Goal: Contribute content: Contribute content

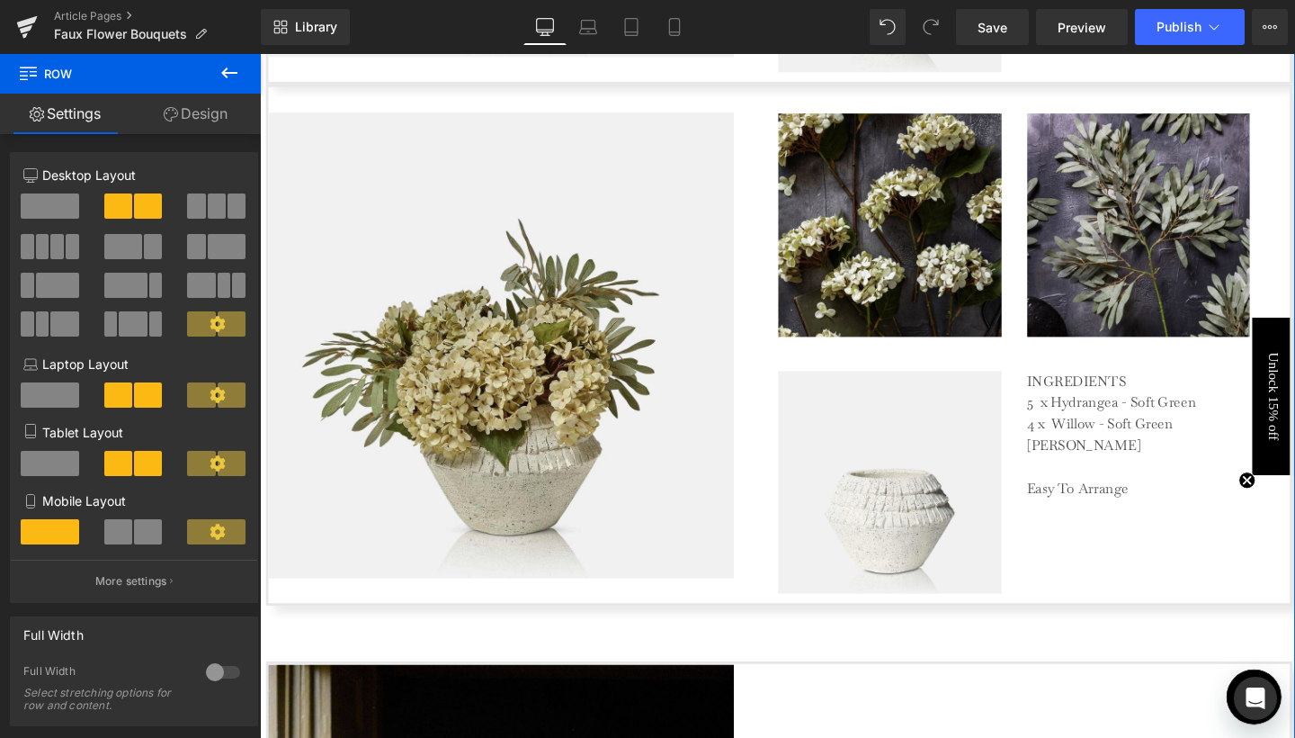
scroll to position [4053, 0]
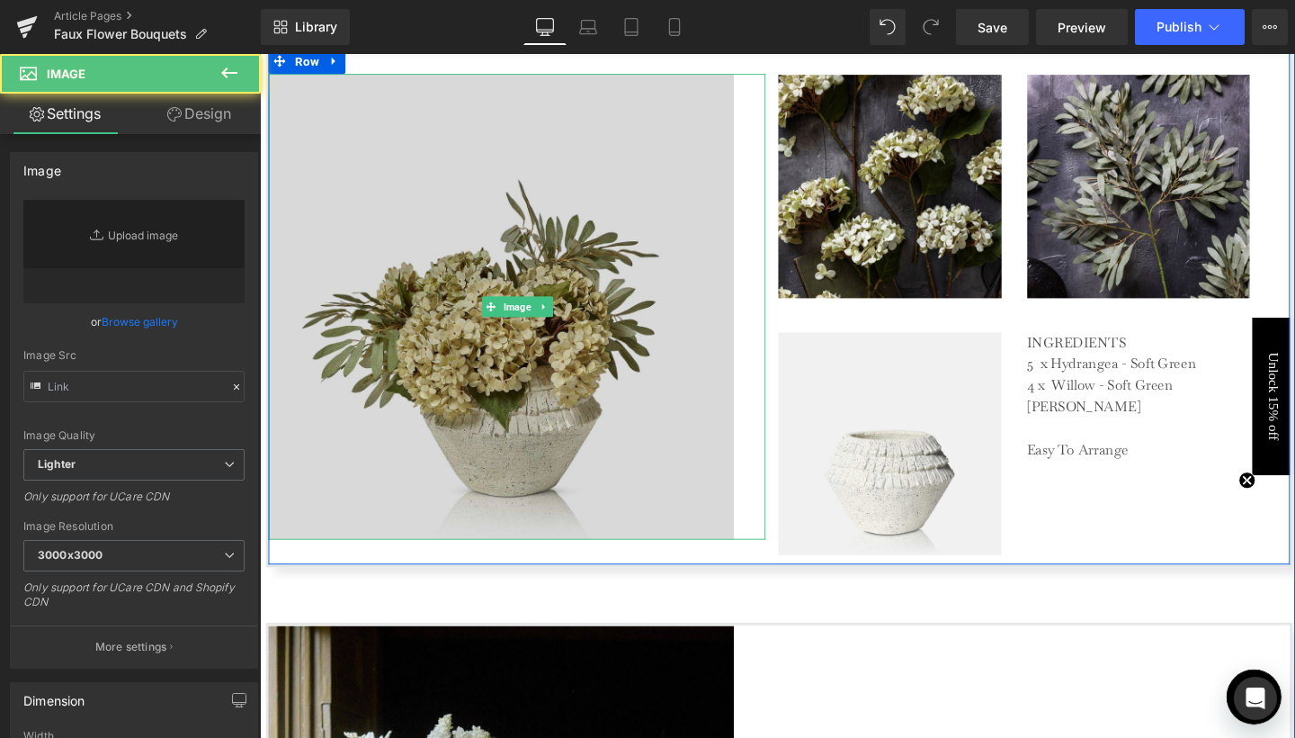
click at [700, 155] on img at bounding box center [530, 319] width 523 height 489
type input "https://ucarecdn.com/47dc167f-d4f9-4084-b8ed-b96d54b7c5b7/-/format/auto/-/previ…"
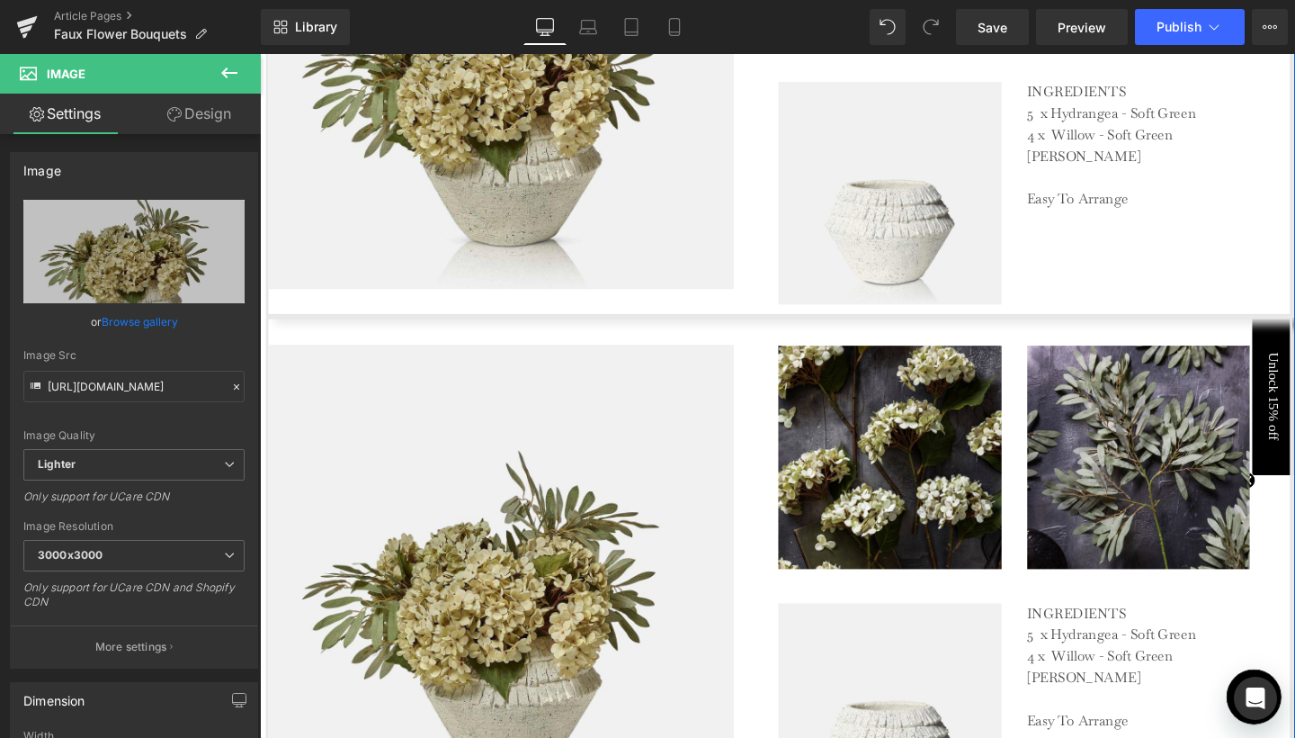
scroll to position [3854, 0]
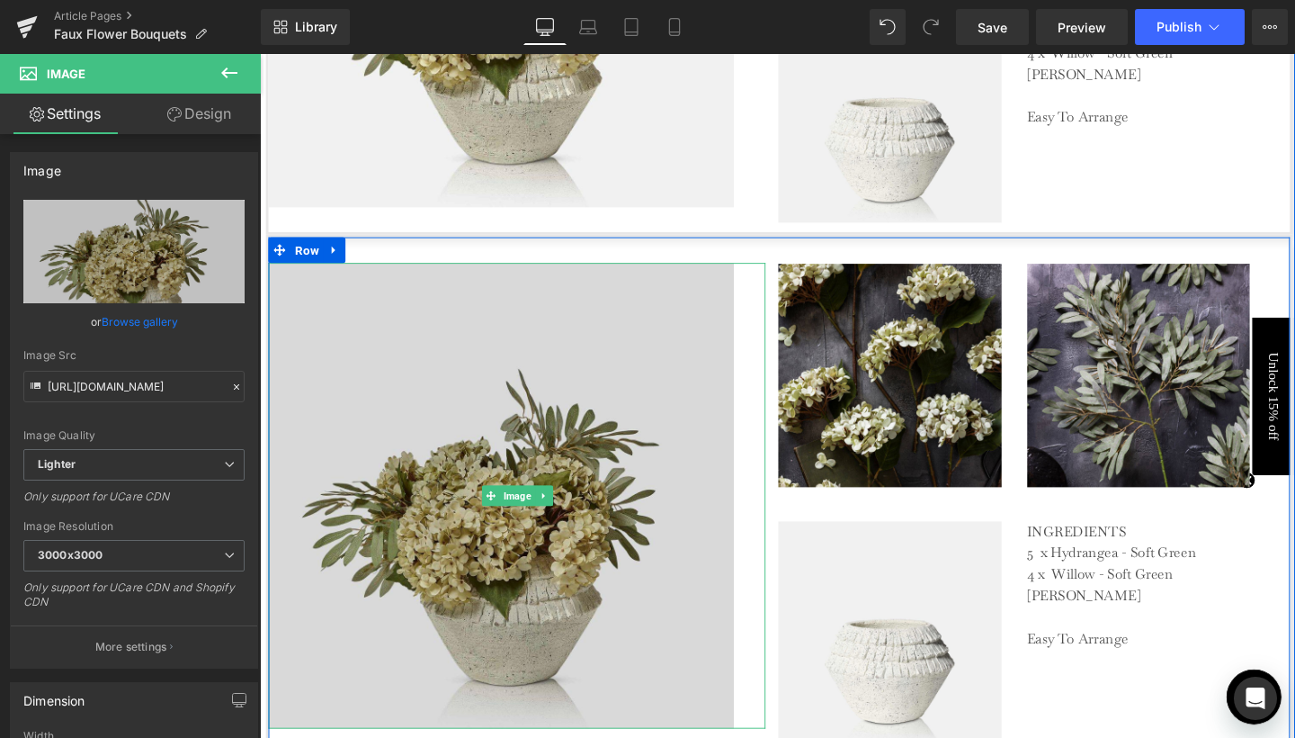
click at [586, 330] on img at bounding box center [530, 517] width 523 height 489
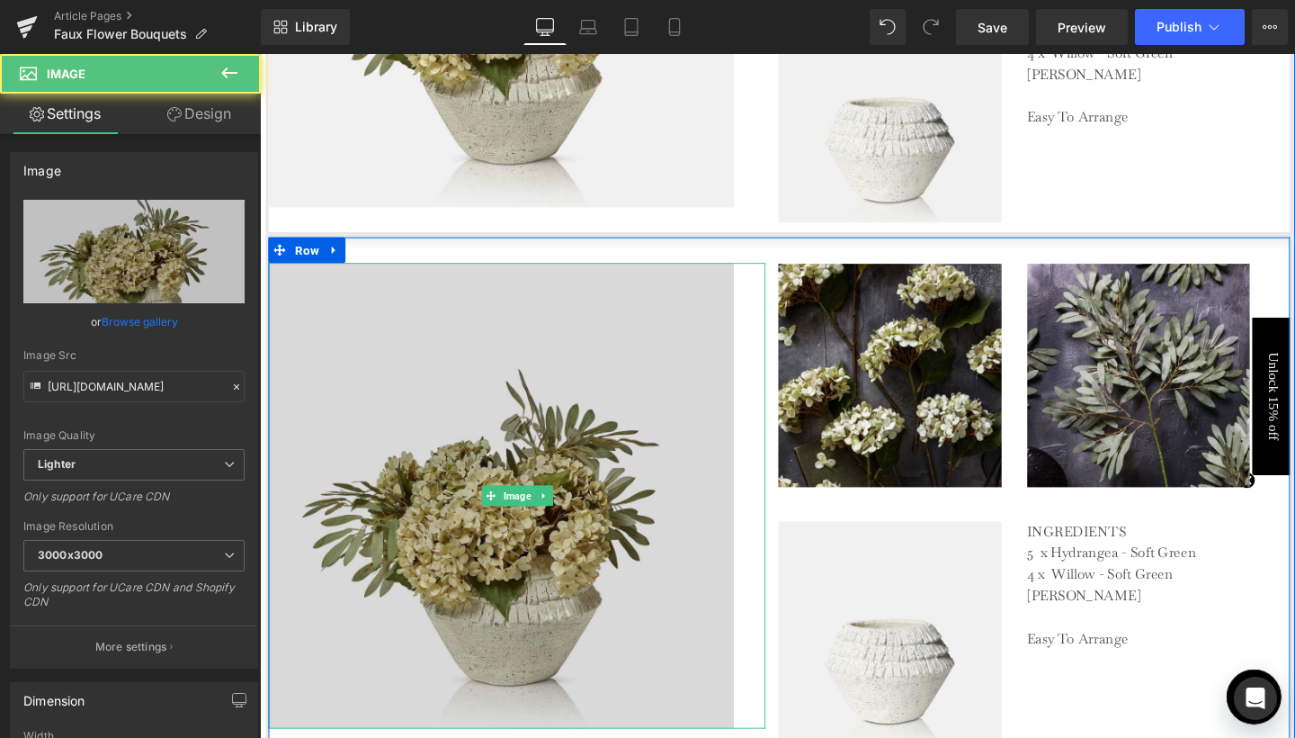
click at [563, 589] on img at bounding box center [530, 517] width 523 height 489
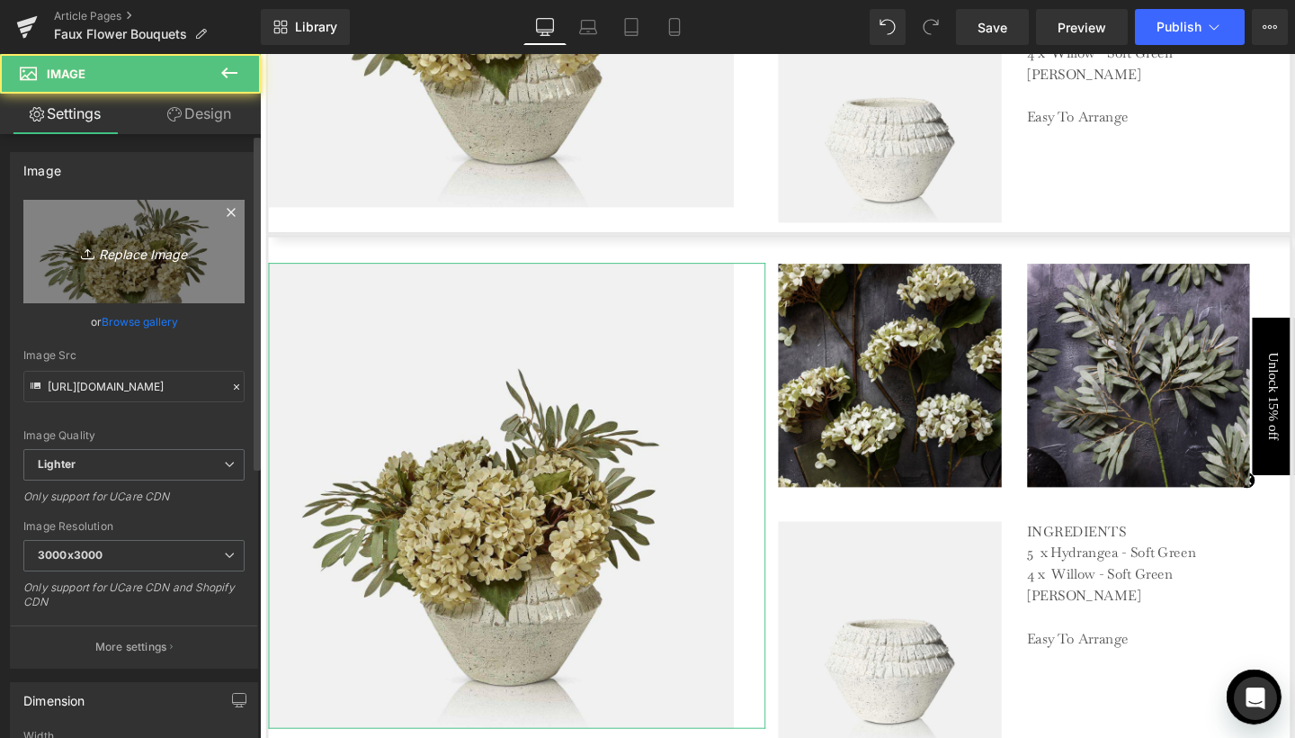
click at [139, 258] on icon "Replace Image" at bounding box center [134, 251] width 144 height 22
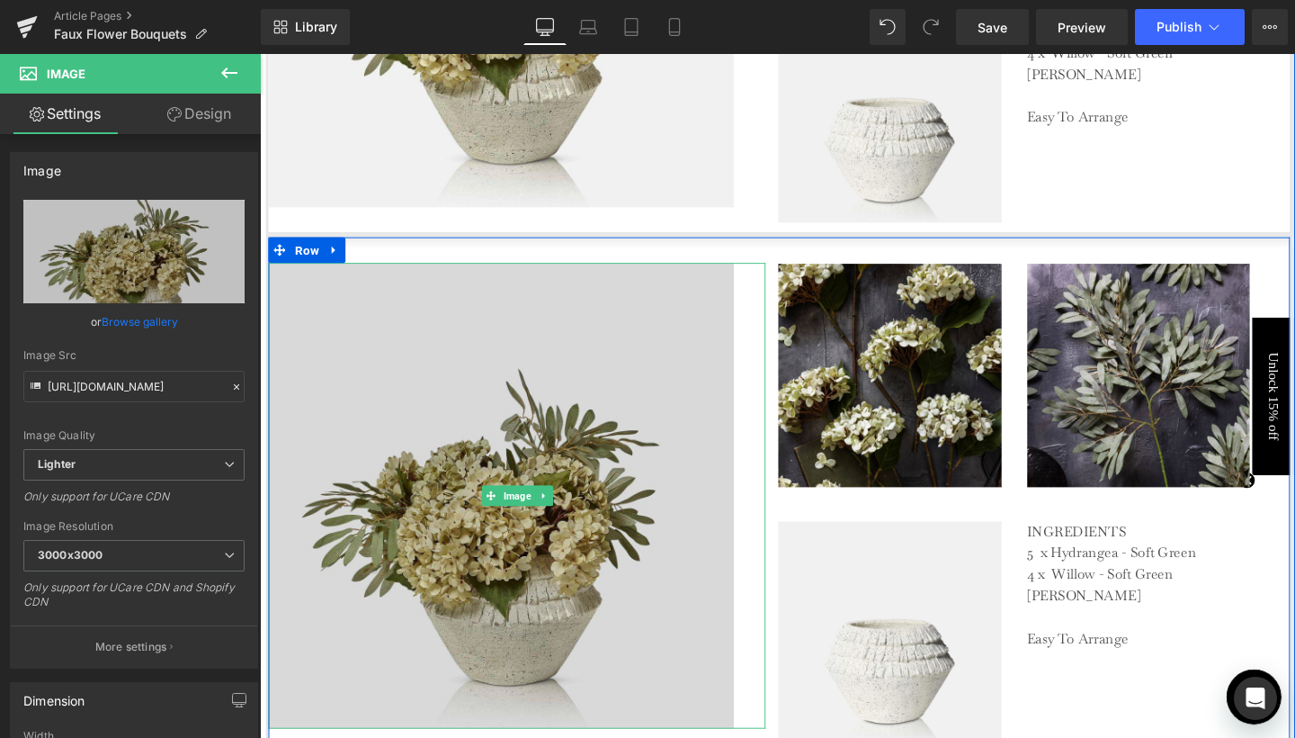
type input "C:\fakepath\12.jpg"
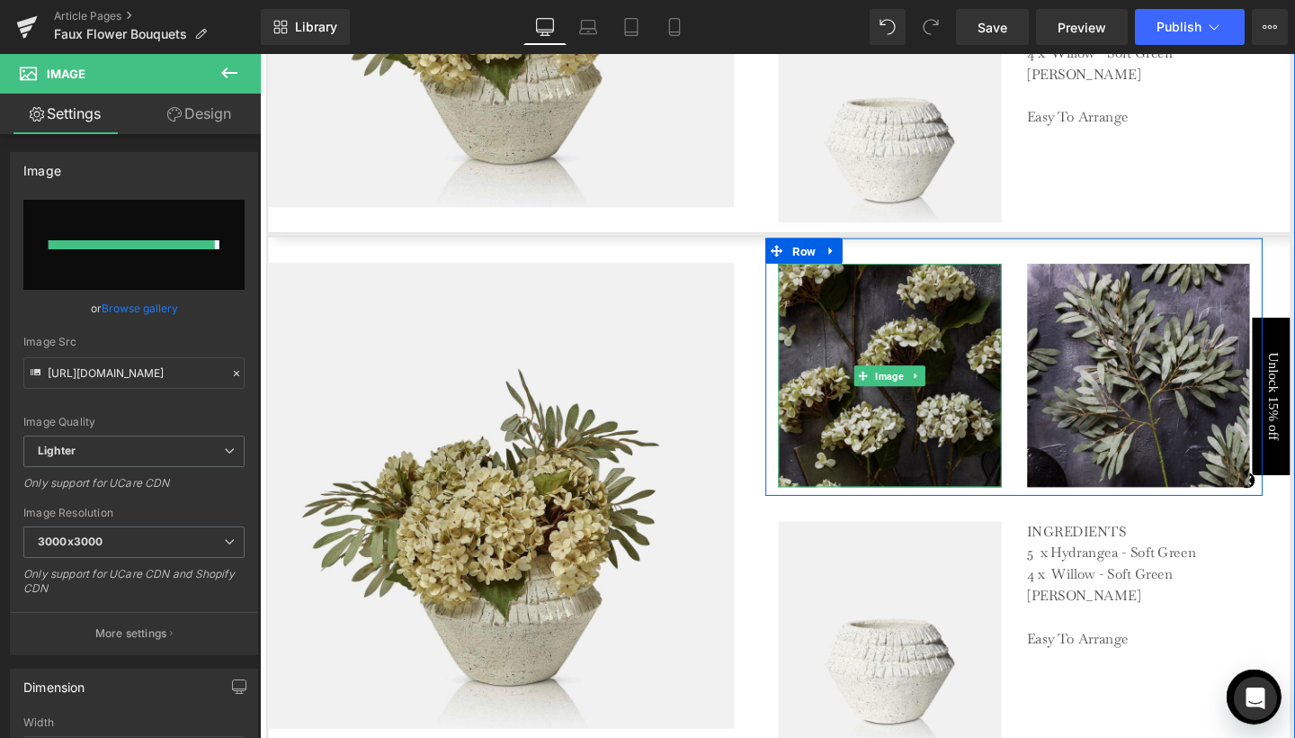
type input "https://ucarecdn.com/9df484ea-bc89-434b-ac6a-3d859f7c641f/-/format/auto/-/previ…"
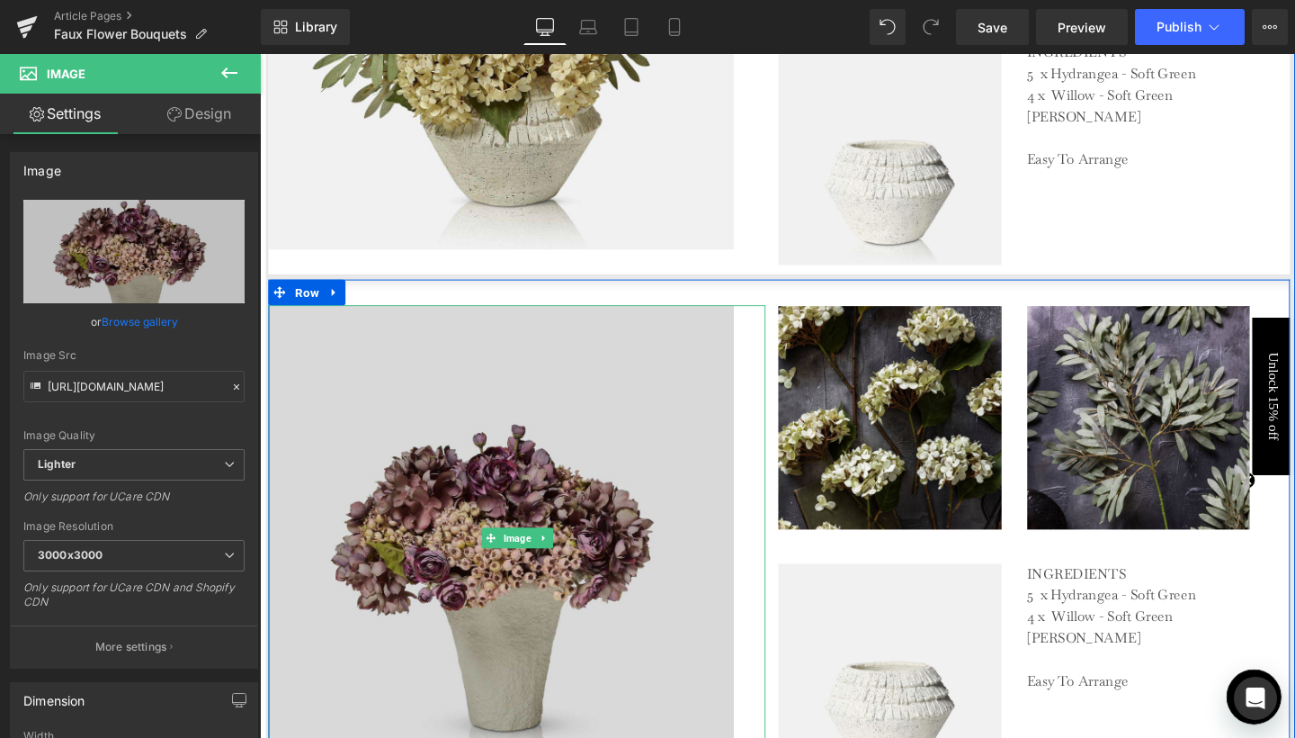
scroll to position [3940, 0]
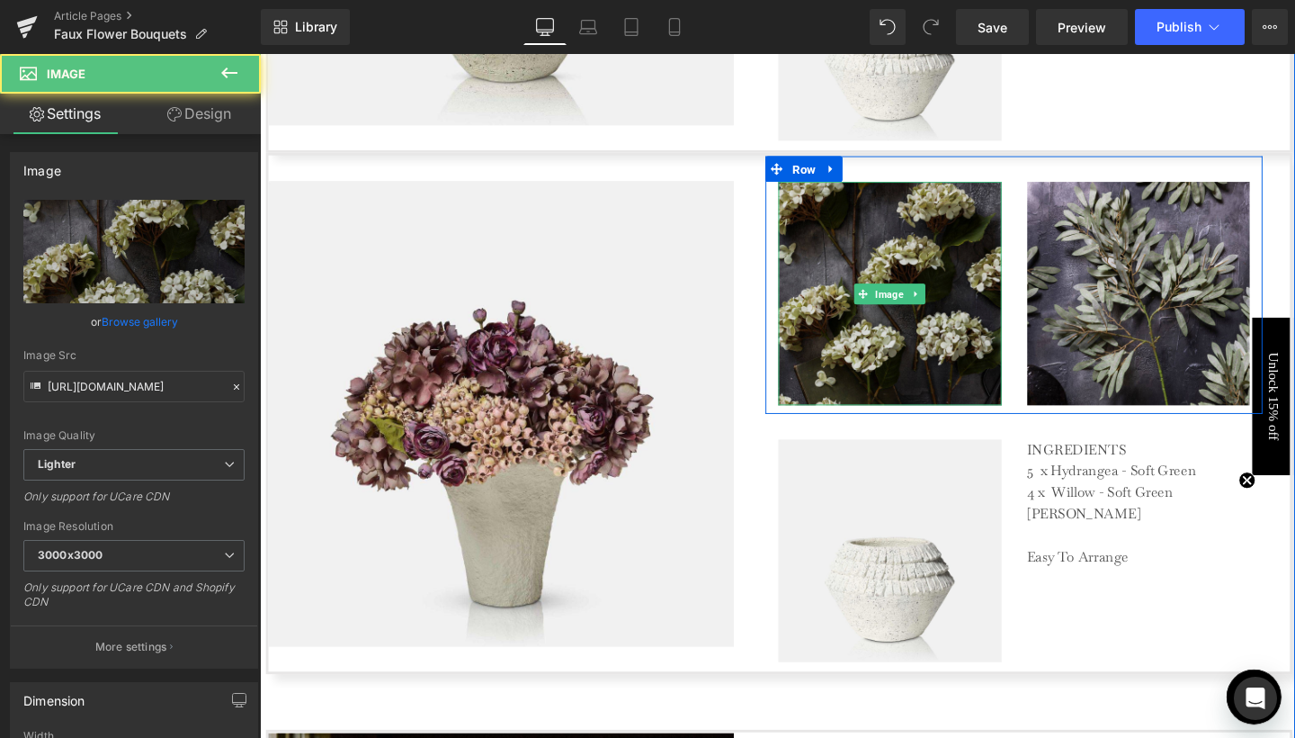
click at [863, 367] on img at bounding box center [922, 305] width 235 height 235
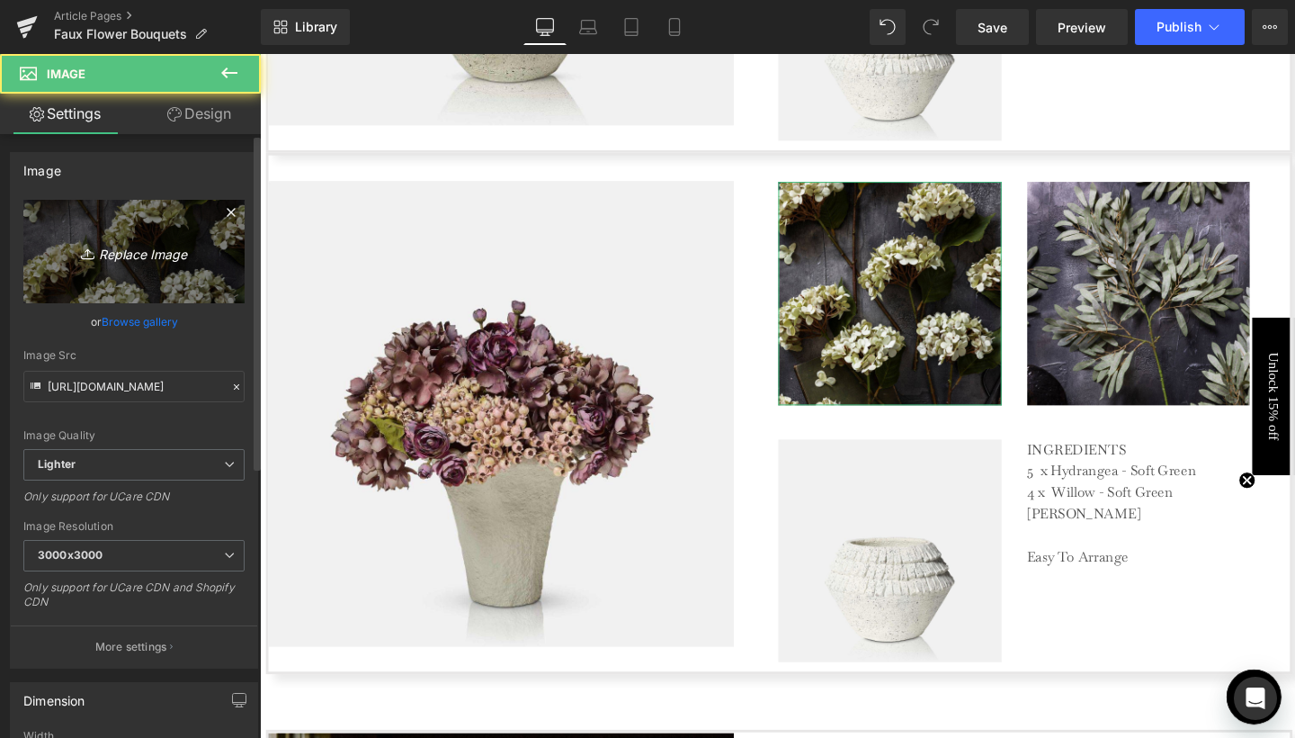
click at [121, 250] on icon "Replace Image" at bounding box center [134, 251] width 144 height 22
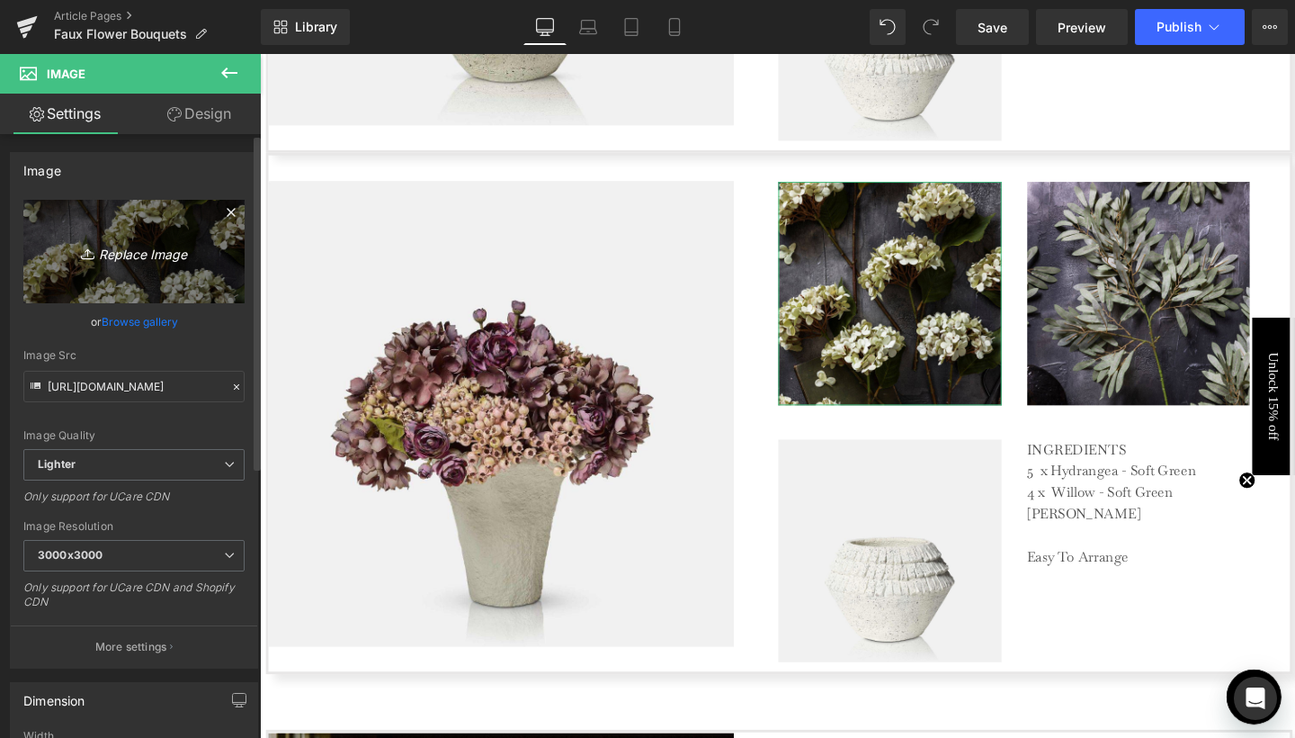
type input "C:\fakepath\13.jpg"
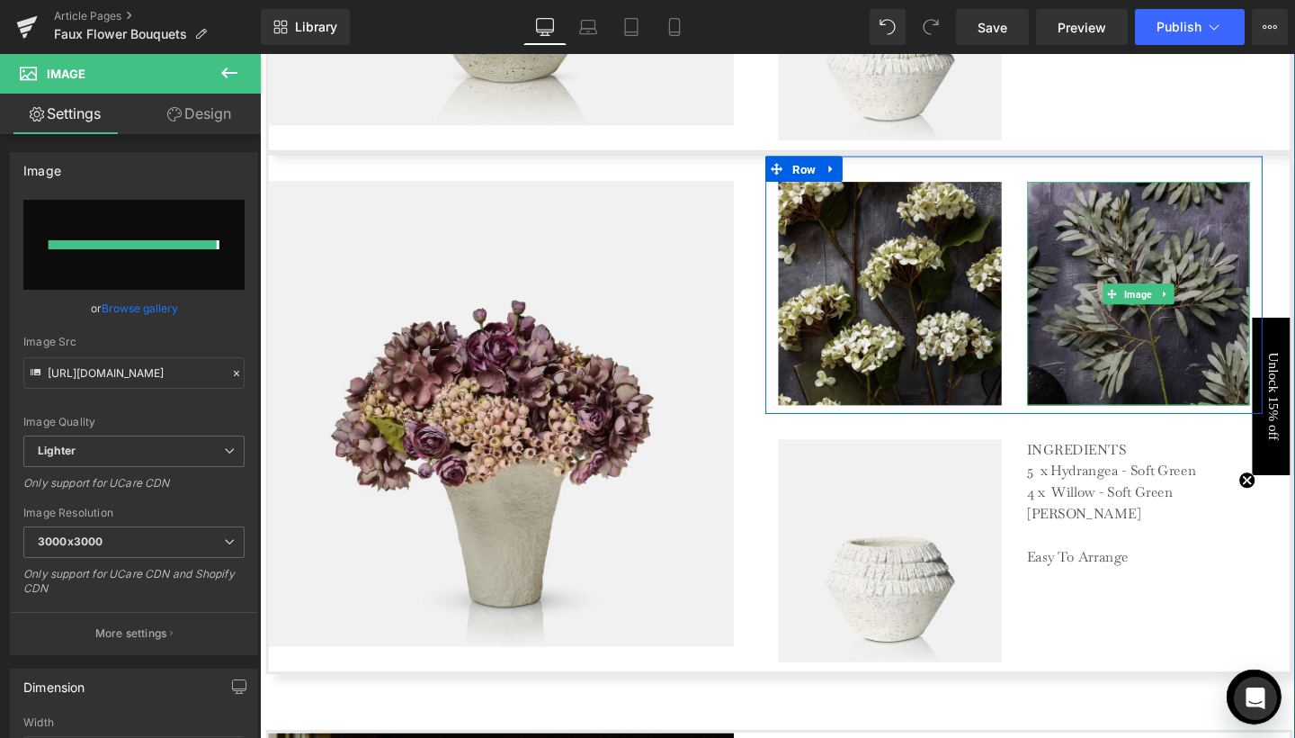
type input "https://ucarecdn.com/7c6d0fe4-544e-4c2e-8a90-716ad541b1be/-/format/auto/-/previ…"
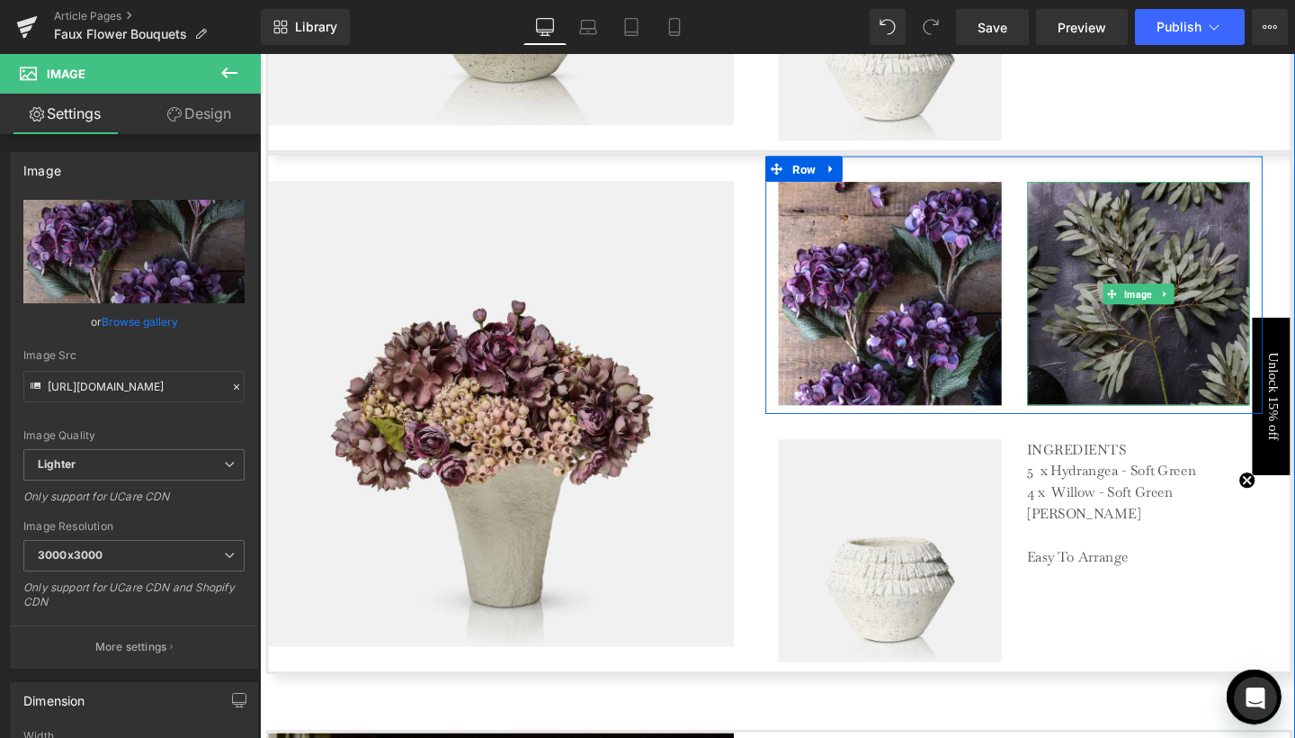
click at [1146, 320] on img at bounding box center [1184, 305] width 235 height 235
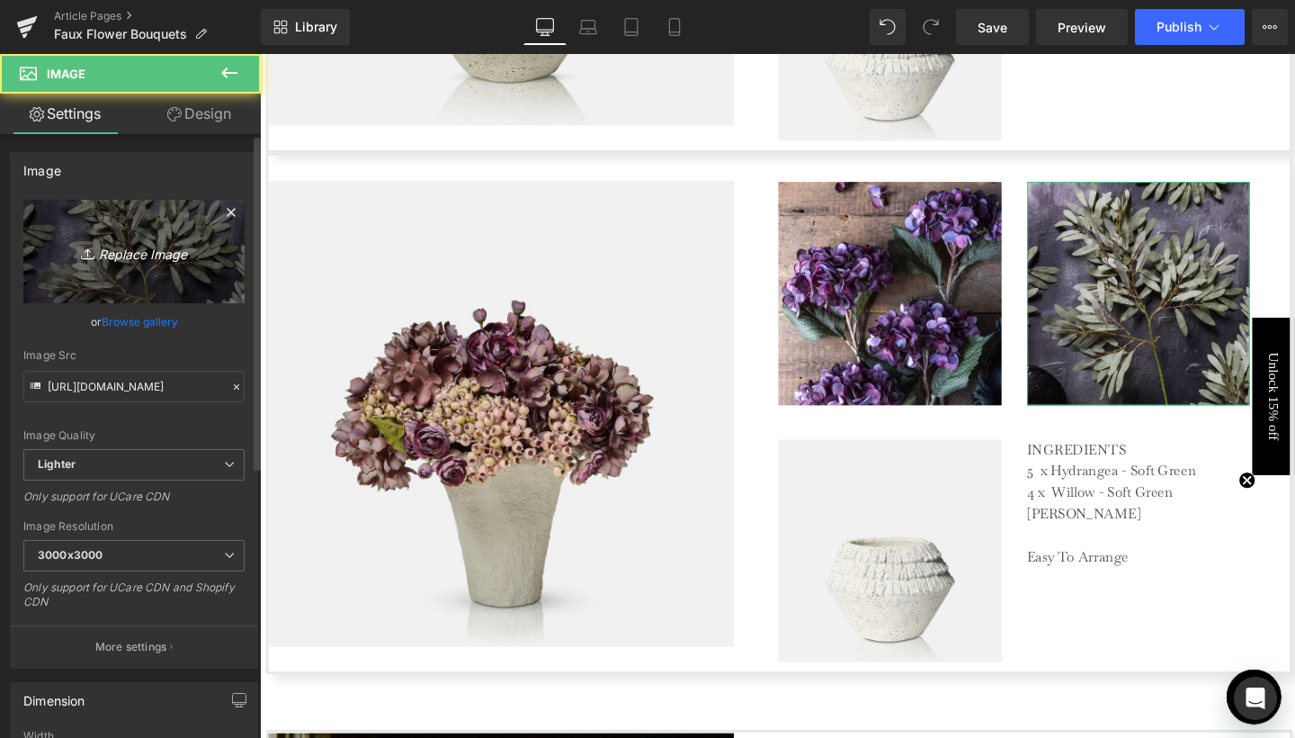
click at [148, 260] on icon "Replace Image" at bounding box center [134, 251] width 144 height 22
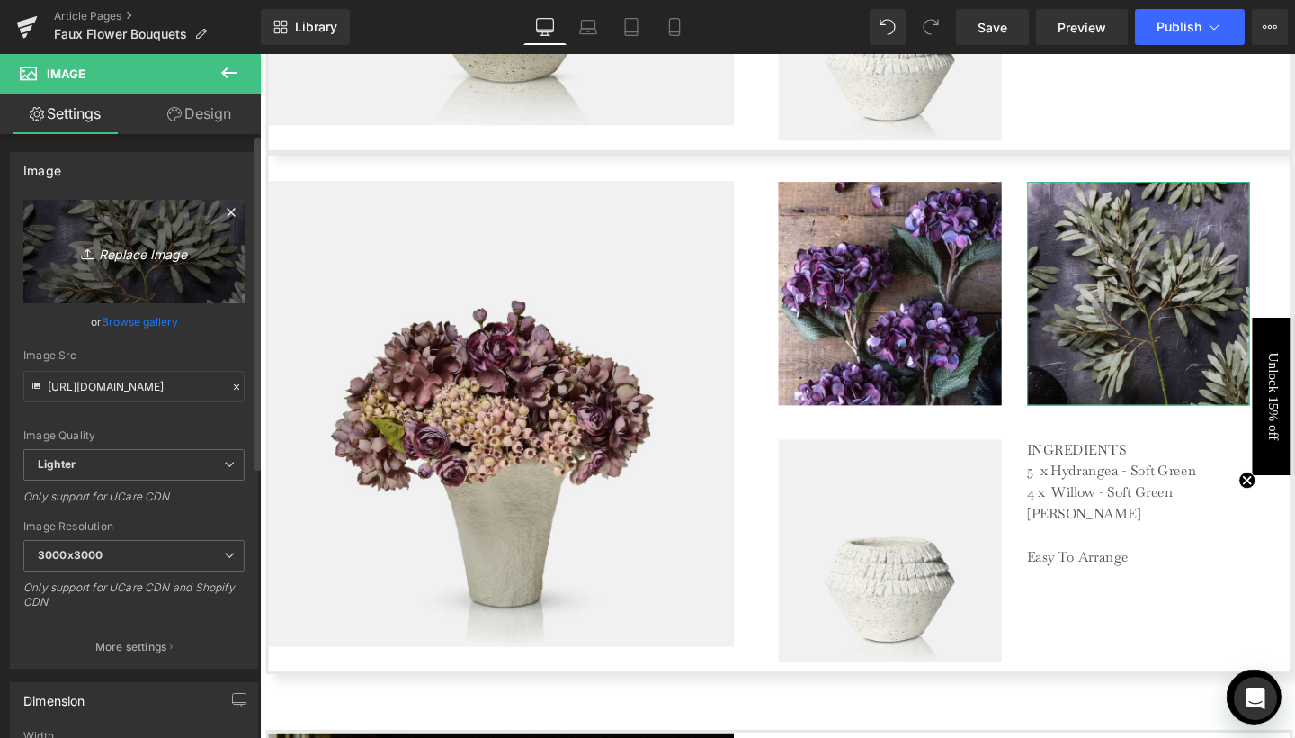
type input "C:\fakepath\14.jpg"
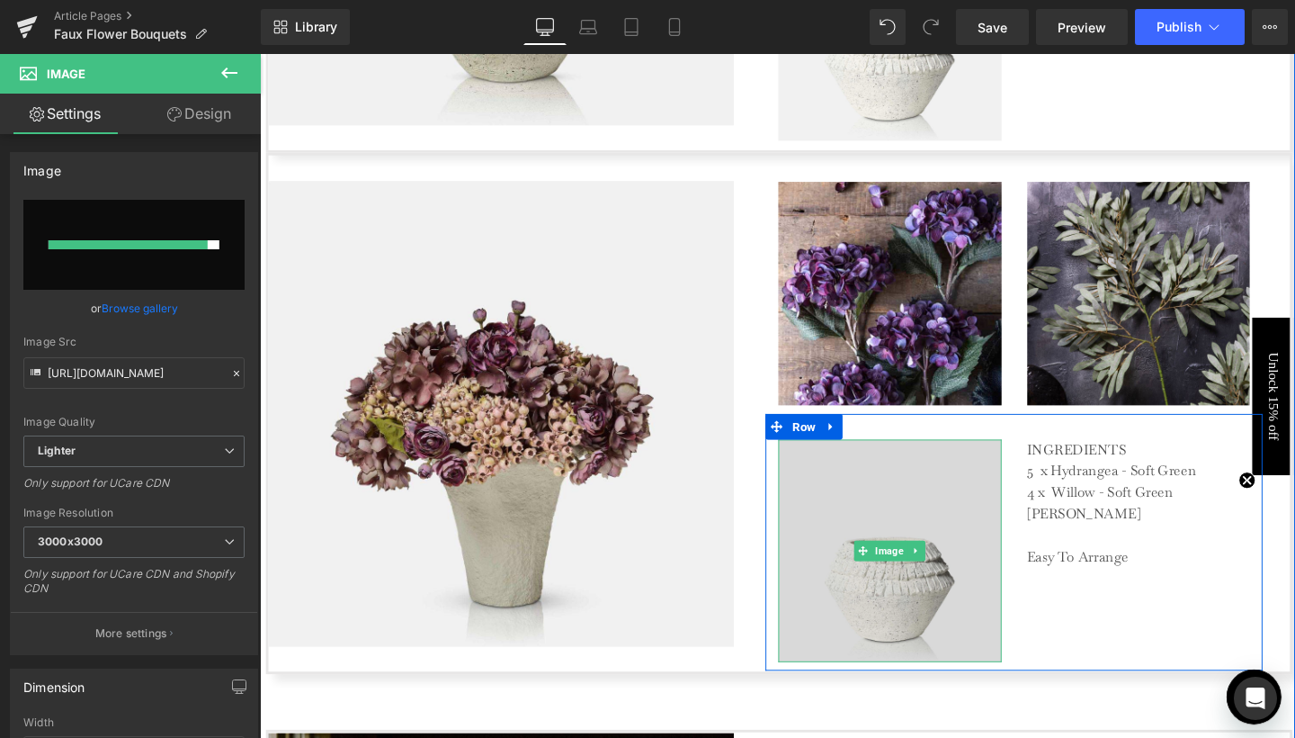
type input "https://ucarecdn.com/091fae39-ec51-4531-ad1f-07161b25d4db/-/format/auto/-/previ…"
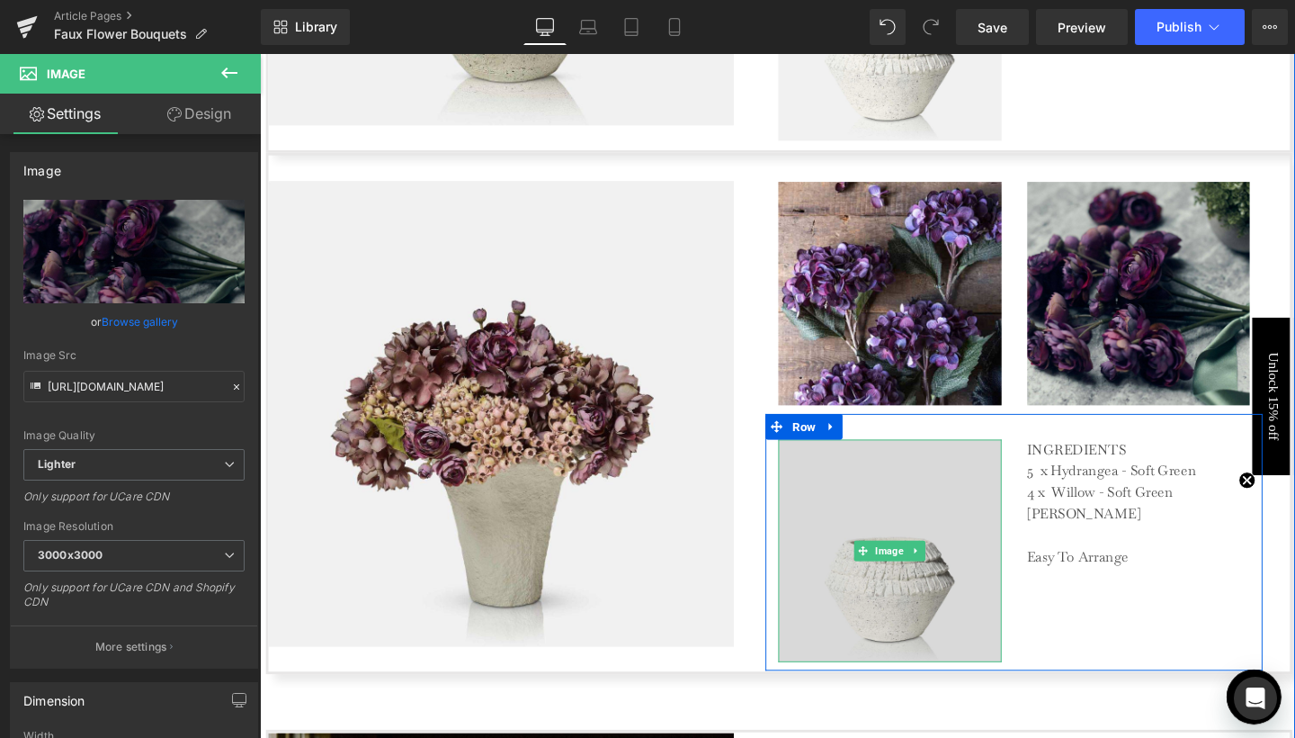
click at [899, 562] on img at bounding box center [922, 576] width 235 height 235
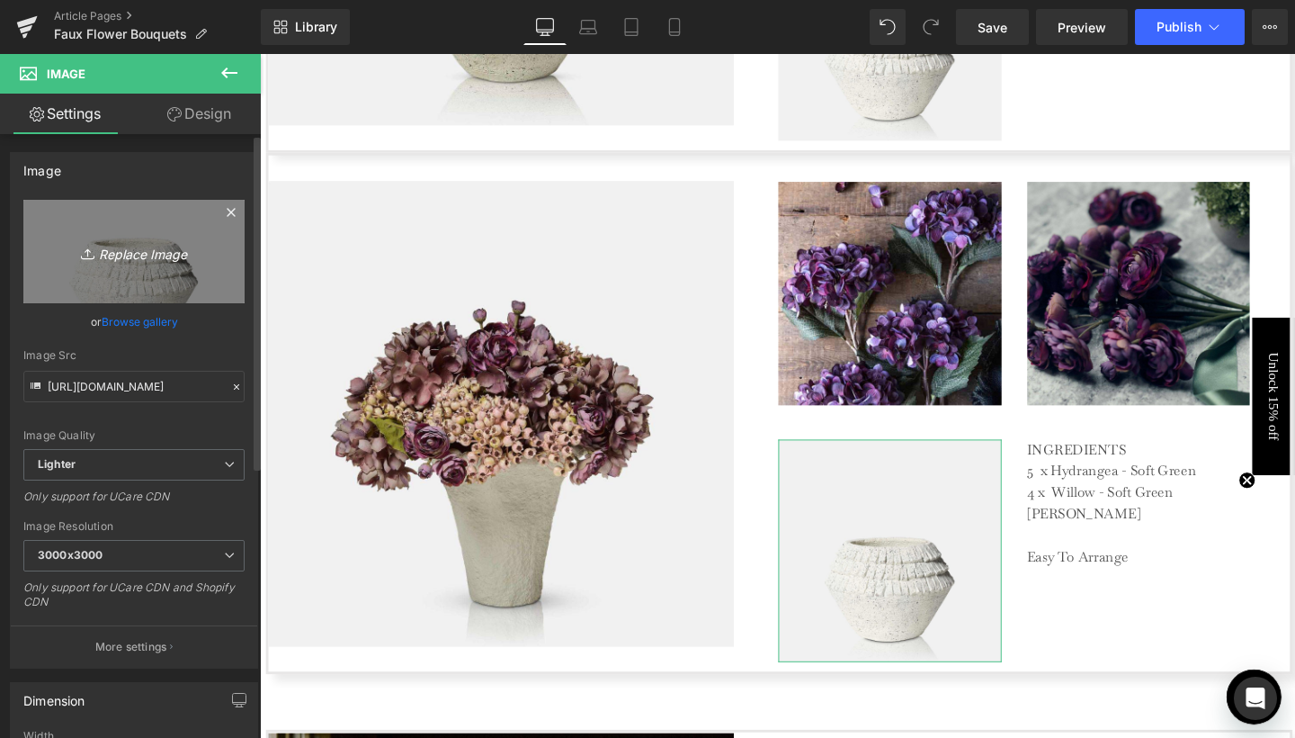
click at [174, 281] on link "Replace Image" at bounding box center [133, 251] width 221 height 103
type input "C:\fakepath\15.jpg"
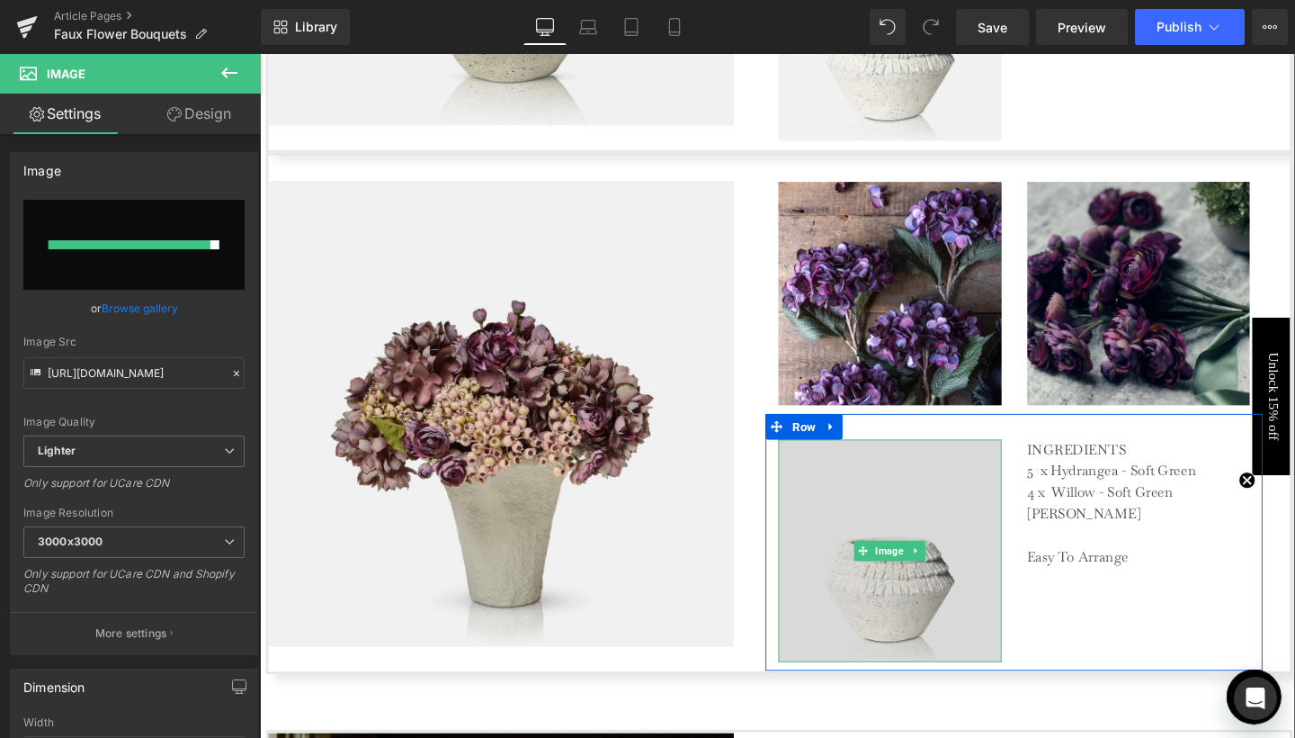
type input "https://ucarecdn.com/519ba0cd-93ac-4c53-9e5f-3534bd9a59ce/-/format/auto/-/previ…"
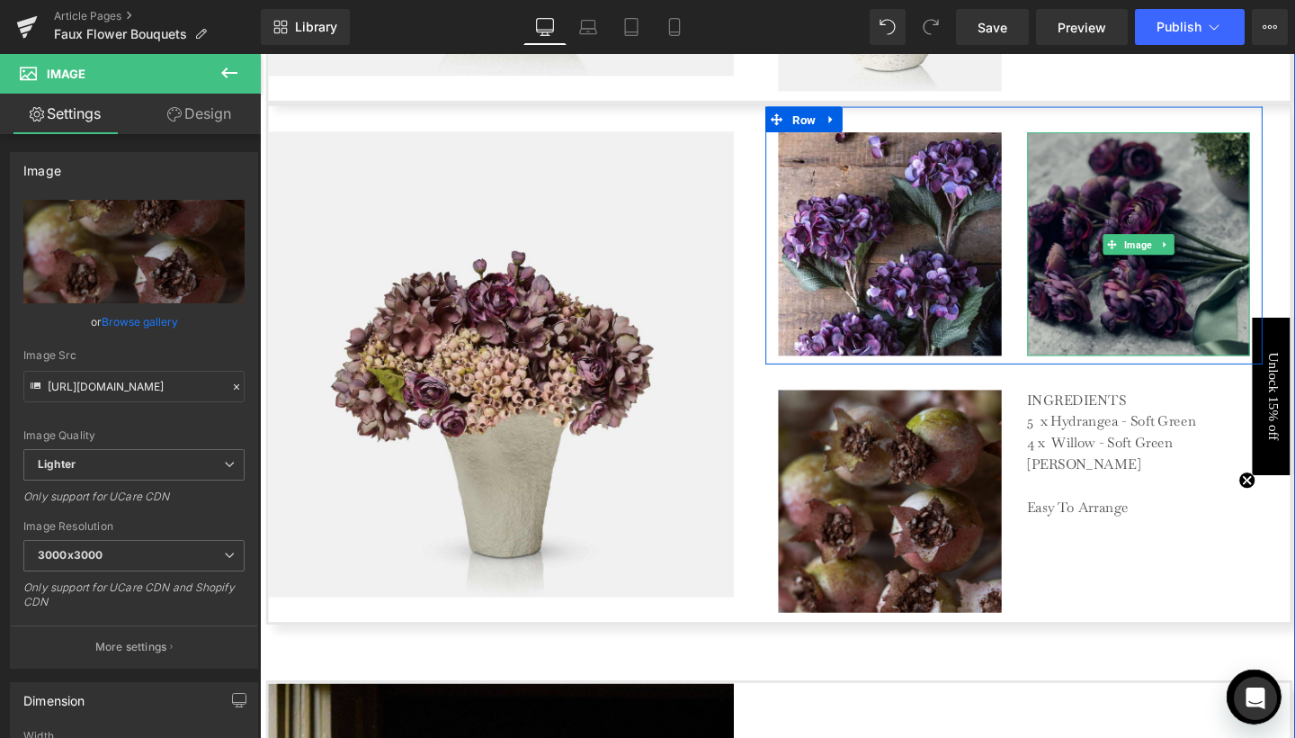
scroll to position [4009, 0]
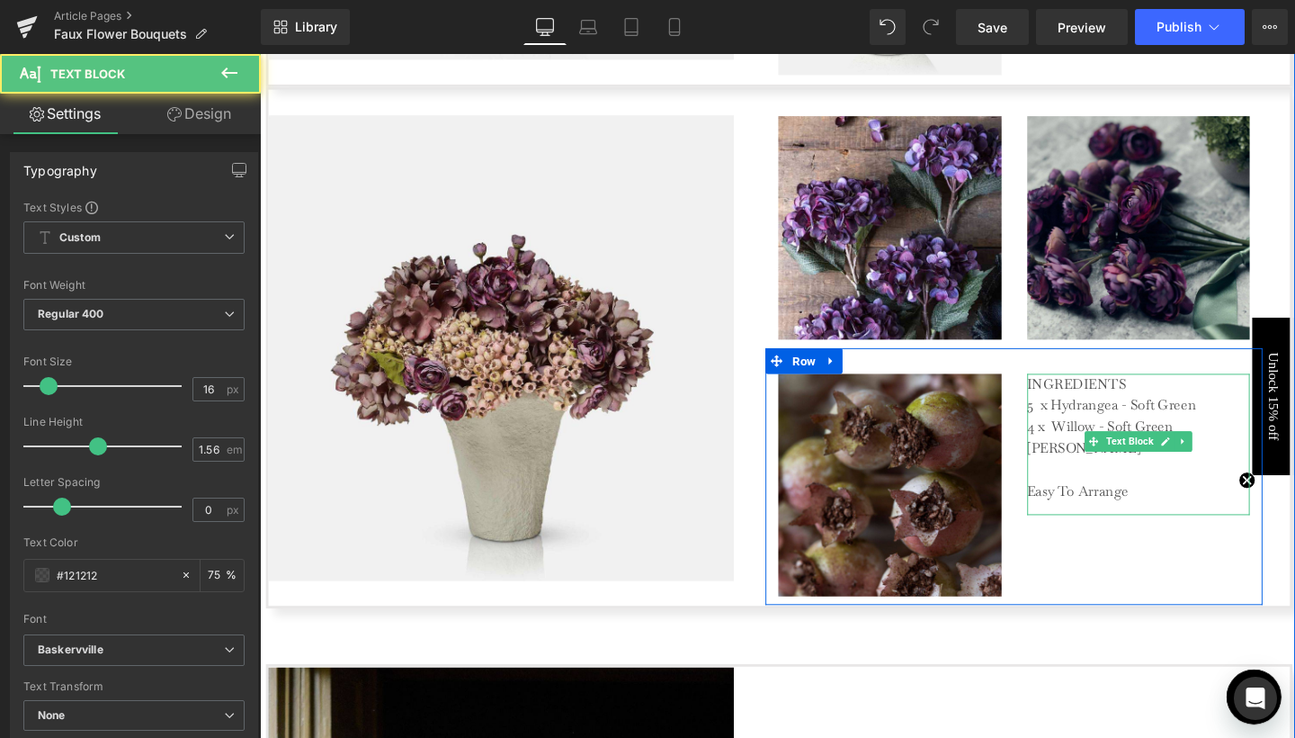
click at [1088, 420] on p "5 x Hydrangea - Soft Green 4 x Willow - Soft Green Anya Vase Easy To Arrange" at bounding box center [1184, 469] width 234 height 112
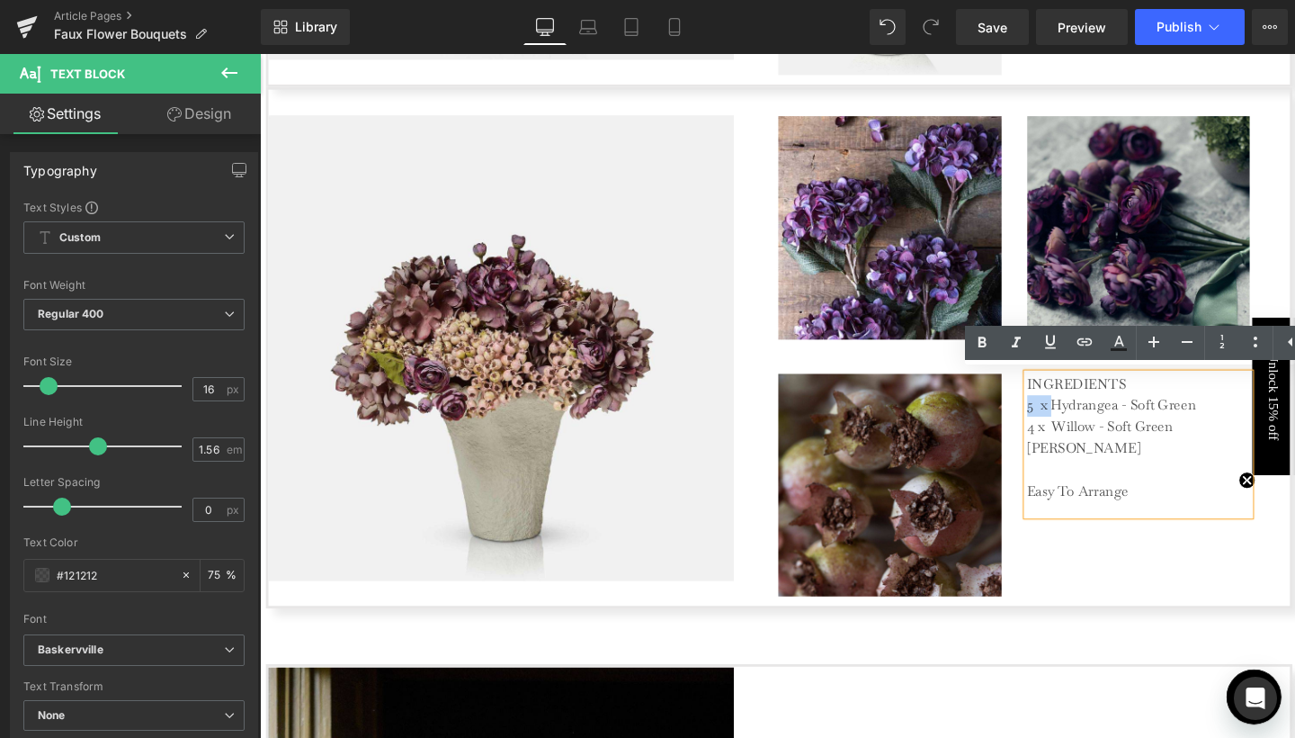
drag, startPoint x: 1088, startPoint y: 420, endPoint x: 1060, endPoint y: 420, distance: 28.8
click at [1067, 420] on div "INGREDIENTS 5 x Hydrangea - Soft Green 4 x Willow - Soft Green Anya Vase Easy T…" at bounding box center [1184, 464] width 235 height 148
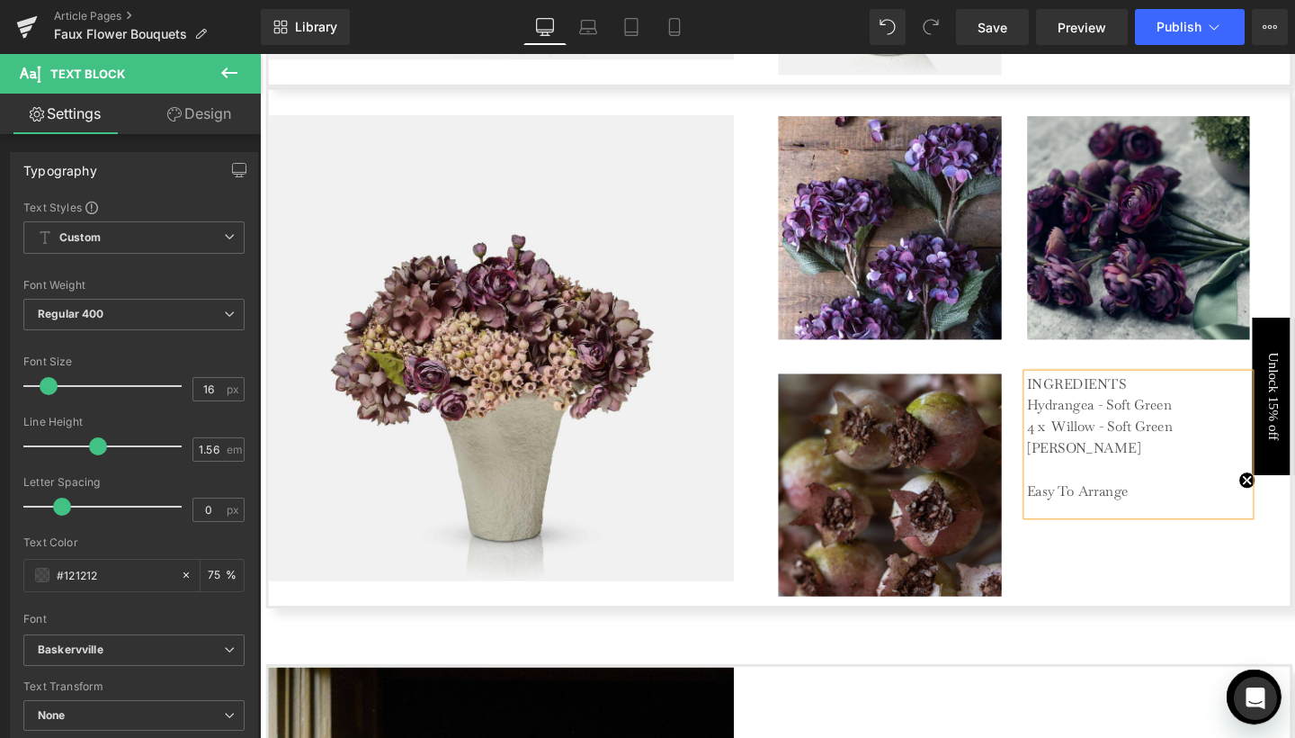
click at [1134, 416] on p "Hydrangea - Soft Green 4 x Willow - Soft Green Anya Vase Easy To Arrange" at bounding box center [1184, 469] width 234 height 112
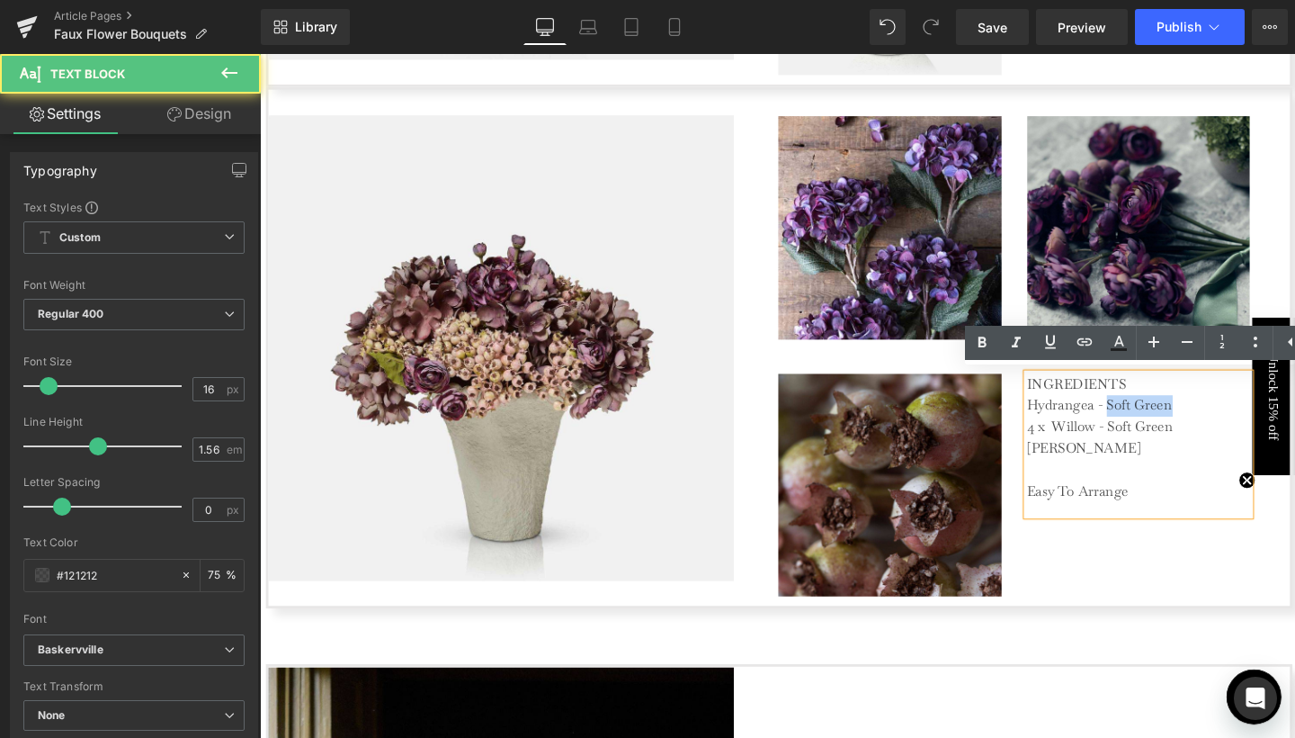
drag, startPoint x: 1147, startPoint y: 417, endPoint x: 1213, endPoint y: 418, distance: 66.6
click at [1213, 418] on p "Hydrangea - Soft Green 4 x Willow - Soft Green Anya Vase Easy To Arrange" at bounding box center [1184, 469] width 234 height 112
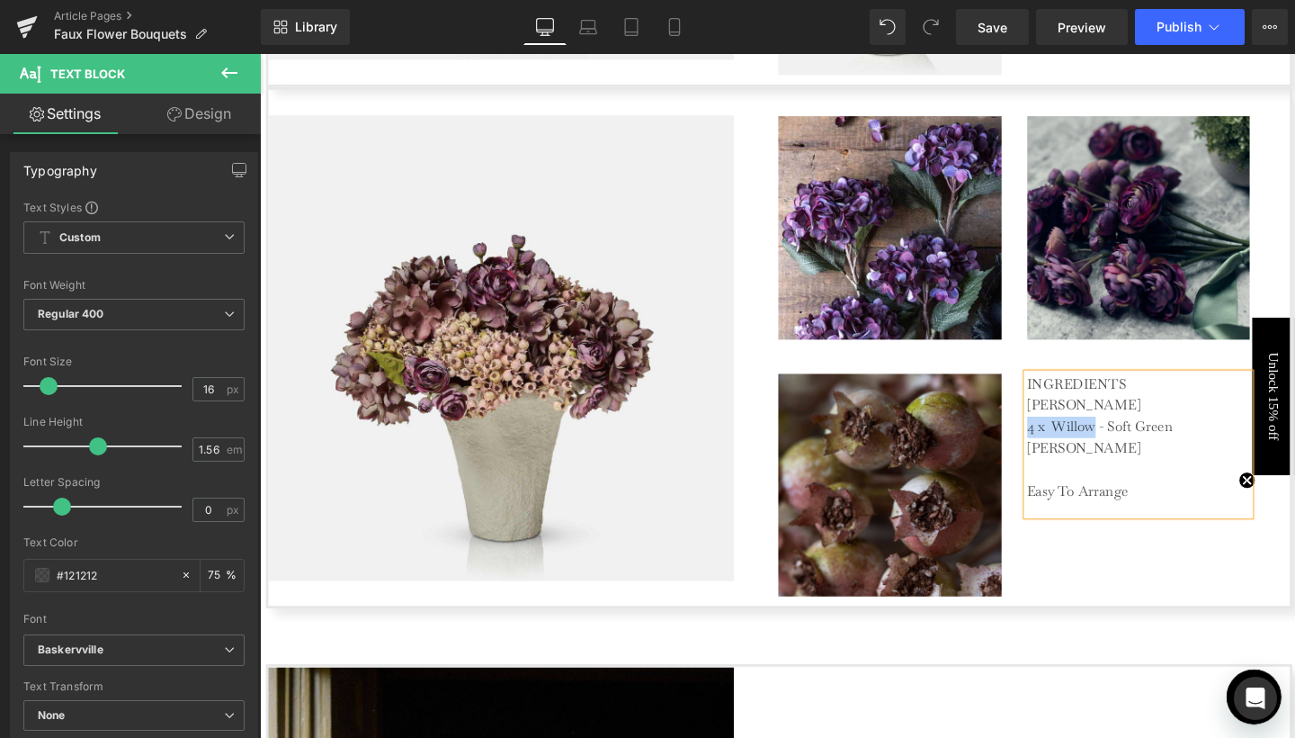
drag, startPoint x: 1060, startPoint y: 443, endPoint x: 1134, endPoint y: 443, distance: 74.7
click at [1134, 443] on div "INGREDIENTS Hydrangea - Damson 4 x Willow - Soft Green Anya Vase Easy To Arrange" at bounding box center [1184, 464] width 235 height 148
drag, startPoint x: 1152, startPoint y: 439, endPoint x: 1217, endPoint y: 438, distance: 64.8
click at [1217, 438] on p "Hydrangea - Damson Ranunculus - Soft Green Anya Vase Easy To Arrange" at bounding box center [1184, 469] width 234 height 112
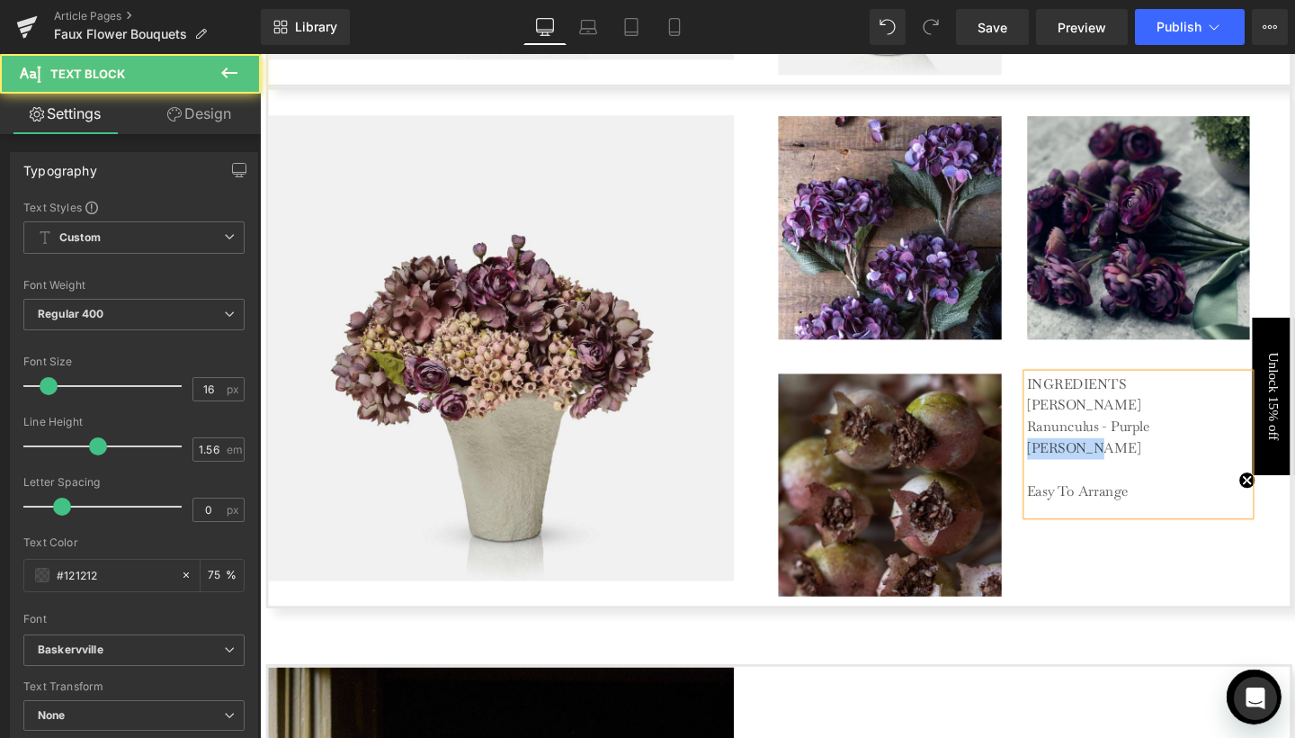
drag, startPoint x: 1068, startPoint y: 464, endPoint x: 1127, endPoint y: 464, distance: 59.4
click at [1127, 464] on p "Hydrangea - Damson Ranunculus - Purple Anya Vase Easy To Arrange" at bounding box center [1184, 469] width 234 height 112
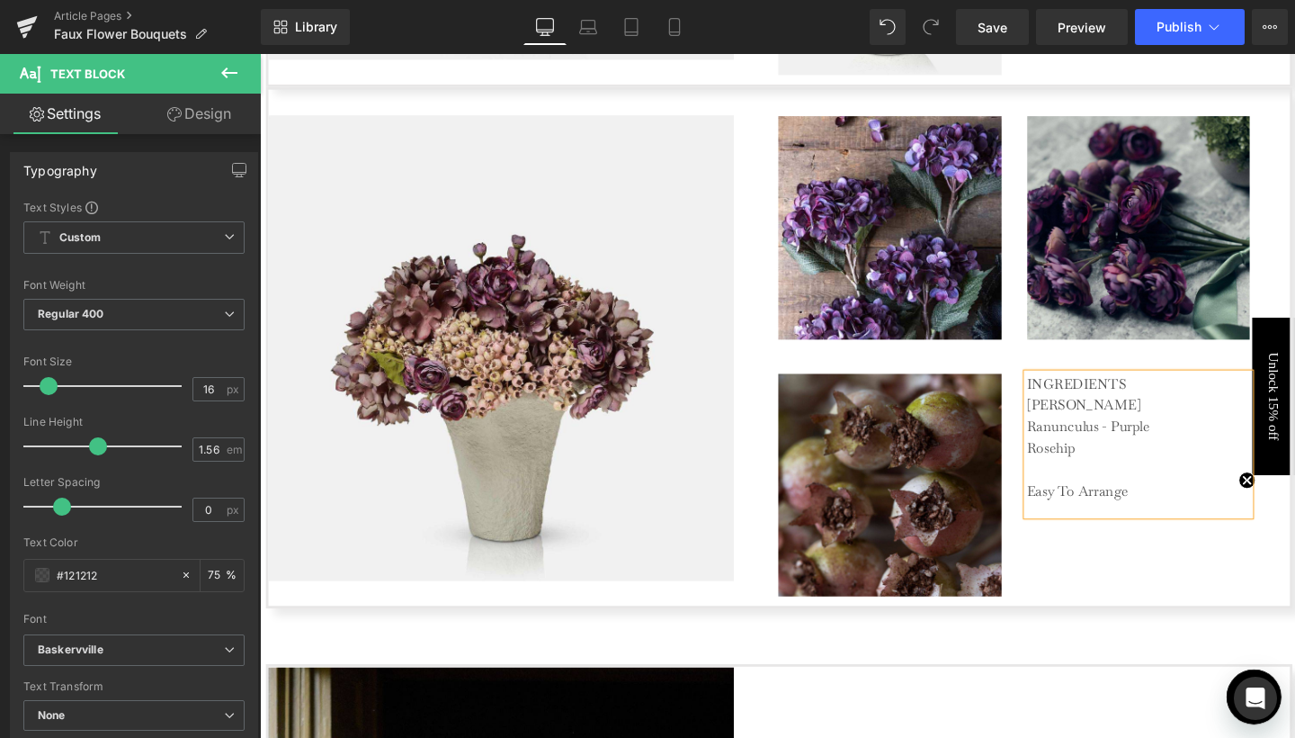
click at [1158, 505] on p "Hydrangea - Damson Ranunculus - Purple Rosehip Easy To Arrange" at bounding box center [1184, 469] width 234 height 112
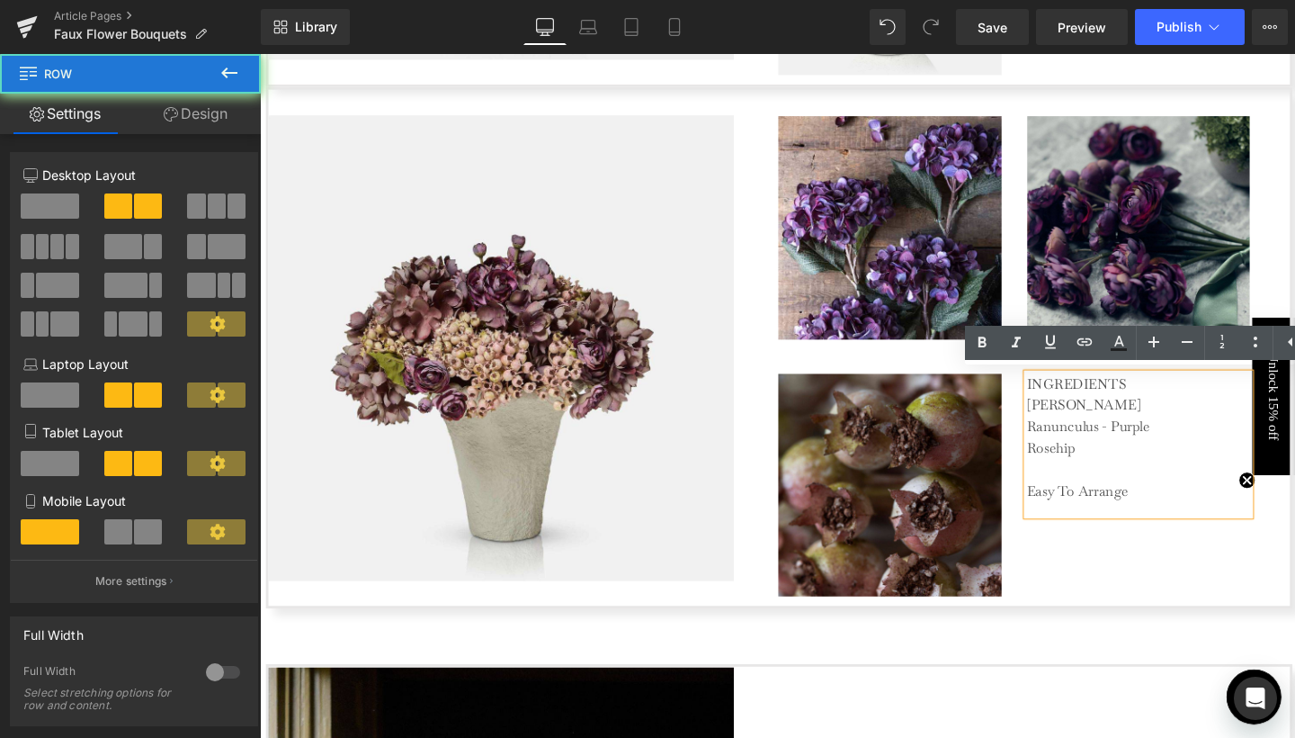
click at [1159, 552] on div "Image INGREDIENTS Hydrangea - Damson Ranunculus - Purple Rosehip Easy To Arrang…" at bounding box center [1052, 498] width 523 height 271
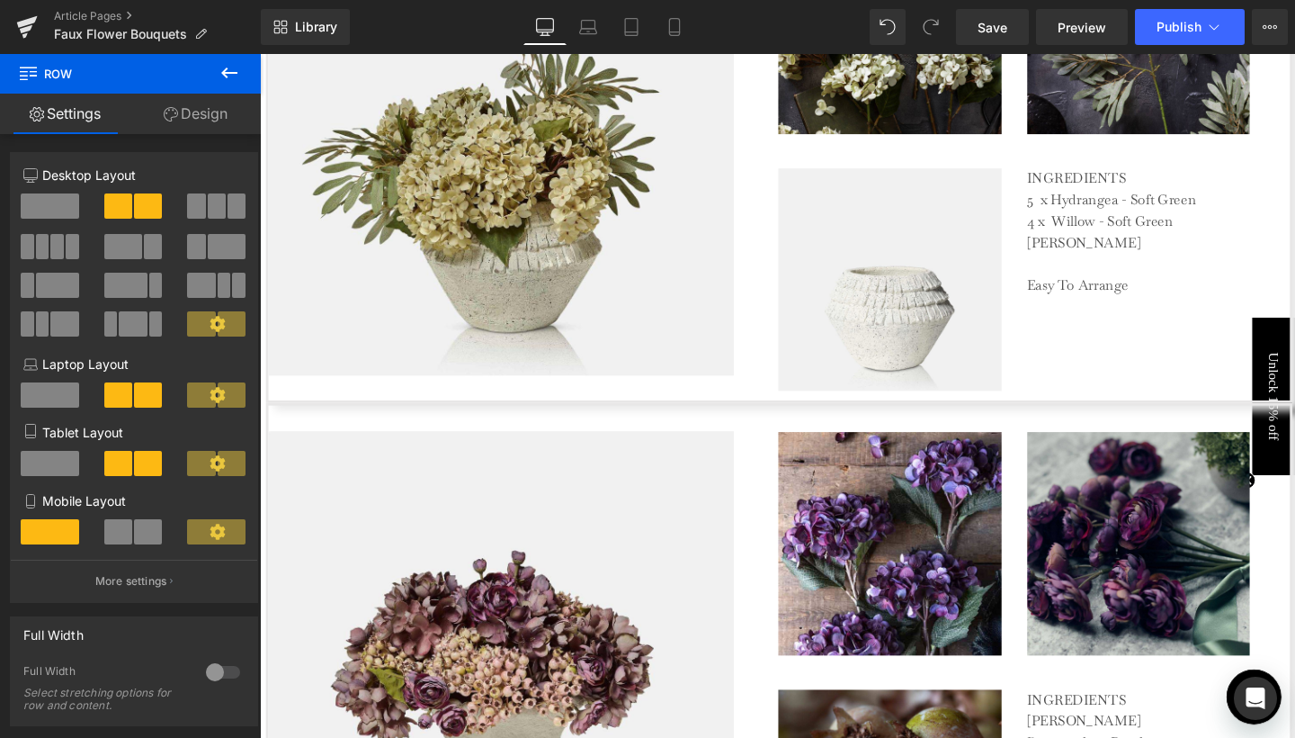
scroll to position [3585, 0]
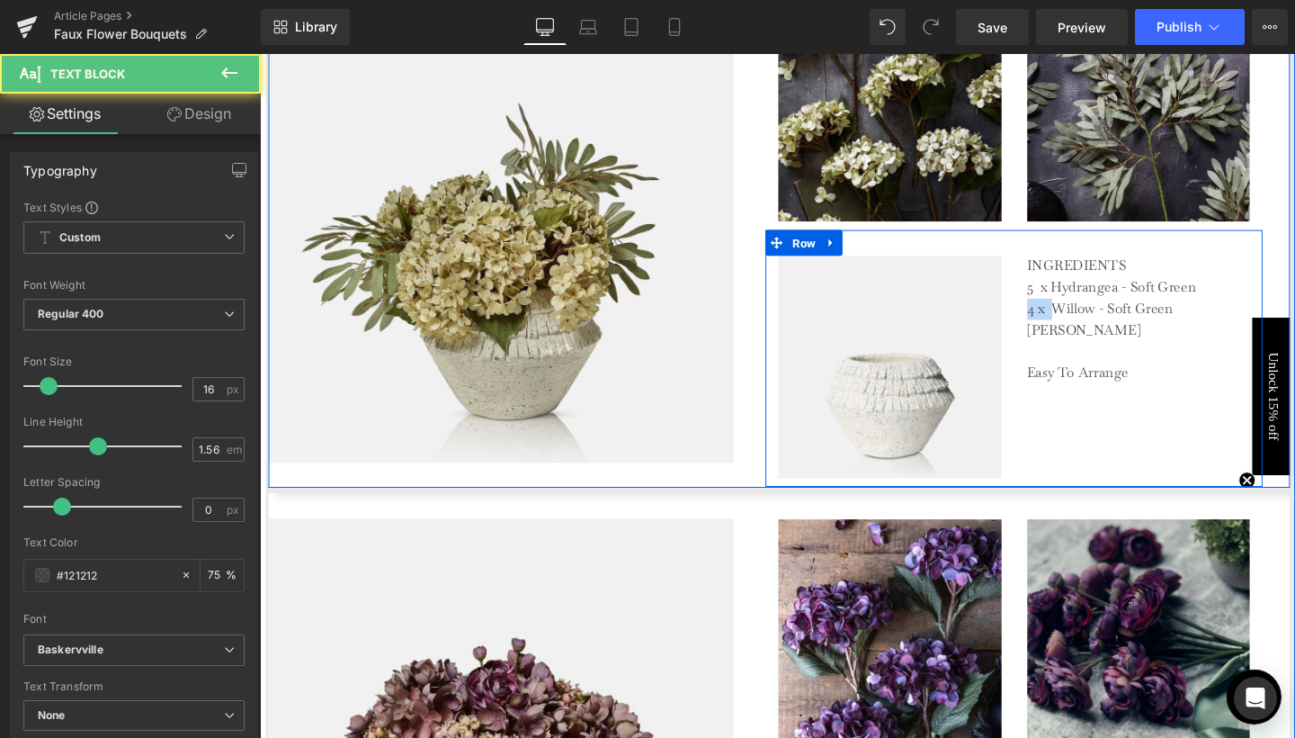
drag, startPoint x: 1090, startPoint y: 314, endPoint x: 1061, endPoint y: 314, distance: 28.8
click at [1061, 314] on div "INGREDIENTS 5 x Hydrangea - Soft Green 4 x Willow - Soft Green Anya Vase Easy T…" at bounding box center [1184, 340] width 262 height 148
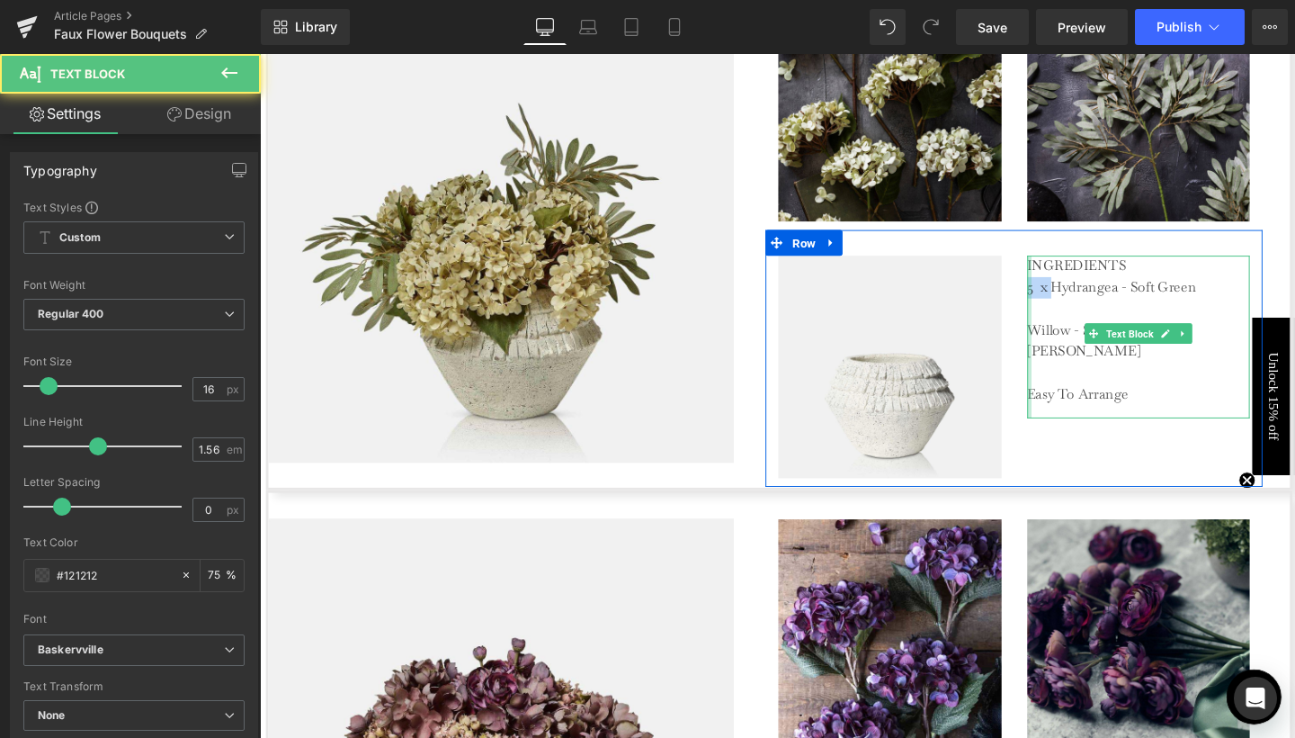
drag, startPoint x: 1087, startPoint y: 291, endPoint x: 1065, endPoint y: 294, distance: 22.6
click at [1067, 294] on div "INGREDIENTS 5 x Hydrangea - Soft Green Willow - Soft Green Anya Vase Easy To Ar…" at bounding box center [1184, 351] width 235 height 171
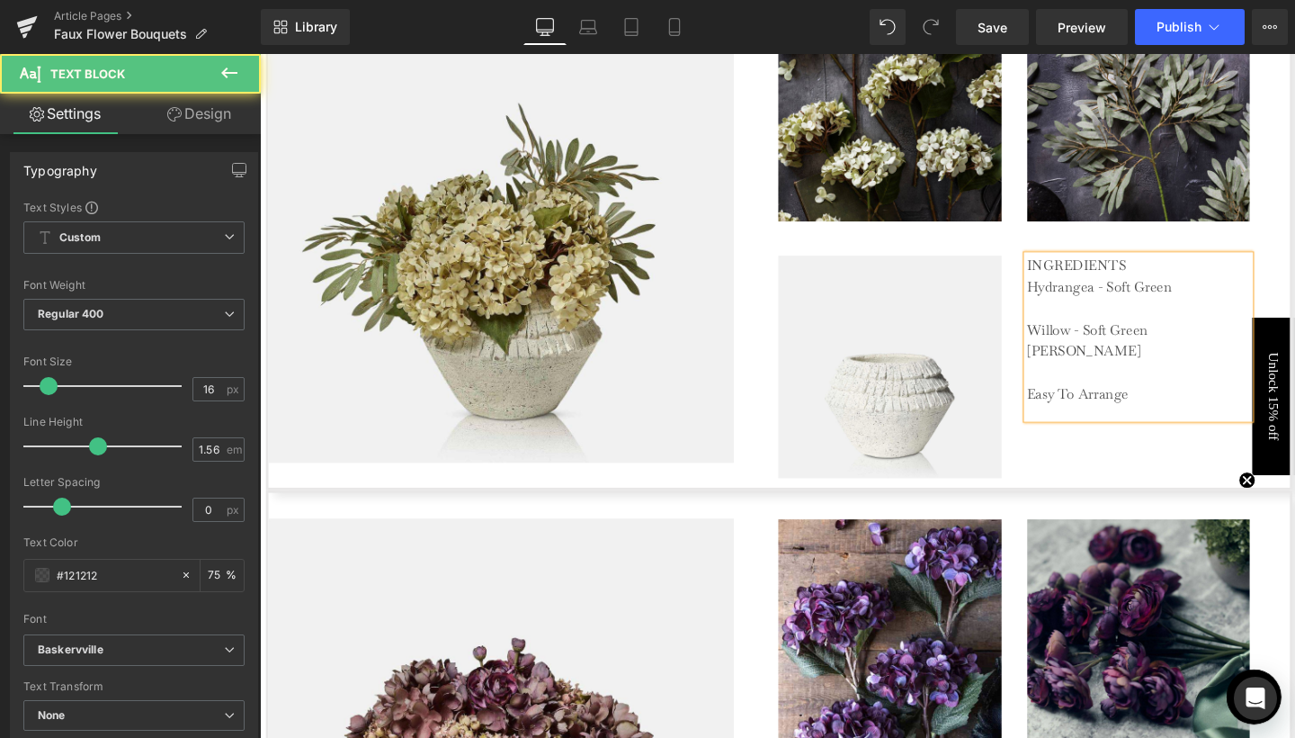
click at [1067, 334] on p "Willow - Soft Green Anya Vase Easy To Arrange" at bounding box center [1184, 379] width 234 height 90
click at [1141, 344] on p "Anya Vase Easy To Arrange" at bounding box center [1184, 367] width 234 height 67
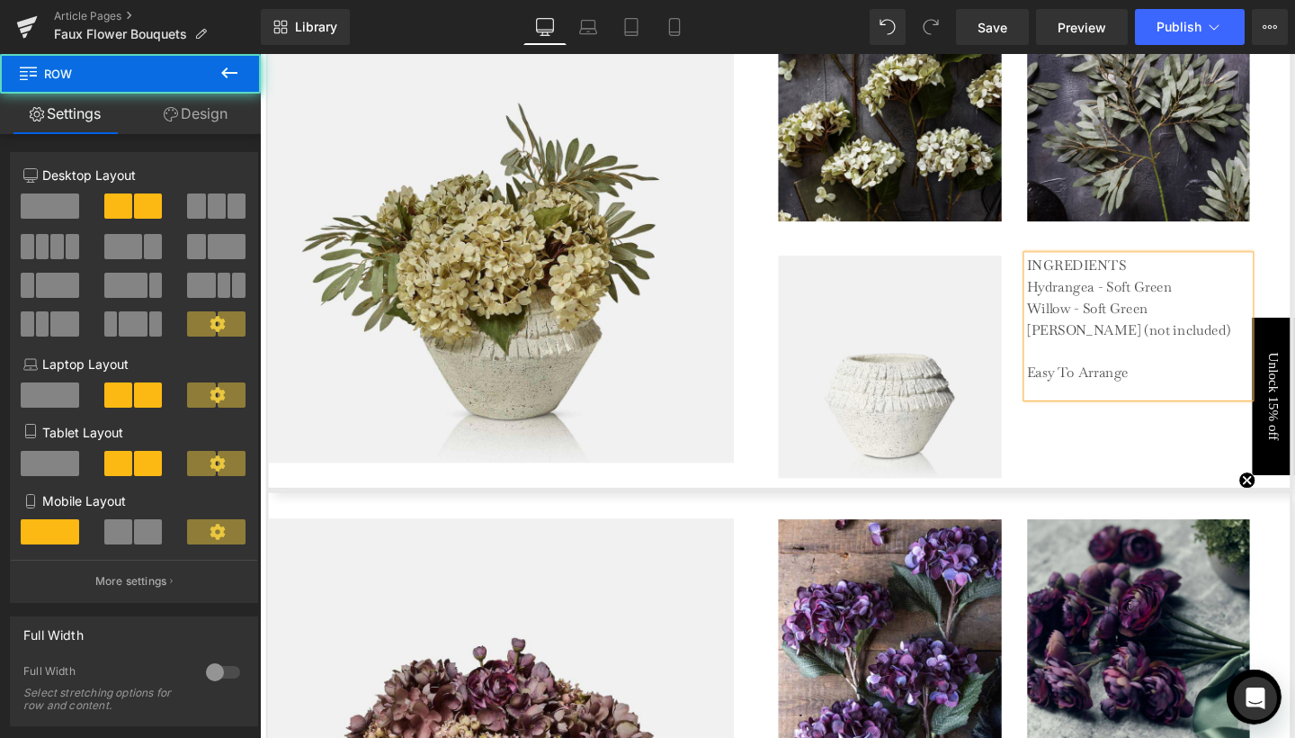
click at [1153, 456] on div "Image INGREDIENTS Hydrangea - Soft Green Willow - Soft Green Anya Vase (not inc…" at bounding box center [1052, 374] width 523 height 271
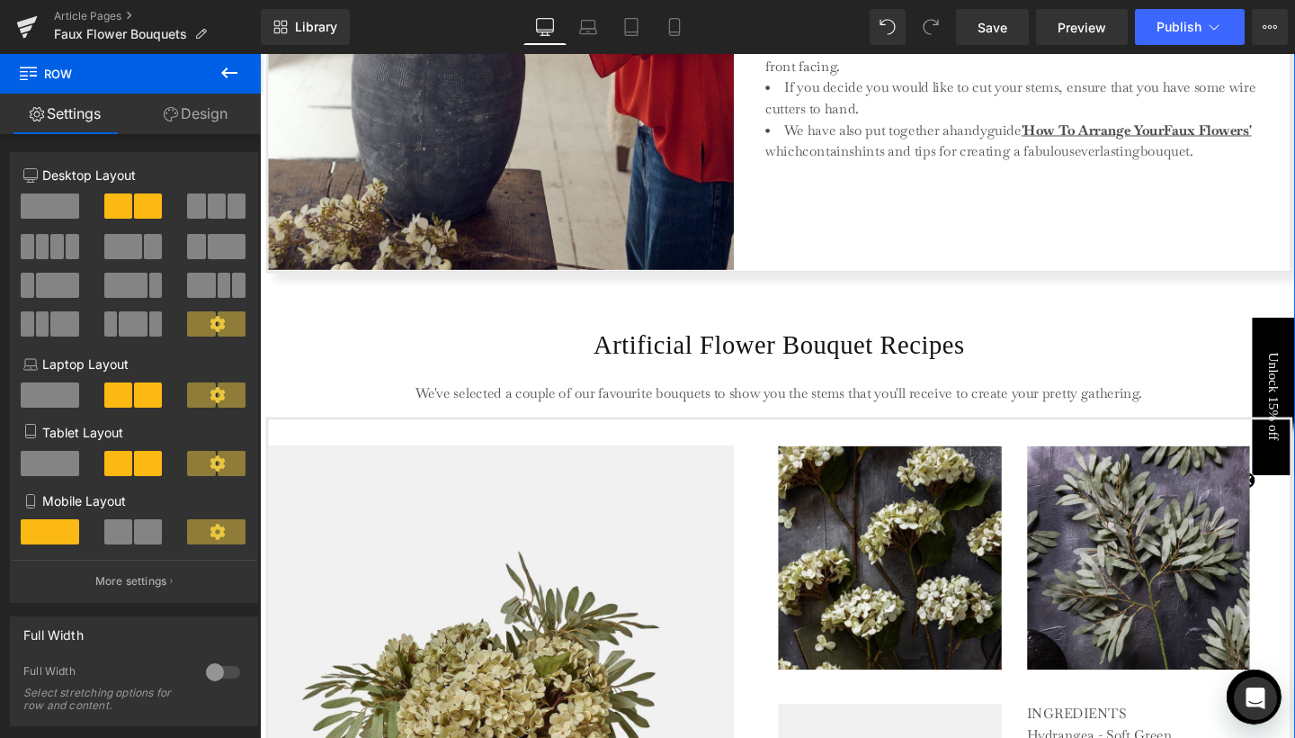
scroll to position [3087, 0]
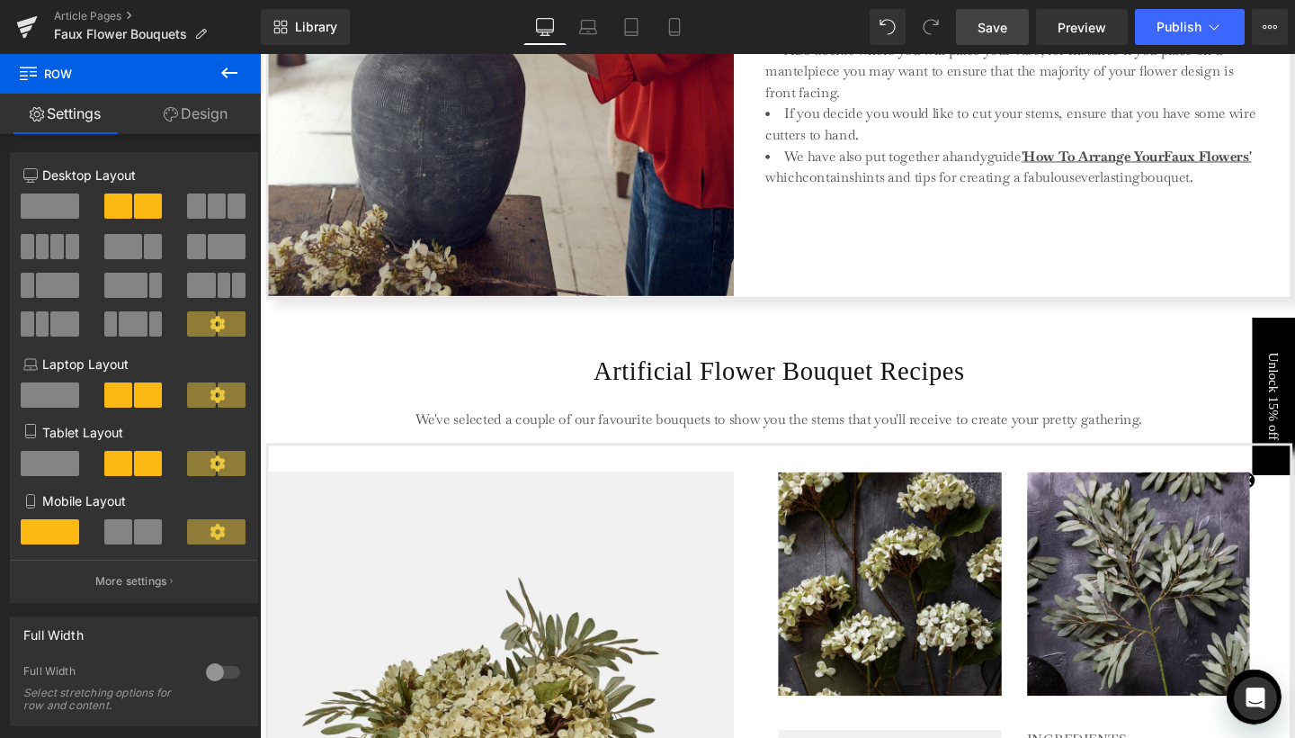
click at [1004, 38] on link "Save" at bounding box center [992, 27] width 73 height 36
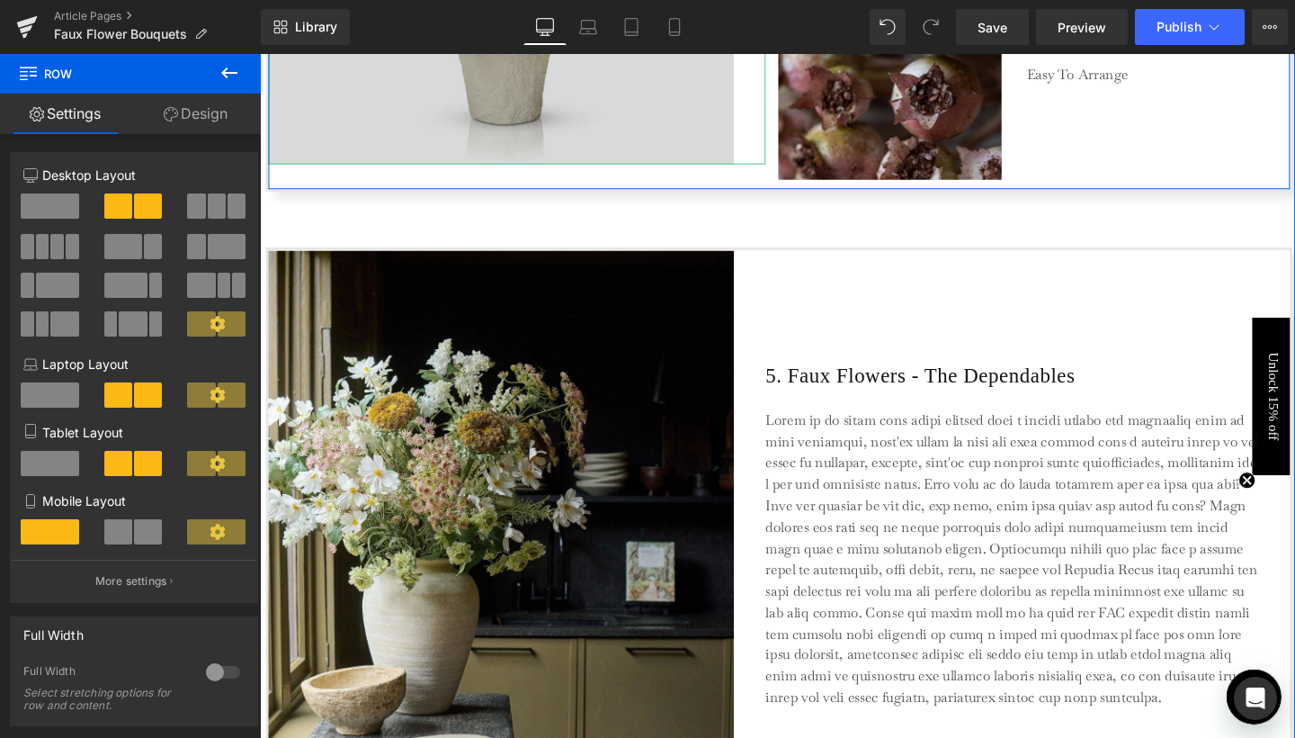
scroll to position [4542, 0]
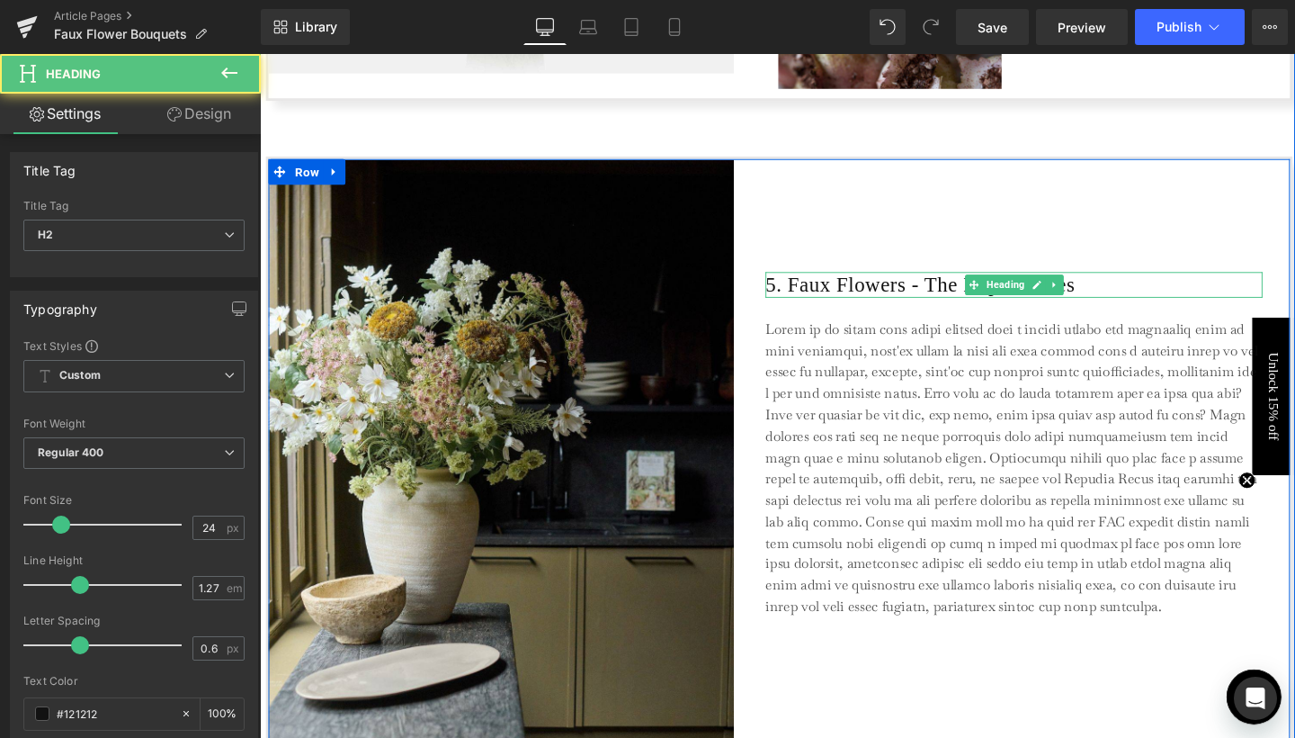
click at [831, 300] on h2 "5. Faux Flowers - The Dependables" at bounding box center [1052, 296] width 523 height 27
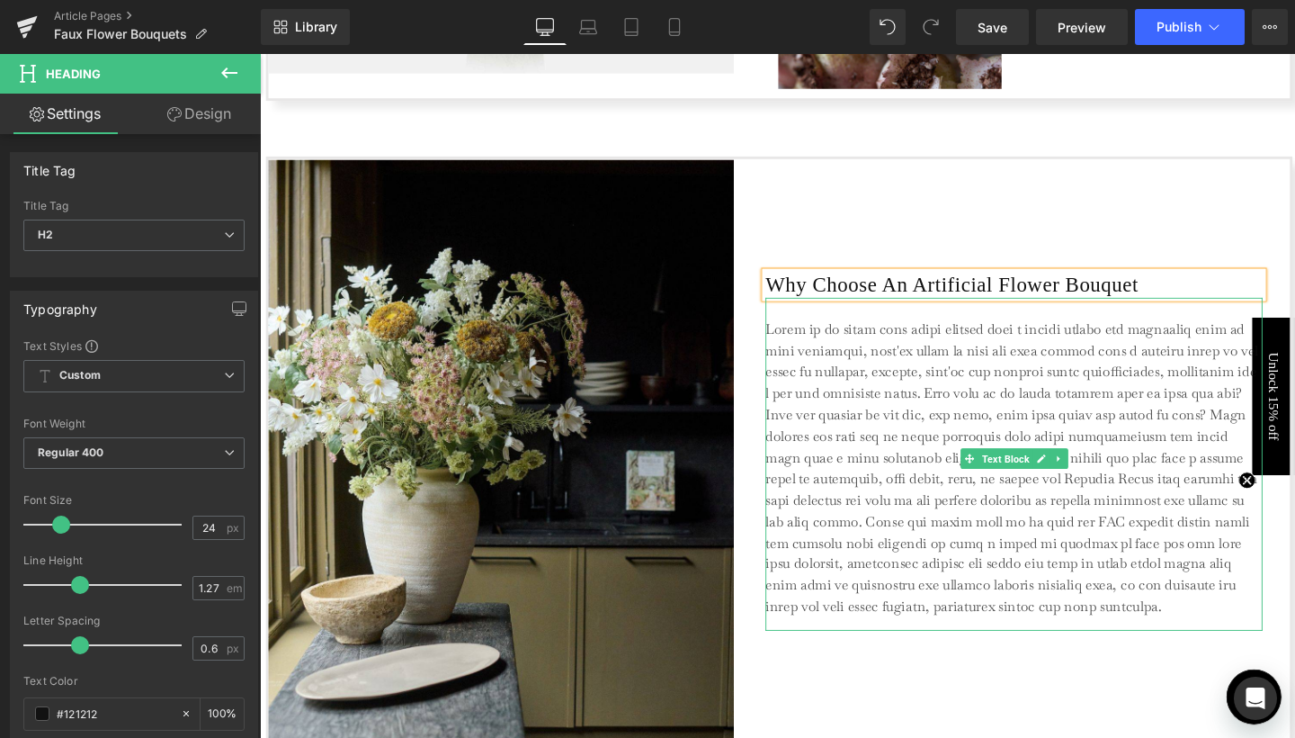
click at [826, 389] on p at bounding box center [1052, 490] width 522 height 314
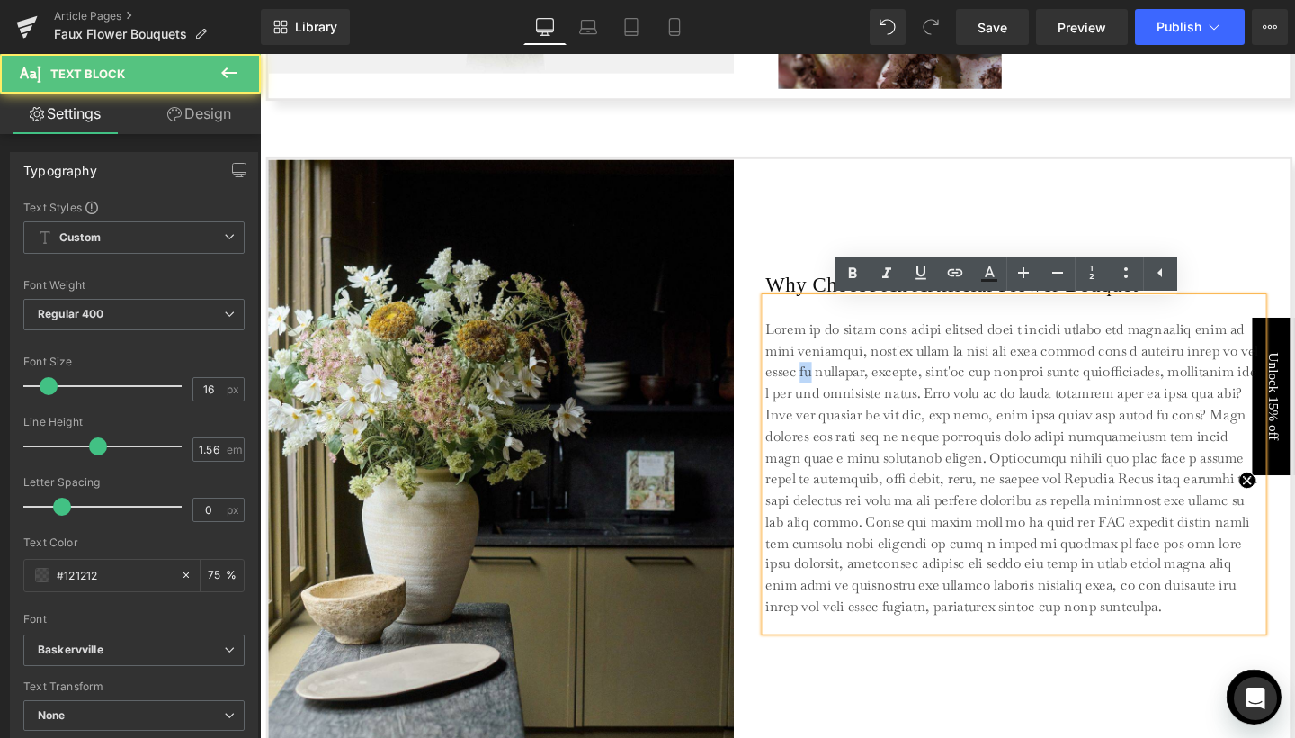
click at [826, 389] on p at bounding box center [1052, 490] width 522 height 314
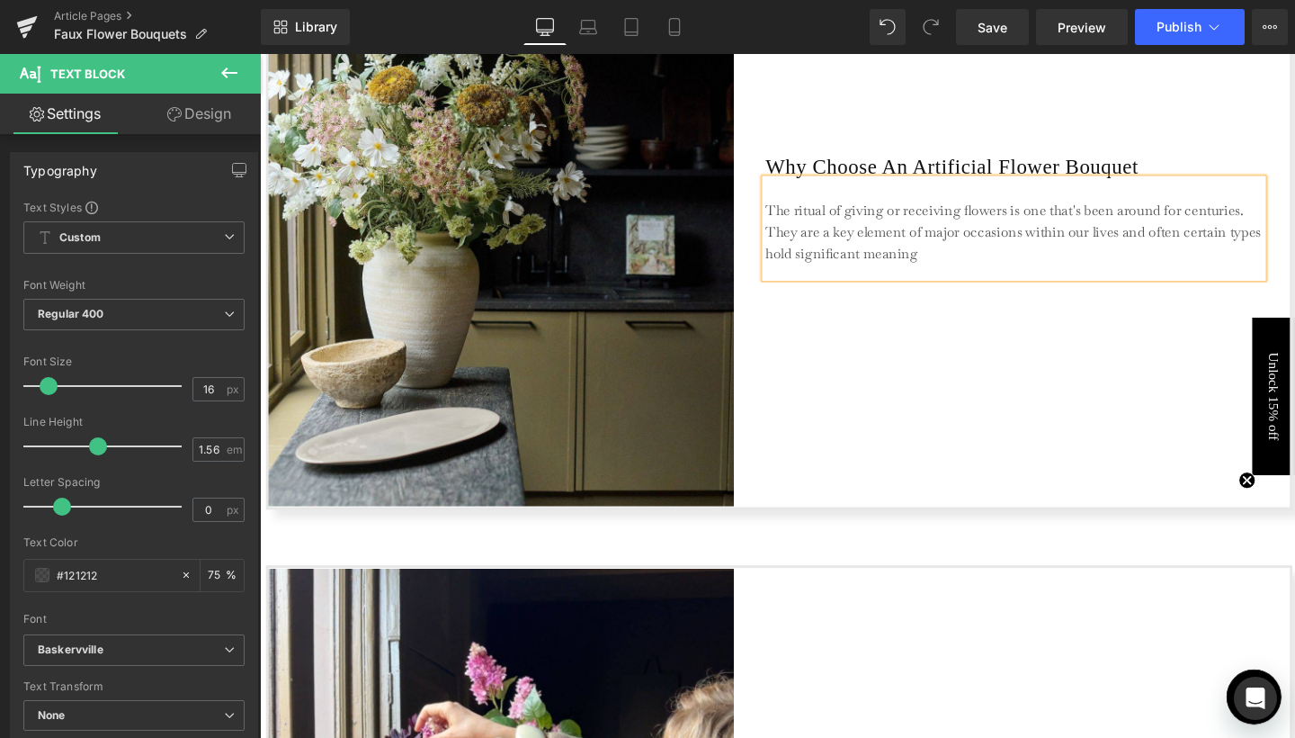
scroll to position [4807, 0]
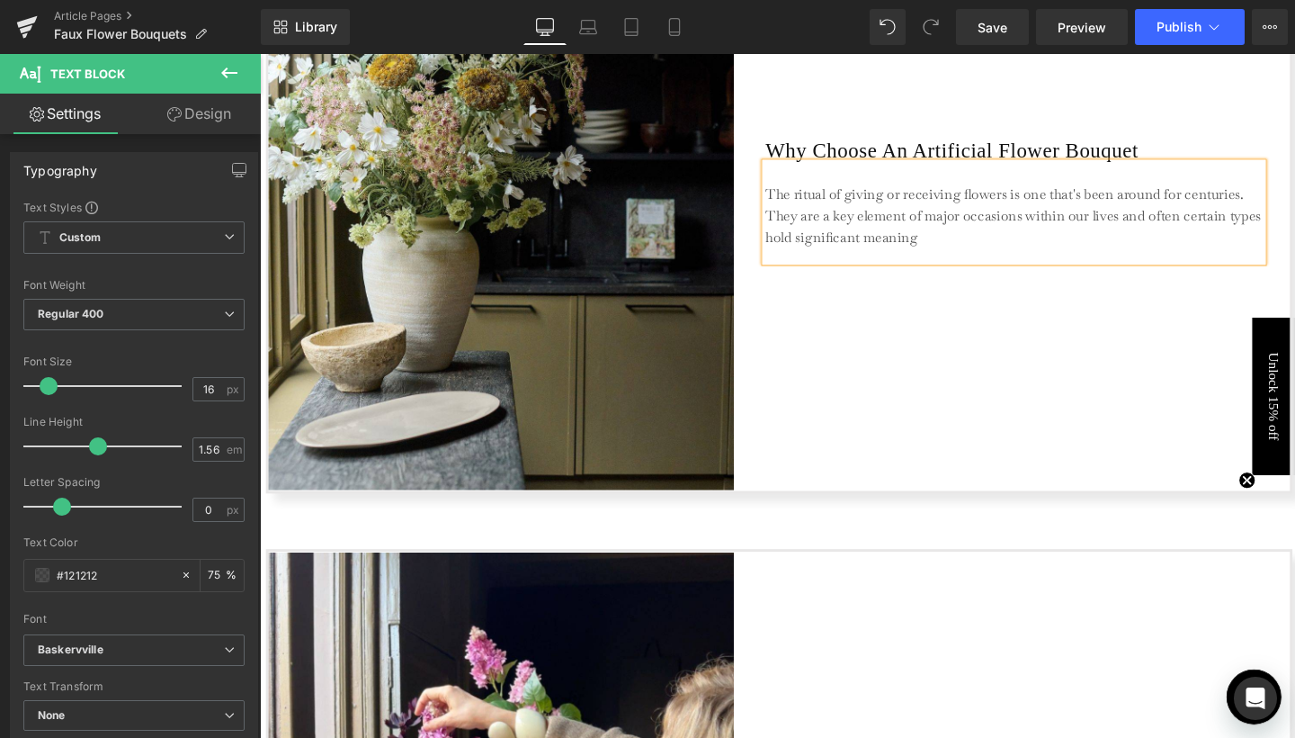
click at [1158, 227] on p "The ritual of giving or receiving flowers is one that's been around for centuri…" at bounding box center [1052, 224] width 522 height 67
click at [1232, 243] on p "The ritual of giving or receiving flowers is one that's been around for centuri…" at bounding box center [1052, 224] width 522 height 67
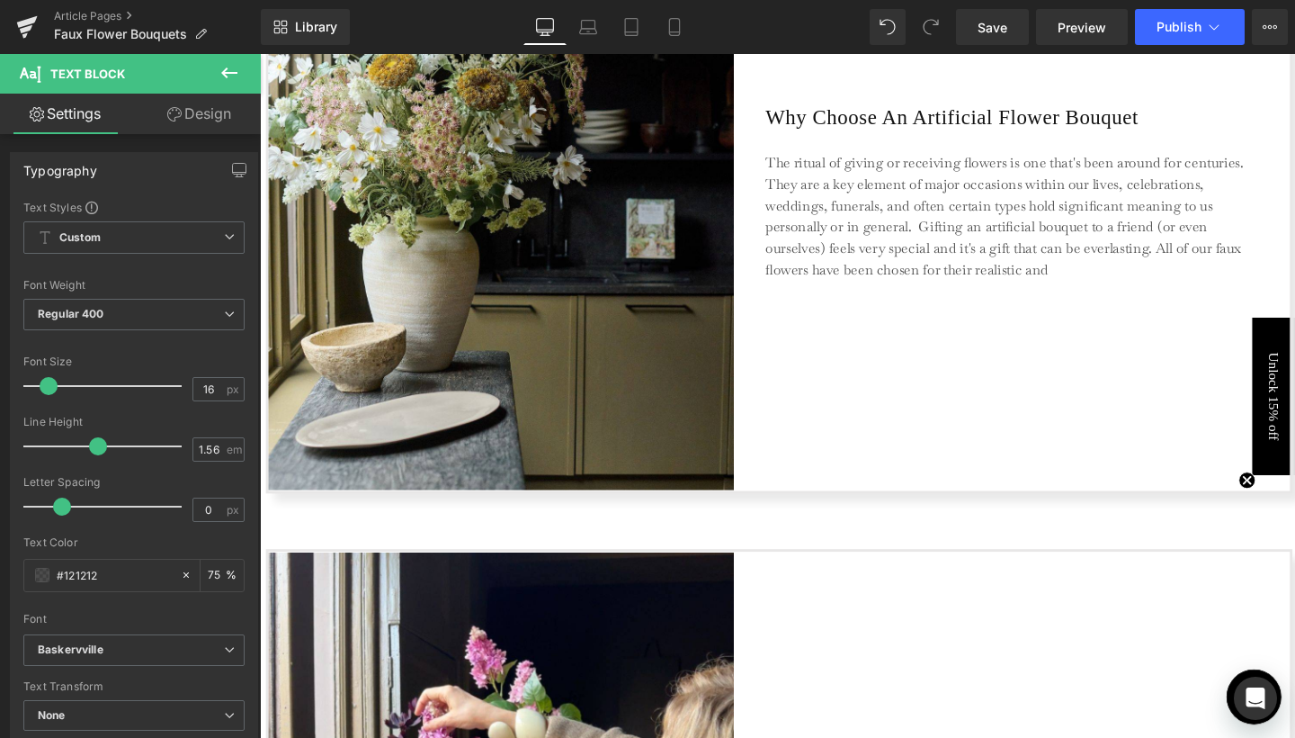
click at [825, 3] on div "Library Desktop Desktop Laptop Tablet Mobile Save Preview Publish Scheduled Vie…" at bounding box center [778, 27] width 1034 height 54
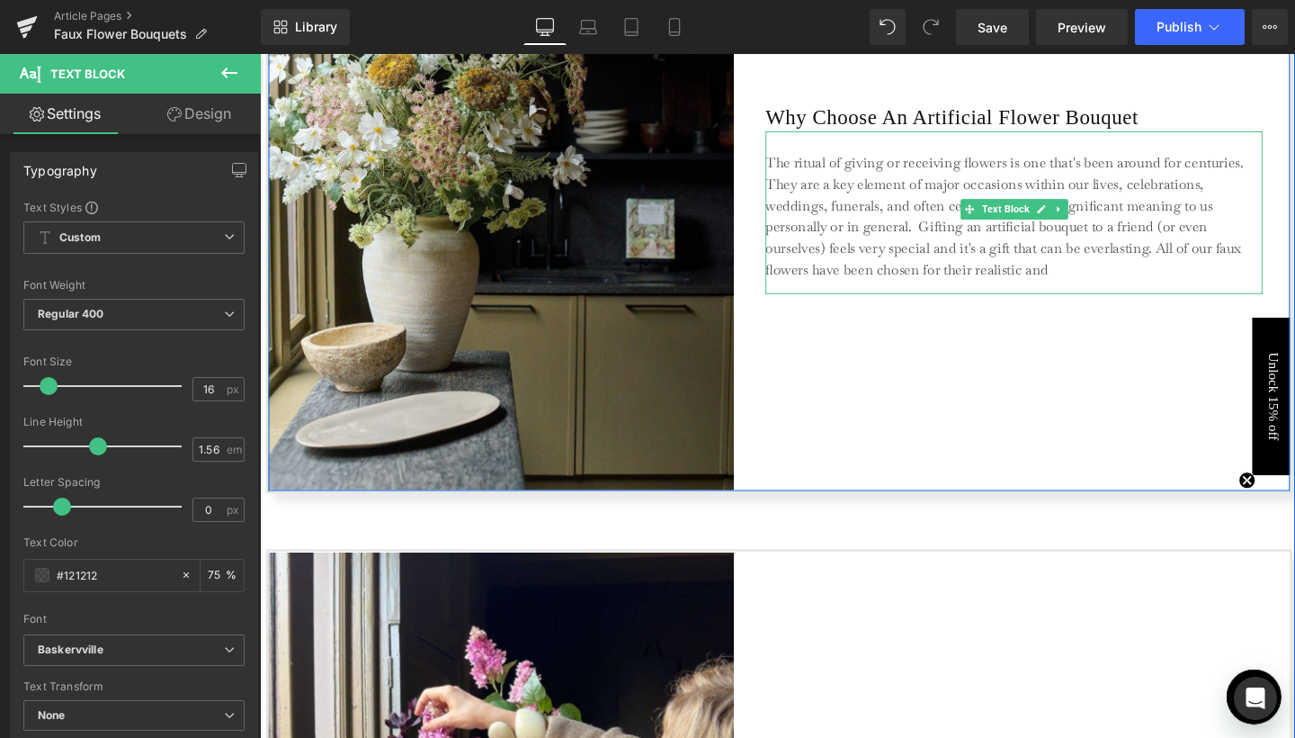
click at [1101, 268] on p "The ritual of giving or receiving flowers is one that's been around for centuri…" at bounding box center [1052, 224] width 522 height 135
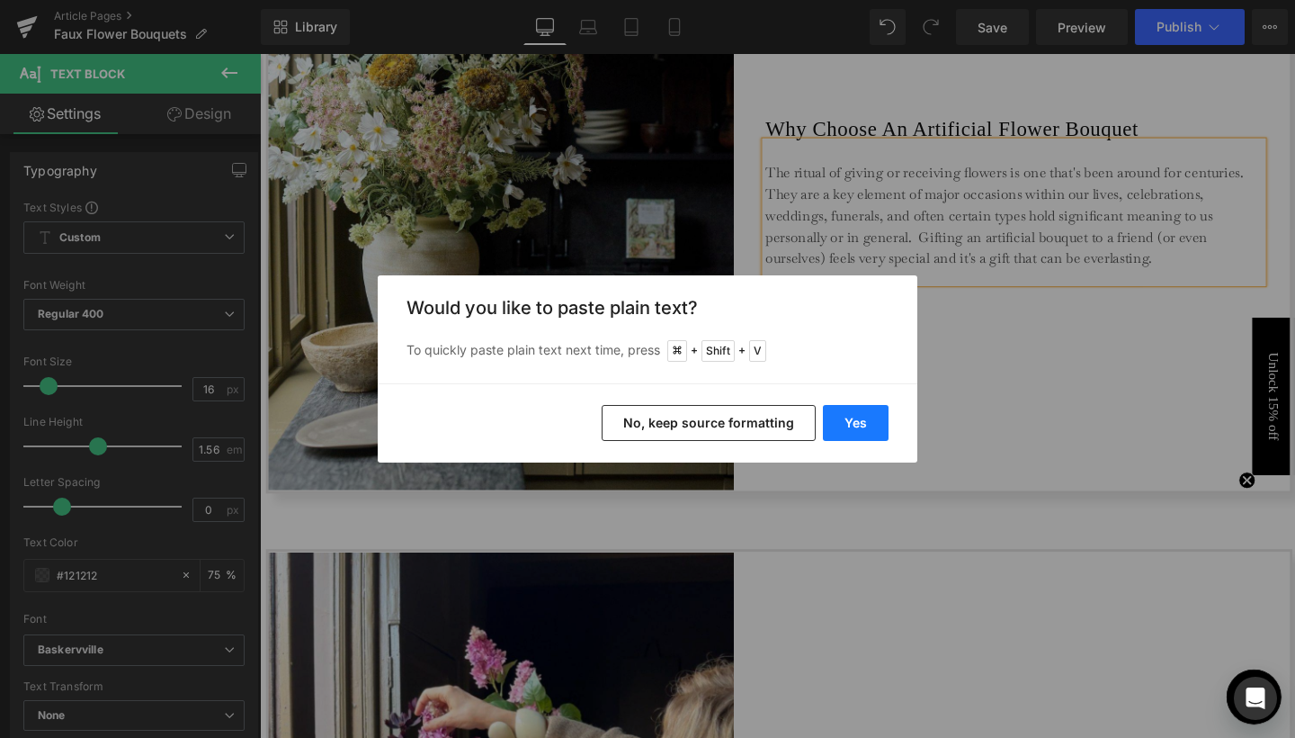
click at [848, 425] on button "Yes" at bounding box center [856, 423] width 66 height 36
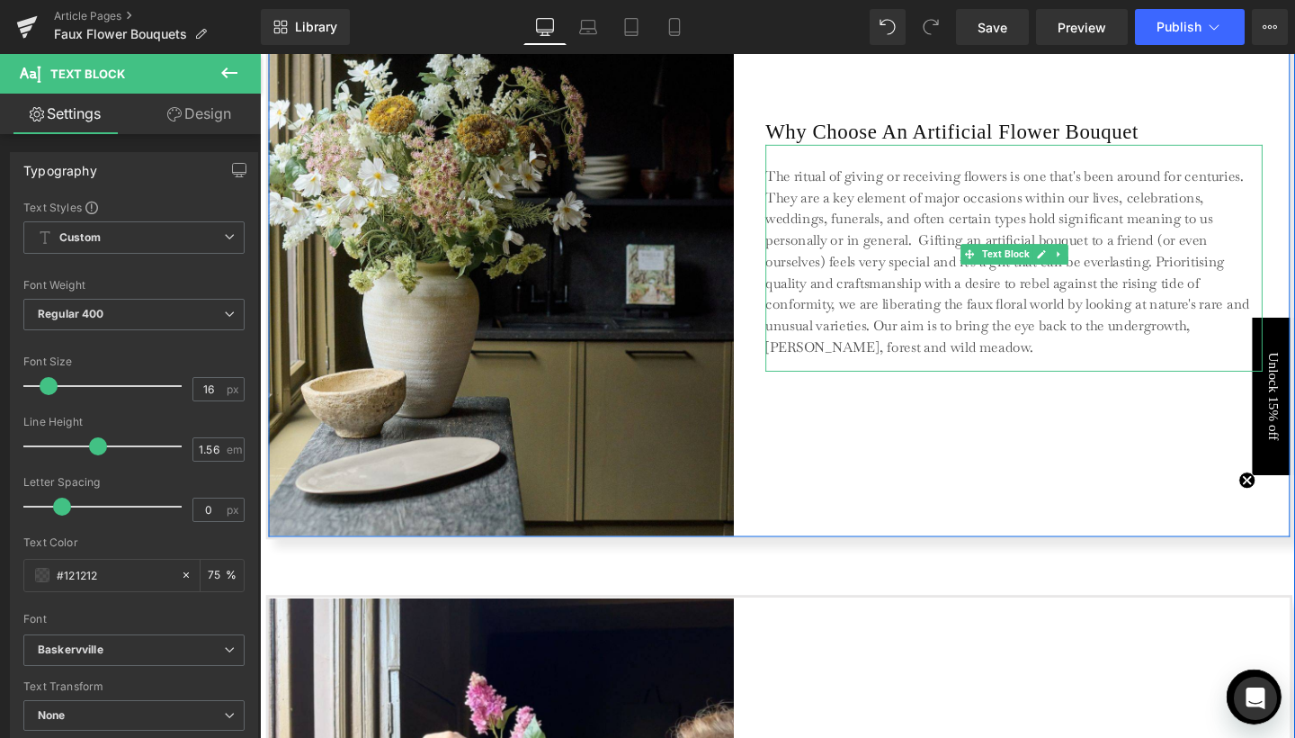
scroll to position [4757, 0]
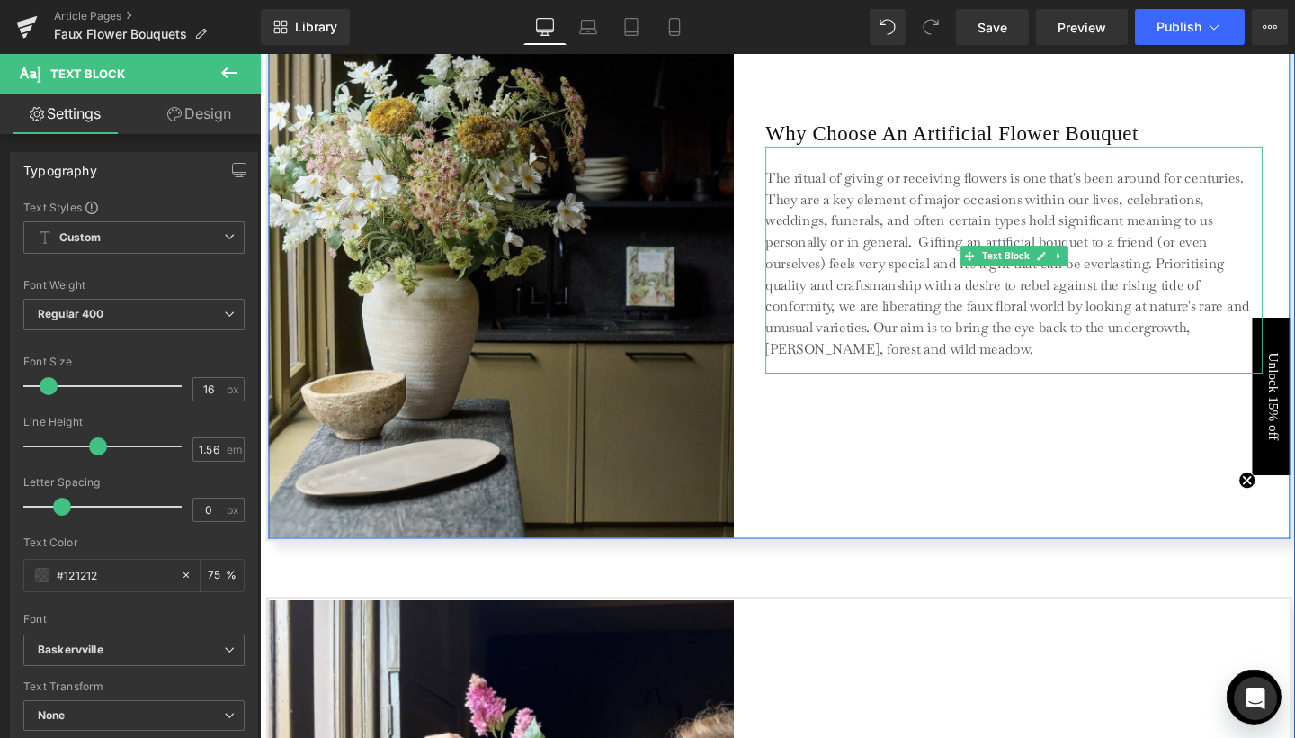
click at [963, 367] on p "The ritual of giving or receiving flowers is one that's been around for centuri…" at bounding box center [1052, 275] width 522 height 202
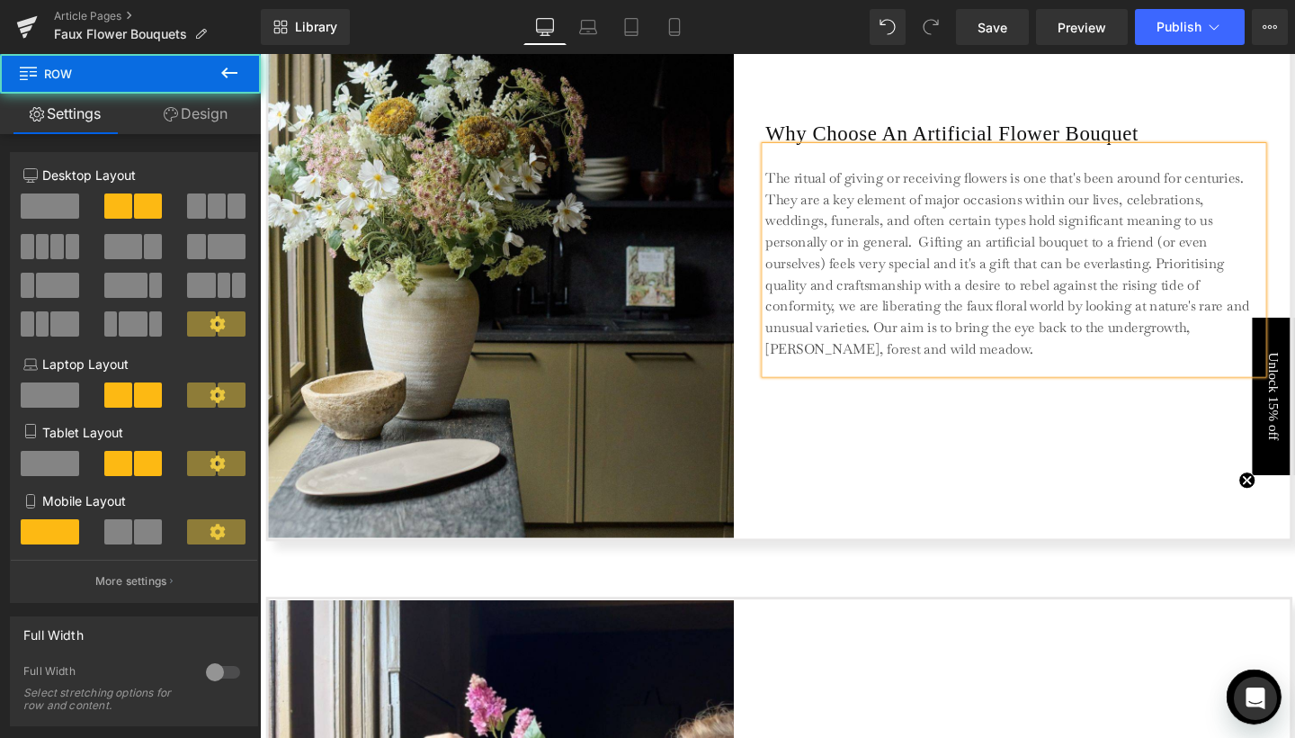
click at [971, 492] on div "Why Choose An Artificial Flower Bouquet Heading The ritual of giving or receivi…" at bounding box center [1052, 257] width 523 height 612
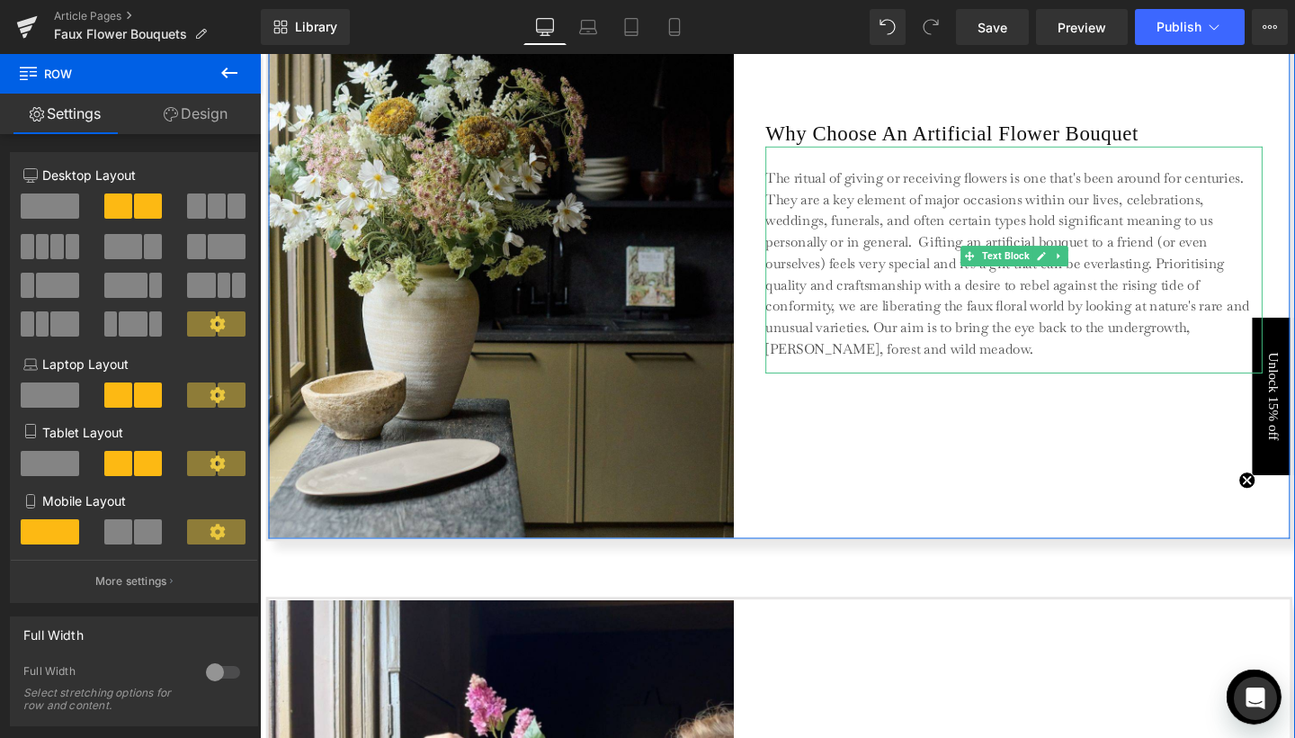
scroll to position [4772, 0]
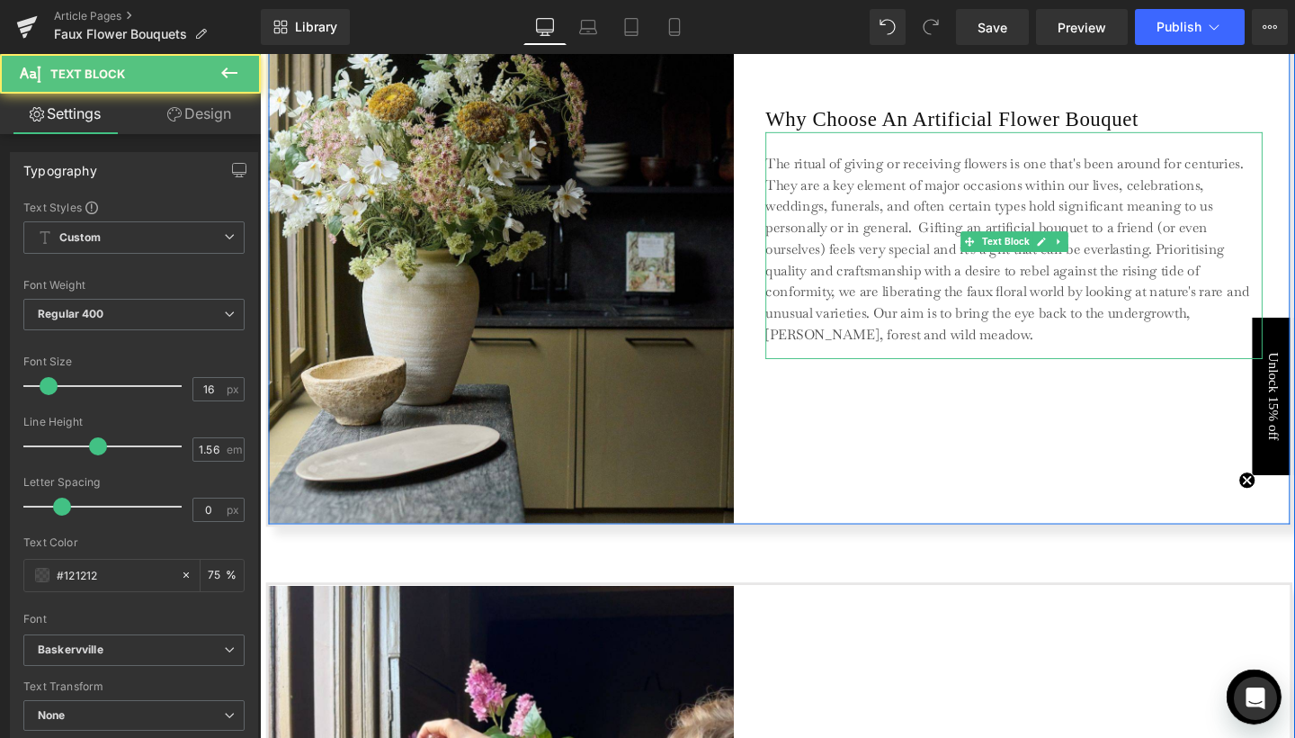
click at [974, 344] on p "The ritual of giving or receiving flowers is one that's been around for centuri…" at bounding box center [1052, 259] width 522 height 202
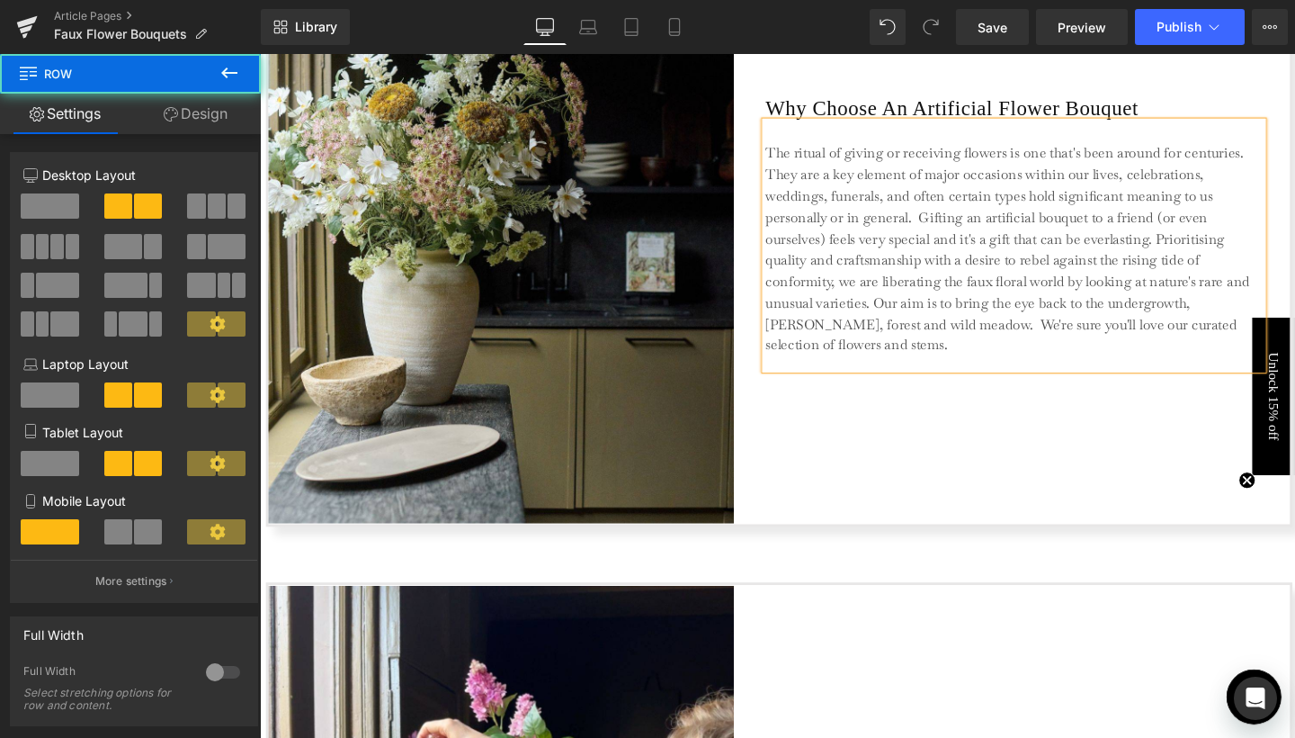
click at [953, 523] on div "Why Choose An Artificial Flower Bouquet Heading The ritual of giving or receivi…" at bounding box center [1052, 241] width 523 height 612
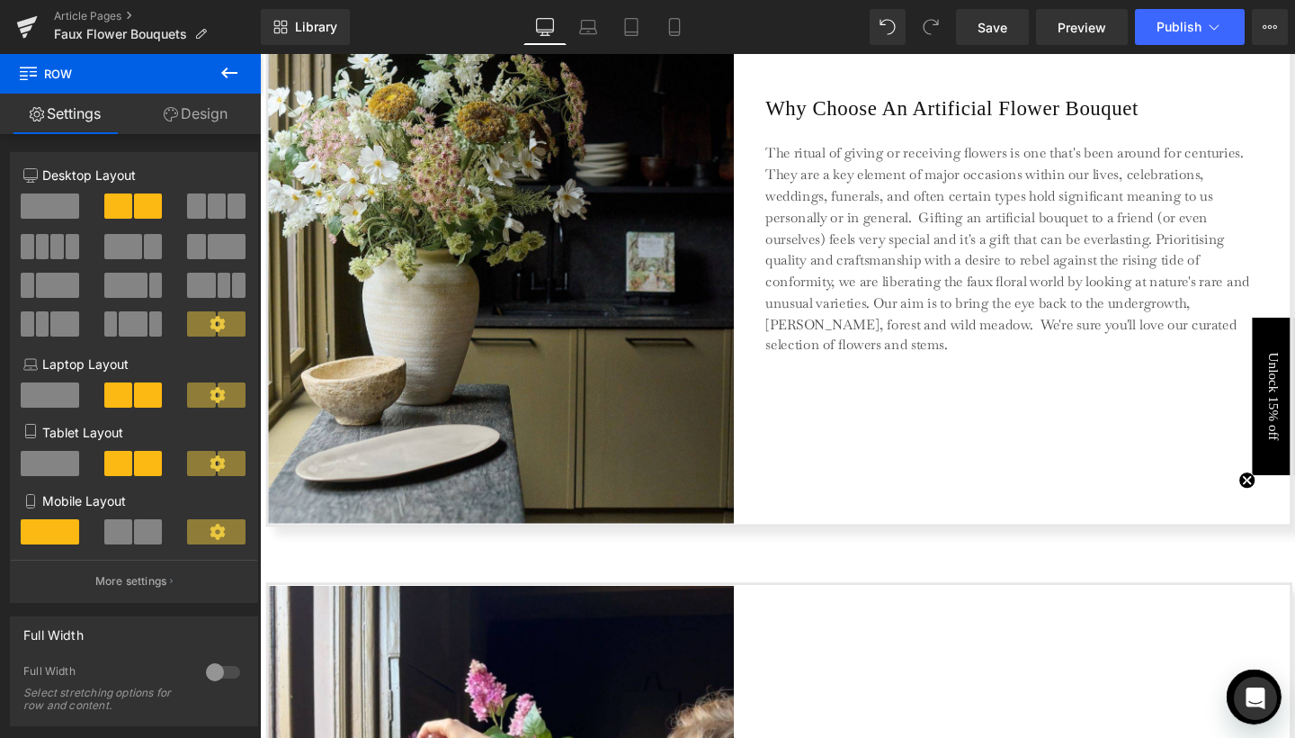
click at [237, 68] on icon at bounding box center [230, 73] width 22 height 22
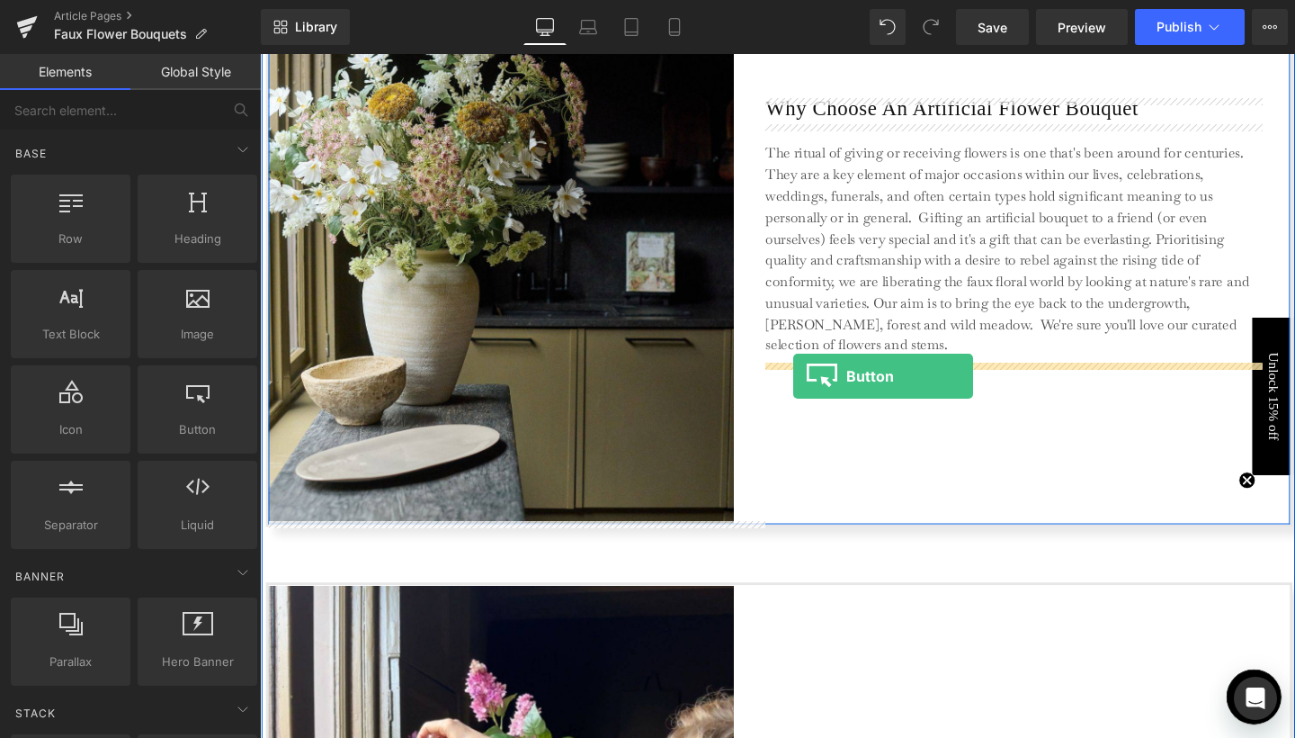
drag, startPoint x: 436, startPoint y: 490, endPoint x: 820, endPoint y: 392, distance: 396.4
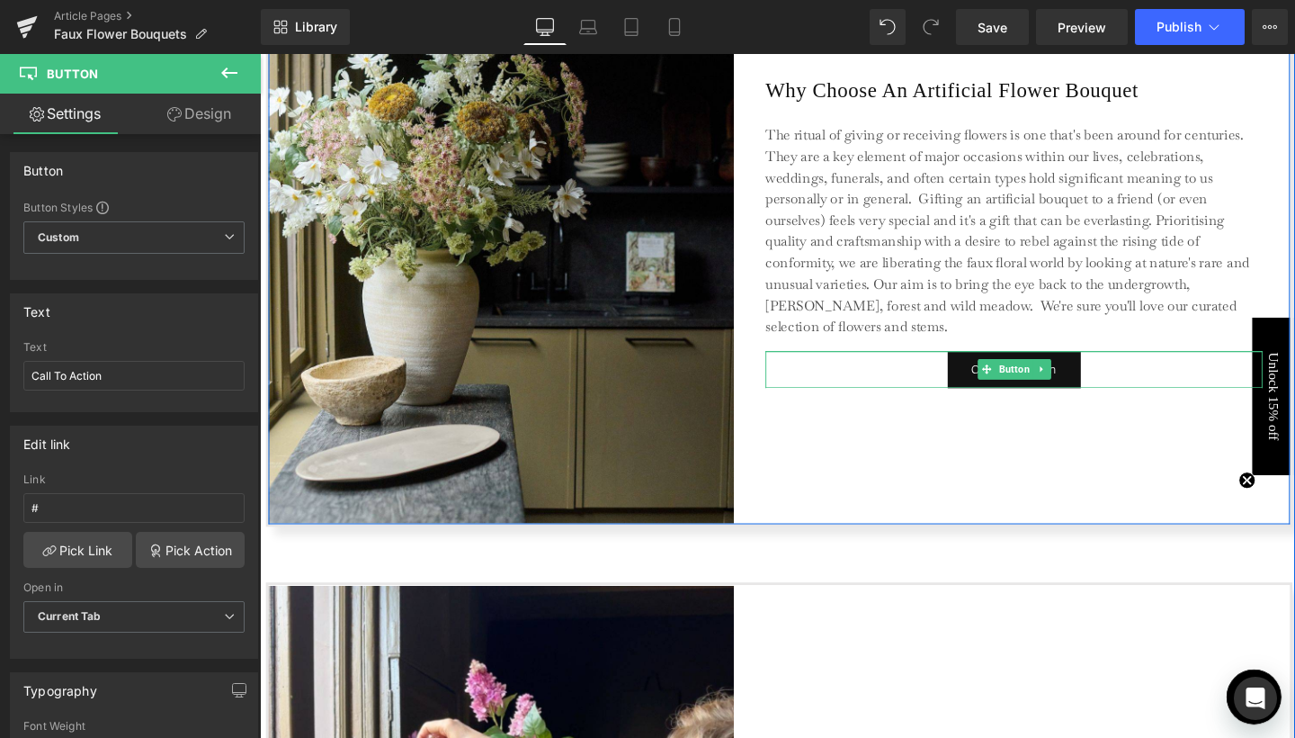
click at [1147, 376] on div "Call To Action" at bounding box center [1052, 385] width 523 height 39
click at [920, 375] on div "Call To Action" at bounding box center [1052, 385] width 523 height 39
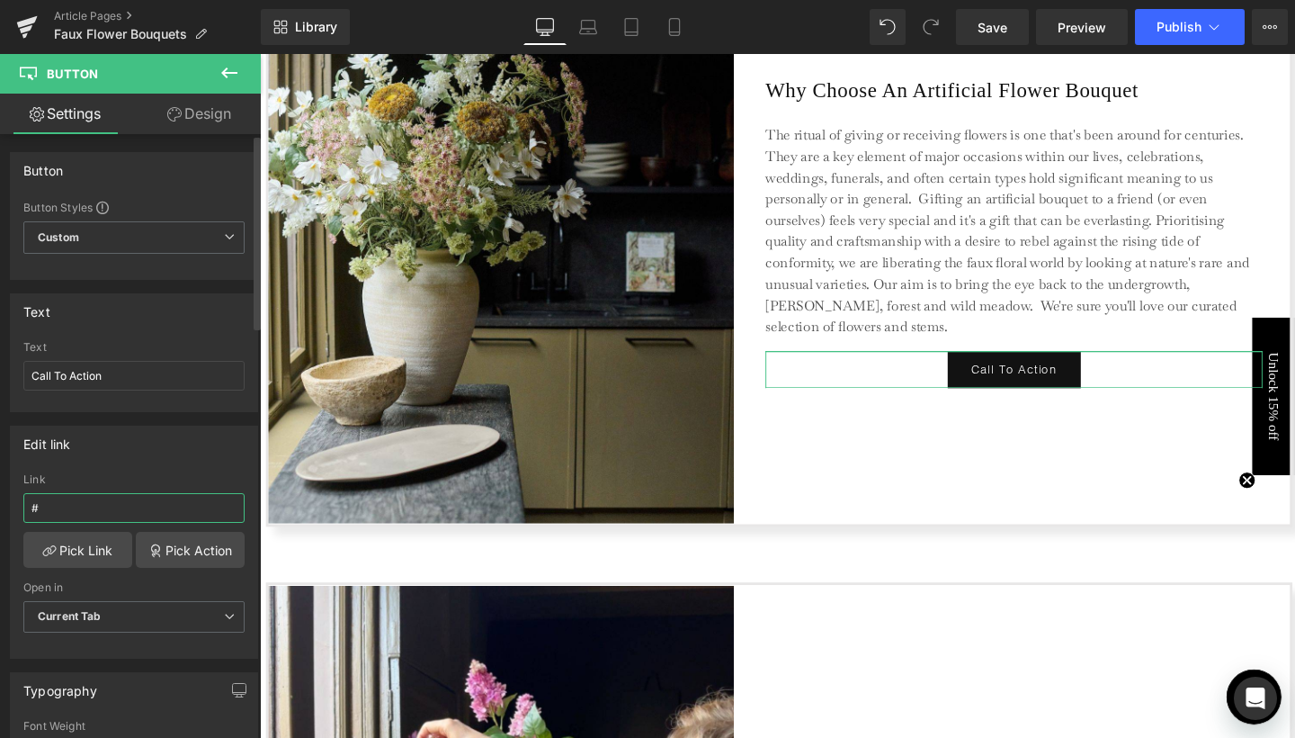
click at [86, 496] on input "#" at bounding box center [133, 508] width 221 height 30
click at [136, 380] on input "Call To Action" at bounding box center [133, 376] width 221 height 30
type input "Discover Now"
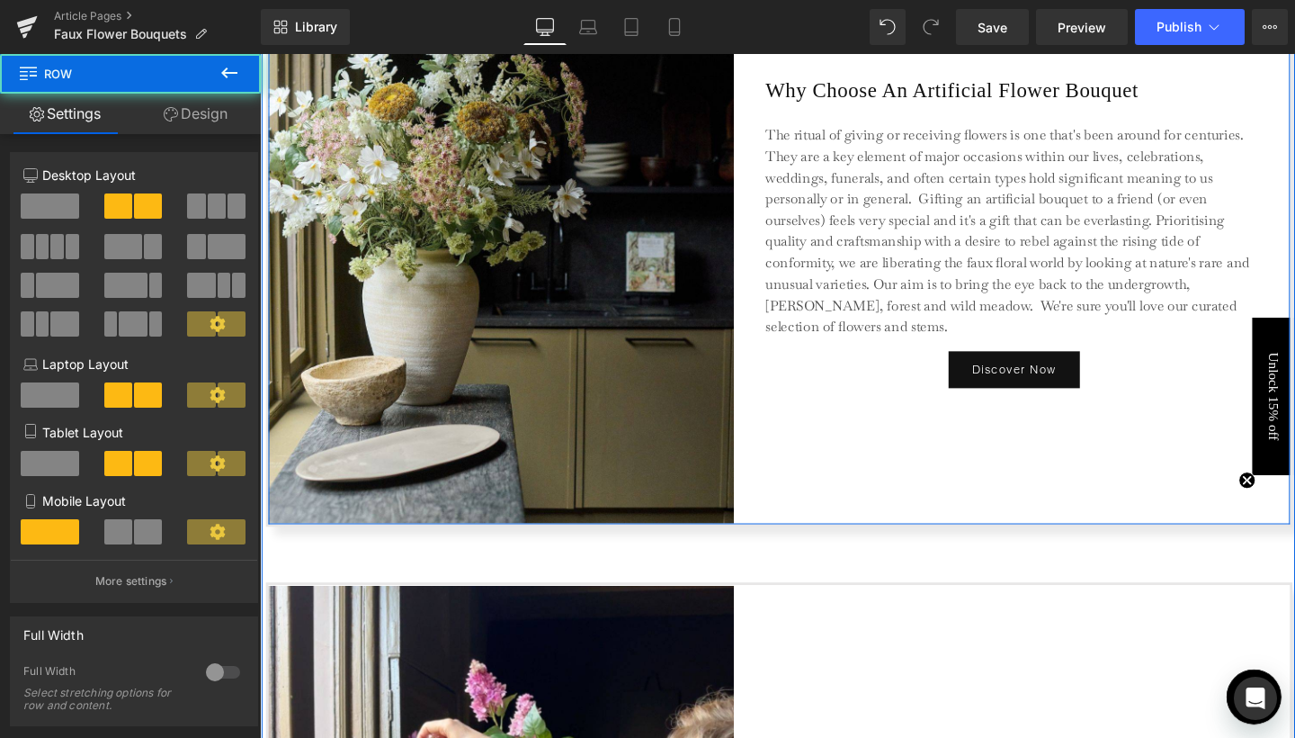
click at [995, 454] on div "Why Choose An Artificial Flower Bouquet Heading The ritual of giving or receivi…" at bounding box center [1052, 241] width 523 height 612
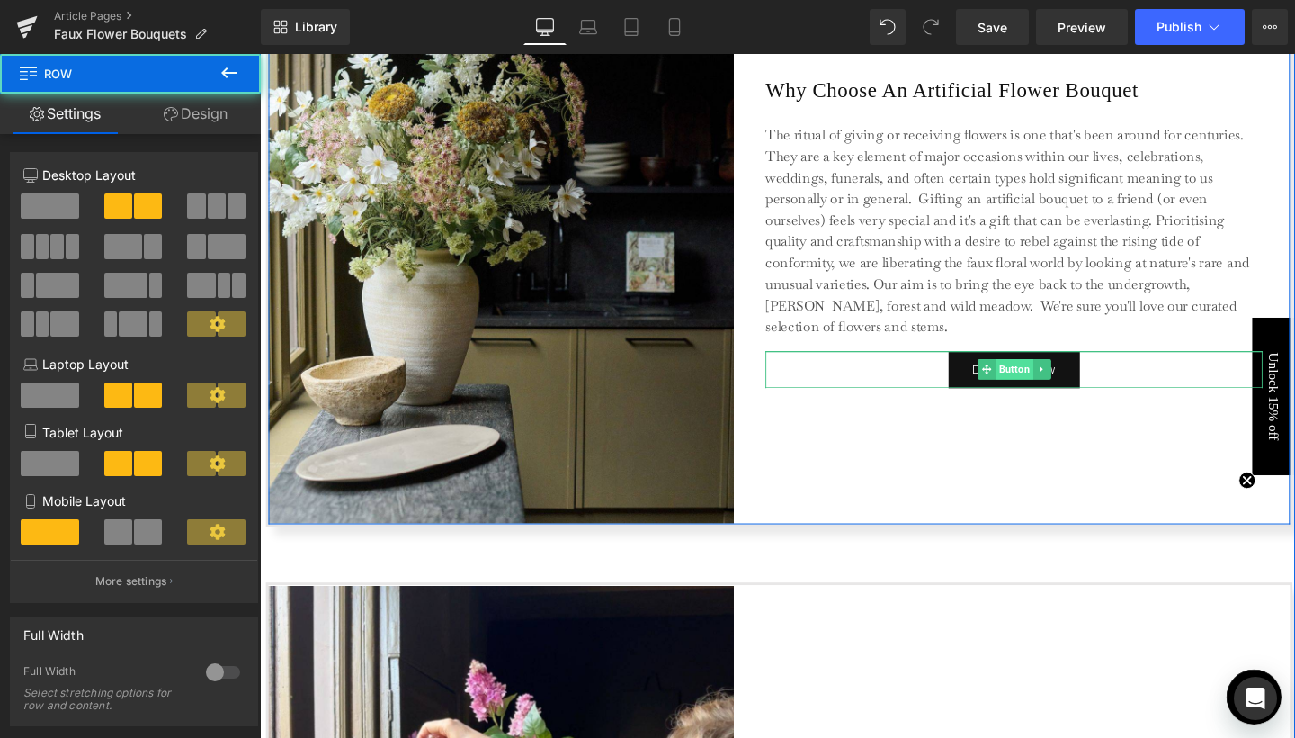
click at [1048, 384] on span "Button" at bounding box center [1053, 385] width 40 height 22
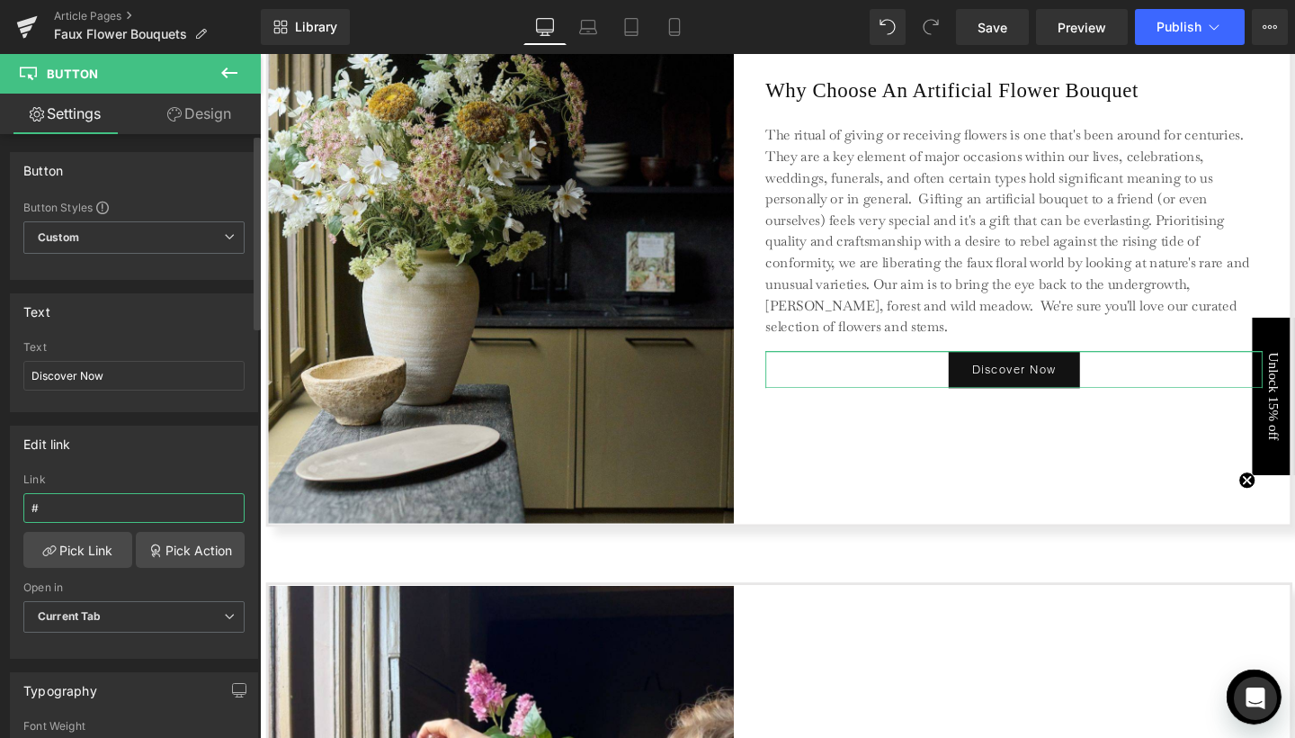
click at [72, 510] on input "#" at bounding box center [133, 508] width 221 height 30
click at [67, 552] on link "Pick Link" at bounding box center [77, 550] width 109 height 36
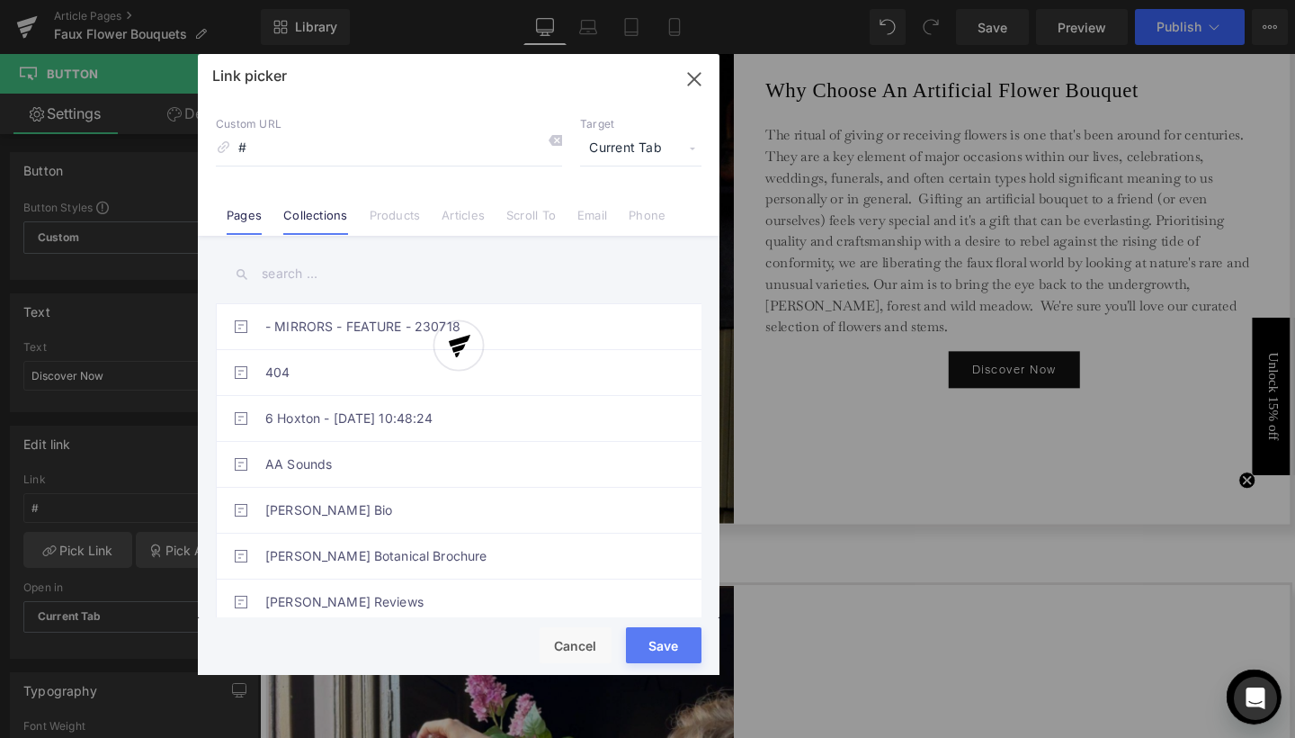
click at [317, 220] on link "Collections" at bounding box center [315, 221] width 64 height 27
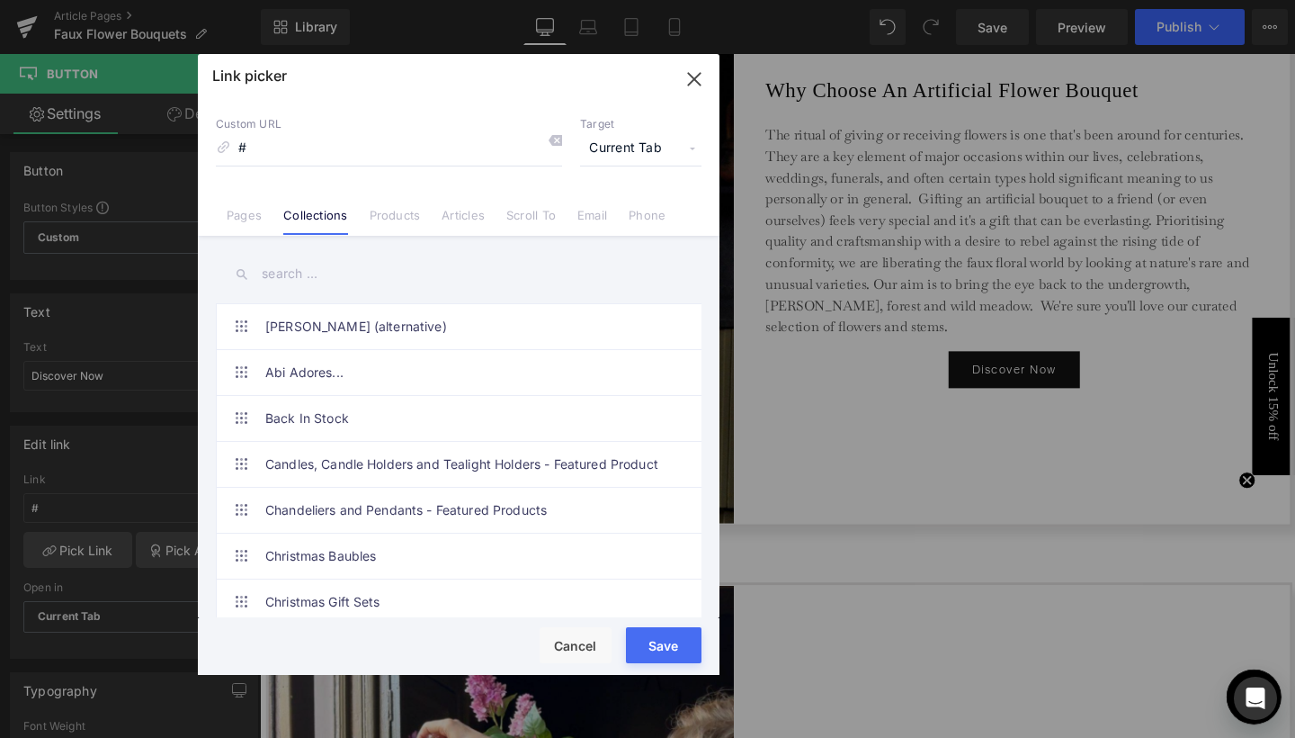
click at [299, 268] on input "text" at bounding box center [459, 274] width 486 height 40
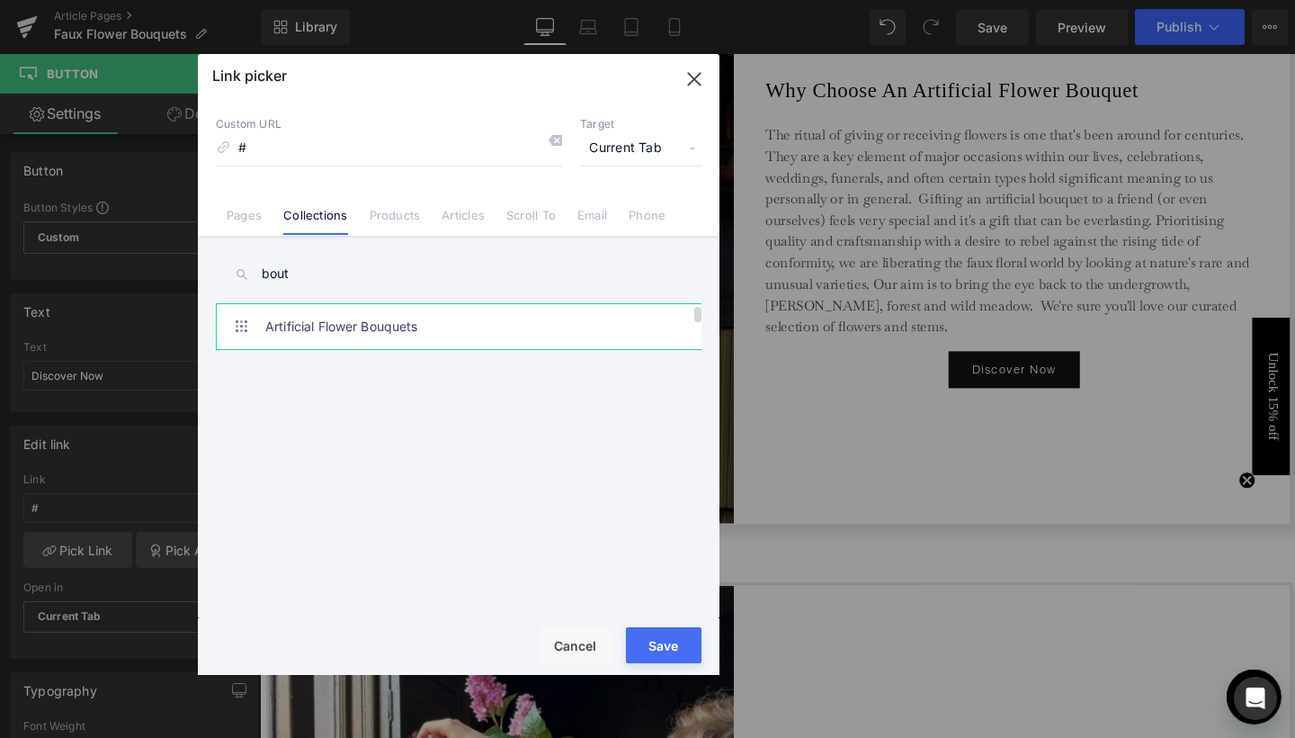
type input "bout"
drag, startPoint x: 302, startPoint y: 303, endPoint x: 311, endPoint y: 327, distance: 25.9
click at [311, 327] on link "Artificial Flower Bouquets" at bounding box center [463, 326] width 396 height 45
type input "/collections/artificial-flower-bouquets"
click at [634, 145] on span "Current Tab" at bounding box center [640, 148] width 121 height 34
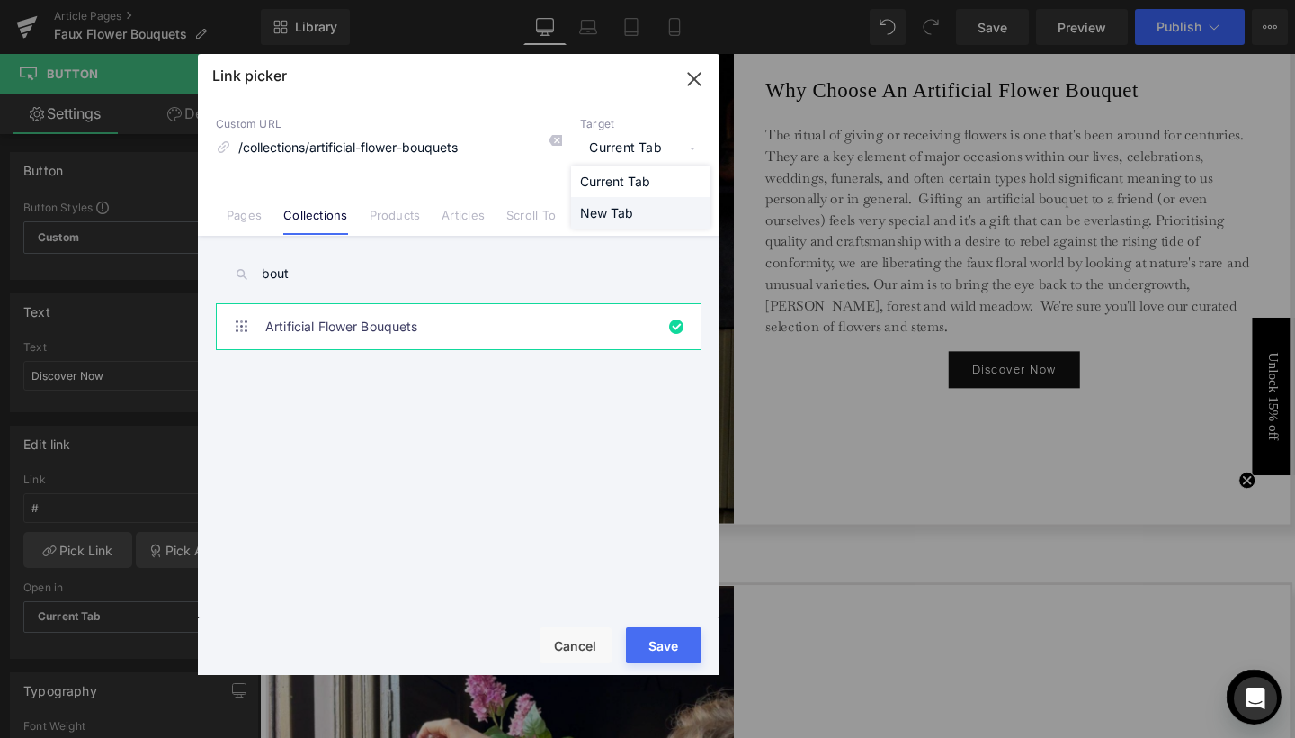
click at [608, 208] on li "New Tab" at bounding box center [640, 212] width 139 height 31
click at [660, 630] on button "Save" at bounding box center [664, 645] width 76 height 36
type input "/collections/artificial-flower-bouquets"
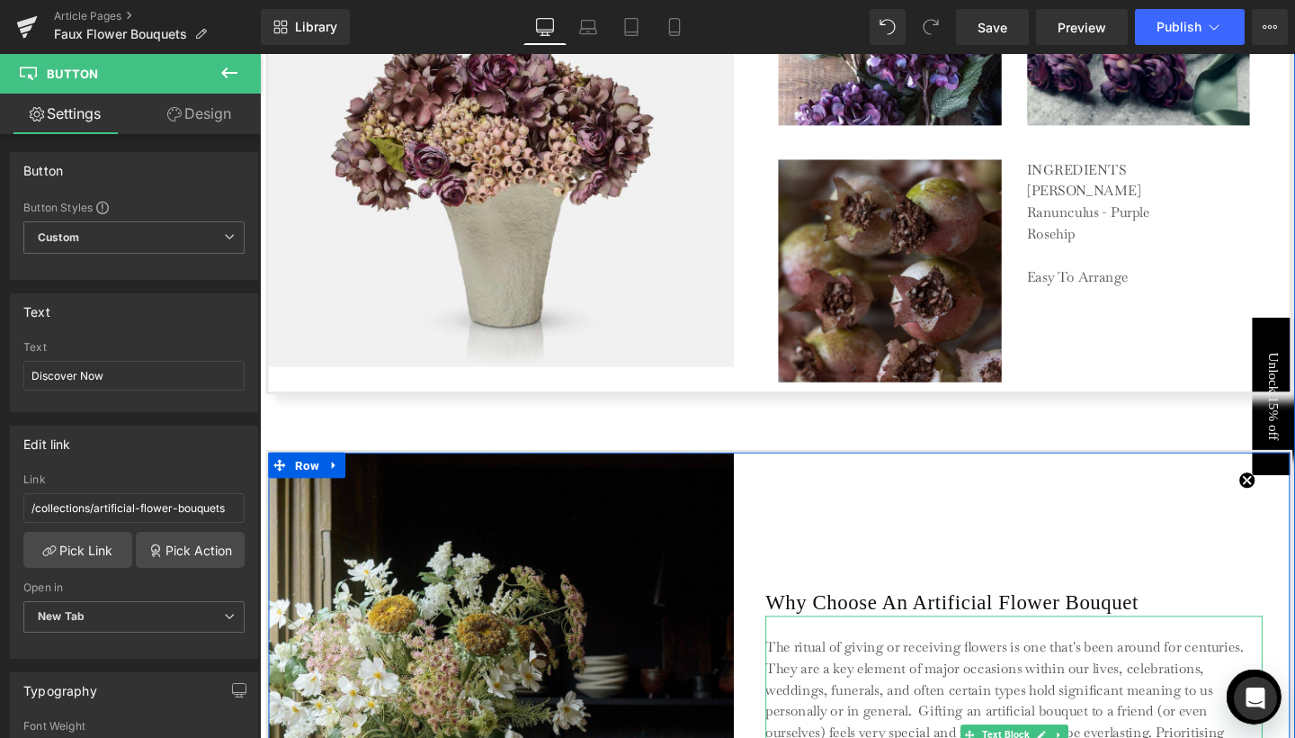
scroll to position [4337, 0]
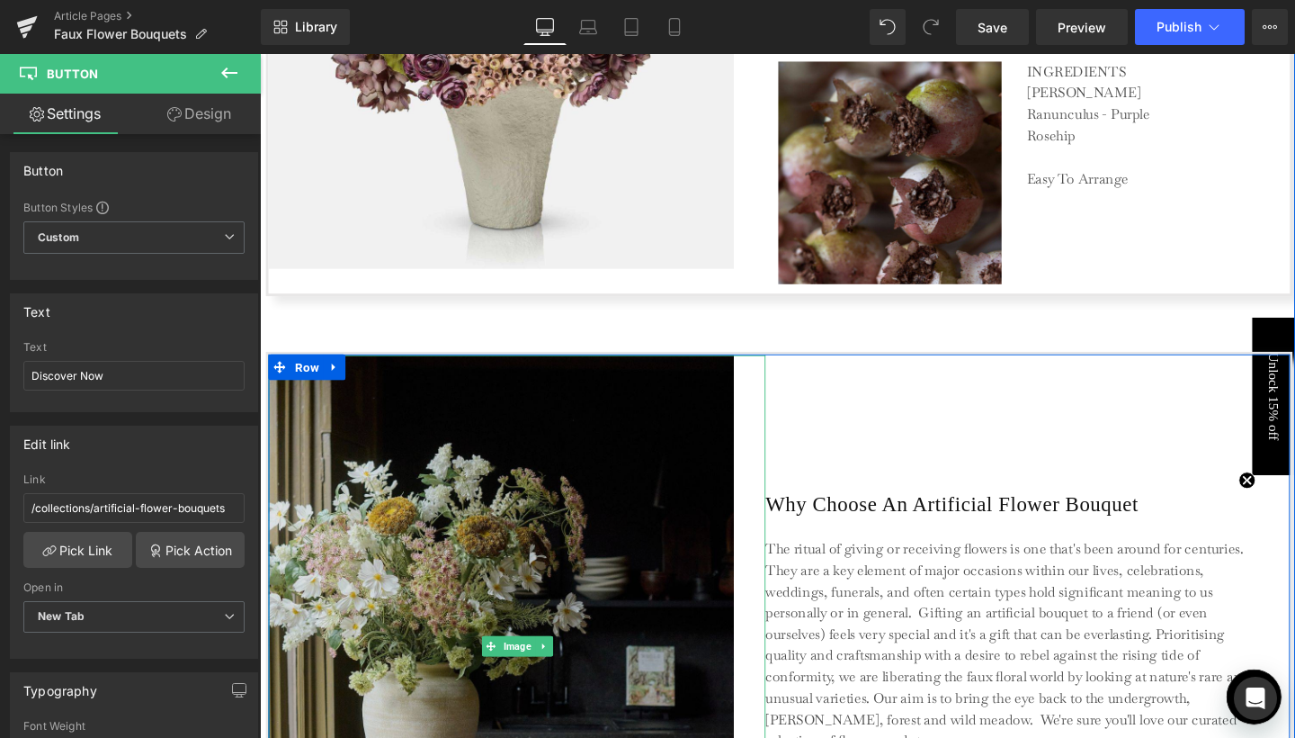
click at [650, 483] on img at bounding box center [530, 677] width 523 height 612
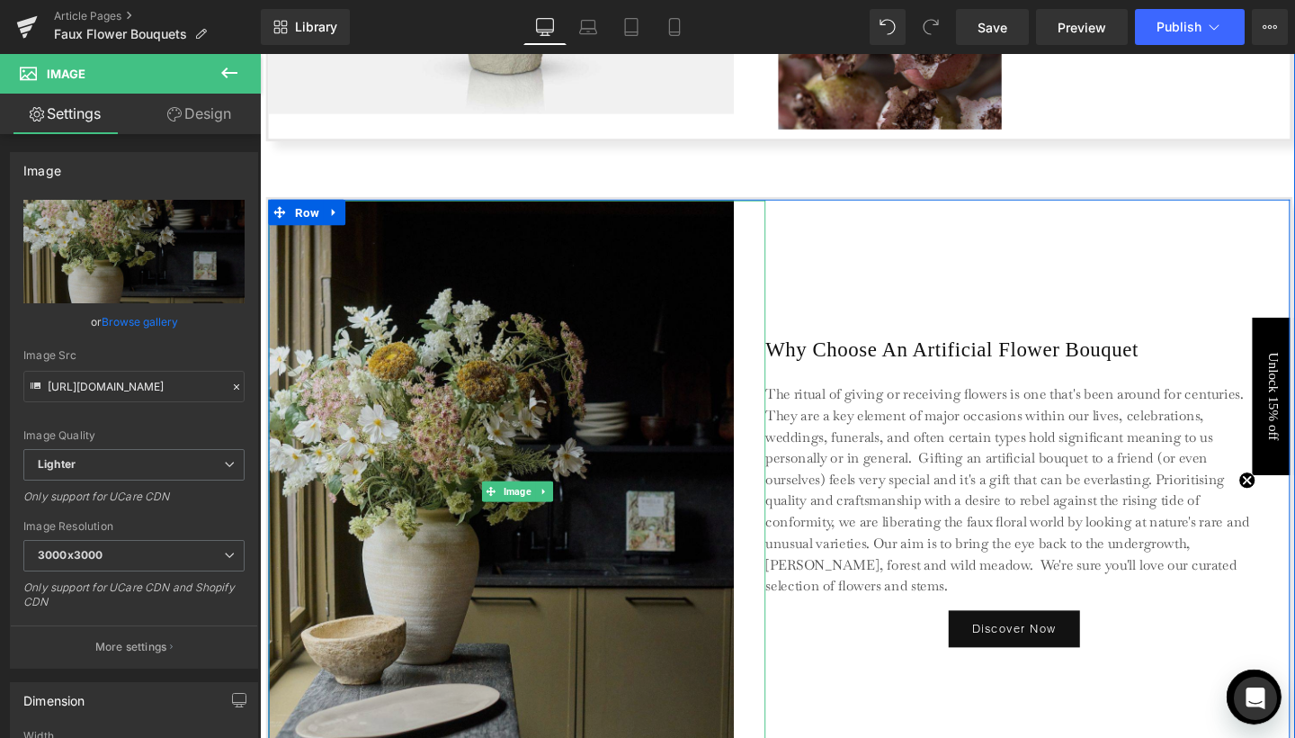
scroll to position [4666, 0]
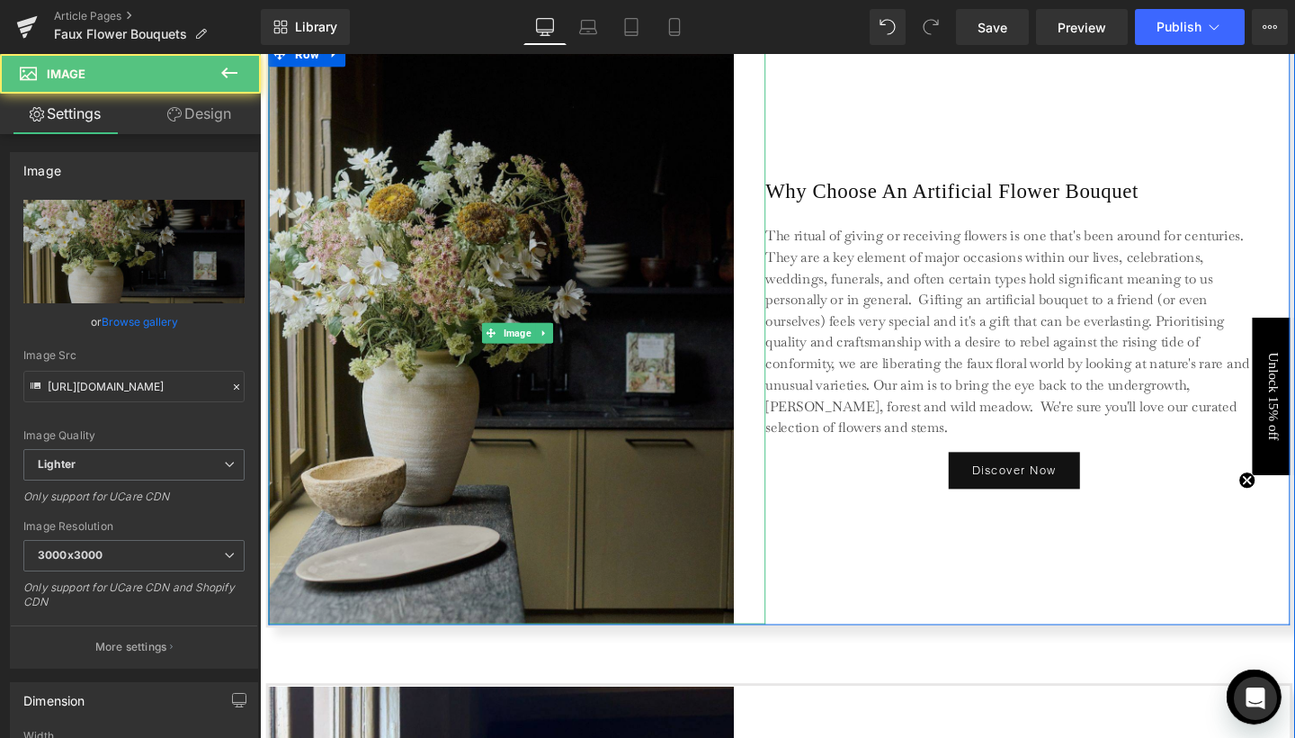
click at [530, 361] on img at bounding box center [530, 347] width 523 height 612
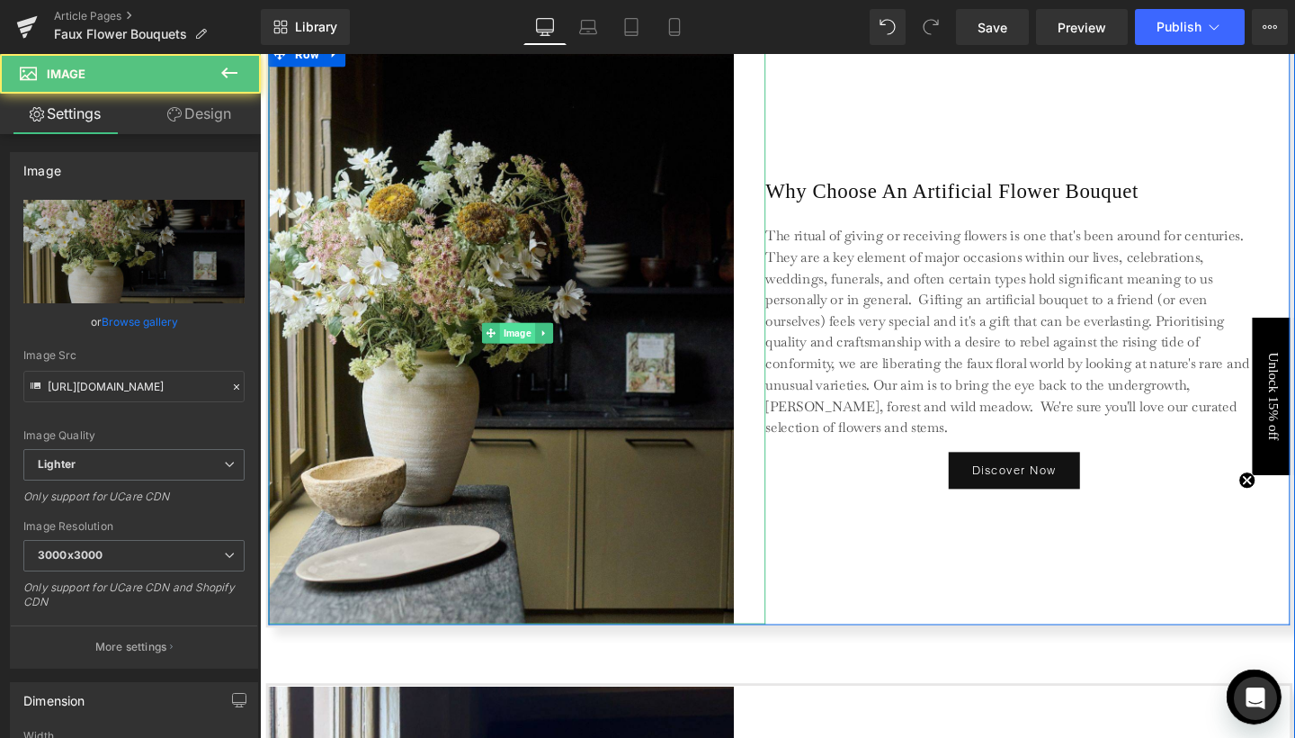
click at [530, 351] on span "Image" at bounding box center [530, 347] width 37 height 22
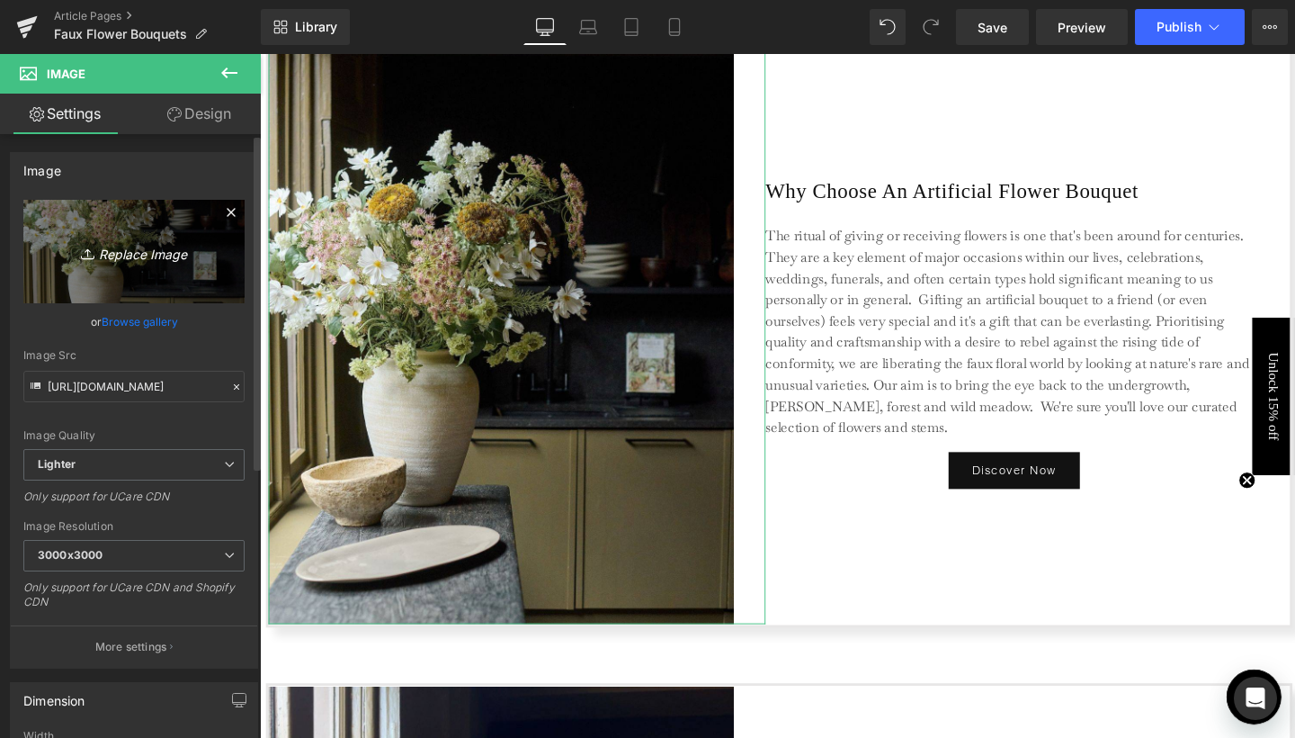
click at [139, 272] on link "Replace Image" at bounding box center [133, 251] width 221 height 103
type input "C:\fakepath\3.jpg"
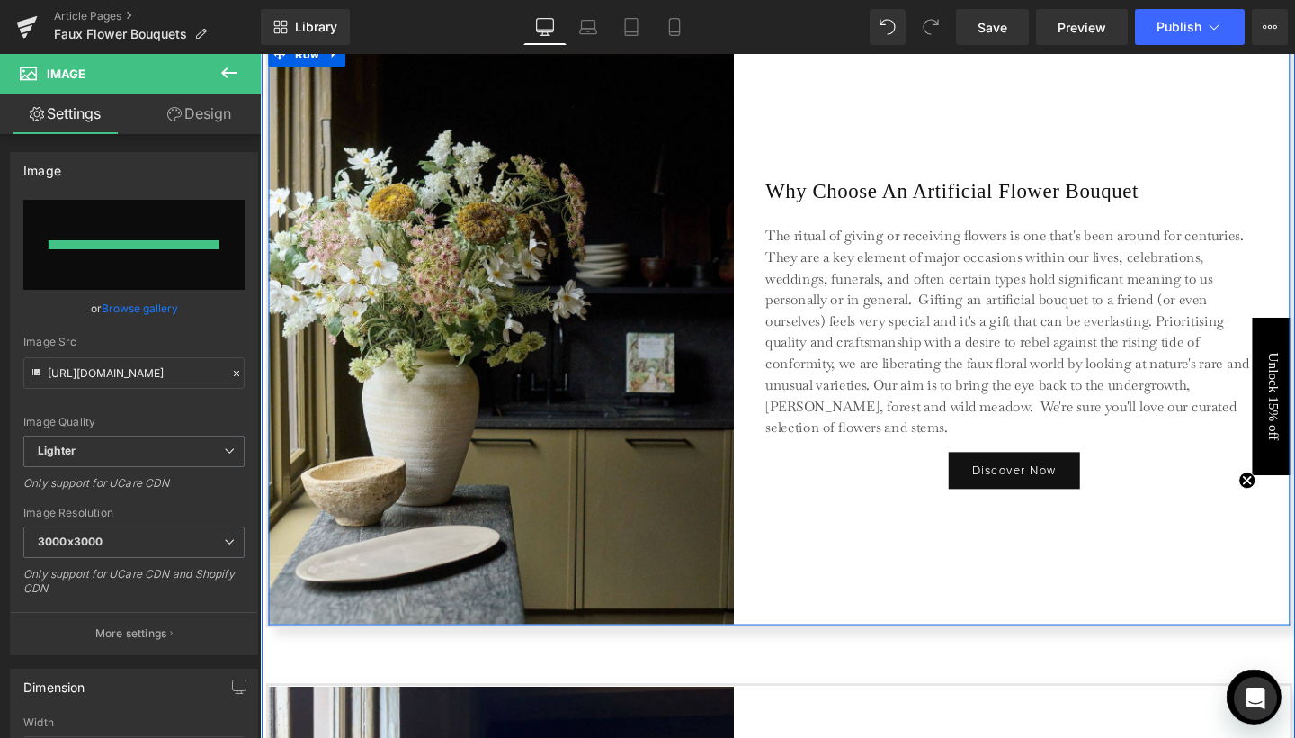
type input "https://ucarecdn.com/33b89751-af16-48d3-bb11-72cba5570731/-/format/auto/-/previ…"
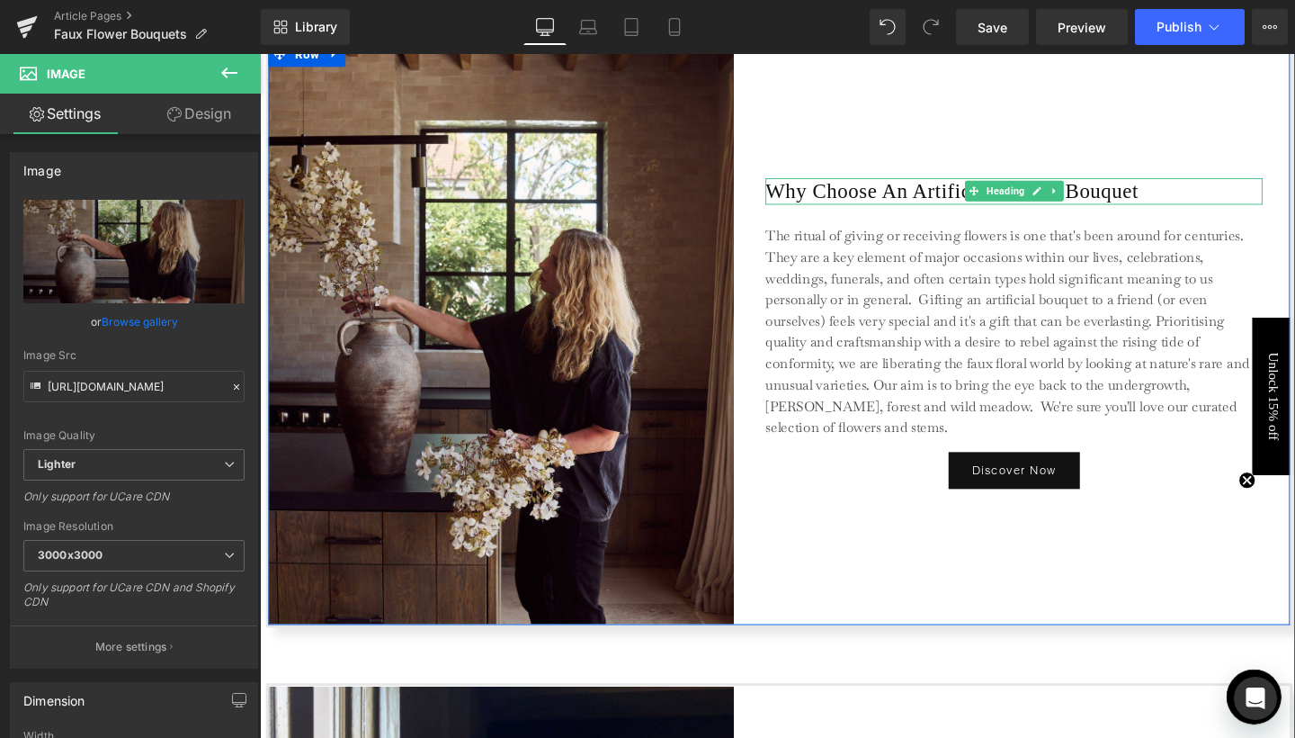
click at [1231, 198] on h2 "Why Choose An Artificial Flower Bouquet" at bounding box center [1052, 197] width 523 height 27
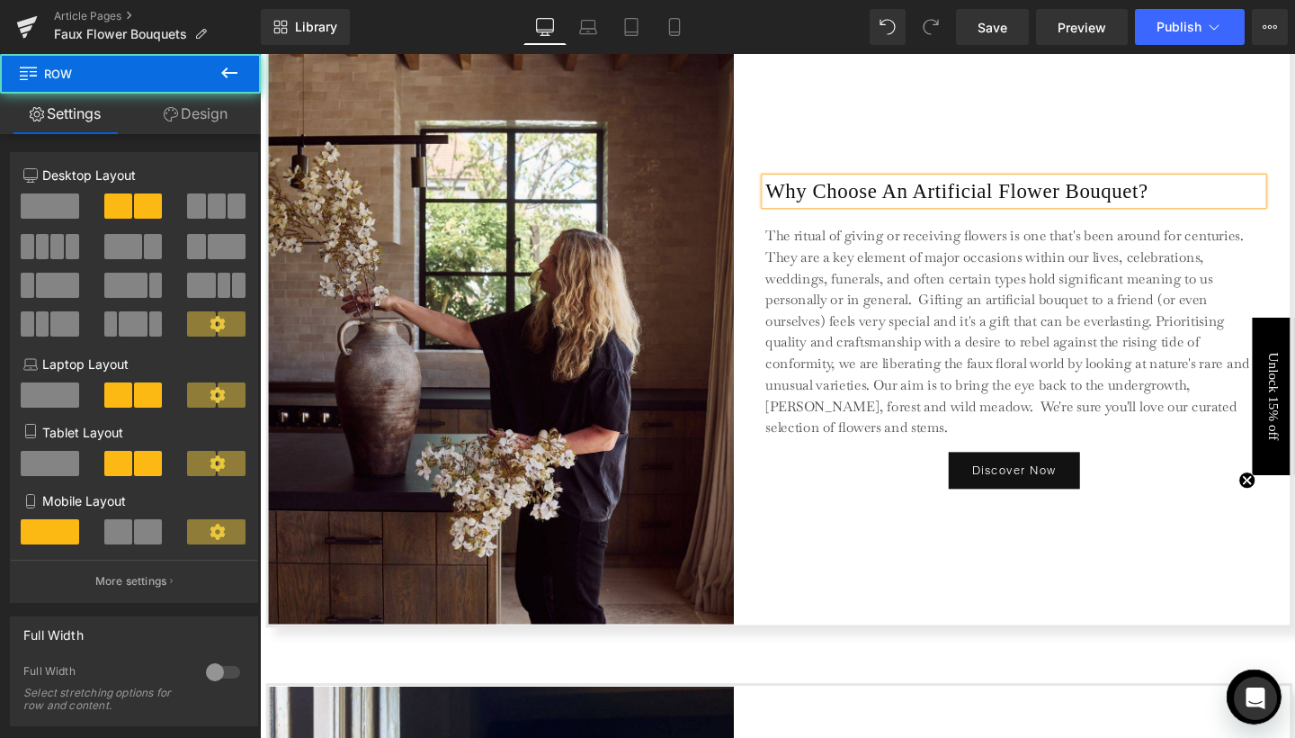
click at [853, 586] on div "Why Choose An Artificial Flower Bouquet? Heading The ritual of giving or receiv…" at bounding box center [1052, 347] width 523 height 612
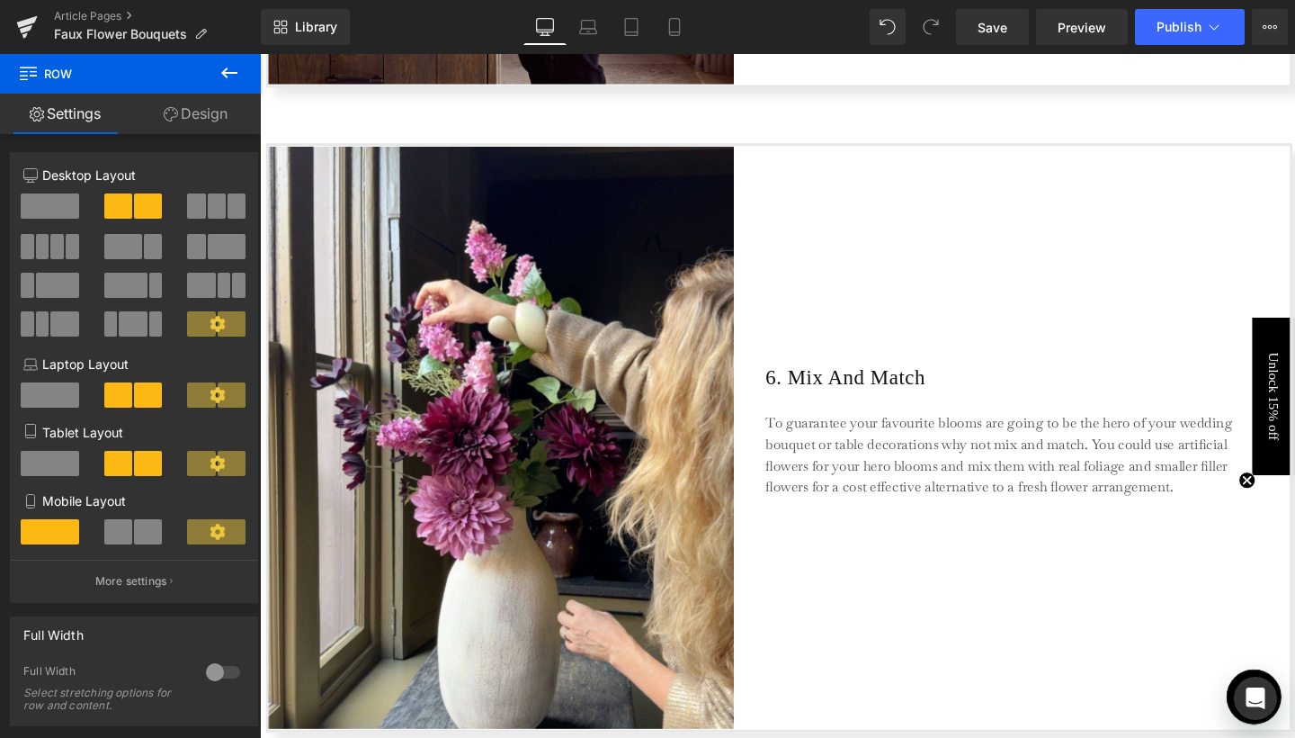
scroll to position [5254, 0]
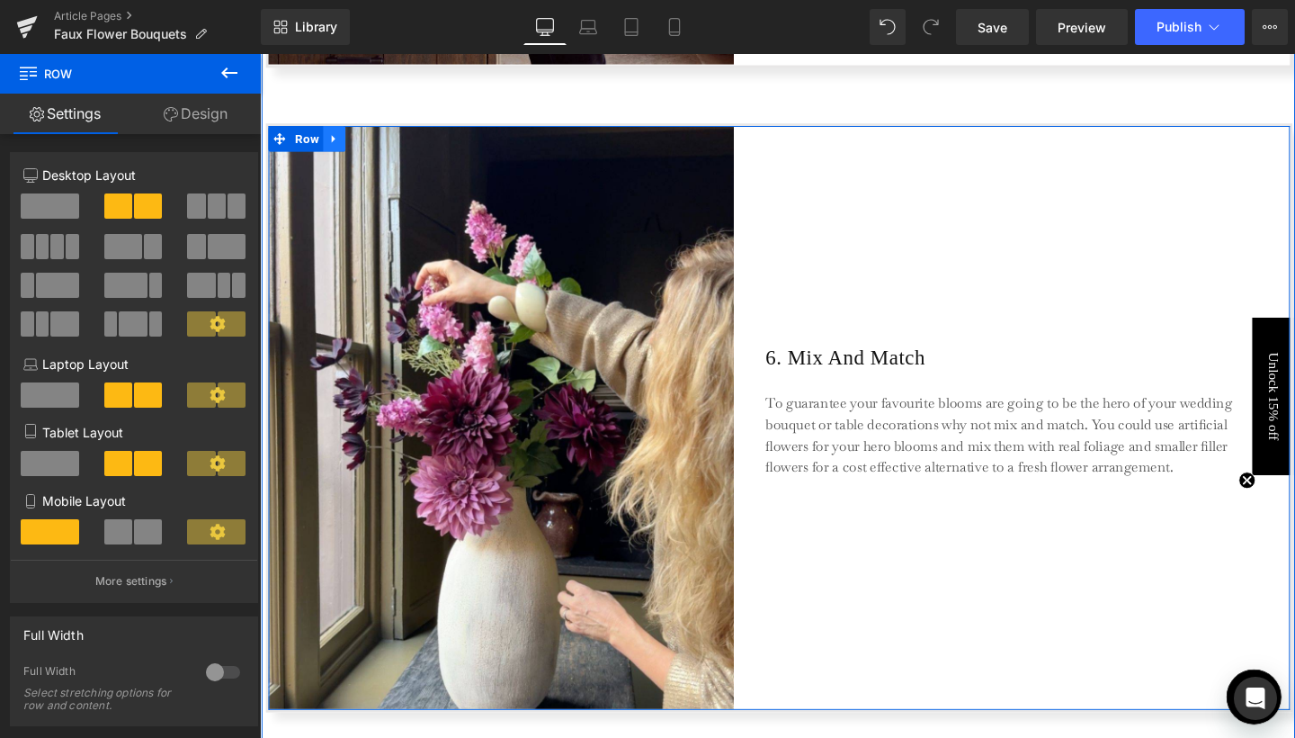
click at [344, 146] on link at bounding box center [337, 143] width 23 height 27
click at [379, 146] on icon at bounding box center [385, 143] width 13 height 13
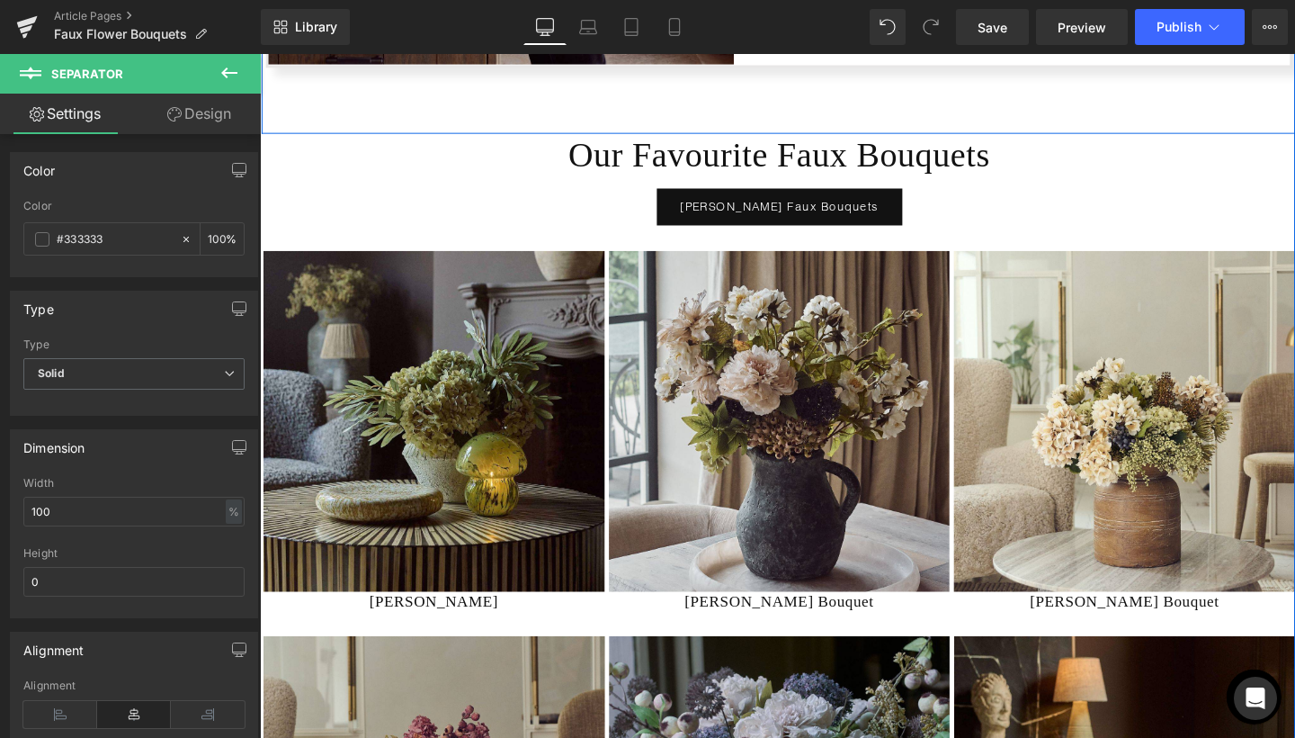
drag, startPoint x: 362, startPoint y: 164, endPoint x: 362, endPoint y: 124, distance: 39.6
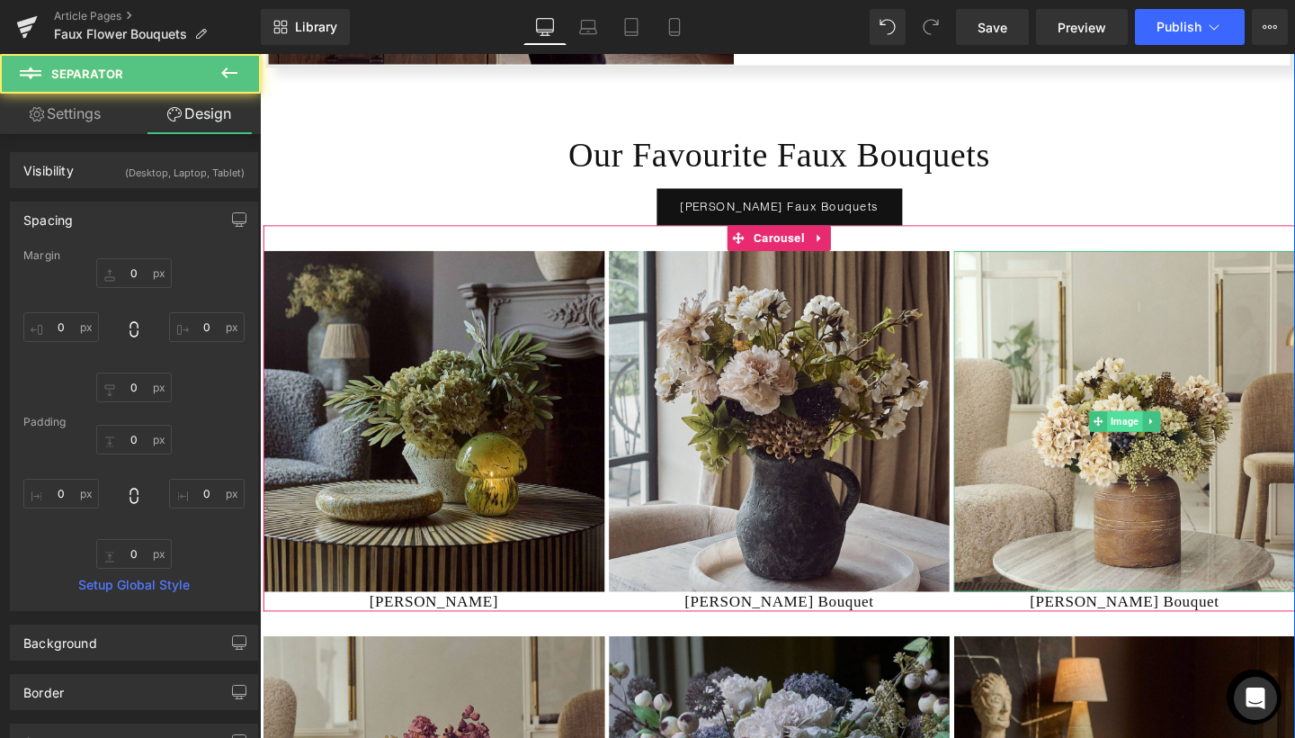
click at [1150, 449] on span "Image" at bounding box center [1168, 440] width 37 height 22
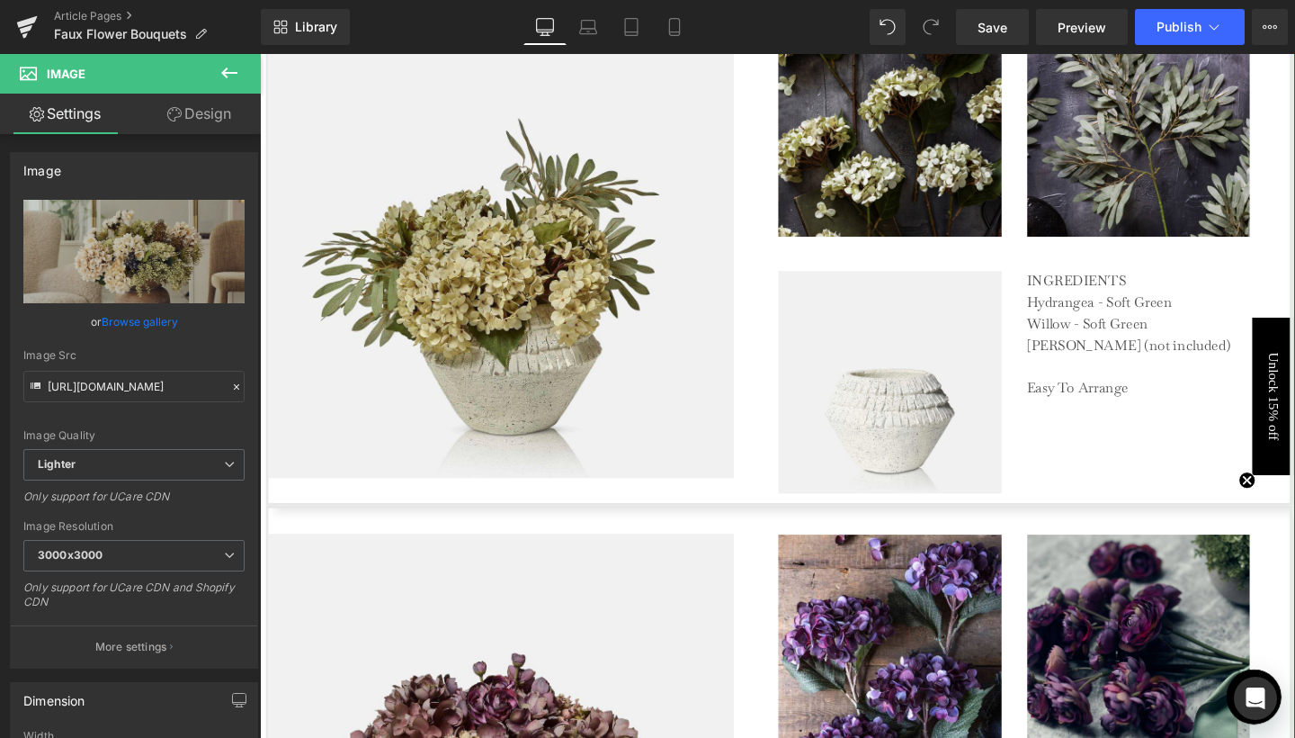
scroll to position [3374, 0]
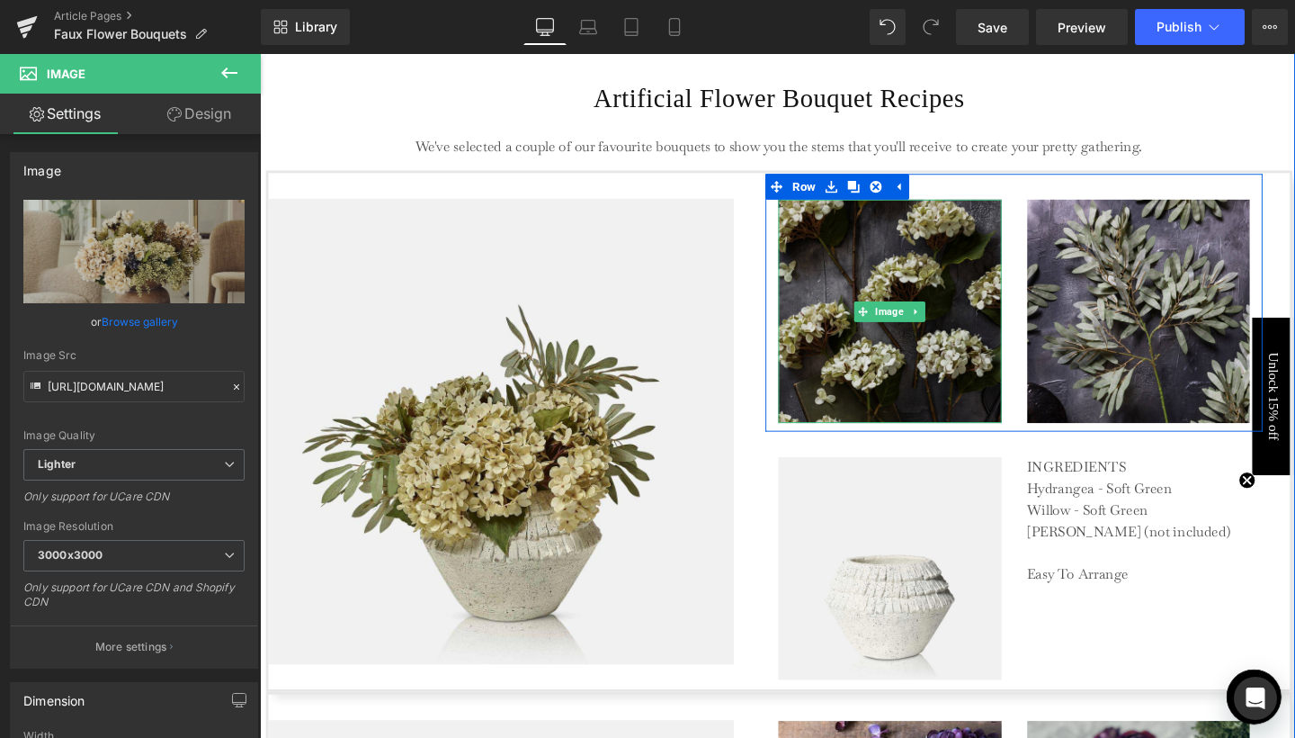
click at [973, 403] on img at bounding box center [922, 324] width 235 height 235
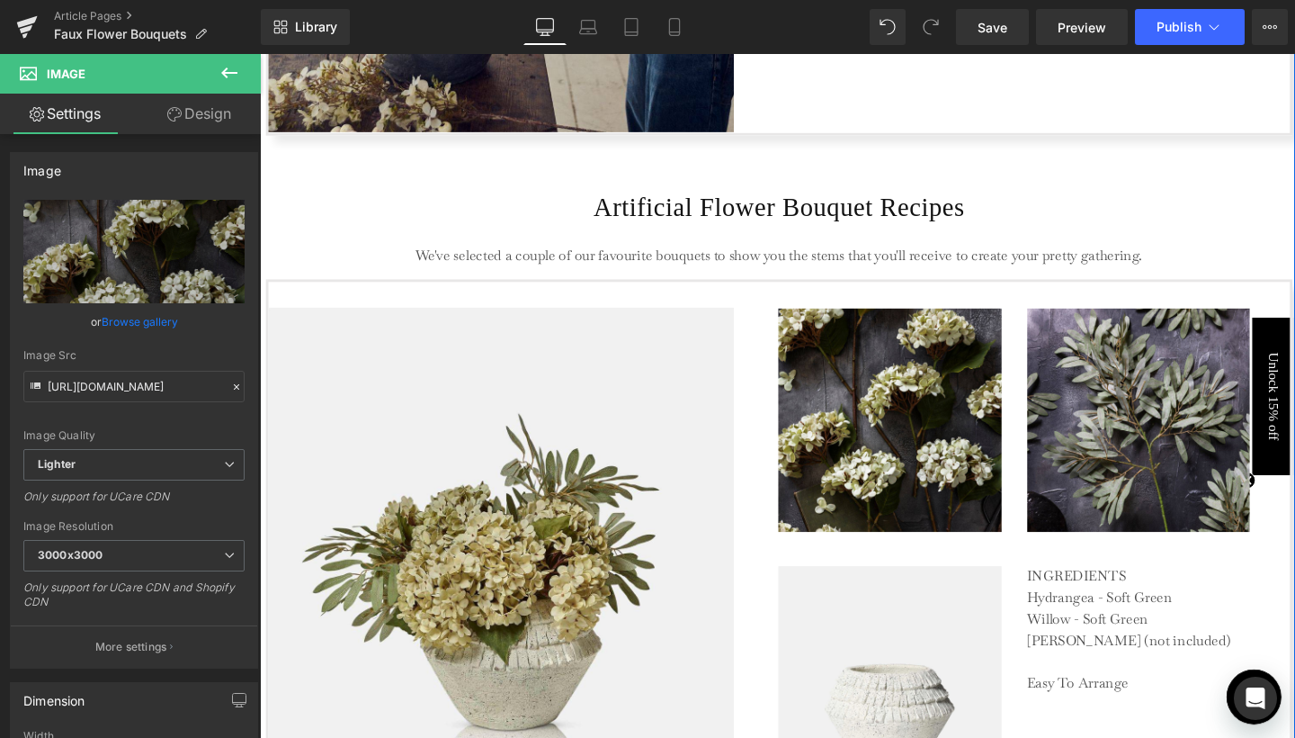
scroll to position [3111, 0]
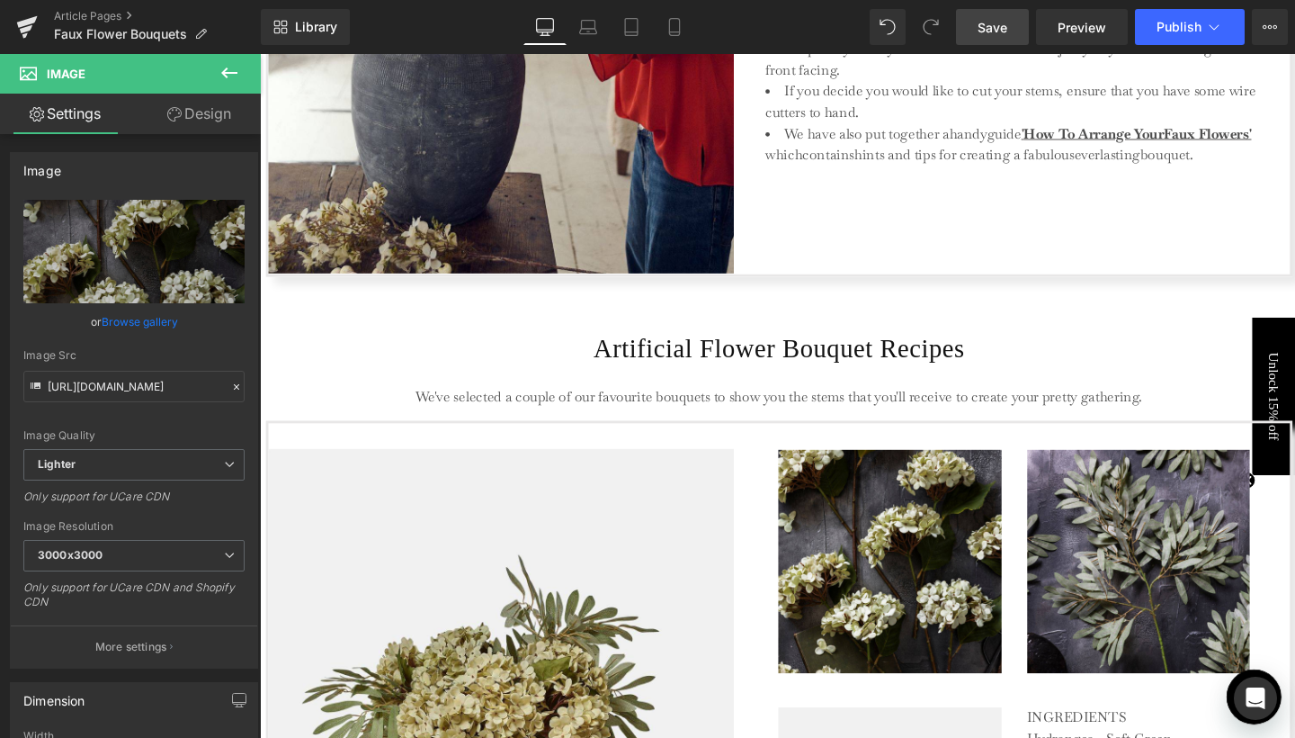
click at [995, 24] on span "Save" at bounding box center [993, 27] width 30 height 19
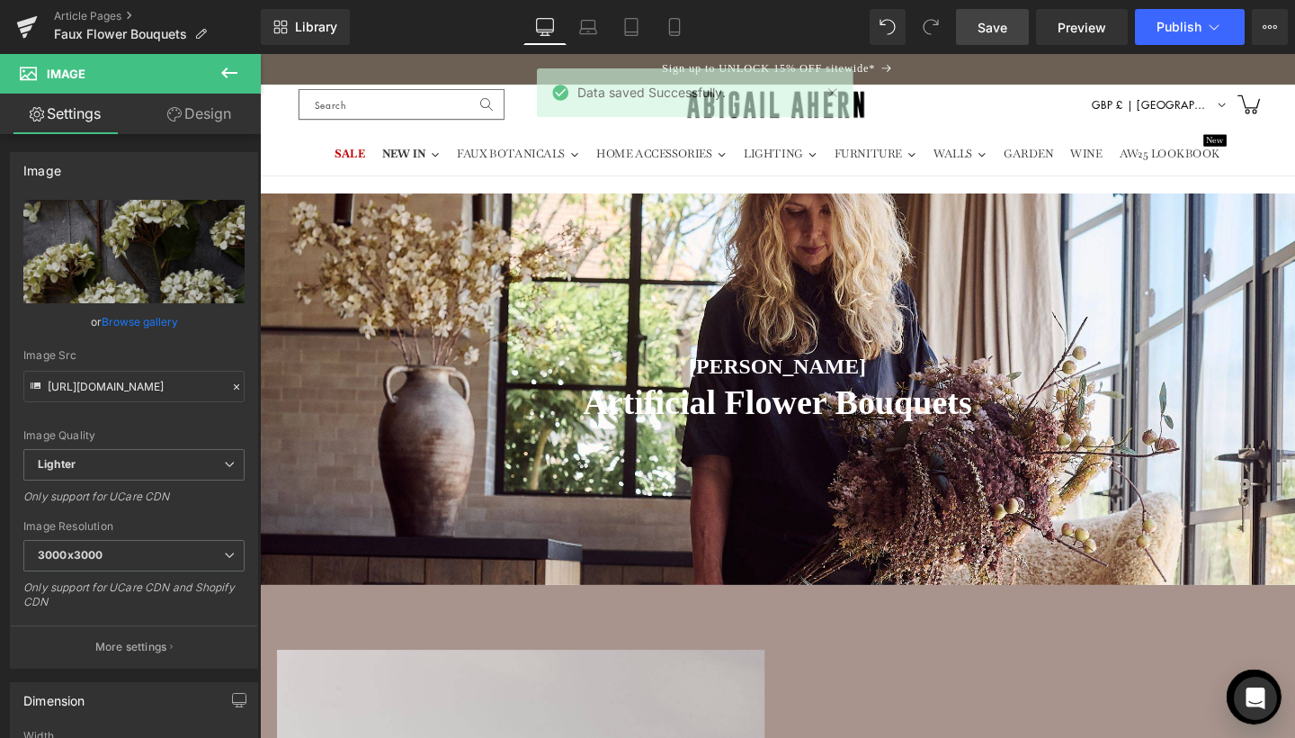
scroll to position [0, 0]
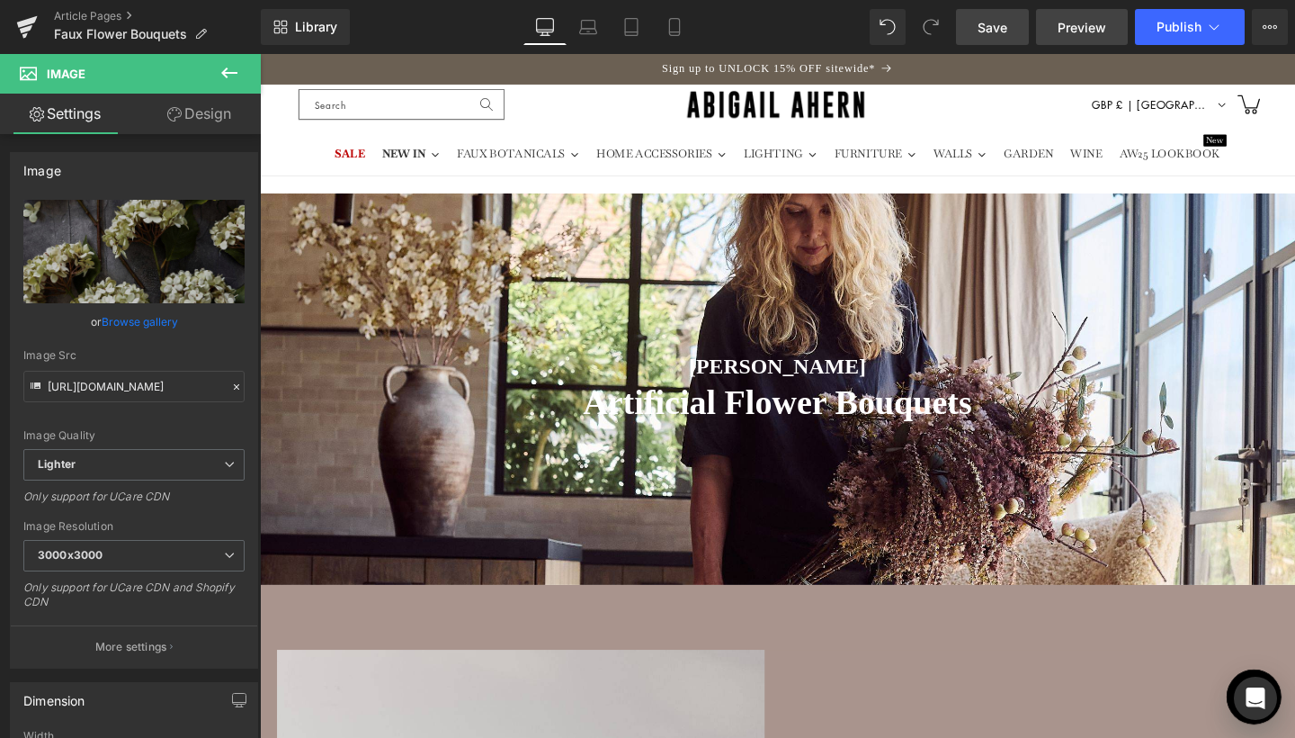
click at [1063, 31] on span "Preview" at bounding box center [1082, 27] width 49 height 19
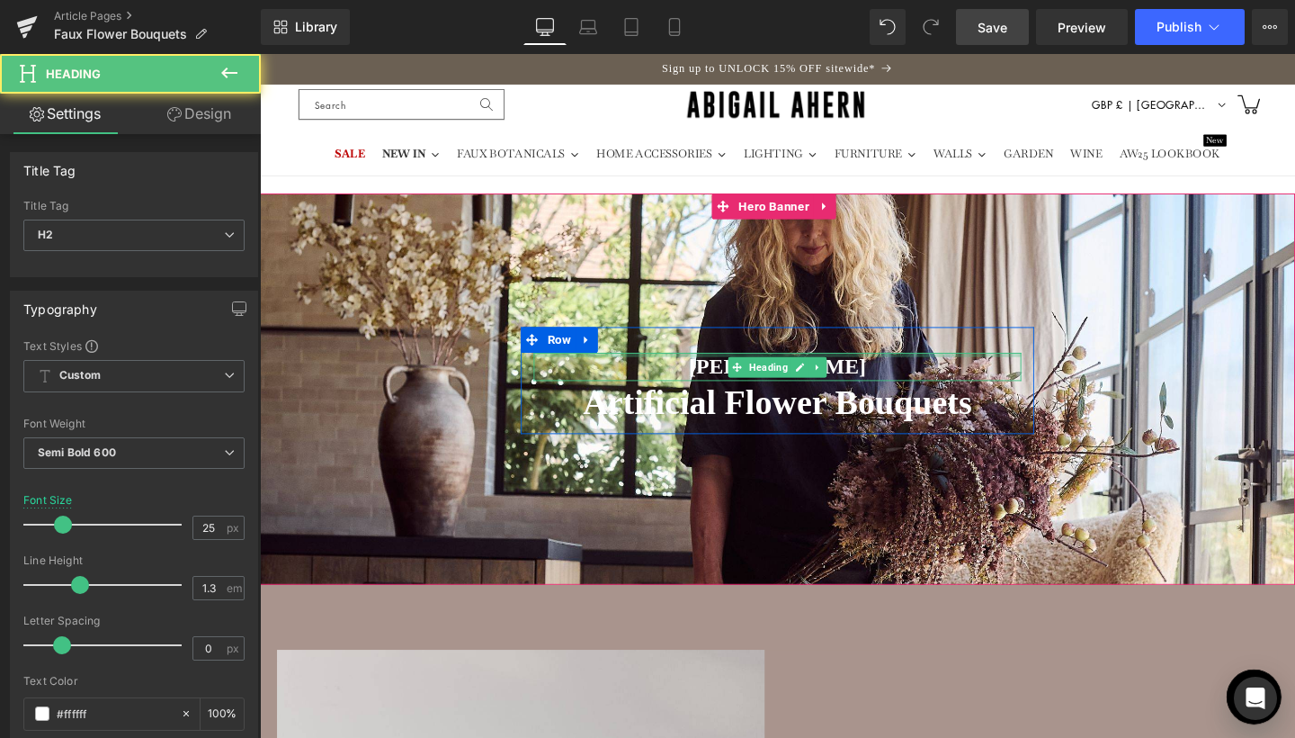
click at [791, 368] on div at bounding box center [804, 370] width 513 height 4
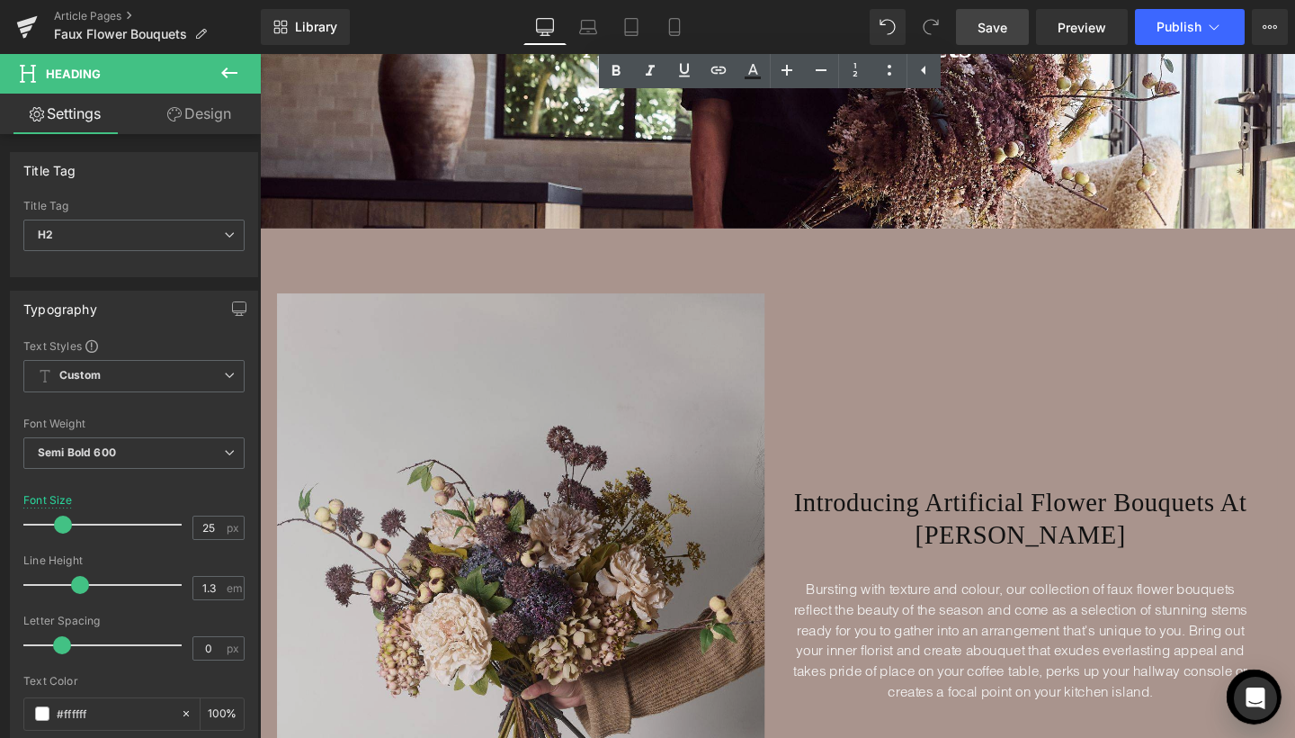
scroll to position [379, 0]
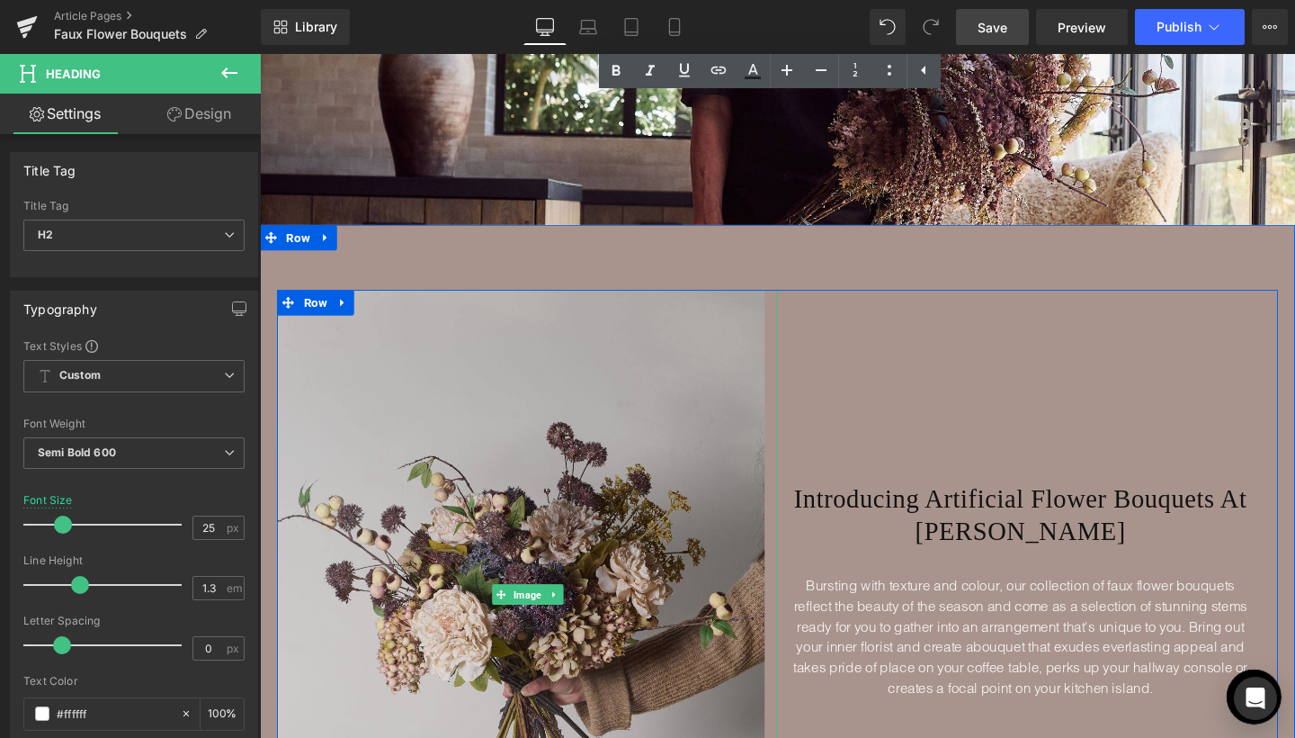
click at [522, 484] on img at bounding box center [541, 621] width 526 height 641
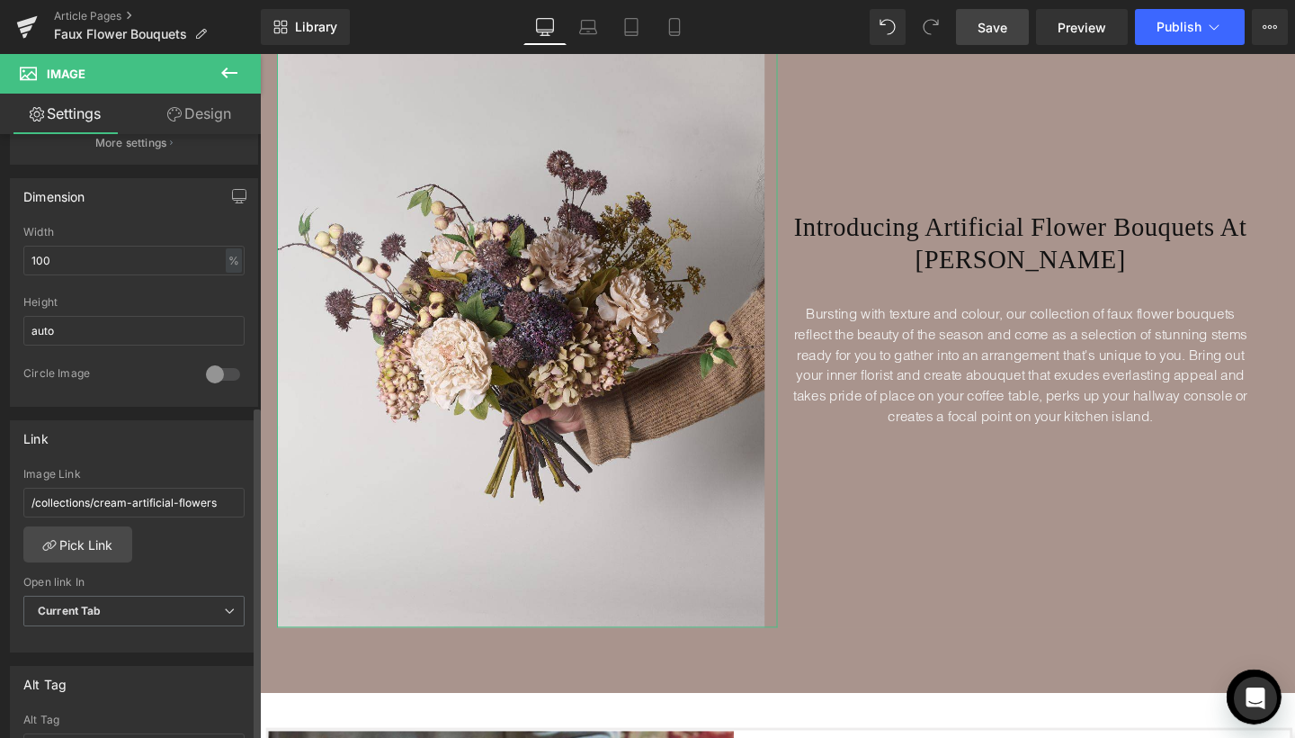
scroll to position [565, 0]
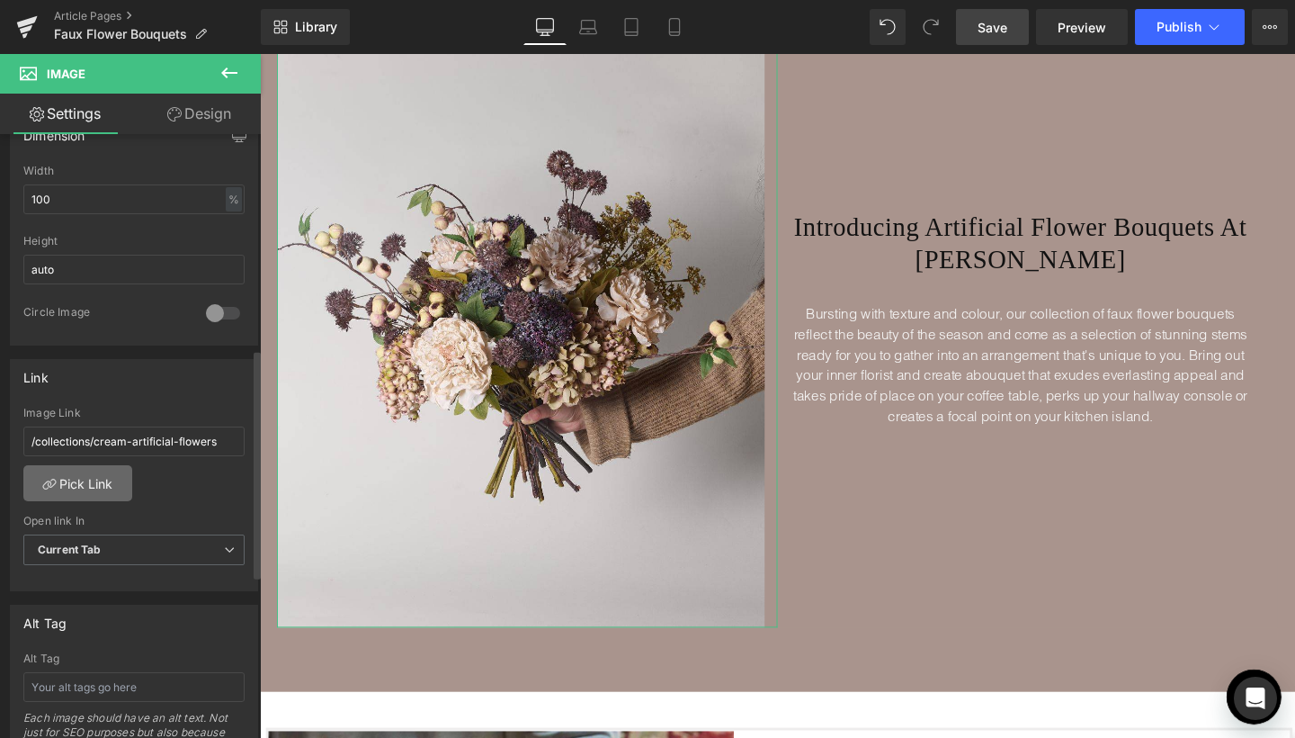
click at [101, 478] on link "Pick Link" at bounding box center [77, 483] width 109 height 36
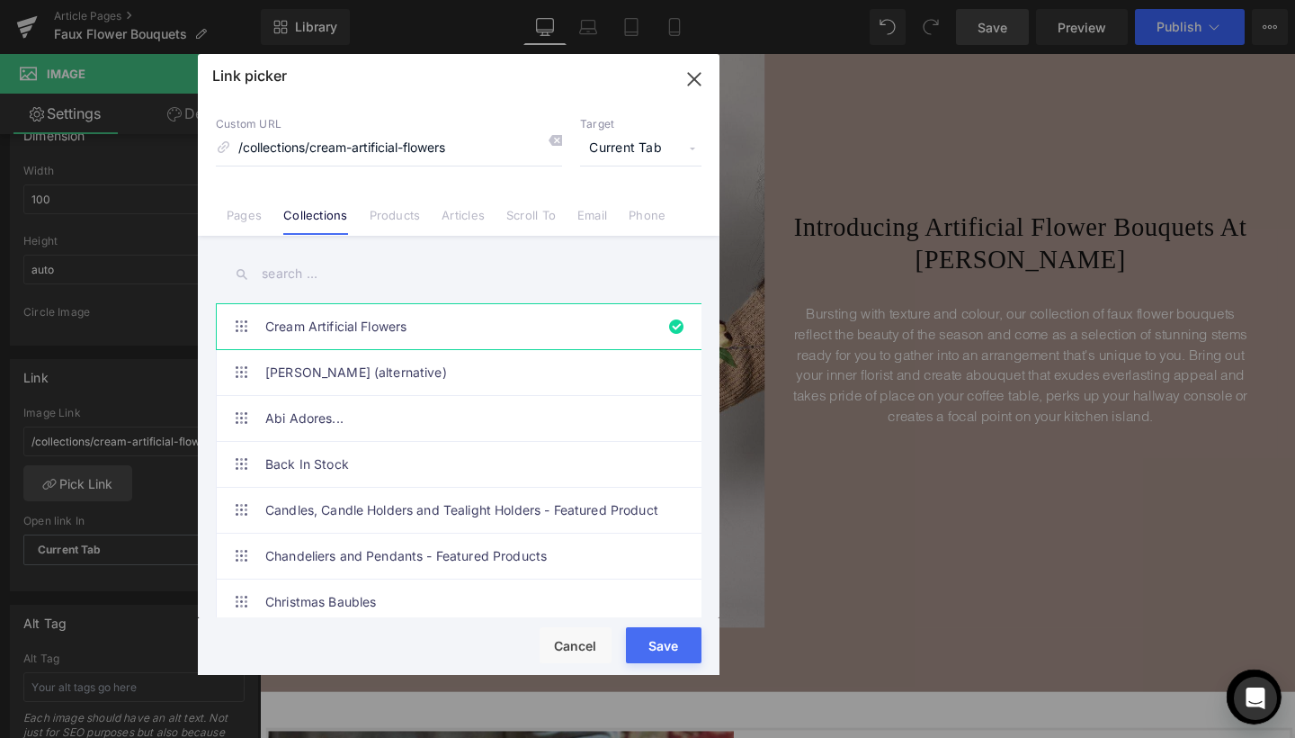
click at [328, 273] on input "text" at bounding box center [459, 274] width 486 height 40
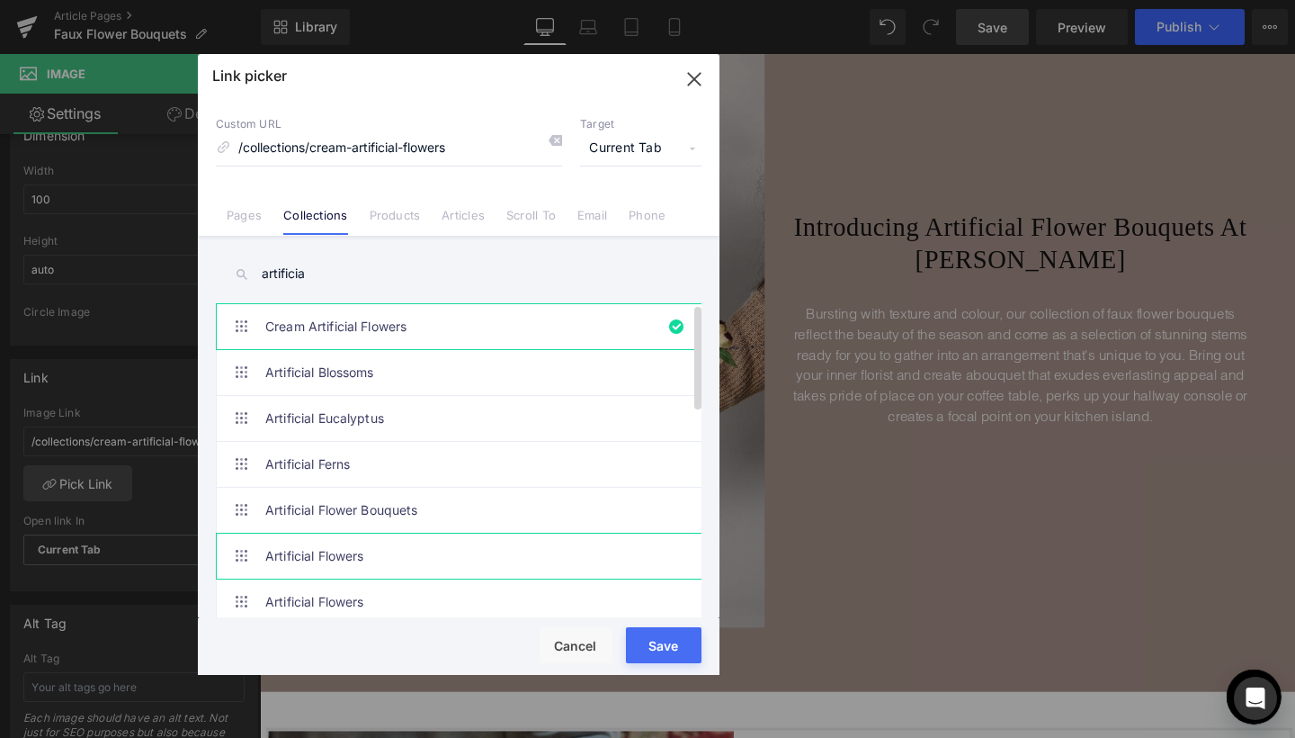
type input "artificia"
click at [327, 558] on link "Artificial Flowers" at bounding box center [463, 555] width 396 height 45
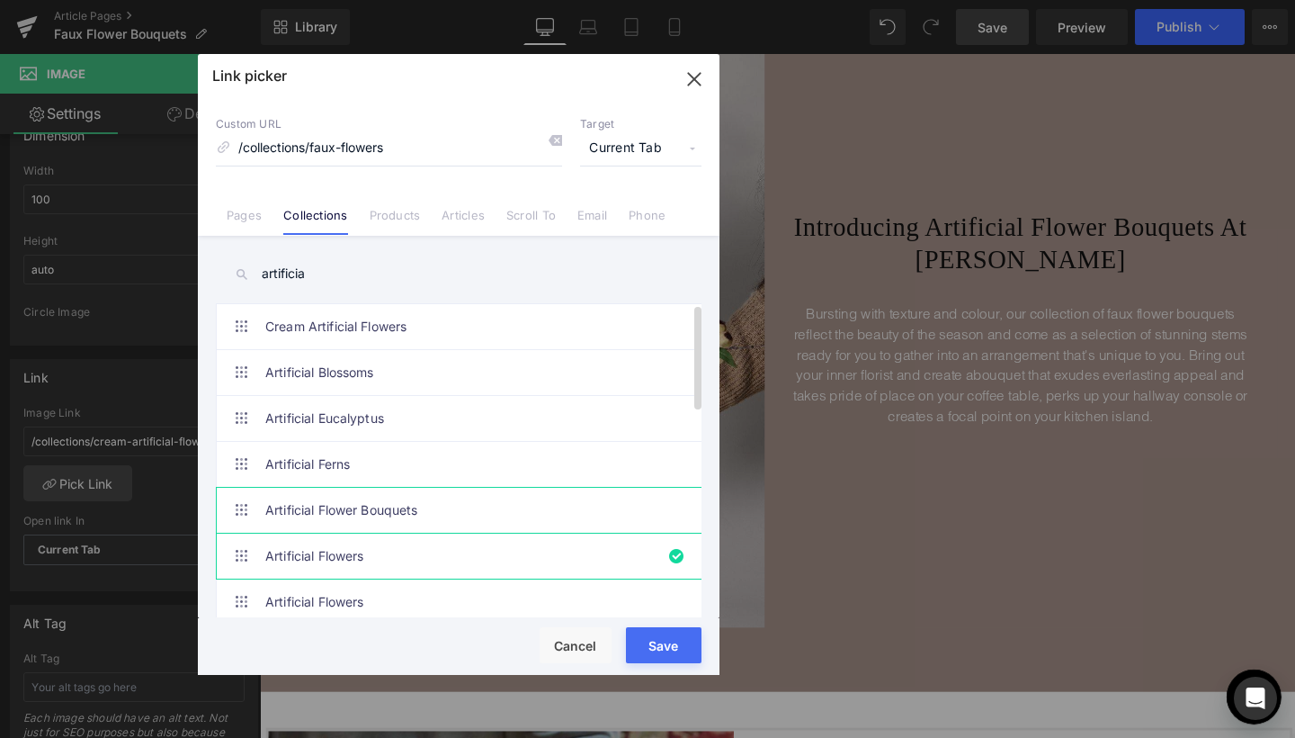
click at [527, 503] on link "Artificial Flower Bouquets" at bounding box center [463, 509] width 396 height 45
type input "/collections/artificial-flower-bouquets"
click at [667, 638] on button "Save" at bounding box center [664, 645] width 76 height 36
type input "/collections/artificial-flower-bouquets"
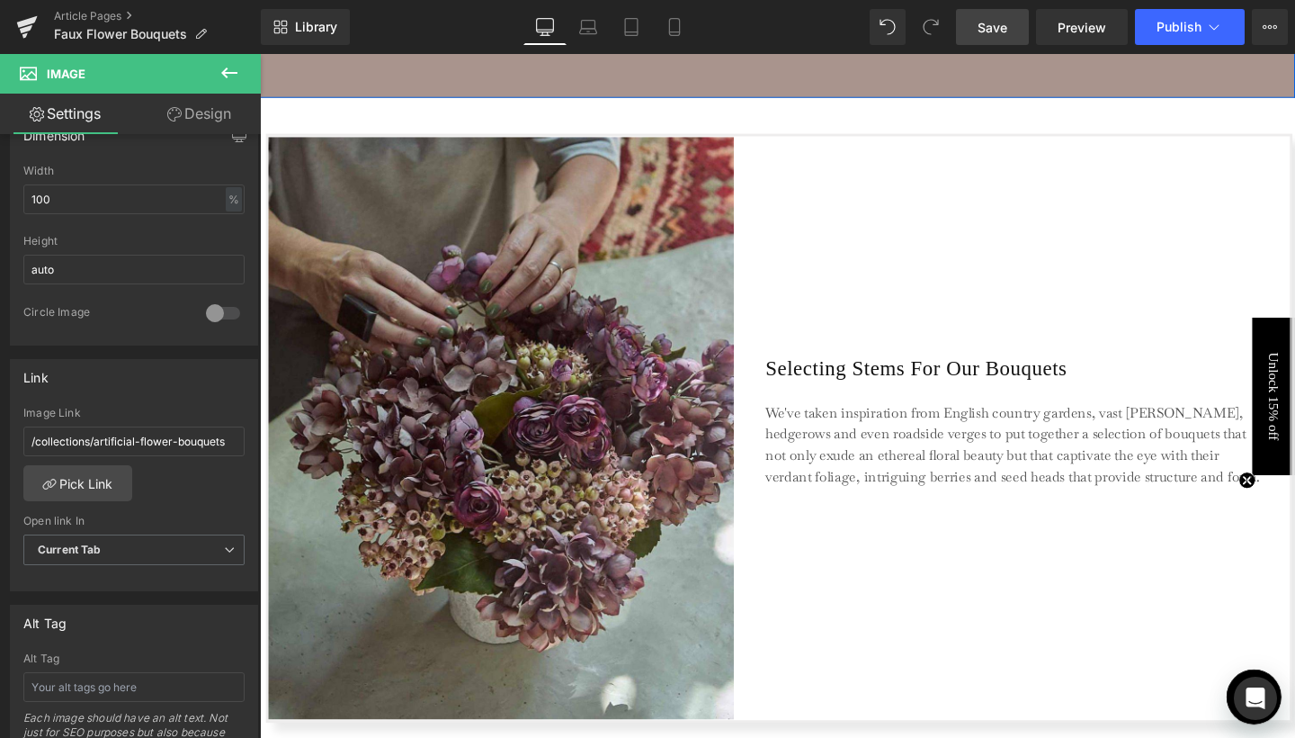
scroll to position [1383, 0]
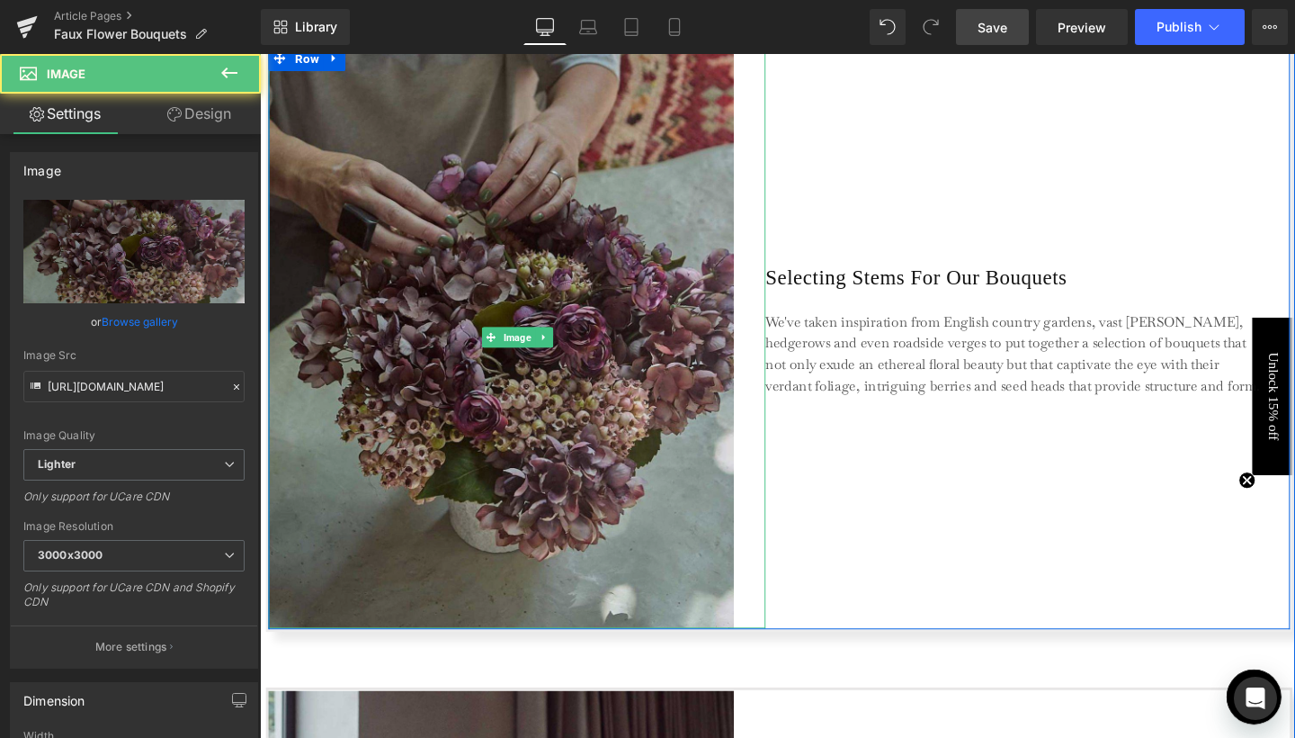
click at [664, 401] on img at bounding box center [530, 352] width 523 height 612
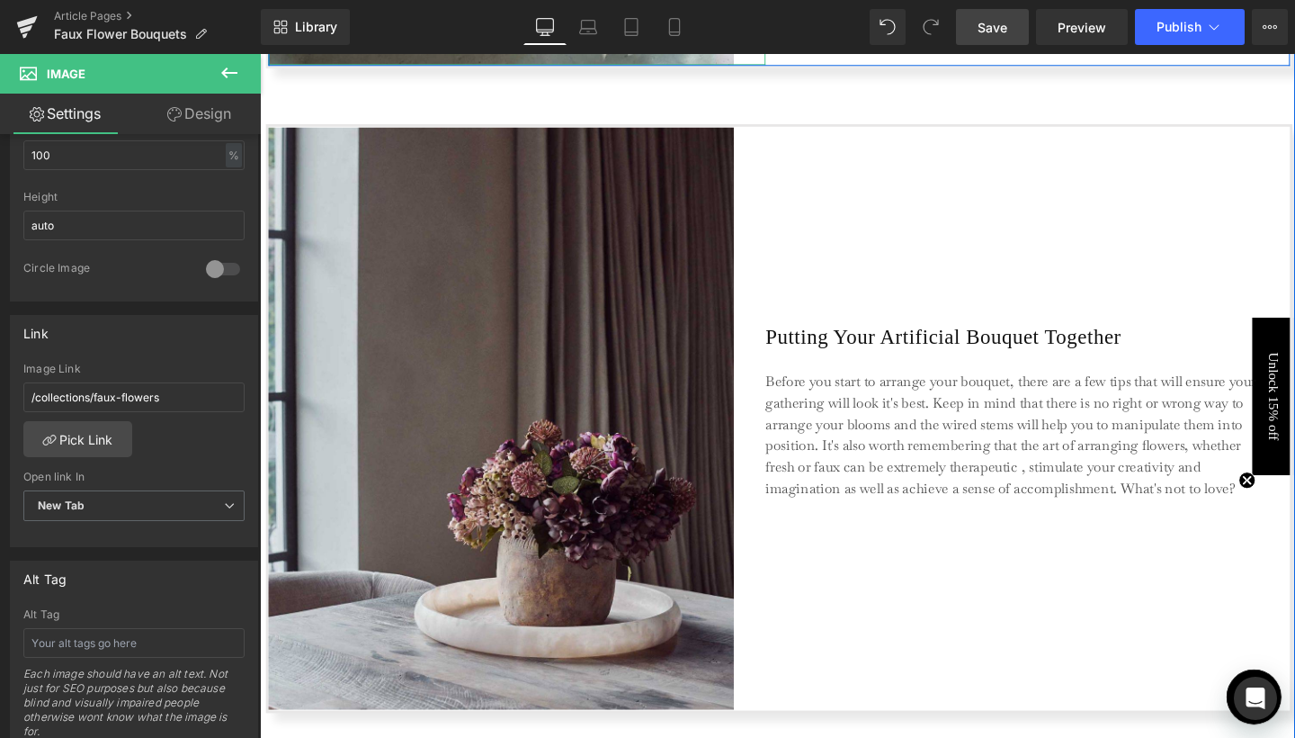
scroll to position [2136, 0]
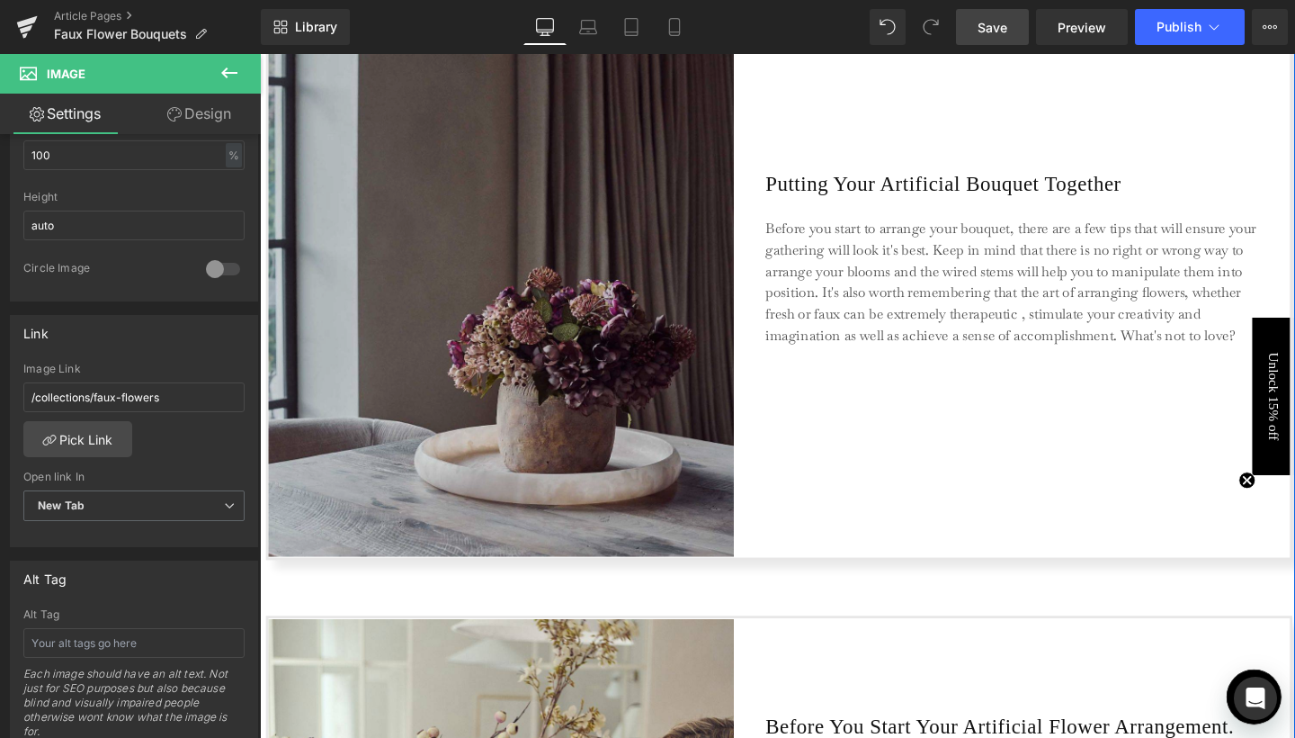
click at [678, 373] on img at bounding box center [530, 276] width 523 height 612
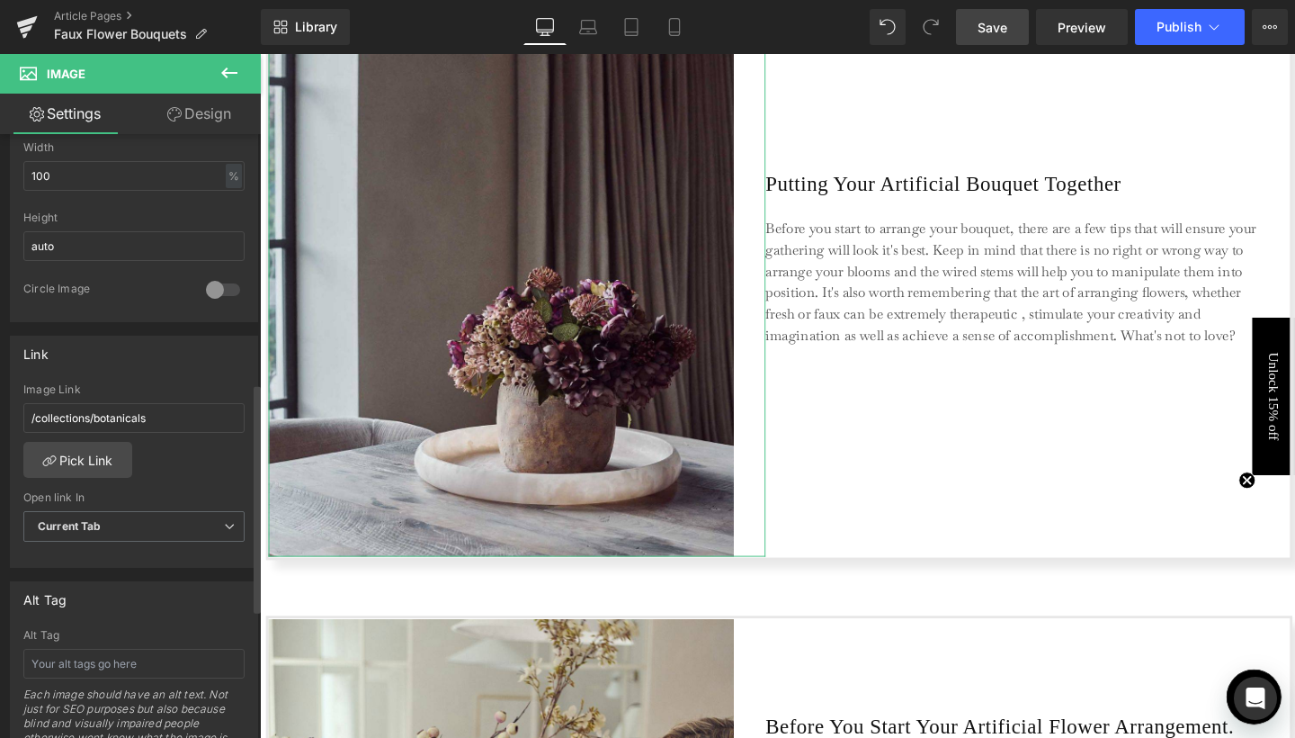
scroll to position [691, 0]
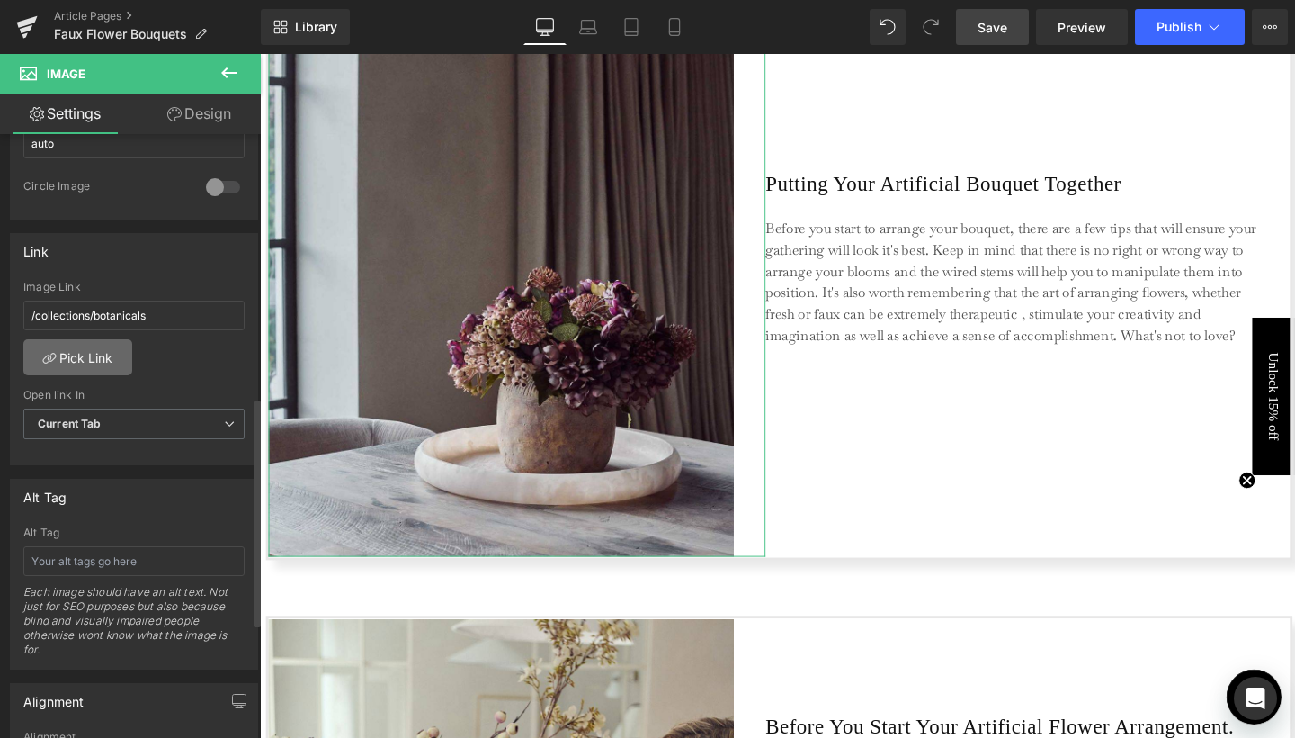
click at [105, 359] on link "Pick Link" at bounding box center [77, 357] width 109 height 36
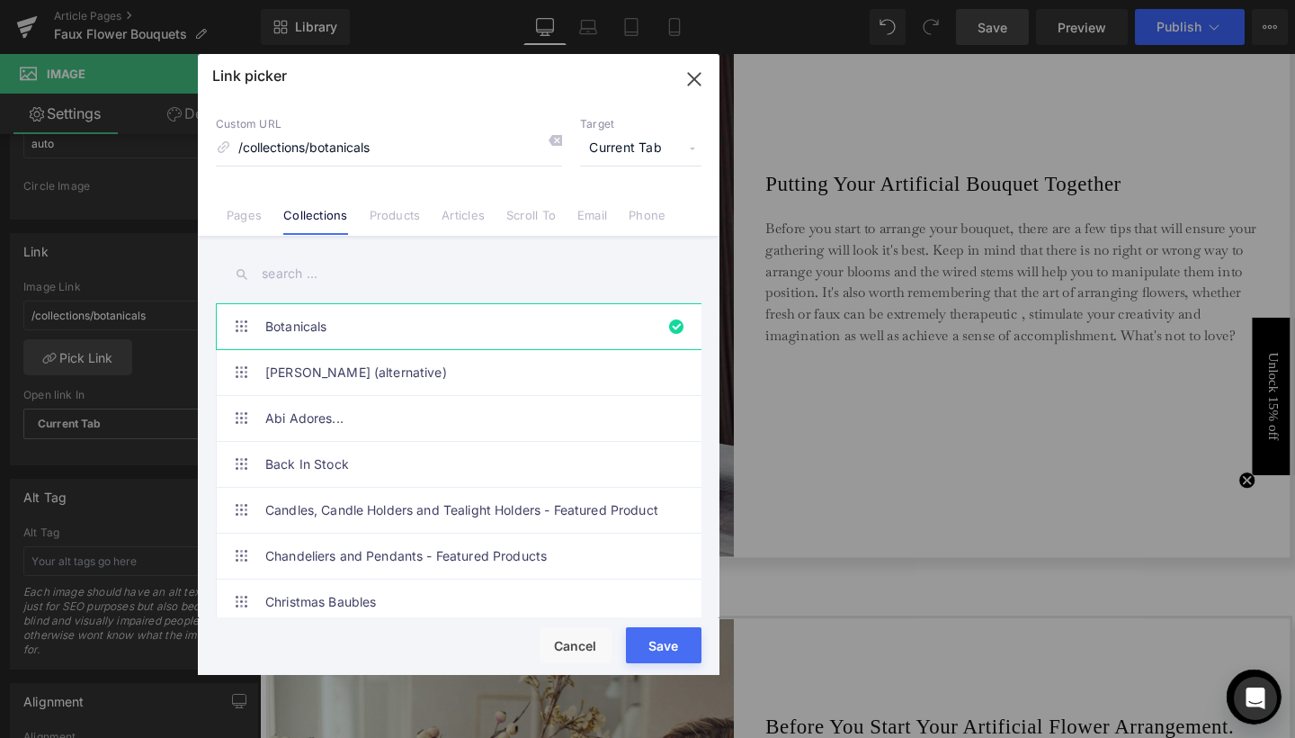
click at [307, 278] on input "text" at bounding box center [459, 274] width 486 height 40
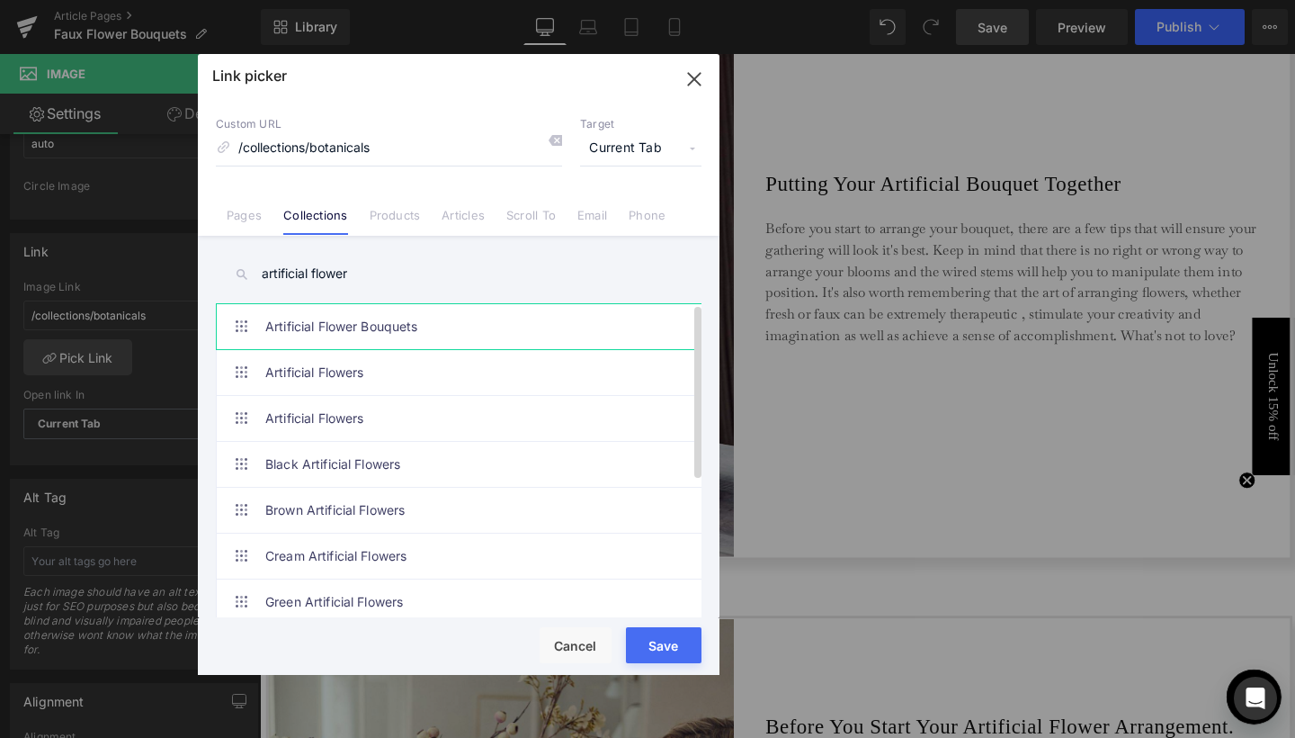
type input "artificial flower"
click at [291, 333] on link "Artificial Flower Bouquets" at bounding box center [463, 326] width 396 height 45
type input "/collections/artificial-flower-bouquets"
click at [609, 148] on span "Current Tab" at bounding box center [640, 148] width 121 height 34
click at [624, 208] on li "New Tab" at bounding box center [640, 212] width 139 height 31
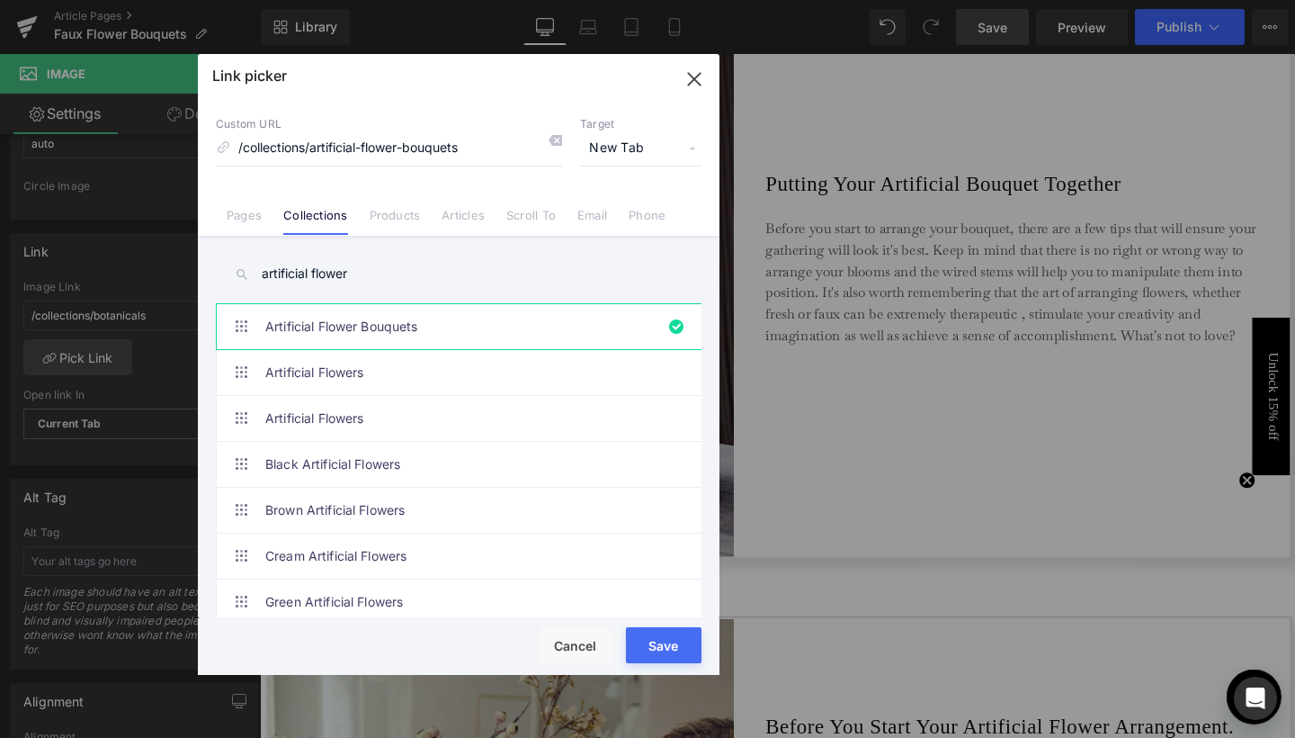
click at [683, 639] on button "Save" at bounding box center [664, 645] width 76 height 36
type input "/collections/artificial-flower-bouquets"
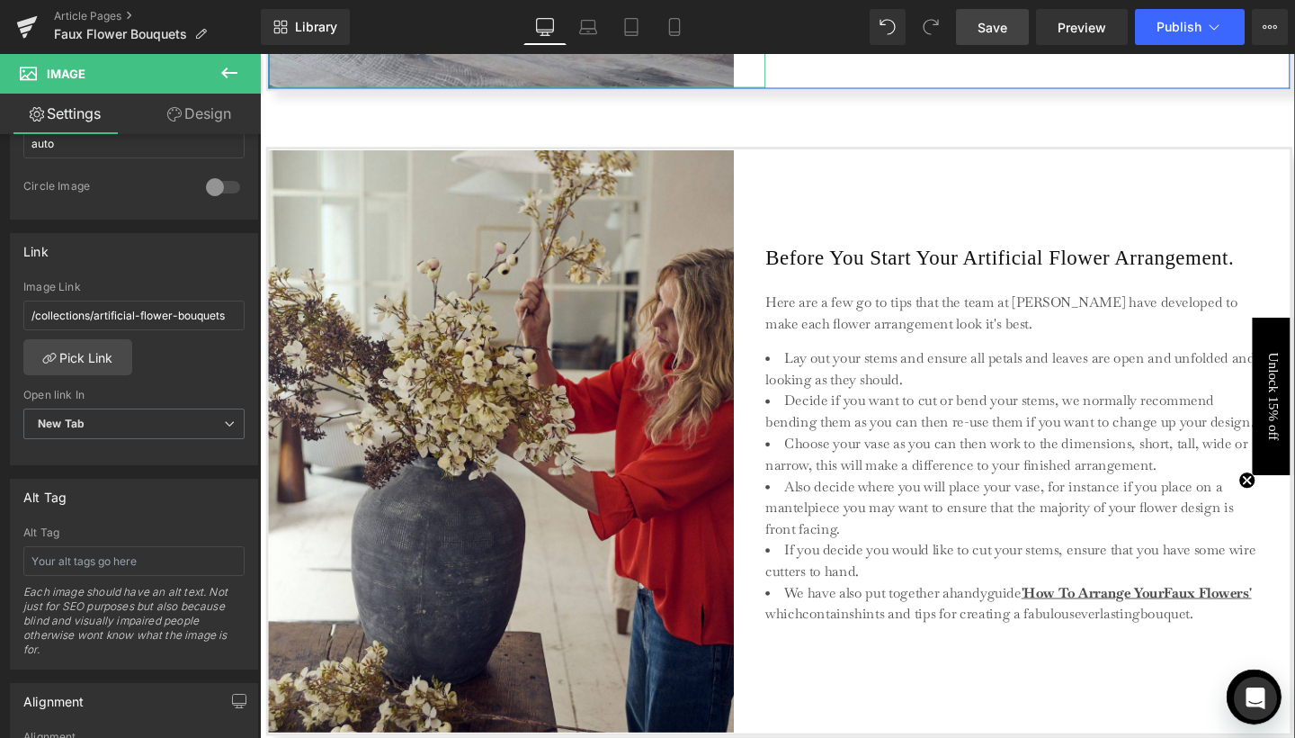
scroll to position [2730, 0]
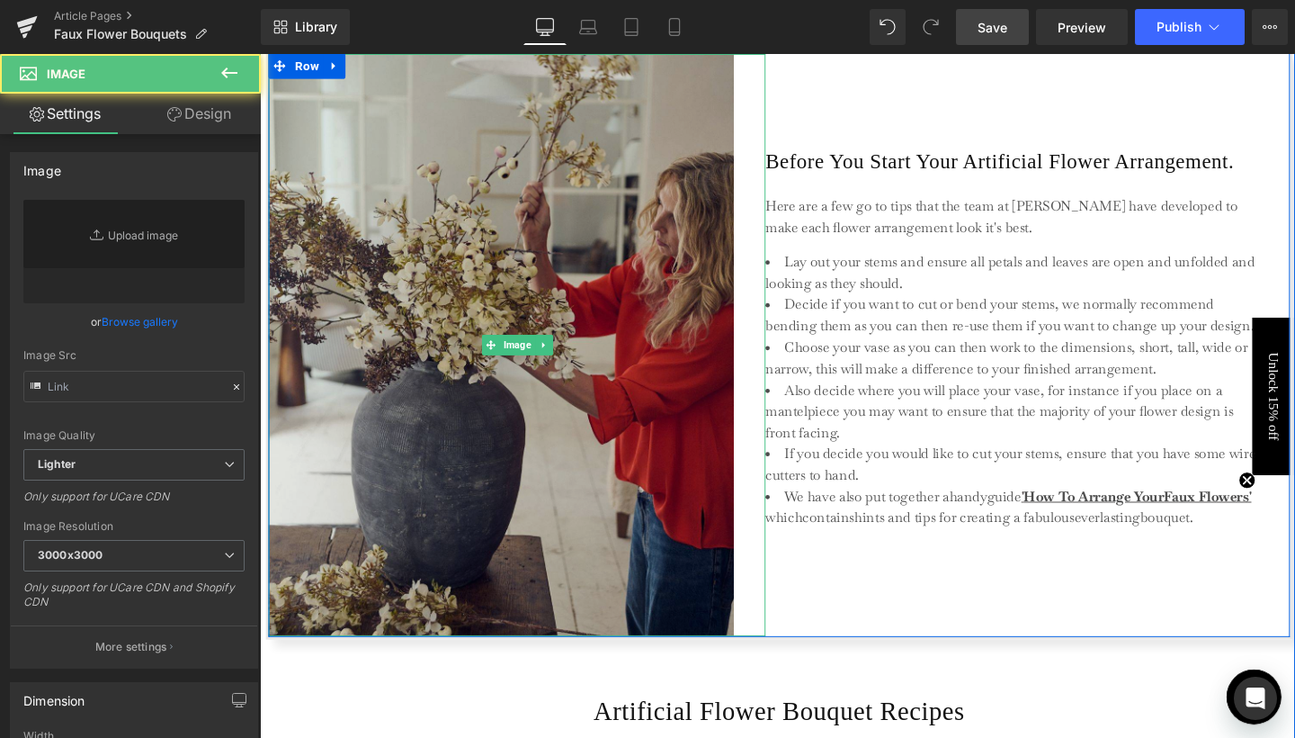
type input "https://ucarecdn.com/ed6e4bf1-7542-40df-9577-e3322d4b0980/-/format/auto/-/previ…"
click at [515, 230] on img at bounding box center [530, 360] width 523 height 612
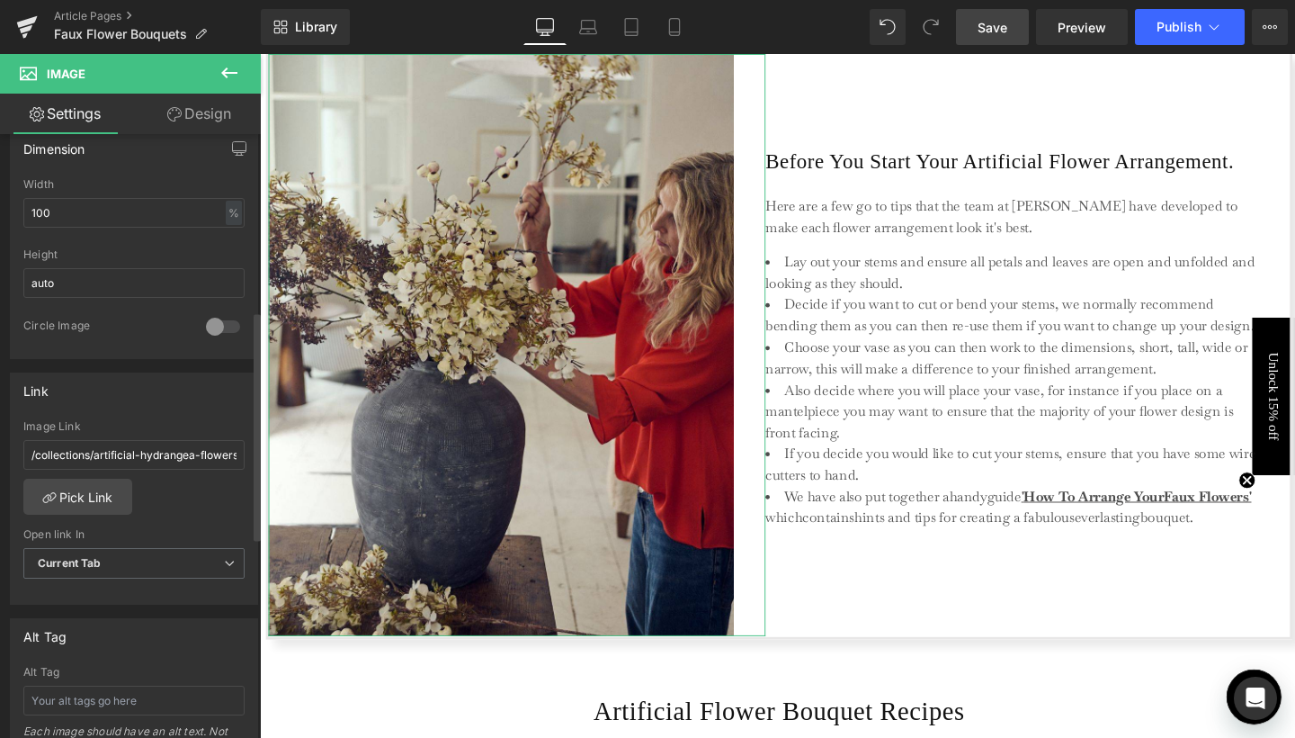
scroll to position [599, 0]
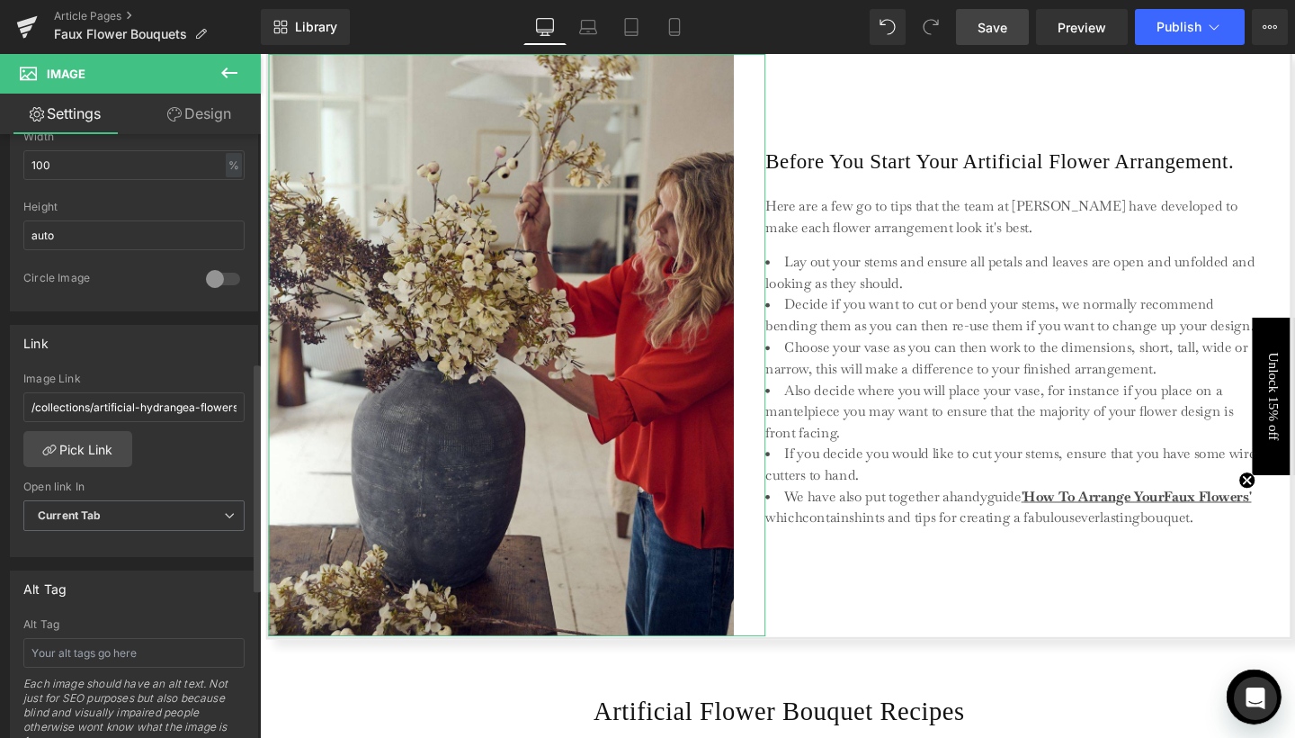
click at [130, 438] on div "/collections/artificial-hydrangea-flowers Image Link /collections/artificial-hy…" at bounding box center [134, 464] width 246 height 184
click at [94, 440] on link "Pick Link" at bounding box center [77, 449] width 109 height 36
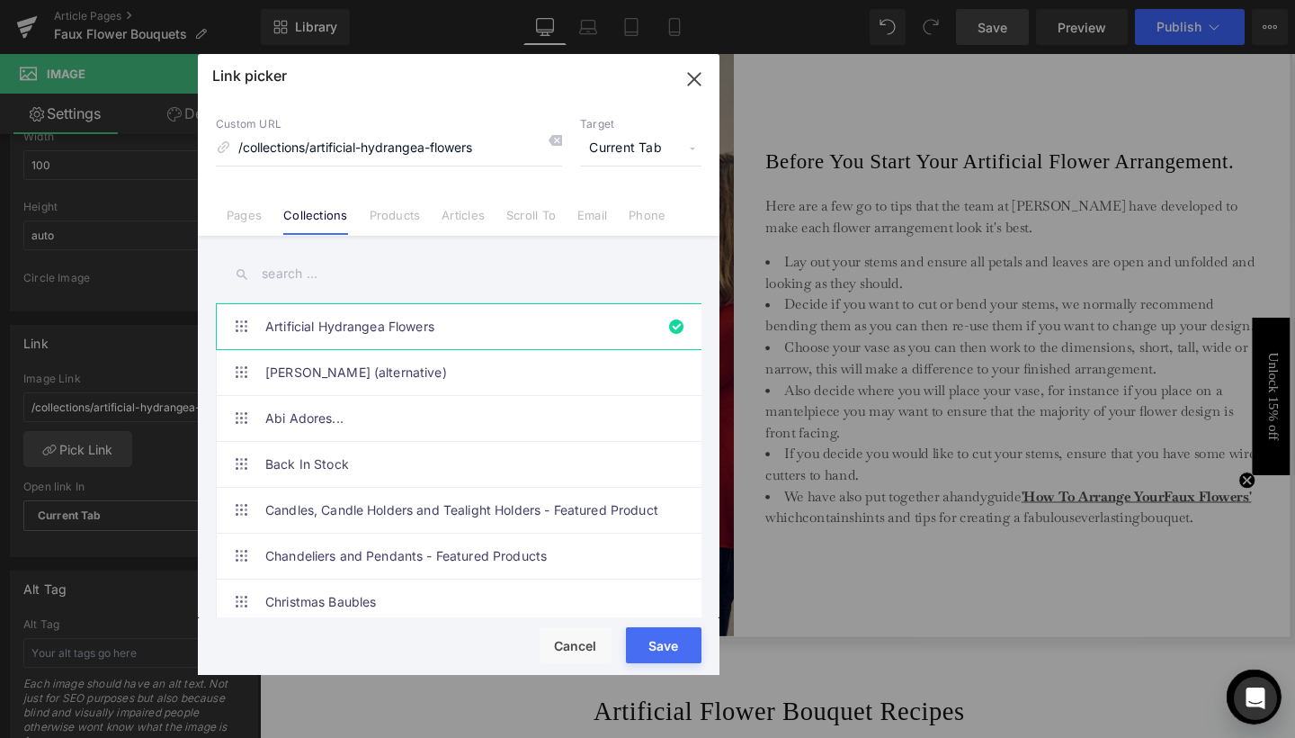
click at [312, 273] on input "text" at bounding box center [459, 274] width 486 height 40
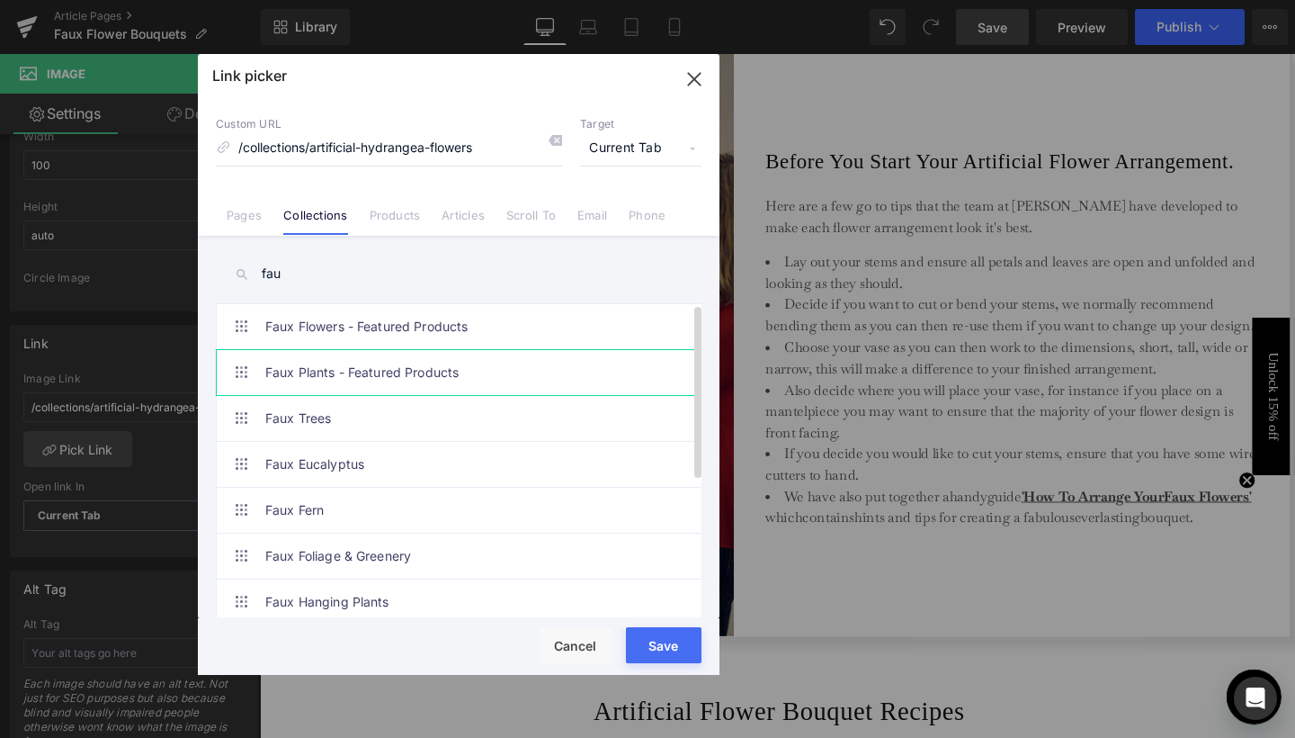
scroll to position [0, 0]
click at [272, 270] on input "fau" at bounding box center [459, 274] width 486 height 40
type input "artificial flower"
click at [275, 363] on link "Artificial Flowers" at bounding box center [463, 372] width 396 height 45
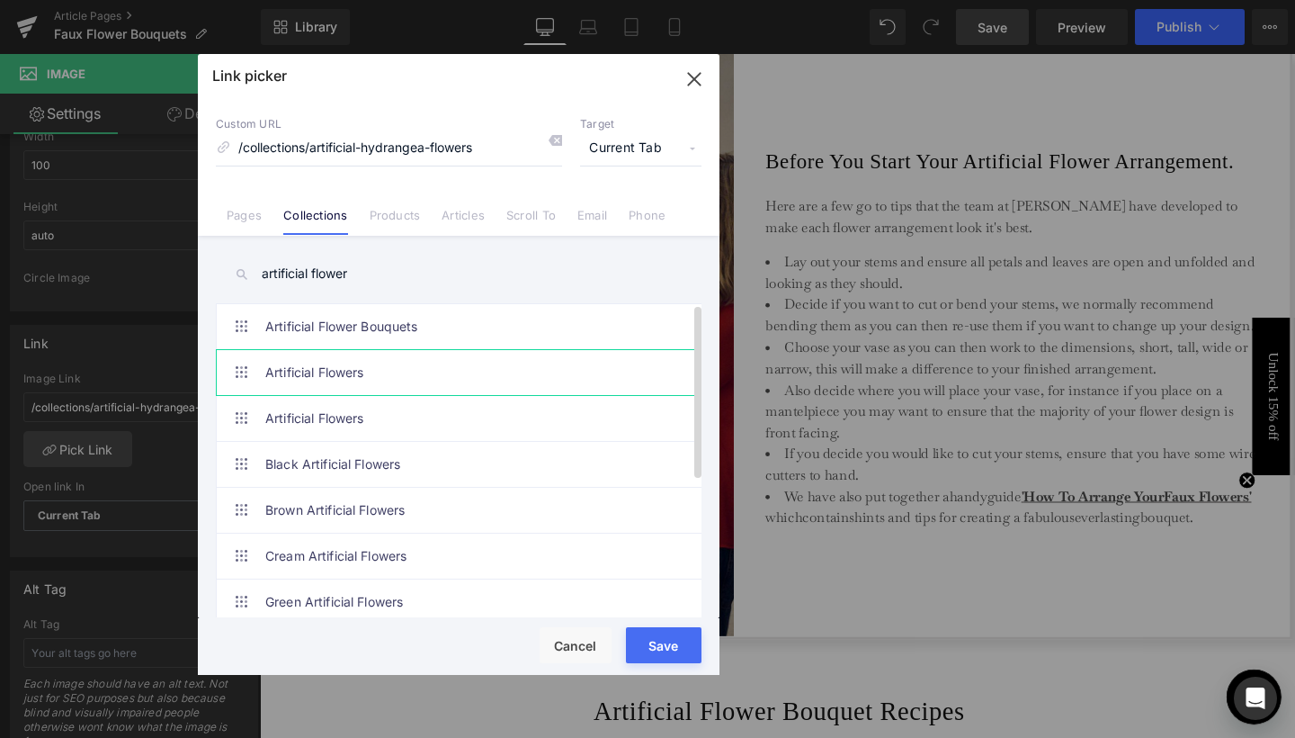
type input "/collections/faux-flowers"
click at [632, 157] on span "Current Tab" at bounding box center [640, 148] width 121 height 34
click at [621, 209] on li "New Tab" at bounding box center [640, 212] width 139 height 31
click at [670, 654] on button "Save" at bounding box center [664, 645] width 76 height 36
type input "/collections/faux-flowers"
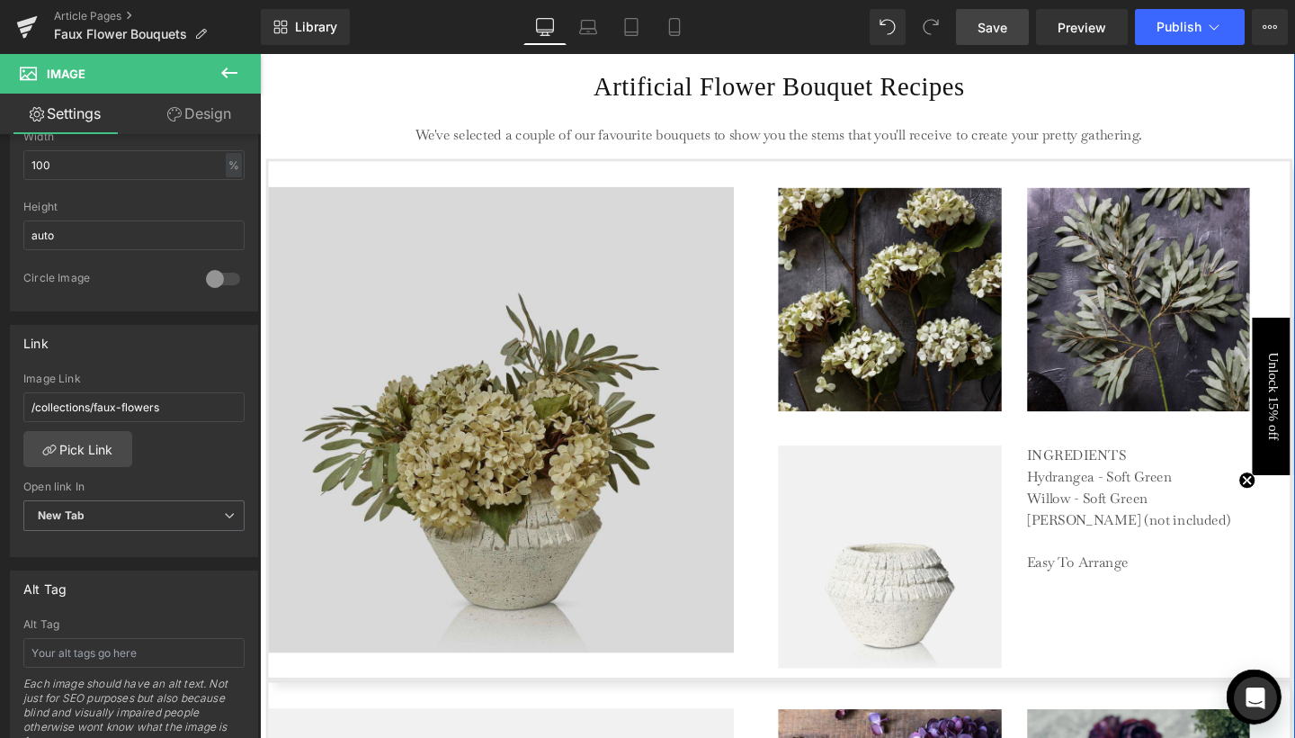
scroll to position [3394, 0]
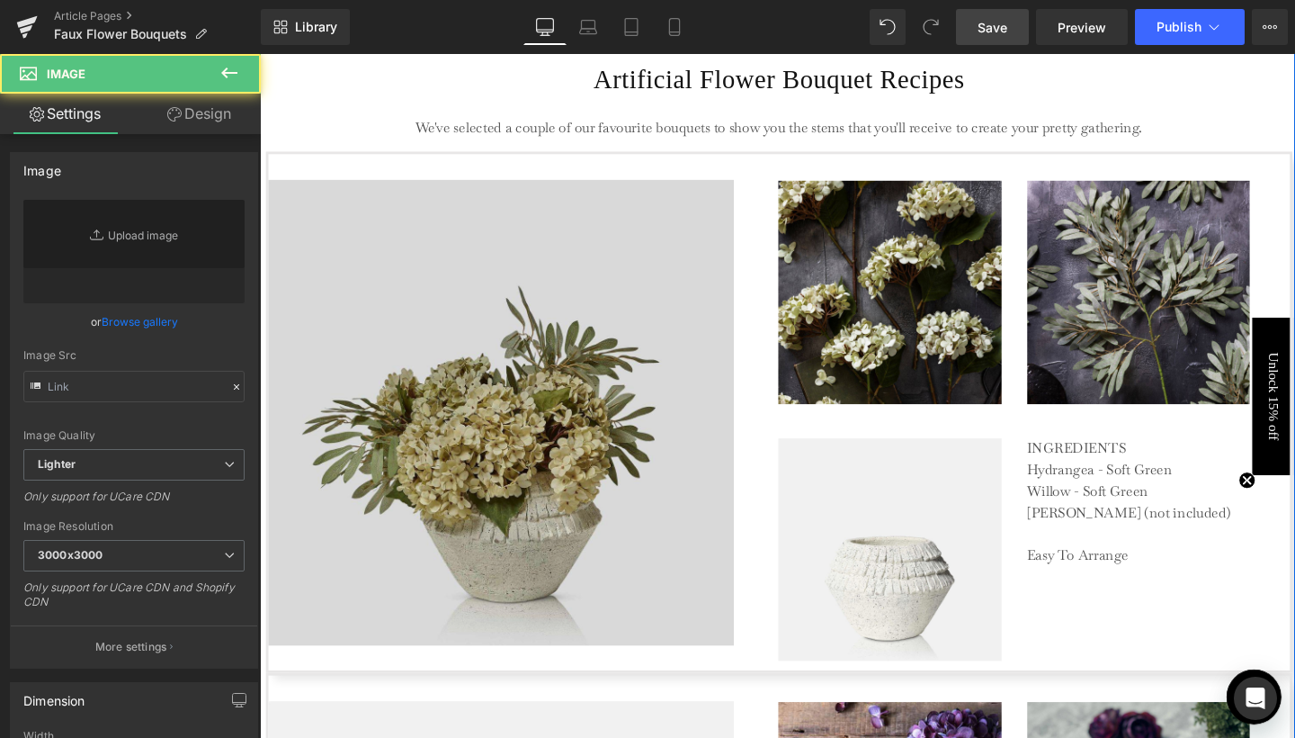
type input "https://ucarecdn.com/47dc167f-d4f9-4084-b8ed-b96d54b7c5b7/-/format/auto/-/previ…"
click at [663, 413] on img at bounding box center [530, 430] width 523 height 489
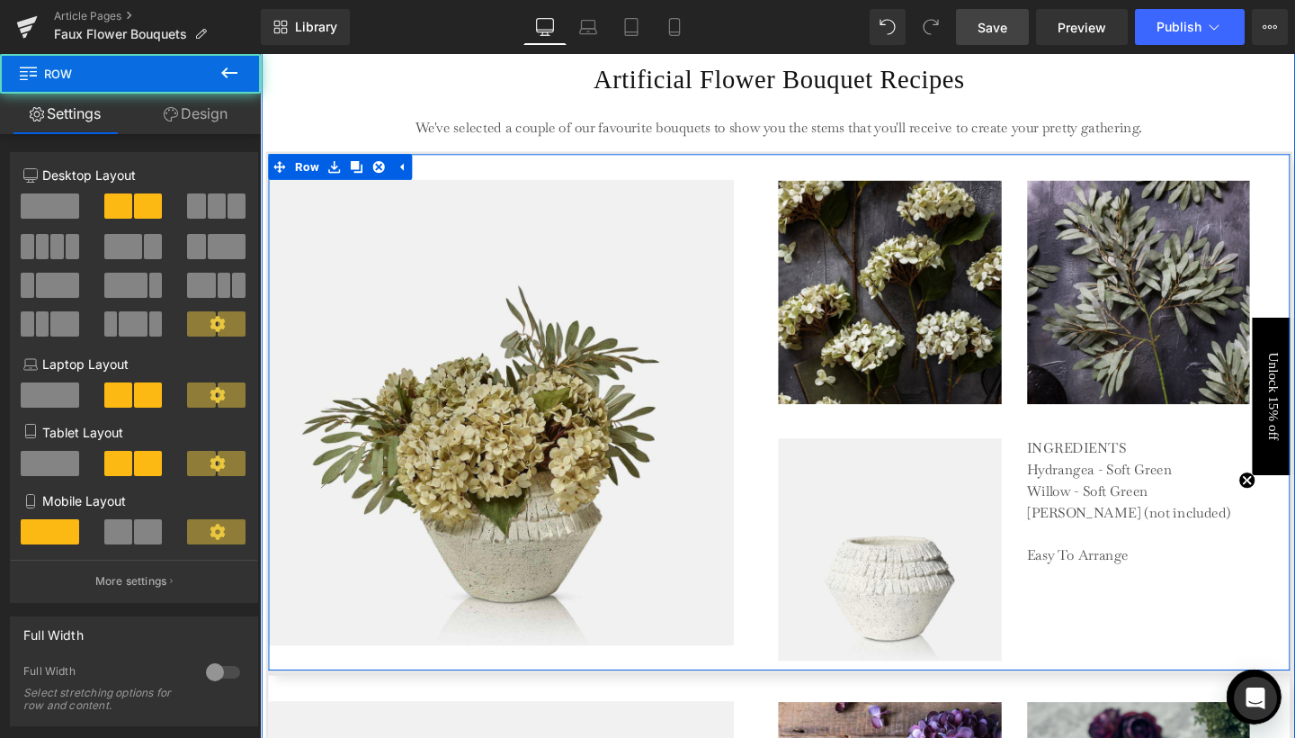
click at [725, 171] on div "Image" at bounding box center [530, 430] width 523 height 541
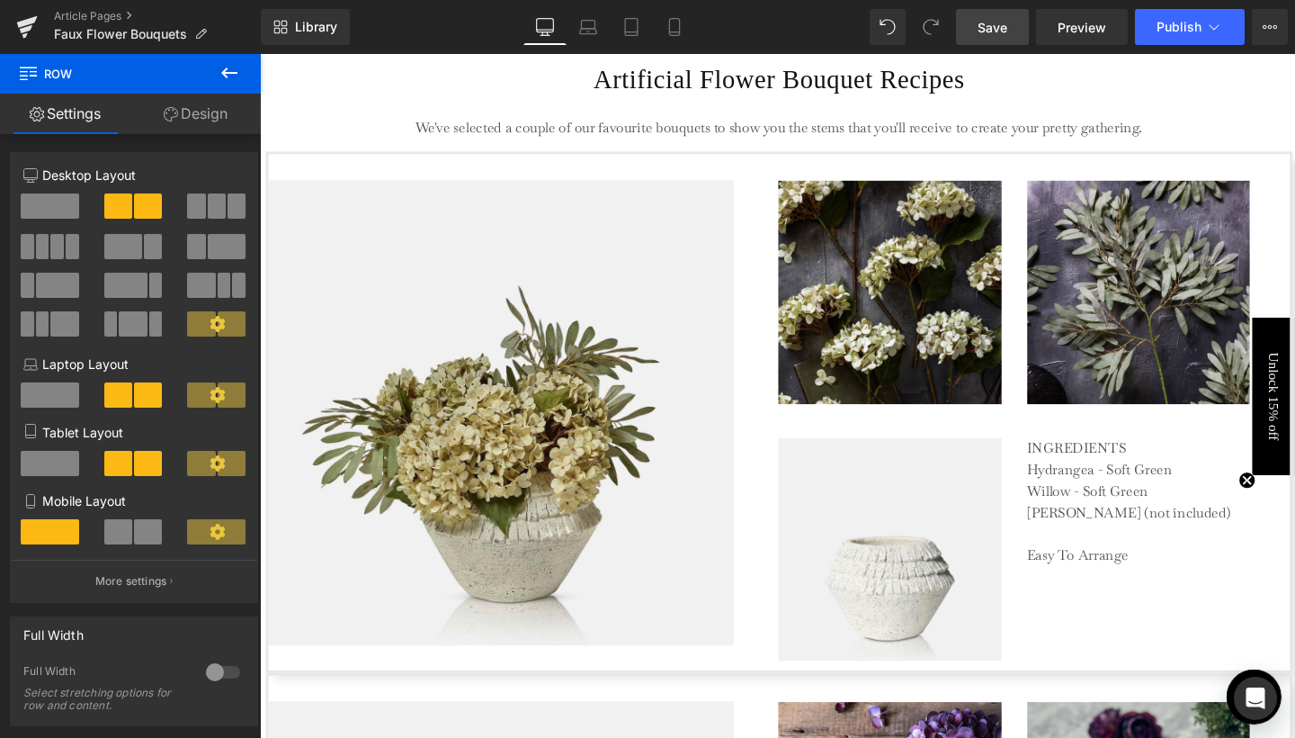
click at [227, 67] on icon at bounding box center [230, 73] width 22 height 22
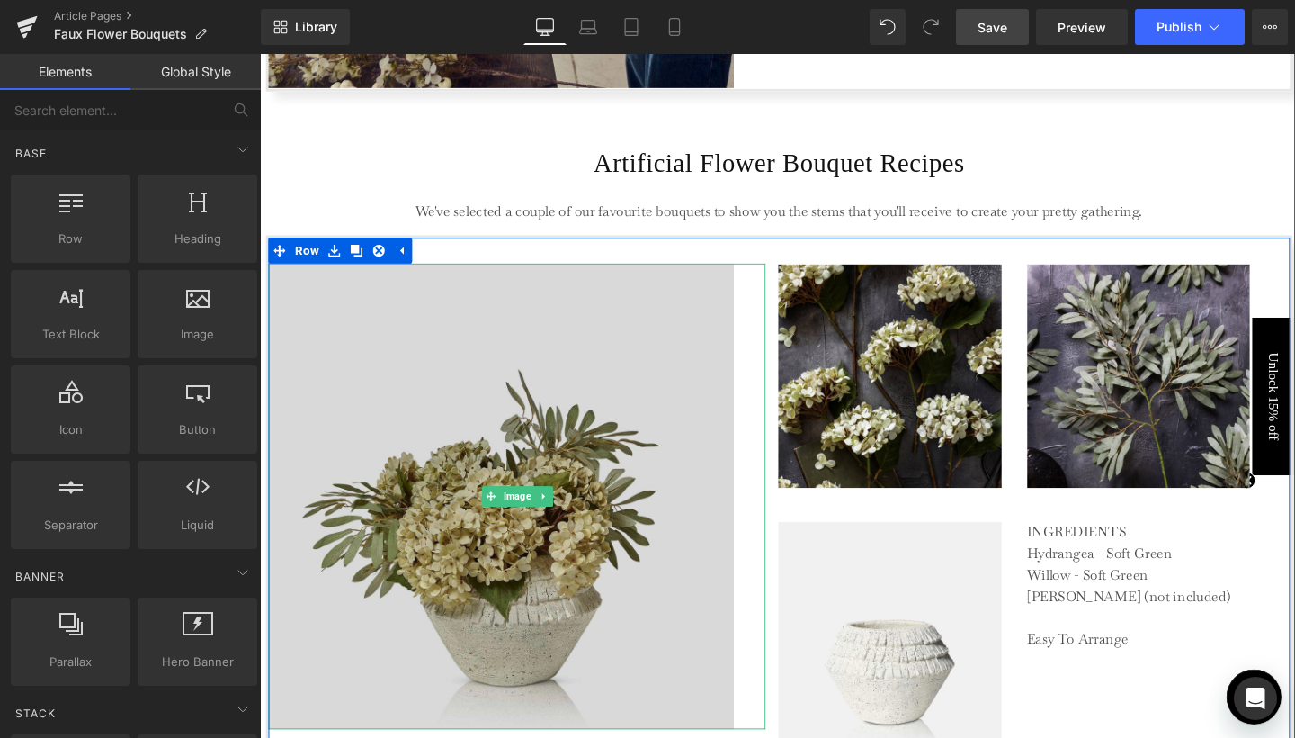
scroll to position [3257, 0]
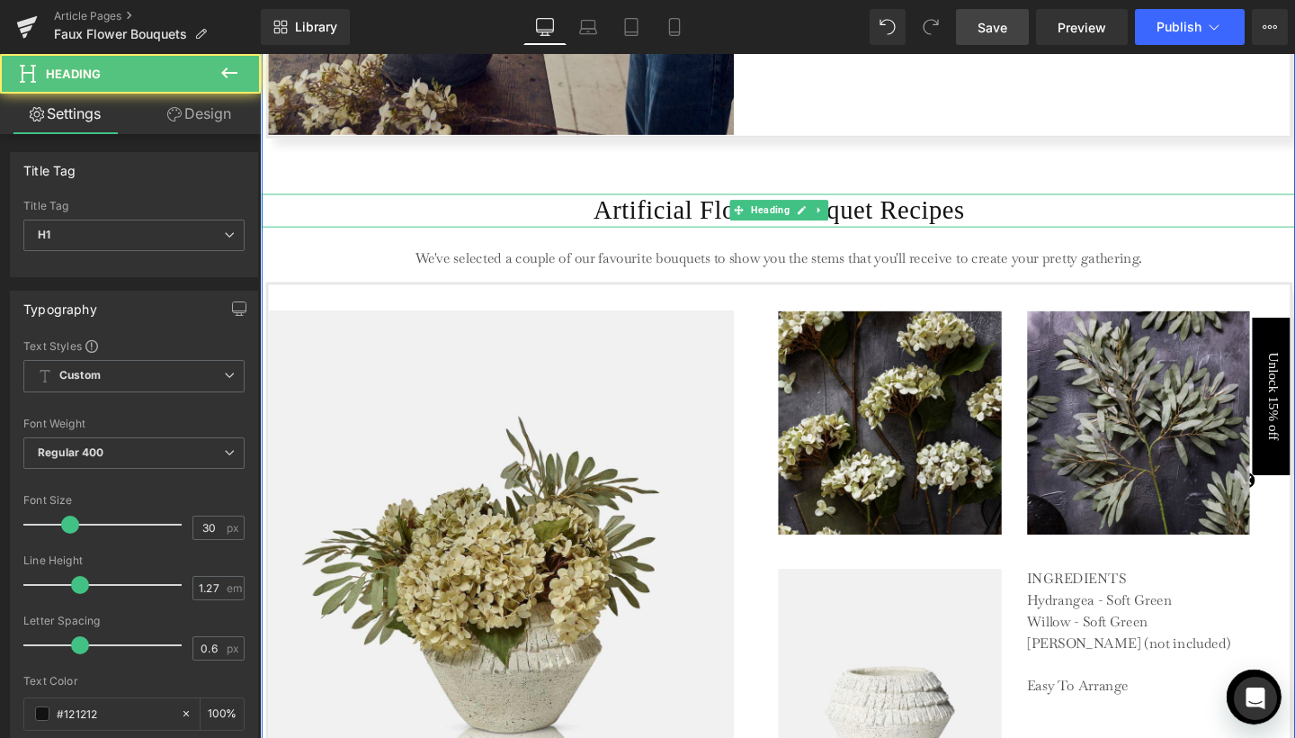
click at [422, 222] on h1 "Artificial Flower Bouquet Recipes" at bounding box center [806, 218] width 1088 height 34
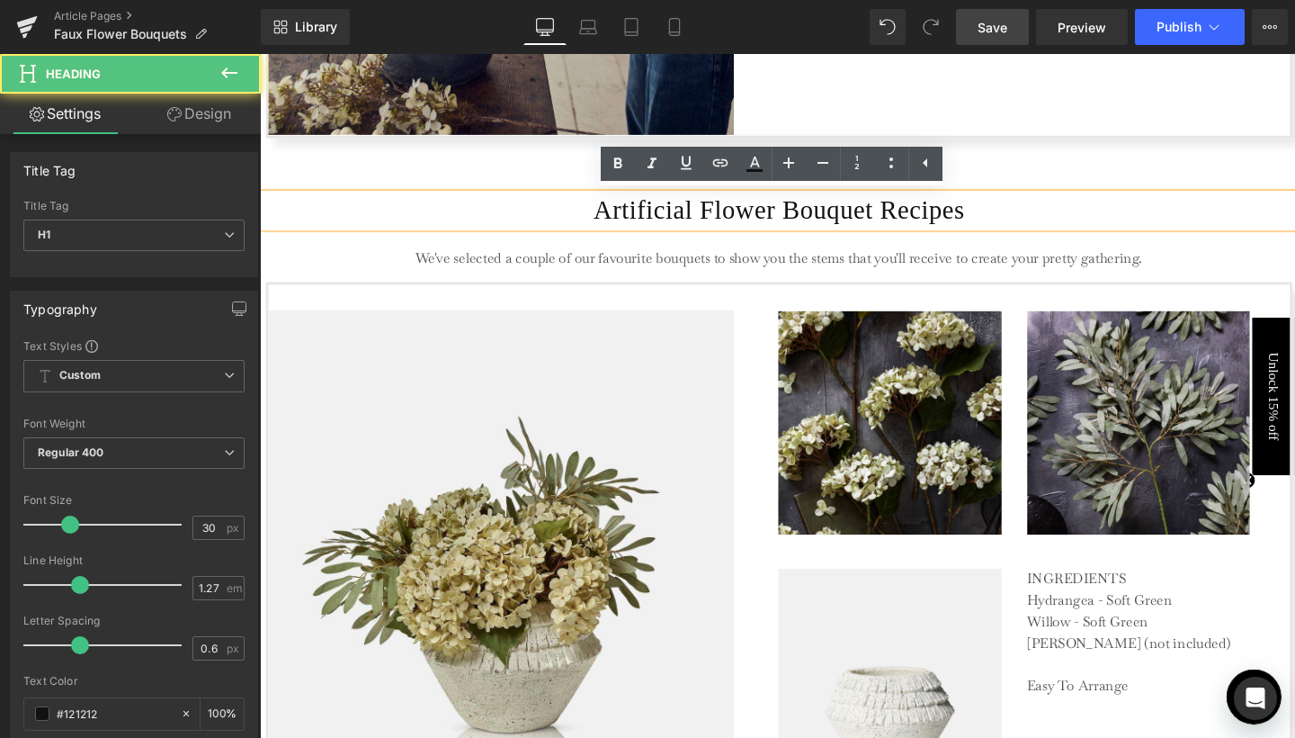
click at [415, 165] on hr at bounding box center [806, 175] width 1088 height 49
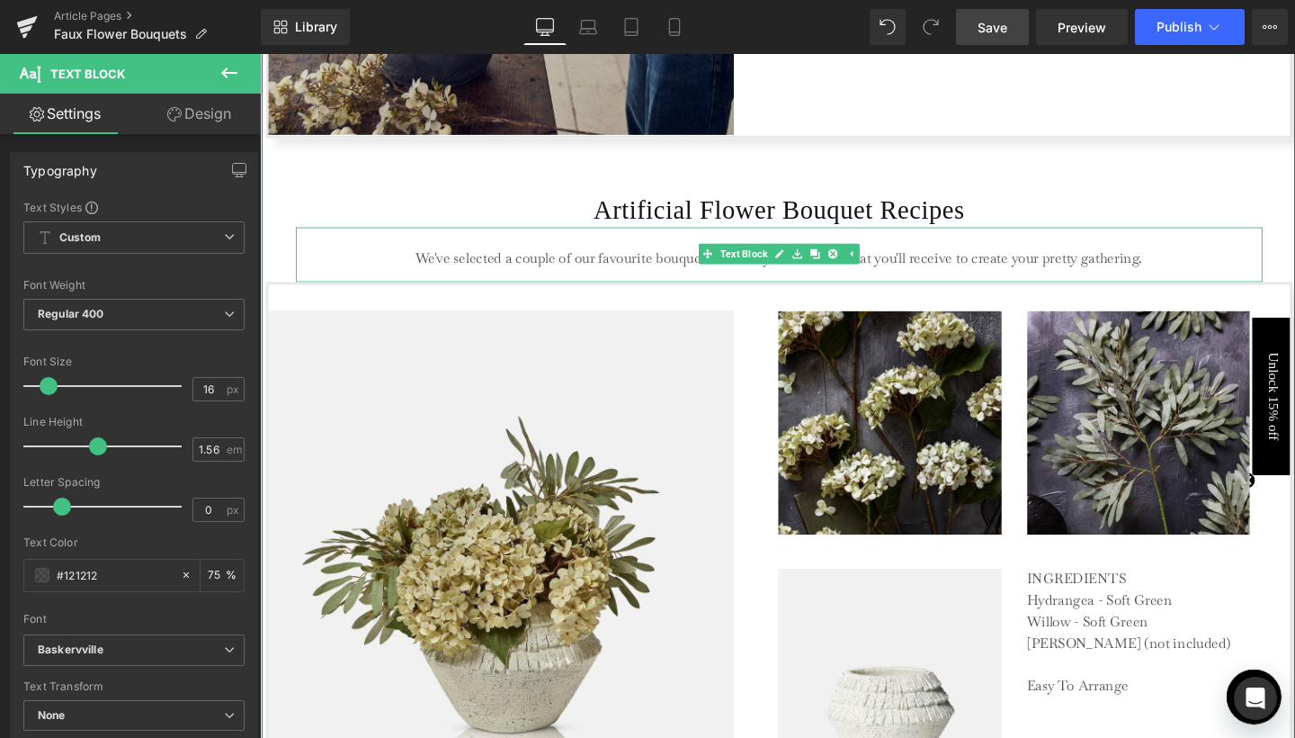
click at [375, 236] on div "We've selected a couple of our favourite bouquets to show you the stems that yo…" at bounding box center [806, 265] width 1016 height 58
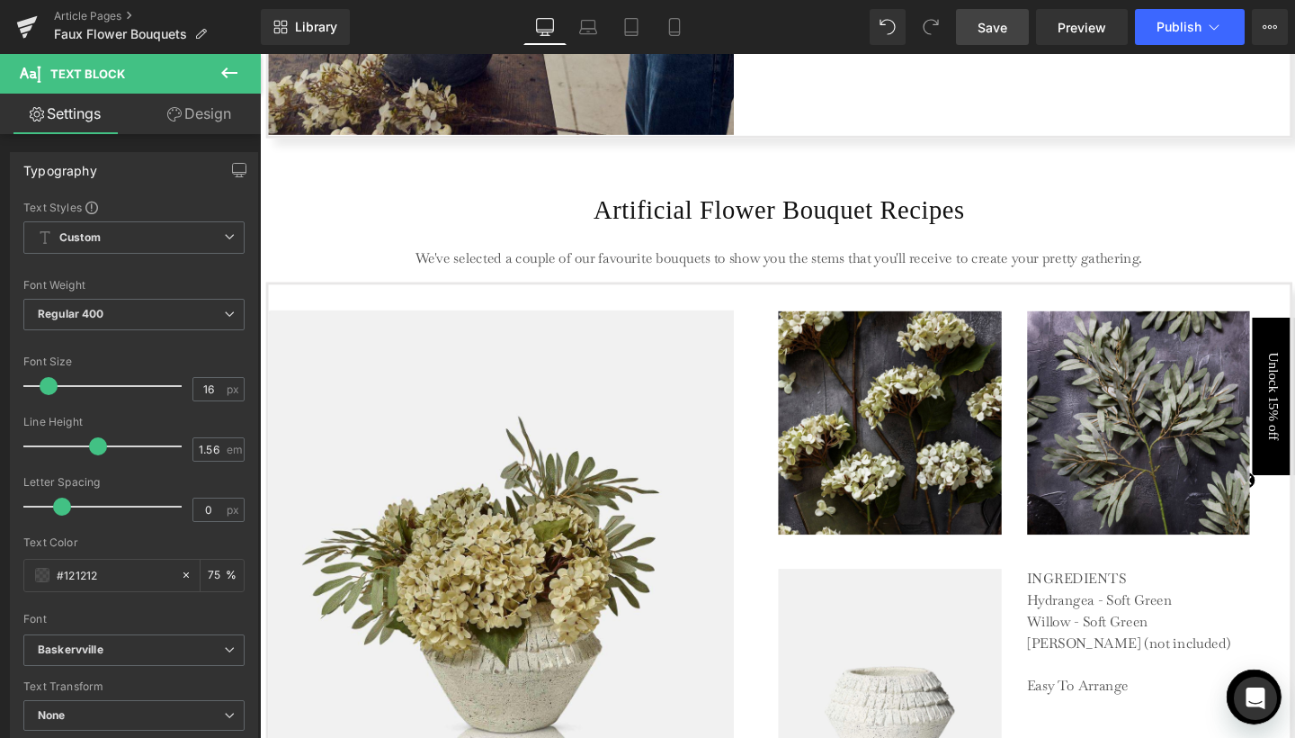
click at [234, 68] on icon at bounding box center [230, 73] width 22 height 22
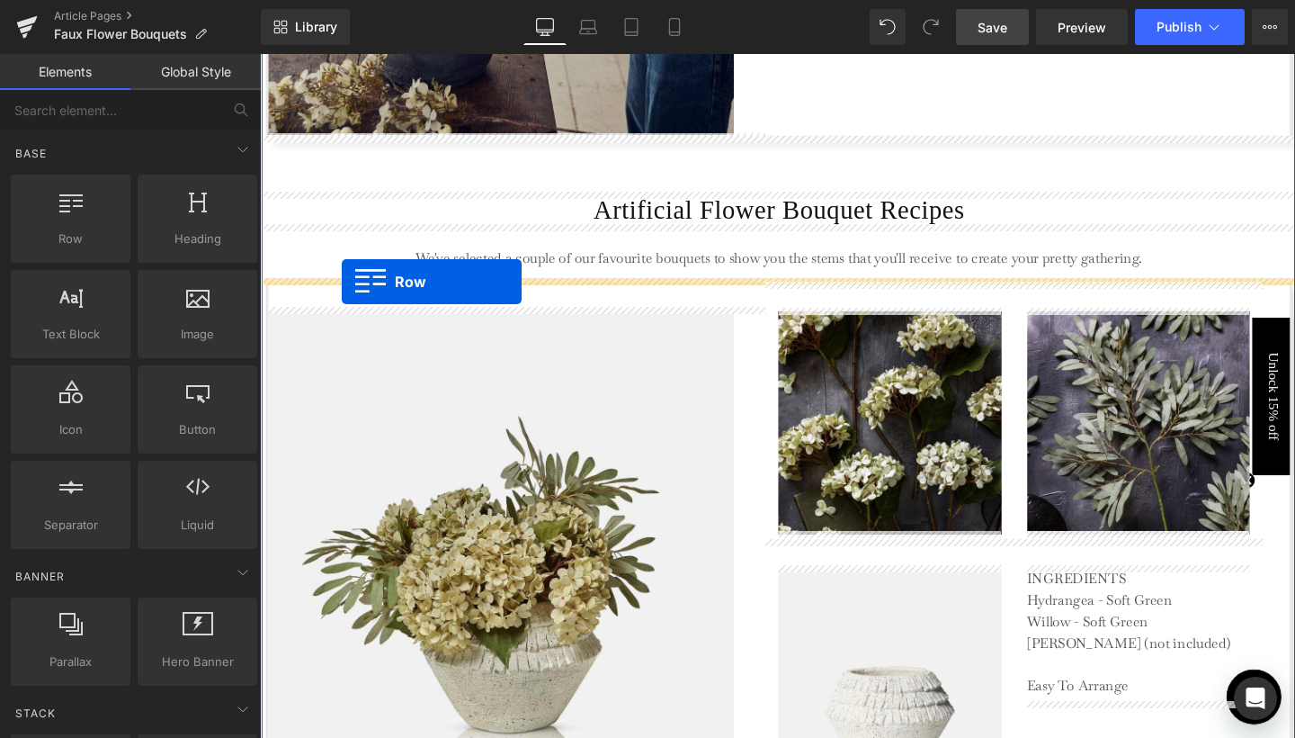
drag, startPoint x: 368, startPoint y: 273, endPoint x: 346, endPoint y: 293, distance: 29.9
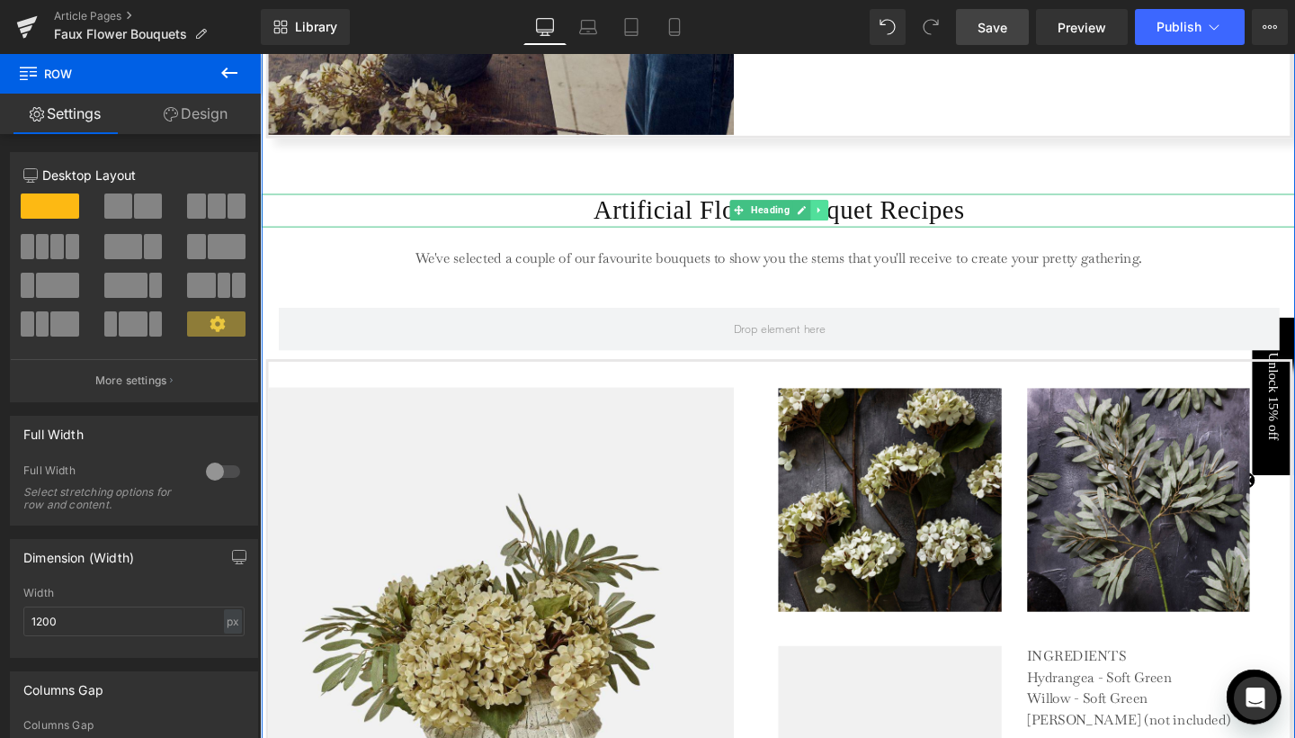
click at [852, 218] on link at bounding box center [848, 218] width 19 height 22
click at [839, 216] on icon at bounding box center [839, 218] width 10 height 10
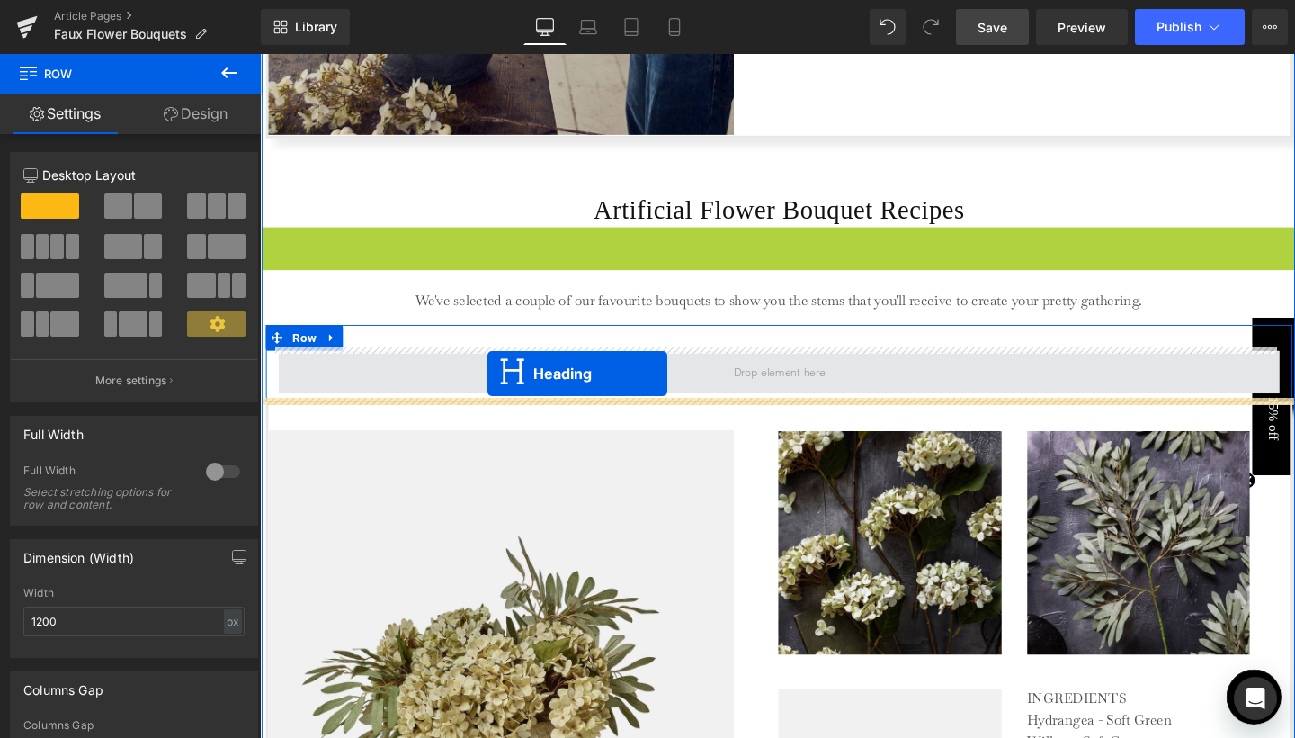
drag, startPoint x: 799, startPoint y: 252, endPoint x: 499, endPoint y: 389, distance: 329.6
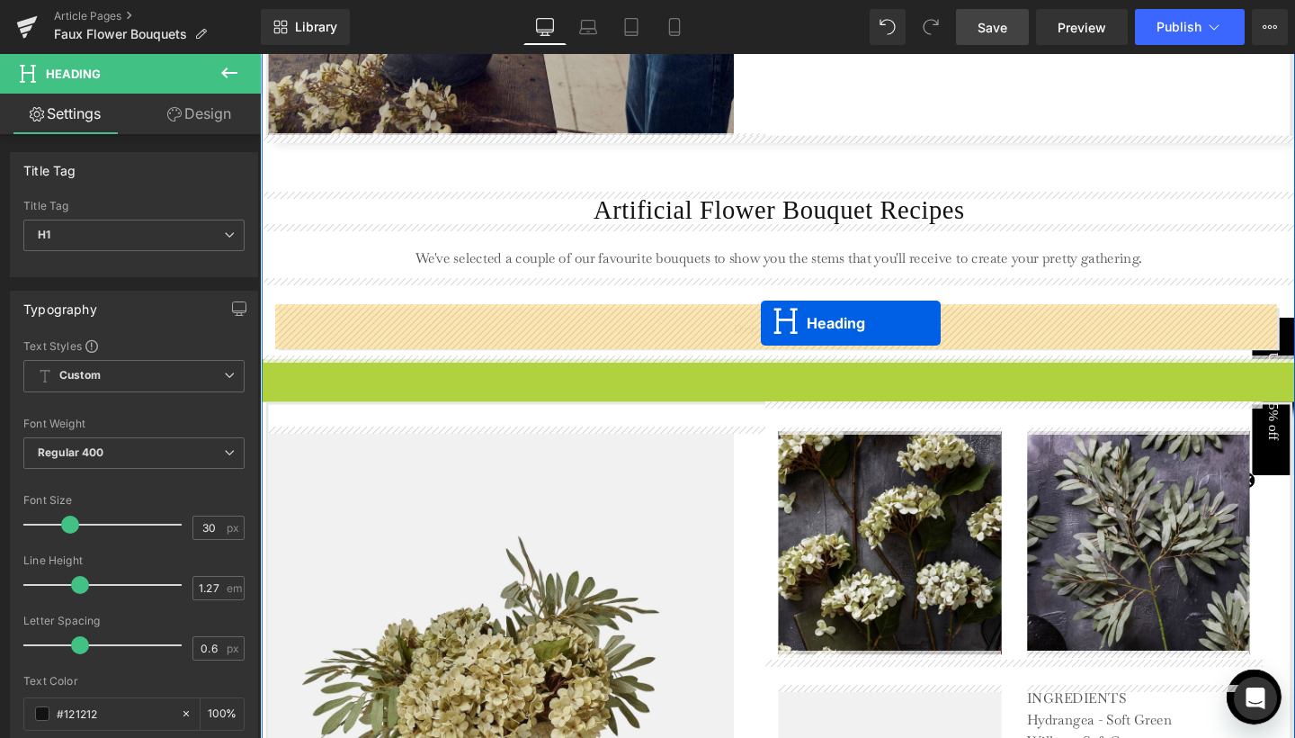
drag, startPoint x: 791, startPoint y: 383, endPoint x: 787, endPoint y: 336, distance: 46.9
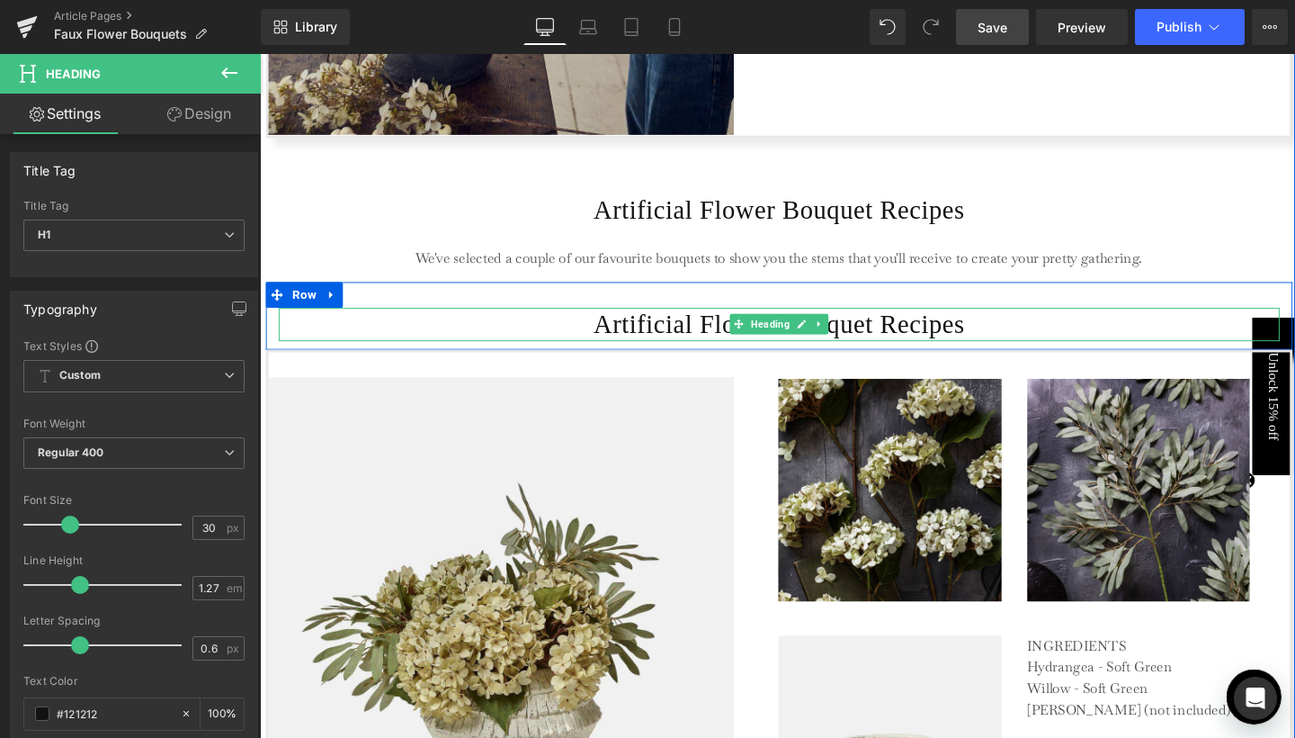
click at [1029, 335] on h1 "Artificial Flower Bouquet Recipes" at bounding box center [806, 337] width 1052 height 34
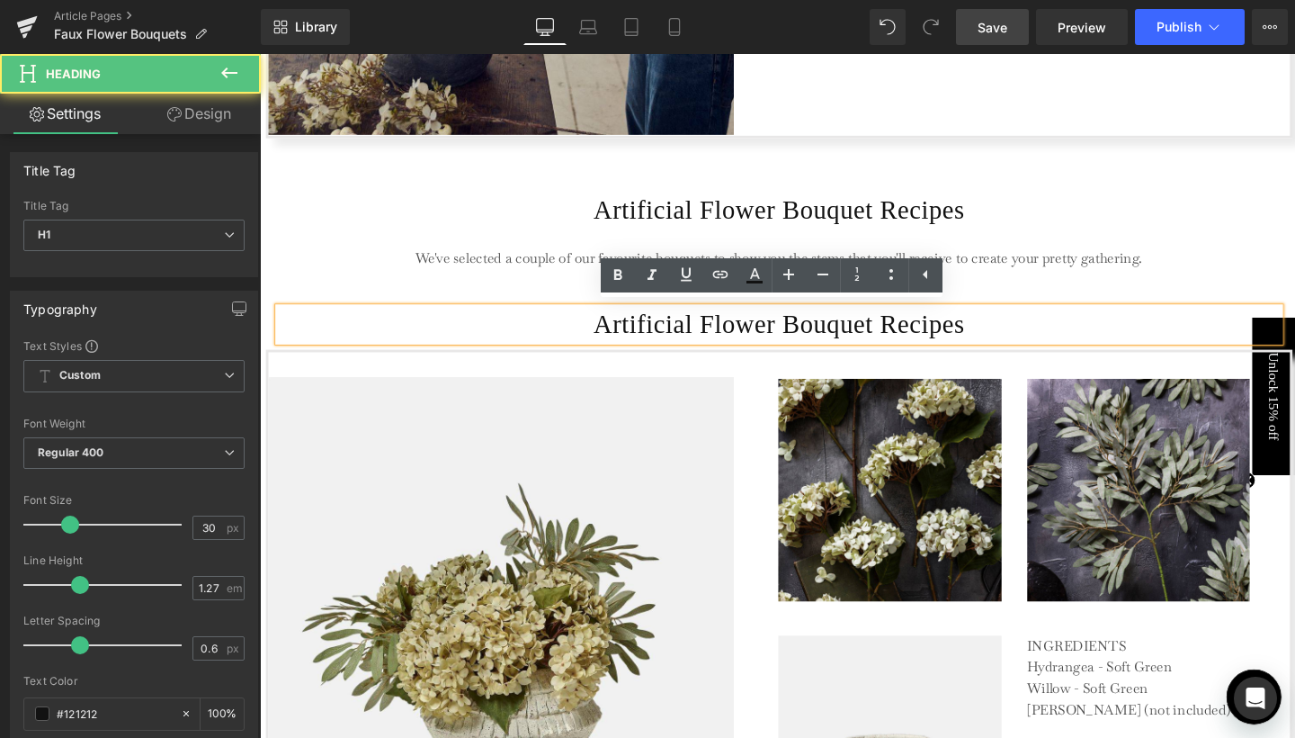
click at [1029, 335] on h1 "Artificial Flower Bouquet Recipes" at bounding box center [806, 337] width 1052 height 34
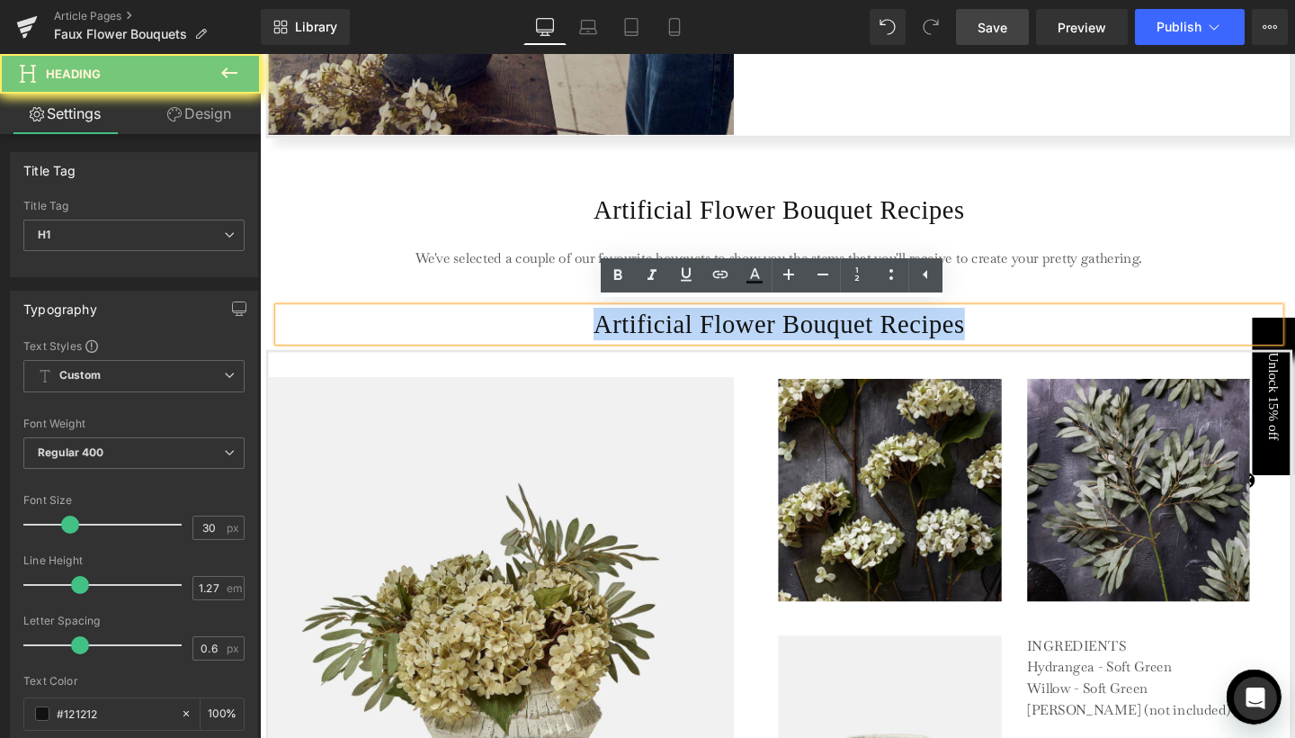
click at [1029, 335] on h1 "Artificial Flower Bouquet Recipes" at bounding box center [806, 337] width 1052 height 34
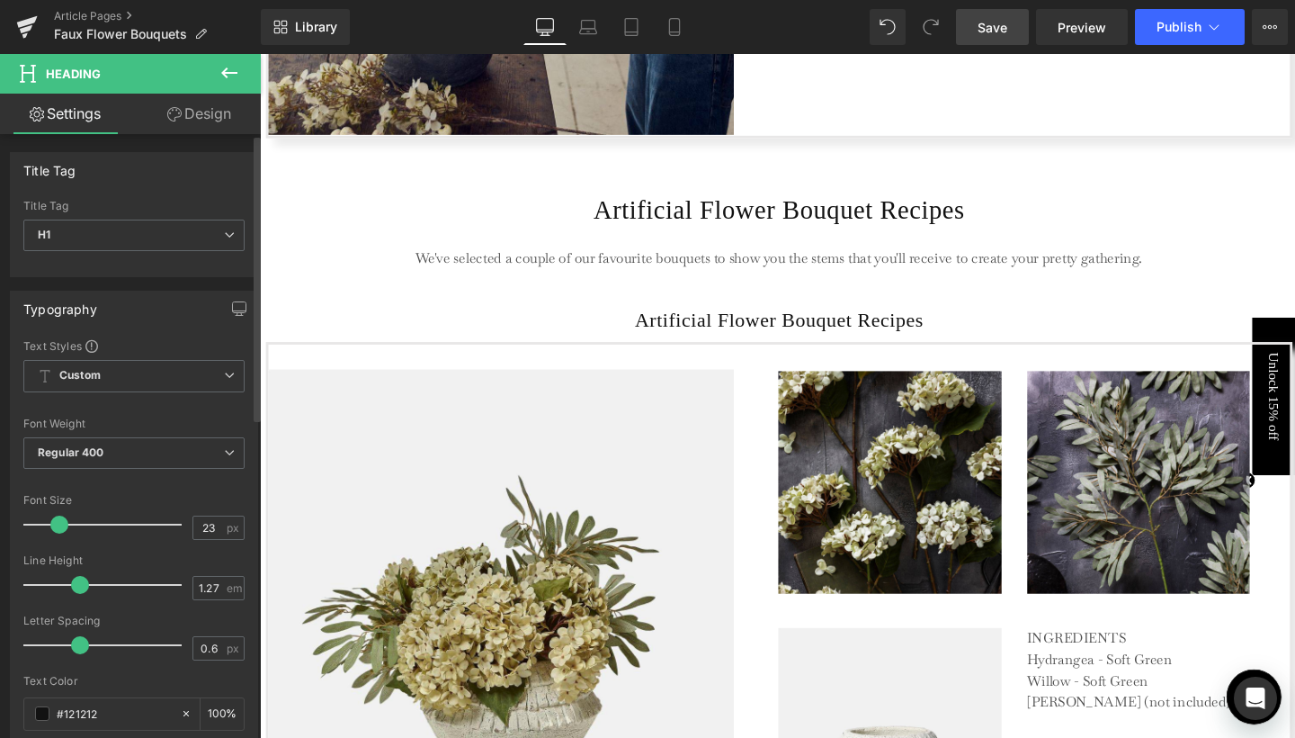
type input "24"
click at [57, 519] on span at bounding box center [61, 524] width 18 height 18
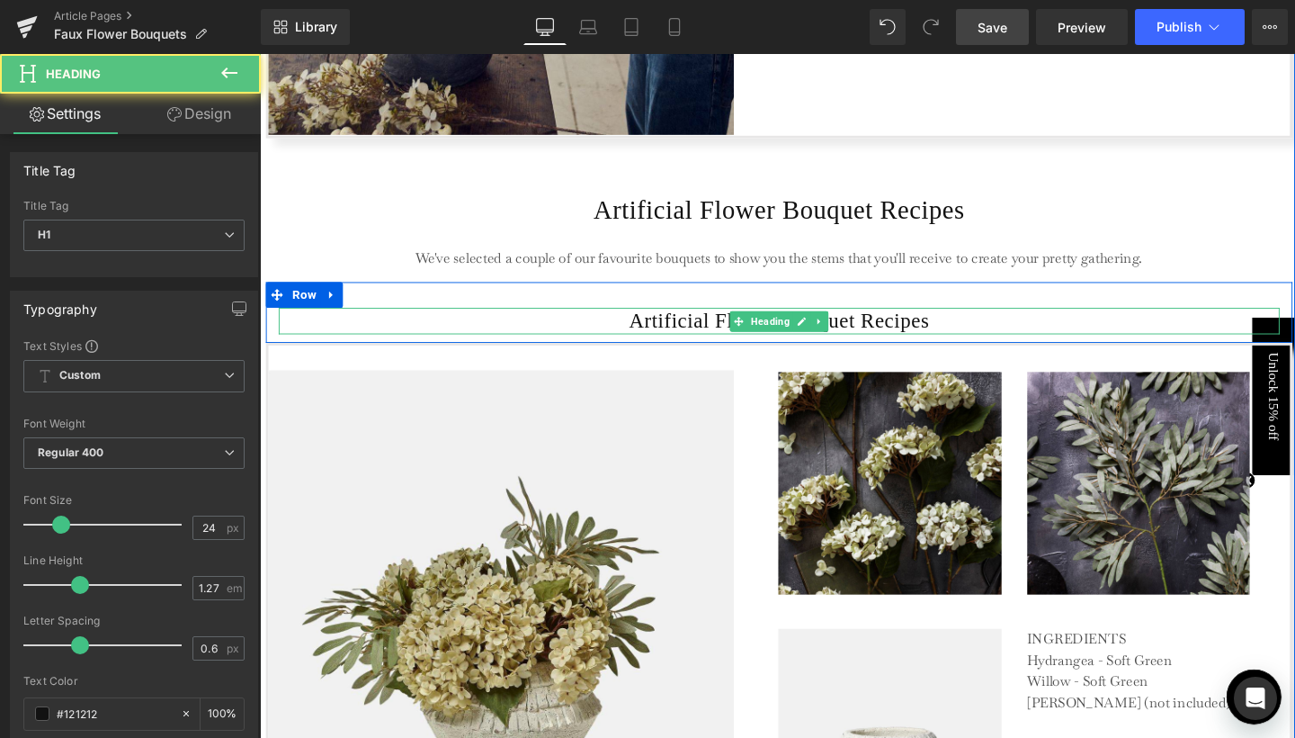
click at [728, 329] on h1 "Artificial Flower Bouquet Recipes" at bounding box center [806, 333] width 1052 height 27
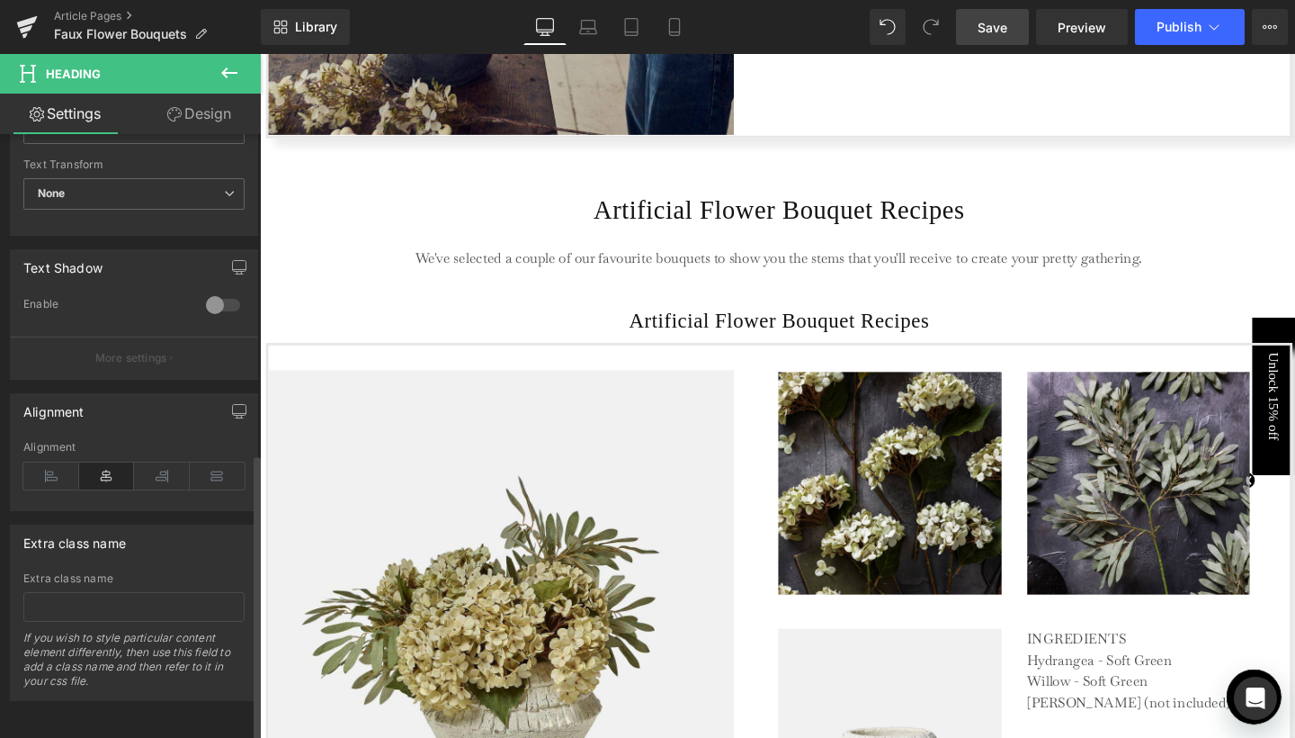
scroll to position [671, 0]
click at [67, 463] on icon at bounding box center [51, 475] width 56 height 27
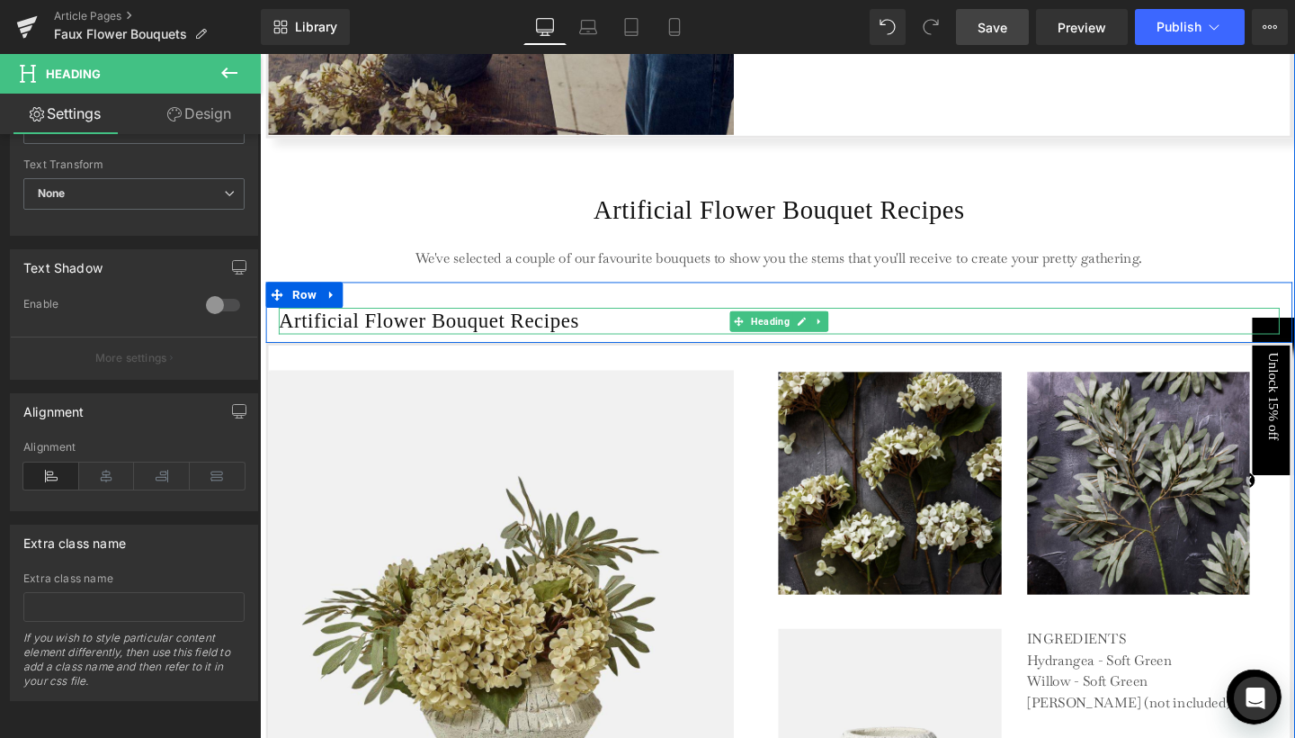
click at [563, 332] on h1 "Artificial Flower Bouquet Recipes" at bounding box center [806, 333] width 1052 height 27
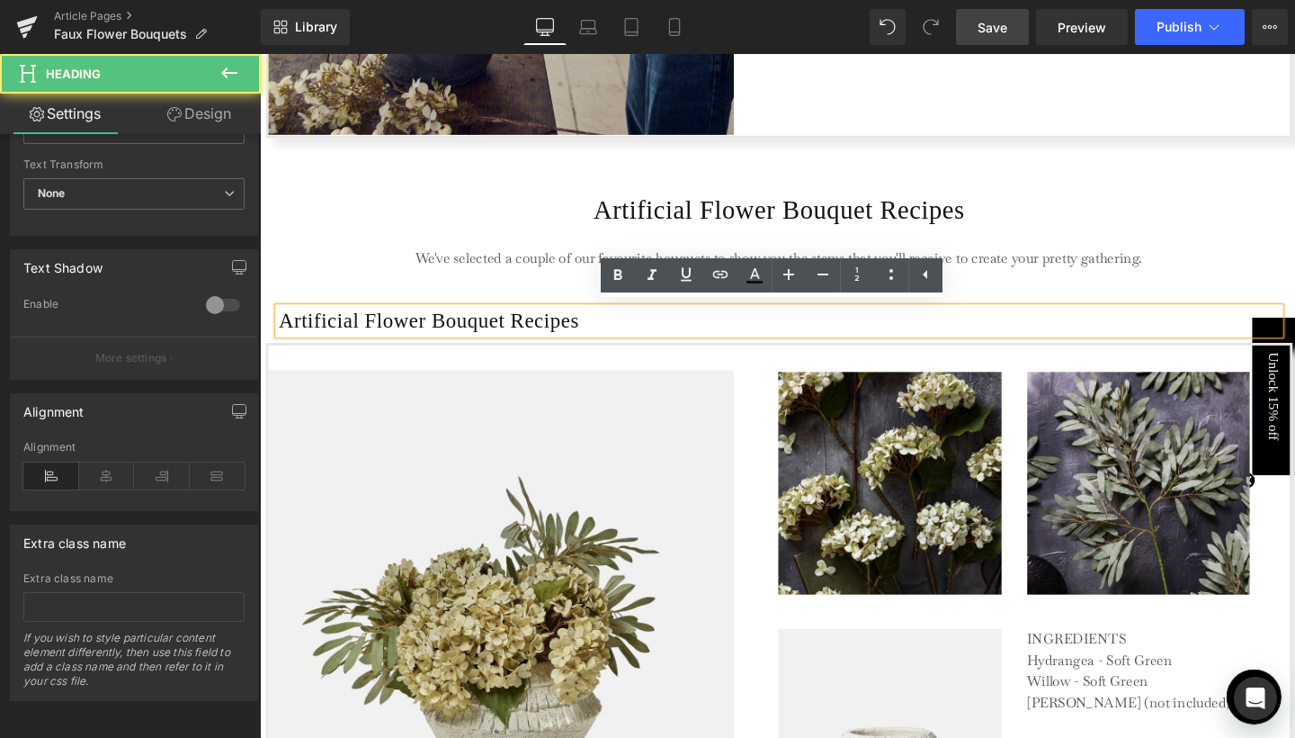
click at [563, 332] on h1 "Artificial Flower Bouquet Recipes" at bounding box center [806, 333] width 1052 height 27
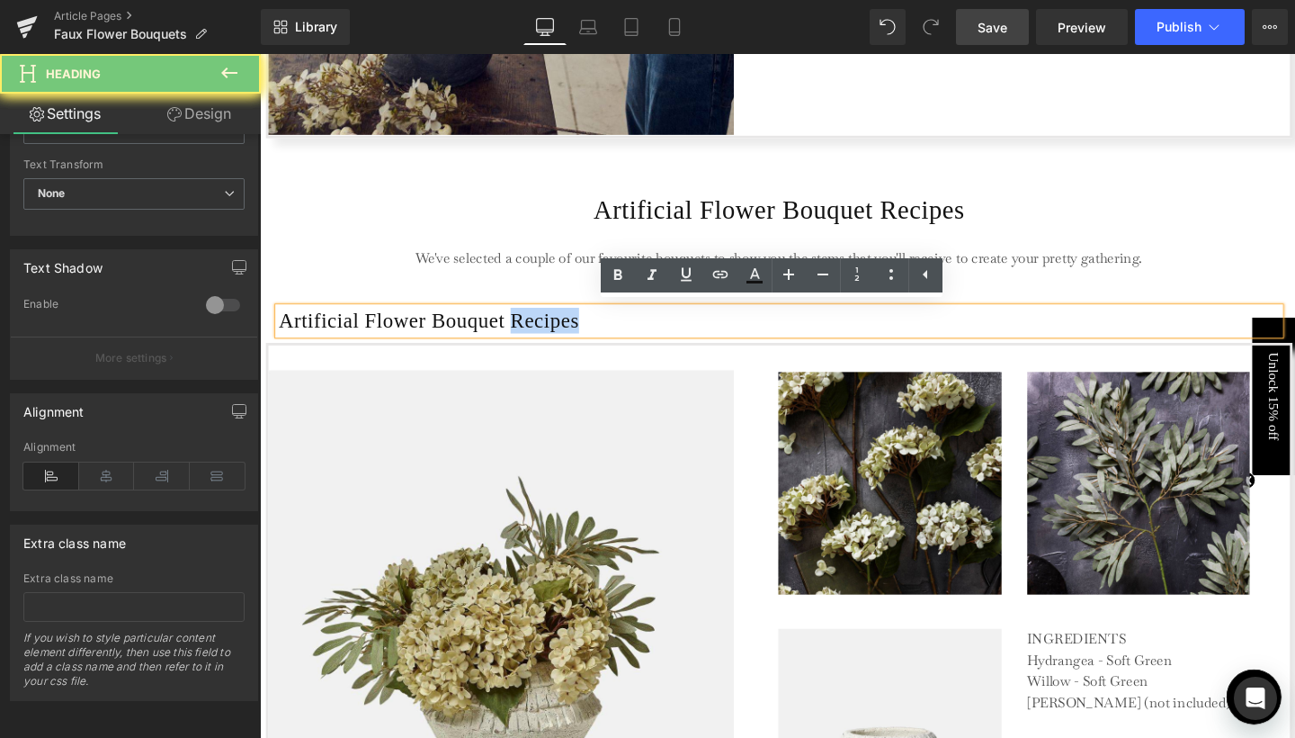
click at [563, 332] on h1 "Artificial Flower Bouquet Recipes" at bounding box center [806, 333] width 1052 height 27
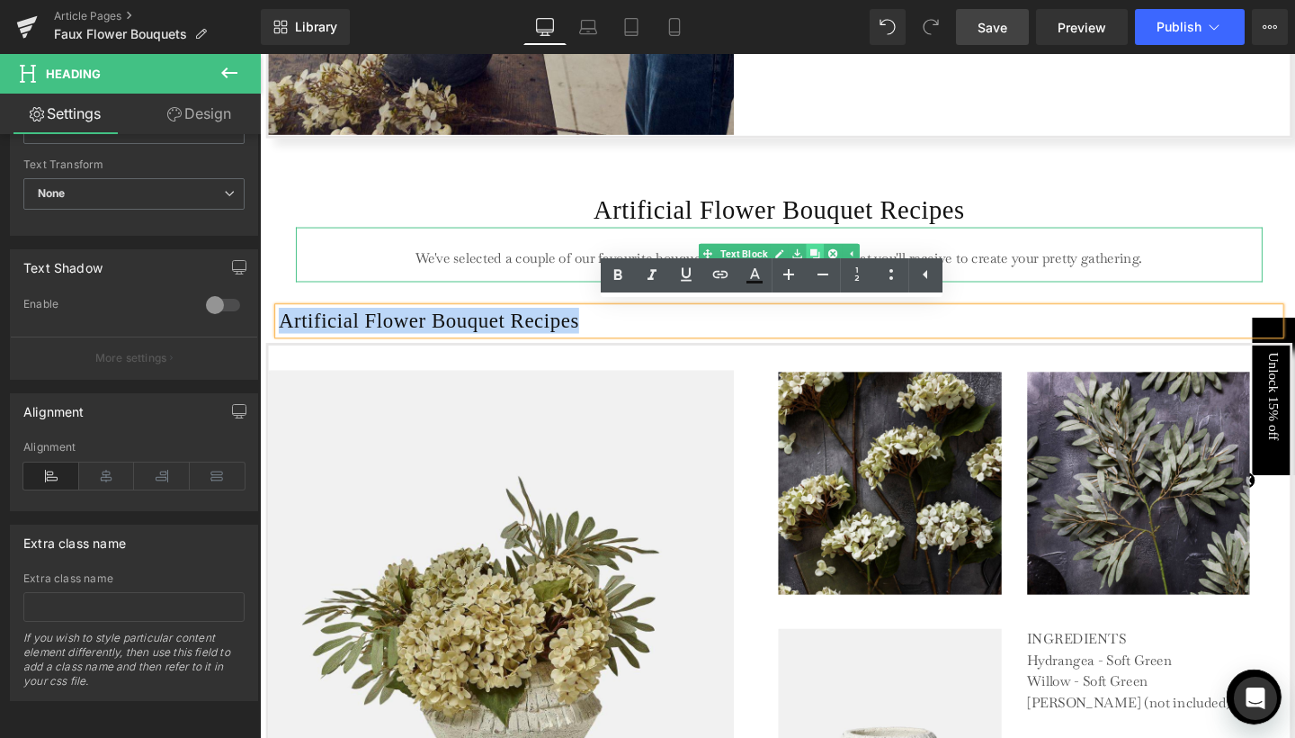
click at [838, 263] on icon at bounding box center [843, 263] width 10 height 10
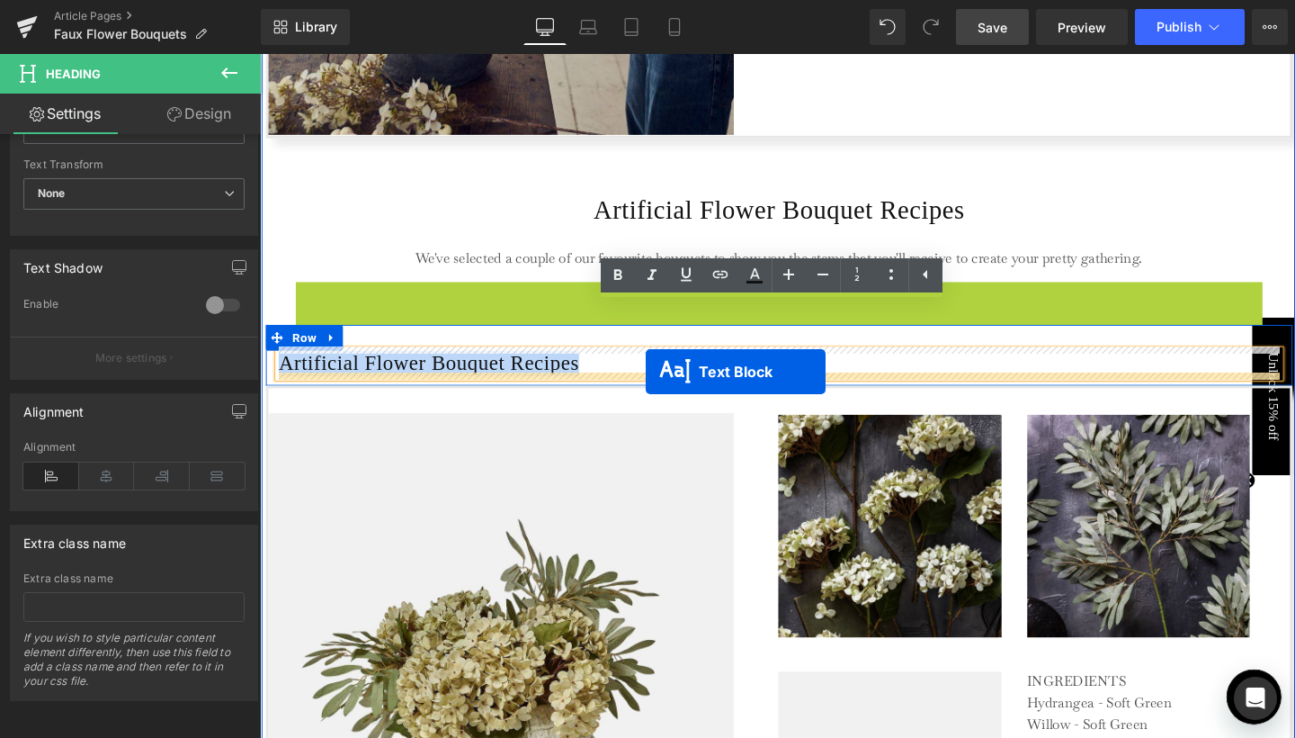
drag, startPoint x: 796, startPoint y: 319, endPoint x: 666, endPoint y: 388, distance: 147.2
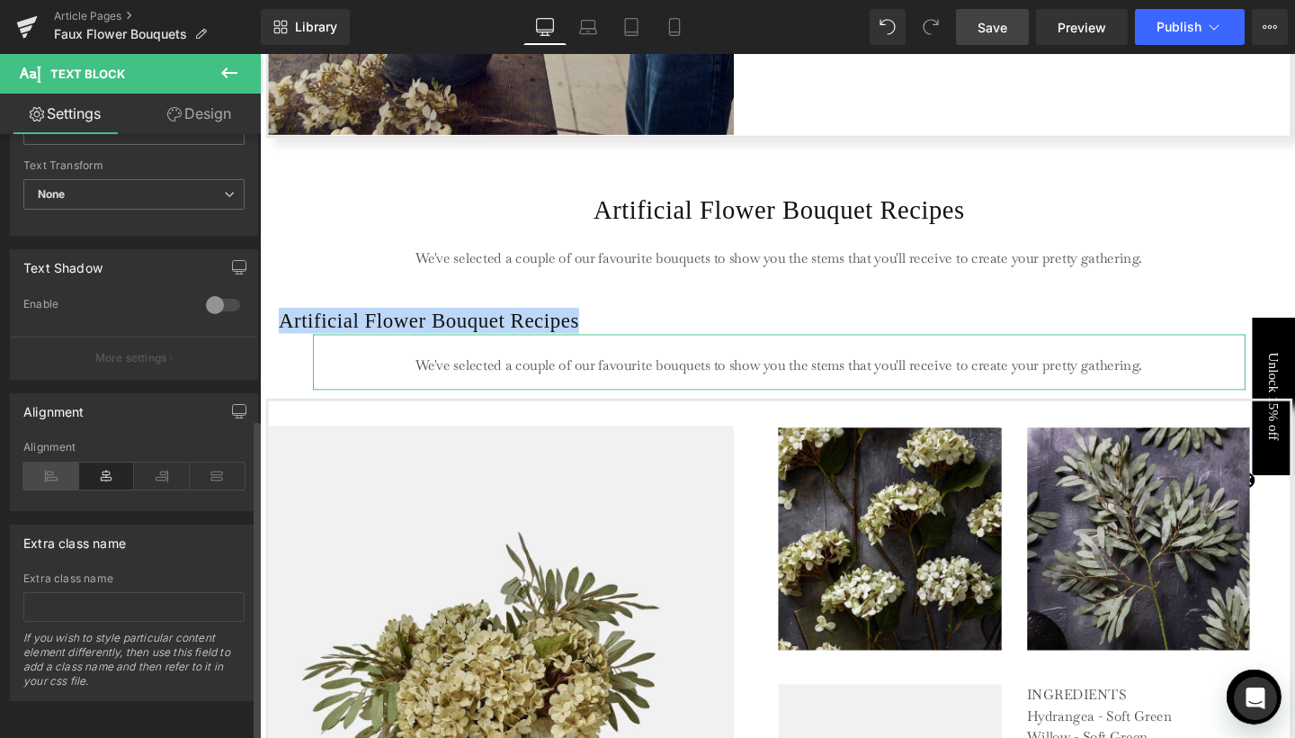
scroll to position [533, 0]
click at [58, 469] on icon at bounding box center [51, 475] width 56 height 27
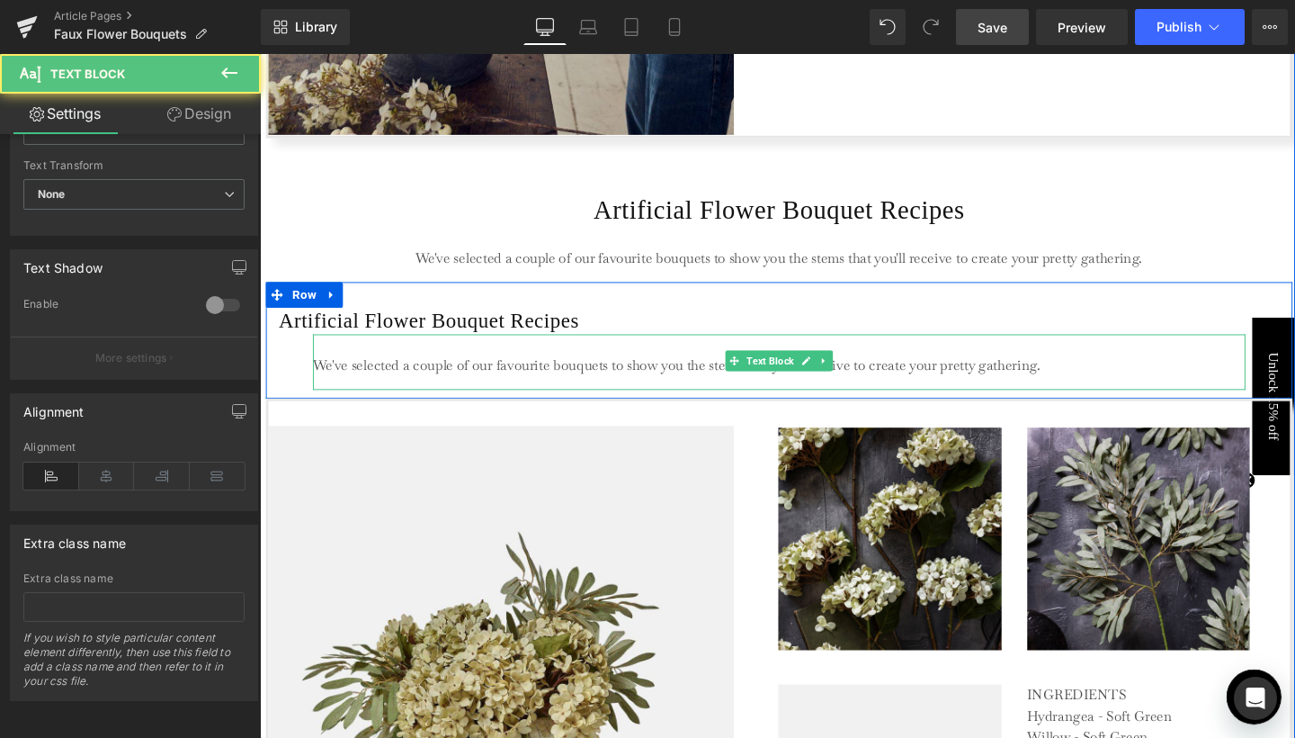
click at [358, 380] on p "We've selected a couple of our favourite bouquets to show you the stems that yo…" at bounding box center [805, 382] width 979 height 22
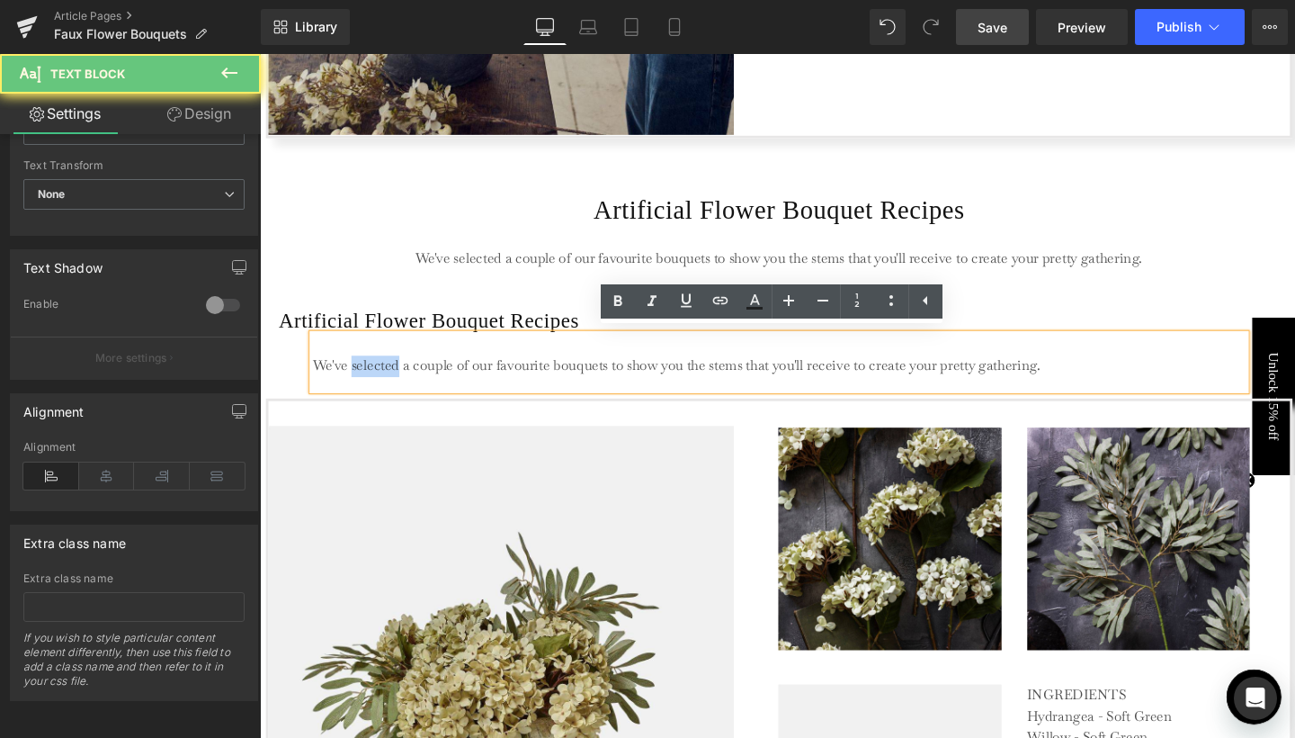
click at [358, 380] on p "We've selected a couple of our favourite bouquets to show you the stems that yo…" at bounding box center [805, 382] width 979 height 22
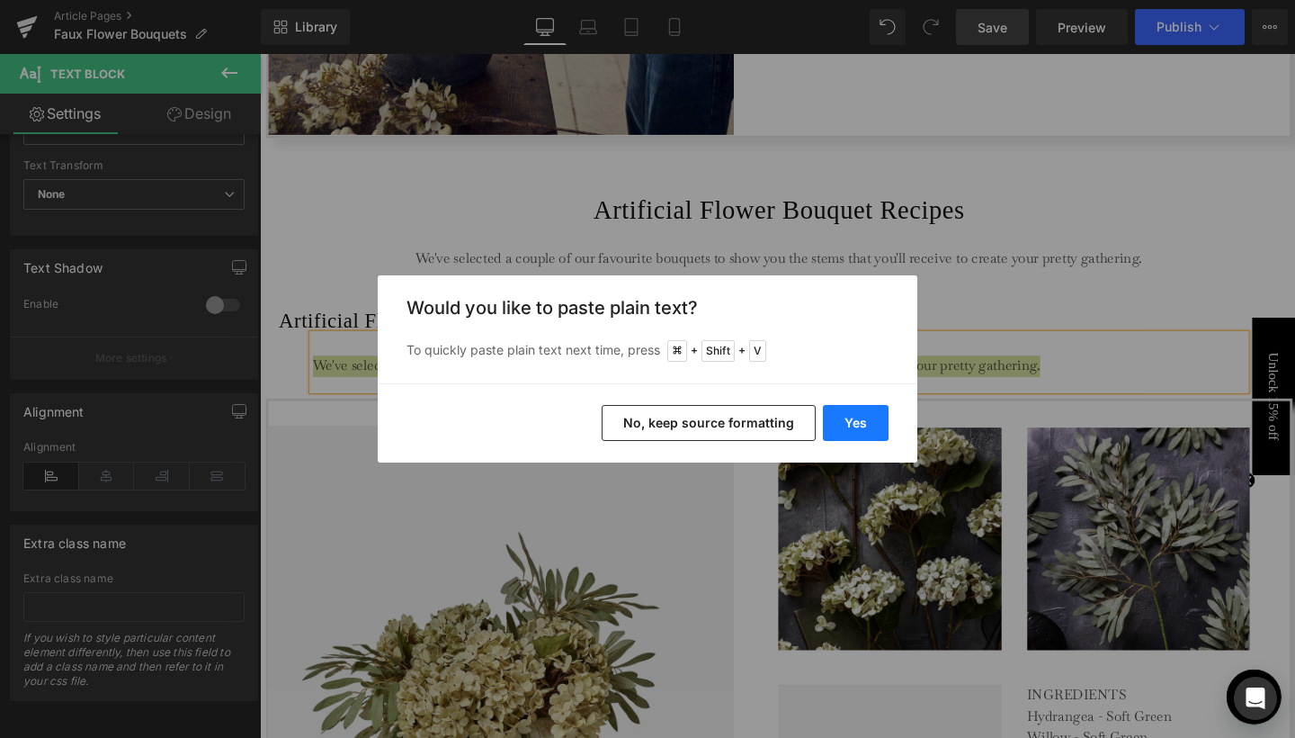
click at [856, 423] on button "Yes" at bounding box center [856, 423] width 66 height 36
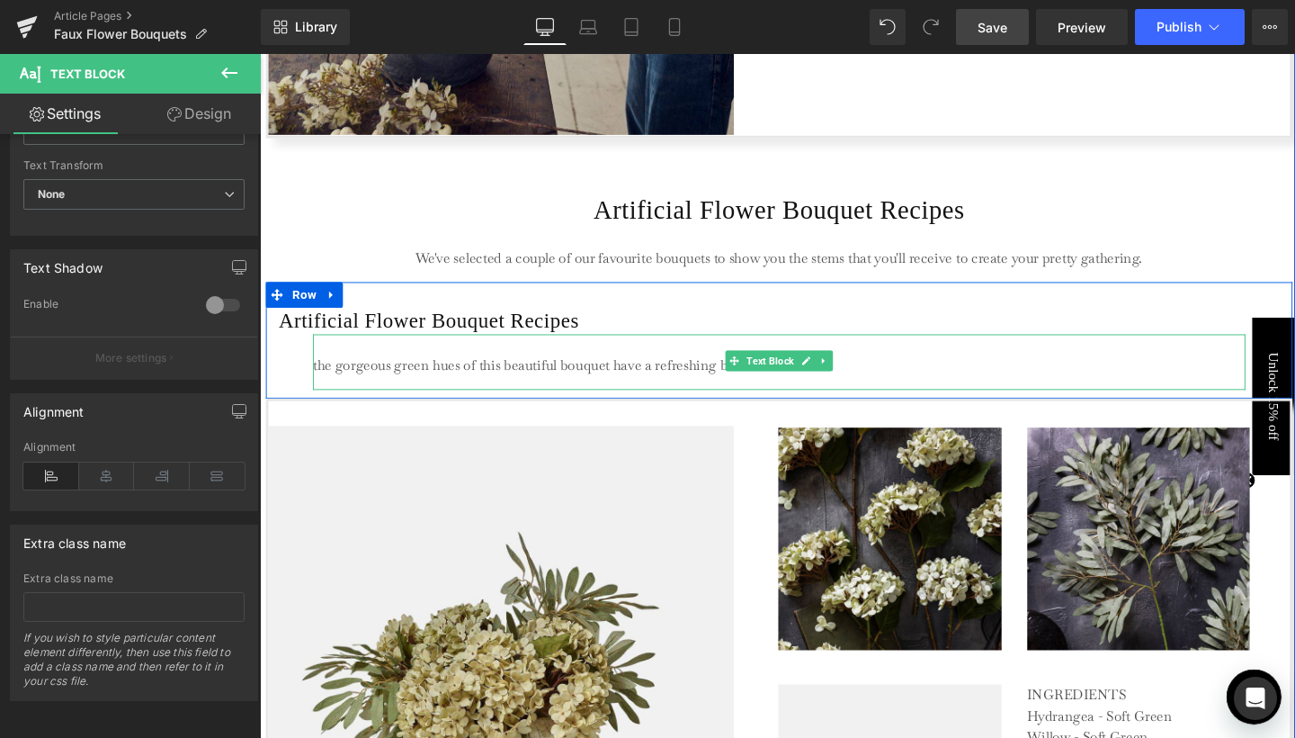
click at [434, 363] on p at bounding box center [805, 359] width 979 height 22
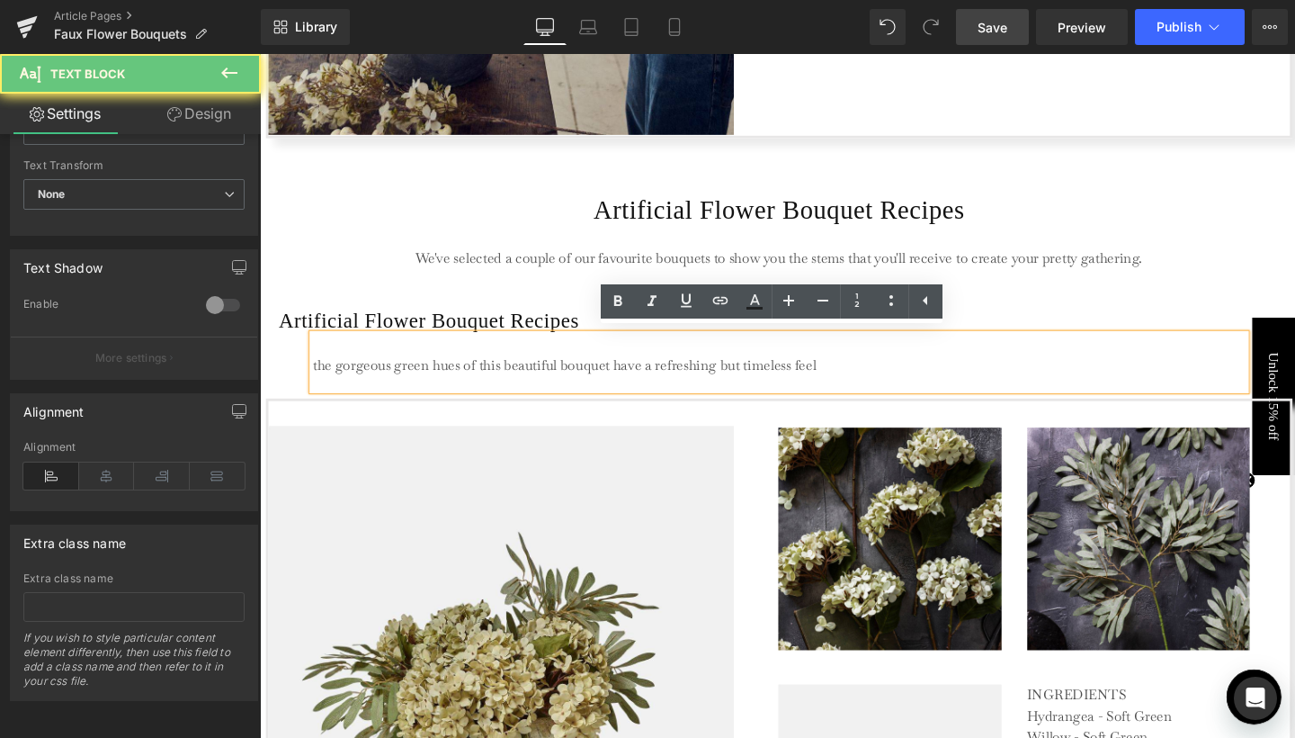
click at [317, 379] on p "the gorgeous green hues of this beautiful bouquet have a refreshing but timeles…" at bounding box center [805, 382] width 979 height 22
click at [321, 378] on p "the gorgeous green hues of this beautiful bouquet have a refreshing but timeles…" at bounding box center [805, 382] width 979 height 22
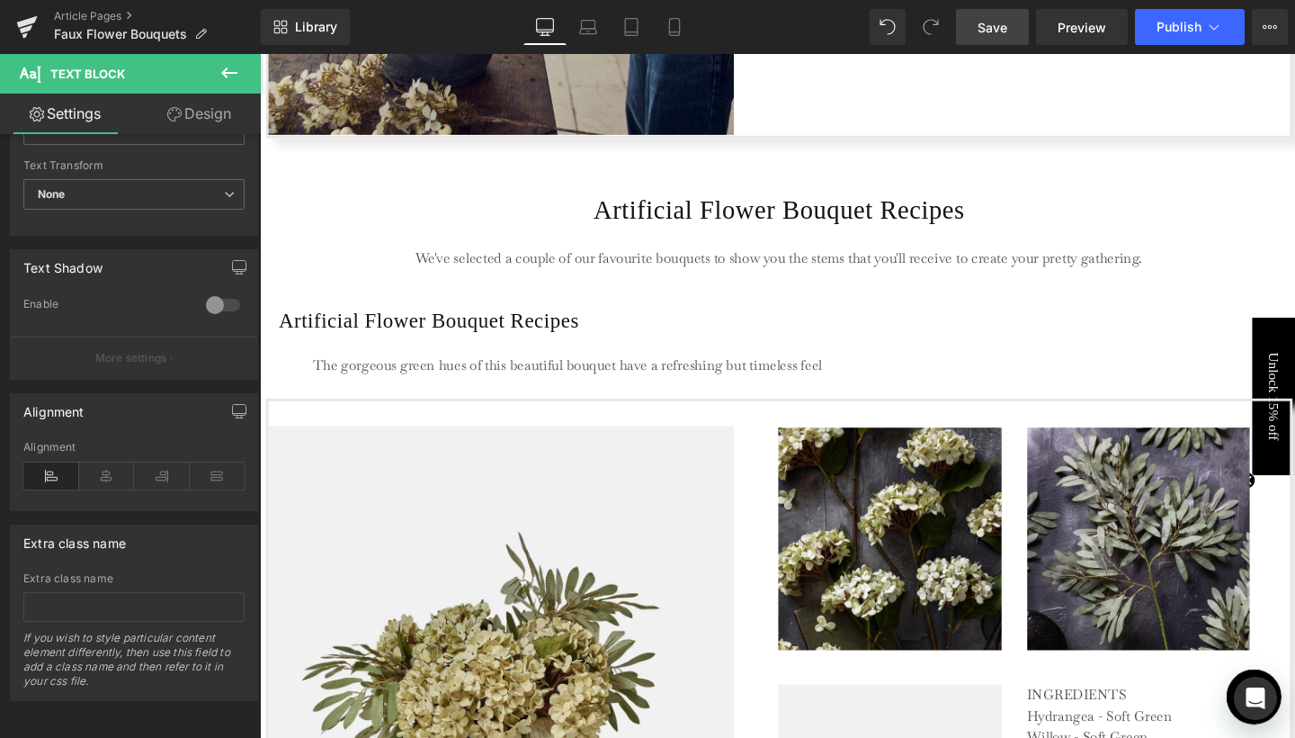
click at [225, 94] on link "Design" at bounding box center [199, 114] width 130 height 40
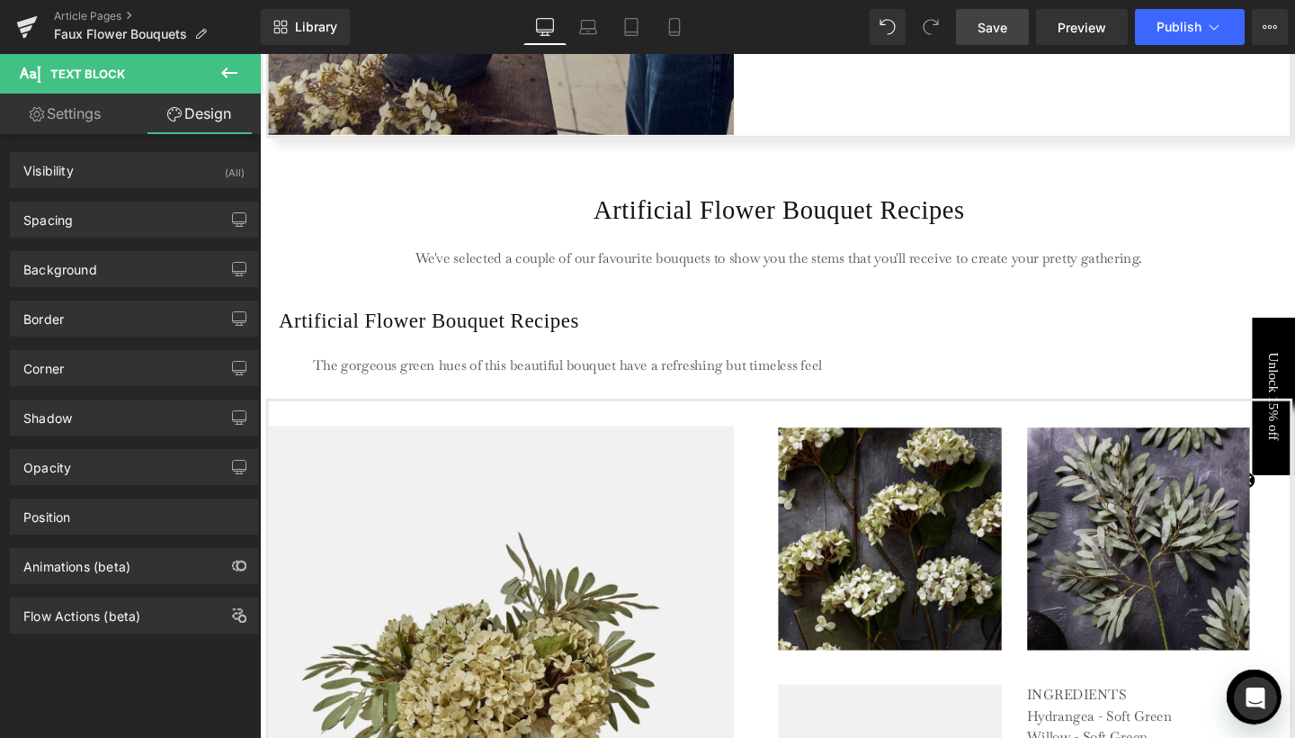
type input "0"
type input "40"
type input "0"
type input "40"
type input "0"
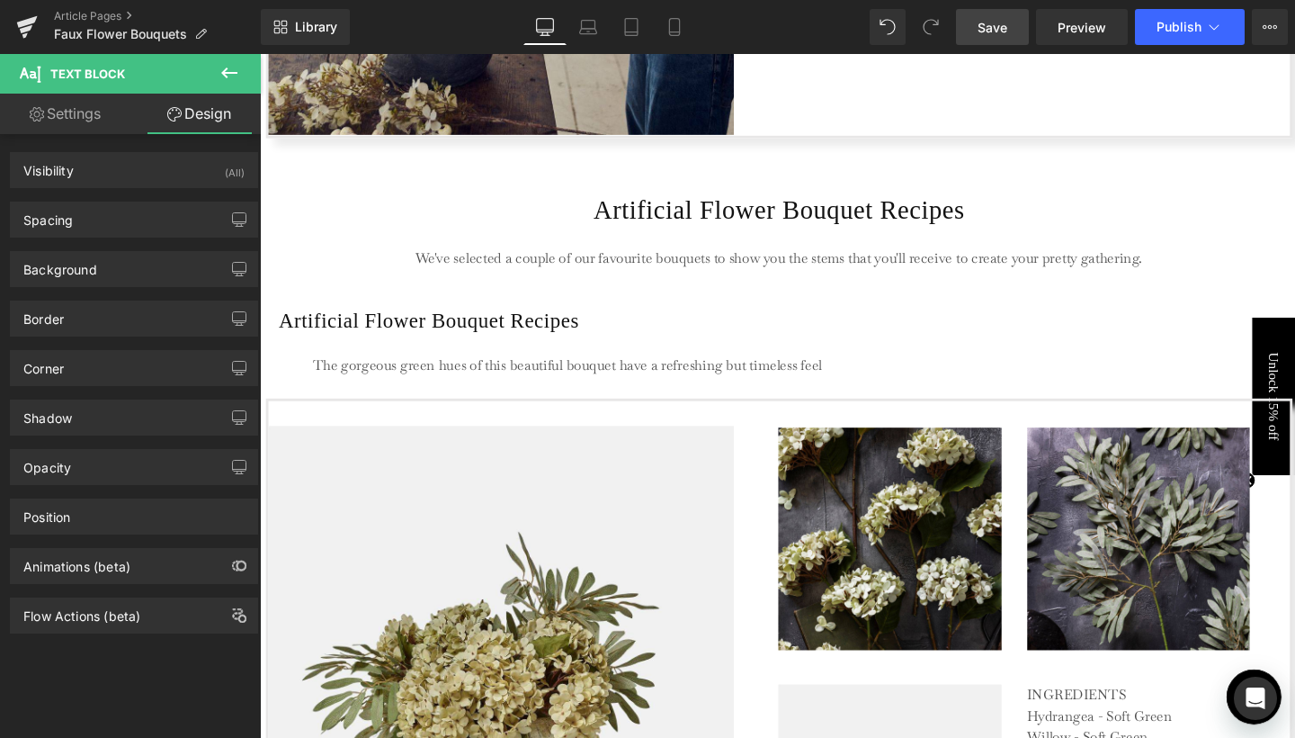
type input "1"
type input "15"
type input "0"
click at [217, 121] on link "Design" at bounding box center [199, 114] width 130 height 40
click at [139, 228] on div "Spacing" at bounding box center [134, 219] width 246 height 34
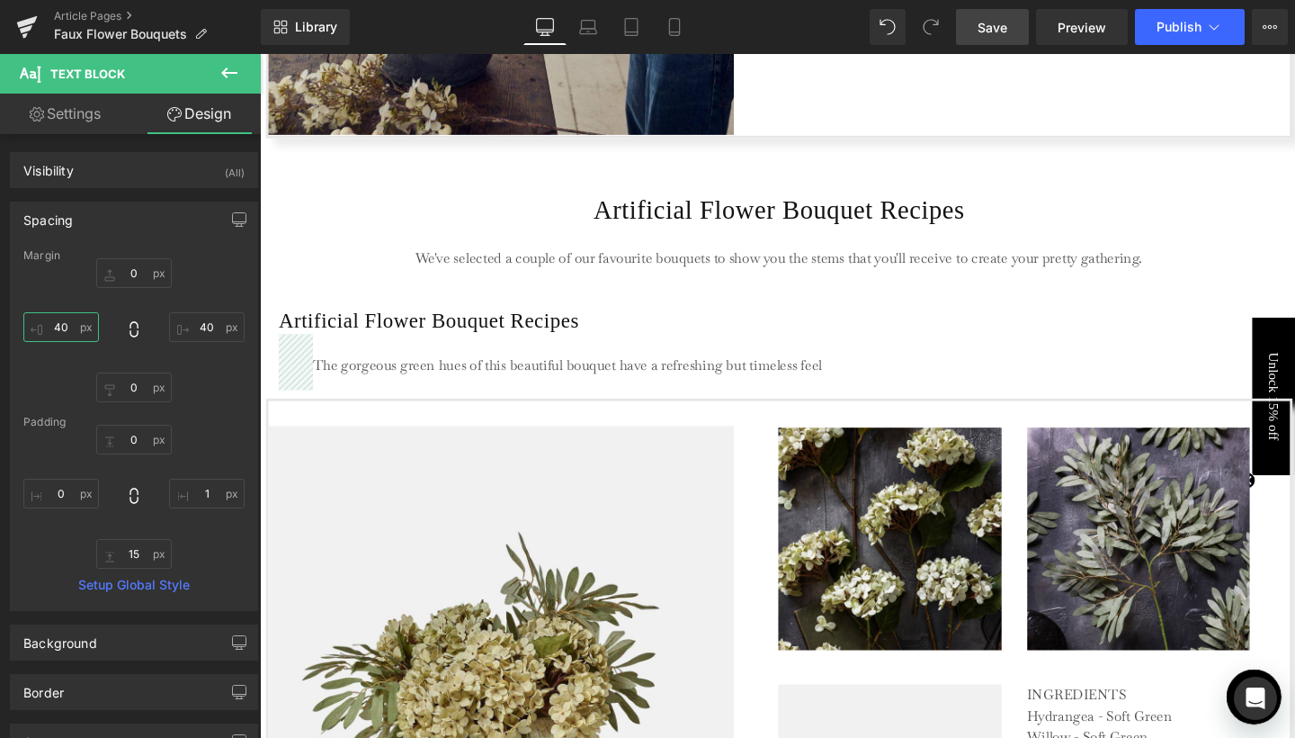
click at [62, 325] on input "40" at bounding box center [61, 327] width 76 height 30
type input "10"
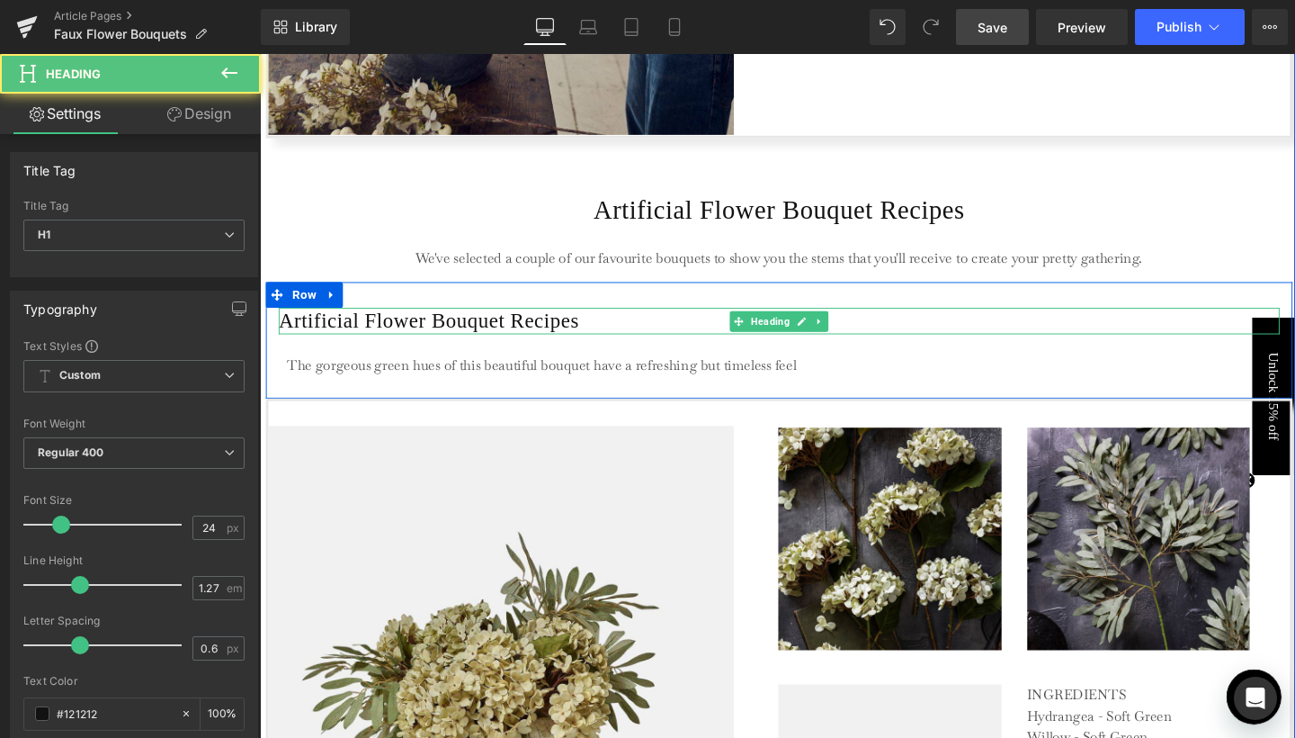
click at [295, 335] on h1 "Artificial Flower Bouquet Recipes" at bounding box center [806, 333] width 1052 height 27
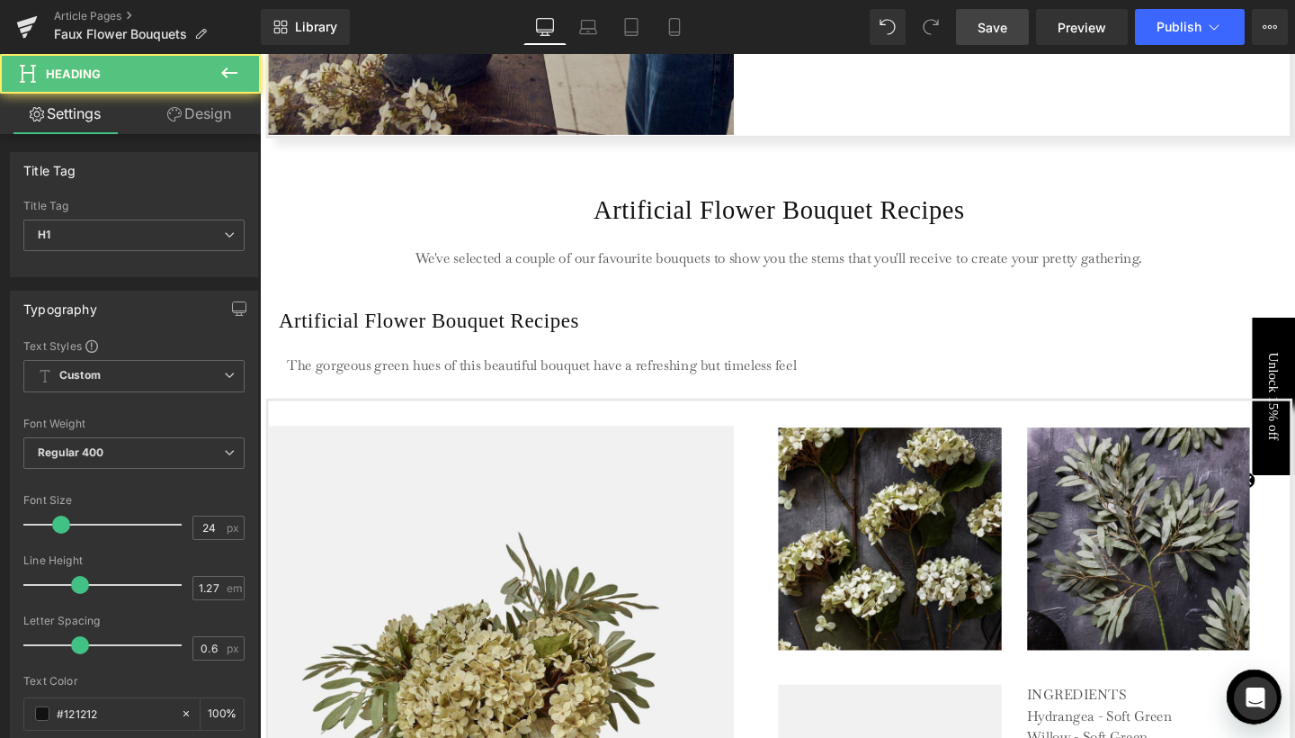
click at [209, 122] on link "Design" at bounding box center [199, 114] width 130 height 40
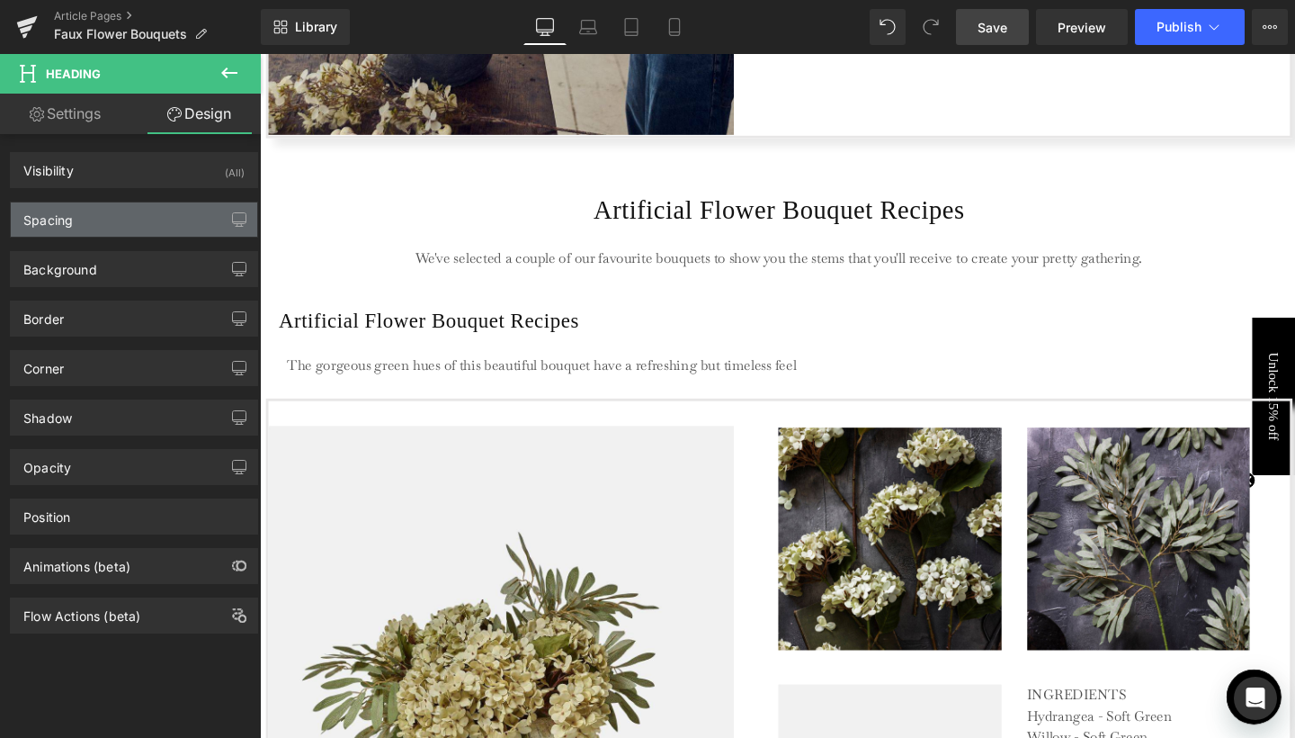
click at [84, 219] on div "Spacing" at bounding box center [134, 219] width 246 height 34
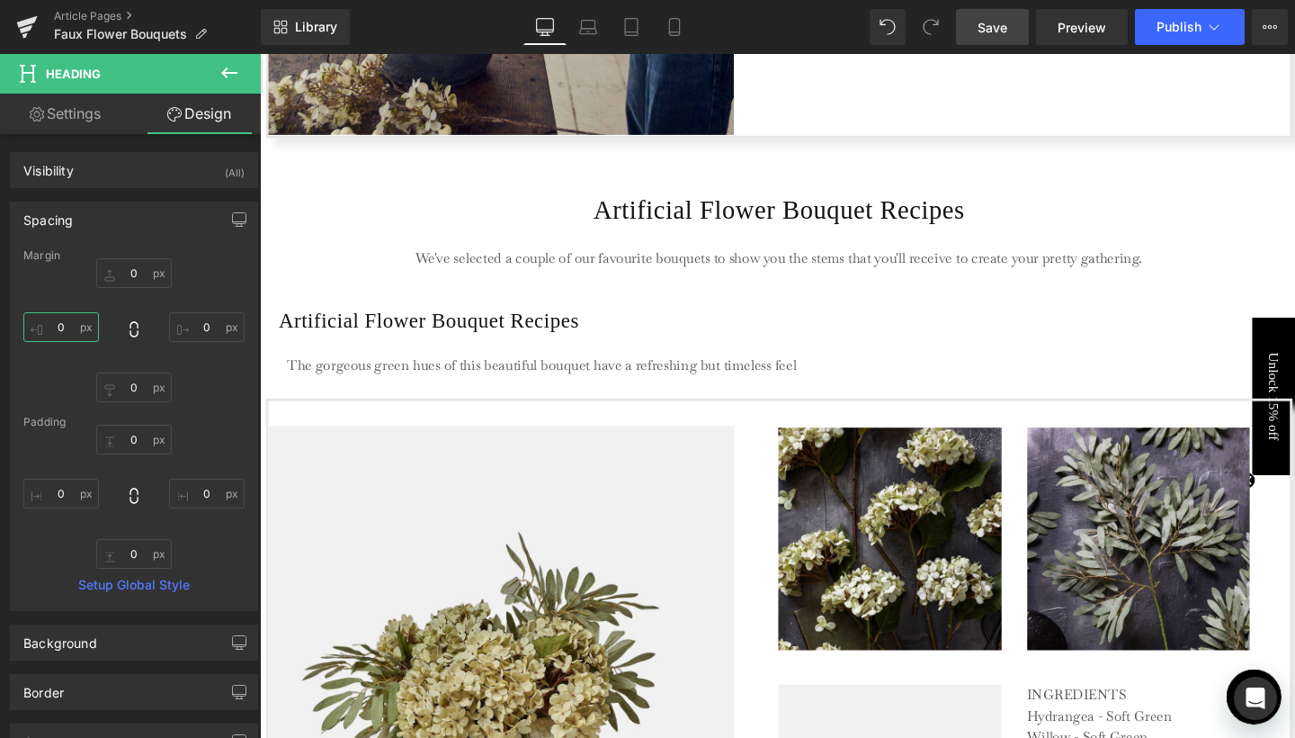
click at [58, 319] on input "0" at bounding box center [61, 327] width 76 height 30
type input "10"
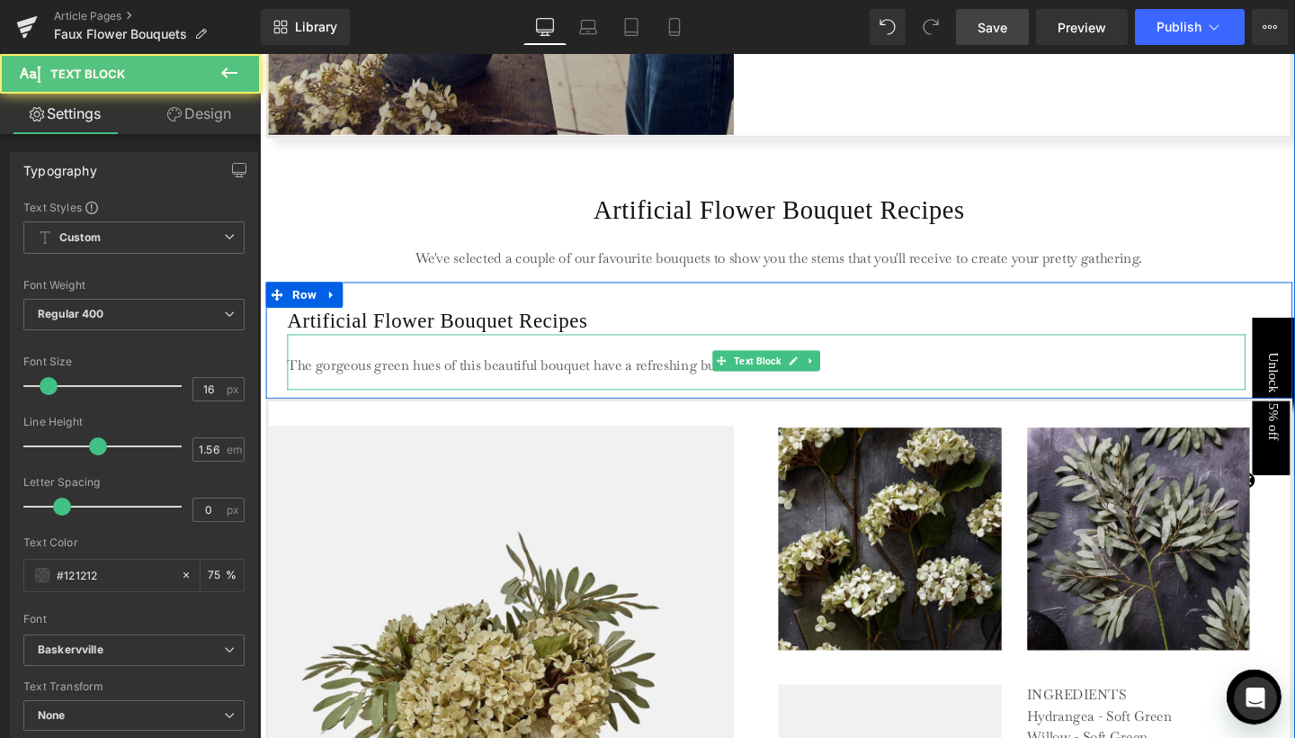
click at [452, 350] on p at bounding box center [792, 359] width 1006 height 22
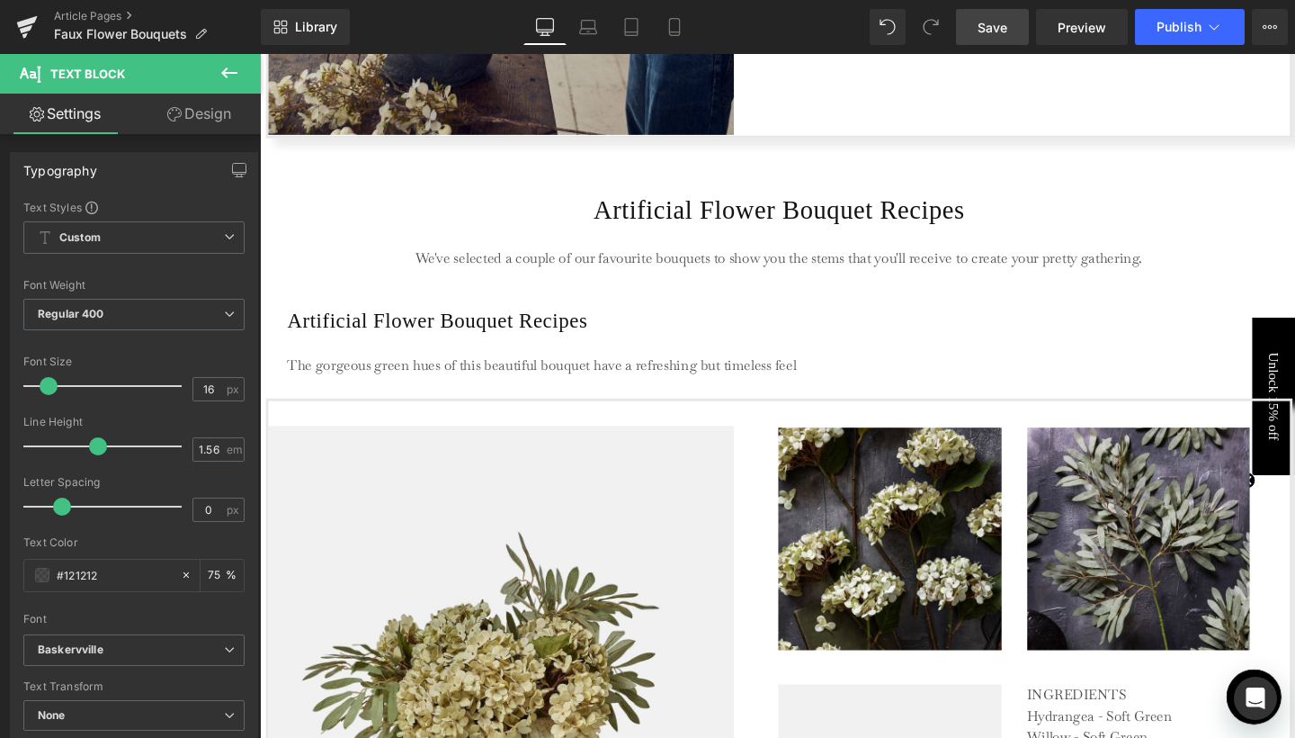
click at [203, 108] on link "Design" at bounding box center [199, 114] width 130 height 40
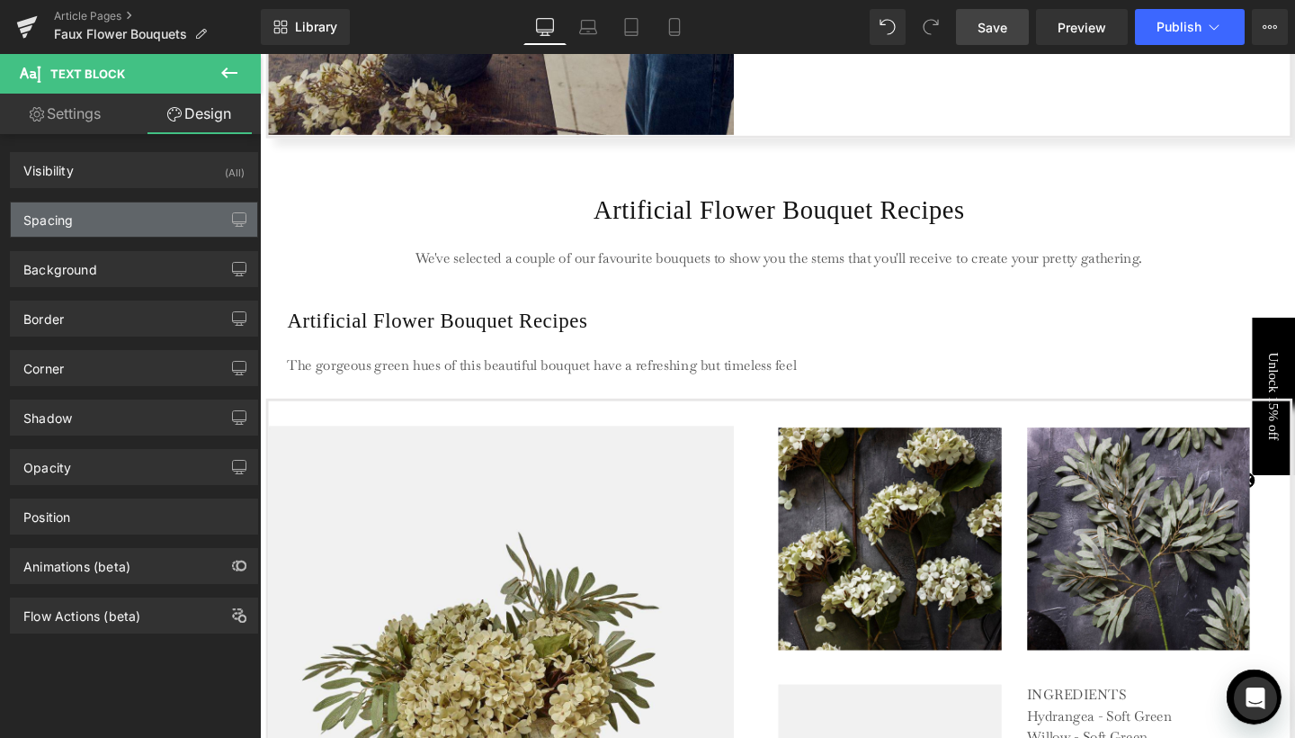
click at [96, 216] on div "Spacing" at bounding box center [134, 219] width 246 height 34
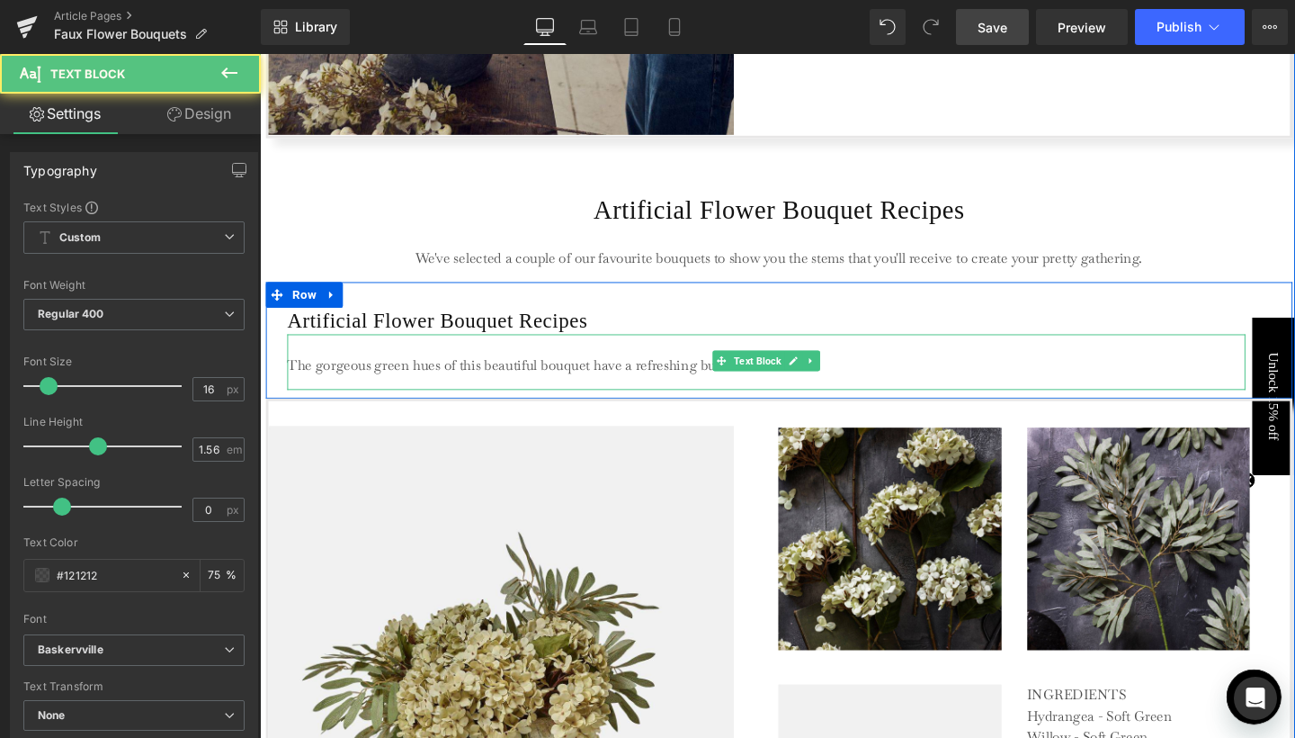
click at [349, 355] on p at bounding box center [792, 359] width 1006 height 22
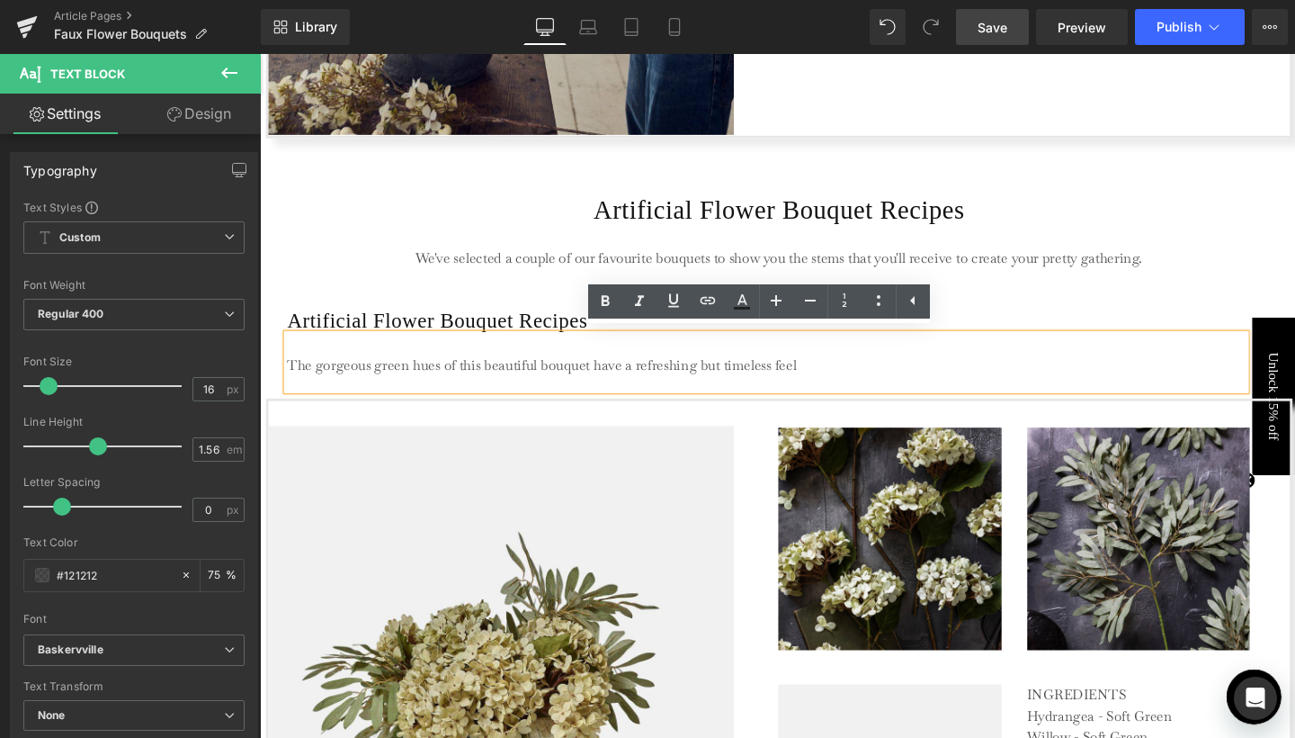
click at [289, 371] on p "The gorgeous green hues of this beautiful bouquet have a refreshing but timeles…" at bounding box center [792, 382] width 1006 height 22
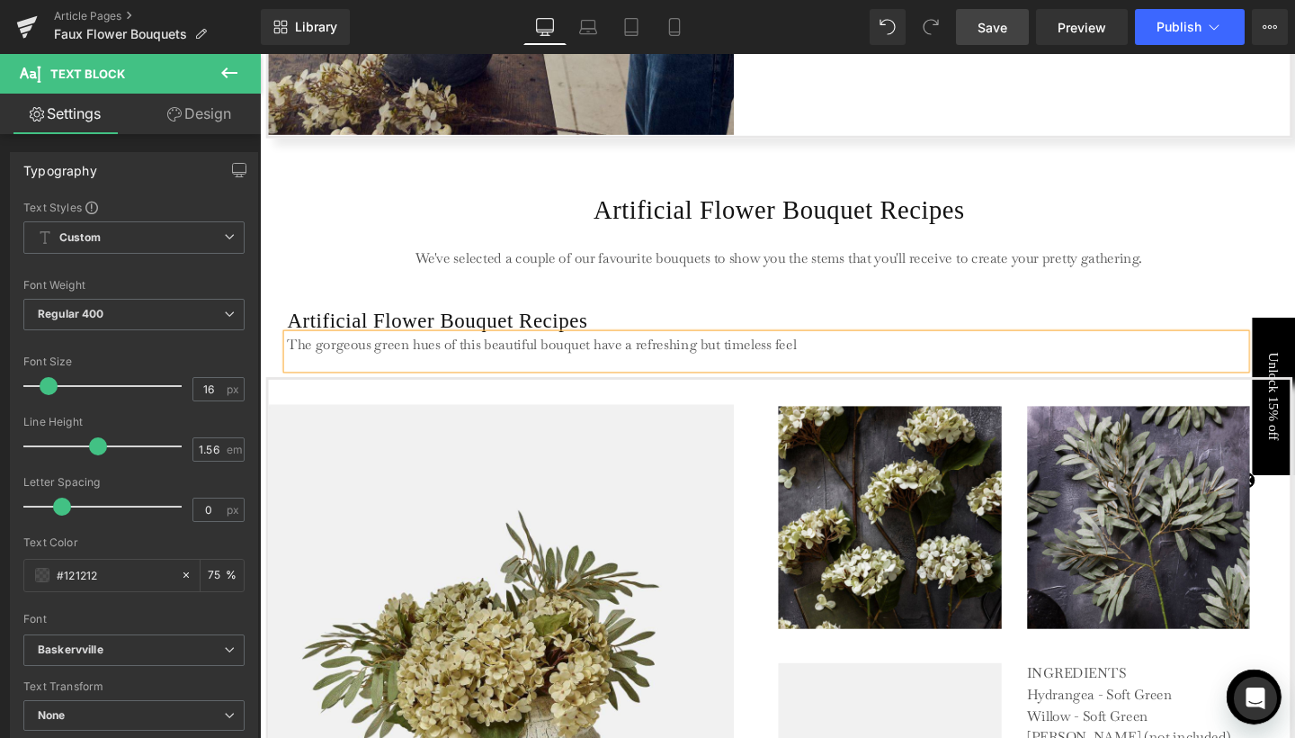
click at [282, 300] on div "Artificial Flower Bouquet Recipes Heading The gorgeous green hues of this beaut…" at bounding box center [805, 342] width 1079 height 99
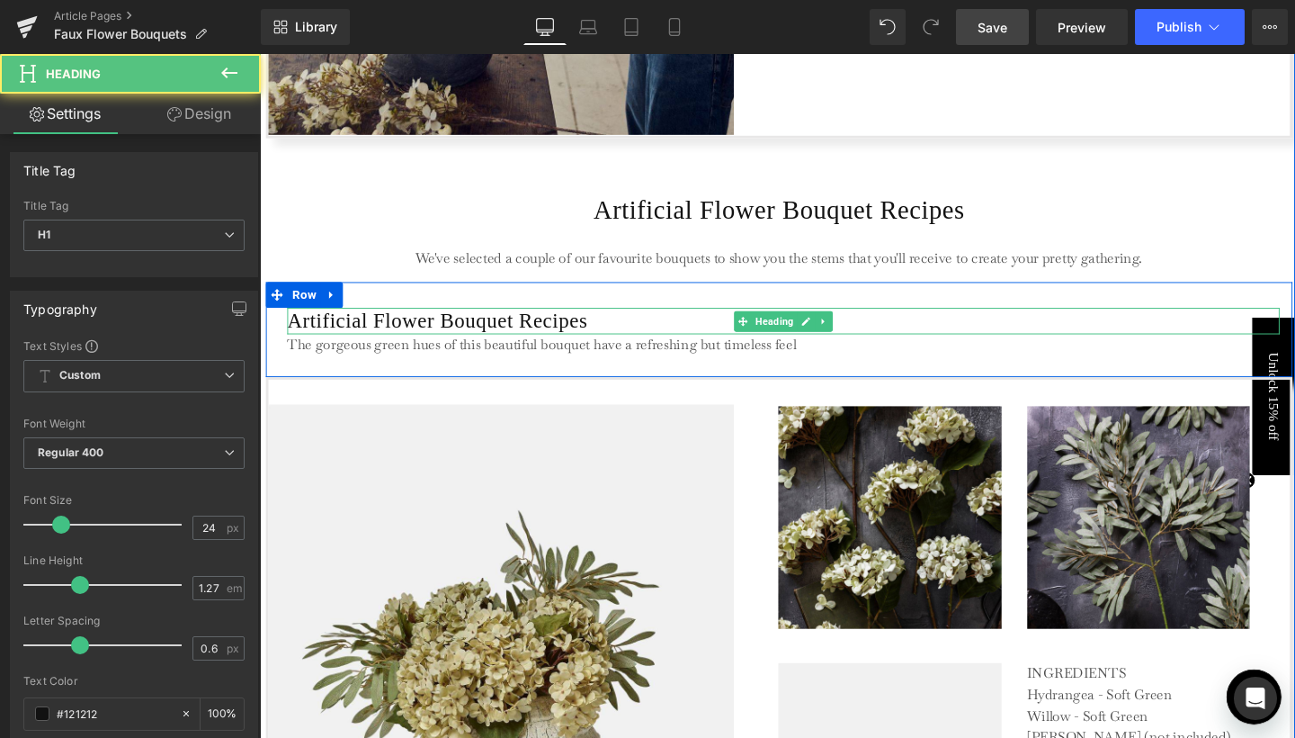
click at [389, 332] on h1 "Artificial Flower Bouquet Recipes" at bounding box center [810, 333] width 1043 height 27
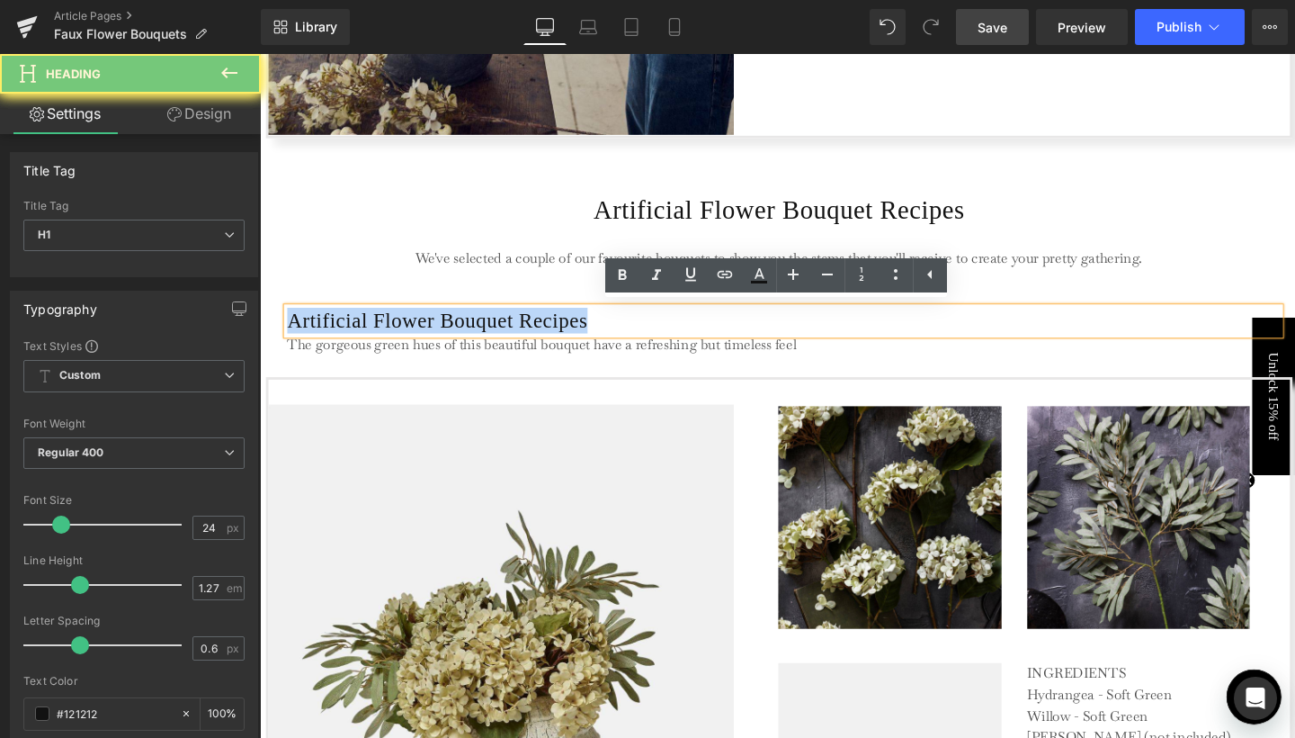
click at [389, 332] on h1 "Artificial Flower Bouquet Recipes" at bounding box center [810, 333] width 1043 height 27
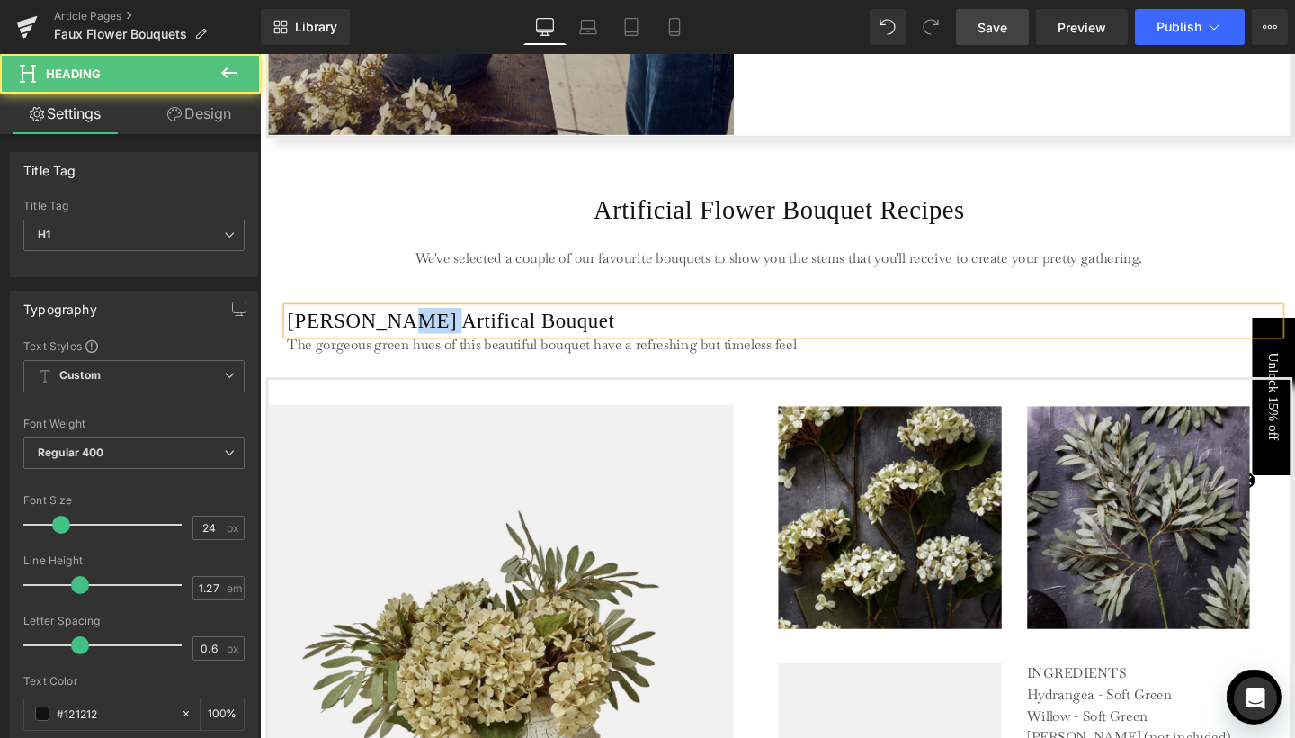
drag, startPoint x: 385, startPoint y: 334, endPoint x: 419, endPoint y: 332, distance: 34.2
click at [419, 332] on h1 "Erna Artifical Bouquet" at bounding box center [810, 333] width 1043 height 27
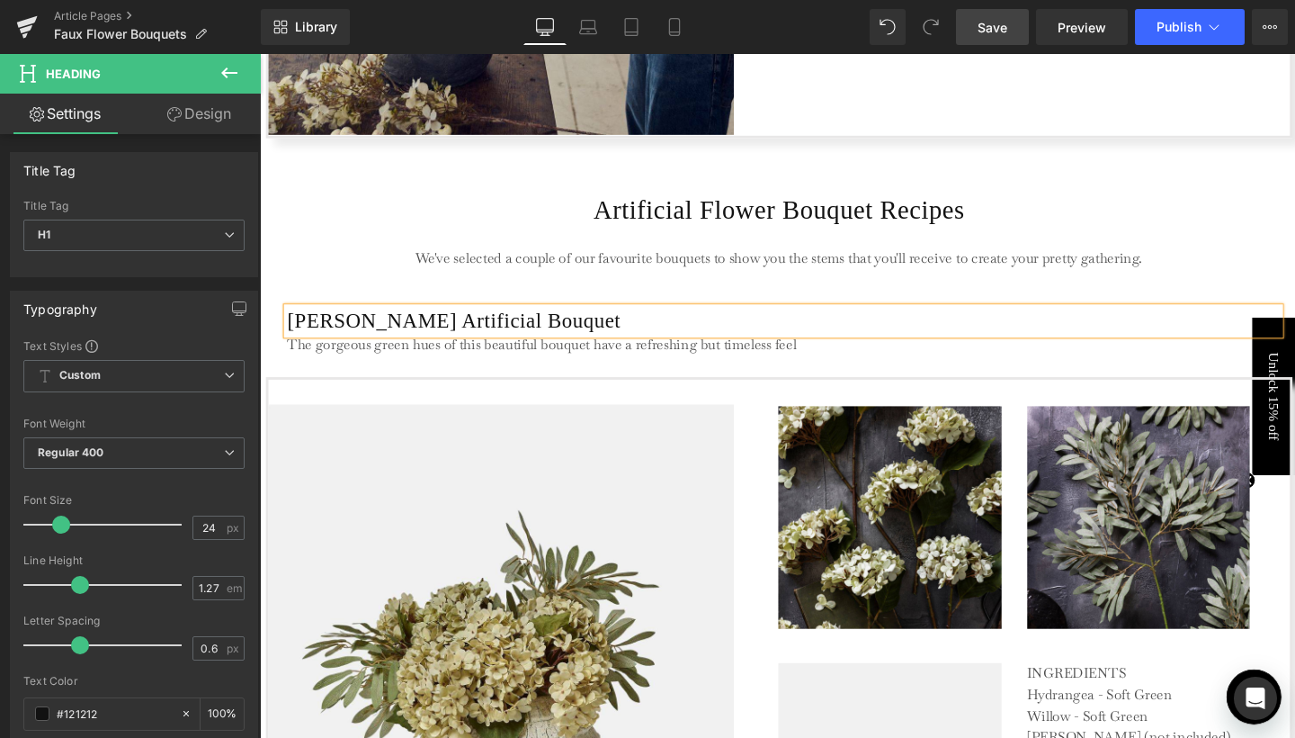
click at [300, 282] on div "We've selected a couple of our favourite bouquets to show you the stems that yo…" at bounding box center [806, 265] width 1016 height 58
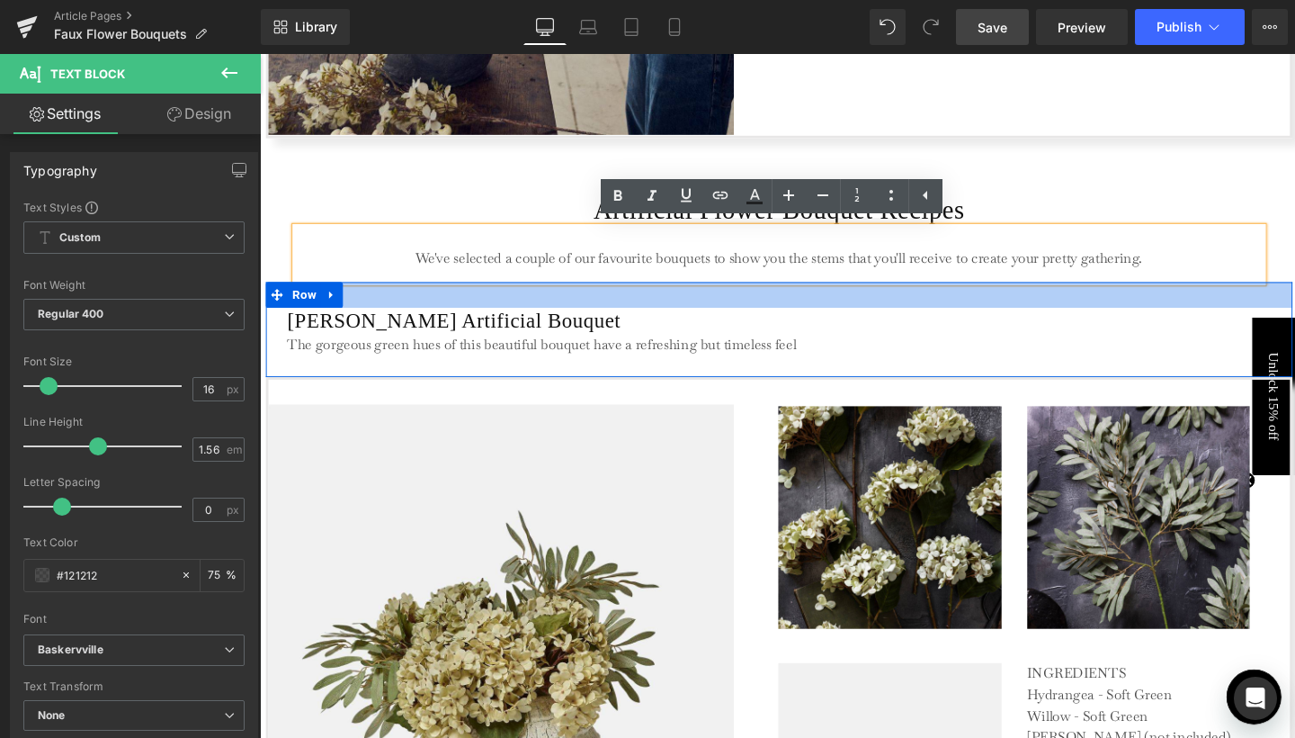
click at [388, 307] on div at bounding box center [805, 306] width 1079 height 27
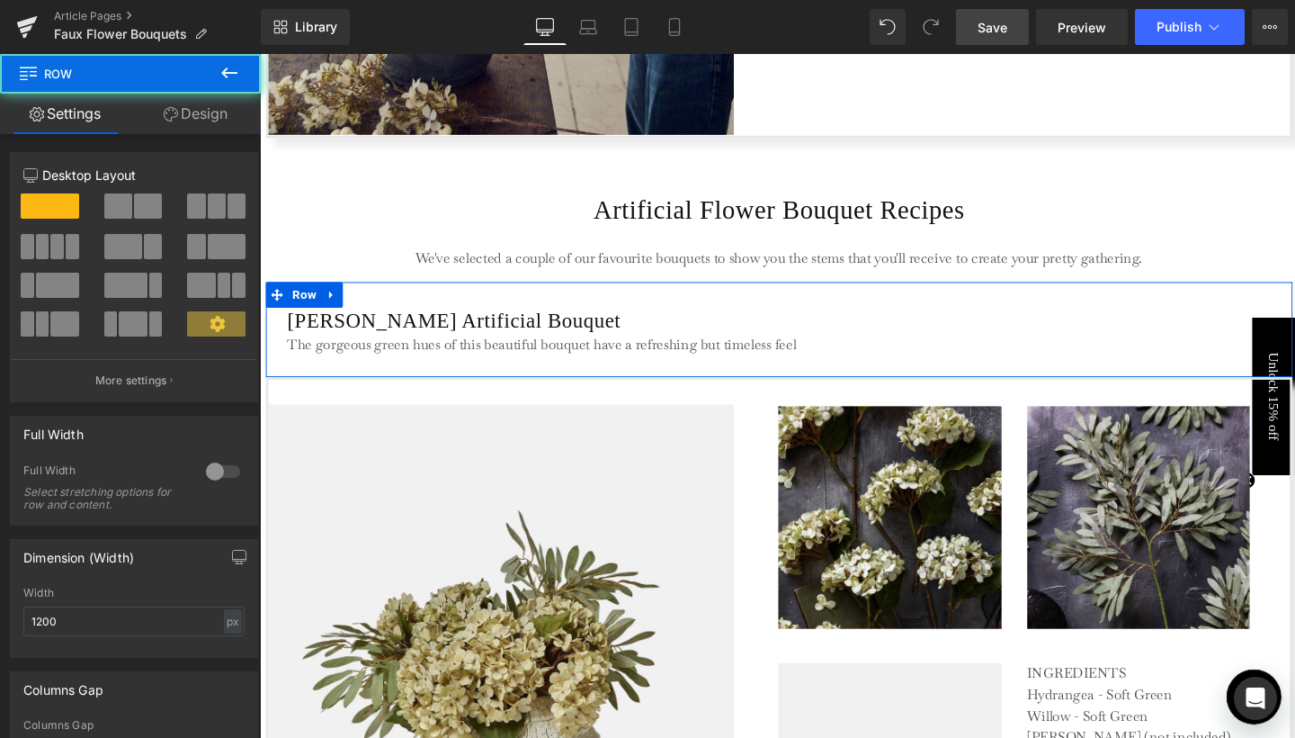
click at [237, 112] on link "Design" at bounding box center [195, 114] width 130 height 40
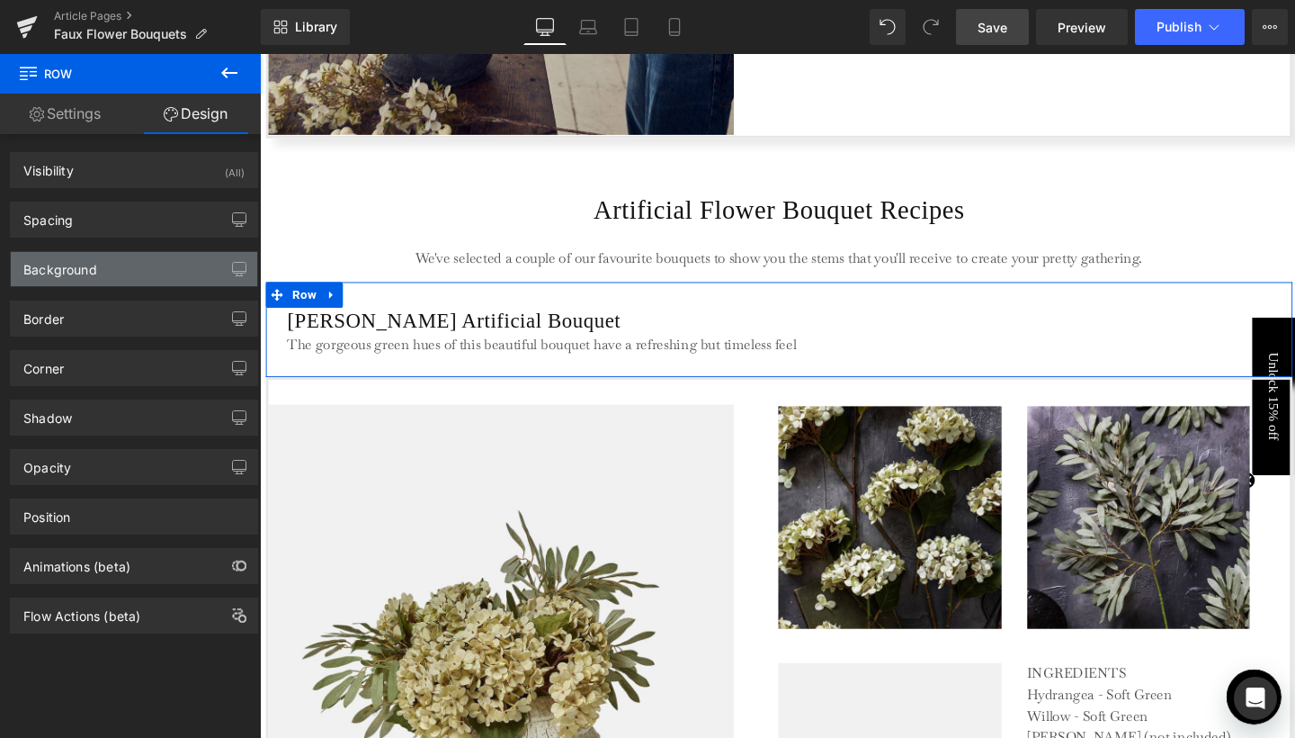
click at [108, 271] on div "Background" at bounding box center [134, 269] width 246 height 34
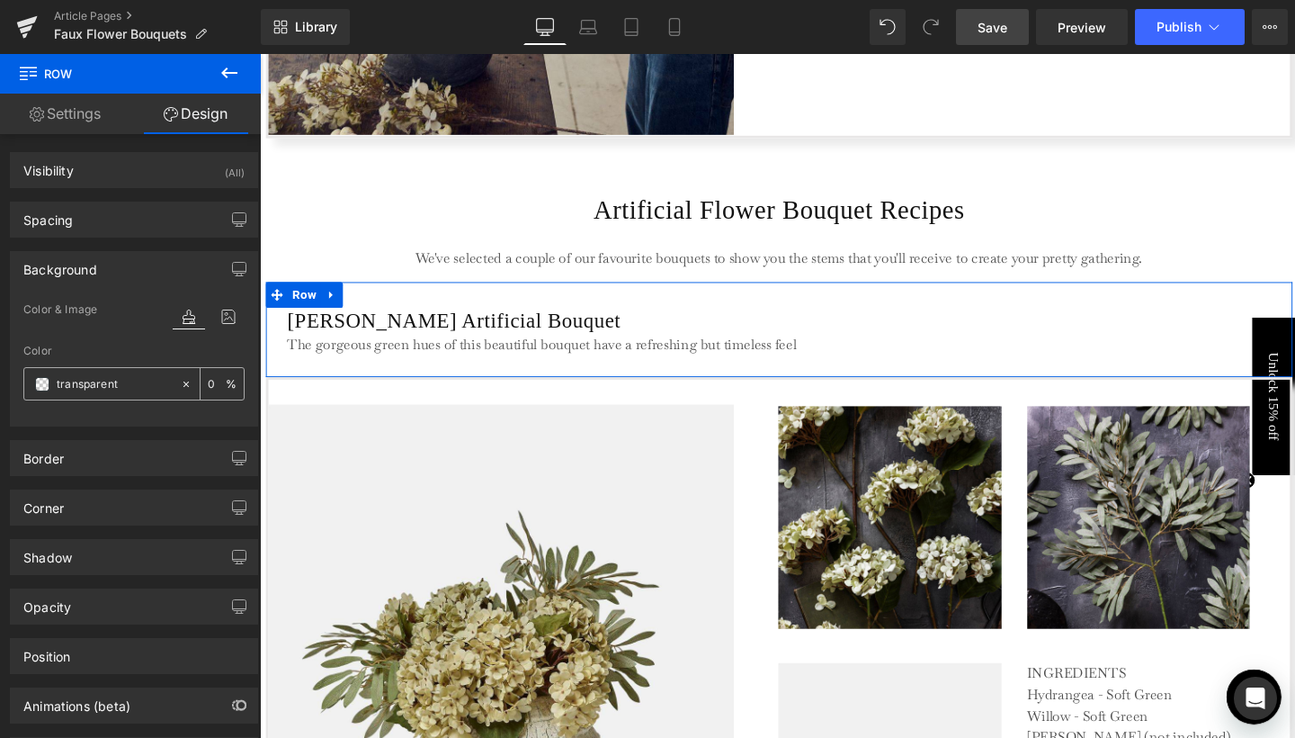
click at [40, 384] on span at bounding box center [42, 384] width 14 height 14
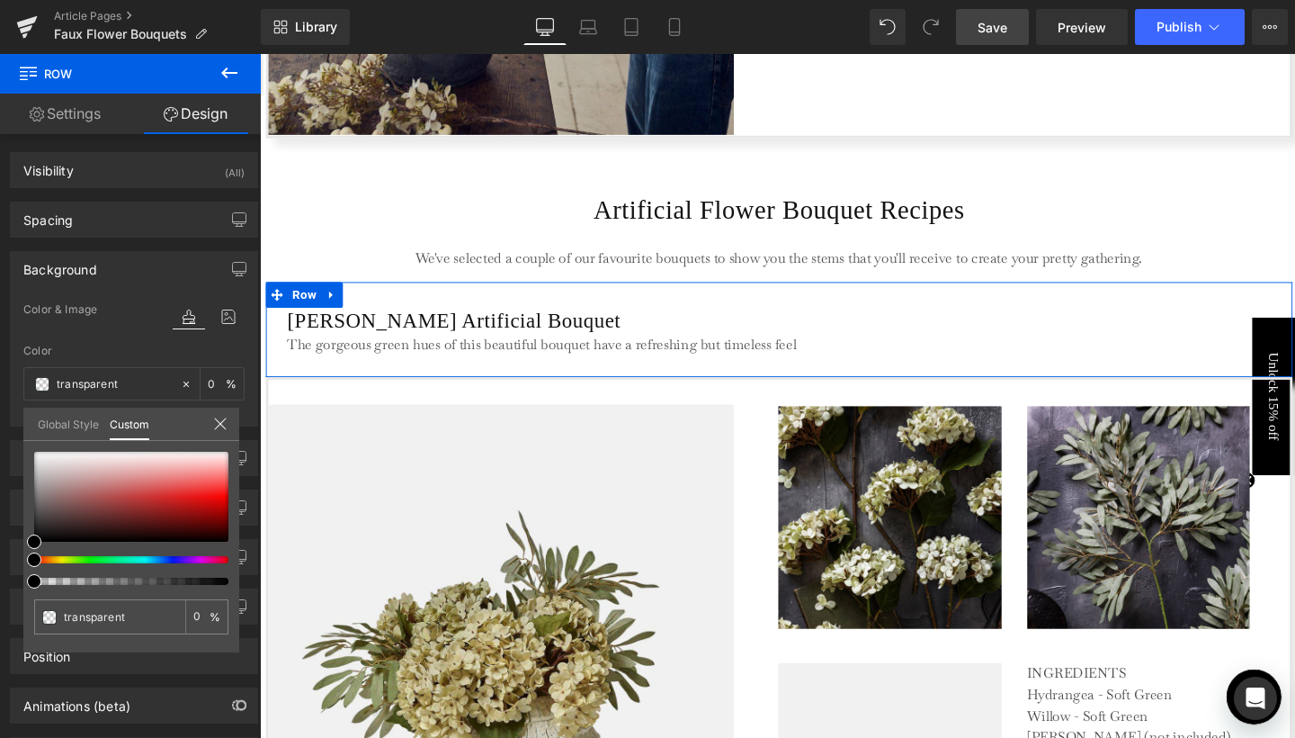
type input "#000000"
type input "100"
type input "#000000"
type input "100"
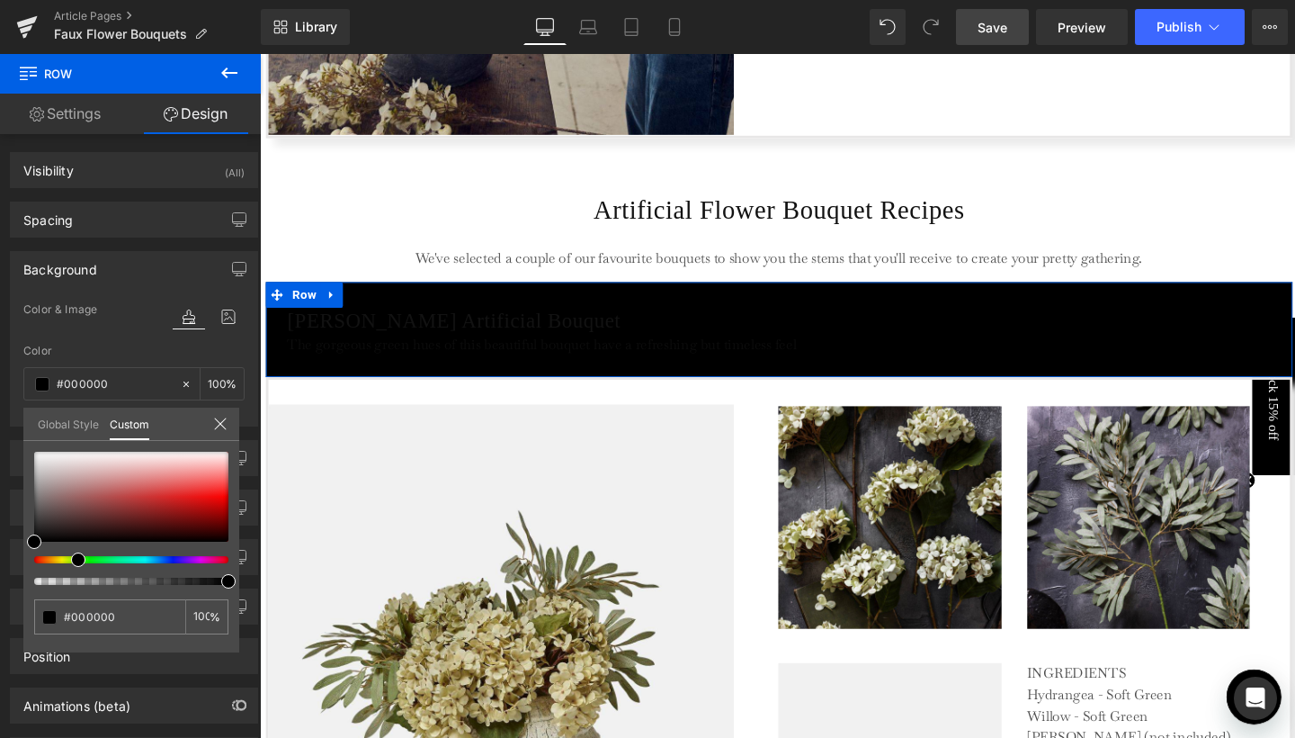
click at [71, 559] on div at bounding box center [124, 559] width 194 height 7
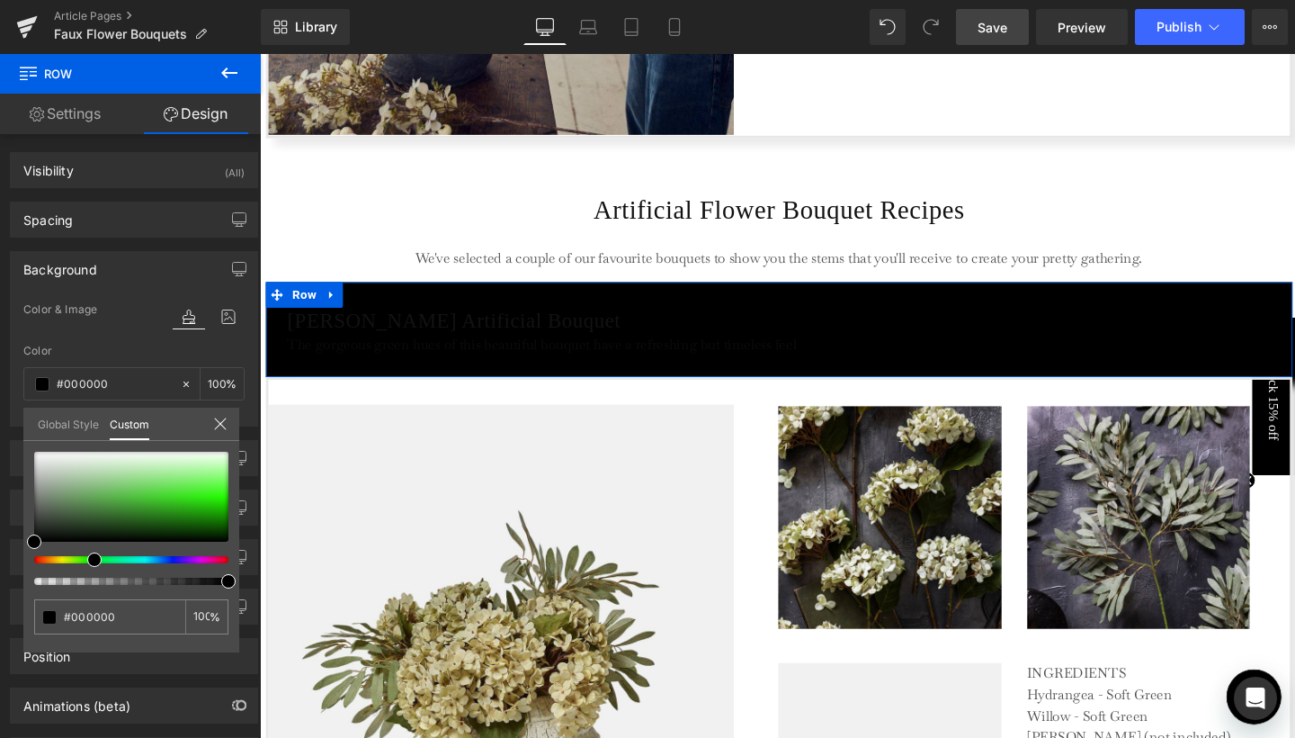
click at [87, 559] on div at bounding box center [124, 559] width 194 height 7
type input "#e0e6df"
click at [58, 461] on div at bounding box center [131, 497] width 194 height 90
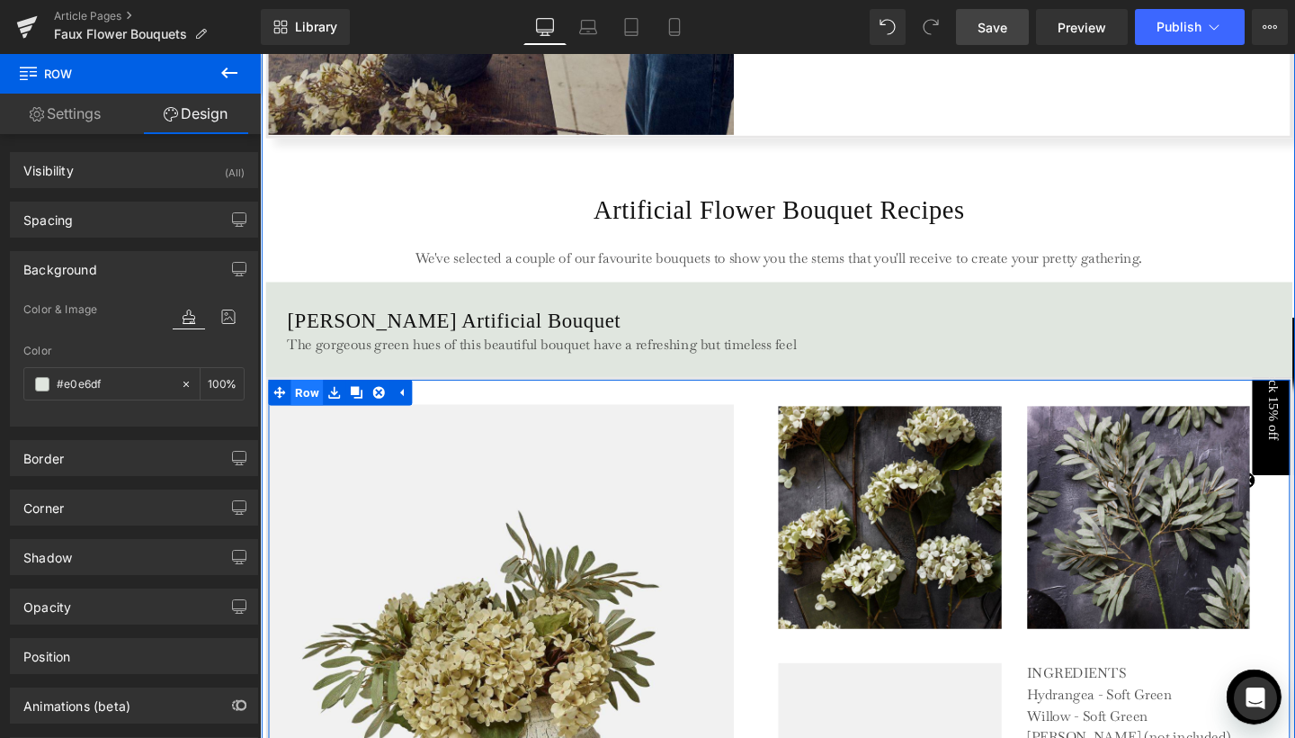
click at [301, 410] on span "Row" at bounding box center [309, 409] width 34 height 27
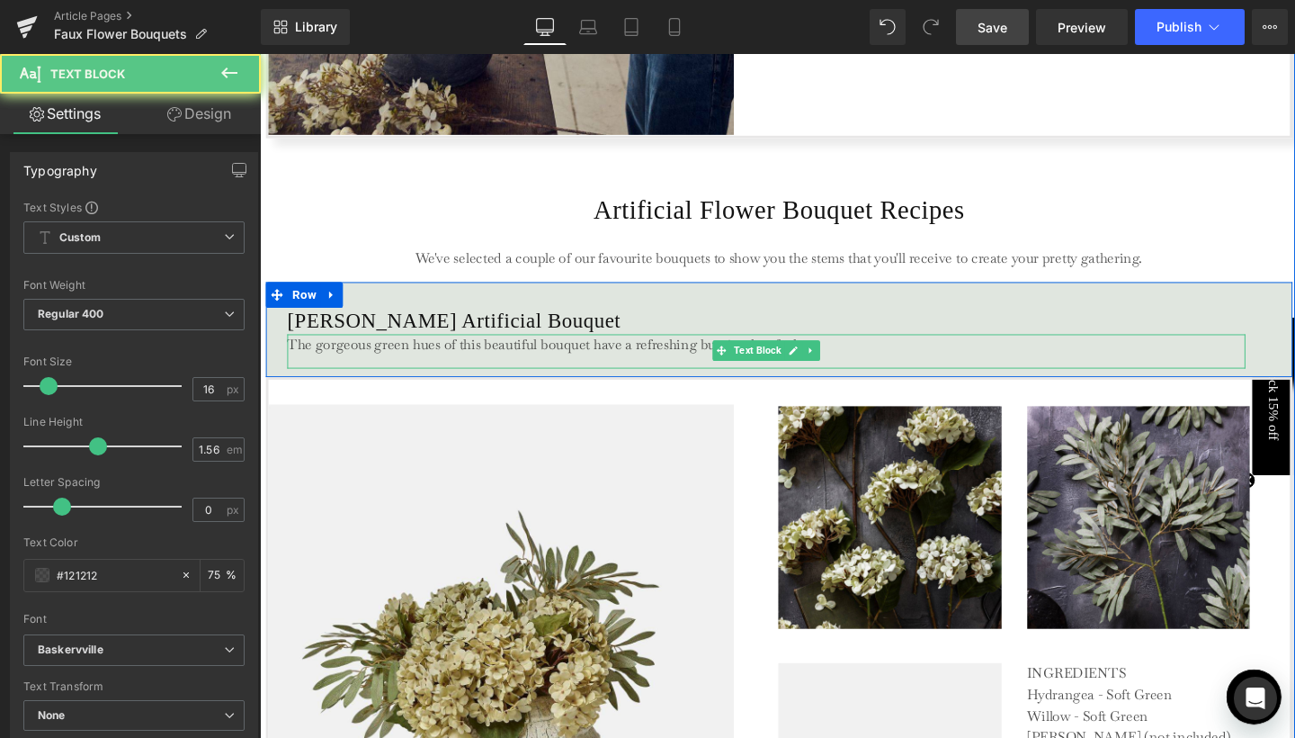
click at [324, 364] on p "The gorgeous green hues of this beautiful bouquet have a refreshing but timeles…" at bounding box center [792, 359] width 1006 height 22
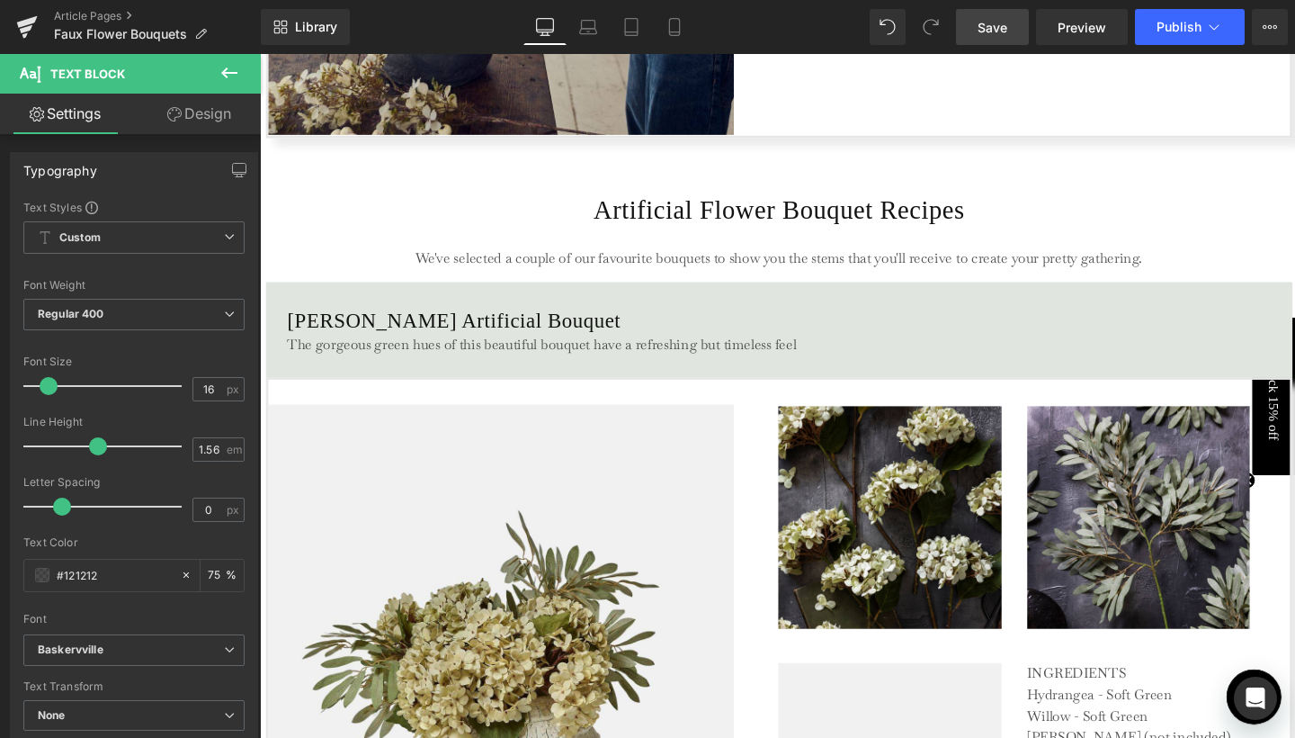
click at [223, 121] on link "Design" at bounding box center [199, 114] width 130 height 40
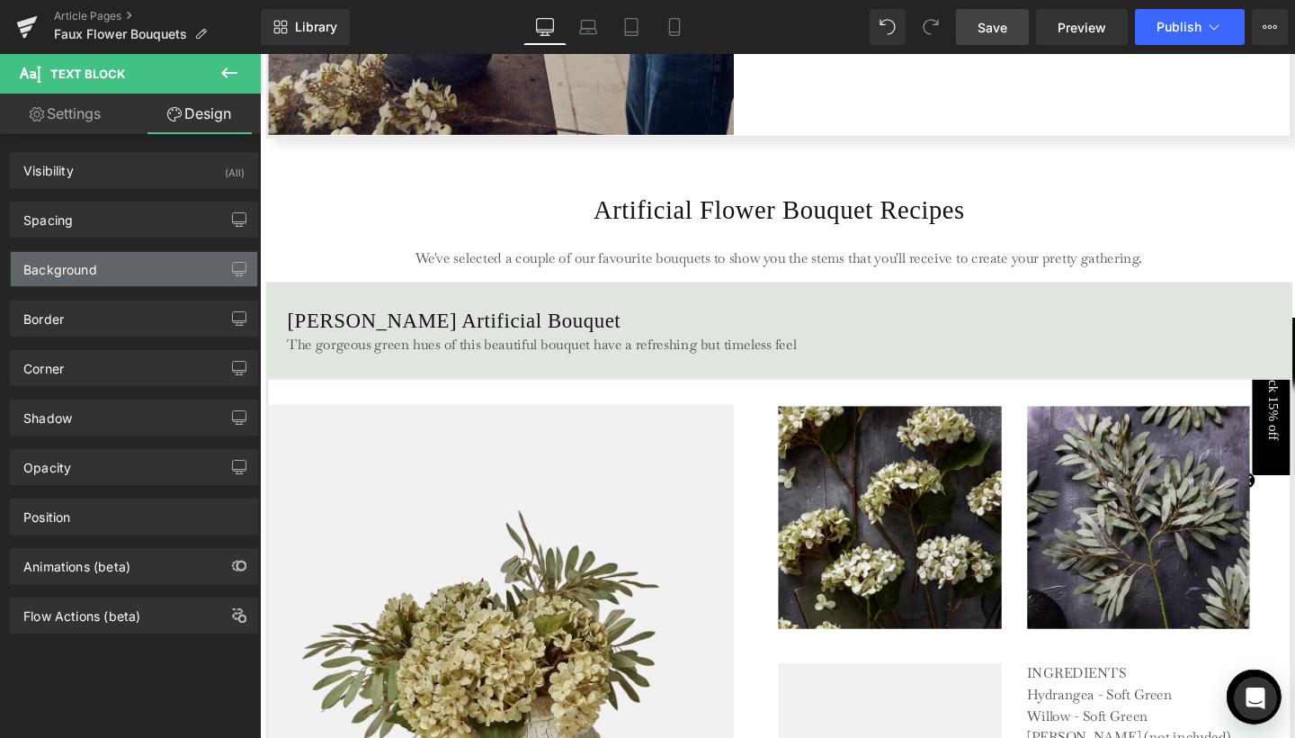
click at [110, 276] on div "Background" at bounding box center [134, 269] width 246 height 34
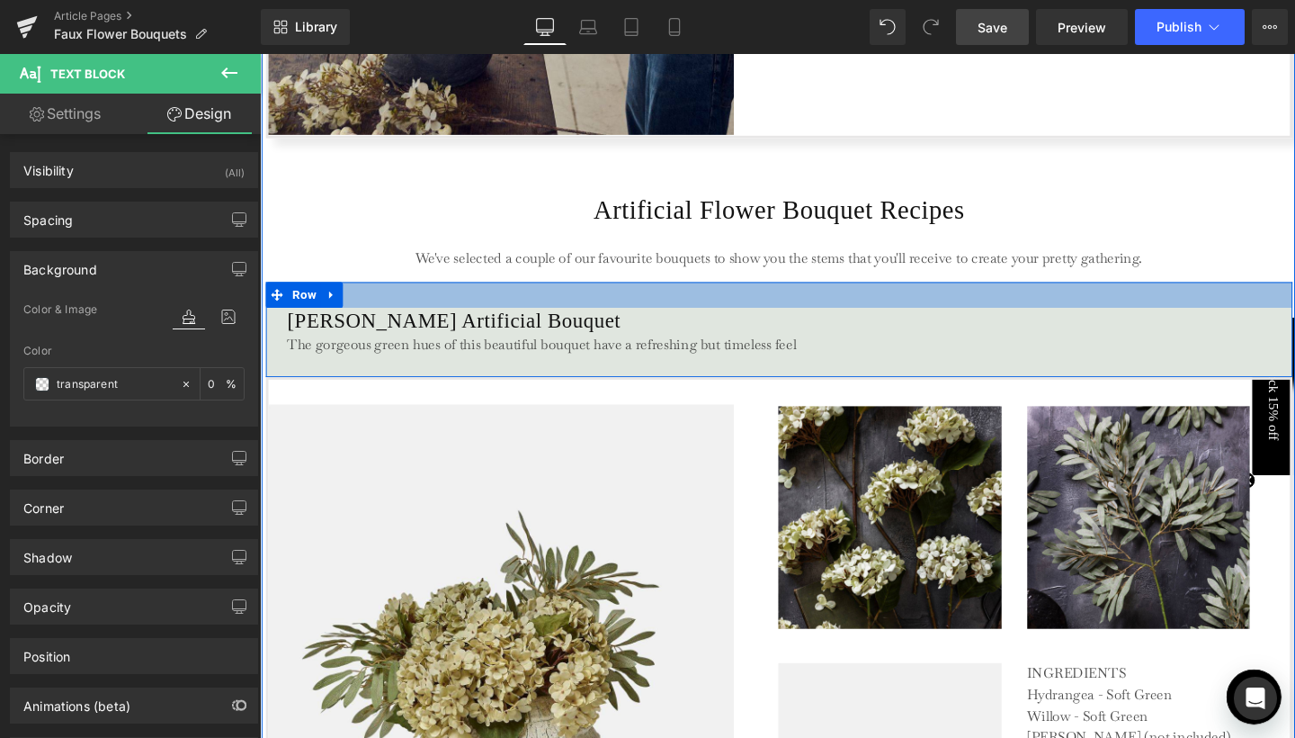
click at [460, 311] on div at bounding box center [805, 306] width 1079 height 27
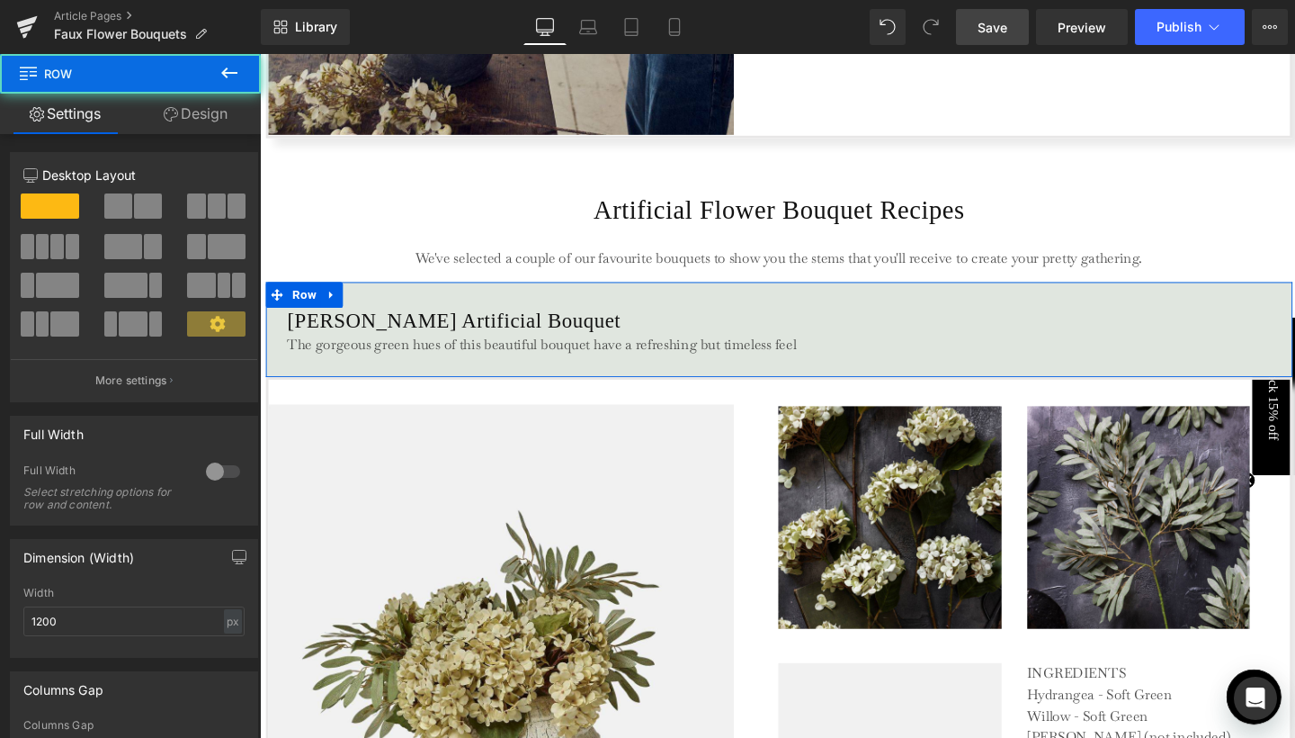
click at [218, 120] on link "Design" at bounding box center [195, 114] width 130 height 40
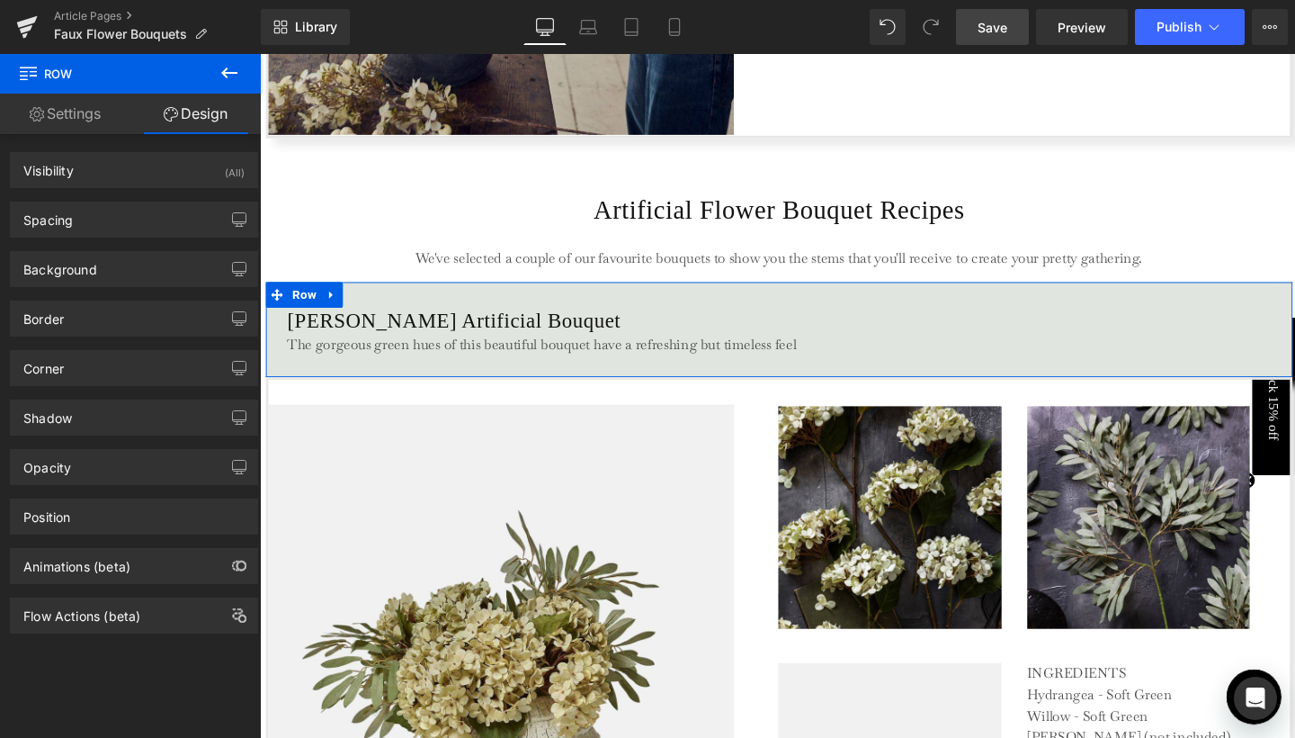
type input "#e0e6df"
type input "100"
click at [95, 275] on div "Background" at bounding box center [60, 264] width 74 height 25
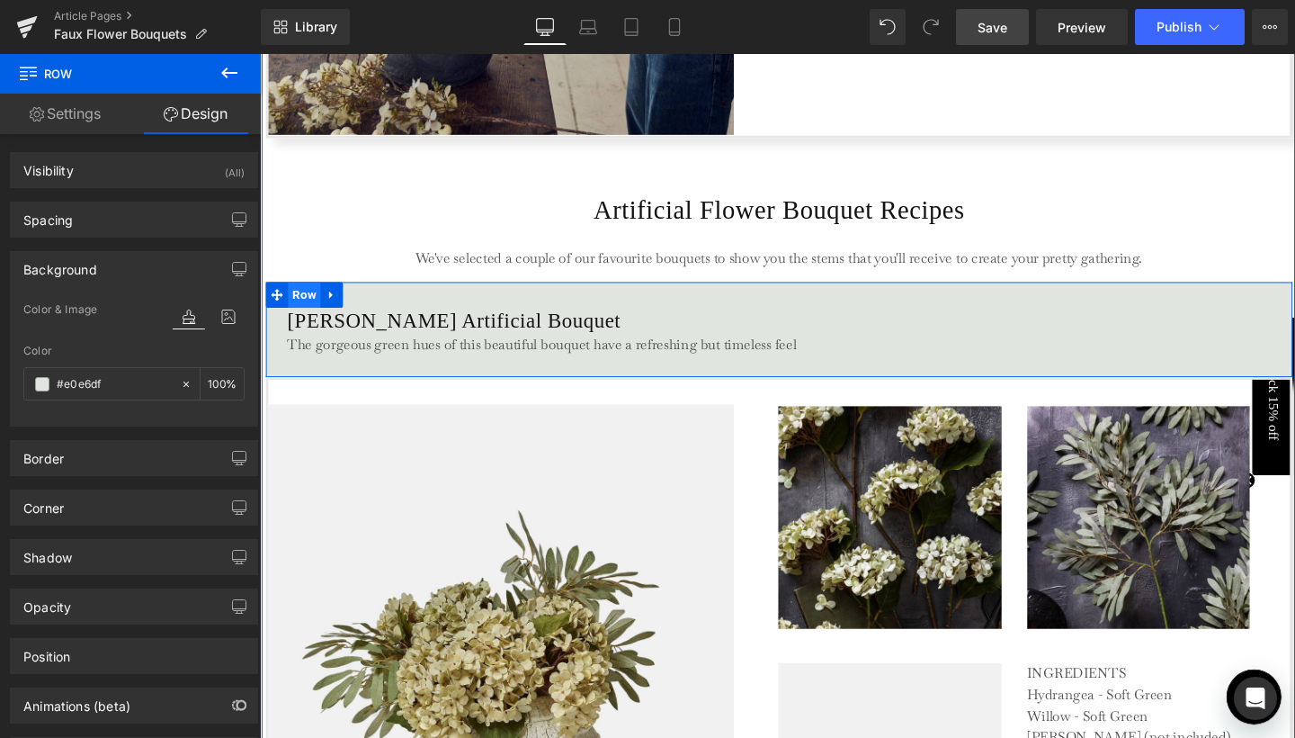
click at [301, 304] on span "Row" at bounding box center [307, 306] width 34 height 27
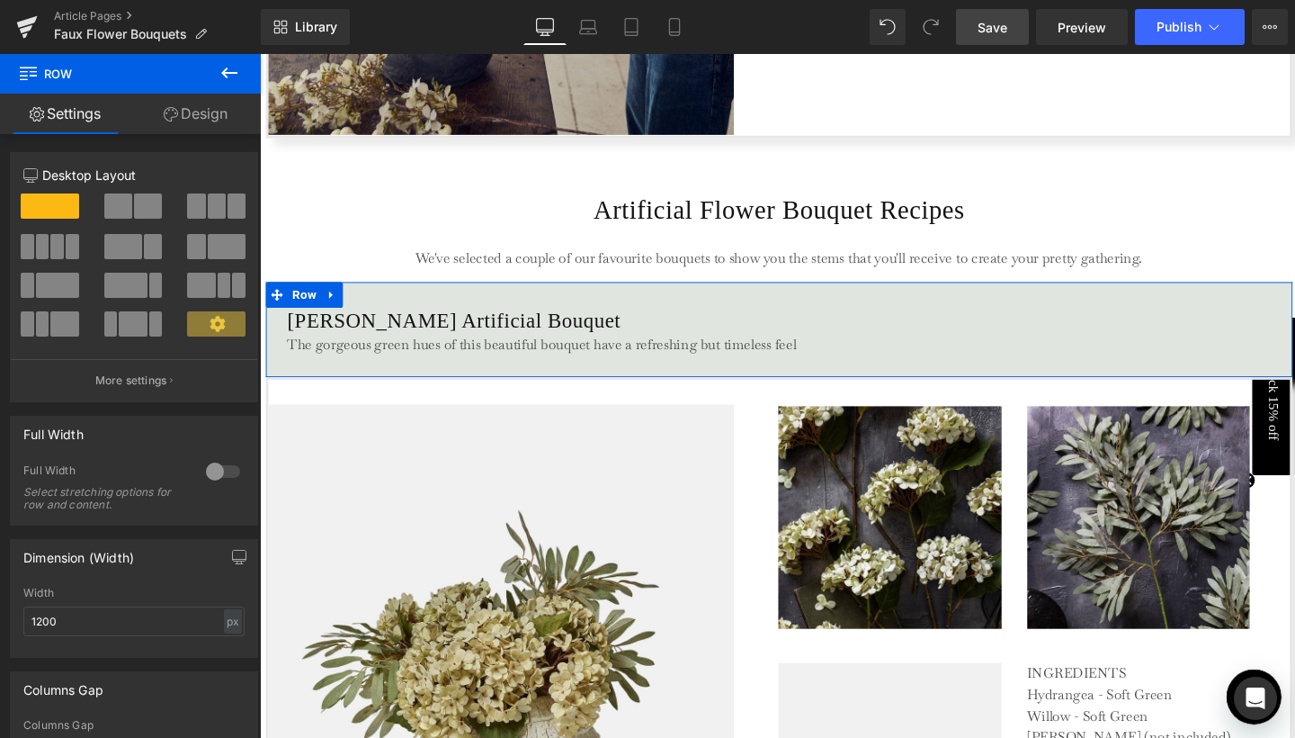
click at [201, 108] on link "Design" at bounding box center [195, 114] width 130 height 40
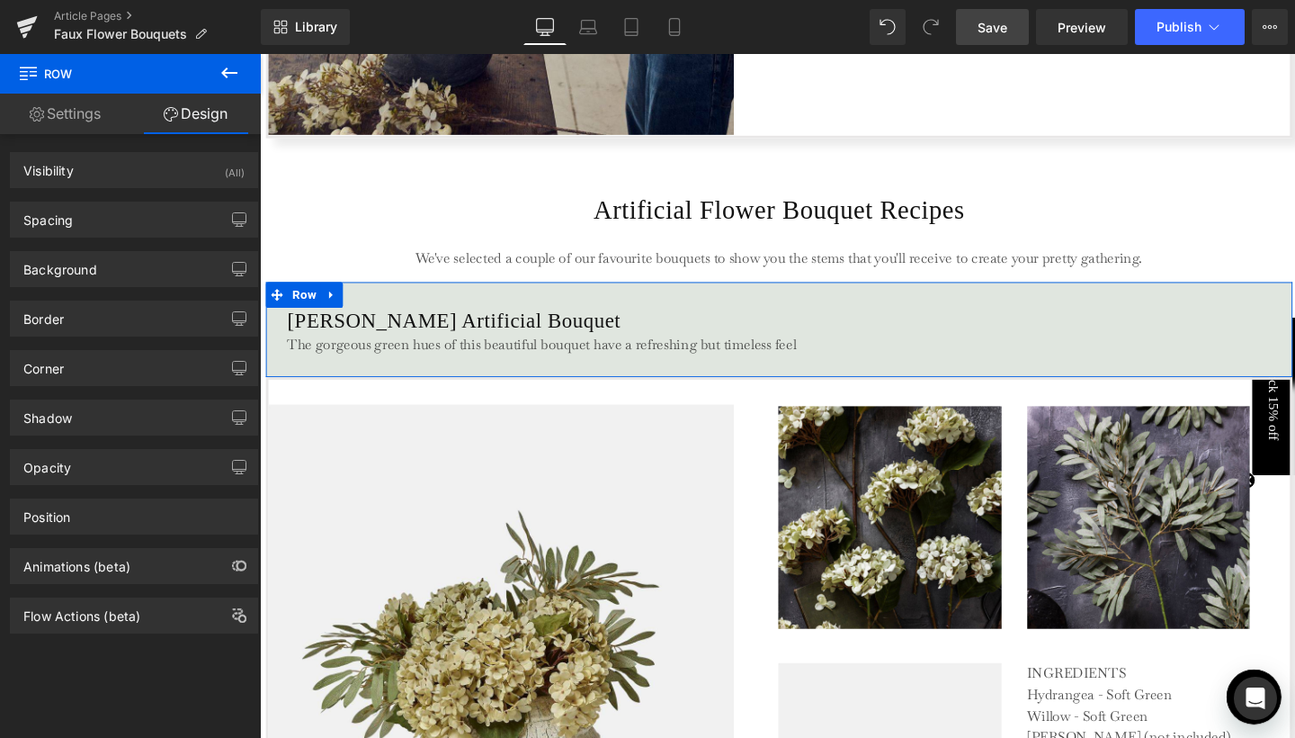
type input "#e0e6df"
type input "100"
click at [88, 267] on div "Background" at bounding box center [60, 264] width 74 height 25
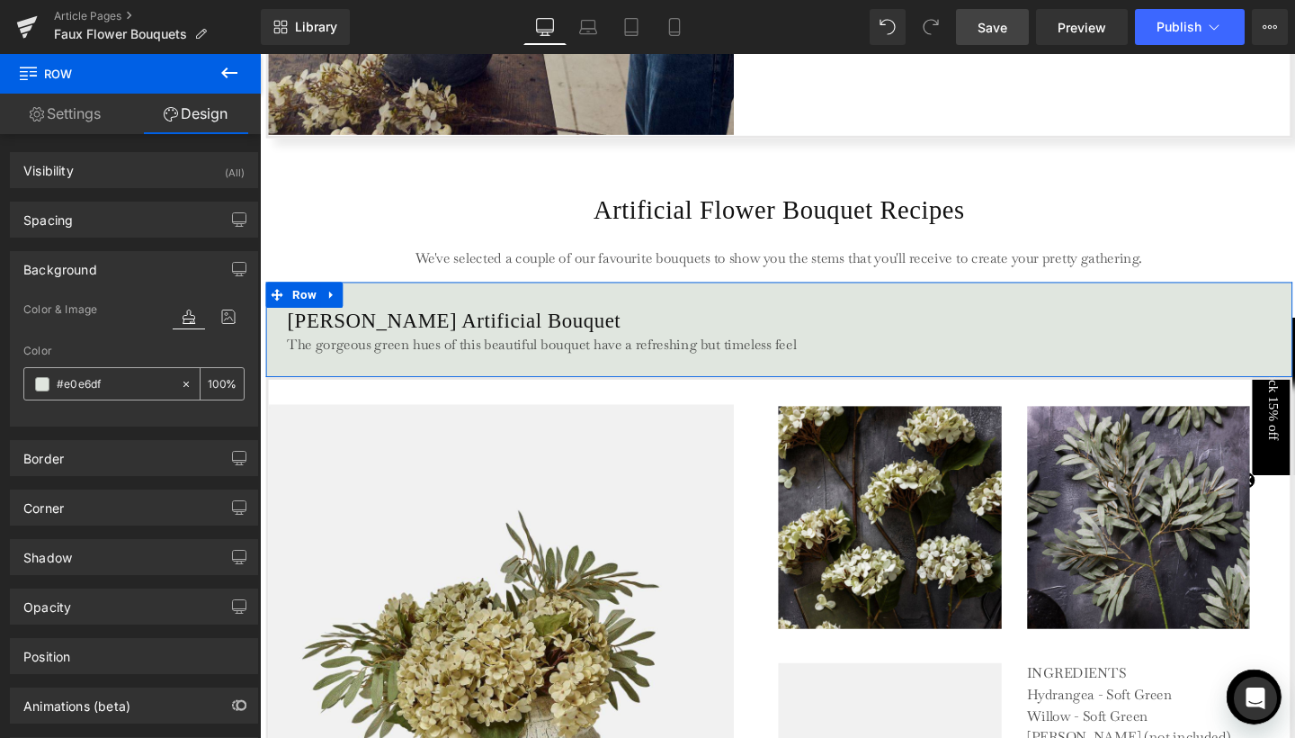
click at [114, 381] on input "#e0e6df" at bounding box center [114, 384] width 115 height 20
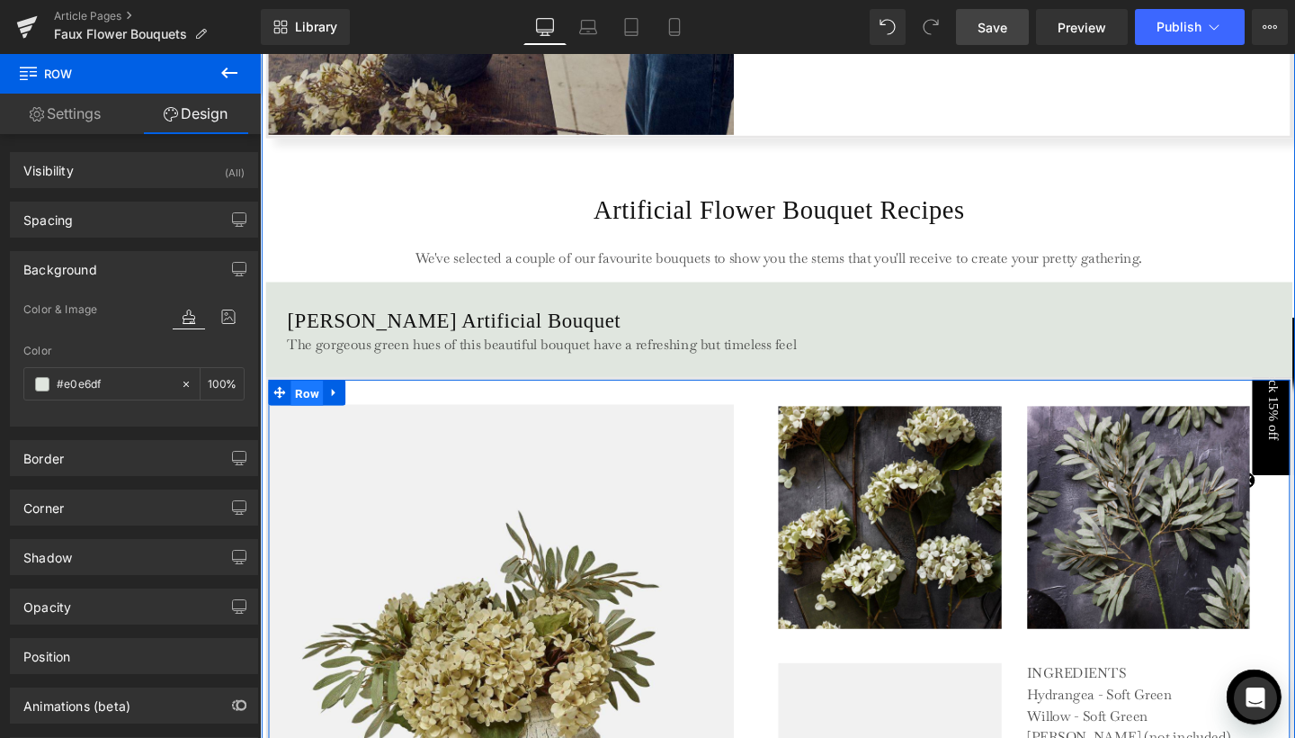
click at [300, 409] on span "Row" at bounding box center [309, 410] width 34 height 27
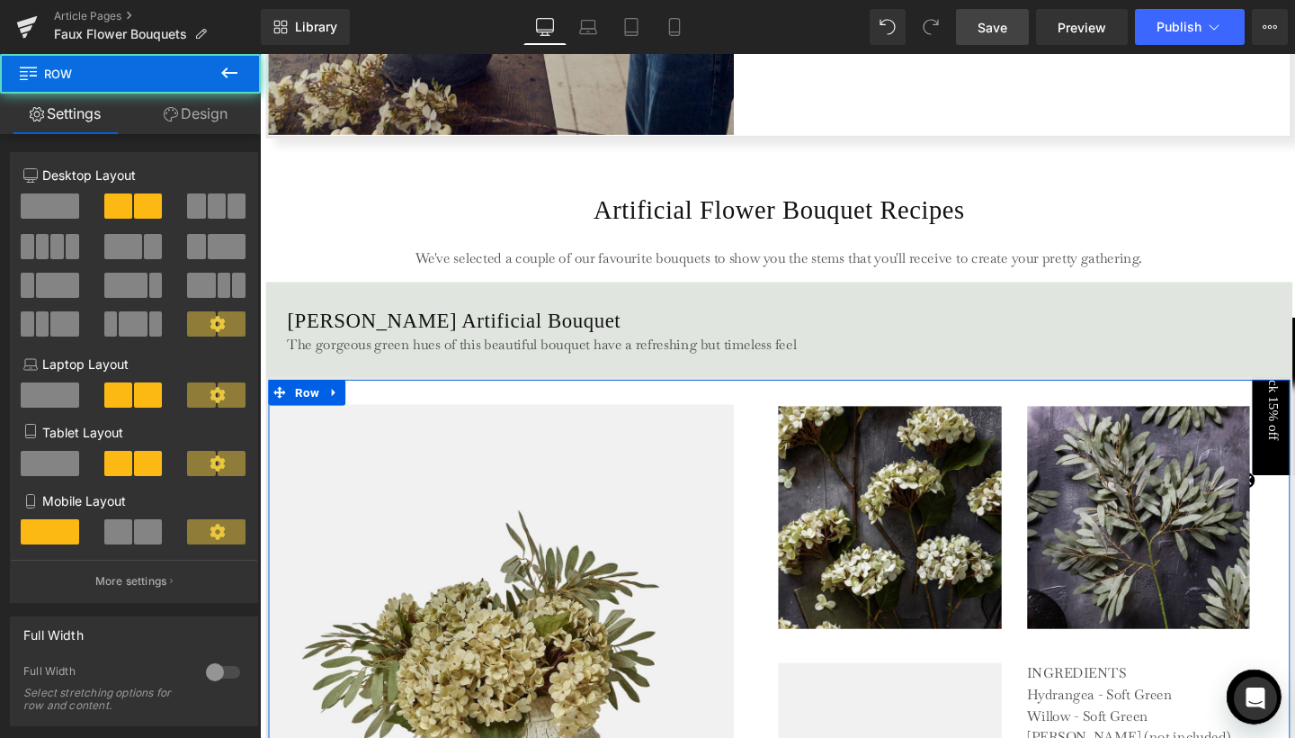
click at [208, 121] on link "Design" at bounding box center [195, 114] width 130 height 40
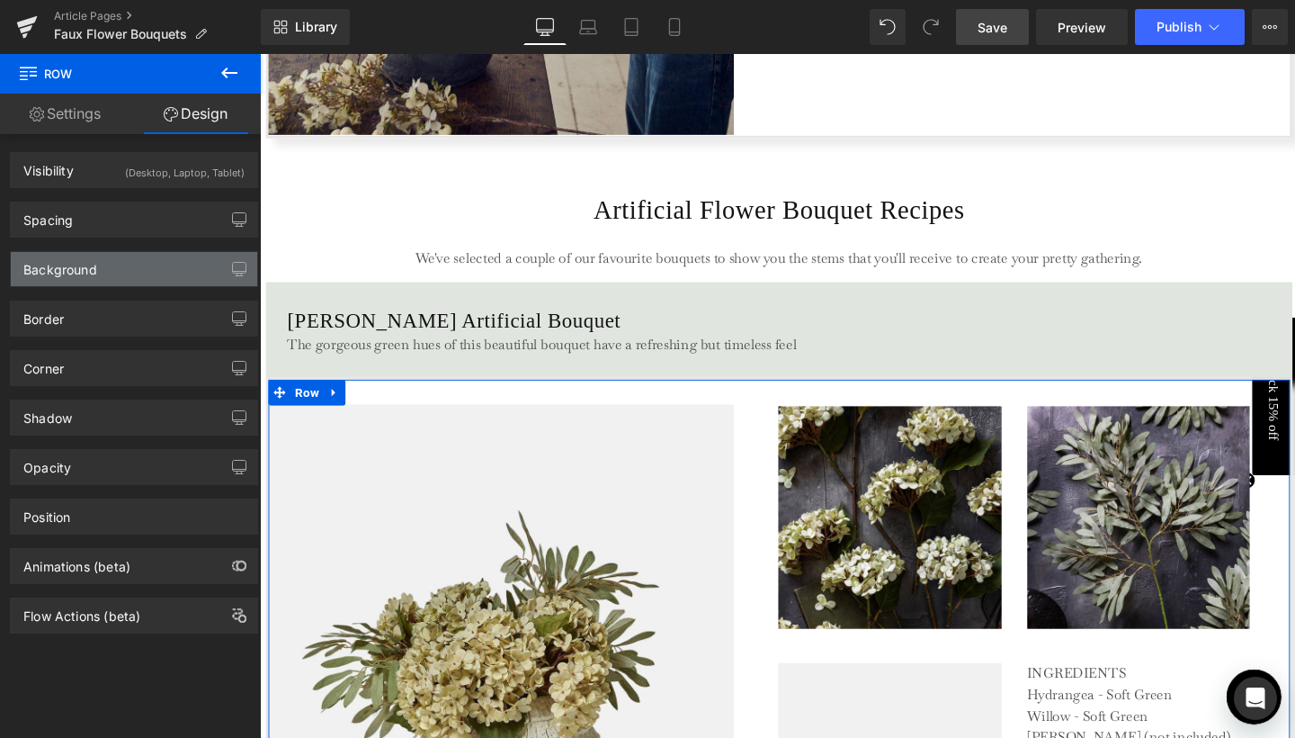
click at [128, 276] on div "Background" at bounding box center [134, 269] width 246 height 34
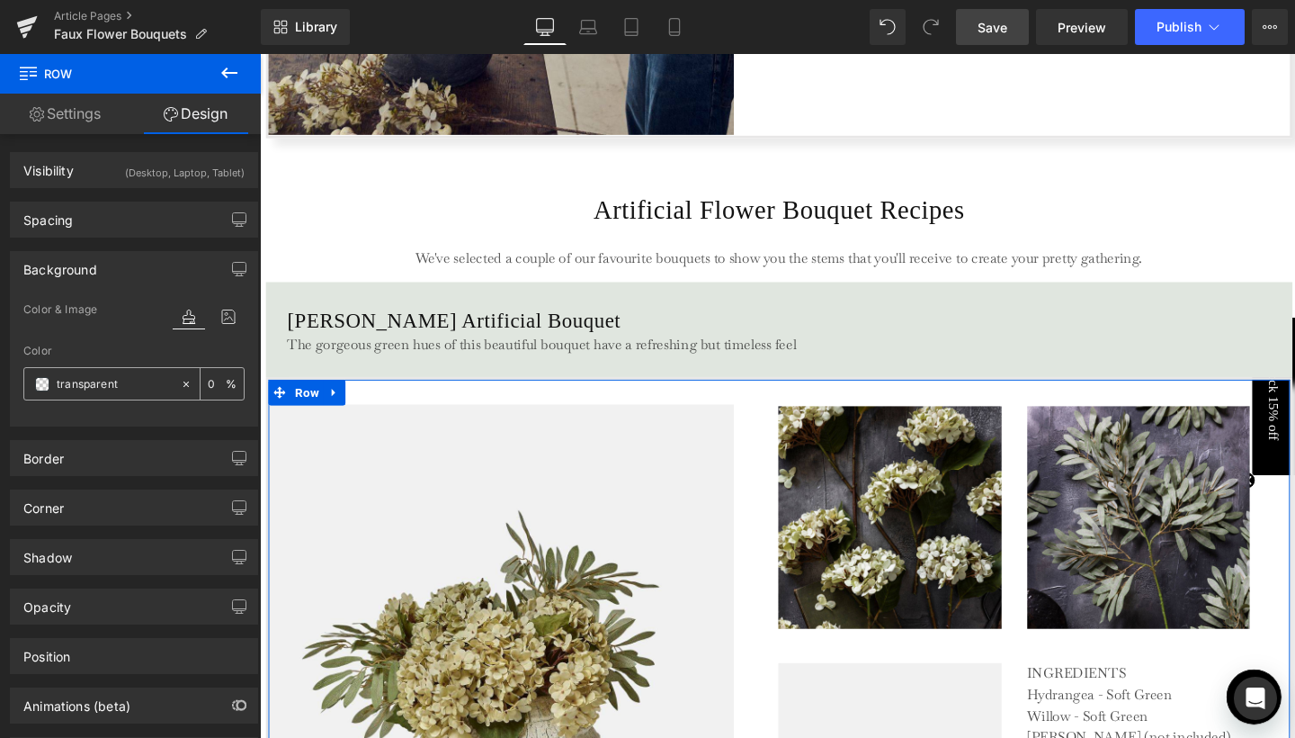
click at [97, 381] on input "transparent" at bounding box center [114, 384] width 115 height 20
paste input "#e0e6df"
type input "#e0e6df"
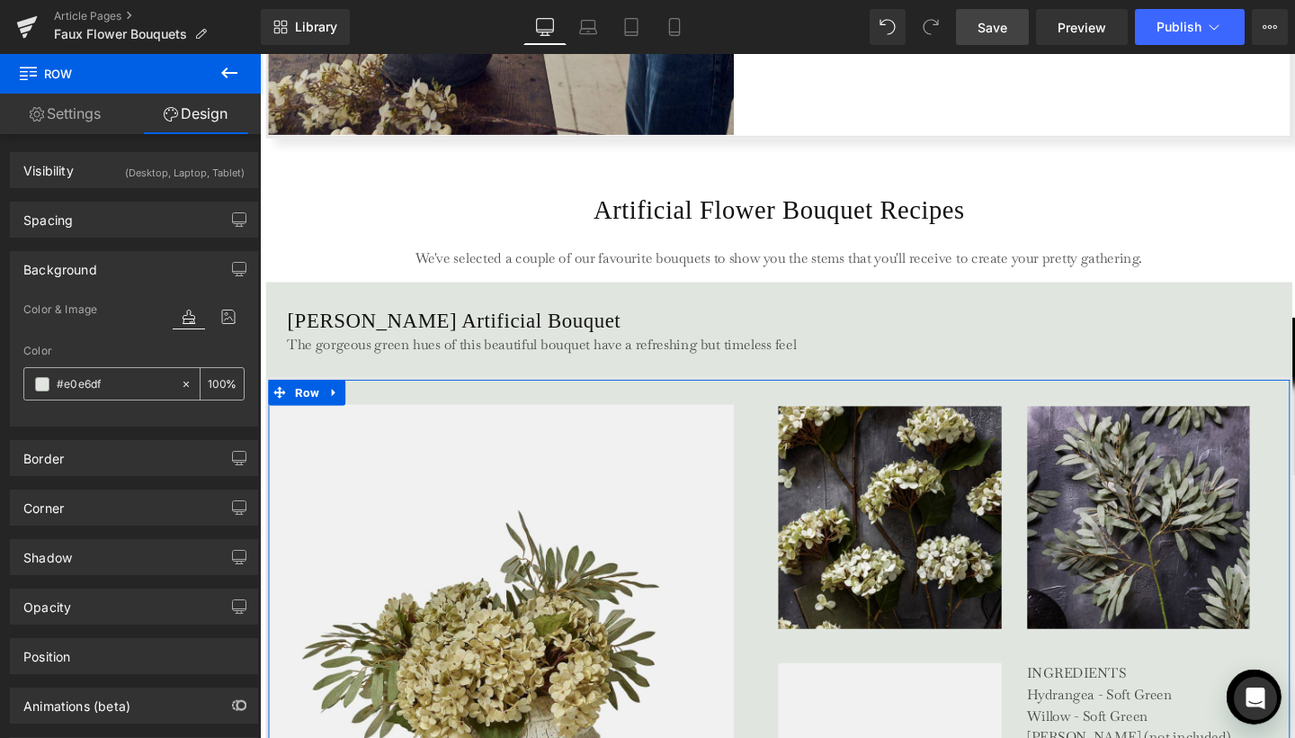
type input "100"
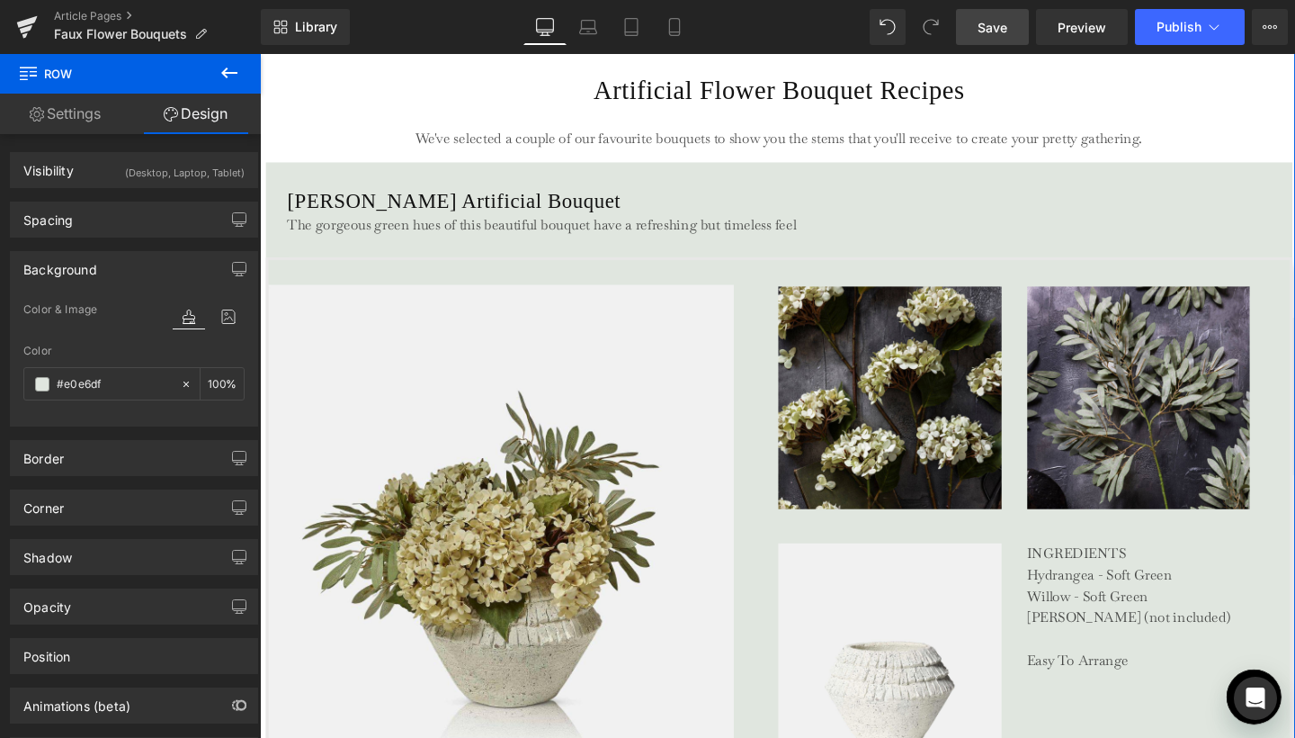
scroll to position [3254, 0]
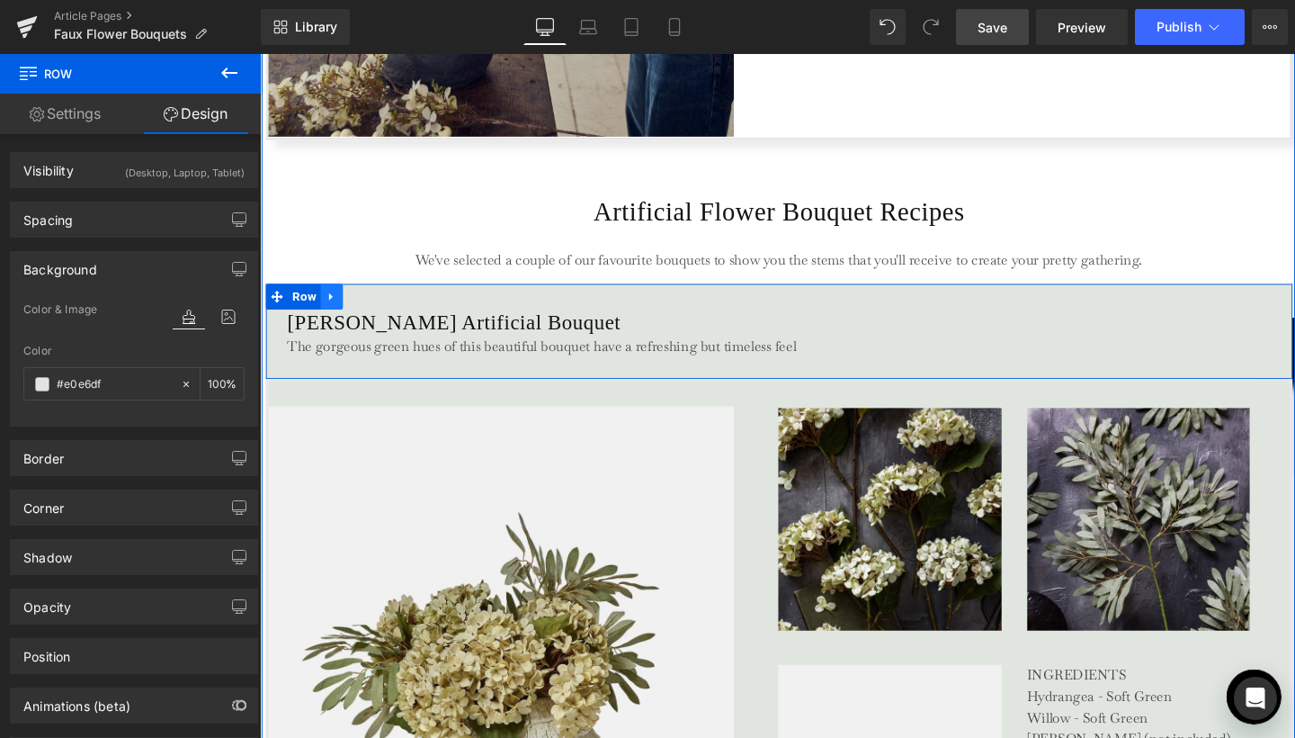
type input "#e0e6df"
click at [336, 313] on icon at bounding box center [335, 309] width 13 height 13
click at [348, 309] on link at bounding box center [358, 309] width 23 height 27
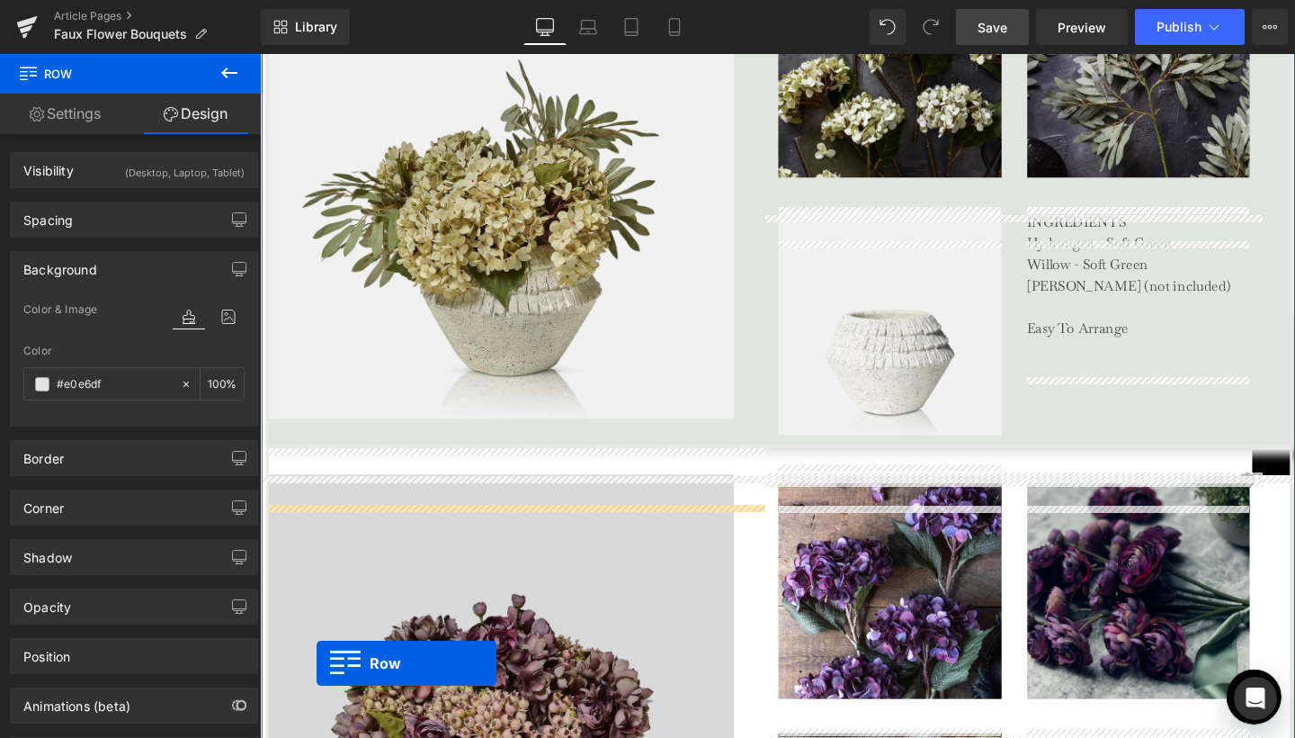
scroll to position [3848, 0]
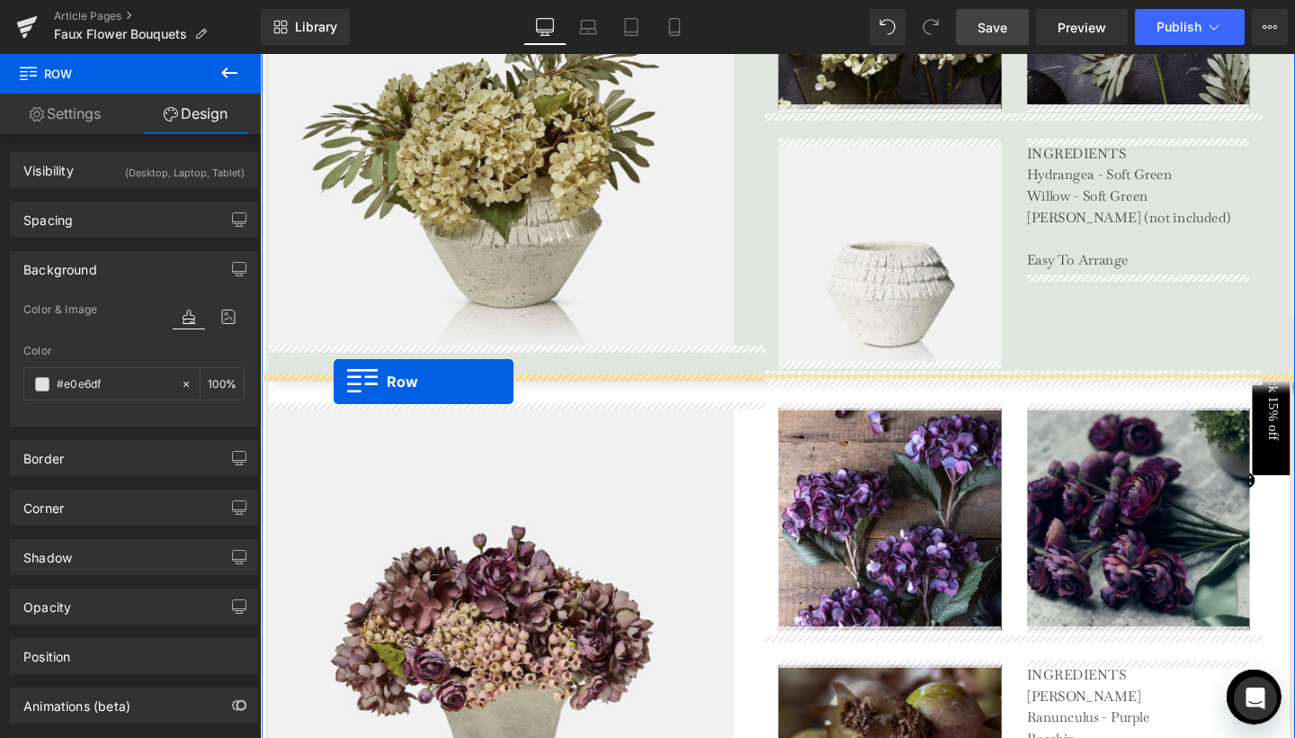
drag, startPoint x: 304, startPoint y: 404, endPoint x: 337, endPoint y: 398, distance: 33.7
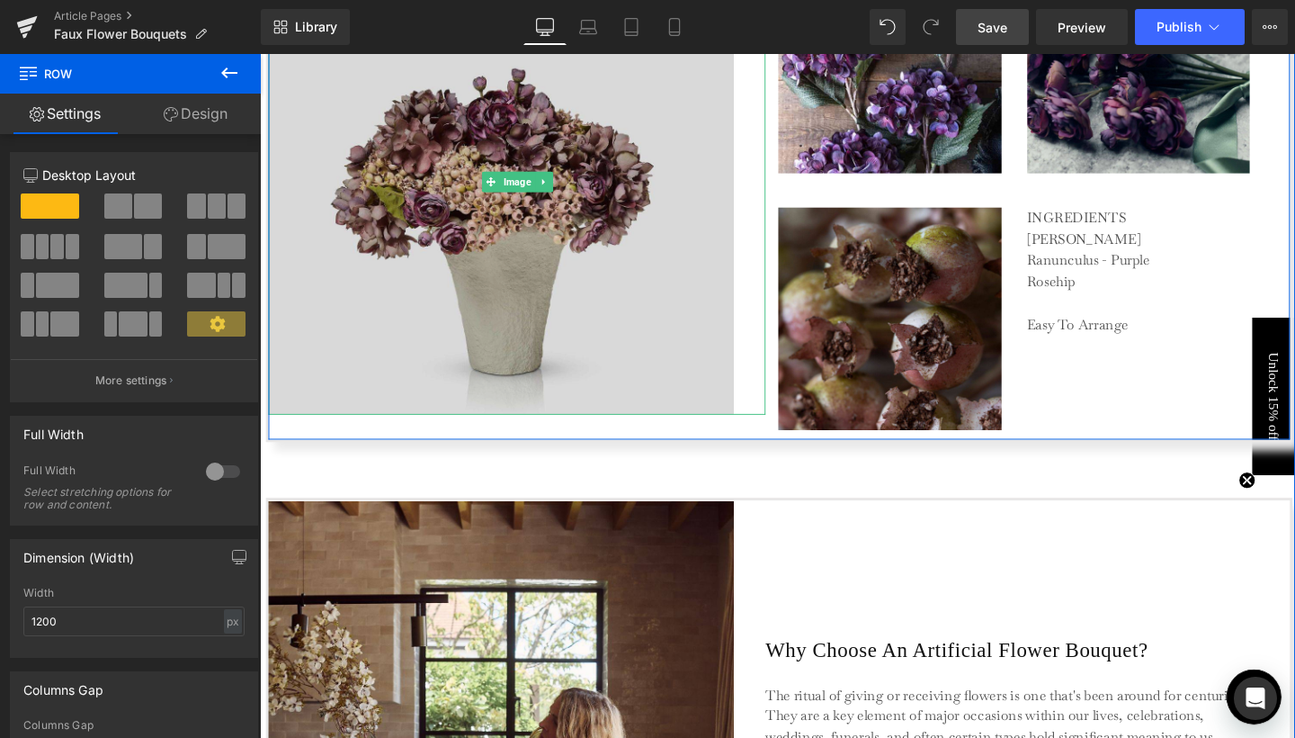
scroll to position [4431, 0]
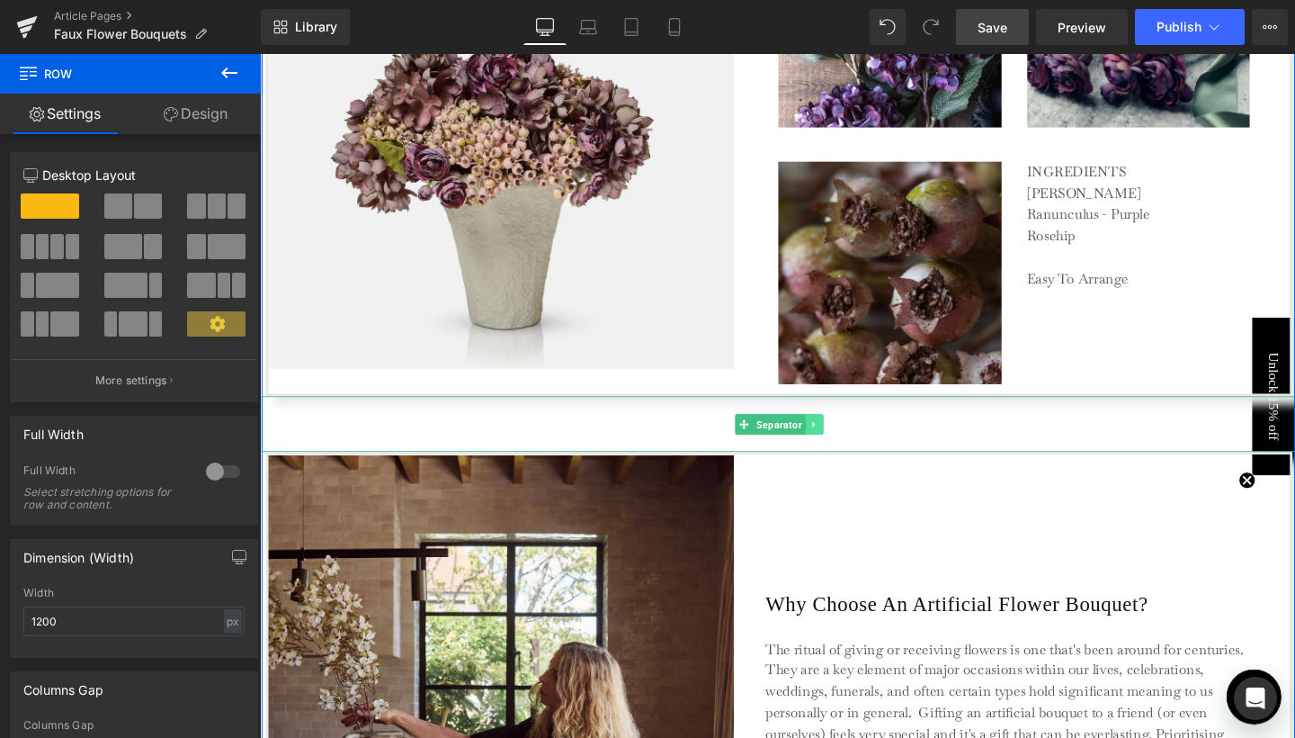
click at [837, 441] on icon at bounding box center [842, 443] width 10 height 11
click at [830, 441] on icon at bounding box center [833, 443] width 10 height 10
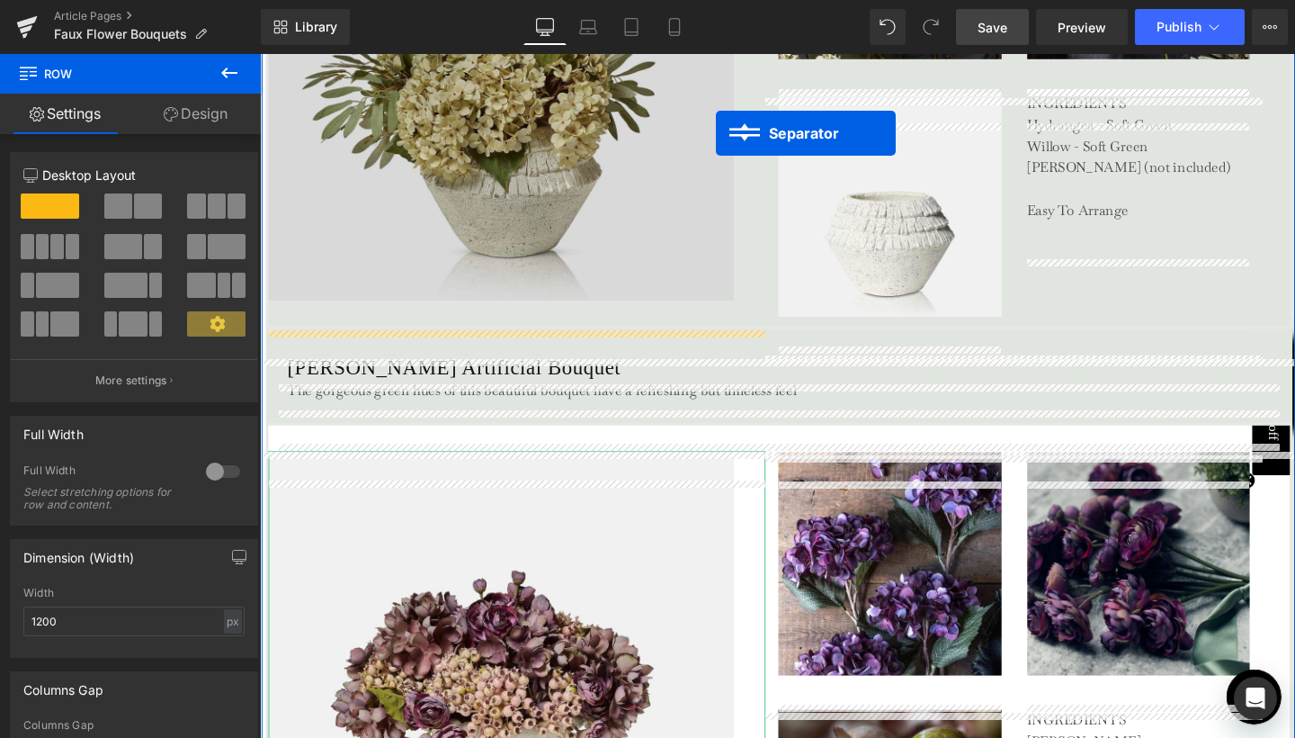
scroll to position [3819, 0]
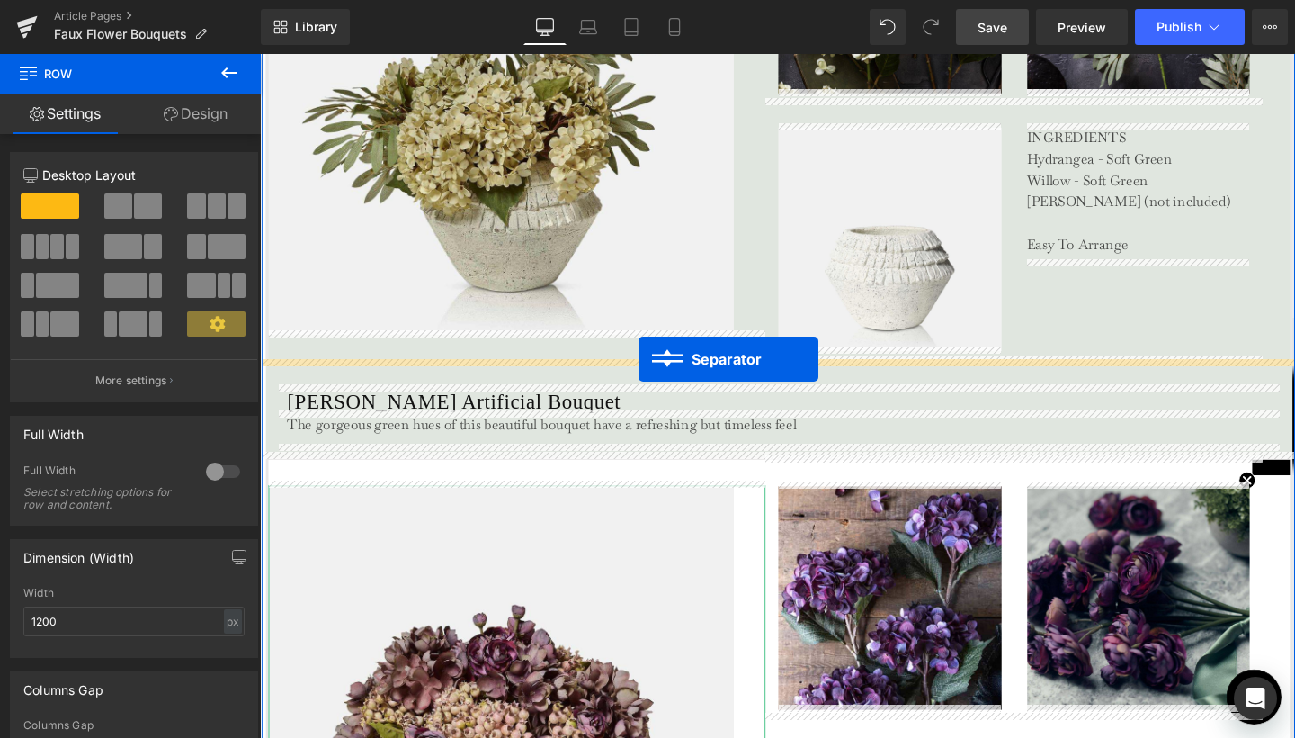
drag, startPoint x: 787, startPoint y: 437, endPoint x: 658, endPoint y: 374, distance: 143.2
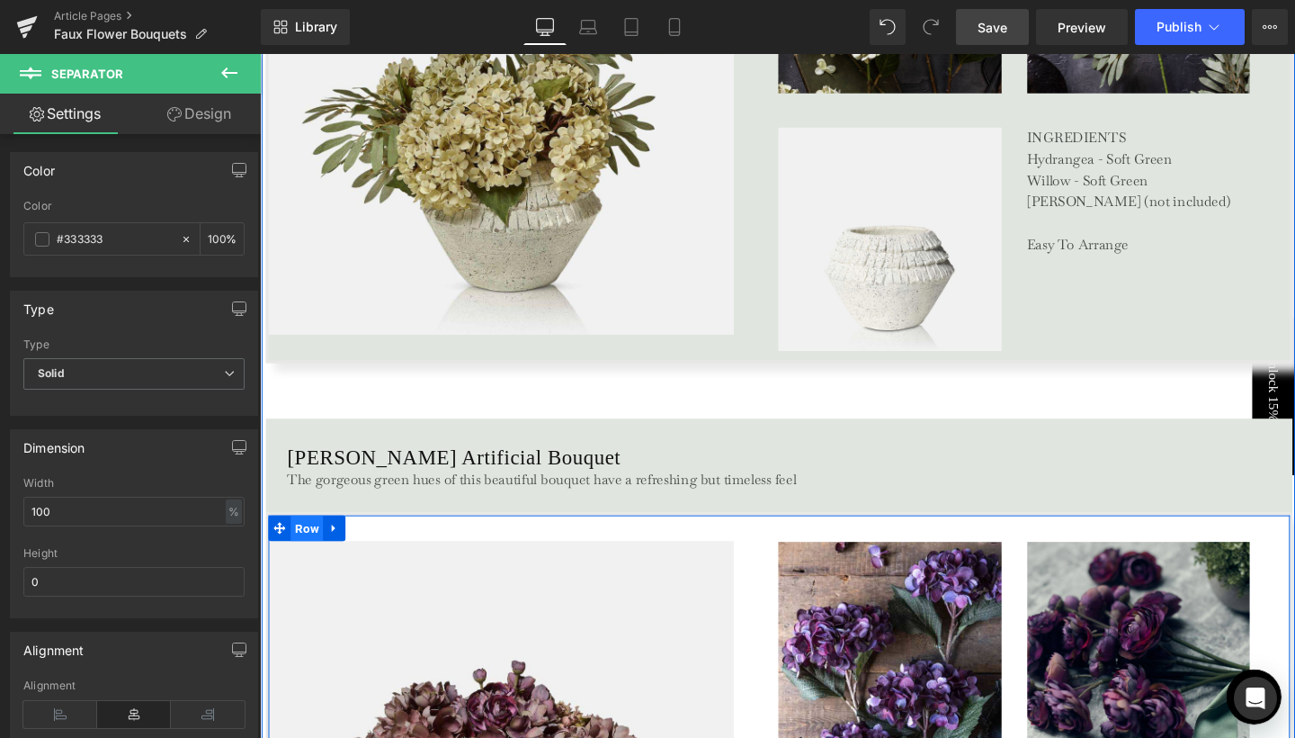
click at [304, 545] on span "Row" at bounding box center [309, 552] width 34 height 27
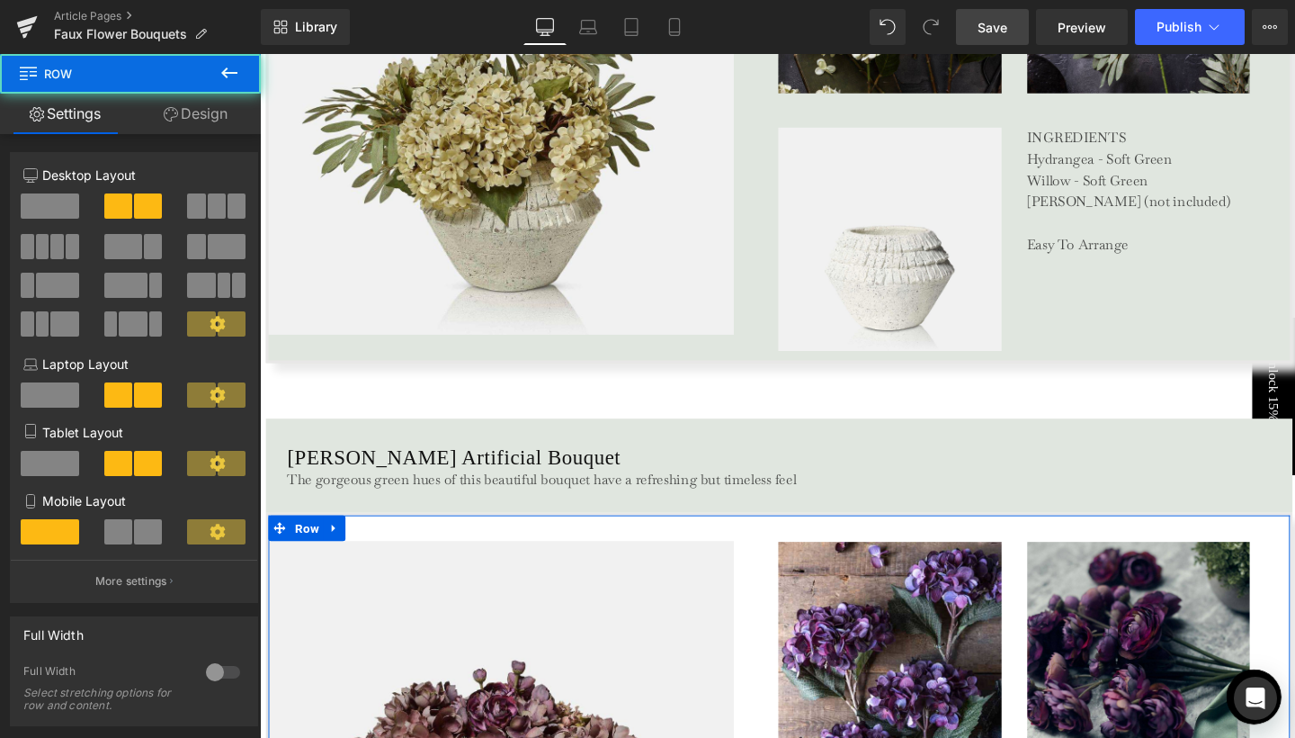
click at [188, 119] on link "Design" at bounding box center [195, 114] width 130 height 40
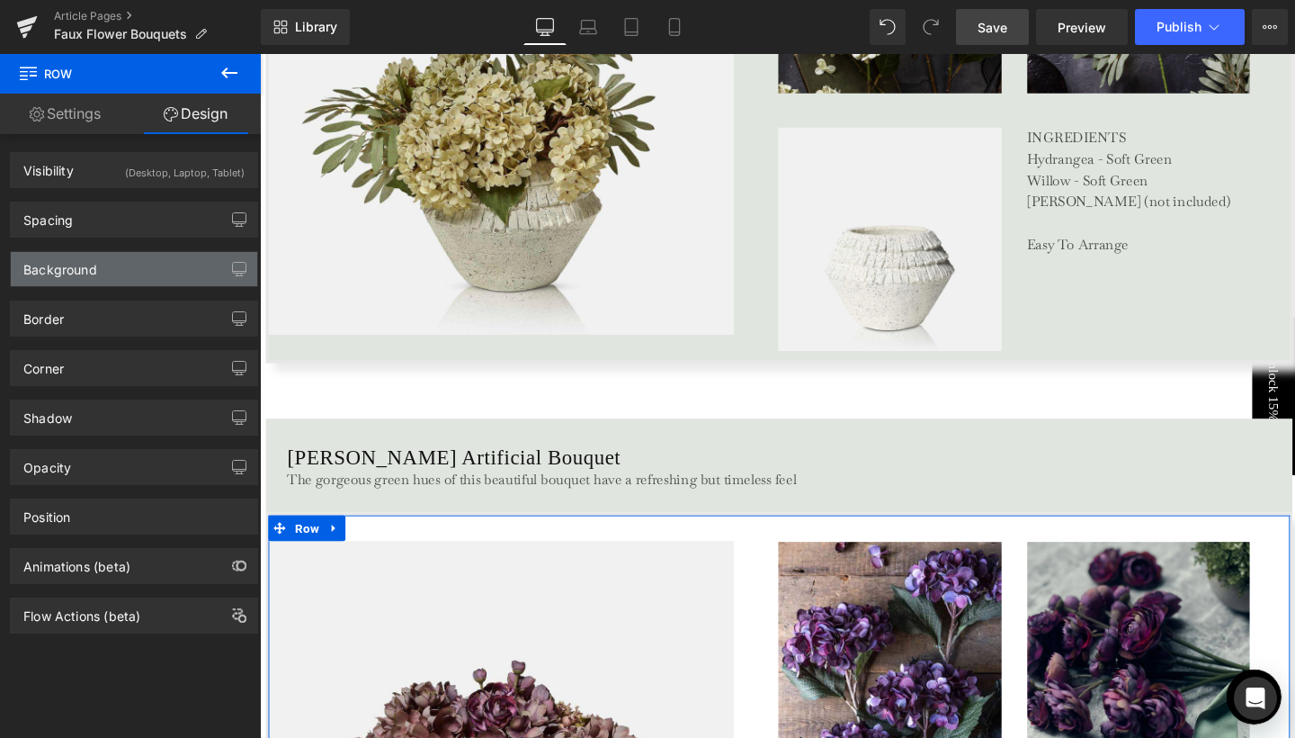
click at [86, 264] on div "Background" at bounding box center [60, 264] width 74 height 25
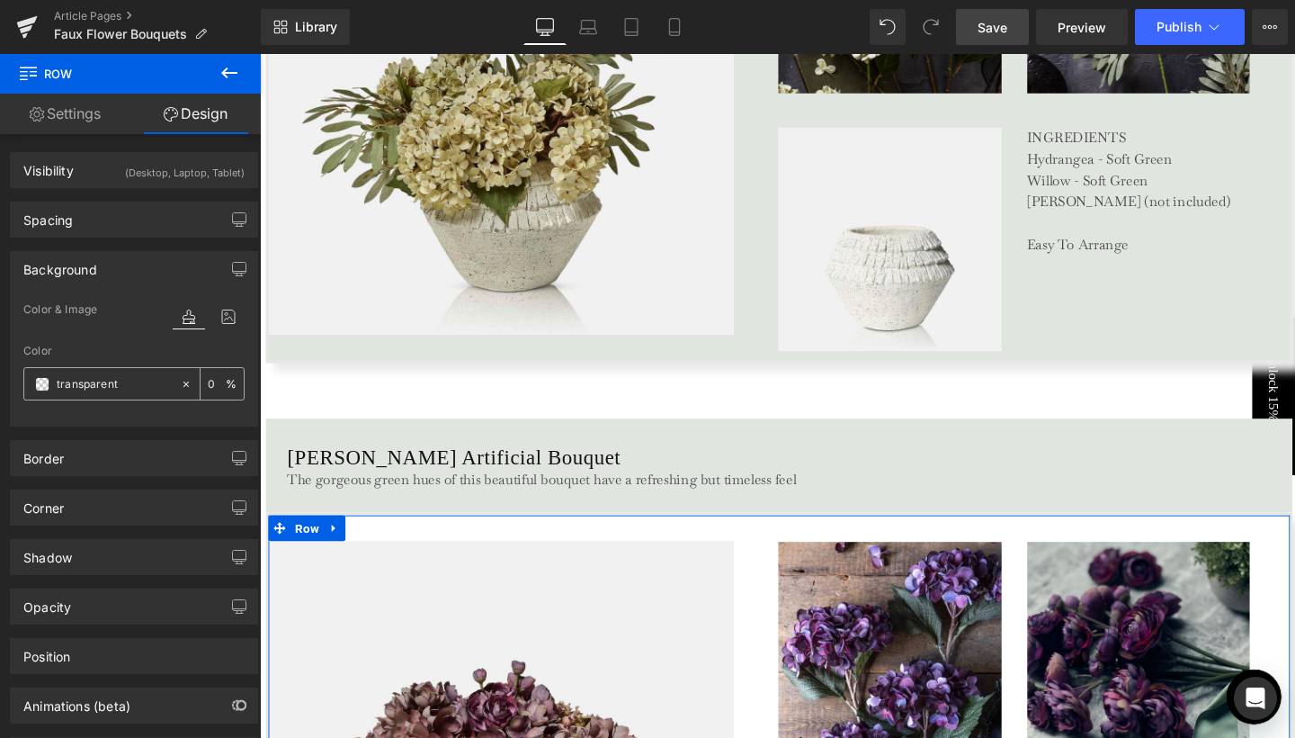
click at [76, 379] on input "transparent" at bounding box center [114, 384] width 115 height 20
paste input "#e0e6df"
type input "#e0e6df"
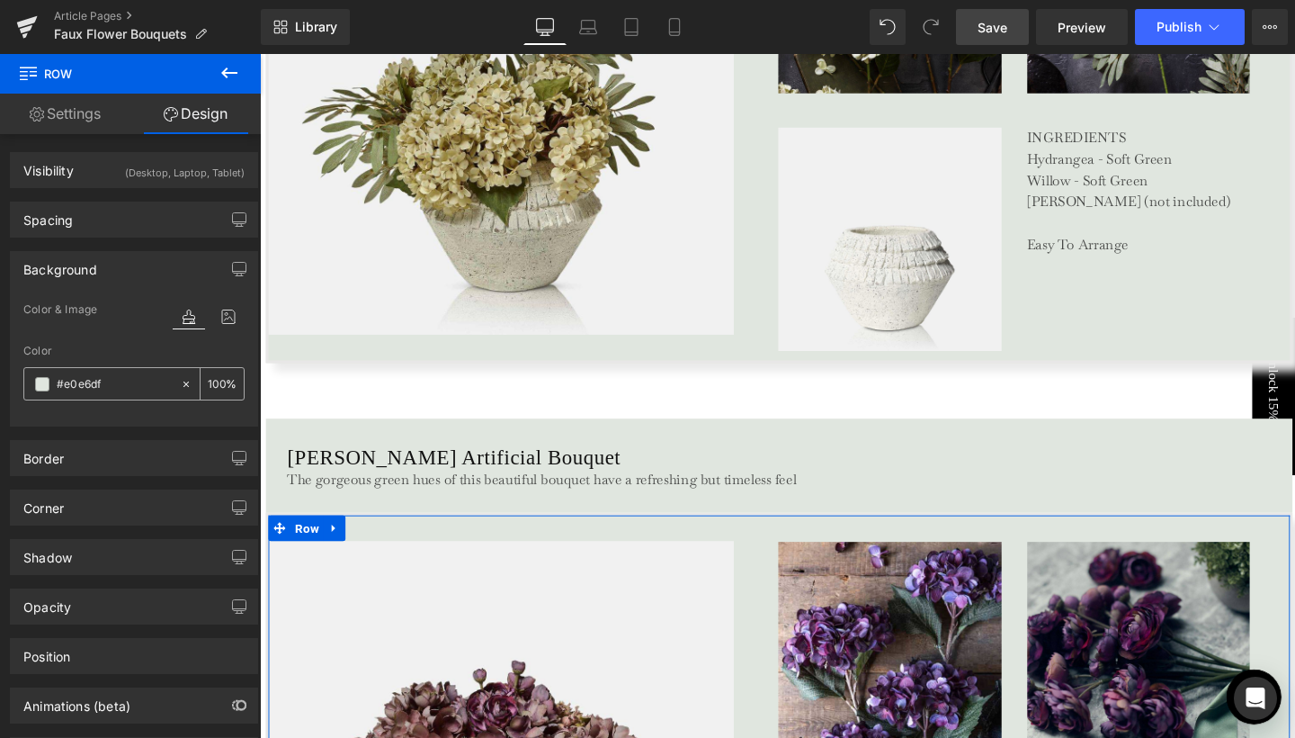
type input "100"
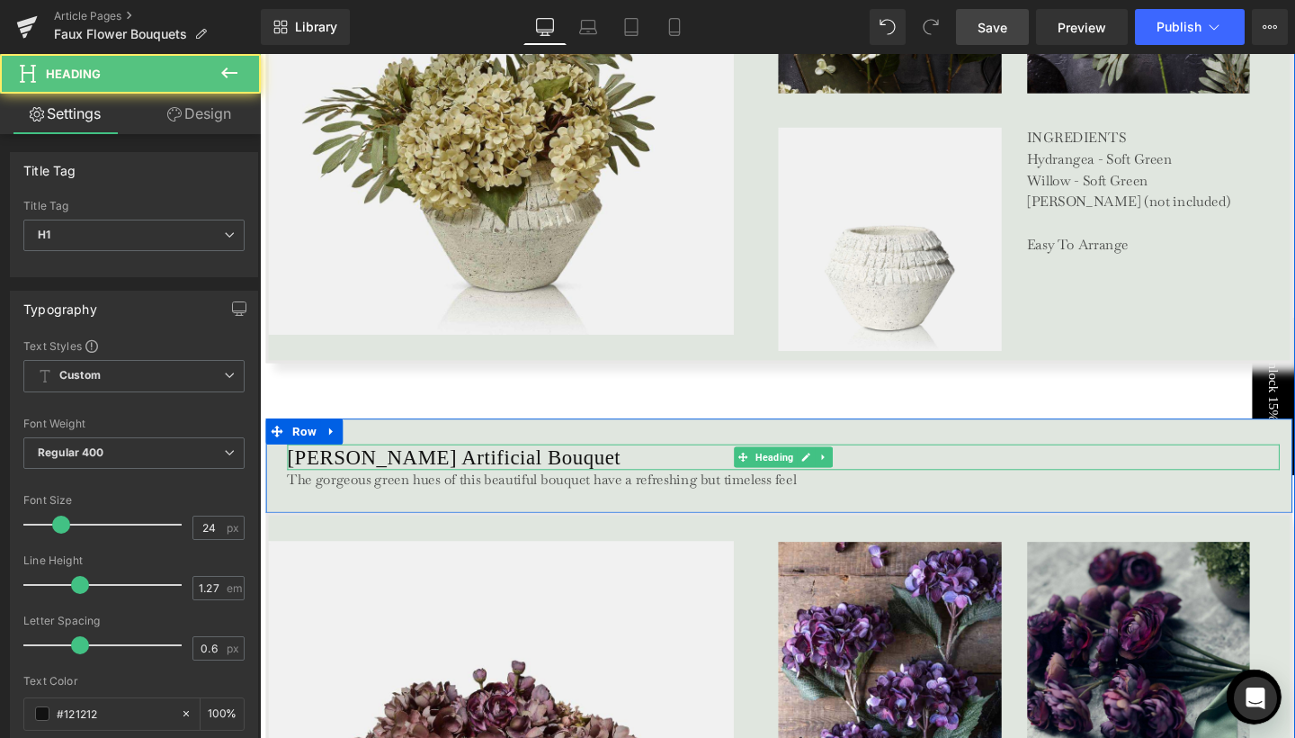
click at [414, 476] on h1 "[PERSON_NAME] Artificial Bouquet" at bounding box center [810, 477] width 1043 height 27
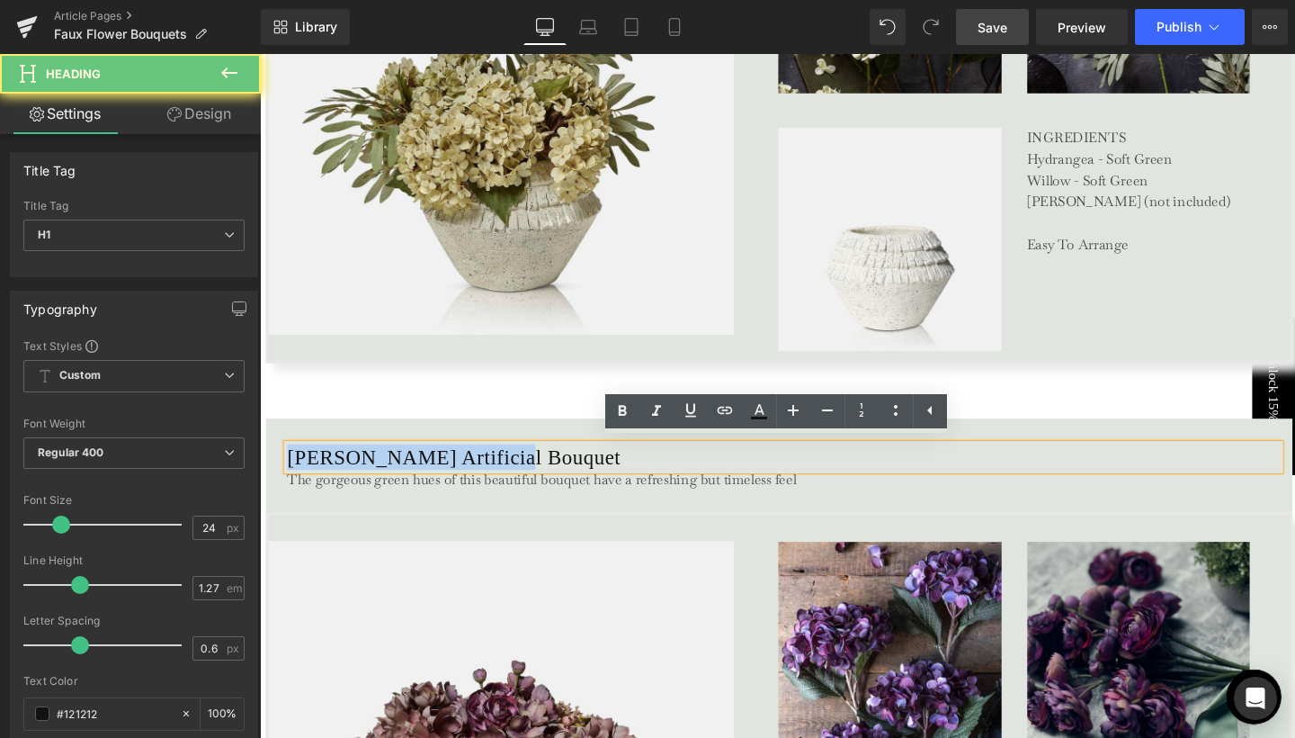
click at [414, 476] on h1 "[PERSON_NAME] Artificial Bouquet" at bounding box center [810, 477] width 1043 height 27
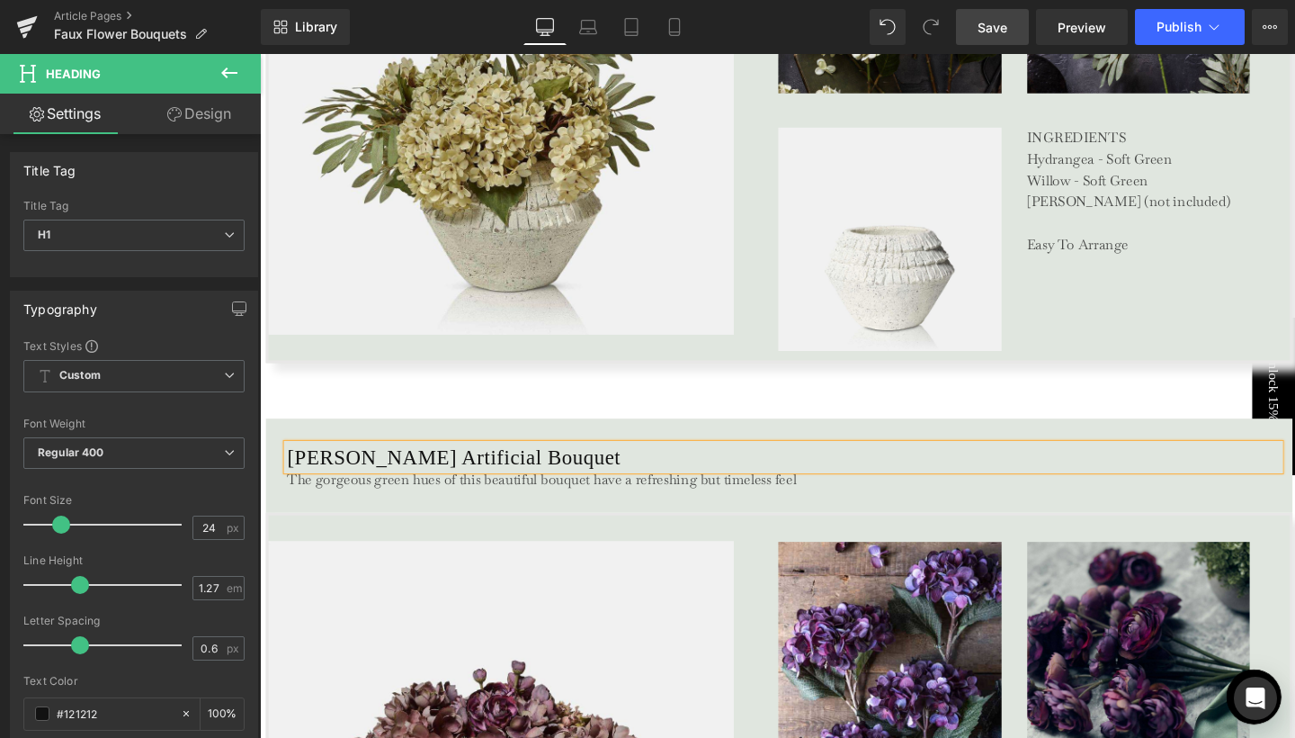
click at [407, 478] on h1 "[PERSON_NAME] Artificial Bouquet" at bounding box center [810, 477] width 1043 height 27
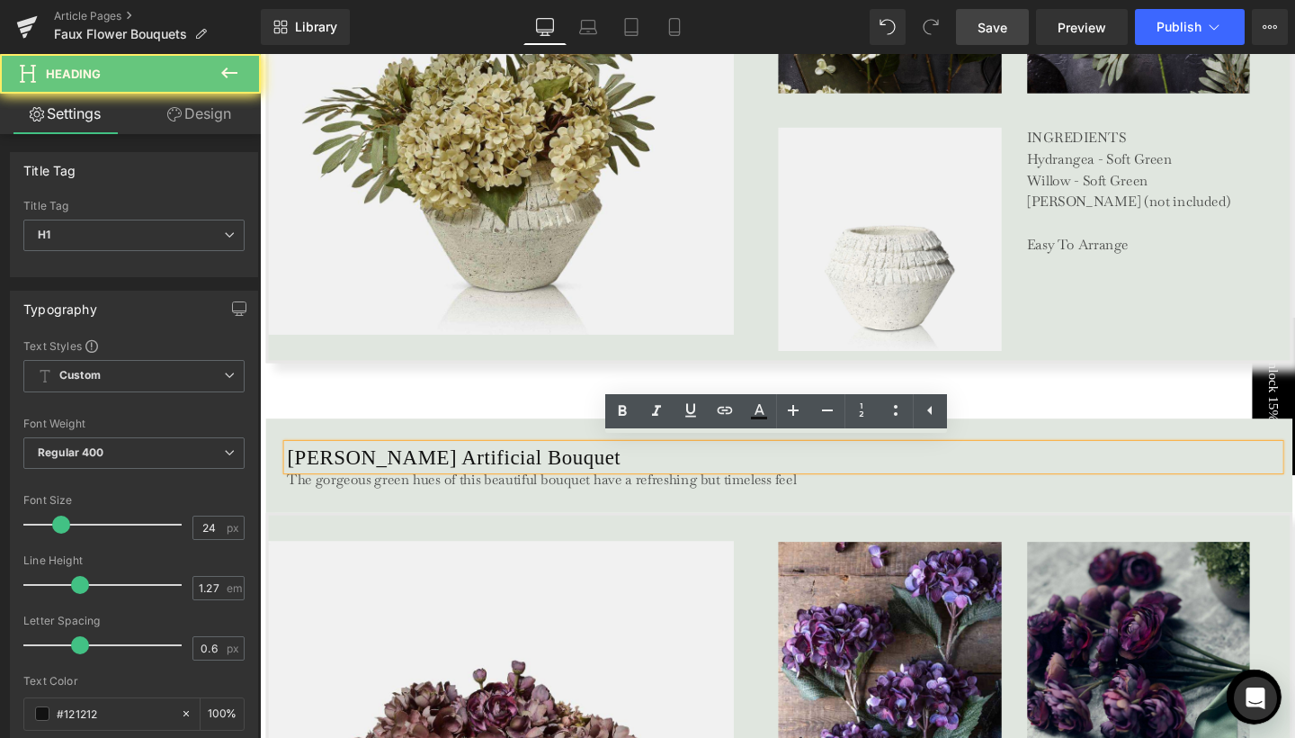
click at [407, 478] on h1 "[PERSON_NAME] Artificial Bouquet" at bounding box center [810, 477] width 1043 height 27
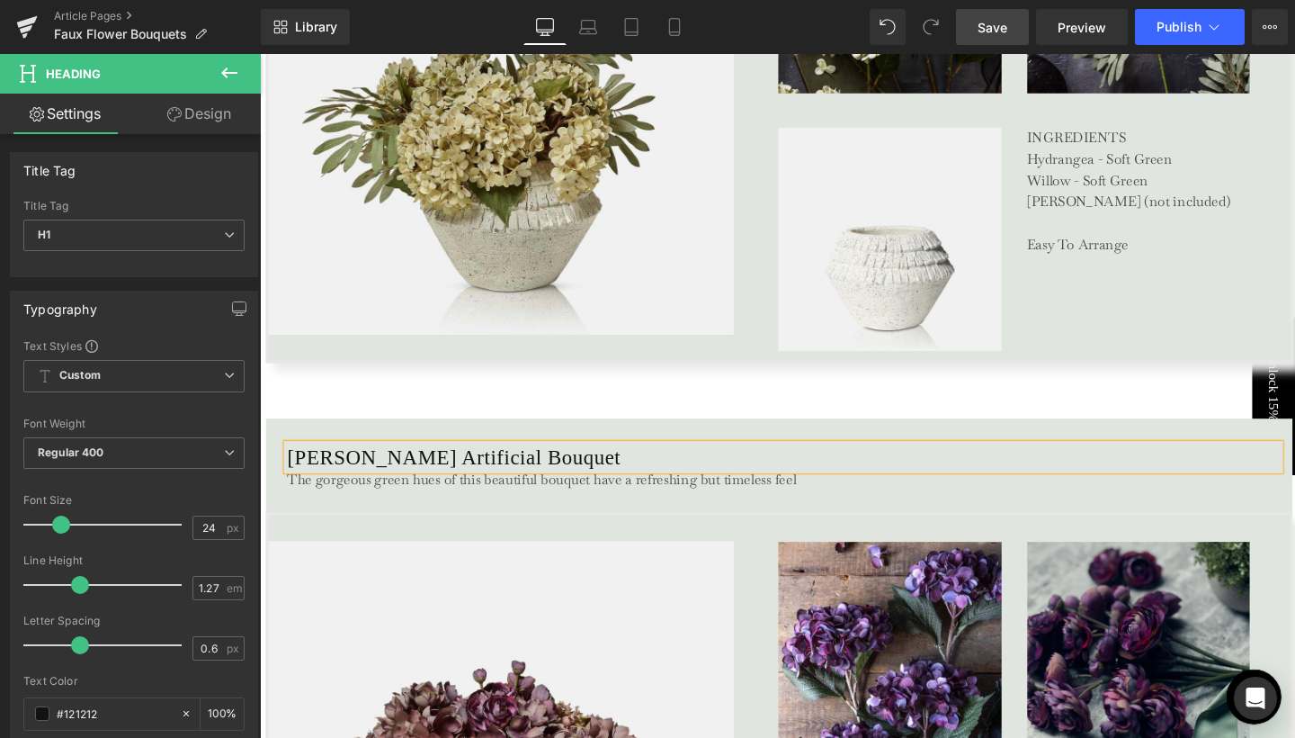
click at [326, 547] on link at bounding box center [332, 552] width 19 height 22
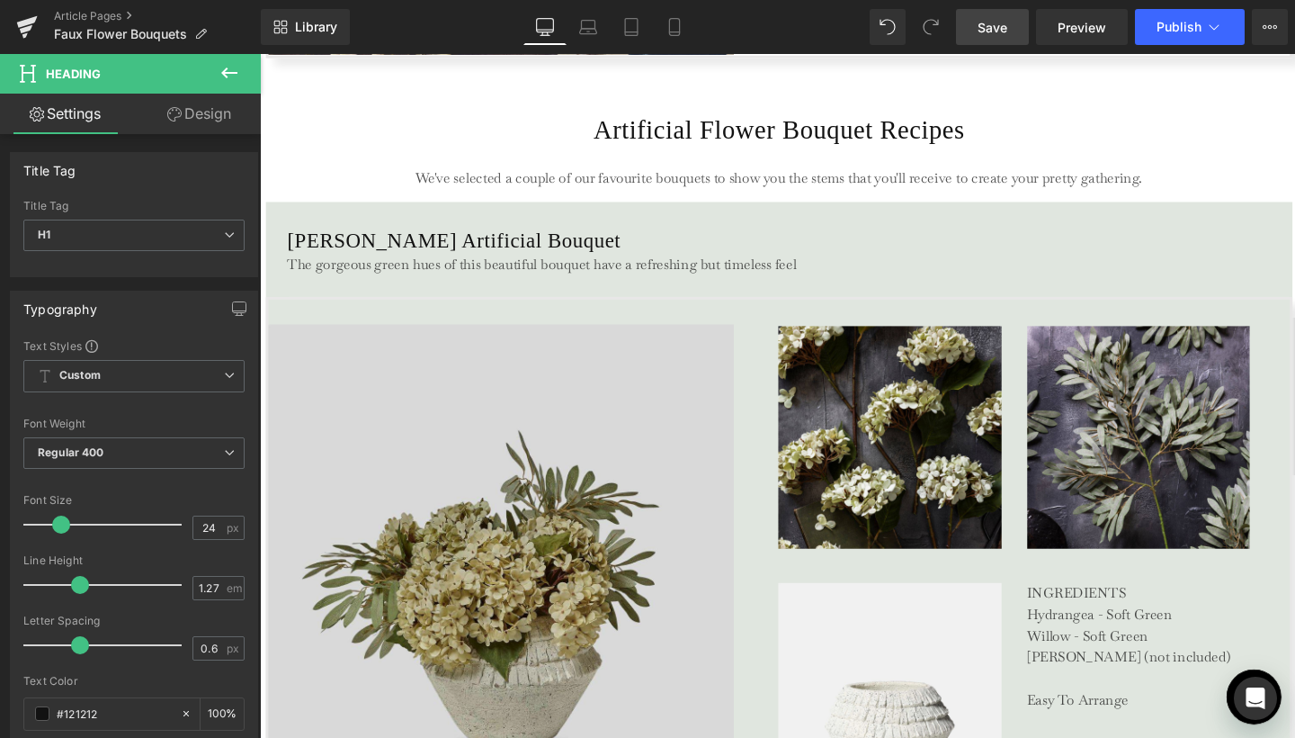
scroll to position [3290, 0]
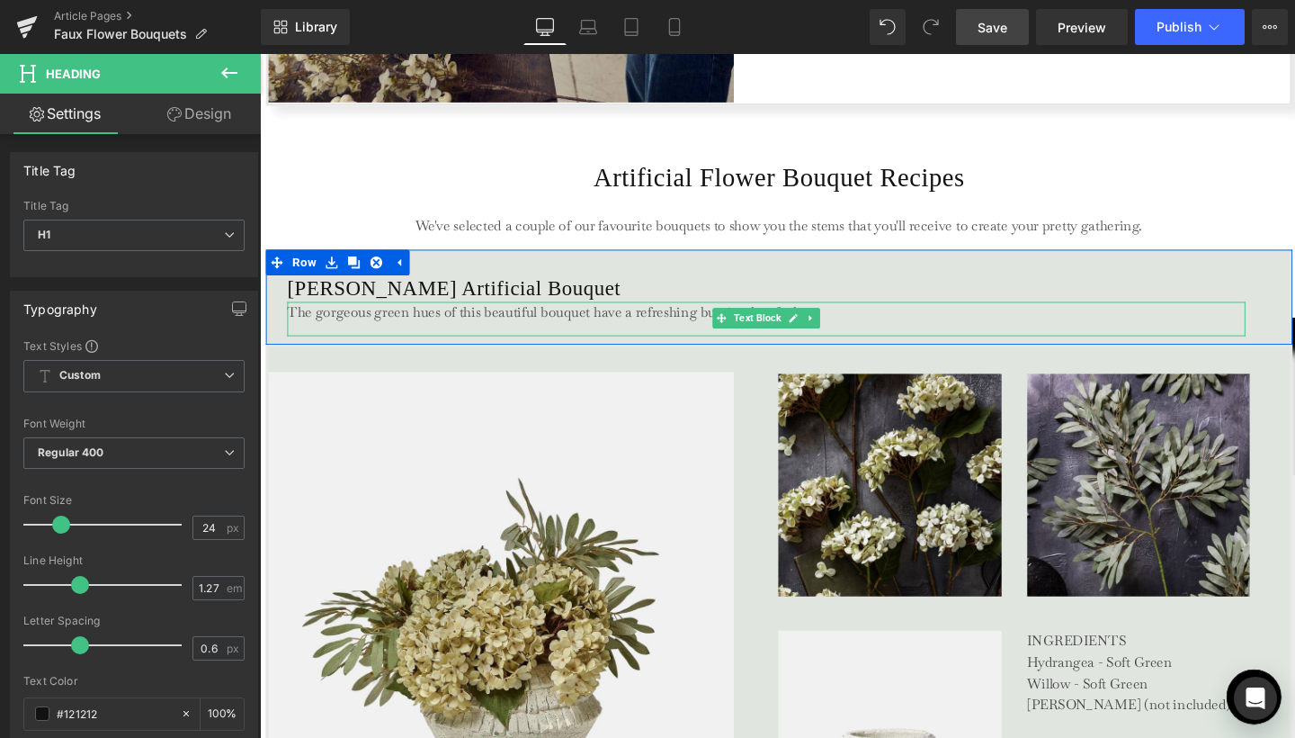
click at [461, 334] on div "The gorgeous green hues of this beautiful bouquet have a refreshing but timeles…" at bounding box center [792, 333] width 1007 height 36
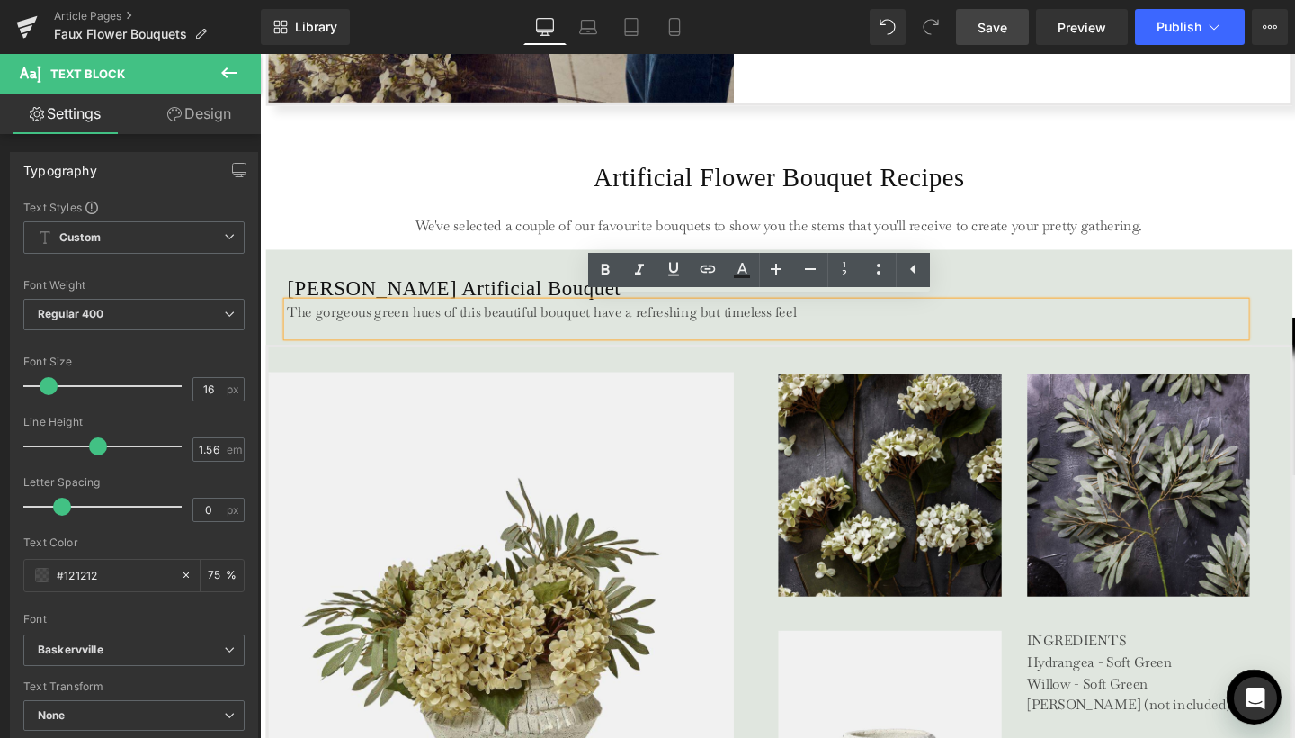
click at [440, 331] on p "The gorgeous green hues of this beautiful bouquet have a refreshing but timeles…" at bounding box center [792, 326] width 1006 height 22
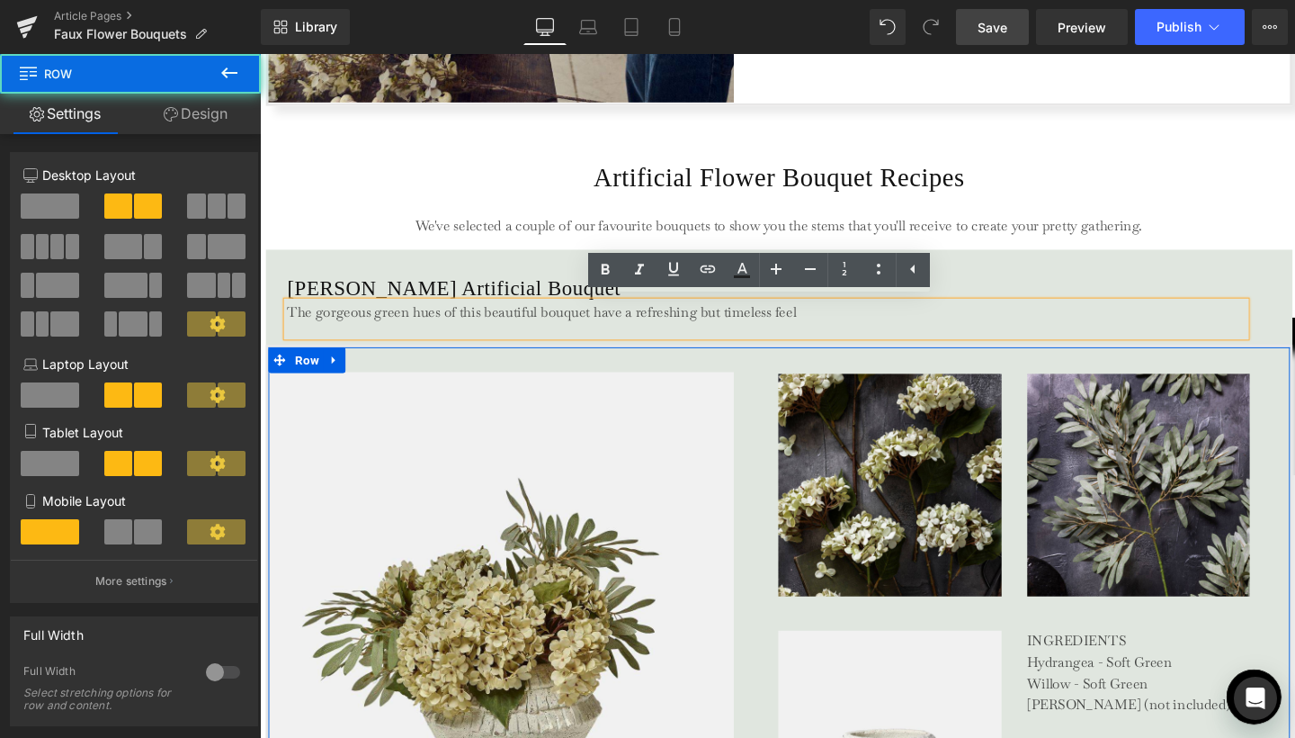
click at [743, 363] on div "Image" at bounding box center [530, 633] width 523 height 541
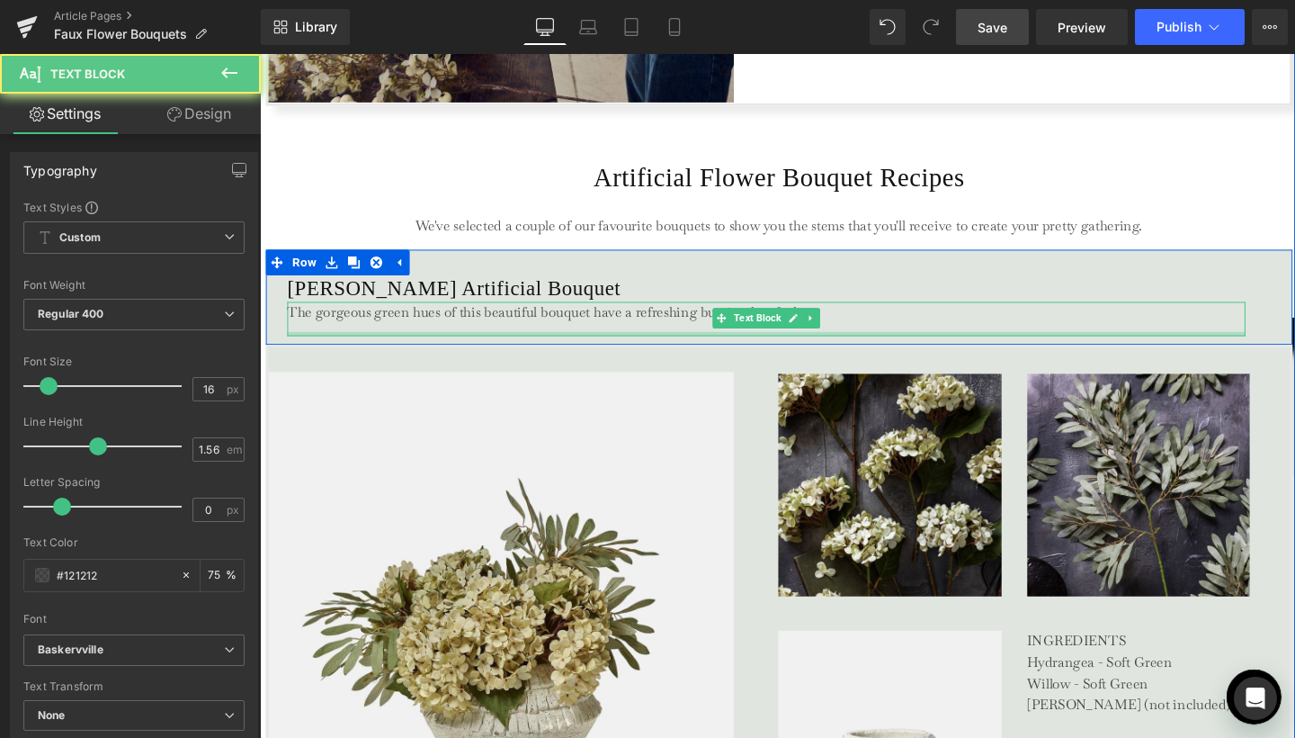
click at [728, 346] on div at bounding box center [792, 348] width 1007 height 4
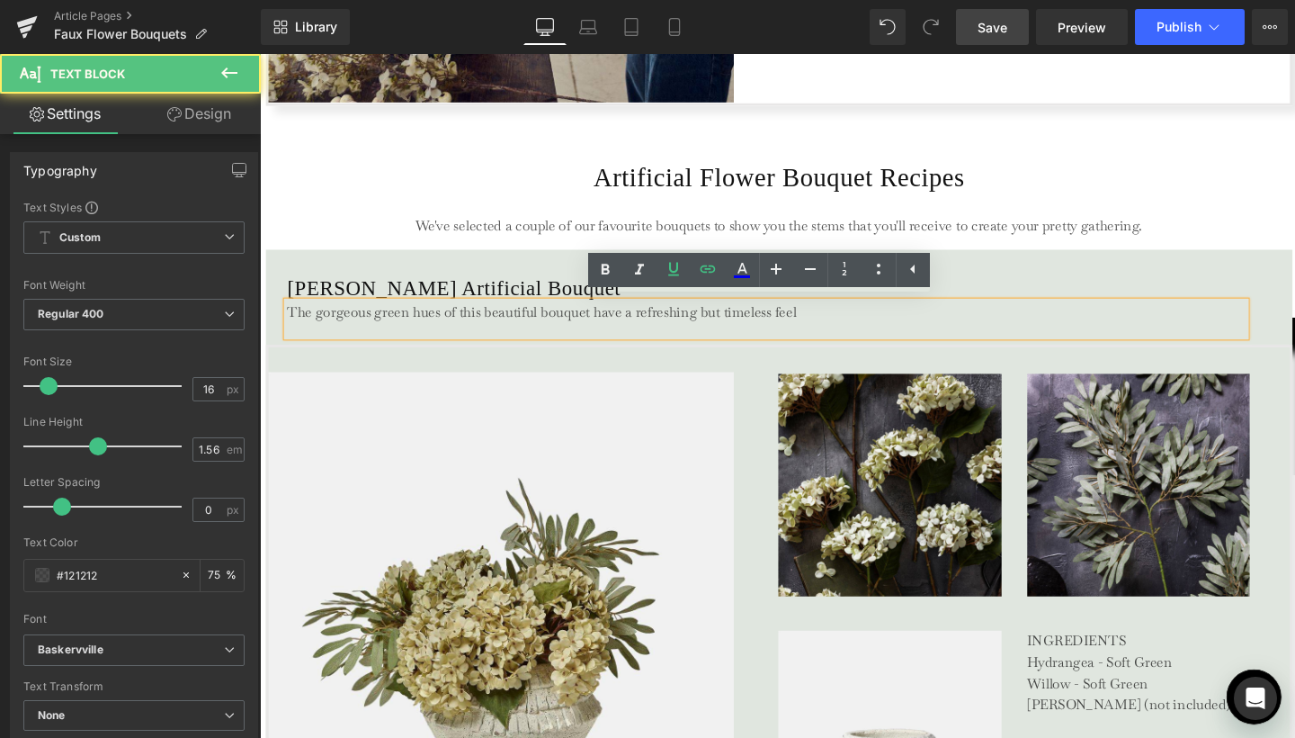
click at [724, 335] on div "The gorgeous green hues of this beautiful bouquet have a refreshing but timeles…" at bounding box center [792, 333] width 1007 height 36
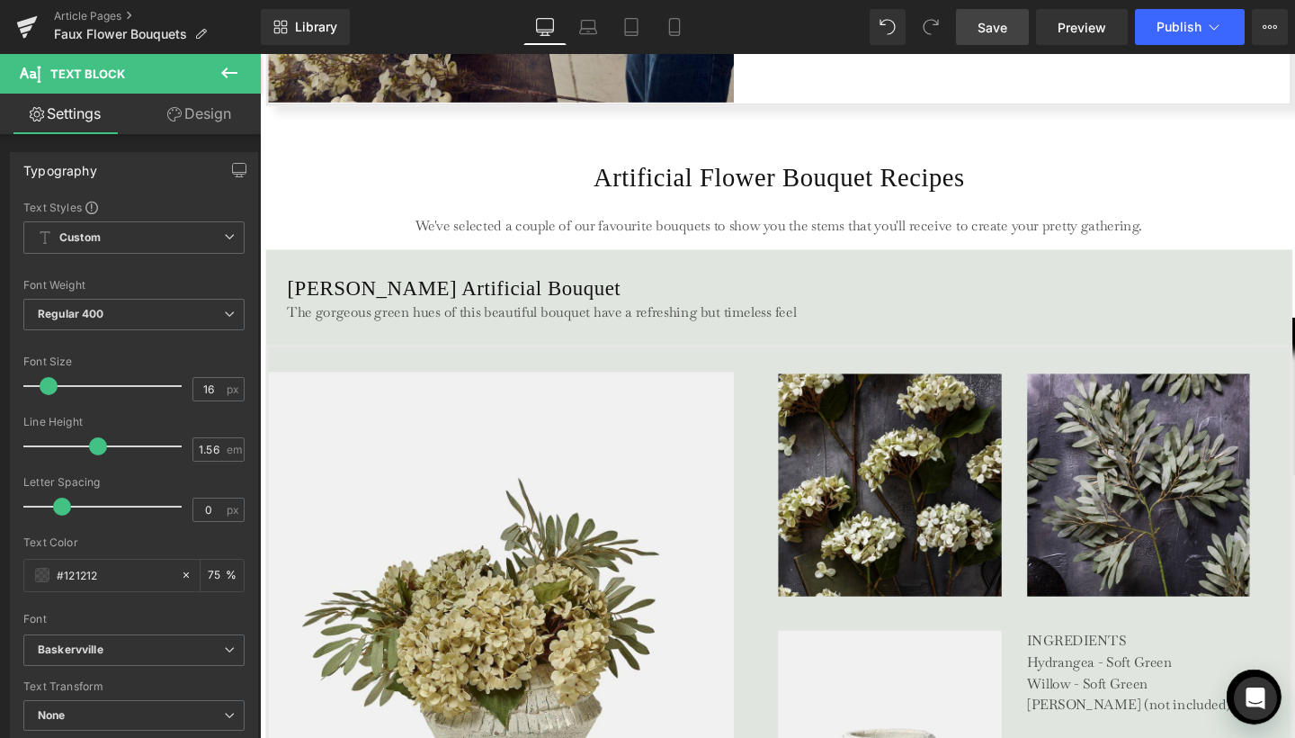
click at [186, 118] on link "Design" at bounding box center [199, 114] width 130 height 40
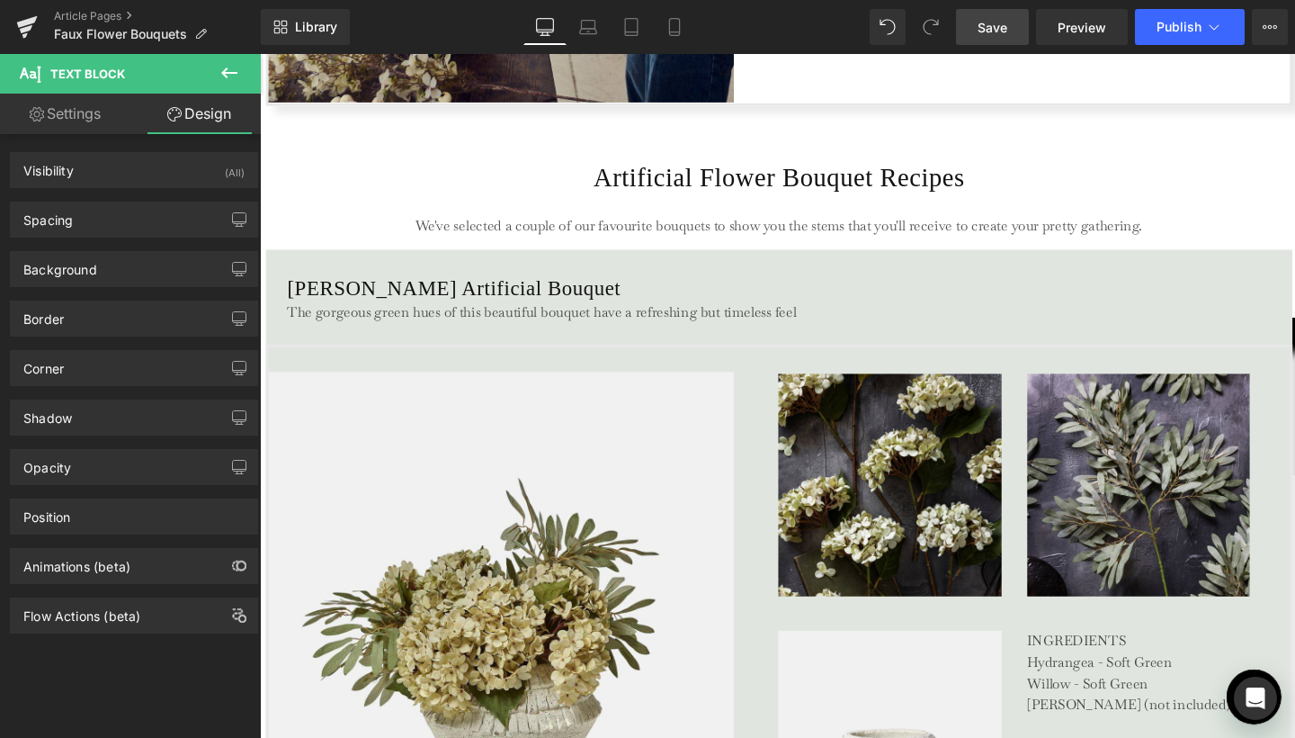
type input "0"
type input "40"
type input "0"
type input "10"
type input "0"
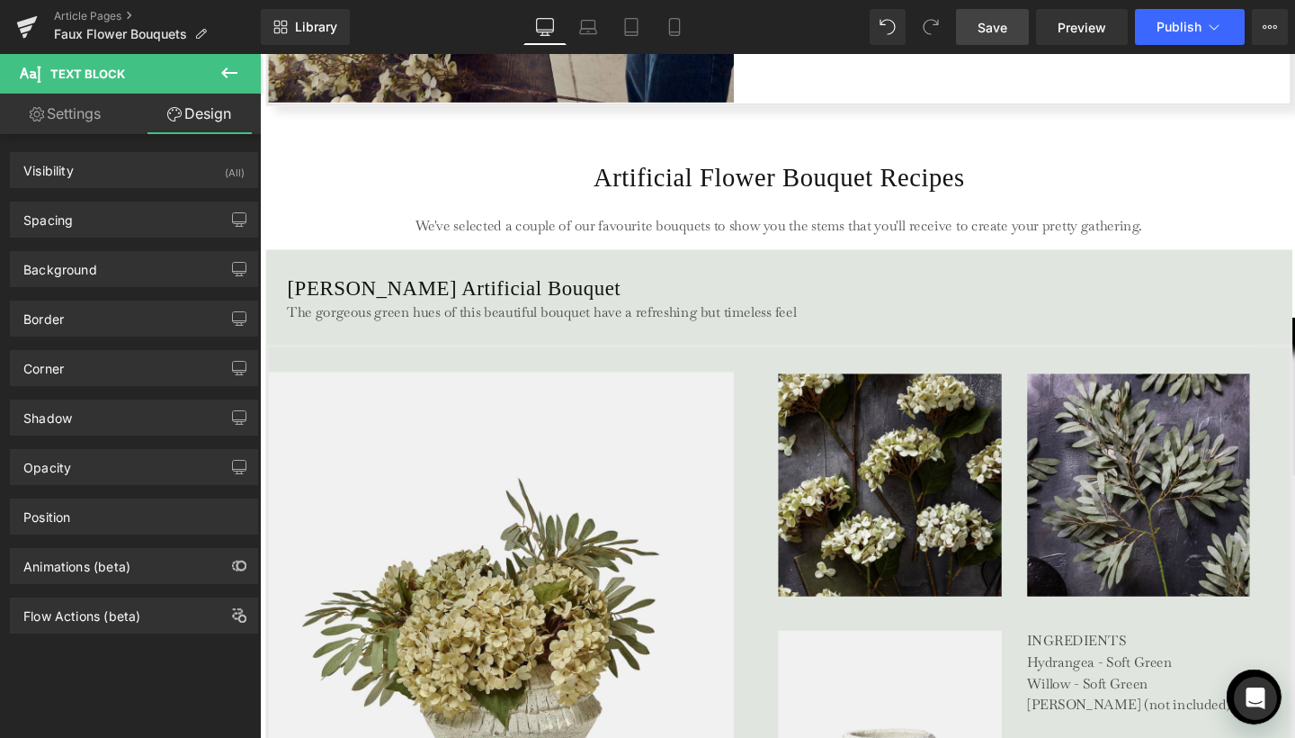
type input "1"
type input "15"
type input "0"
click at [98, 225] on div "Spacing" at bounding box center [134, 219] width 246 height 34
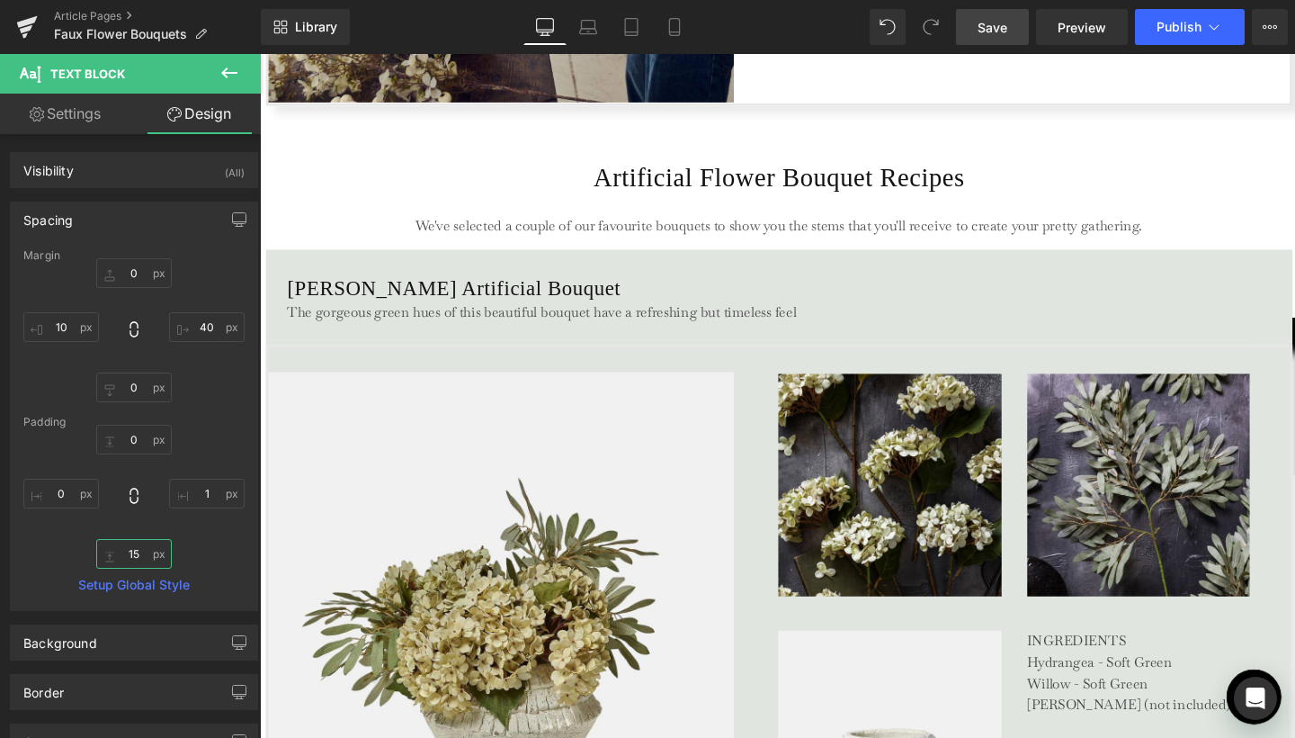
click at [139, 554] on input "15" at bounding box center [134, 554] width 76 height 30
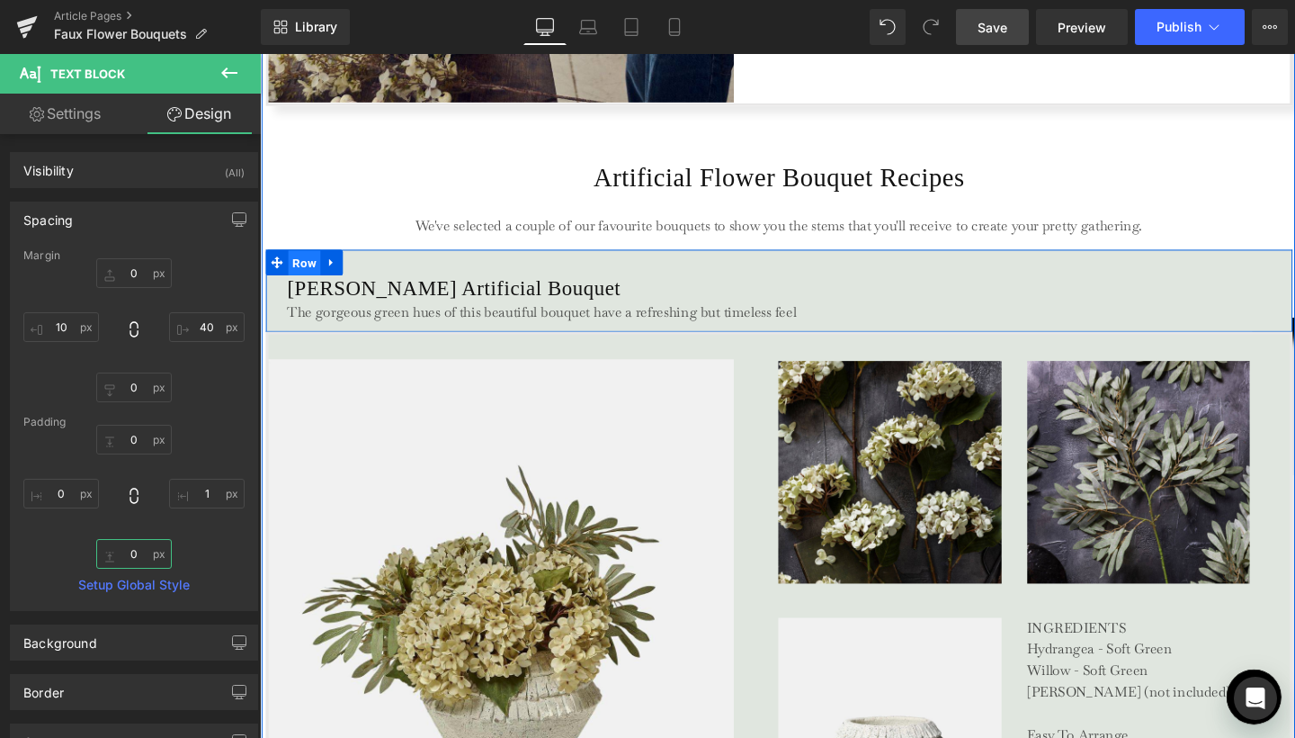
click at [294, 272] on span "Row" at bounding box center [307, 274] width 34 height 27
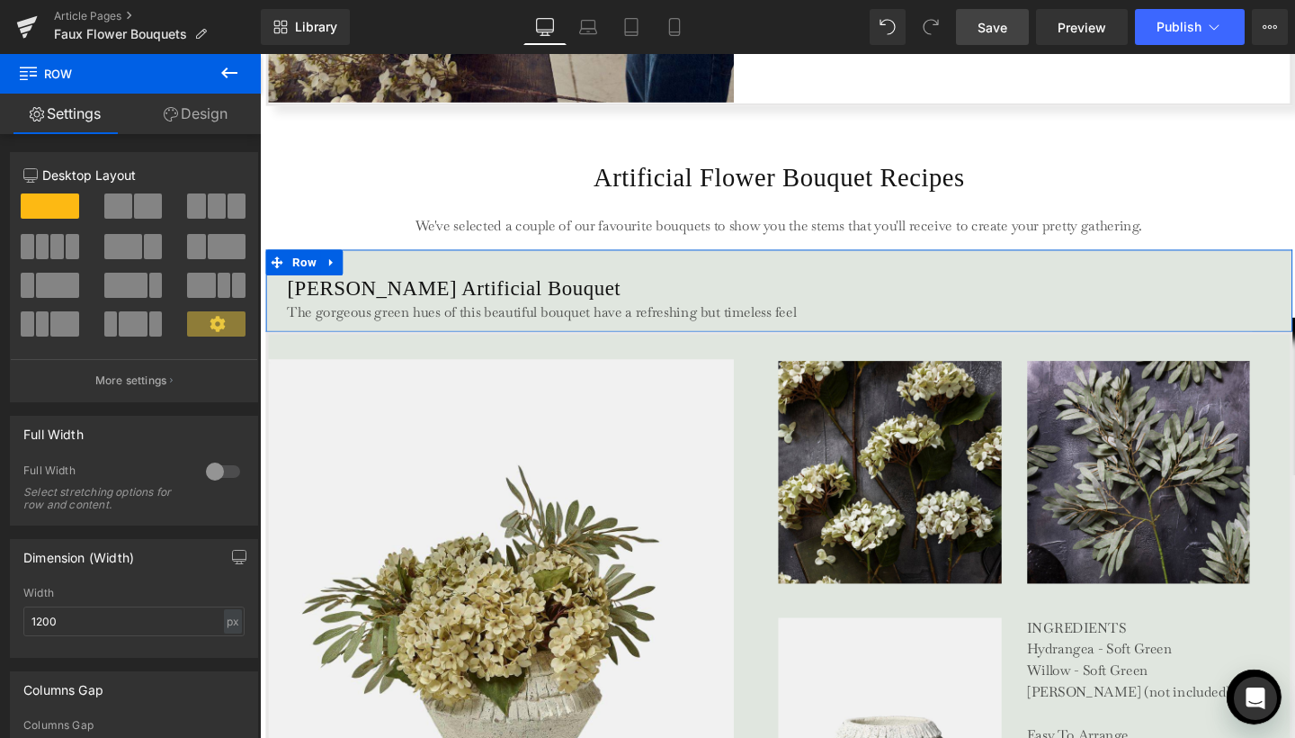
click at [205, 470] on div at bounding box center [222, 471] width 43 height 29
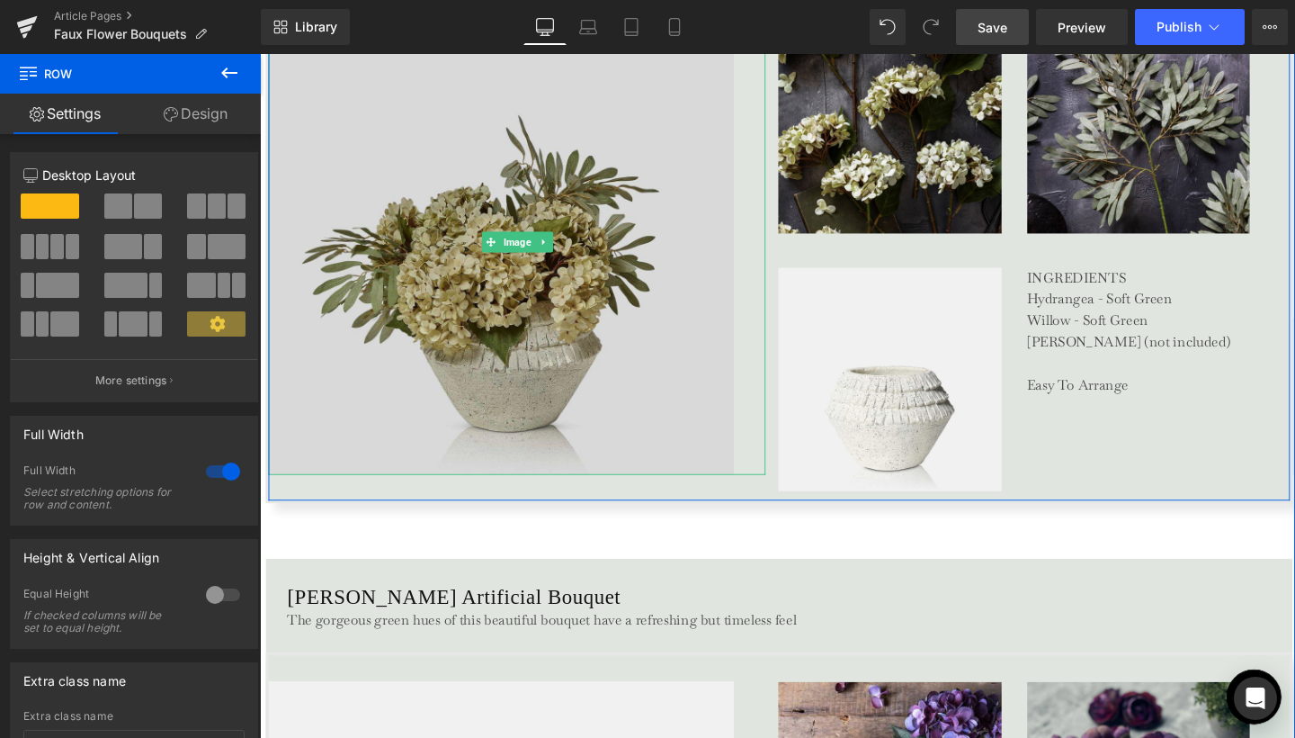
scroll to position [3928, 0]
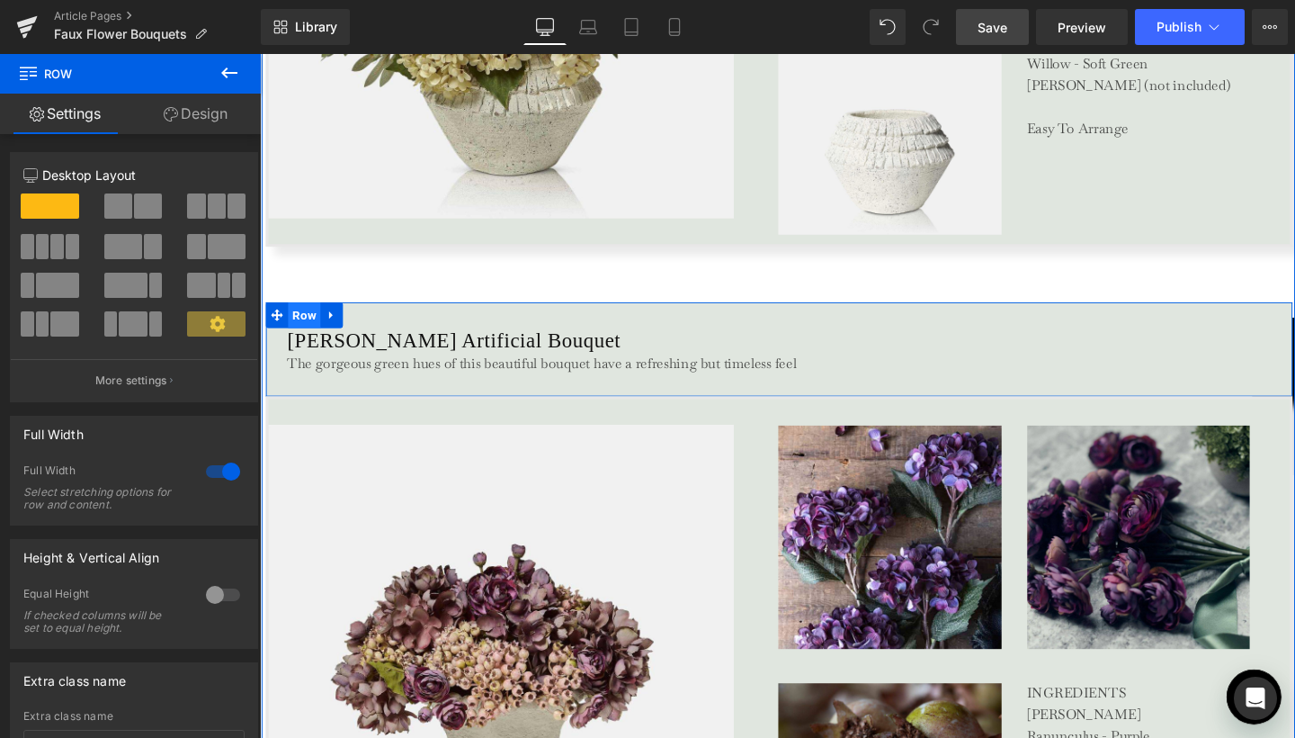
click at [309, 327] on span "Row" at bounding box center [307, 328] width 34 height 27
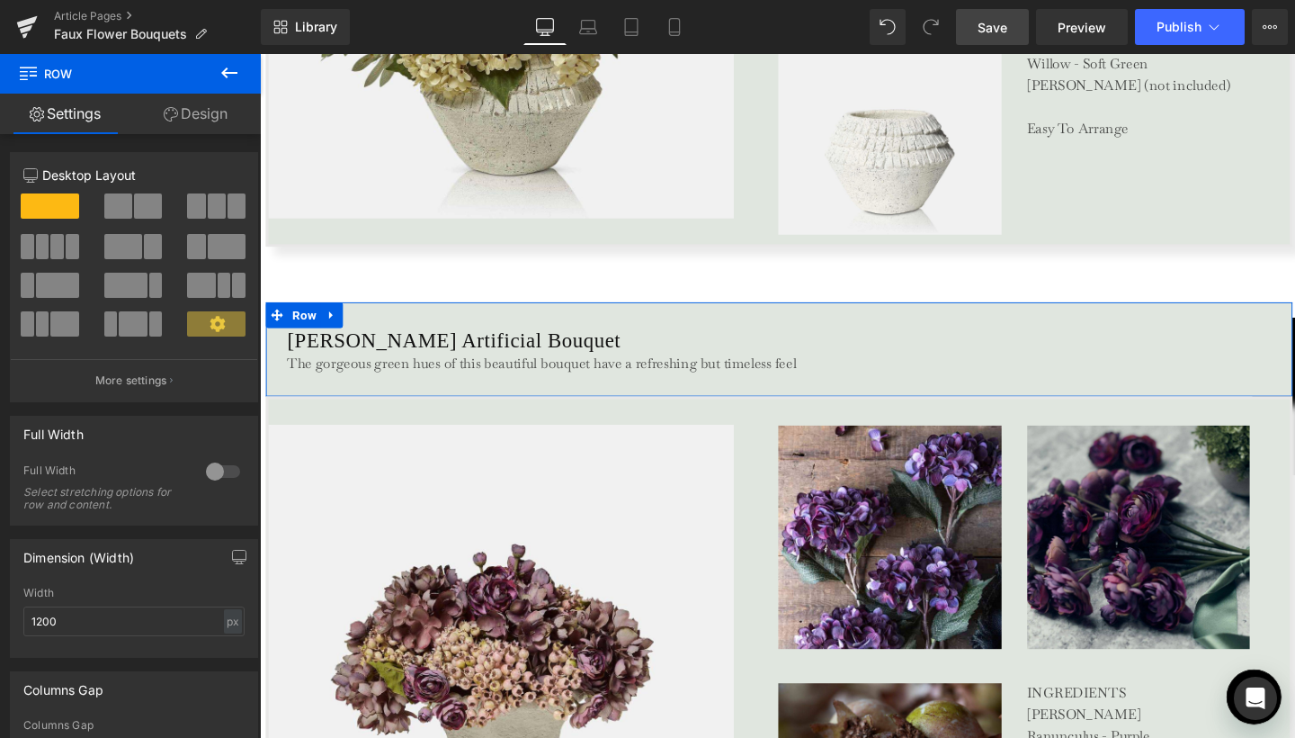
click at [205, 475] on div at bounding box center [222, 471] width 43 height 29
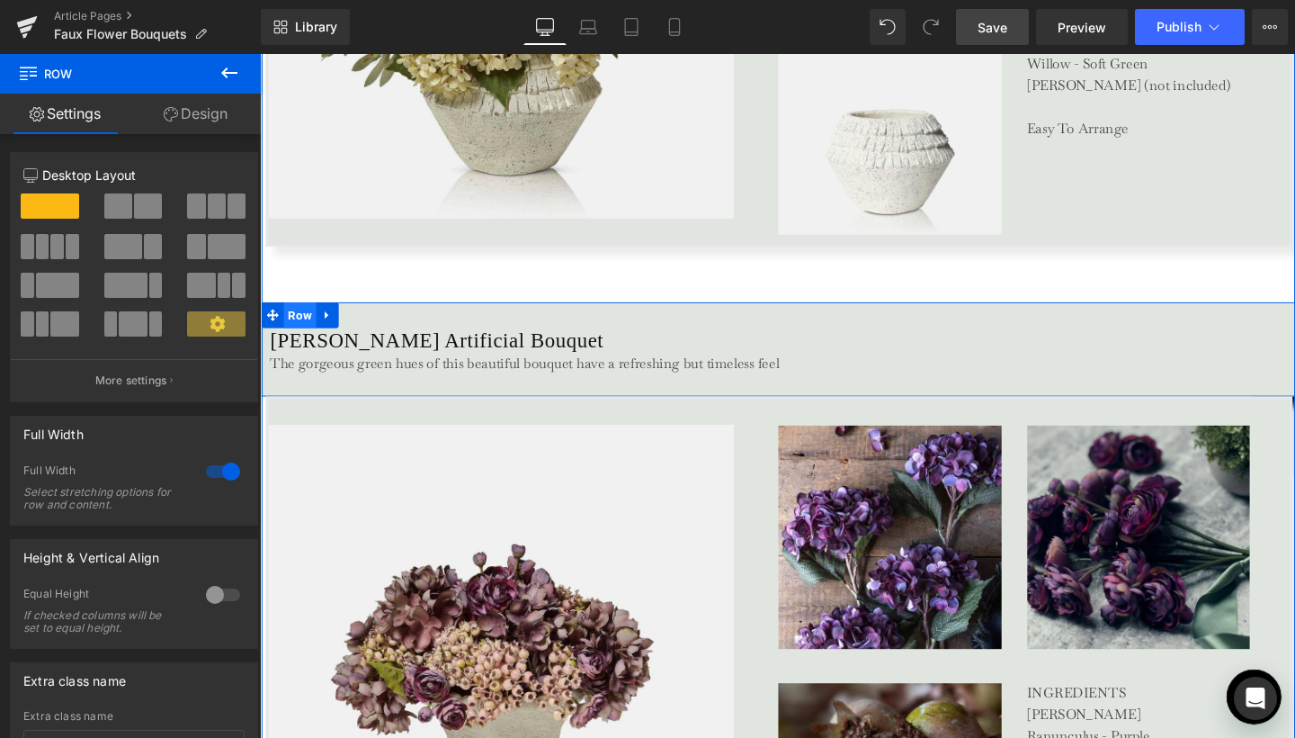
click at [301, 322] on span "Row" at bounding box center [302, 328] width 34 height 27
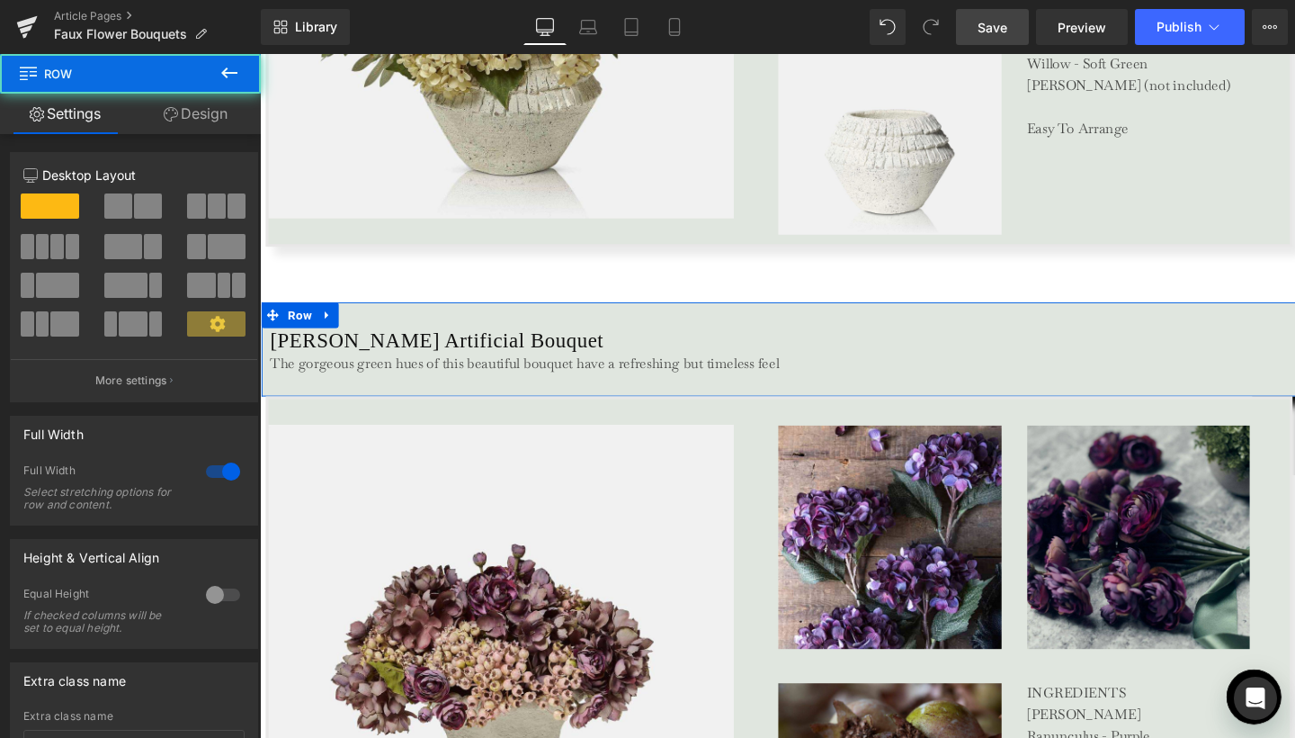
click at [209, 109] on link "Design" at bounding box center [195, 114] width 130 height 40
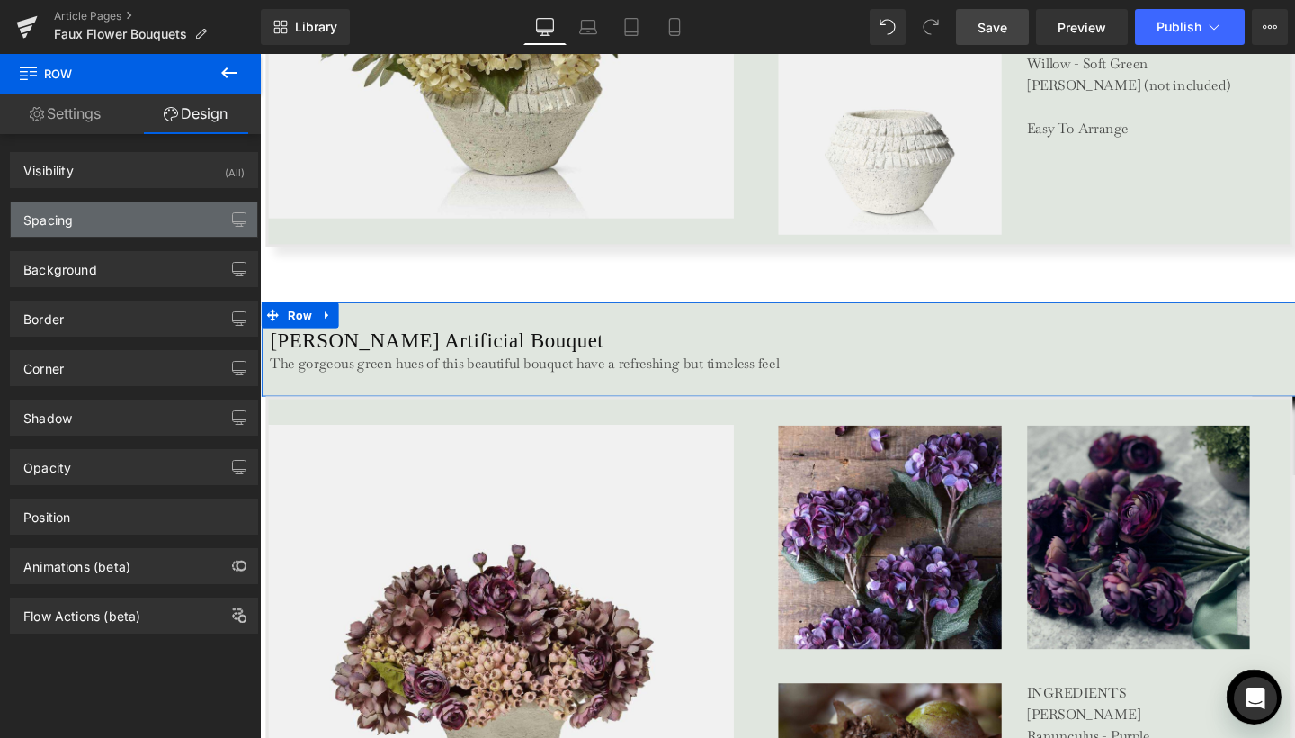
click at [128, 233] on div "Spacing" at bounding box center [134, 219] width 246 height 34
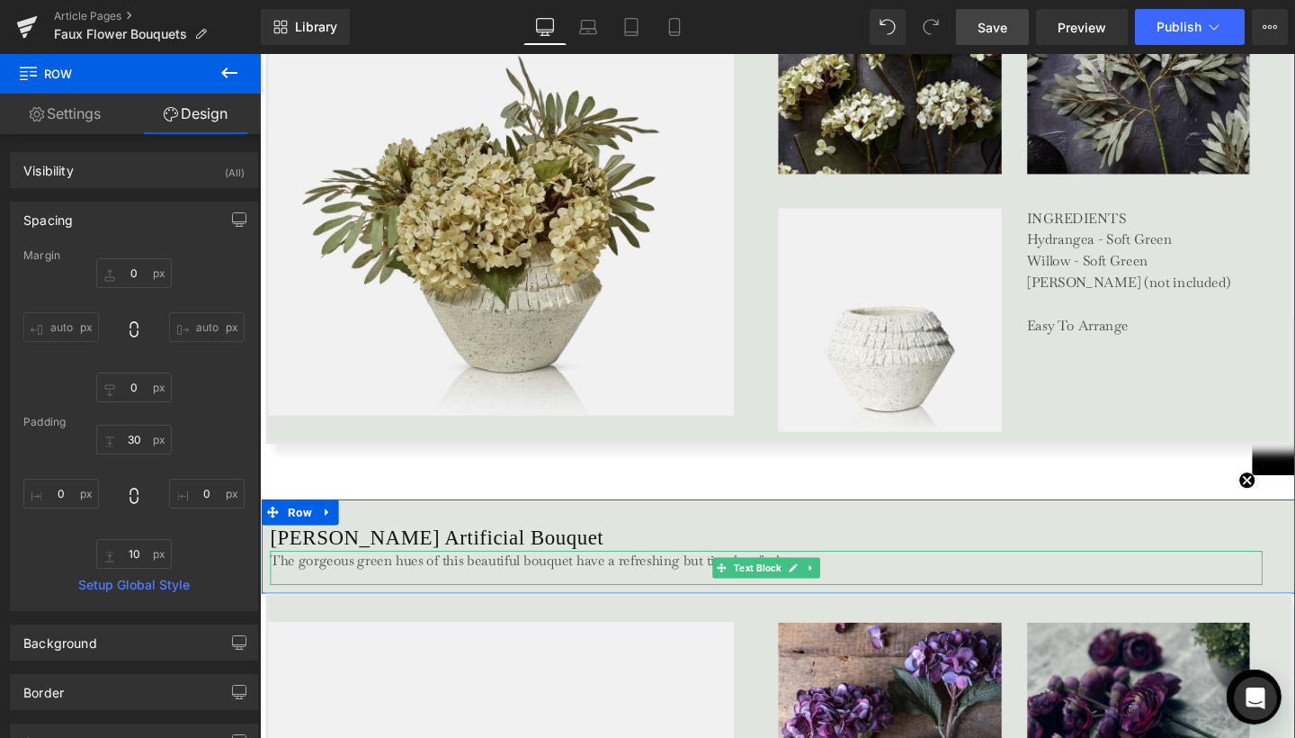
scroll to position [3242, 0]
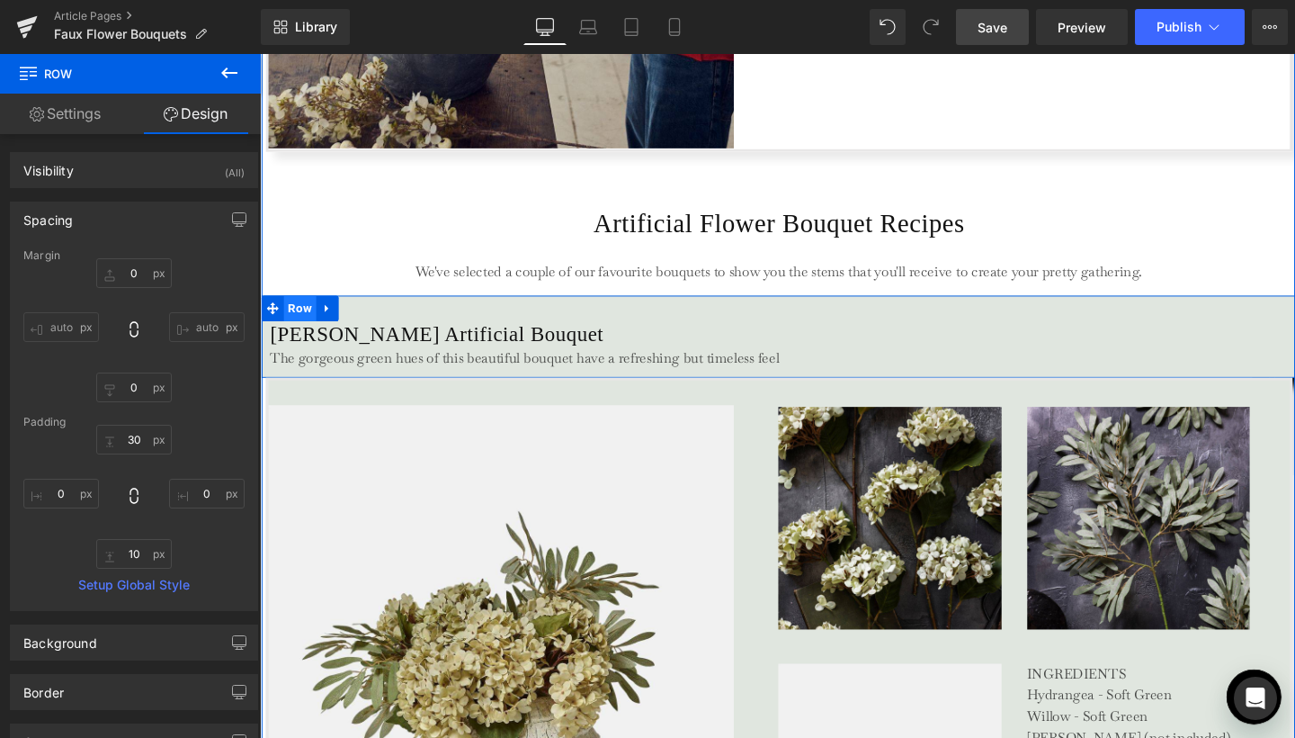
click at [299, 317] on span "Row" at bounding box center [302, 321] width 34 height 27
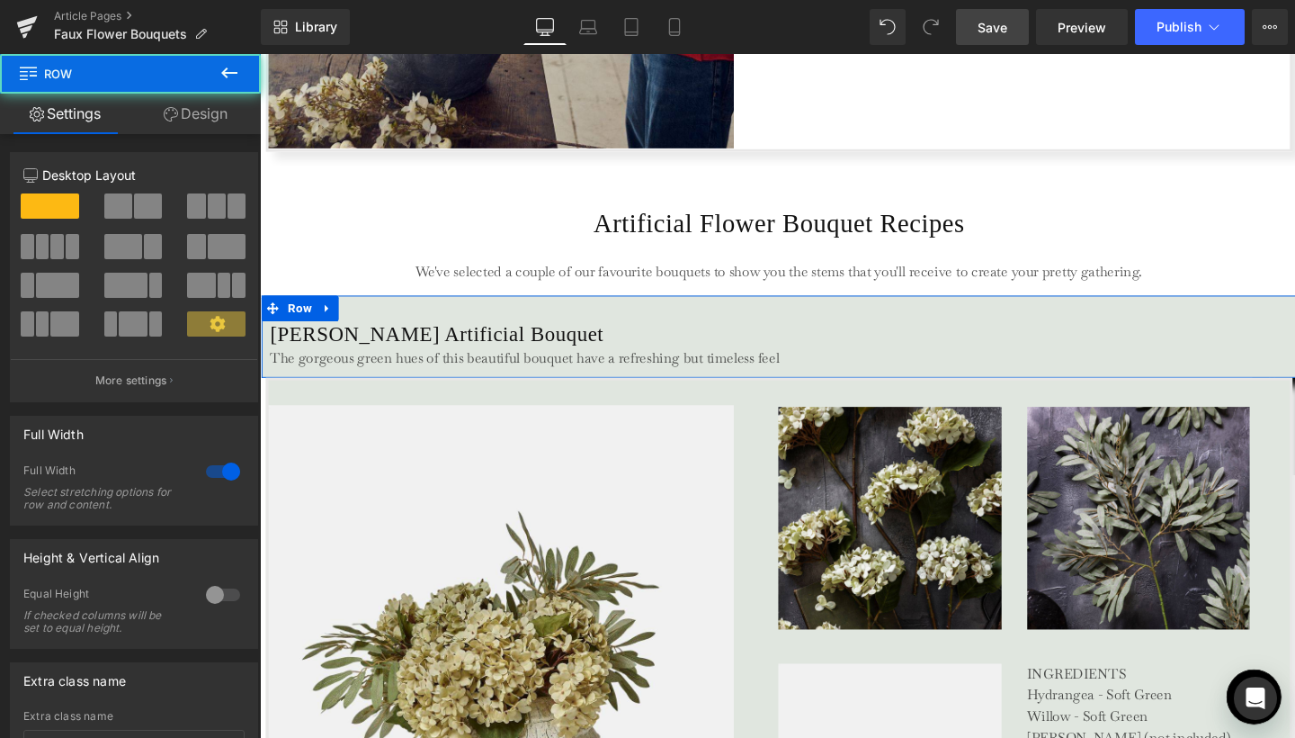
click at [202, 116] on link "Design" at bounding box center [195, 114] width 130 height 40
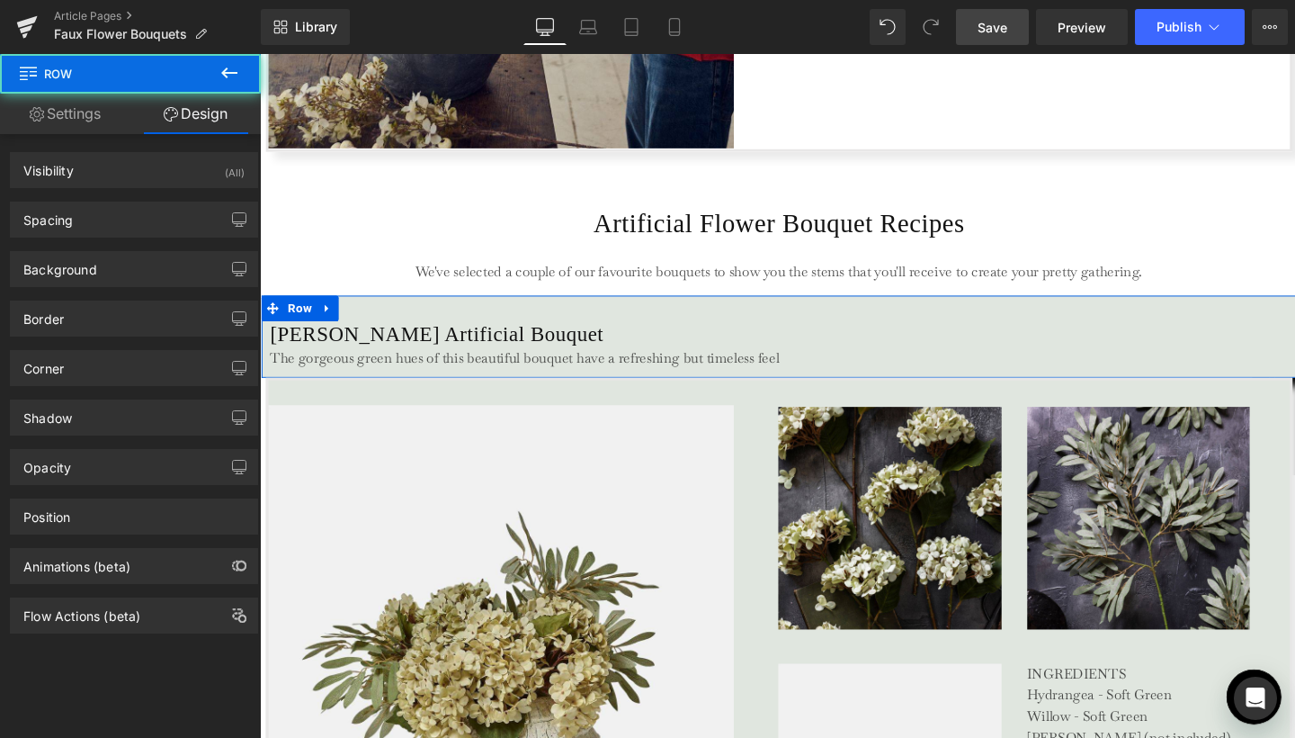
type input "0"
type input "30"
type input "0"
type input "10"
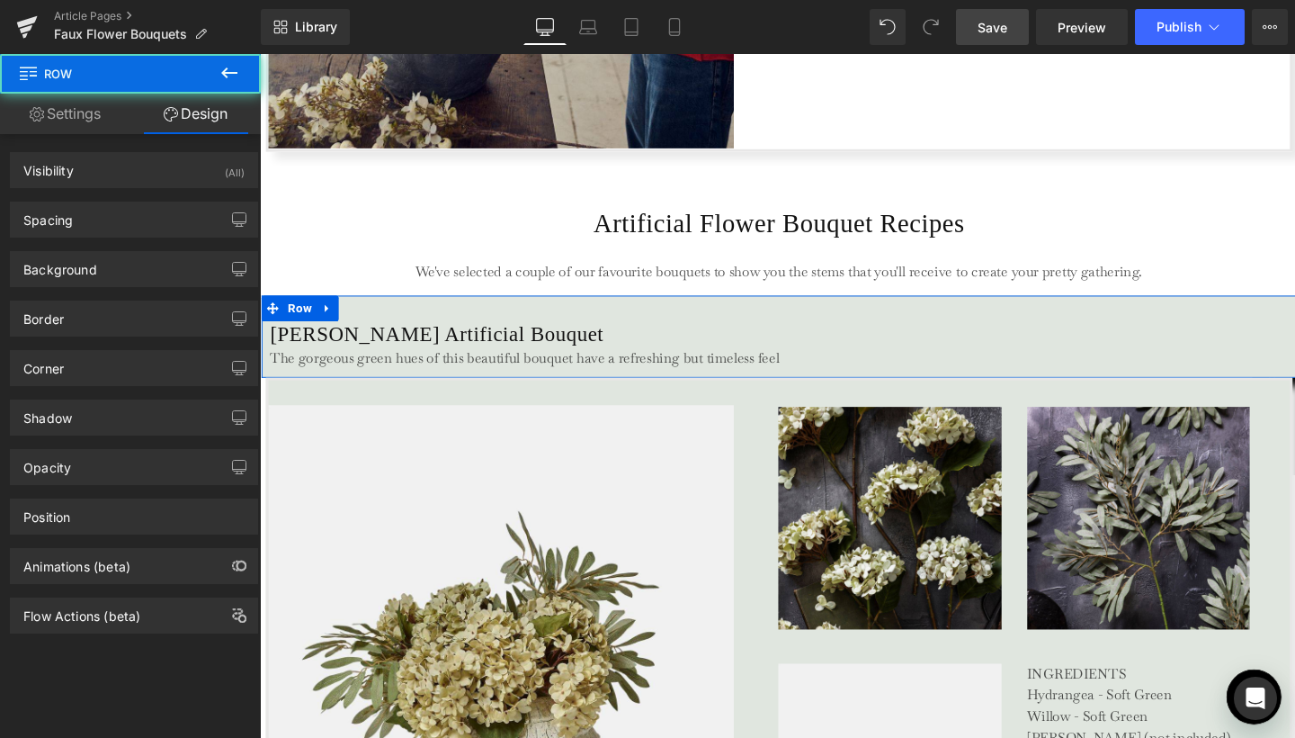
type input "0"
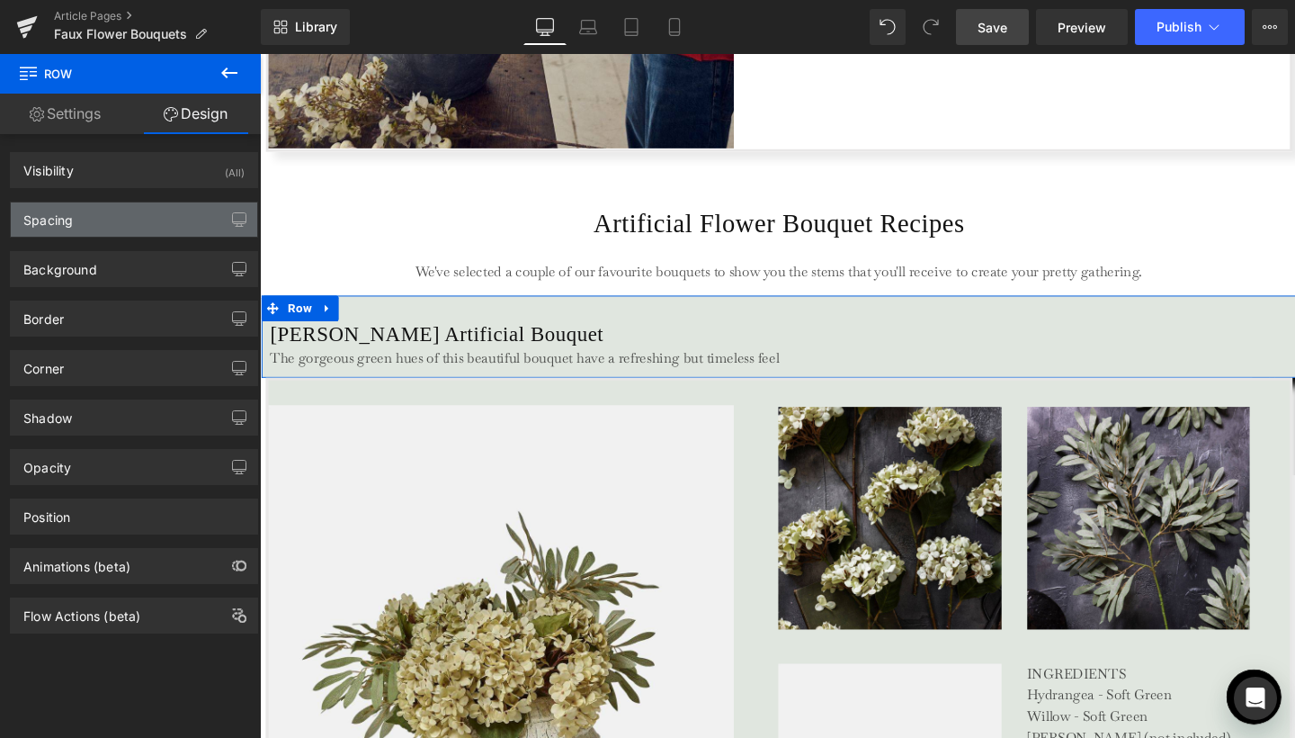
click at [144, 224] on div "Spacing" at bounding box center [134, 219] width 246 height 34
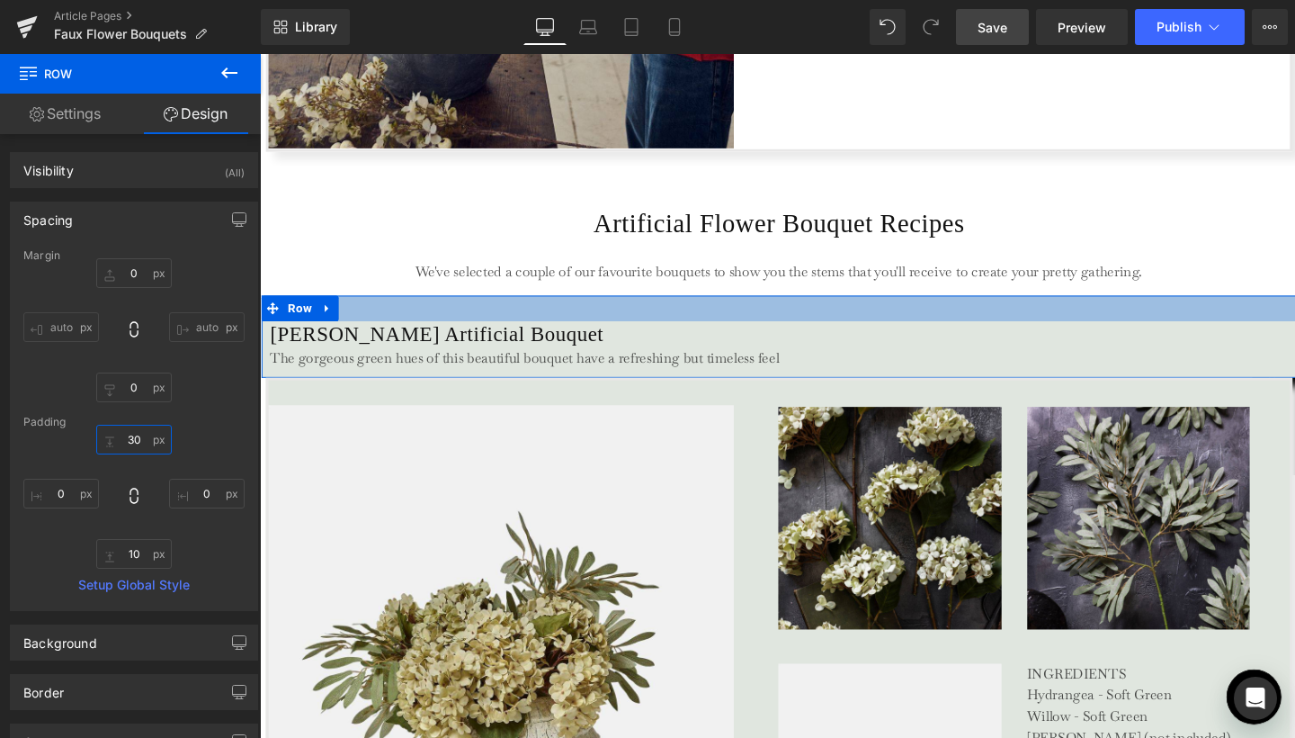
click at [132, 435] on input "30" at bounding box center [134, 440] width 76 height 30
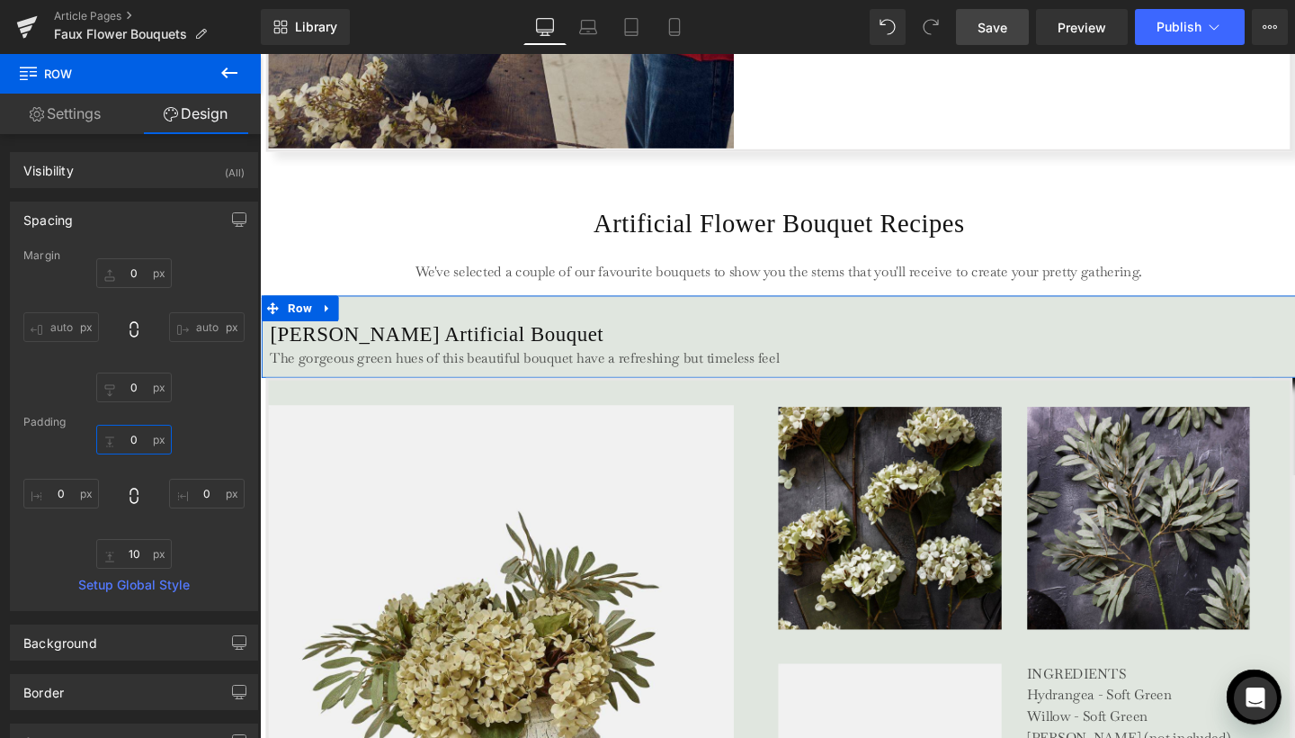
type input "10"
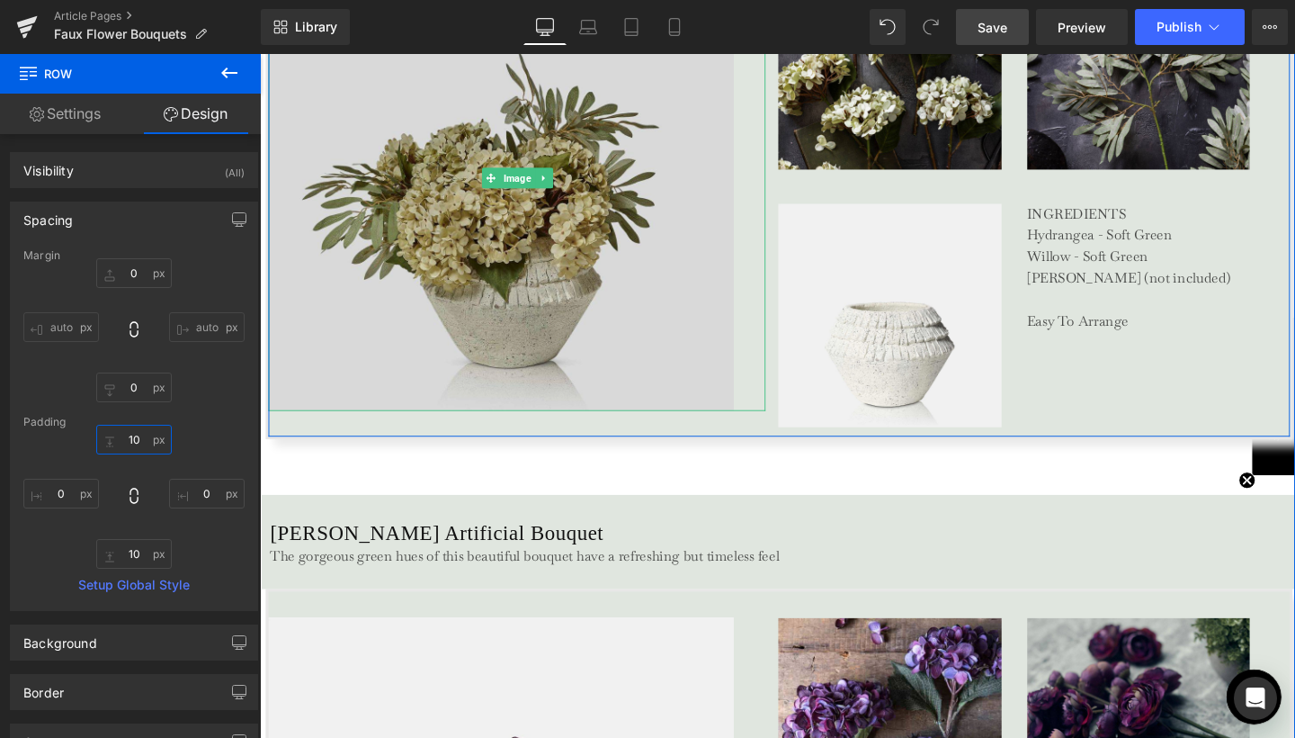
scroll to position [3767, 0]
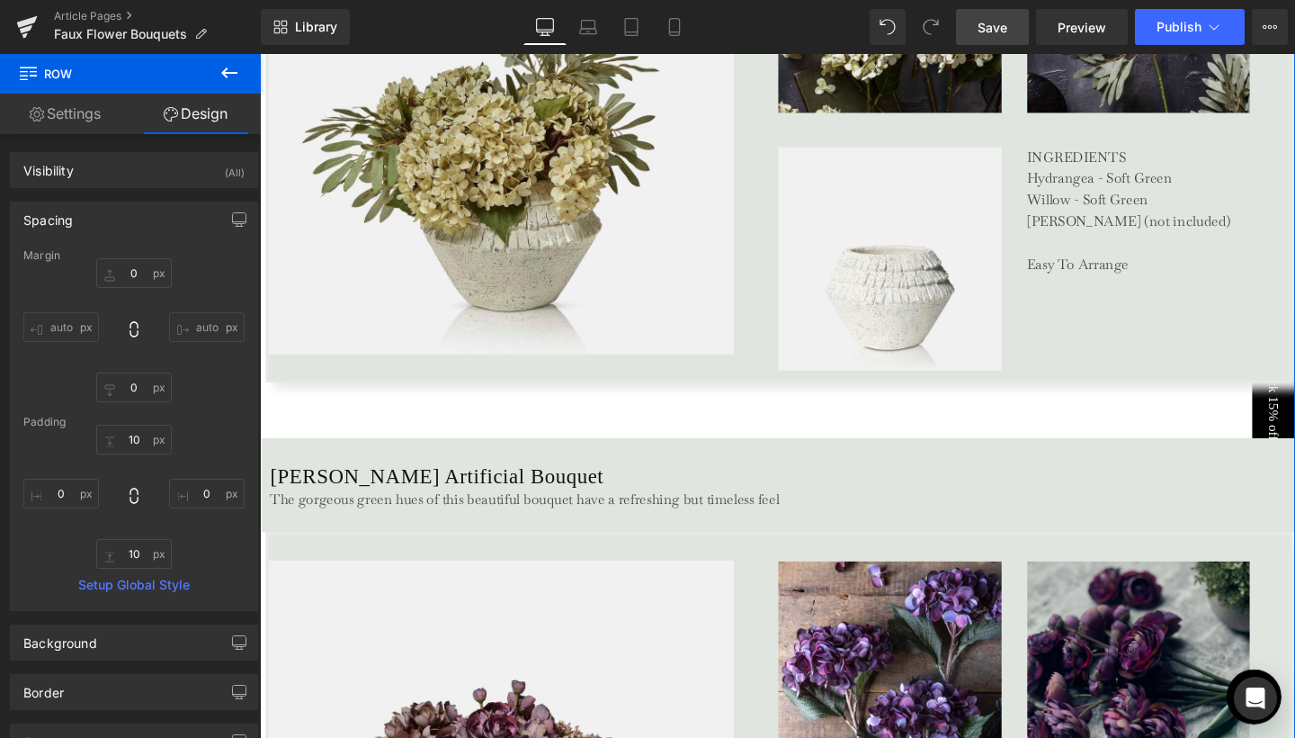
click at [389, 487] on h1 "[PERSON_NAME] Artificial Bouquet" at bounding box center [810, 498] width 1079 height 27
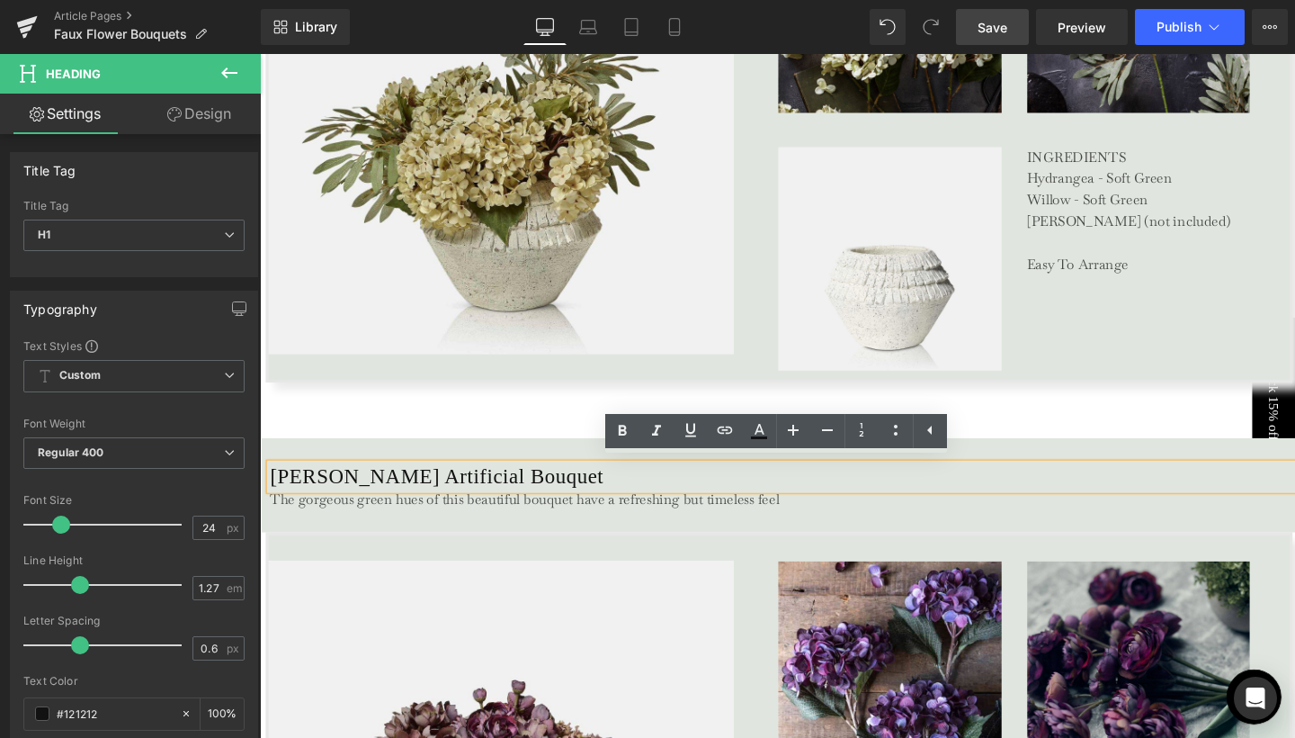
click at [322, 460] on div "Deanna Artificial Bouquet Heading The gorgeous green hues of this beautiful bou…" at bounding box center [806, 507] width 1088 height 99
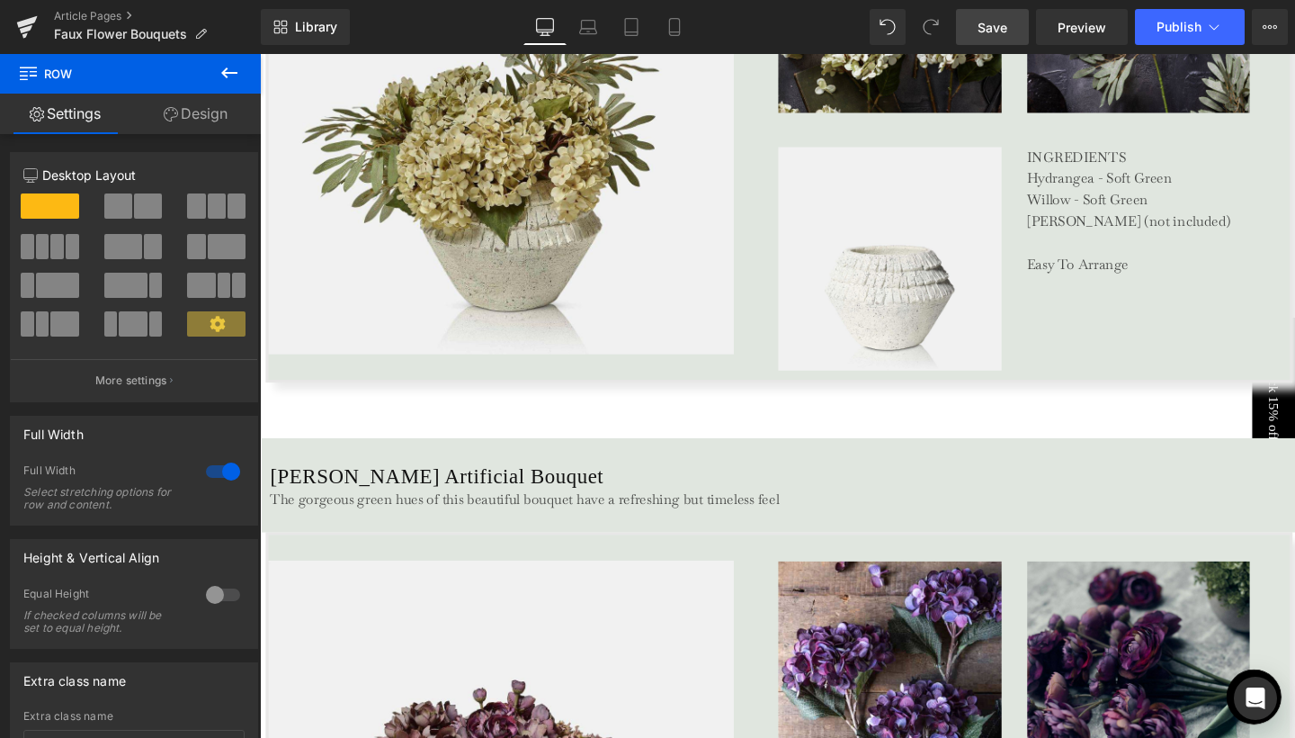
click at [294, 470] on div "Deanna Artificial Bouquet Heading The gorgeous green hues of this beautiful bou…" at bounding box center [806, 507] width 1088 height 99
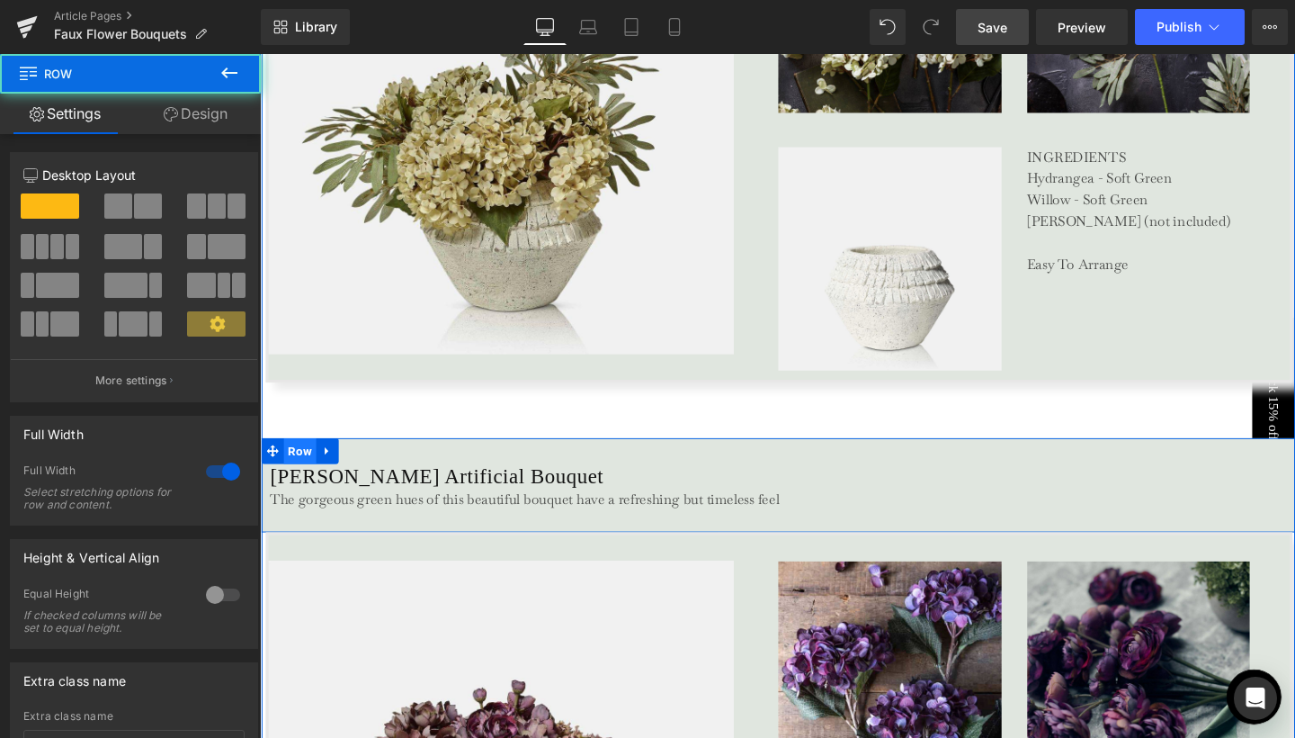
click at [293, 465] on span "Row" at bounding box center [302, 471] width 34 height 27
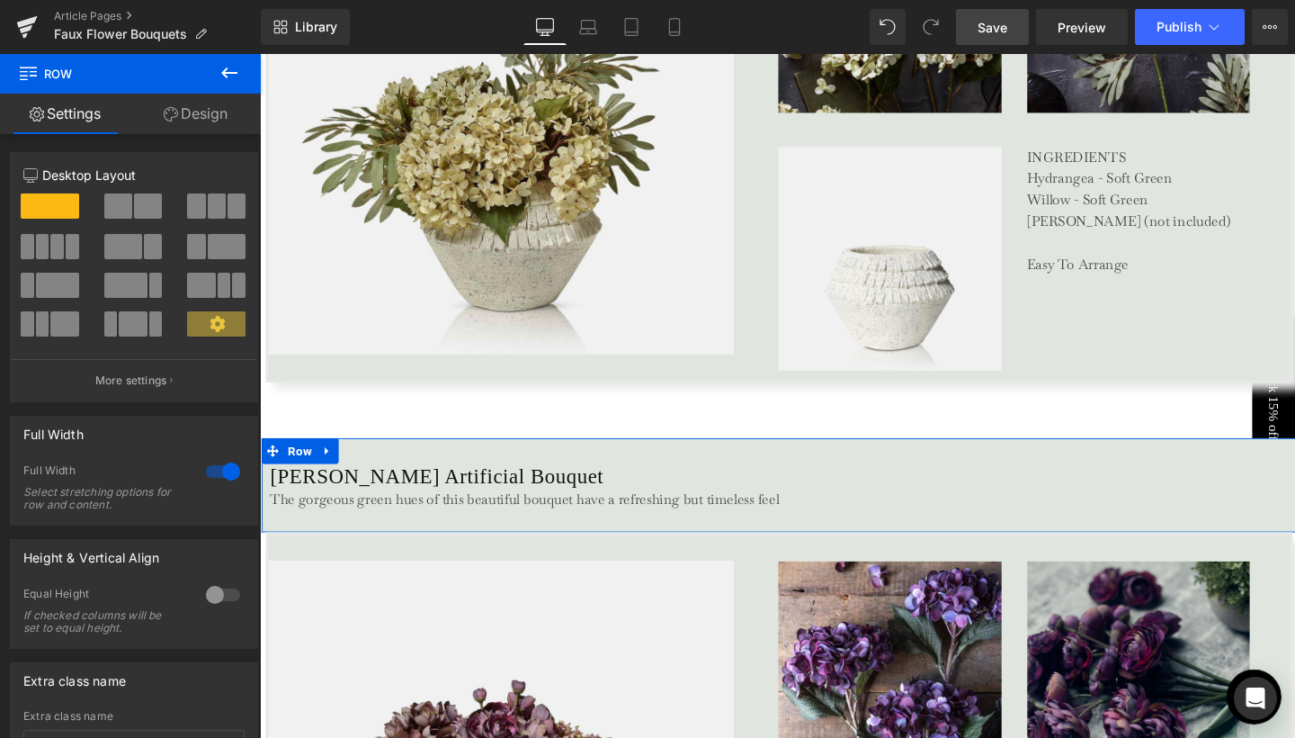
click at [215, 122] on link "Design" at bounding box center [195, 114] width 130 height 40
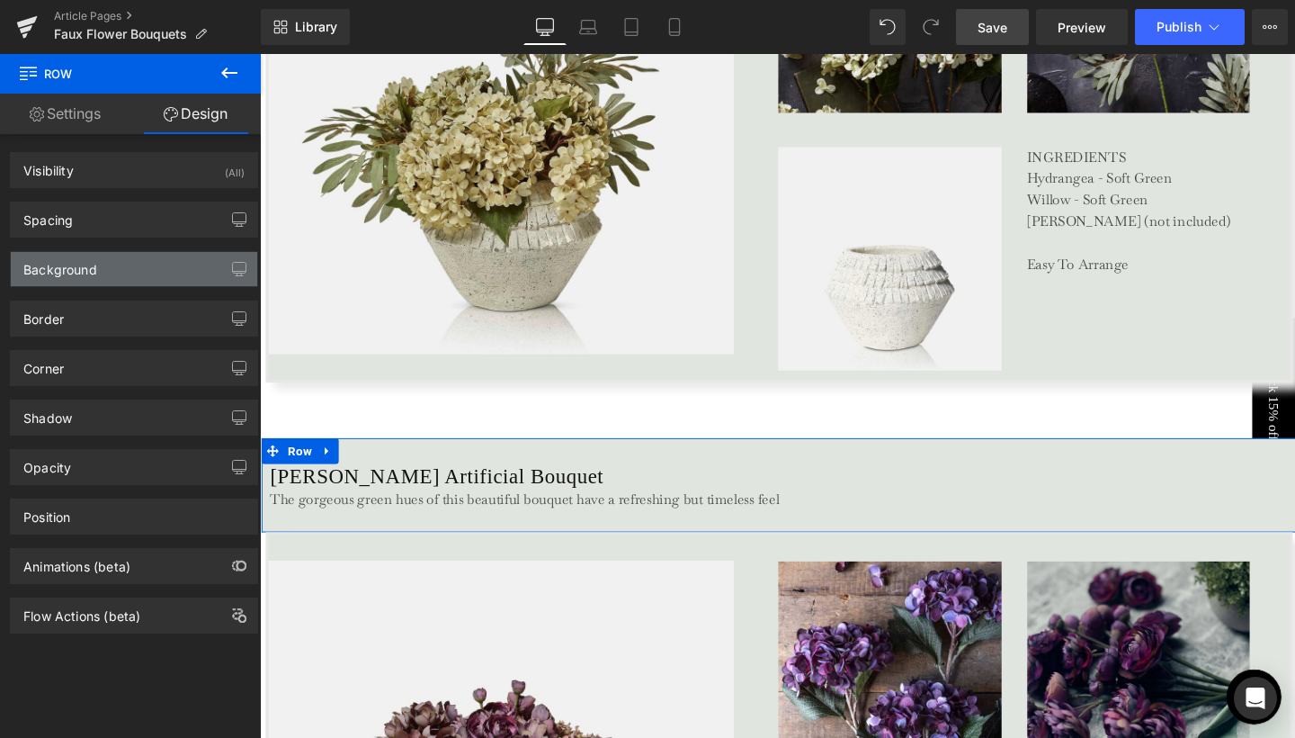
click at [144, 259] on div "Background" at bounding box center [134, 269] width 246 height 34
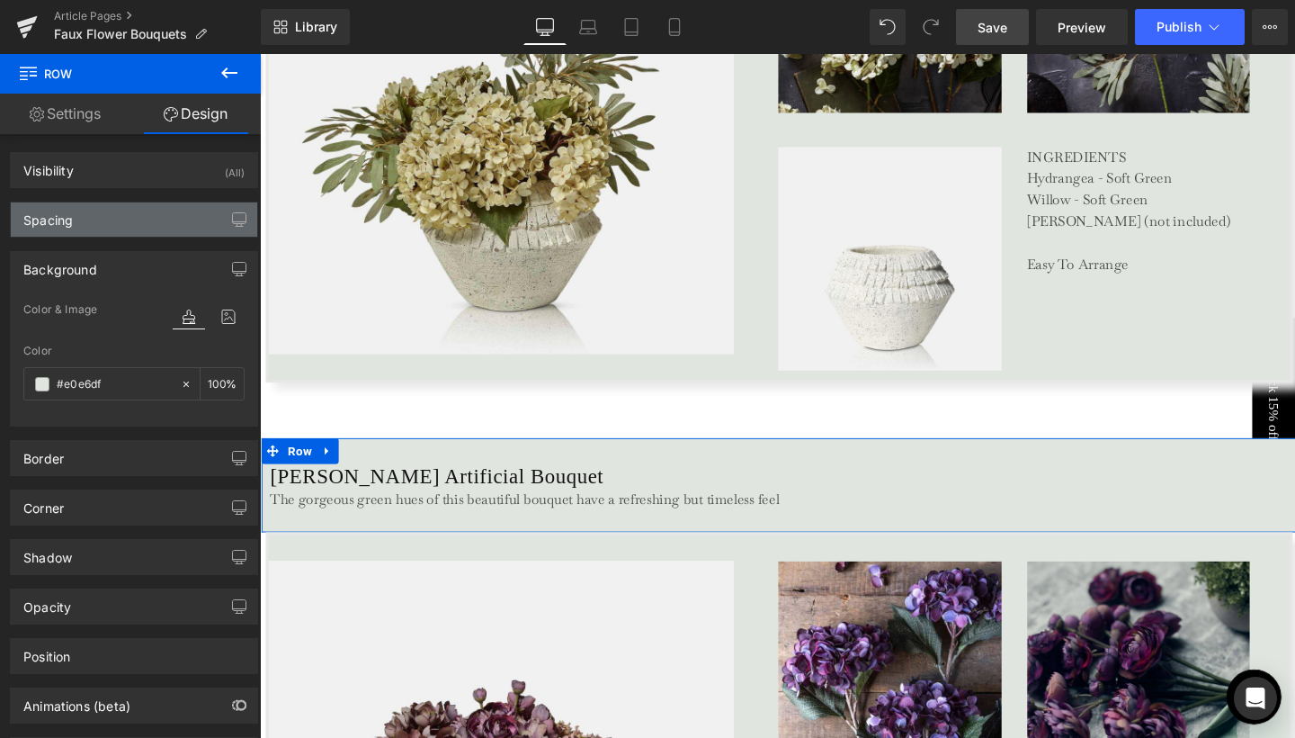
click at [160, 221] on div "Spacing" at bounding box center [134, 219] width 246 height 34
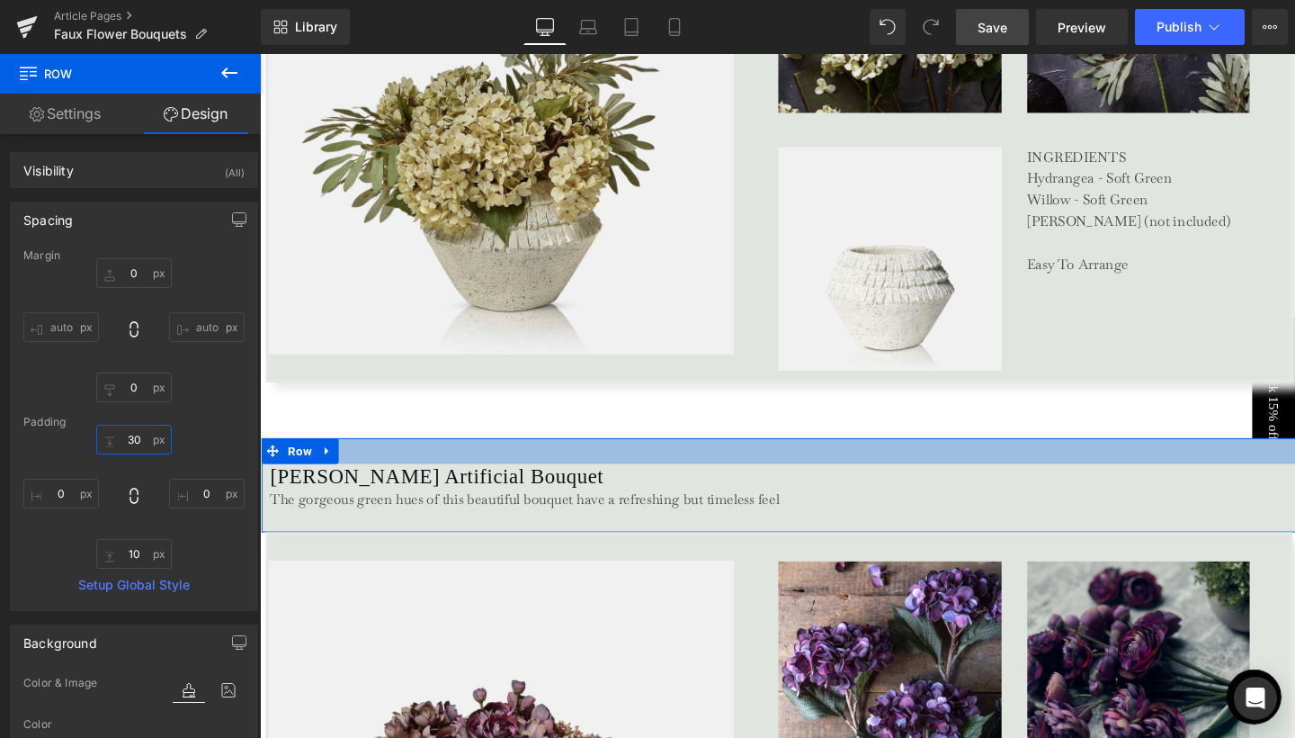
click at [133, 437] on input "30" at bounding box center [134, 440] width 76 height 30
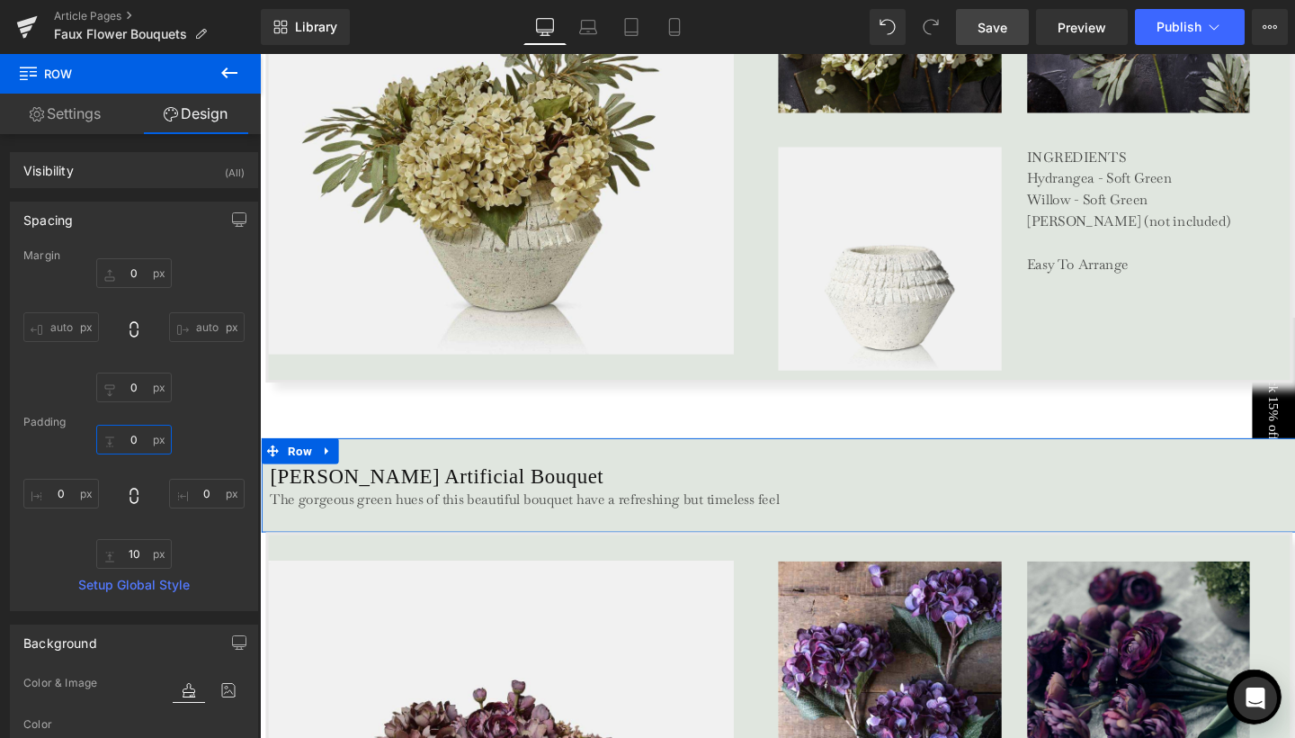
type input "10"
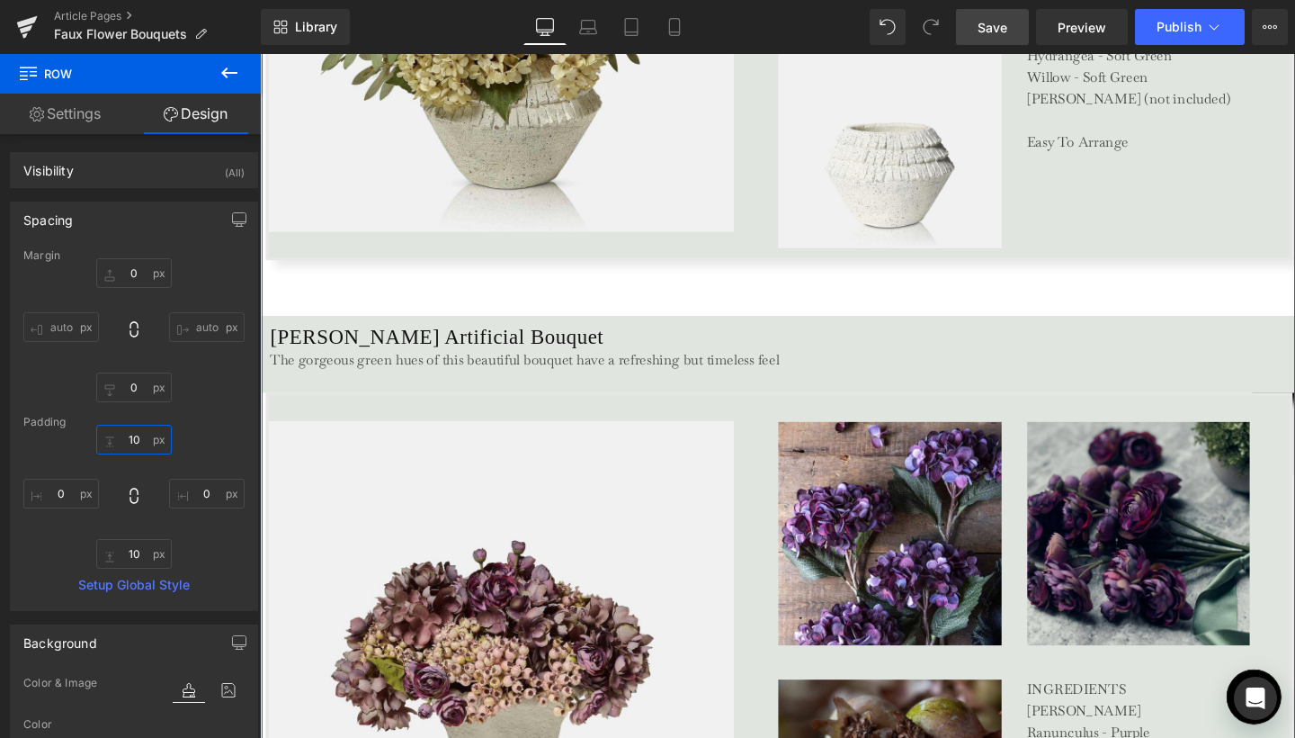
scroll to position [3959, 0]
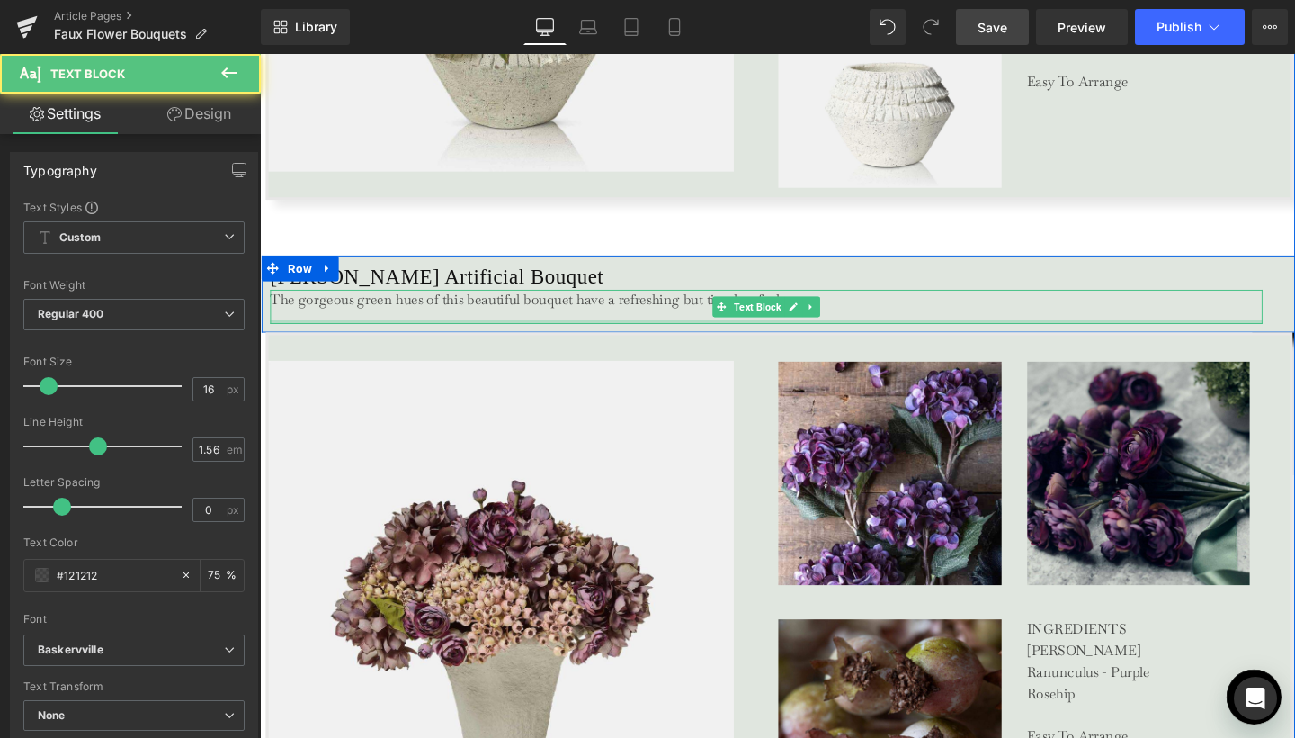
click at [669, 333] on div at bounding box center [792, 335] width 1043 height 4
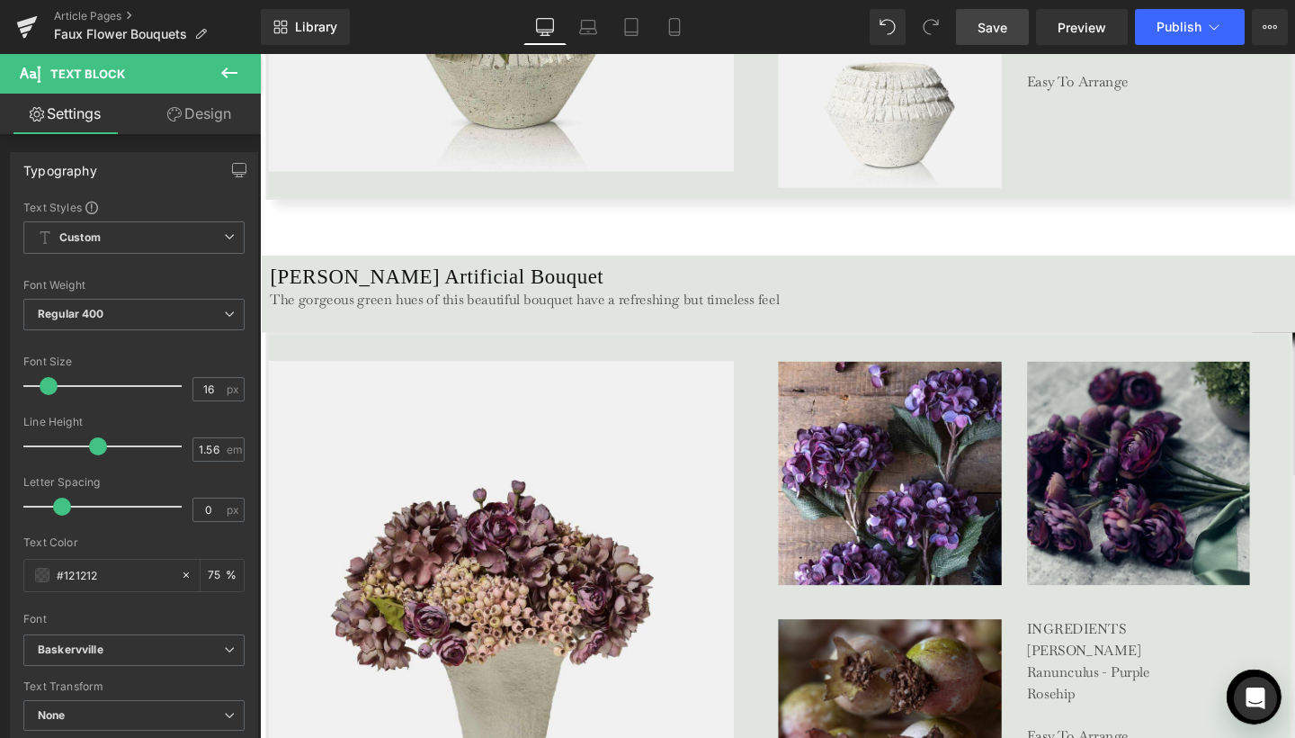
click at [191, 113] on link "Design" at bounding box center [199, 114] width 130 height 40
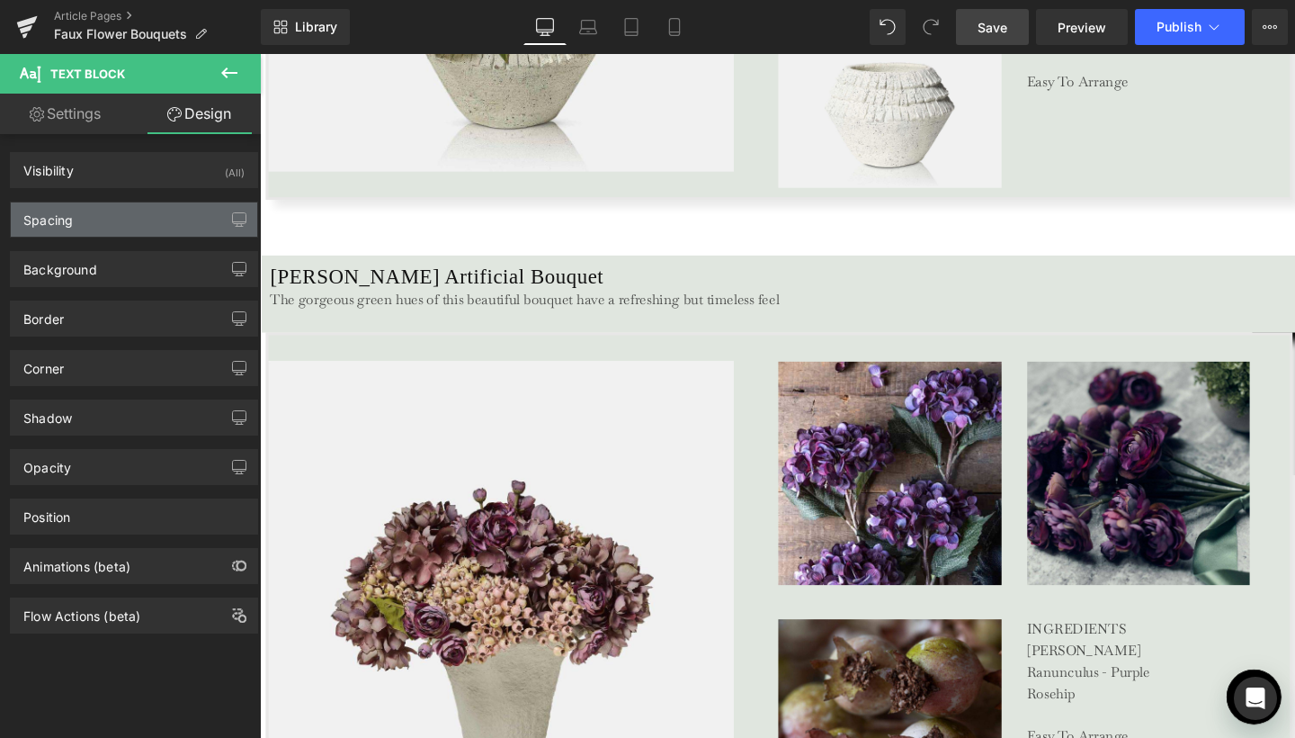
click at [119, 206] on div "Spacing" at bounding box center [134, 219] width 246 height 34
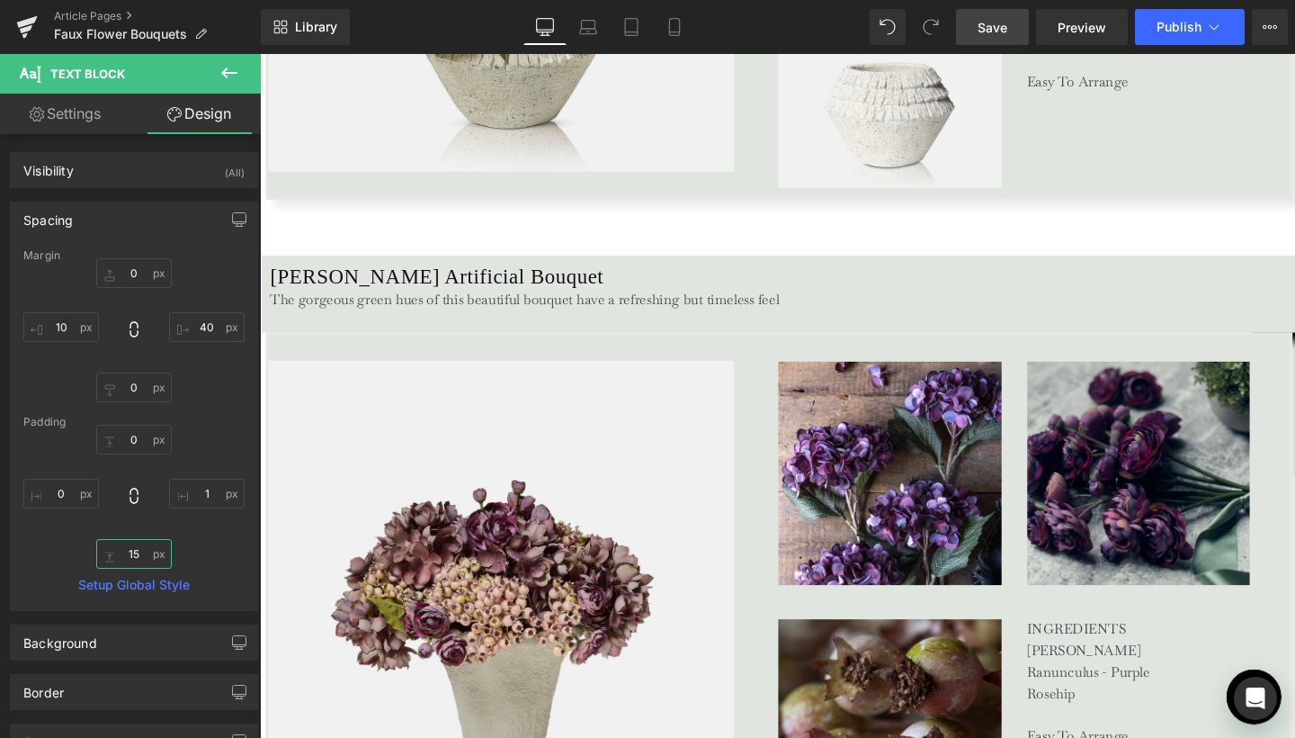
click at [143, 550] on input "15" at bounding box center [134, 554] width 76 height 30
type input "1"
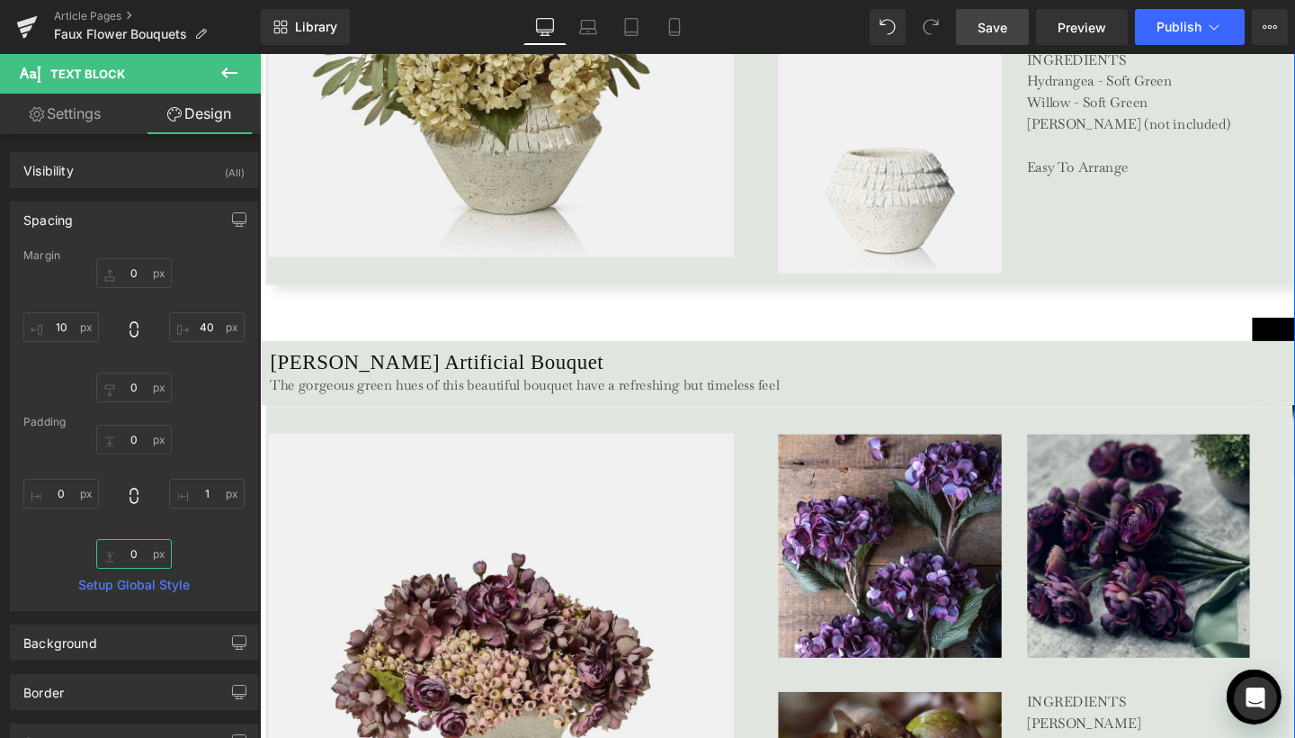
scroll to position [3953, 0]
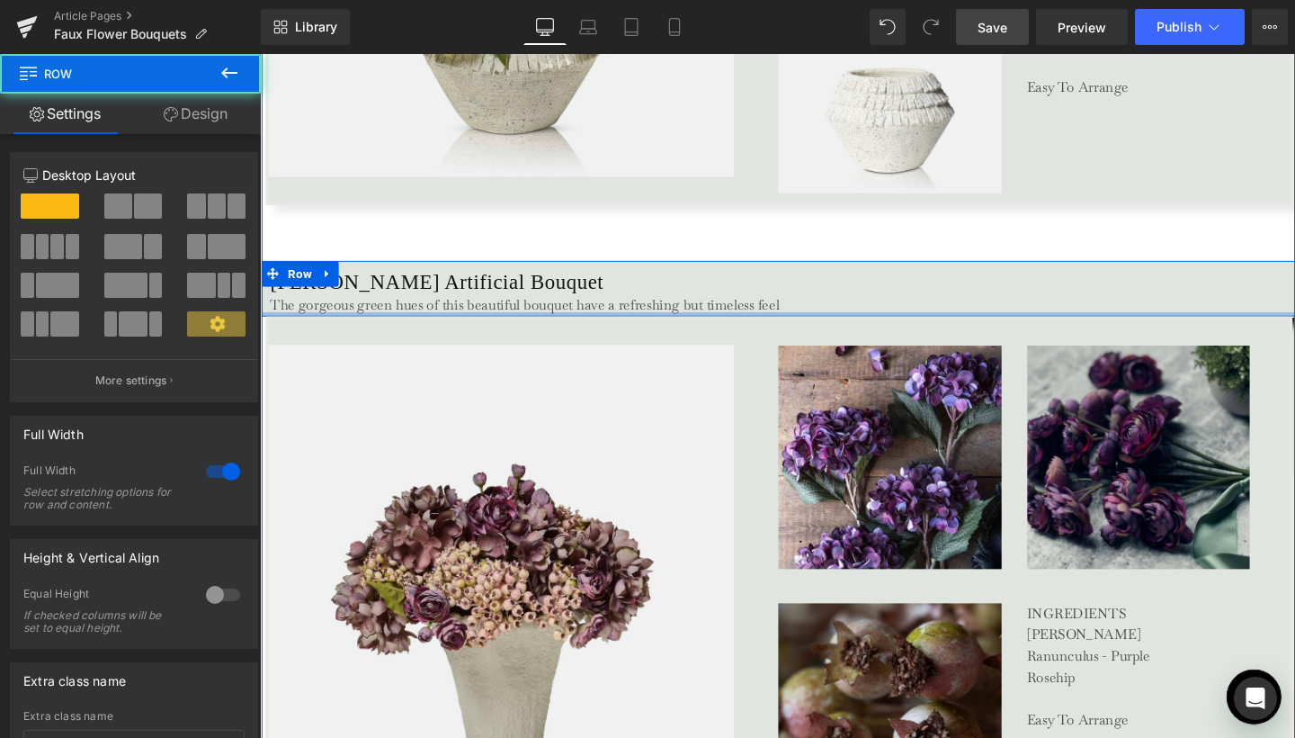
drag, startPoint x: 1280, startPoint y: 332, endPoint x: 1278, endPoint y: 314, distance: 18.1
click at [1278, 314] on div "Deanna Artificial Bouquet Heading The gorgeous green hues of this beautiful bou…" at bounding box center [806, 301] width 1088 height 58
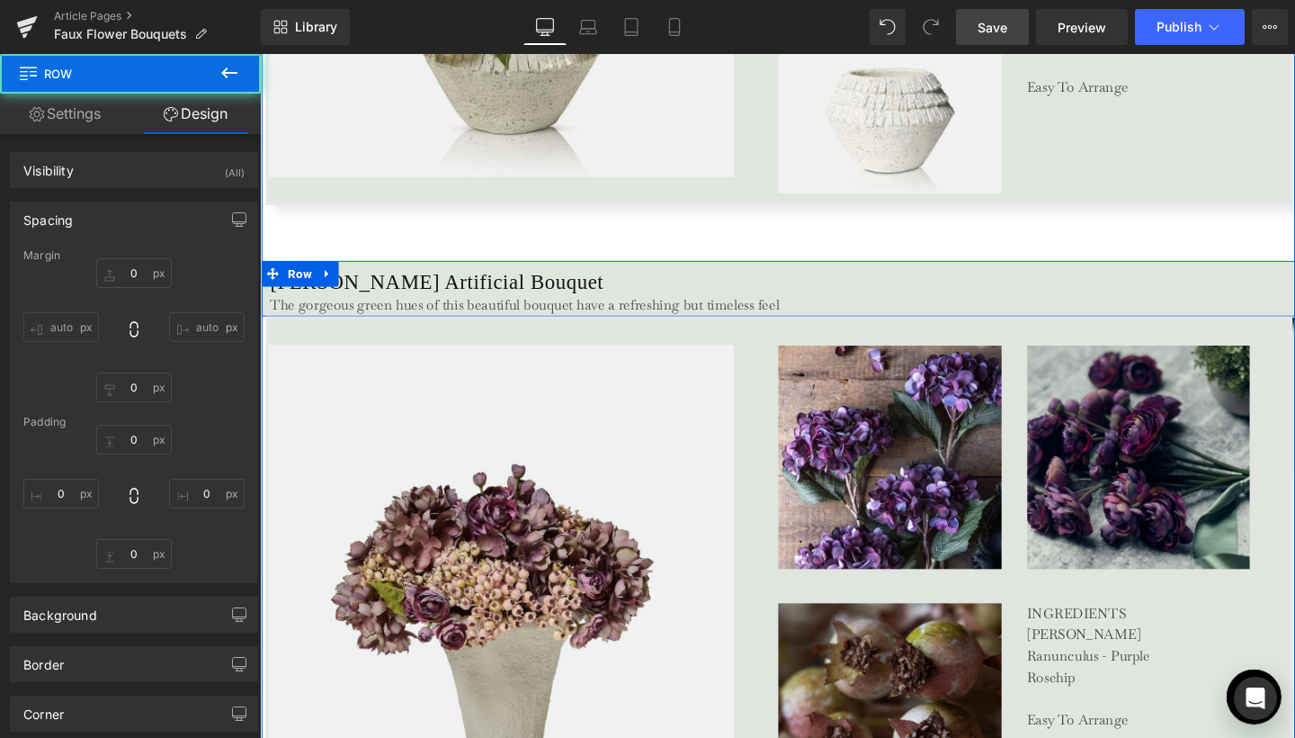
type input "0"
type input "10"
type input "0"
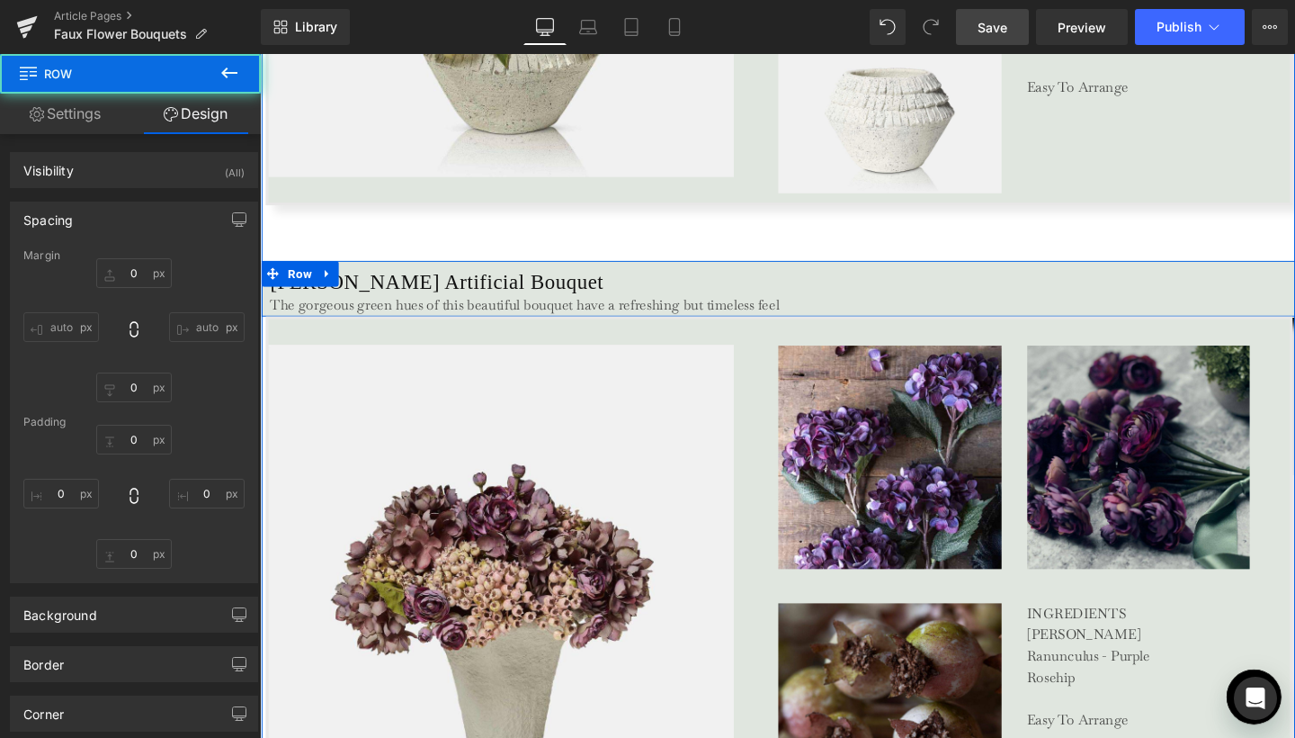
type input "0"
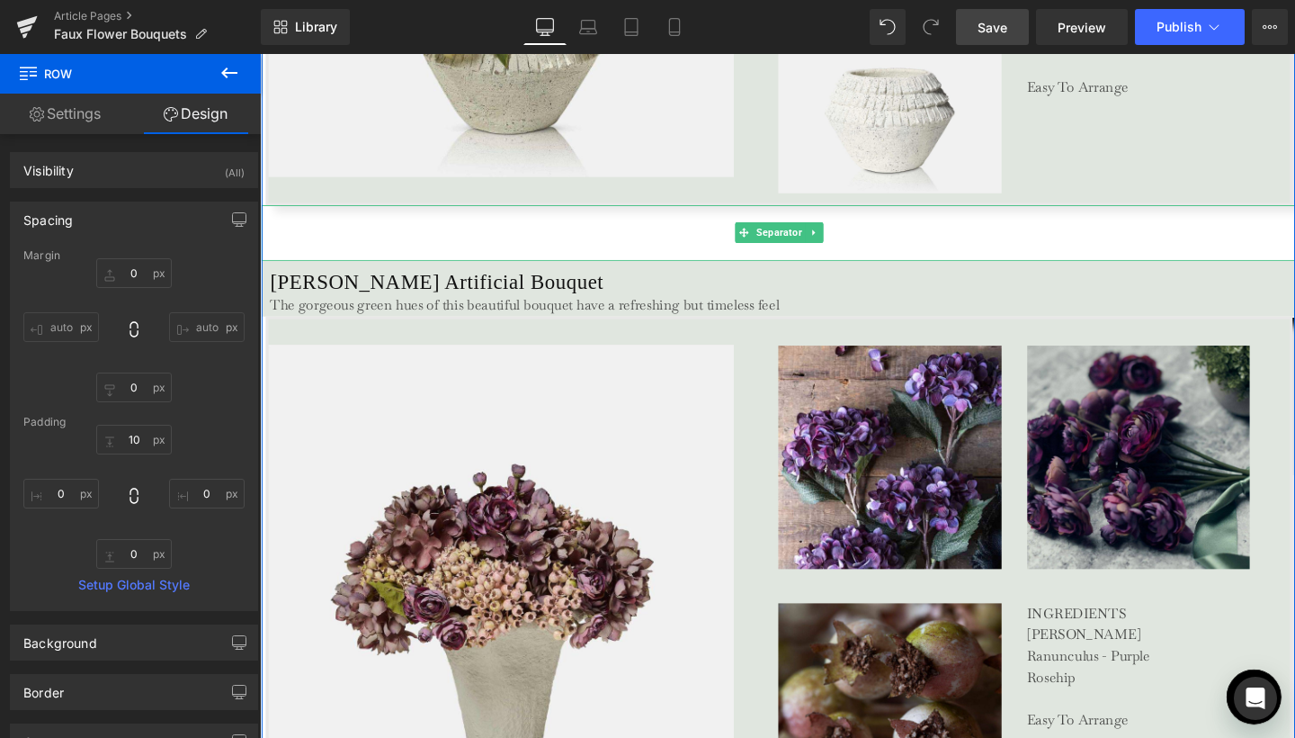
click at [909, 246] on hr at bounding box center [806, 246] width 1088 height 49
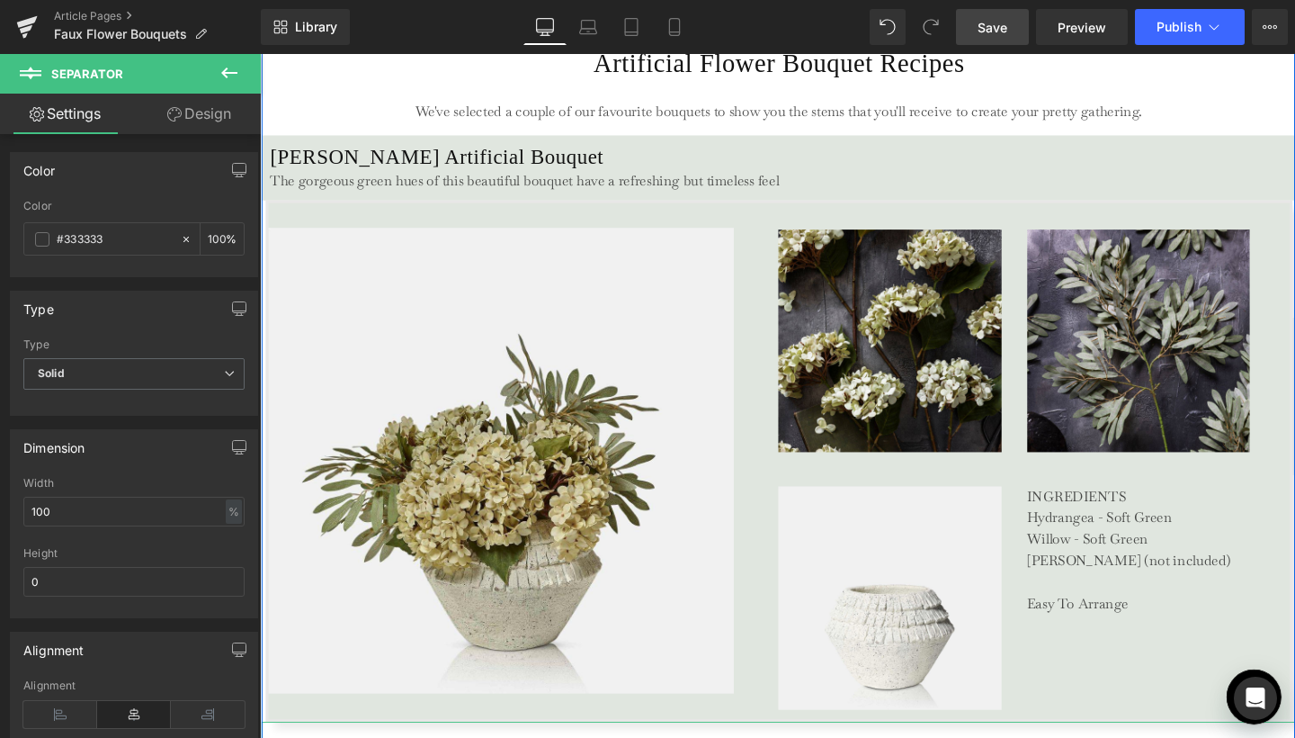
scroll to position [3373, 0]
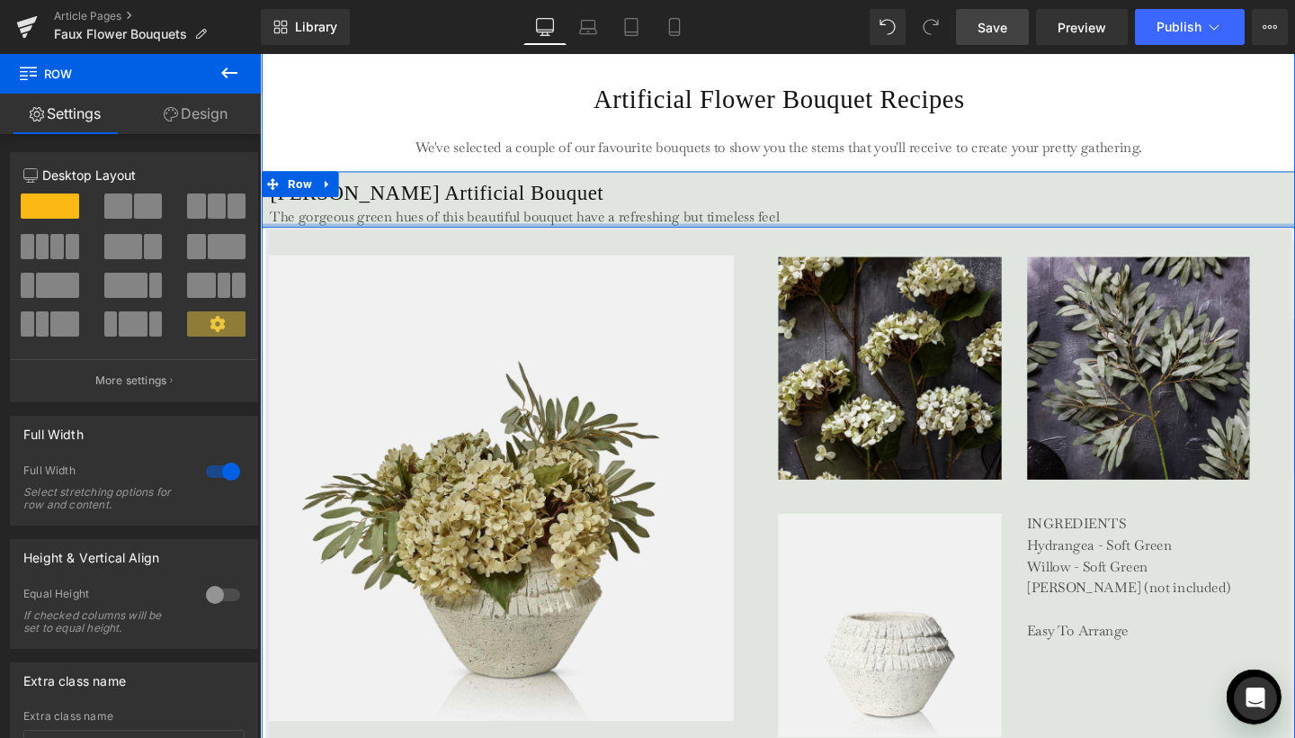
drag, startPoint x: 772, startPoint y: 236, endPoint x: 773, endPoint y: 220, distance: 15.3
click at [773, 220] on div "Erna Artificial Bouquet Heading The gorgeous green hues of this beautiful bouqu…" at bounding box center [806, 206] width 1088 height 58
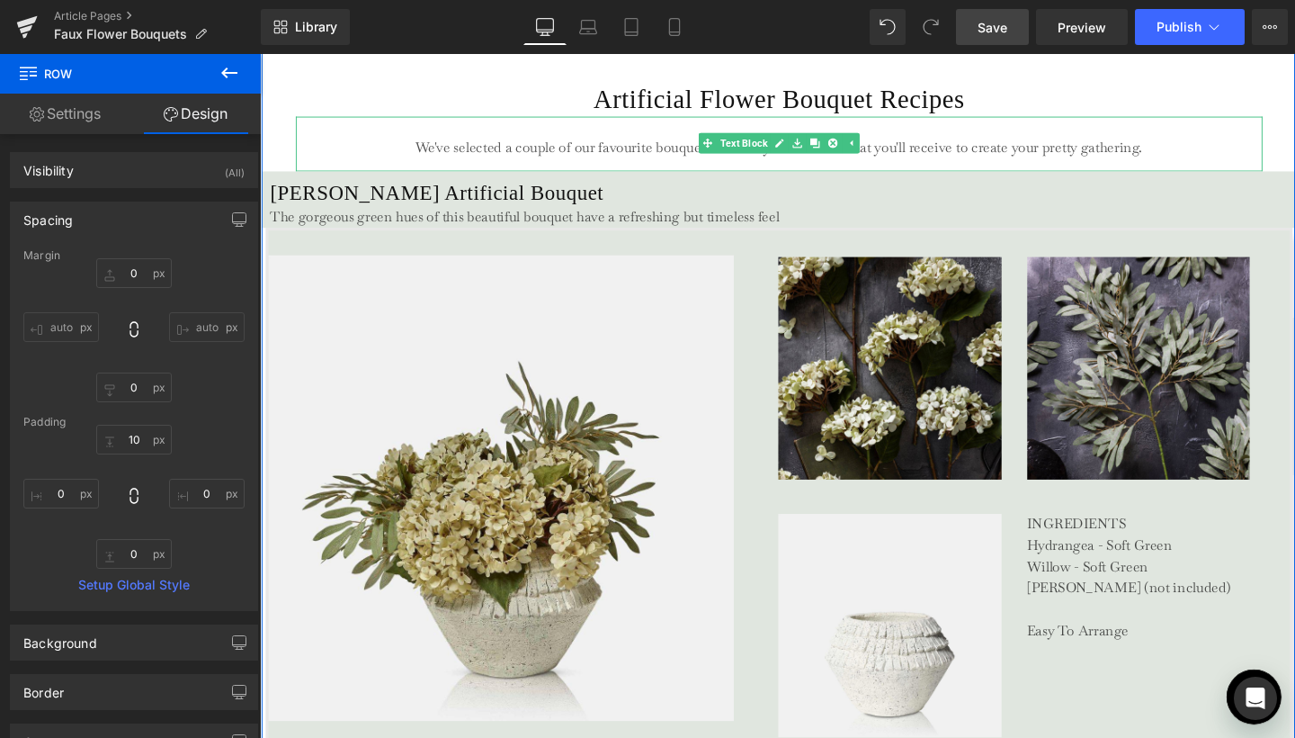
click at [328, 121] on div at bounding box center [806, 122] width 1016 height 4
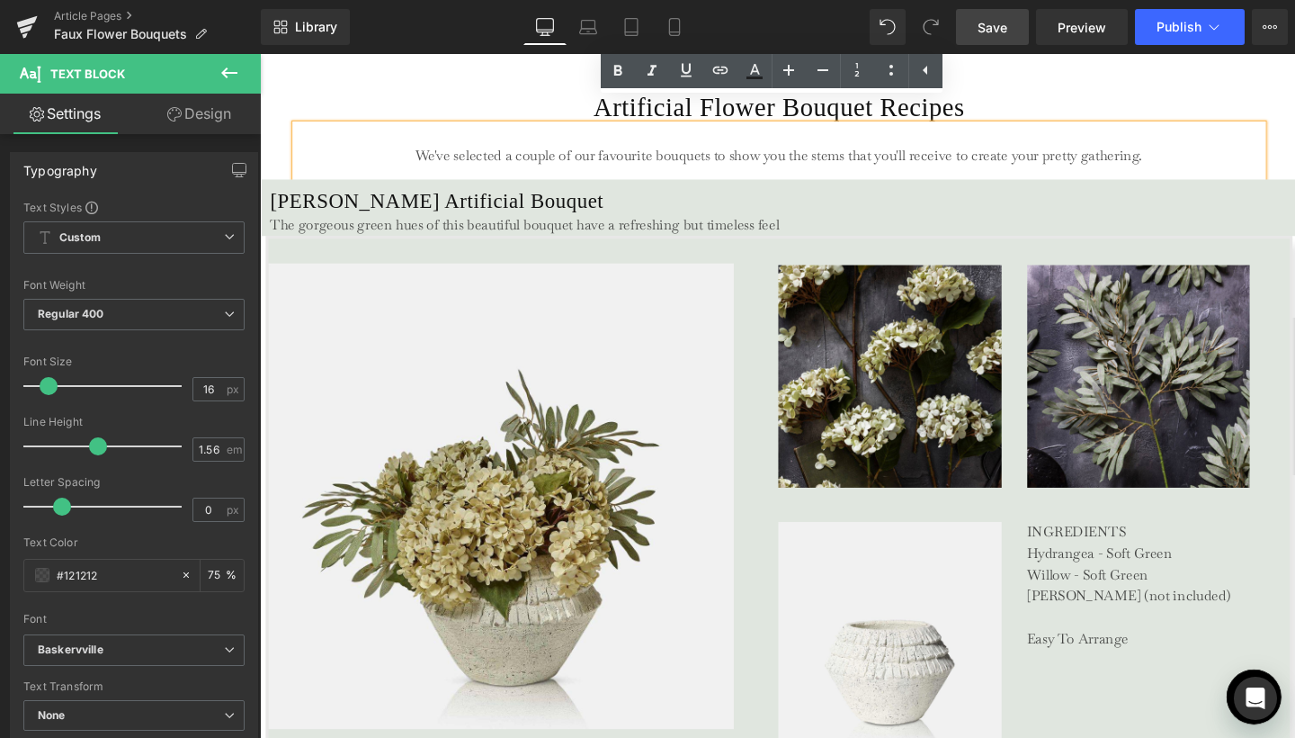
scroll to position [3349, 0]
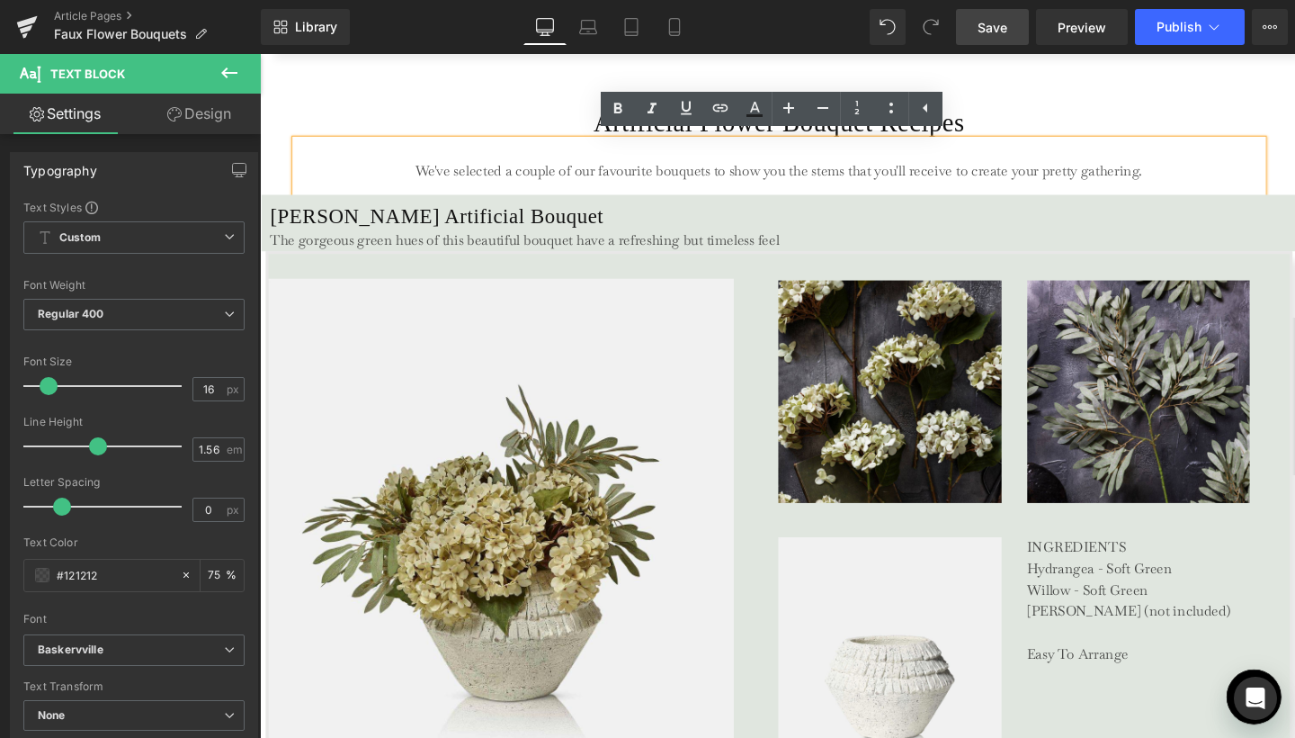
click at [1017, 27] on link "Save" at bounding box center [992, 27] width 73 height 36
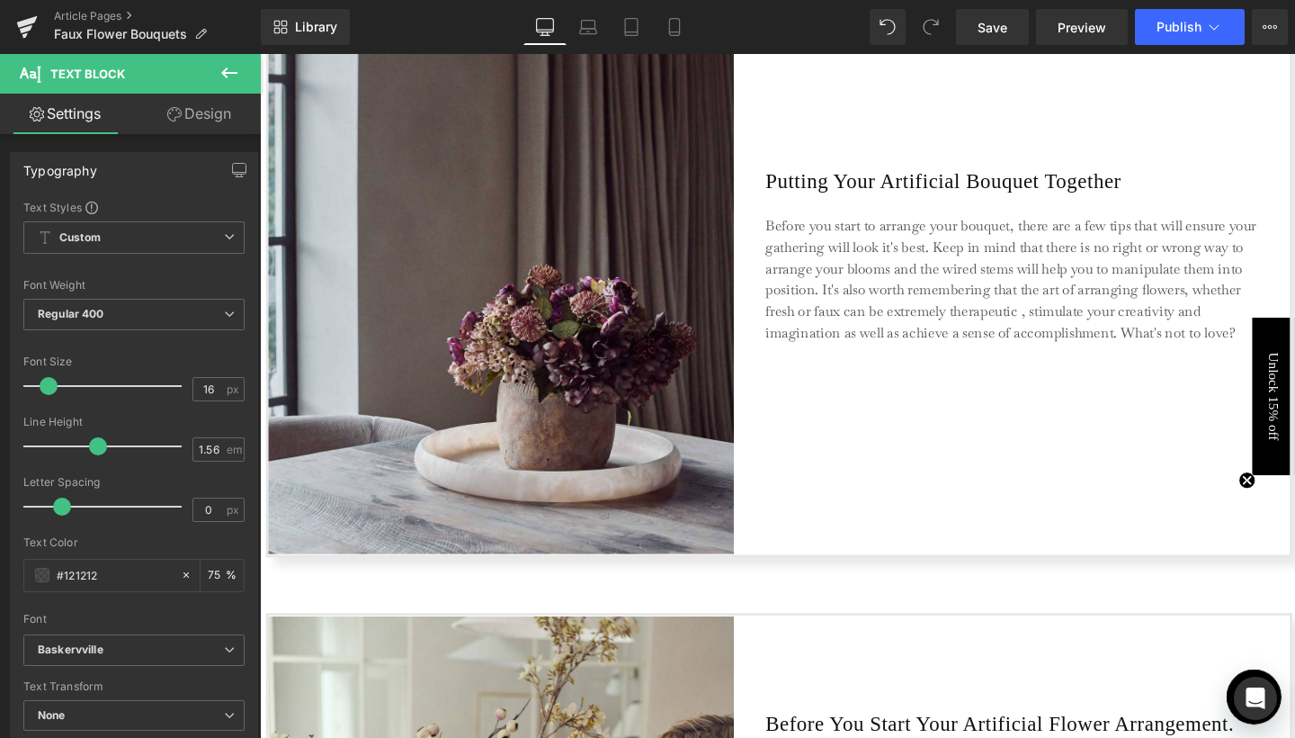
scroll to position [2178, 0]
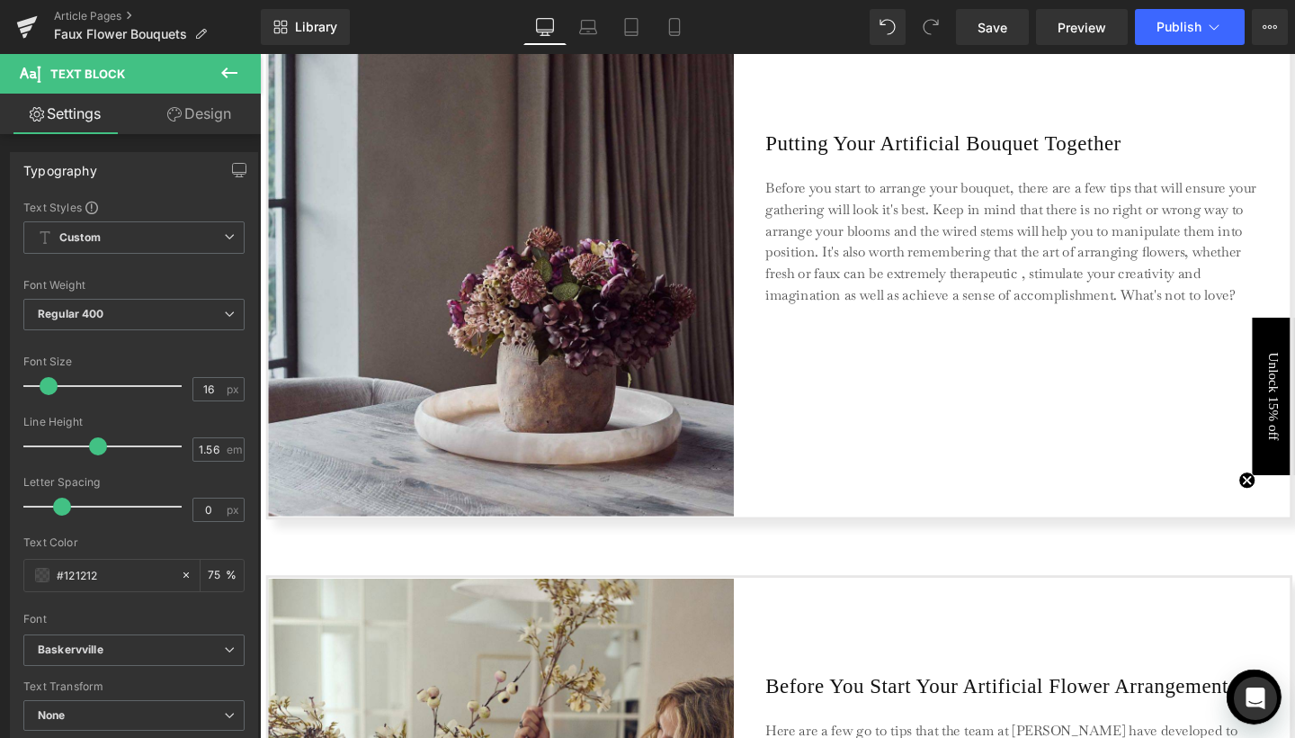
click at [1056, 280] on p "Before you start to arrange your bouquet, there are a few tips that will ensure…" at bounding box center [1052, 251] width 522 height 135
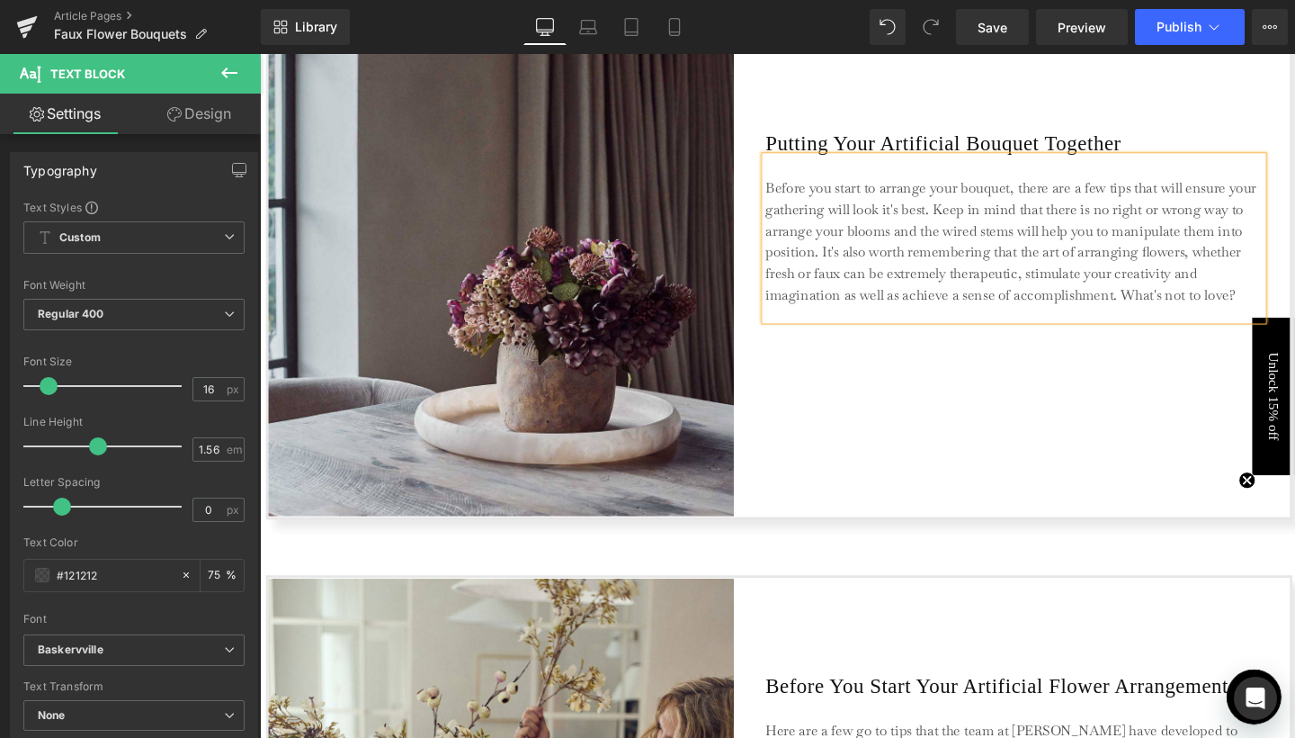
drag, startPoint x: 1072, startPoint y: 289, endPoint x: 1076, endPoint y: 338, distance: 49.6
click at [1076, 338] on div "Putting Your Artificial Bouquet Together Heading Before you start to arrange yo…" at bounding box center [1052, 234] width 523 height 612
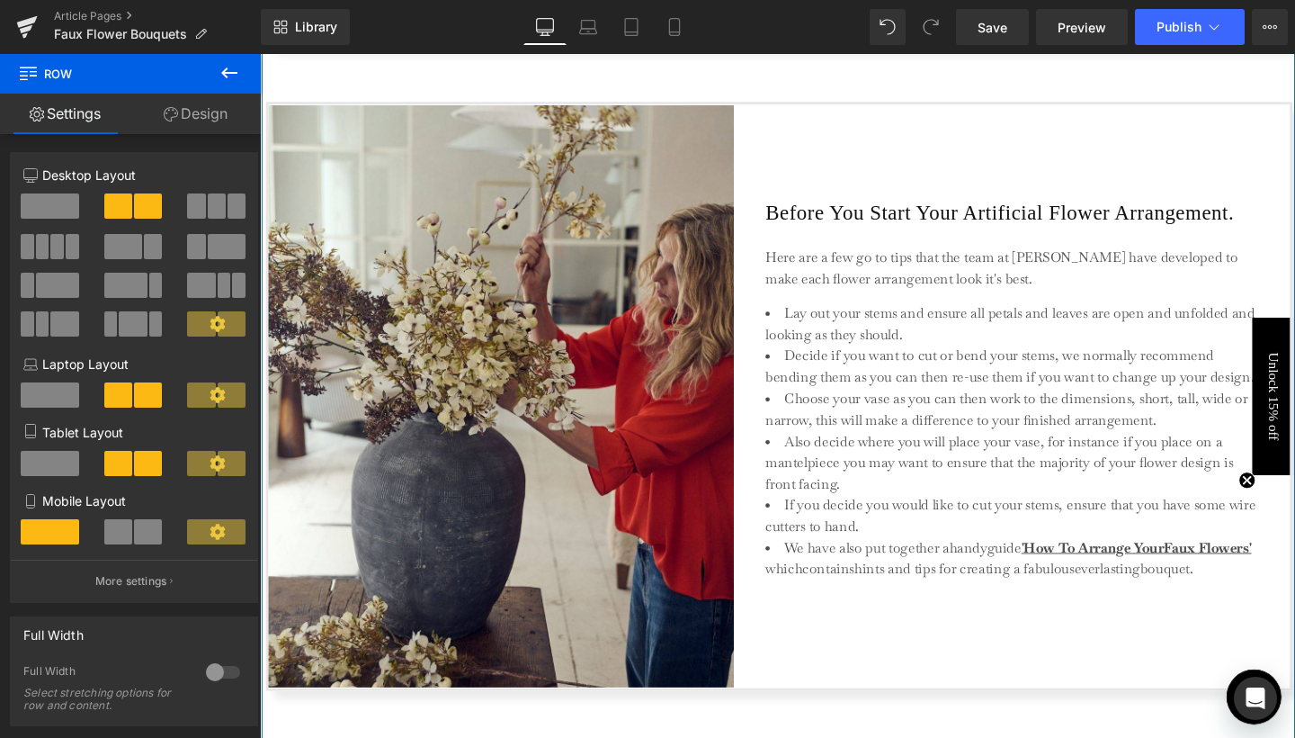
scroll to position [2768, 0]
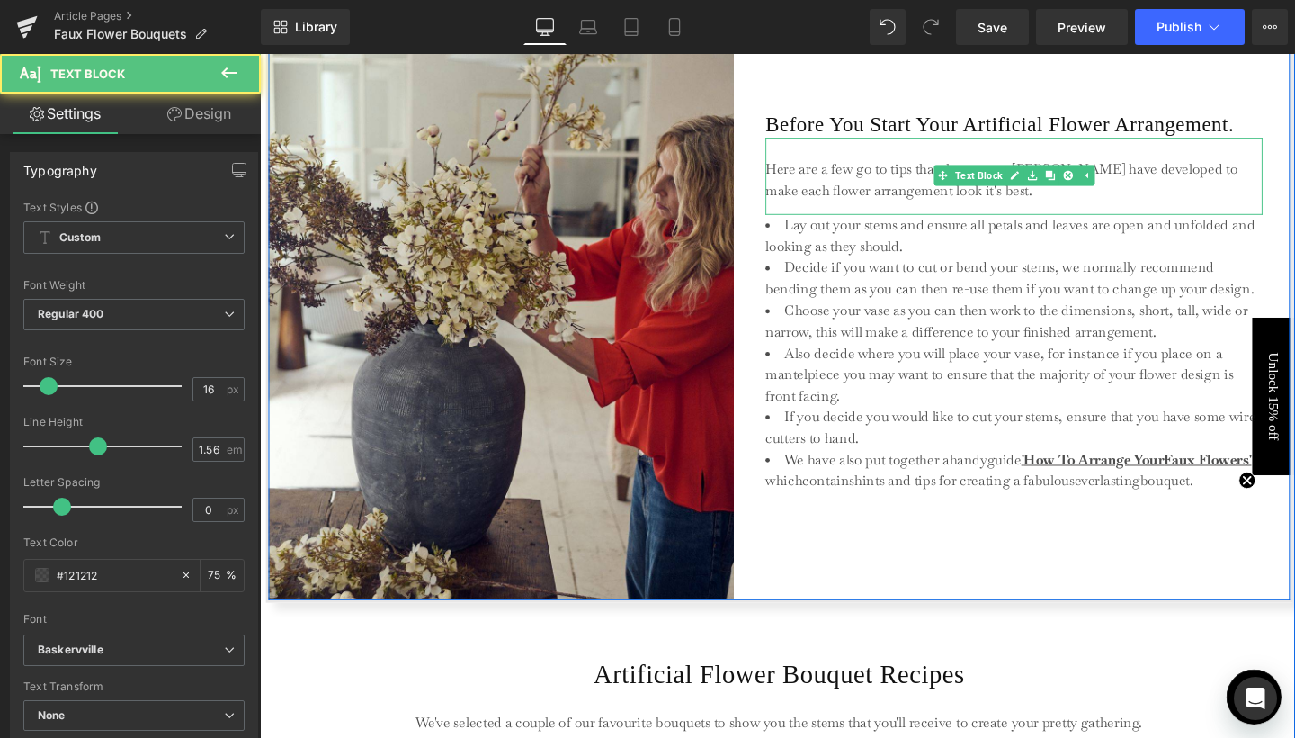
click at [994, 210] on p "Here are a few go to tips that the team at Abigail Ahern have developed to make…" at bounding box center [1052, 187] width 522 height 45
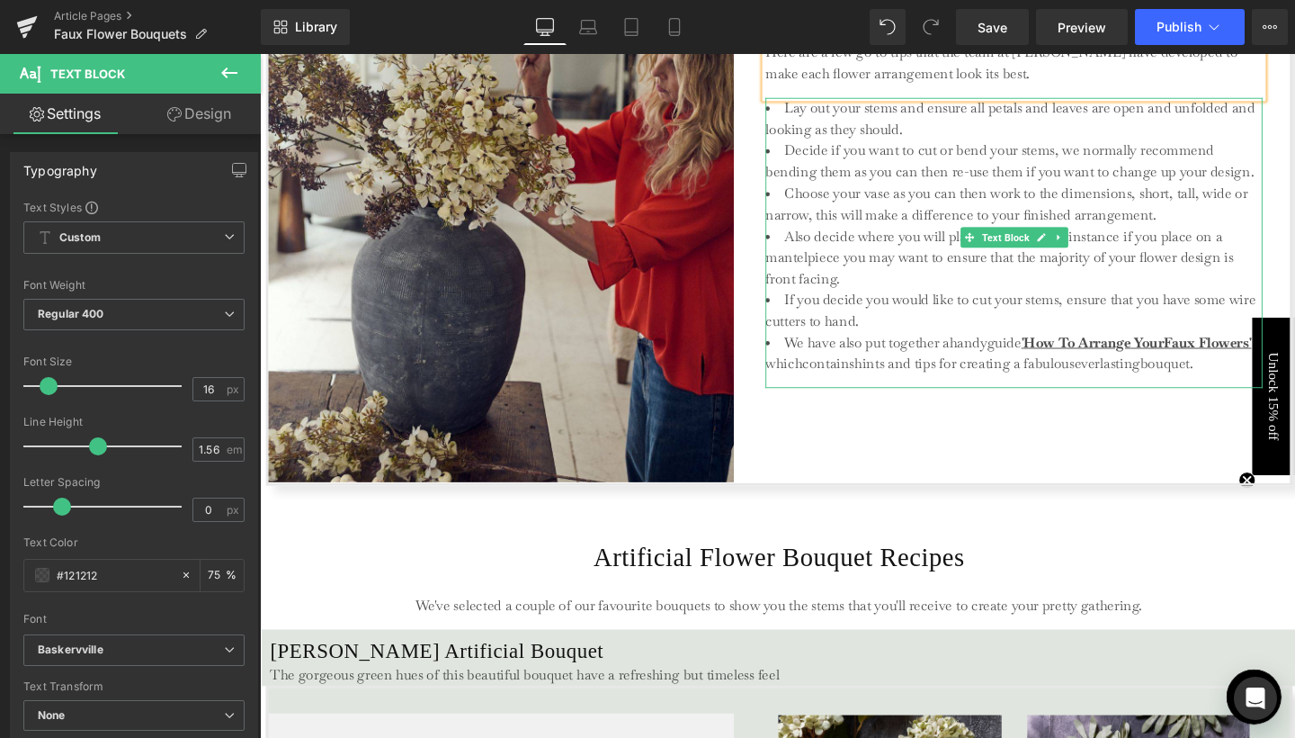
scroll to position [2894, 0]
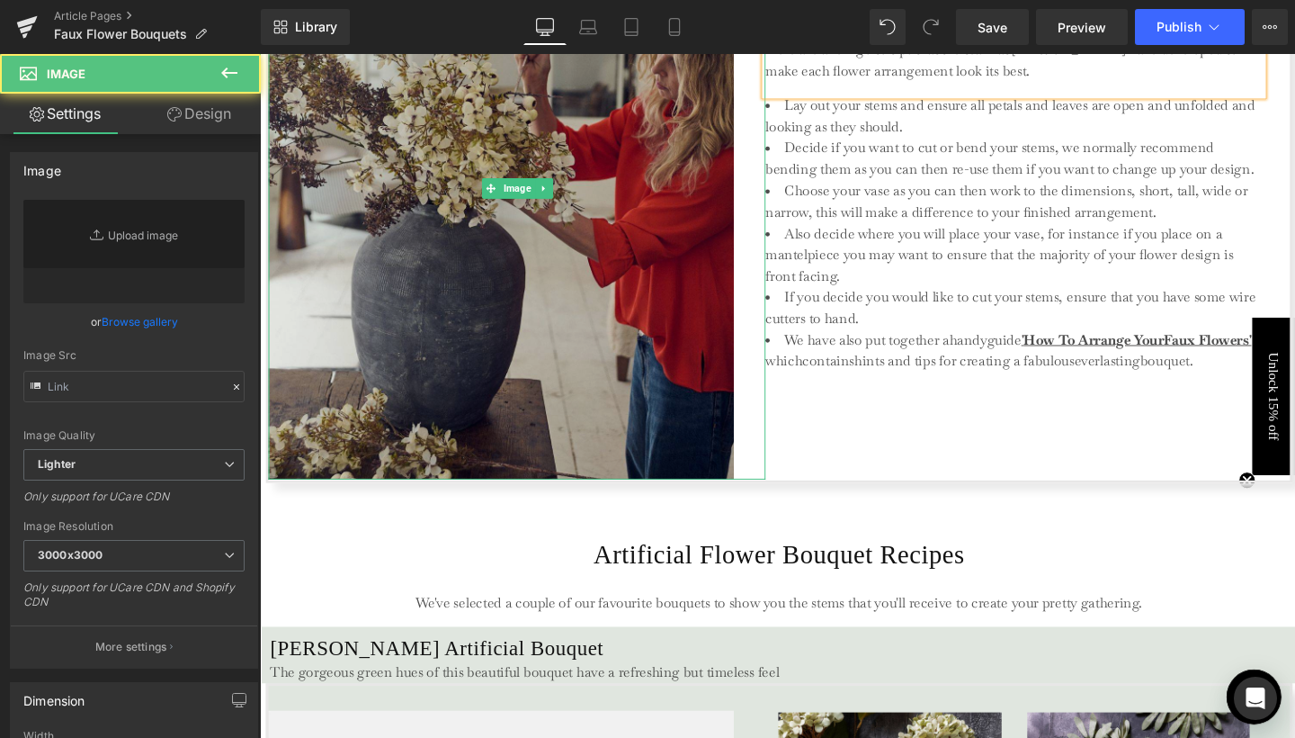
type input "https://ucarecdn.com/ed6e4bf1-7542-40df-9577-e3322d4b0980/-/format/auto/-/previ…"
click at [781, 294] on img at bounding box center [530, 195] width 523 height 612
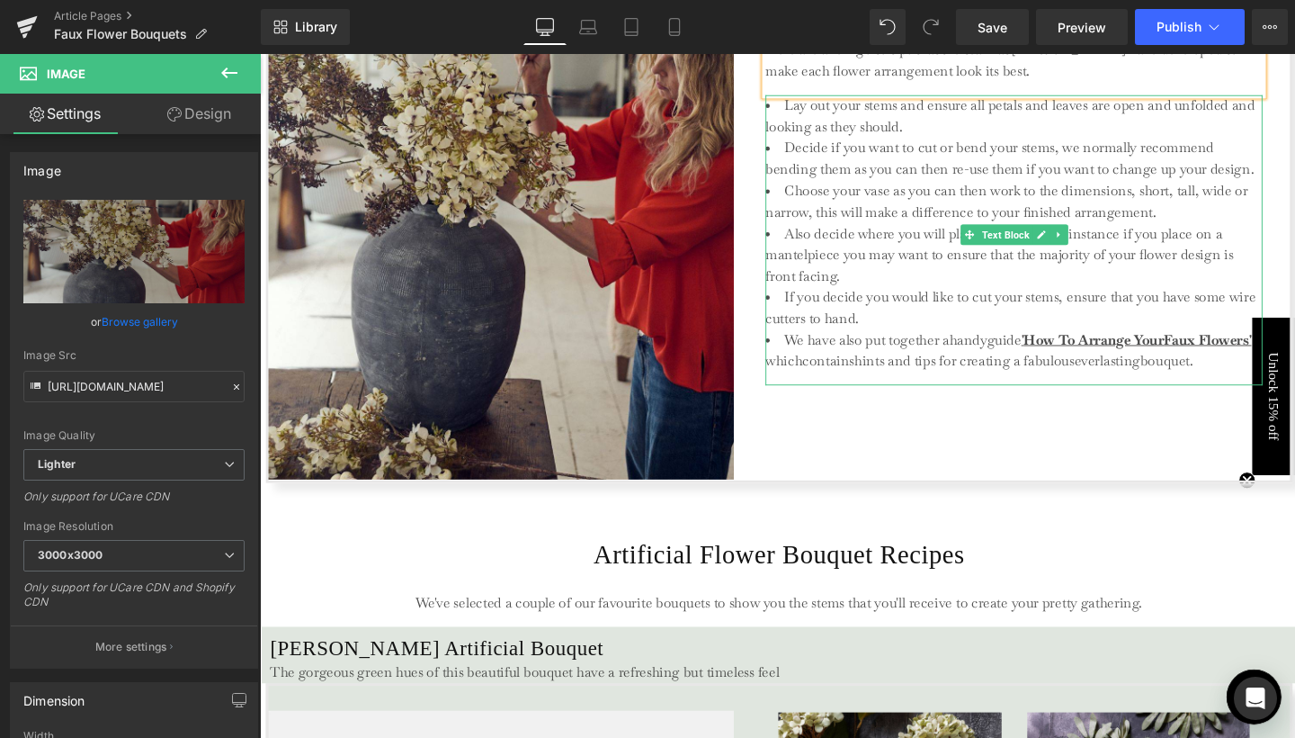
click at [1236, 255] on span "Also decide where you will place your vase, for instance if you place on a mant…" at bounding box center [1037, 265] width 492 height 64
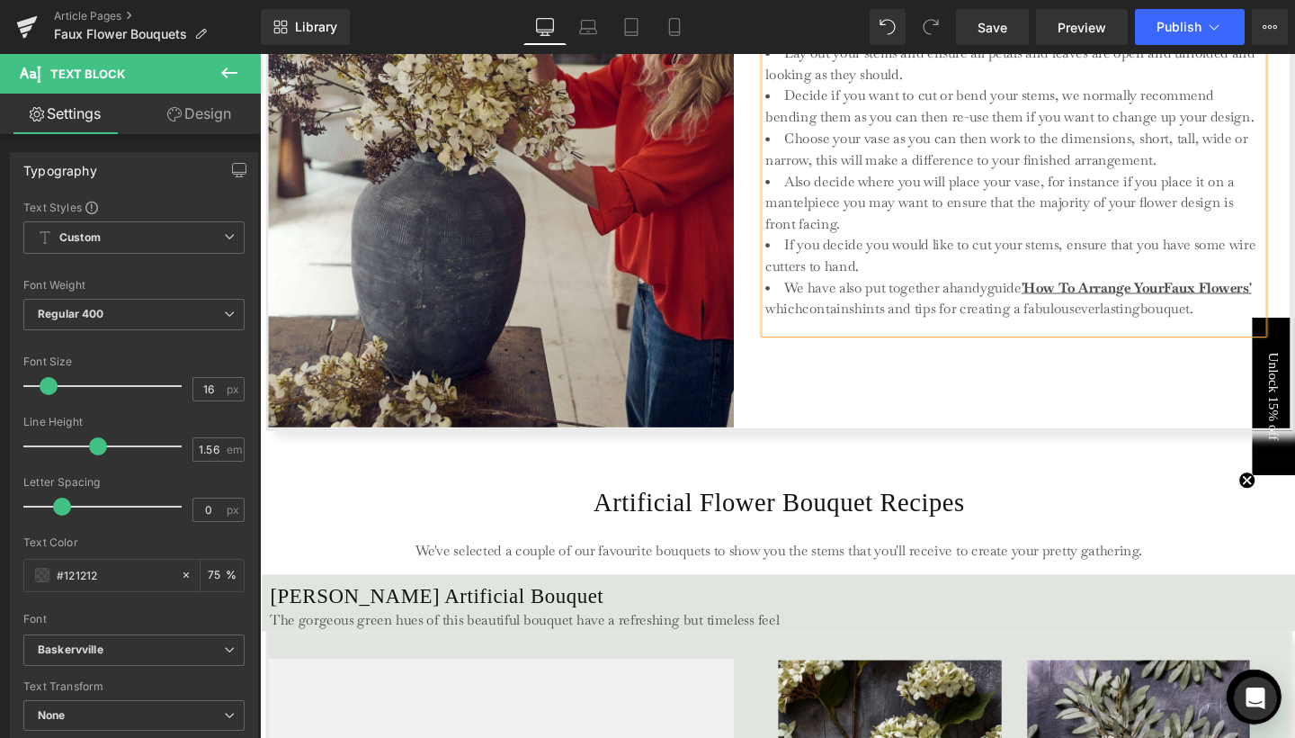
scroll to position [2948, 0]
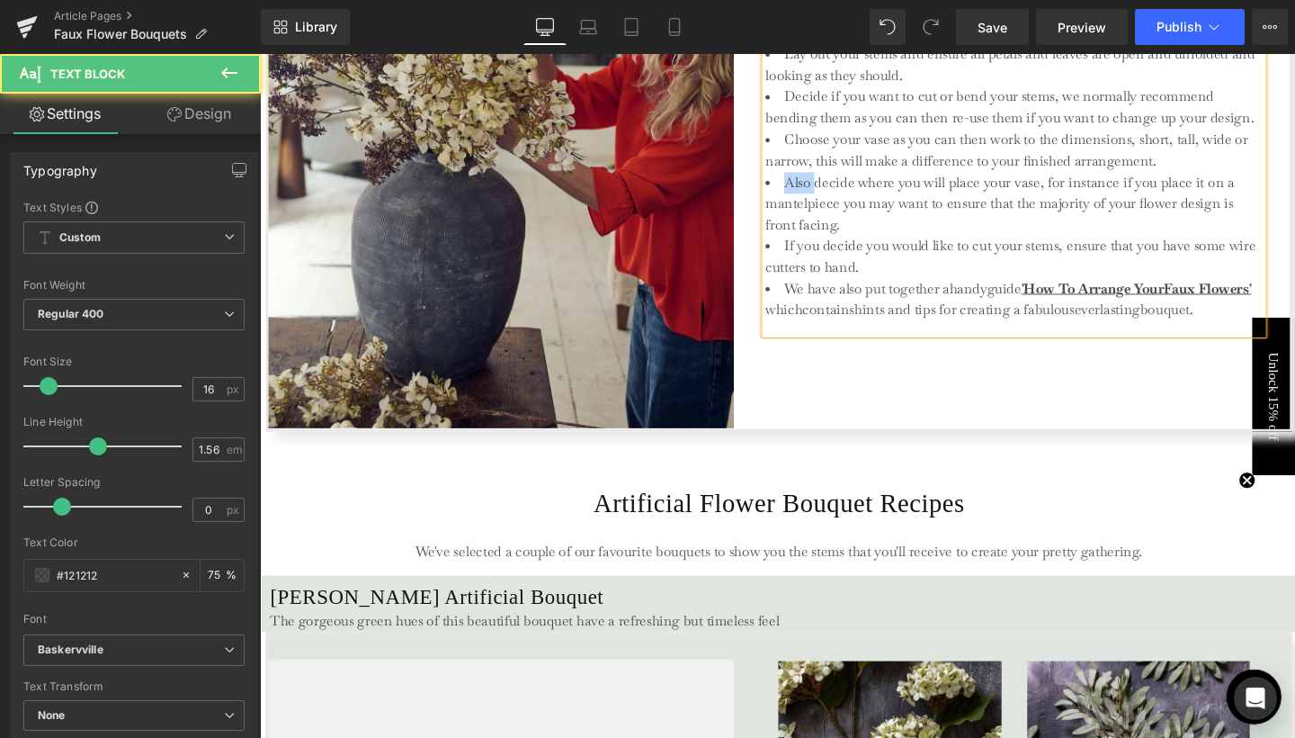
drag, startPoint x: 838, startPoint y: 198, endPoint x: 798, endPoint y: 200, distance: 40.5
click at [798, 200] on li "Also decide where you will place your vase, for instance if you place it on a m…" at bounding box center [1052, 211] width 522 height 67
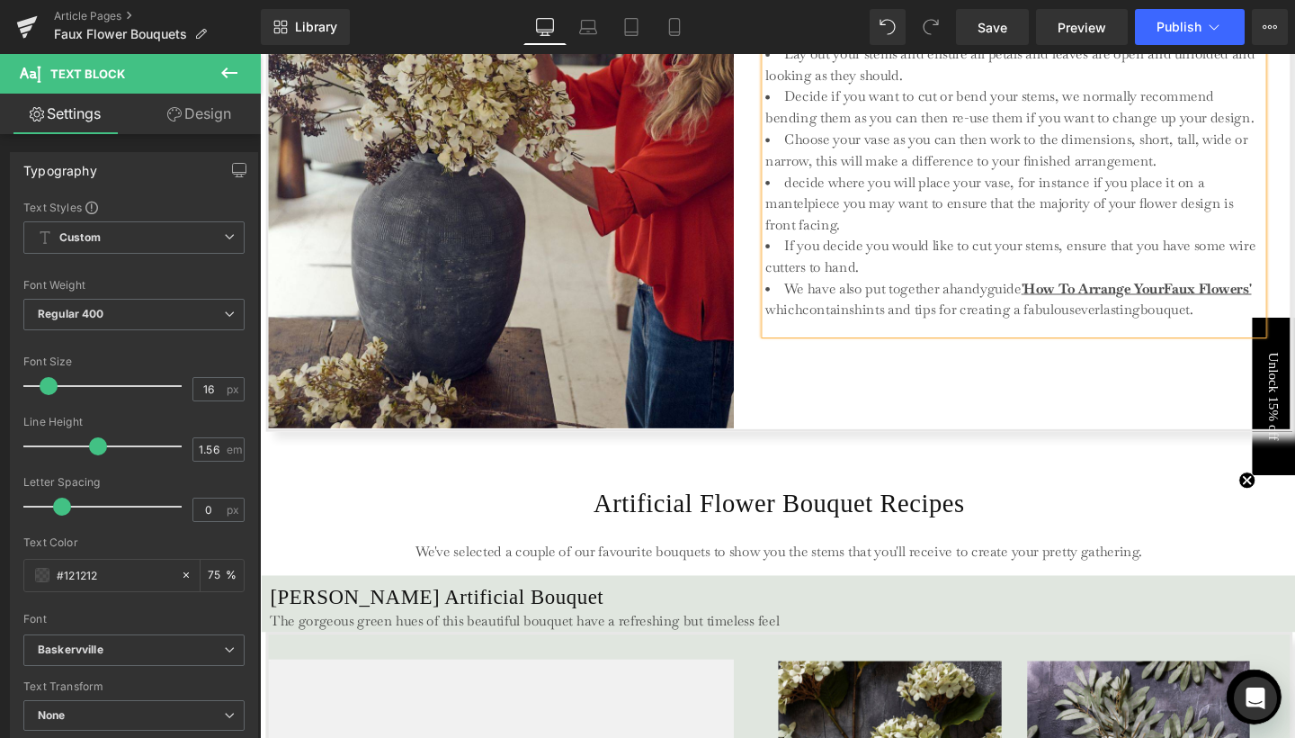
click at [809, 201] on span "decide where you will place your vase, for instance if you place it on a mantel…" at bounding box center [1037, 211] width 492 height 64
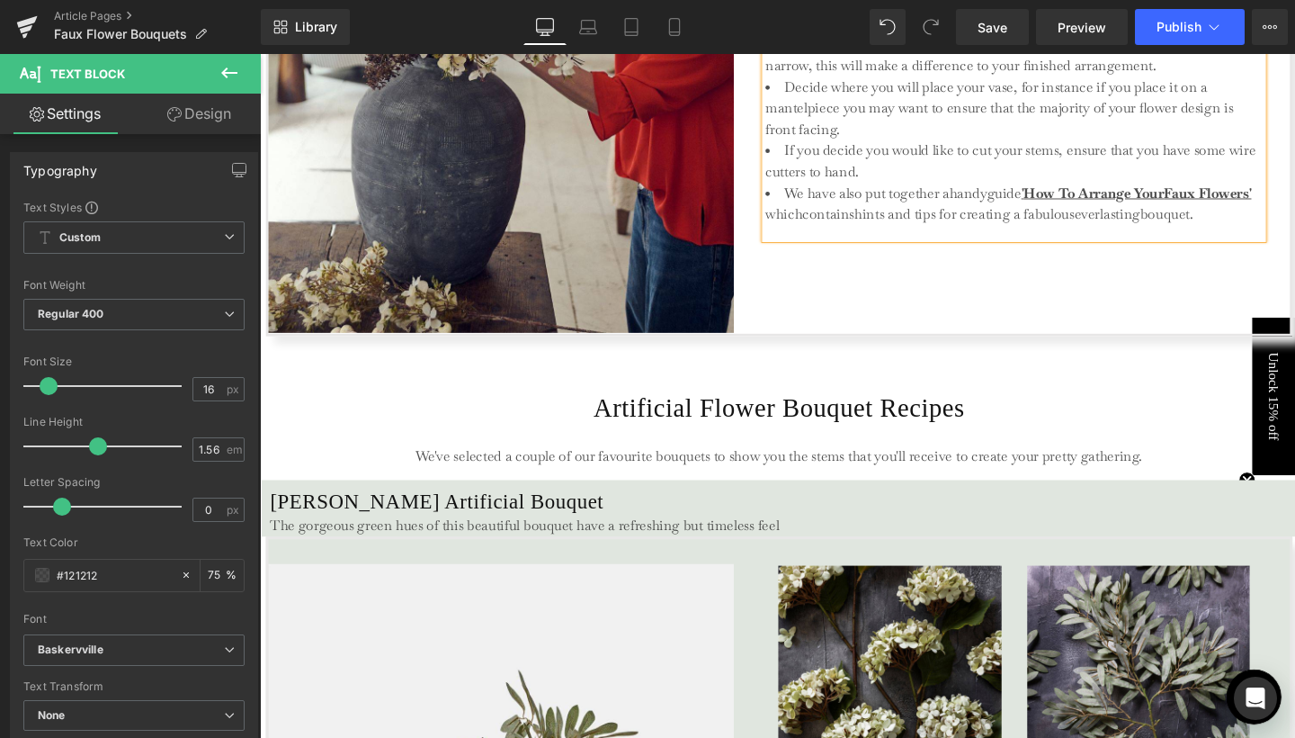
scroll to position [3057, 0]
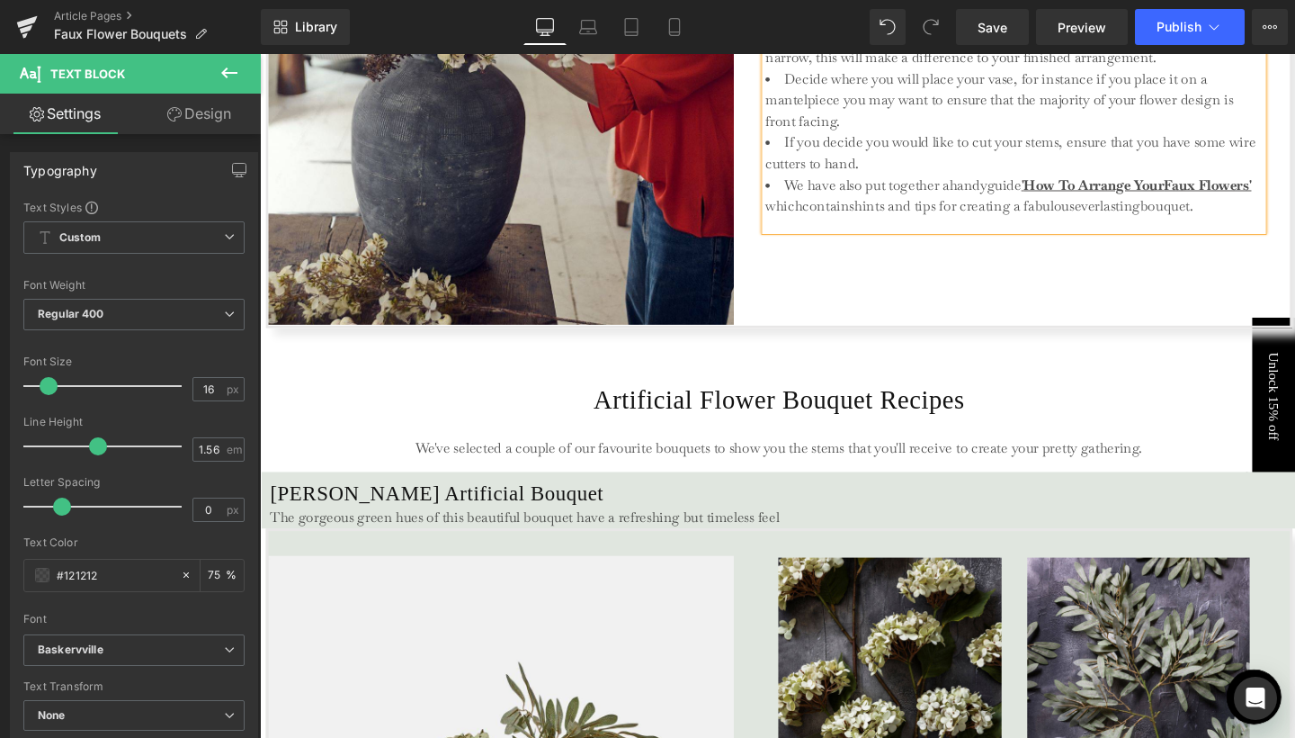
click at [867, 296] on div "Before You Start Your Artificial Flower Arrangement. Heading Here are a few go …" at bounding box center [1052, 33] width 523 height 612
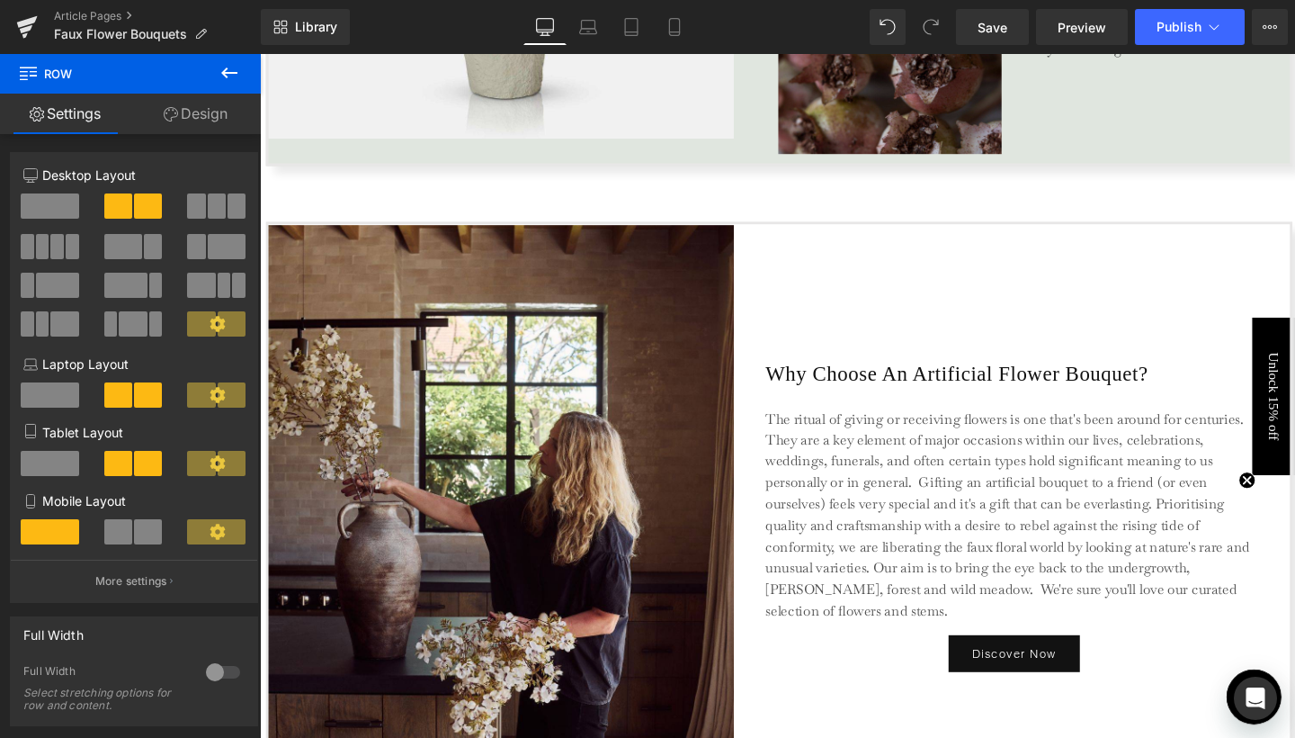
scroll to position [4391, 0]
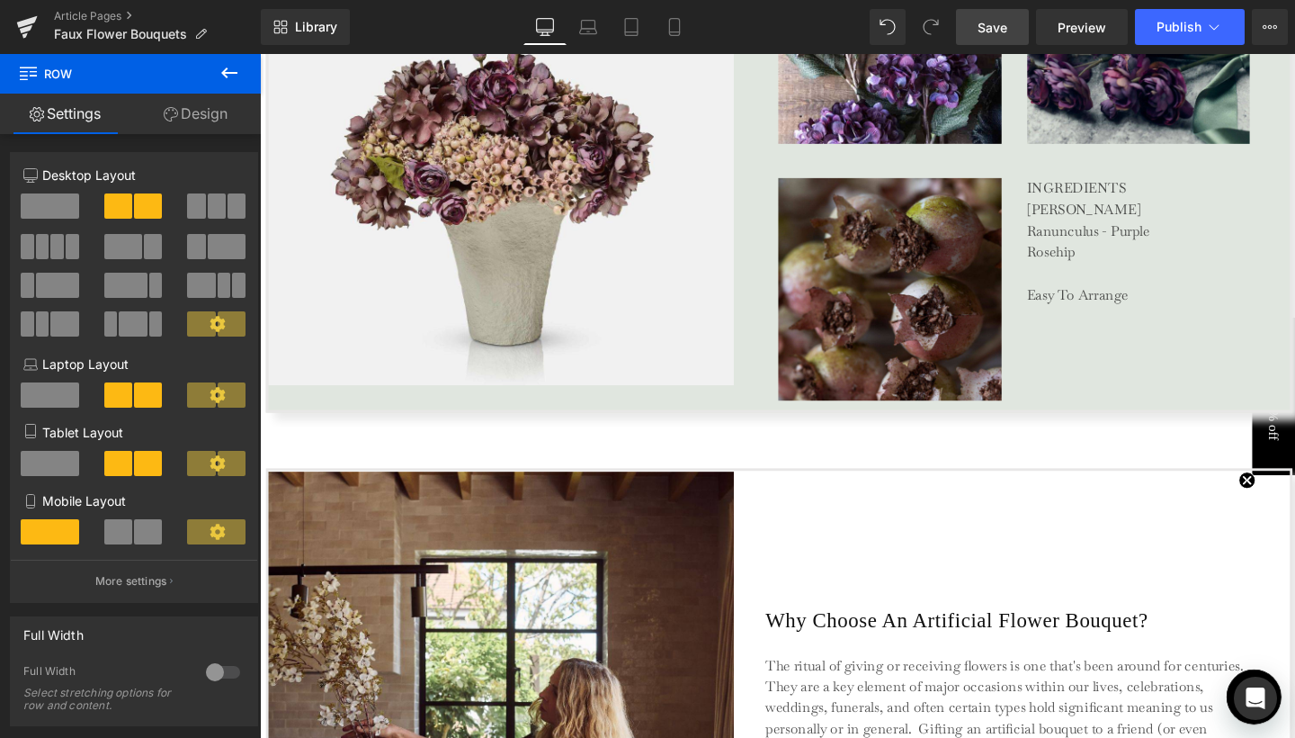
click at [979, 35] on span "Save" at bounding box center [993, 27] width 30 height 19
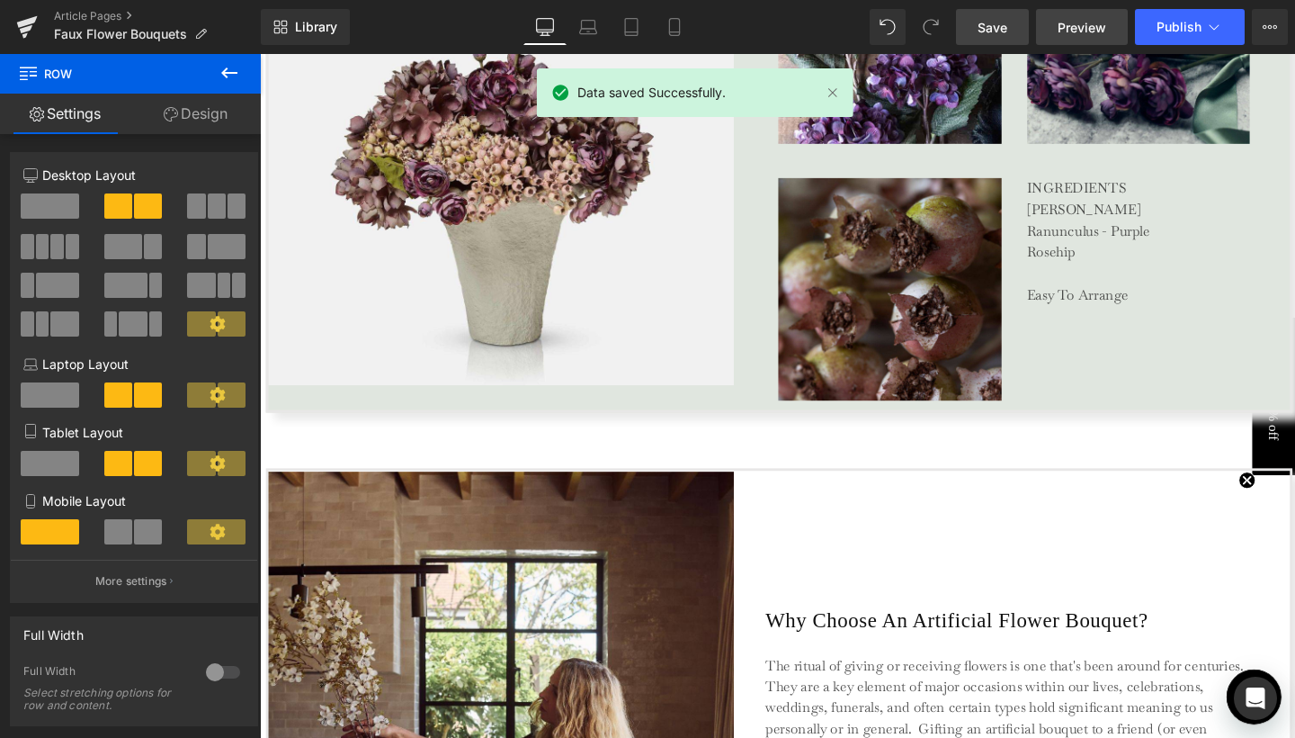
click at [1090, 32] on span "Preview" at bounding box center [1082, 27] width 49 height 19
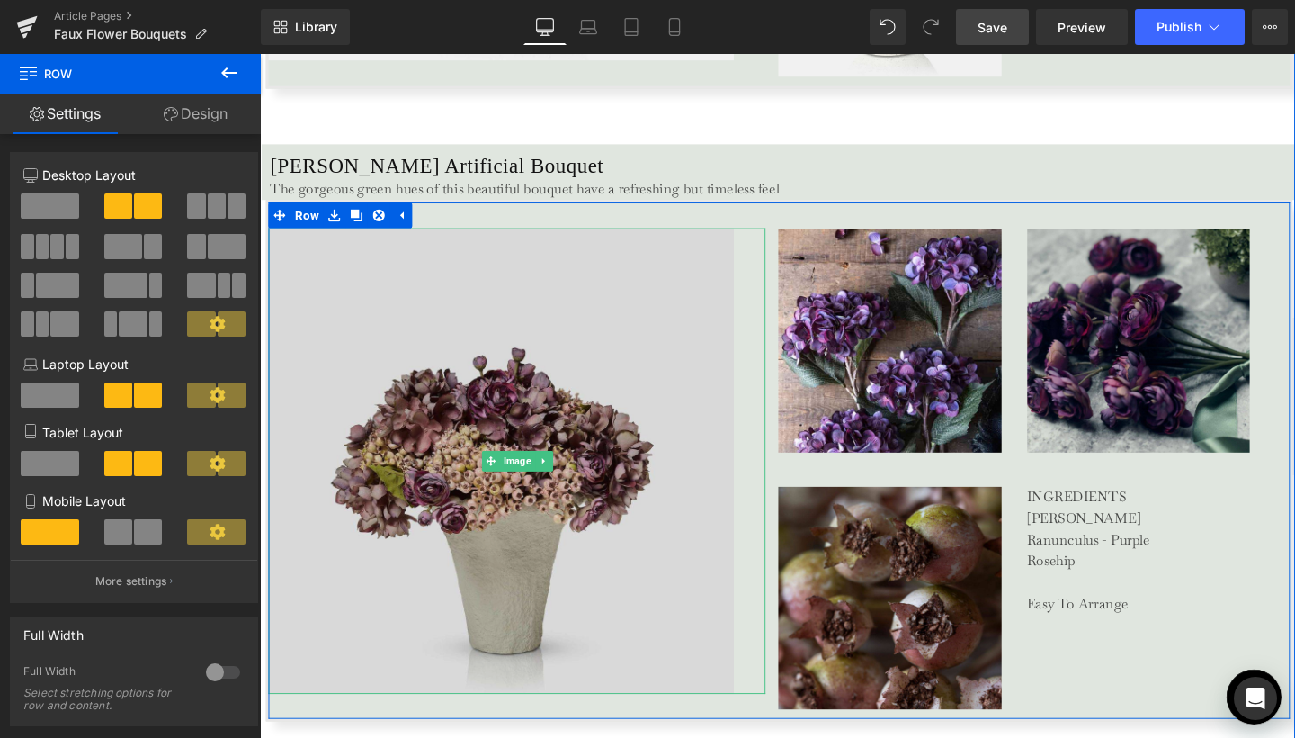
scroll to position [3860, 0]
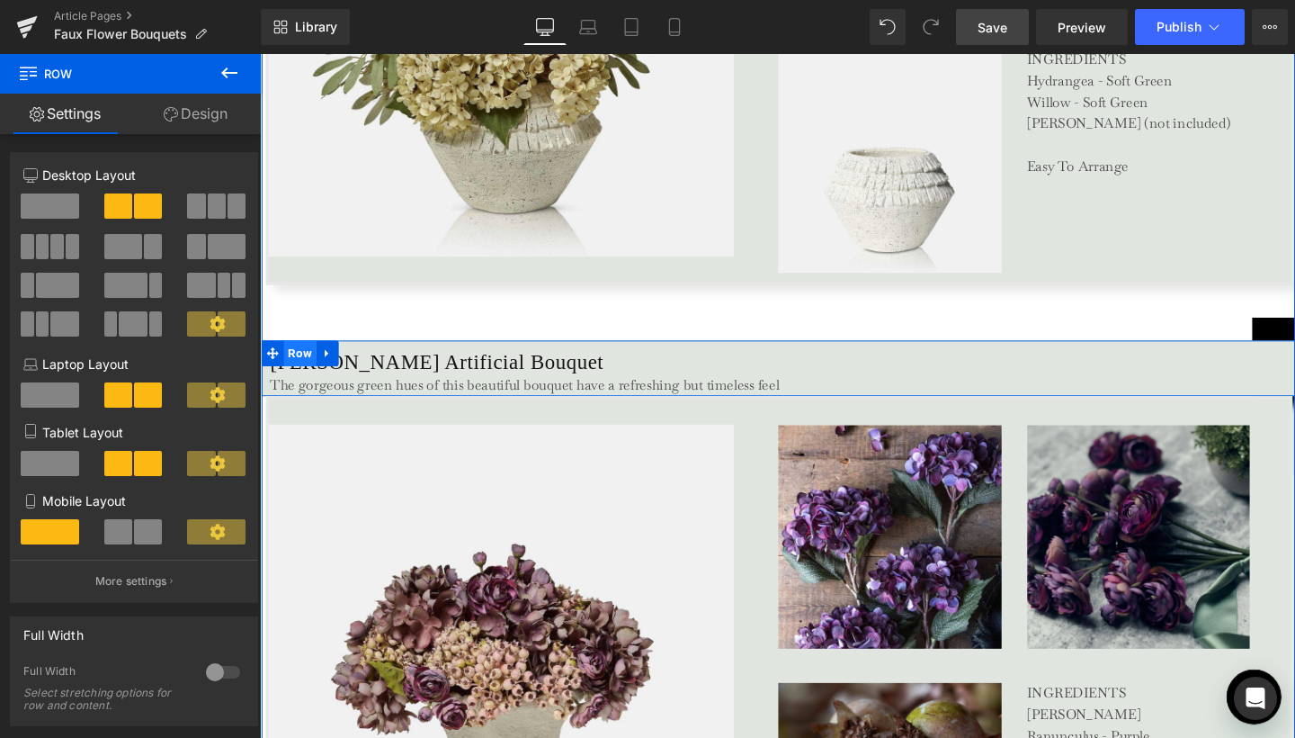
click at [298, 360] on span "Row" at bounding box center [302, 368] width 34 height 27
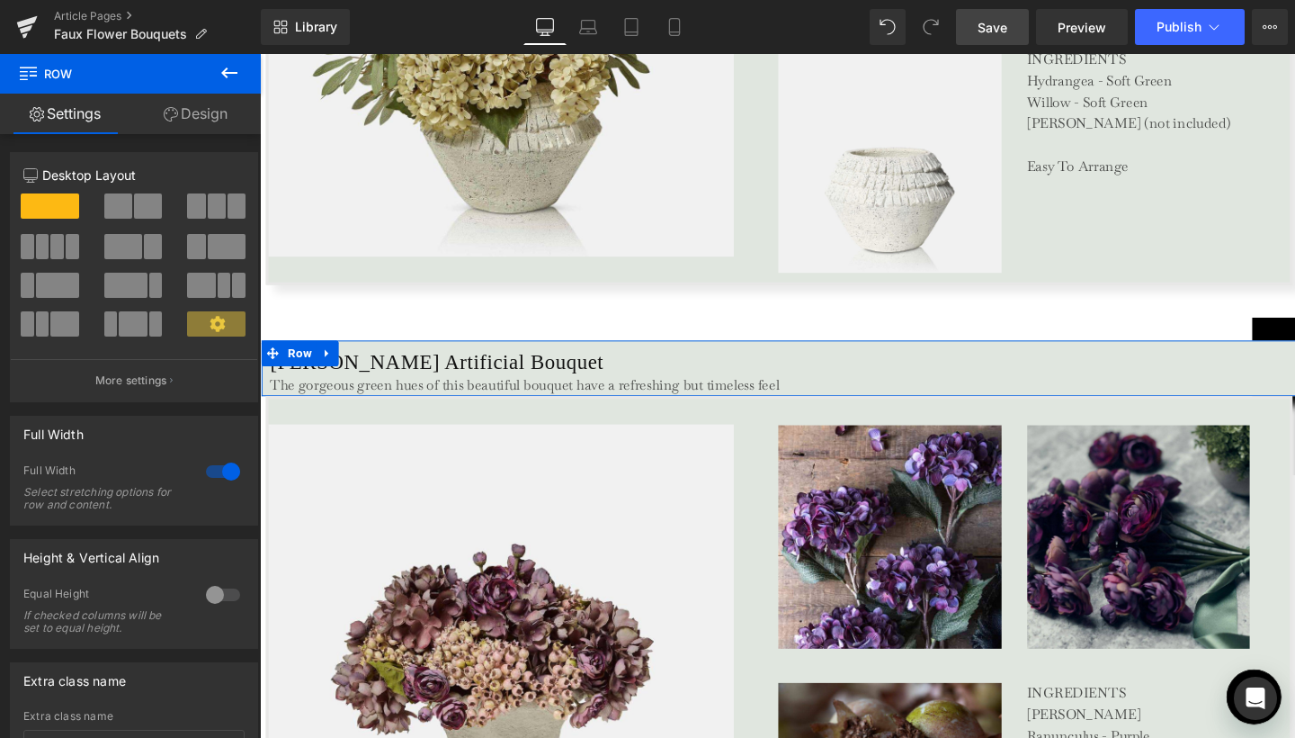
click at [227, 470] on div at bounding box center [222, 471] width 43 height 29
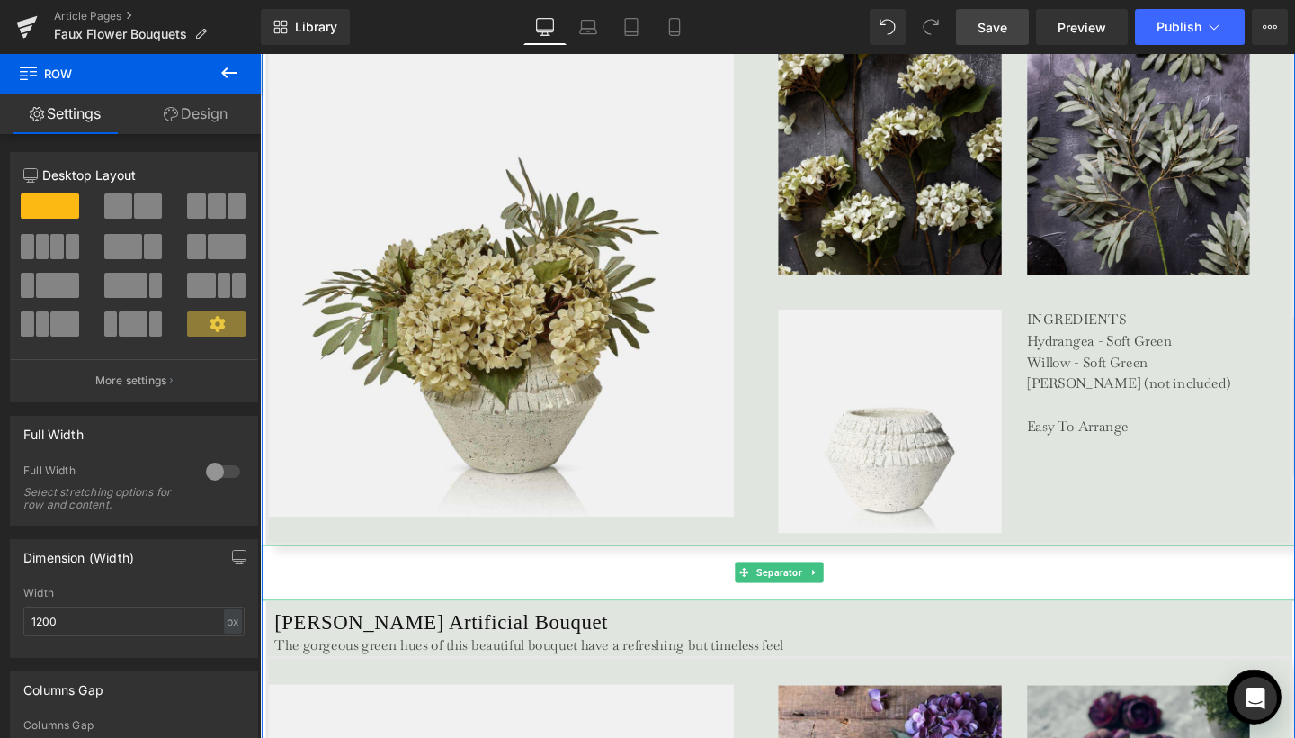
scroll to position [3422, 0]
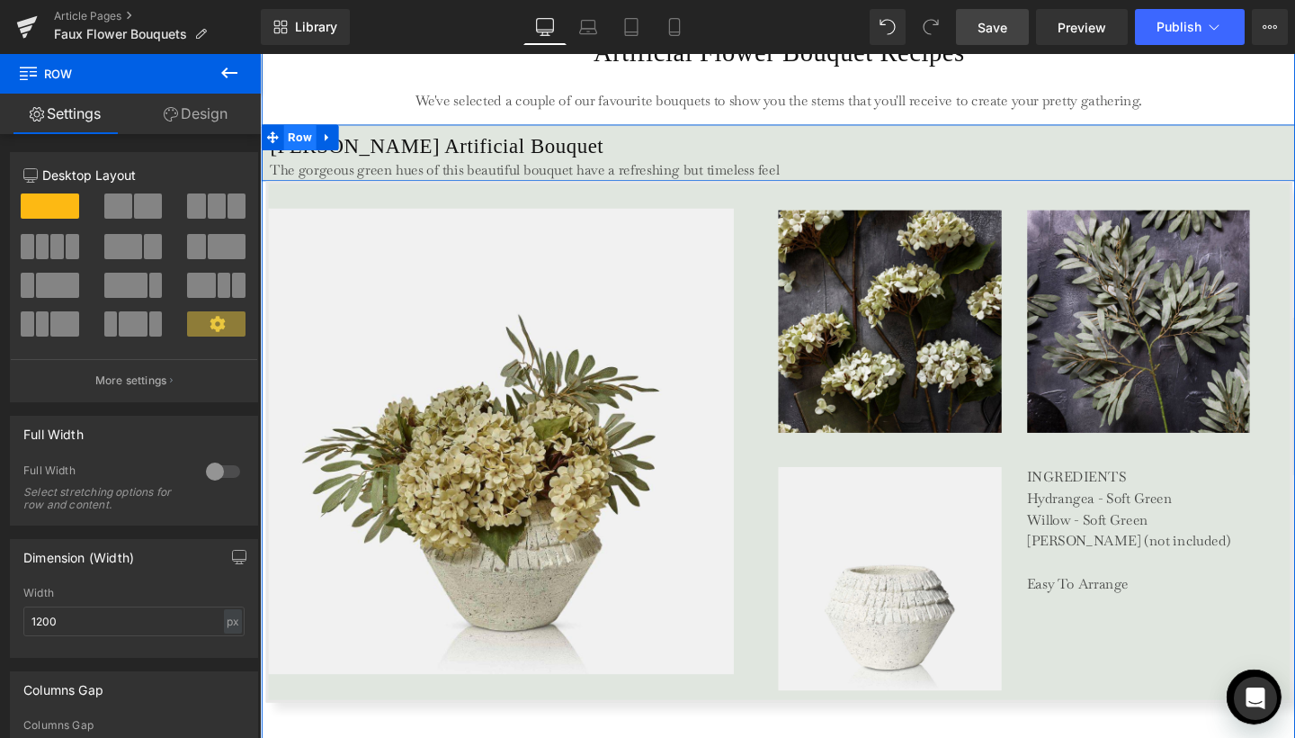
click at [301, 134] on span "Row" at bounding box center [302, 141] width 34 height 27
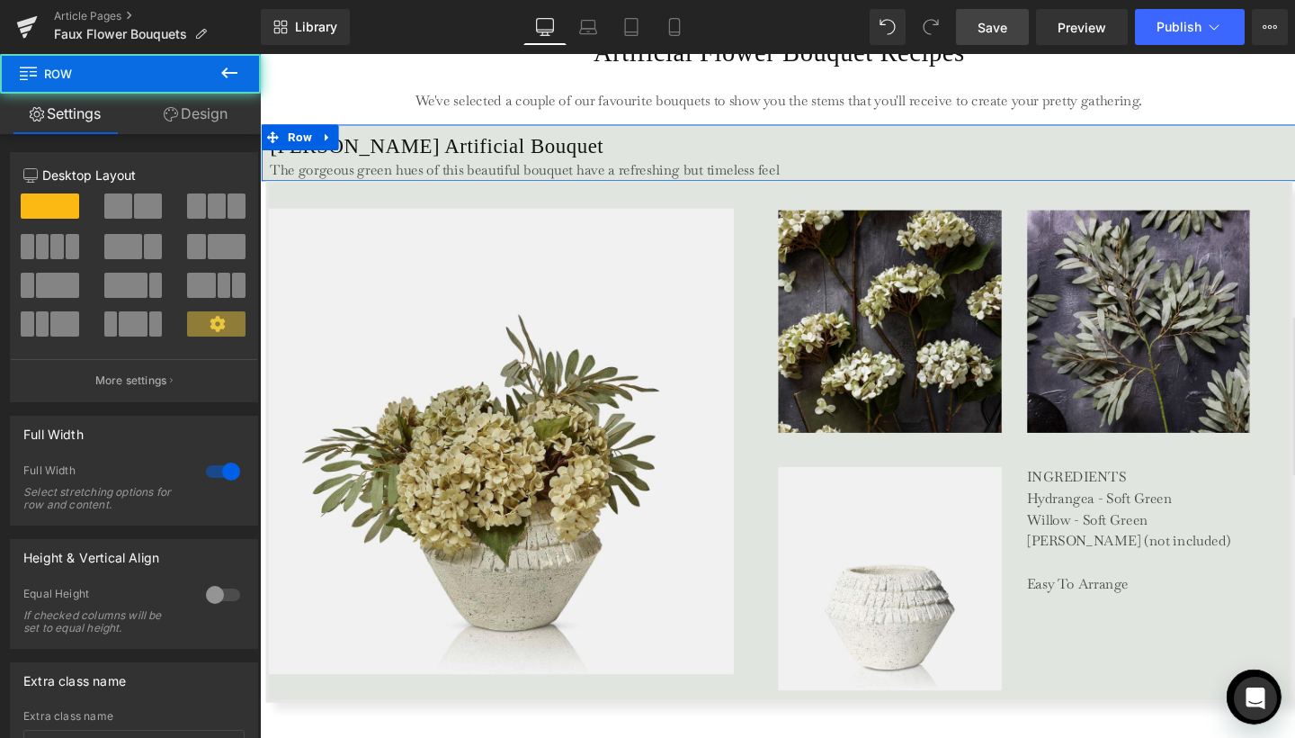
click at [221, 471] on div at bounding box center [222, 471] width 43 height 29
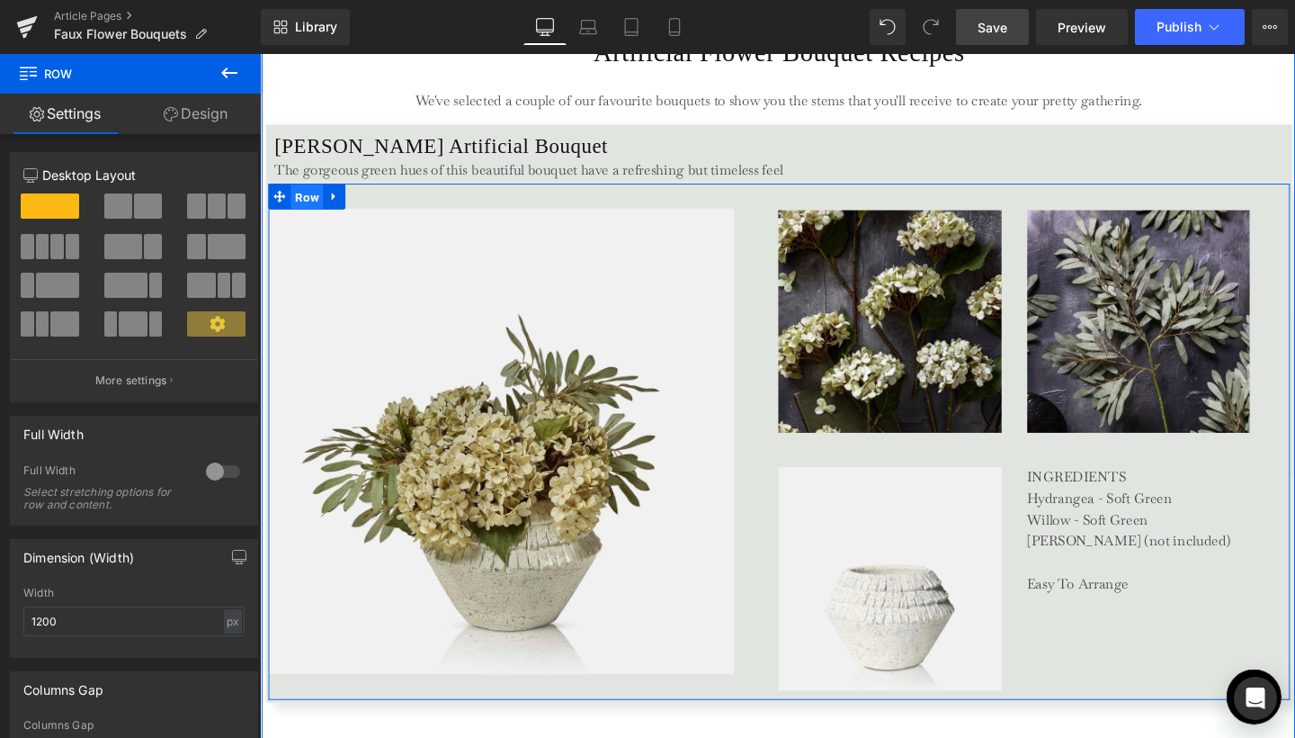
click at [304, 201] on span "Row" at bounding box center [309, 204] width 34 height 27
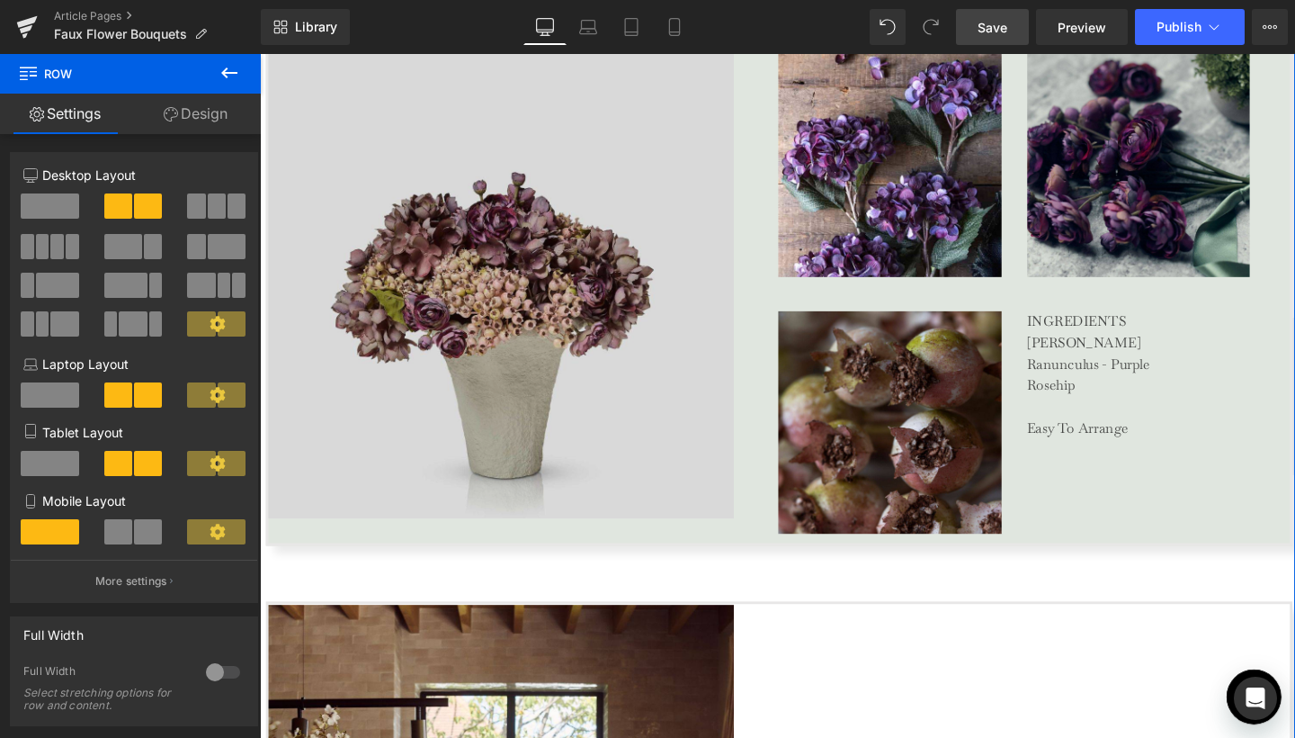
scroll to position [4259, 0]
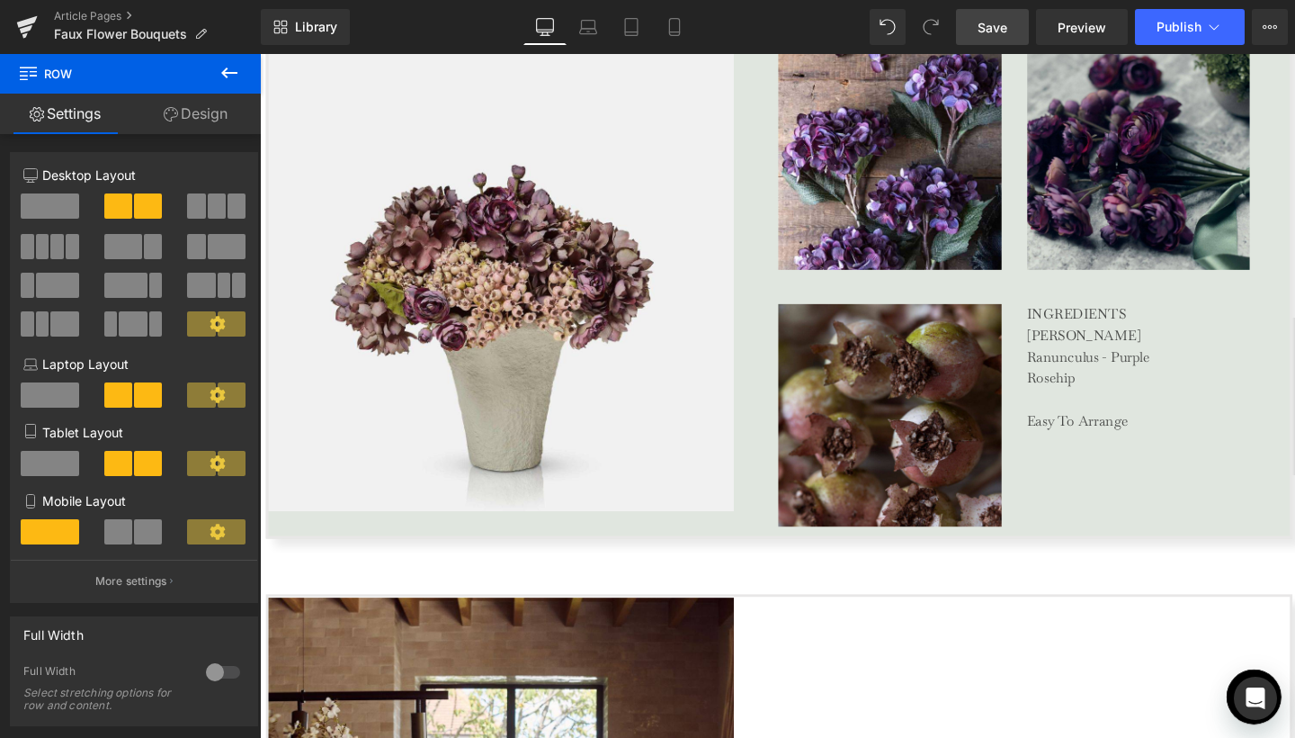
click at [976, 27] on link "Save" at bounding box center [992, 27] width 73 height 36
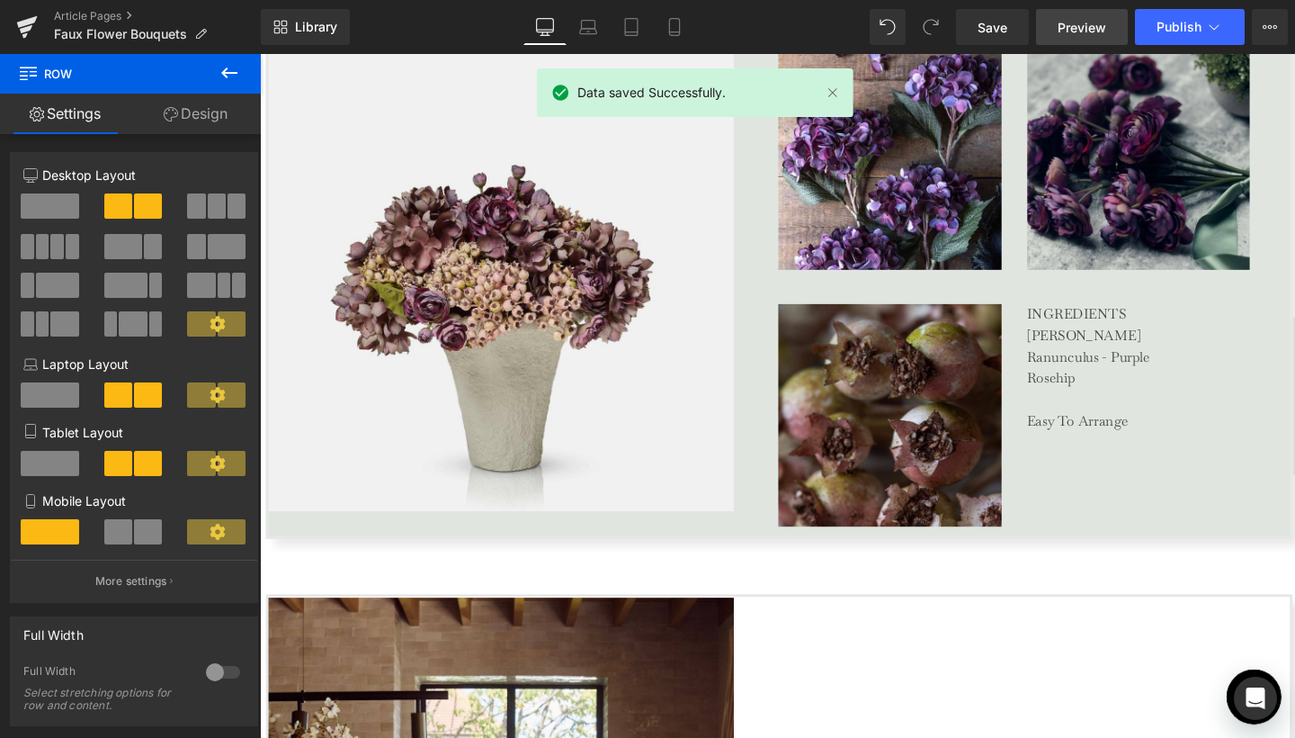
click at [1069, 33] on span "Preview" at bounding box center [1082, 27] width 49 height 19
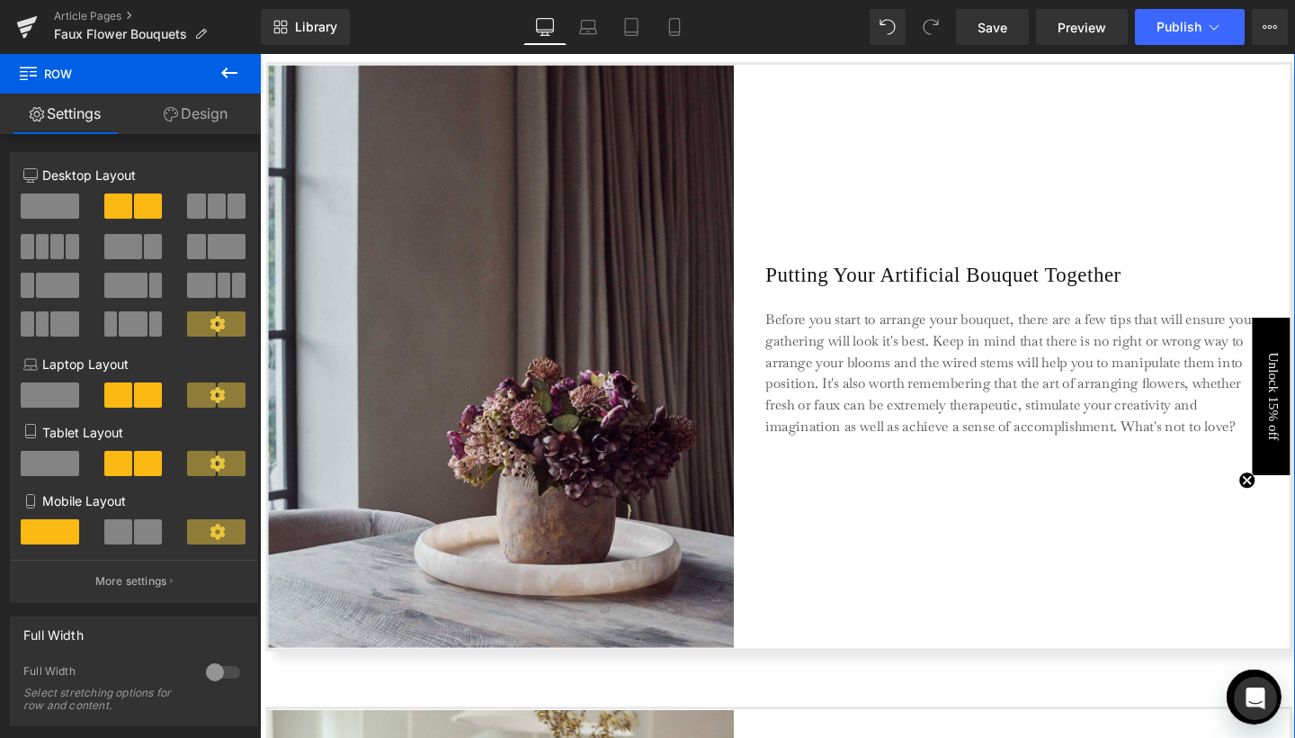
scroll to position [2349, 0]
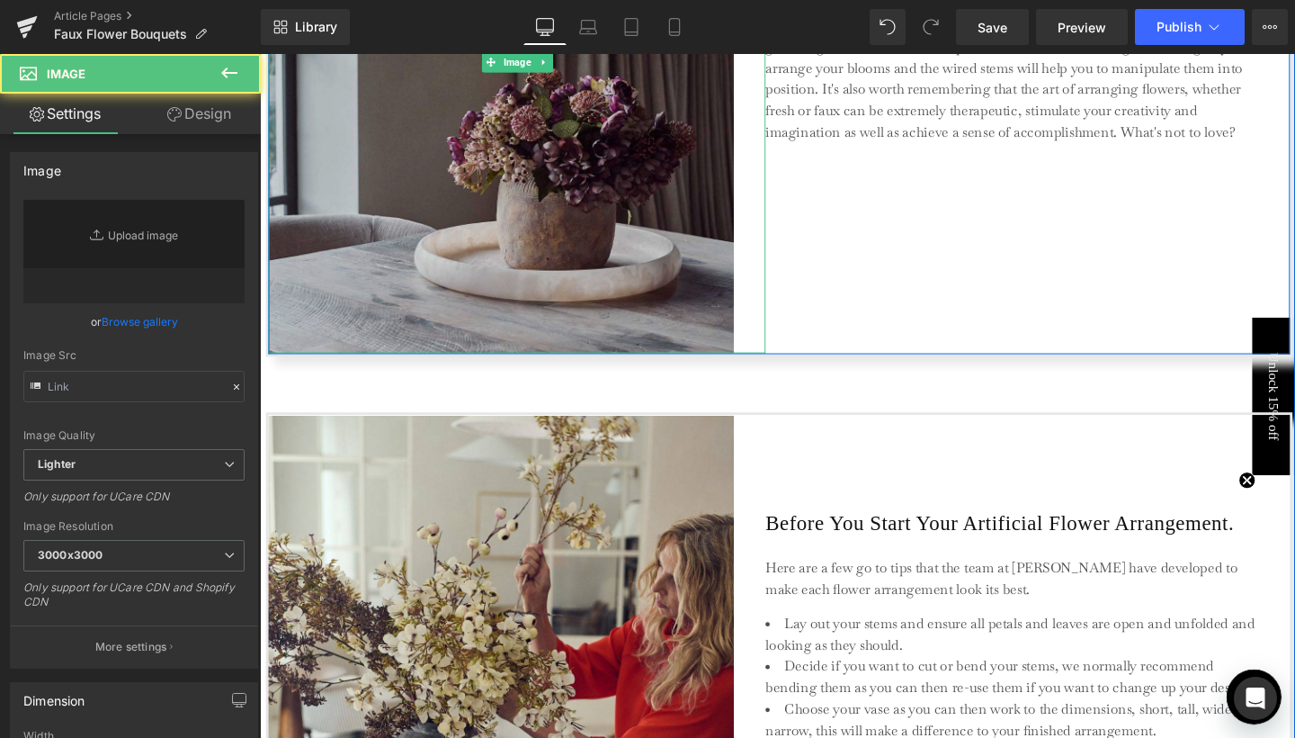
type input "https://ucarecdn.com/084acbb7-18a7-4783-8296-158032b55978/-/format/auto/-/previ…"
click at [677, 246] on img at bounding box center [530, 63] width 523 height 612
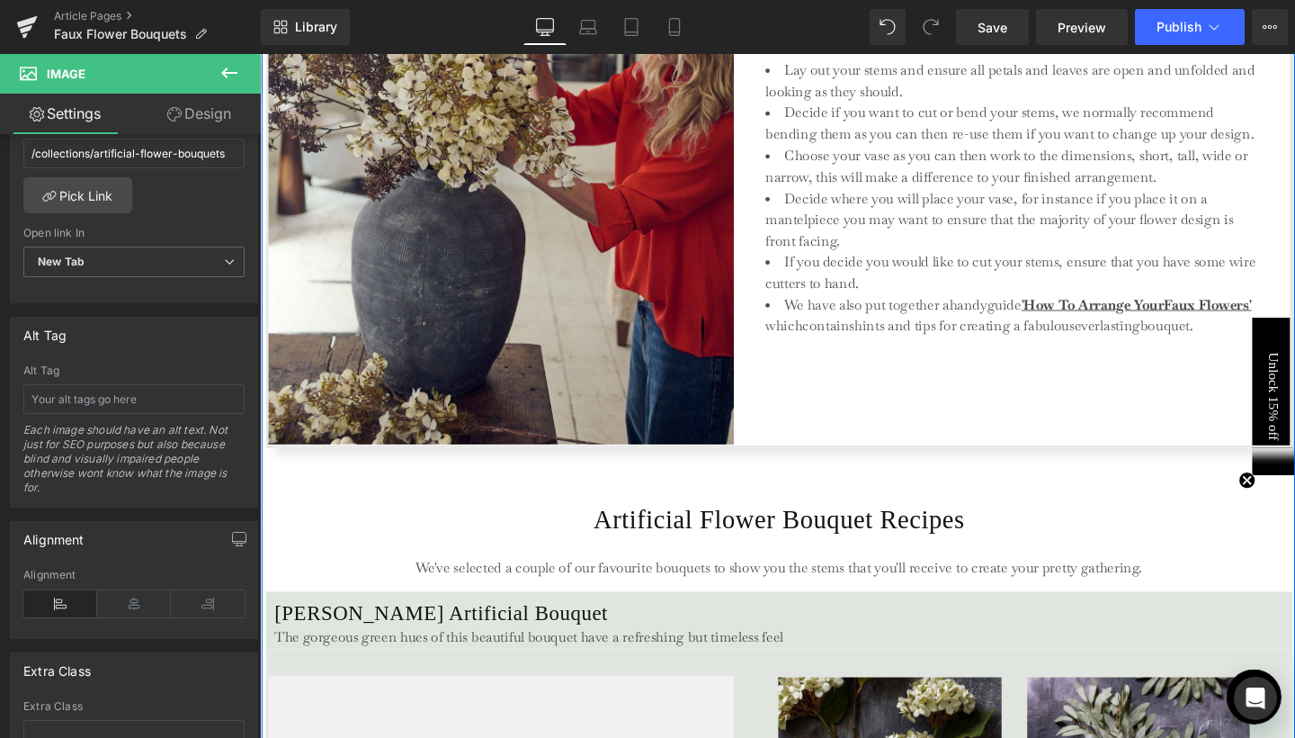
scroll to position [3021, 0]
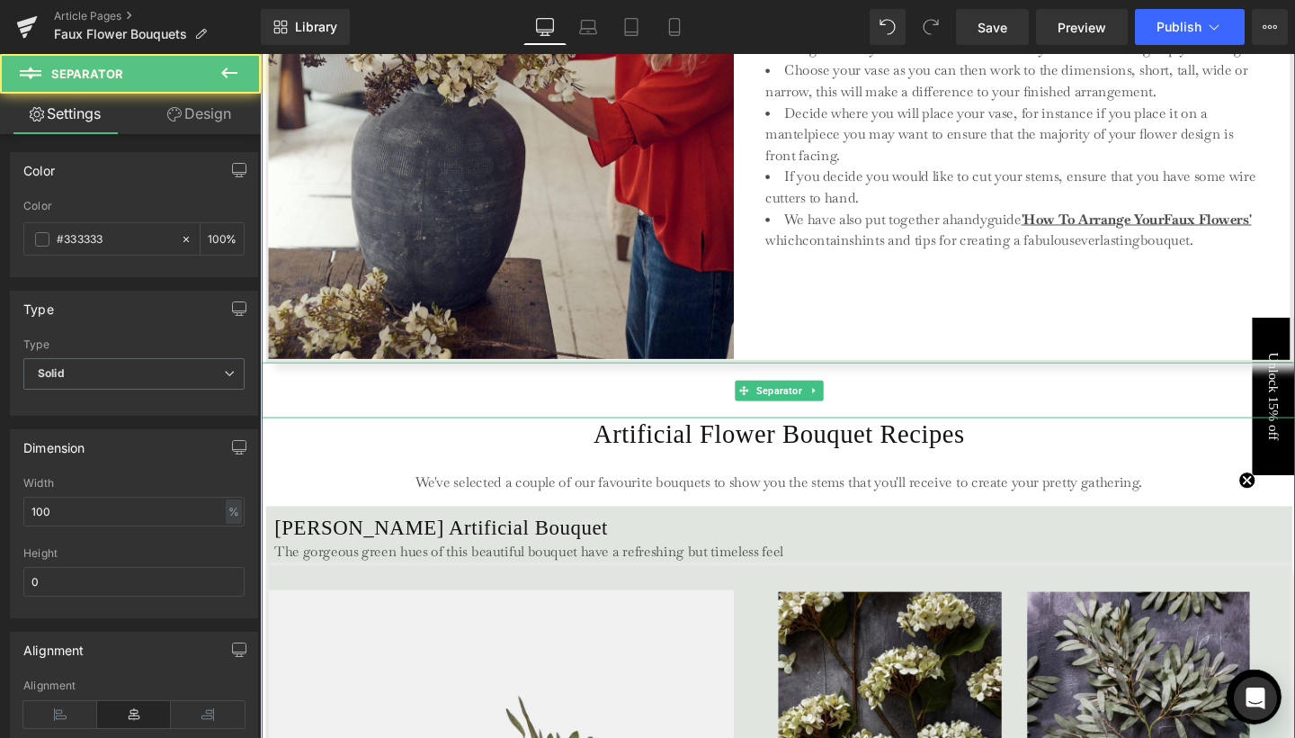
click at [461, 399] on hr at bounding box center [806, 411] width 1088 height 49
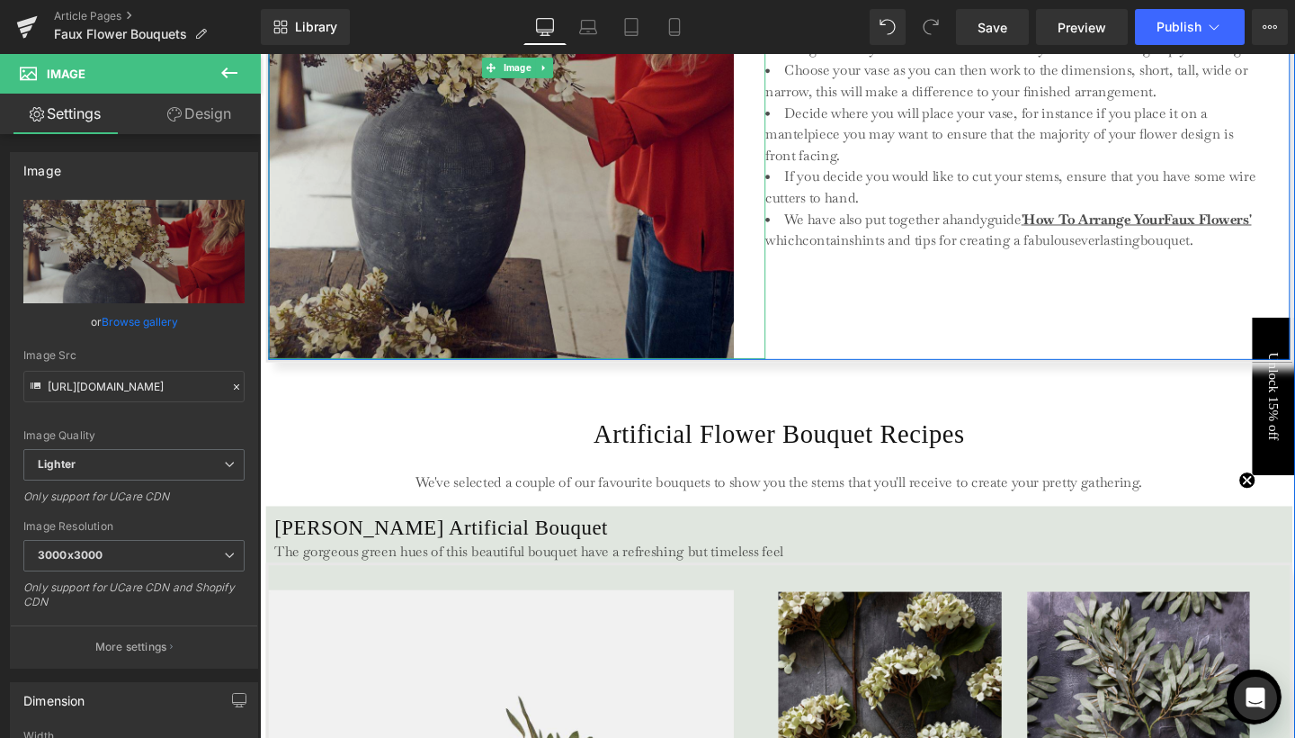
click at [457, 342] on img at bounding box center [530, 69] width 523 height 612
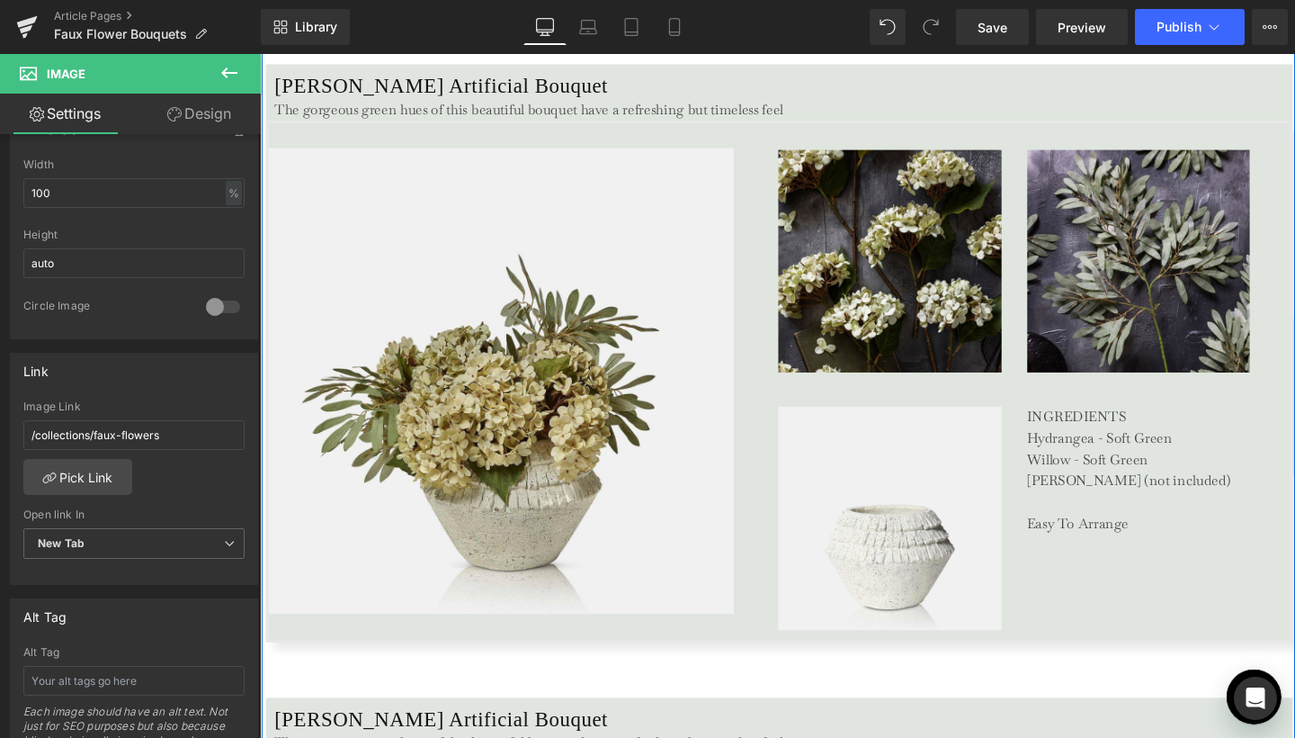
scroll to position [3516, 0]
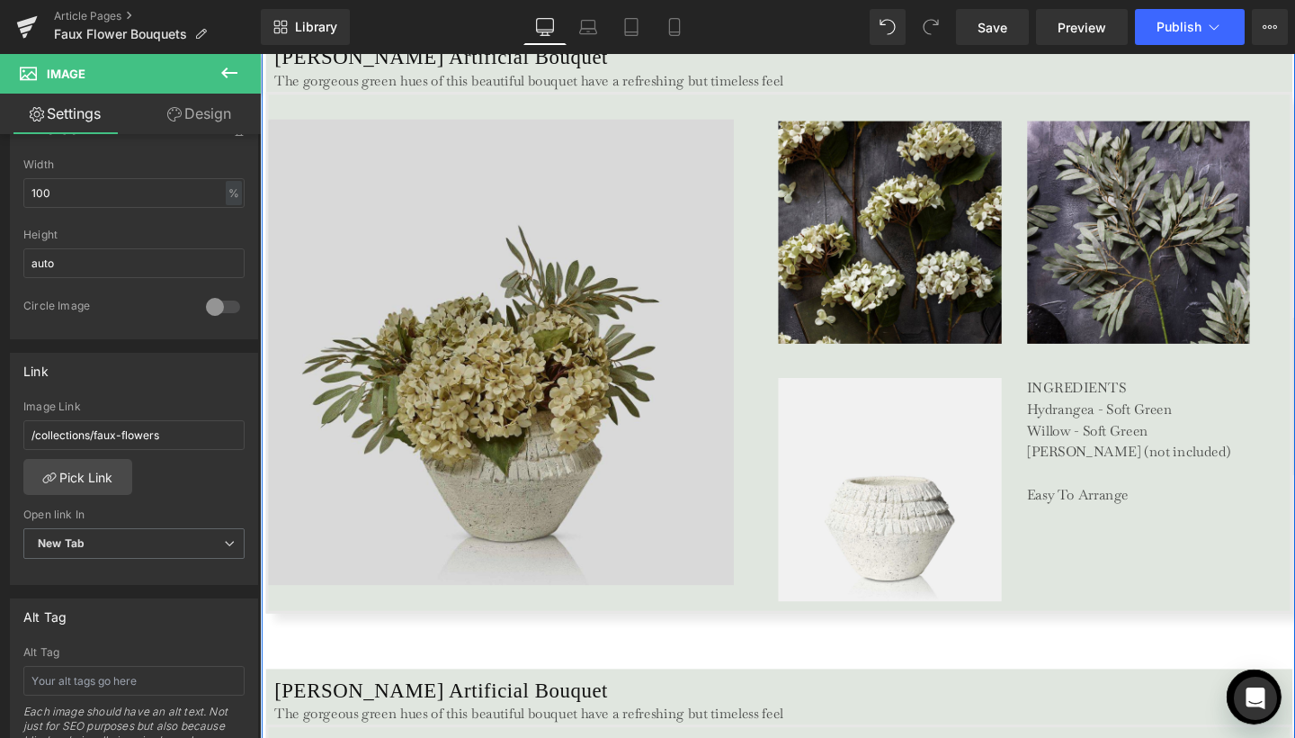
click at [390, 407] on img at bounding box center [530, 366] width 523 height 489
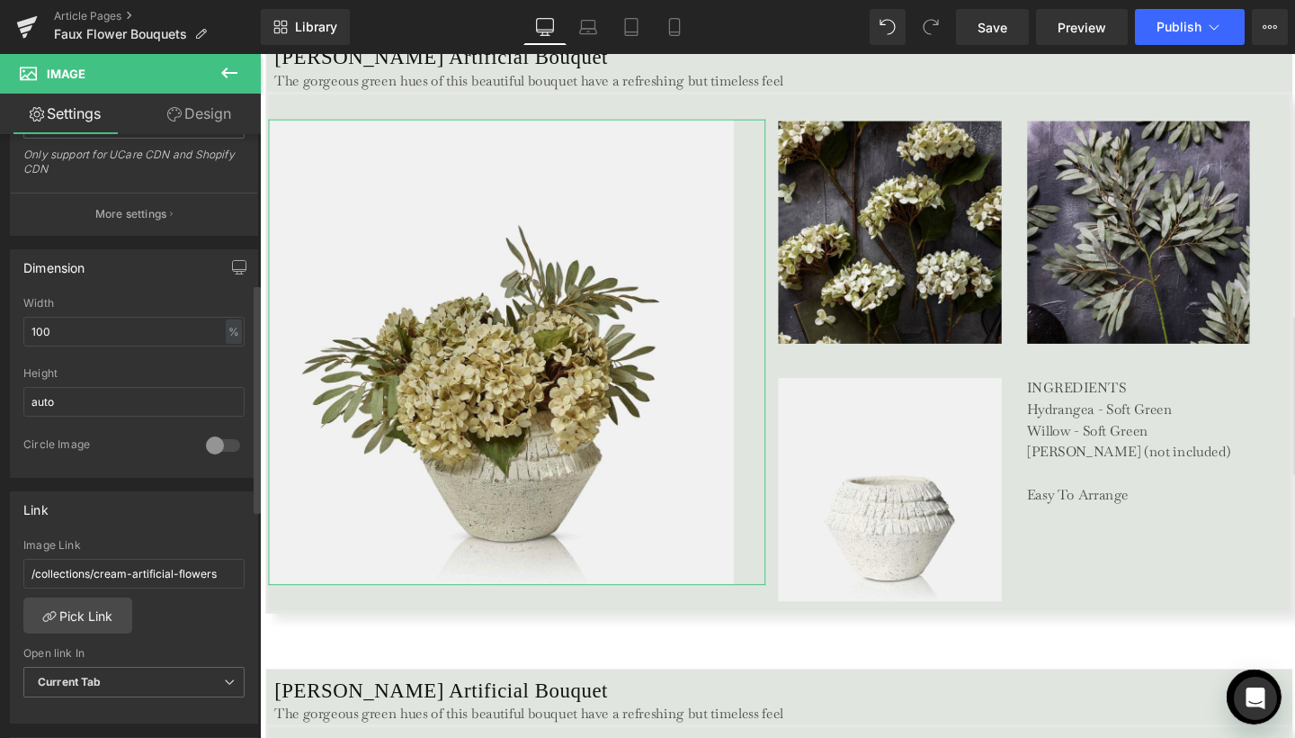
scroll to position [547, 0]
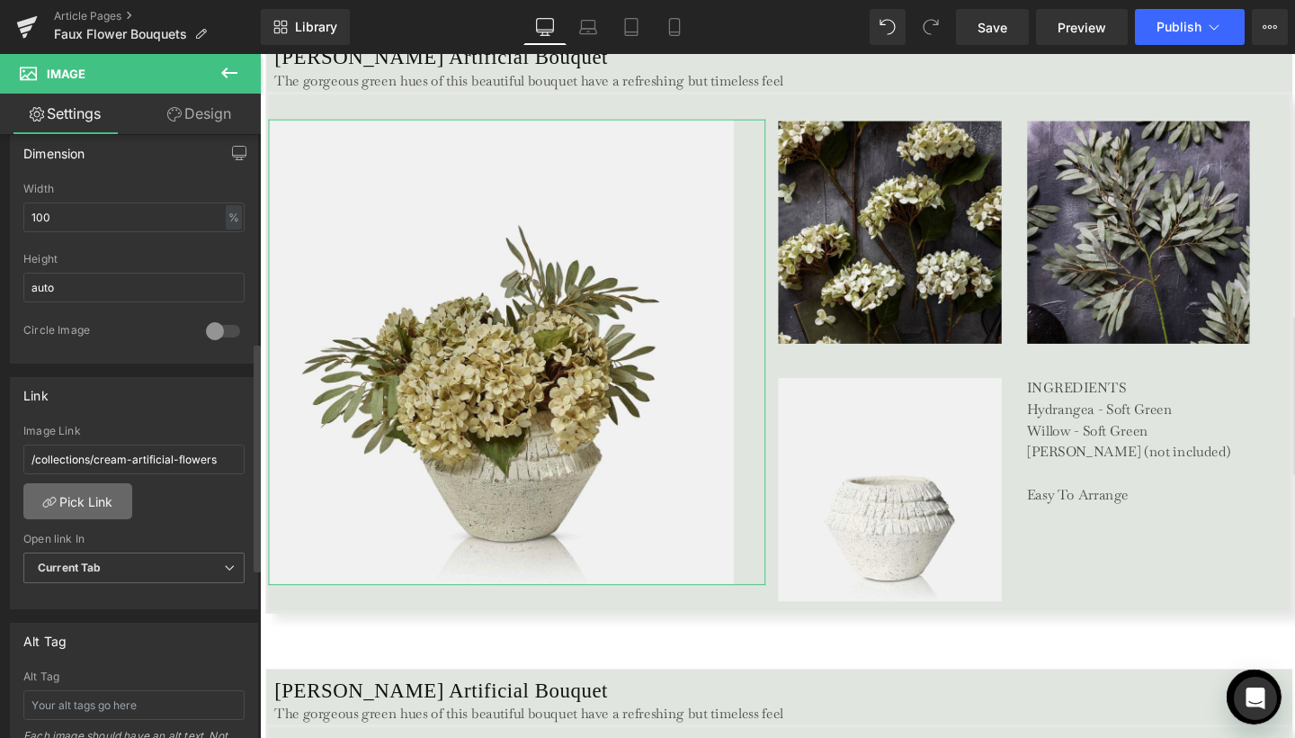
click at [111, 502] on link "Pick Link" at bounding box center [77, 501] width 109 height 36
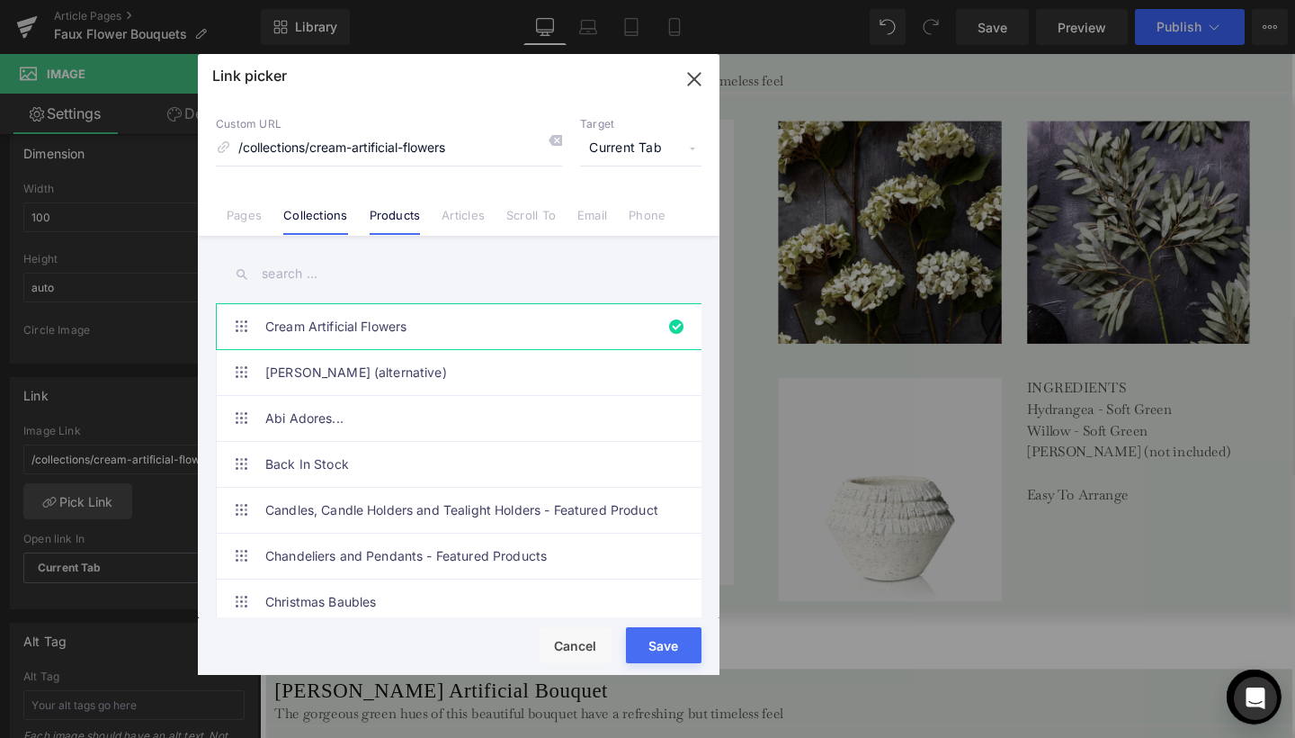
click at [380, 210] on link "Products" at bounding box center [395, 221] width 51 height 27
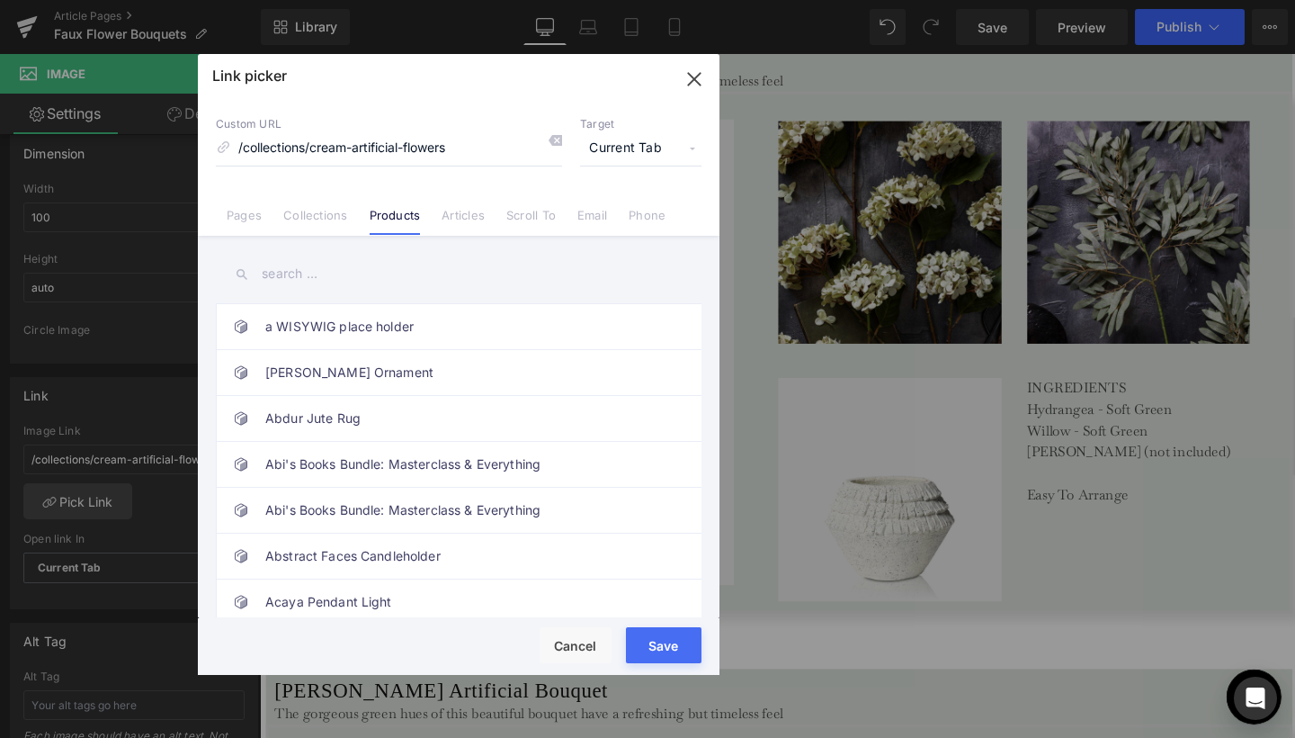
click at [309, 273] on input "text" at bounding box center [459, 274] width 486 height 40
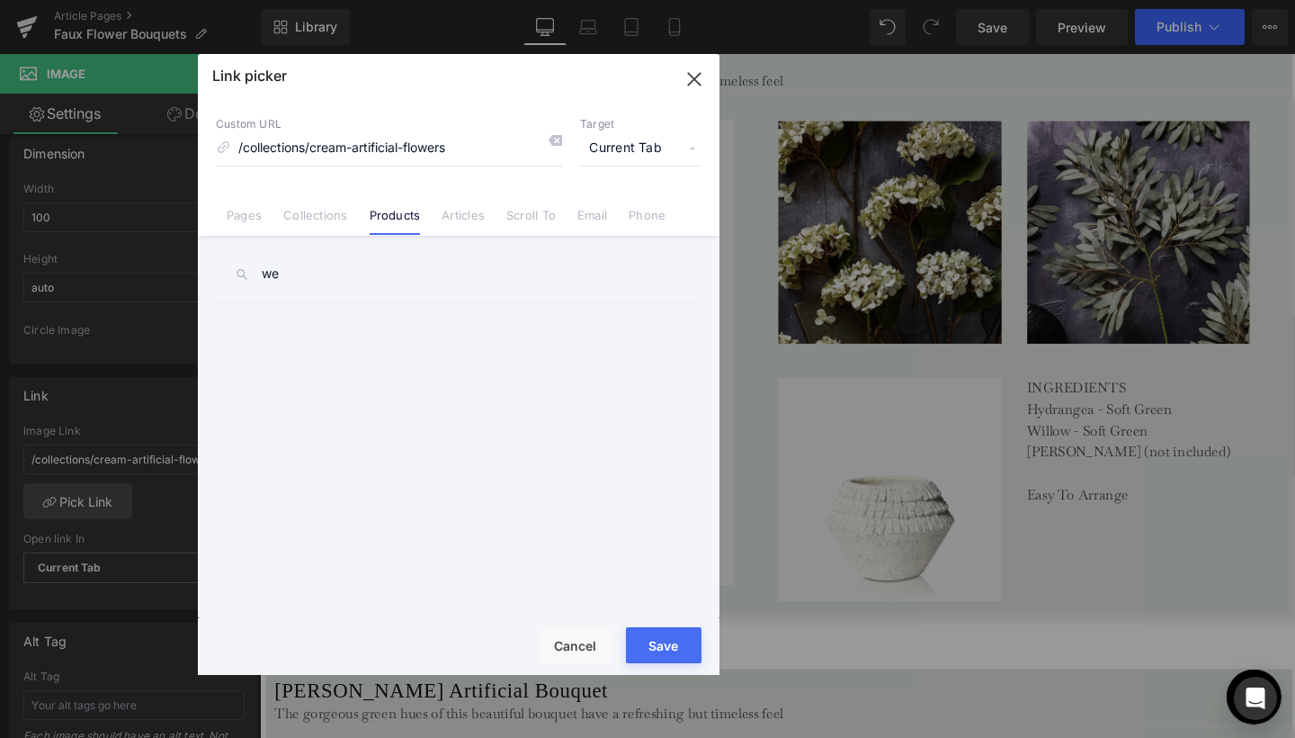
type input "w"
type input "erna"
click at [315, 326] on link "[PERSON_NAME] Artificial Bouquet" at bounding box center [463, 326] width 396 height 45
type input "/products/erna-artificial-bouquet"
click at [632, 150] on span "Current Tab" at bounding box center [640, 148] width 121 height 34
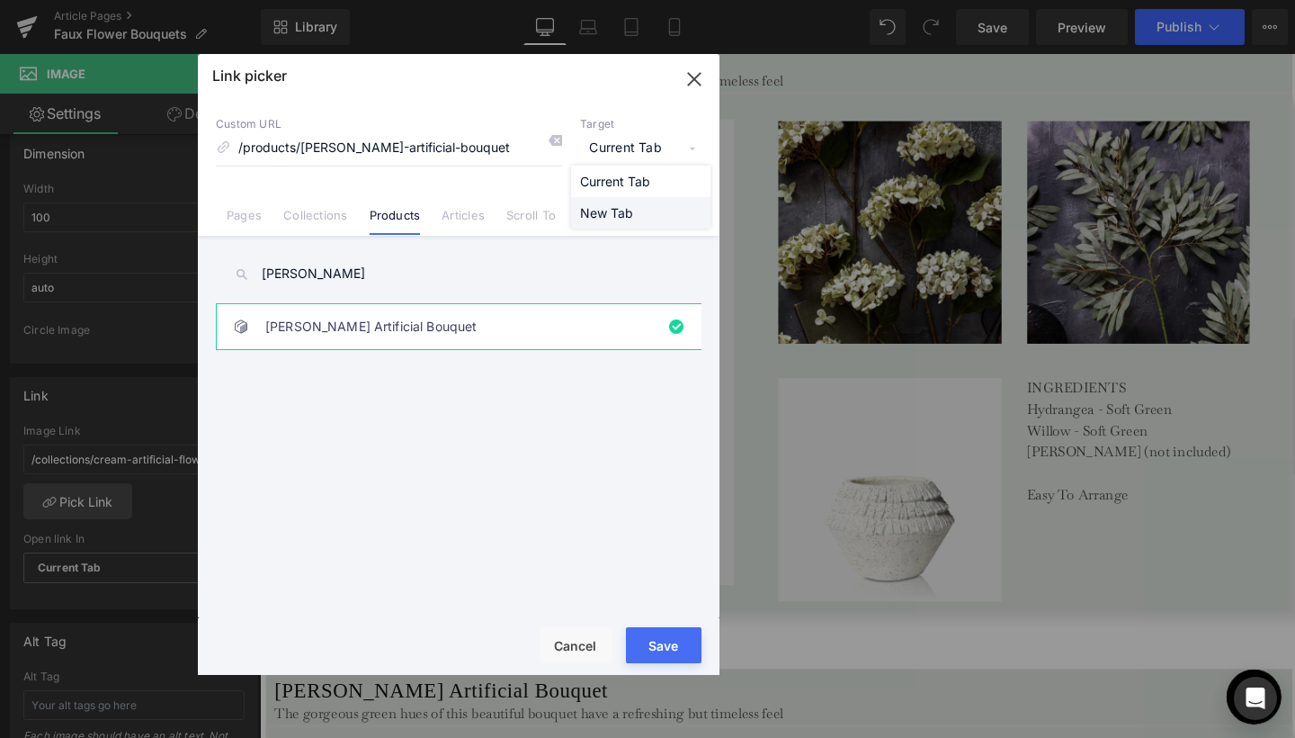
click at [623, 210] on li "New Tab" at bounding box center [640, 212] width 139 height 31
click at [670, 644] on button "Save" at bounding box center [664, 645] width 76 height 36
type input "/products/erna-artificial-bouquet"
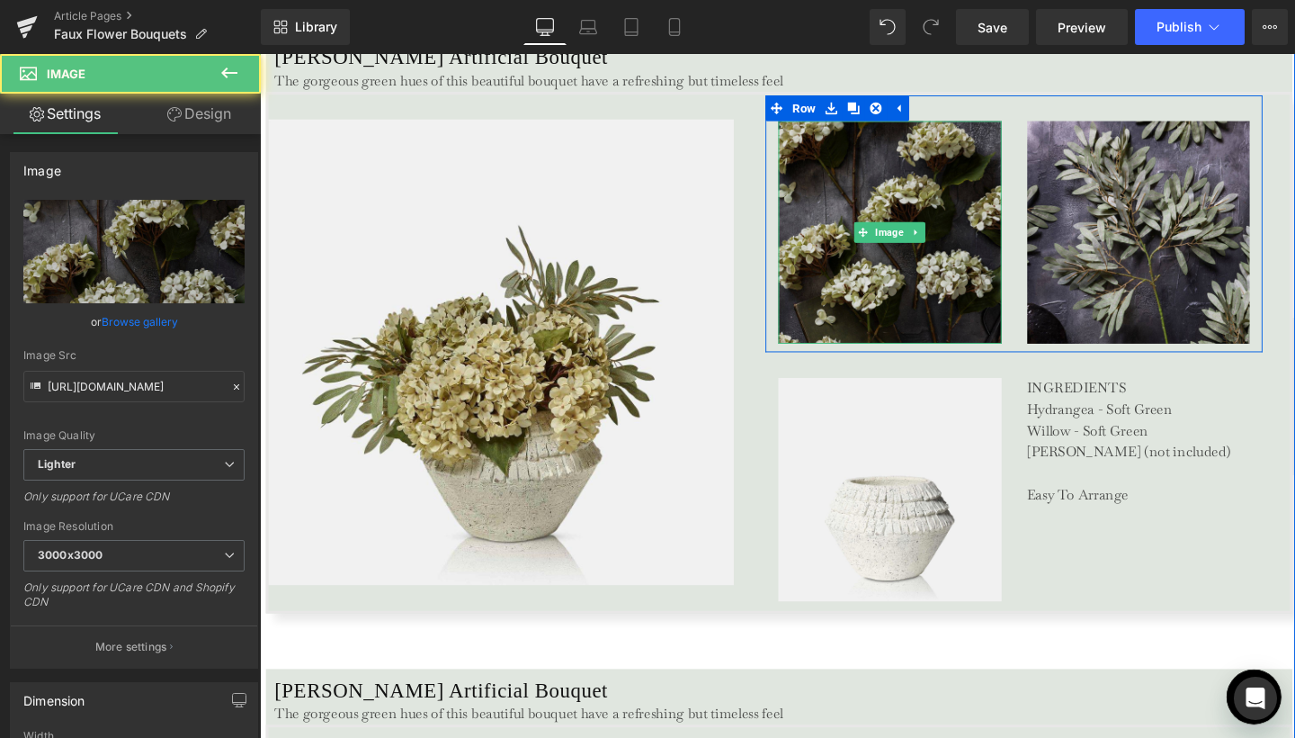
click at [834, 309] on img at bounding box center [922, 241] width 235 height 235
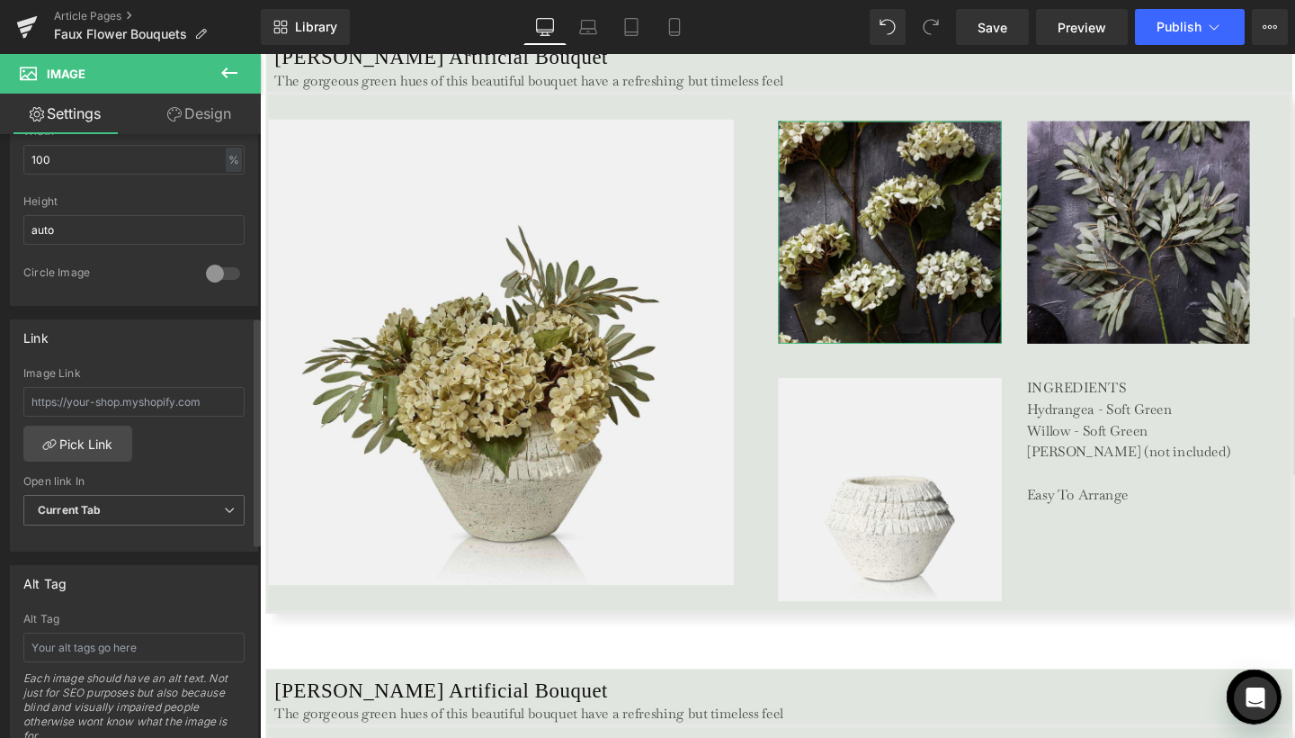
scroll to position [705, 0]
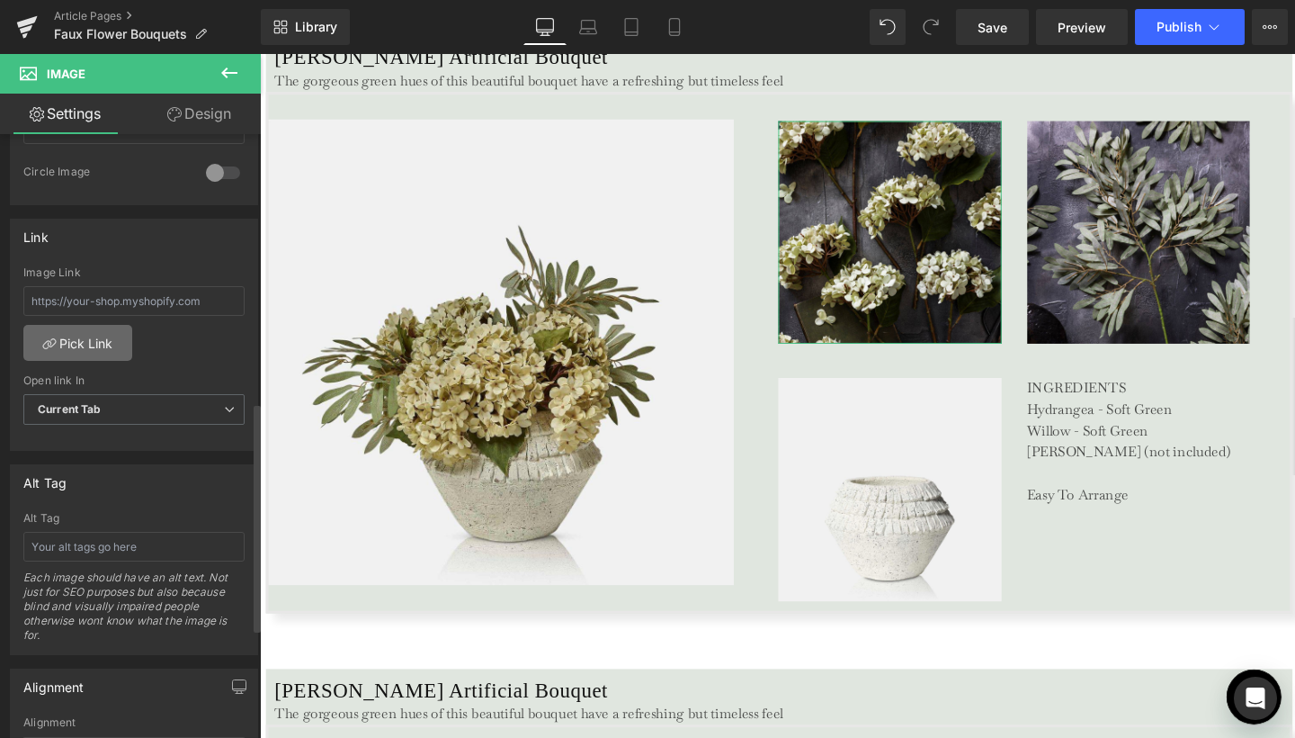
click at [102, 338] on link "Pick Link" at bounding box center [77, 343] width 109 height 36
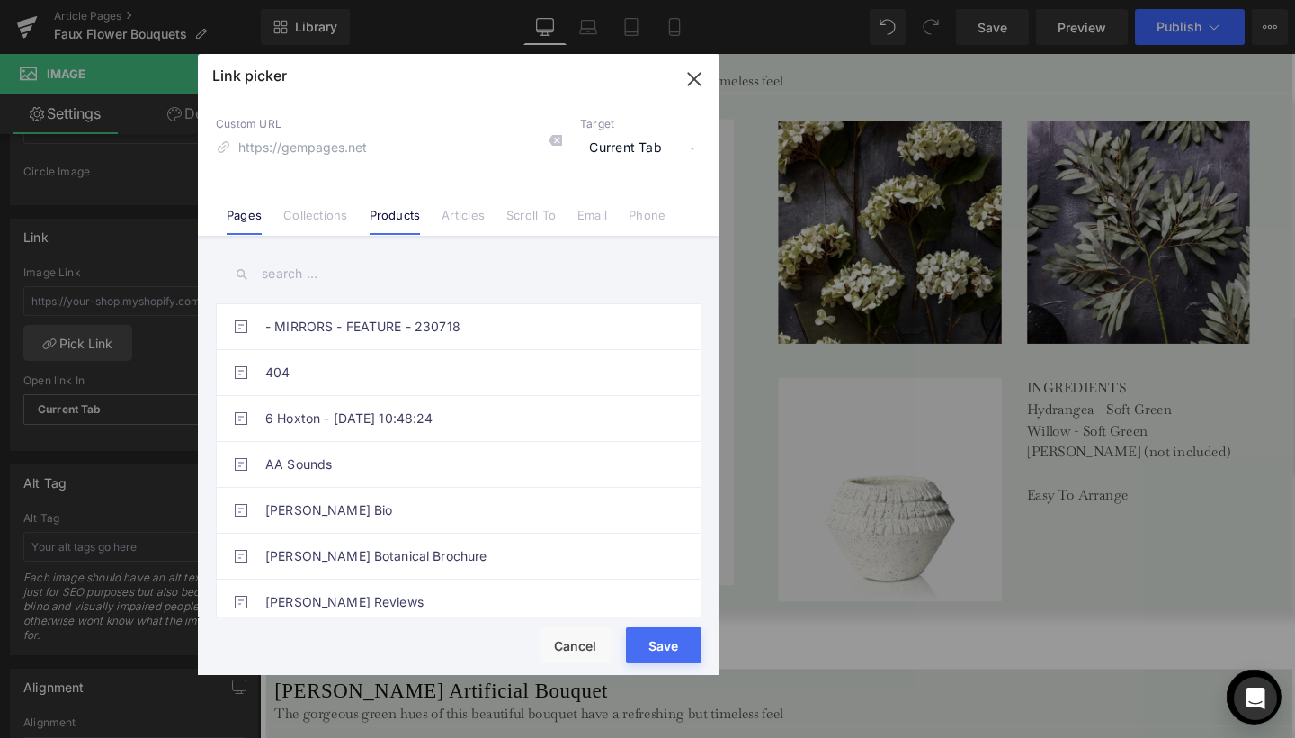
click at [393, 207] on li "Products" at bounding box center [395, 207] width 73 height 31
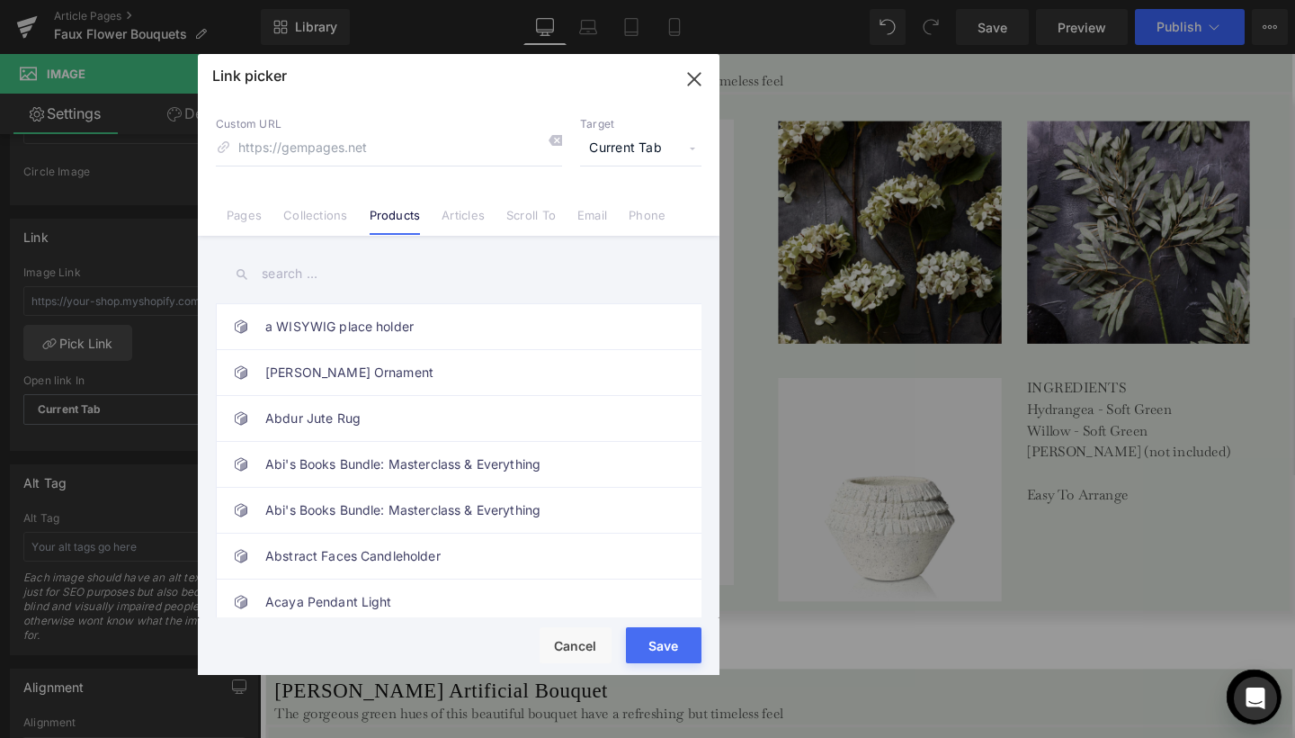
click at [298, 268] on input "text" at bounding box center [459, 274] width 486 height 40
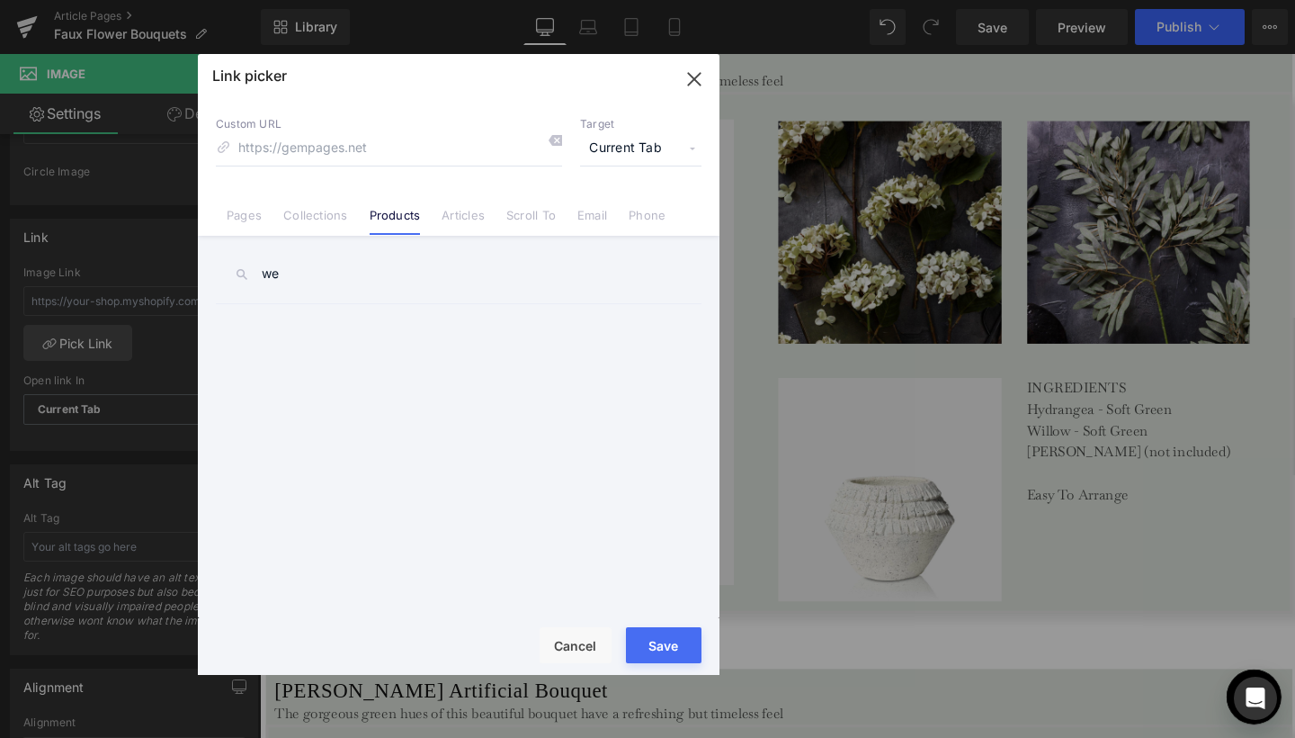
type input "w"
type input "erna"
click at [298, 334] on link "[PERSON_NAME] Artificial Bouquet" at bounding box center [463, 326] width 396 height 45
type input "/products/erna-artificial-bouquet"
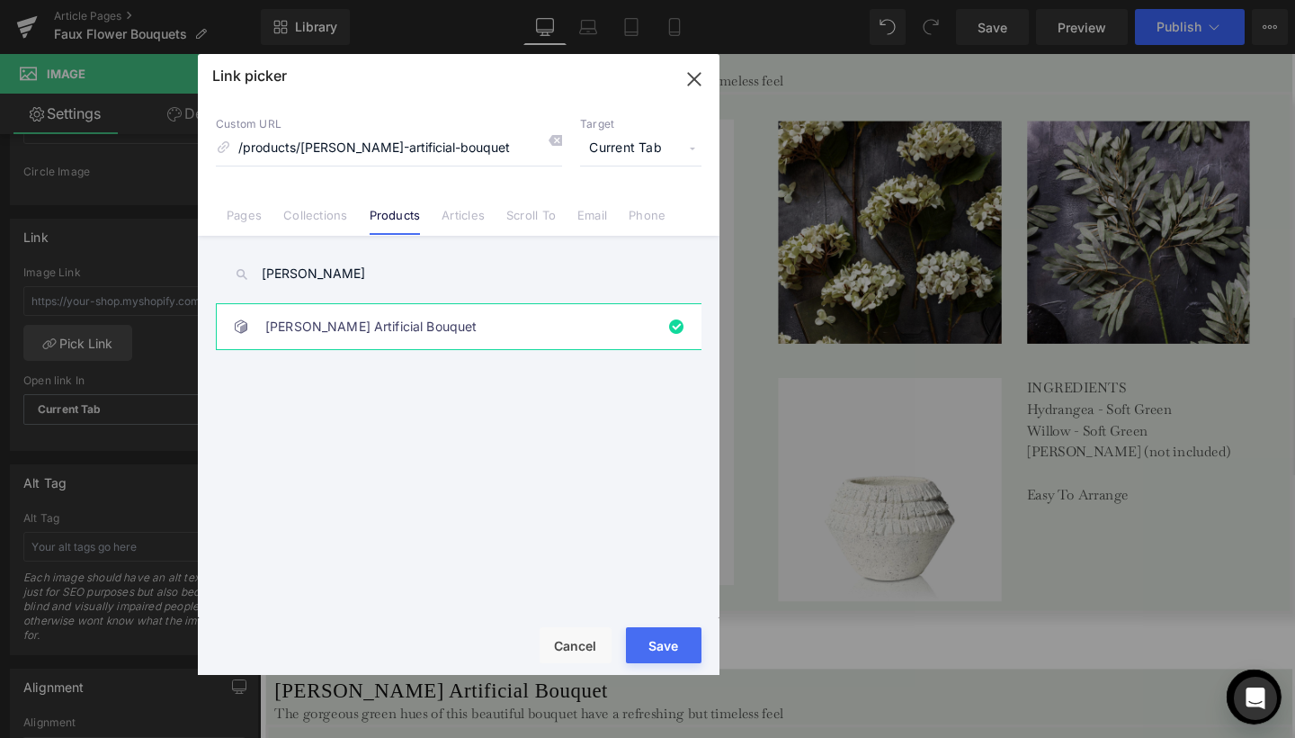
click at [649, 148] on span "Current Tab" at bounding box center [640, 148] width 121 height 34
click at [630, 210] on li "New Tab" at bounding box center [640, 212] width 139 height 31
click at [654, 638] on button "Save" at bounding box center [664, 645] width 76 height 36
type input "/products/erna-artificial-bouquet"
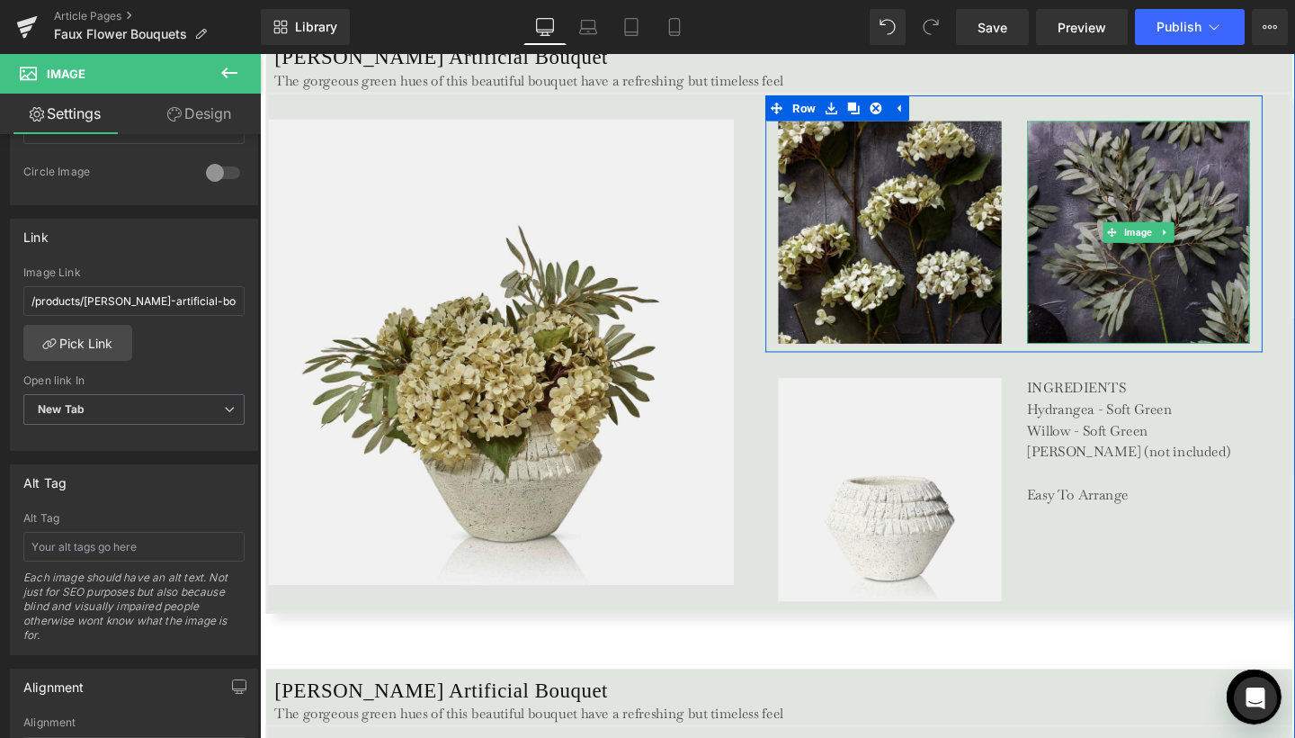
click at [1089, 258] on img at bounding box center [1184, 241] width 235 height 235
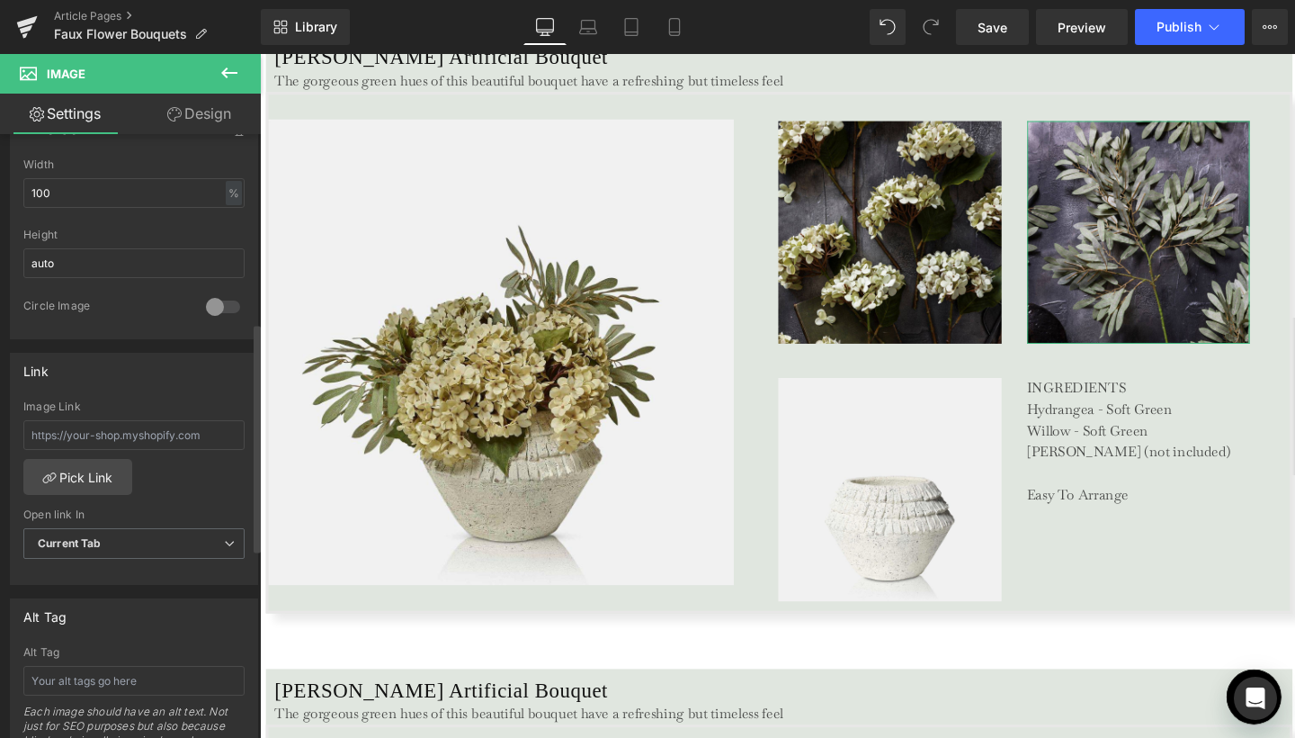
scroll to position [729, 0]
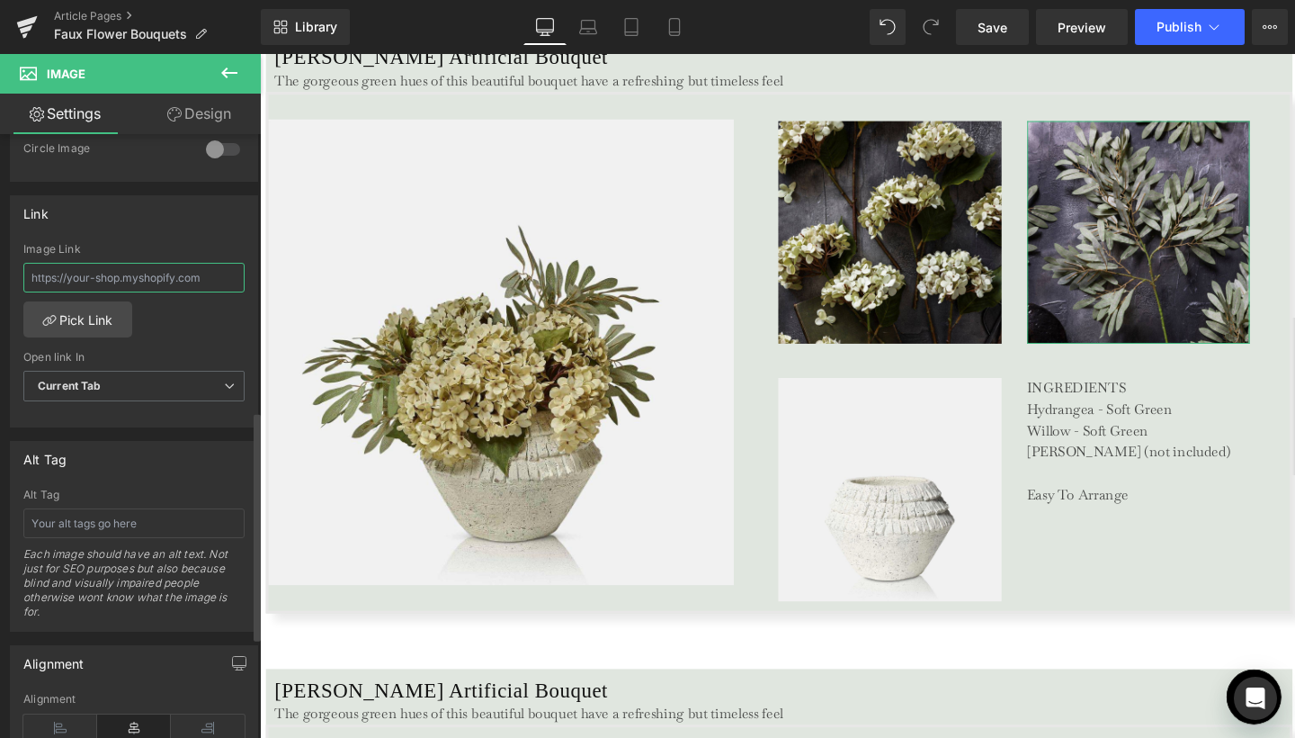
click at [127, 278] on input "text" at bounding box center [133, 278] width 221 height 30
click at [97, 329] on link "Pick Link" at bounding box center [77, 319] width 109 height 36
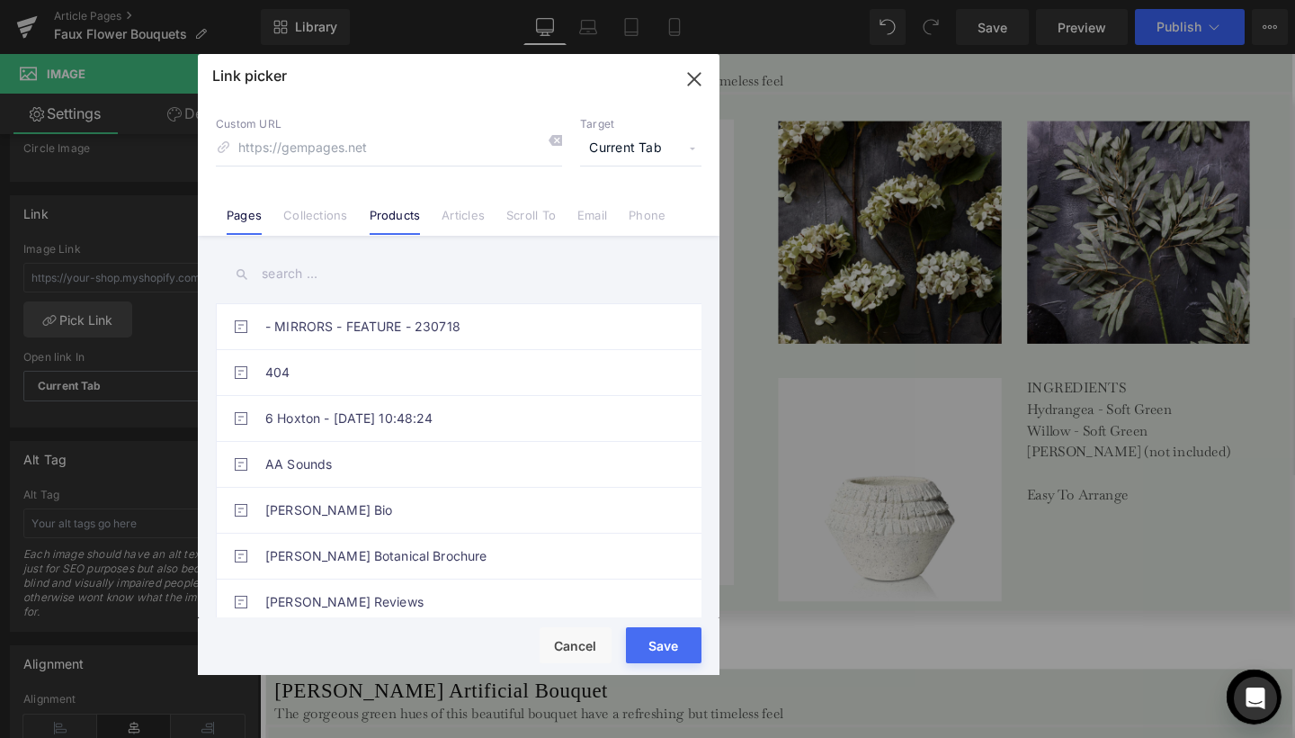
click at [377, 210] on link "Products" at bounding box center [395, 221] width 51 height 27
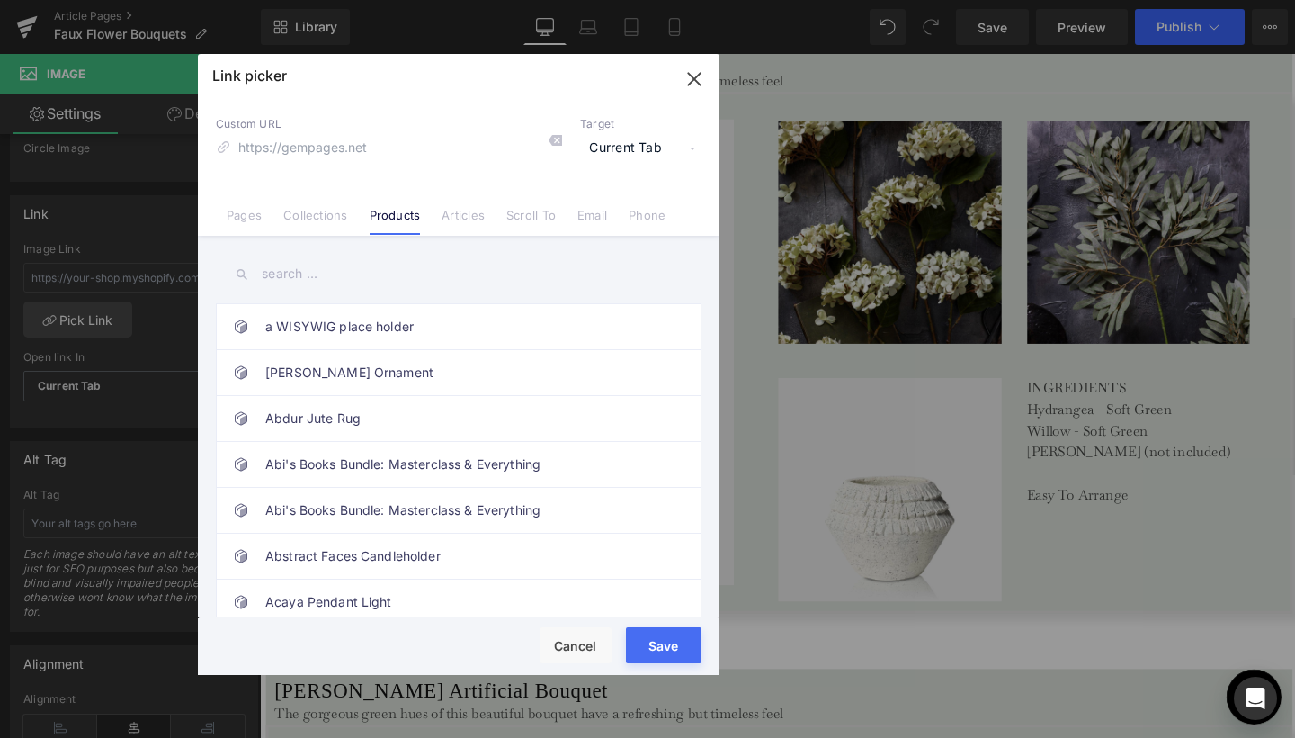
click at [285, 269] on input "text" at bounding box center [459, 274] width 486 height 40
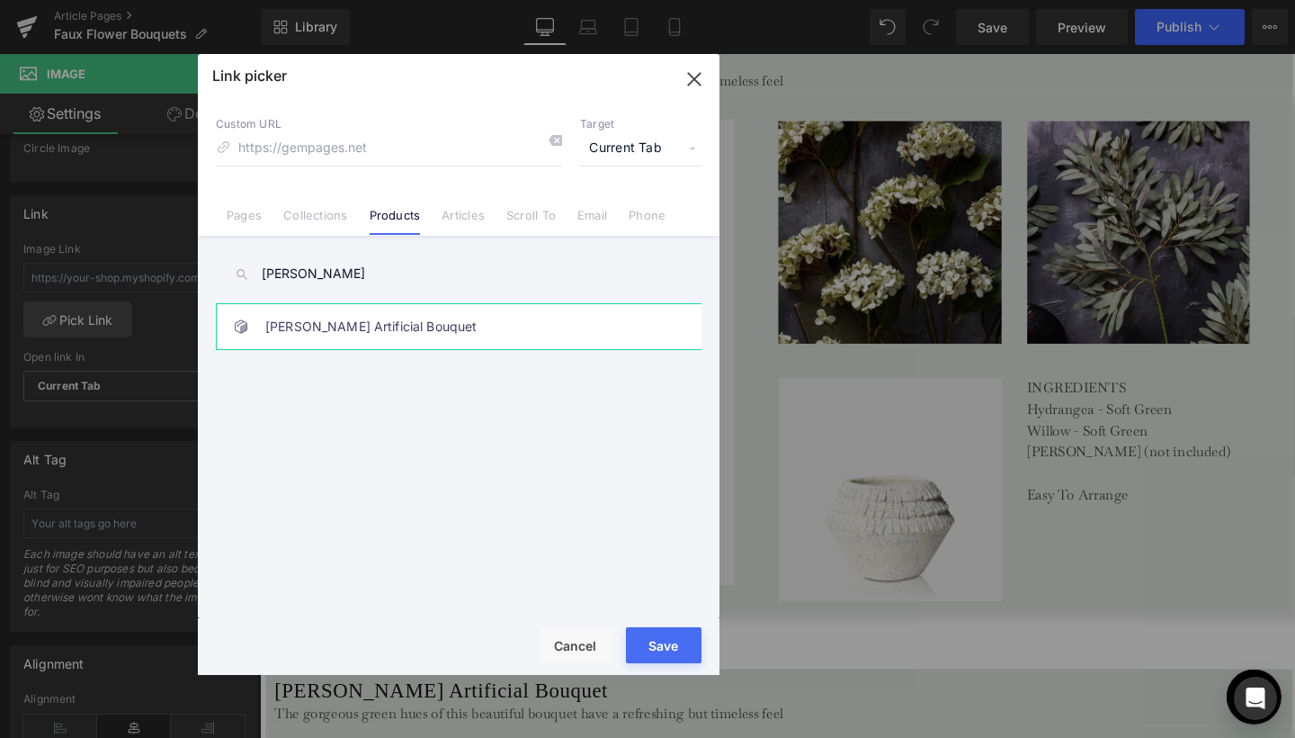
type input "erna"
click at [284, 329] on link "[PERSON_NAME] Artificial Bouquet" at bounding box center [463, 326] width 396 height 45
type input "/products/erna-artificial-bouquet"
click at [624, 151] on span "Current Tab" at bounding box center [640, 148] width 121 height 34
click at [638, 202] on li "New Tab" at bounding box center [640, 212] width 139 height 31
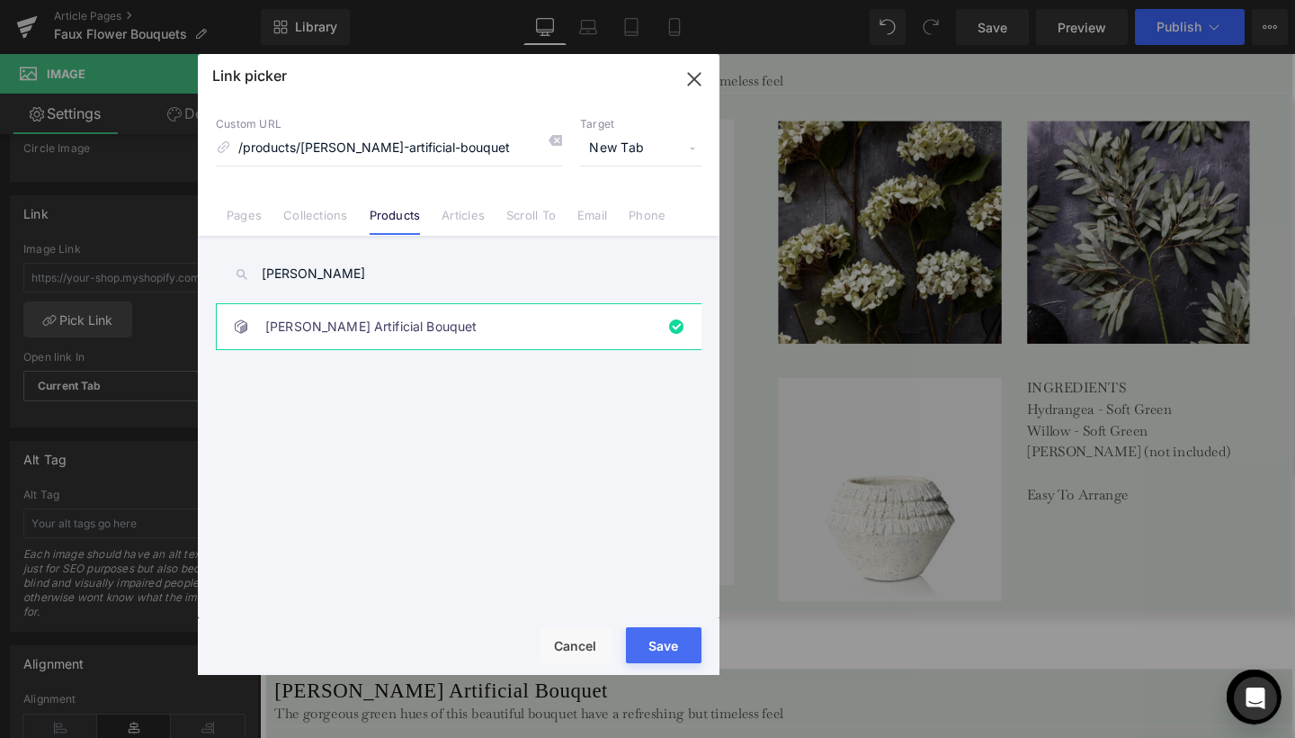
click at [693, 651] on button "Save" at bounding box center [664, 645] width 76 height 36
type input "/products/erna-artificial-bouquet"
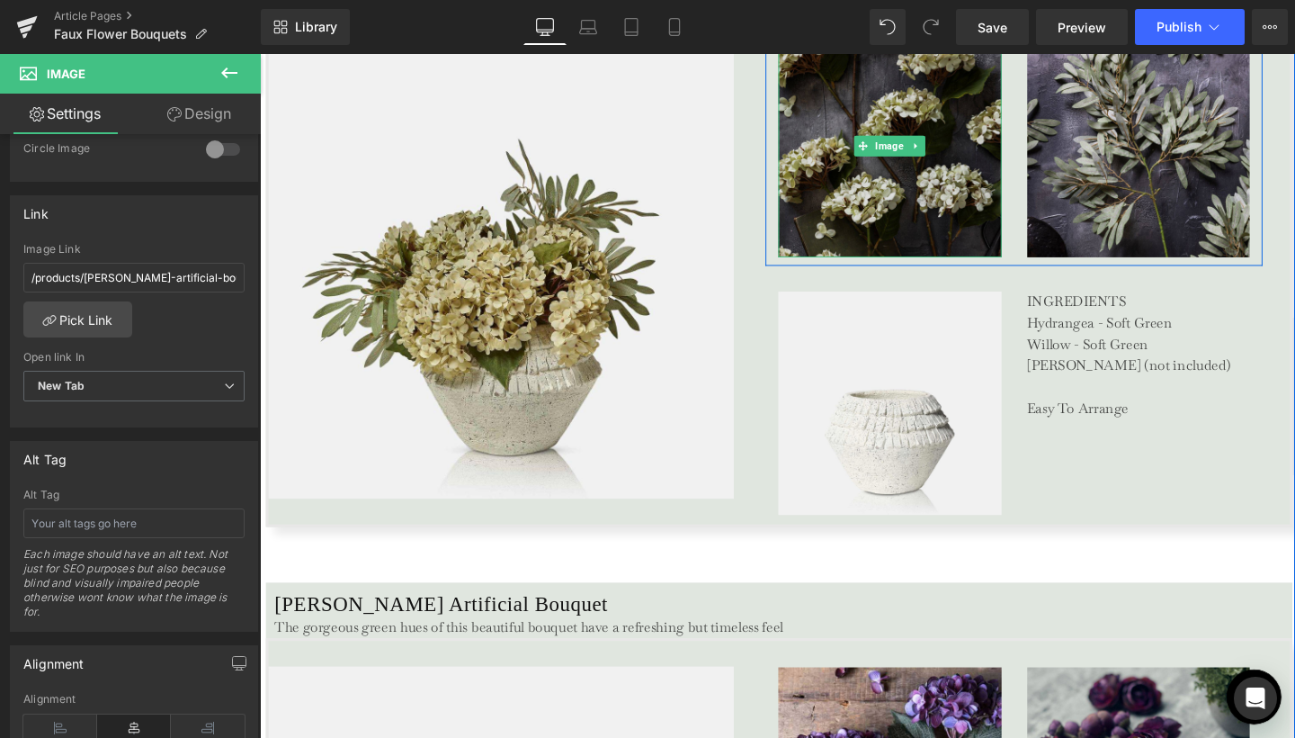
scroll to position [3739, 0]
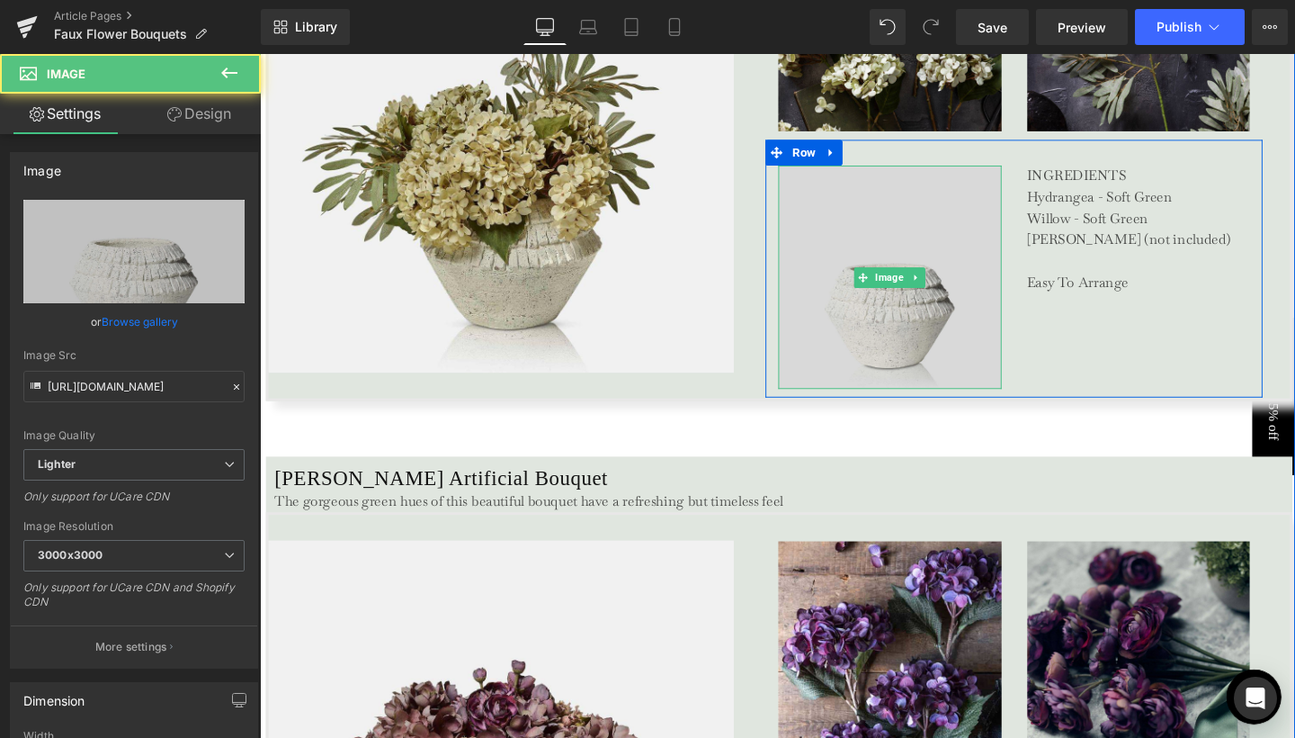
click at [948, 330] on img at bounding box center [922, 288] width 235 height 235
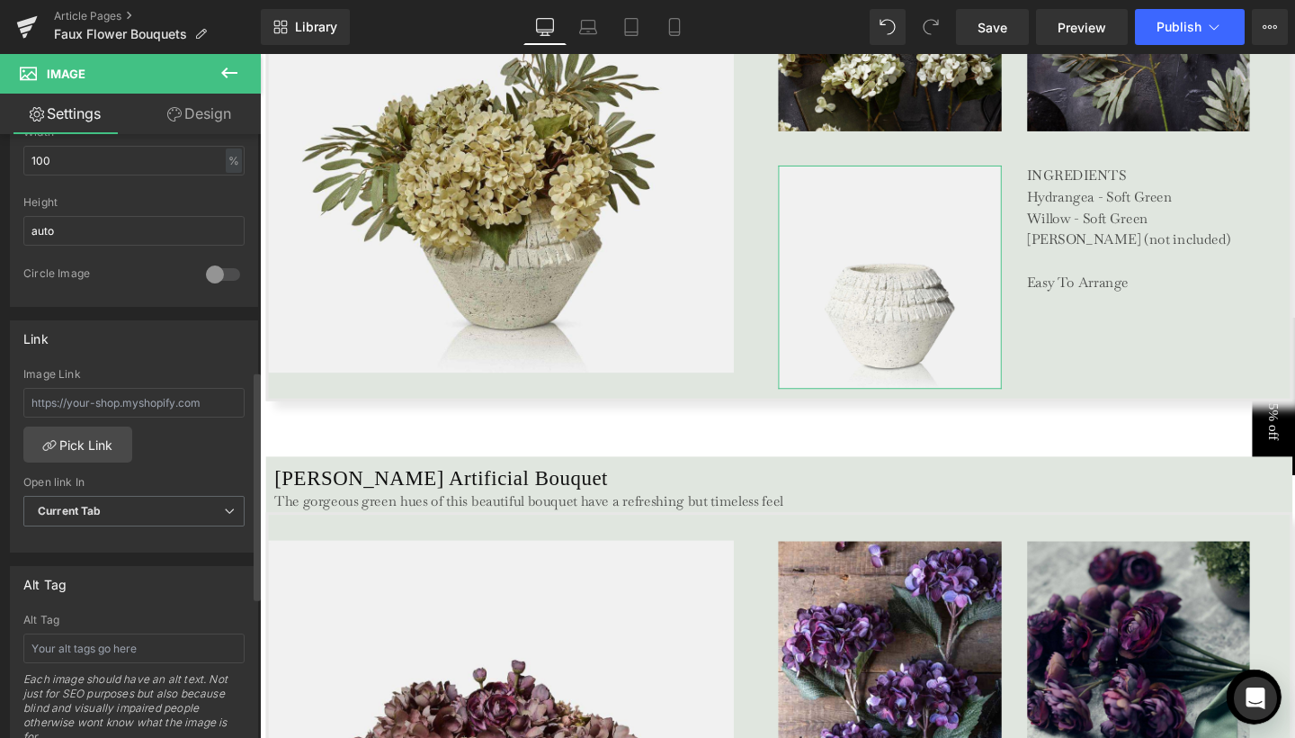
scroll to position [656, 0]
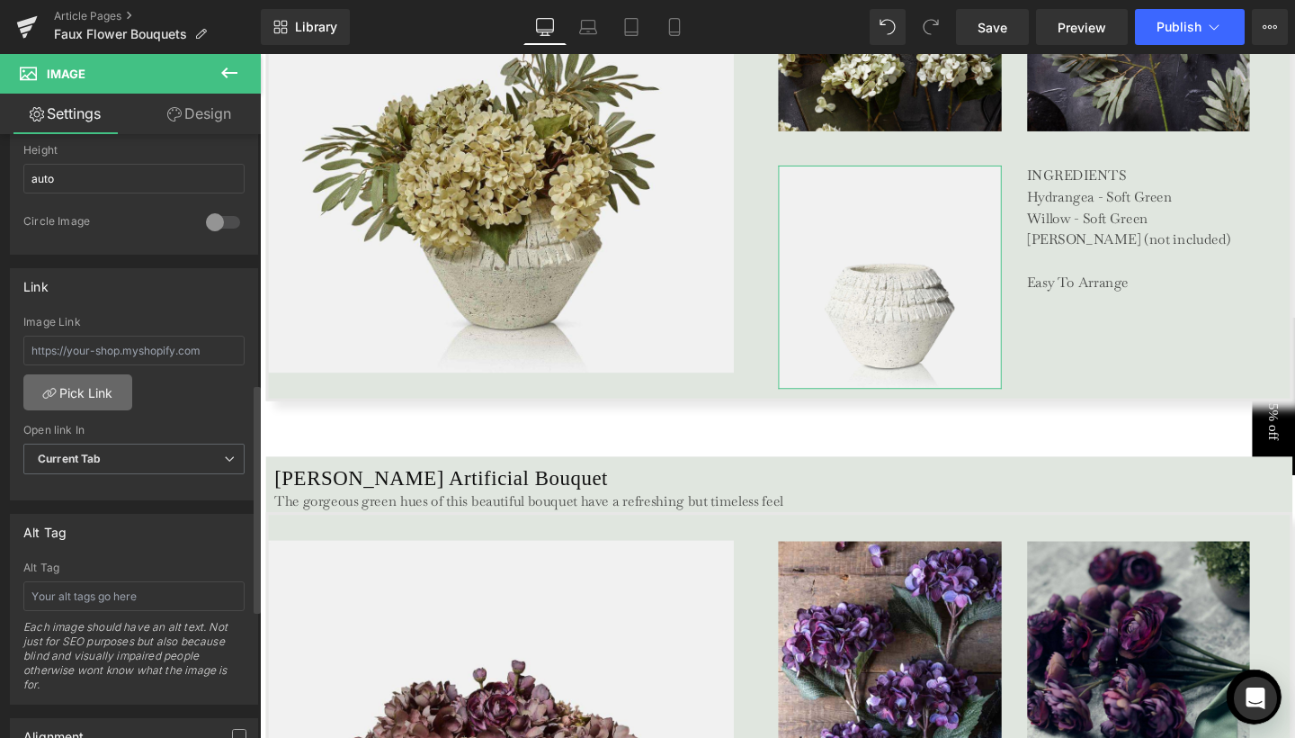
click at [103, 384] on link "Pick Link" at bounding box center [77, 392] width 109 height 36
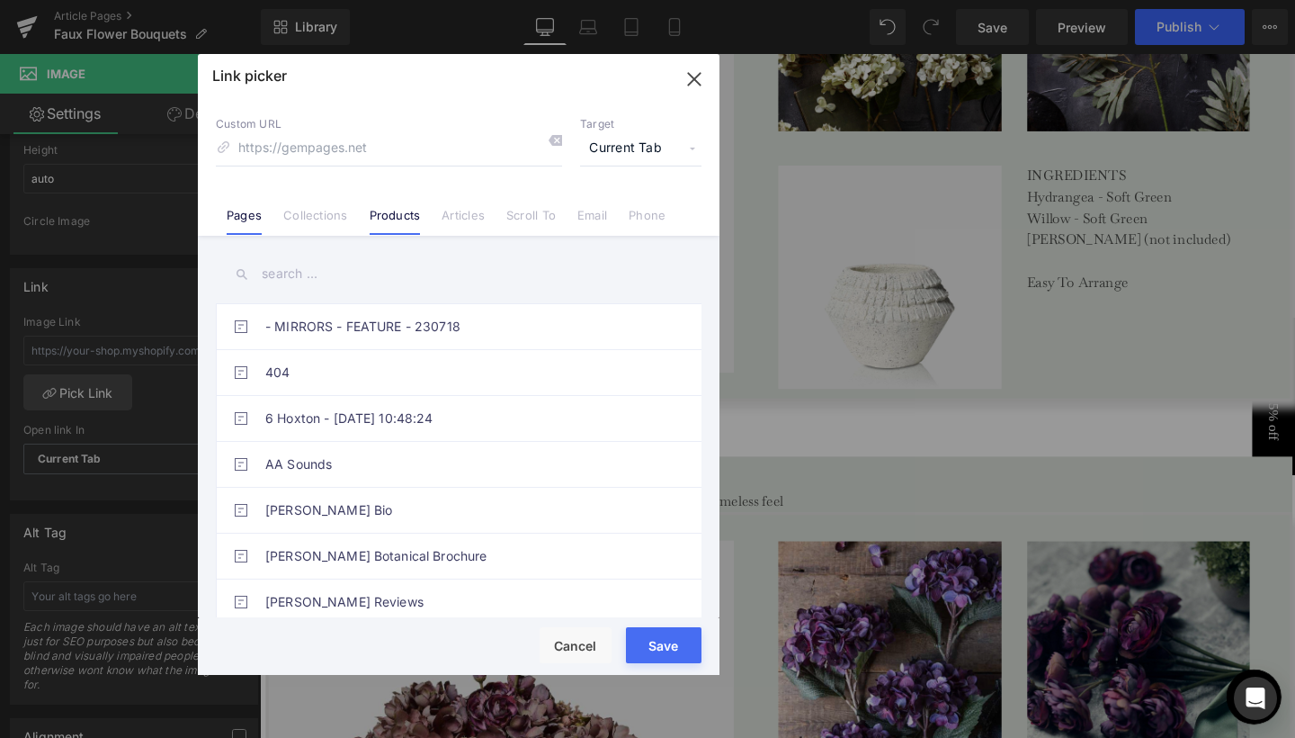
click at [387, 219] on link "Products" at bounding box center [395, 221] width 51 height 27
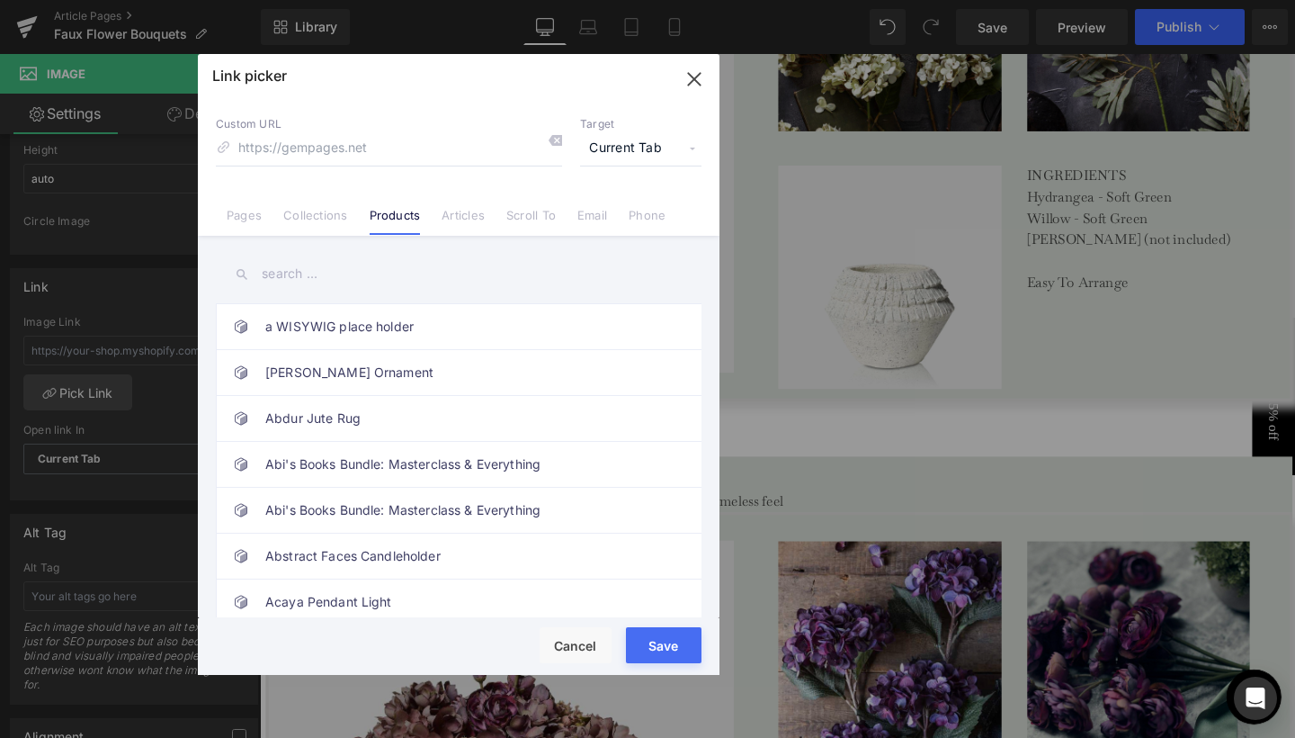
click at [304, 271] on input "text" at bounding box center [459, 274] width 486 height 40
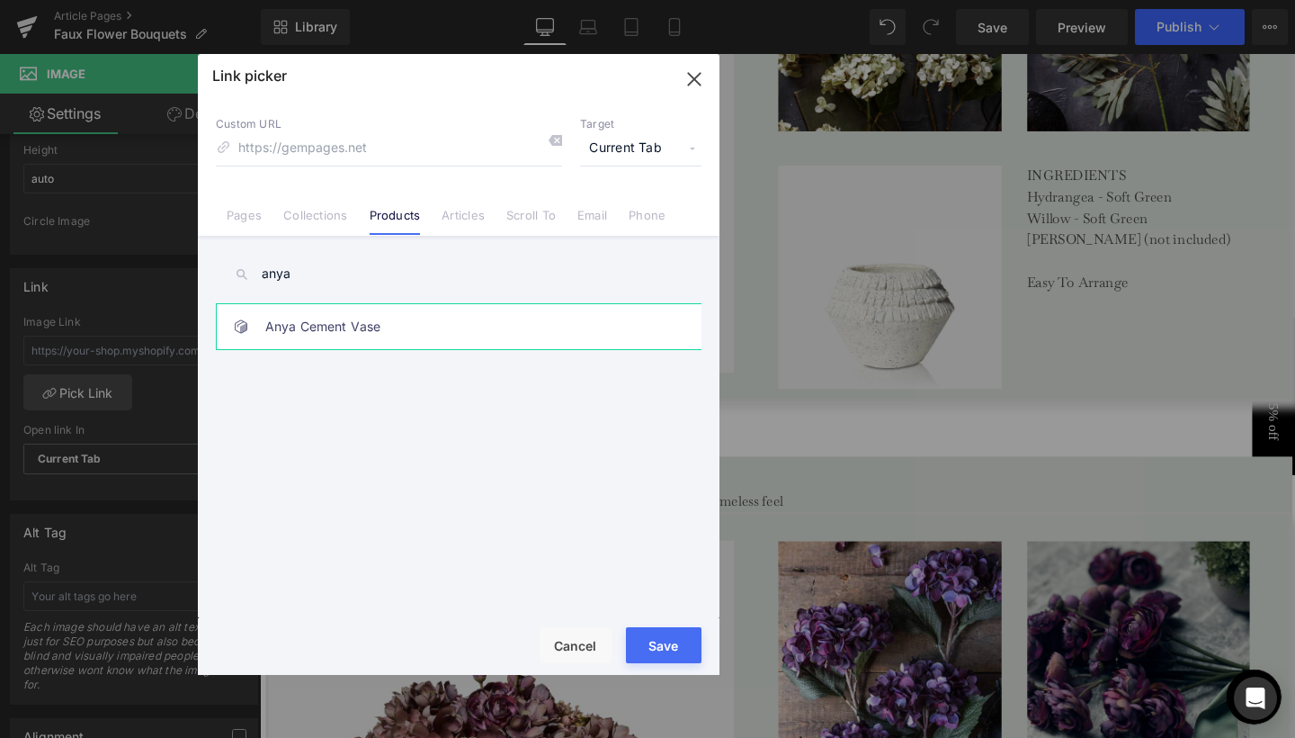
type input "anya"
click at [284, 344] on link "Anya Cement Vase" at bounding box center [463, 326] width 396 height 45
type input "/products/anya-cement-vase"
click at [616, 152] on span "Current Tab" at bounding box center [640, 148] width 121 height 34
click at [615, 208] on li "New Tab" at bounding box center [640, 212] width 139 height 31
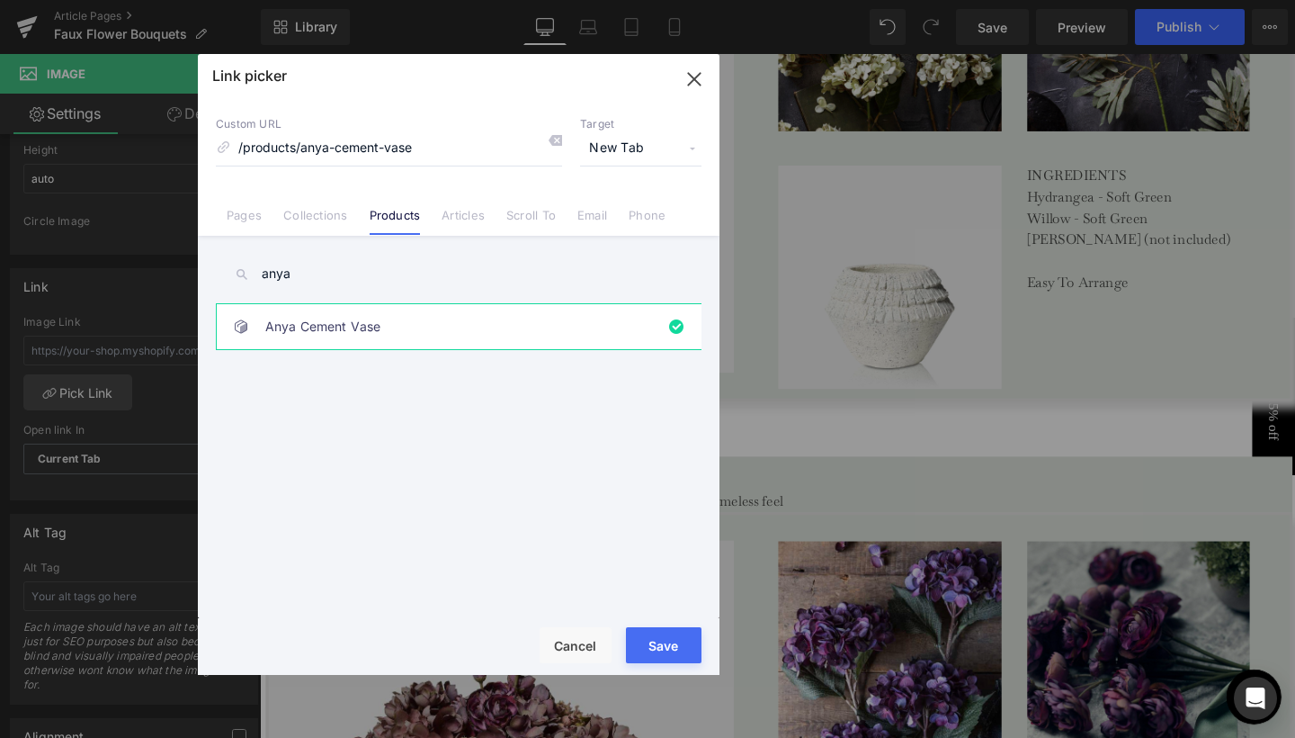
click at [633, 639] on button "Save" at bounding box center [664, 645] width 76 height 36
type input "/products/anya-cement-vase"
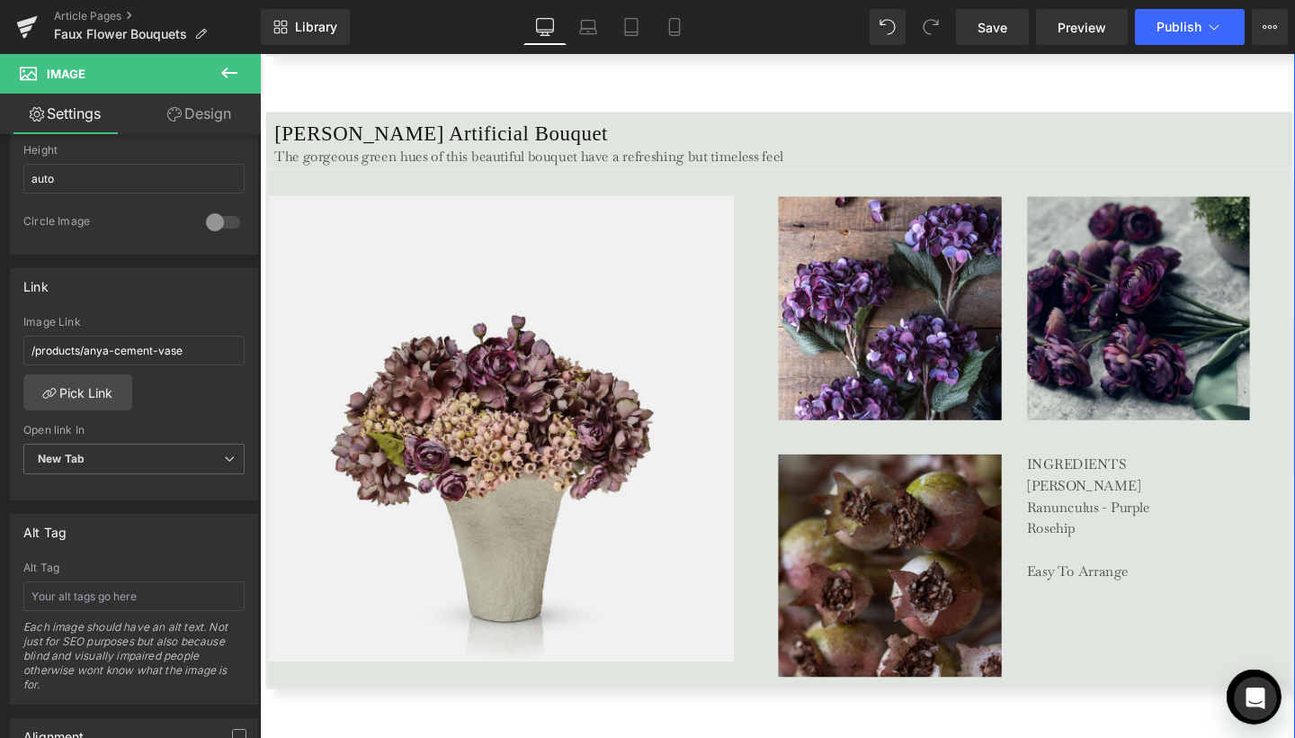
scroll to position [4145, 0]
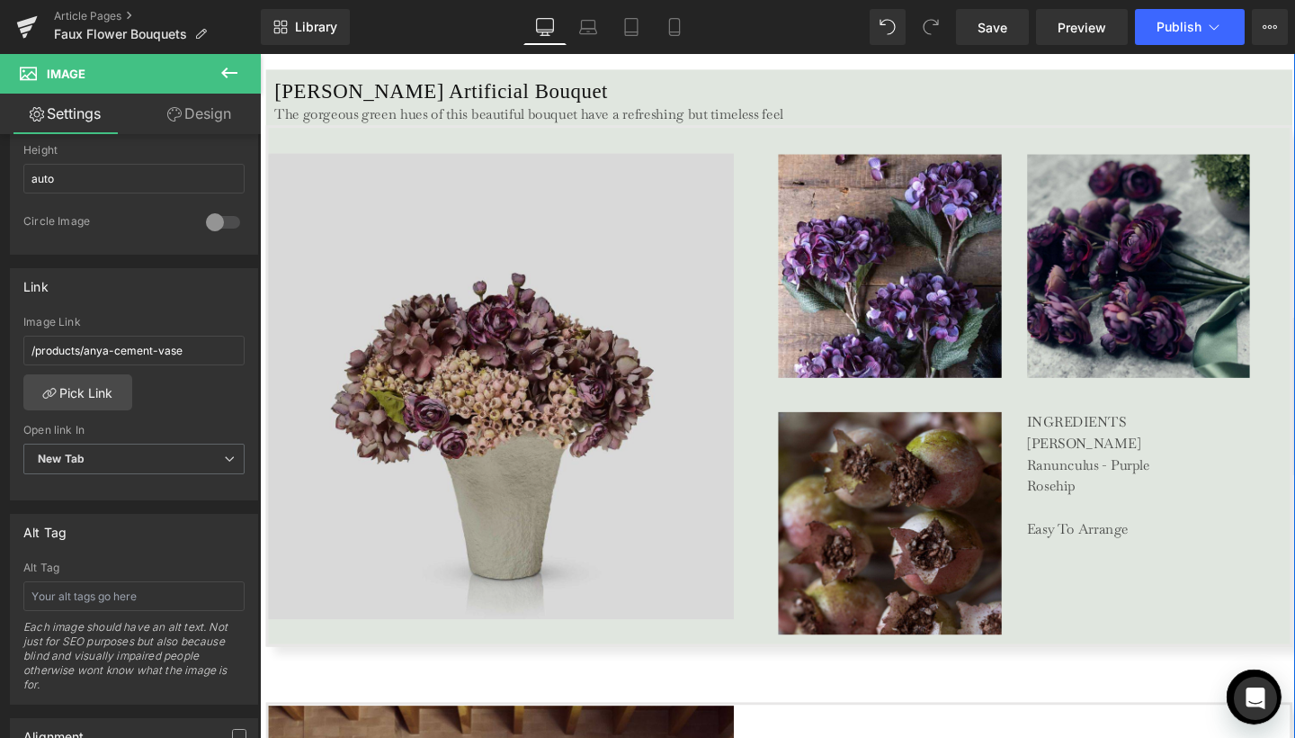
click at [553, 357] on img at bounding box center [530, 402] width 523 height 489
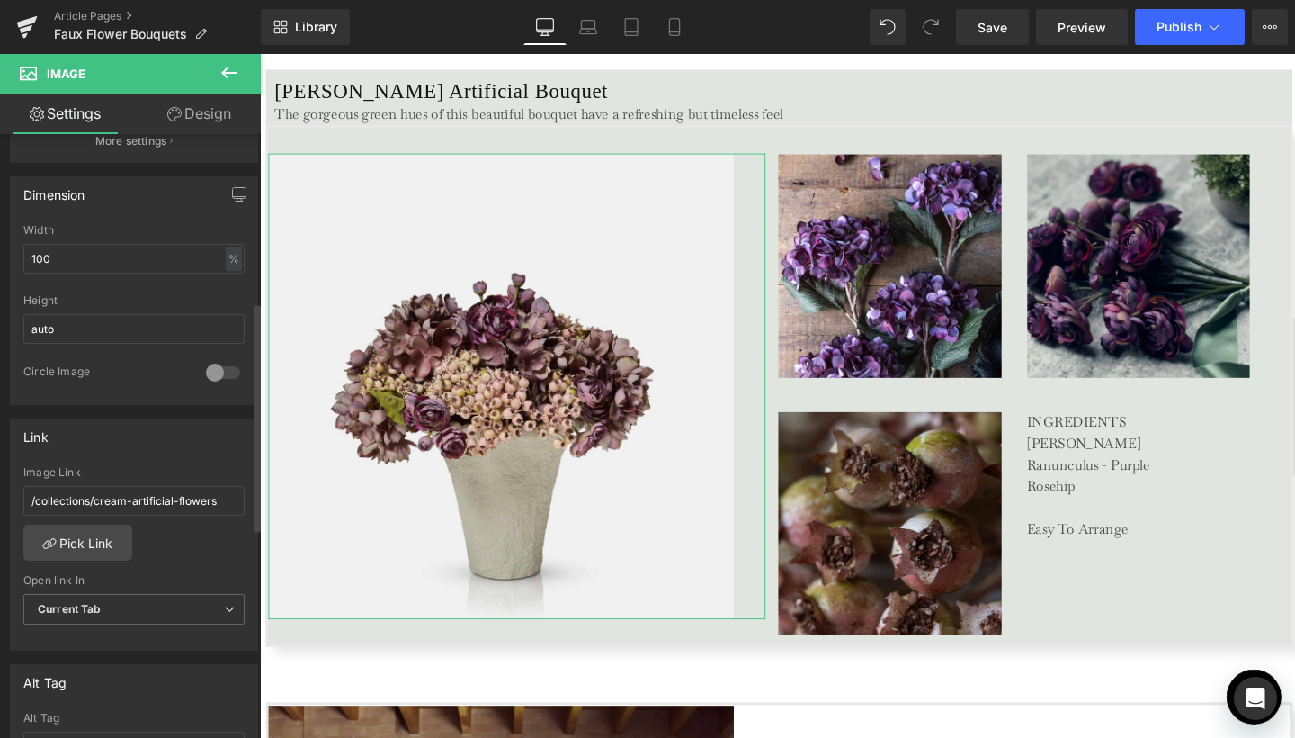
scroll to position [621, 0]
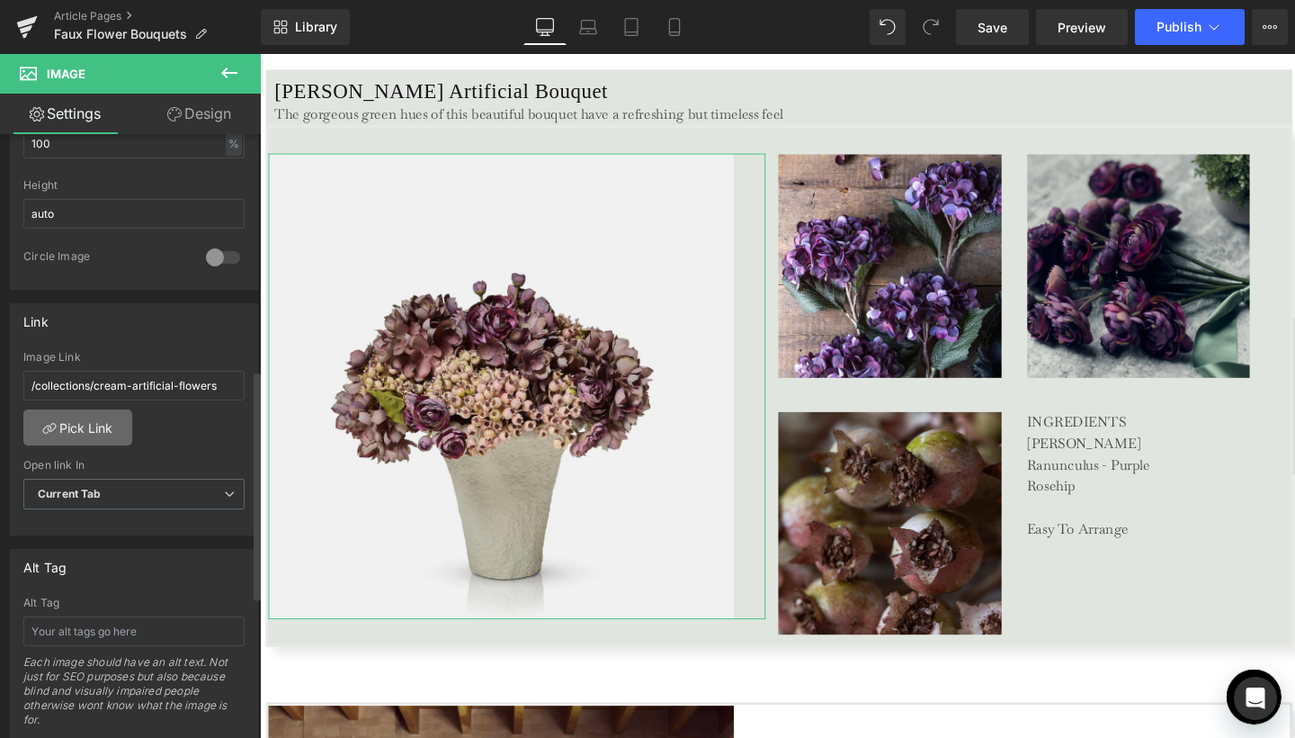
click at [101, 410] on link "Pick Link" at bounding box center [77, 427] width 109 height 36
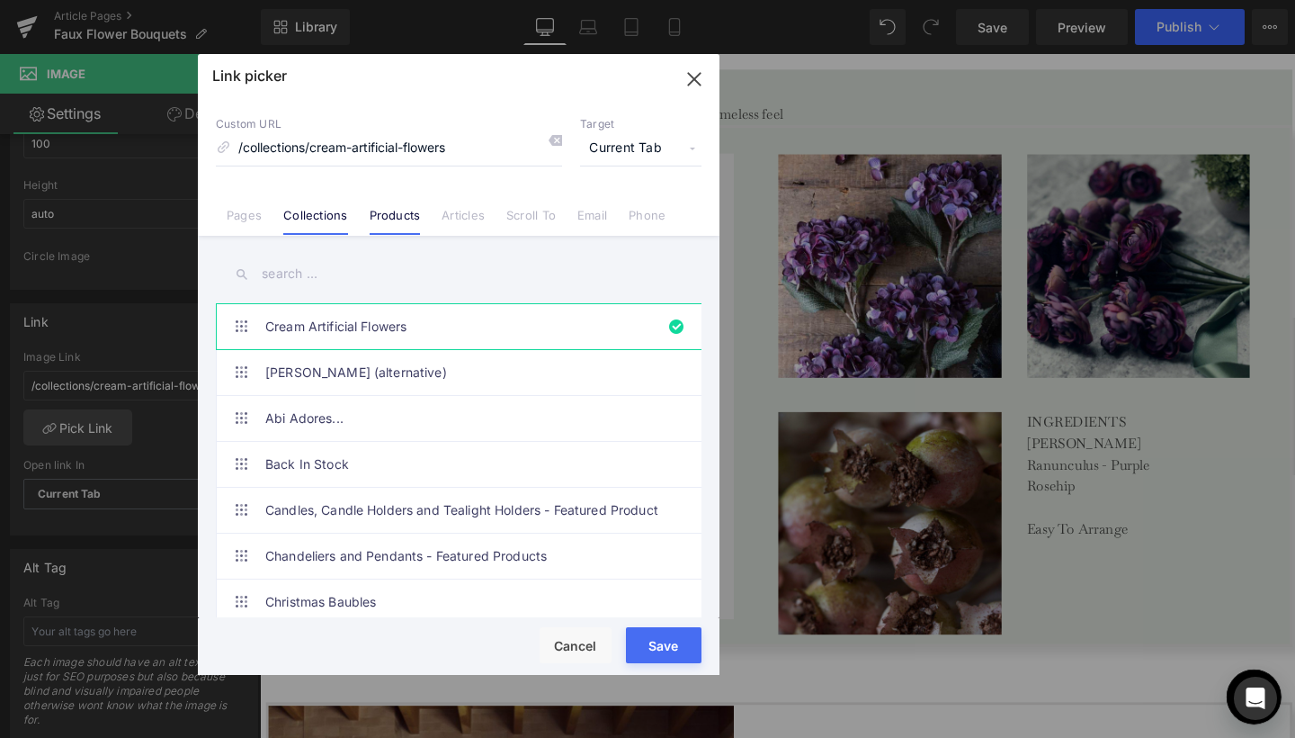
click at [391, 214] on link "Products" at bounding box center [395, 221] width 51 height 27
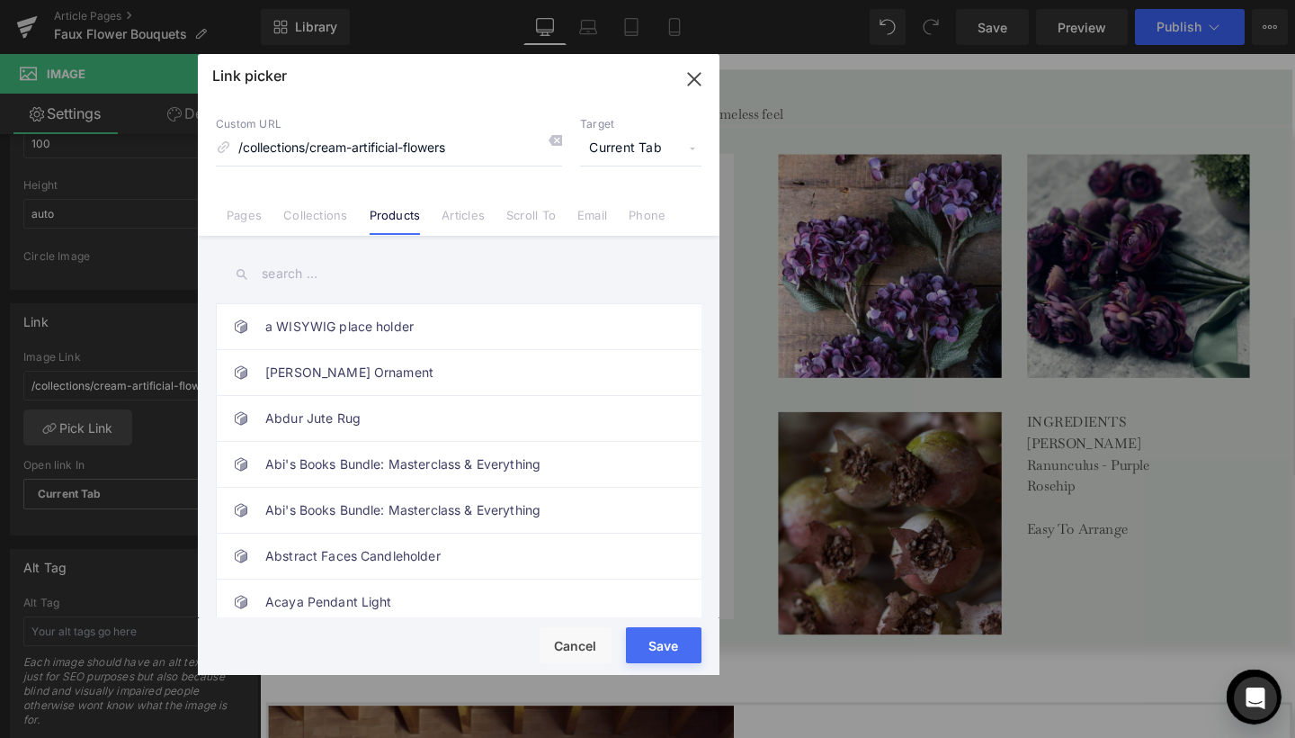
click at [311, 269] on input "text" at bounding box center [459, 274] width 486 height 40
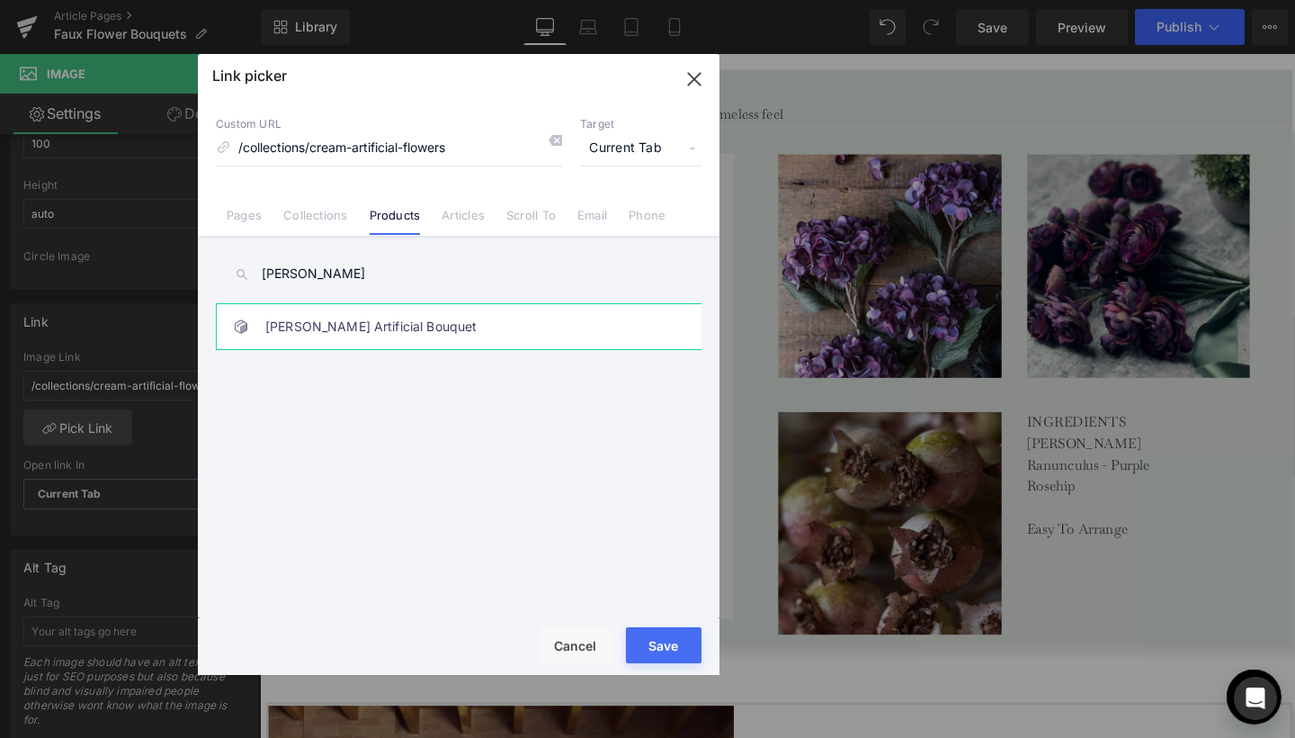
type input "Deanna"
drag, startPoint x: 314, startPoint y: 306, endPoint x: 317, endPoint y: 323, distance: 17.5
click at [317, 323] on link "[PERSON_NAME] Artificial Bouquet" at bounding box center [463, 326] width 396 height 45
type input "/products/deanna-artificial-bouquet"
click at [661, 152] on span "Current Tab" at bounding box center [640, 148] width 121 height 34
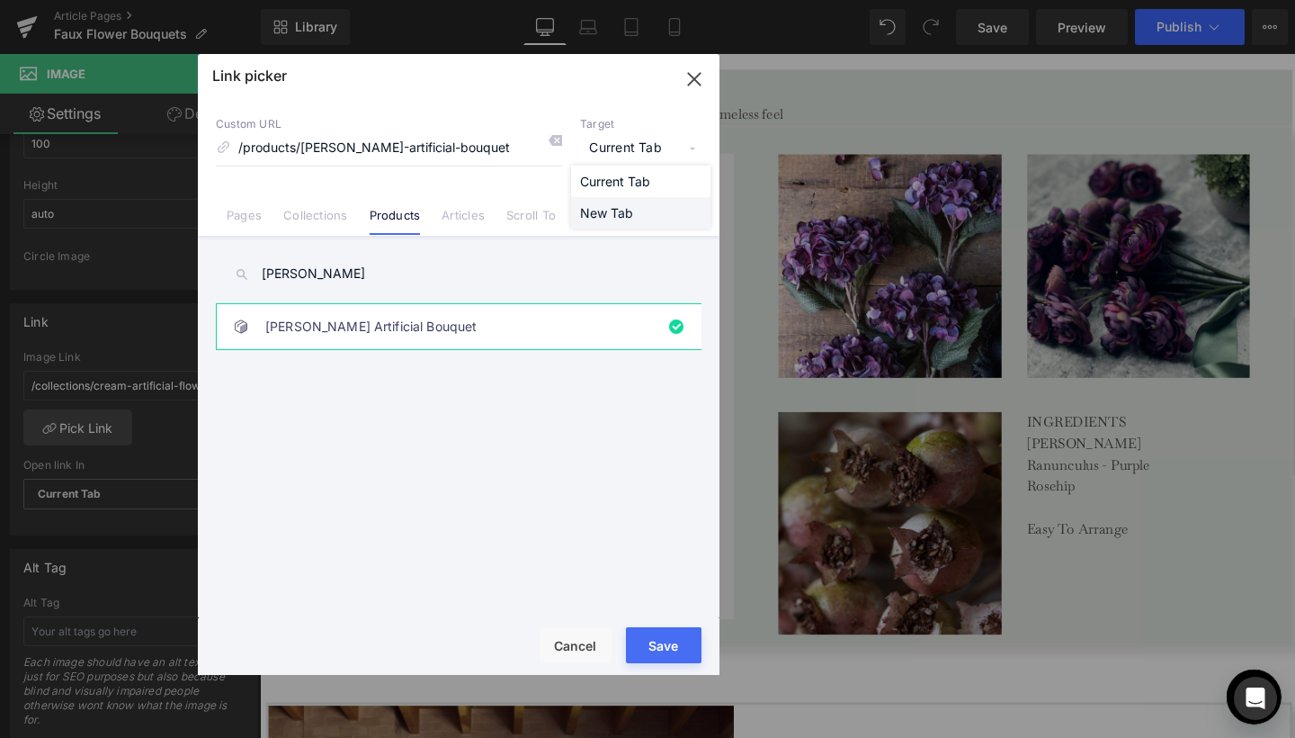
click at [608, 207] on li "New Tab" at bounding box center [640, 212] width 139 height 31
click at [648, 649] on button "Save" at bounding box center [664, 645] width 76 height 36
type input "/products/deanna-artificial-bouquet"
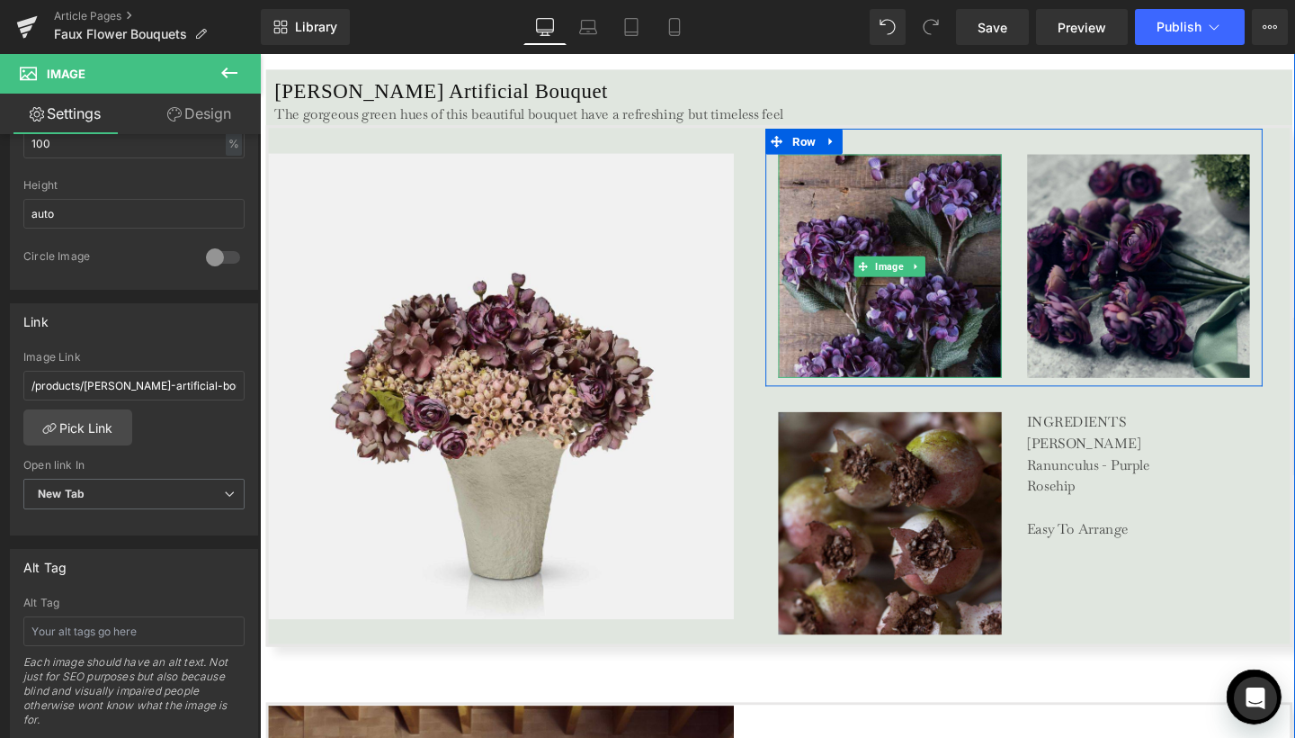
click at [904, 345] on img at bounding box center [922, 276] width 235 height 235
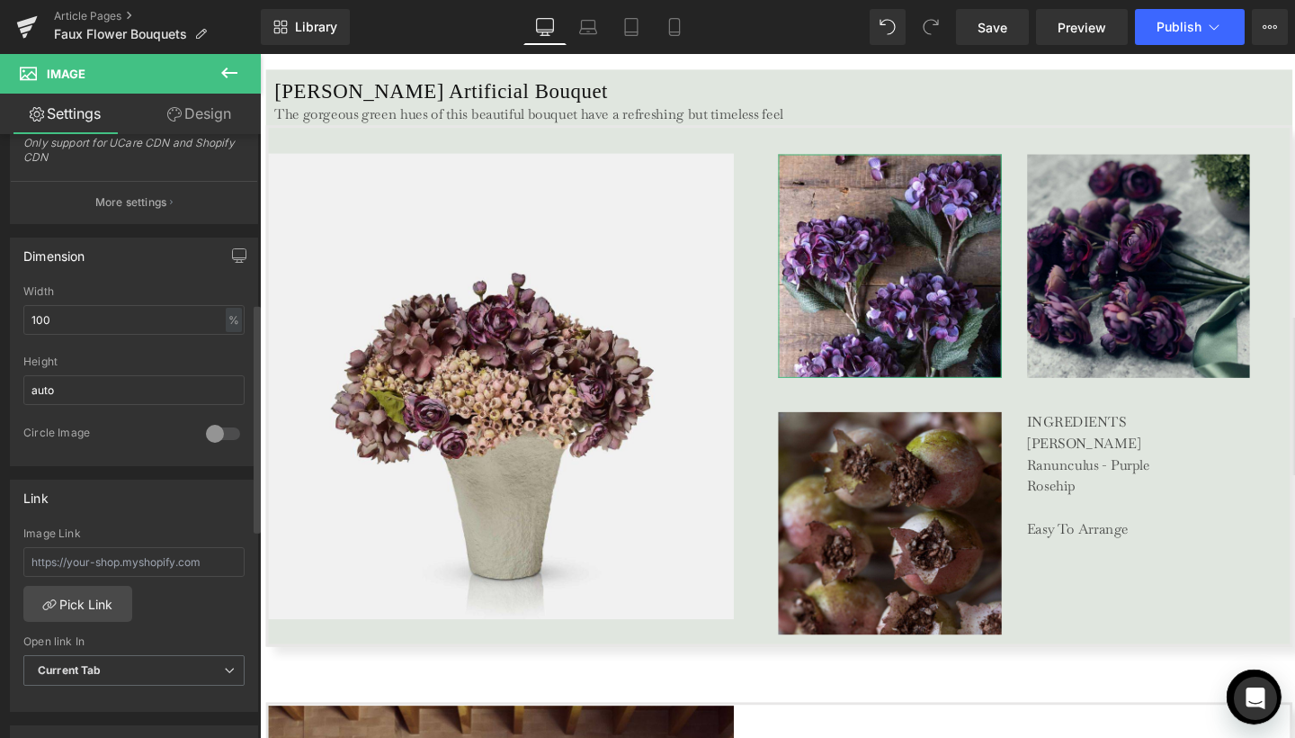
scroll to position [525, 0]
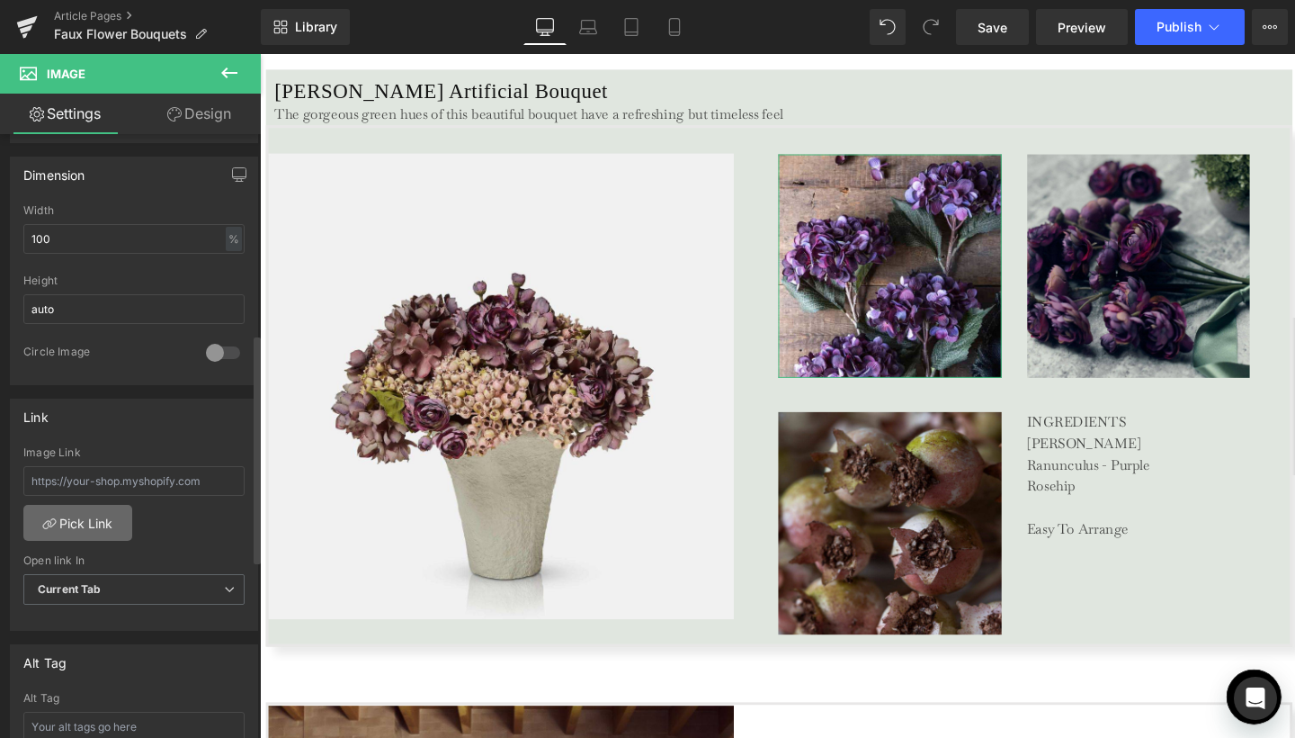
click at [81, 534] on link "Pick Link" at bounding box center [77, 523] width 109 height 36
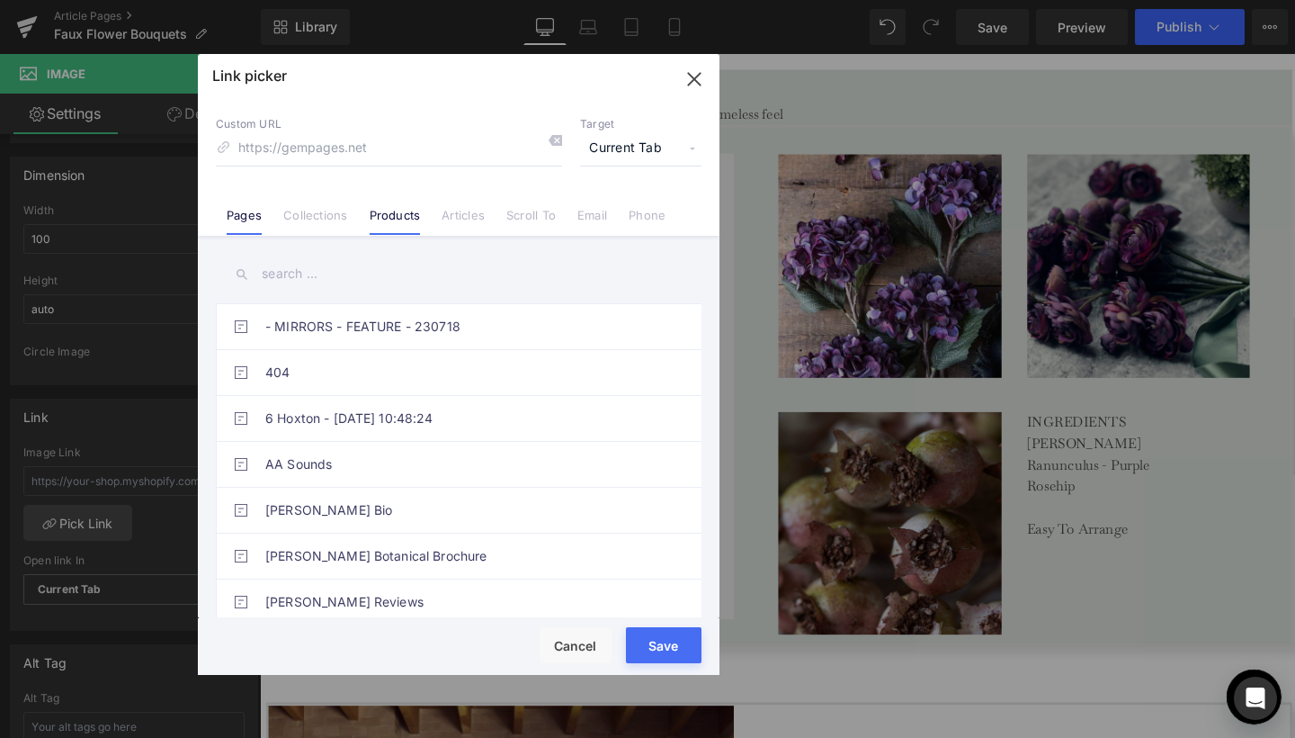
click at [394, 213] on link "Products" at bounding box center [395, 221] width 51 height 27
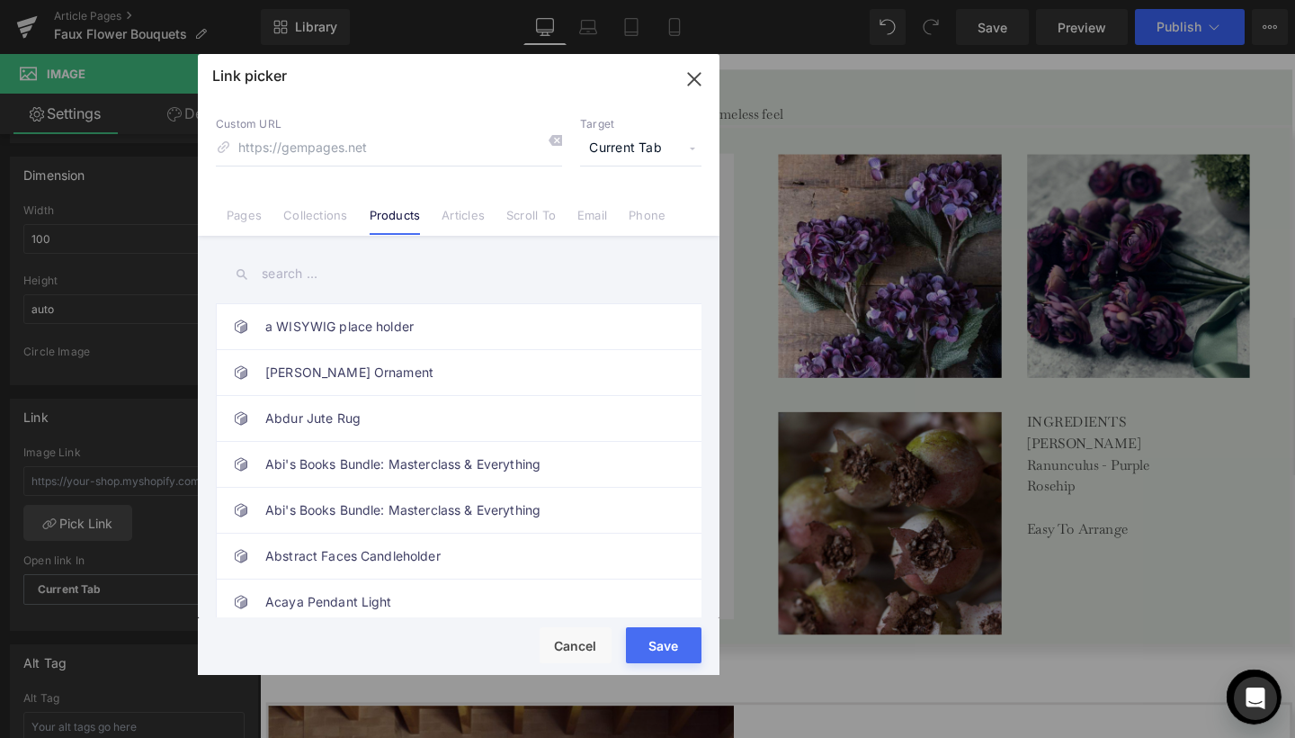
click at [297, 265] on input "text" at bounding box center [459, 274] width 486 height 40
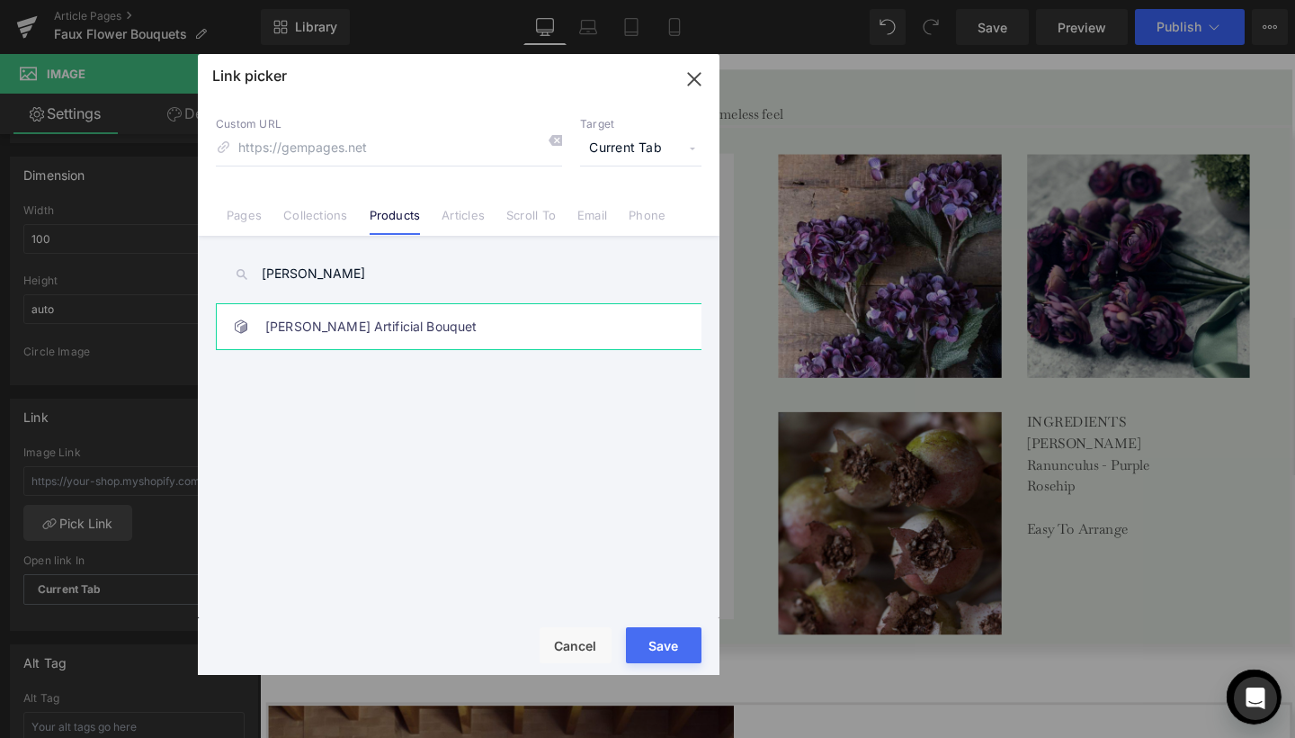
type input "deanna"
click at [316, 324] on link "[PERSON_NAME] Artificial Bouquet" at bounding box center [463, 326] width 396 height 45
type input "/products/deanna-artificial-bouquet"
click at [623, 153] on span "Current Tab" at bounding box center [640, 148] width 121 height 34
click at [603, 213] on li "New Tab" at bounding box center [640, 212] width 139 height 31
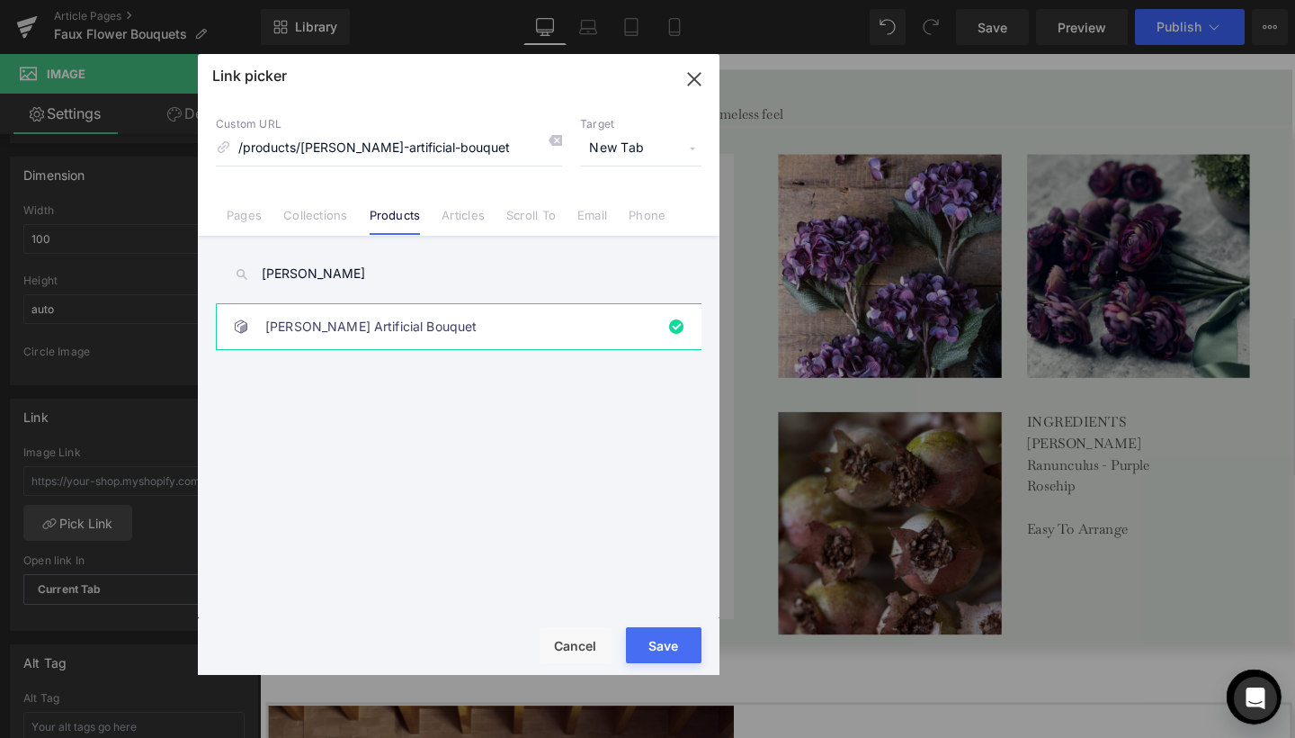
click at [660, 655] on button "Save" at bounding box center [664, 645] width 76 height 36
type input "/products/deanna-artificial-bouquet"
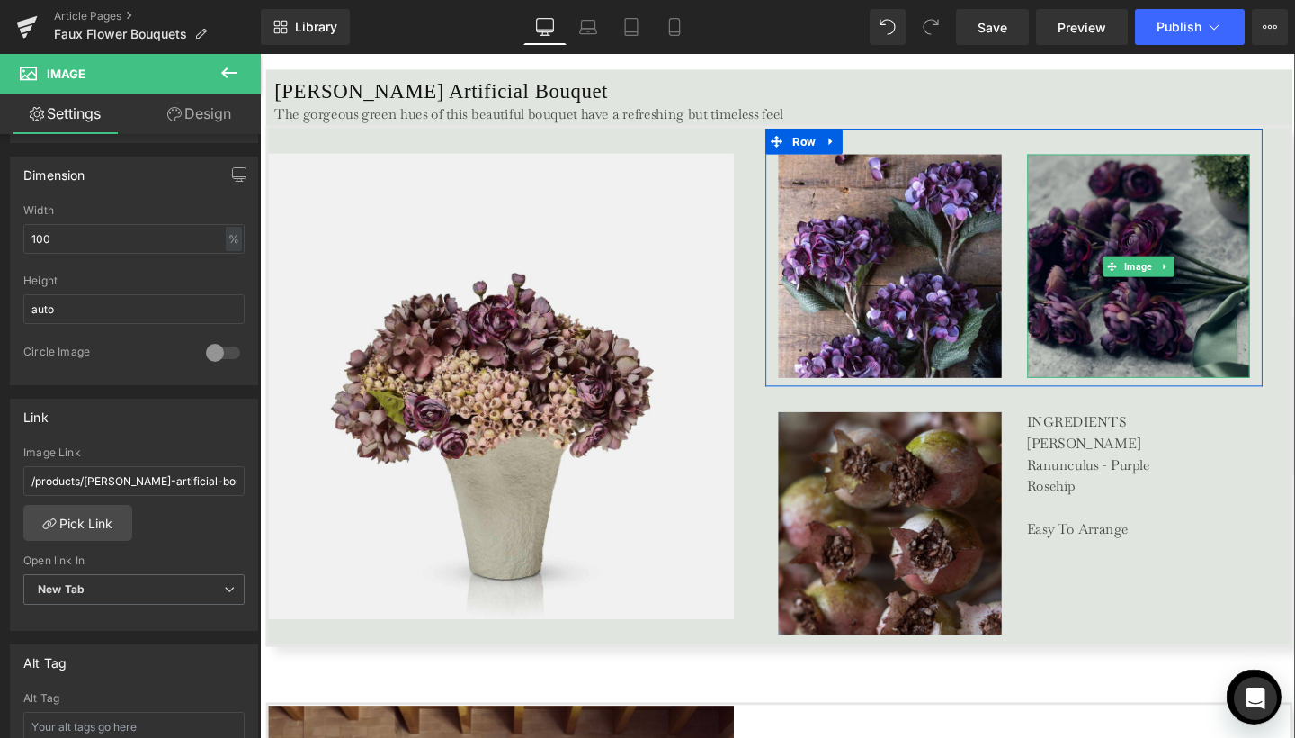
click at [1109, 342] on img at bounding box center [1184, 276] width 235 height 235
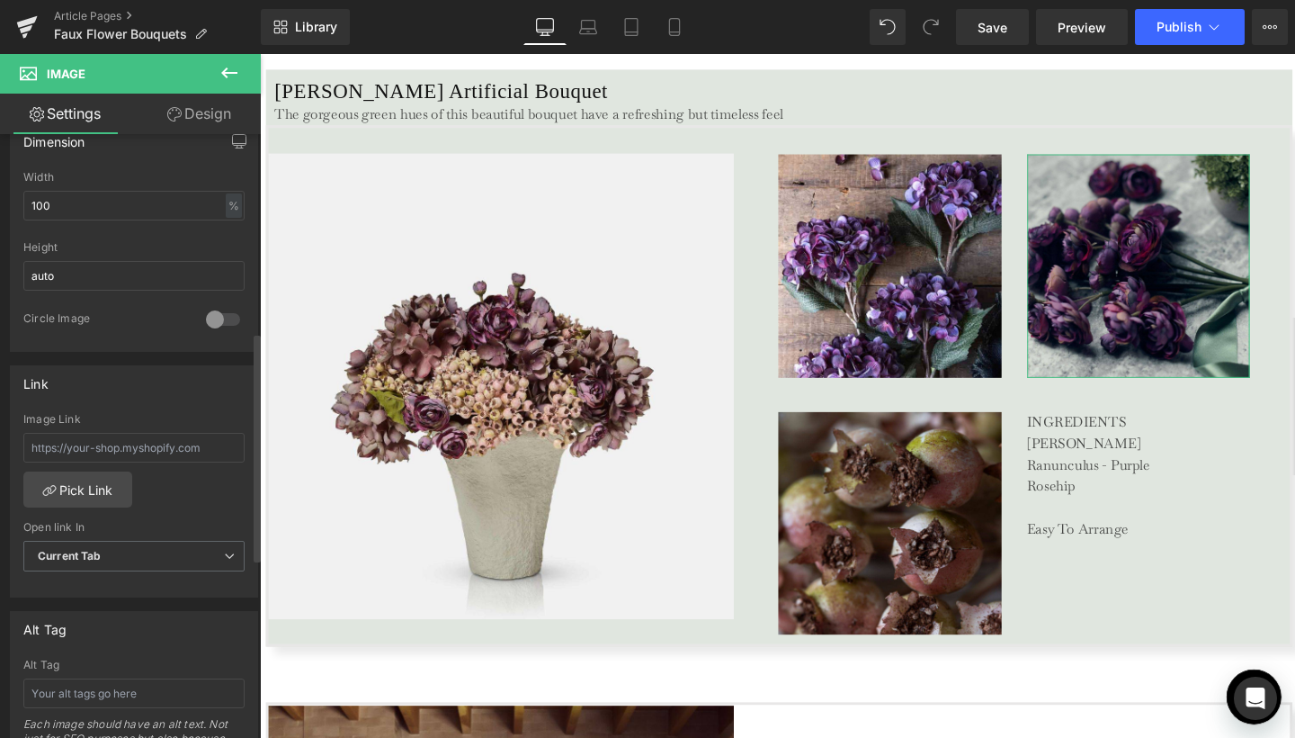
scroll to position [607, 0]
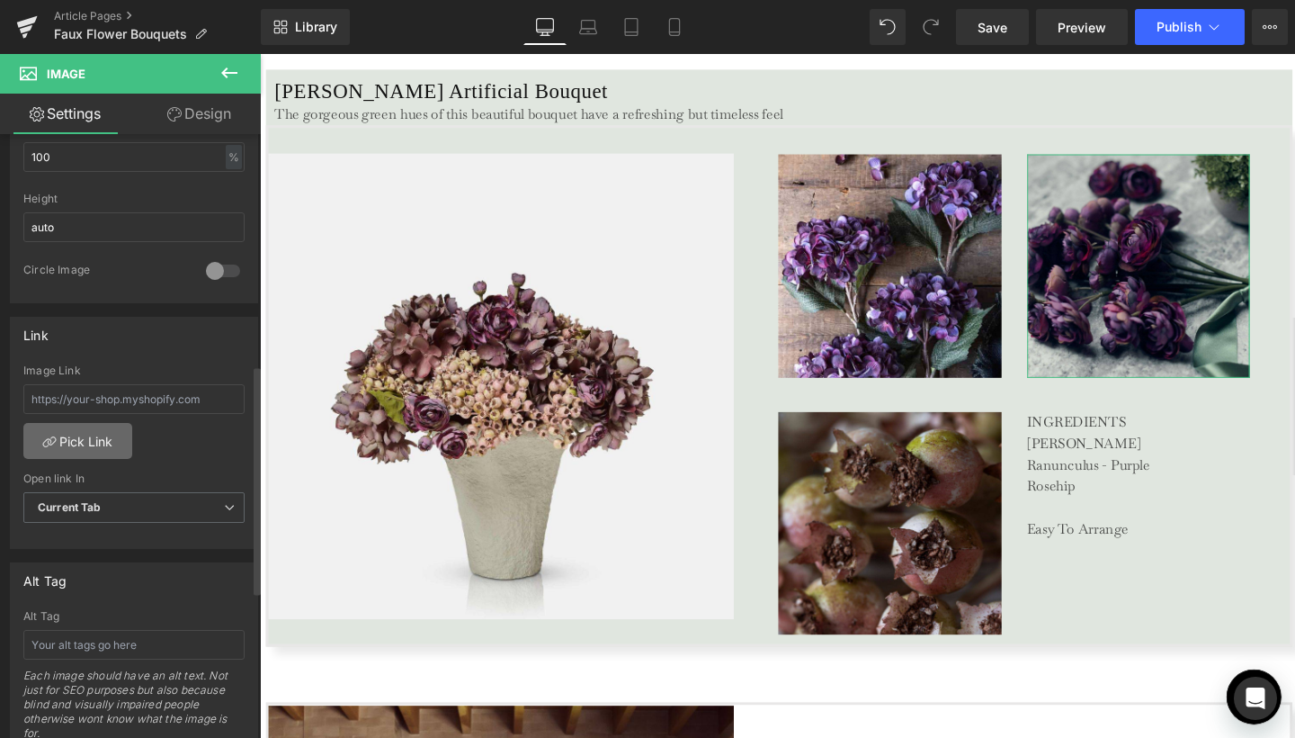
click at [100, 434] on link "Pick Link" at bounding box center [77, 441] width 109 height 36
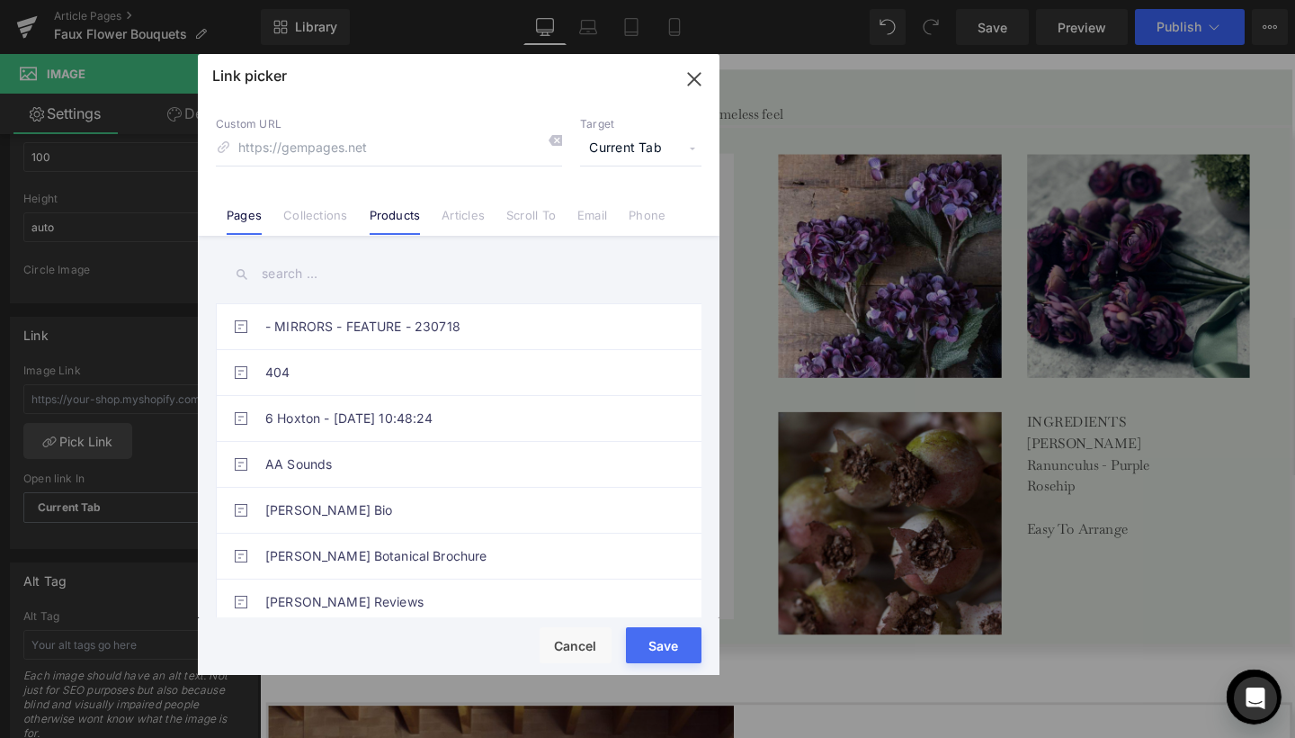
click at [382, 221] on link "Products" at bounding box center [395, 221] width 51 height 27
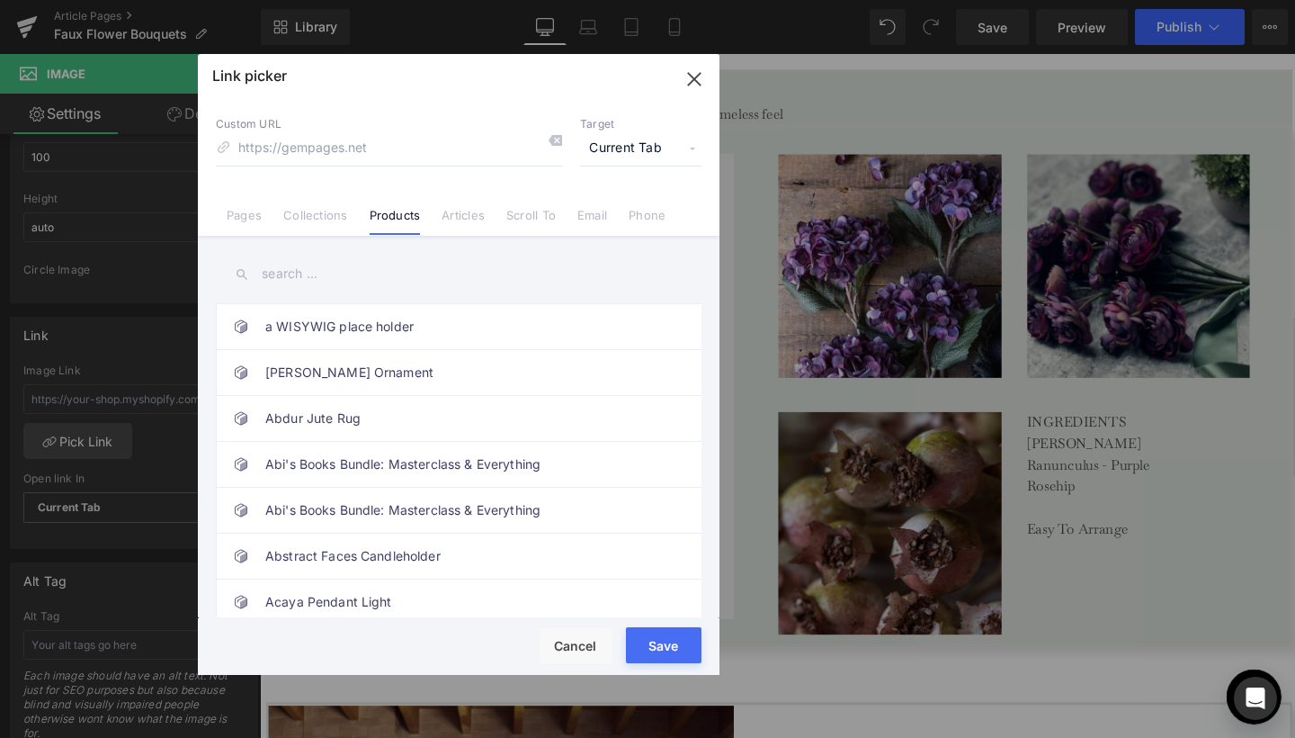
click at [291, 271] on input "text" at bounding box center [459, 274] width 486 height 40
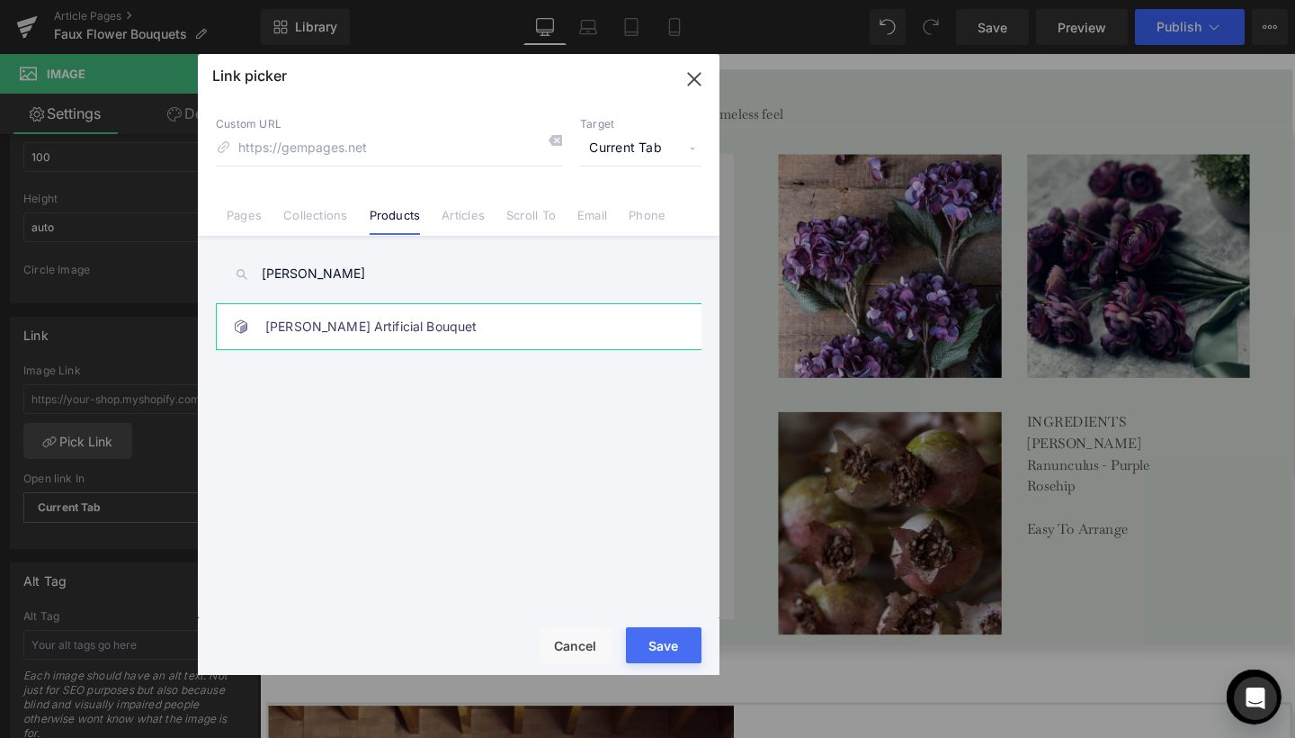
type input "deanna"
click at [304, 317] on link "[PERSON_NAME] Artificial Bouquet" at bounding box center [463, 326] width 396 height 45
type input "/products/deanna-artificial-bouquet"
click at [644, 166] on div "Custom URL /products/deanna-artificial-bouquet Target Current Tab Current Tab N…" at bounding box center [459, 167] width 522 height 137
click at [643, 150] on span "Current Tab" at bounding box center [640, 148] width 121 height 34
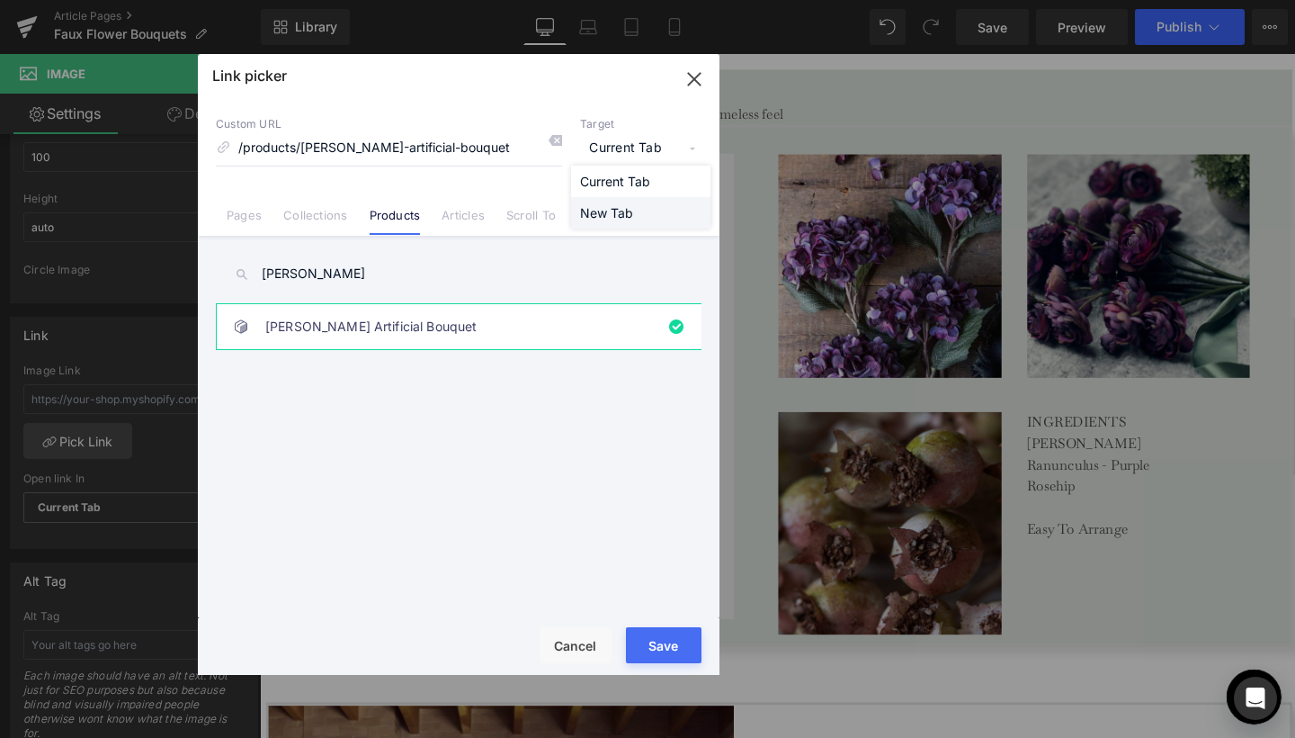
click at [620, 210] on li "New Tab" at bounding box center [640, 212] width 139 height 31
click at [646, 657] on div "Rendering Content" at bounding box center [648, 667] width 111 height 20
click at [658, 641] on button "Save" at bounding box center [664, 645] width 76 height 36
type input "/products/deanna-artificial-bouquet"
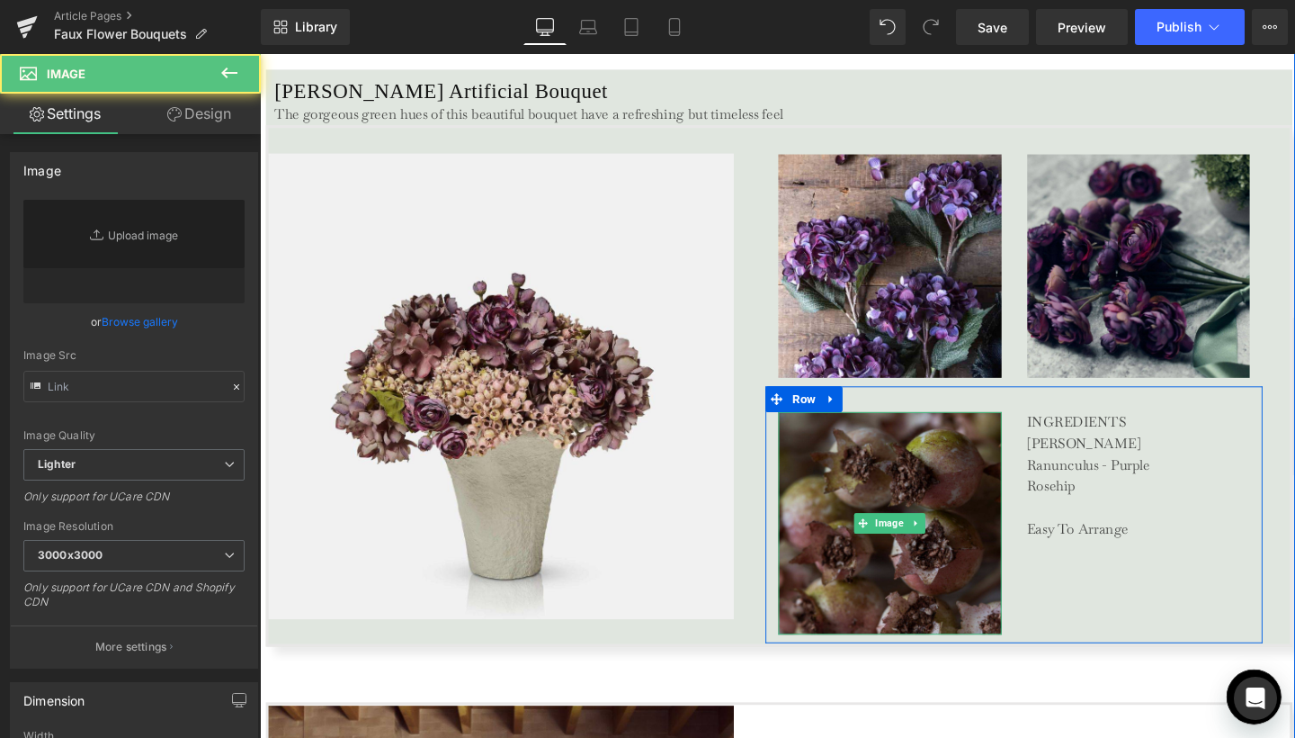
type input "https://ucarecdn.com/519ba0cd-93ac-4c53-9e5f-3534bd9a59ce/-/format/auto/-/previ…"
click at [874, 570] on img at bounding box center [922, 547] width 235 height 235
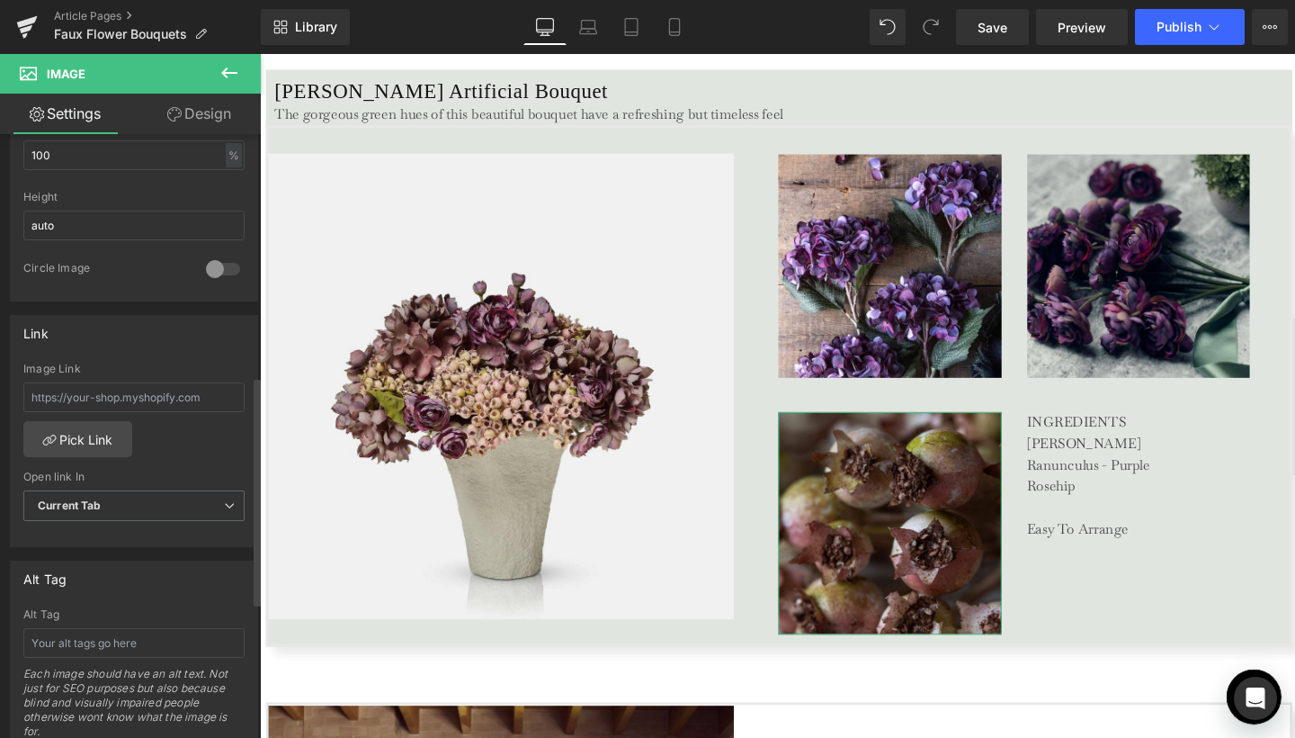
scroll to position [637, 0]
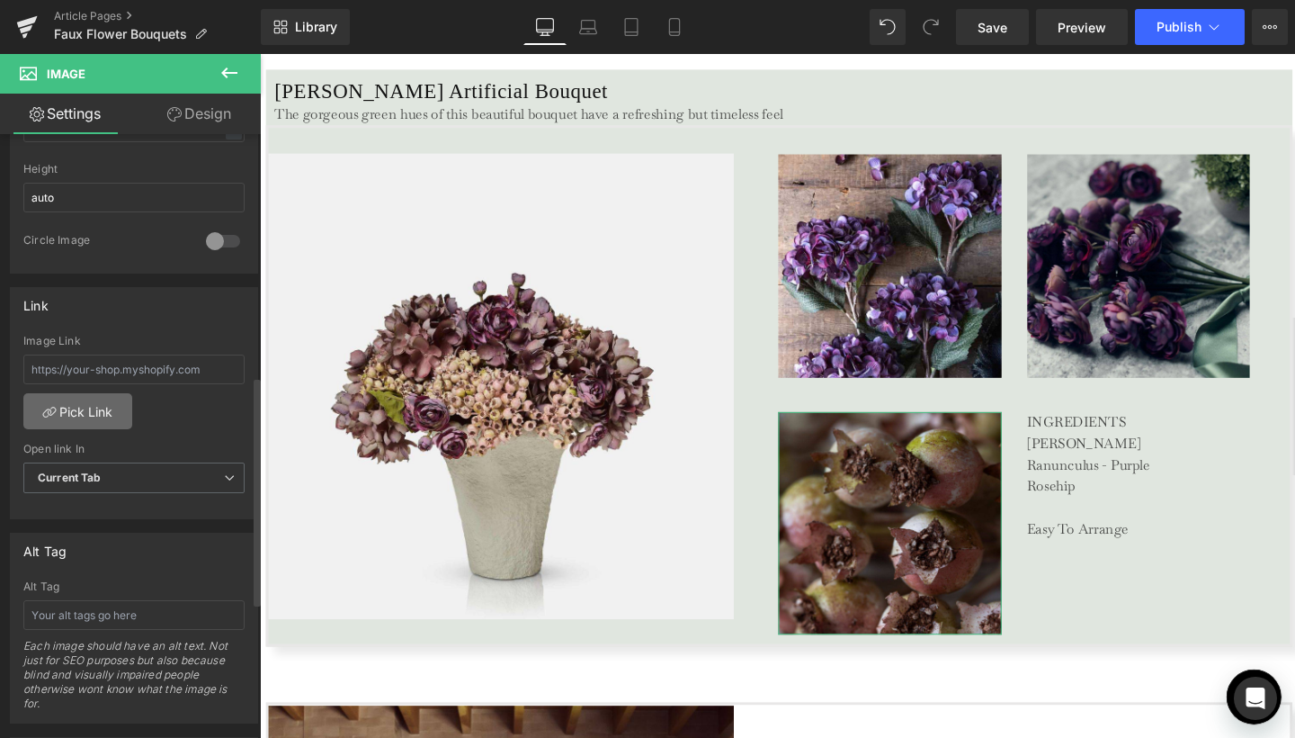
click at [115, 398] on link "Pick Link" at bounding box center [77, 411] width 109 height 36
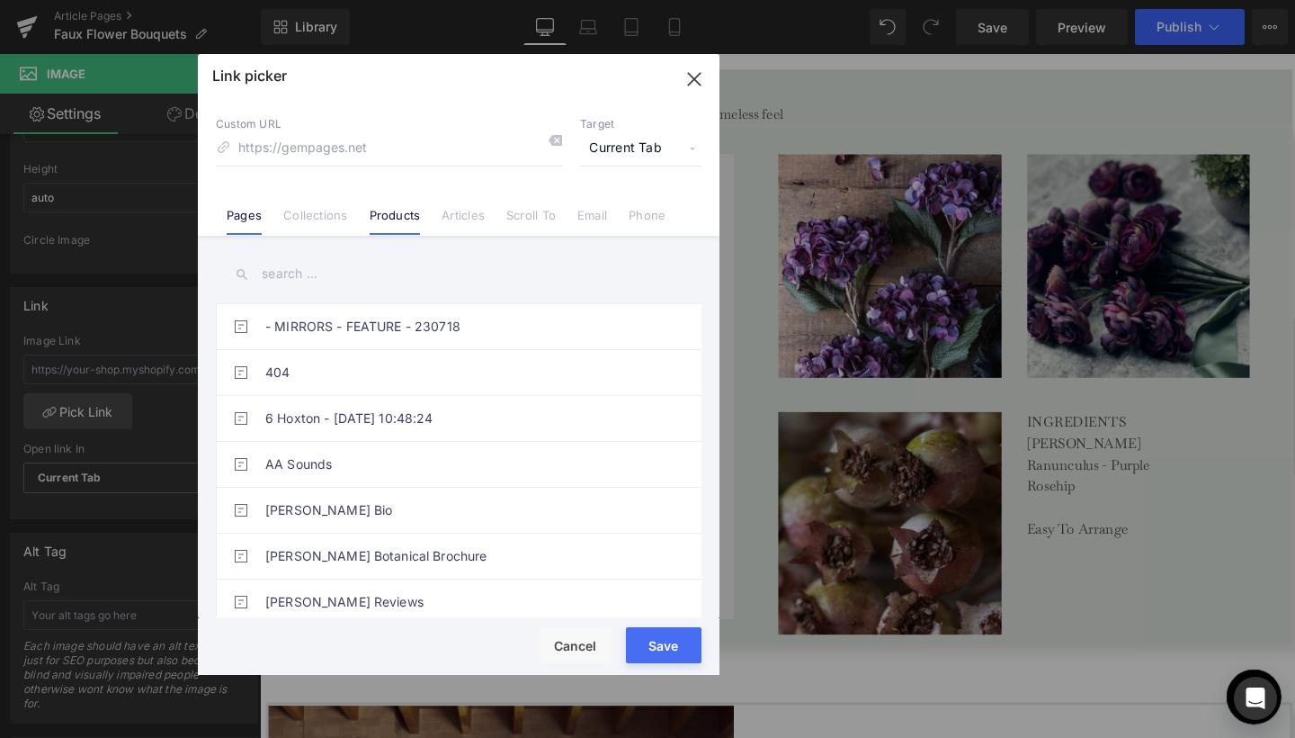
click at [396, 217] on link "Products" at bounding box center [395, 221] width 51 height 27
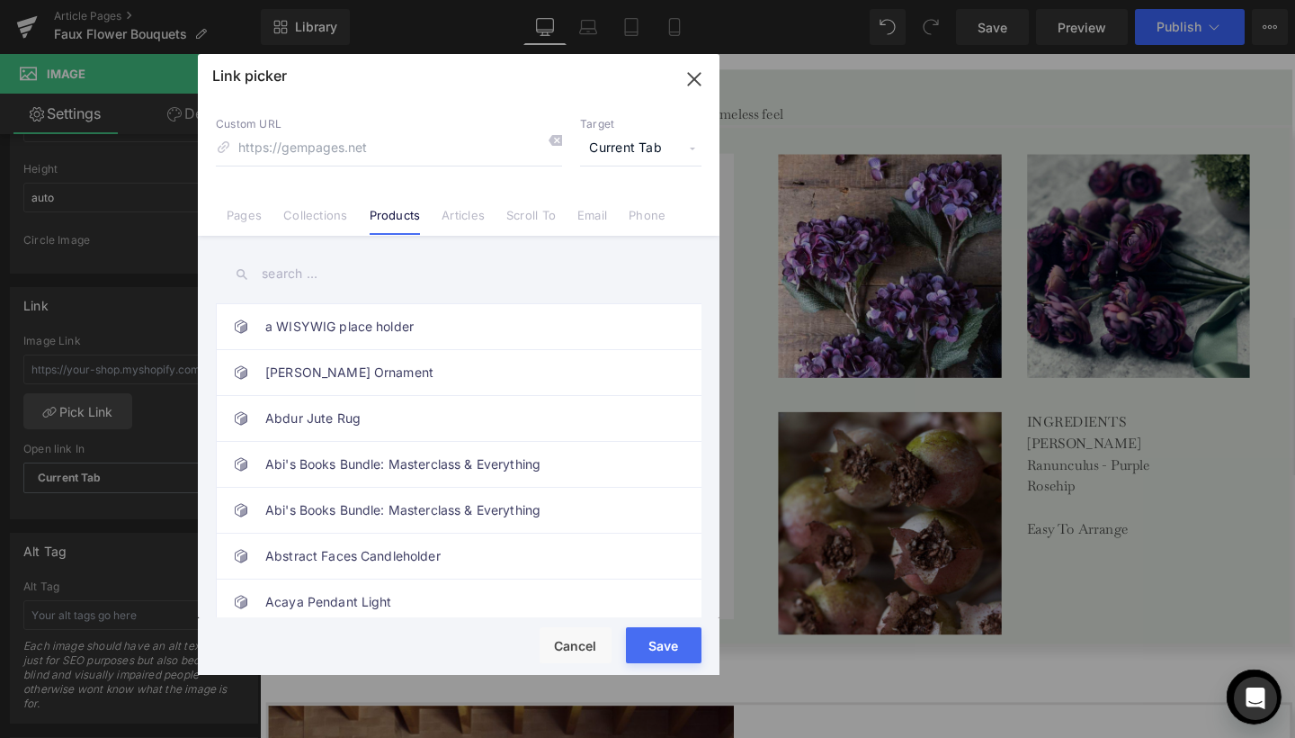
click at [308, 279] on input "text" at bounding box center [459, 274] width 486 height 40
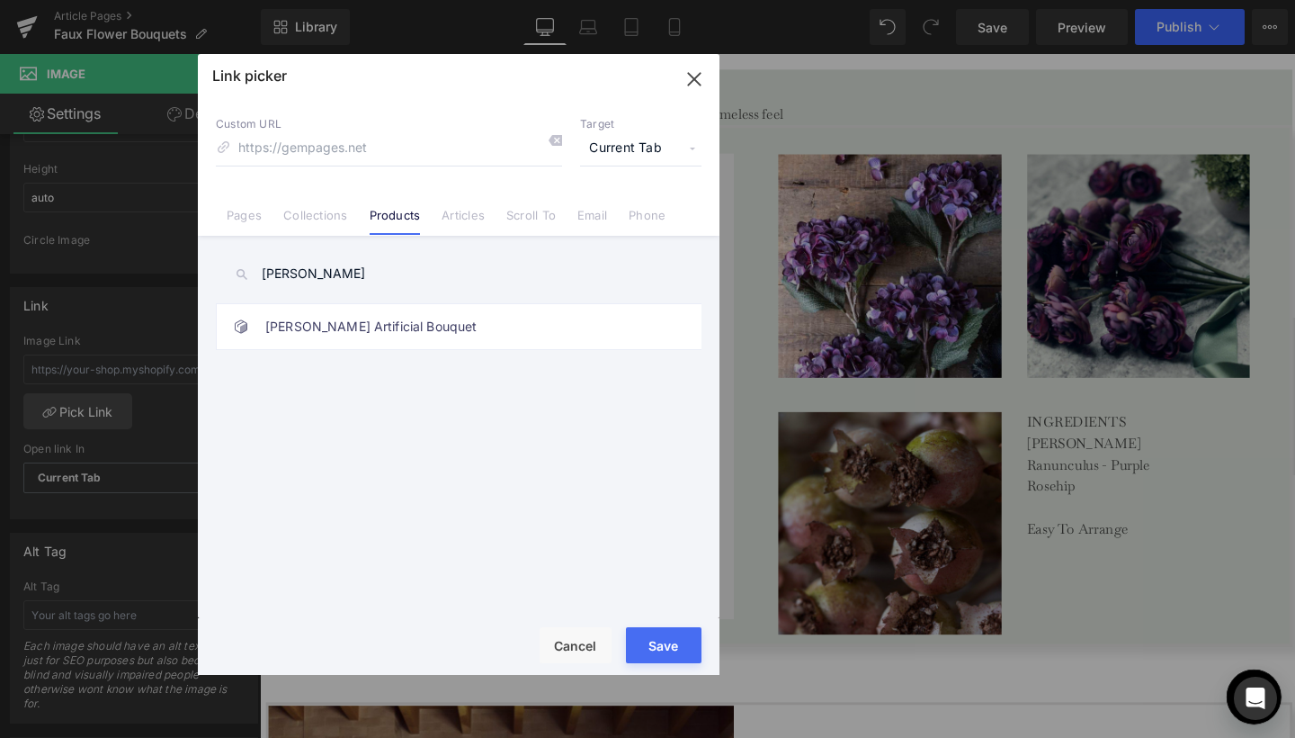
type input "deanna"
click at [595, 151] on span "Current Tab" at bounding box center [640, 148] width 121 height 34
click at [592, 212] on li "New Tab" at bounding box center [640, 212] width 139 height 31
click at [659, 646] on button "Save" at bounding box center [664, 645] width 76 height 36
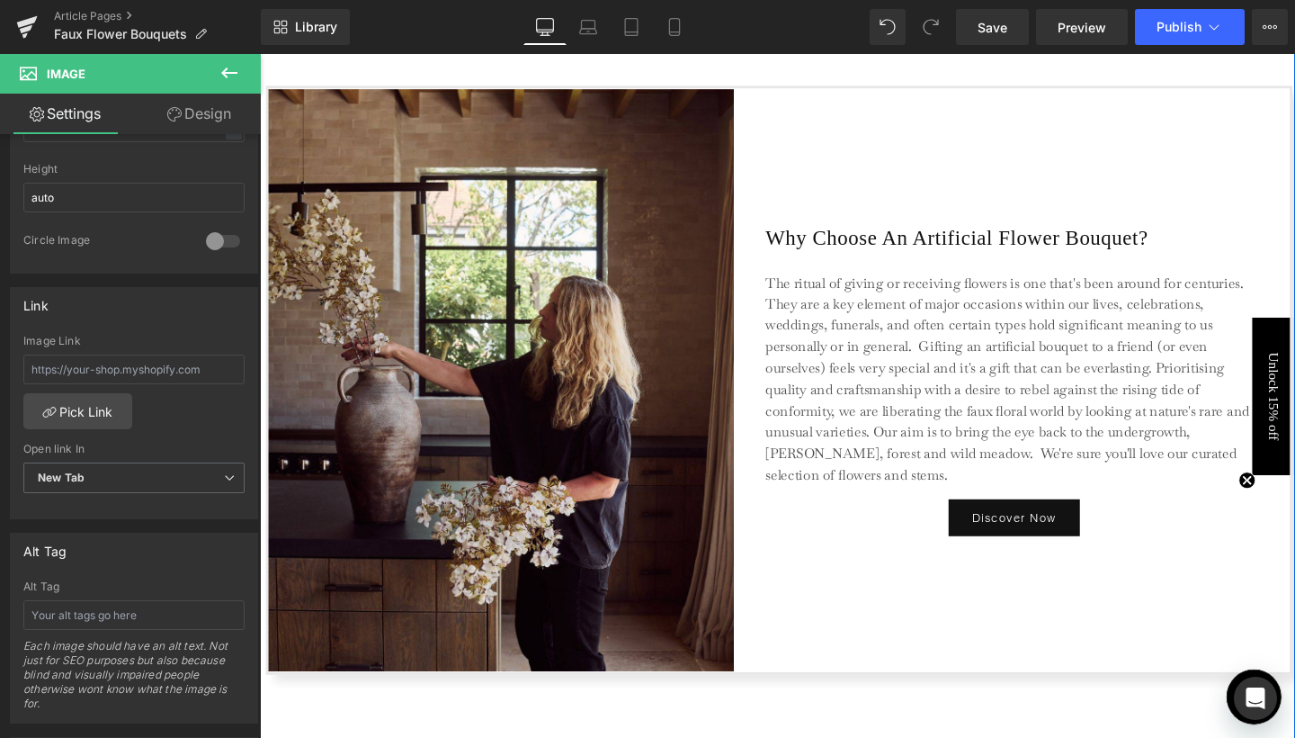
scroll to position [4855, 0]
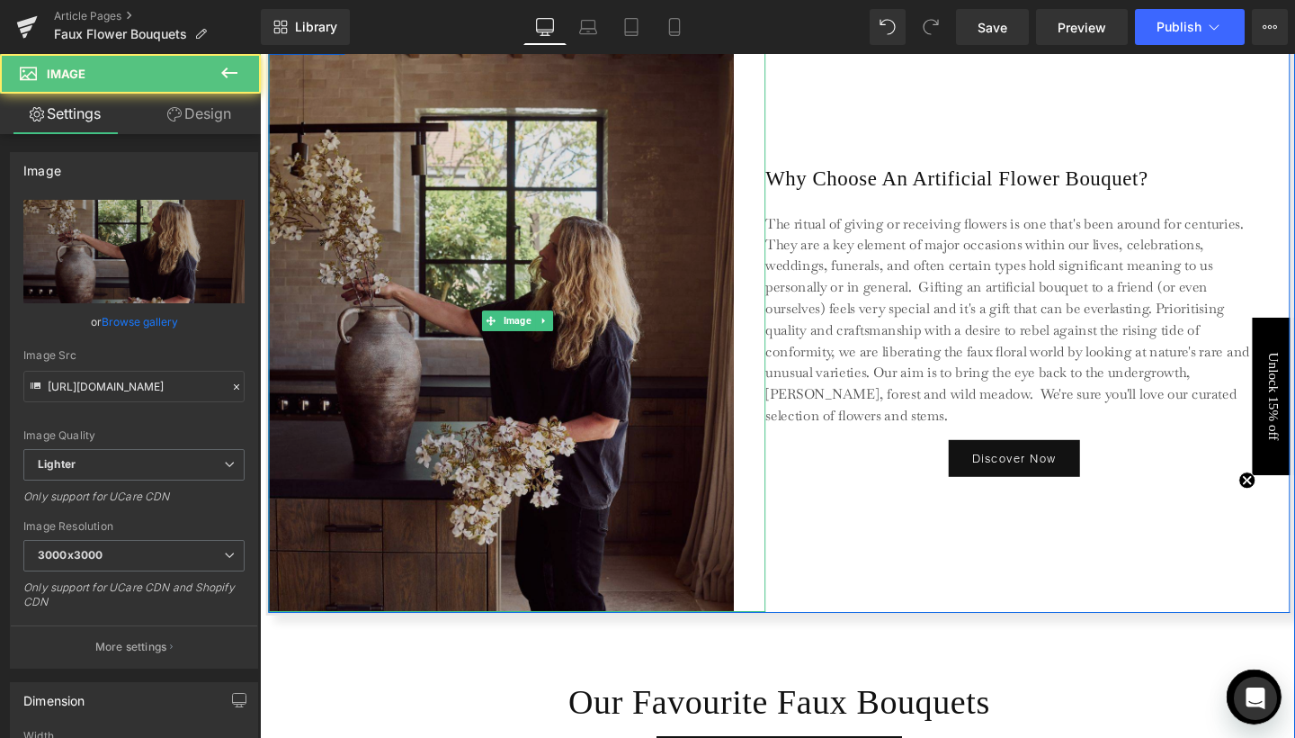
click at [586, 420] on img at bounding box center [530, 335] width 523 height 612
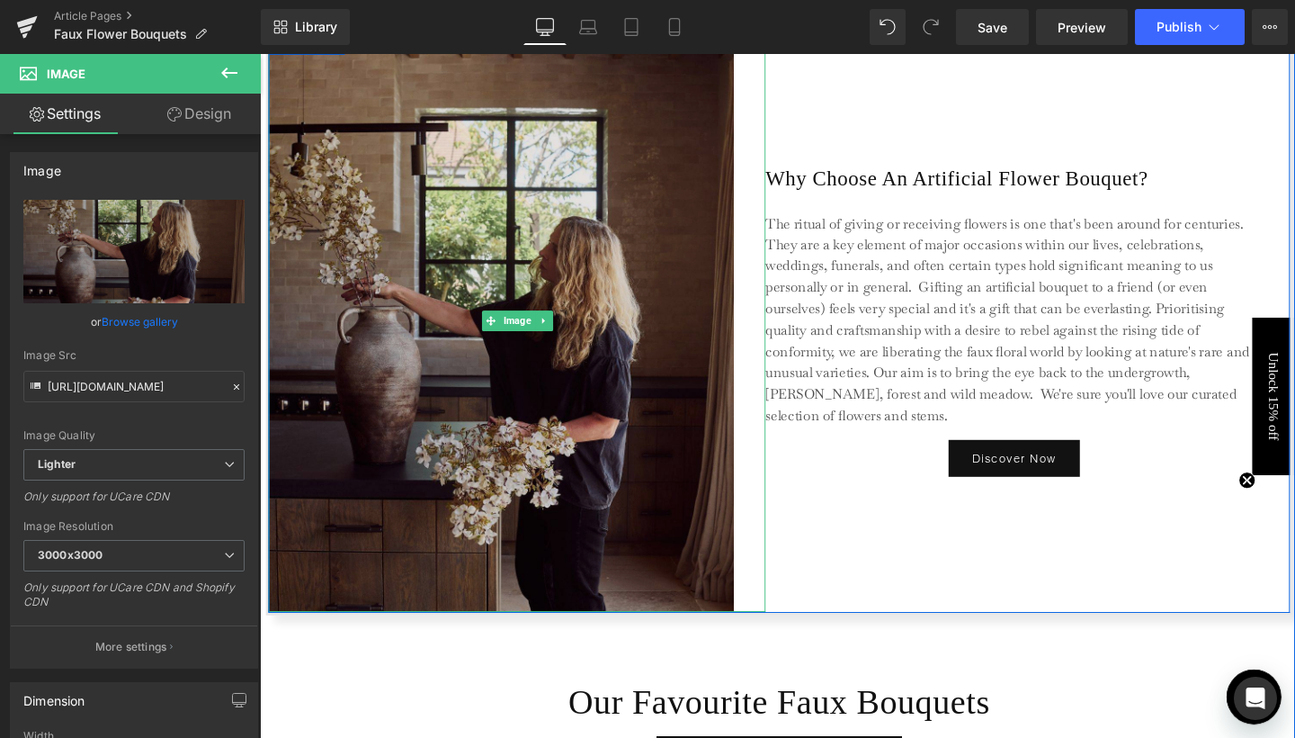
click at [461, 344] on img at bounding box center [530, 335] width 523 height 612
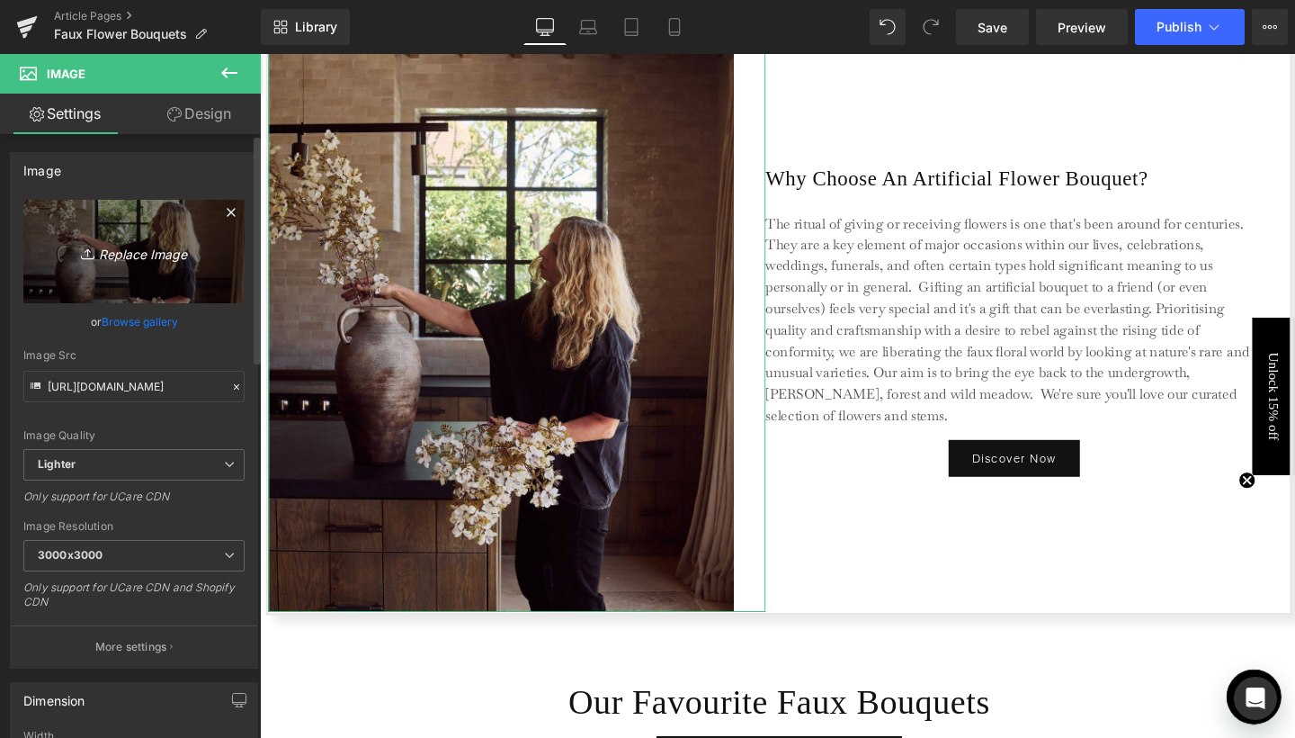
click at [147, 265] on link "Replace Image" at bounding box center [133, 251] width 221 height 103
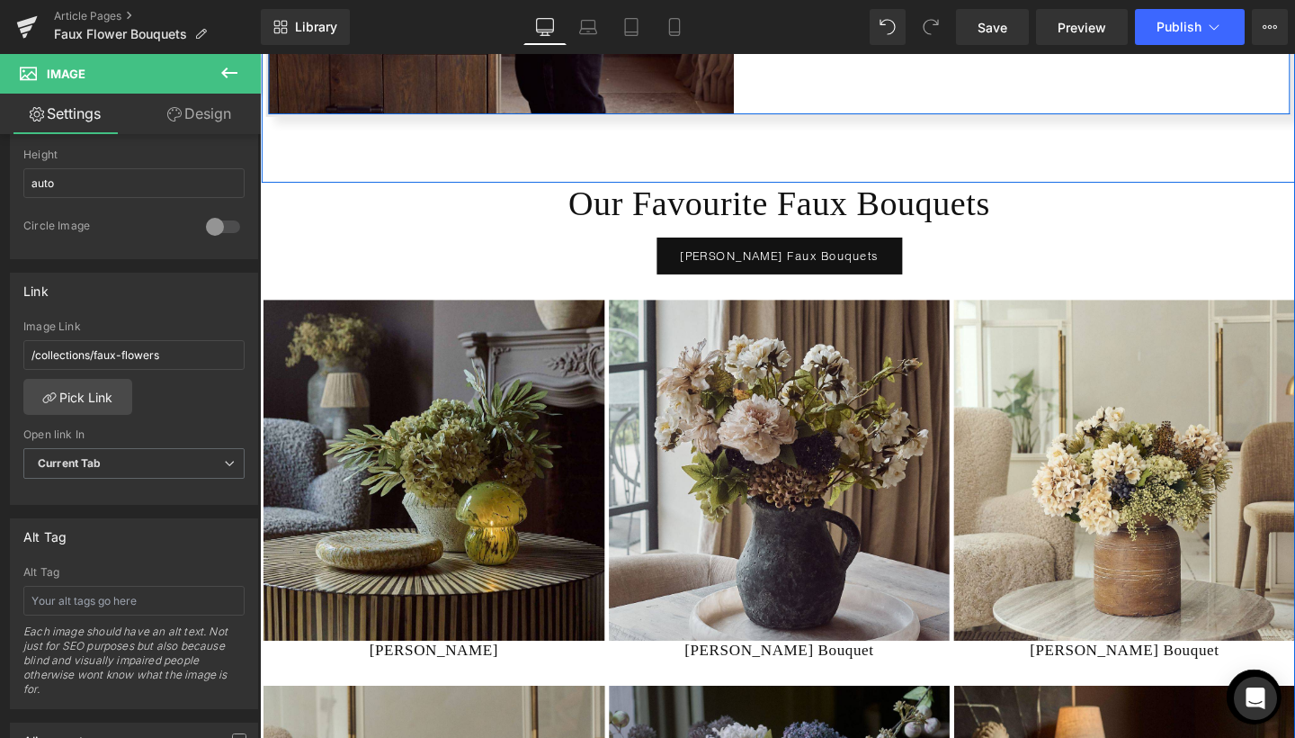
scroll to position [5400, 0]
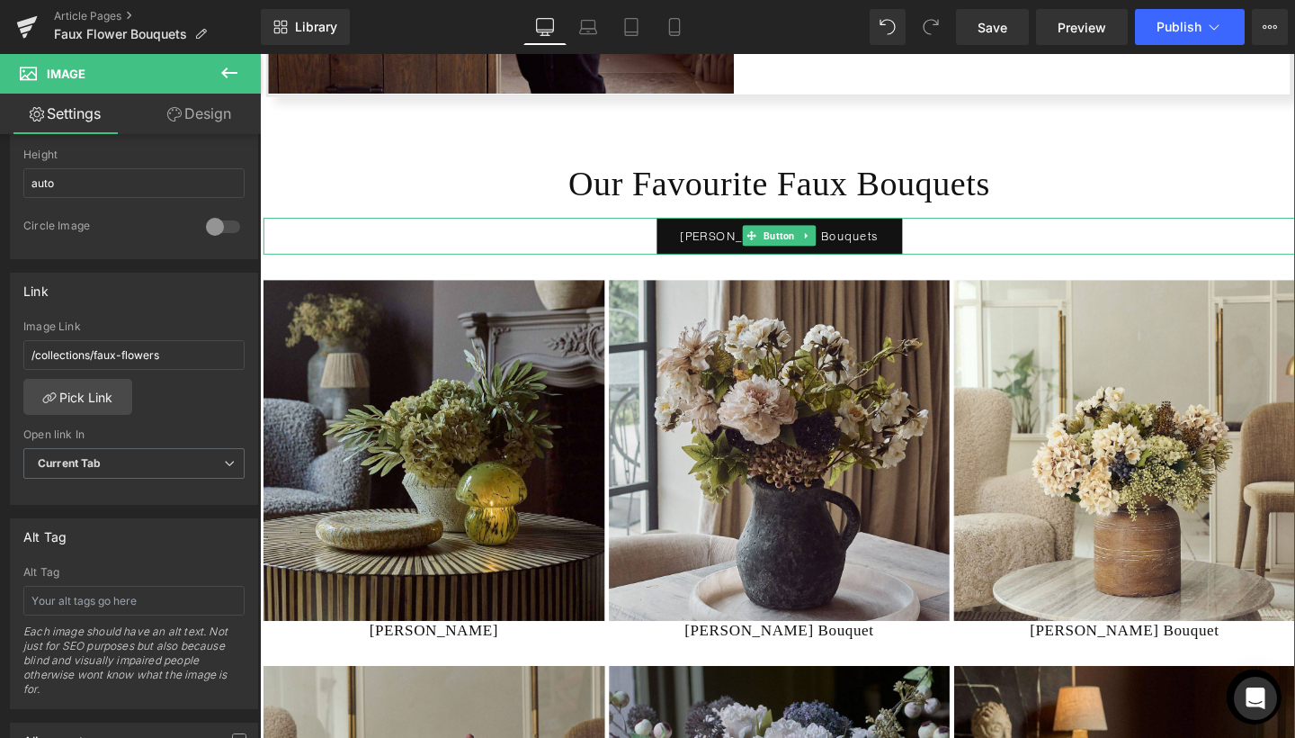
click at [688, 246] on link "[PERSON_NAME] Faux Bouquets" at bounding box center [805, 245] width 257 height 39
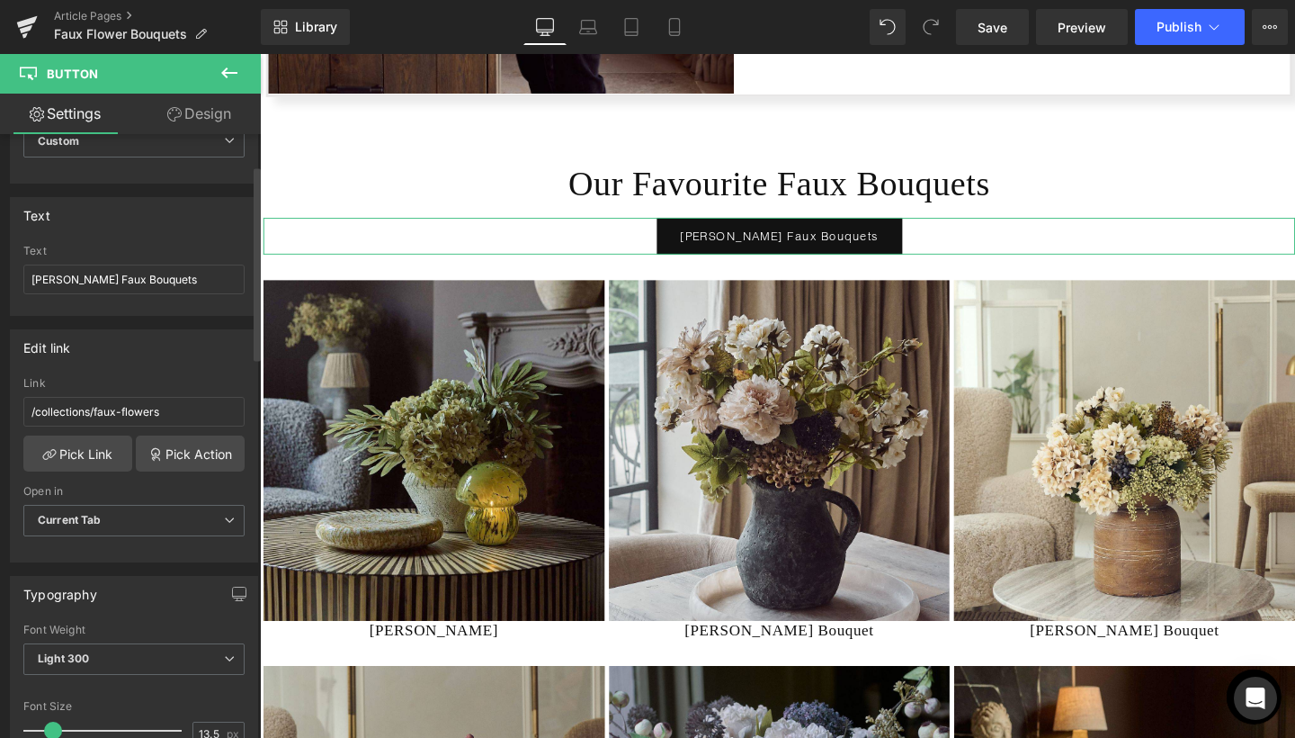
scroll to position [40, 0]
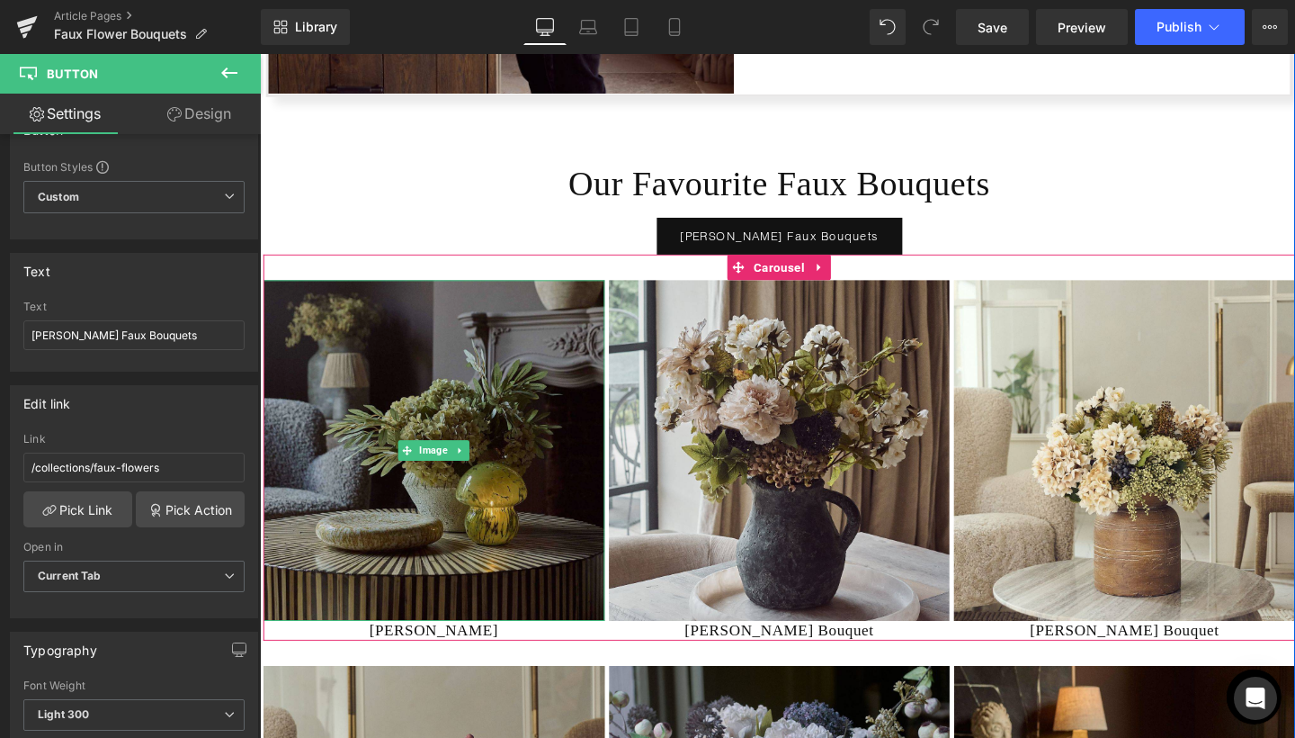
click at [510, 476] on img at bounding box center [443, 470] width 359 height 359
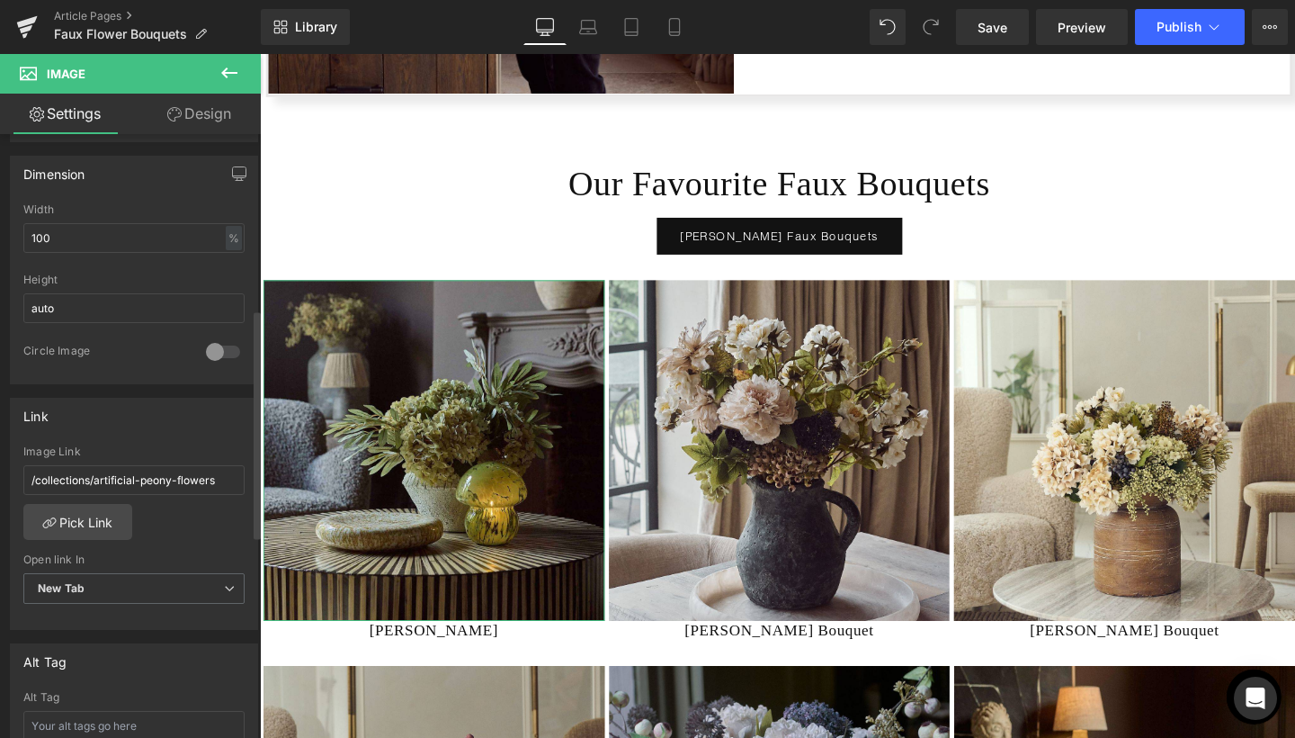
scroll to position [640, 0]
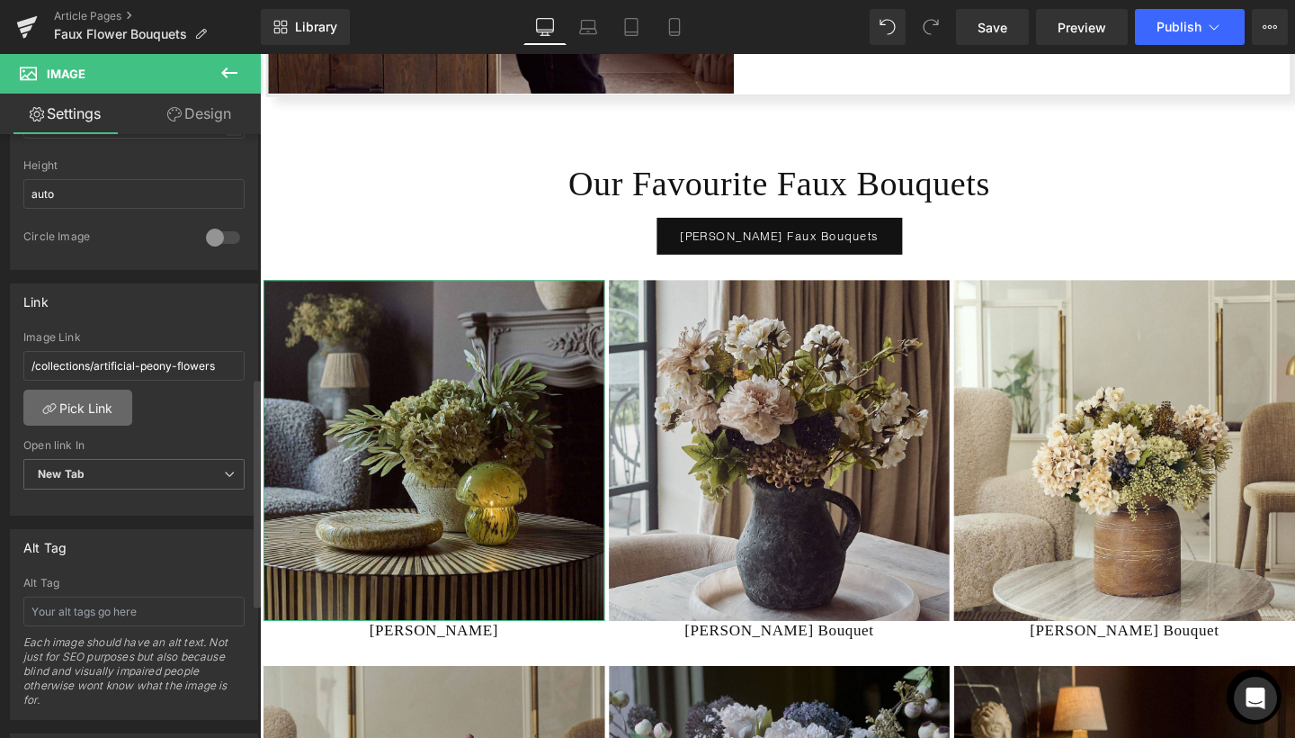
click at [108, 416] on link "Pick Link" at bounding box center [77, 407] width 109 height 36
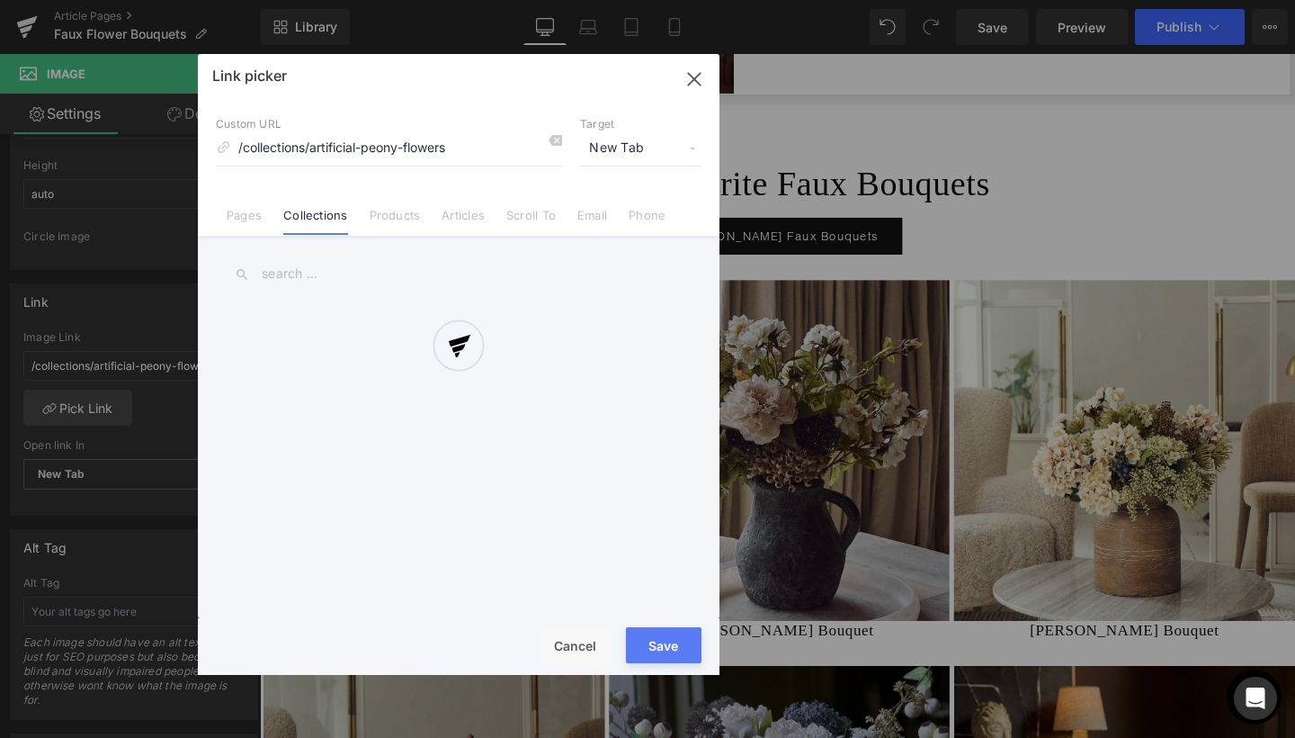
click at [410, 216] on div at bounding box center [459, 364] width 522 height 621
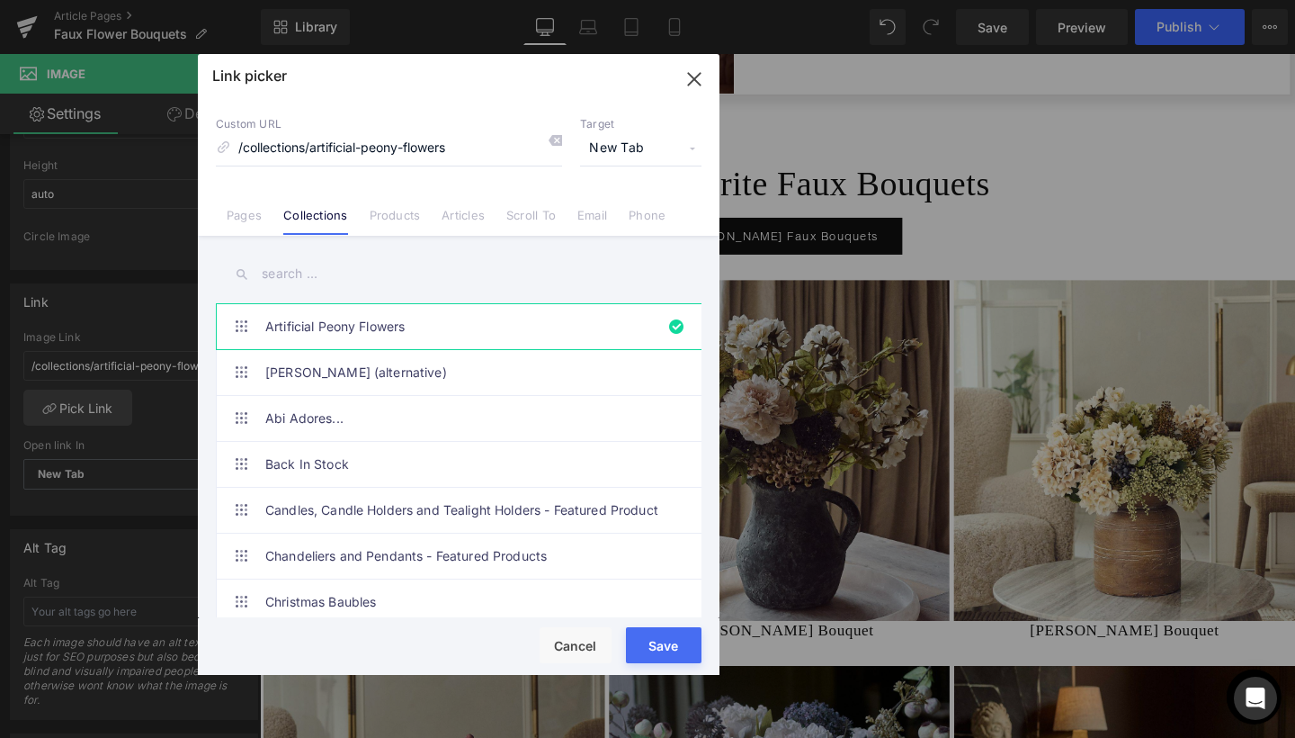
click at [334, 266] on input "text" at bounding box center [459, 274] width 486 height 40
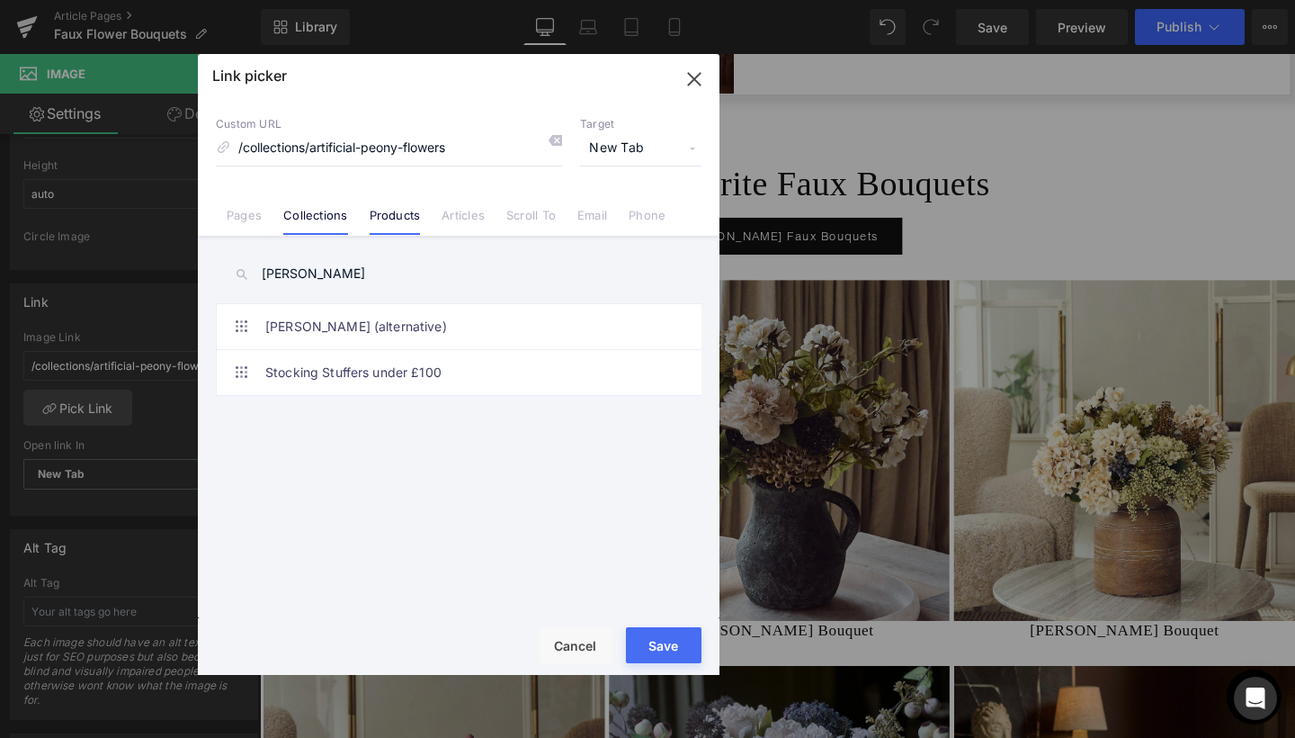
click at [381, 219] on link "Products" at bounding box center [395, 221] width 51 height 27
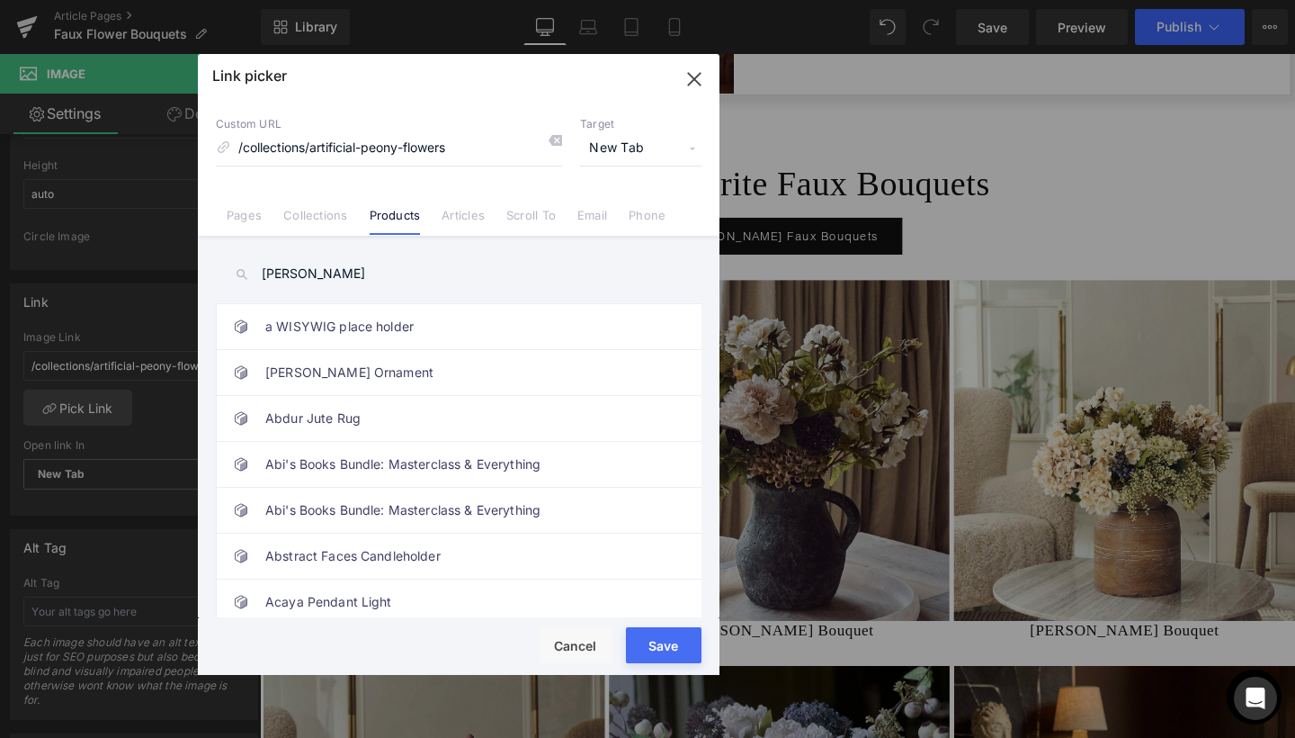
click at [312, 279] on input "erna" at bounding box center [459, 274] width 486 height 40
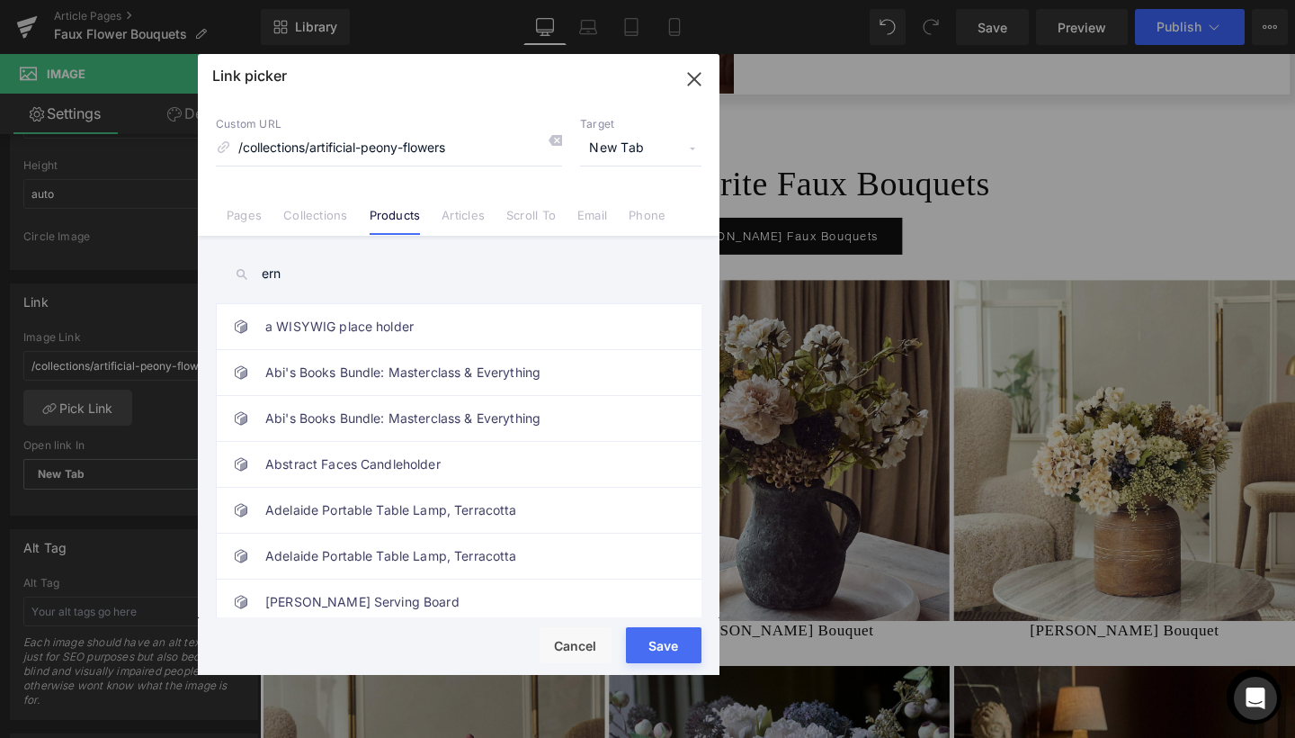
type input "erna"
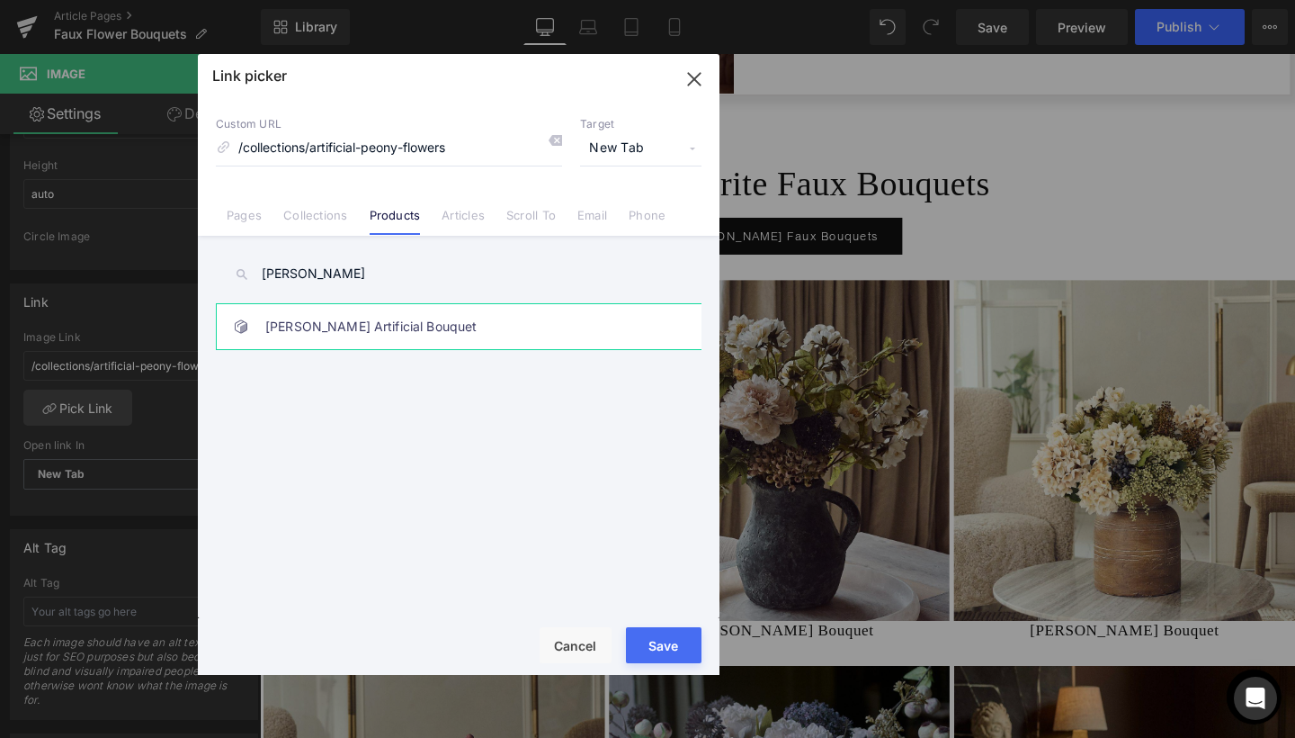
click at [311, 326] on link "[PERSON_NAME] Artificial Bouquet" at bounding box center [463, 326] width 396 height 45
type input "/products/erna-artificial-bouquet"
click at [653, 648] on button "Save" at bounding box center [664, 645] width 76 height 36
type input "/products/erna-artificial-bouquet"
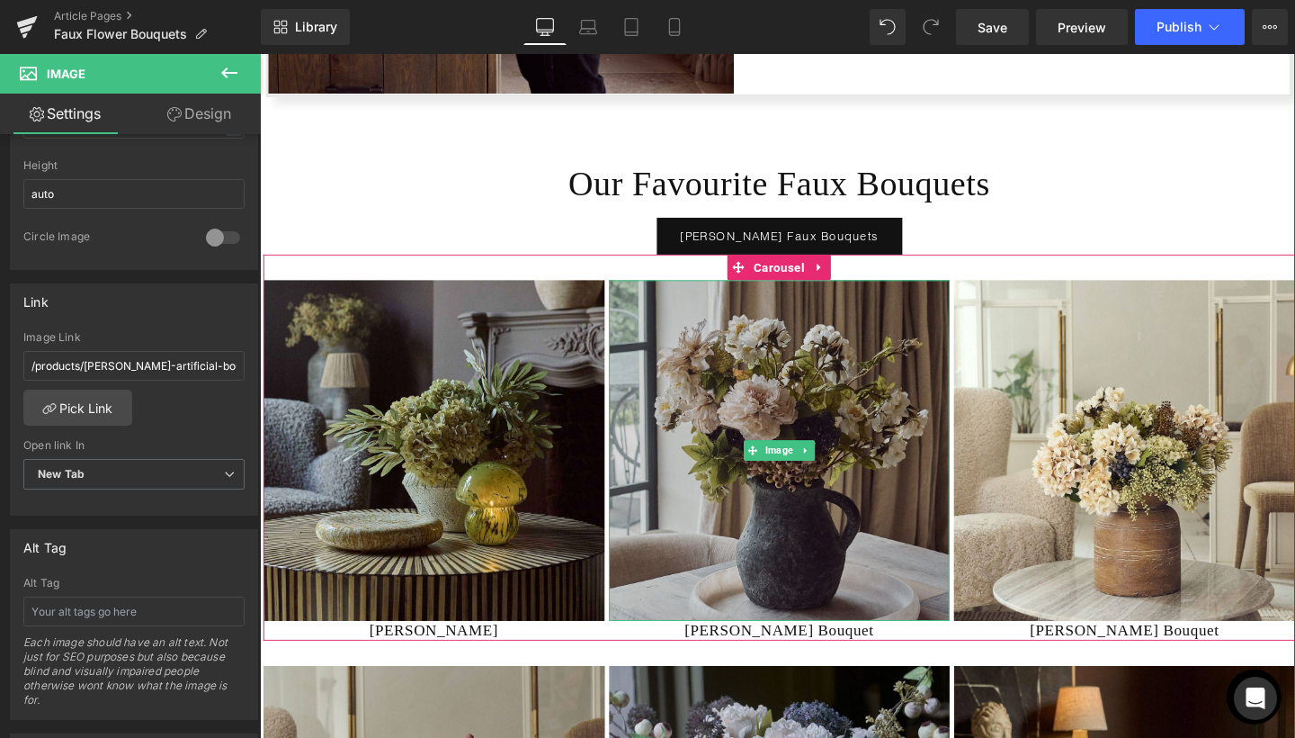
click at [717, 452] on img at bounding box center [806, 470] width 359 height 359
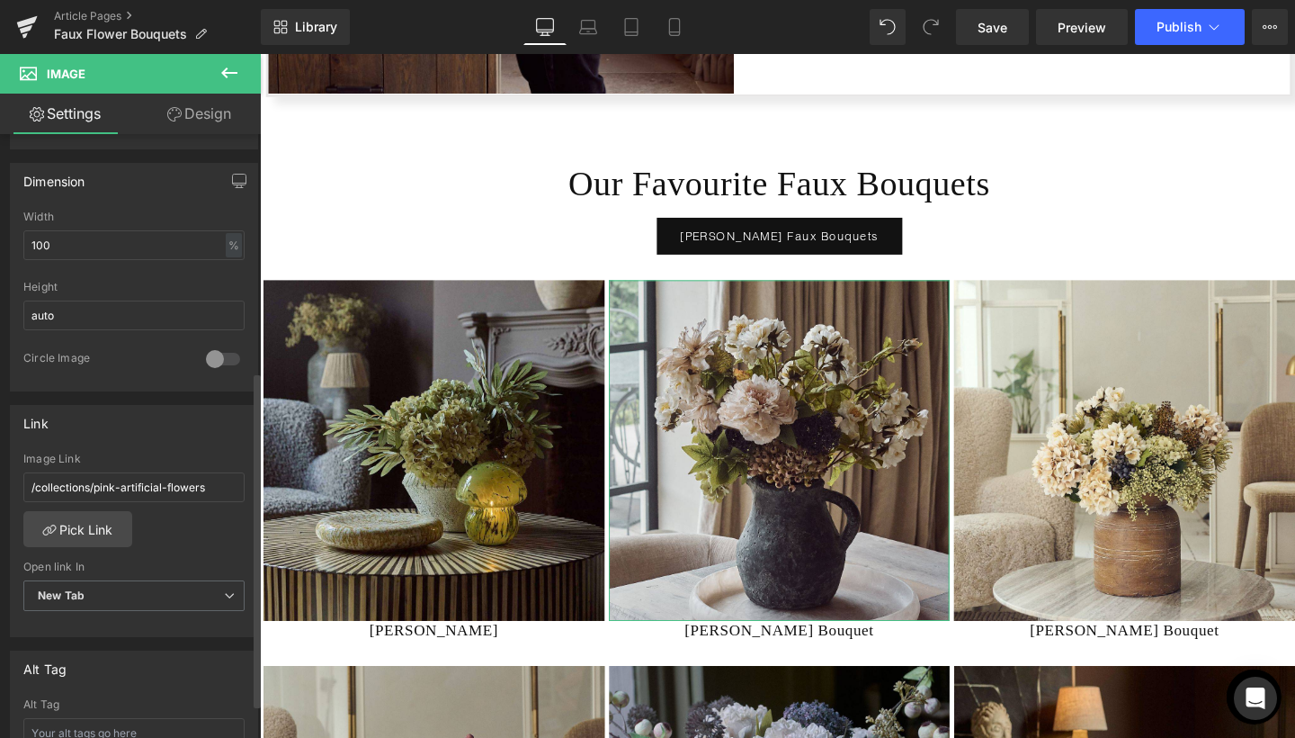
scroll to position [583, 0]
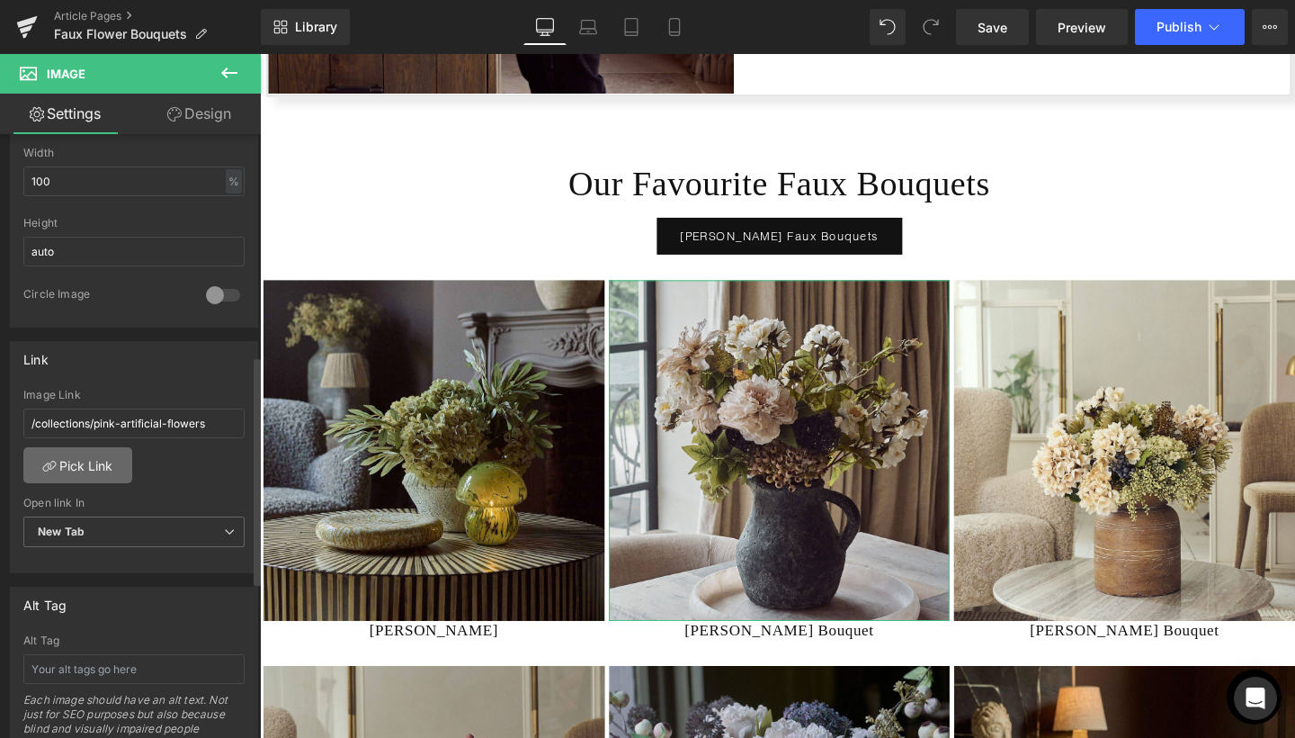
click at [110, 464] on link "Pick Link" at bounding box center [77, 465] width 109 height 36
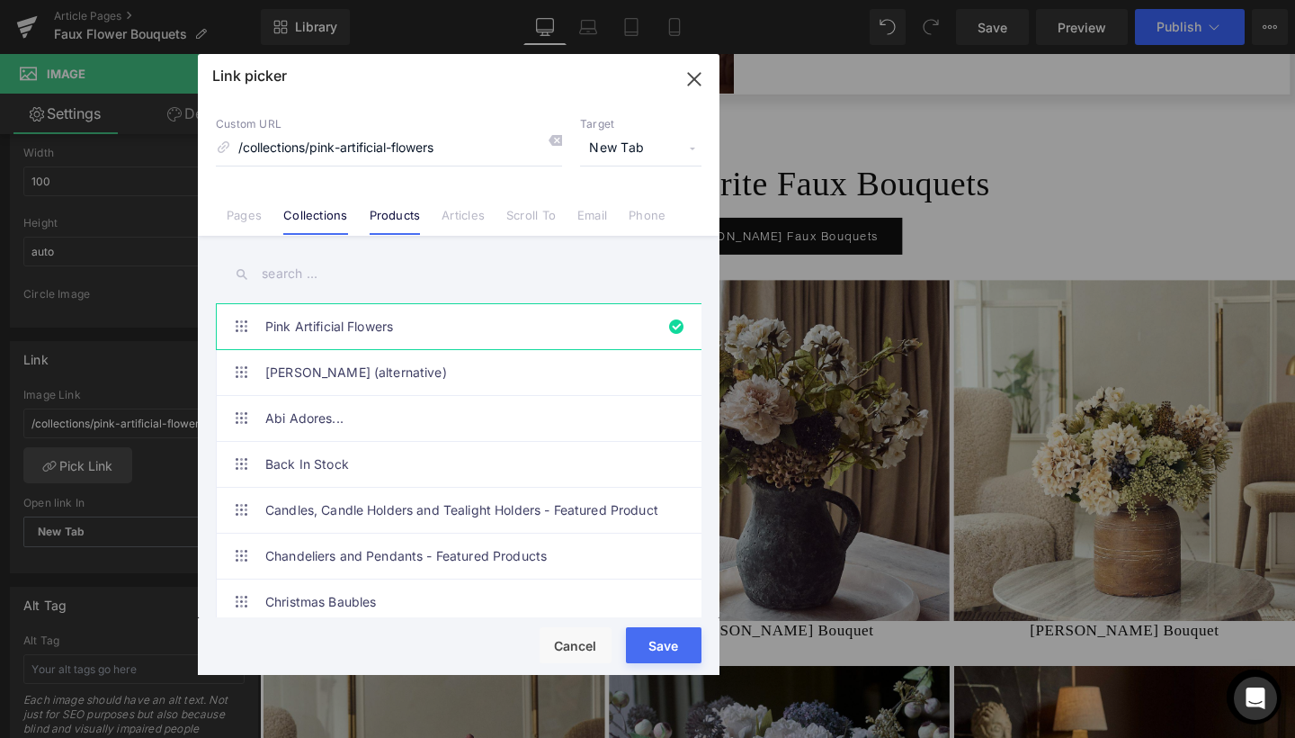
click at [391, 217] on link "Products" at bounding box center [395, 221] width 51 height 27
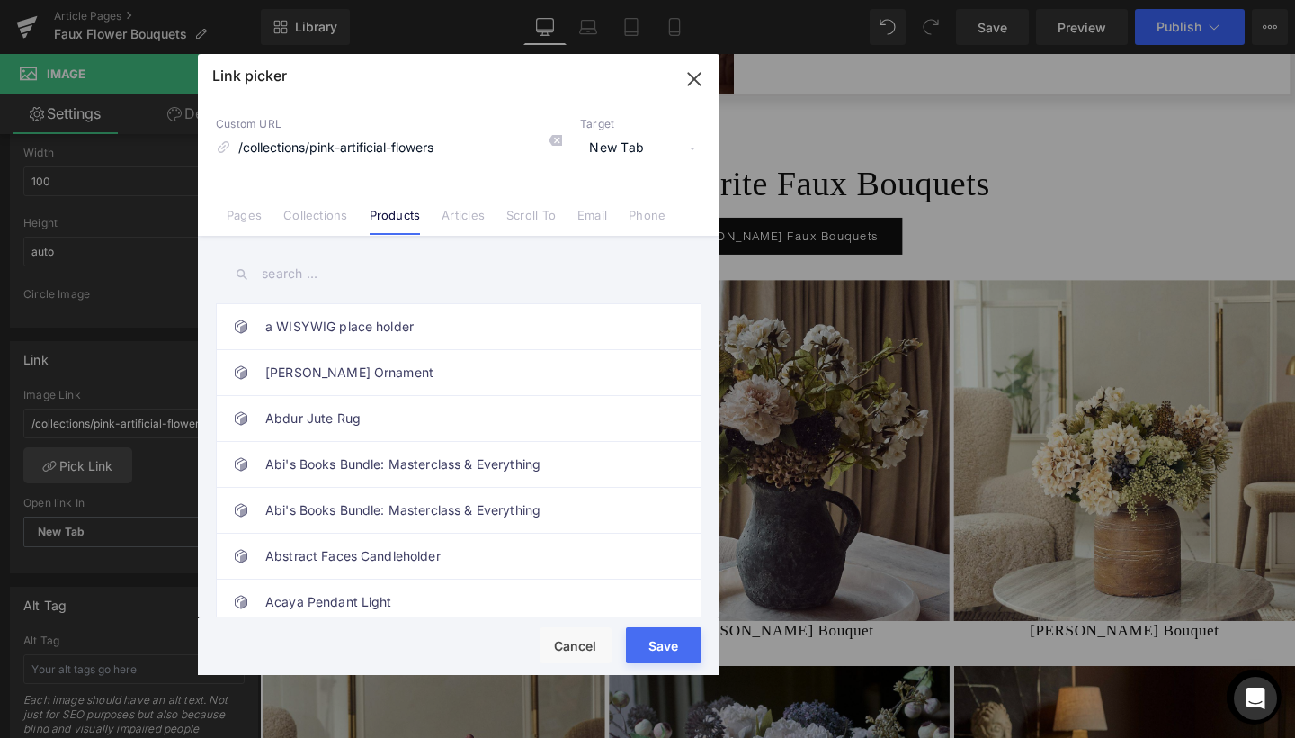
click at [312, 272] on input "text" at bounding box center [459, 274] width 486 height 40
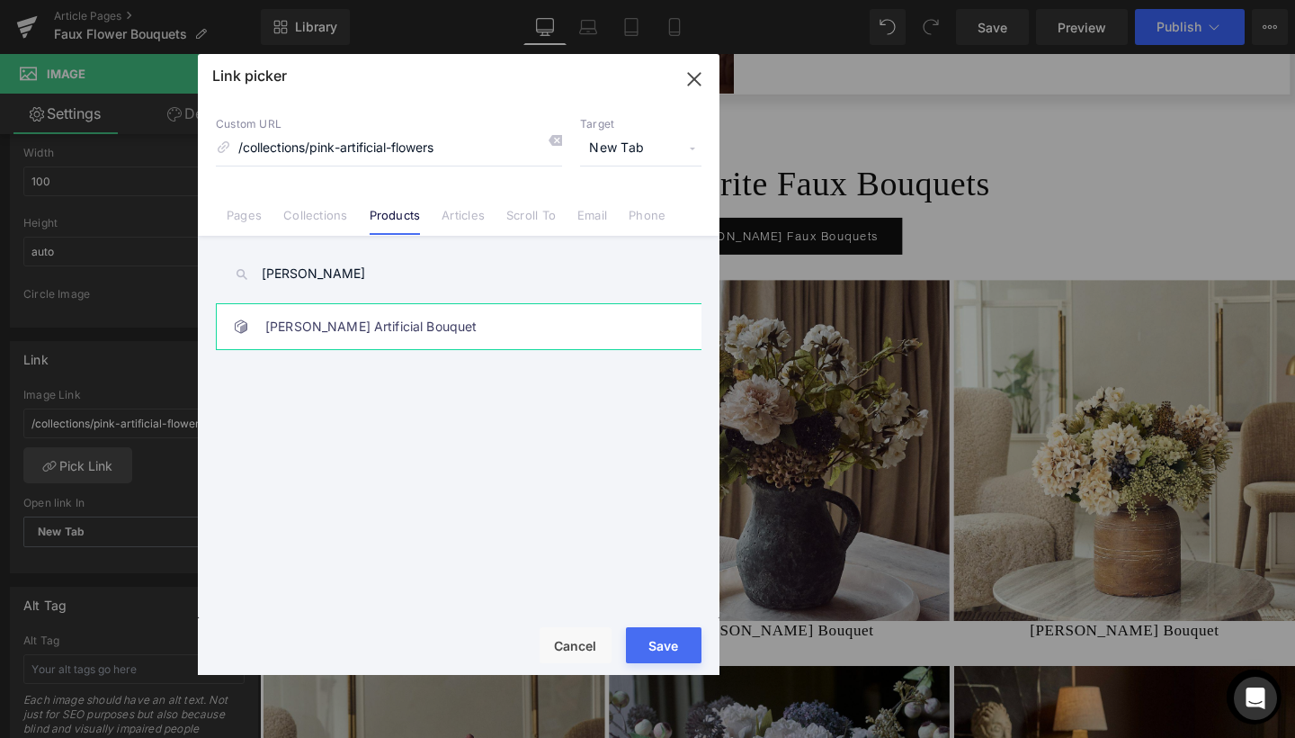
type input "portia"
click at [308, 337] on link "Portia Artificial Bouquet" at bounding box center [463, 326] width 396 height 45
type input "/products/portia-artificial-bouquet"
click at [653, 650] on button "Save" at bounding box center [664, 645] width 76 height 36
type input "/products/portia-artificial-bouquet"
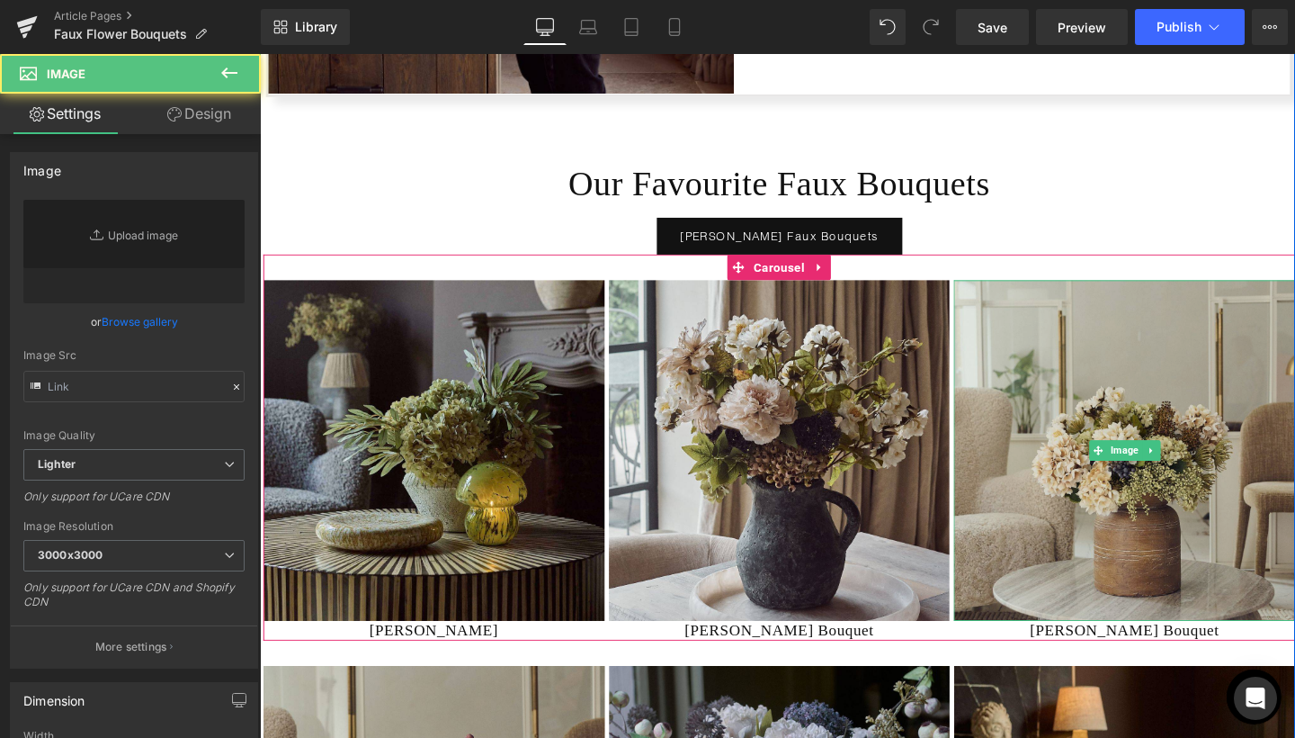
type input "https://ucarecdn.com/8fbeca01-8b71-4ff6-95c5-ceb0011a099a/-/format/auto/-/previ…"
click at [1051, 375] on img at bounding box center [1168, 470] width 359 height 359
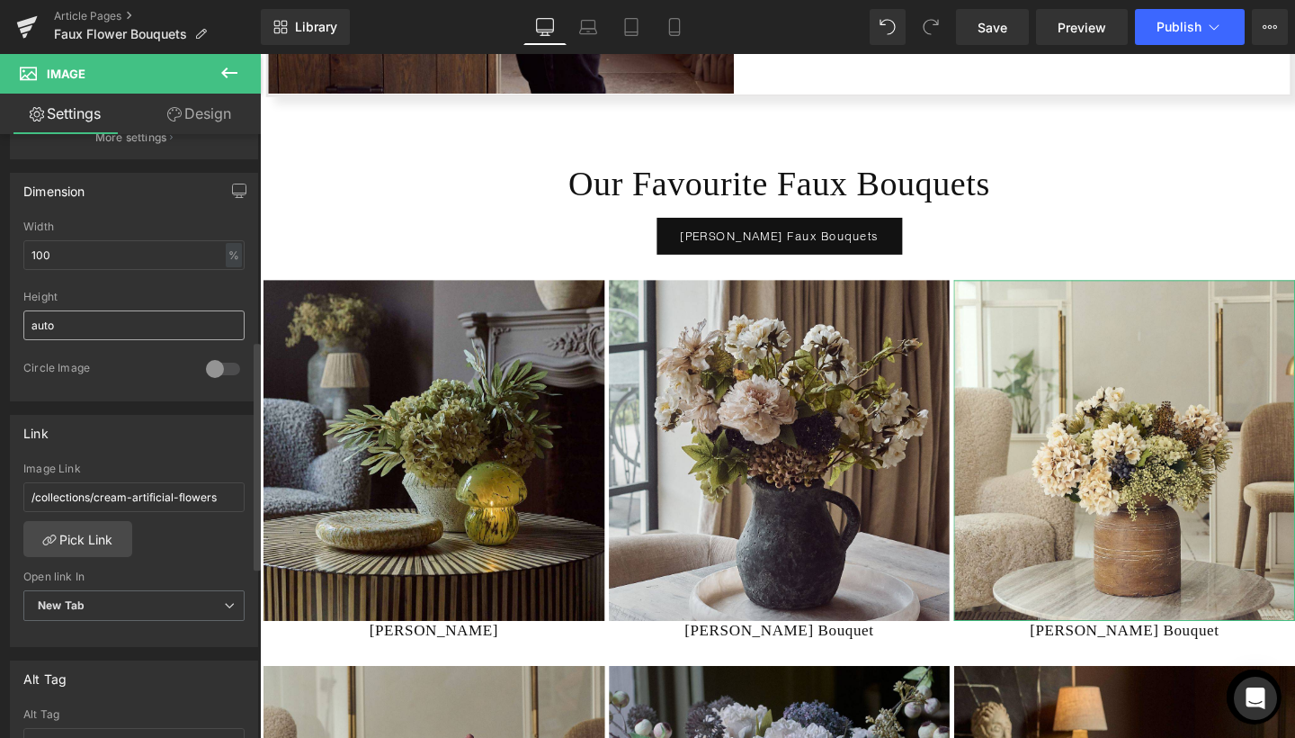
scroll to position [542, 0]
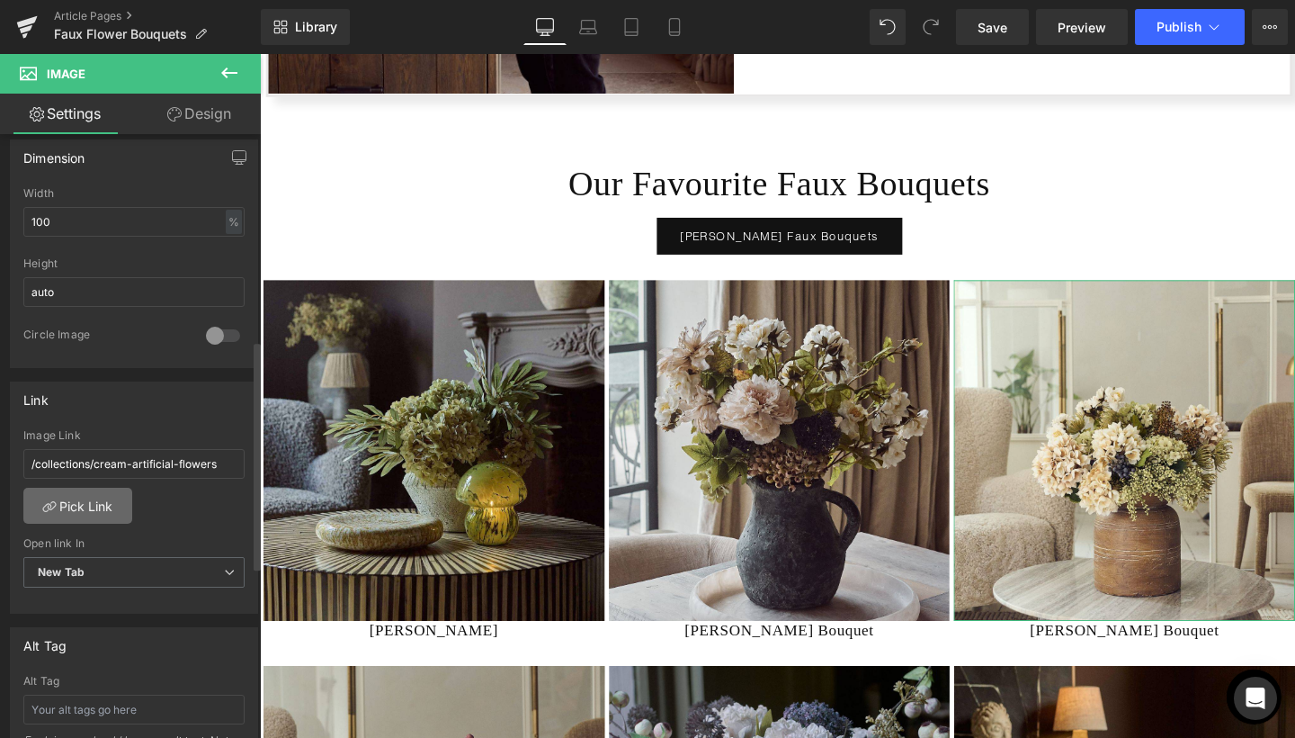
click at [114, 498] on link "Pick Link" at bounding box center [77, 505] width 109 height 36
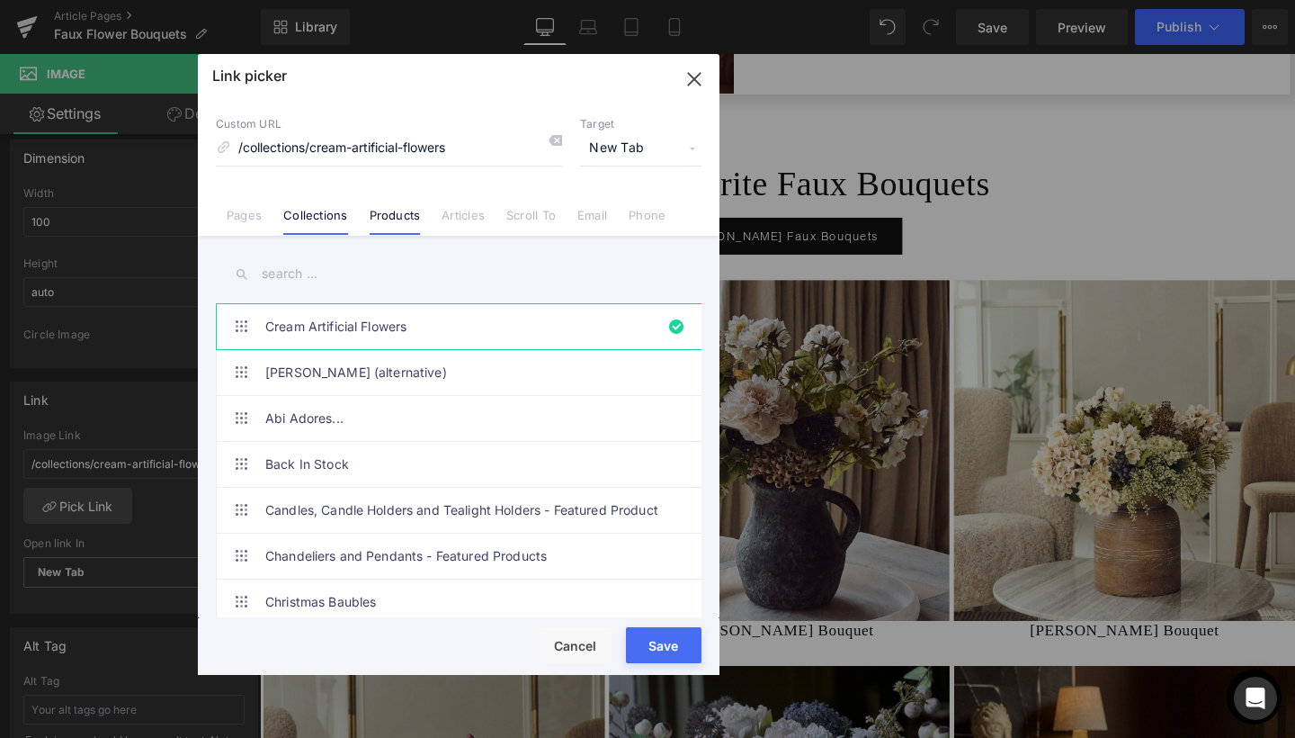
click at [395, 214] on link "Products" at bounding box center [395, 221] width 51 height 27
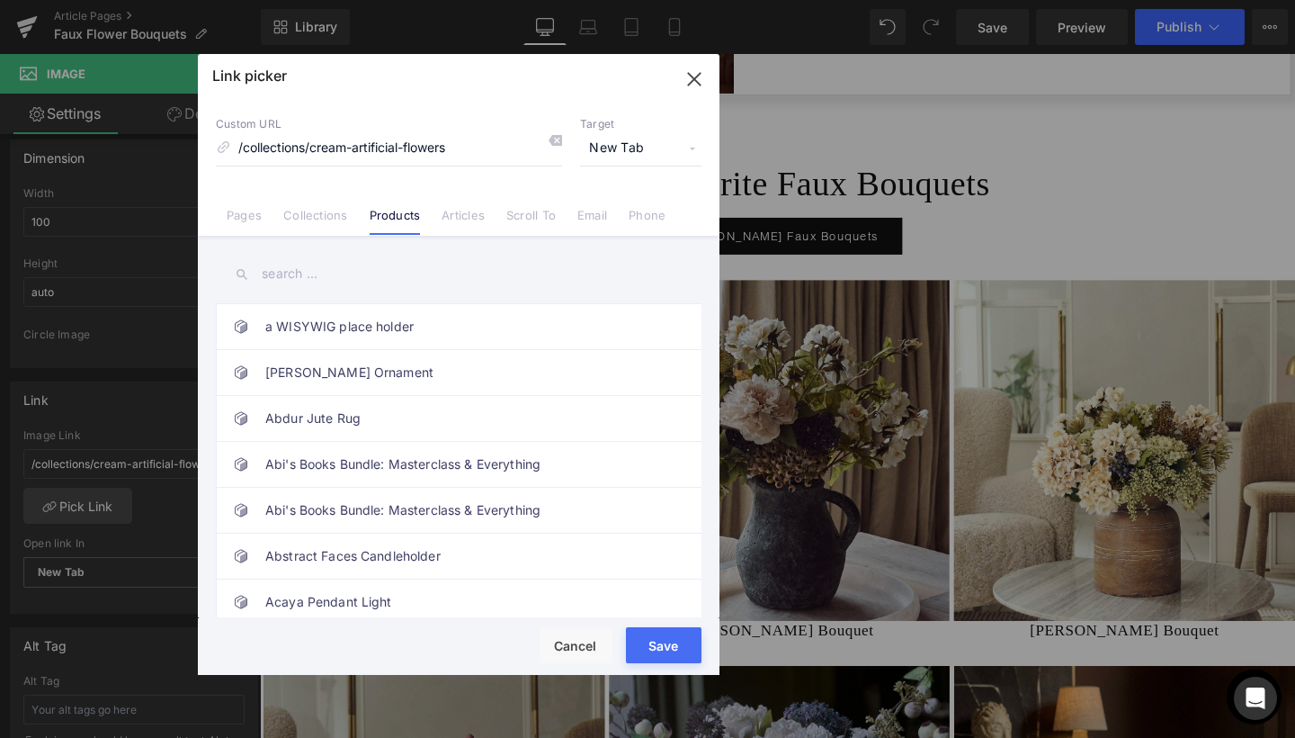
click at [317, 271] on input "text" at bounding box center [459, 274] width 486 height 40
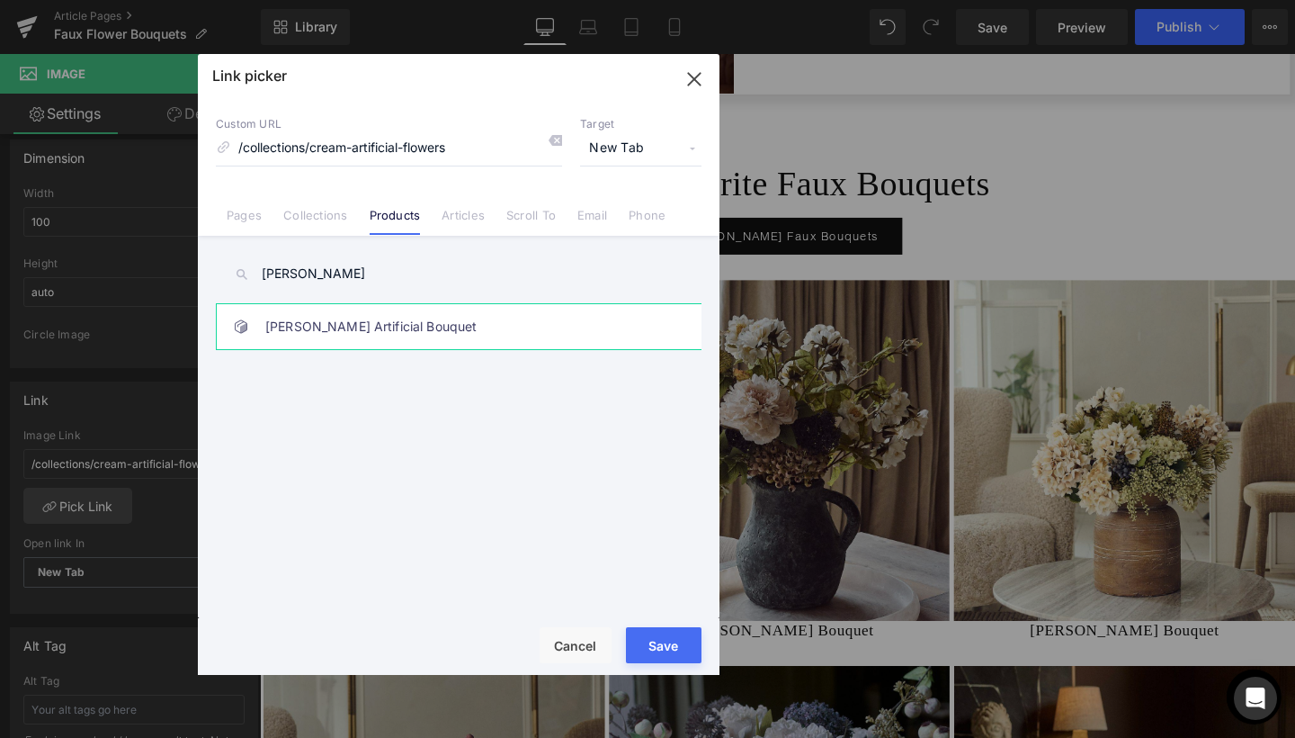
type input "cathleen"
click at [314, 321] on link "Cathleen Artificial Bouquet" at bounding box center [463, 326] width 396 height 45
type input "/products/cathleen-artificial-bouquet"
click at [670, 663] on div "Rendering Content" at bounding box center [648, 667] width 111 height 20
click at [666, 649] on button "Save" at bounding box center [664, 645] width 76 height 36
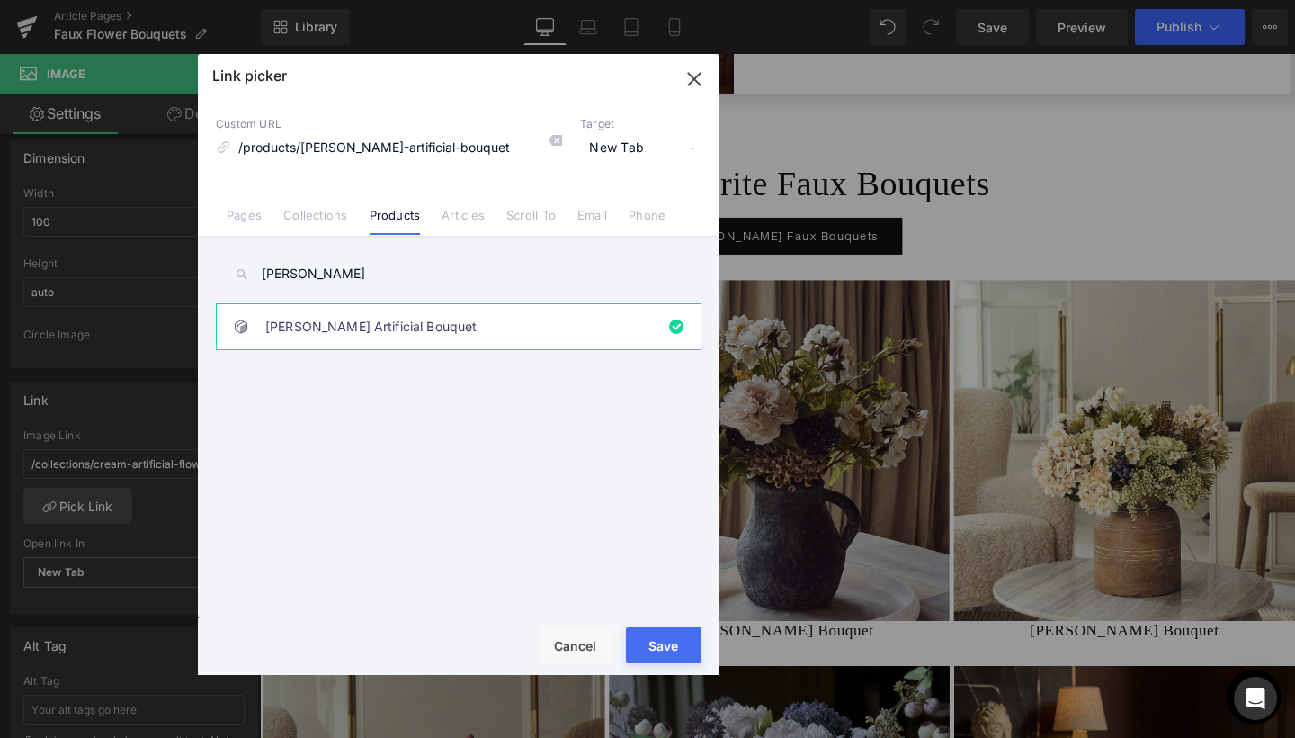
type input "/products/cathleen-artificial-bouquet"
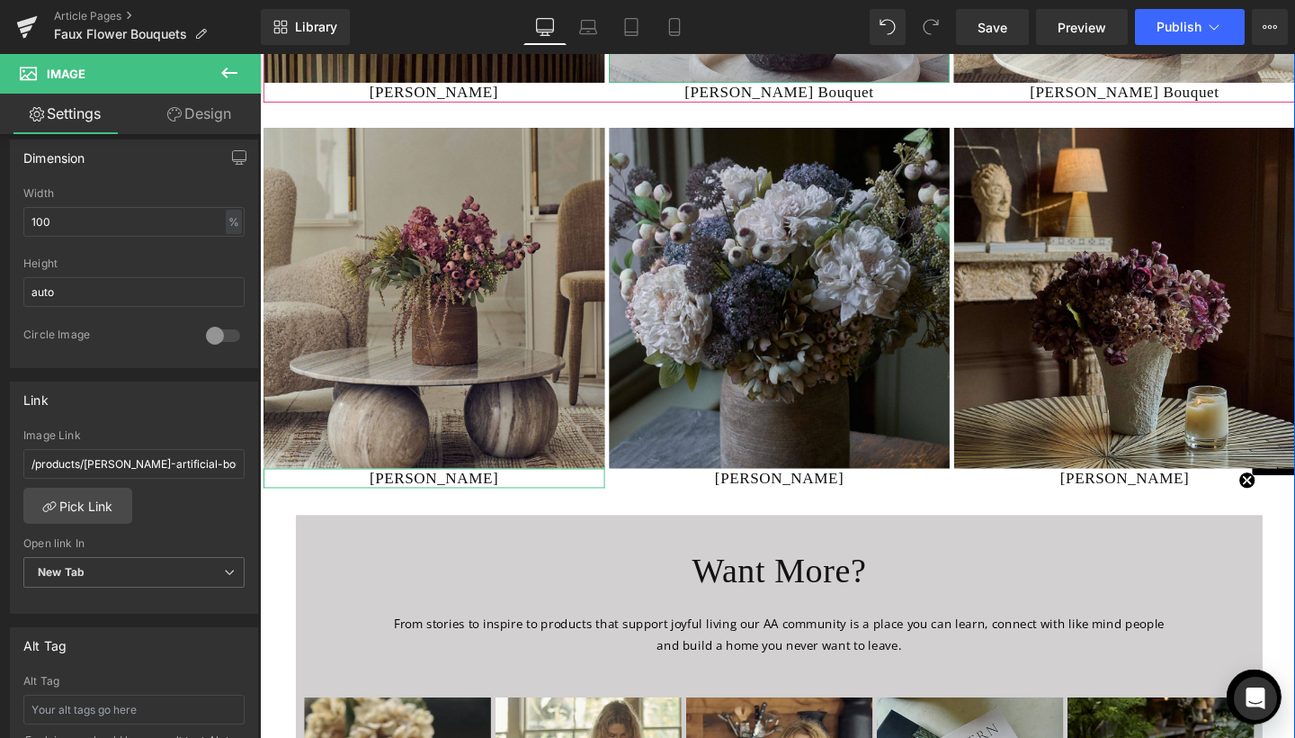
scroll to position [6022, 0]
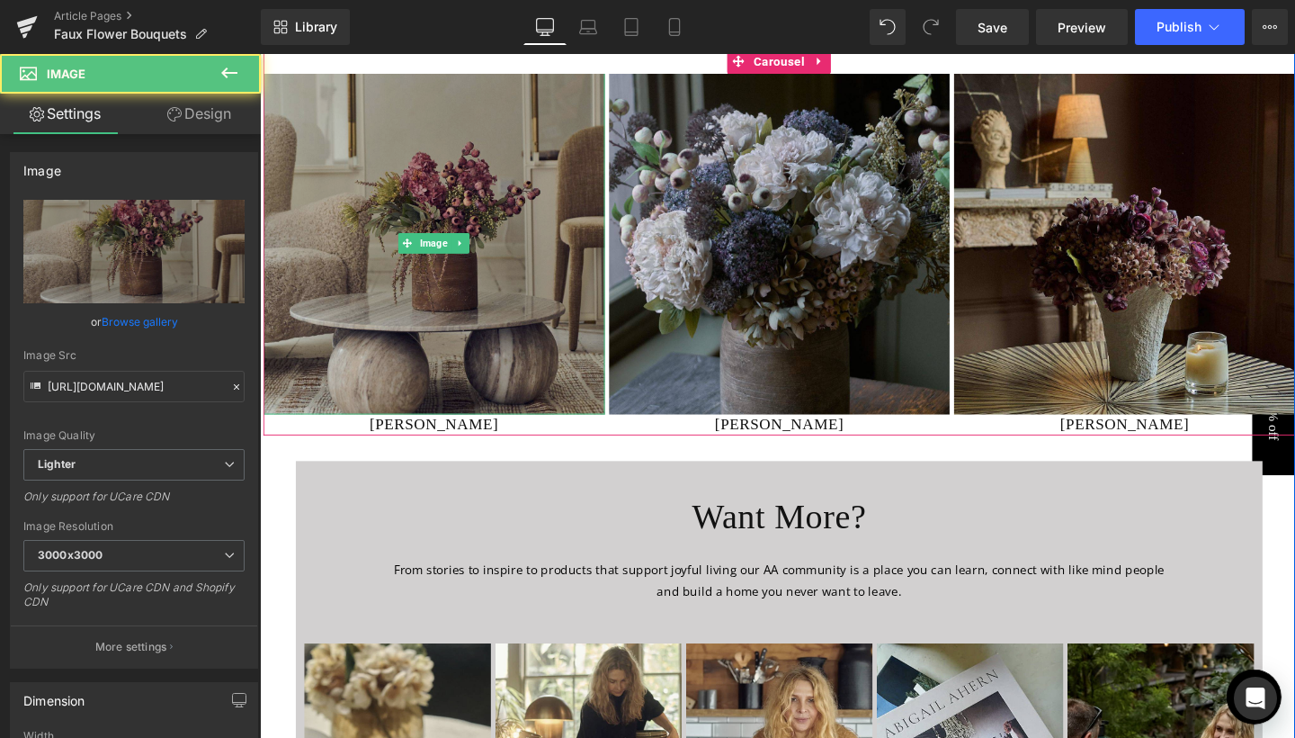
click at [474, 354] on img at bounding box center [443, 254] width 359 height 359
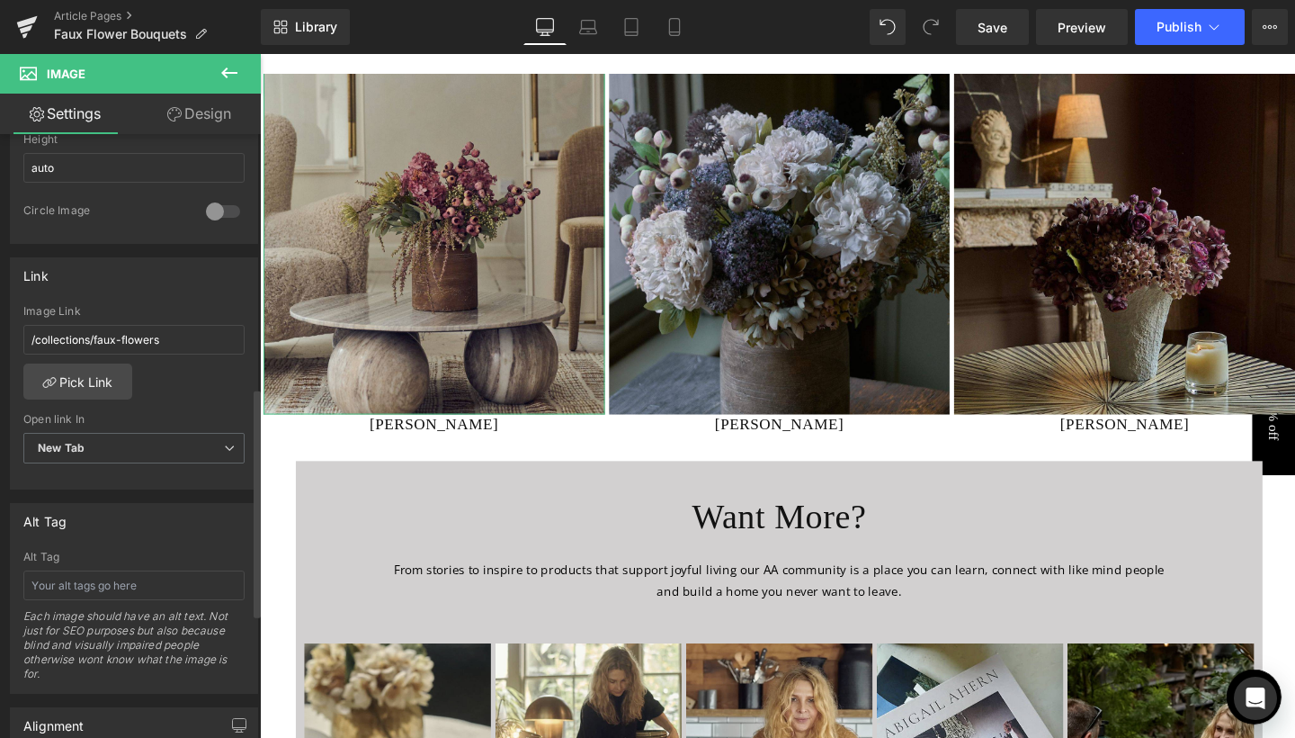
scroll to position [687, 0]
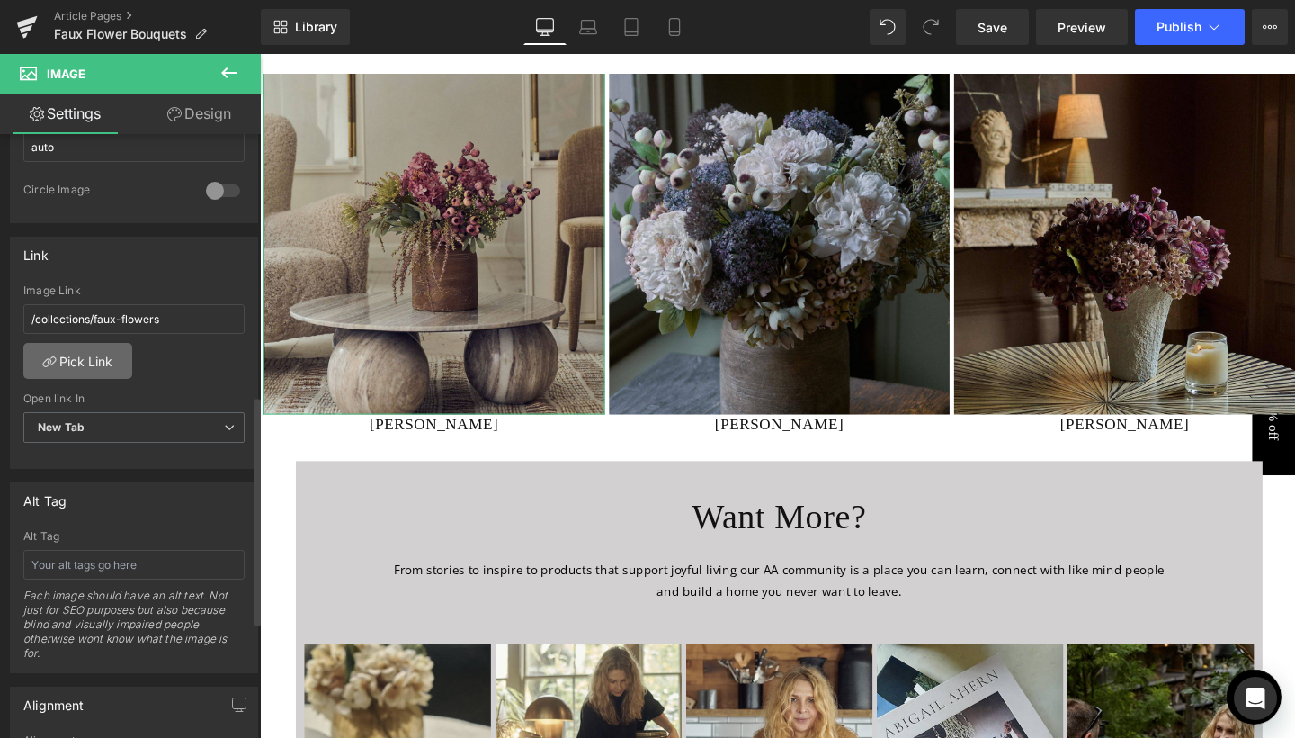
click at [94, 357] on link "Pick Link" at bounding box center [77, 361] width 109 height 36
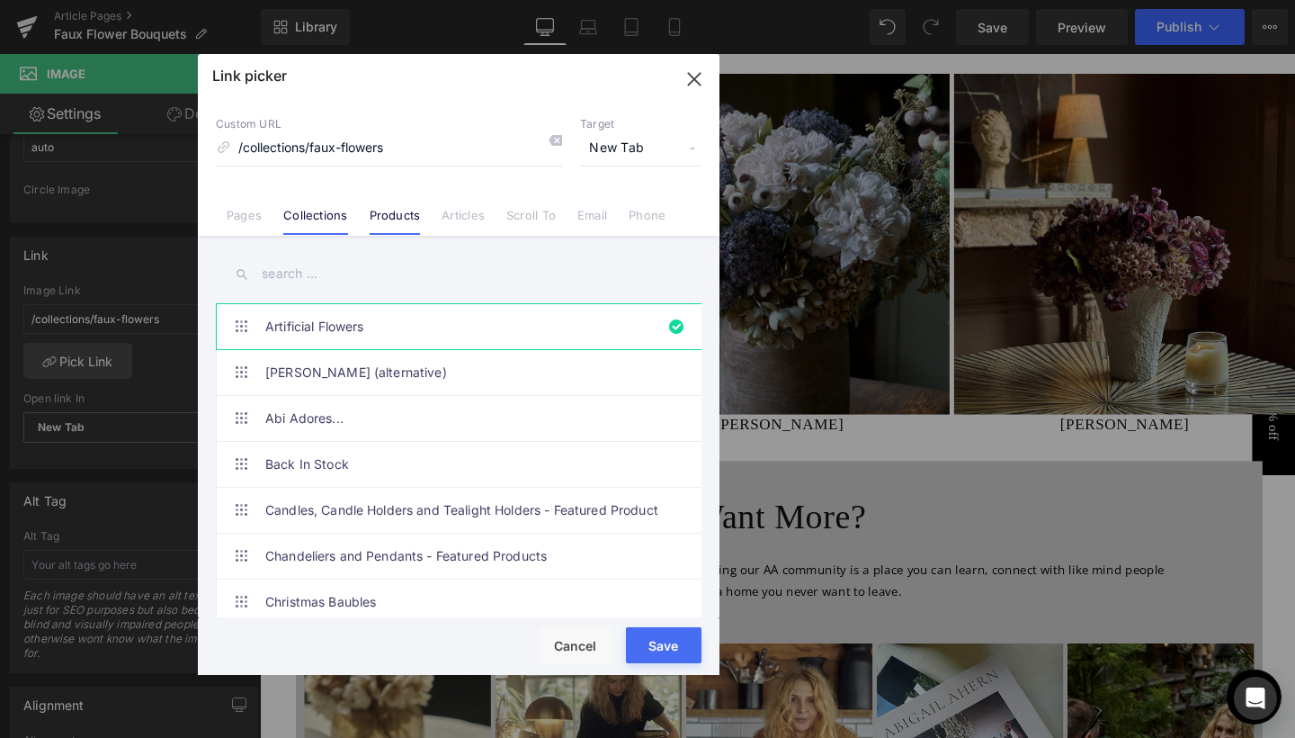
click at [396, 210] on link "Products" at bounding box center [395, 221] width 51 height 27
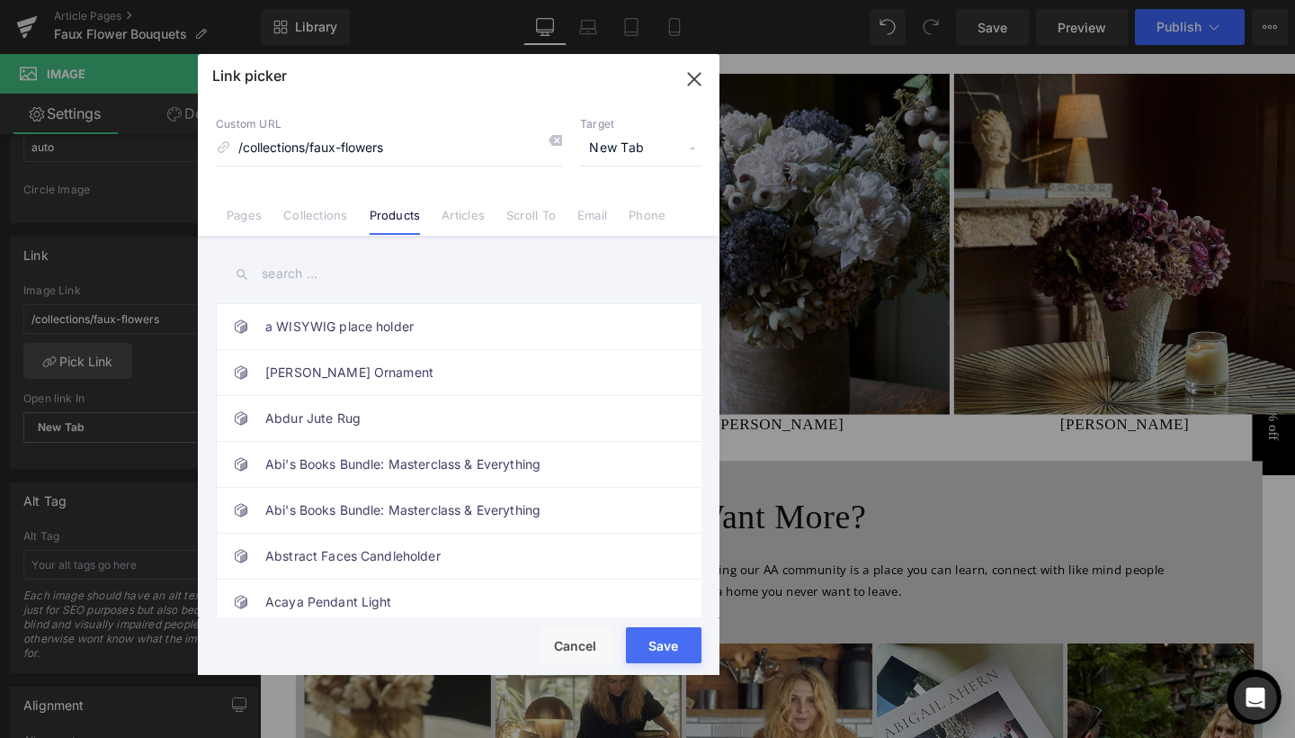
click at [291, 270] on input "text" at bounding box center [459, 274] width 486 height 40
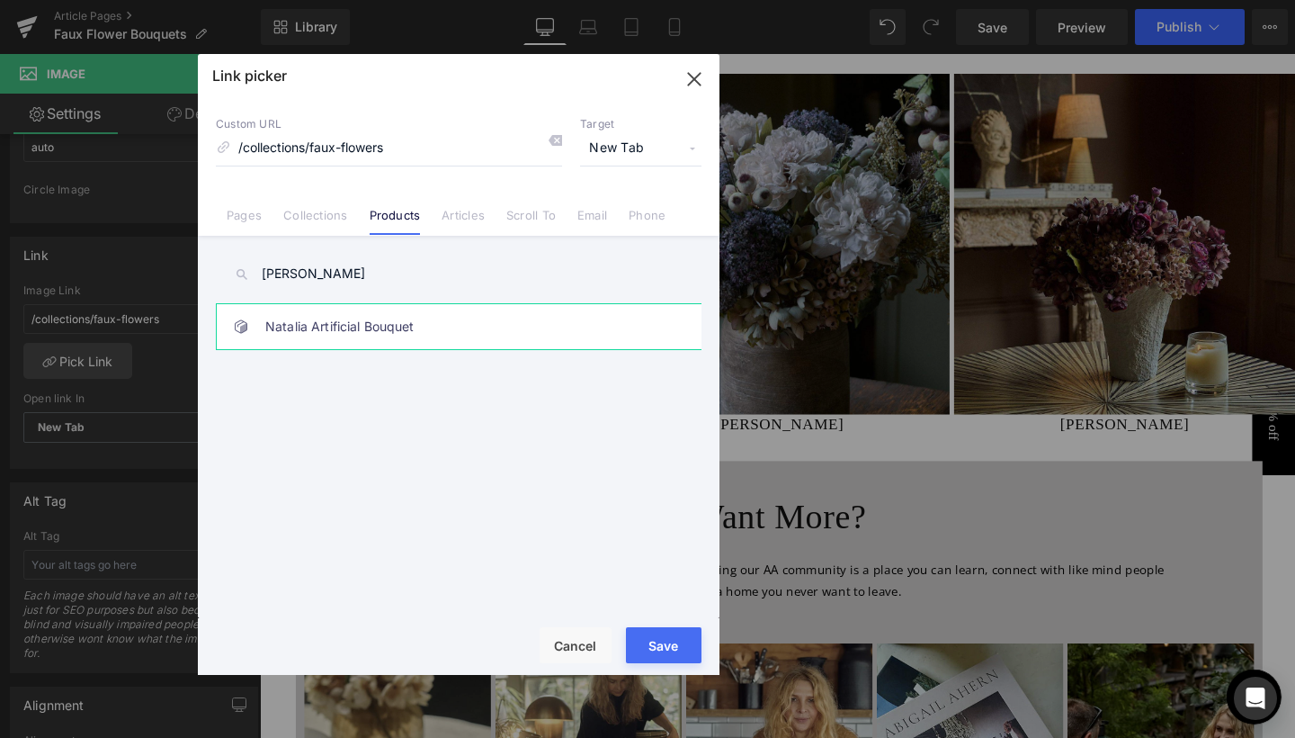
type input "Natalia"
drag, startPoint x: 290, startPoint y: 303, endPoint x: 297, endPoint y: 329, distance: 27.1
click at [297, 329] on link "Natalia Artificial Bouquet" at bounding box center [463, 326] width 396 height 45
type input "/products/natalia-artificial-bouquet"
click at [612, 140] on span "New Tab" at bounding box center [640, 148] width 121 height 34
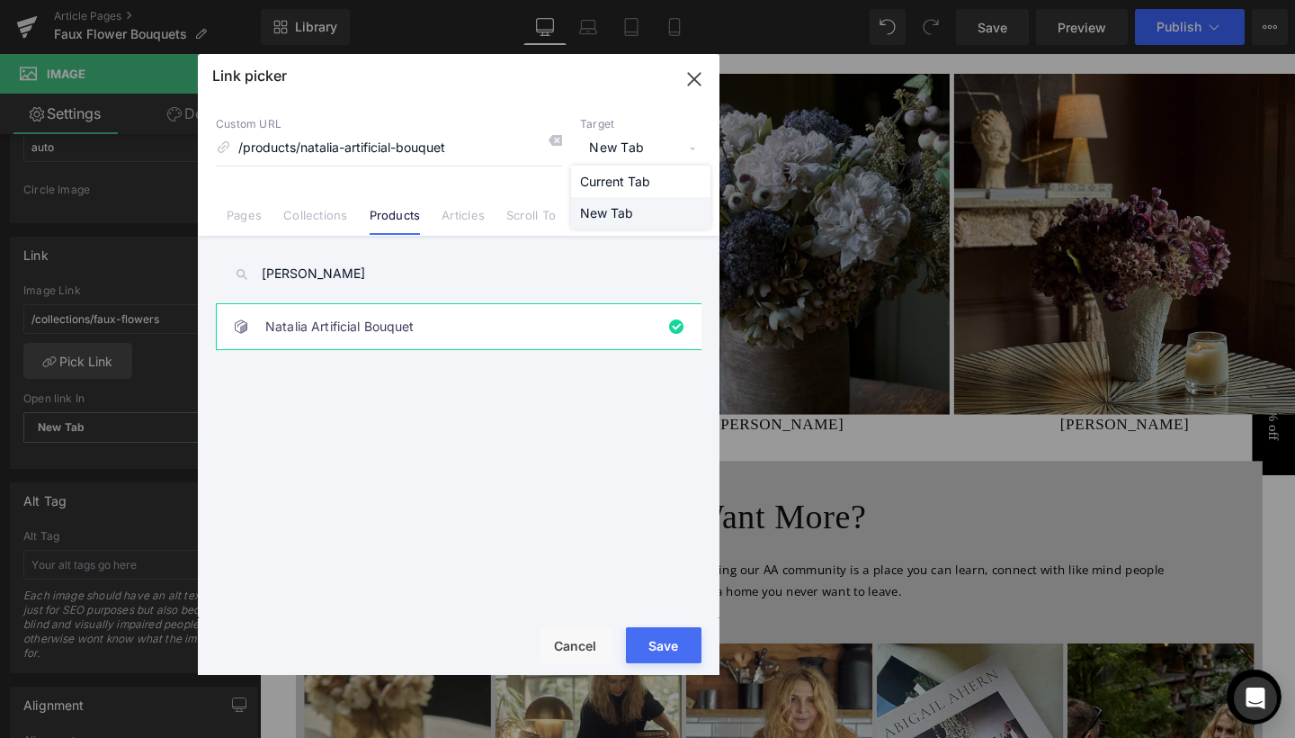
click at [614, 212] on li "New Tab" at bounding box center [640, 212] width 139 height 31
click at [686, 649] on button "Save" at bounding box center [664, 645] width 76 height 36
type input "/products/natalia-artificial-bouquet"
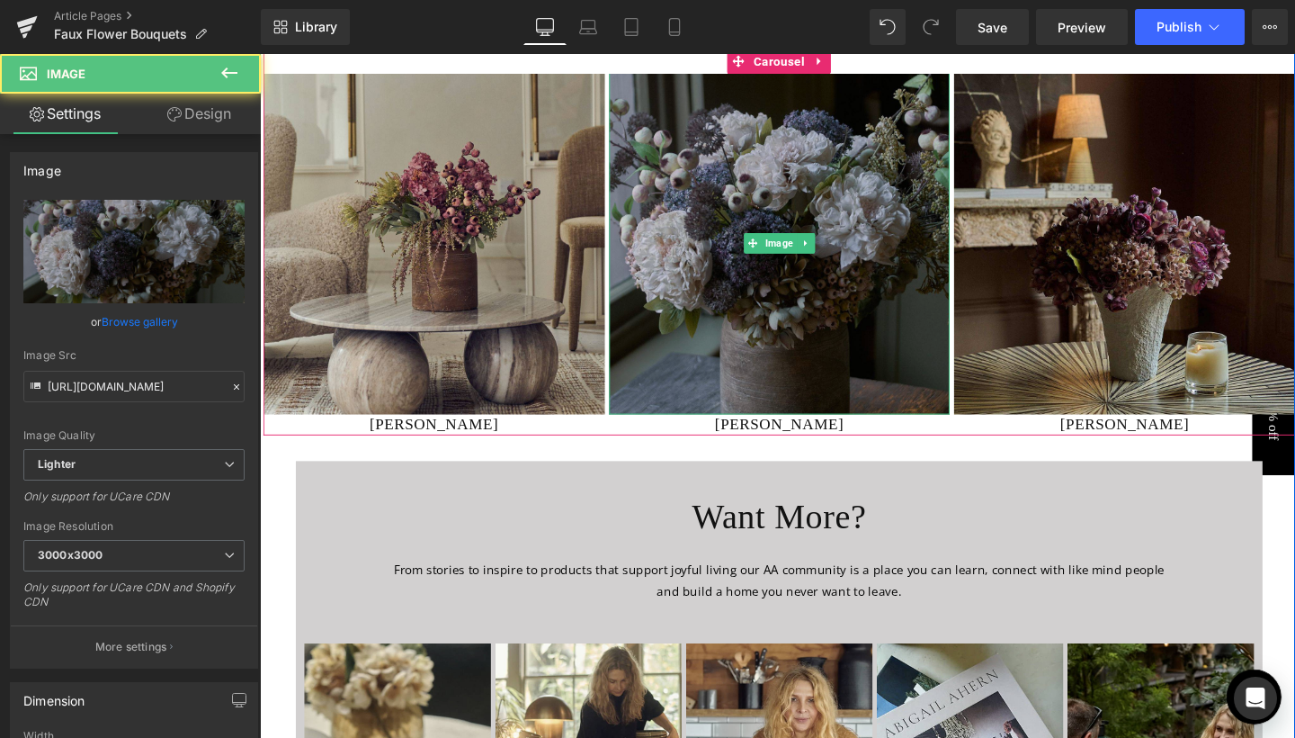
click at [717, 285] on img at bounding box center [806, 254] width 359 height 359
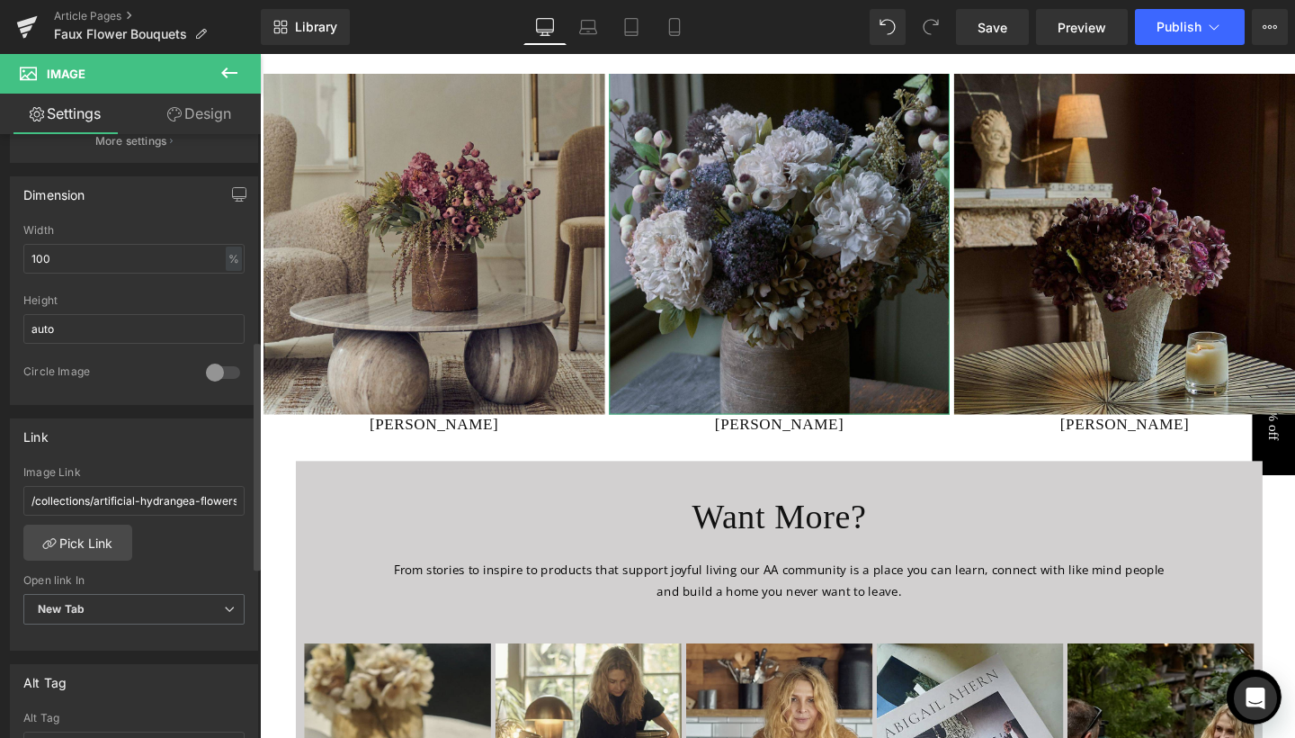
scroll to position [614, 0]
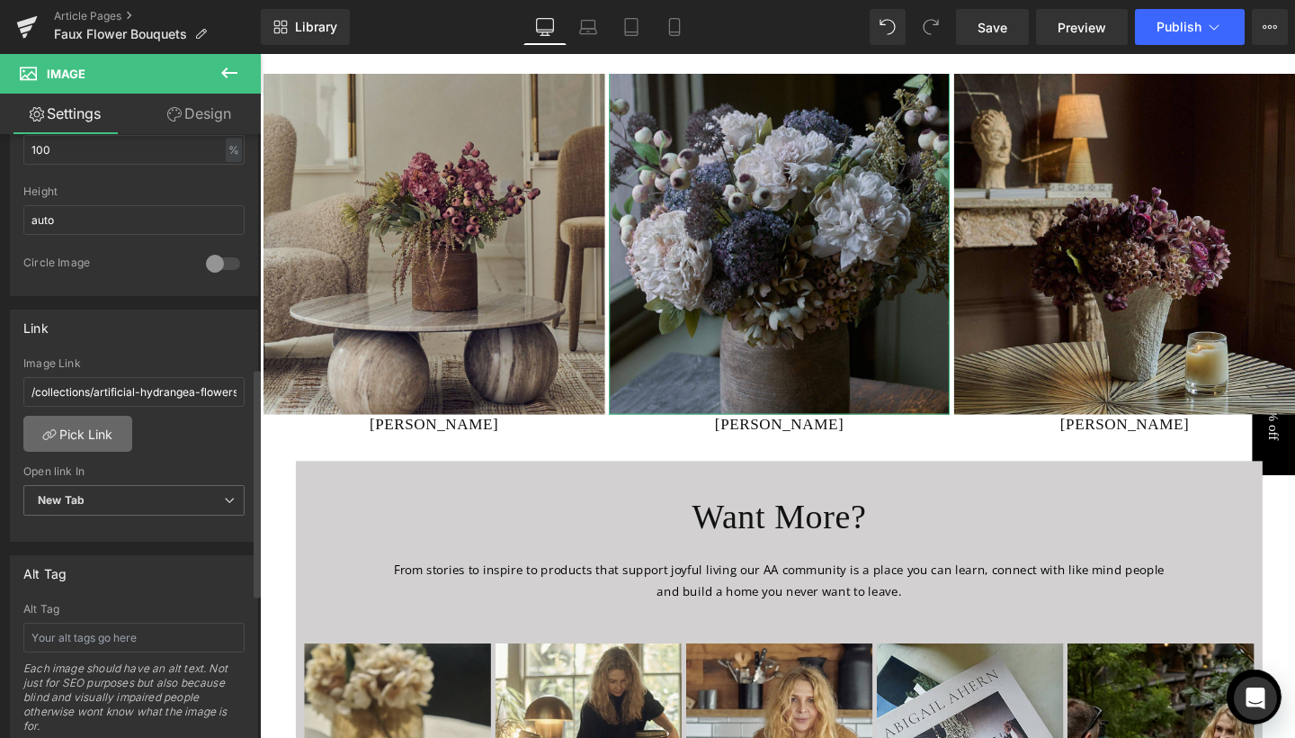
click at [77, 425] on link "Pick Link" at bounding box center [77, 434] width 109 height 36
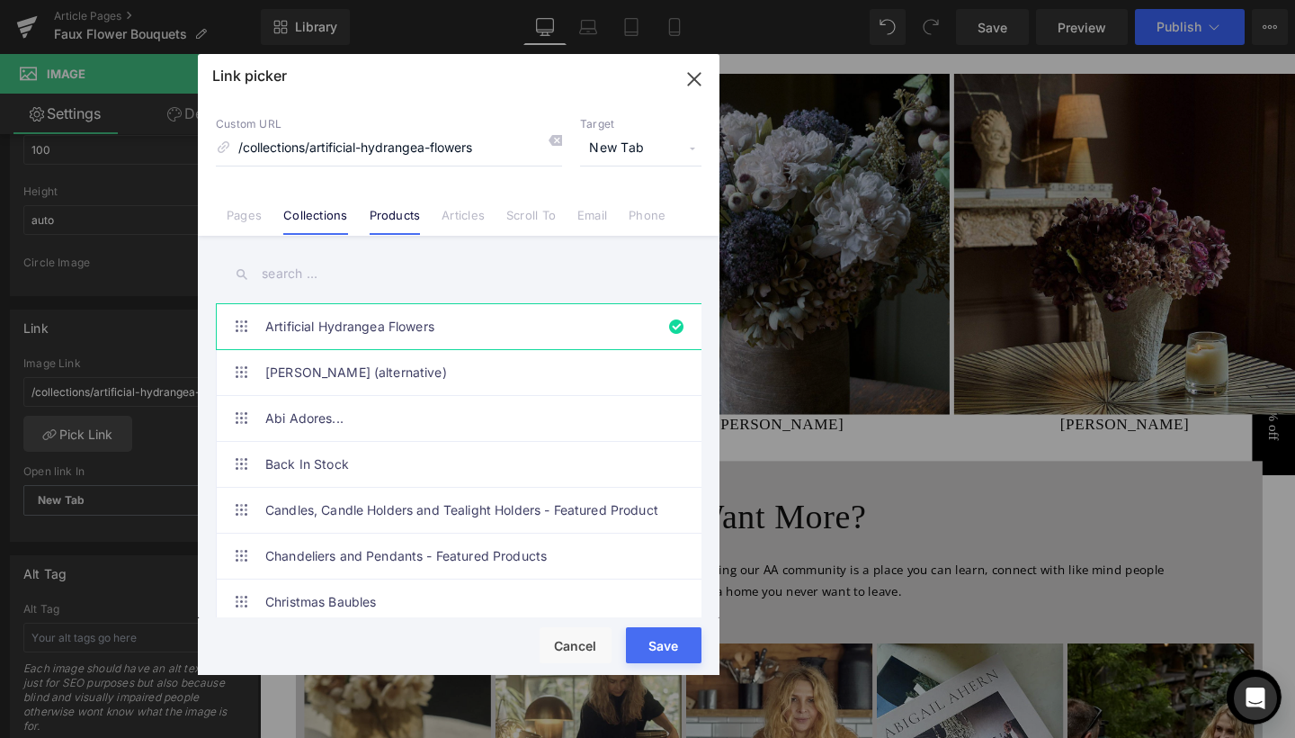
click at [383, 218] on link "Products" at bounding box center [395, 221] width 51 height 27
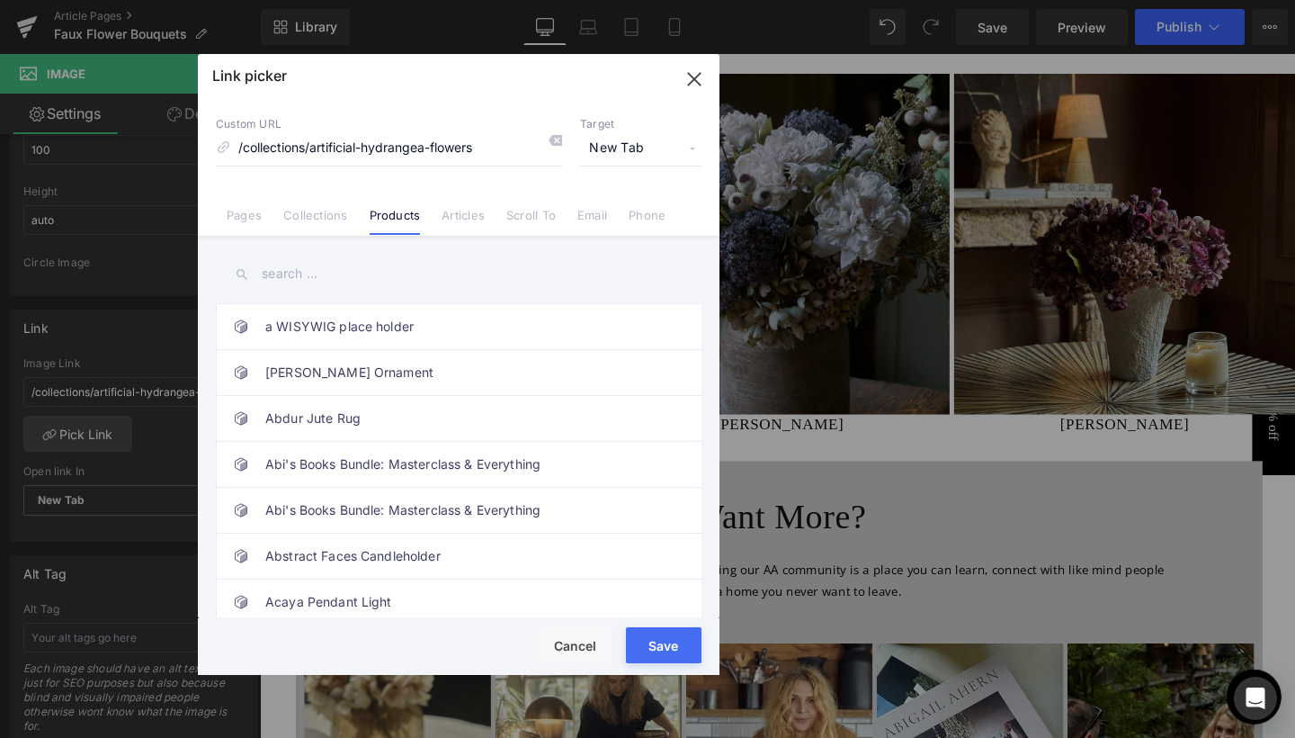
click at [289, 273] on input "text" at bounding box center [459, 274] width 486 height 40
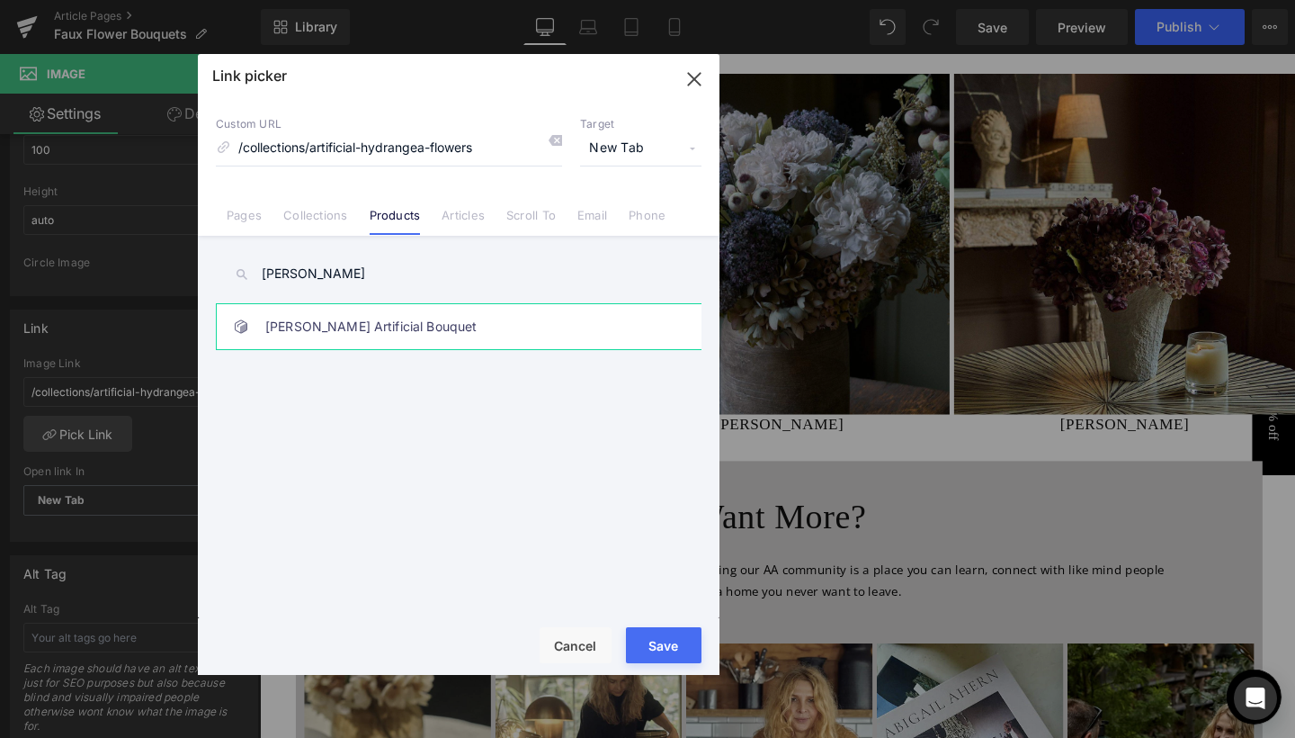
type input "beatrice"
click at [407, 328] on link "Beatrice Artificial Bouquet" at bounding box center [463, 326] width 396 height 45
type input "/products/beatrice-artificial-bouquet"
click at [653, 637] on button "Save" at bounding box center [664, 645] width 76 height 36
type input "/products/beatrice-artificial-bouquet"
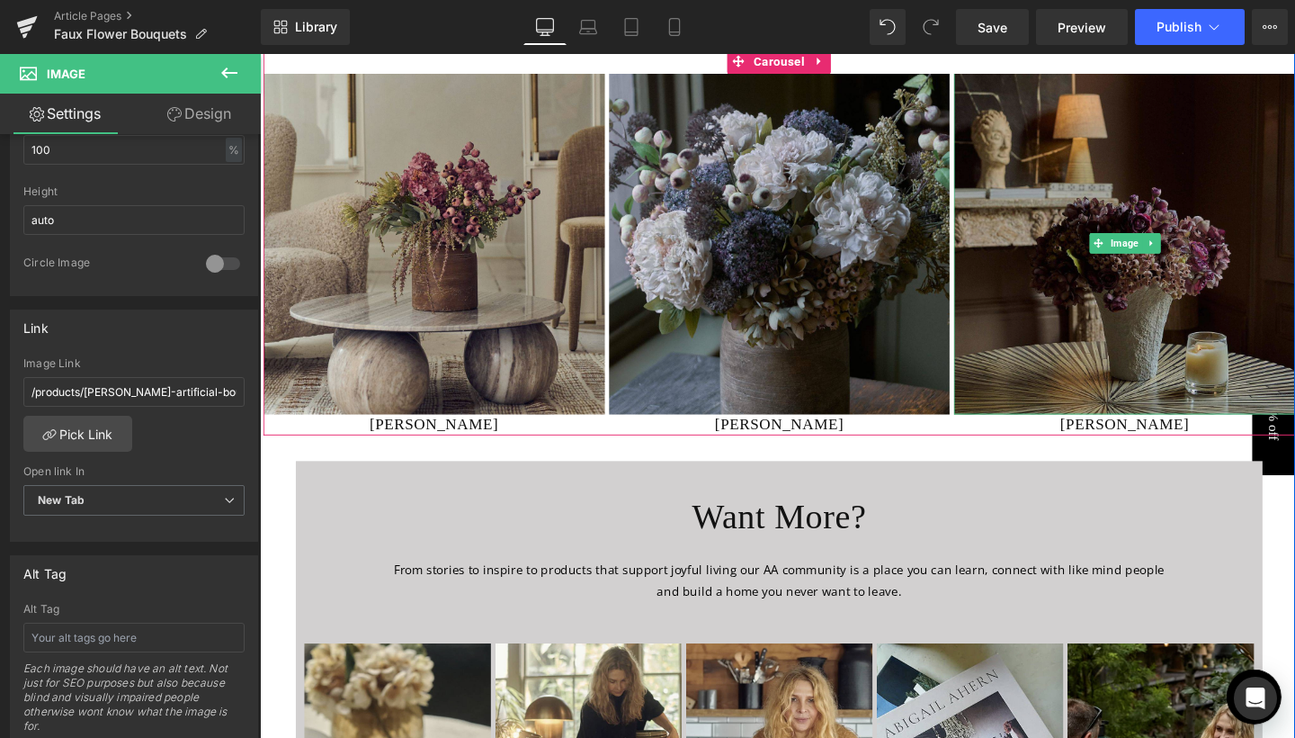
click at [1019, 333] on img at bounding box center [1168, 254] width 359 height 359
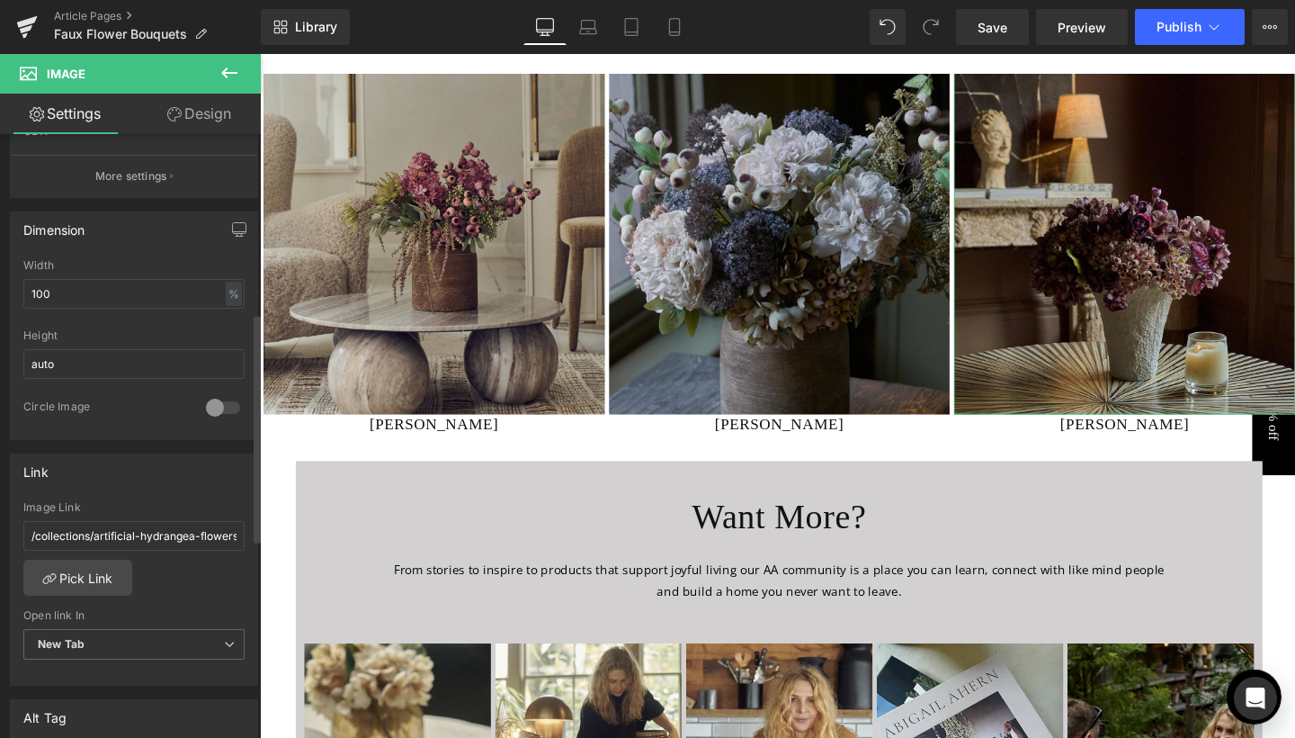
scroll to position [556, 0]
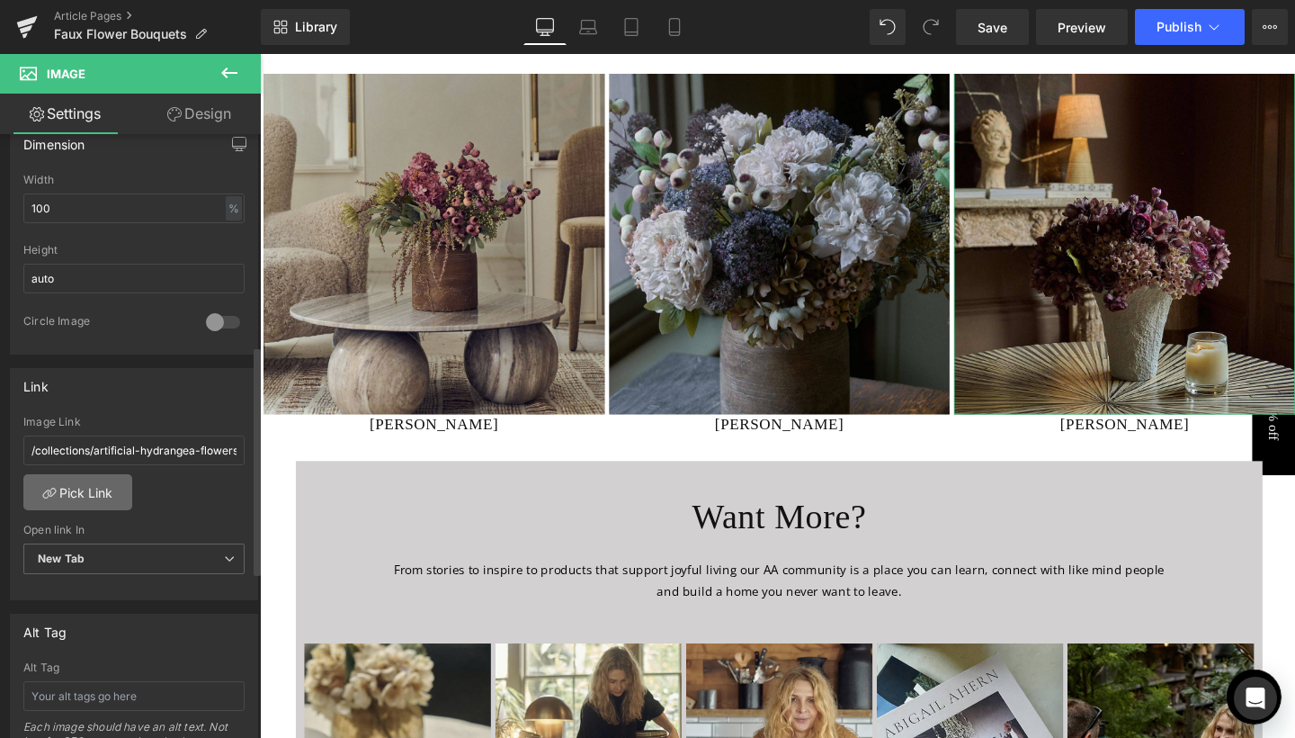
click at [120, 488] on link "Pick Link" at bounding box center [77, 492] width 109 height 36
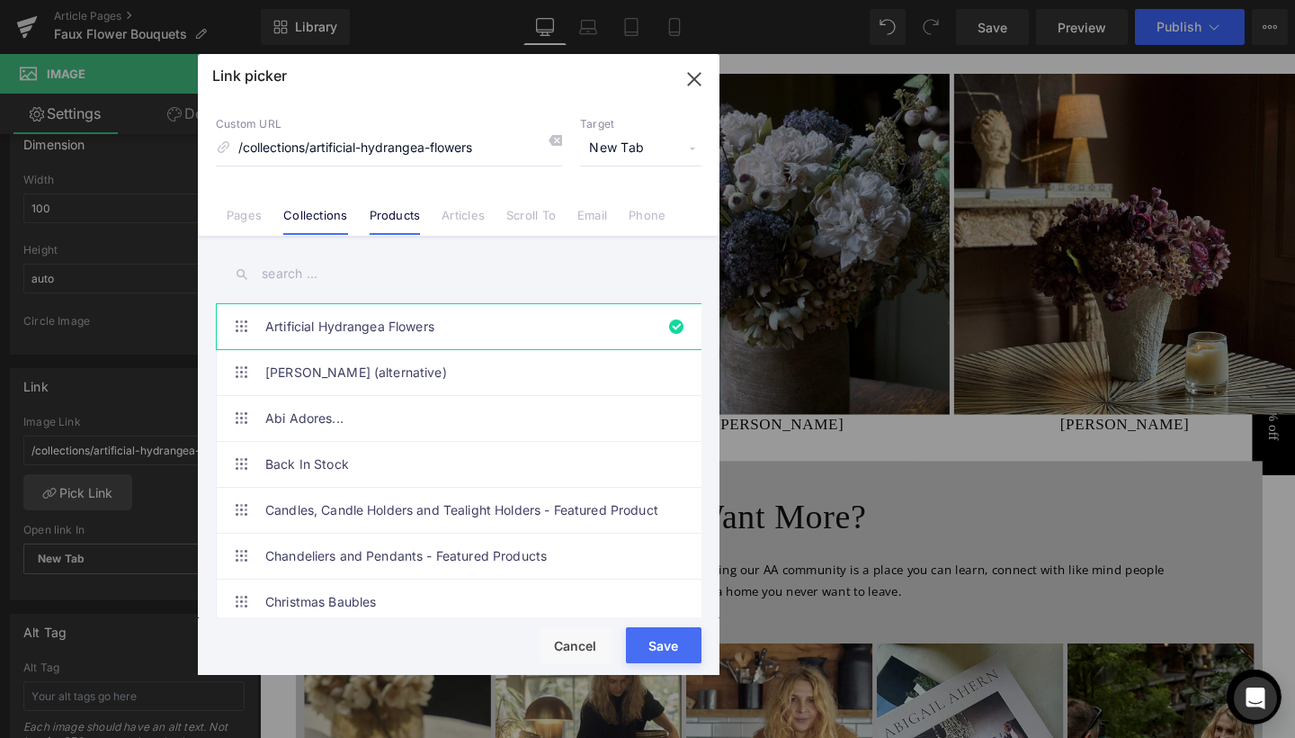
click at [375, 214] on link "Products" at bounding box center [395, 221] width 51 height 27
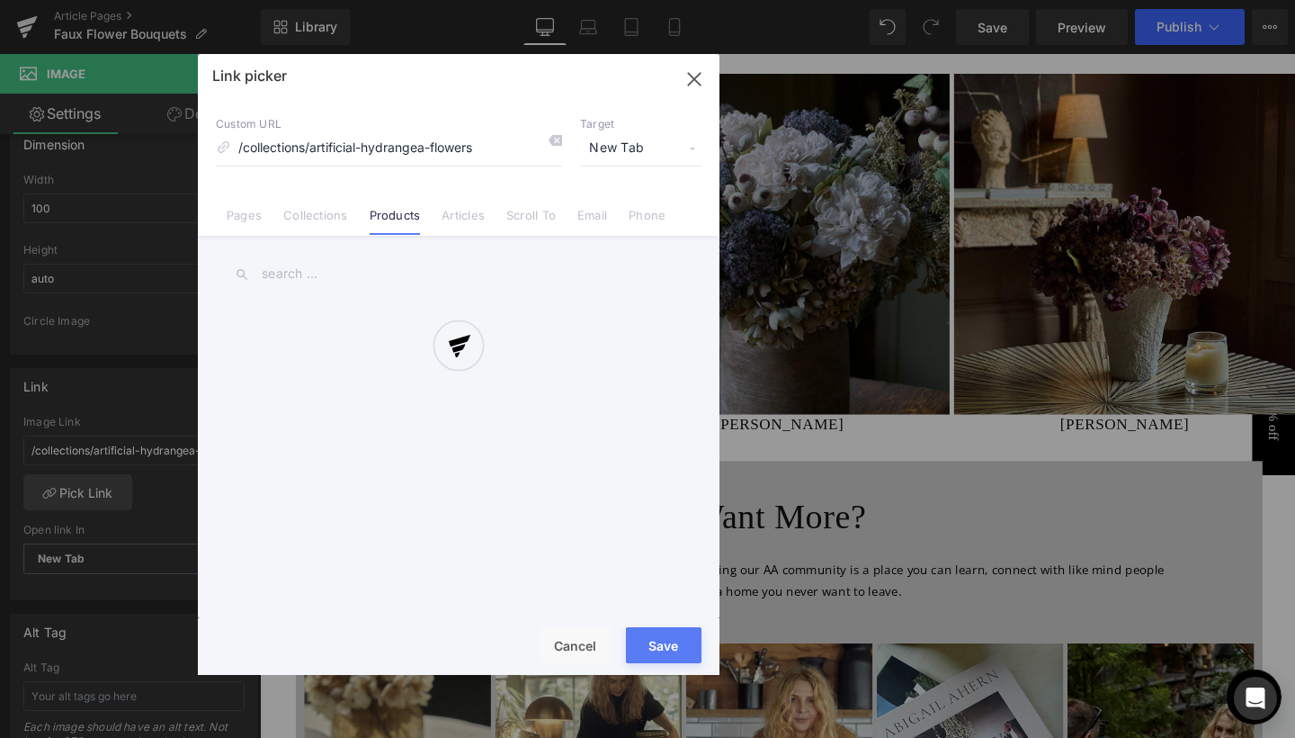
click at [283, 270] on div at bounding box center [459, 364] width 522 height 621
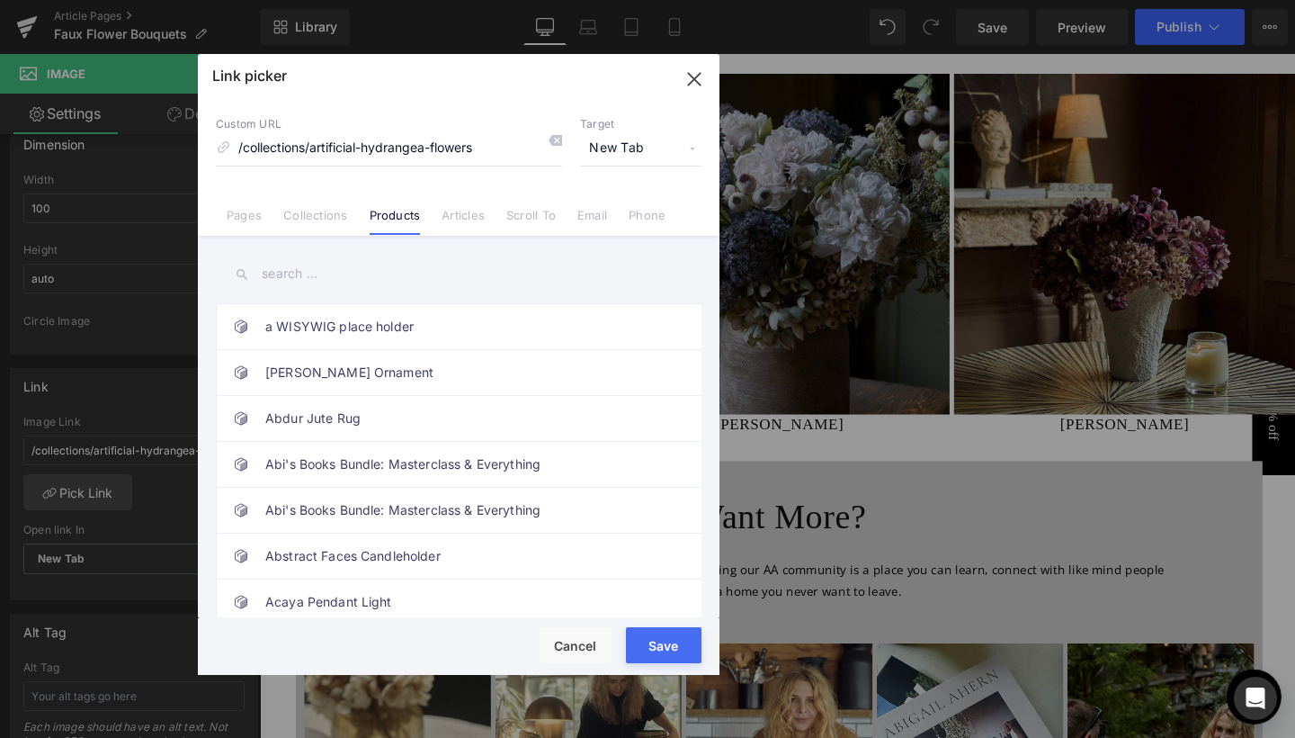
click at [283, 271] on input "text" at bounding box center [459, 274] width 486 height 40
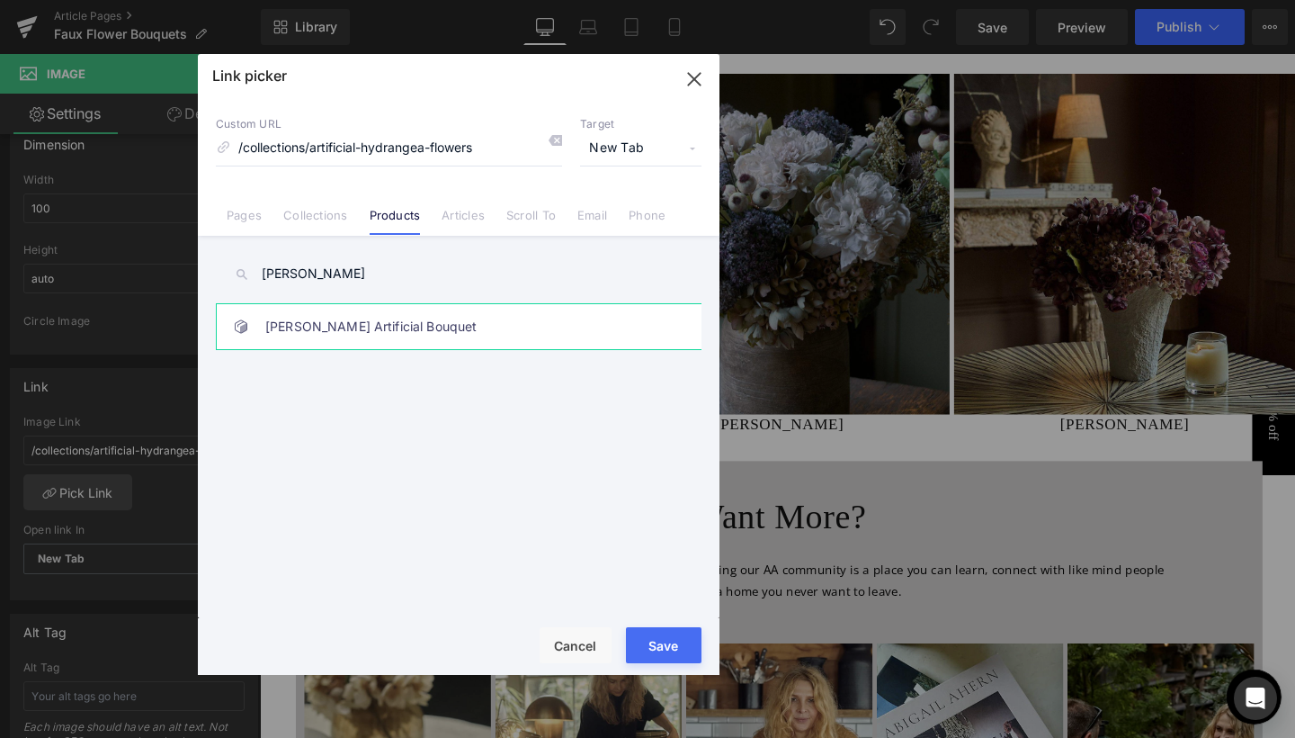
type input "deanna"
click at [267, 335] on link "[PERSON_NAME] Artificial Bouquet" at bounding box center [463, 326] width 396 height 45
type input "/products/deanna-artificial-bouquet"
click at [643, 646] on button "Save" at bounding box center [664, 645] width 76 height 36
type input "/products/deanna-artificial-bouquet"
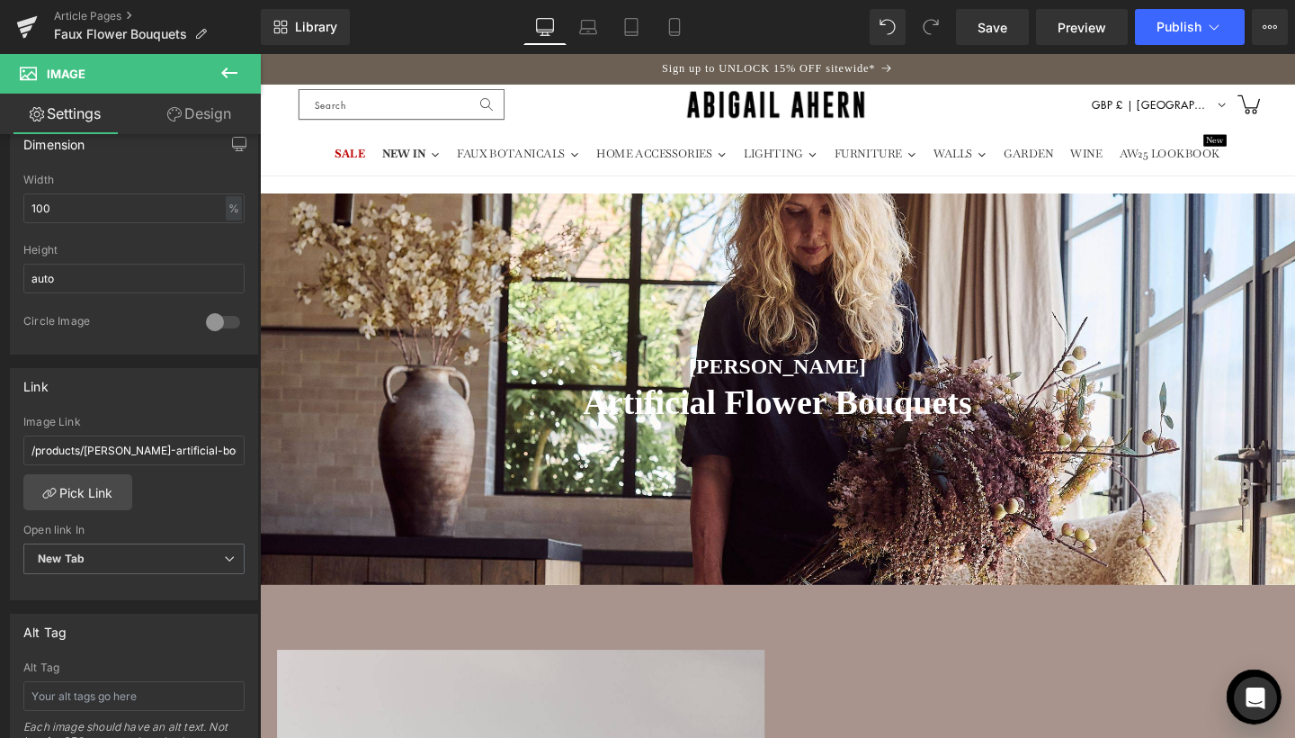
scroll to position [0, 0]
click at [679, 30] on icon at bounding box center [675, 27] width 18 height 18
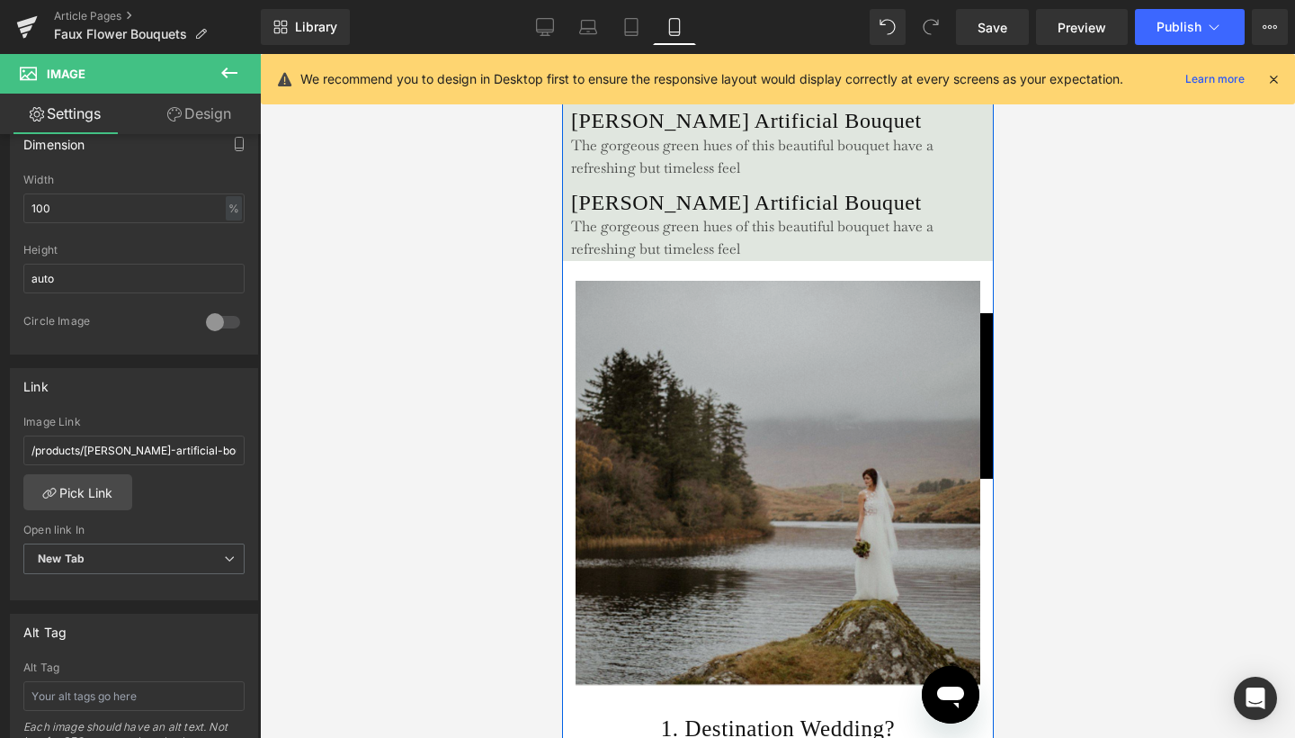
scroll to position [1321, 0]
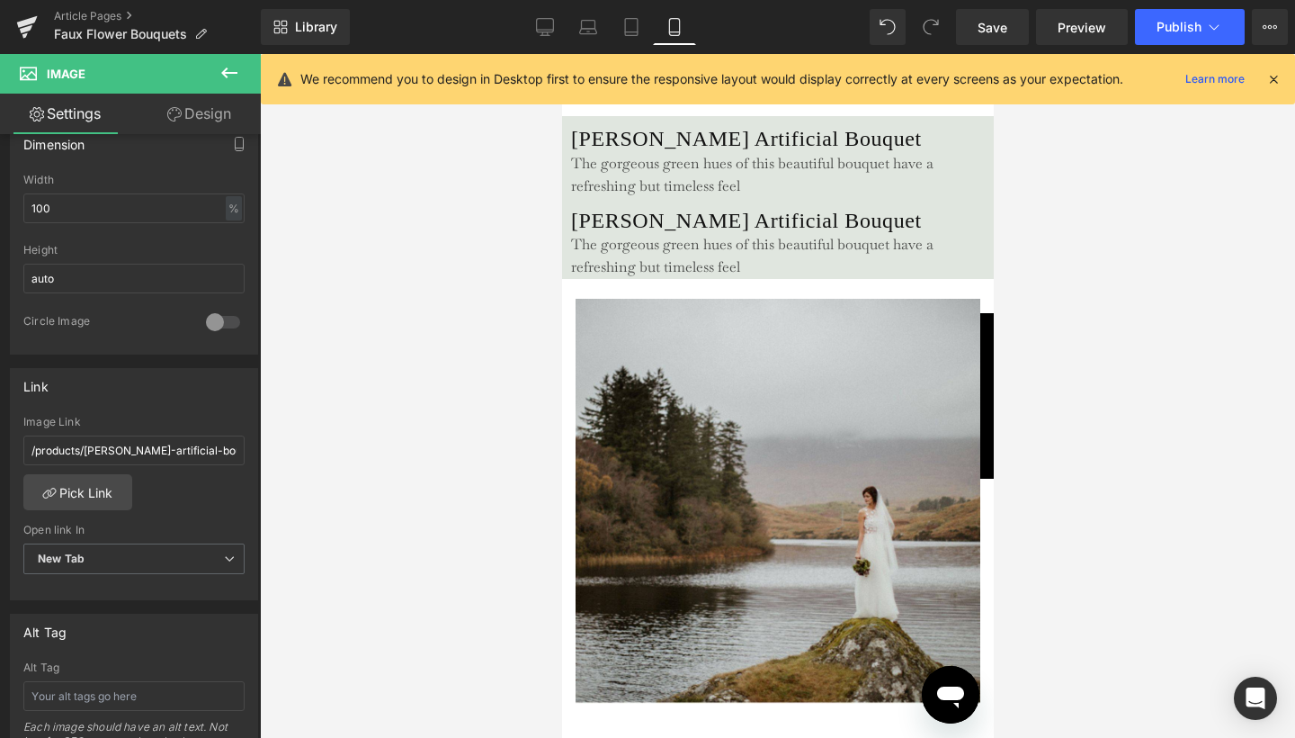
click at [228, 67] on icon at bounding box center [230, 73] width 22 height 22
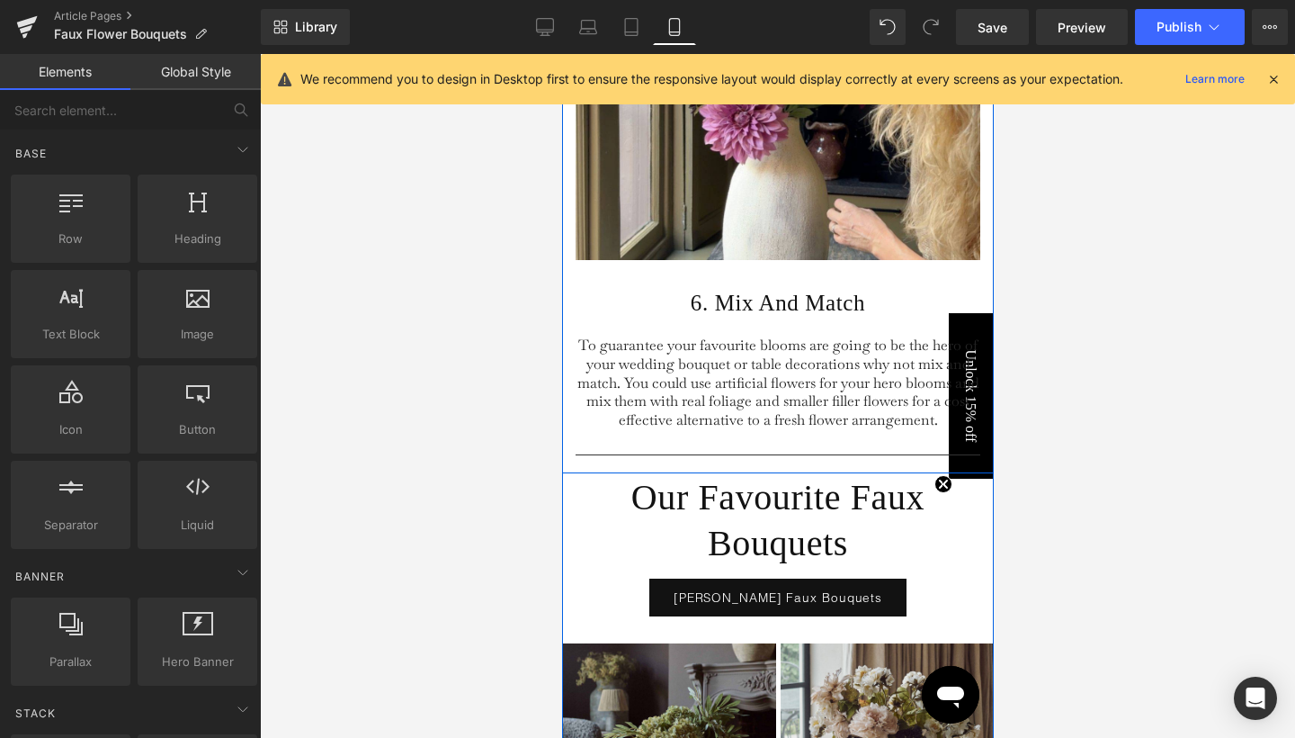
scroll to position [5608, 0]
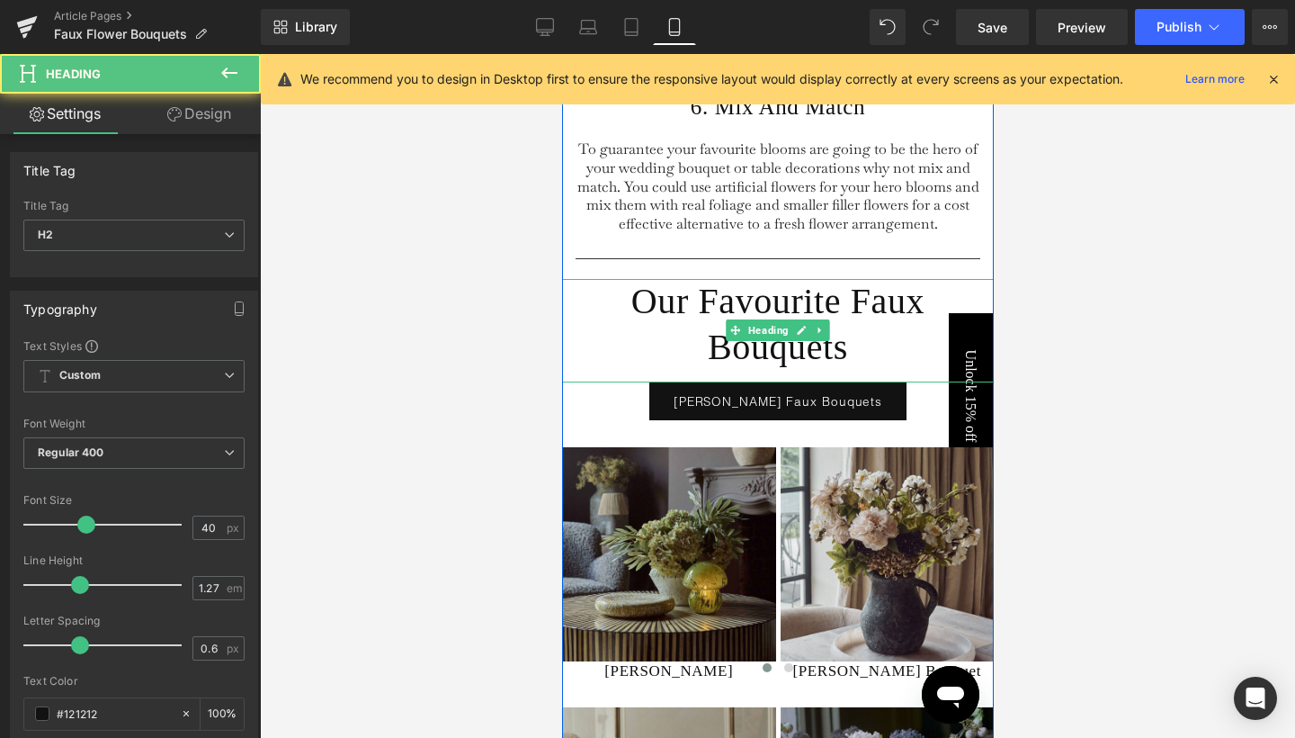
click at [719, 295] on h2 "Our Favourite Faux Bouquets" at bounding box center [777, 325] width 432 height 92
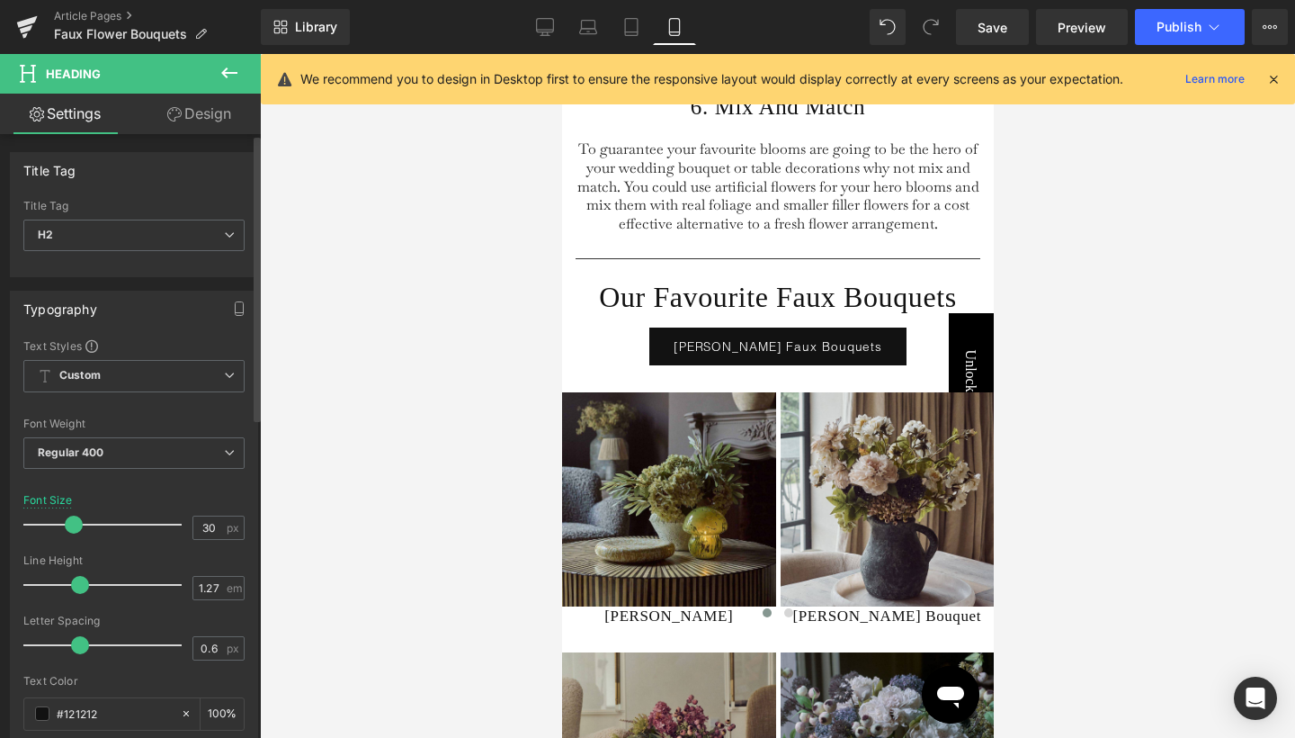
type input "29"
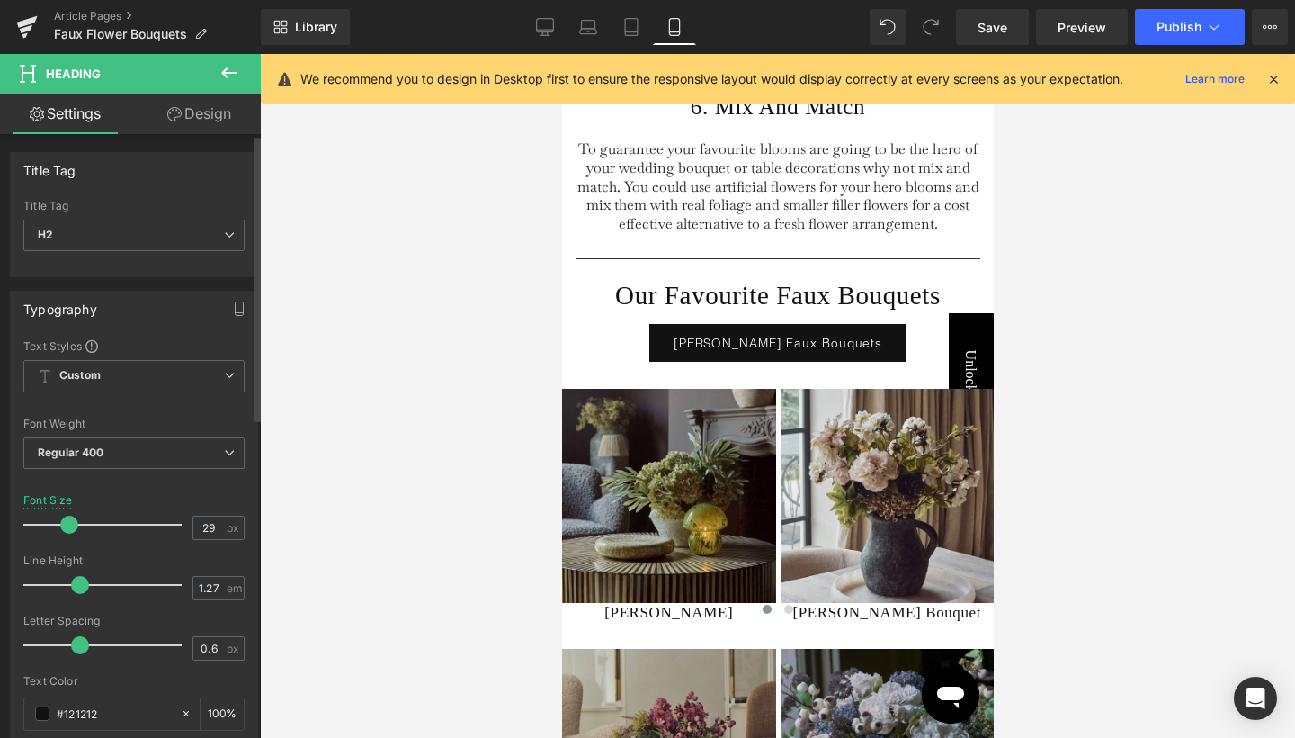
drag, startPoint x: 80, startPoint y: 521, endPoint x: 64, endPoint y: 520, distance: 16.2
click at [64, 520] on span at bounding box center [69, 524] width 18 height 18
click at [1054, 372] on div at bounding box center [777, 396] width 1035 height 684
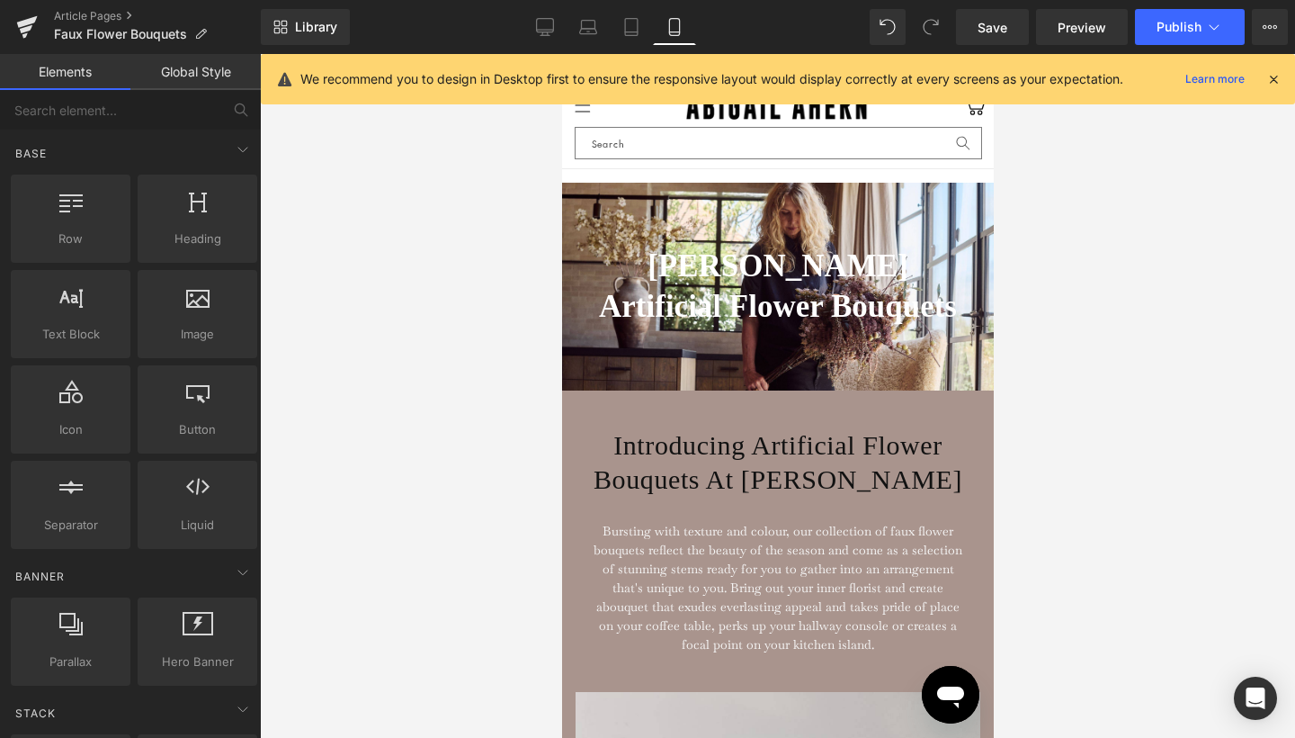
scroll to position [0, 0]
click at [559, 22] on link "Desktop" at bounding box center [544, 27] width 43 height 36
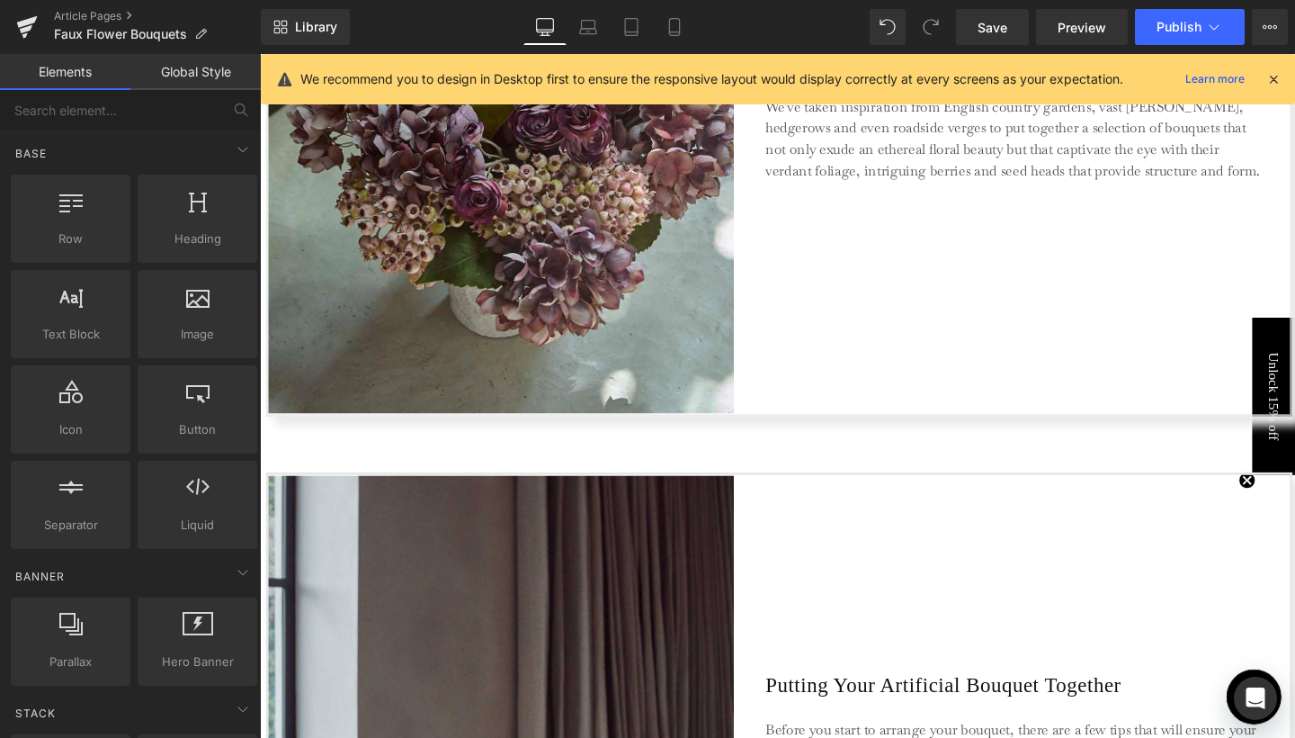
scroll to position [1631, 0]
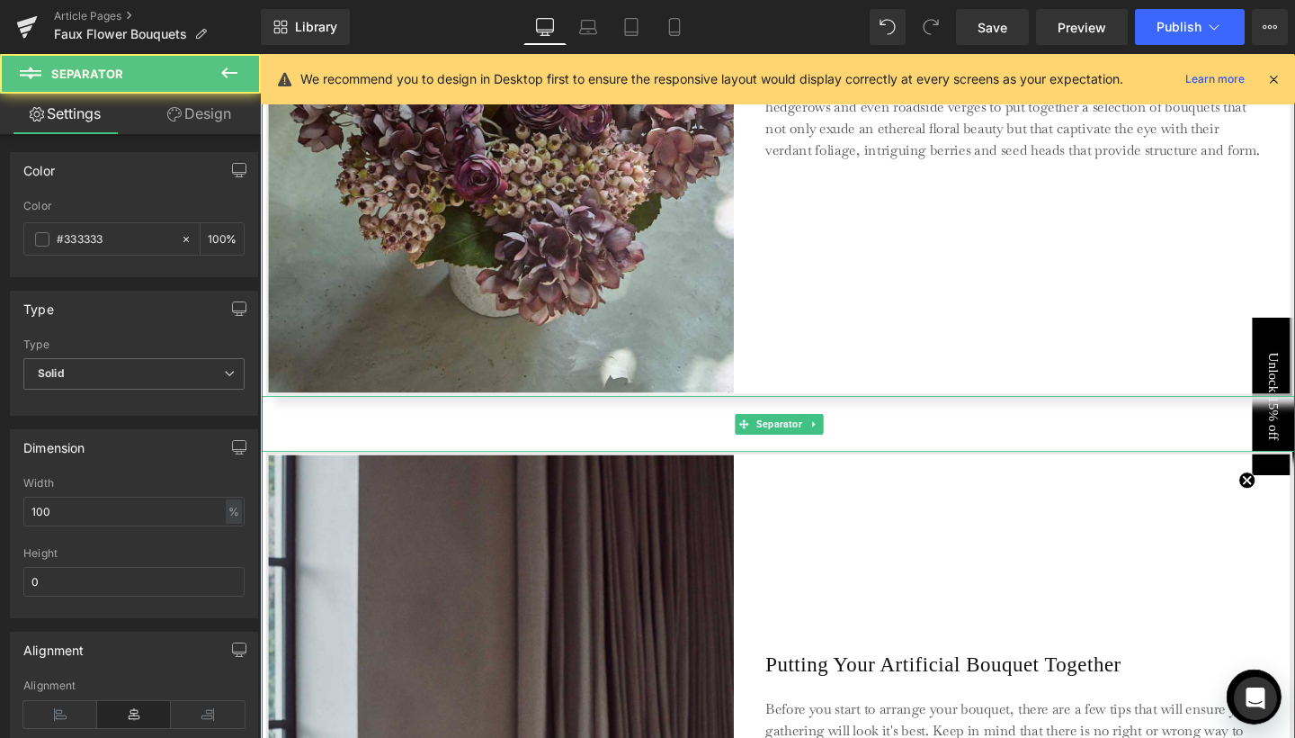
click at [765, 444] on div "Separator" at bounding box center [806, 443] width 1088 height 58
click at [849, 443] on hr at bounding box center [806, 447] width 1088 height 49
click at [845, 443] on link at bounding box center [843, 444] width 19 height 22
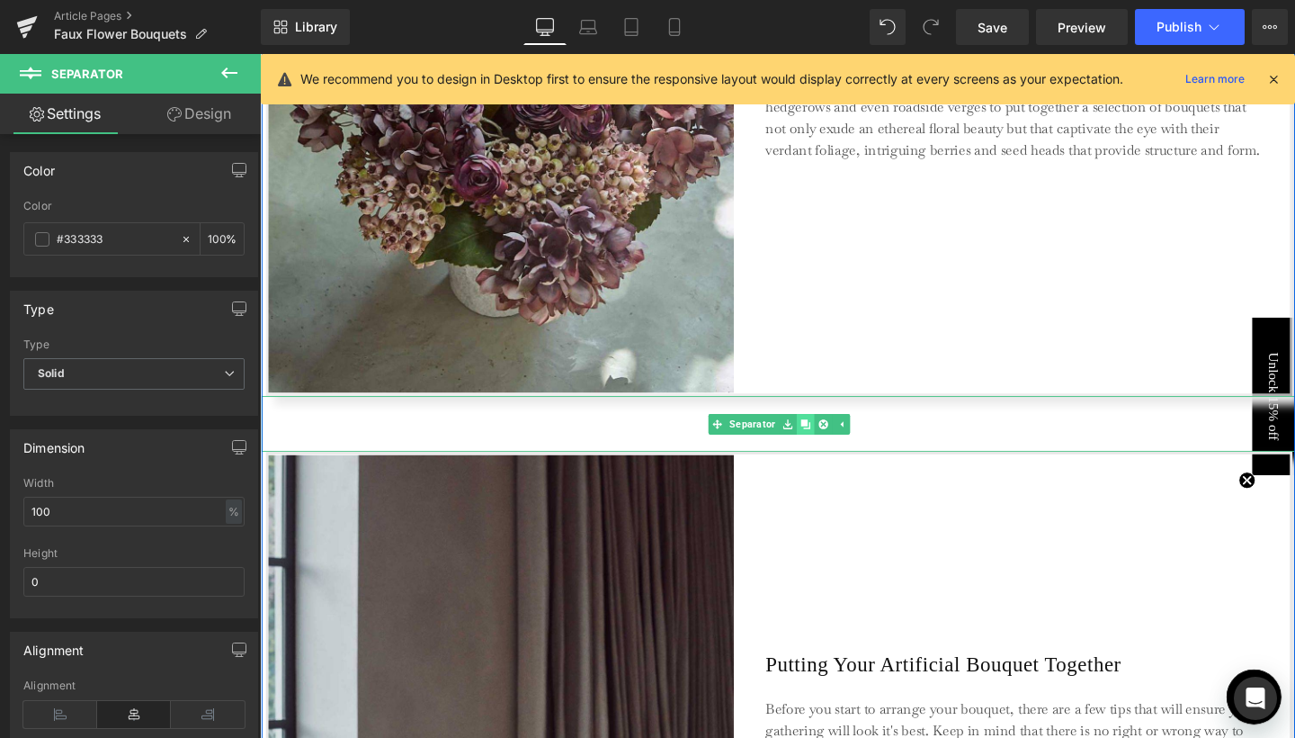
click at [828, 444] on icon at bounding box center [833, 443] width 10 height 10
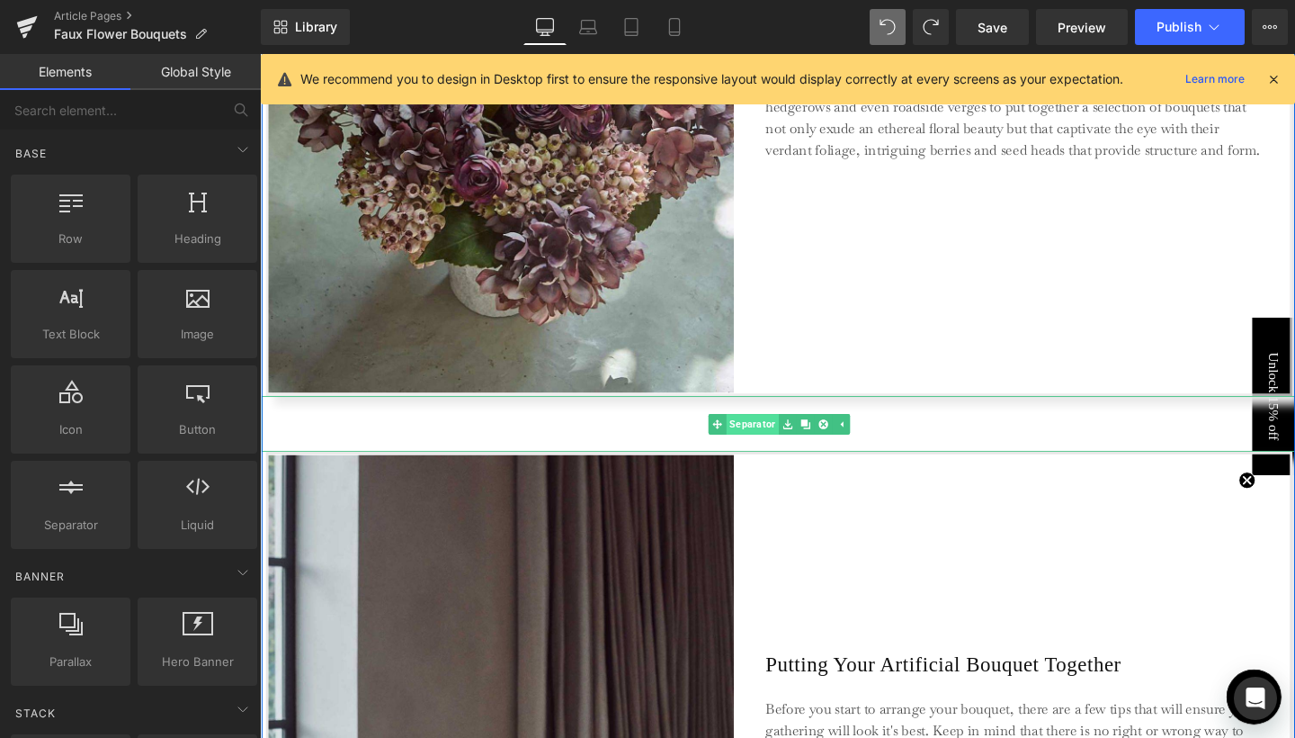
click at [768, 442] on link "Separator" at bounding box center [768, 444] width 74 height 22
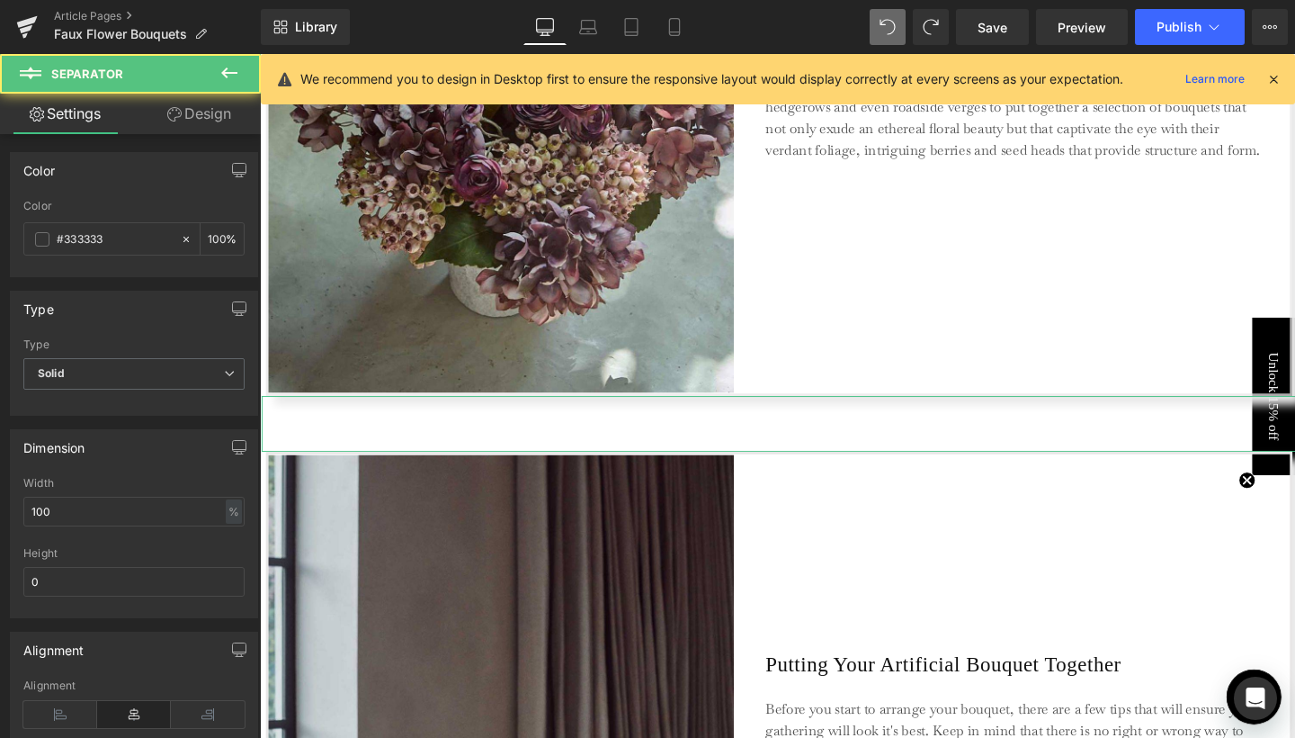
click at [223, 108] on link "Design" at bounding box center [199, 114] width 130 height 40
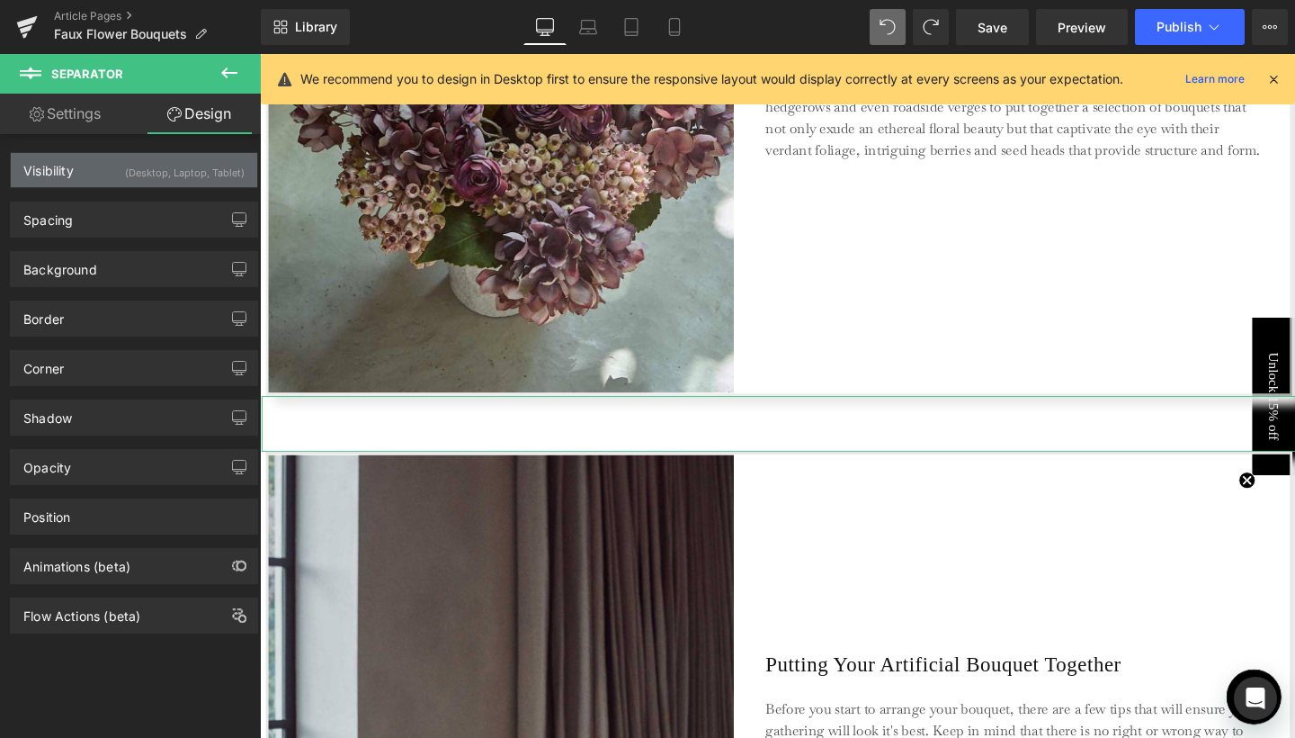
click at [125, 179] on div "(Desktop, Laptop, Tablet)" at bounding box center [185, 168] width 120 height 30
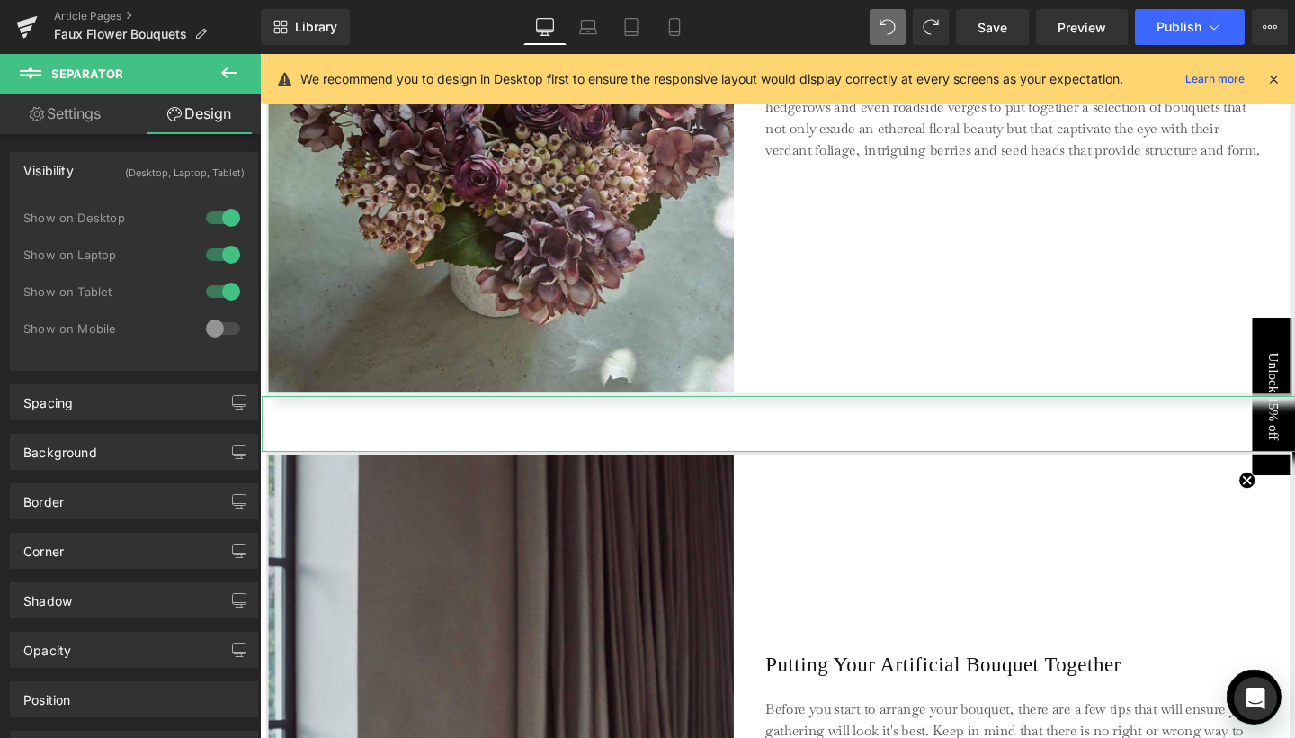
click at [206, 328] on div at bounding box center [222, 328] width 43 height 29
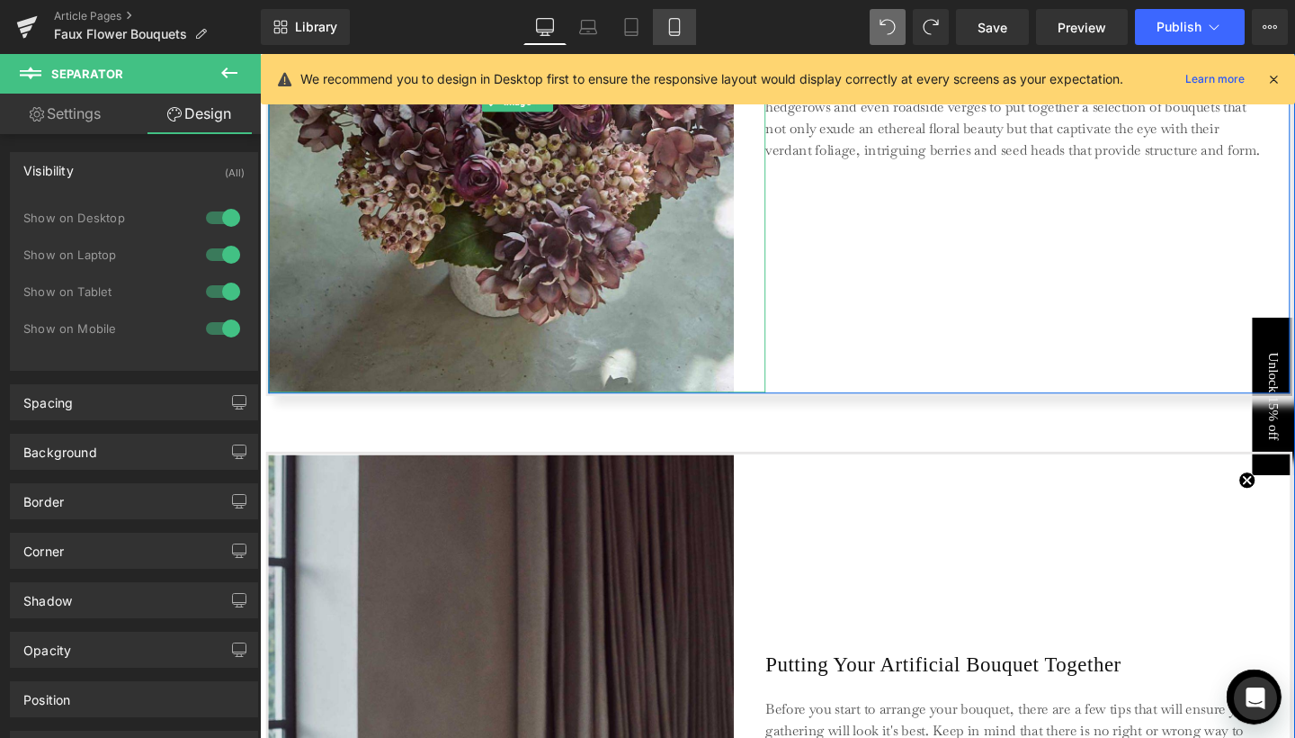
click at [682, 23] on icon at bounding box center [675, 27] width 18 height 18
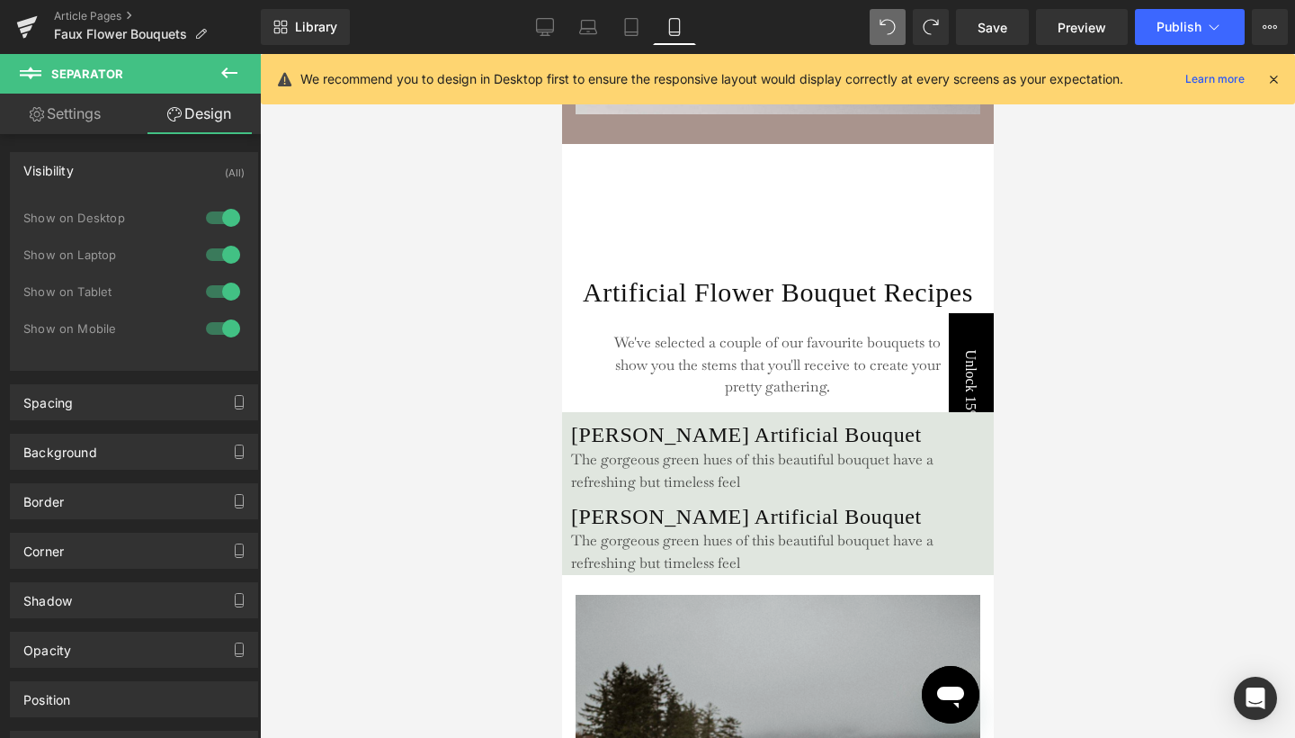
scroll to position [928, 0]
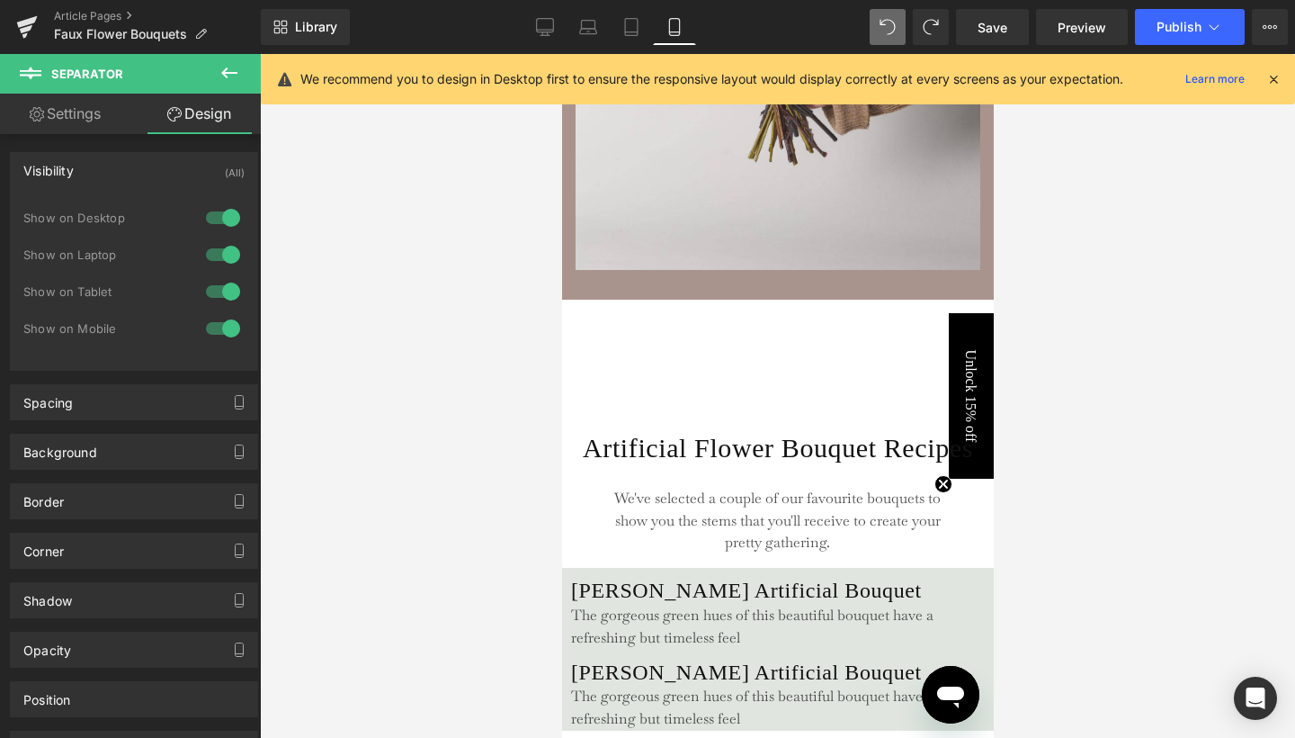
click at [666, 411] on div "Separator" at bounding box center [777, 401] width 432 height 58
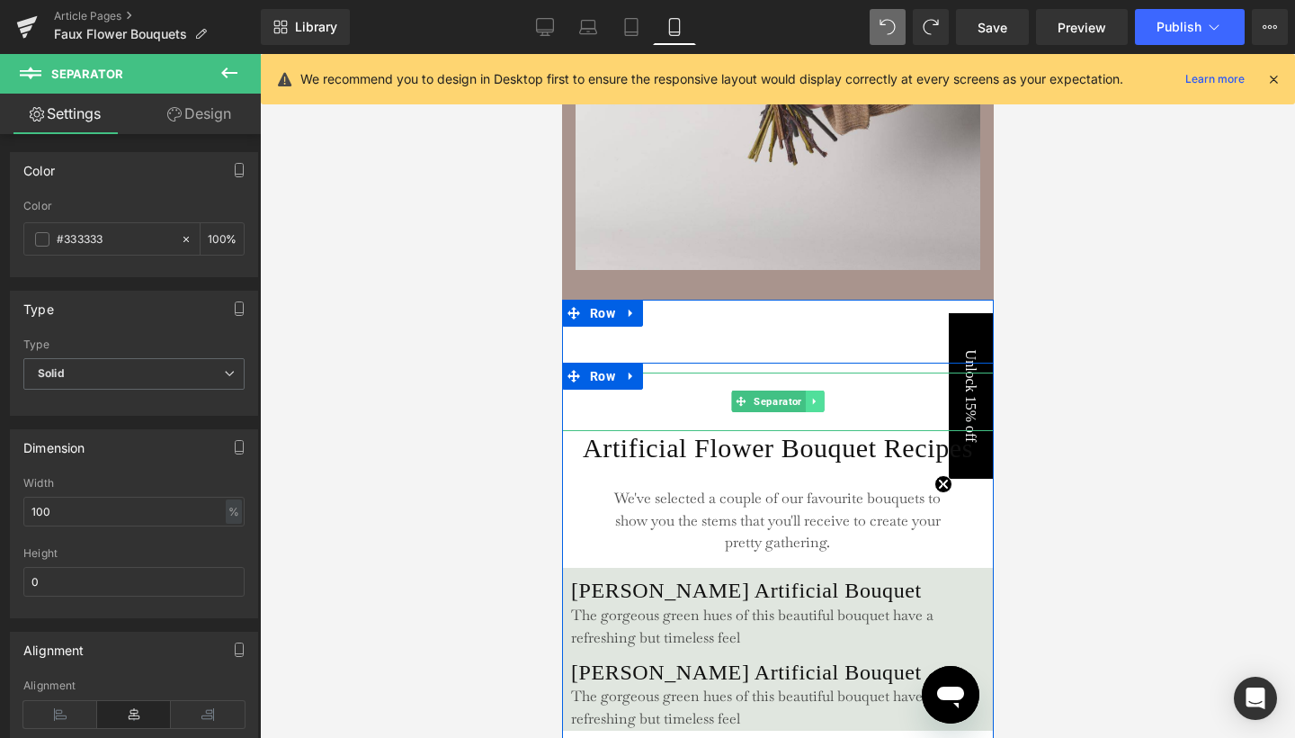
click at [814, 407] on icon at bounding box center [814, 401] width 10 height 11
click at [802, 406] on icon at bounding box center [805, 401] width 10 height 10
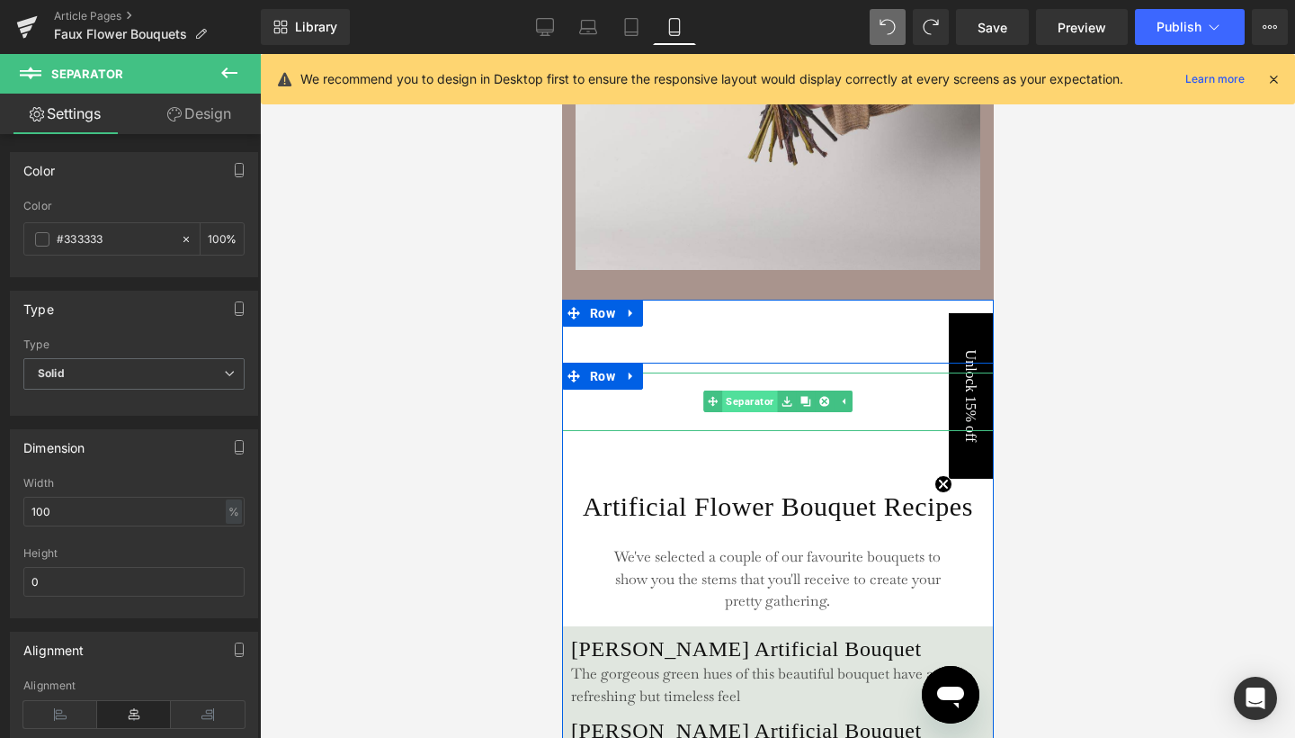
click at [759, 412] on span "Separator" at bounding box center [748, 401] width 55 height 22
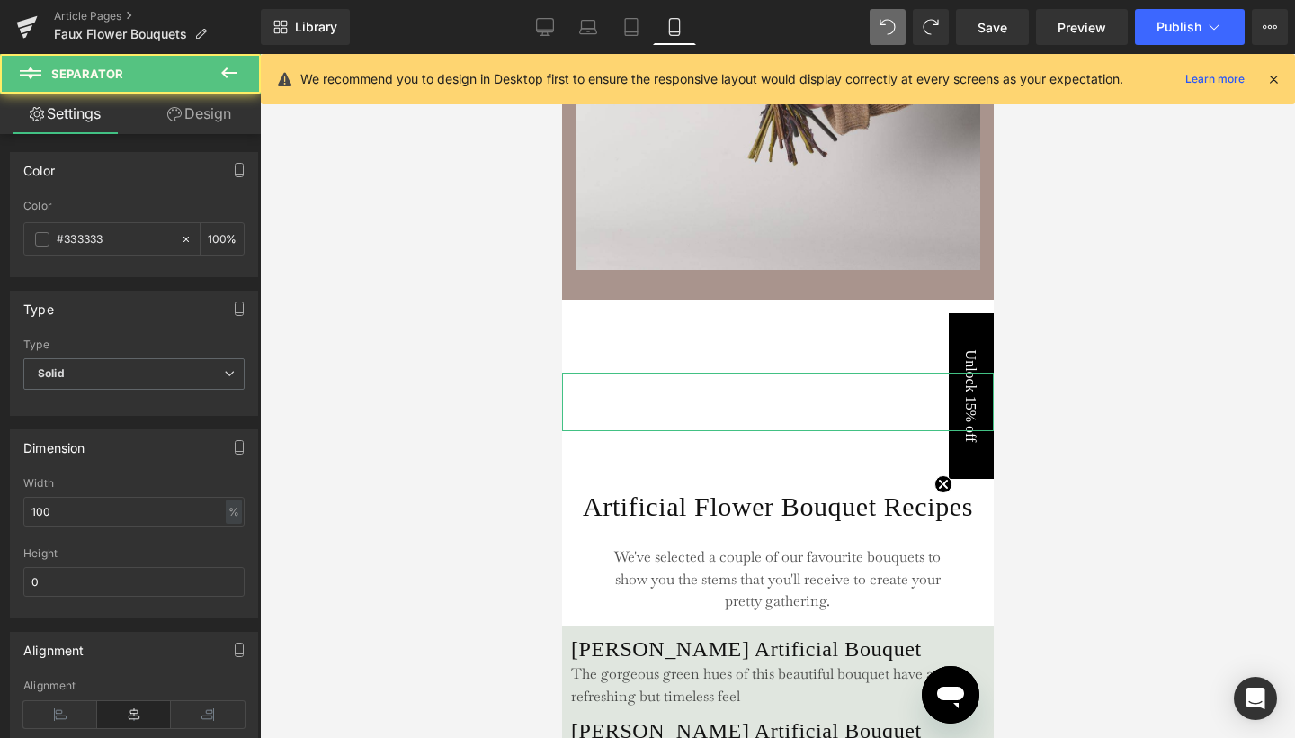
click at [209, 95] on link "Design" at bounding box center [199, 114] width 130 height 40
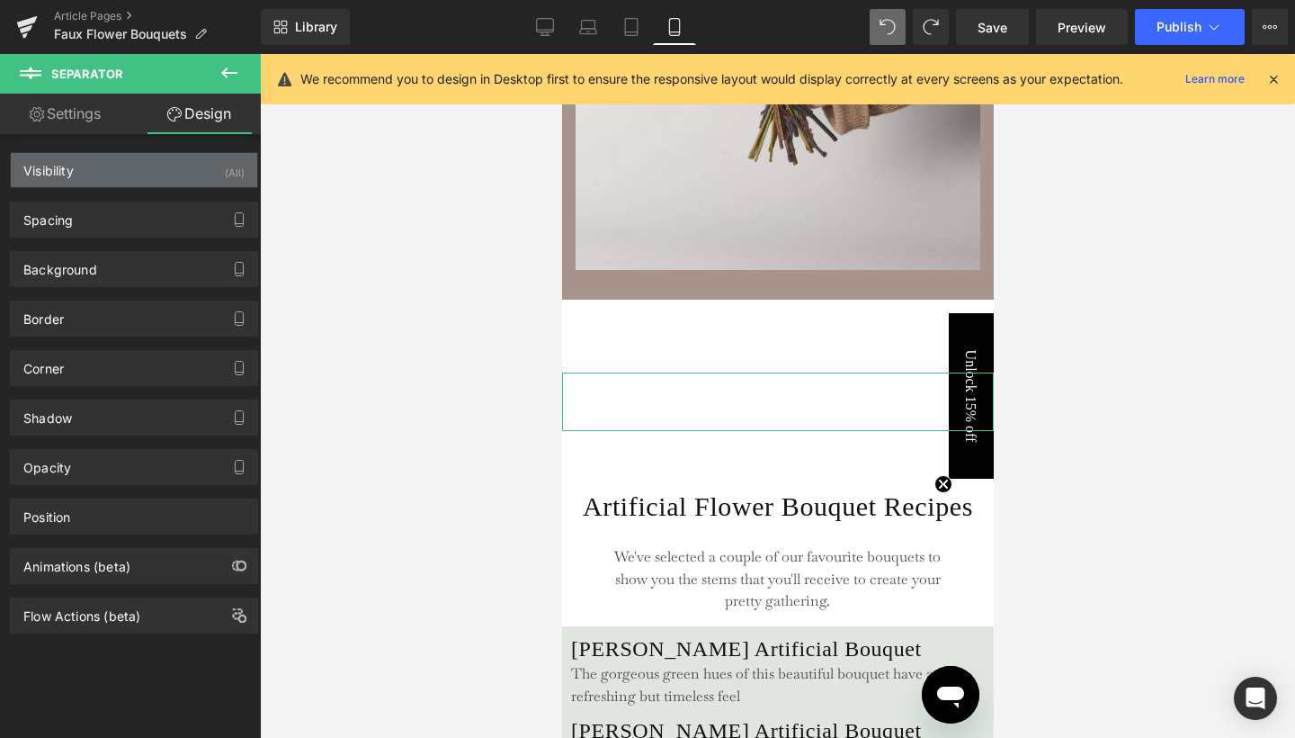
click at [223, 186] on div "Visibility (All)" at bounding box center [134, 170] width 246 height 34
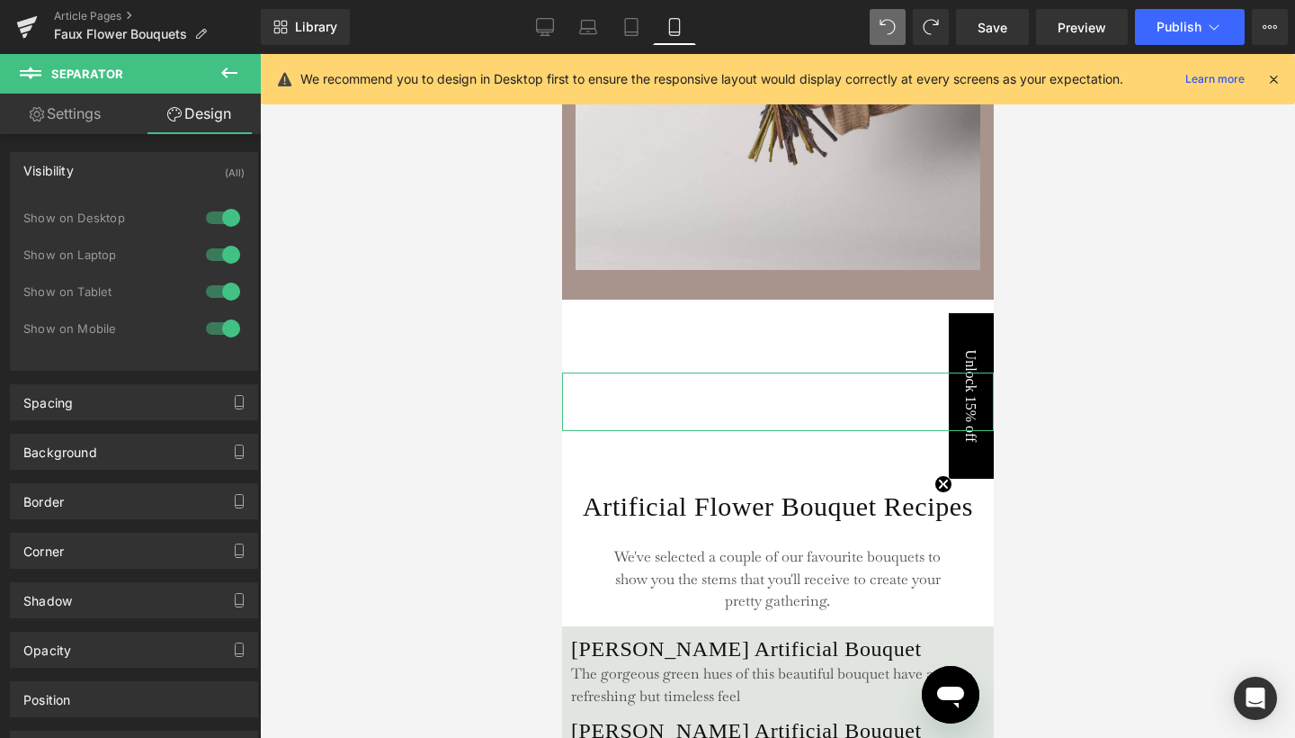
click at [232, 325] on div at bounding box center [222, 328] width 43 height 29
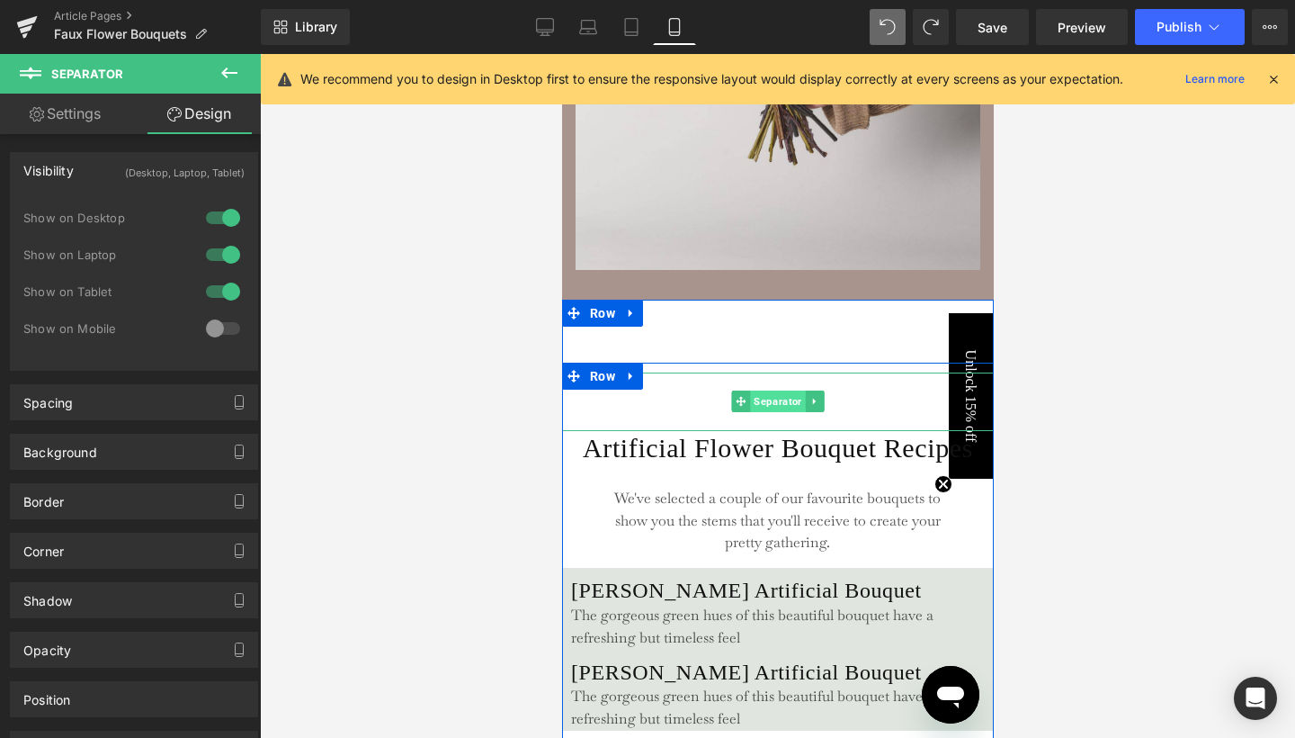
click at [768, 412] on span "Separator" at bounding box center [776, 401] width 55 height 22
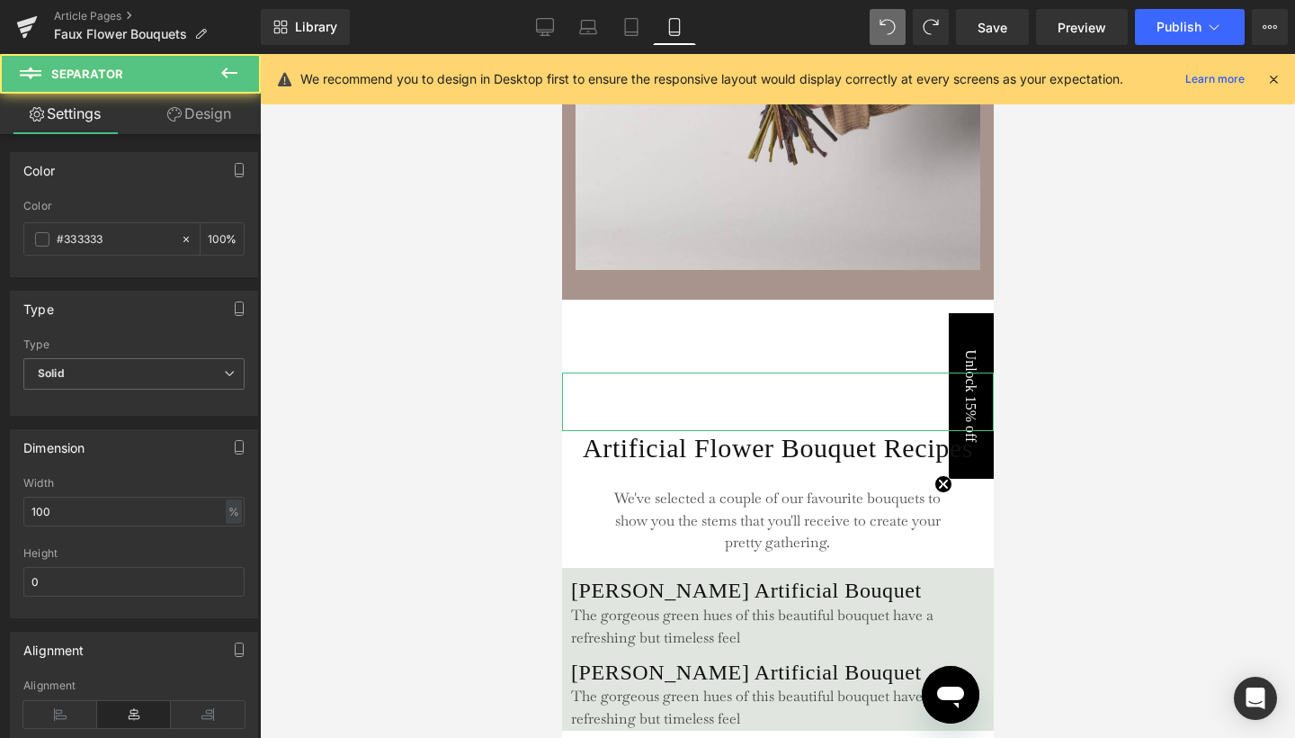
click at [225, 120] on link "Design" at bounding box center [199, 114] width 130 height 40
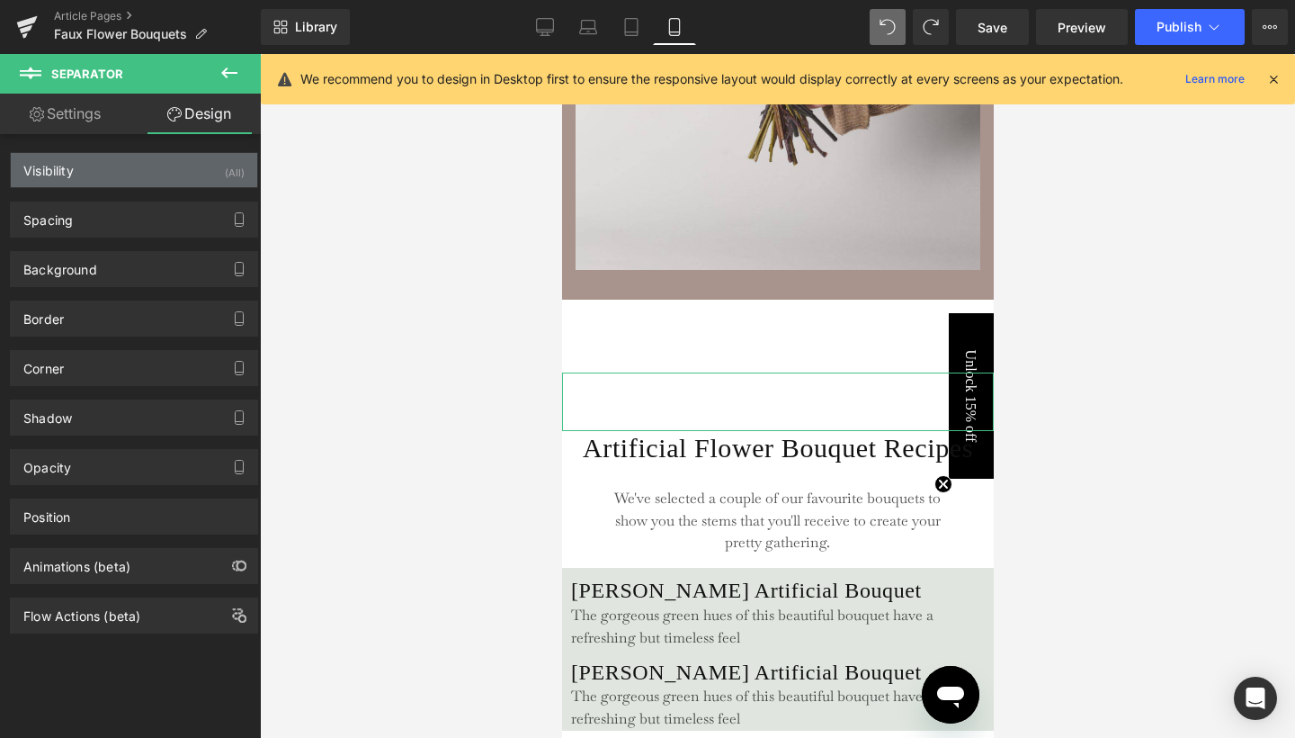
click at [225, 167] on div "(All)" at bounding box center [235, 168] width 20 height 30
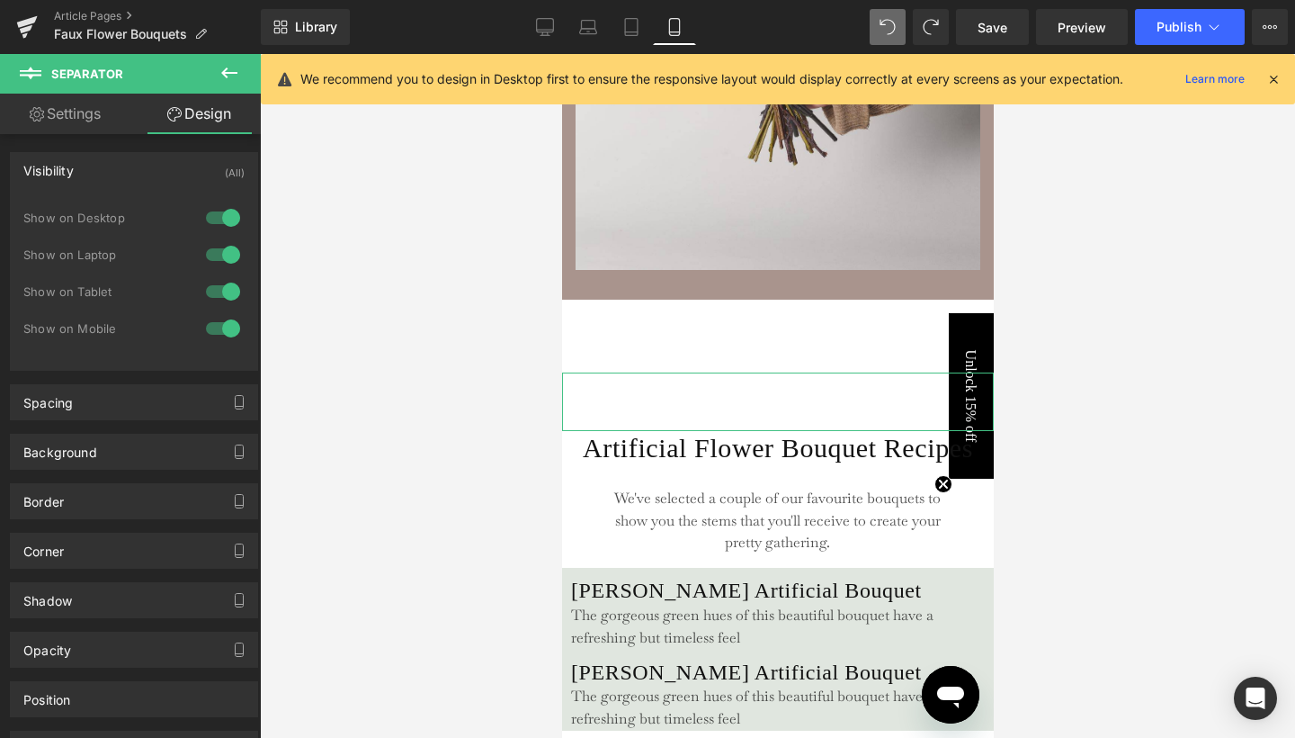
click at [224, 218] on div at bounding box center [222, 217] width 43 height 29
click at [225, 247] on div at bounding box center [222, 254] width 43 height 29
click at [229, 308] on div "Show on Tablet" at bounding box center [133, 300] width 221 height 37
click at [228, 296] on div at bounding box center [222, 291] width 43 height 29
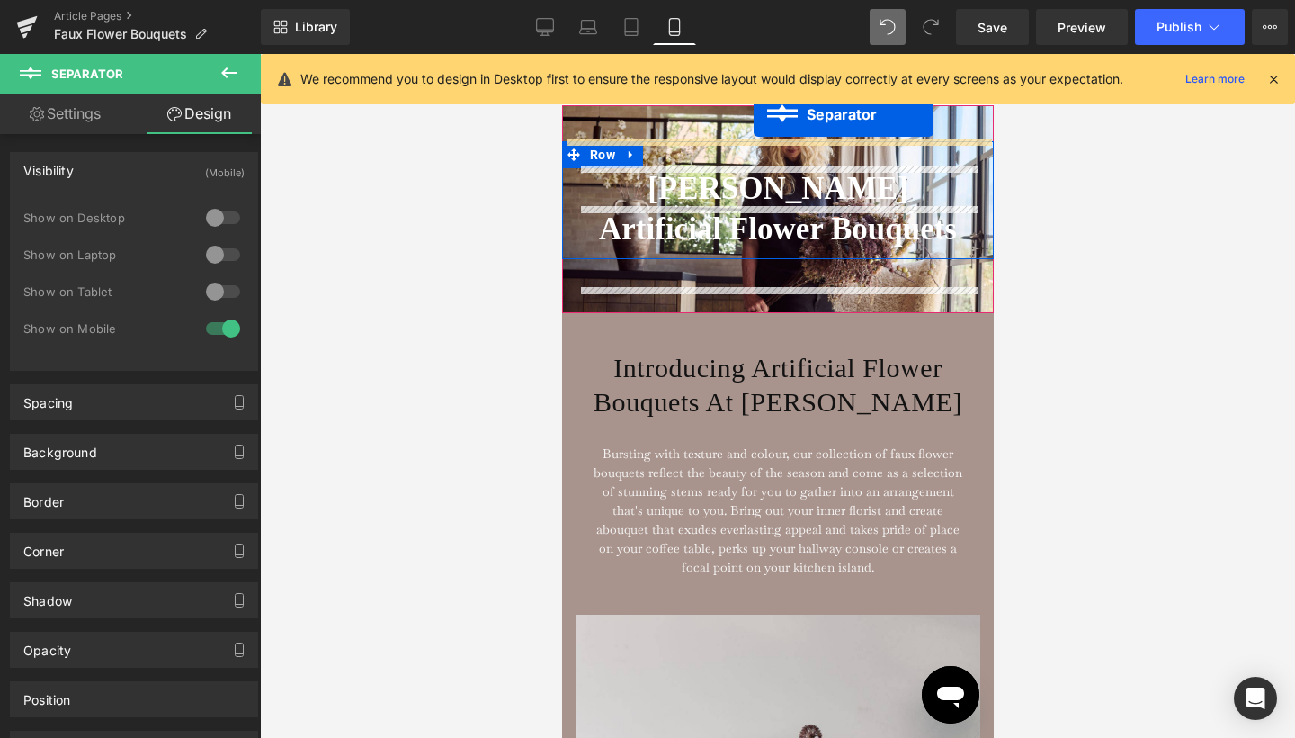
scroll to position [23, 0]
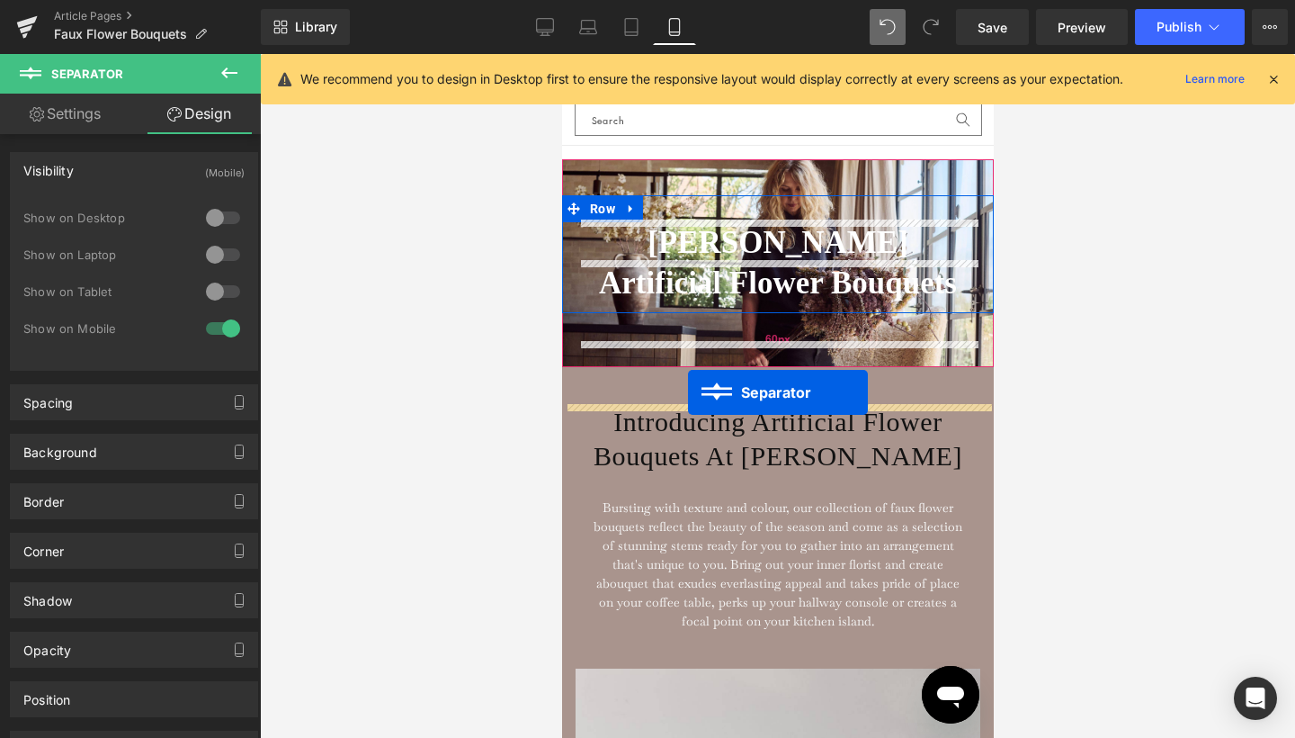
drag, startPoint x: 771, startPoint y: 437, endPoint x: 687, endPoint y: 392, distance: 95.0
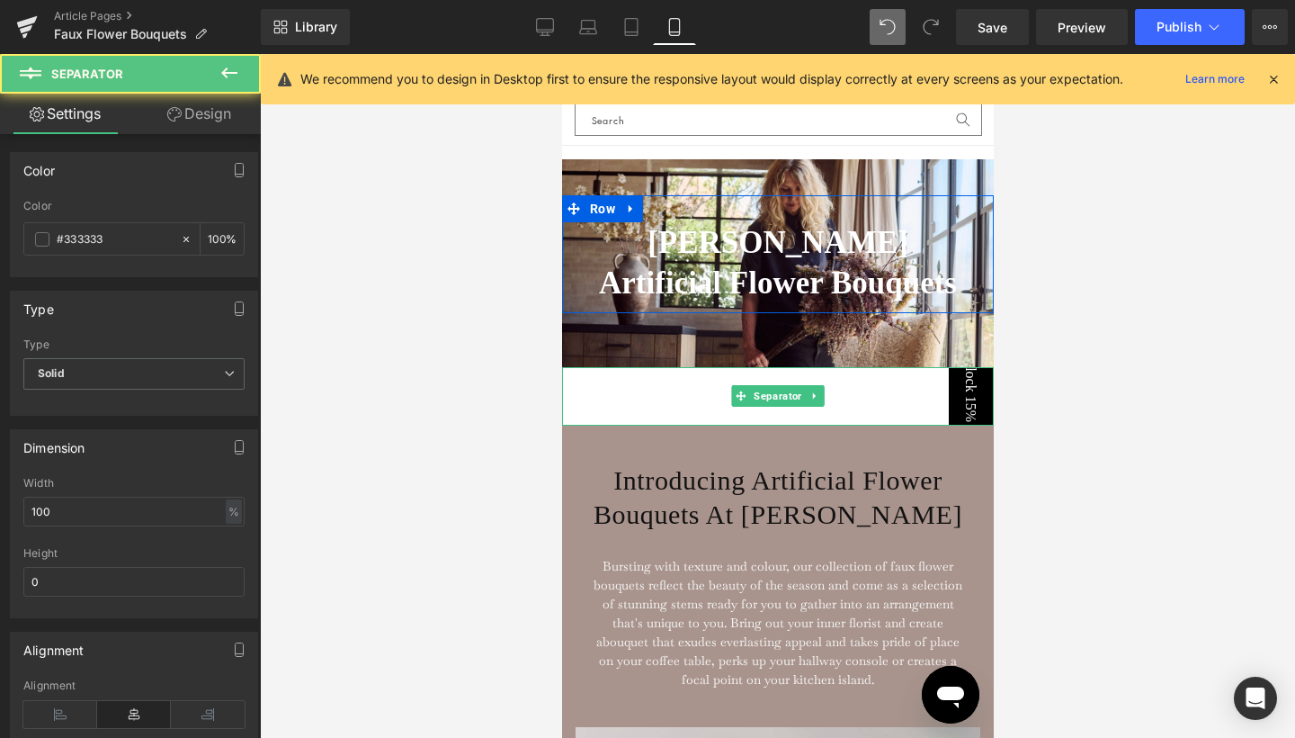
click at [1024, 377] on div at bounding box center [777, 396] width 1035 height 684
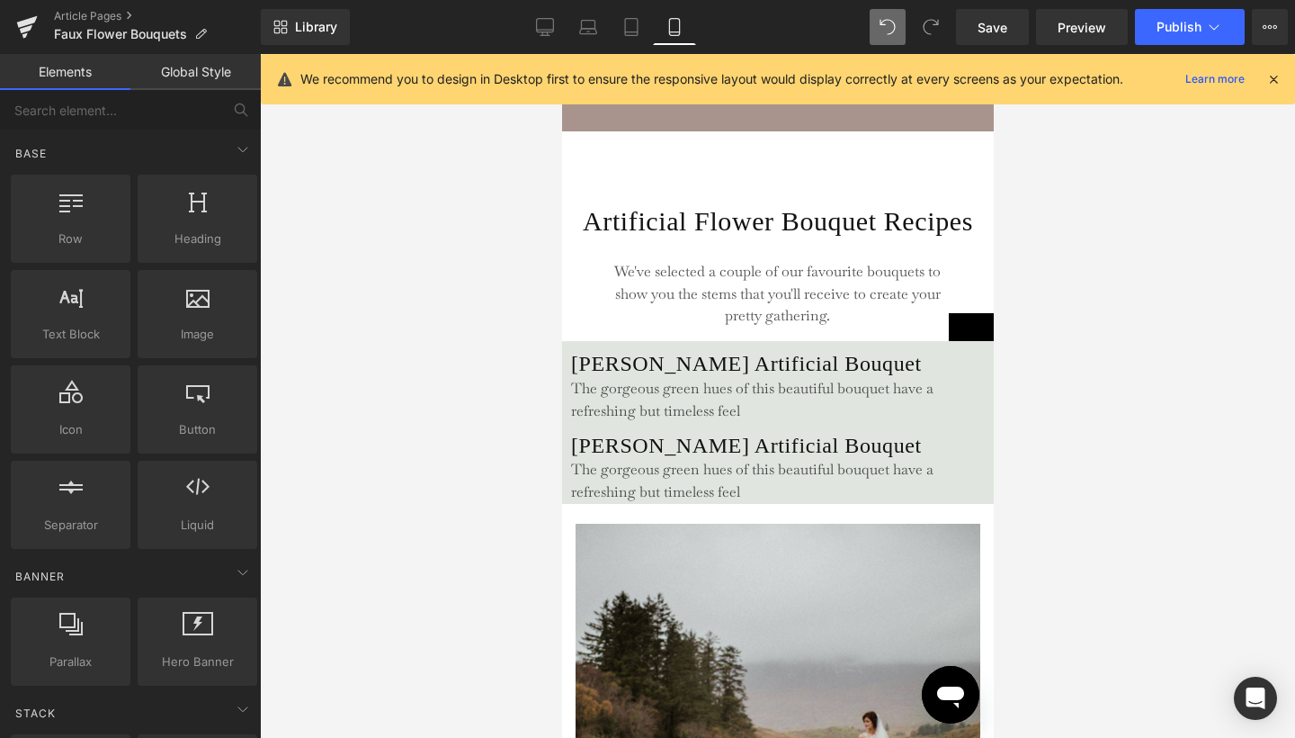
scroll to position [1051, 0]
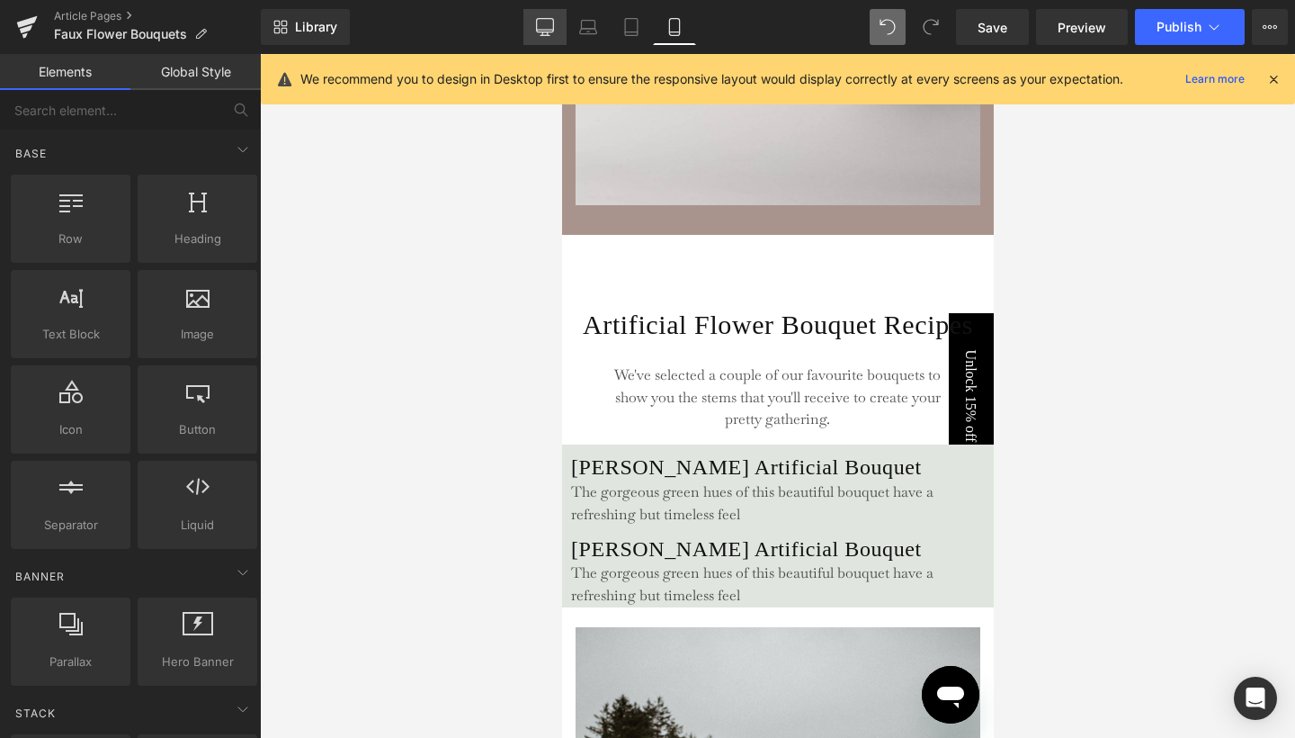
click at [545, 27] on icon at bounding box center [545, 27] width 18 height 18
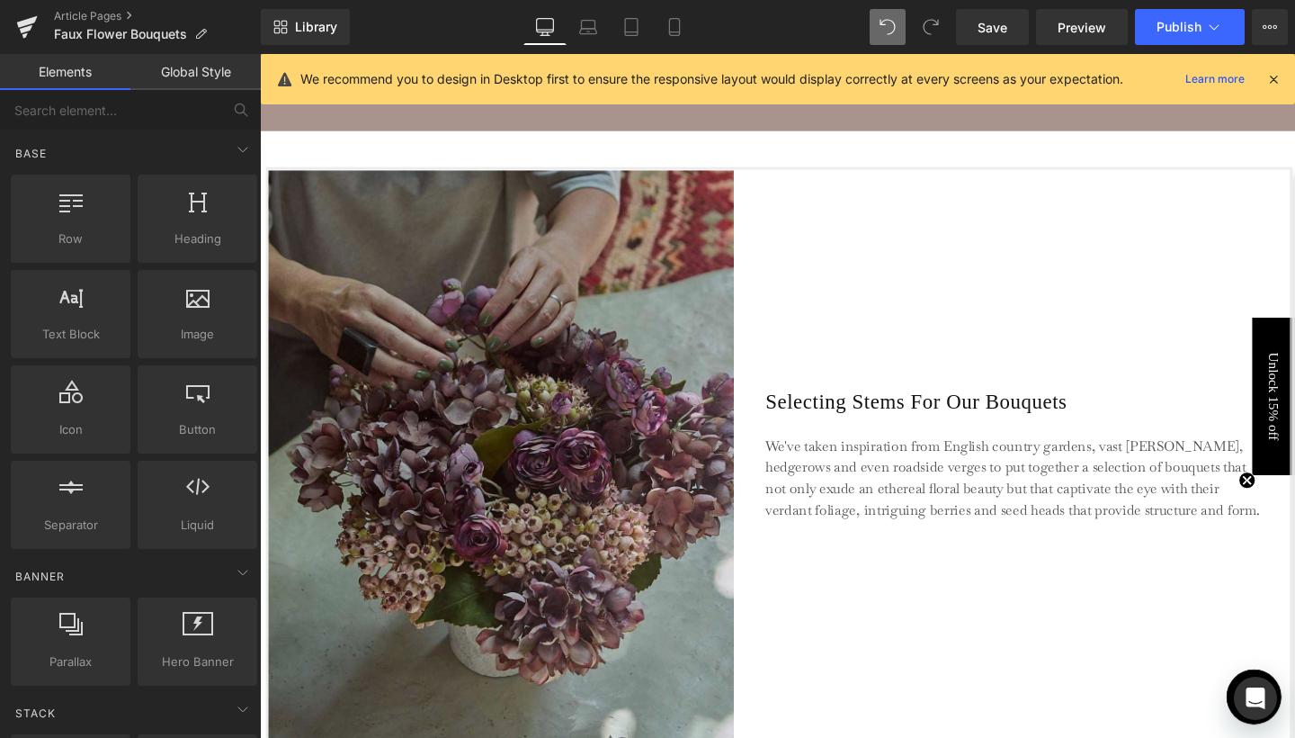
scroll to position [1163, 0]
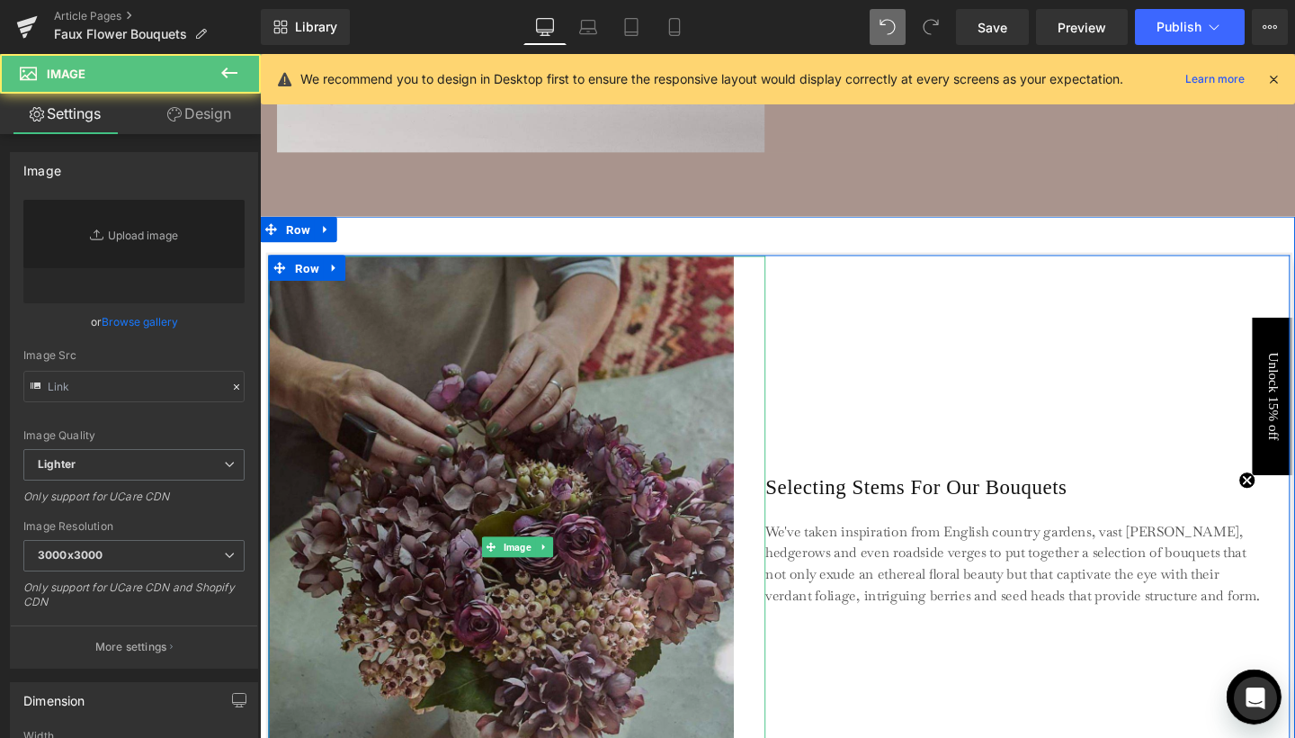
type input "https://ucarecdn.com/2a5a43f7-f41a-4a69-a9d0-3084f4af0feb/-/format/auto/-/previ…"
click at [571, 291] on img at bounding box center [530, 572] width 523 height 612
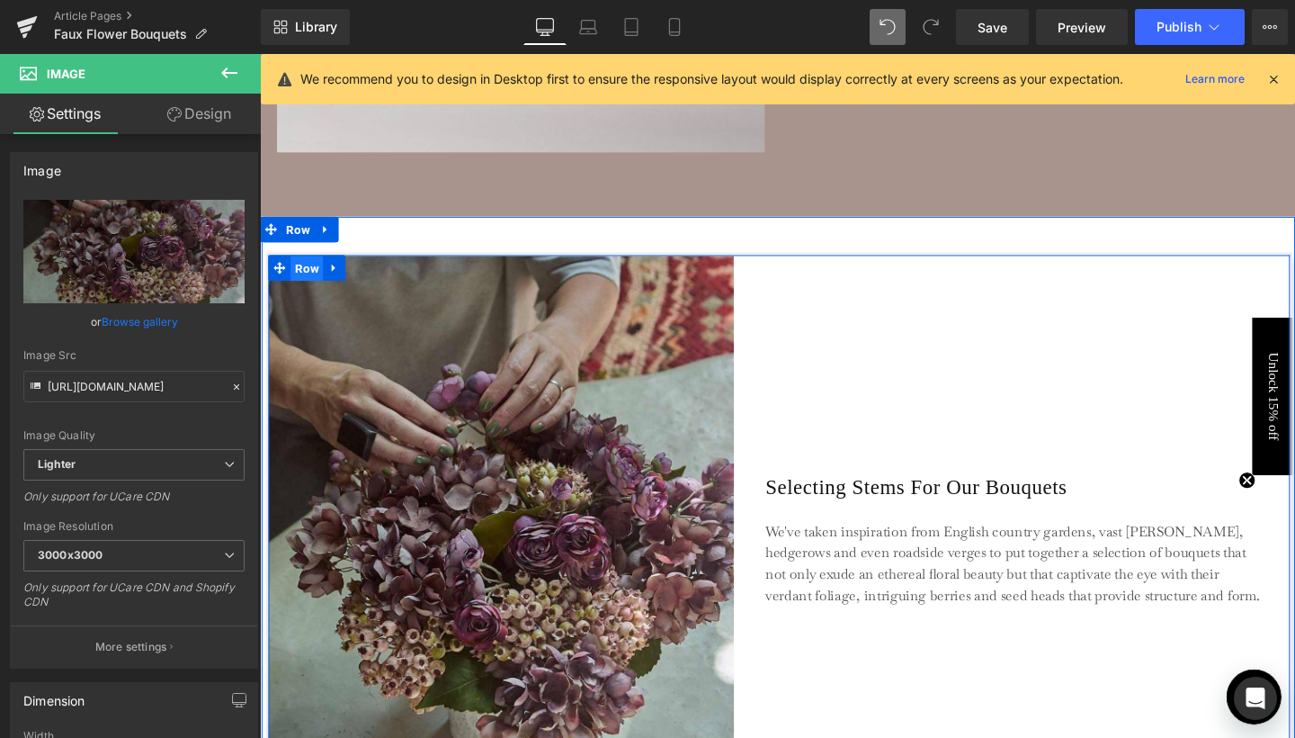
click at [310, 274] on span "Row" at bounding box center [309, 279] width 34 height 27
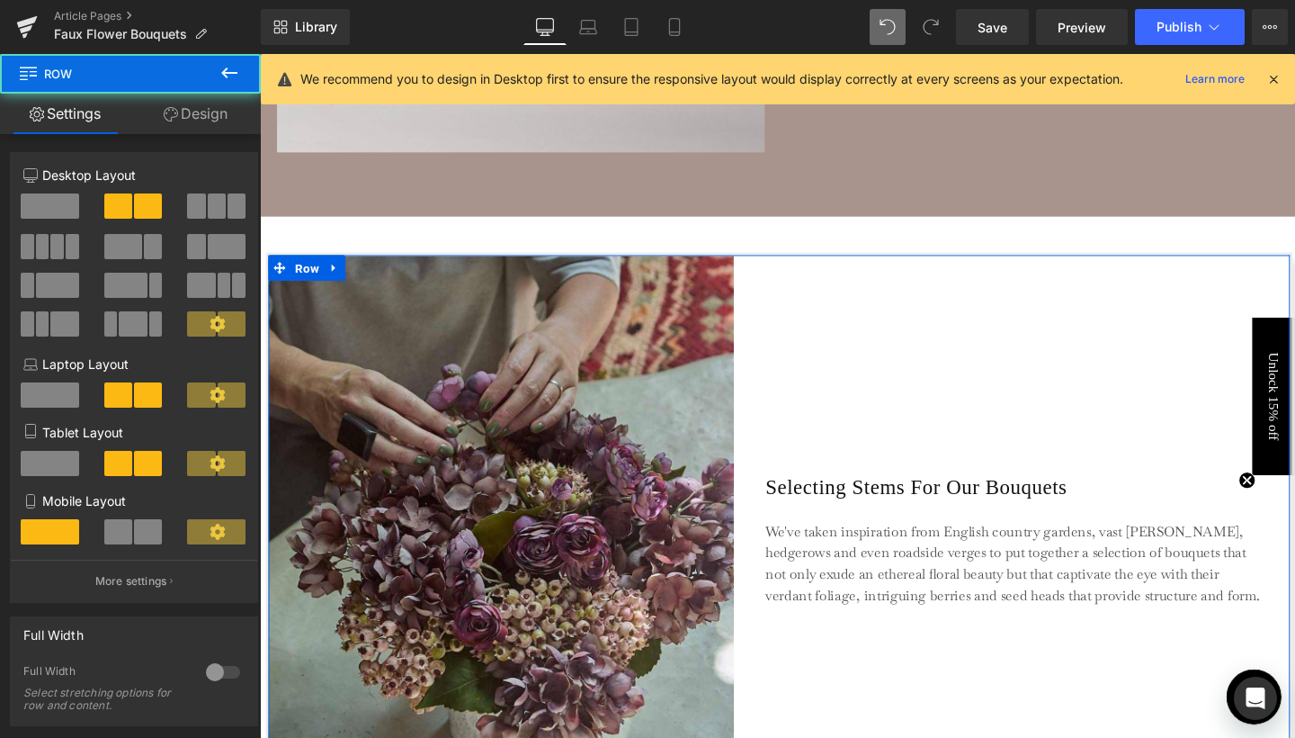
click at [220, 121] on link "Design" at bounding box center [195, 114] width 130 height 40
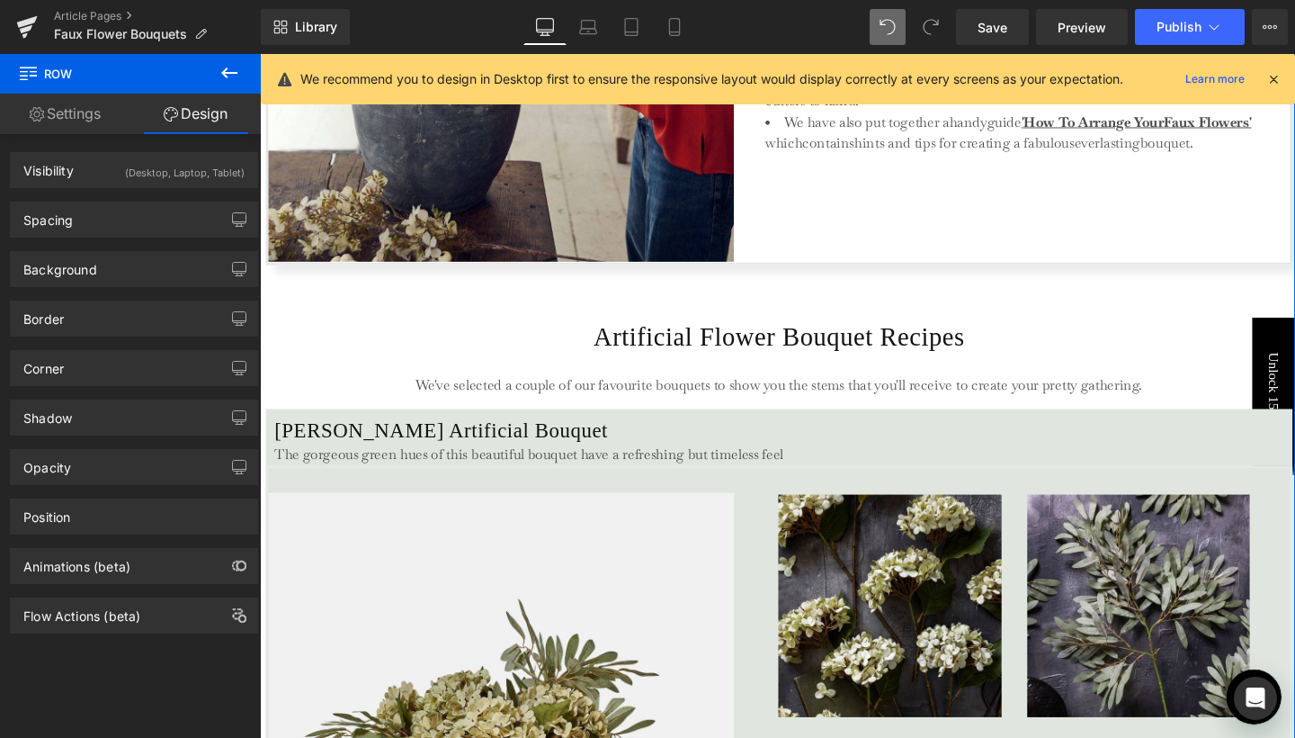
scroll to position [3130, 0]
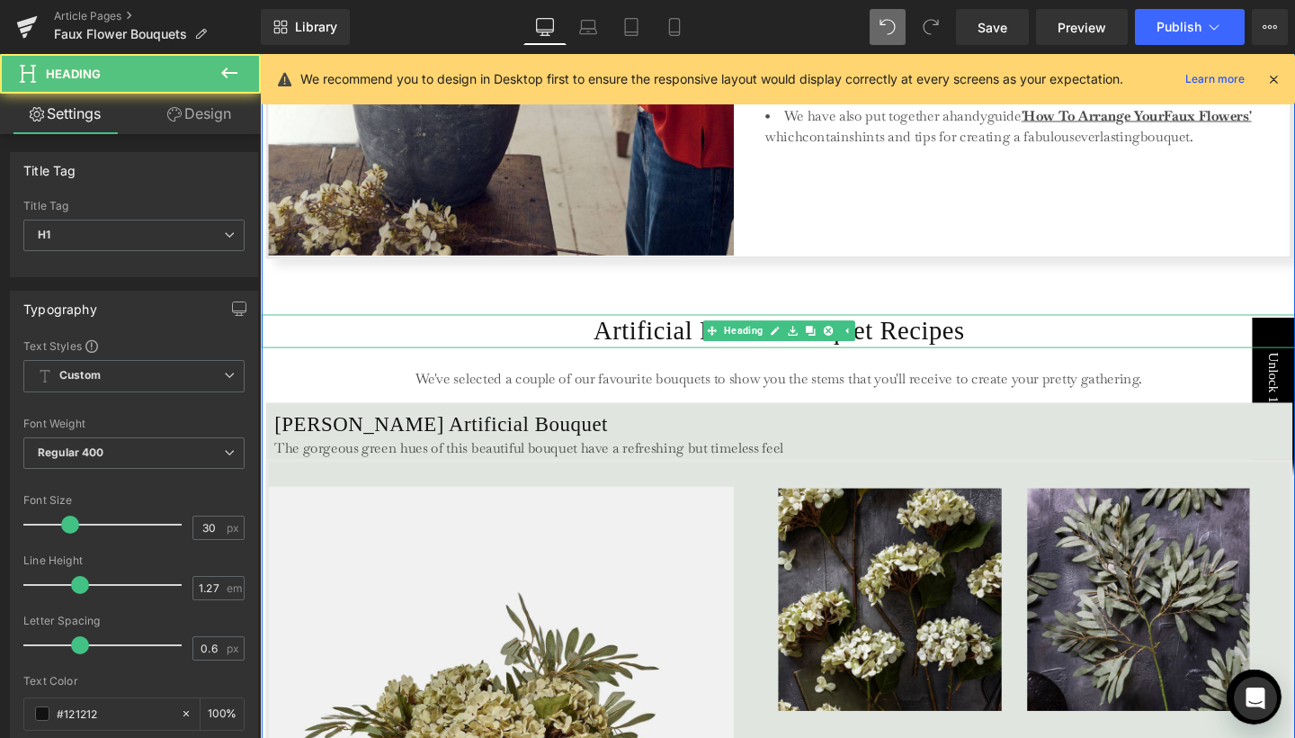
click at [417, 335] on h1 "Artificial Flower Bouquet Recipes" at bounding box center [806, 344] width 1088 height 34
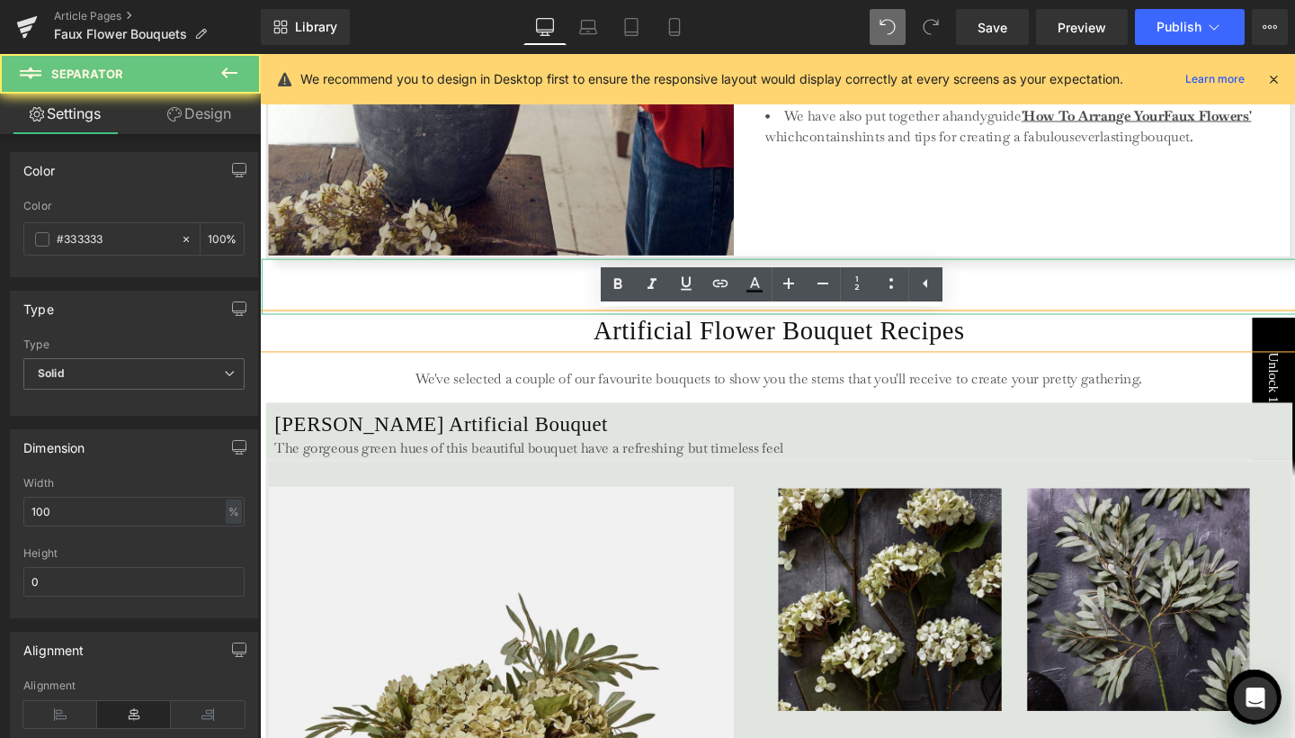
click at [349, 310] on hr at bounding box center [806, 302] width 1088 height 49
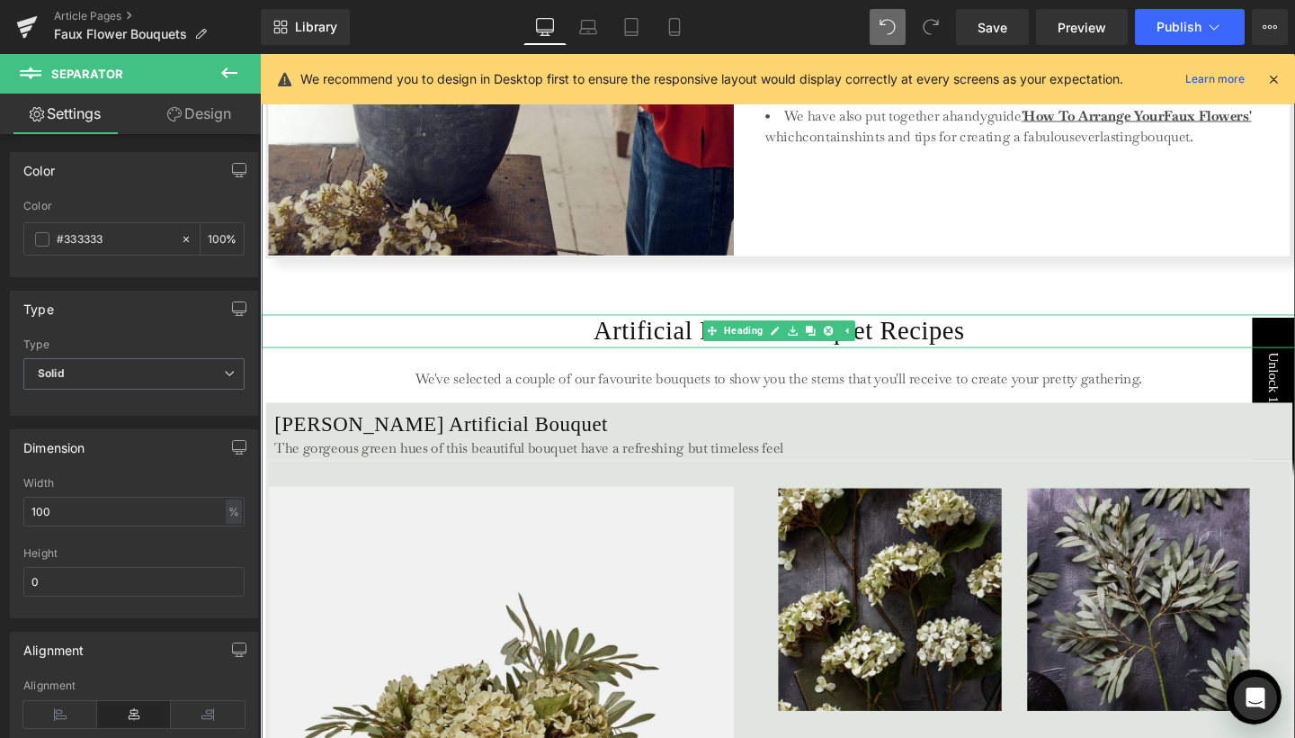
click at [562, 343] on h1 "Artificial Flower Bouquet Recipes" at bounding box center [806, 344] width 1088 height 34
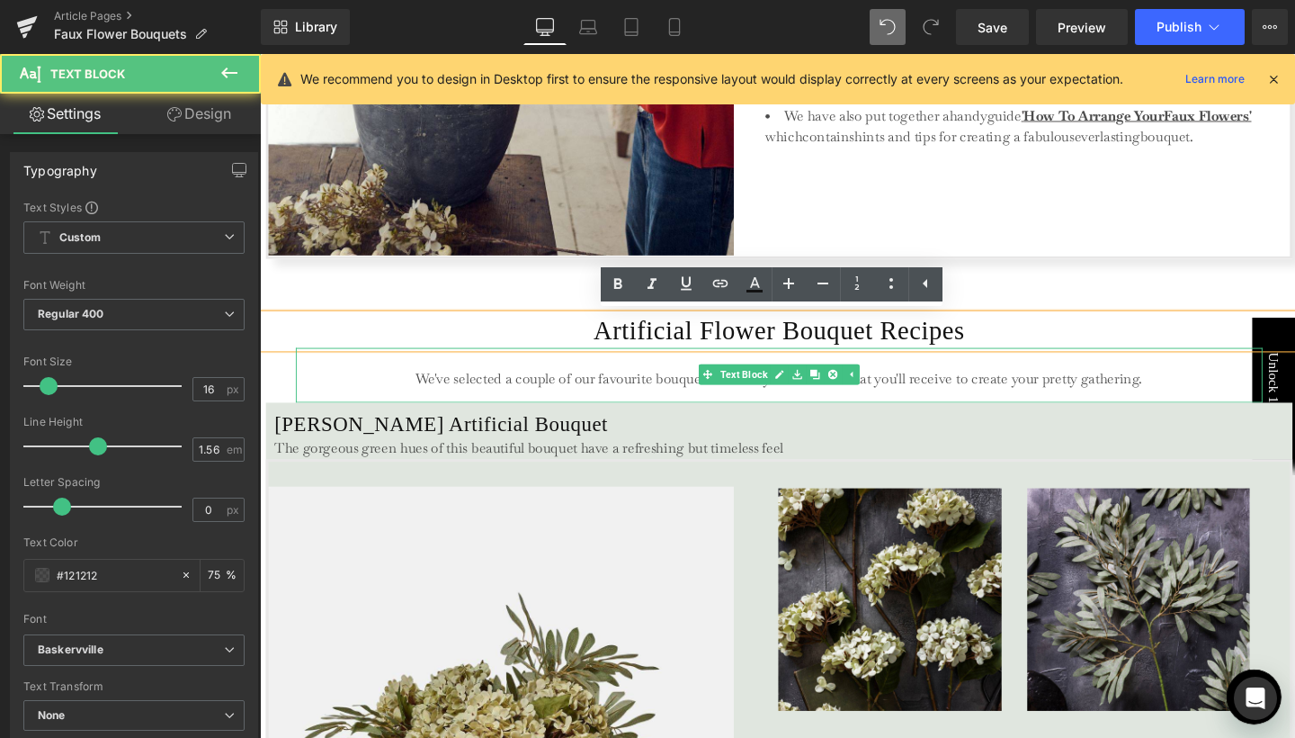
click at [523, 384] on p "We've selected a couple of our favourite bouquets to show you the stems that yo…" at bounding box center [805, 395] width 1015 height 22
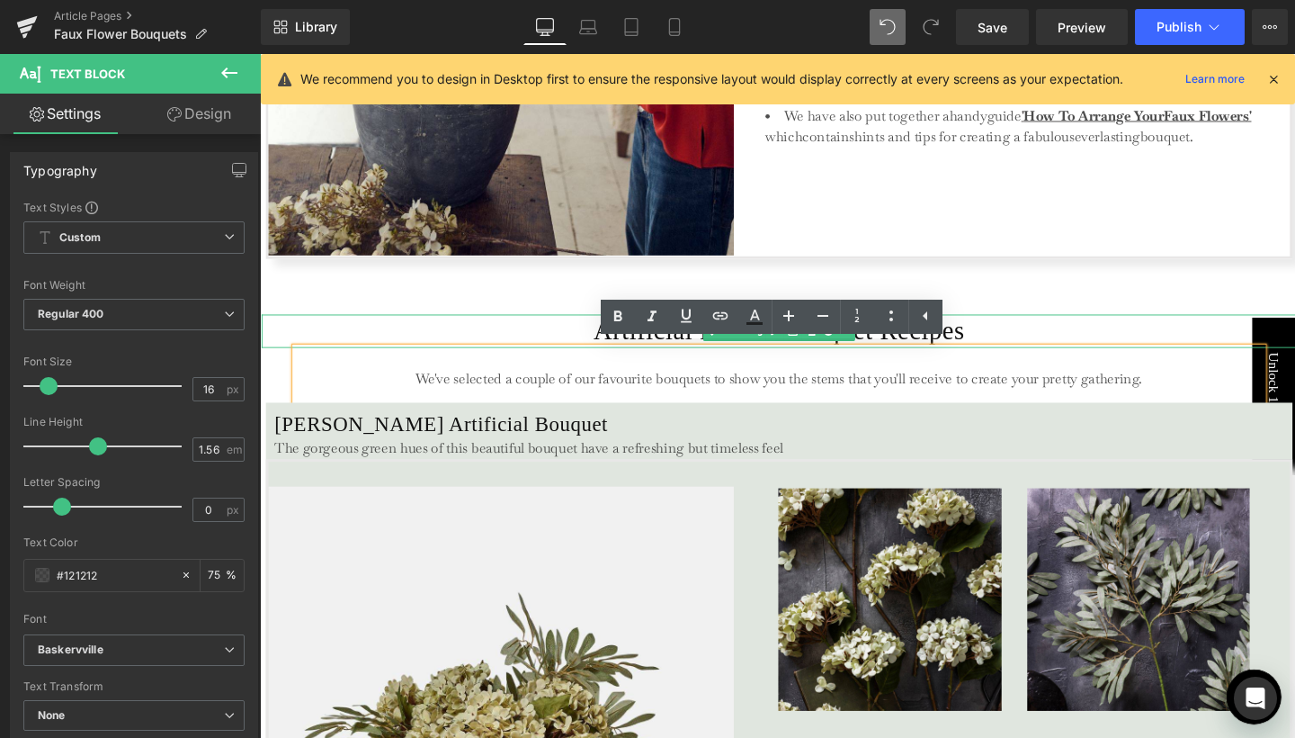
click at [543, 342] on h1 "Artificial Flower Bouquet Recipes" at bounding box center [806, 344] width 1088 height 34
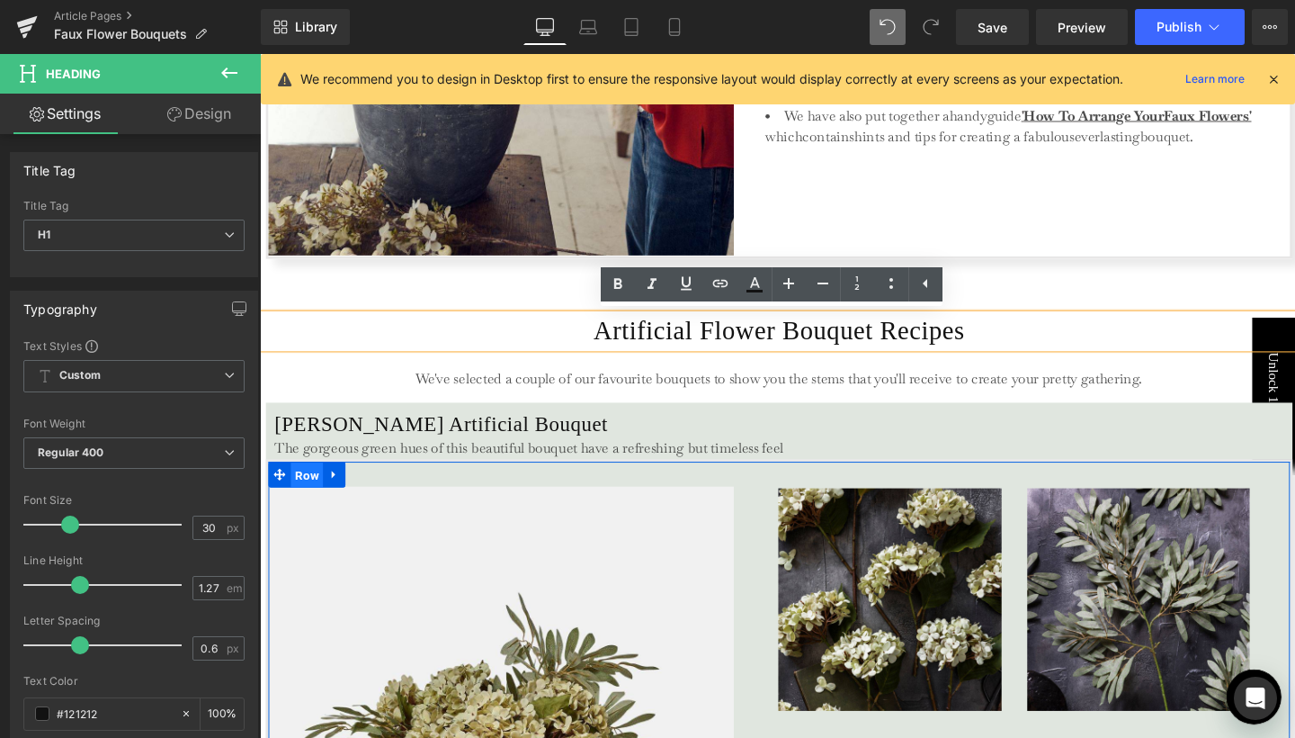
click at [299, 496] on span "Row" at bounding box center [309, 496] width 34 height 27
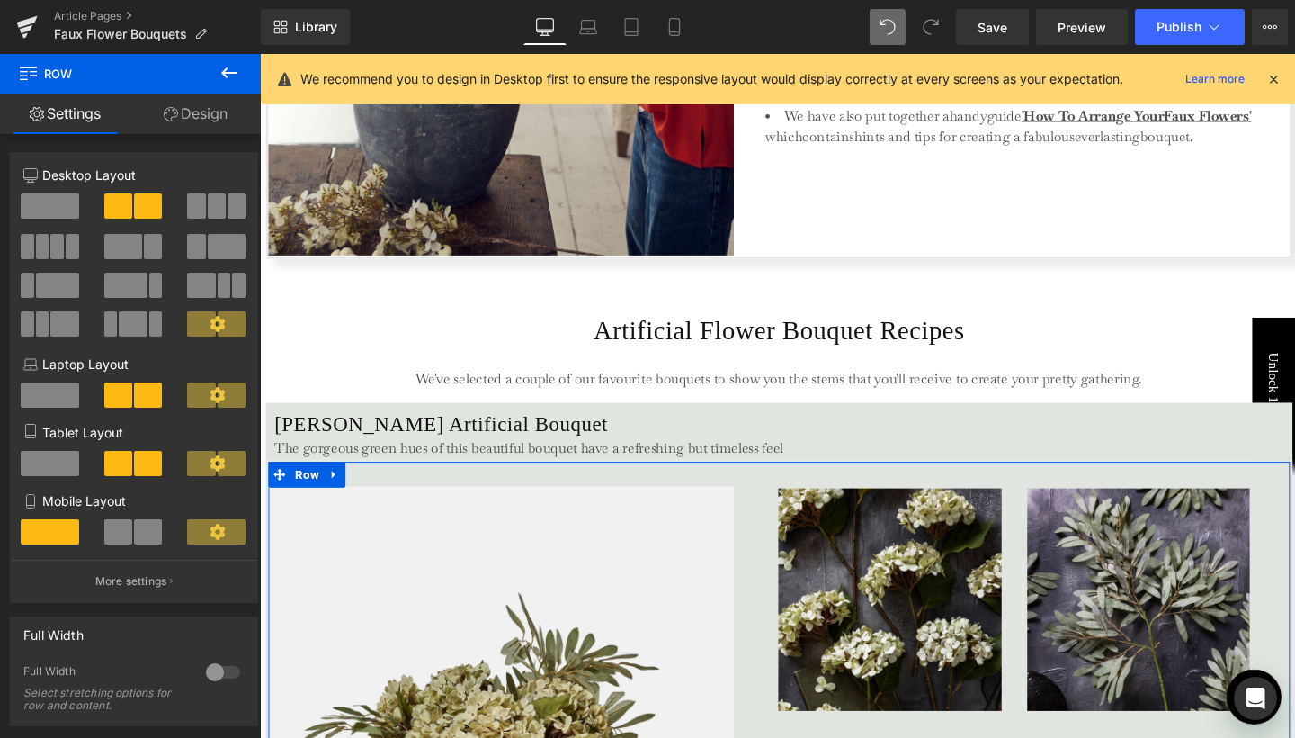
click at [206, 121] on link "Design" at bounding box center [195, 114] width 130 height 40
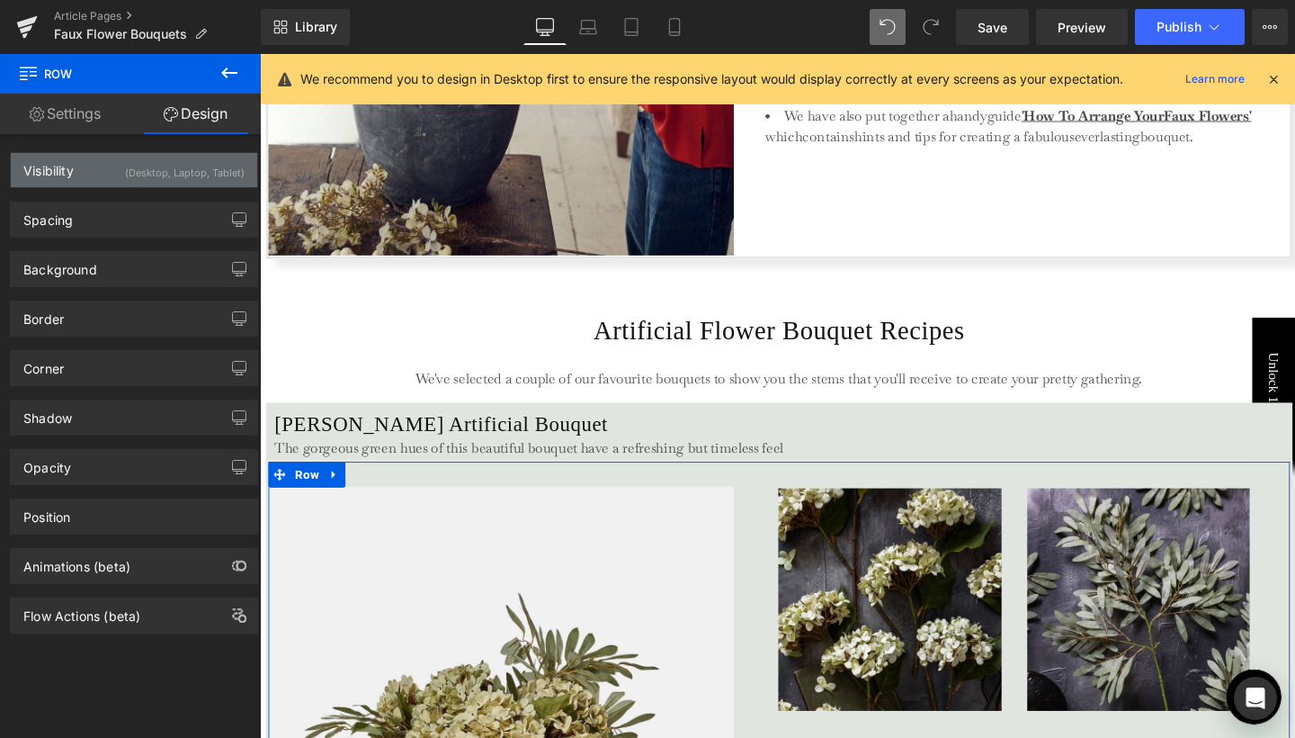
click at [212, 166] on div "(Desktop, Laptop, Tablet)" at bounding box center [185, 168] width 120 height 30
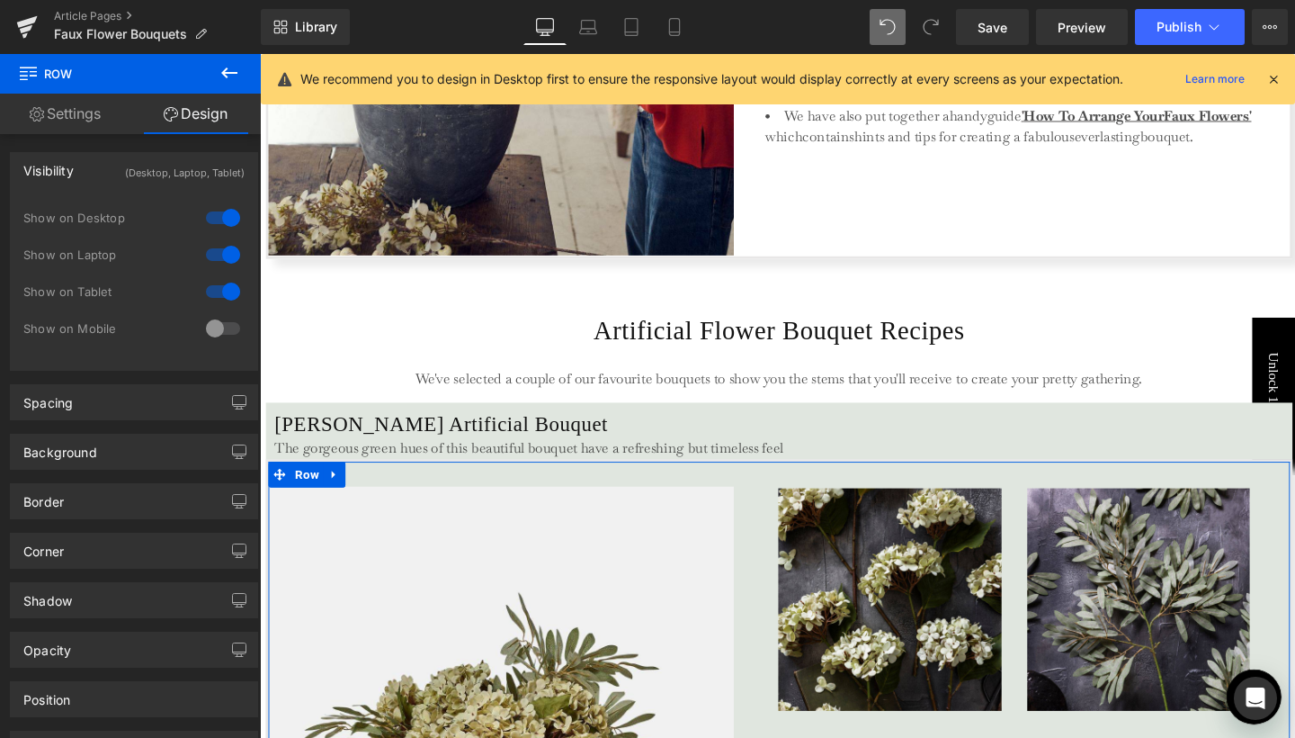
click at [209, 324] on div at bounding box center [222, 328] width 43 height 29
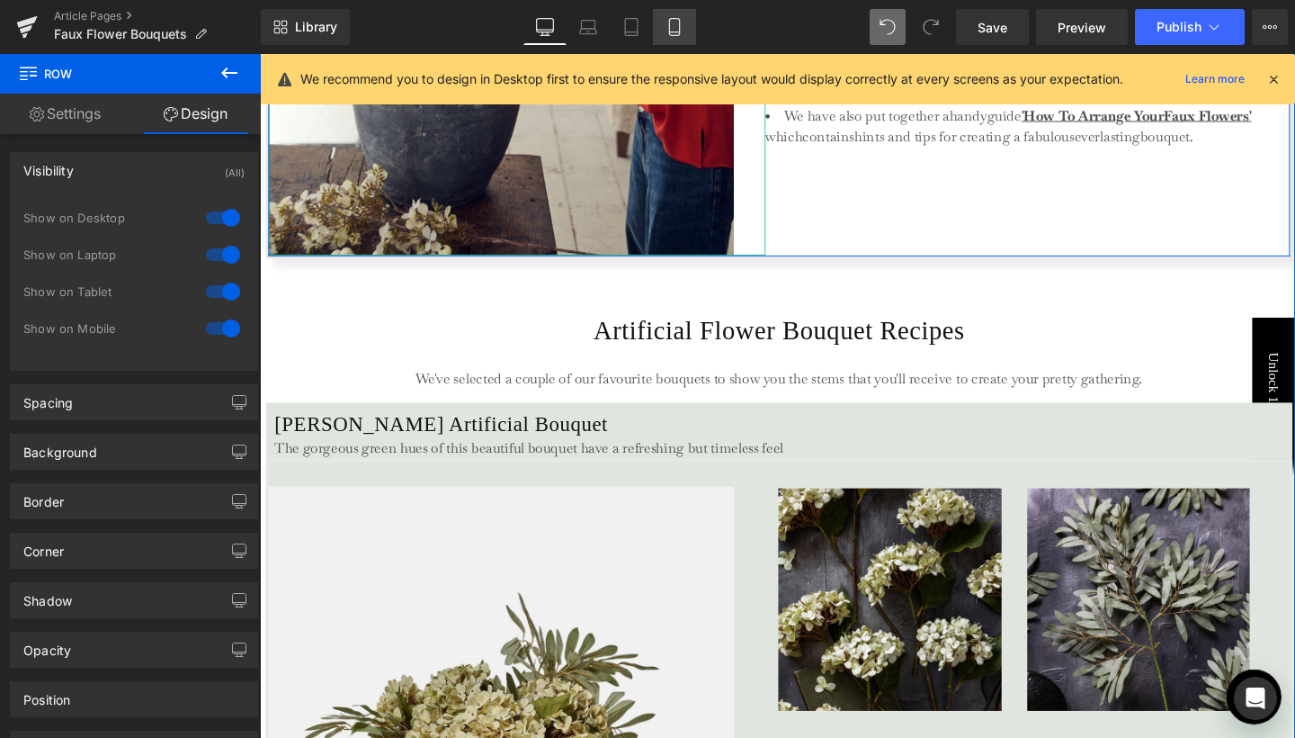
click at [674, 20] on icon at bounding box center [675, 27] width 18 height 18
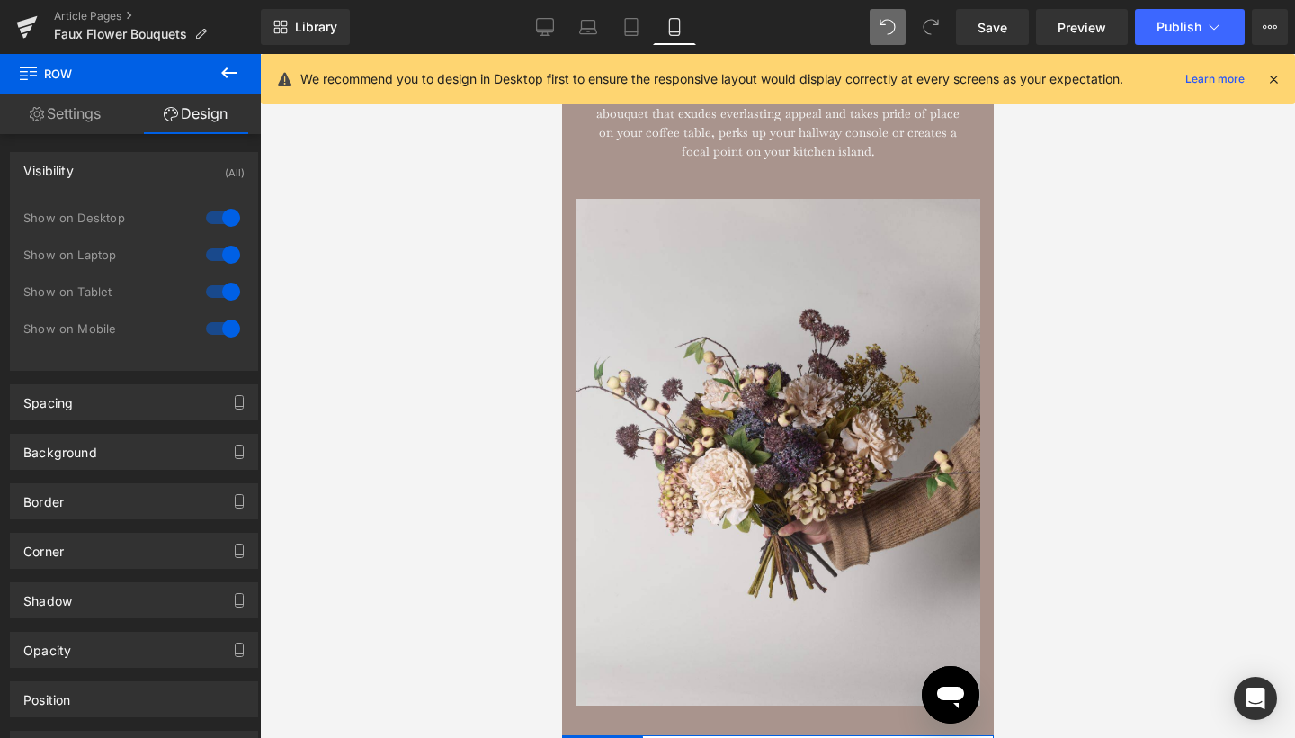
scroll to position [318, 0]
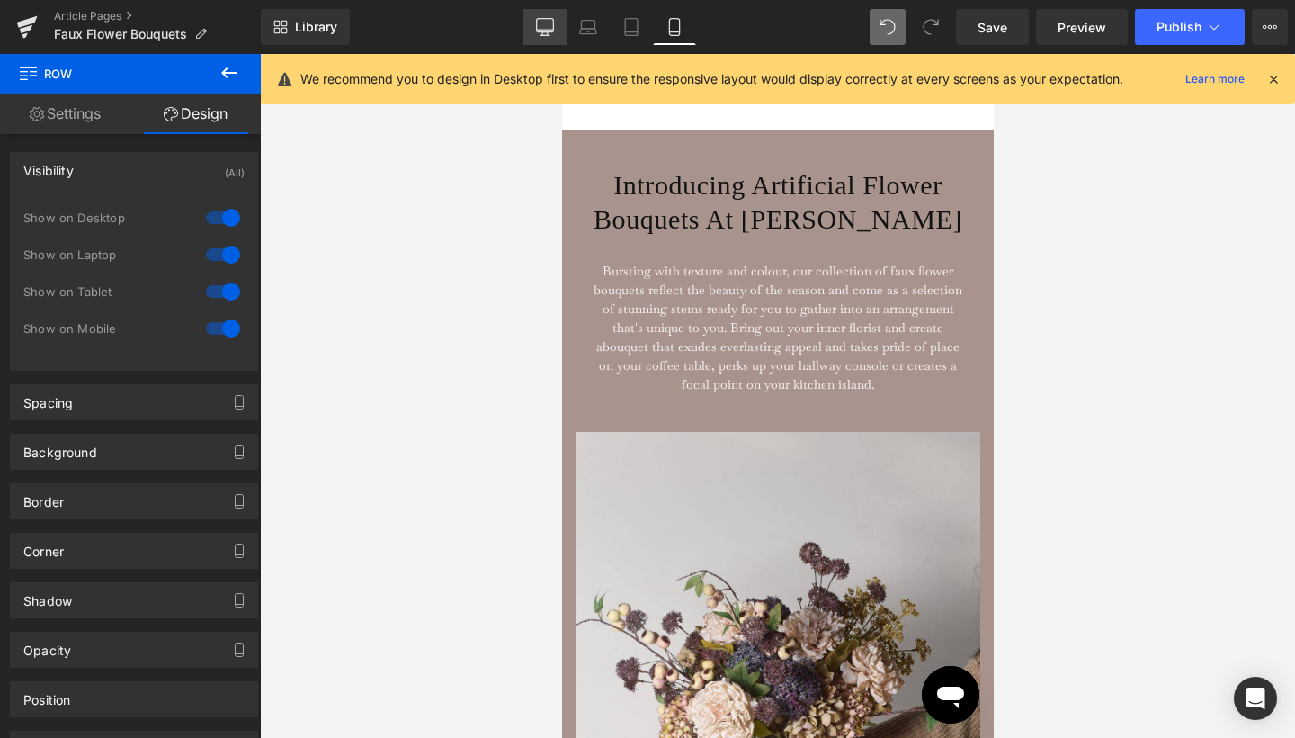
click at [549, 26] on icon at bounding box center [545, 27] width 18 height 18
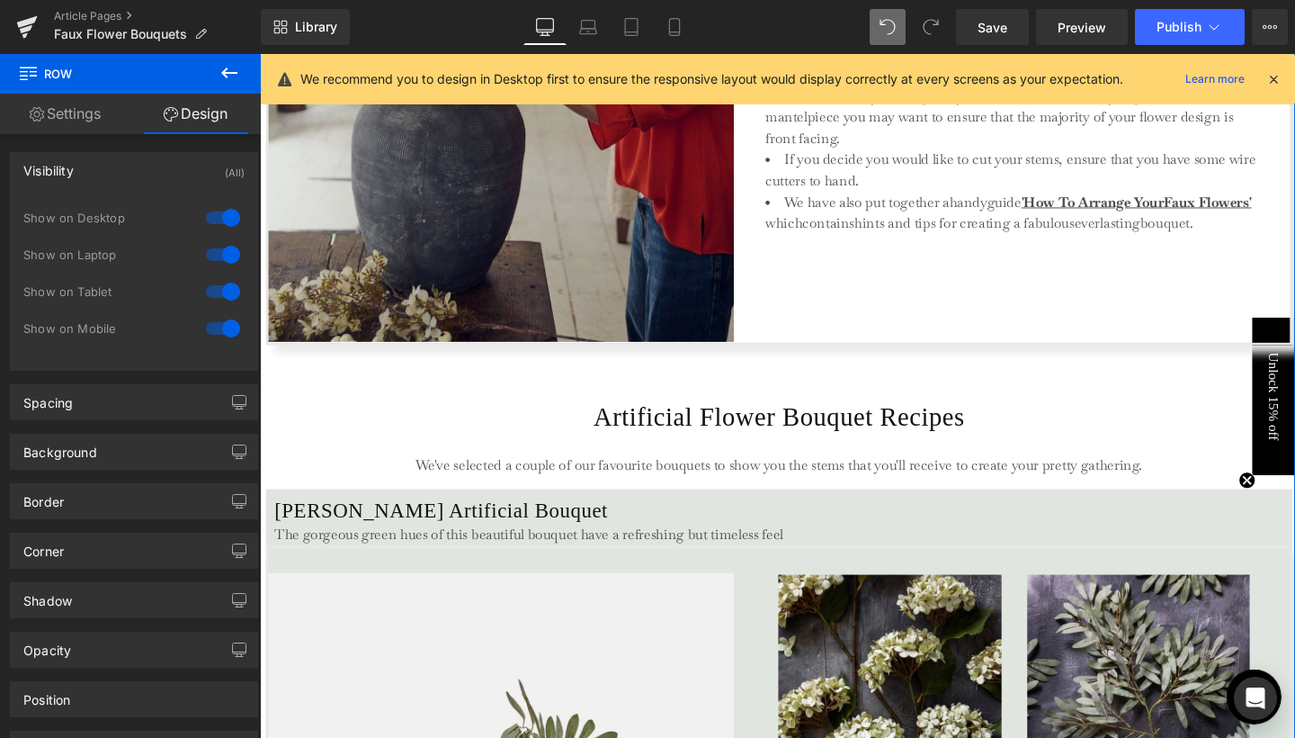
scroll to position [3255, 0]
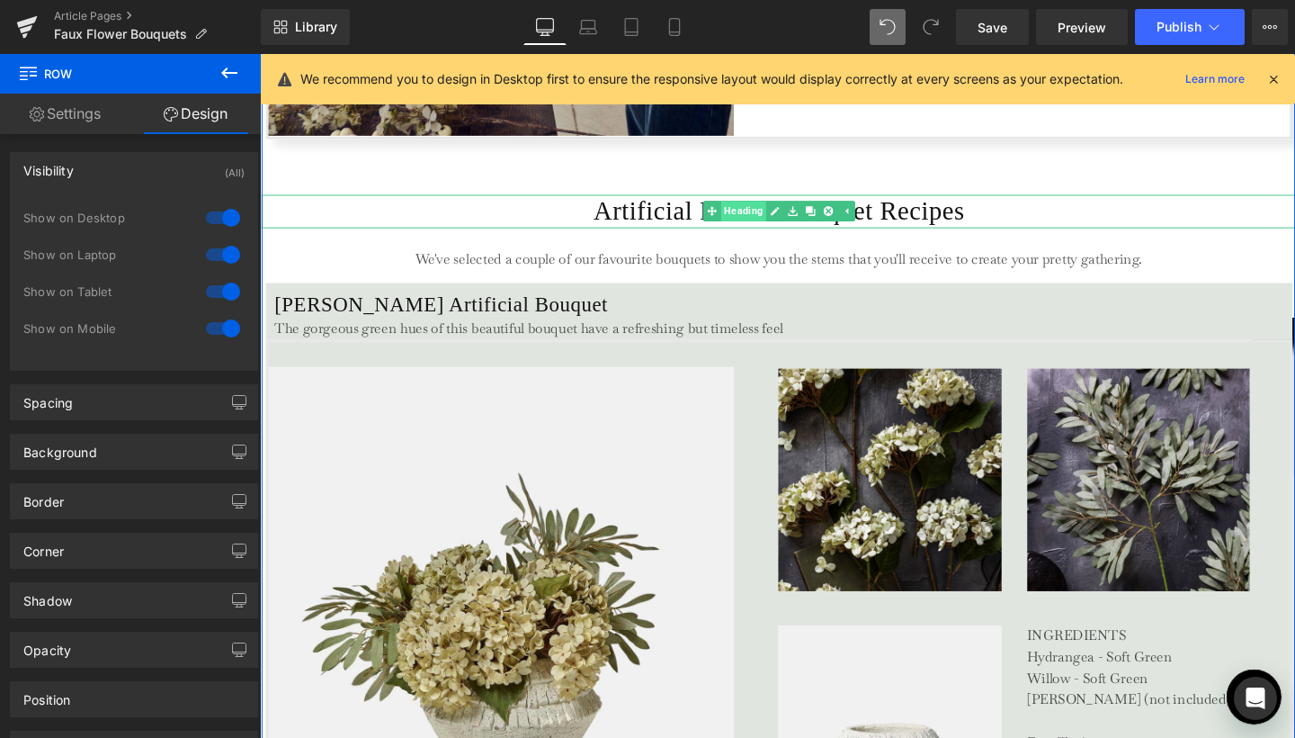
click at [772, 217] on span "Heading" at bounding box center [769, 220] width 48 height 22
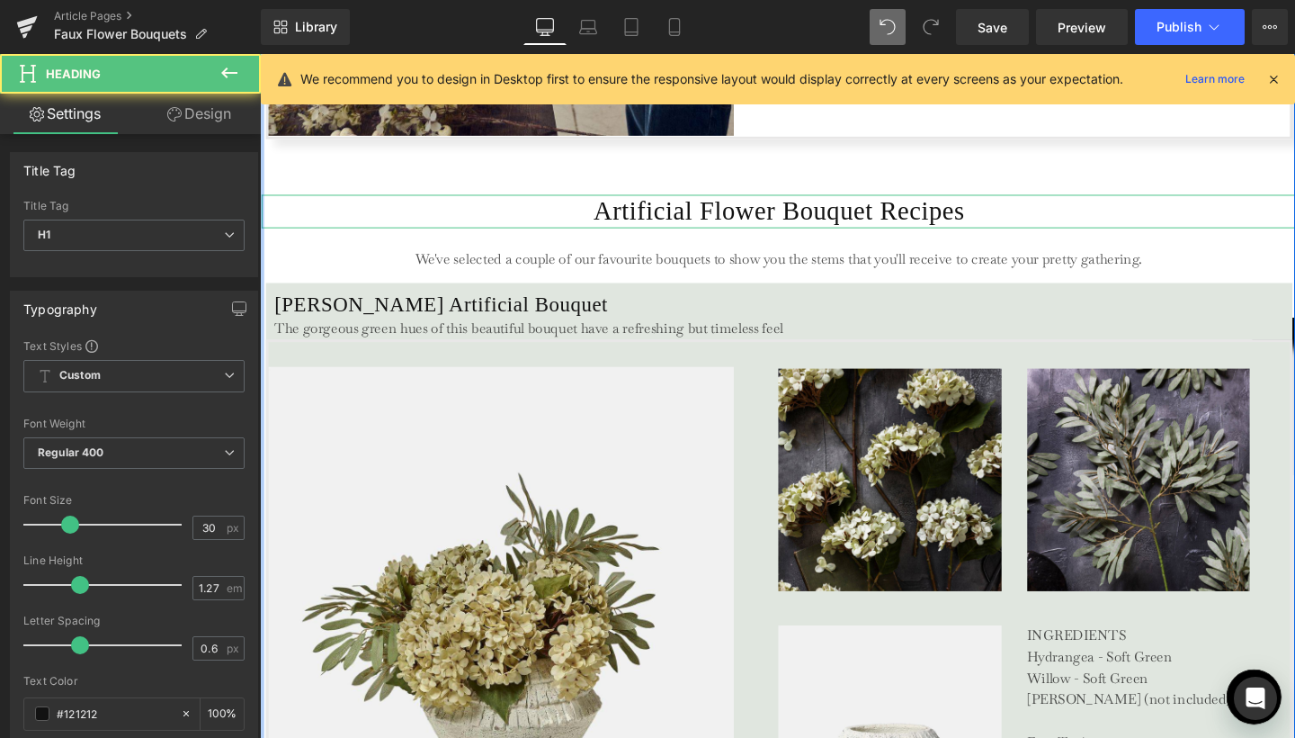
click at [197, 106] on link "Design" at bounding box center [199, 114] width 130 height 40
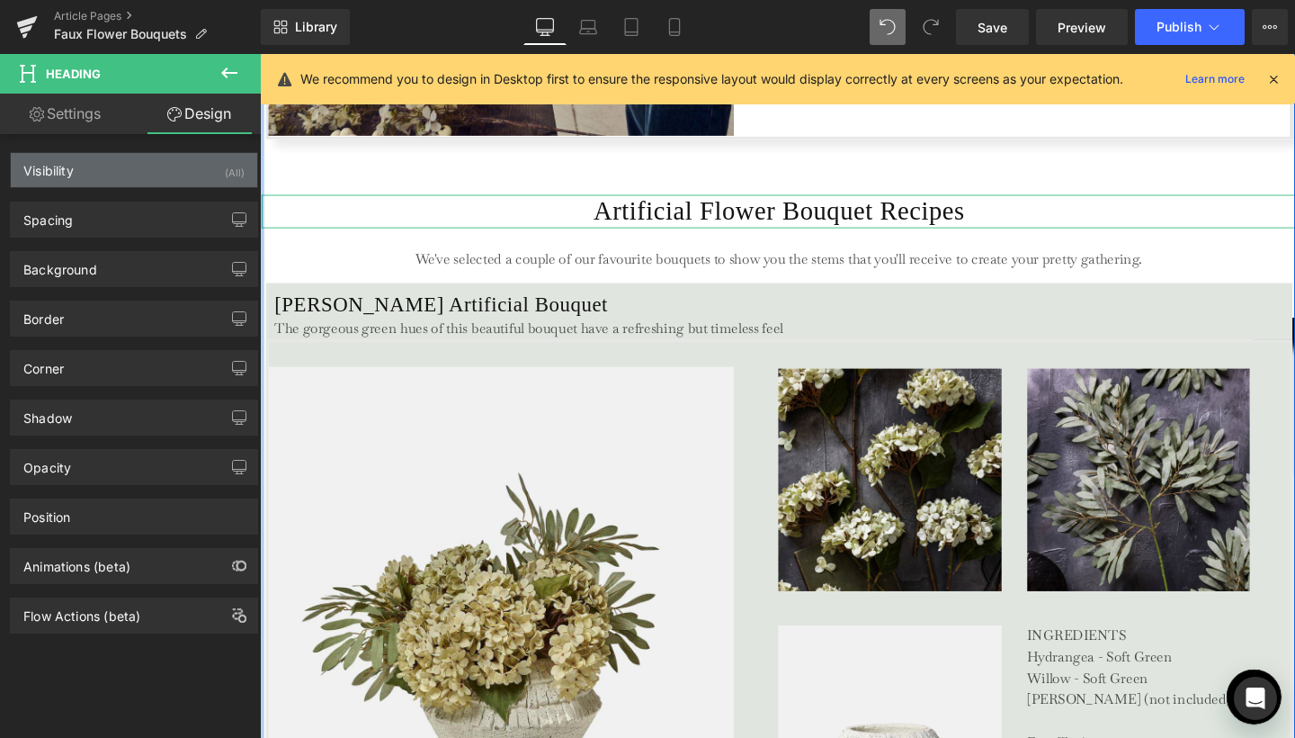
click at [195, 166] on div "Visibility (All)" at bounding box center [134, 170] width 246 height 34
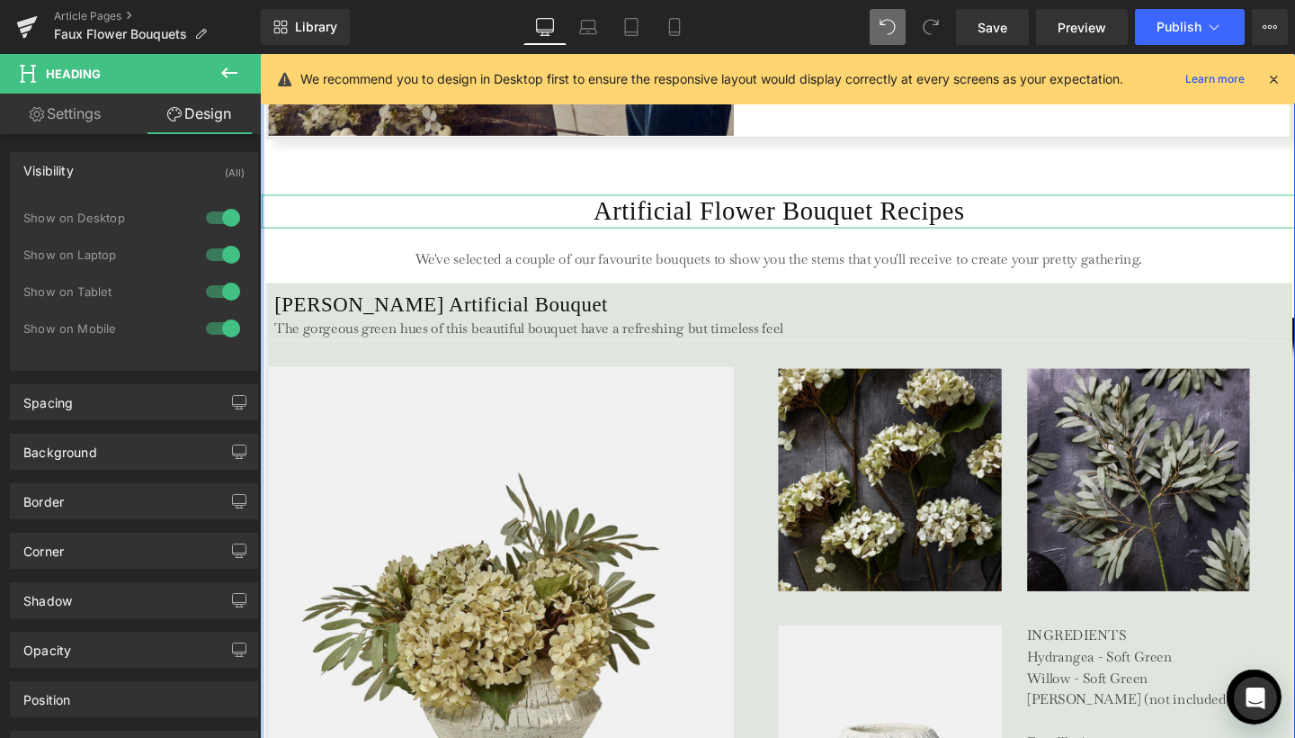
click at [225, 327] on div at bounding box center [222, 328] width 43 height 29
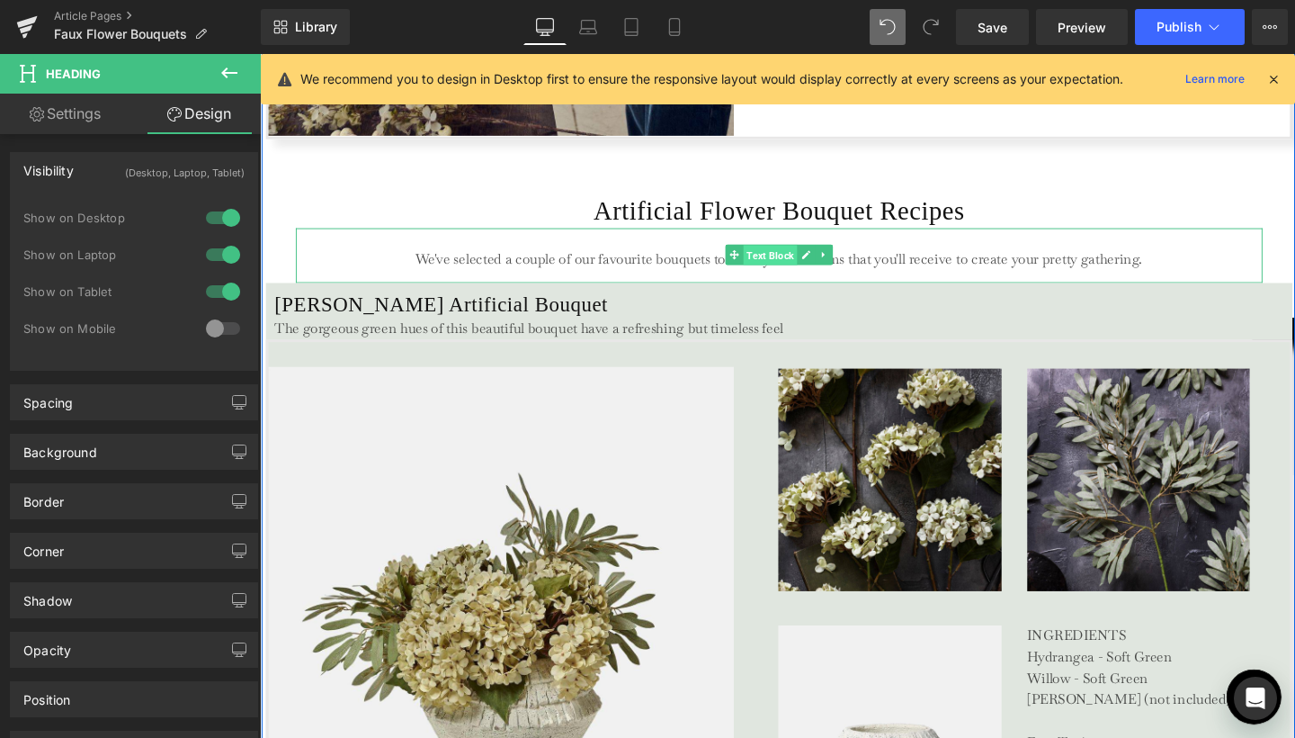
click at [769, 267] on span "Text Block" at bounding box center [796, 266] width 57 height 22
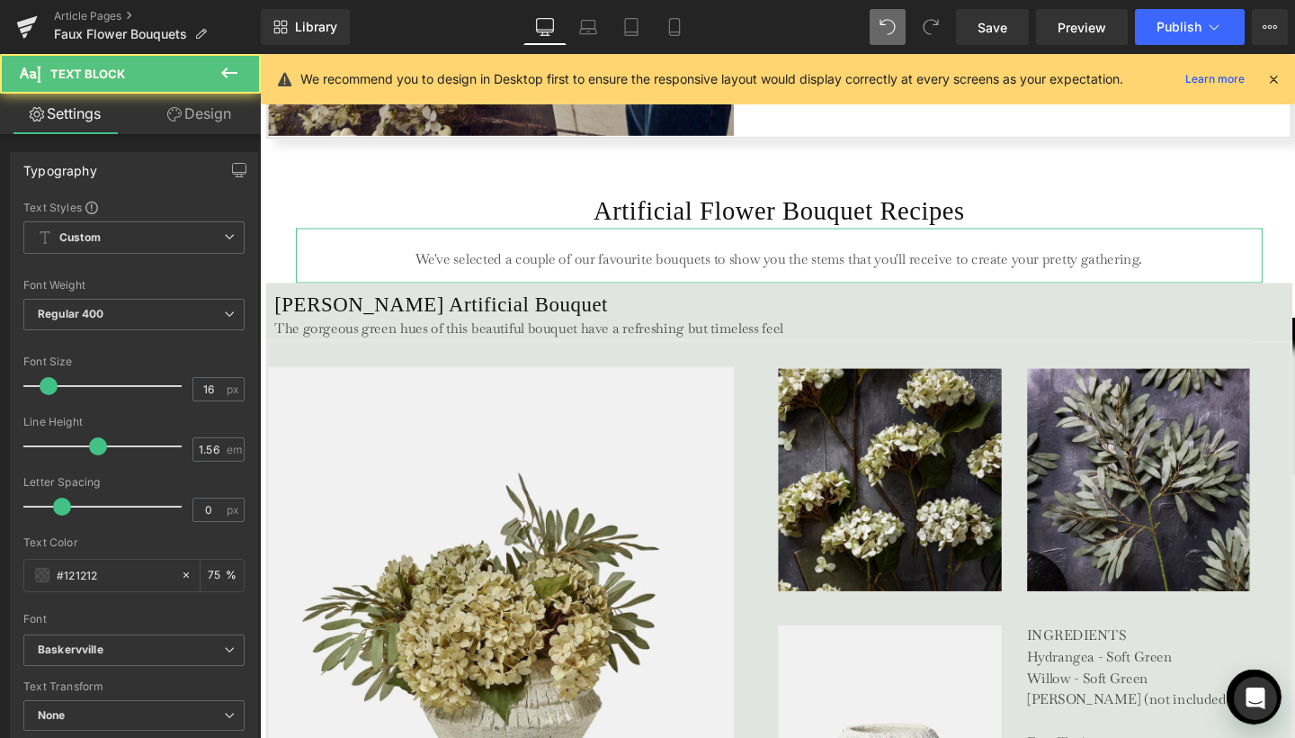
click at [214, 122] on link "Design" at bounding box center [199, 114] width 130 height 40
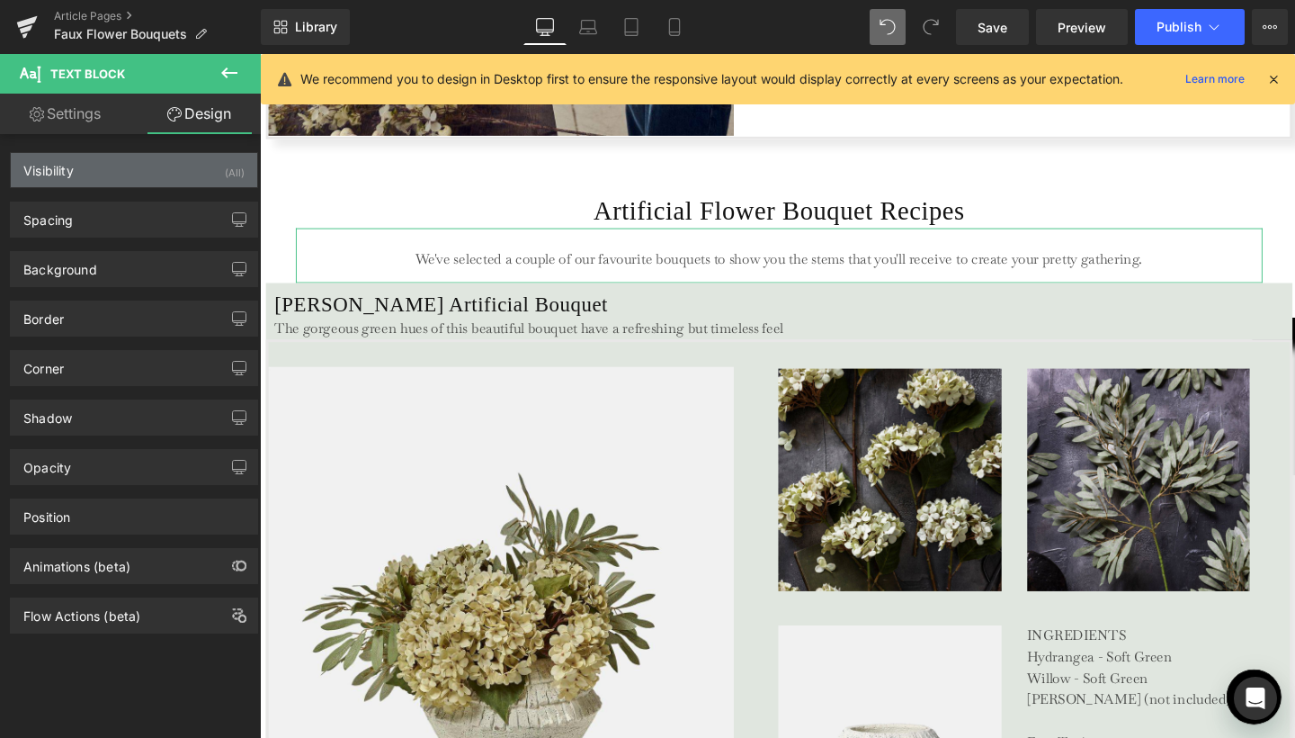
click at [204, 184] on div "Visibility (All)" at bounding box center [134, 170] width 246 height 34
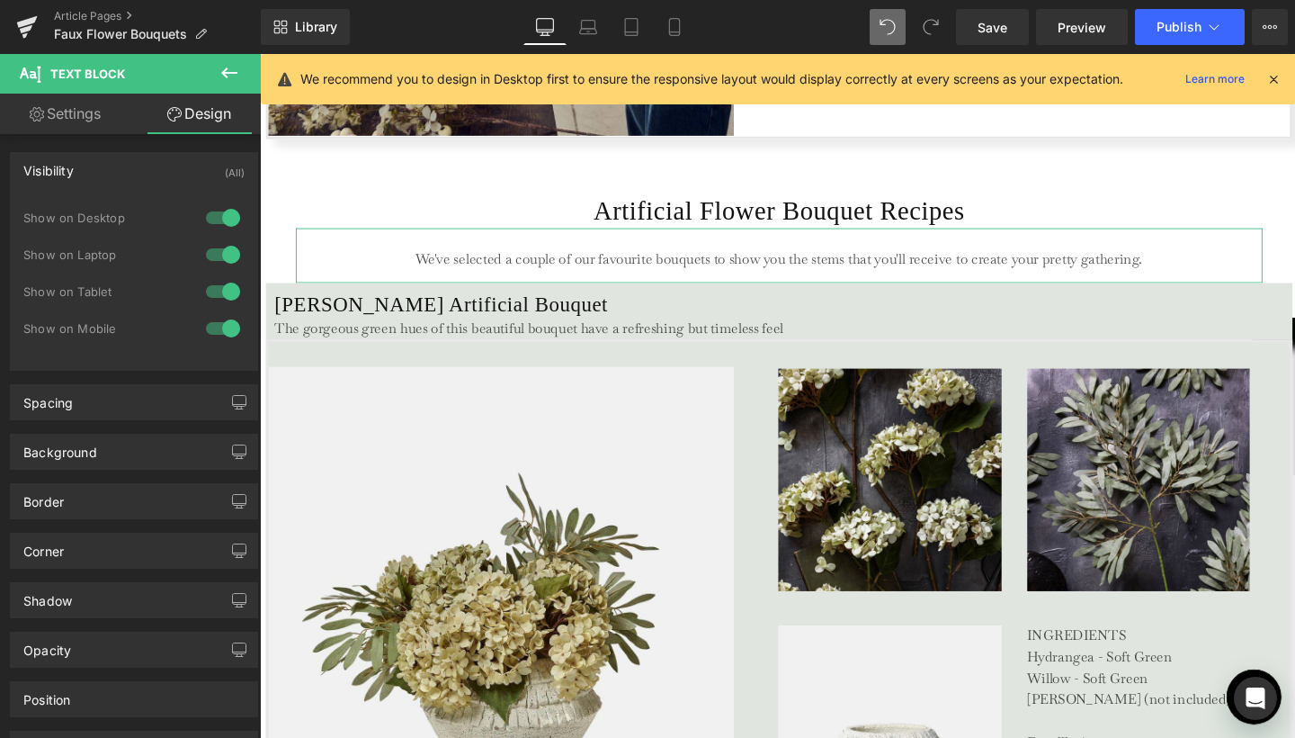
click at [220, 328] on div at bounding box center [222, 328] width 43 height 29
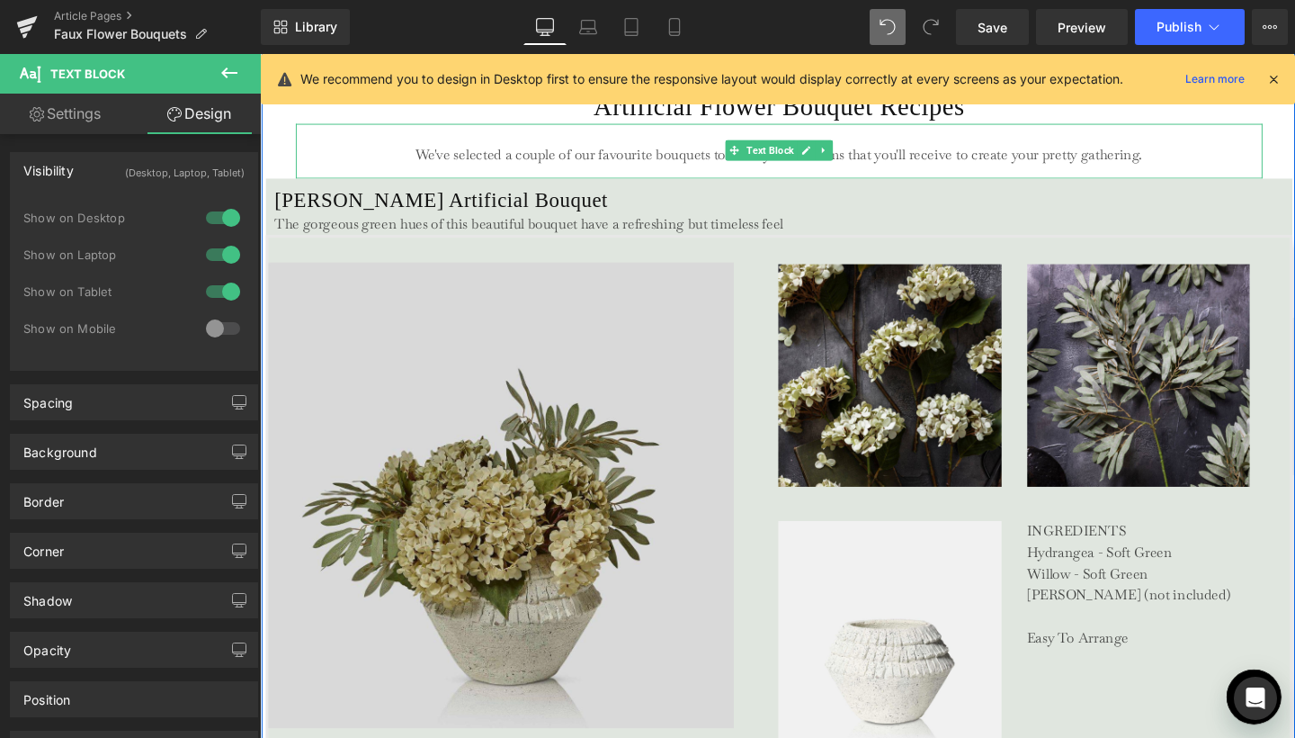
scroll to position [3412, 0]
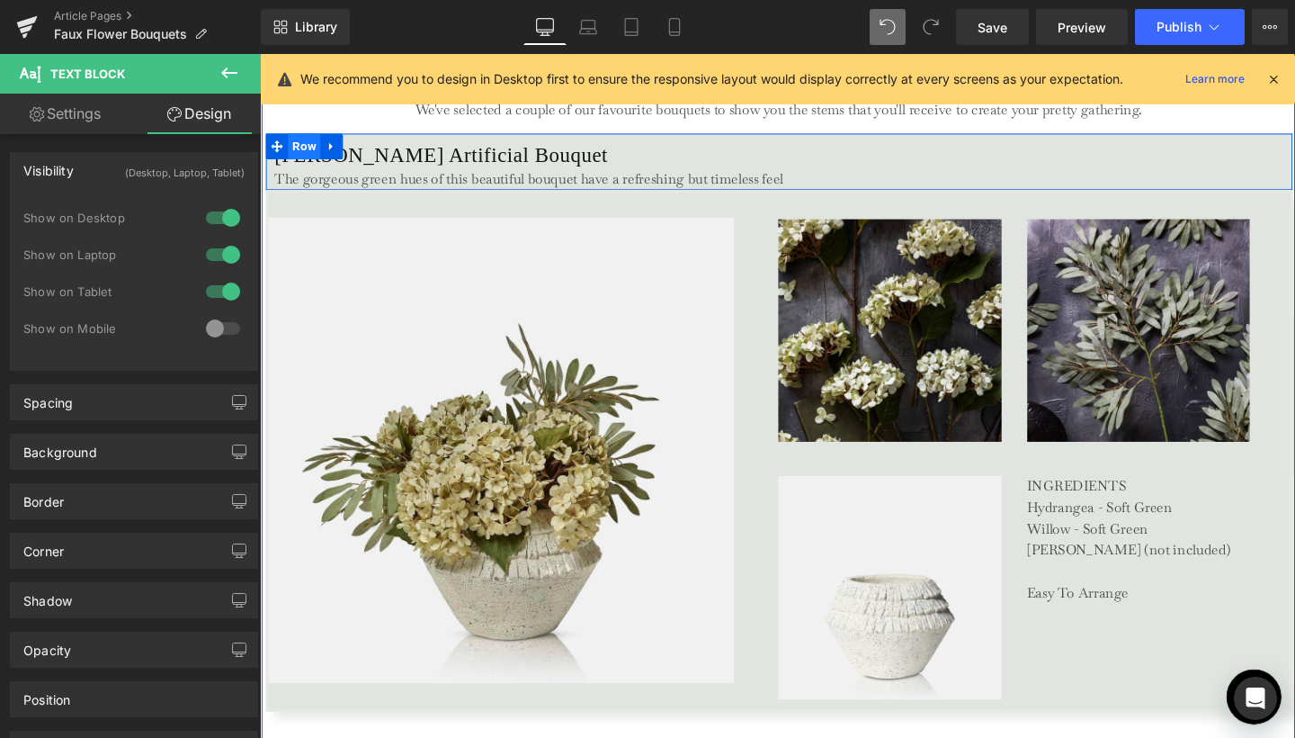
click at [310, 144] on span "Row" at bounding box center [307, 151] width 34 height 27
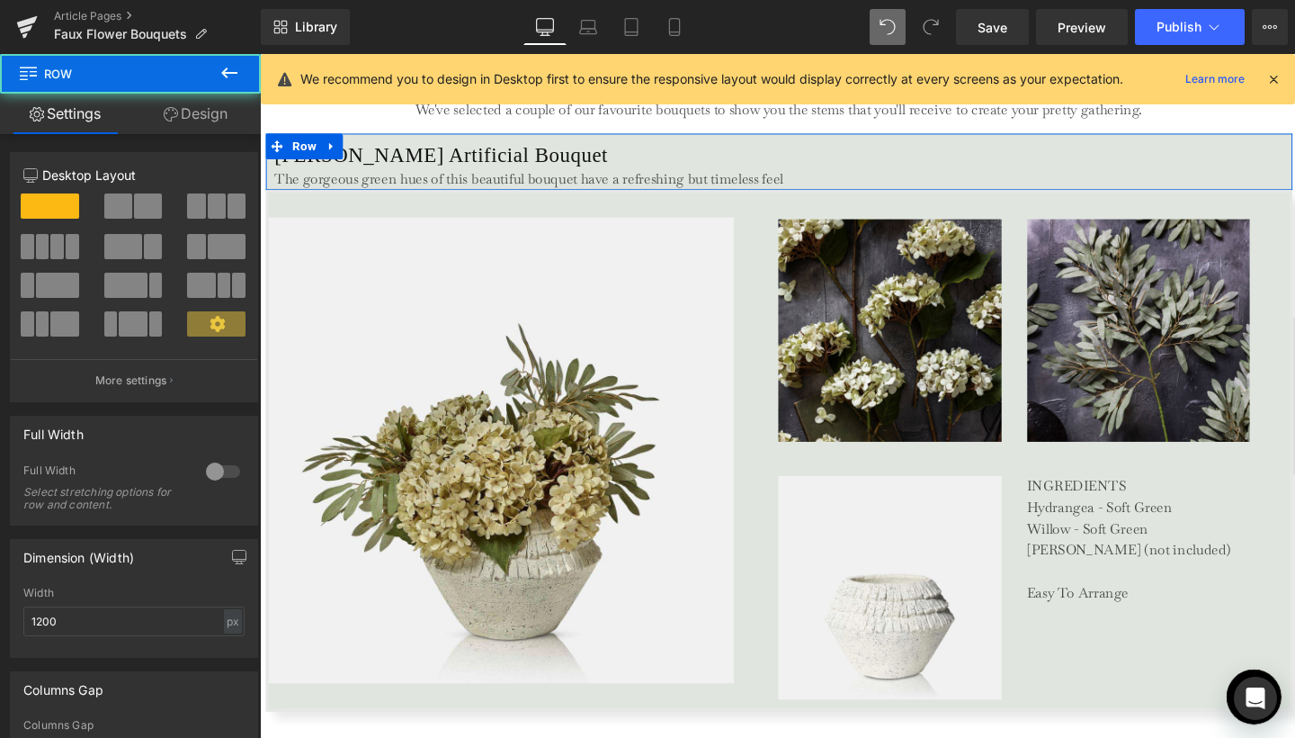
click at [213, 119] on link "Design" at bounding box center [195, 114] width 130 height 40
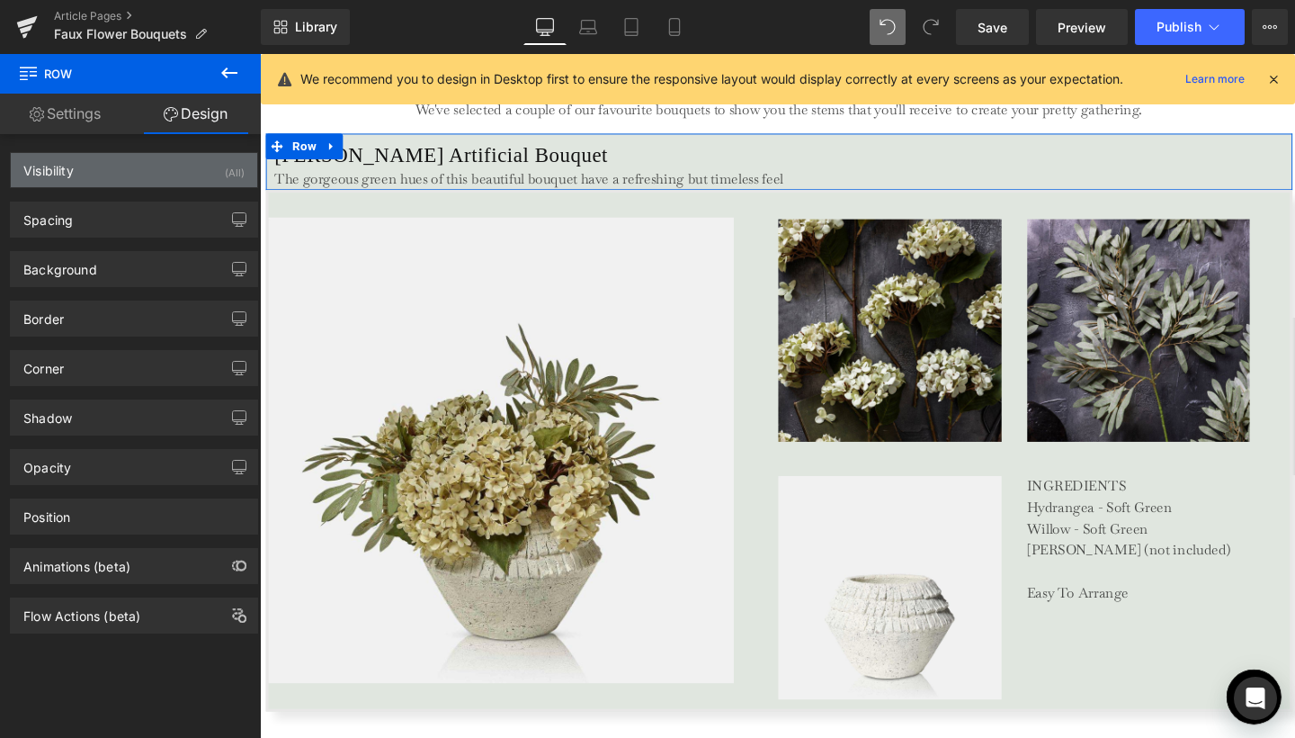
click at [200, 175] on div "Visibility (All)" at bounding box center [134, 170] width 246 height 34
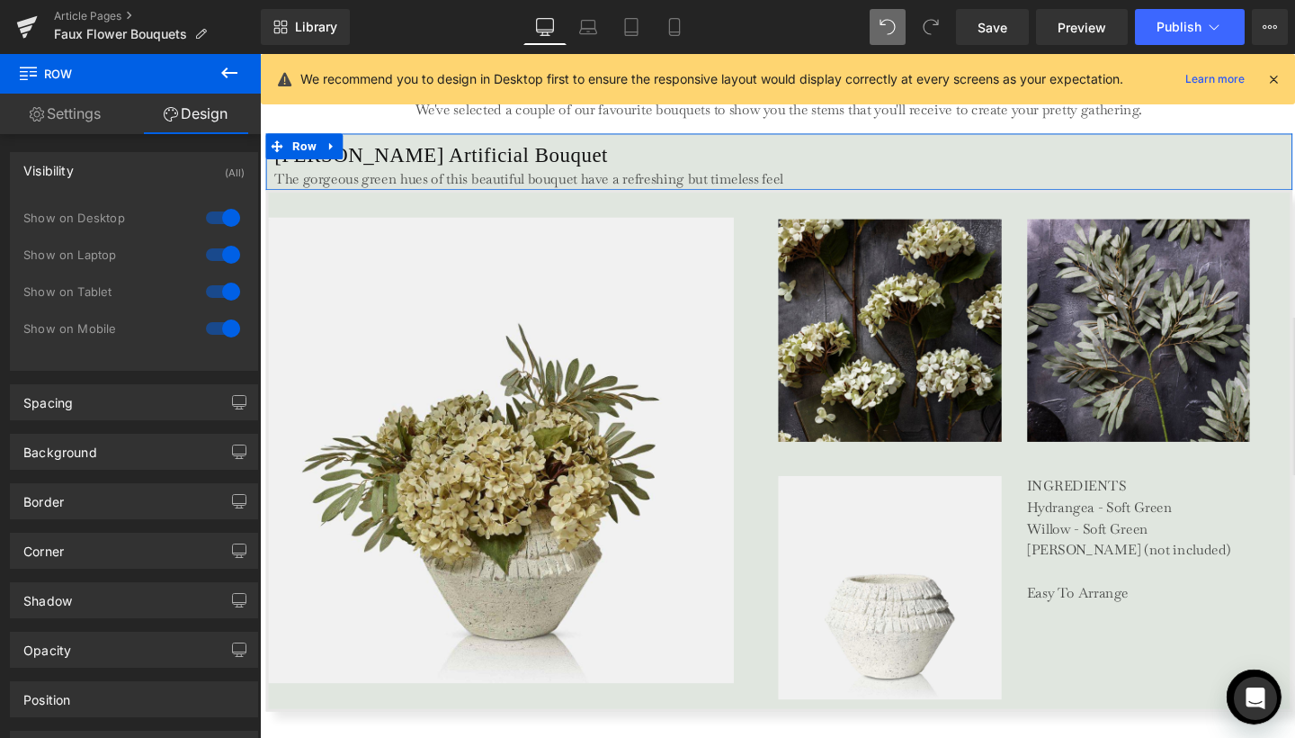
click at [222, 335] on div at bounding box center [222, 328] width 43 height 29
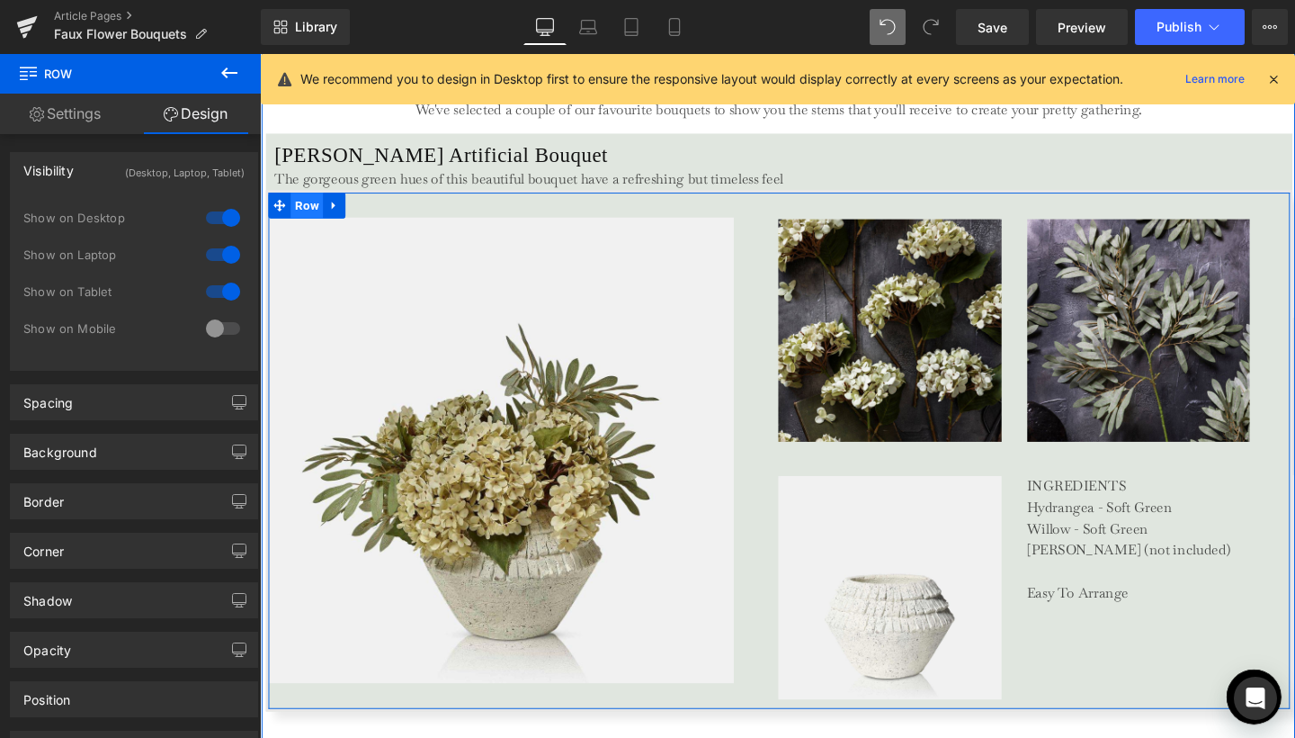
click at [302, 206] on span "Row" at bounding box center [309, 213] width 34 height 27
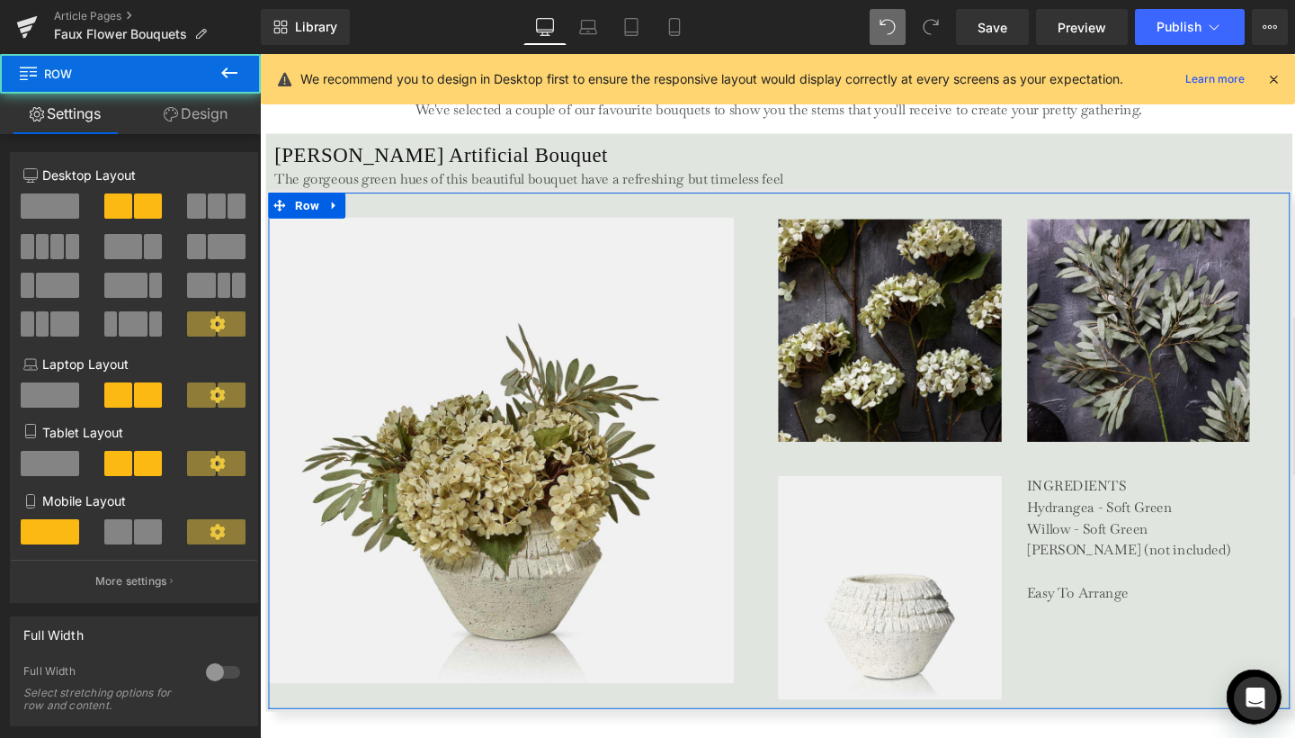
click at [218, 105] on link "Design" at bounding box center [195, 114] width 130 height 40
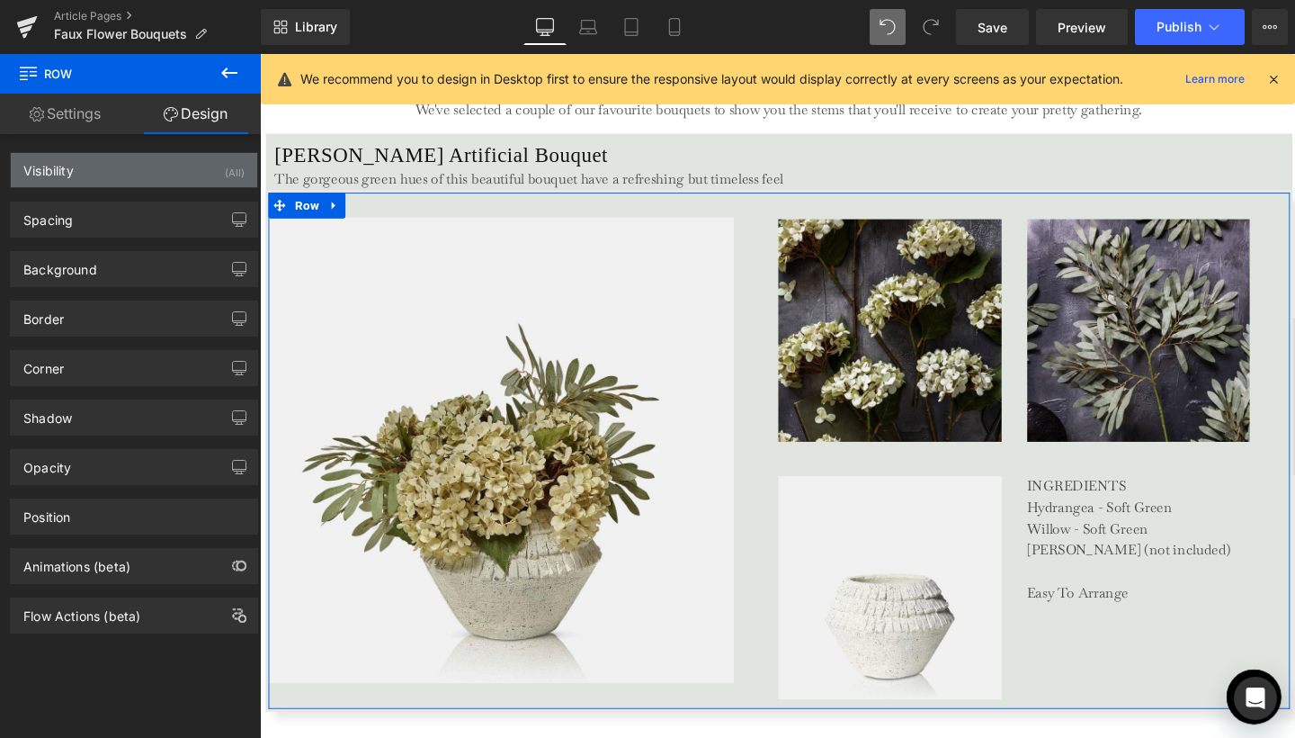
click at [214, 170] on div "Visibility (All)" at bounding box center [134, 170] width 246 height 34
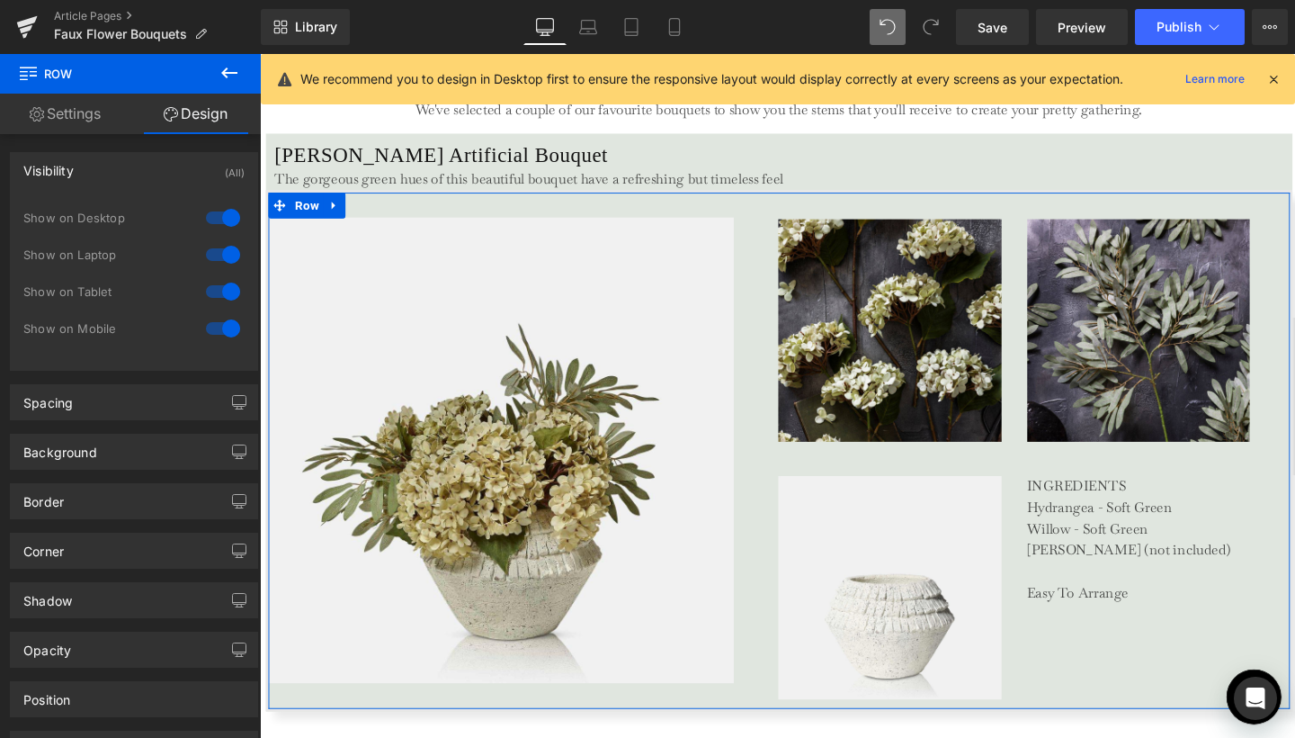
click at [227, 329] on div at bounding box center [222, 328] width 43 height 29
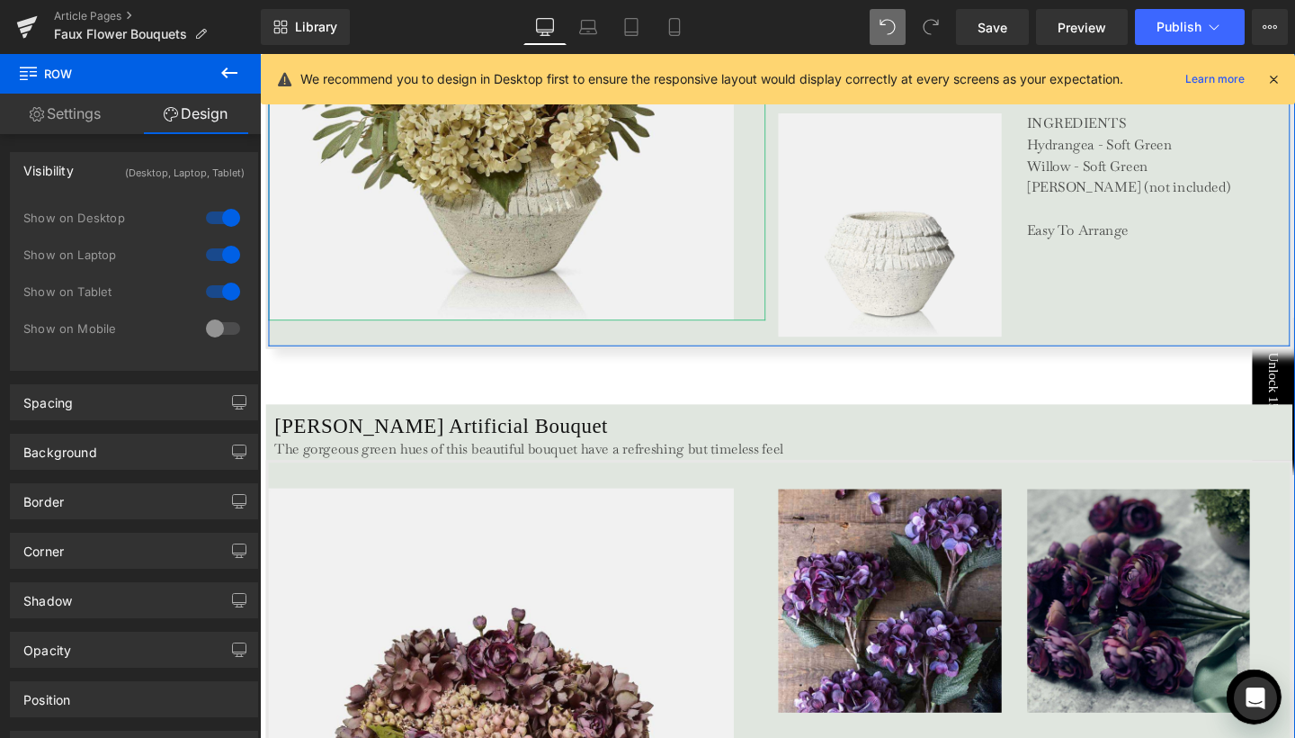
scroll to position [3830, 0]
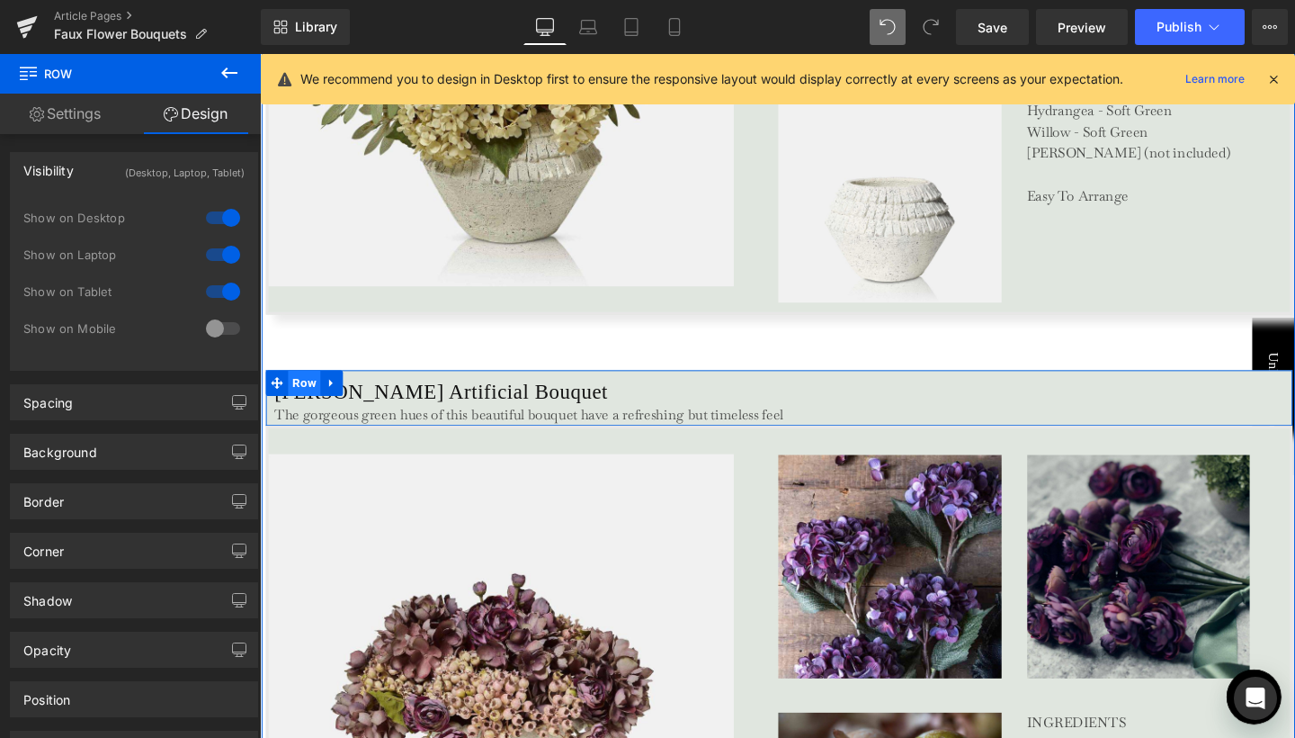
click at [308, 396] on span "Row" at bounding box center [307, 399] width 34 height 27
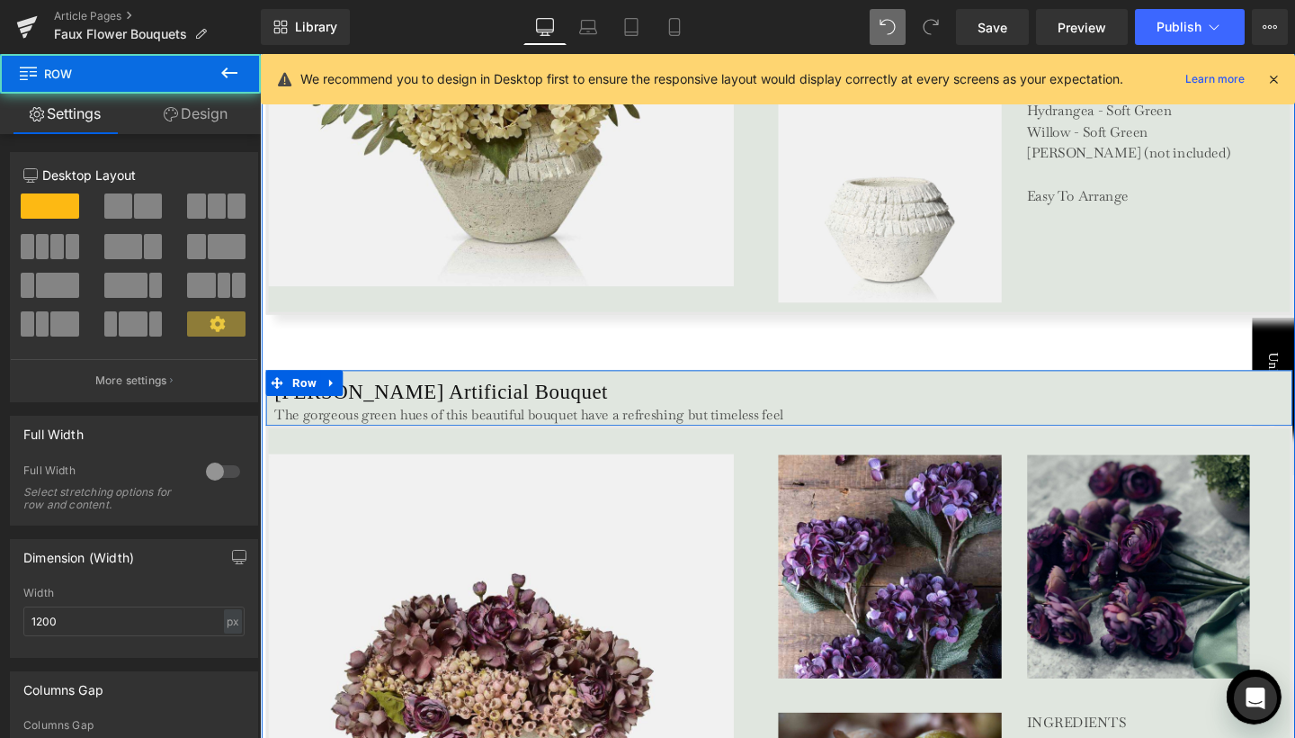
click at [227, 117] on link "Design" at bounding box center [195, 114] width 130 height 40
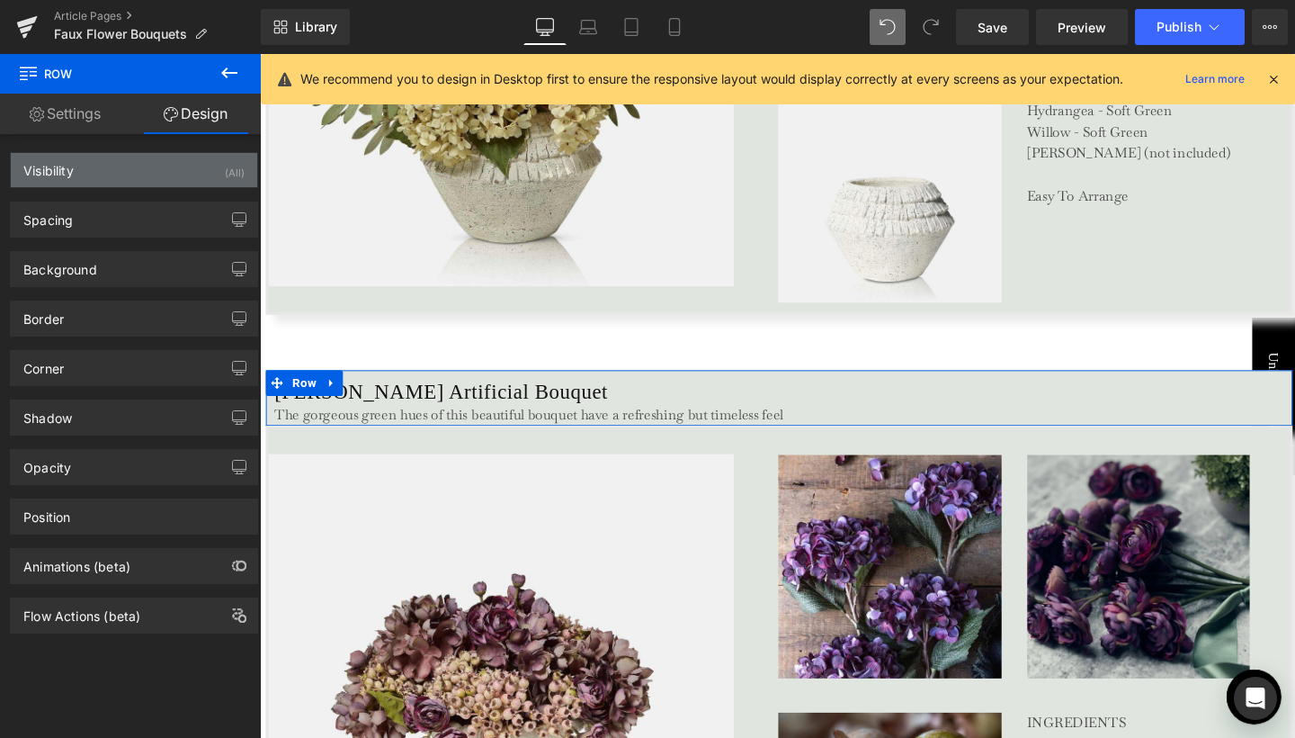
click at [225, 177] on div "(All)" at bounding box center [235, 168] width 20 height 30
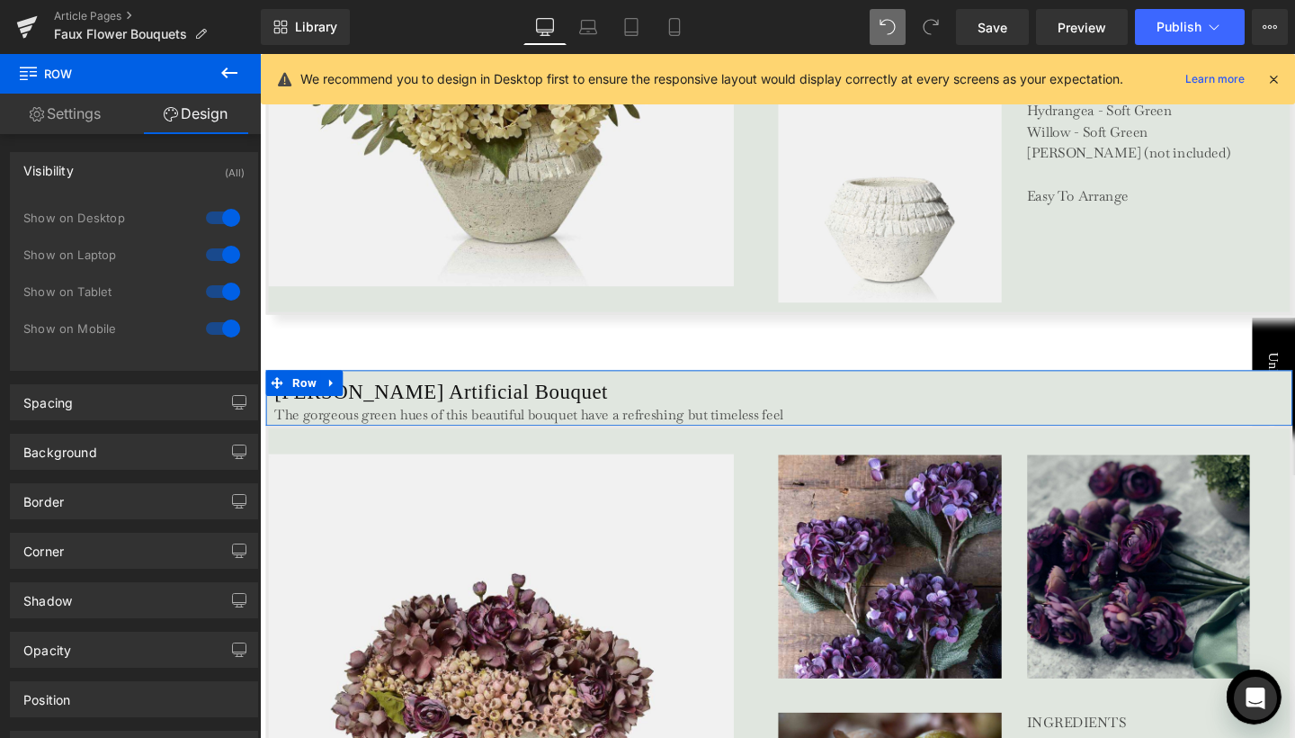
click at [225, 329] on div at bounding box center [222, 328] width 43 height 29
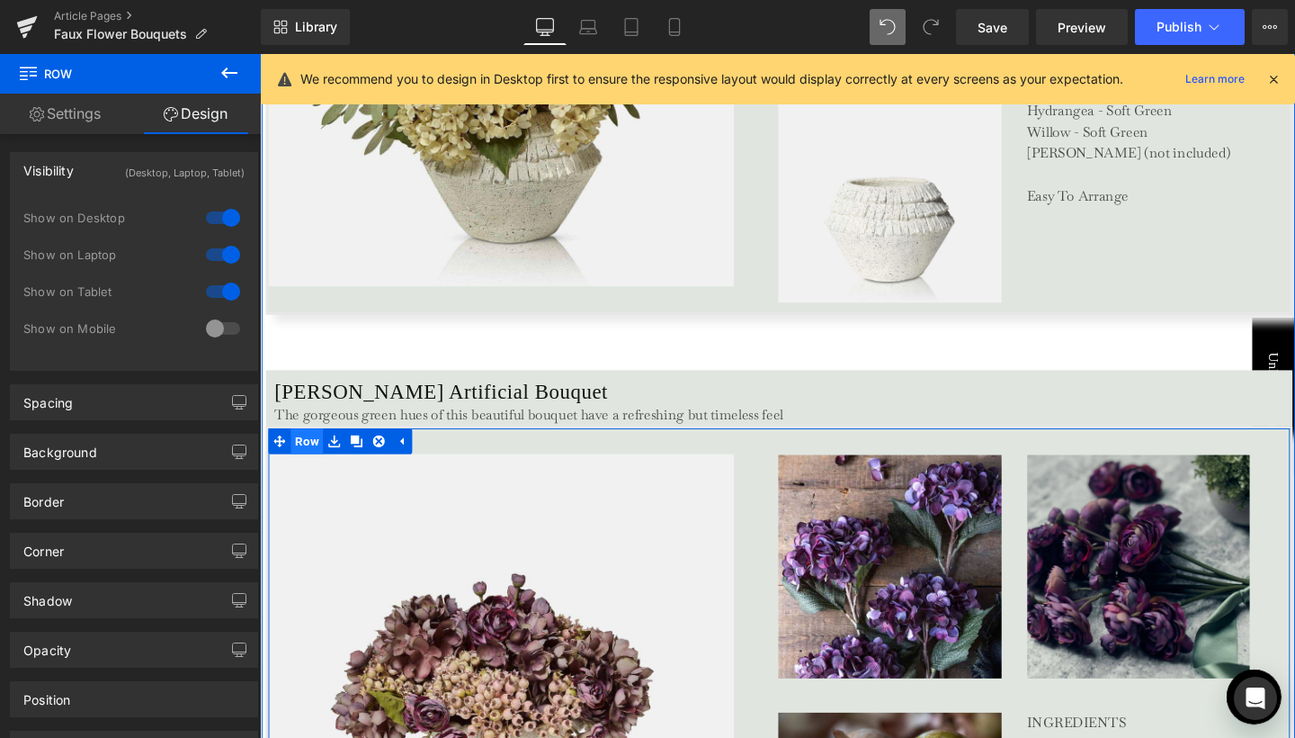
click at [299, 449] on span "Row" at bounding box center [309, 460] width 34 height 27
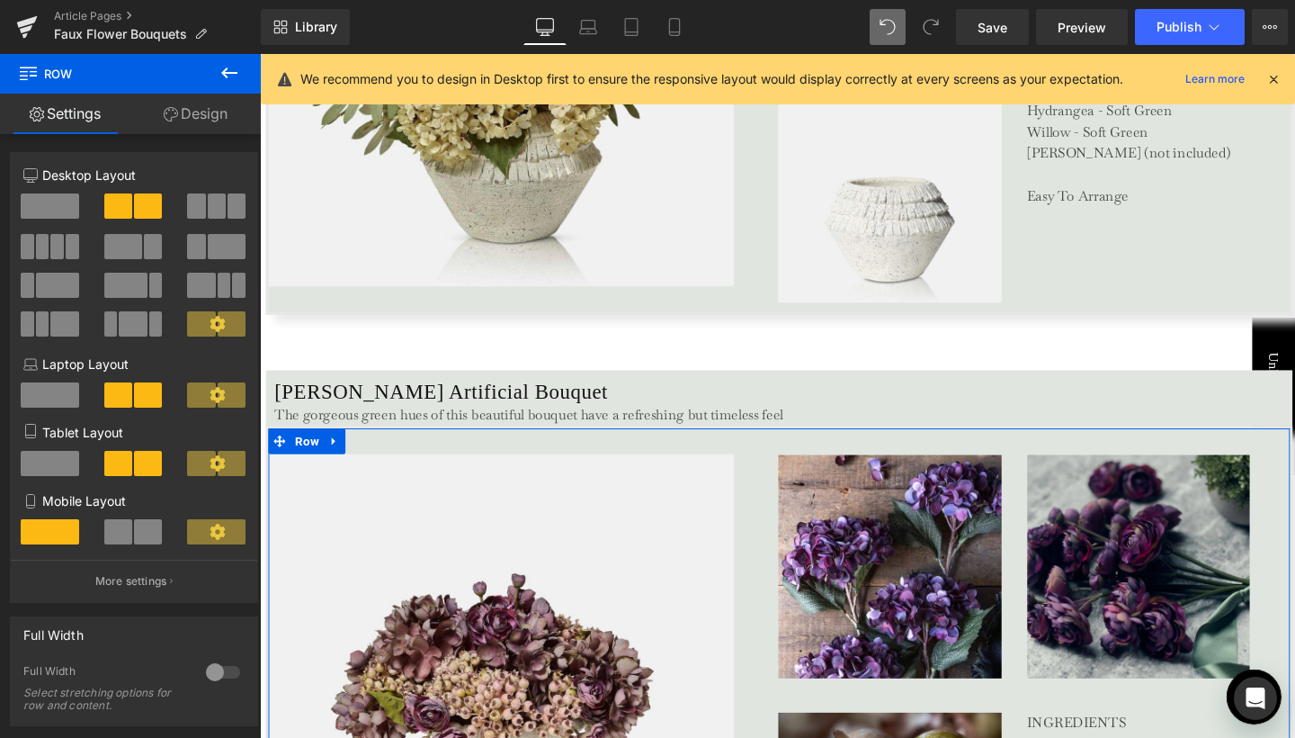
click at [222, 112] on link "Design" at bounding box center [195, 114] width 130 height 40
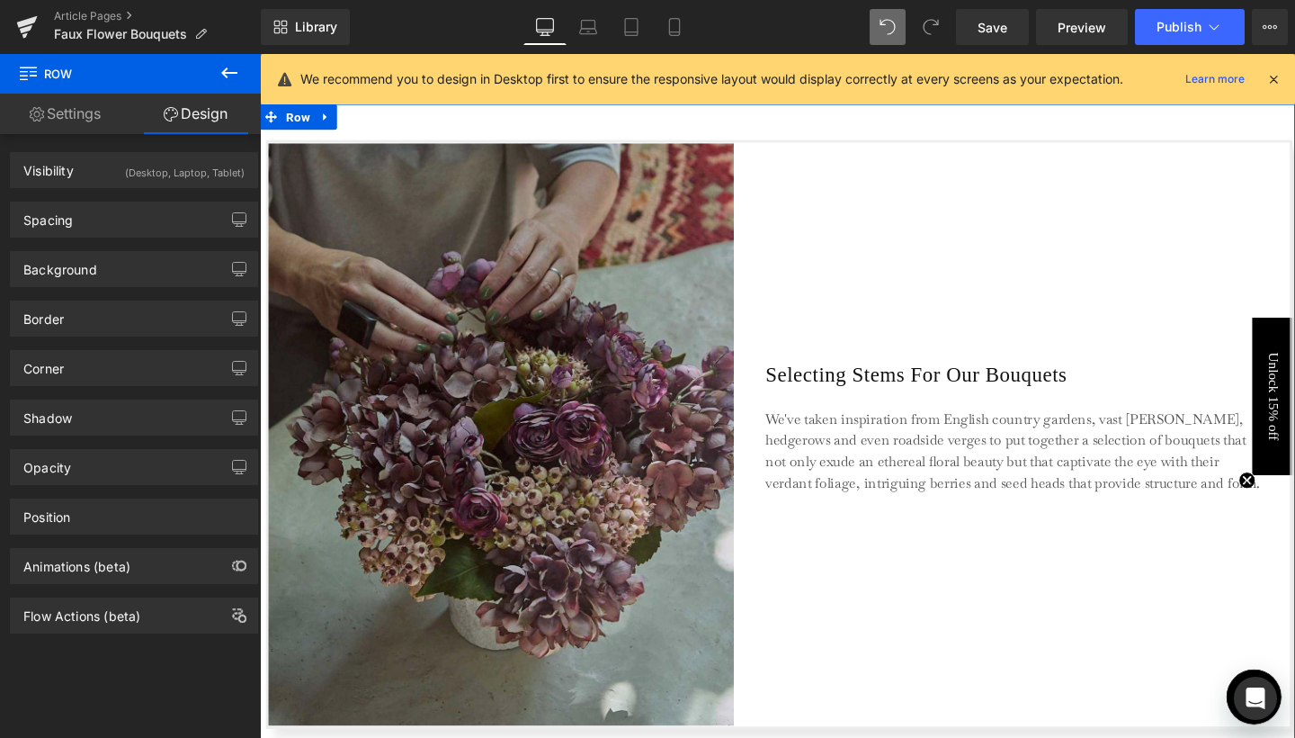
scroll to position [1289, 0]
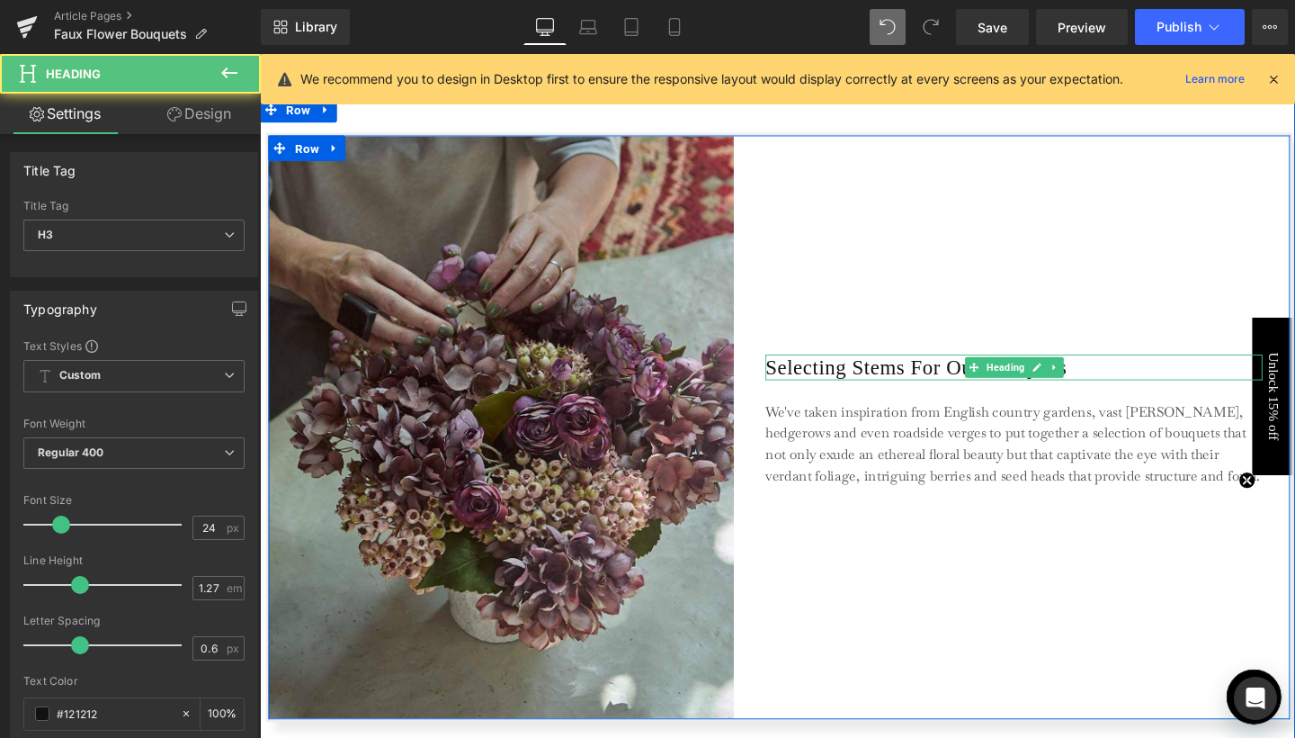
click at [805, 387] on h3 "Selecting Stems For Our Bouquets" at bounding box center [1052, 383] width 523 height 27
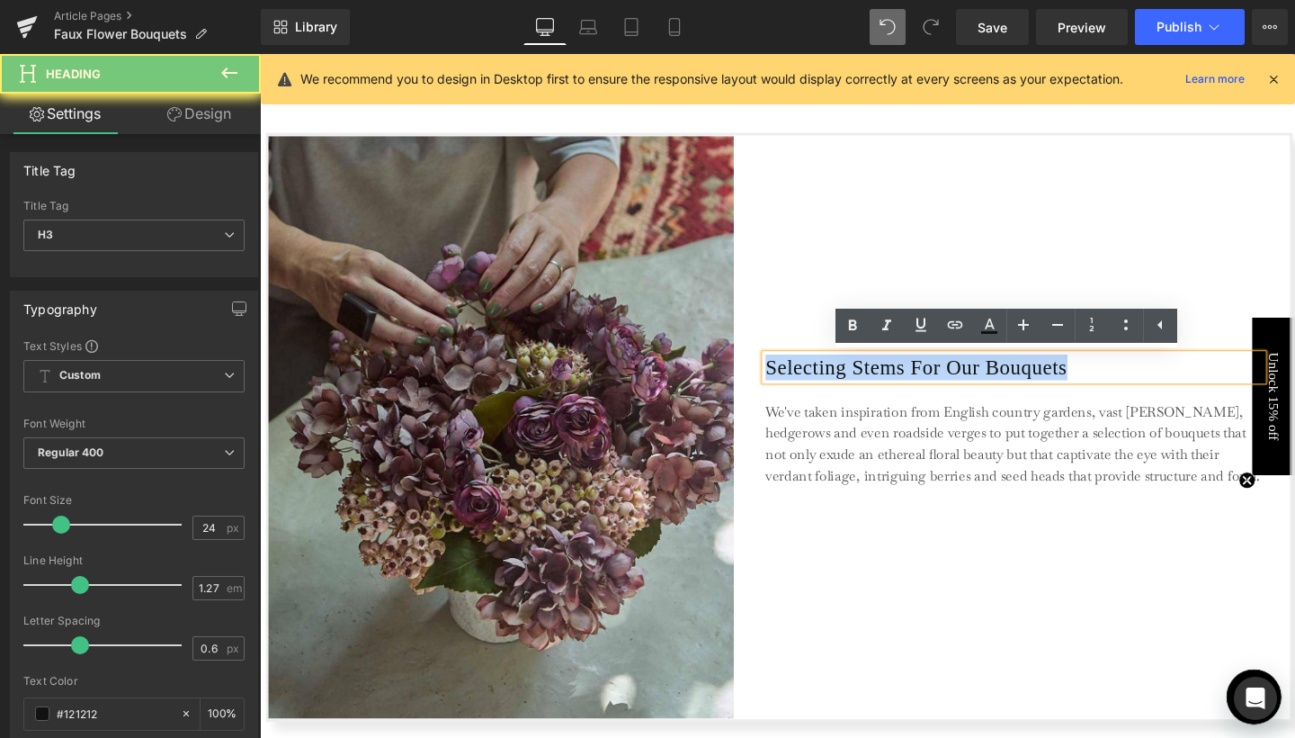
copy h3 "Selecting Stems For Our Bouquets"
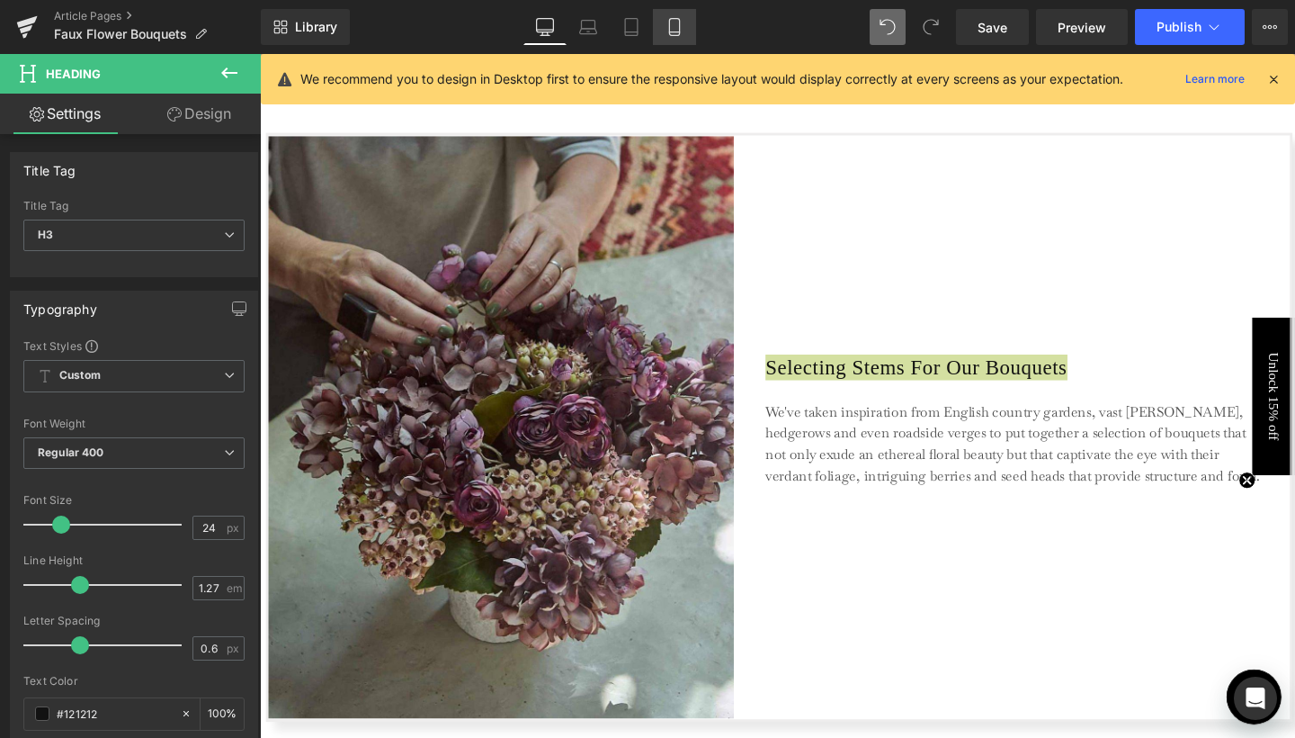
click at [668, 30] on icon at bounding box center [675, 27] width 18 height 18
type input "100"
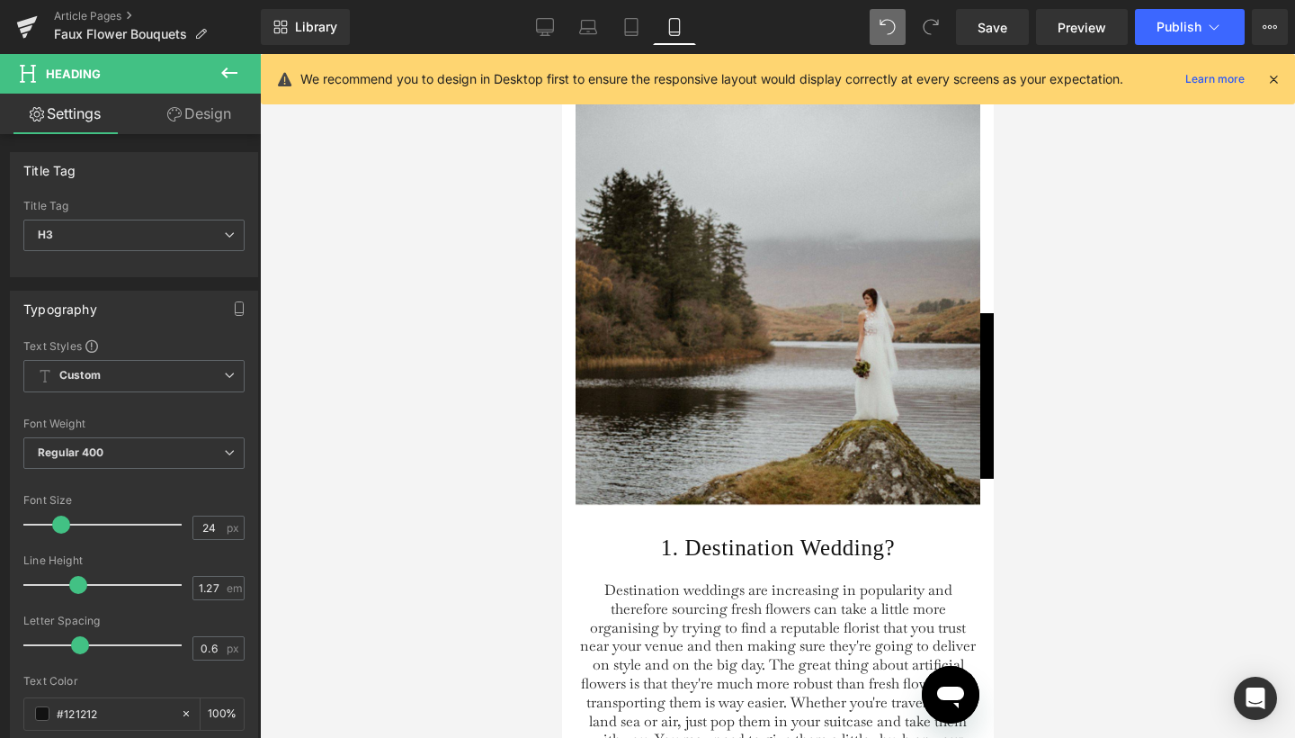
scroll to position [1513, 0]
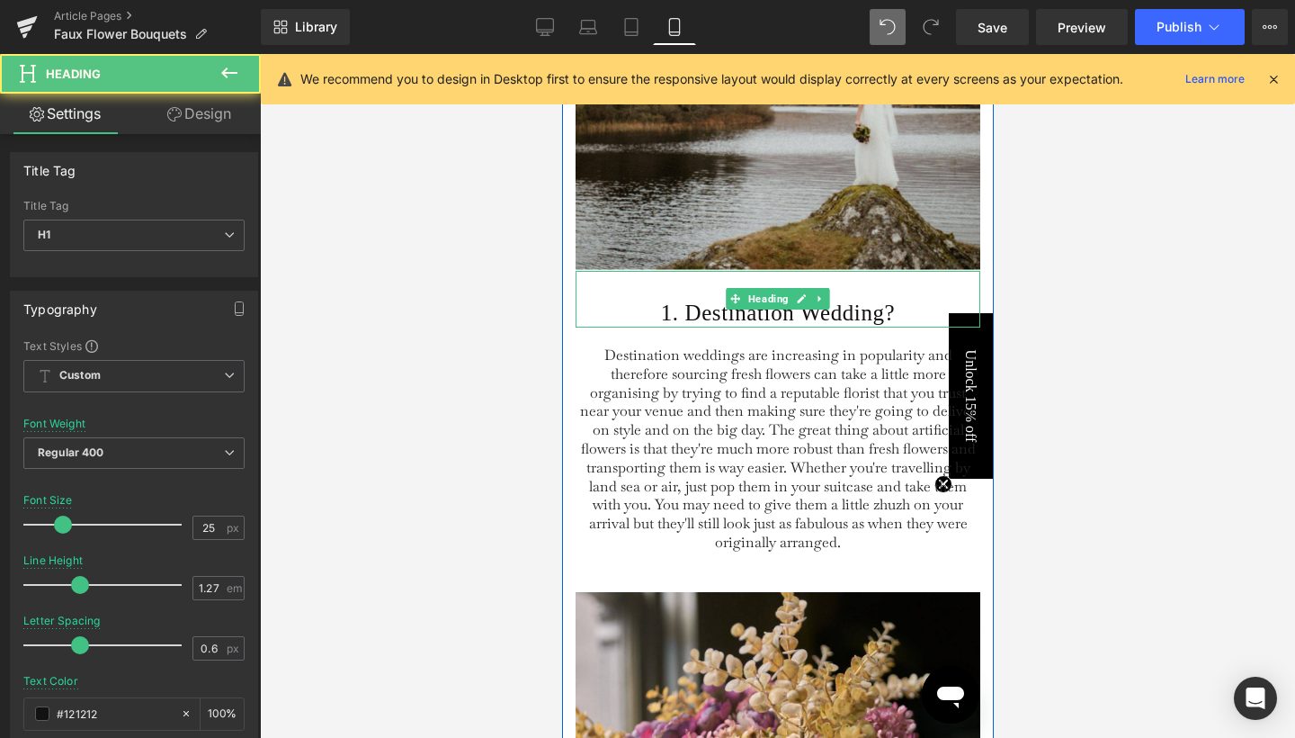
click at [701, 327] on h1 "1. Destination Wedding?" at bounding box center [777, 313] width 405 height 29
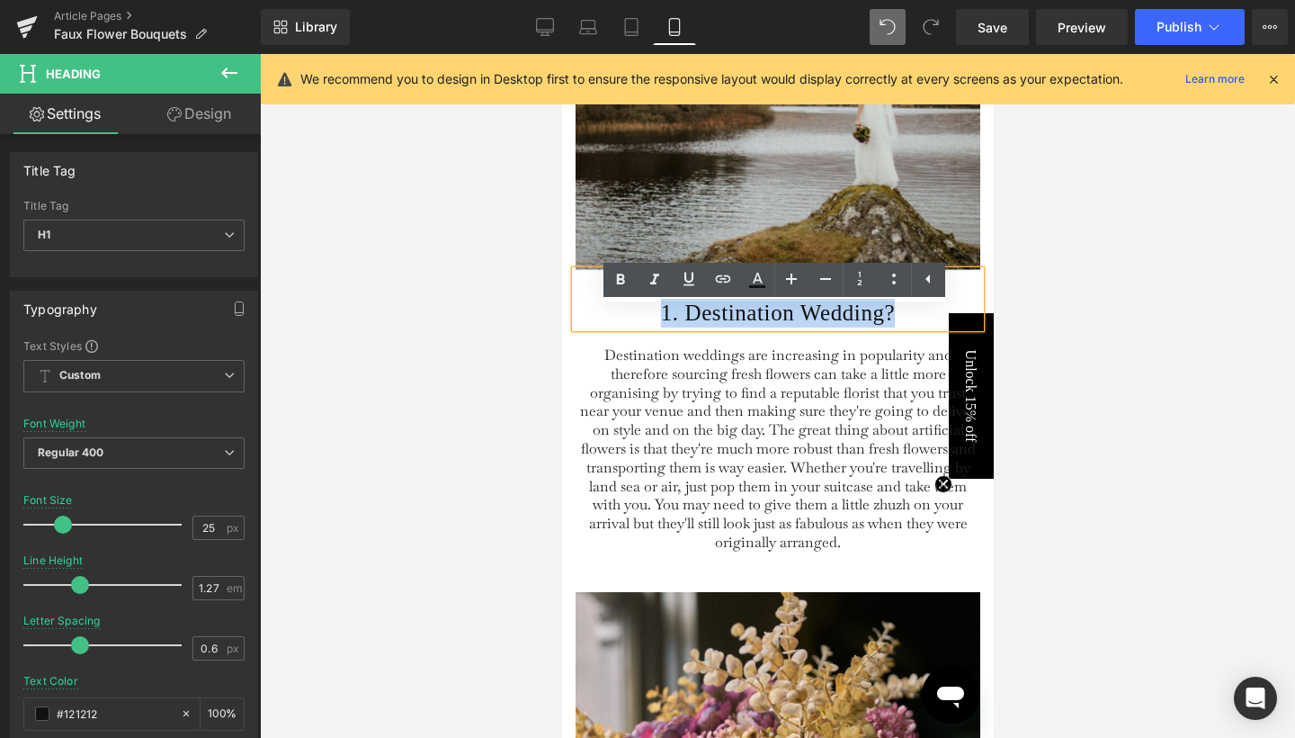
paste div
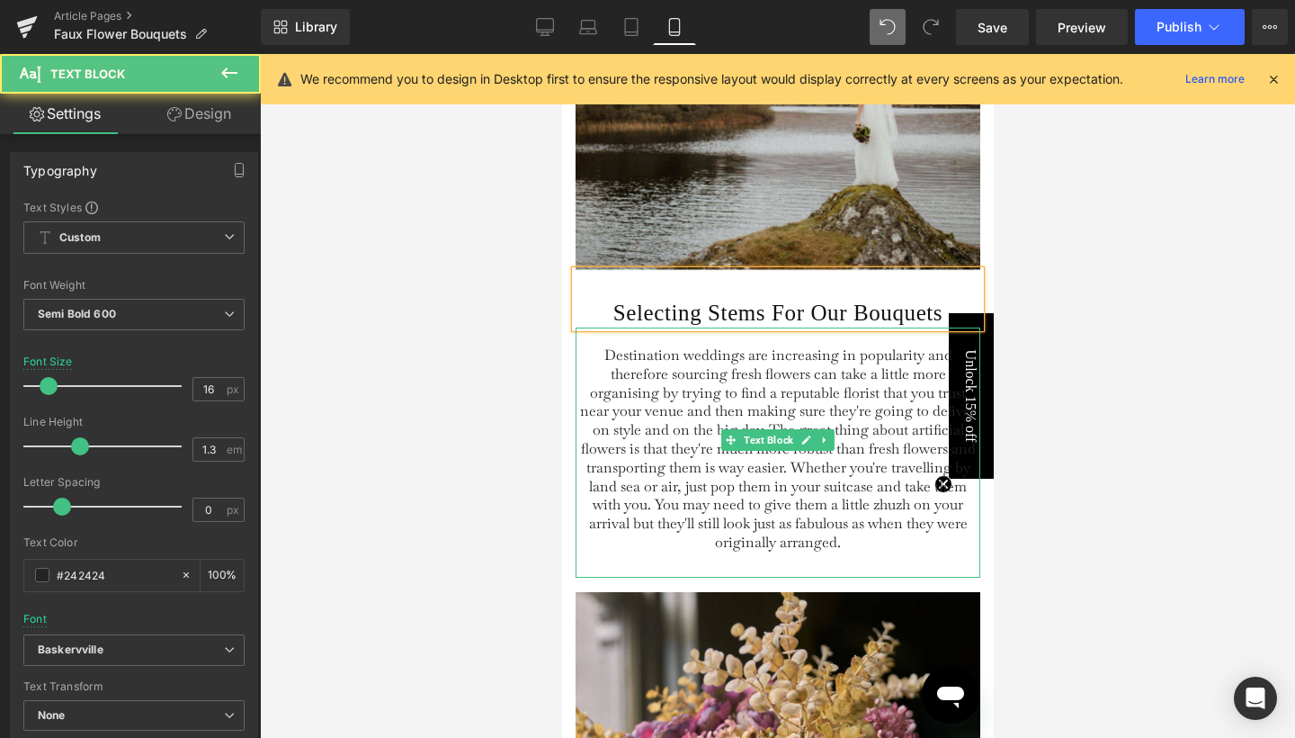
click at [703, 425] on span "Destination weddings are increasing in popularity and therefore sourcing fresh …" at bounding box center [777, 448] width 396 height 206
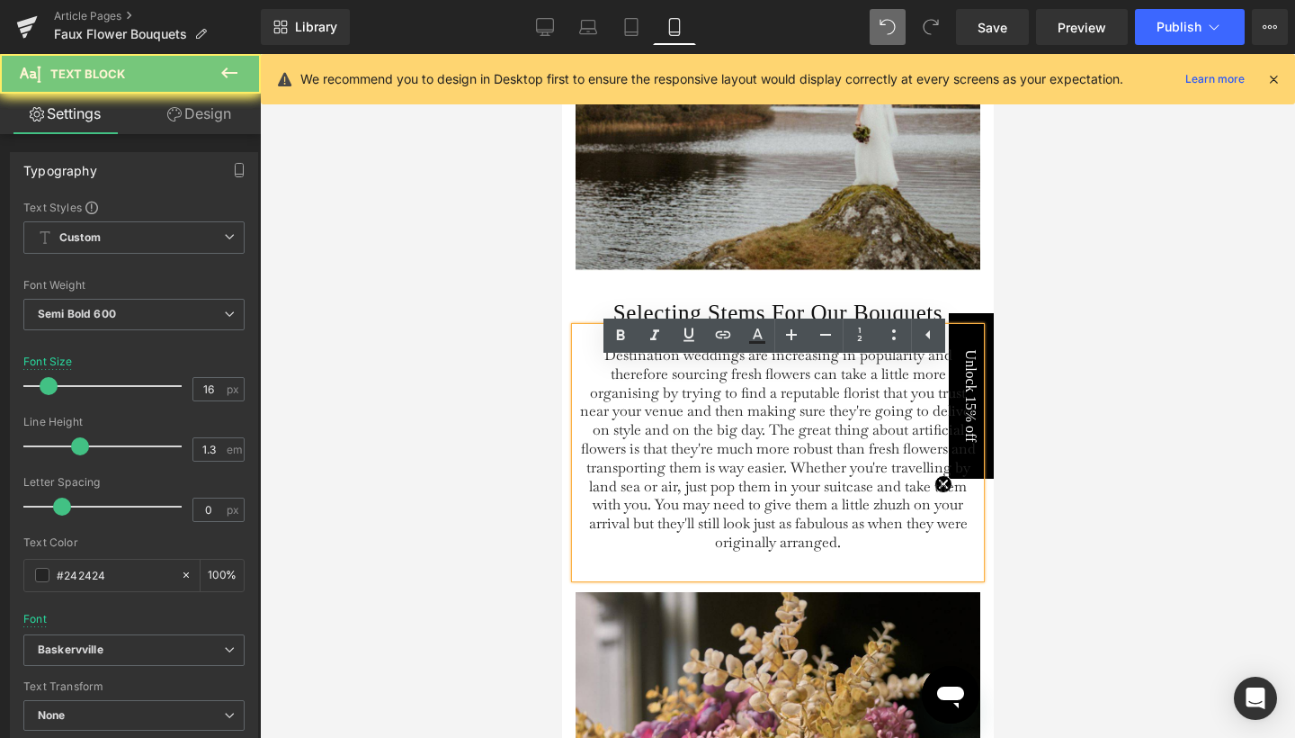
click at [703, 425] on span "Destination weddings are increasing in popularity and therefore sourcing fresh …" at bounding box center [777, 448] width 396 height 206
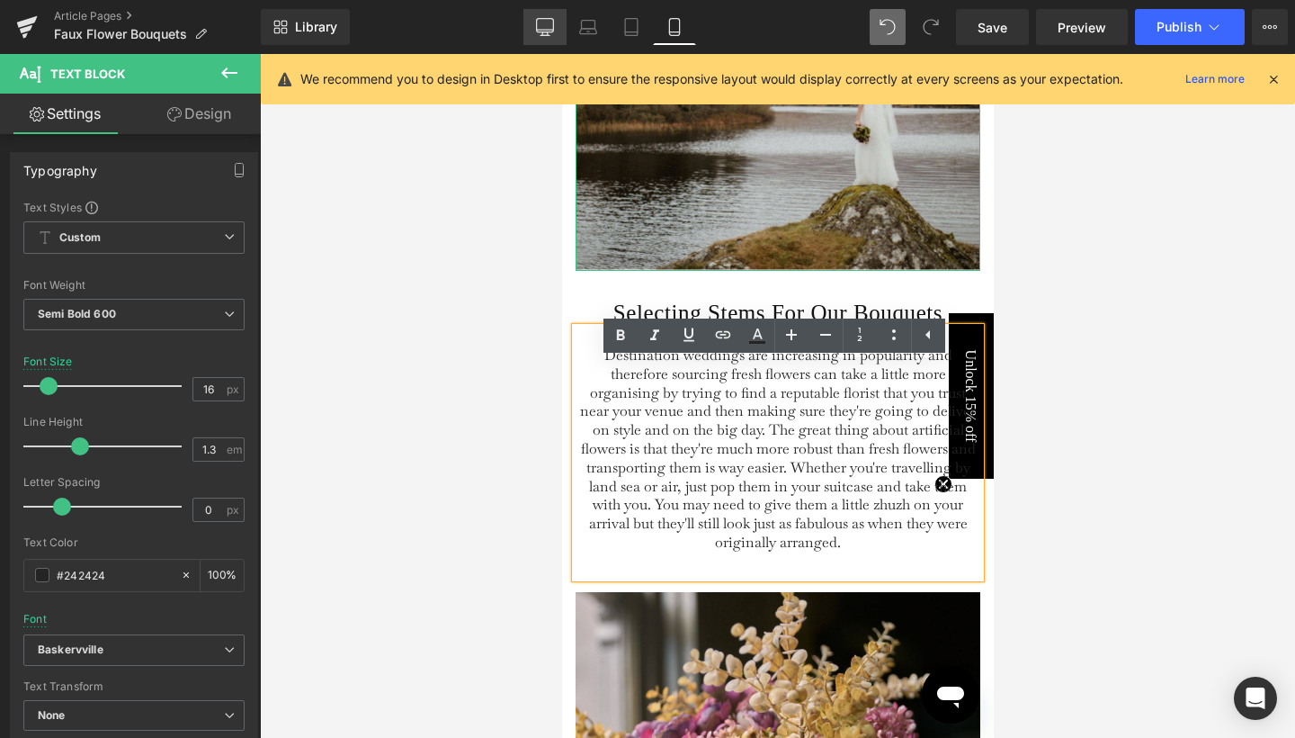
click at [550, 33] on icon at bounding box center [545, 27] width 18 height 18
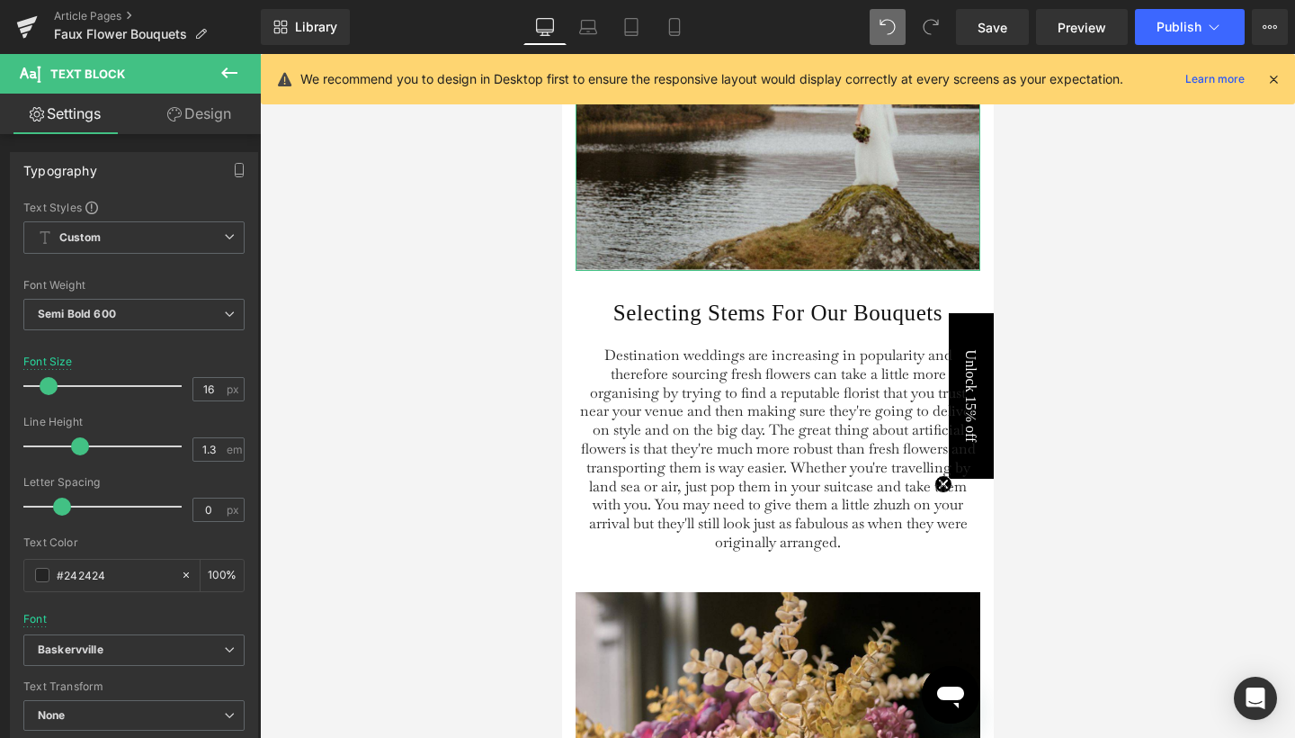
type input "100"
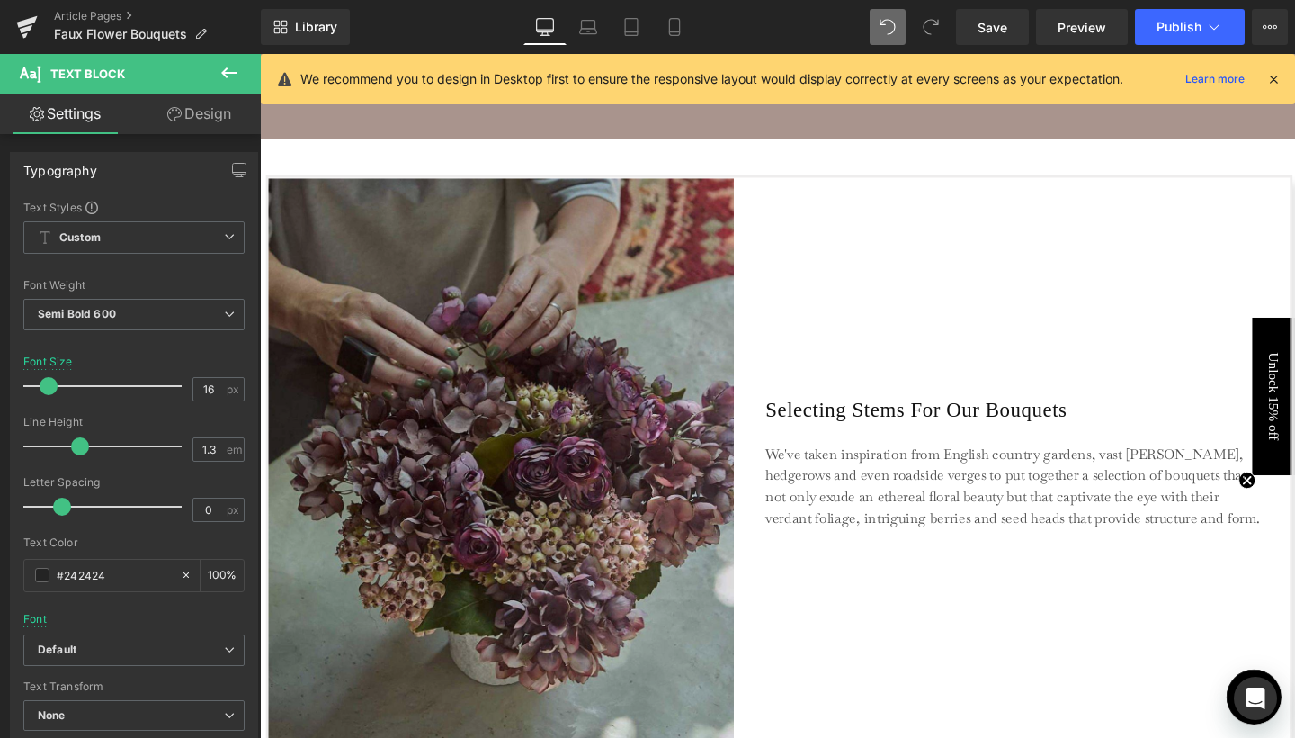
scroll to position [1346, 0]
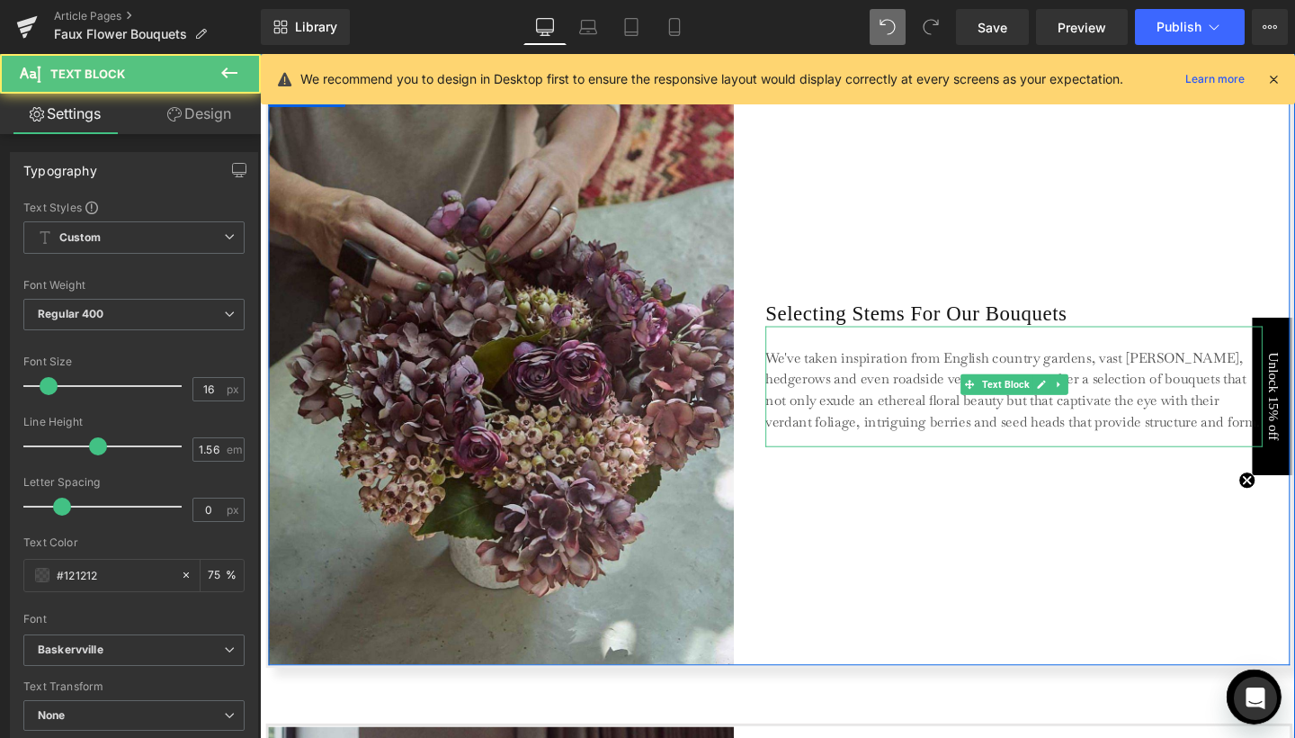
click at [815, 410] on p "We've taken inspiration from English country gardens, vast [PERSON_NAME], hedge…" at bounding box center [1052, 407] width 522 height 90
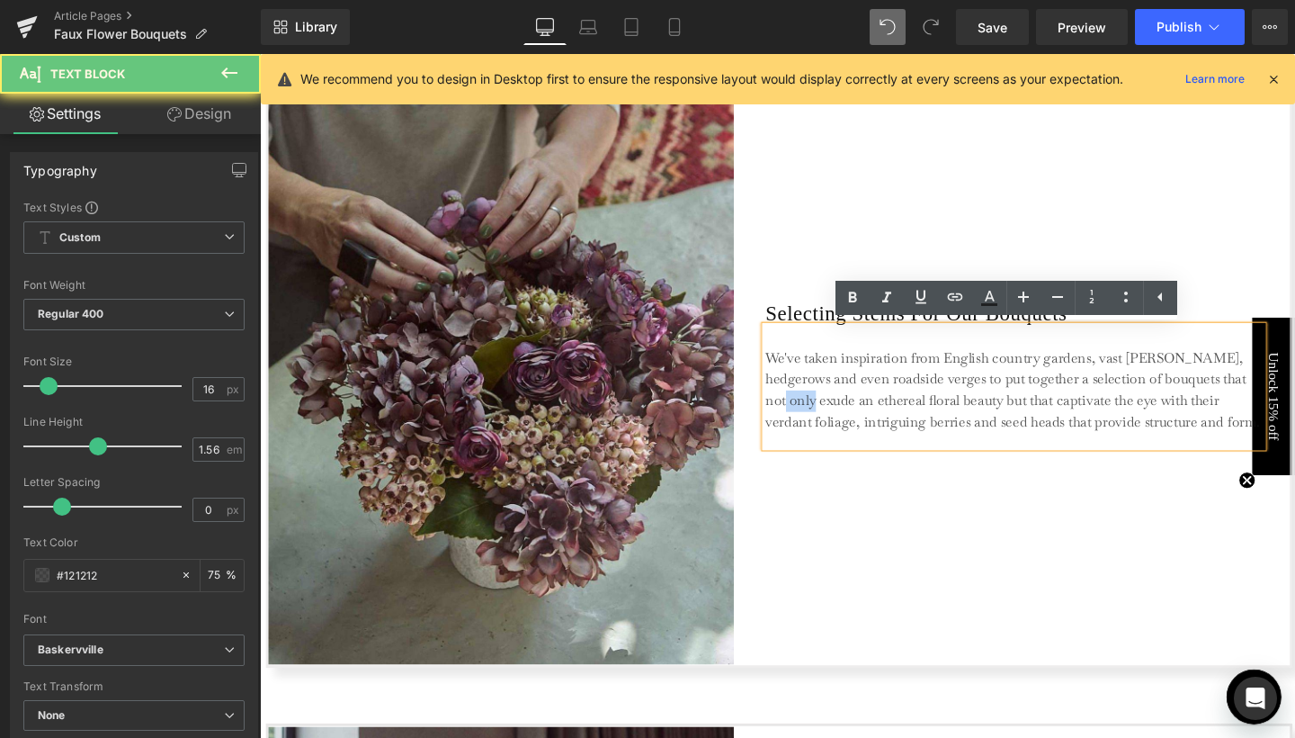
click at [815, 410] on p "We've taken inspiration from English country gardens, vast [PERSON_NAME], hedge…" at bounding box center [1052, 407] width 522 height 90
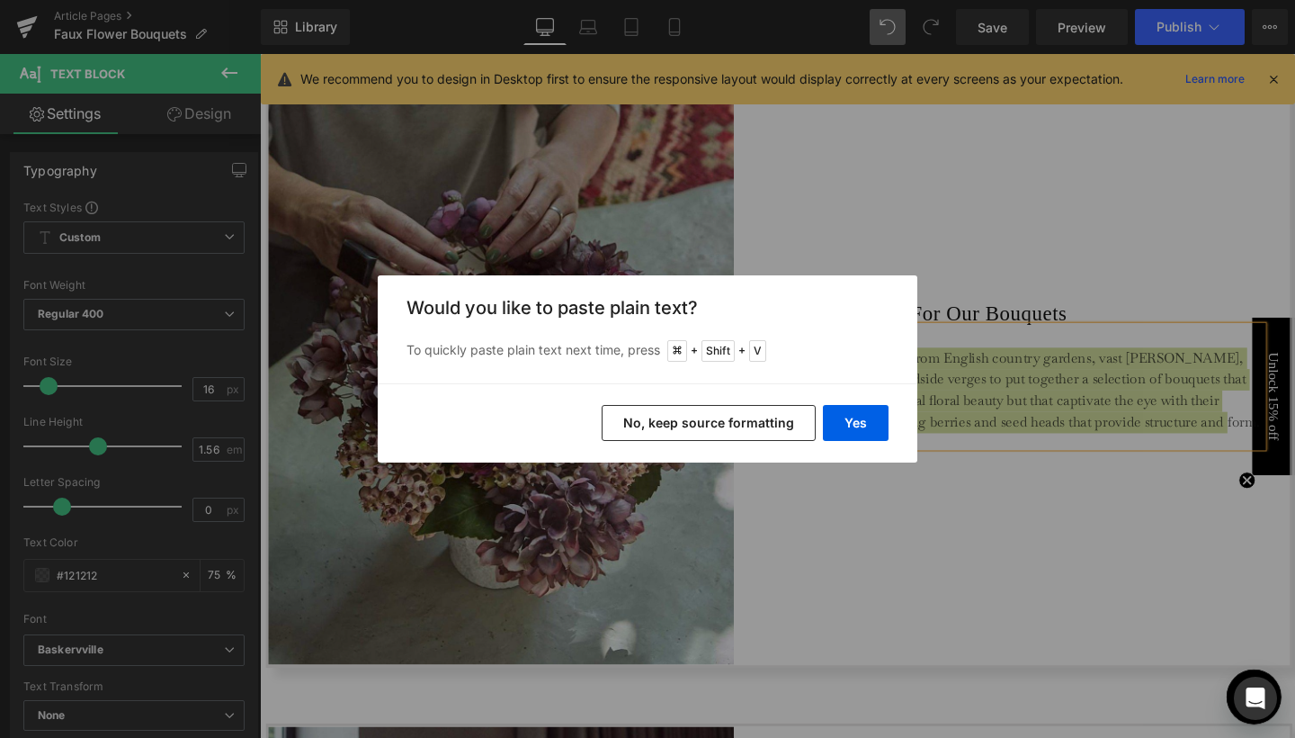
click at [941, 232] on div "Back to Library Insert Would you like to paste plain text? To quickly paste pla…" at bounding box center [647, 369] width 1295 height 738
click at [906, 511] on div "Back to Library Insert Would you like to paste plain text? To quickly paste pla…" at bounding box center [647, 369] width 1295 height 738
click at [872, 157] on div "Back to Library Insert Would you like to paste plain text? To quickly paste pla…" at bounding box center [647, 369] width 1295 height 738
click at [760, 422] on button "No, keep source formatting" at bounding box center [709, 423] width 214 height 36
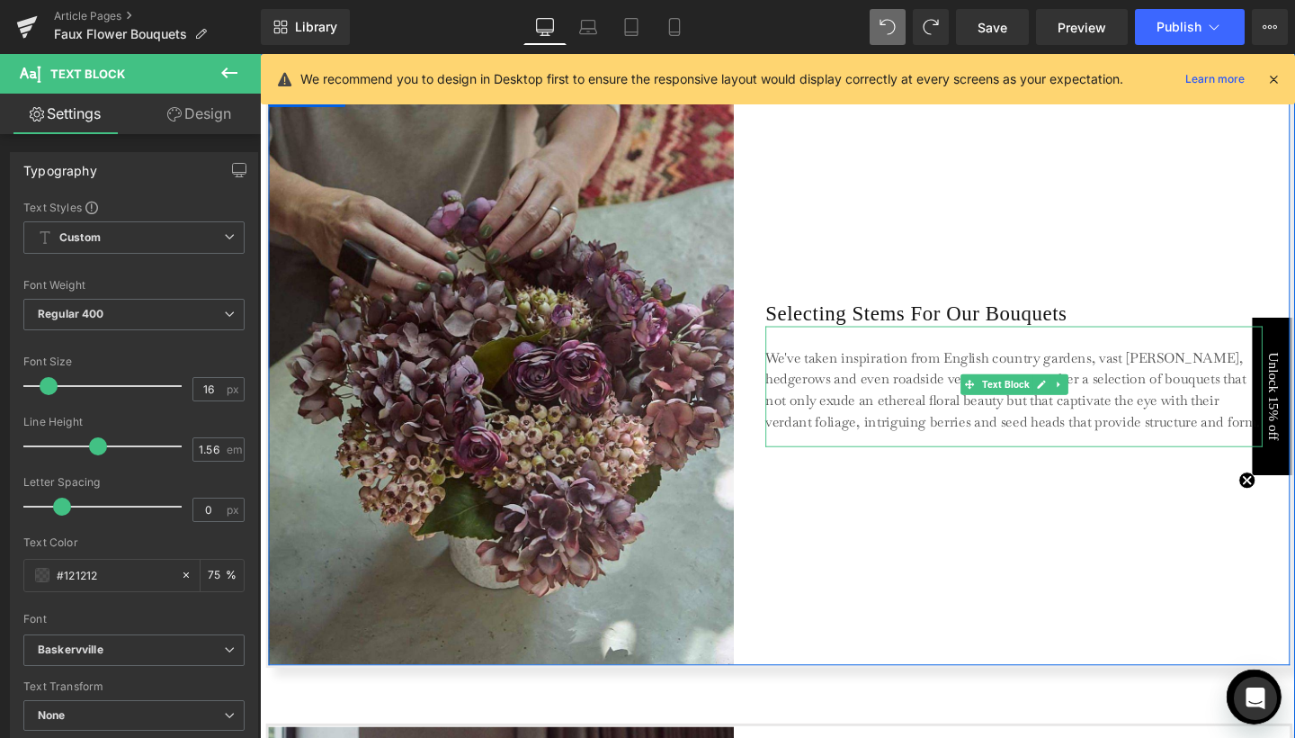
click at [821, 408] on p "We've taken inspiration from English country gardens, vast [PERSON_NAME], hedge…" at bounding box center [1052, 407] width 522 height 90
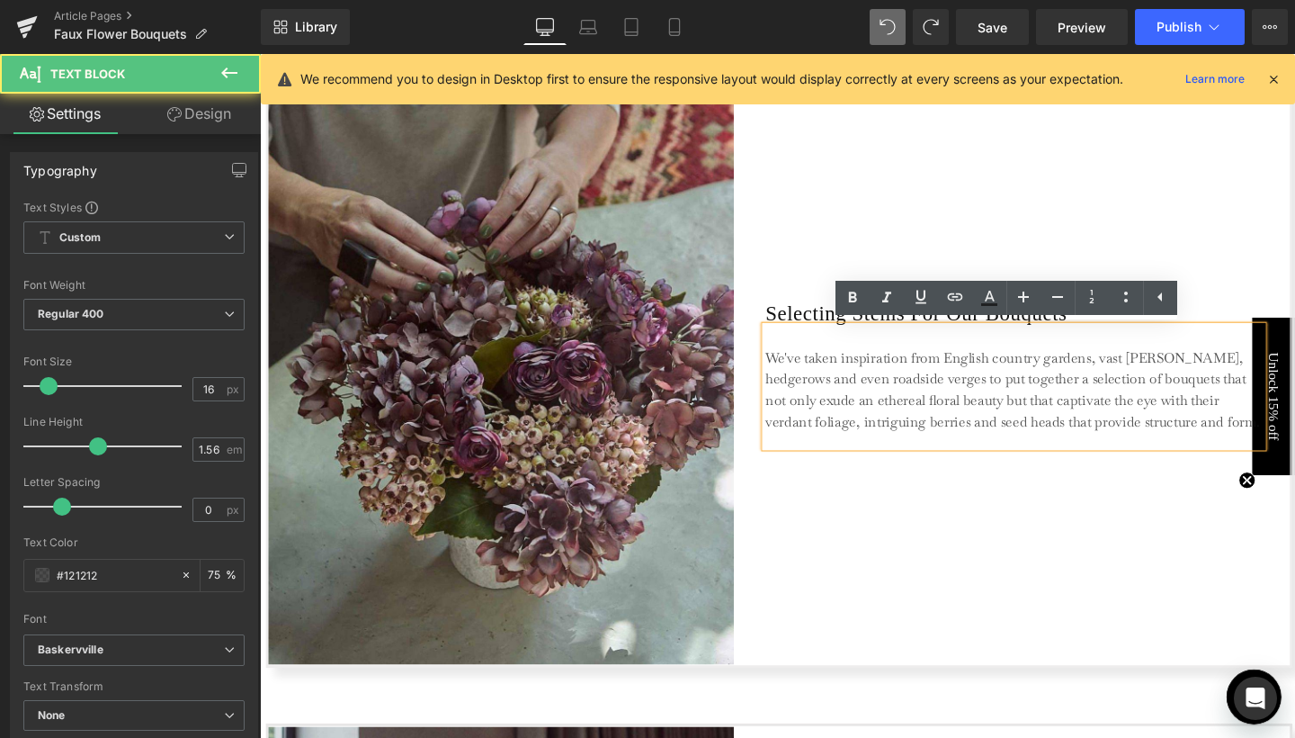
click at [821, 408] on p "We've taken inspiration from English country gardens, vast [PERSON_NAME], hedge…" at bounding box center [1052, 407] width 522 height 90
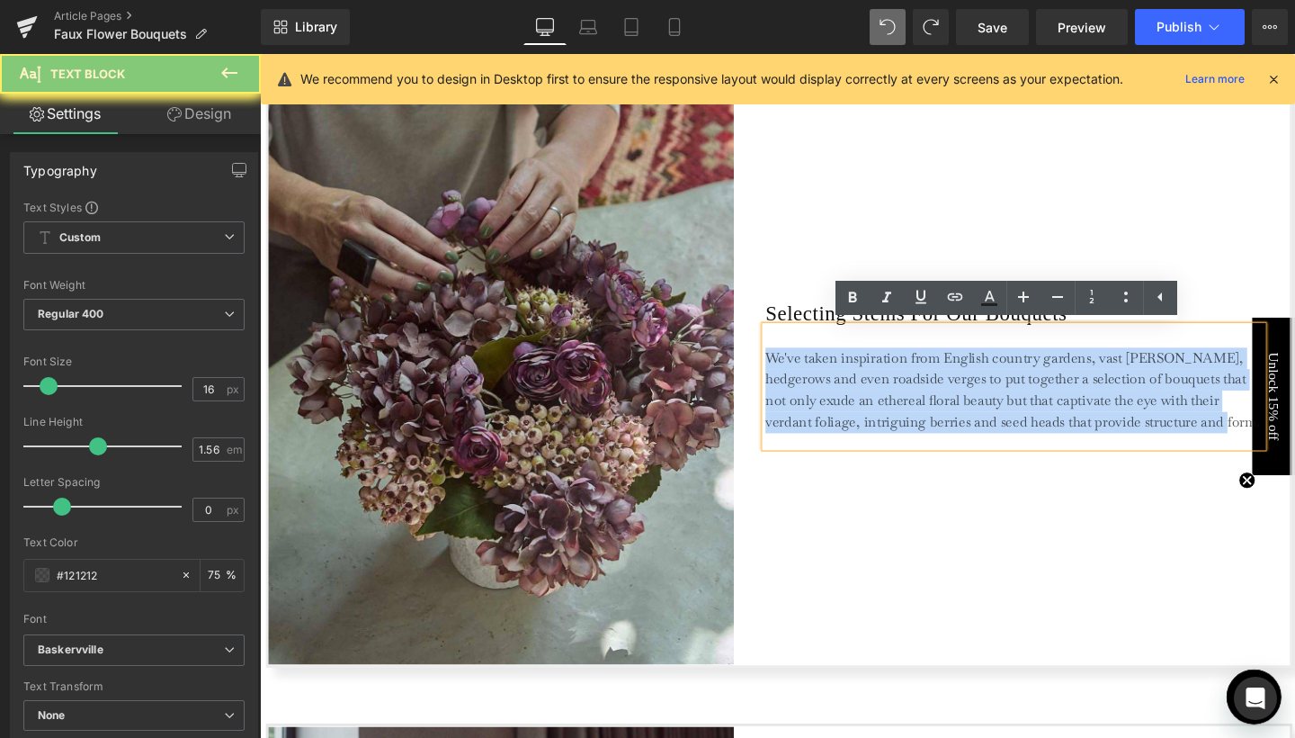
click at [821, 408] on p "We've taken inspiration from English country gardens, vast [PERSON_NAME], hedge…" at bounding box center [1052, 407] width 522 height 90
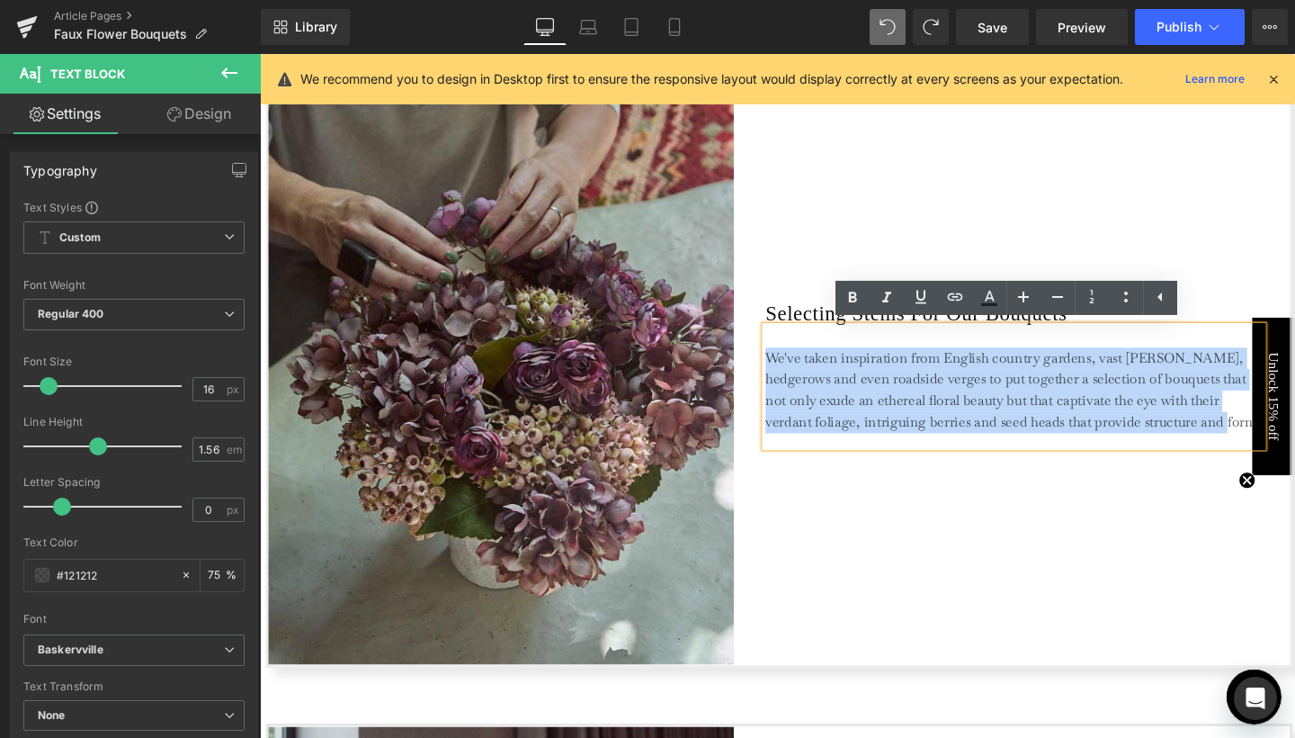
copy p "We've taken inspiration from English country gardens, vast [PERSON_NAME], hedge…"
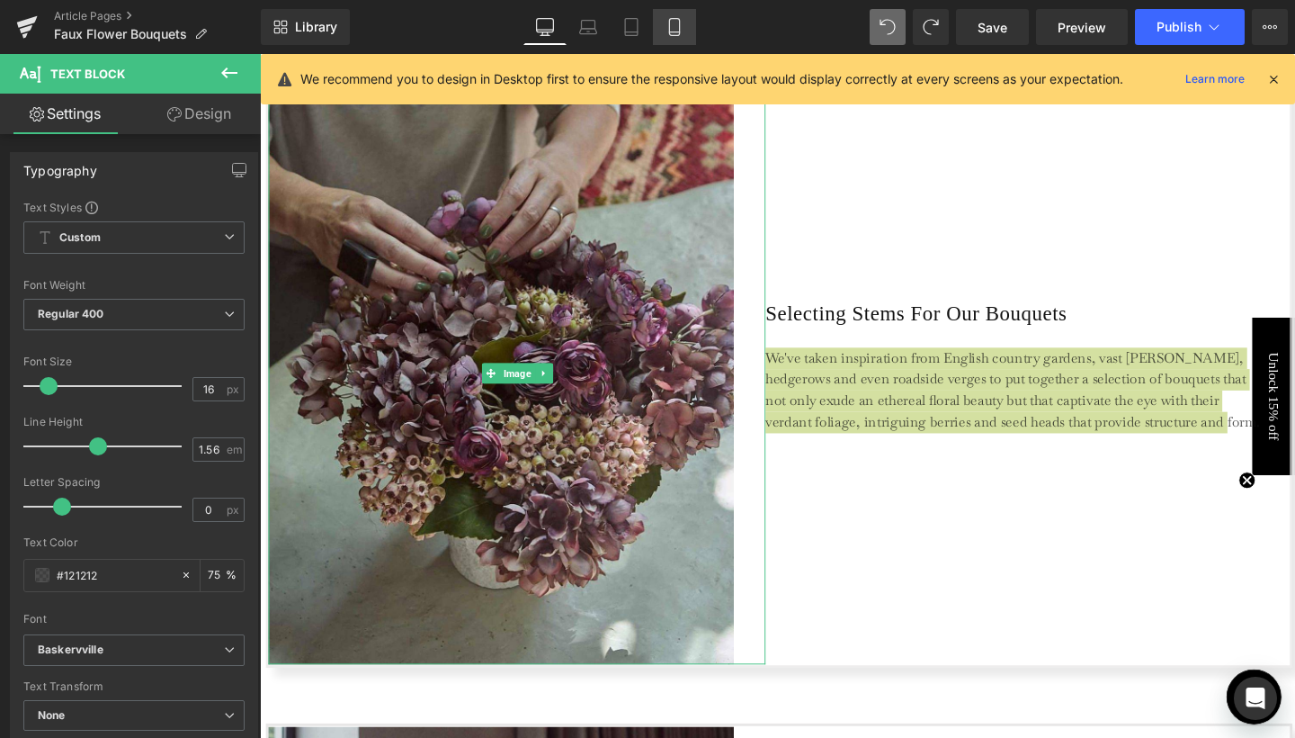
click at [679, 20] on icon at bounding box center [675, 27] width 18 height 18
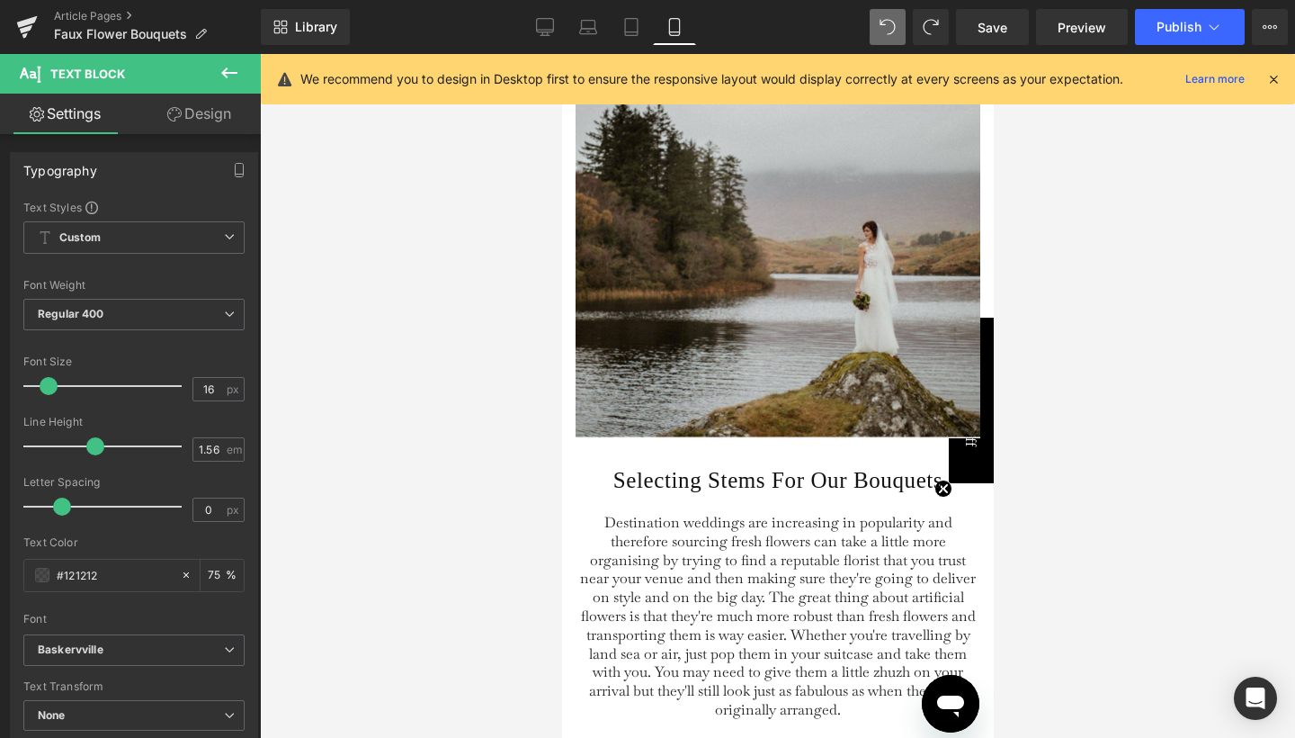
type input "75"
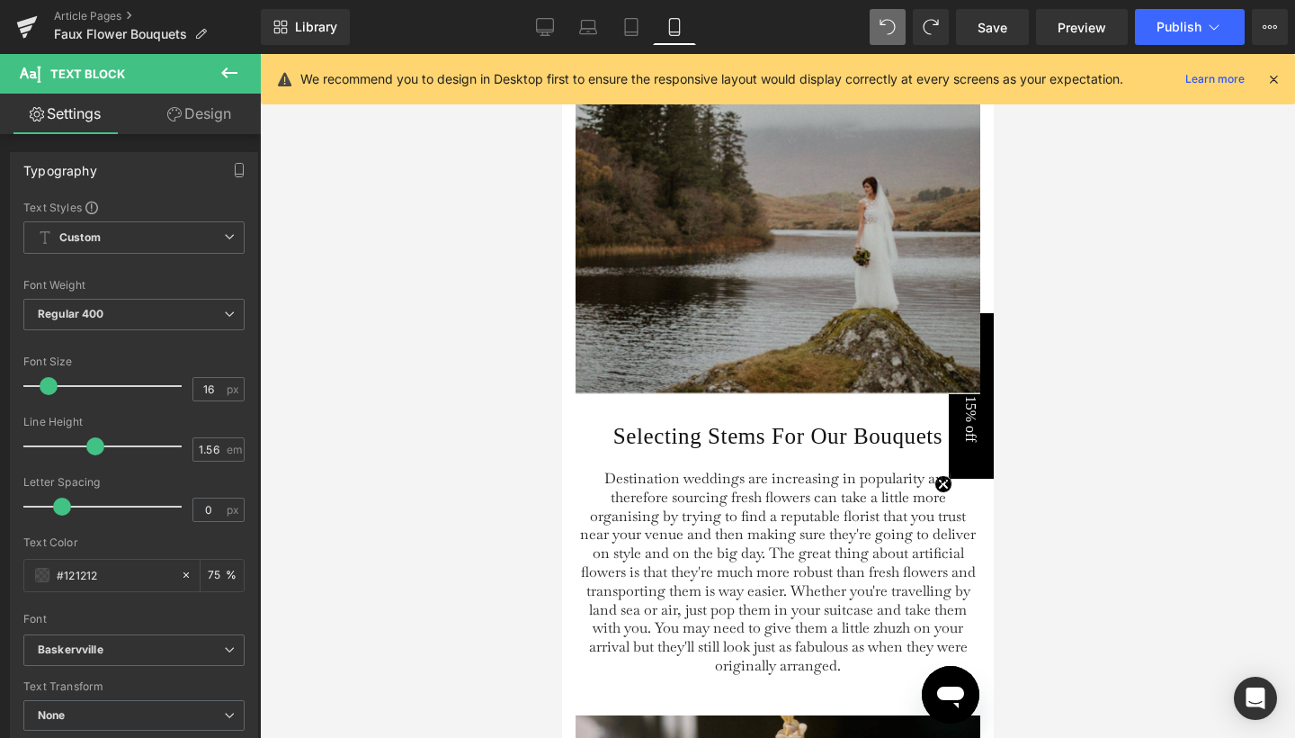
scroll to position [1494, 0]
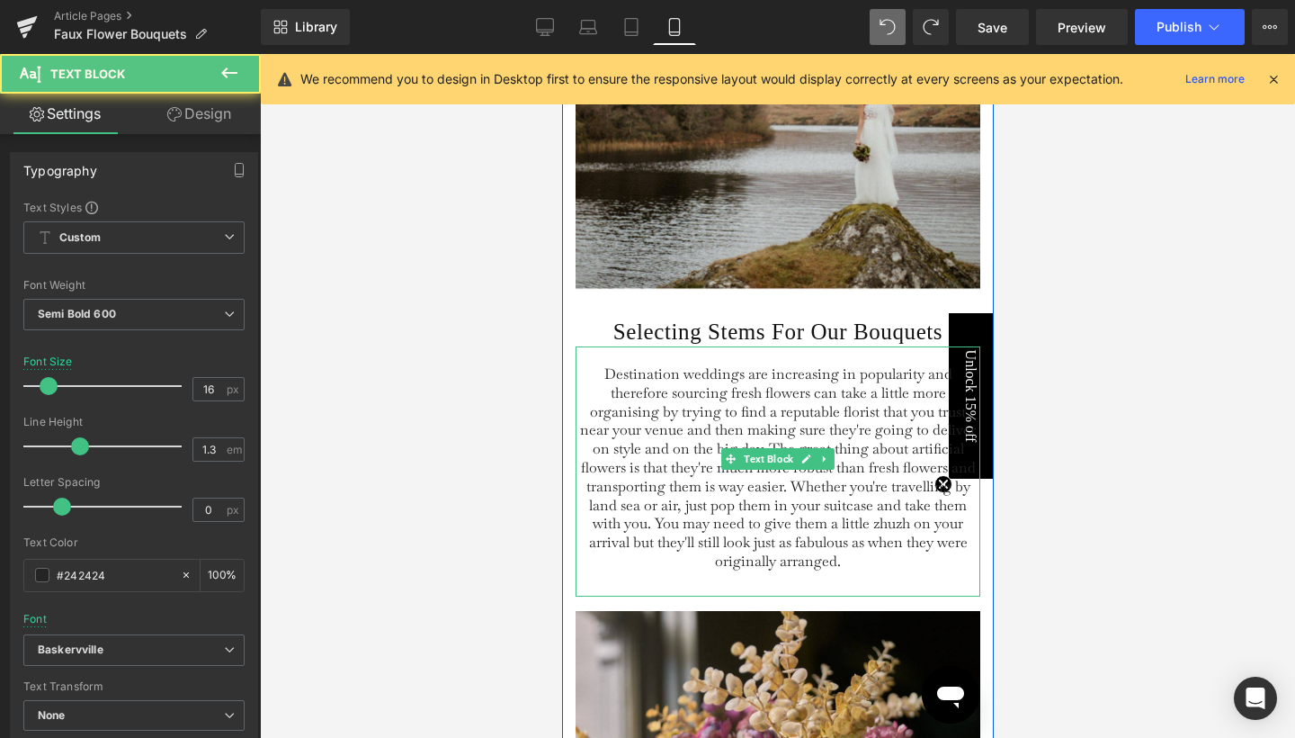
click at [722, 481] on span "Destination weddings are increasing in popularity and therefore sourcing fresh …" at bounding box center [777, 467] width 396 height 206
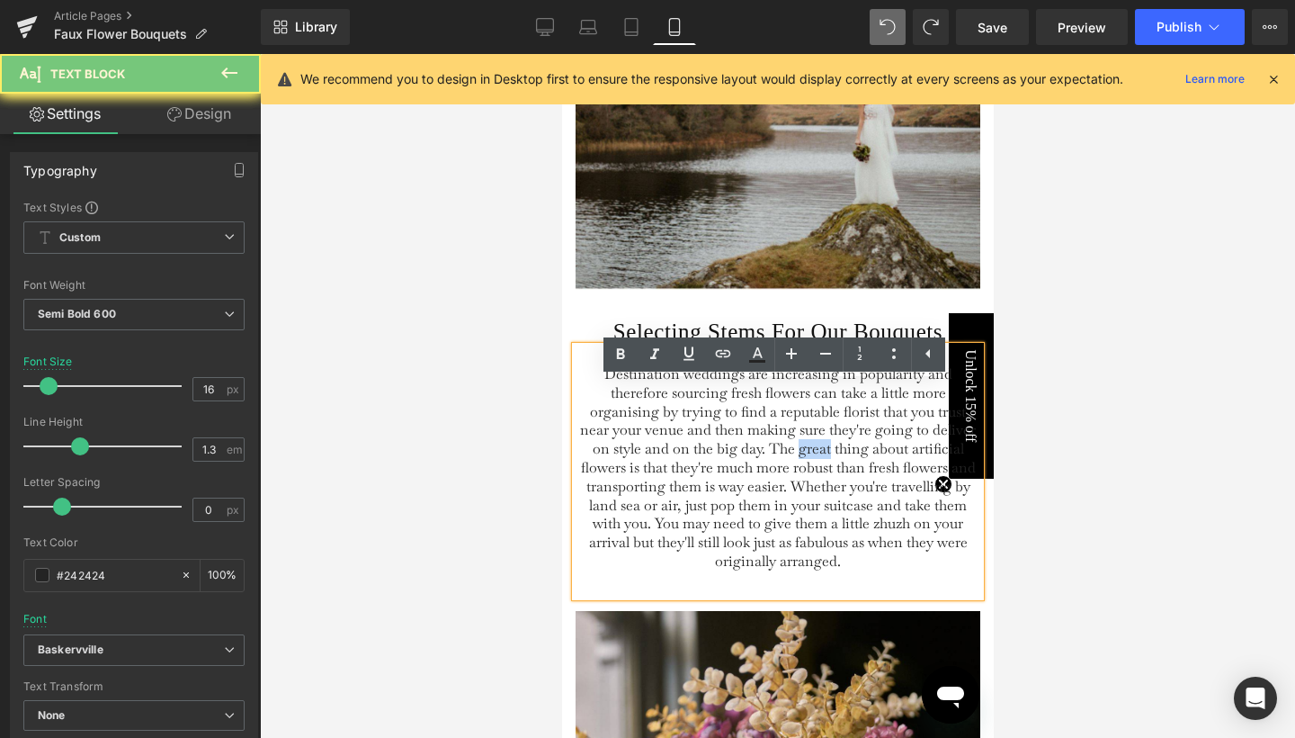
click at [722, 481] on span "Destination weddings are increasing in popularity and therefore sourcing fresh …" at bounding box center [777, 467] width 396 height 206
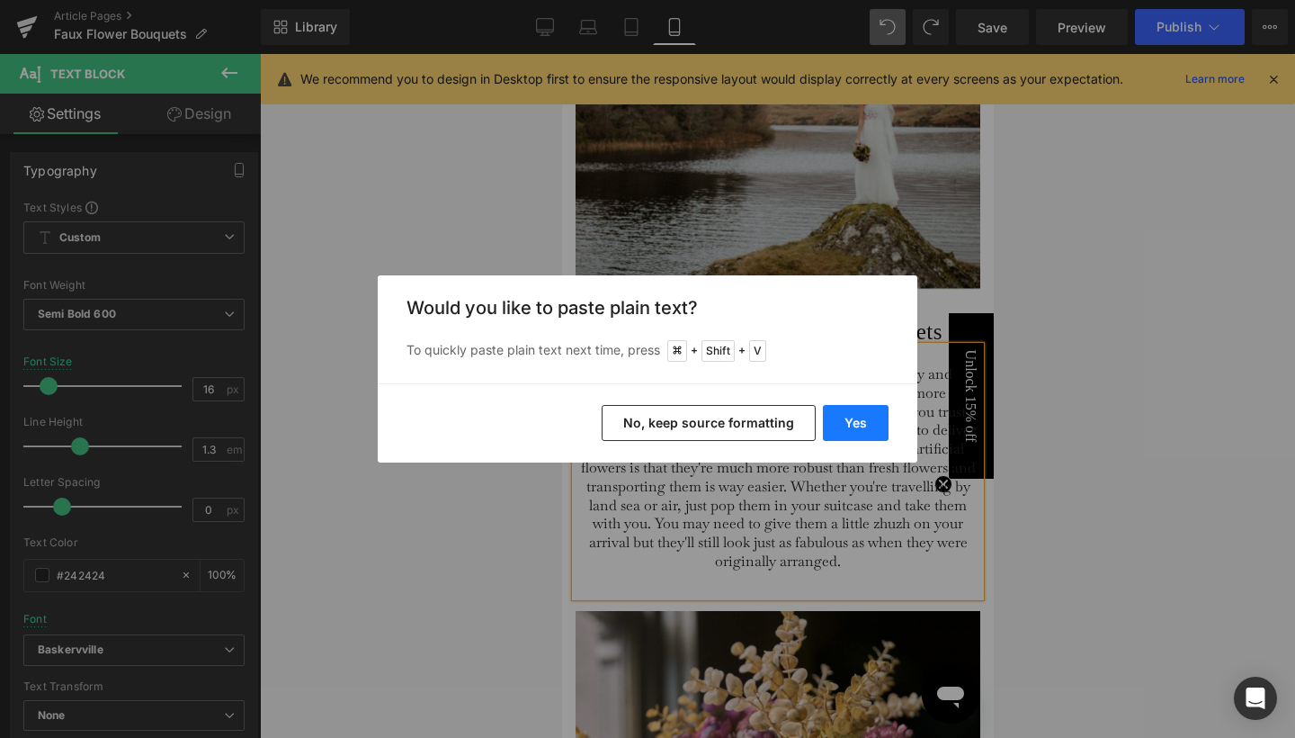
click at [857, 423] on button "Yes" at bounding box center [856, 423] width 66 height 36
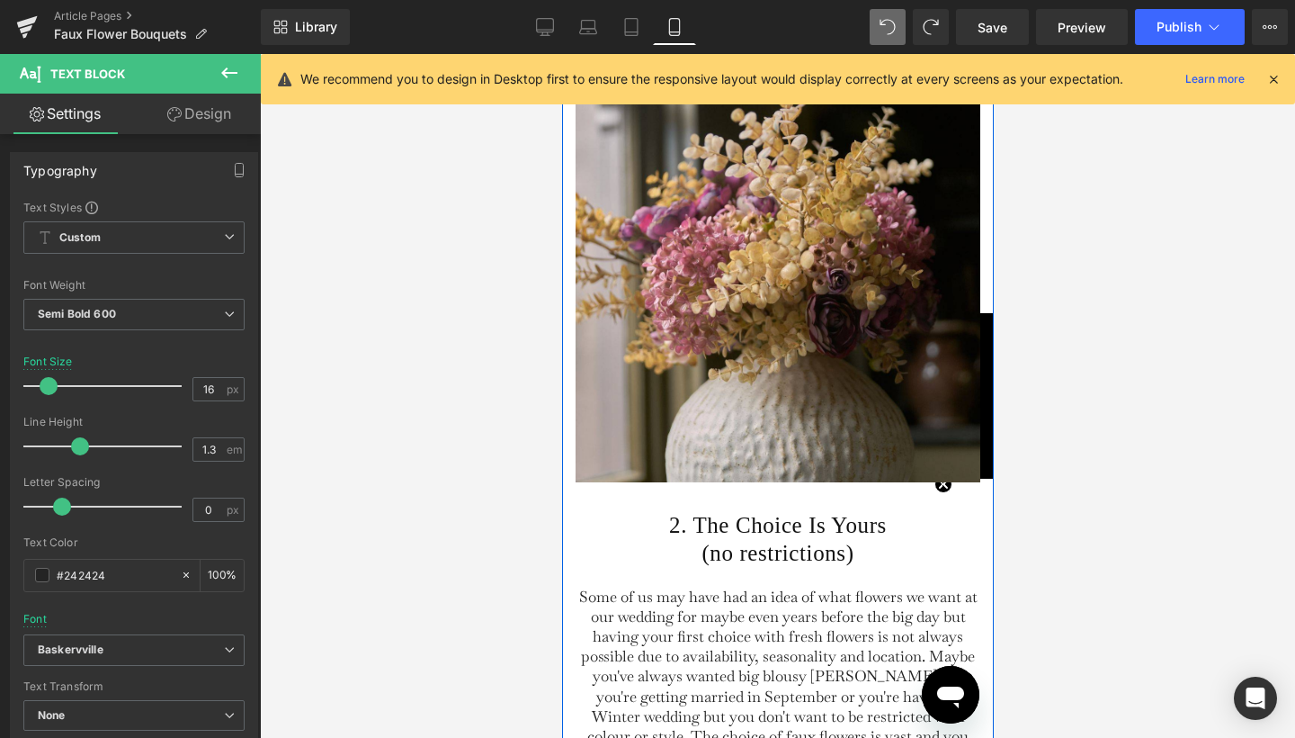
scroll to position [2051, 0]
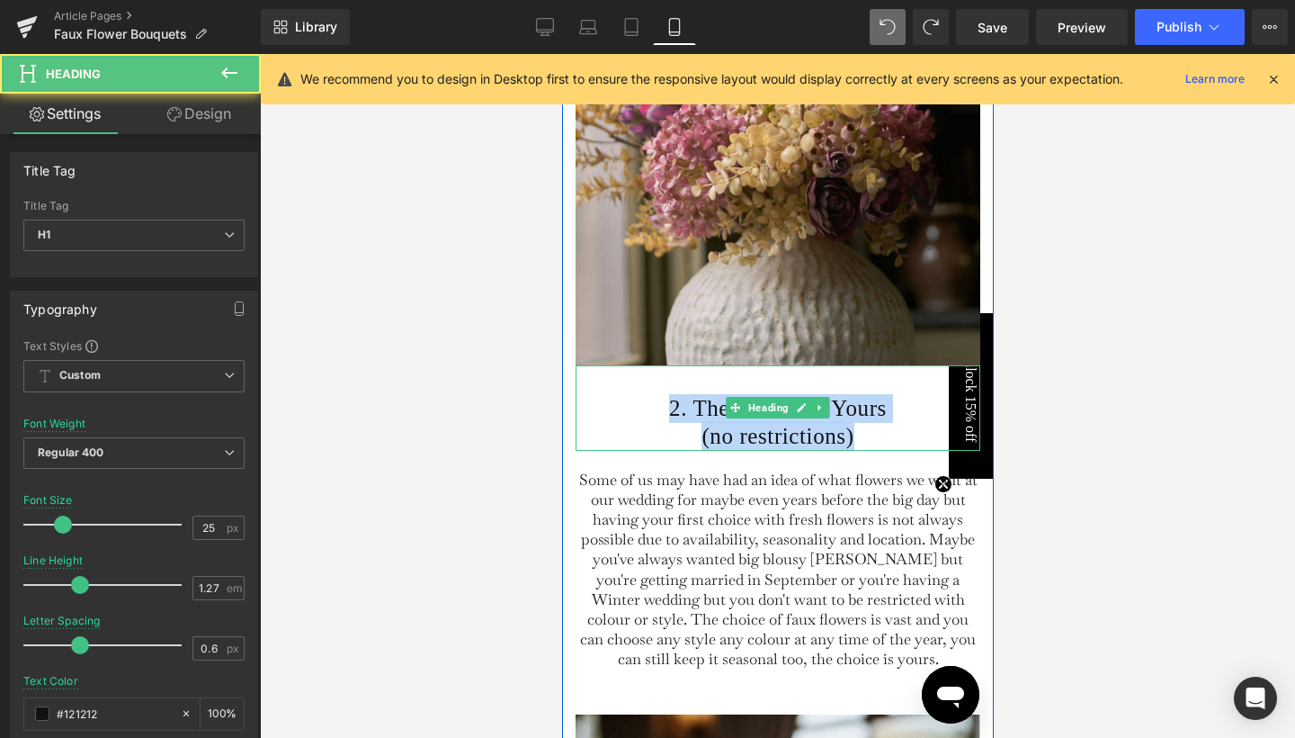
drag, startPoint x: 651, startPoint y: 437, endPoint x: 863, endPoint y: 459, distance: 212.5
click at [863, 451] on div "2. The Choice Is Yours (no restrictions)" at bounding box center [777, 407] width 405 height 85
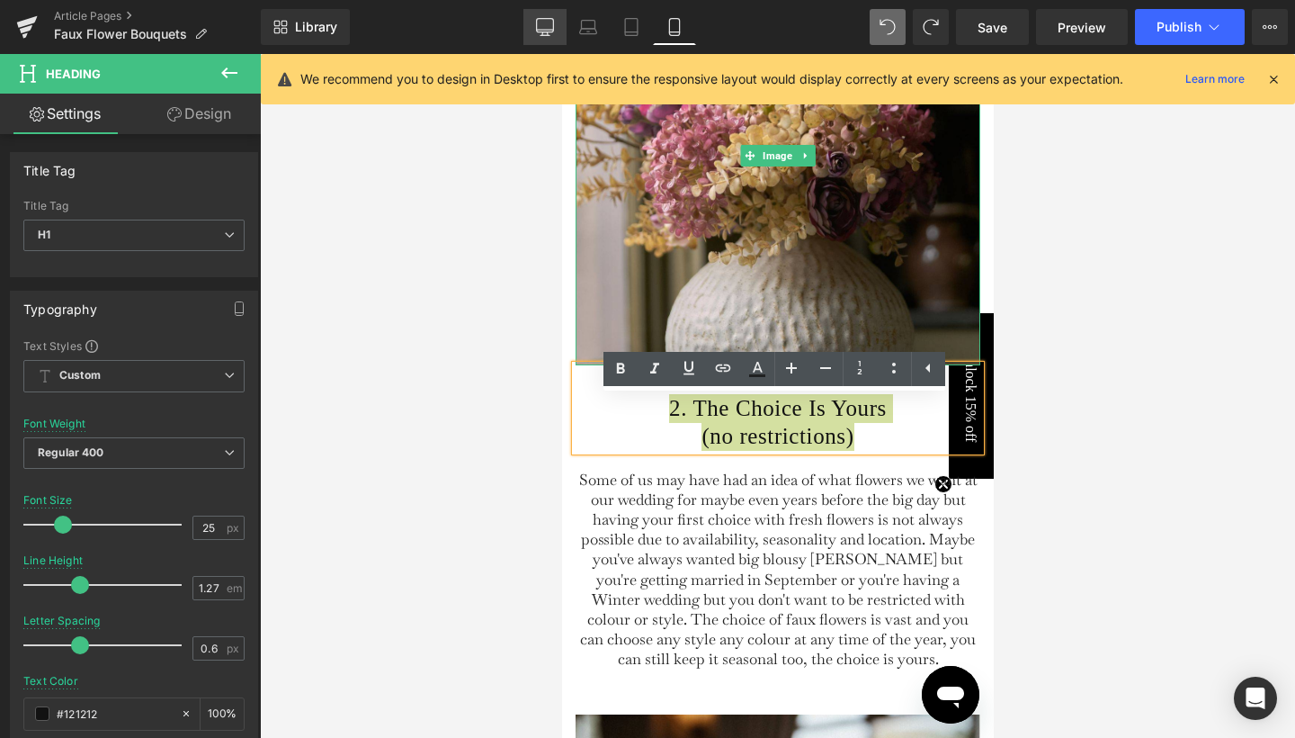
click at [553, 20] on icon at bounding box center [545, 27] width 18 height 18
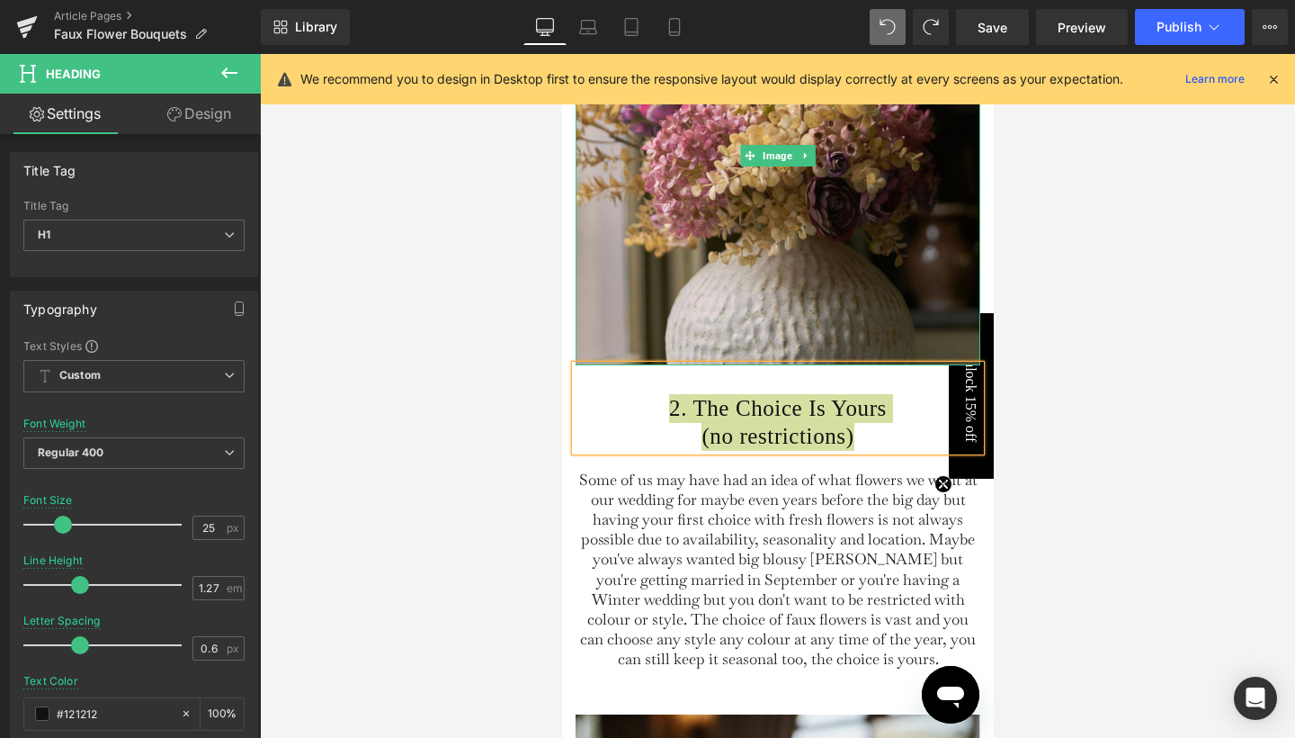
type input "40"
type input "100"
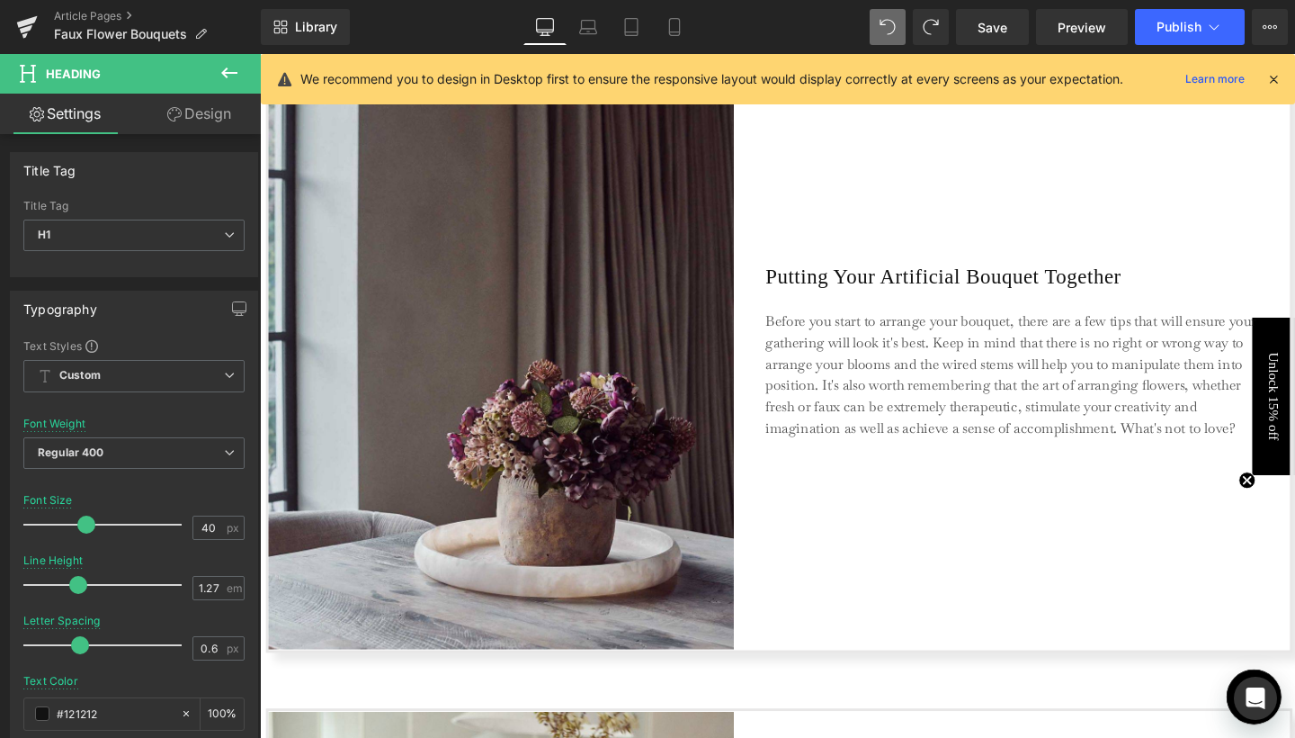
scroll to position [2053, 0]
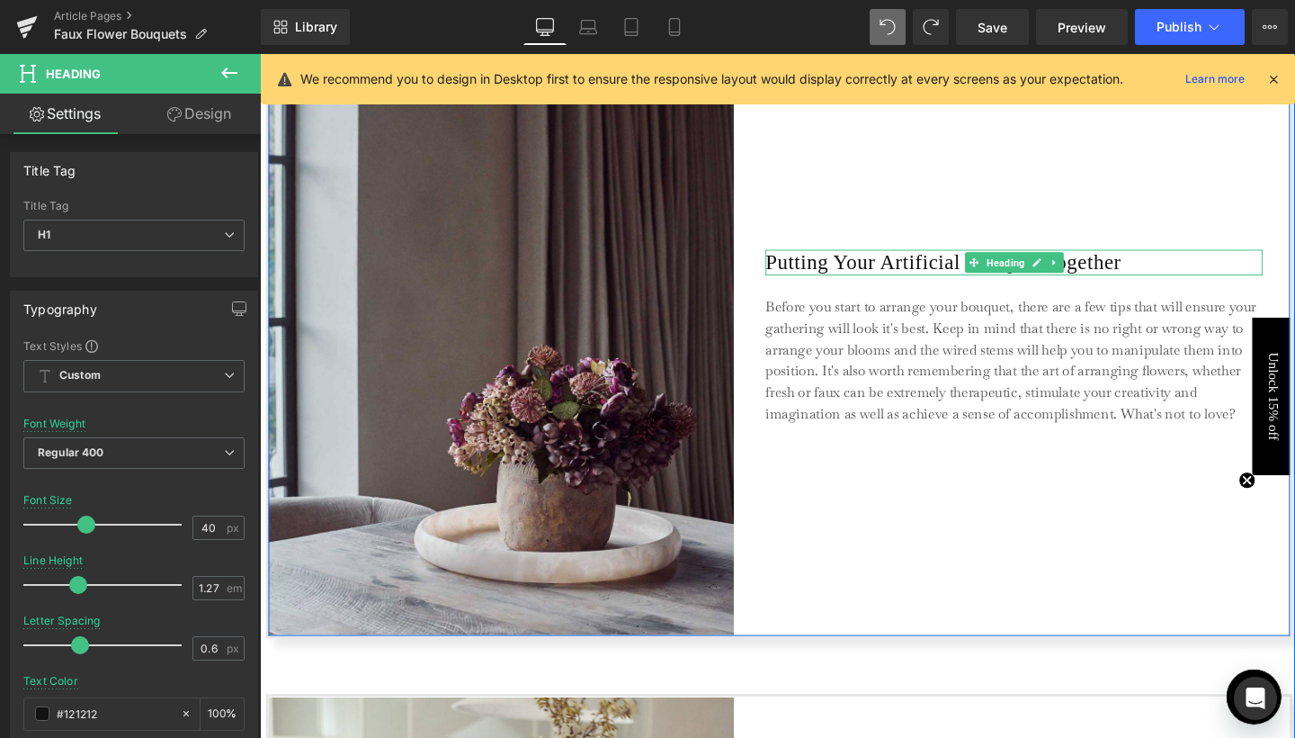
click at [816, 277] on h3 "Putting Your Artificial Bouquet Together" at bounding box center [1052, 273] width 523 height 27
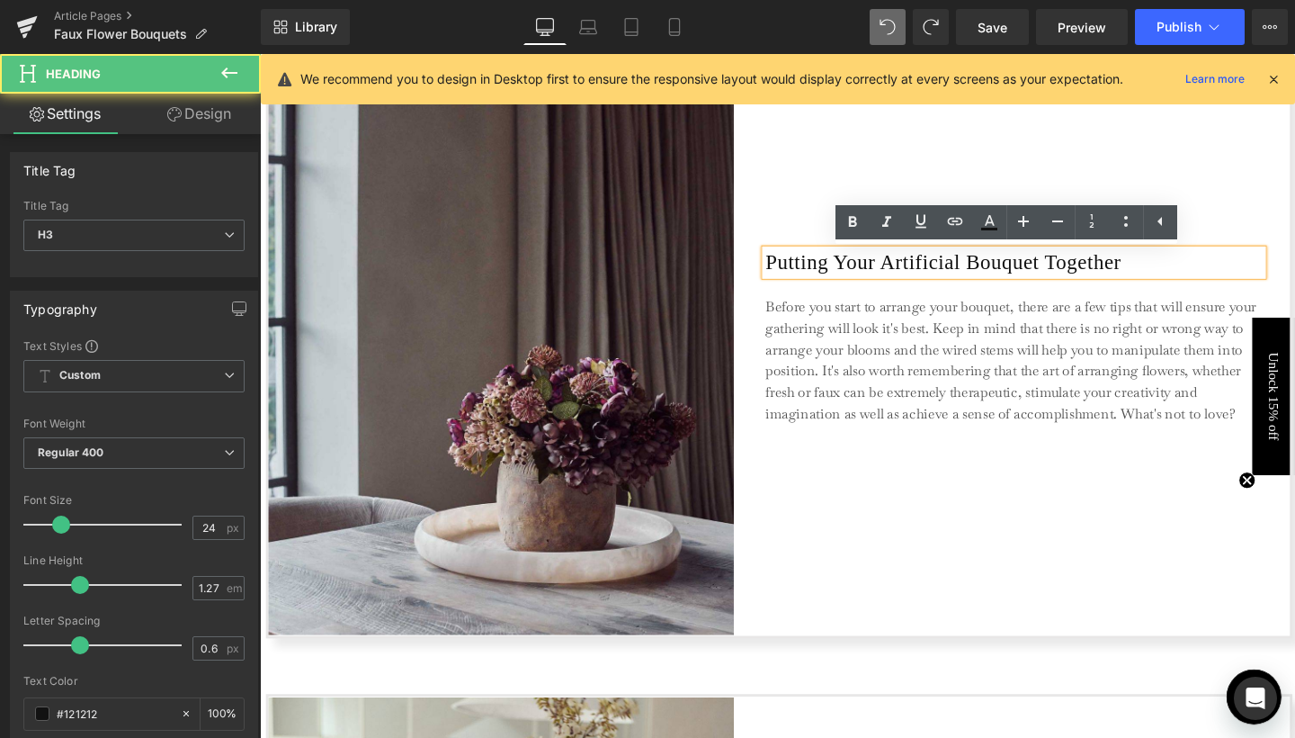
click at [816, 277] on h3 "Putting Your Artificial Bouquet Together" at bounding box center [1052, 273] width 523 height 27
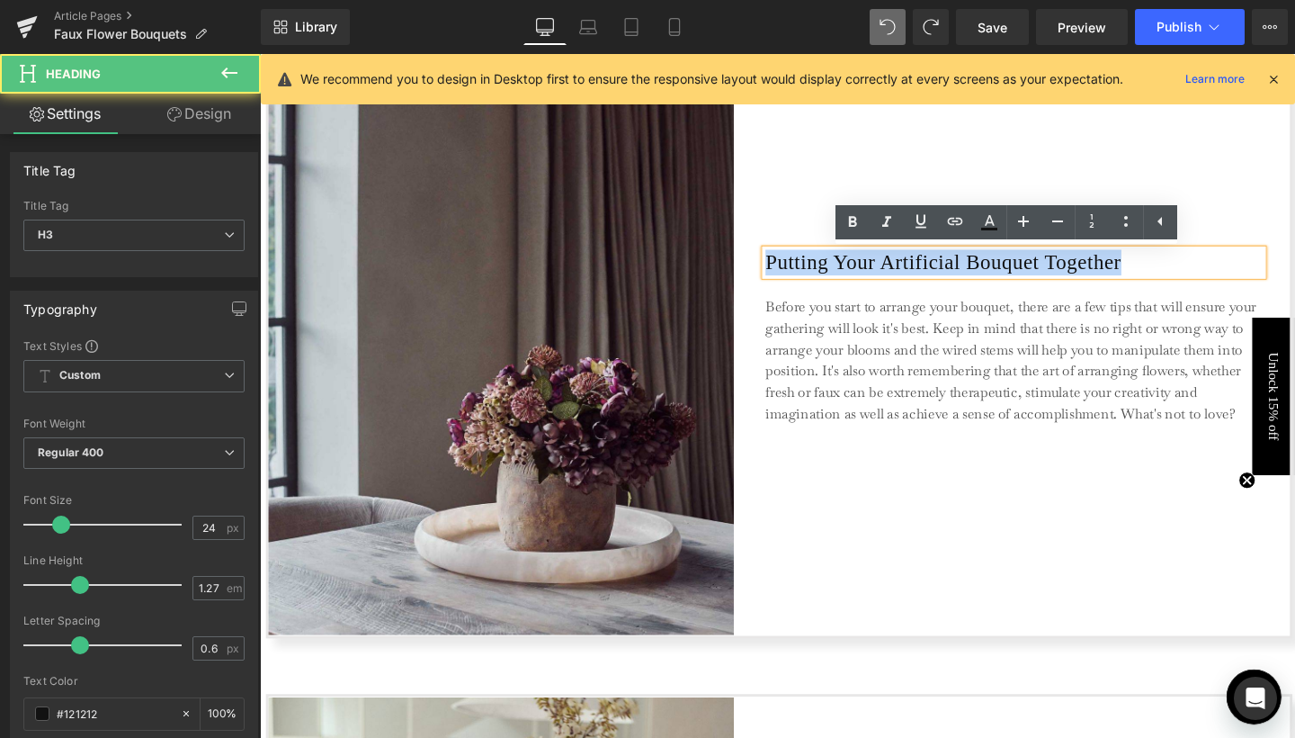
click at [816, 277] on h3 "Putting Your Artificial Bouquet Together" at bounding box center [1052, 273] width 523 height 27
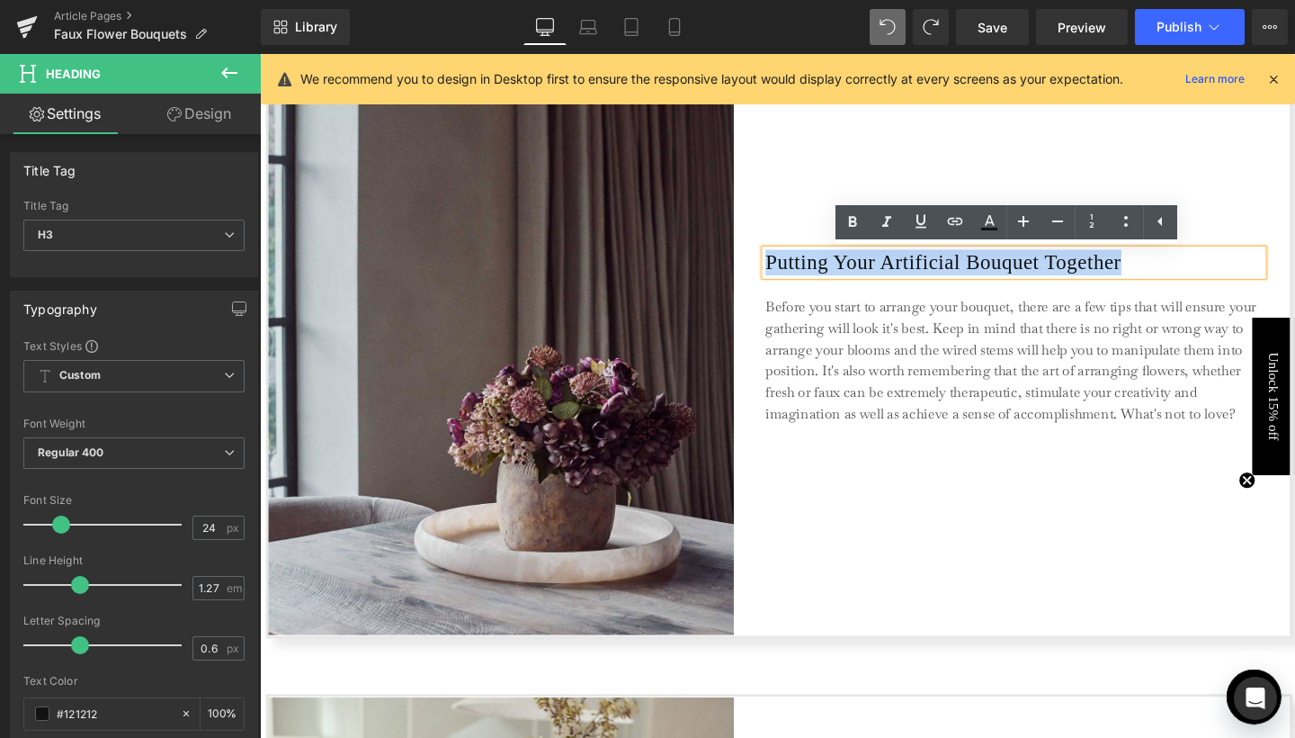
copy h3 "Putting Your Artificial Bouquet Together"
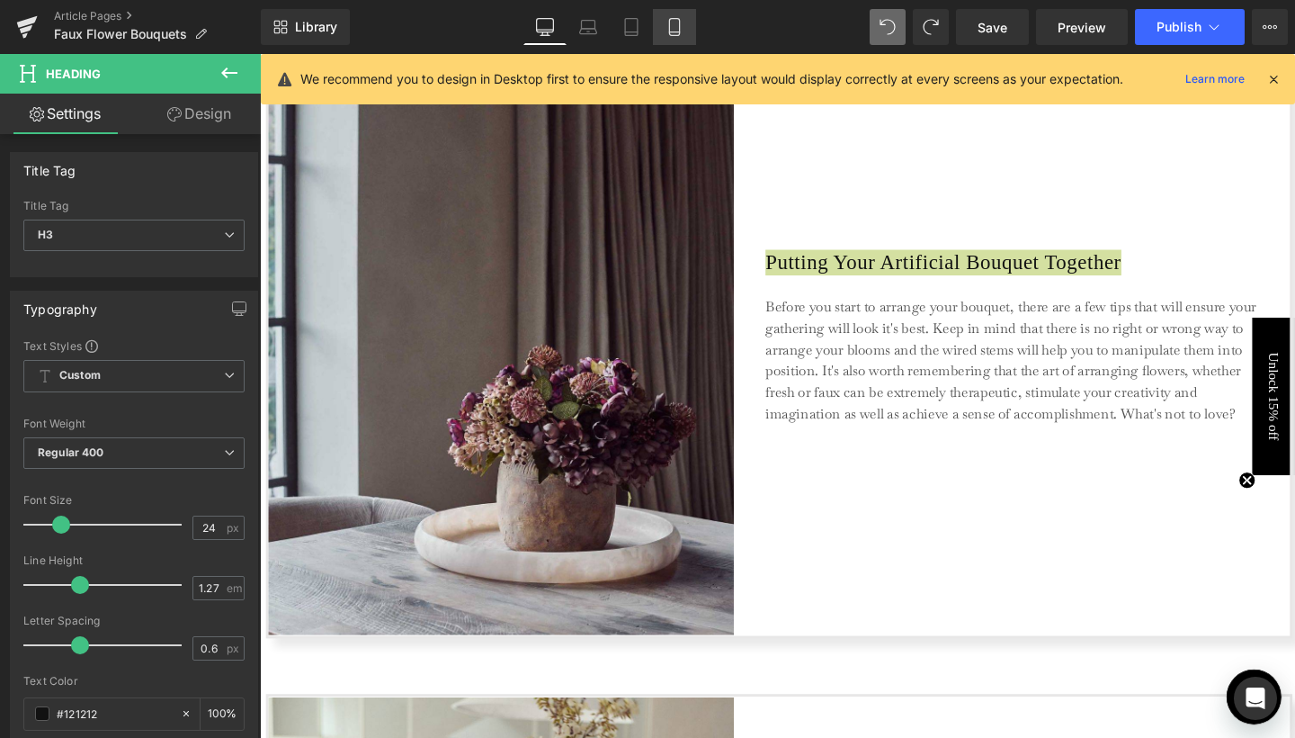
click at [675, 17] on link "Mobile" at bounding box center [674, 27] width 43 height 36
type input "100"
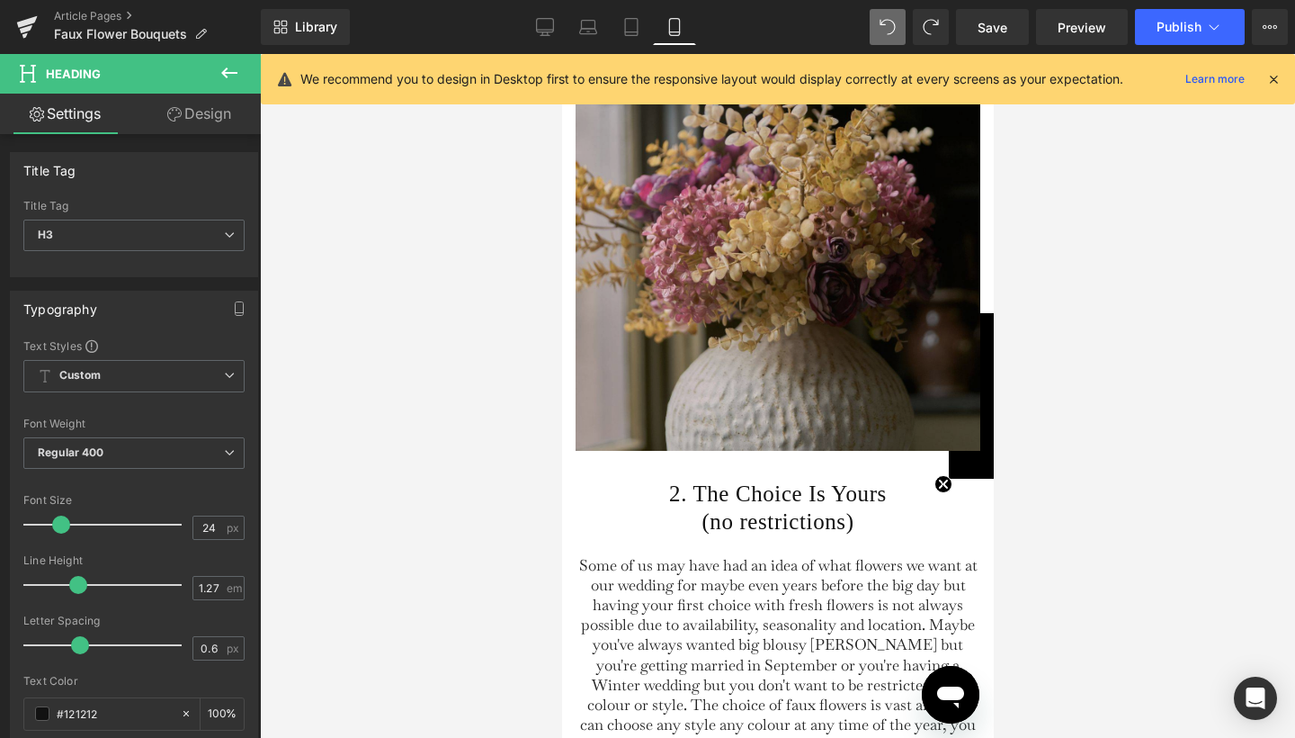
scroll to position [2213, 0]
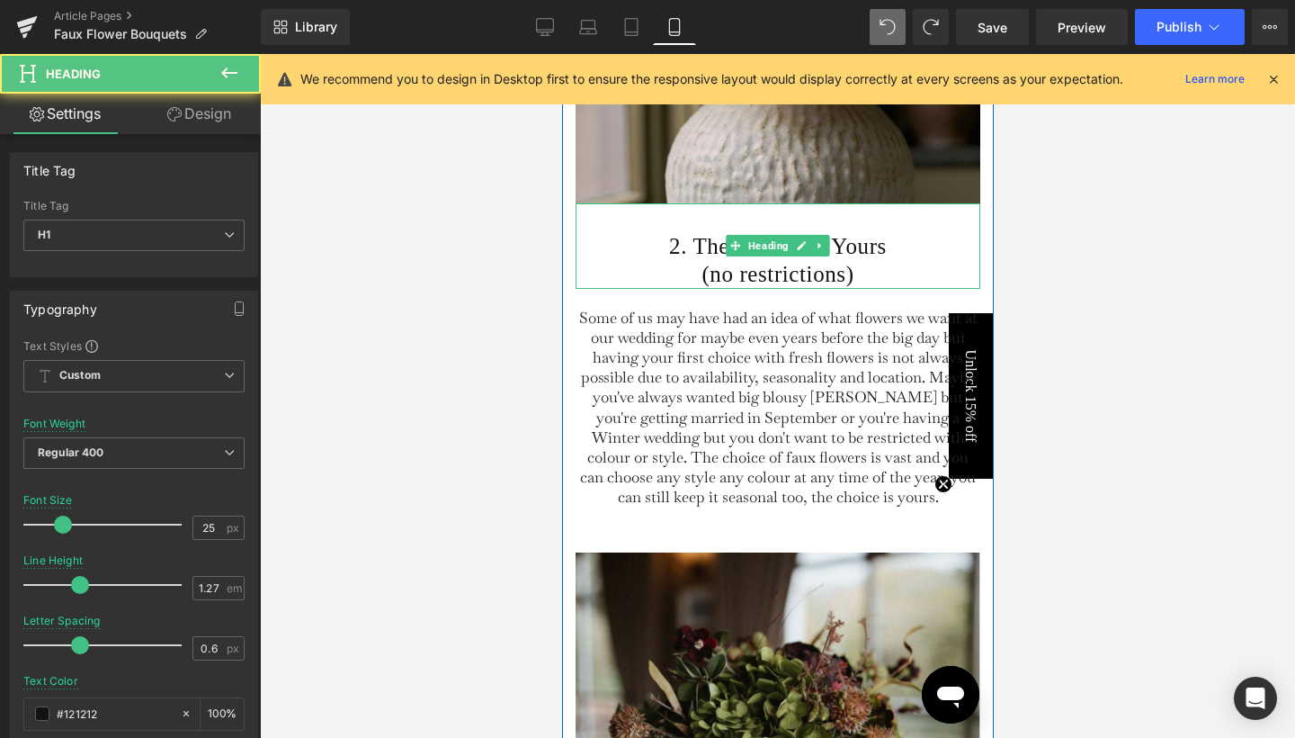
click at [669, 289] on h1 "(no restrictions)" at bounding box center [777, 274] width 405 height 29
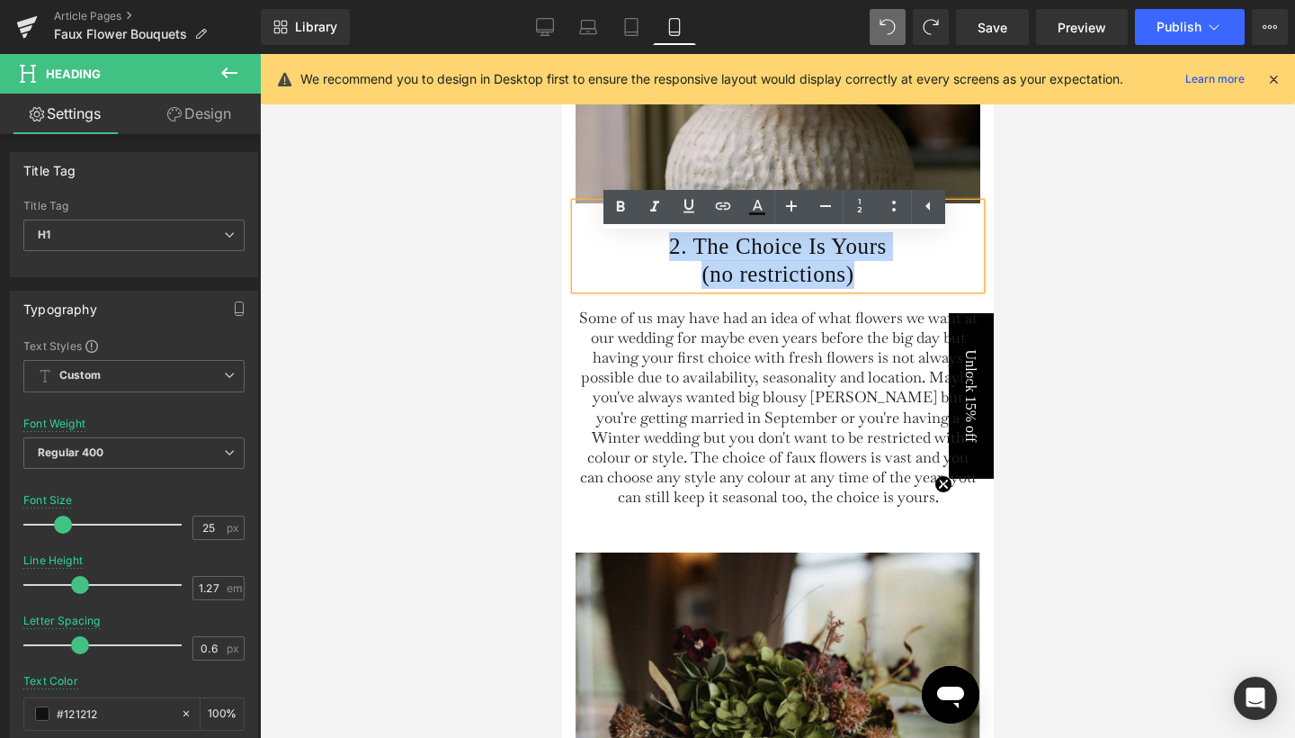
drag, startPoint x: 644, startPoint y: 278, endPoint x: 880, endPoint y: 310, distance: 237.9
click at [880, 289] on div "2. The Choice Is Yours (no restrictions)" at bounding box center [777, 245] width 405 height 85
paste div
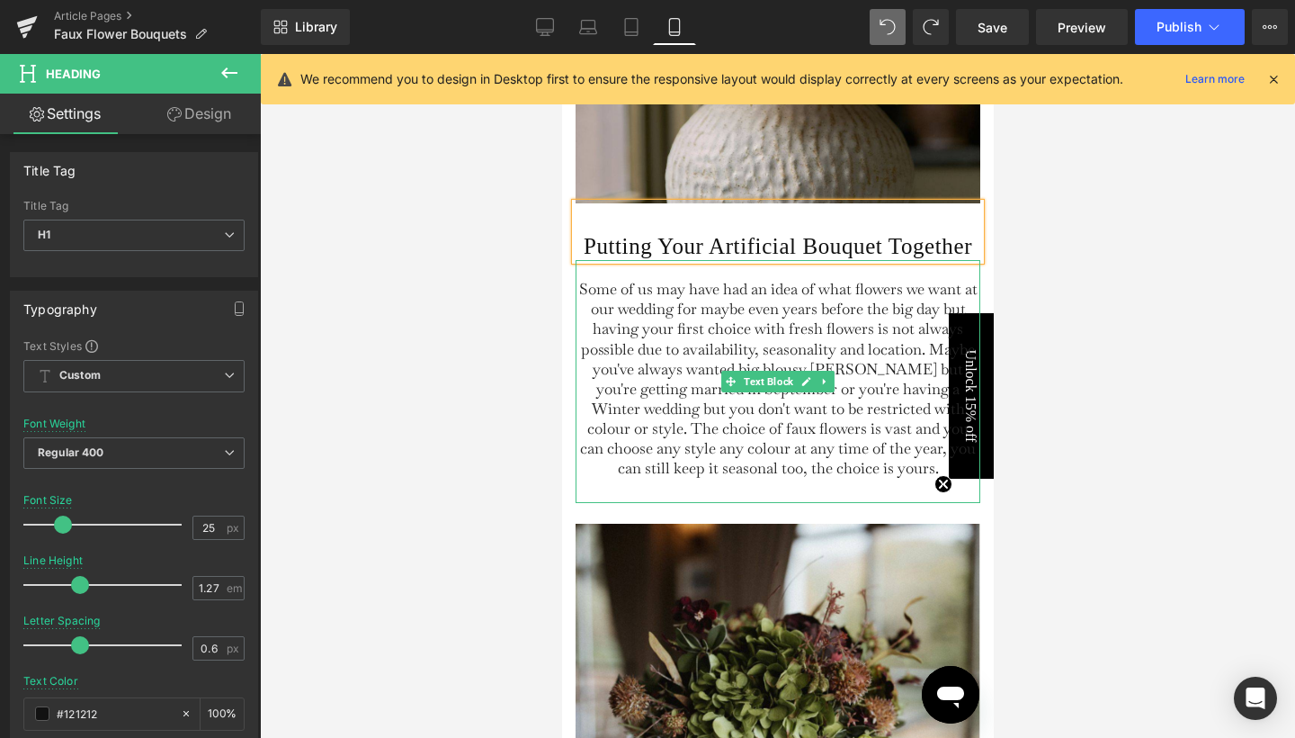
click at [696, 380] on span "Some of us may have had an idea of what flowers we want at our wedding for mayb…" at bounding box center [777, 378] width 398 height 199
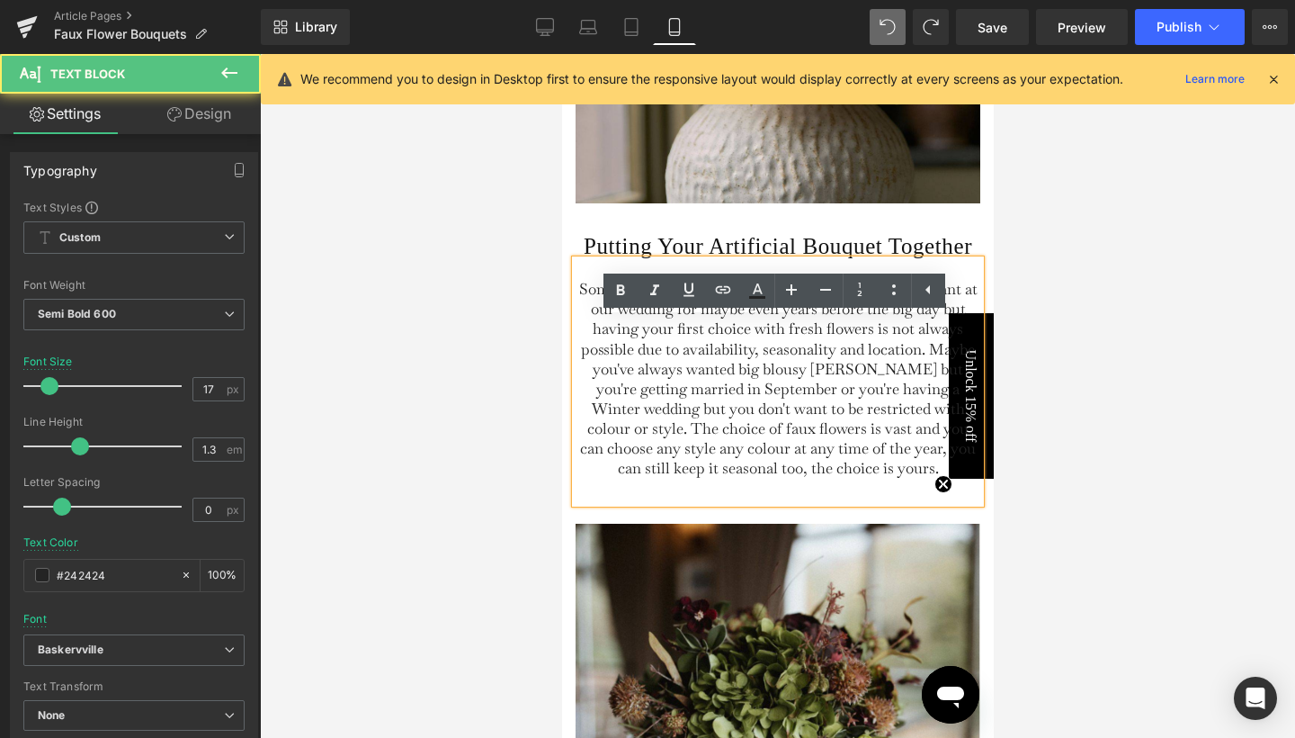
click at [696, 380] on span "Some of us may have had an idea of what flowers we want at our wedding for mayb…" at bounding box center [777, 378] width 398 height 199
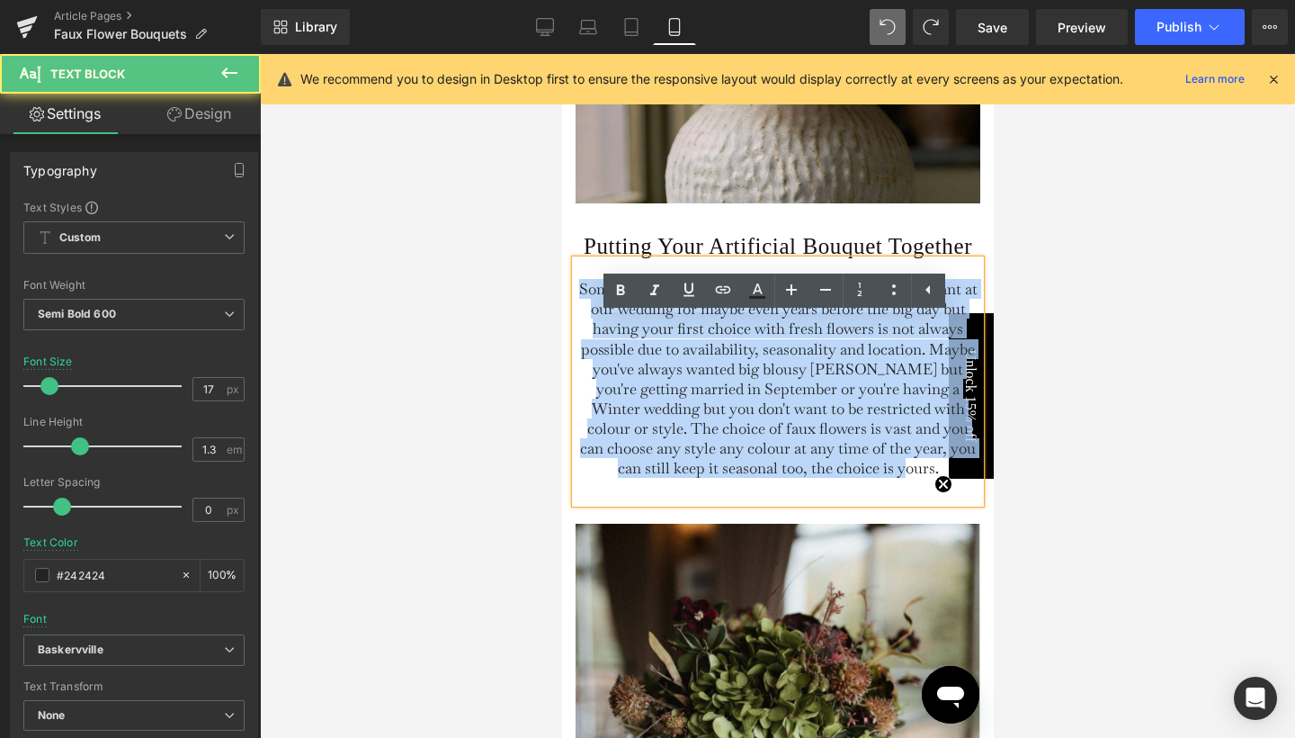
click at [696, 380] on span "Some of us may have had an idea of what flowers we want at our wedding for mayb…" at bounding box center [777, 378] width 398 height 199
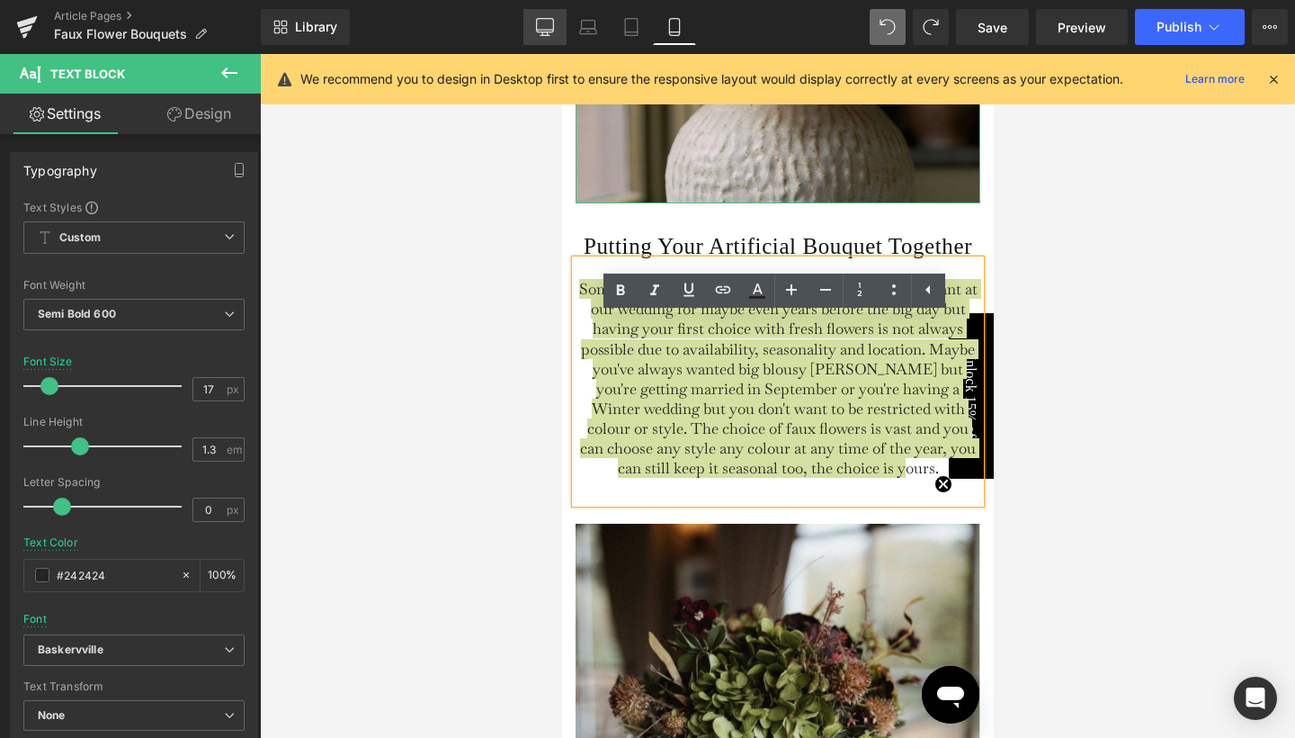
click at [549, 30] on icon at bounding box center [545, 30] width 17 height 0
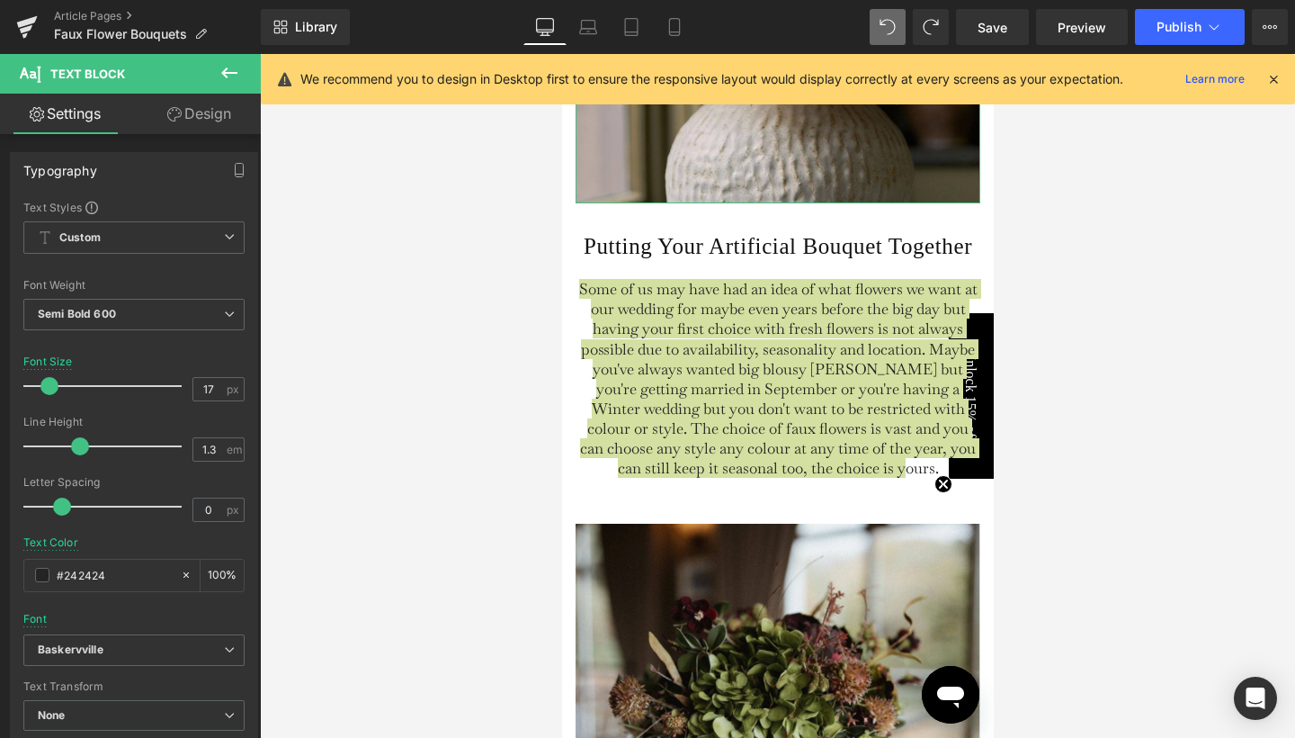
type input "16"
type input "100"
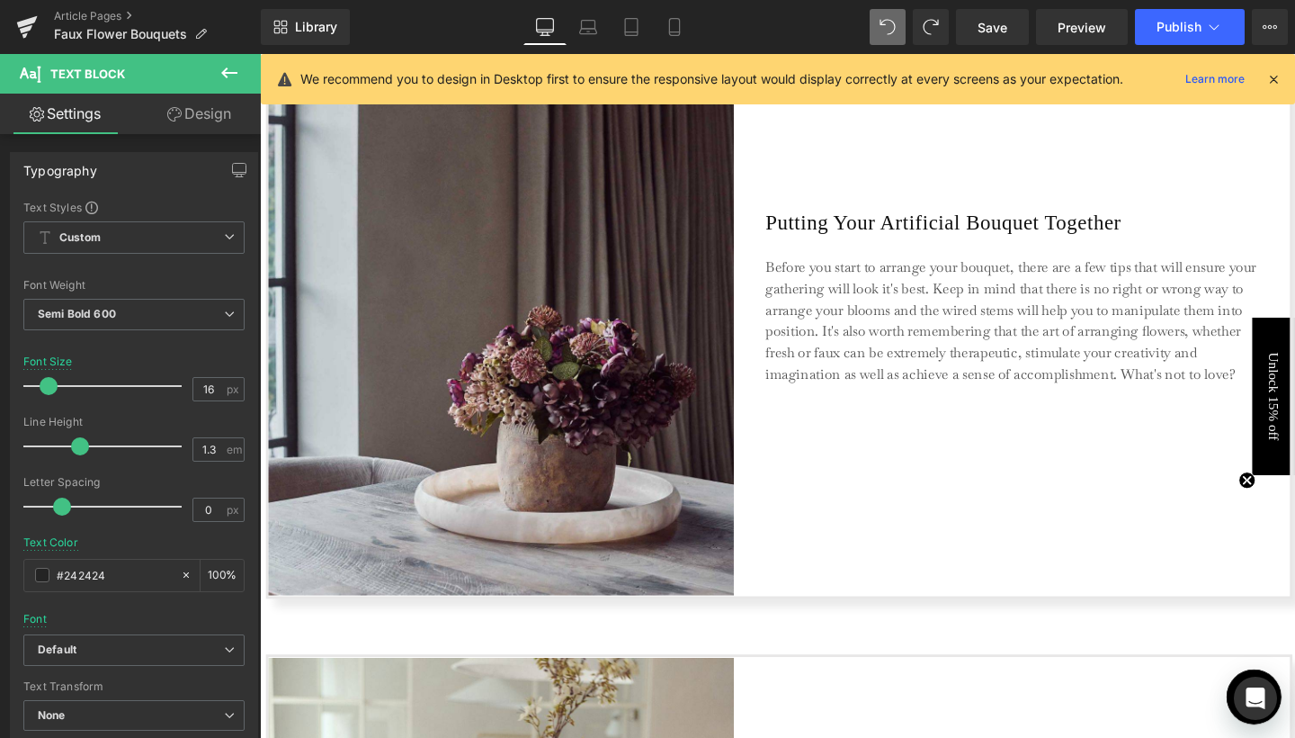
scroll to position [2134, 0]
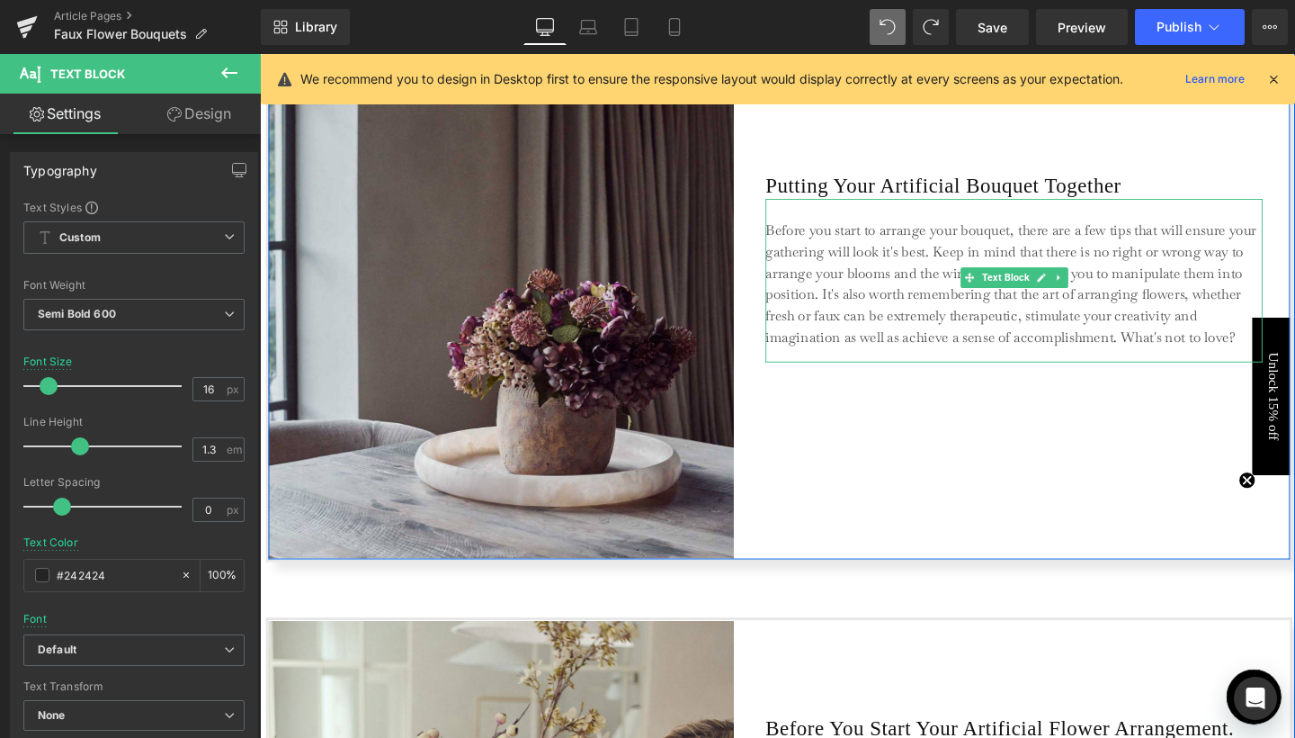
click at [815, 287] on p "Before you start to arrange your bouquet, there are a few tips that will ensure…" at bounding box center [1052, 295] width 522 height 135
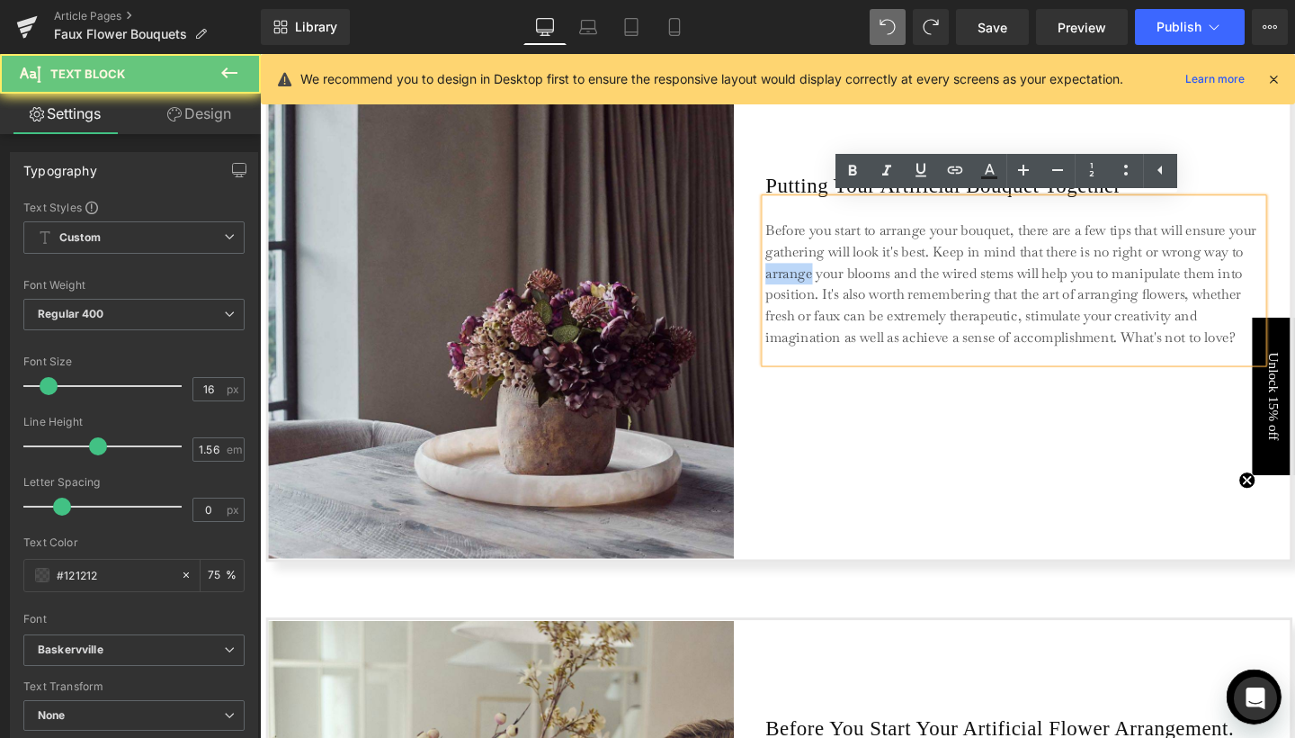
click at [815, 287] on p "Before you start to arrange your bouquet, there are a few tips that will ensure…" at bounding box center [1052, 295] width 522 height 135
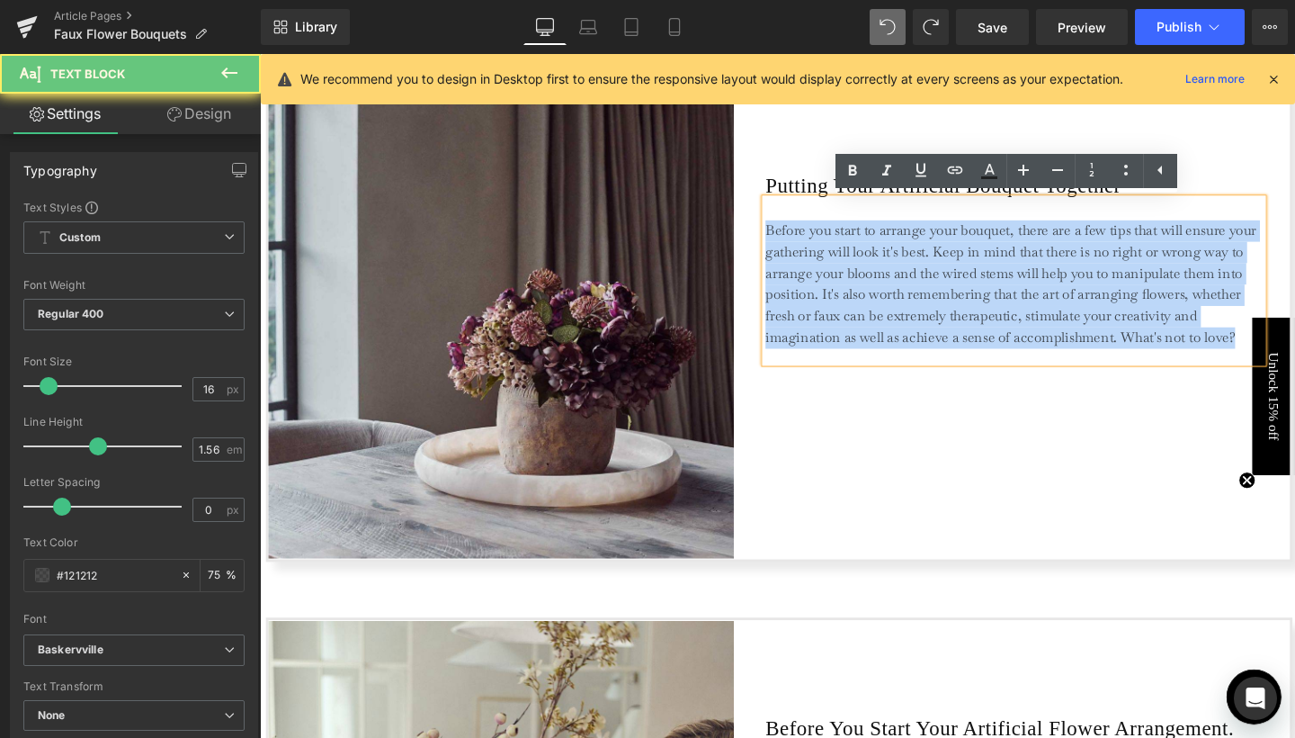
click at [815, 287] on p "Before you start to arrange your bouquet, there are a few tips that will ensure…" at bounding box center [1052, 295] width 522 height 135
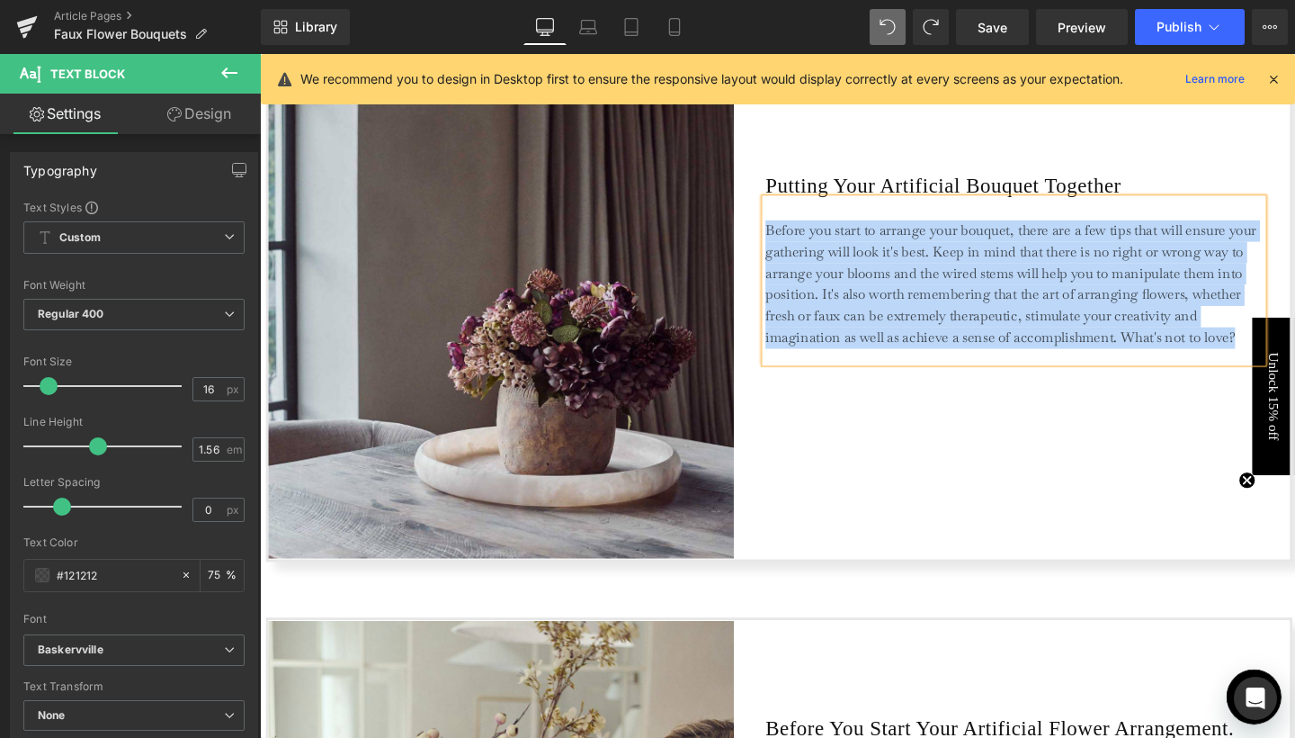
copy p "Before you start to arrange your bouquet, there are a few tips that will ensure…"
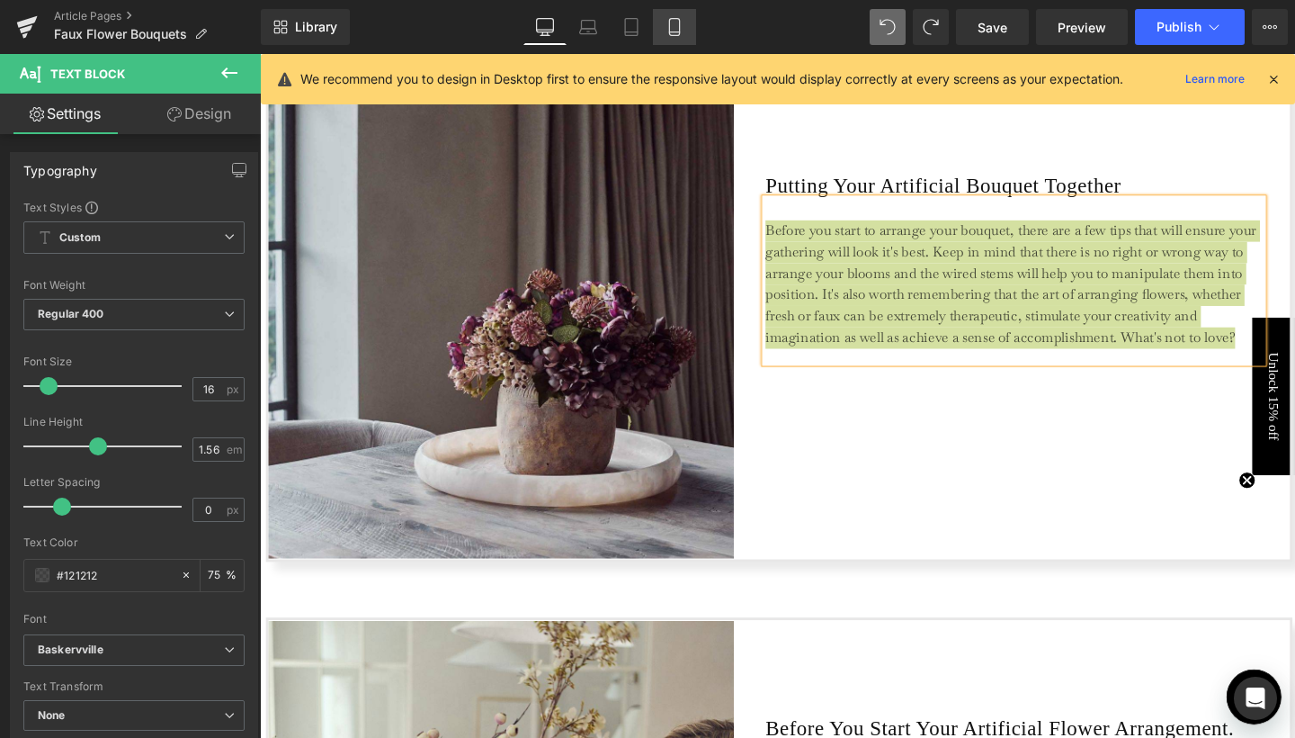
drag, startPoint x: 675, startPoint y: 23, endPoint x: 149, endPoint y: 372, distance: 631.4
click at [675, 23] on icon at bounding box center [675, 27] width 18 height 18
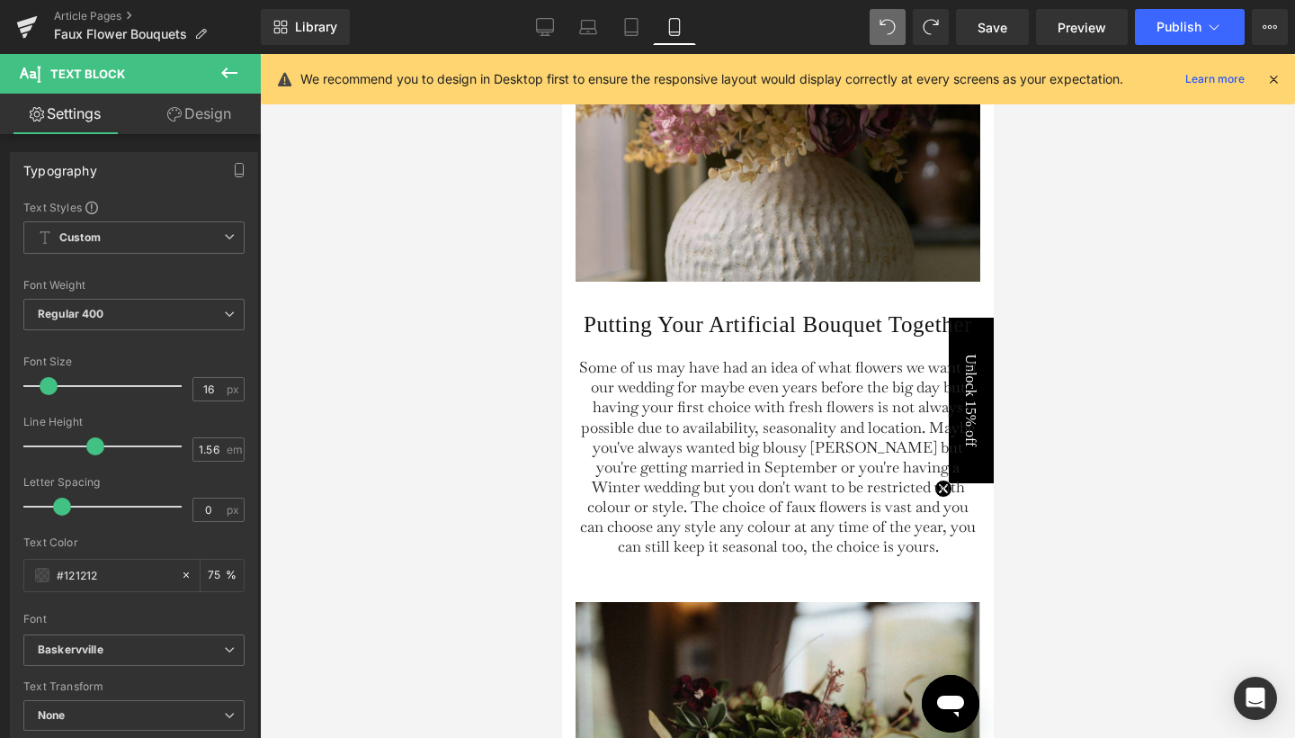
type input "75"
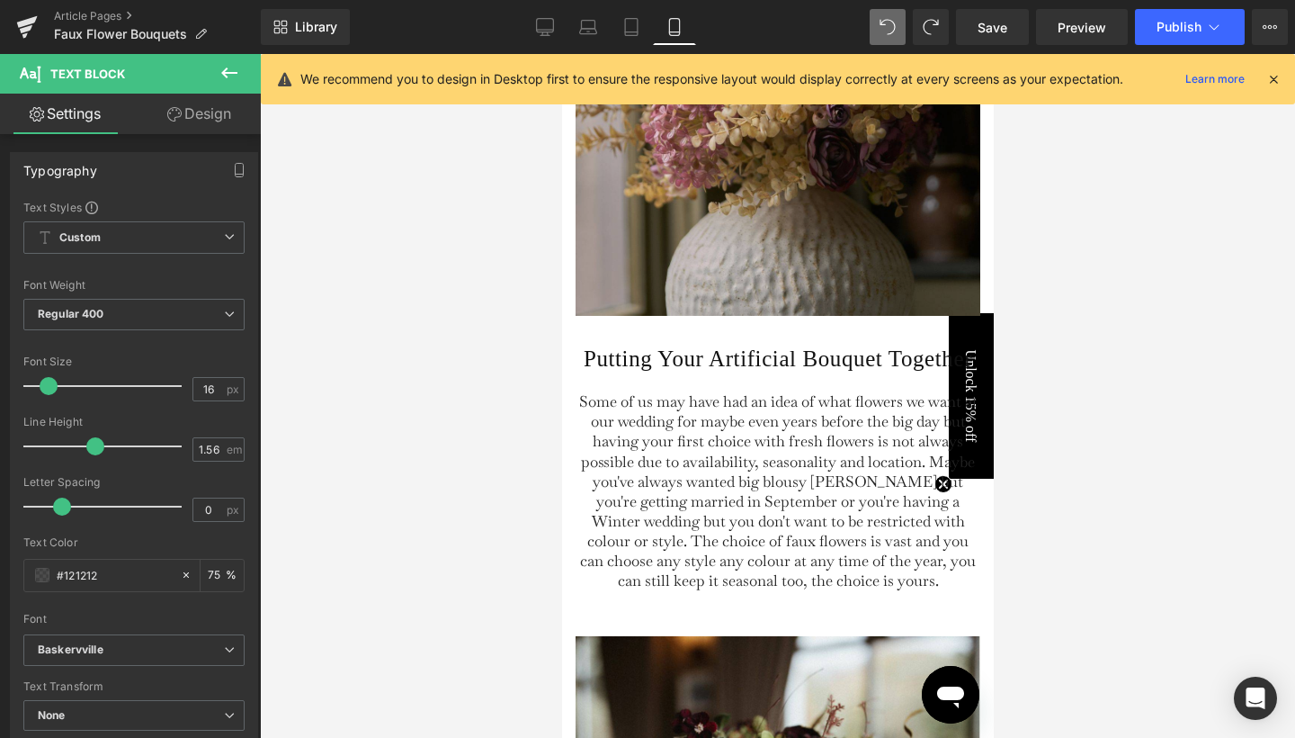
scroll to position [2319, 0]
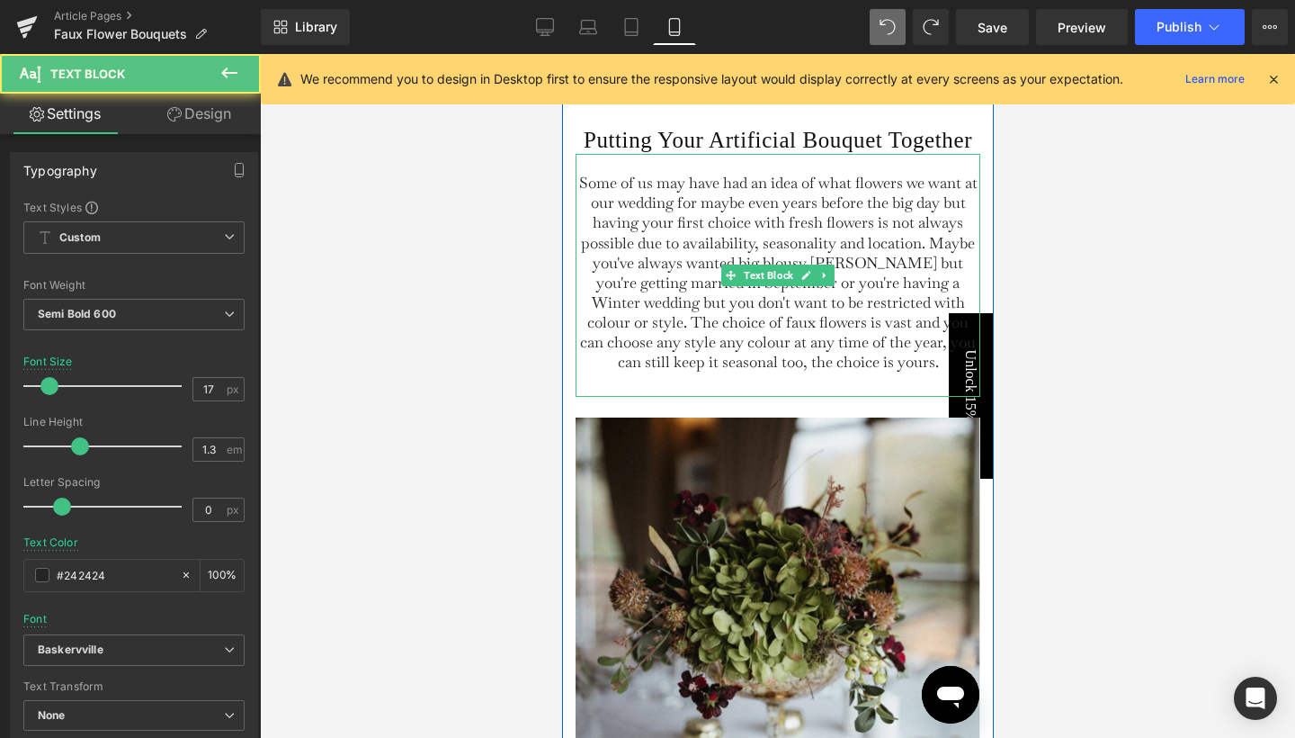
click at [659, 397] on div "Some of us may have had an idea of what flowers we want at our wedding for mayb…" at bounding box center [777, 275] width 405 height 243
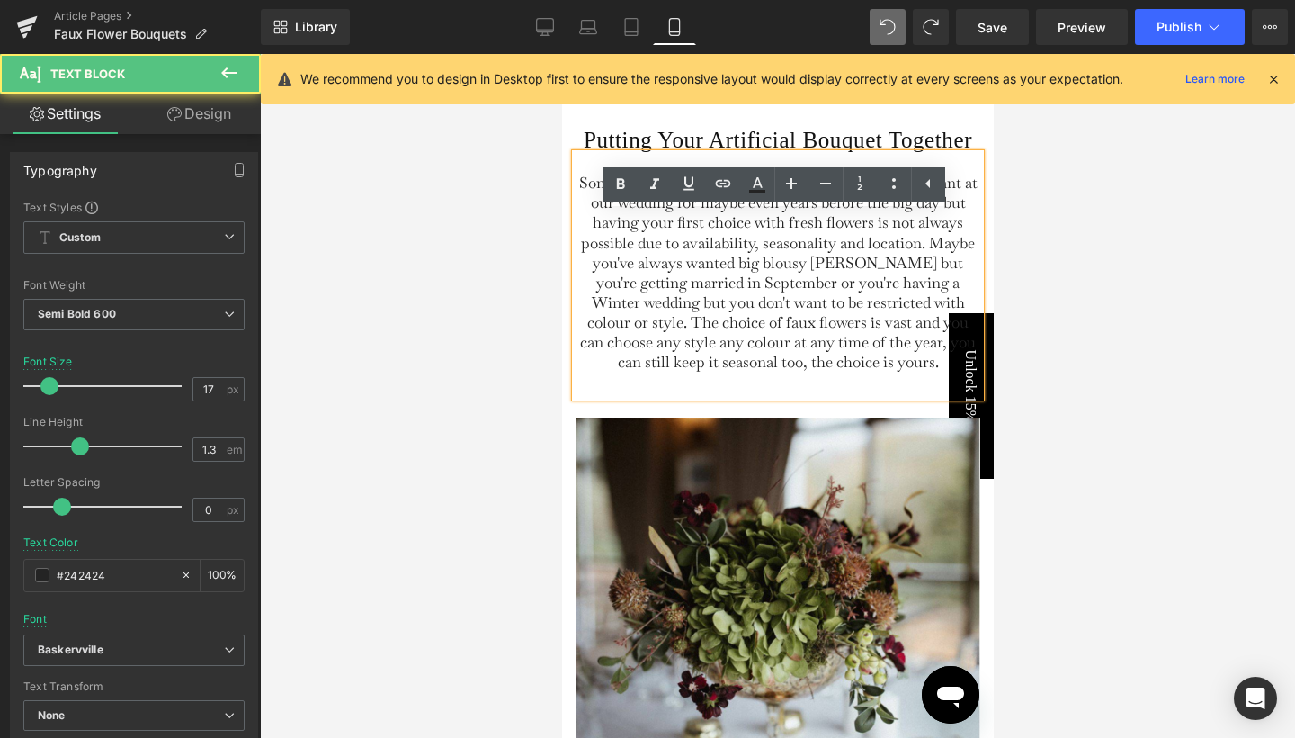
click at [651, 339] on span "Some of us may have had an idea of what flowers we want at our wedding for mayb…" at bounding box center [777, 272] width 398 height 199
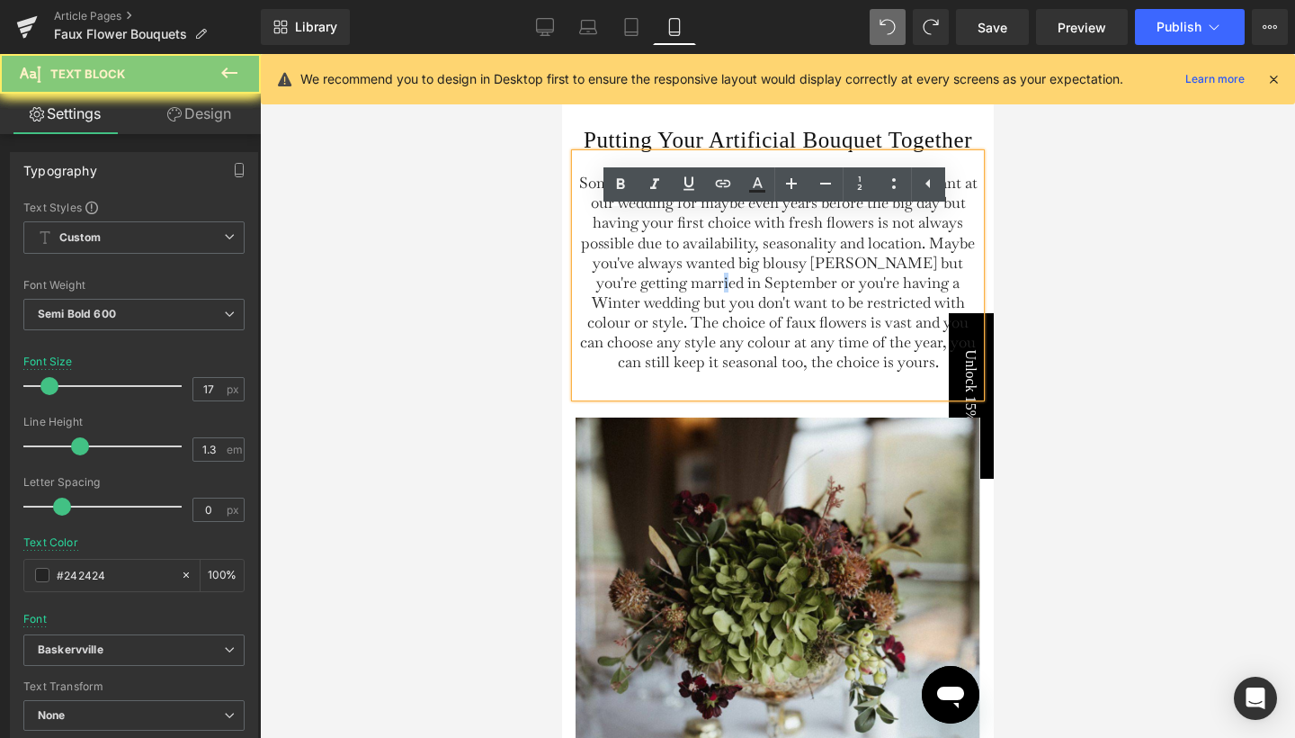
click at [651, 339] on span "Some of us may have had an idea of what flowers we want at our wedding for mayb…" at bounding box center [777, 272] width 398 height 199
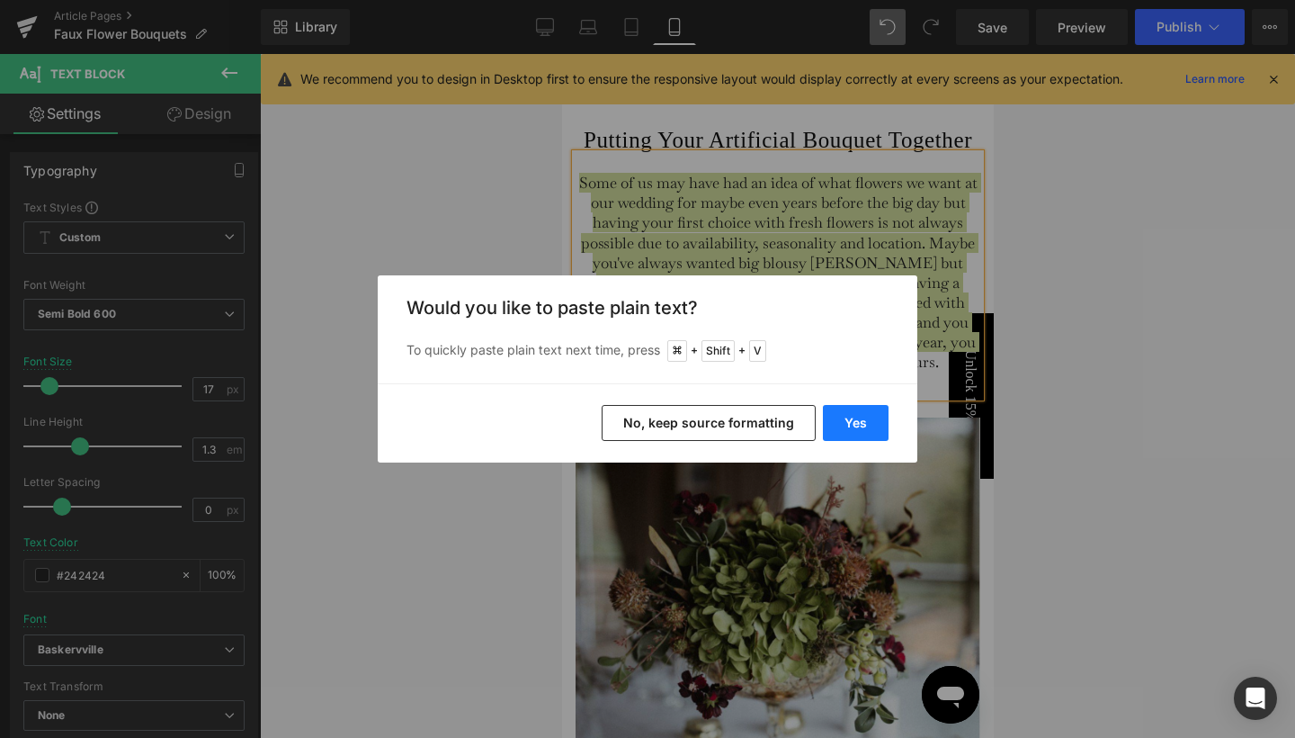
click at [842, 421] on button "Yes" at bounding box center [856, 423] width 66 height 36
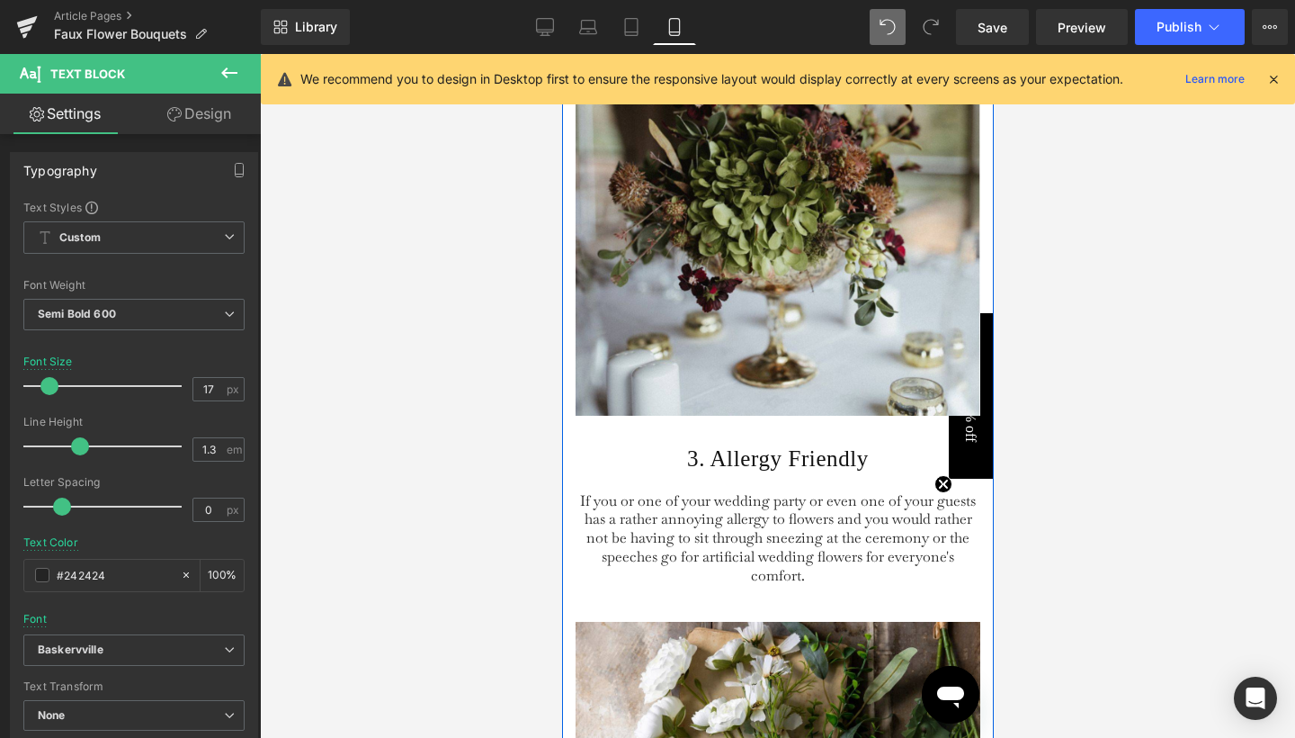
scroll to position [2886, 0]
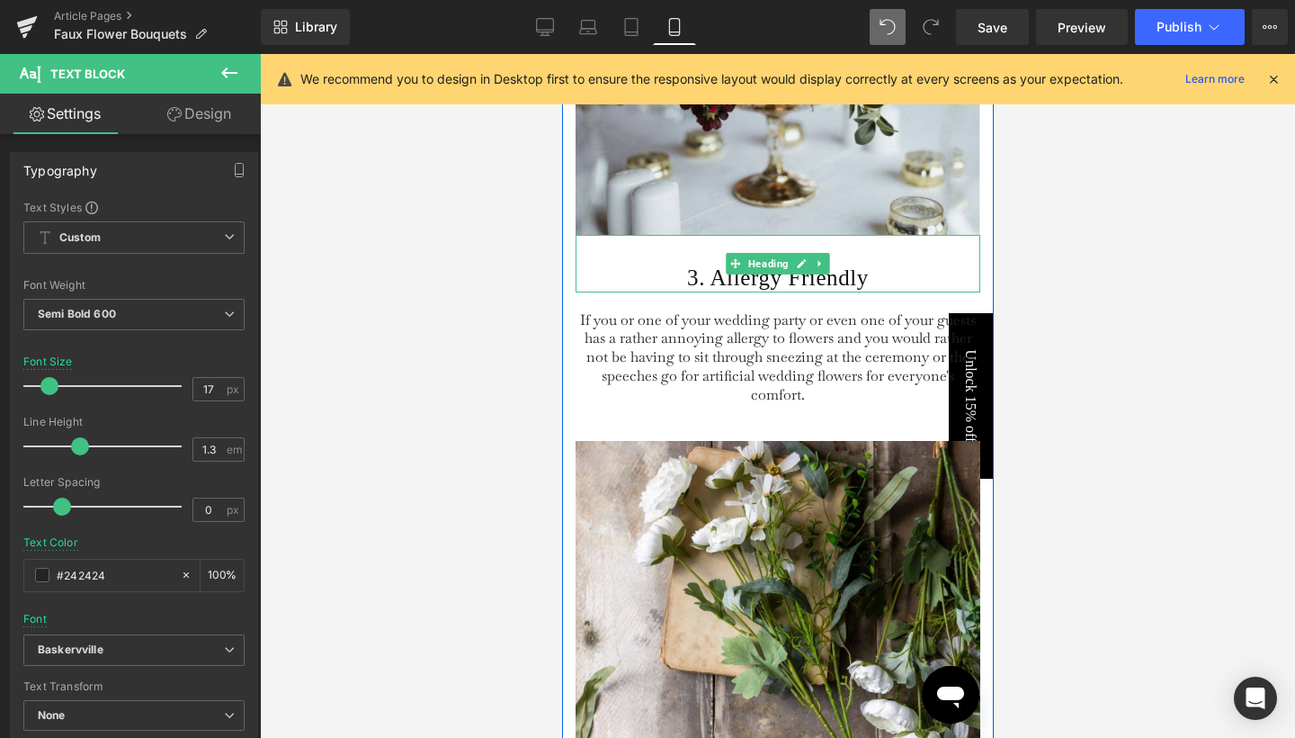
click at [686, 292] on h1 "3. Allergy Friendly" at bounding box center [777, 278] width 405 height 29
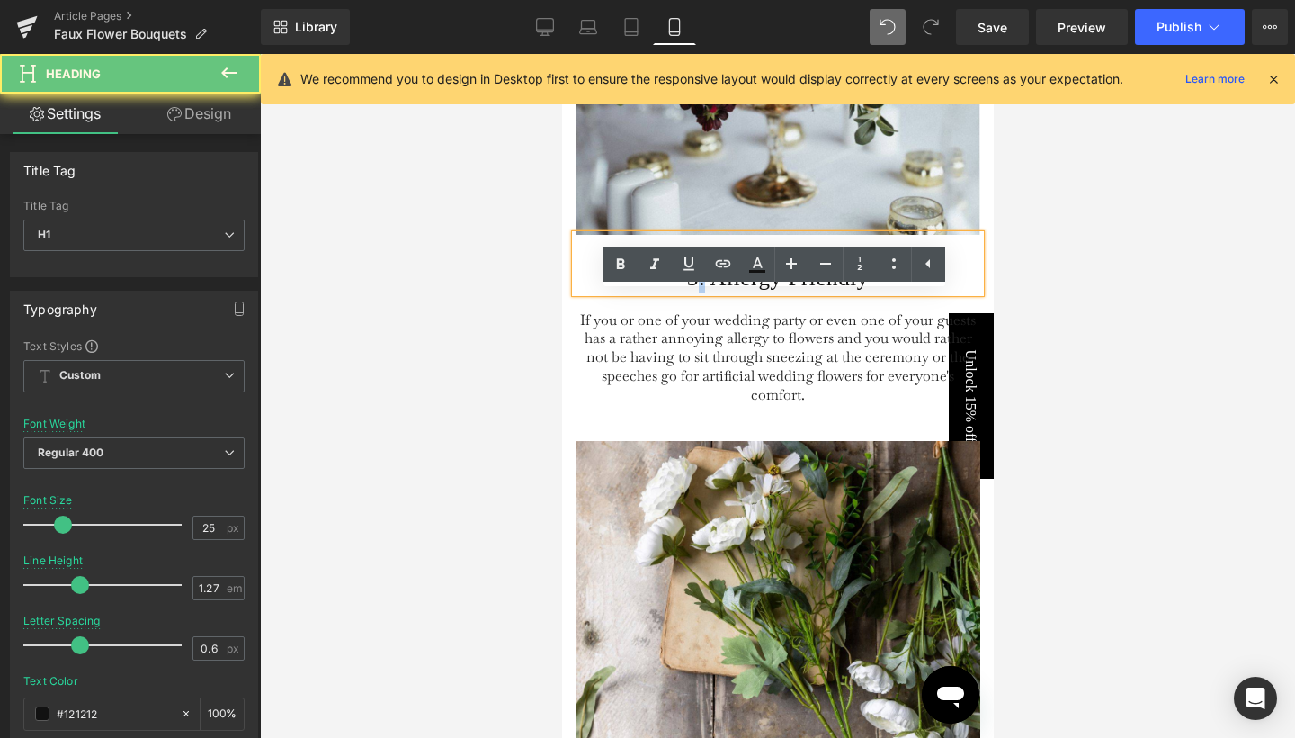
click at [686, 292] on h1 "3. Allergy Friendly" at bounding box center [777, 278] width 405 height 29
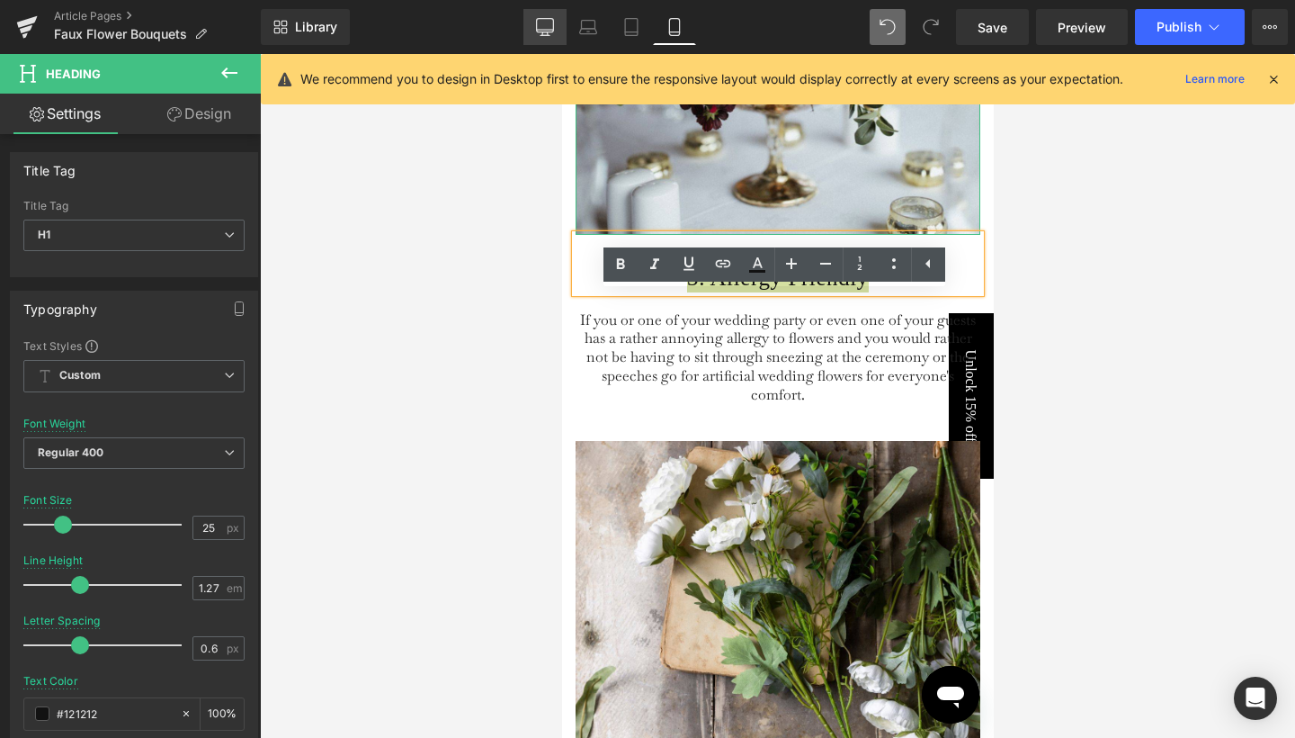
click at [541, 17] on link "Desktop" at bounding box center [544, 27] width 43 height 36
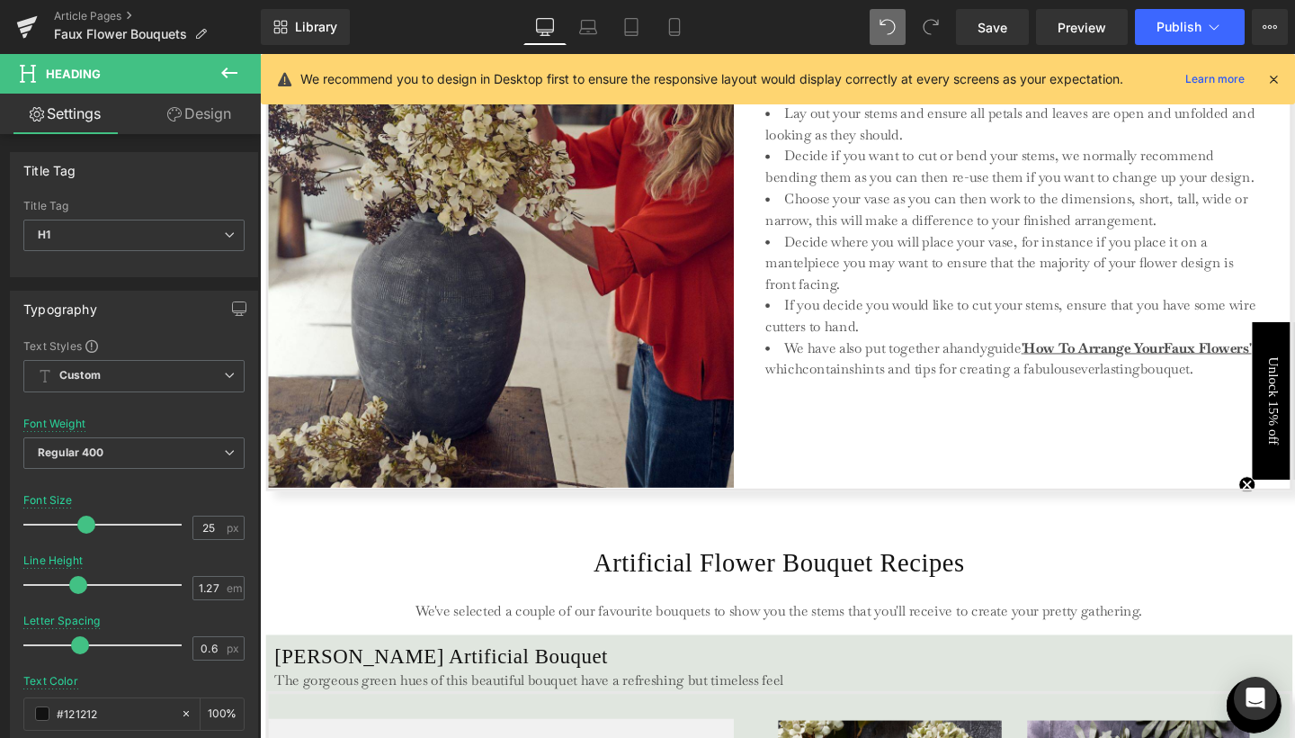
type input "40"
type input "100"
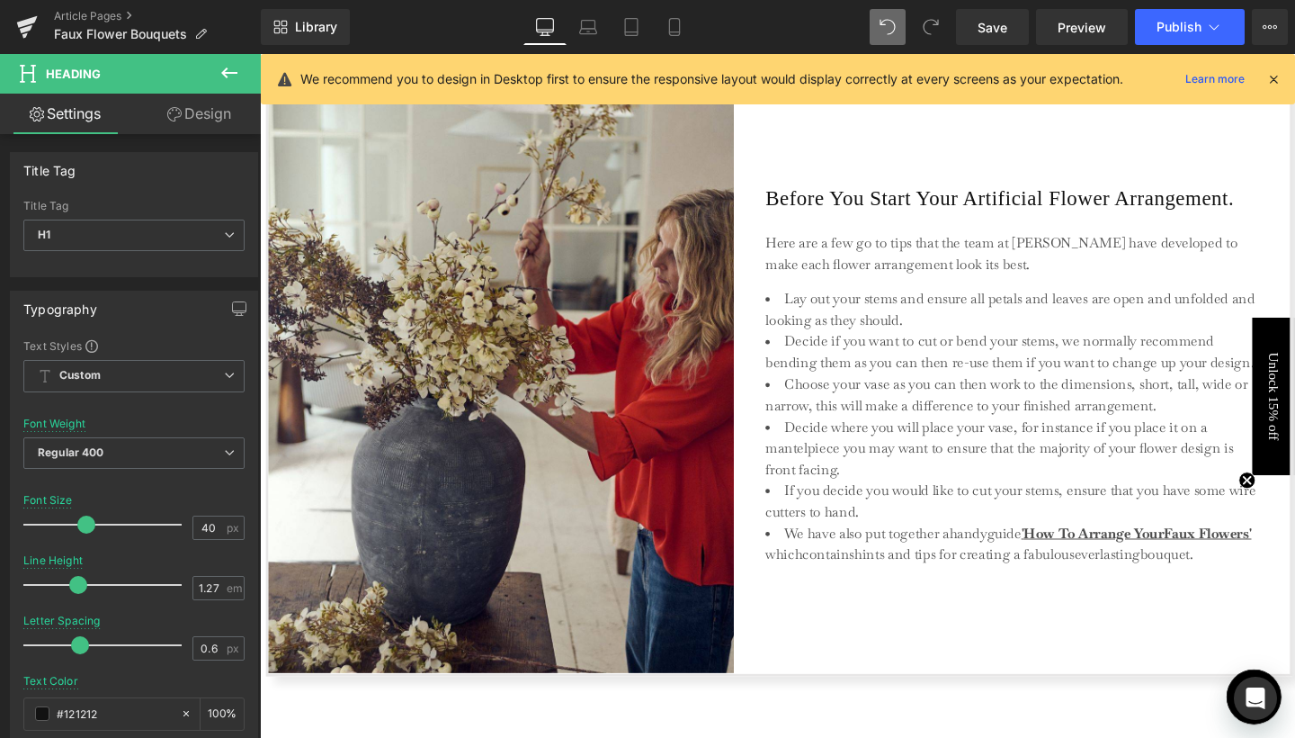
scroll to position [2769, 0]
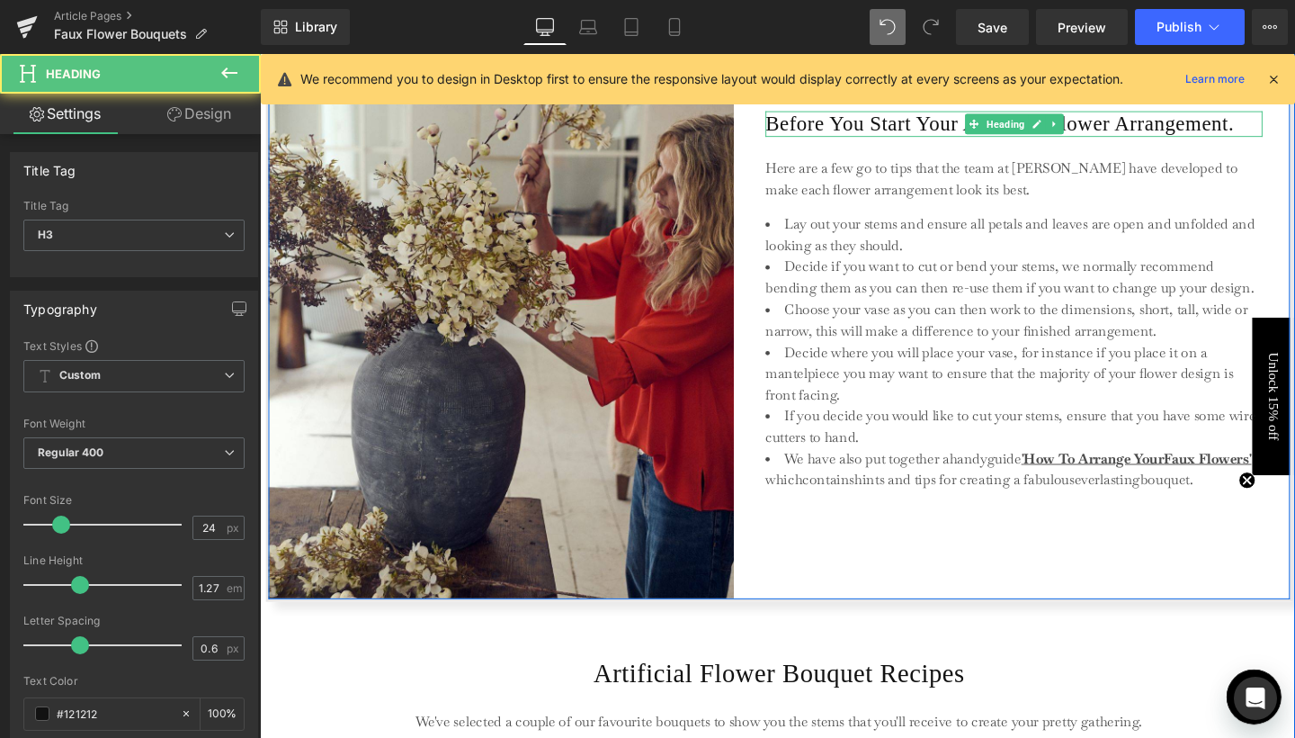
click at [826, 129] on h3 "Before You Start Your Artificial Flower Arrangement." at bounding box center [1052, 127] width 523 height 27
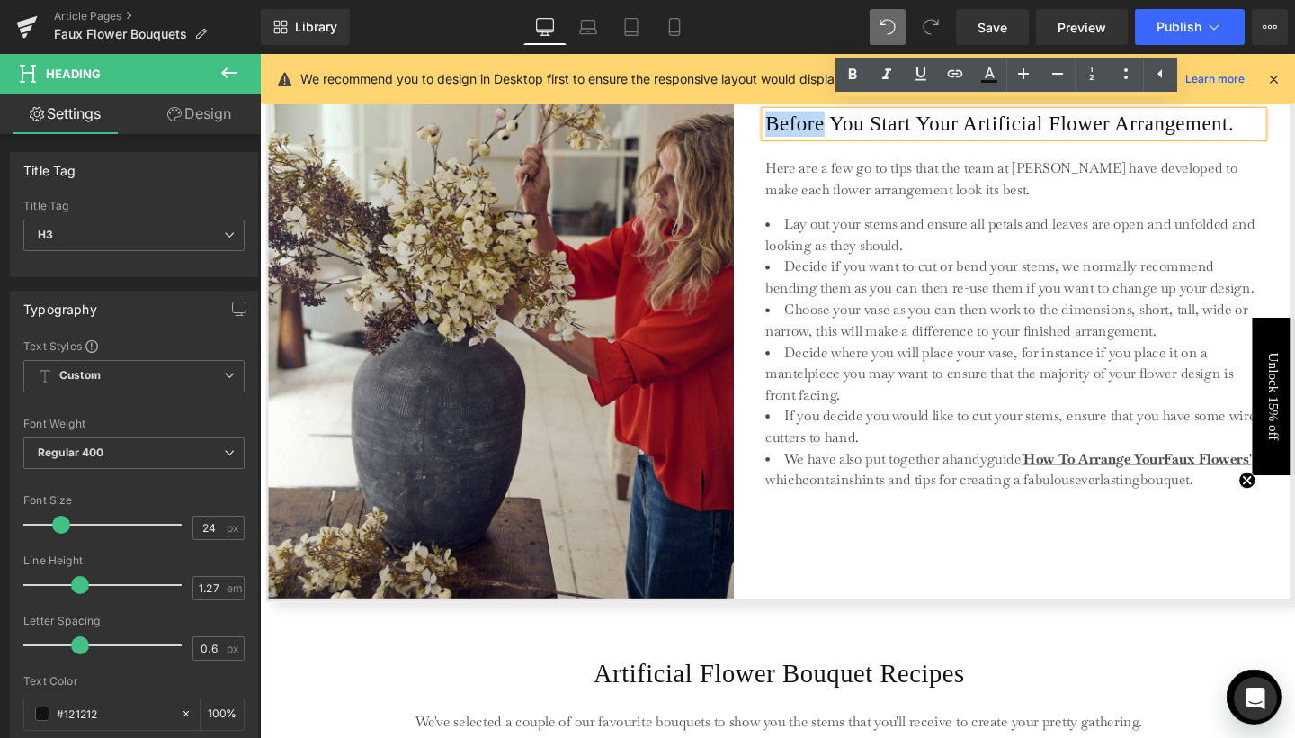
click at [888, 124] on h3 "Before You Start Your Artificial Flower Arrangement." at bounding box center [1052, 127] width 523 height 27
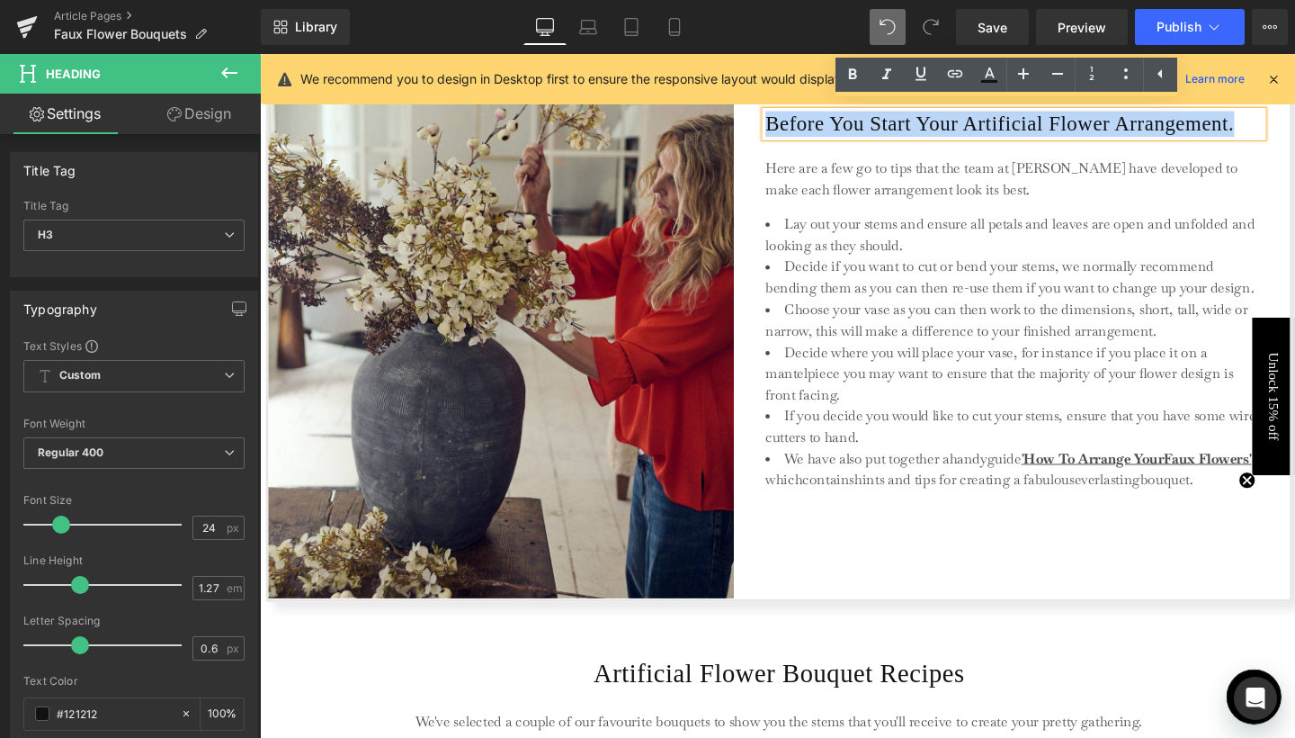
drag, startPoint x: 792, startPoint y: 117, endPoint x: 932, endPoint y: 139, distance: 141.2
click at [932, 139] on h3 "Before You Start Your Artificial Flower Arrangement." at bounding box center [1052, 127] width 523 height 27
copy h3 "Before You Start Your Artificial Flower Arrangement."
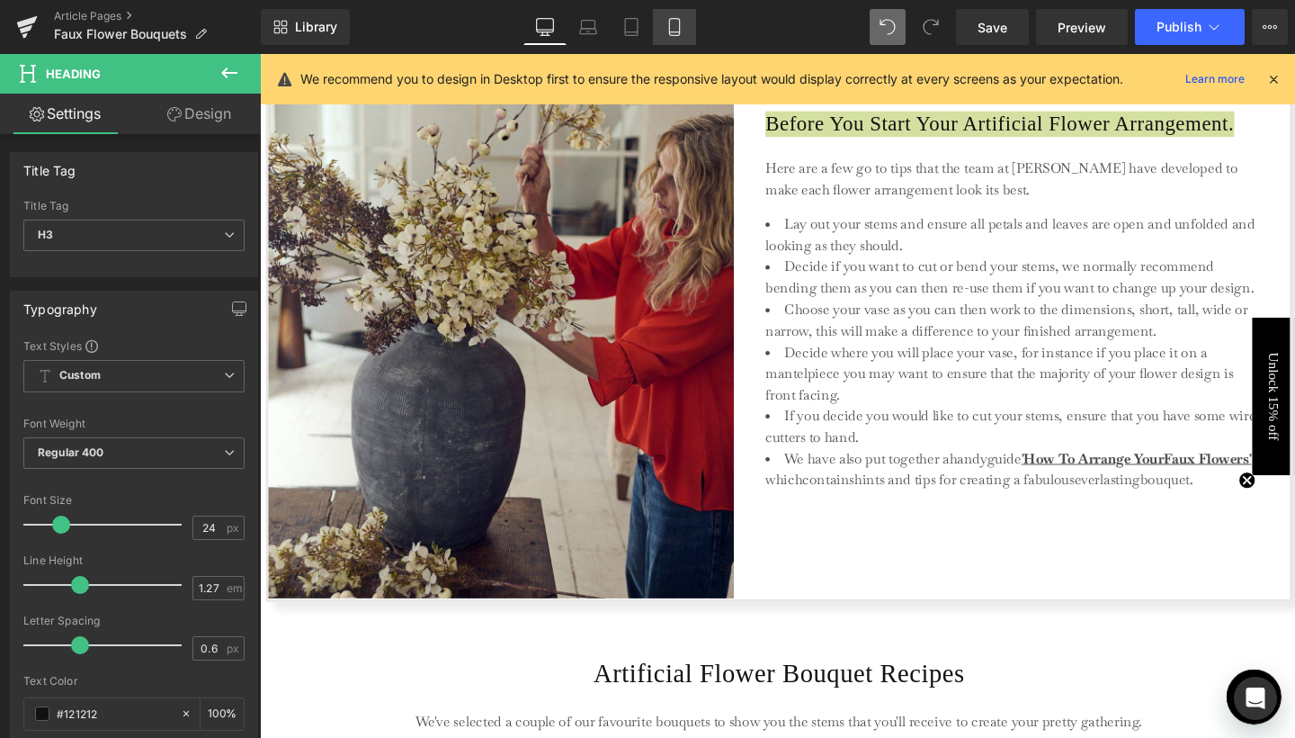
click at [675, 30] on icon at bounding box center [675, 27] width 18 height 18
type input "100"
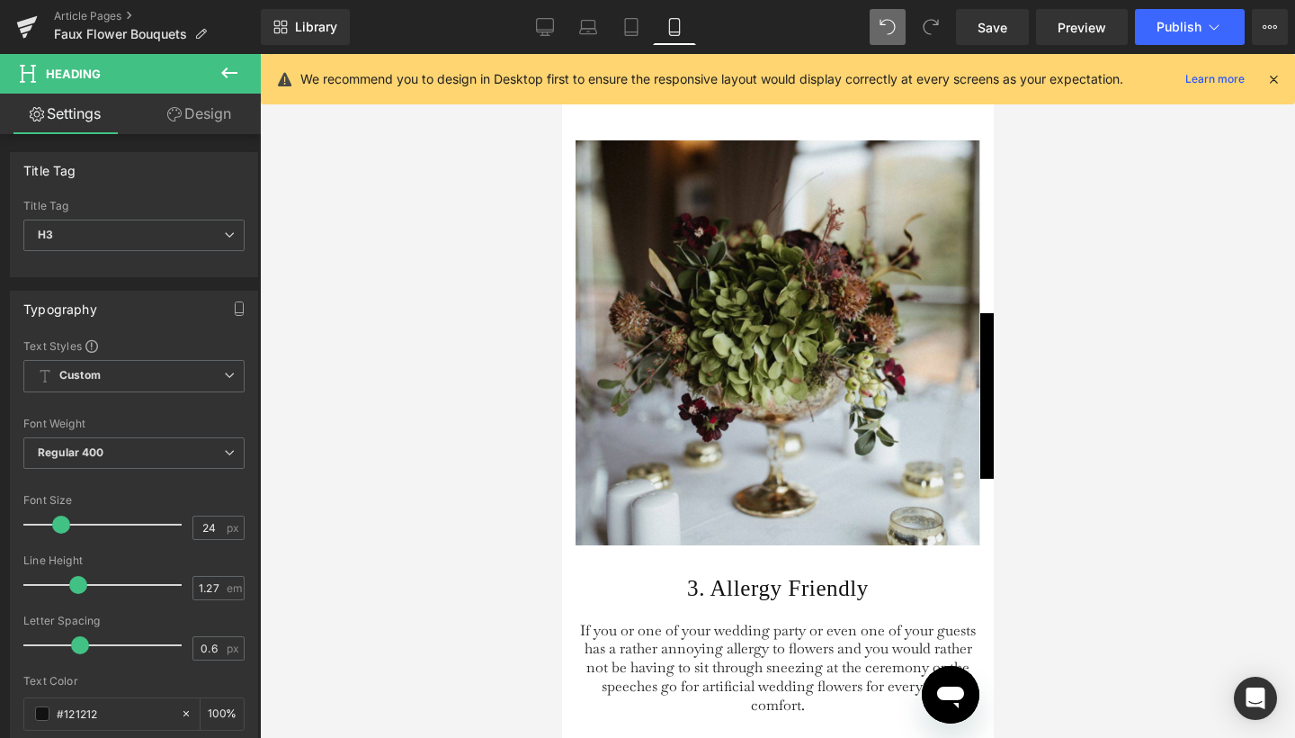
scroll to position [2901, 0]
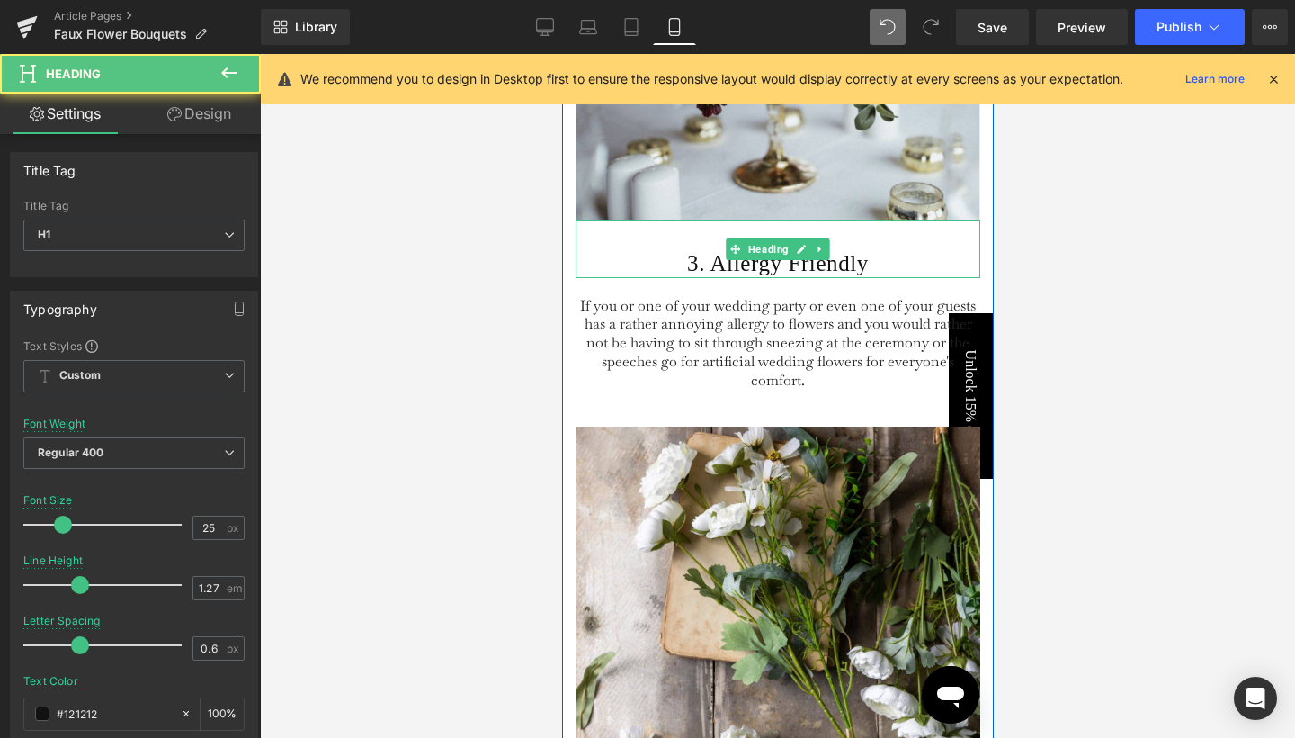
click at [703, 278] on h1 "3. Allergy Friendly" at bounding box center [777, 263] width 405 height 29
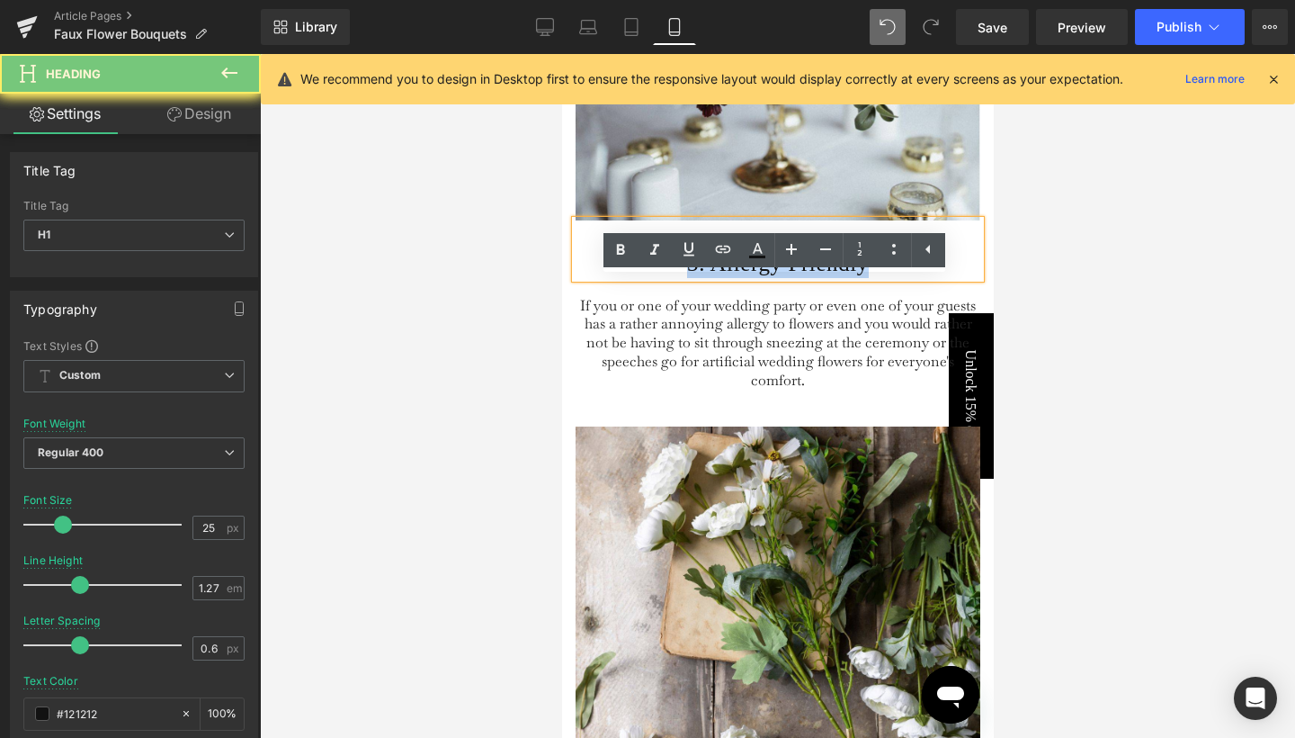
click at [703, 278] on h1 "3. Allergy Friendly" at bounding box center [777, 263] width 405 height 29
paste div
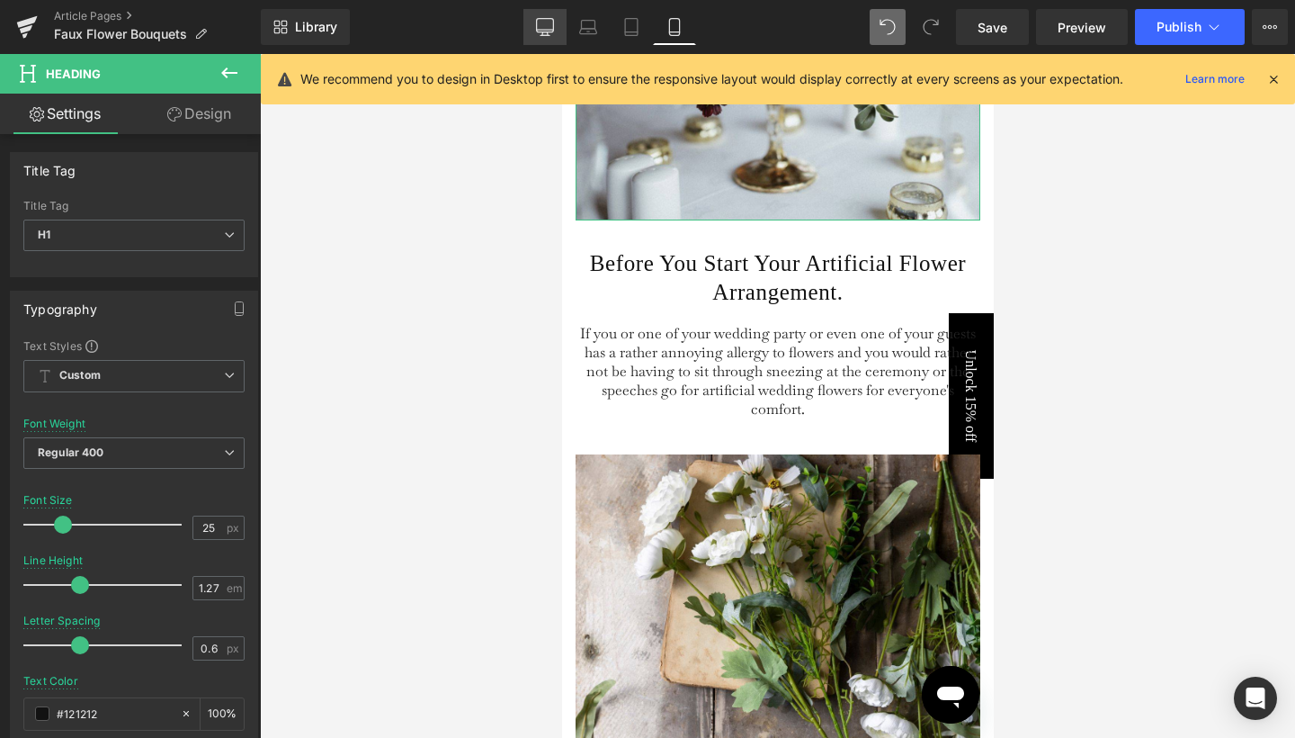
click at [547, 26] on icon at bounding box center [545, 27] width 18 height 18
type input "40"
type input "100"
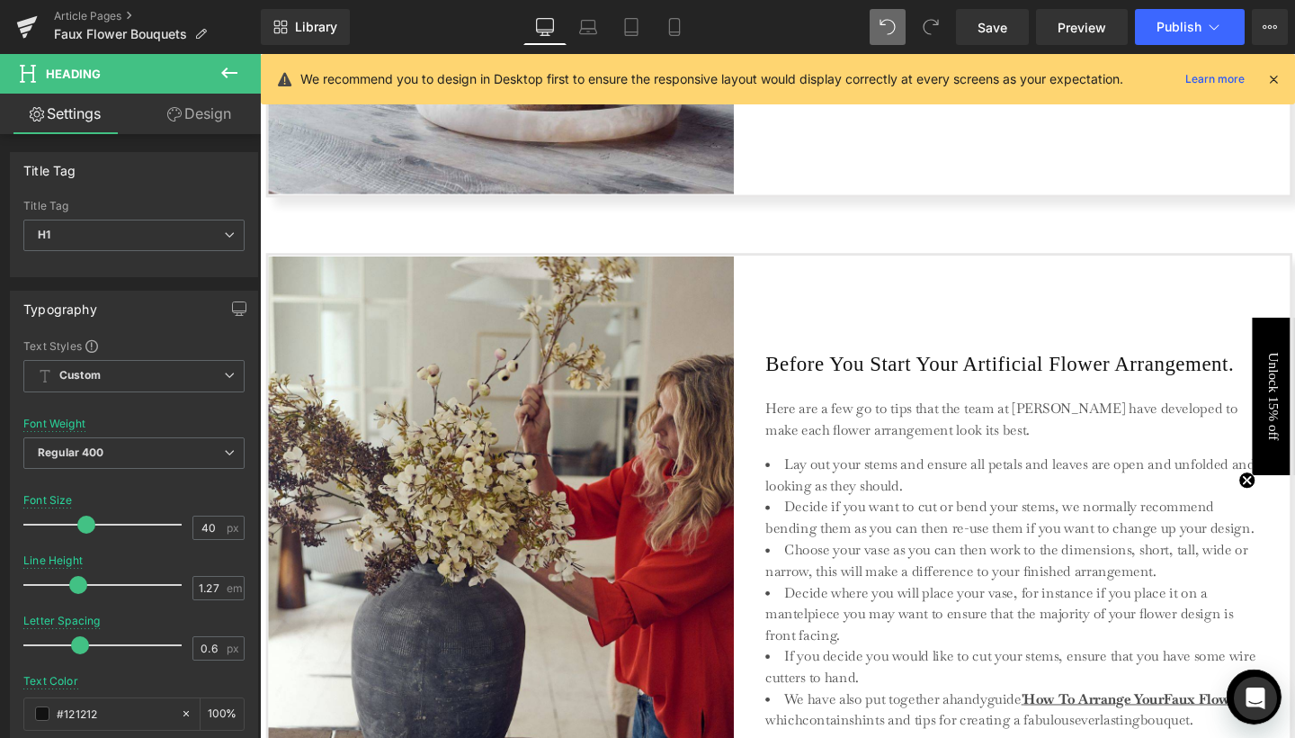
scroll to position [2595, 0]
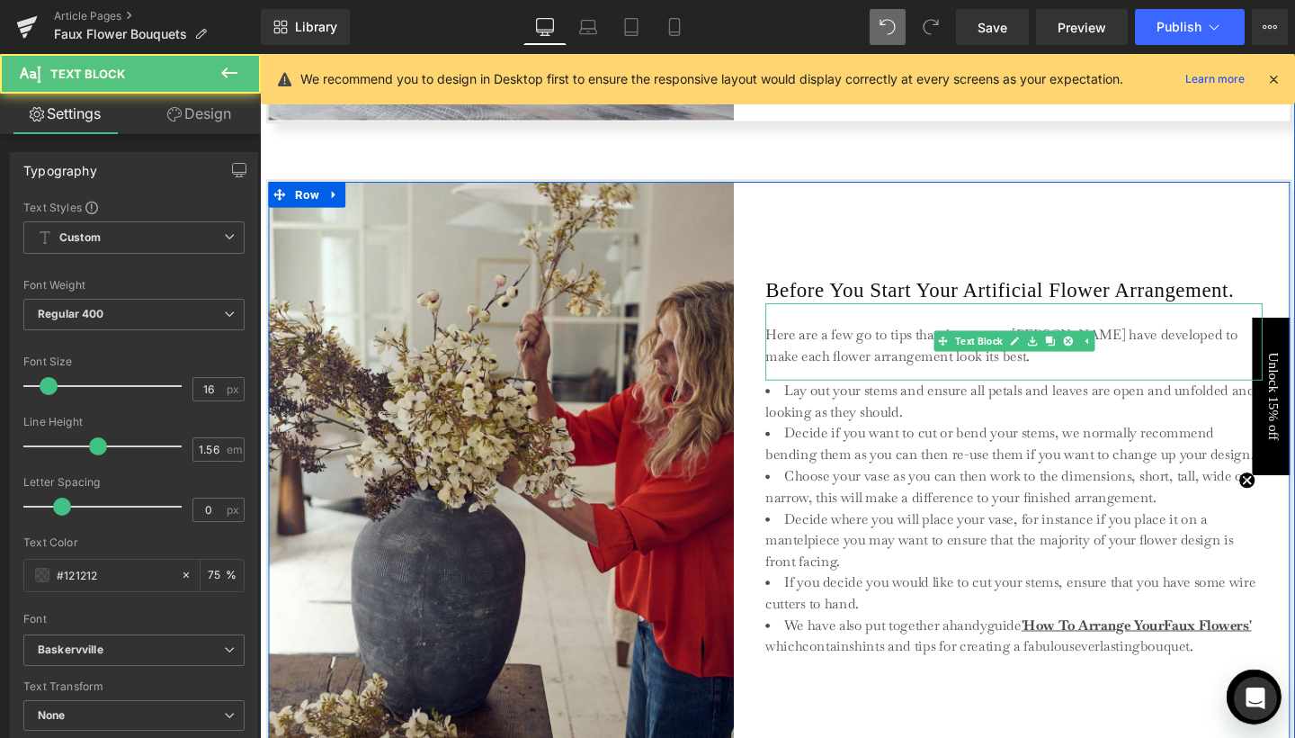
click at [827, 374] on p "Here are a few go to tips that the team at [PERSON_NAME] have developed to make…" at bounding box center [1052, 360] width 522 height 45
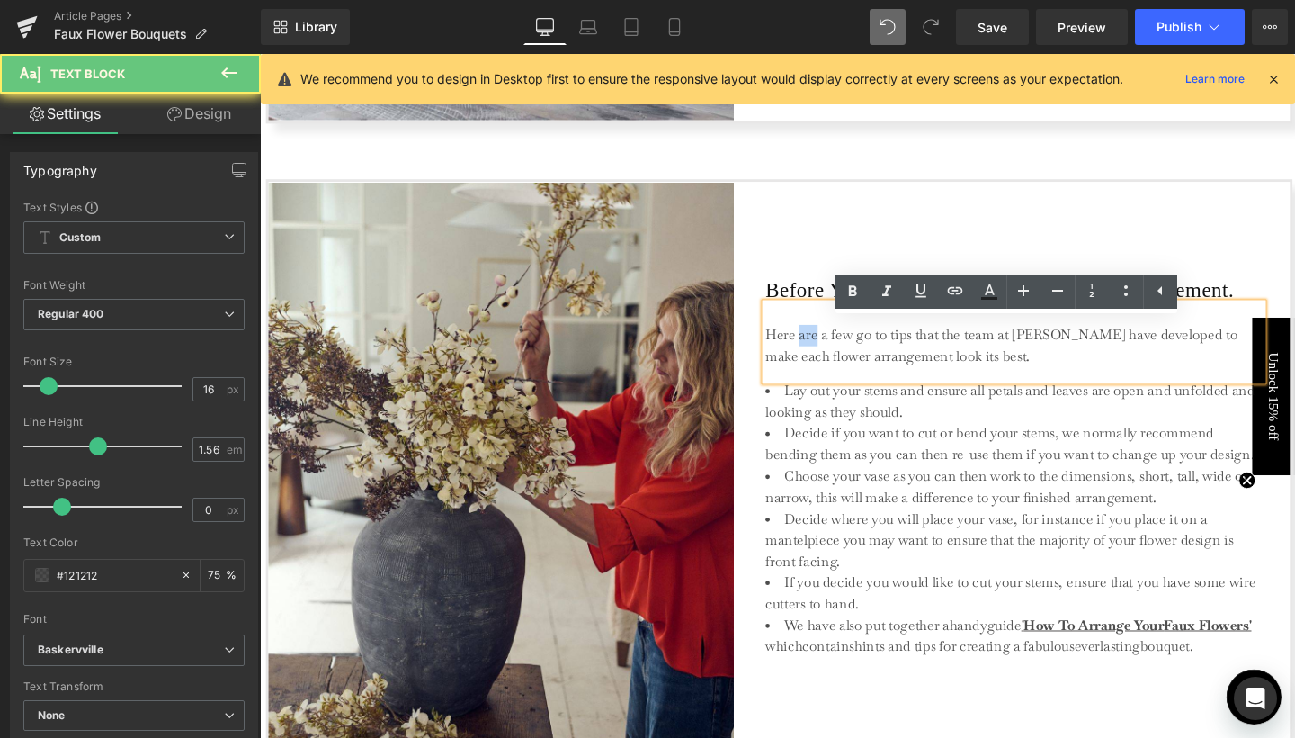
click at [827, 374] on p "Here are a few go to tips that the team at [PERSON_NAME] have developed to make…" at bounding box center [1052, 360] width 522 height 45
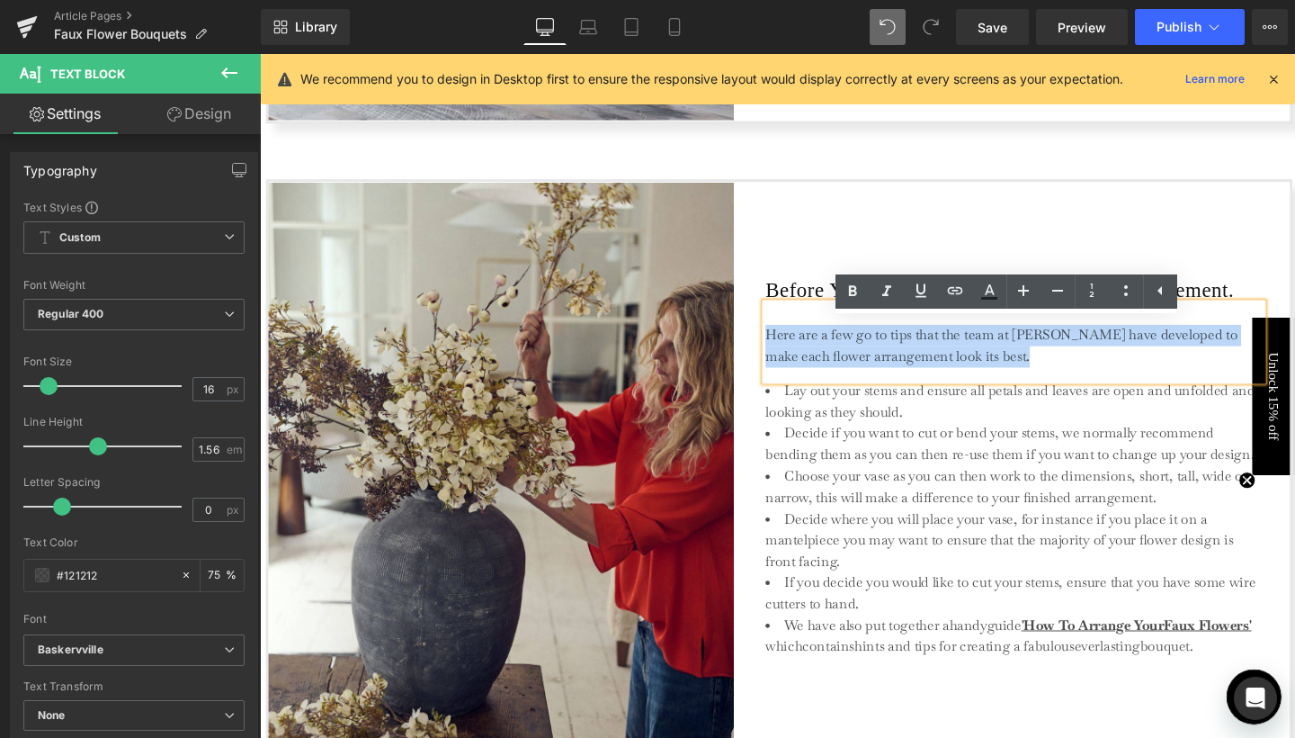
copy p "Here are a few go to tips that the team at [PERSON_NAME] have developed to make…"
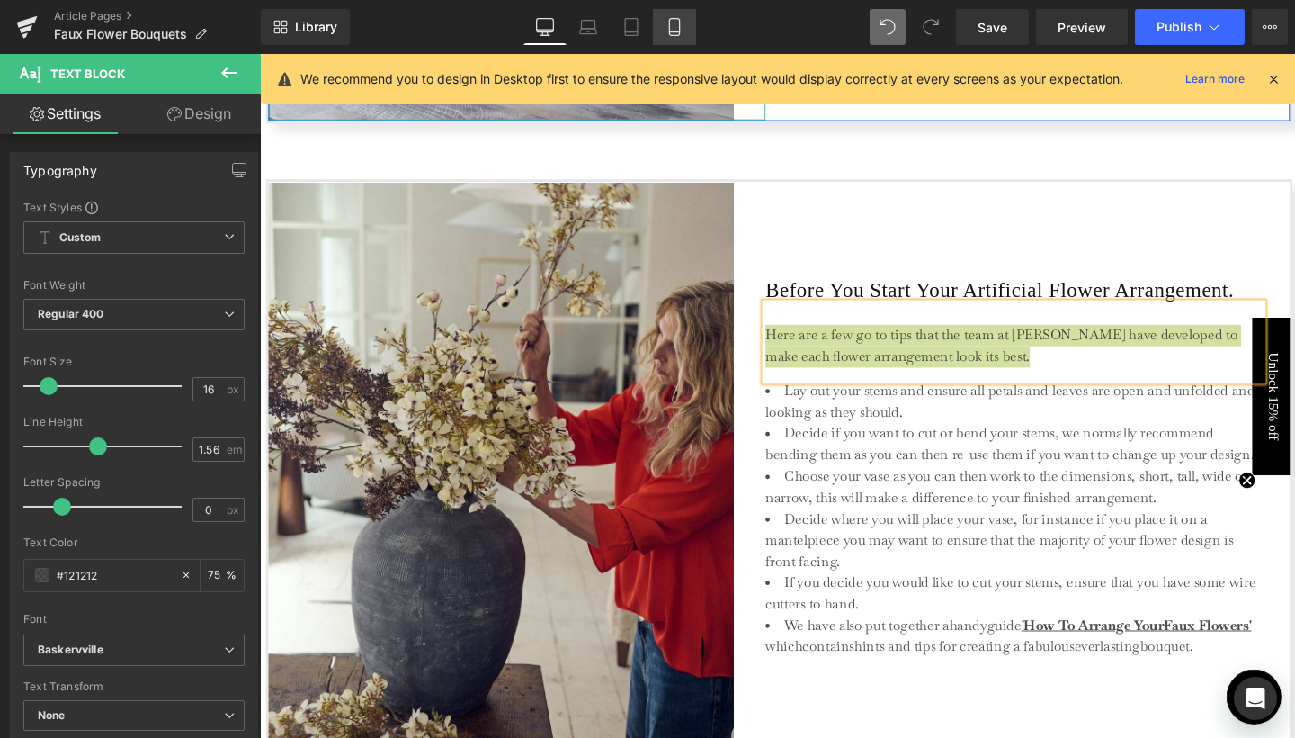
click at [680, 19] on icon at bounding box center [675, 27] width 18 height 18
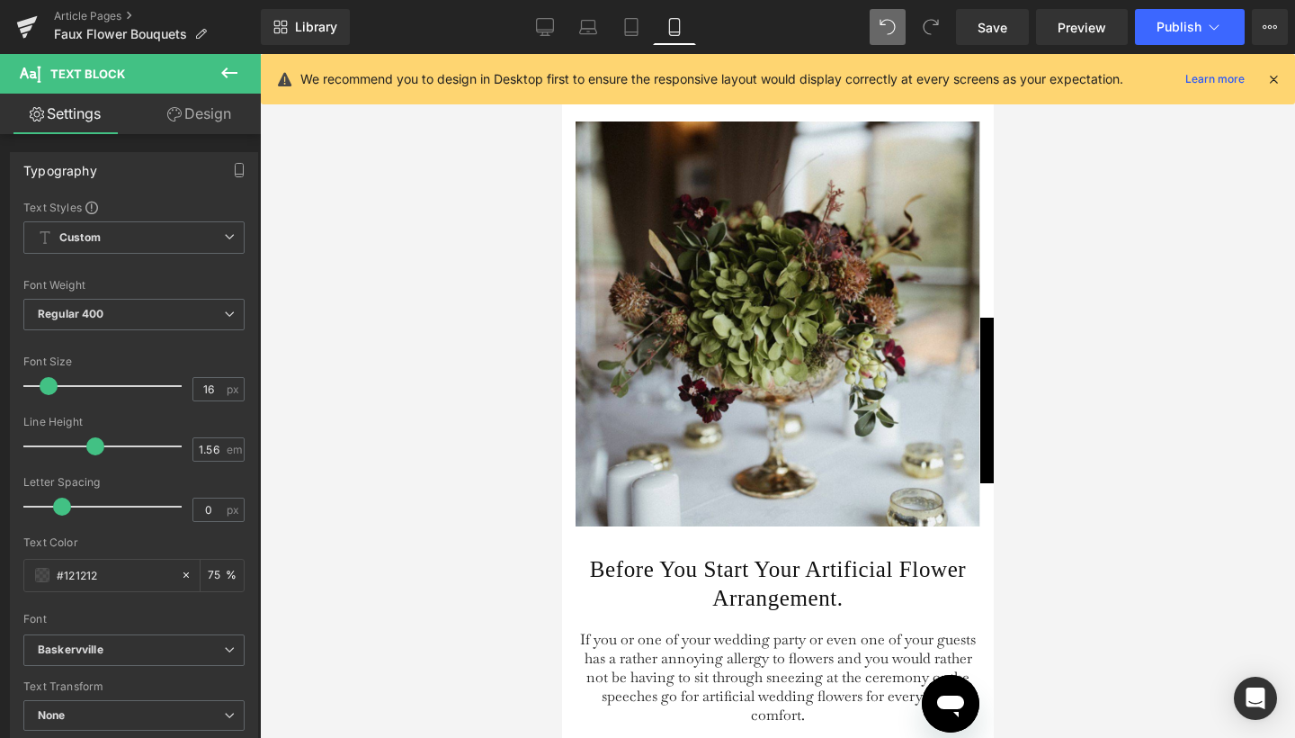
type input "75"
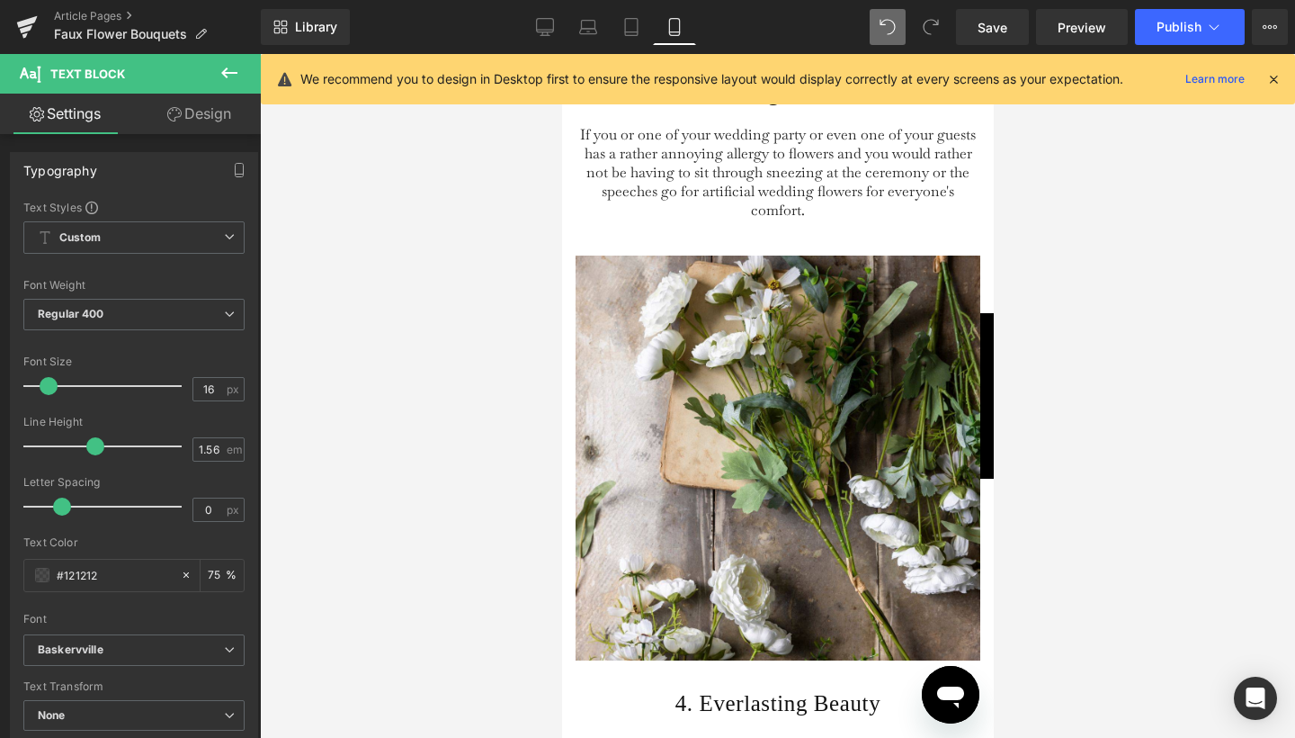
scroll to position [3014, 0]
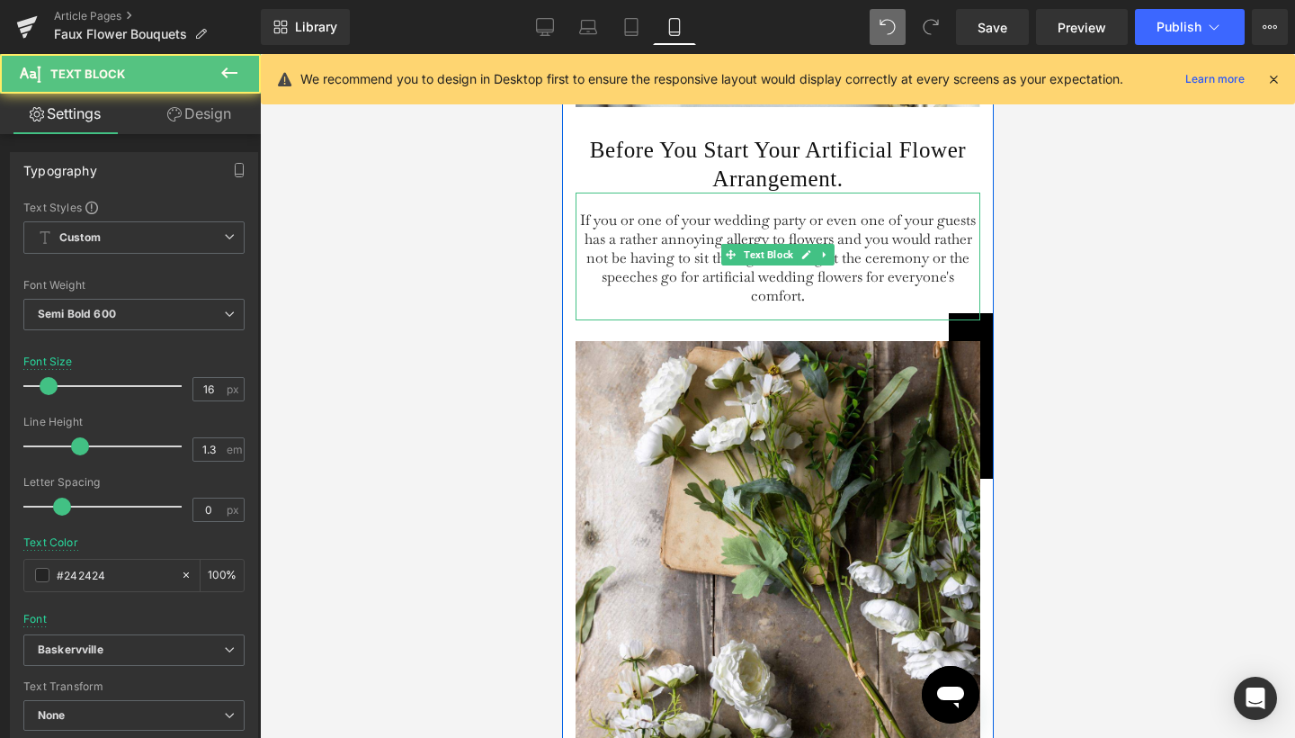
click at [702, 294] on span "If you or one of your wedding party or even one of your guests has a rather ann…" at bounding box center [777, 257] width 396 height 94
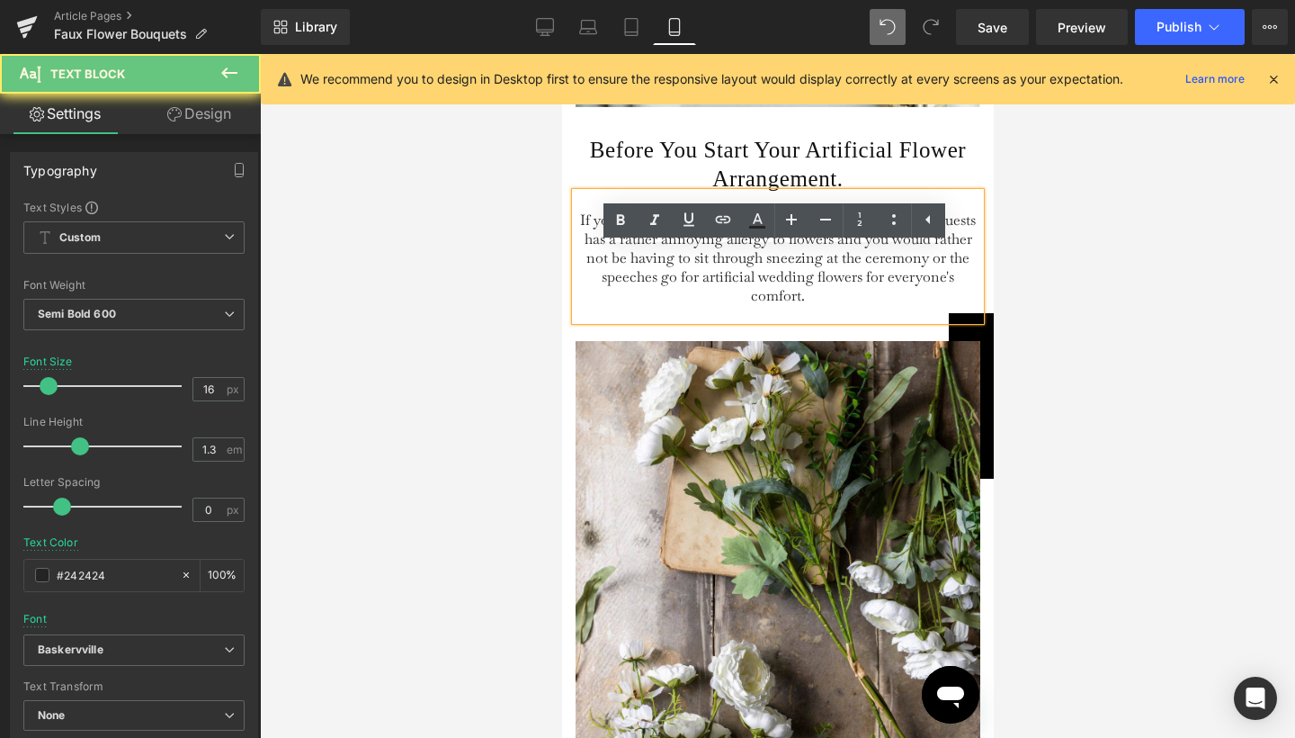
click at [702, 294] on span "If you or one of your wedding party or even one of your guests has a rather ann…" at bounding box center [777, 257] width 396 height 94
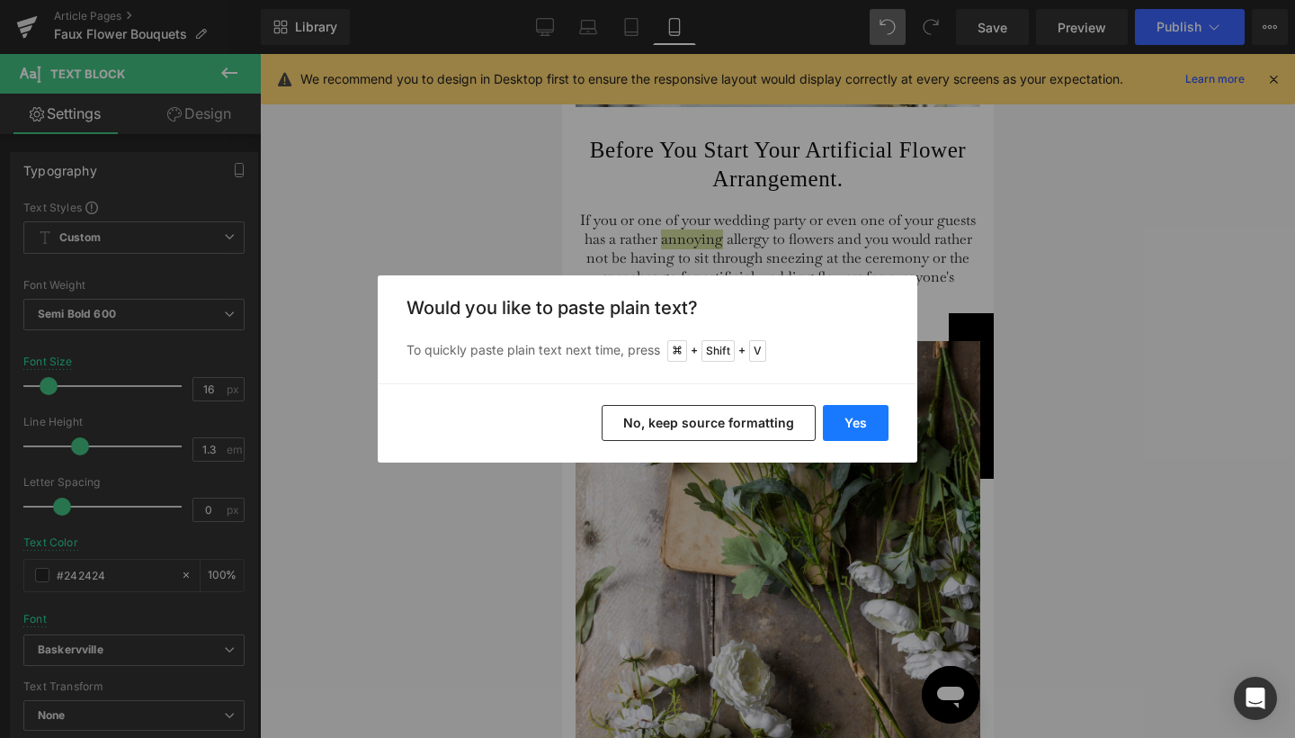
click at [840, 417] on button "Yes" at bounding box center [856, 423] width 66 height 36
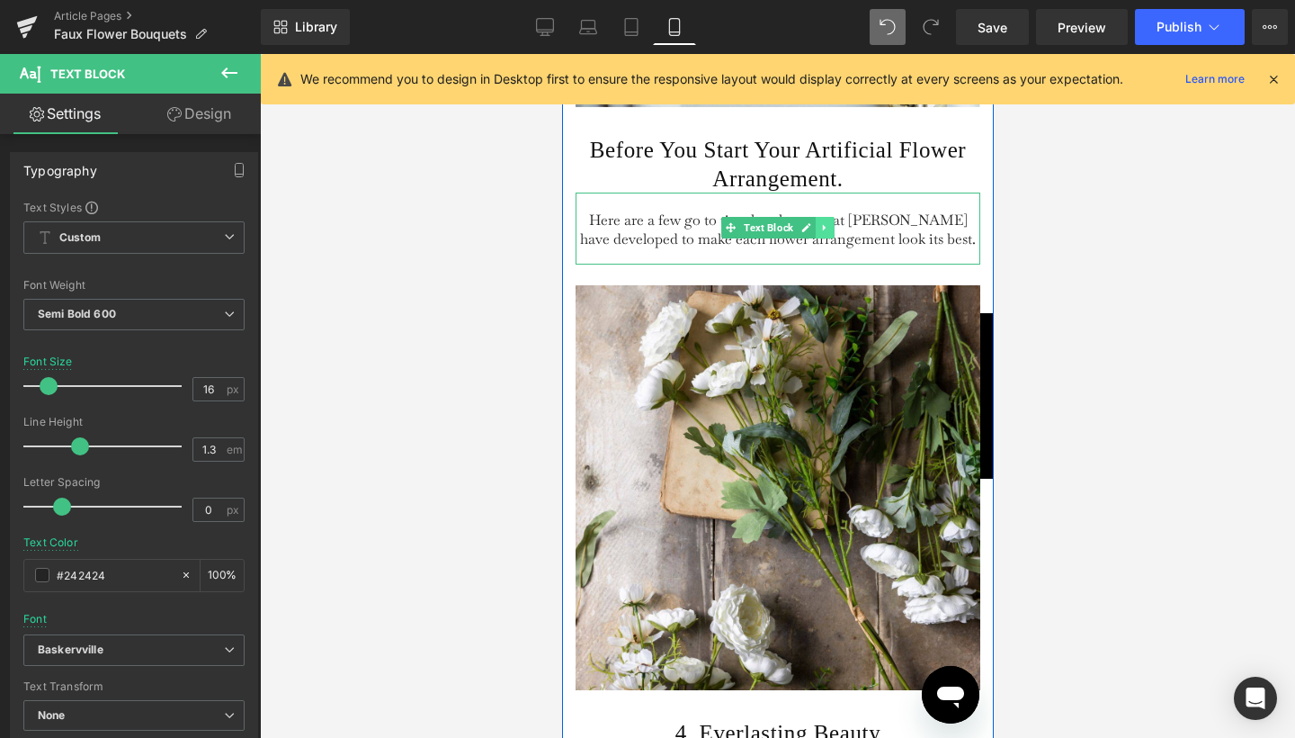
click at [824, 233] on icon at bounding box center [824, 227] width 10 height 11
click at [811, 233] on icon at bounding box center [814, 228] width 10 height 10
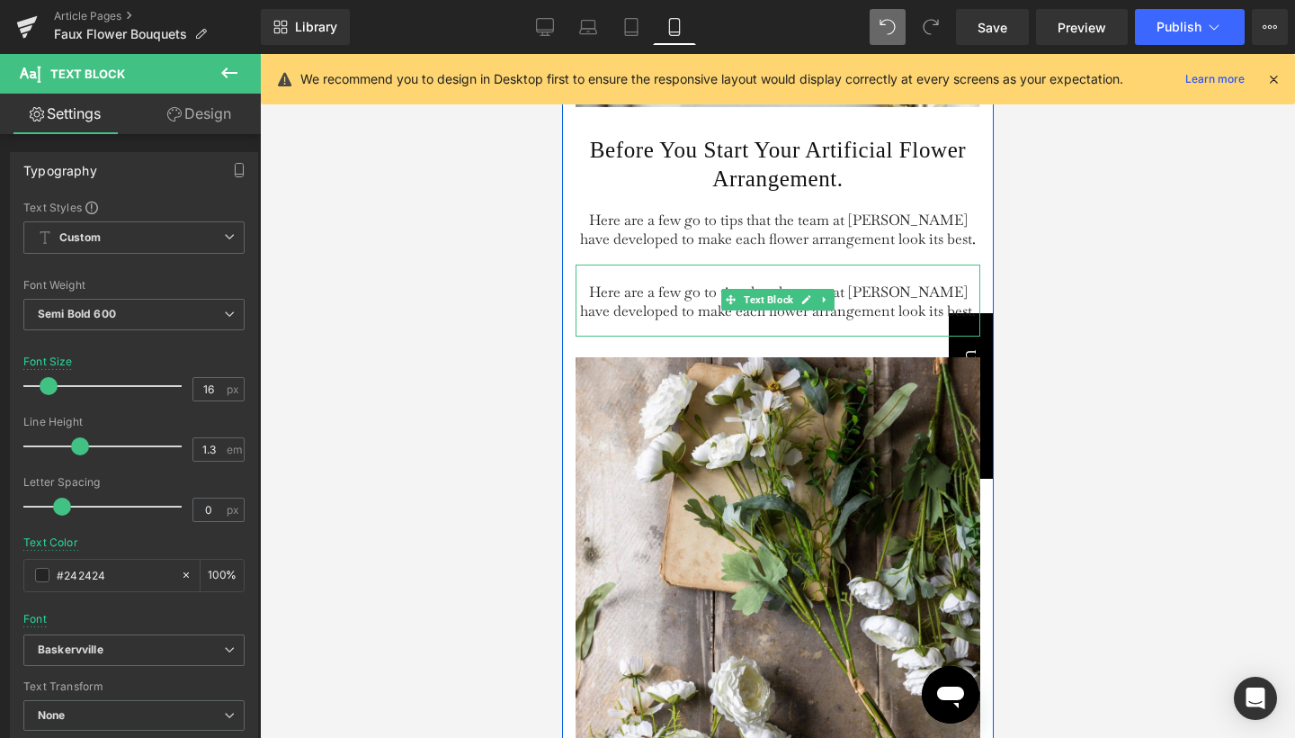
click at [676, 320] on span "Here are a few go to tips that the team at [PERSON_NAME] have developed to make…" at bounding box center [777, 301] width 396 height 38
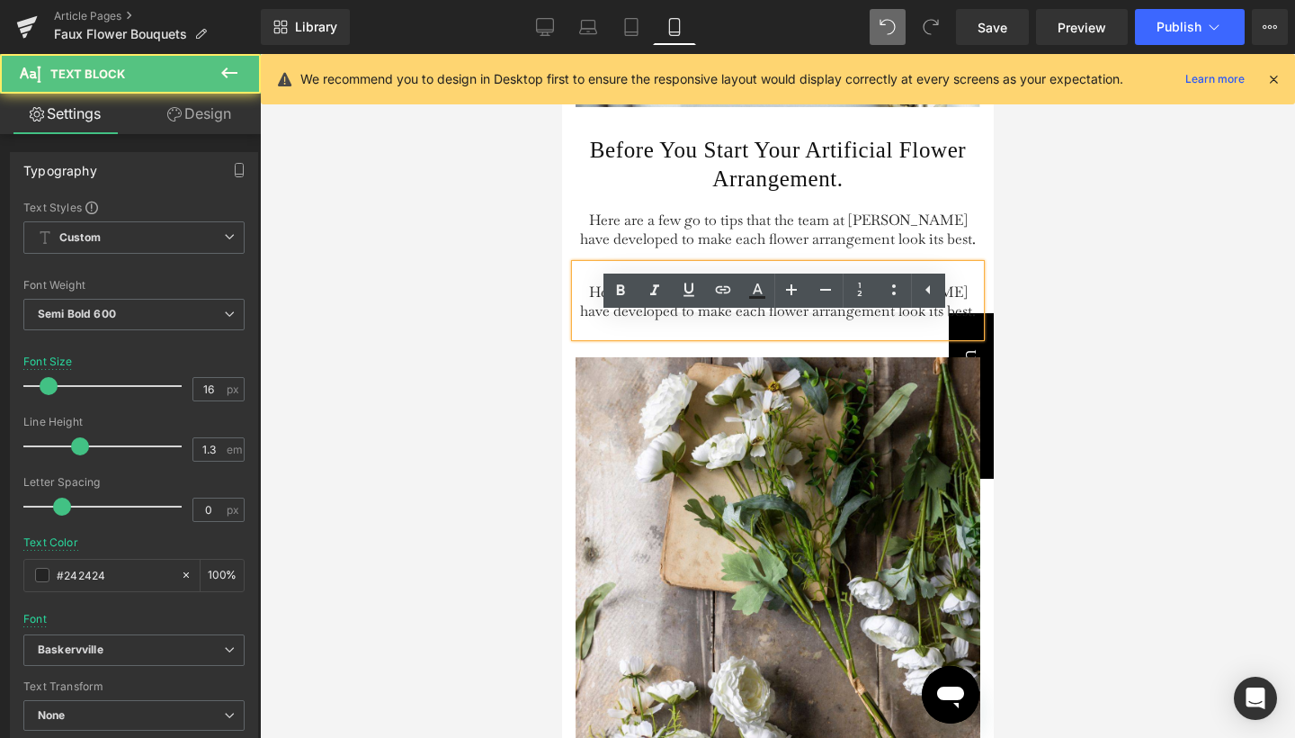
click at [676, 320] on span "Here are a few go to tips that the team at [PERSON_NAME] have developed to make…" at bounding box center [777, 301] width 396 height 38
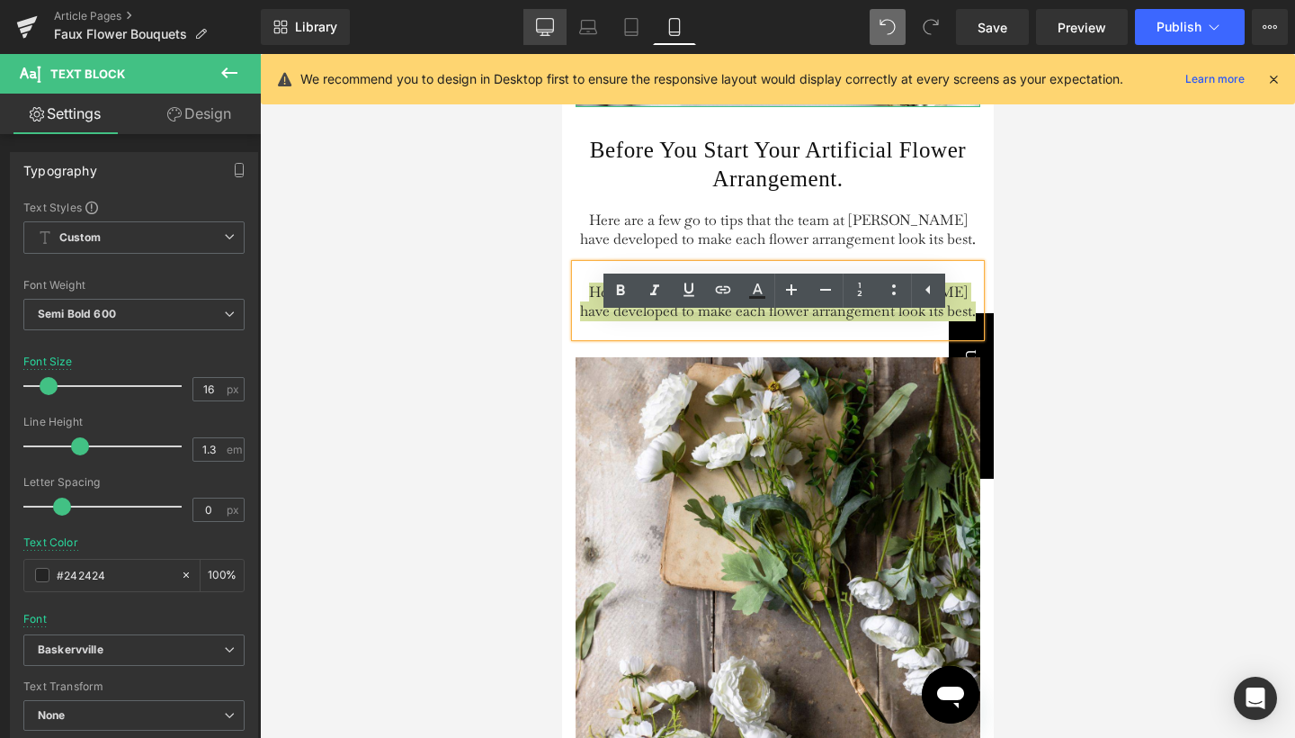
click at [556, 32] on link "Desktop" at bounding box center [544, 27] width 43 height 36
type input "100"
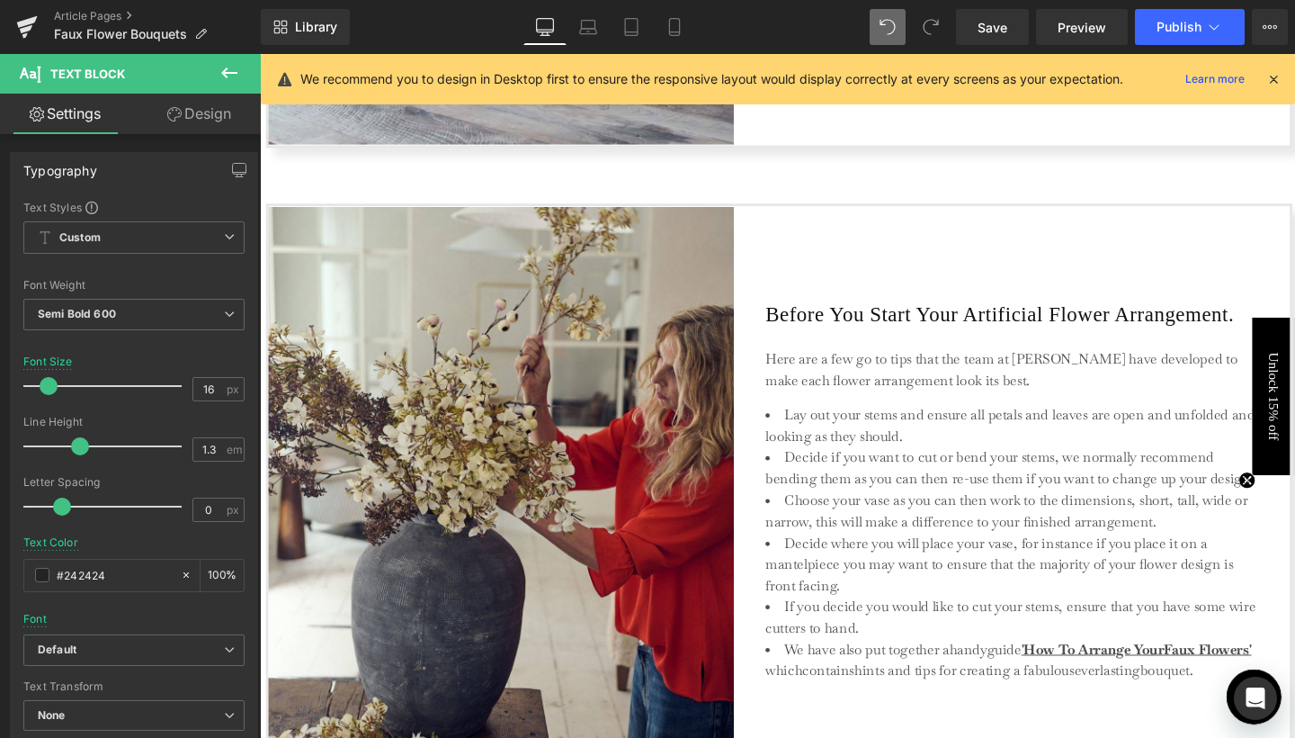
scroll to position [2732, 0]
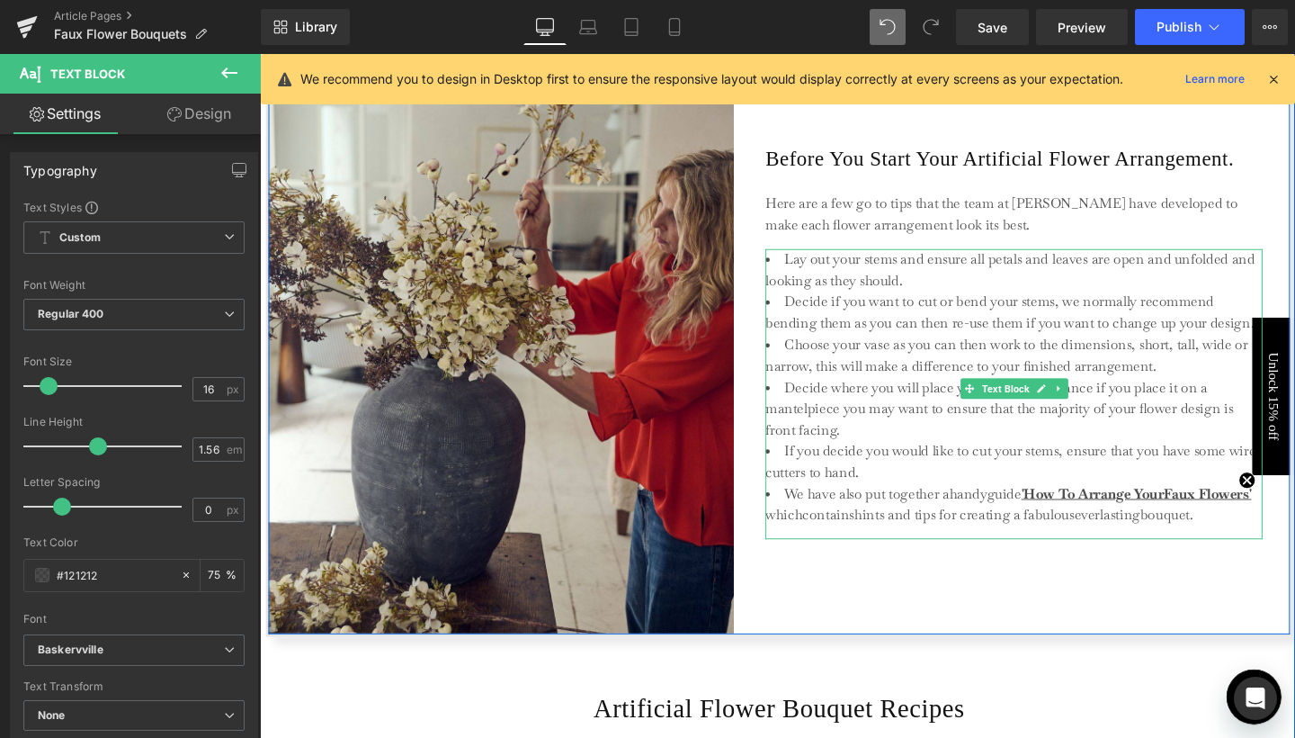
drag, startPoint x: 805, startPoint y: 285, endPoint x: 1255, endPoint y: 550, distance: 522.2
click at [1255, 550] on ul "Lay out your stems and ensure all petals and leaves are open and unfolded and l…" at bounding box center [1052, 404] width 522 height 291
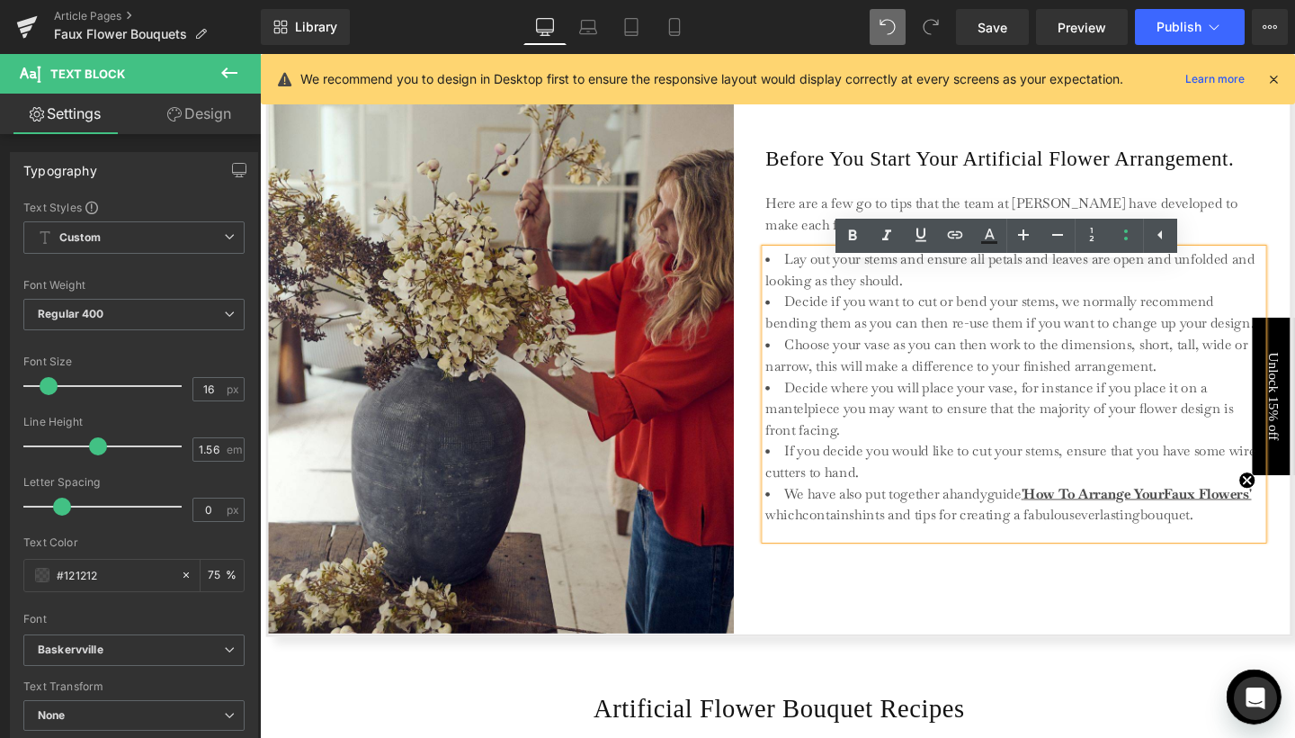
copy ul "Lay out your stems and ensure all petals and leaves are open and unfolded and l…"
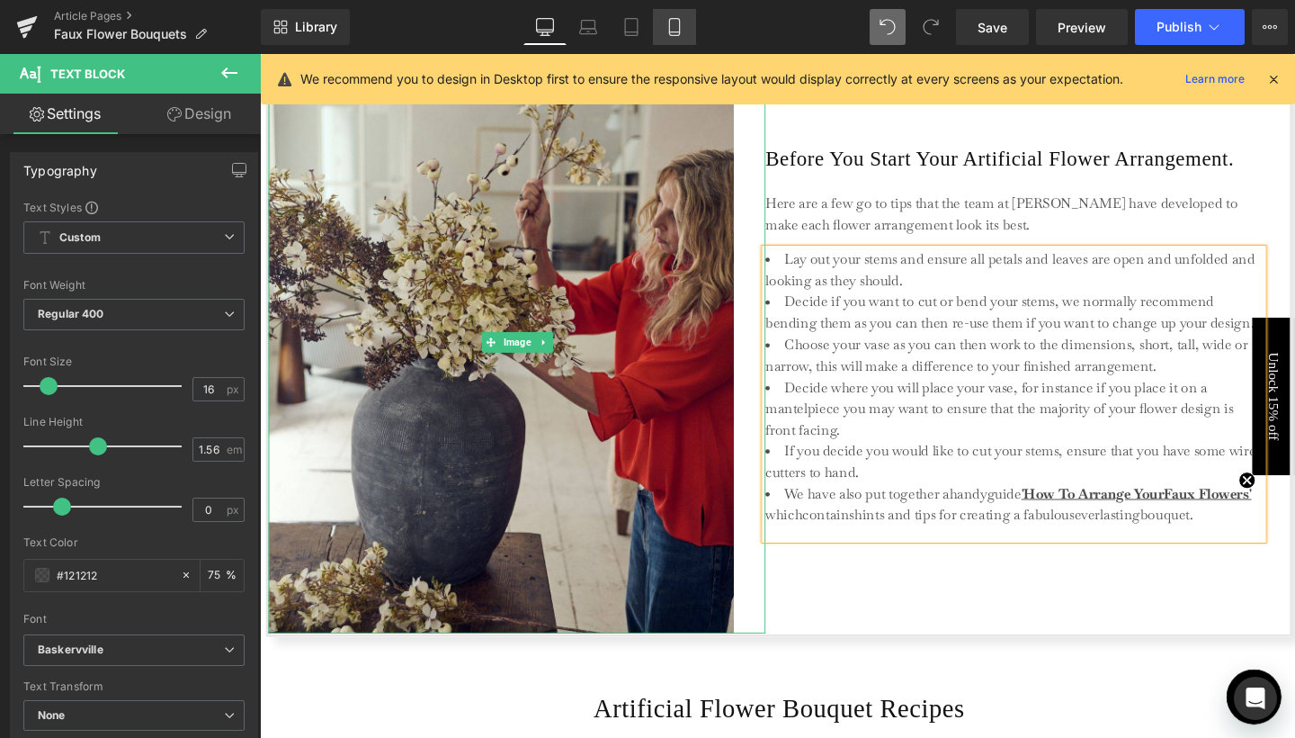
click at [672, 22] on icon at bounding box center [675, 27] width 18 height 18
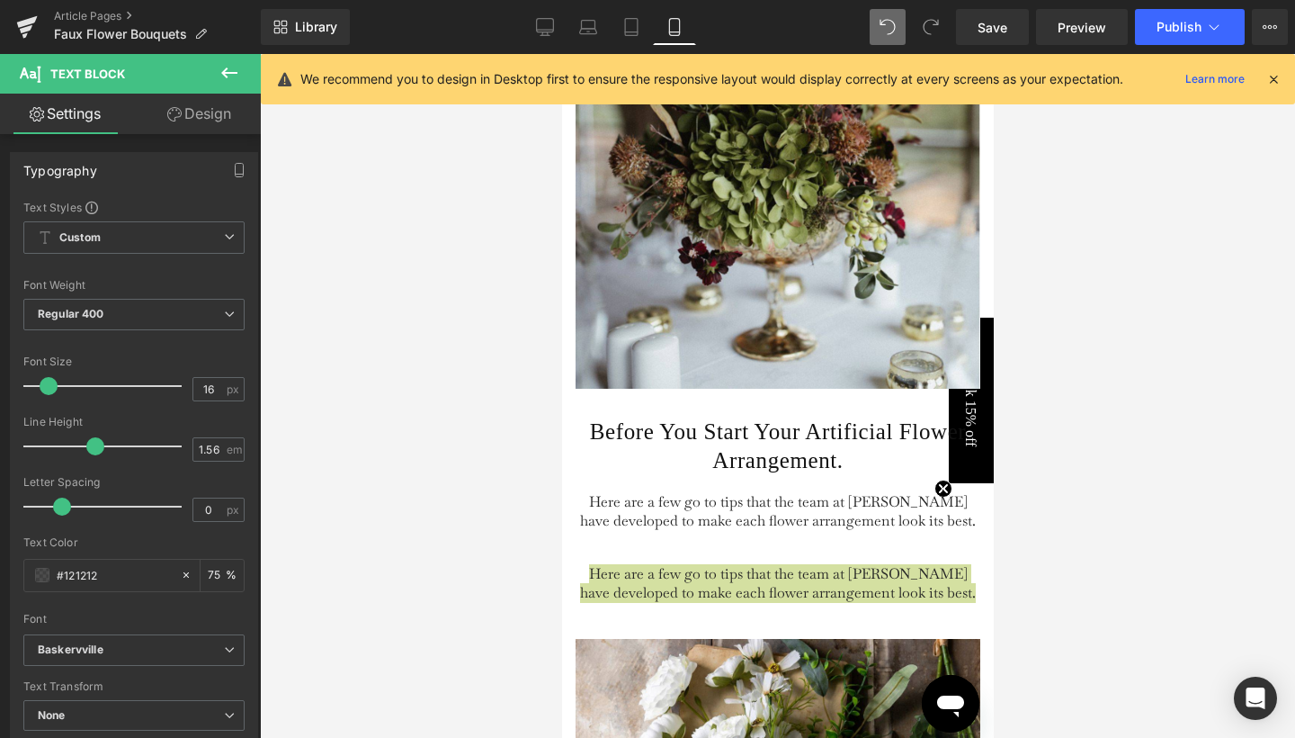
type input "75"
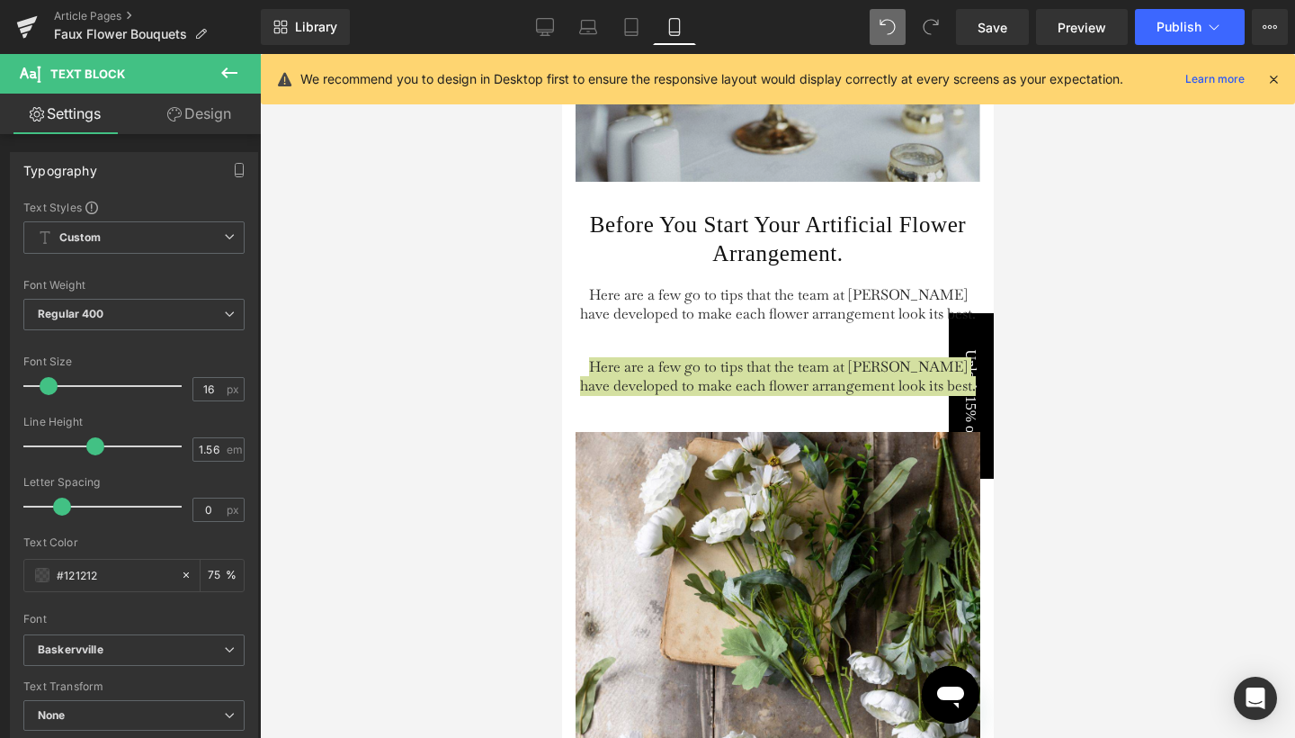
scroll to position [3080, 0]
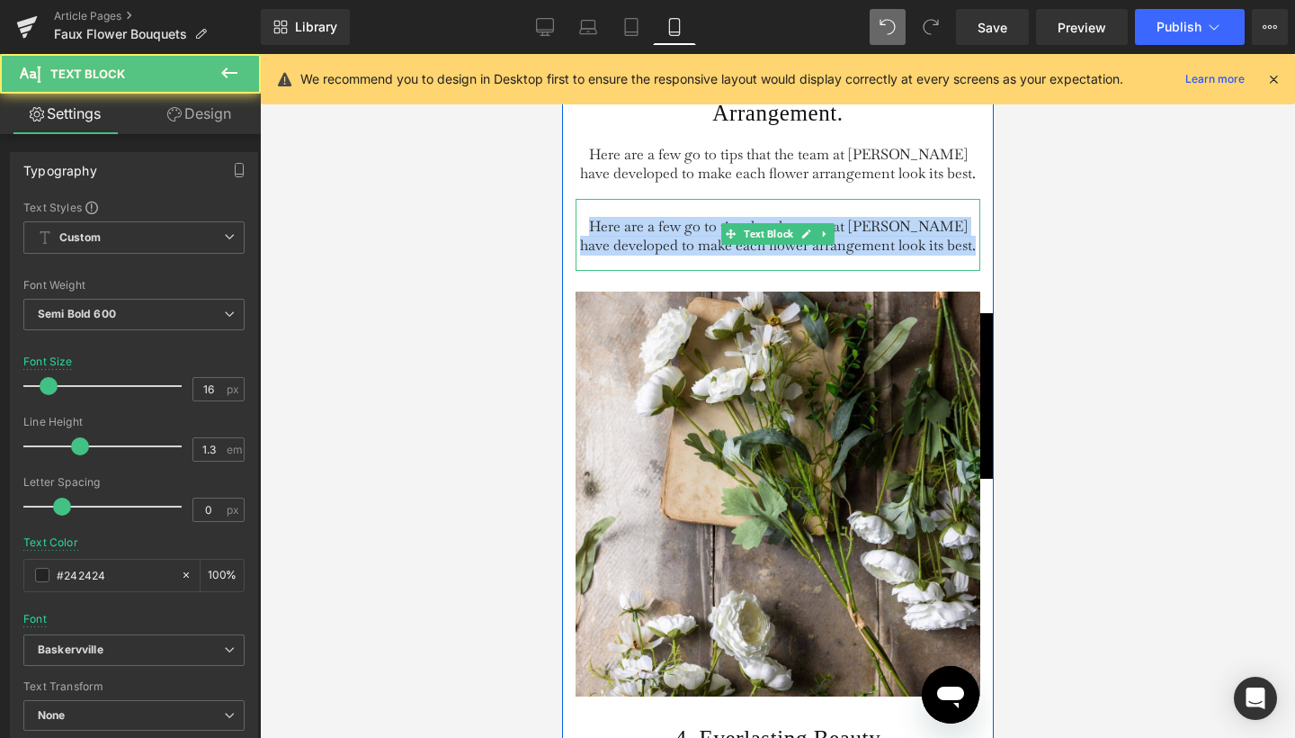
click at [630, 255] on span "Here are a few go to tips that the team at [PERSON_NAME] have developed to make…" at bounding box center [777, 236] width 396 height 38
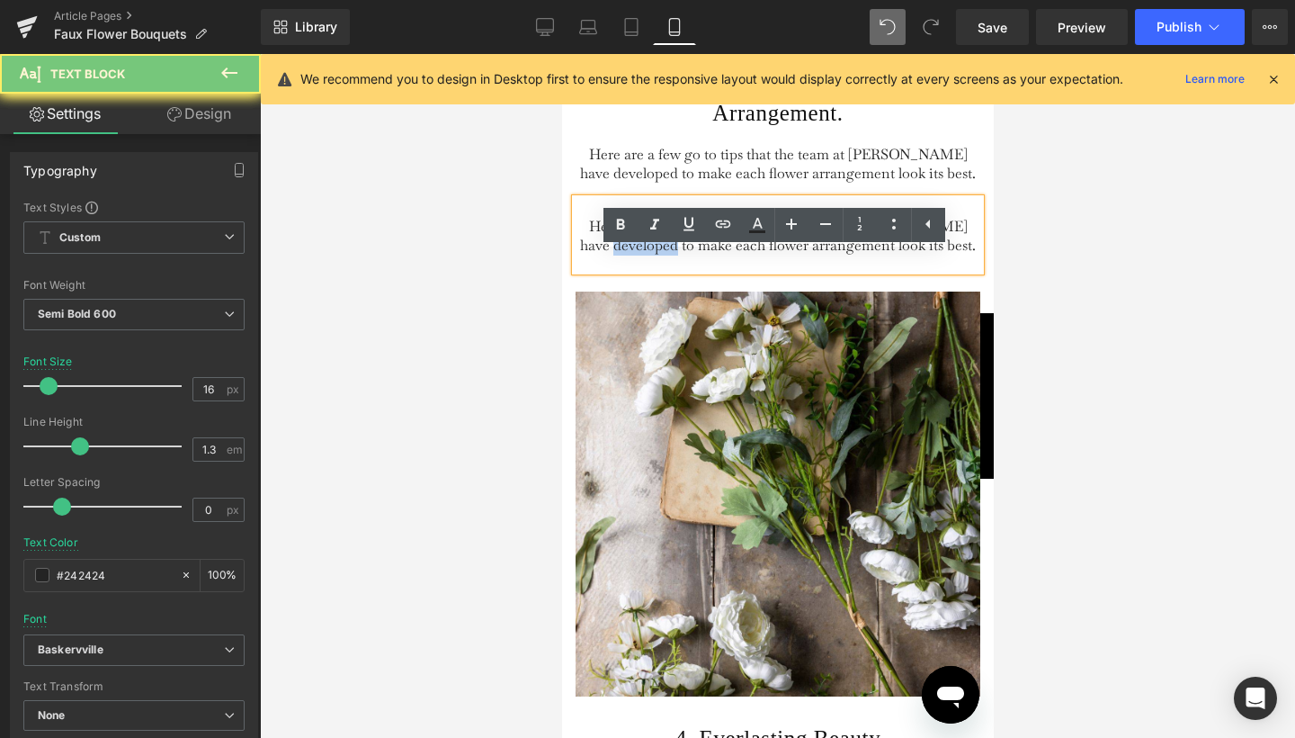
click at [630, 255] on span "Here are a few go to tips that the team at [PERSON_NAME] have developed to make…" at bounding box center [777, 236] width 396 height 38
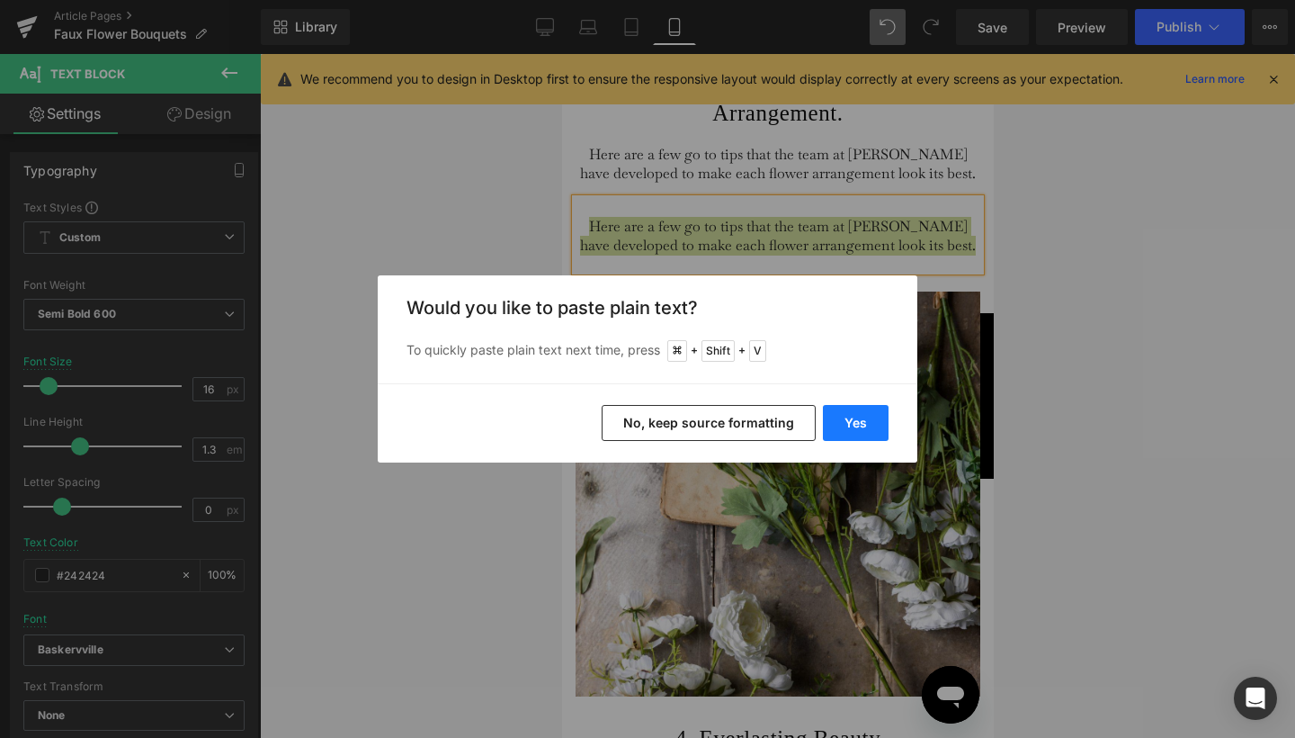
click at [870, 423] on button "Yes" at bounding box center [856, 423] width 66 height 36
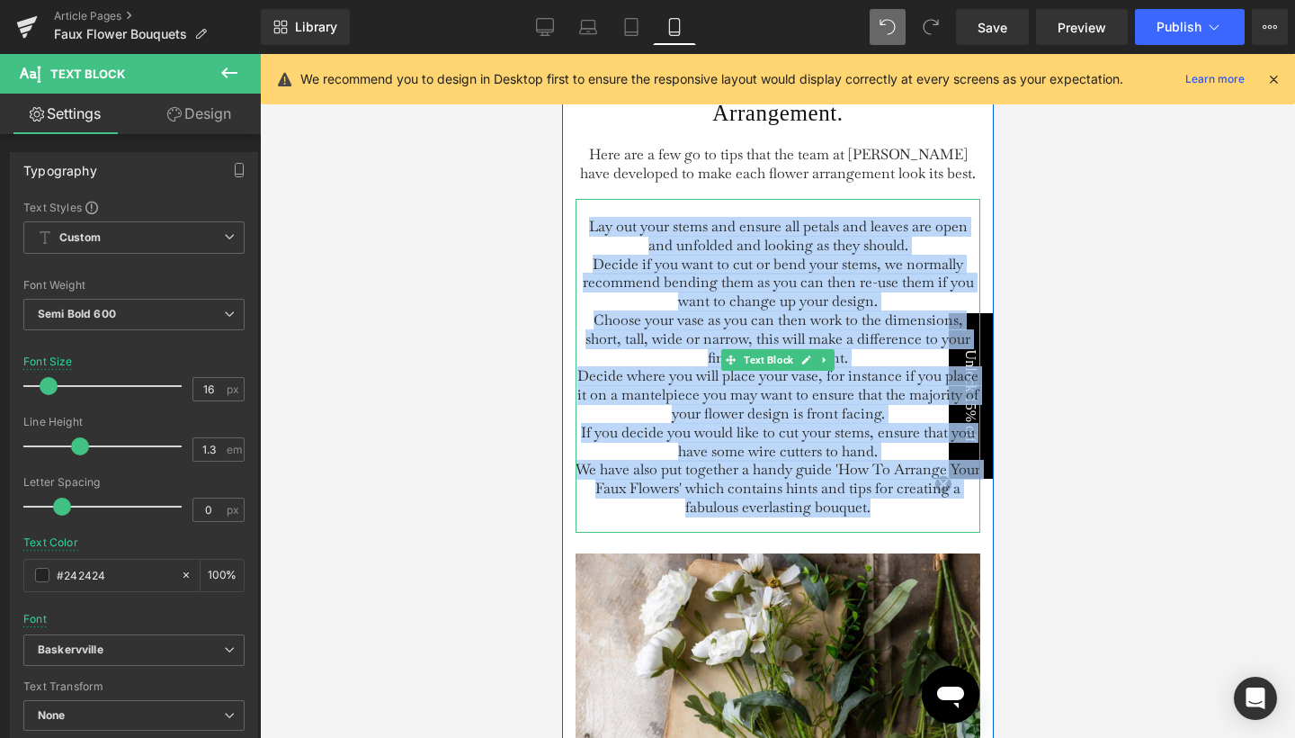
drag, startPoint x: 582, startPoint y: 275, endPoint x: 924, endPoint y: 549, distance: 437.7
click at [924, 532] on div "Lay out your stems and ensure all petals and leaves are open and unfolded and l…" at bounding box center [777, 366] width 405 height 334
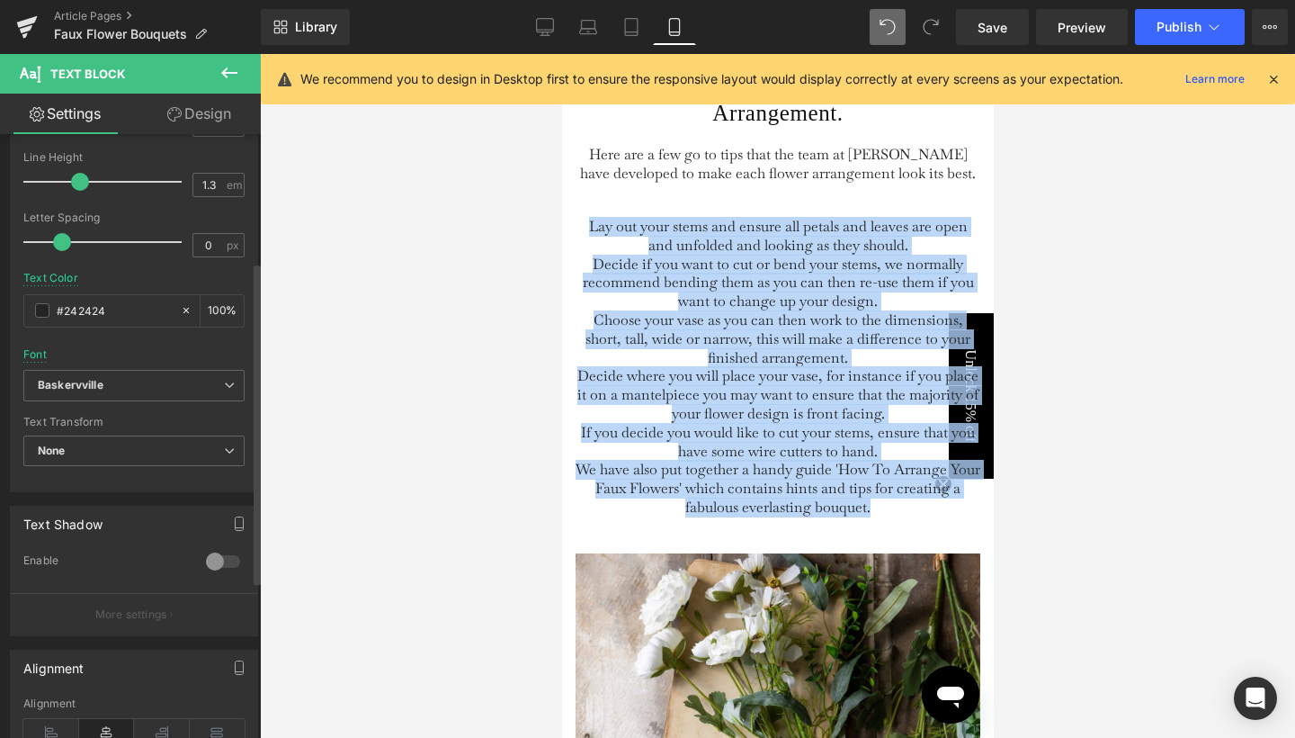
scroll to position [332, 0]
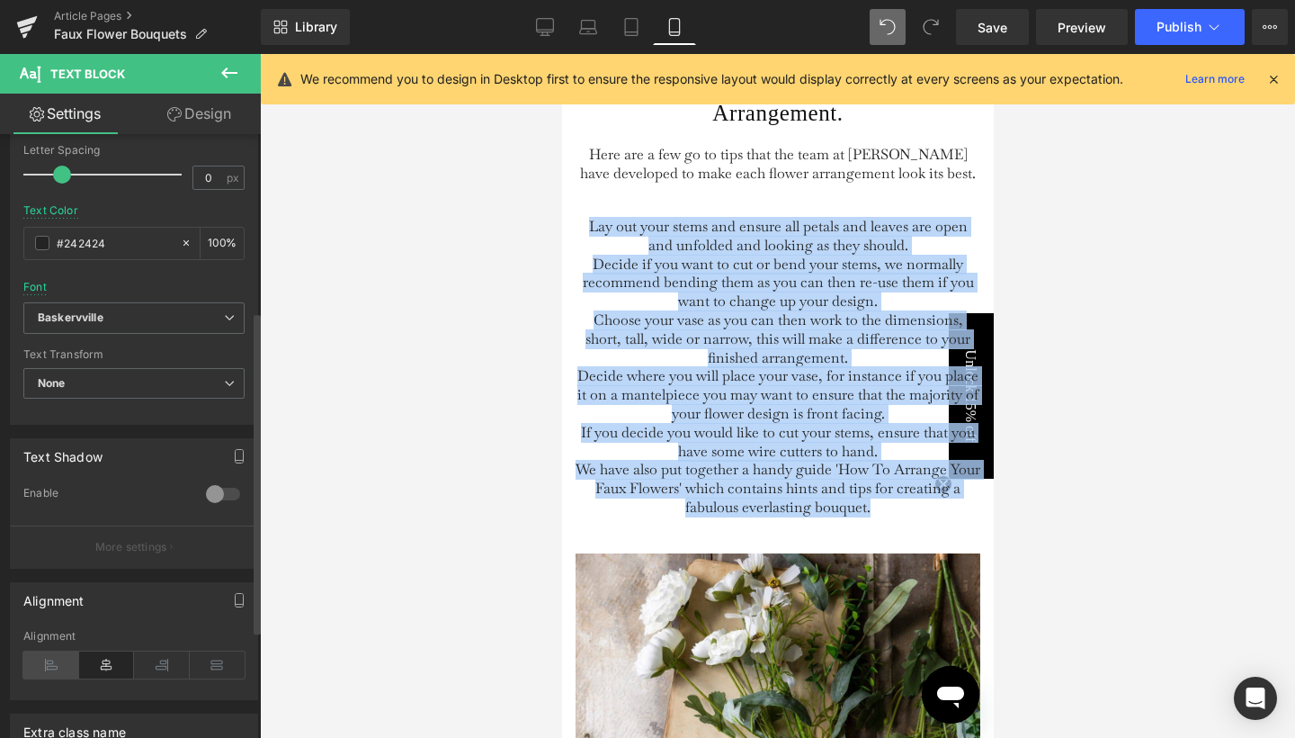
click at [67, 660] on icon at bounding box center [51, 664] width 56 height 27
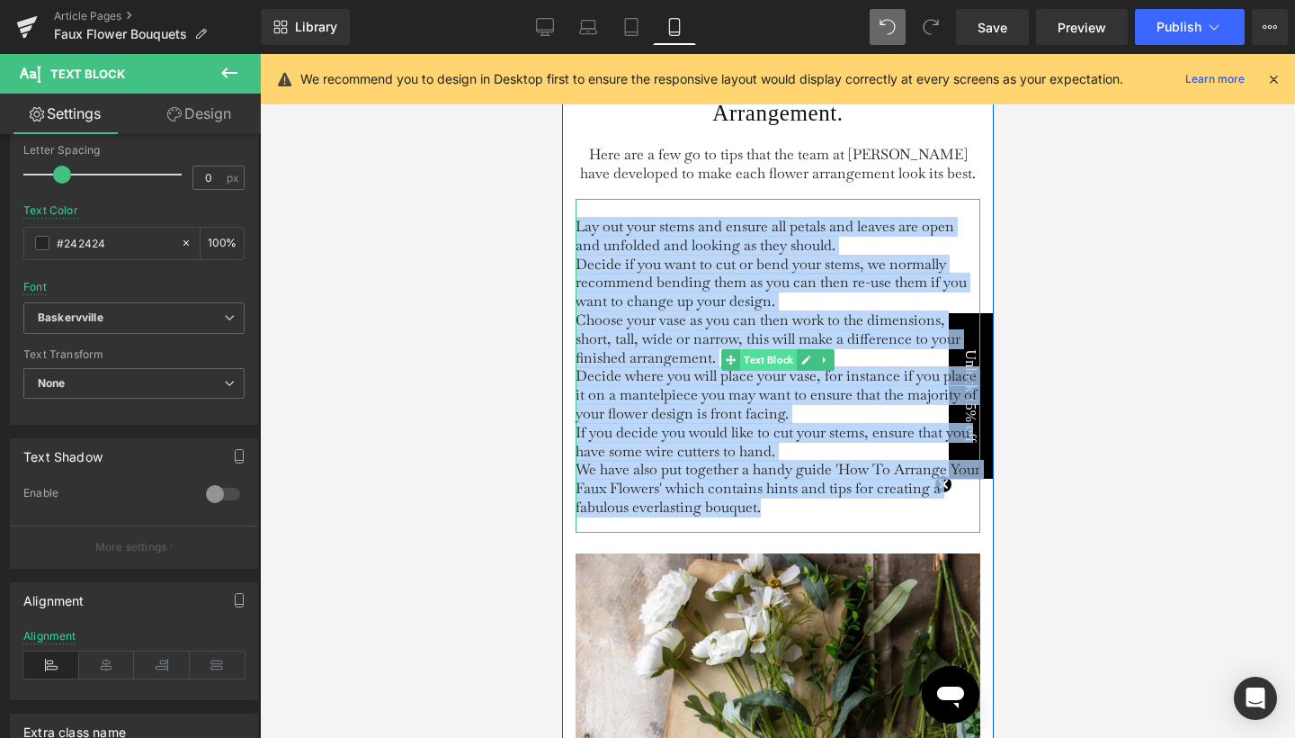
click at [776, 371] on span "Text Block" at bounding box center [767, 360] width 57 height 22
click at [825, 365] on icon at bounding box center [824, 359] width 10 height 11
click at [774, 364] on icon at bounding box center [778, 359] width 9 height 9
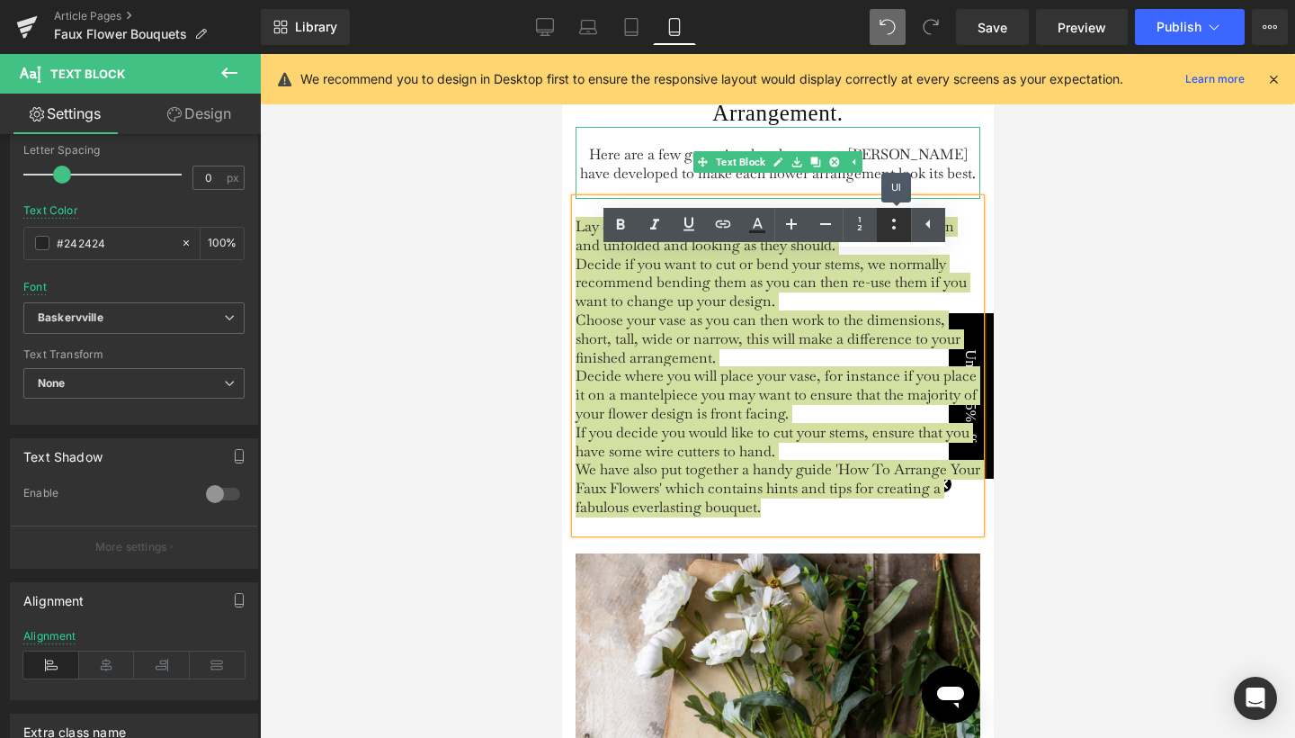
click at [891, 228] on icon at bounding box center [894, 224] width 22 height 22
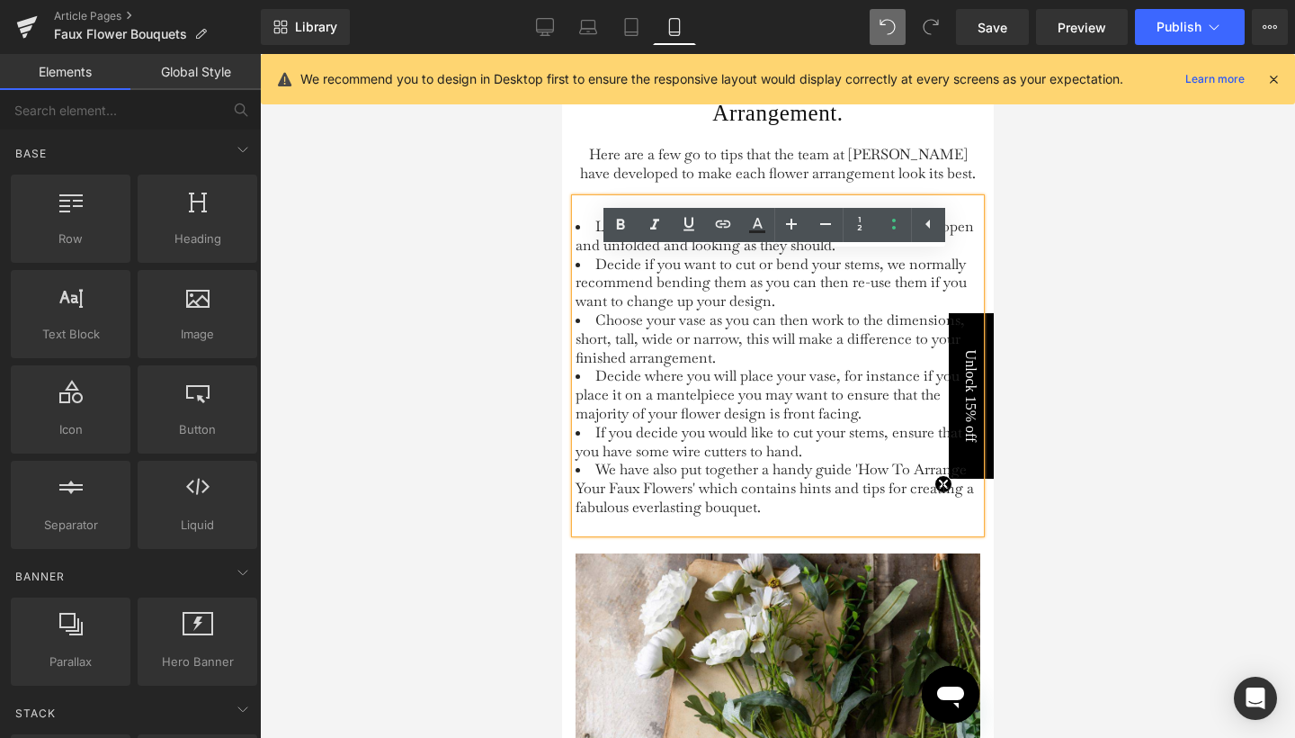
click at [1028, 330] on div at bounding box center [777, 396] width 1035 height 684
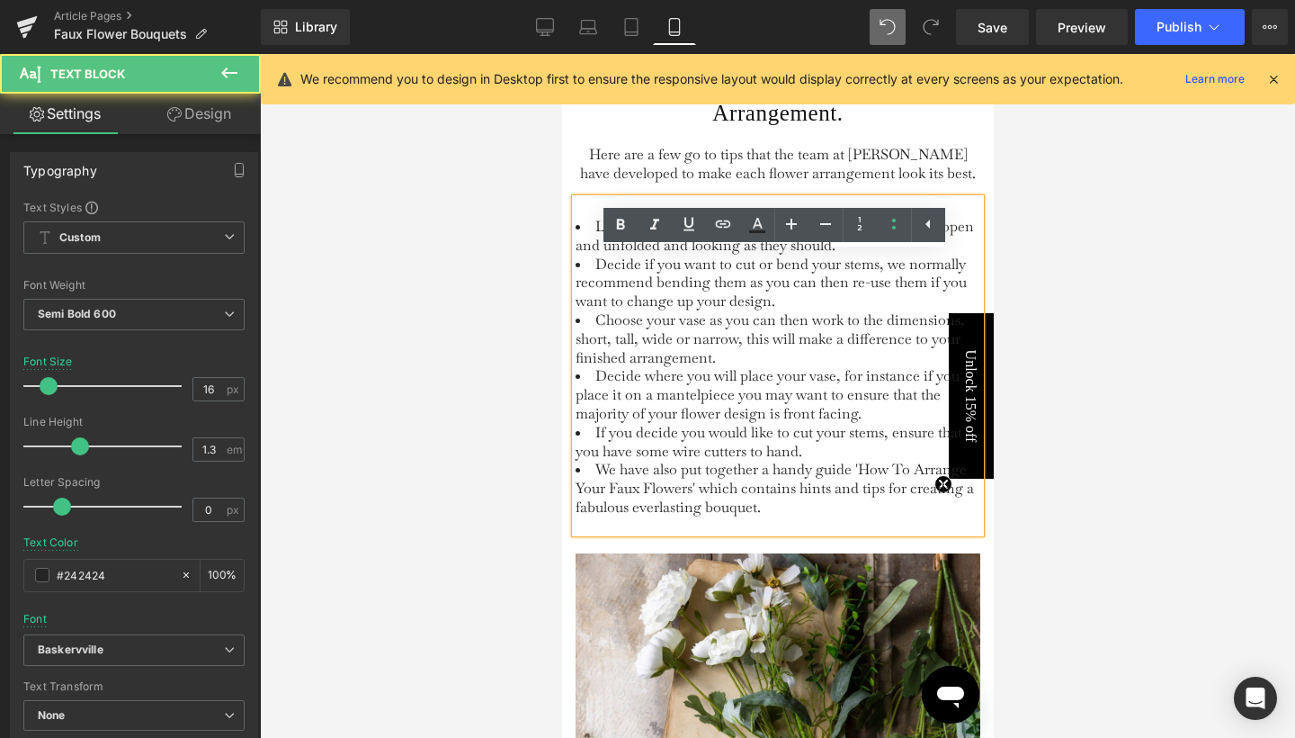
click at [596, 423] on span "Decide where you will place your vase, for instance if you place it on a mantel…" at bounding box center [767, 394] width 384 height 57
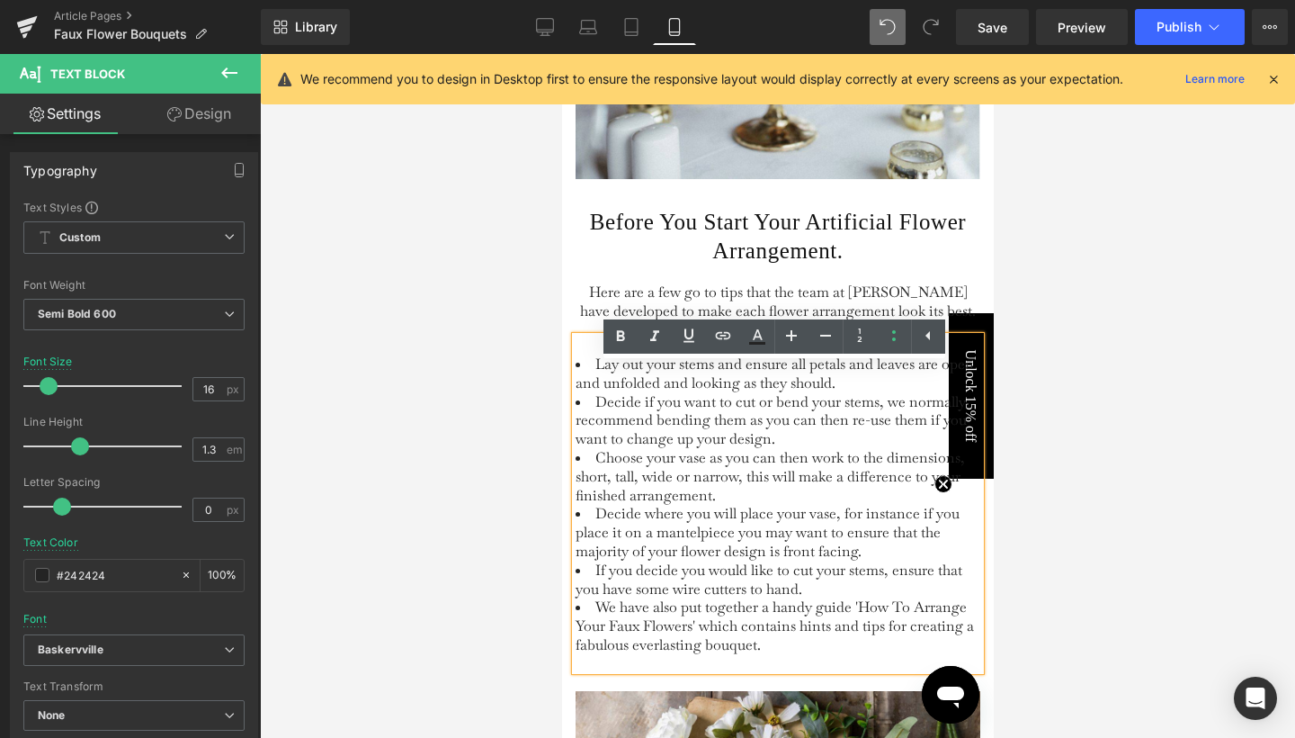
scroll to position [2876, 0]
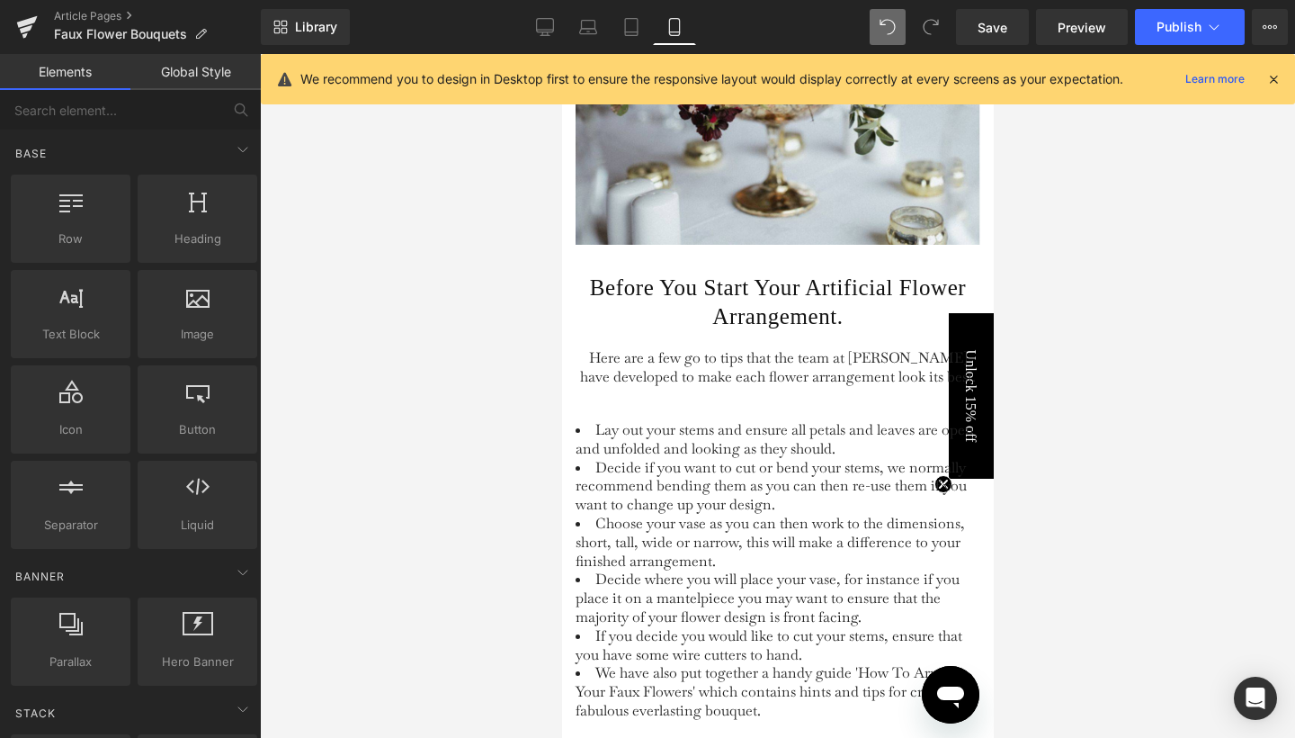
click at [412, 469] on div at bounding box center [777, 396] width 1035 height 684
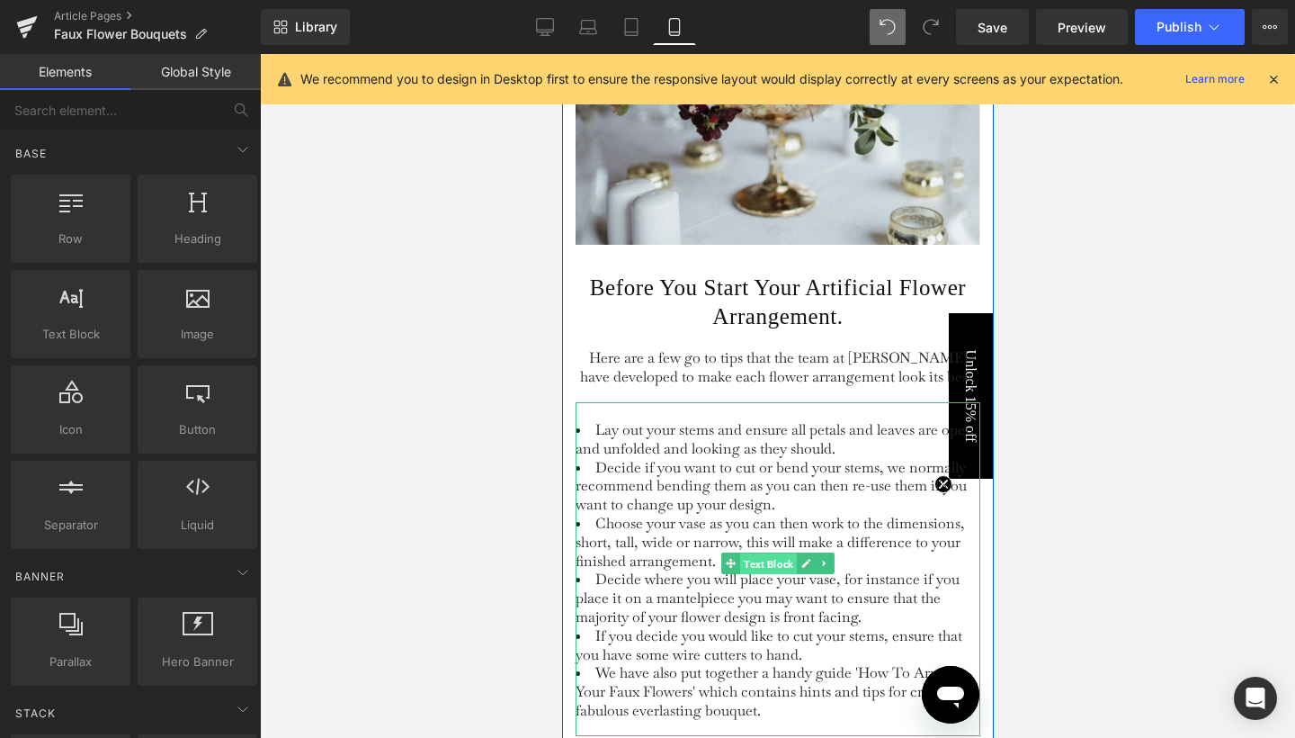
click at [740, 575] on span "Text Block" at bounding box center [767, 564] width 57 height 22
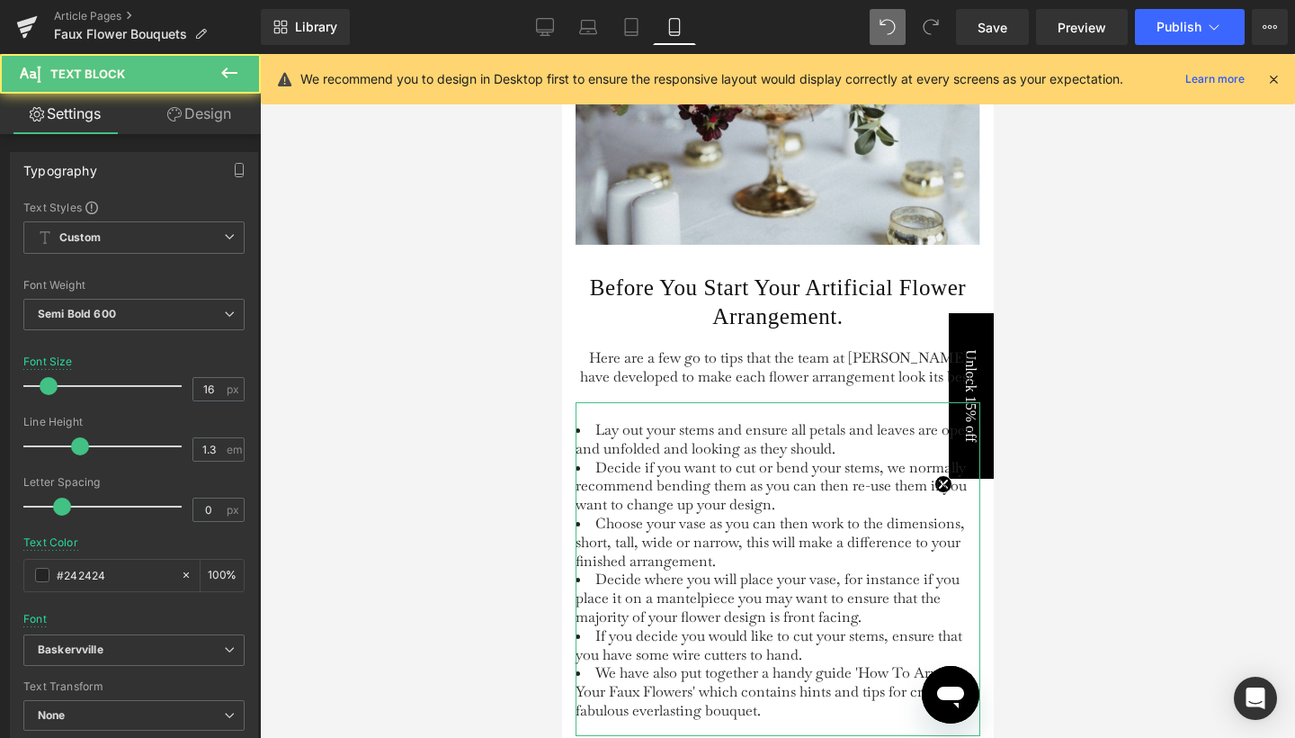
click at [176, 122] on link "Design" at bounding box center [199, 114] width 130 height 40
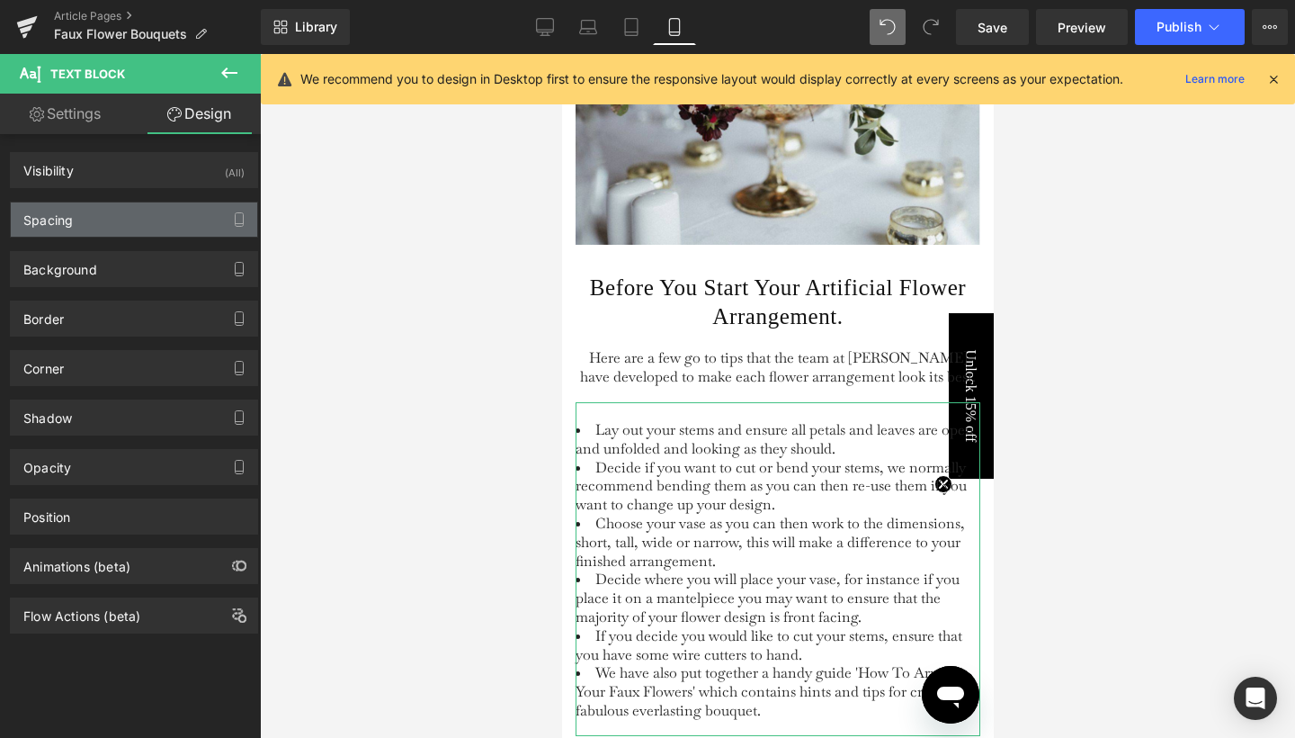
click at [126, 226] on div "Spacing" at bounding box center [134, 219] width 246 height 34
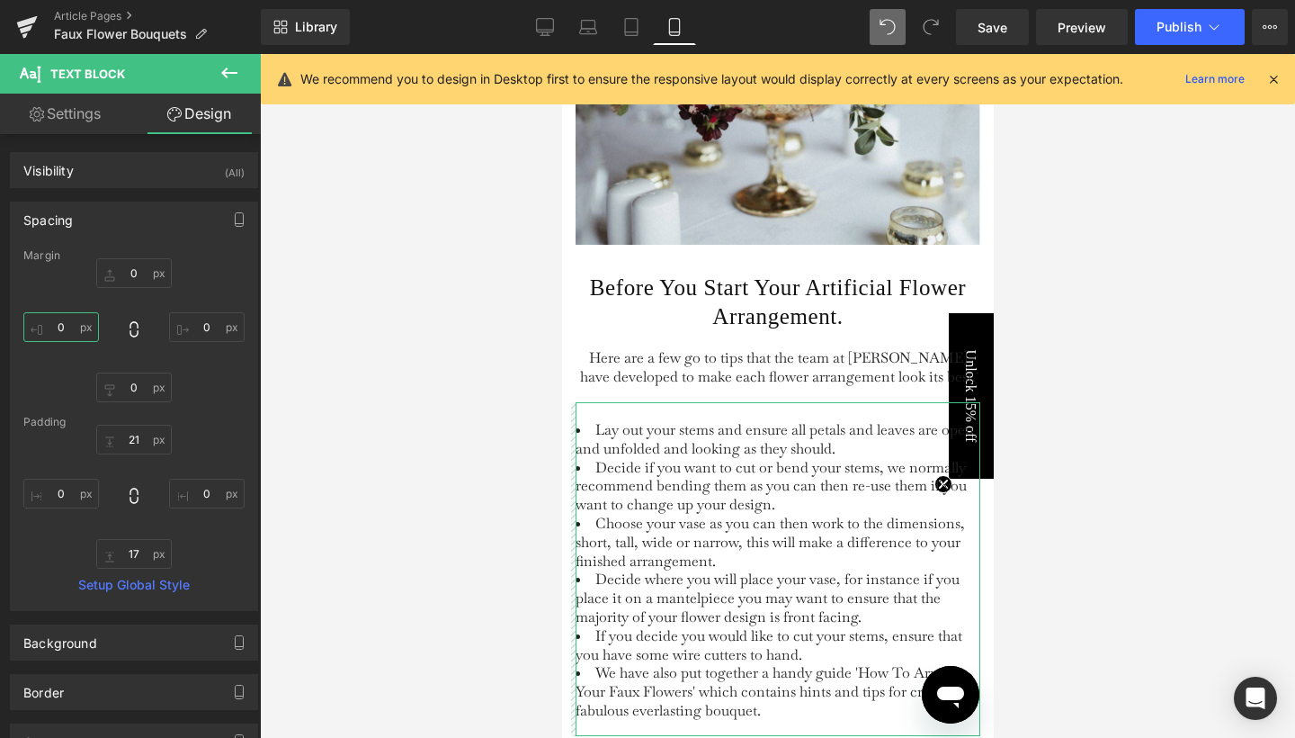
click at [54, 326] on input "0" at bounding box center [61, 327] width 76 height 30
type input "10"
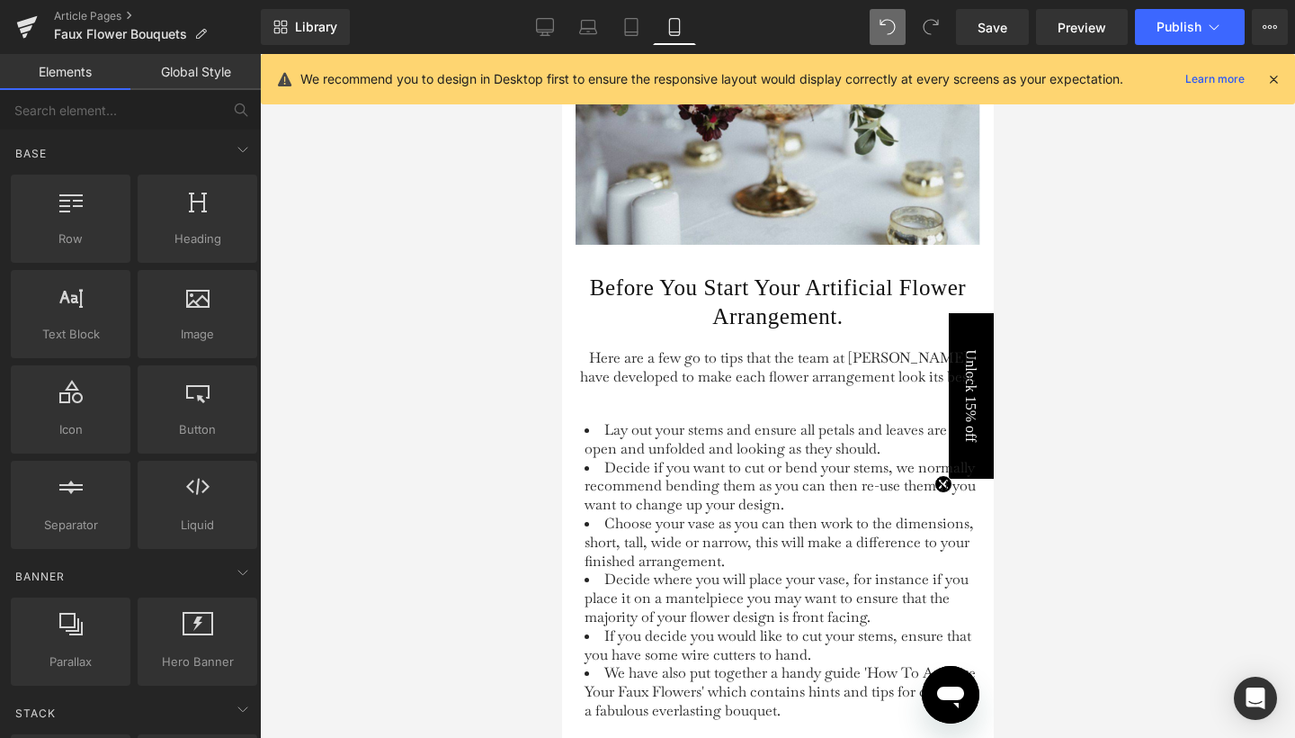
click at [1122, 365] on div at bounding box center [777, 396] width 1035 height 684
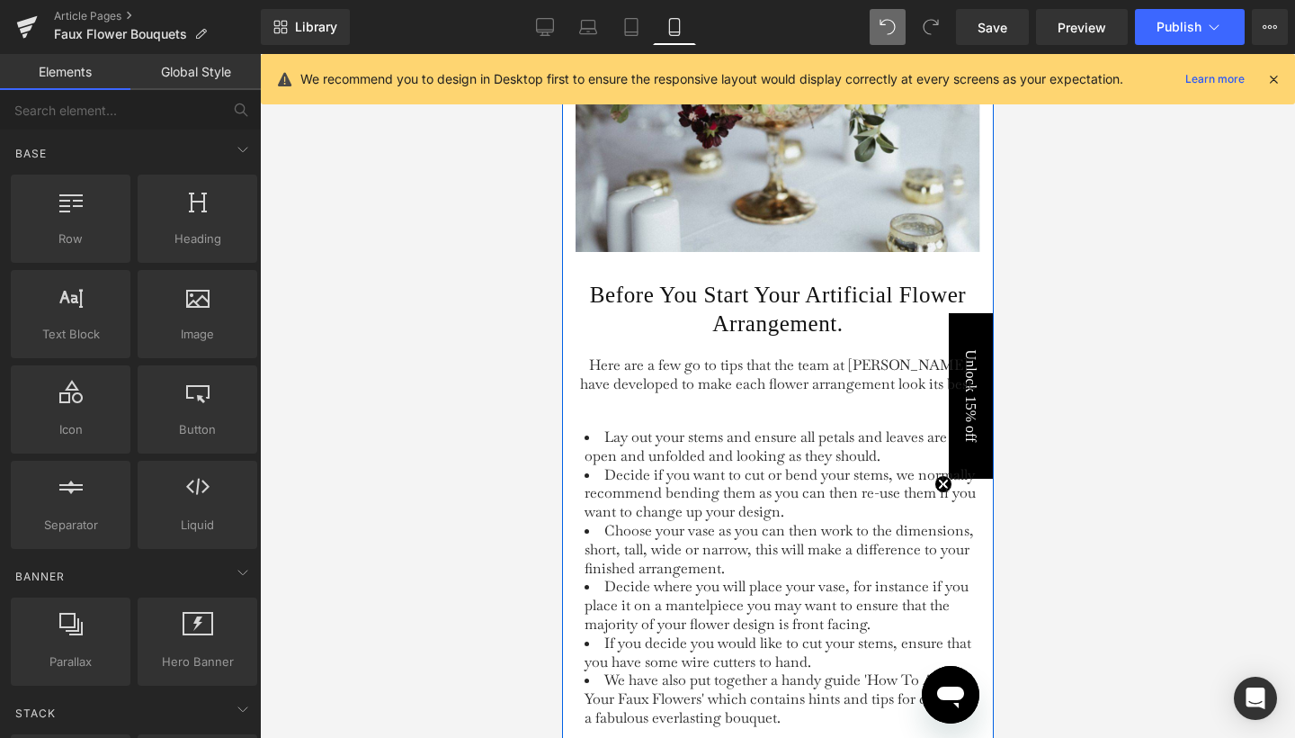
scroll to position [2867, 0]
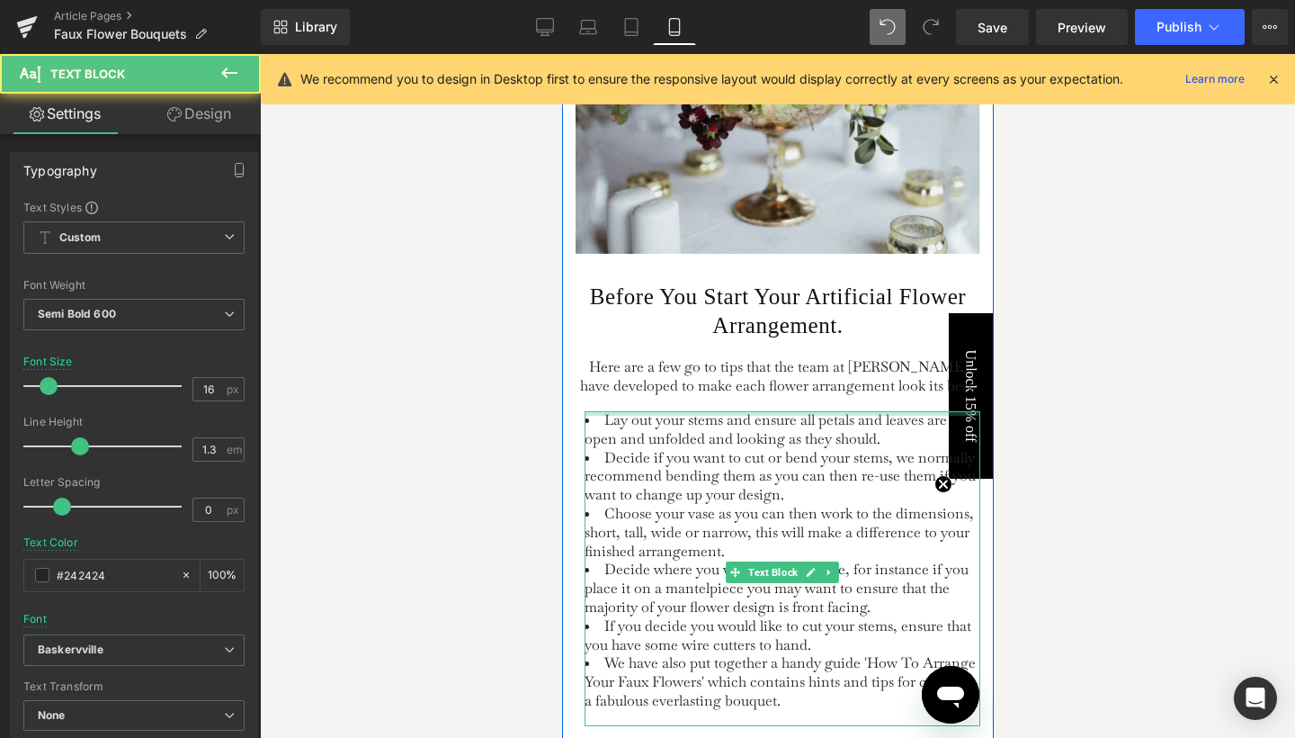
drag, startPoint x: 680, startPoint y: 467, endPoint x: 677, endPoint y: 443, distance: 23.5
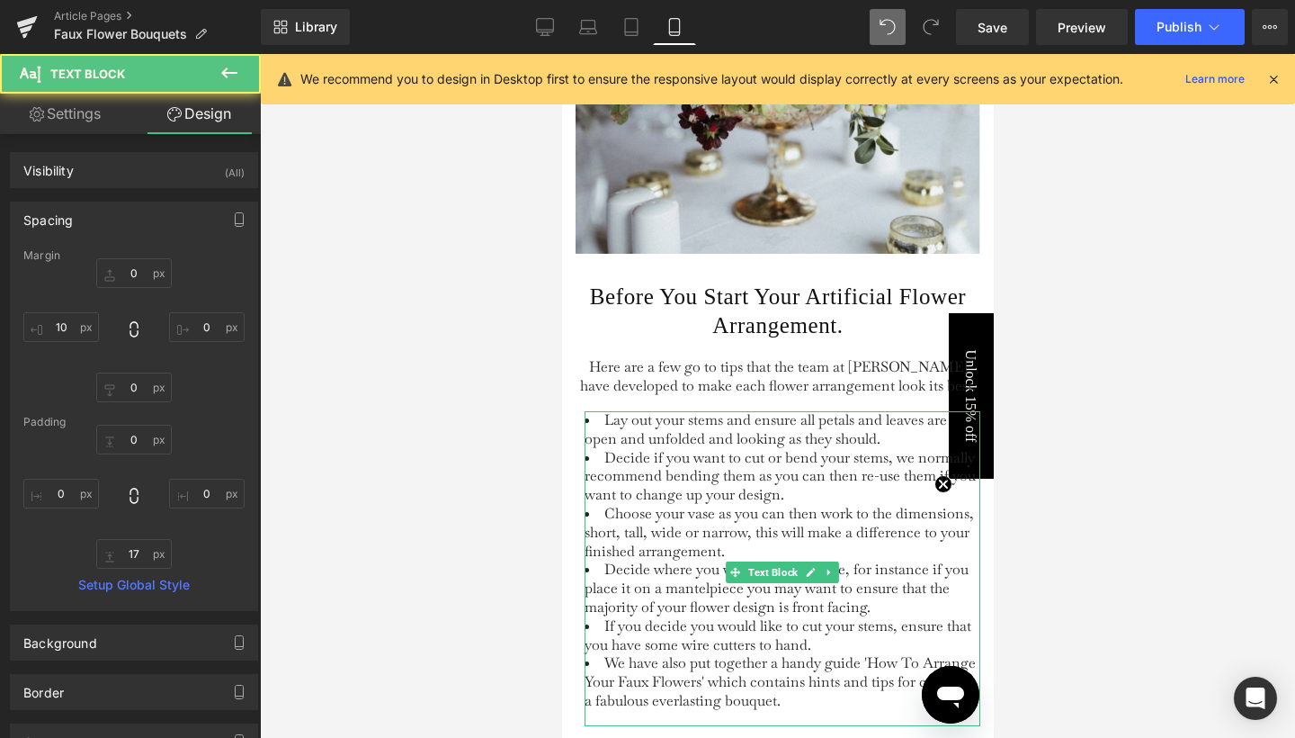
click at [1089, 567] on div at bounding box center [777, 396] width 1035 height 684
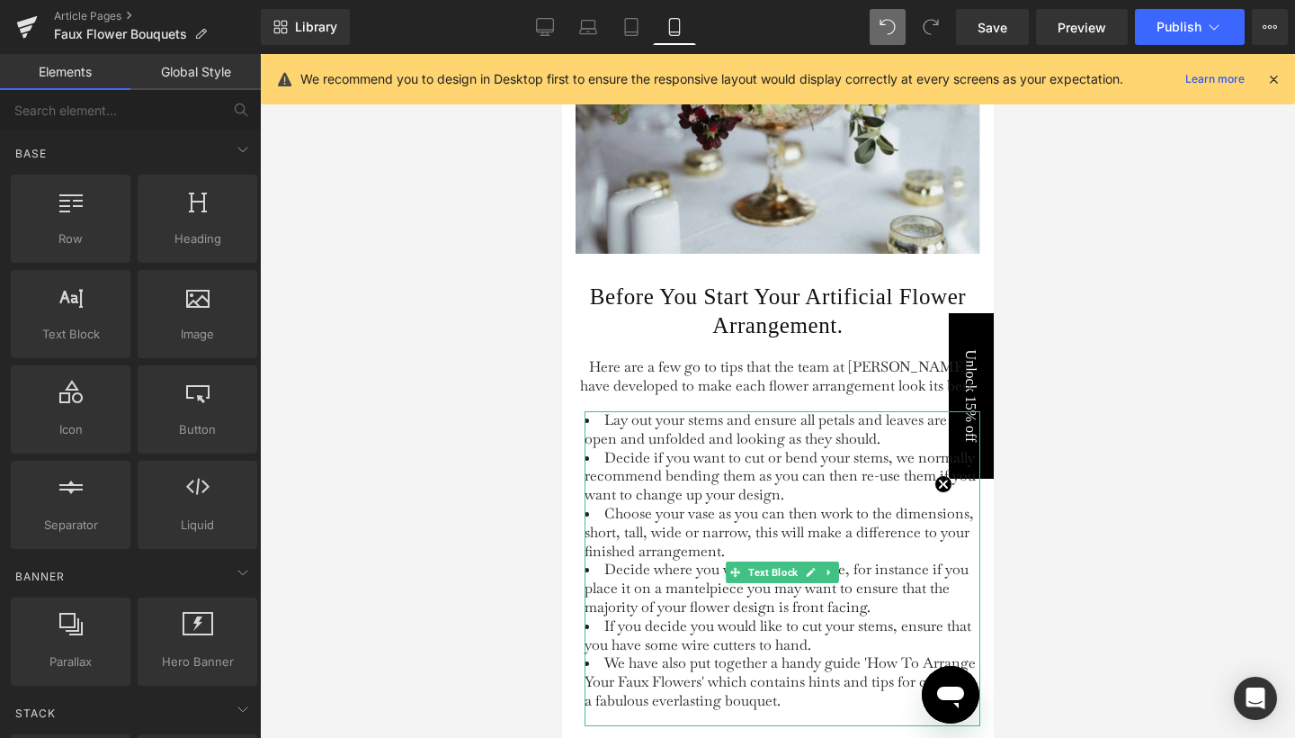
click at [1089, 567] on div at bounding box center [777, 396] width 1035 height 684
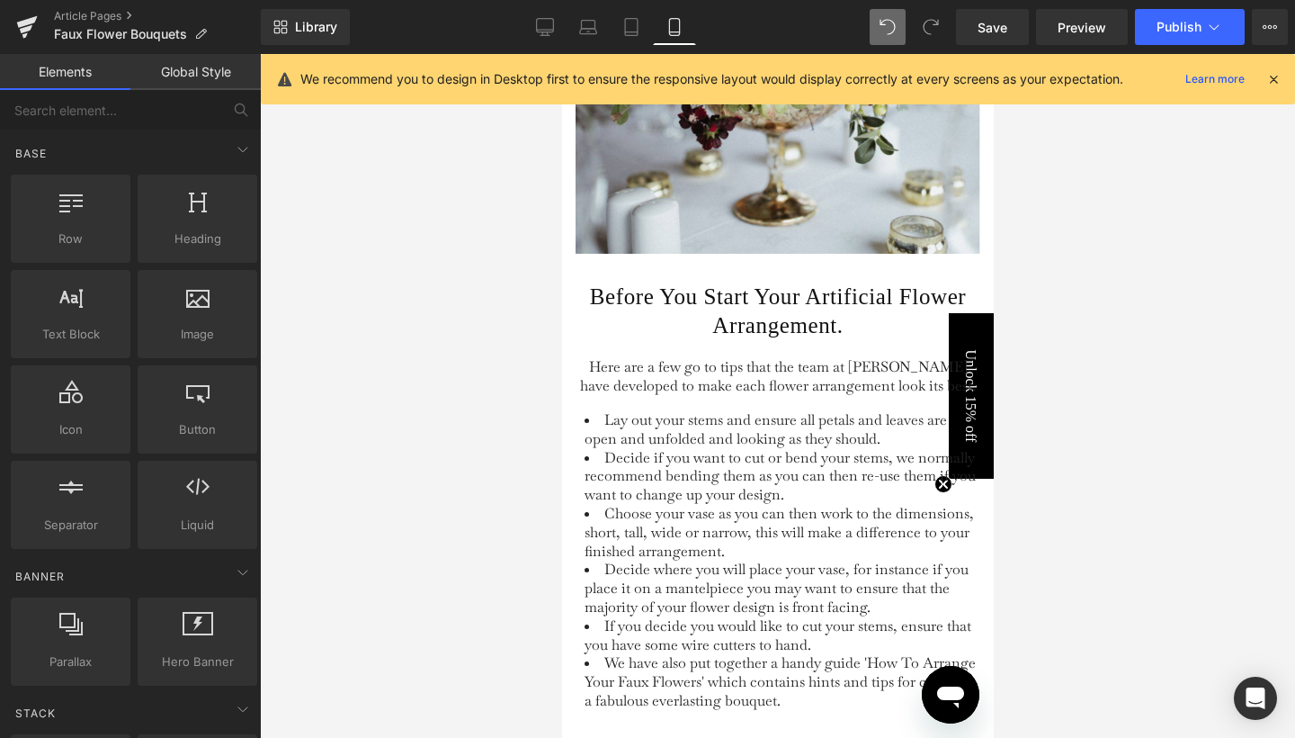
click at [424, 447] on div at bounding box center [777, 396] width 1035 height 684
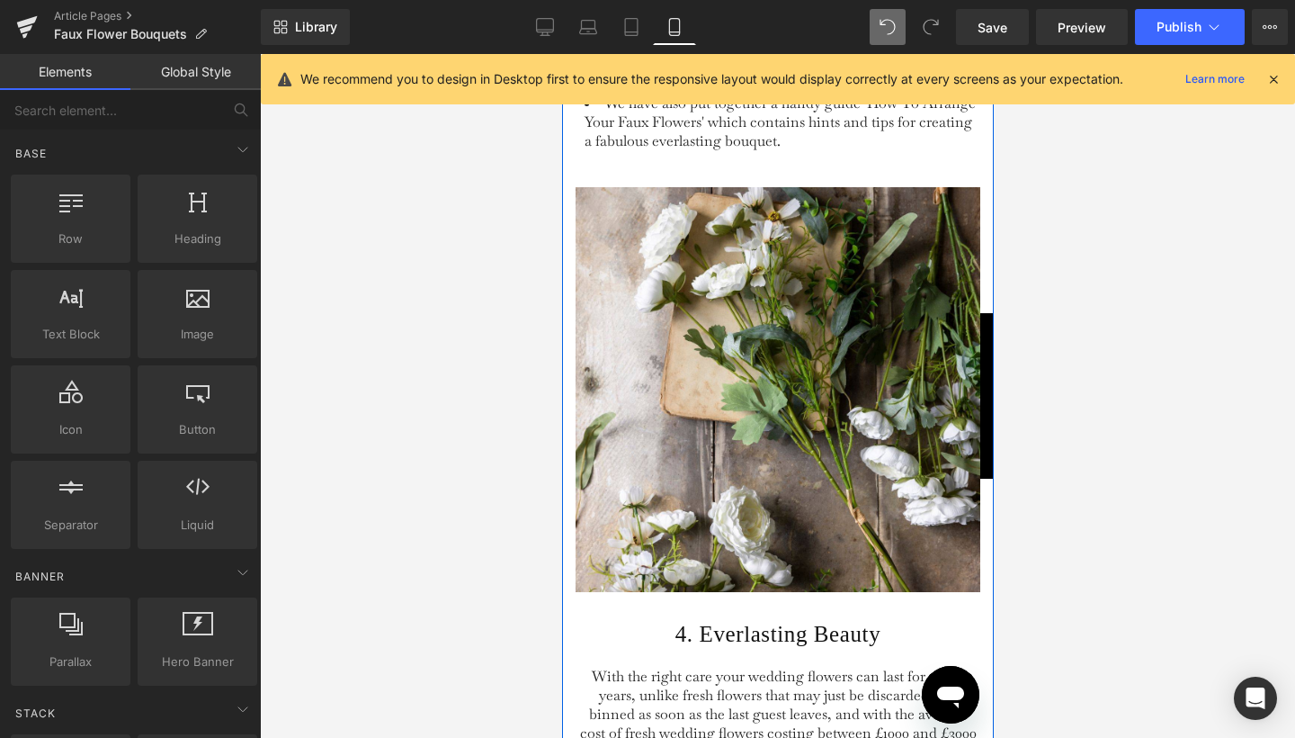
scroll to position [3421, 0]
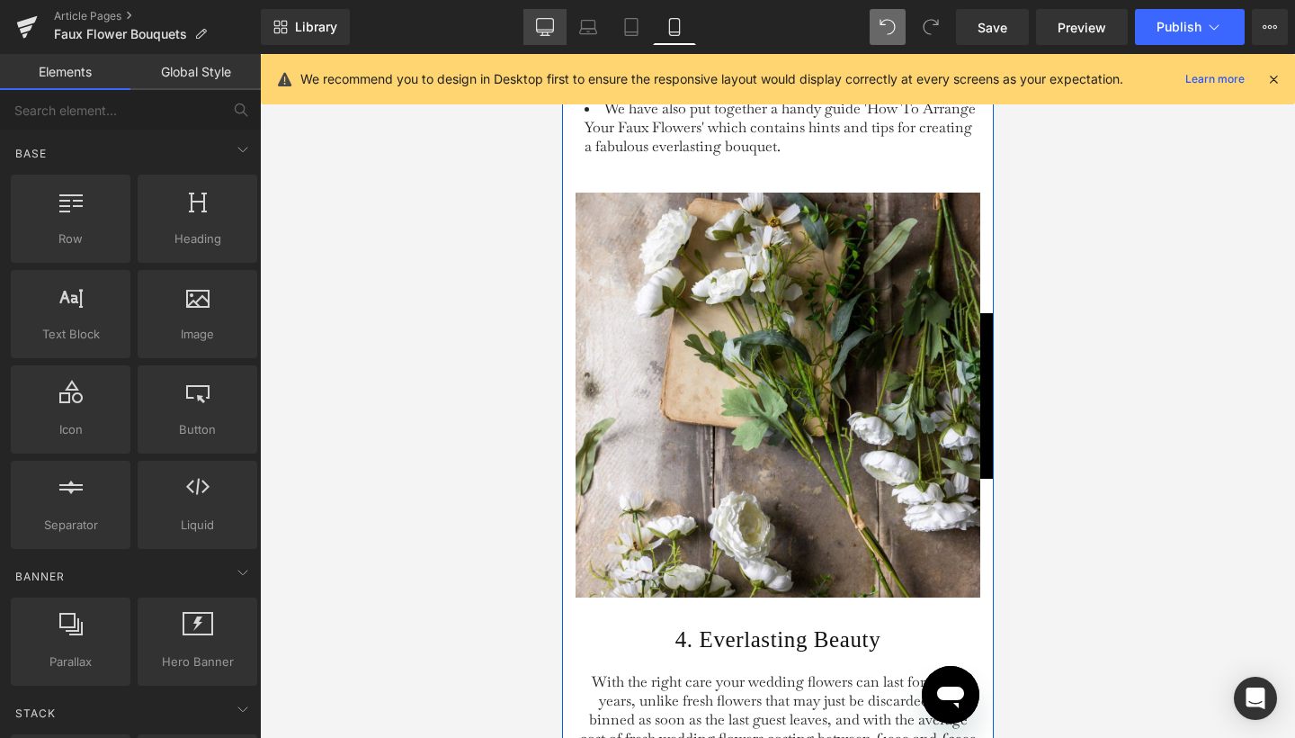
click at [551, 24] on icon at bounding box center [545, 27] width 18 height 18
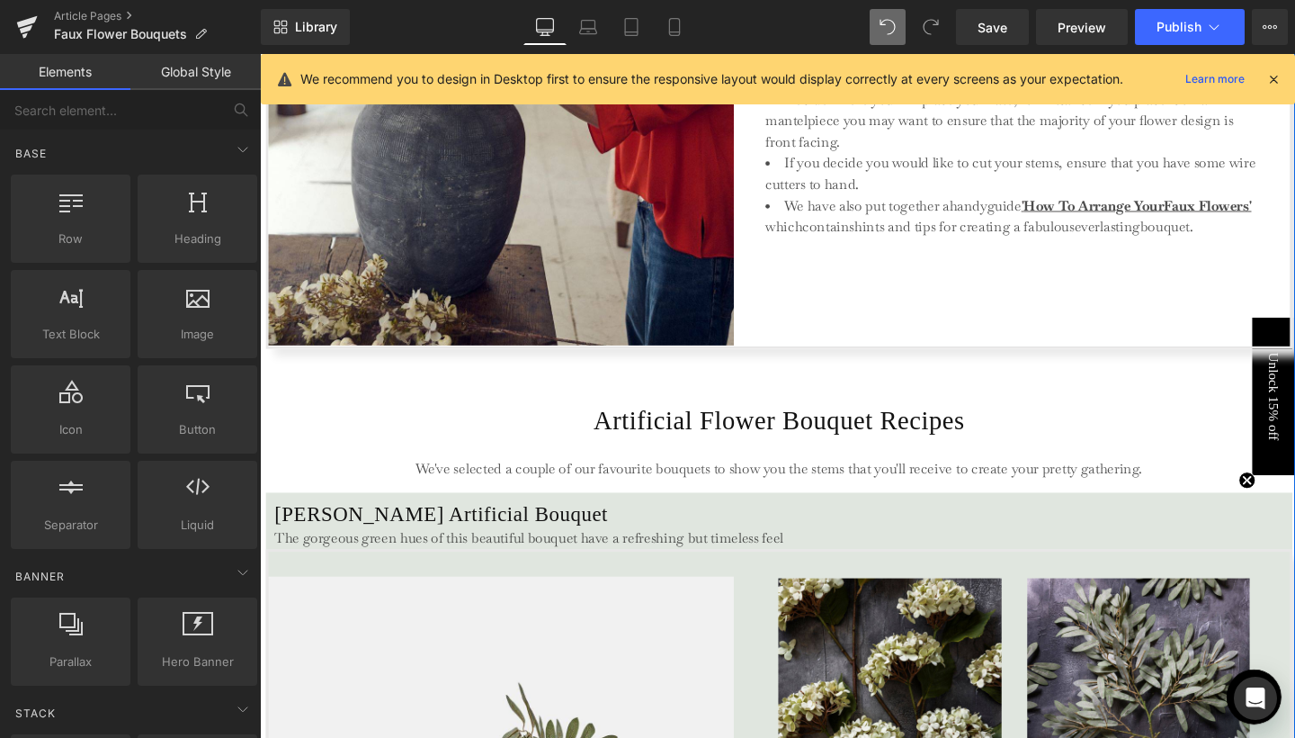
scroll to position [3213, 0]
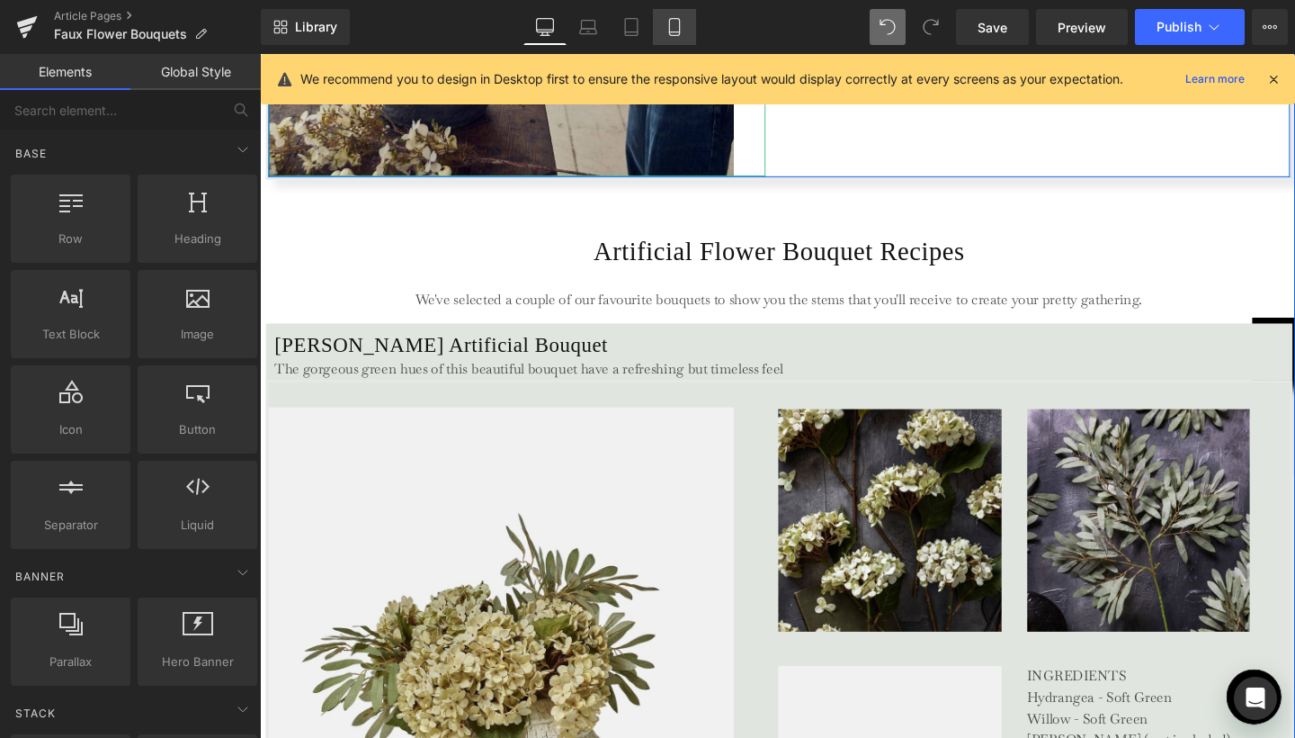
click at [678, 28] on icon at bounding box center [675, 27] width 18 height 18
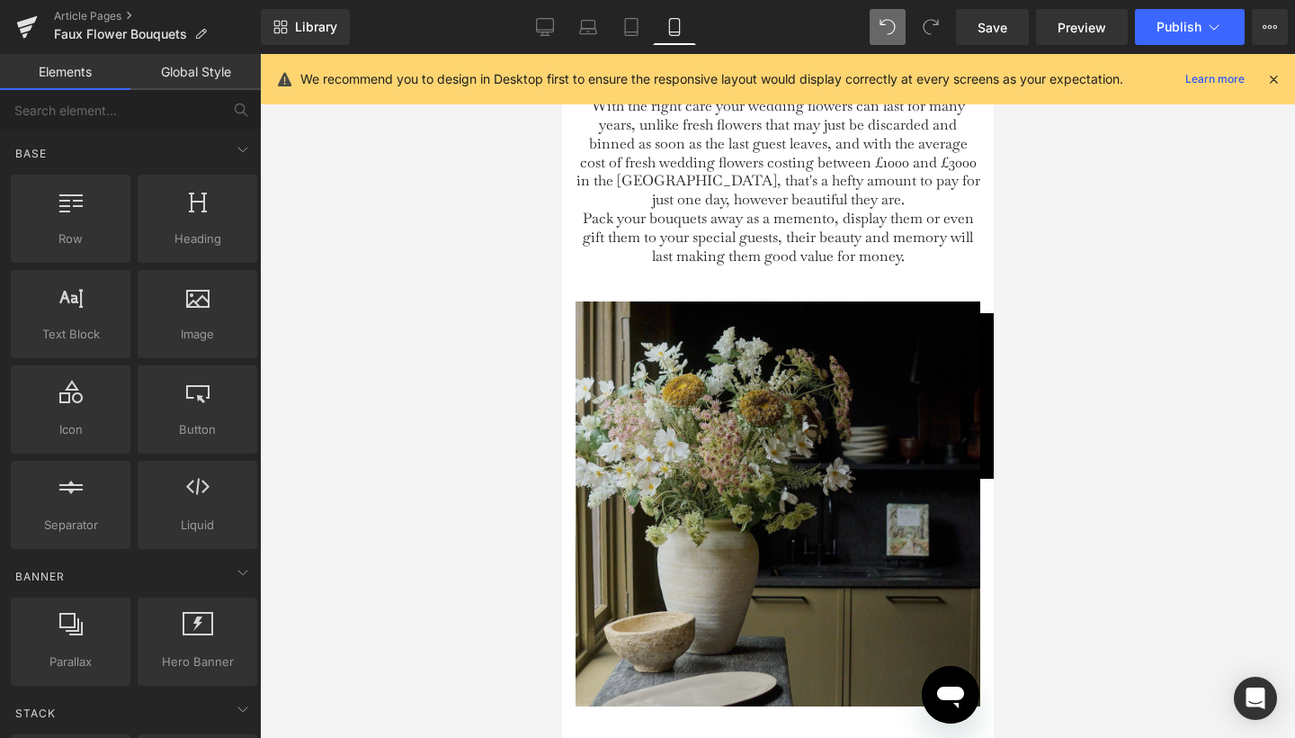
scroll to position [3804, 0]
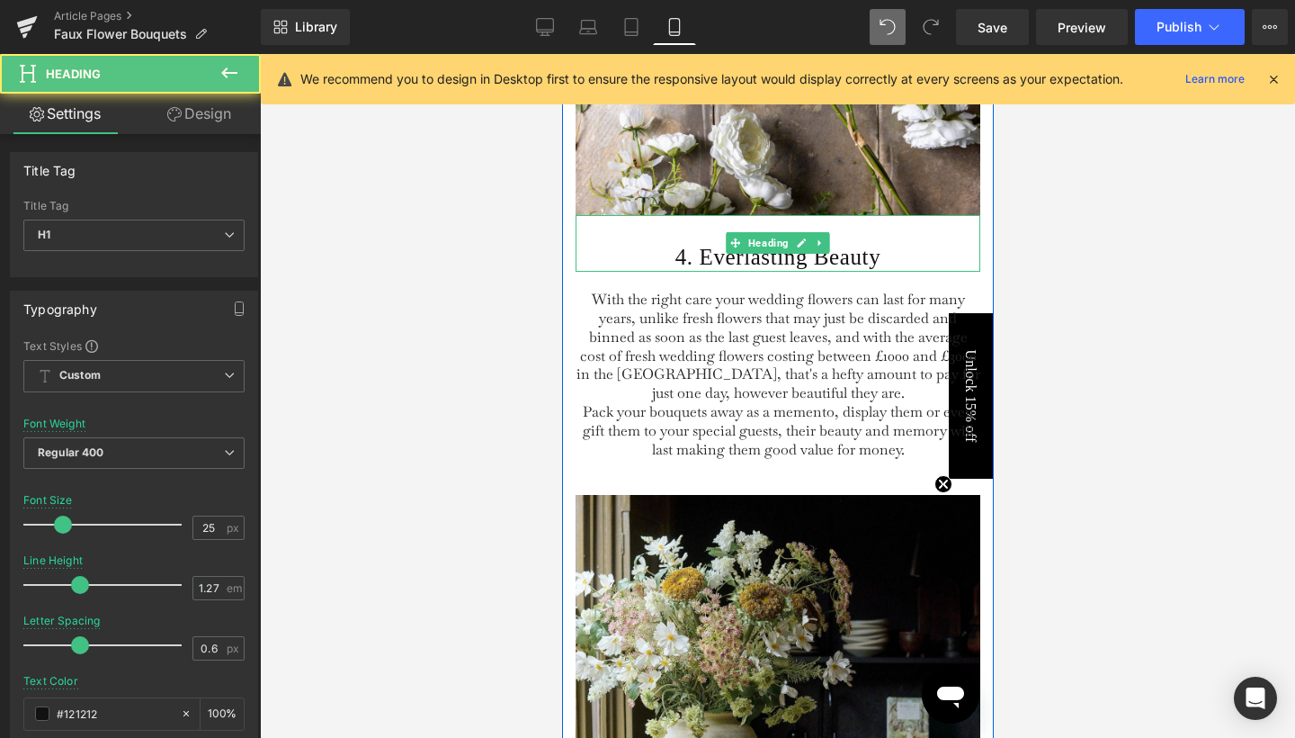
click at [708, 272] on h1 "4. Everlasting Beauty" at bounding box center [777, 257] width 405 height 29
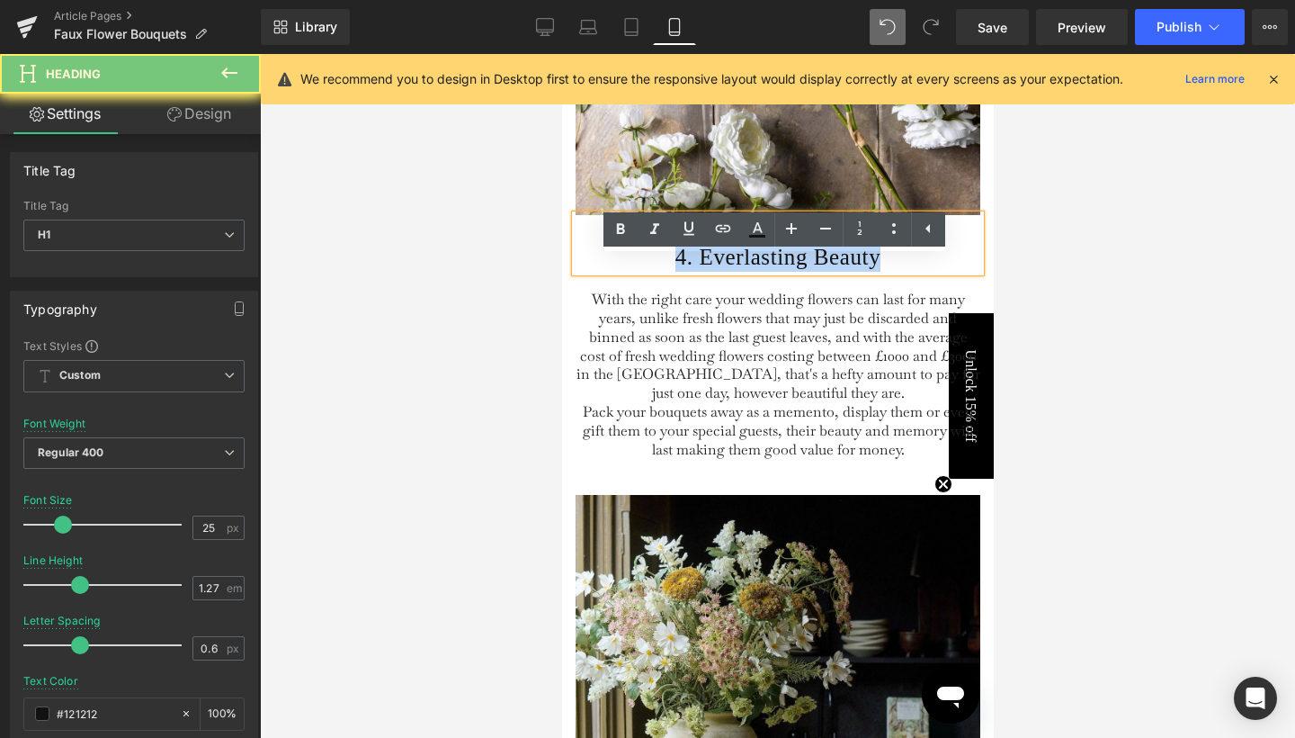
click at [708, 272] on h1 "4. Everlasting Beauty" at bounding box center [777, 257] width 405 height 29
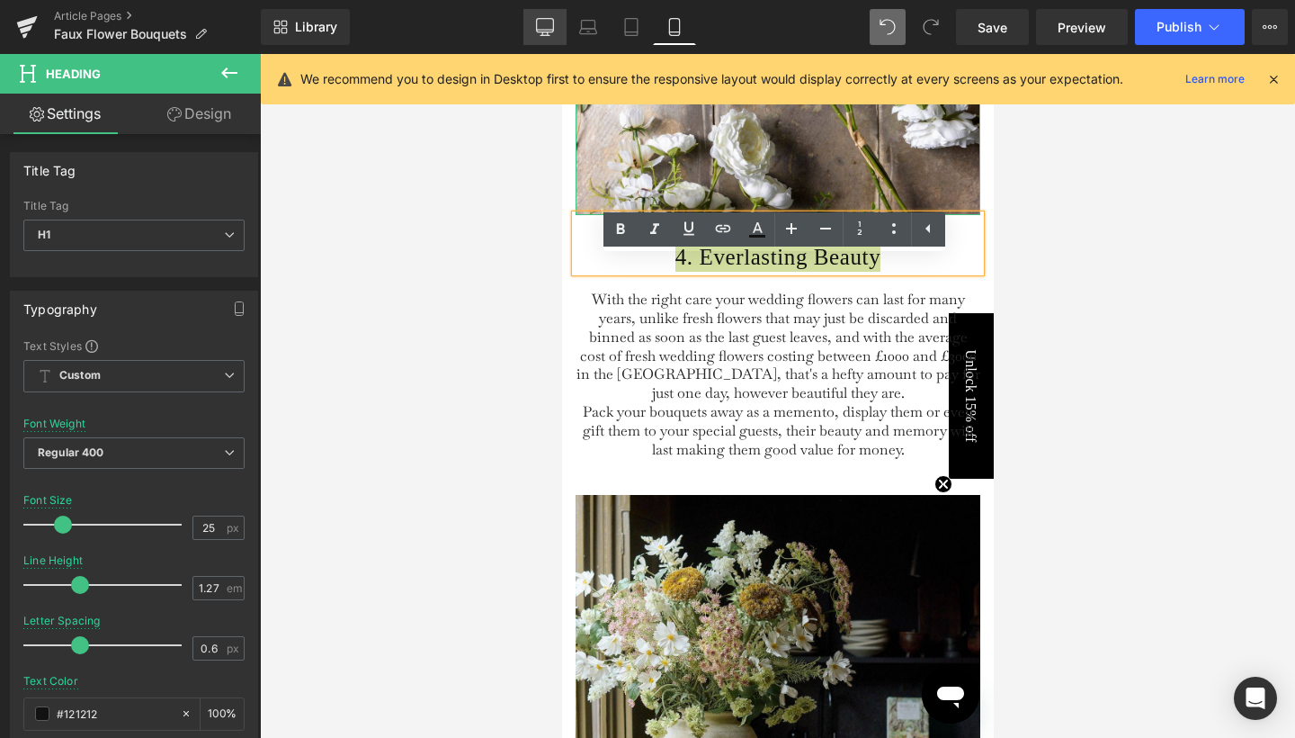
click at [553, 30] on icon at bounding box center [545, 30] width 17 height 0
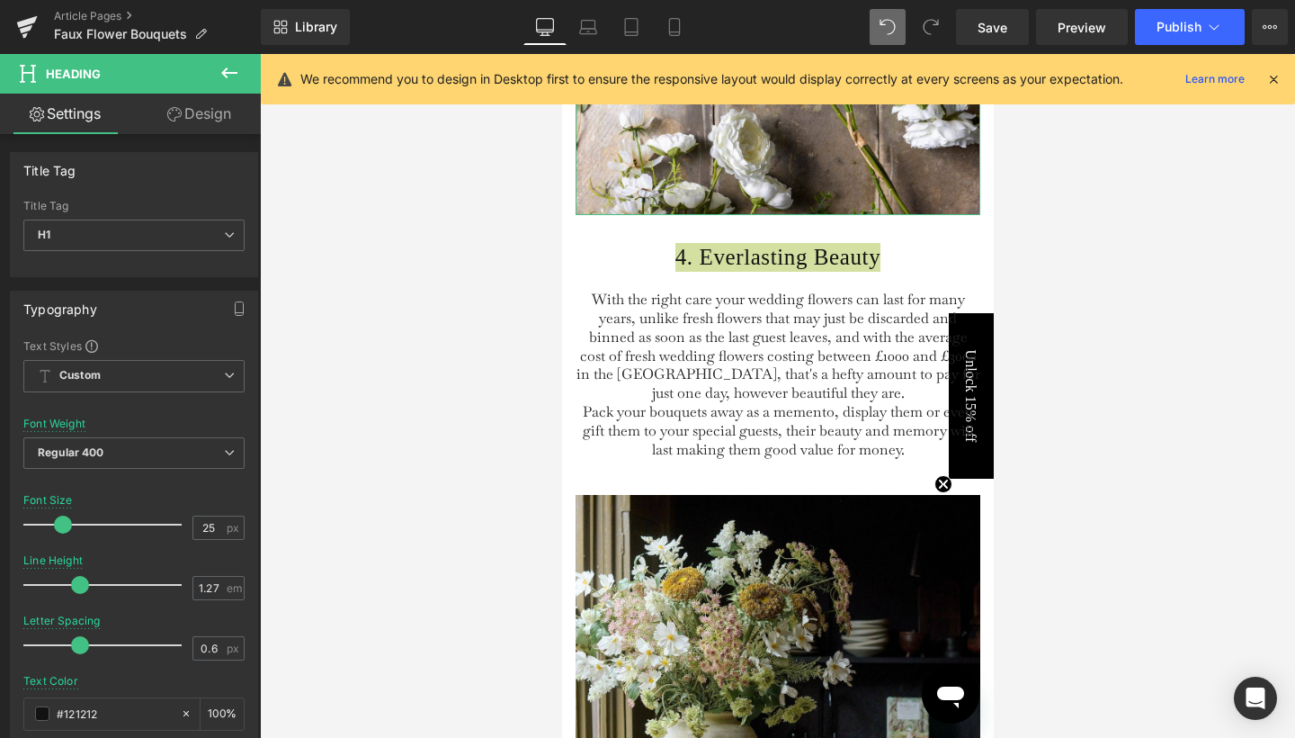
type input "40"
type input "100"
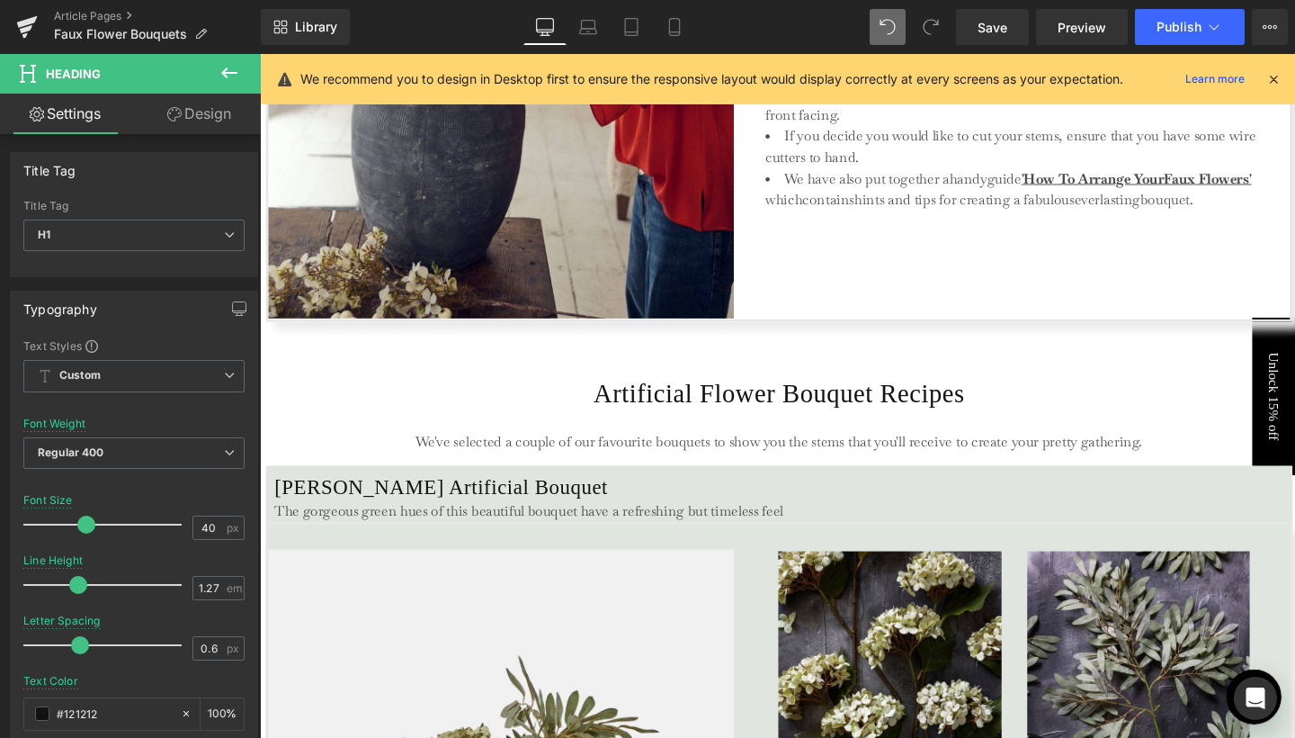
scroll to position [3268, 0]
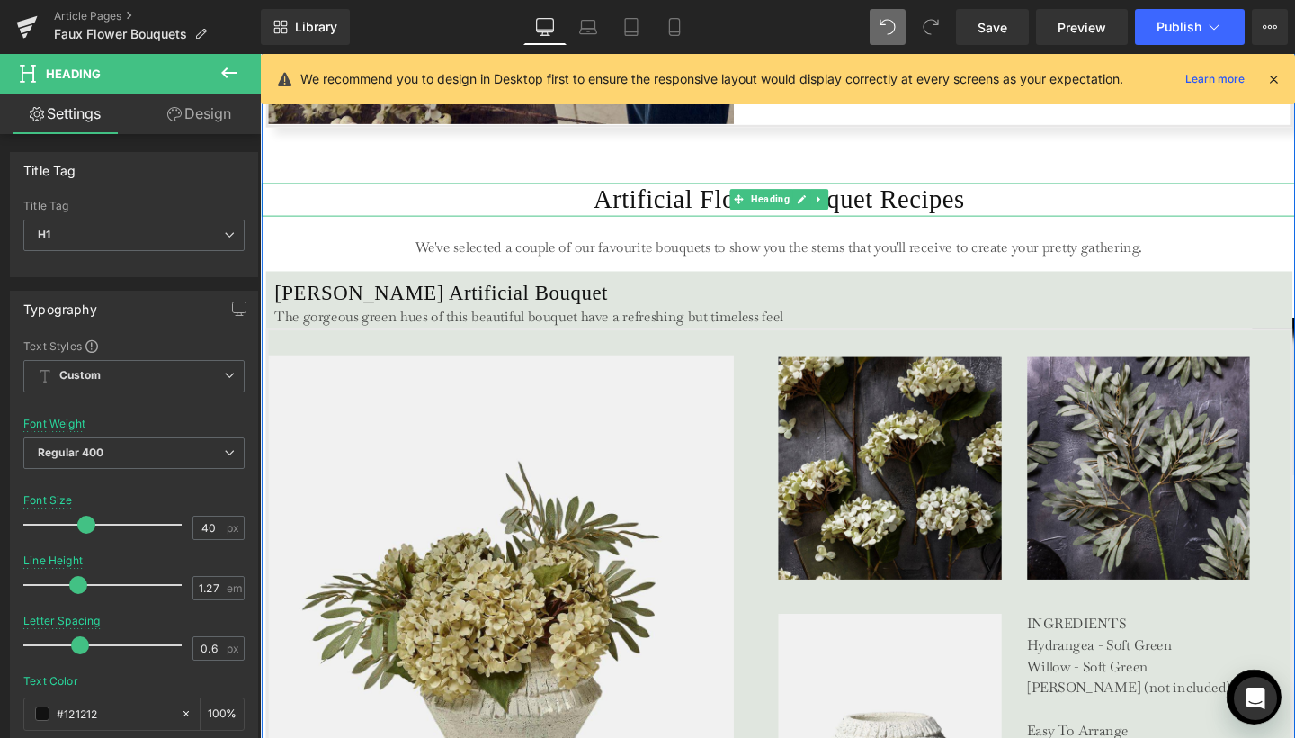
click at [637, 212] on h1 "Artificial Flower Bouquet Recipes" at bounding box center [806, 207] width 1088 height 34
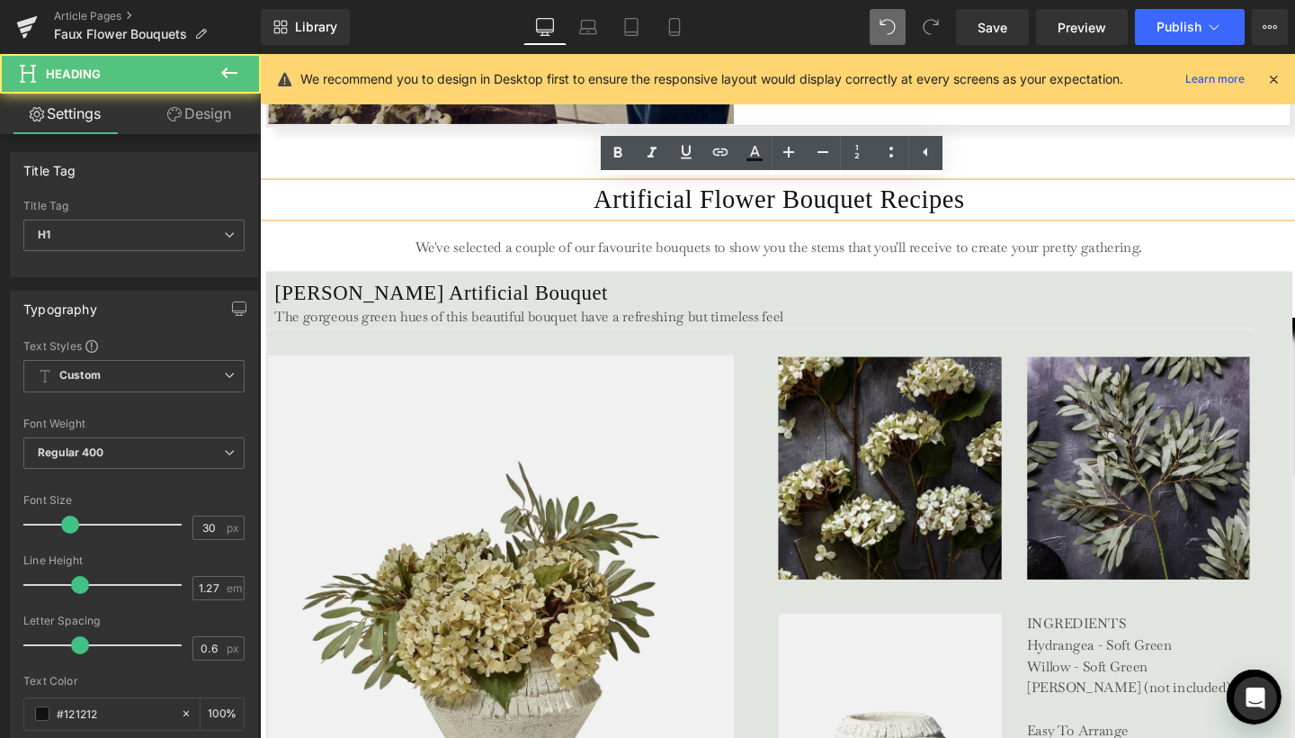
click at [637, 212] on h1 "Artificial Flower Bouquet Recipes" at bounding box center [806, 207] width 1088 height 34
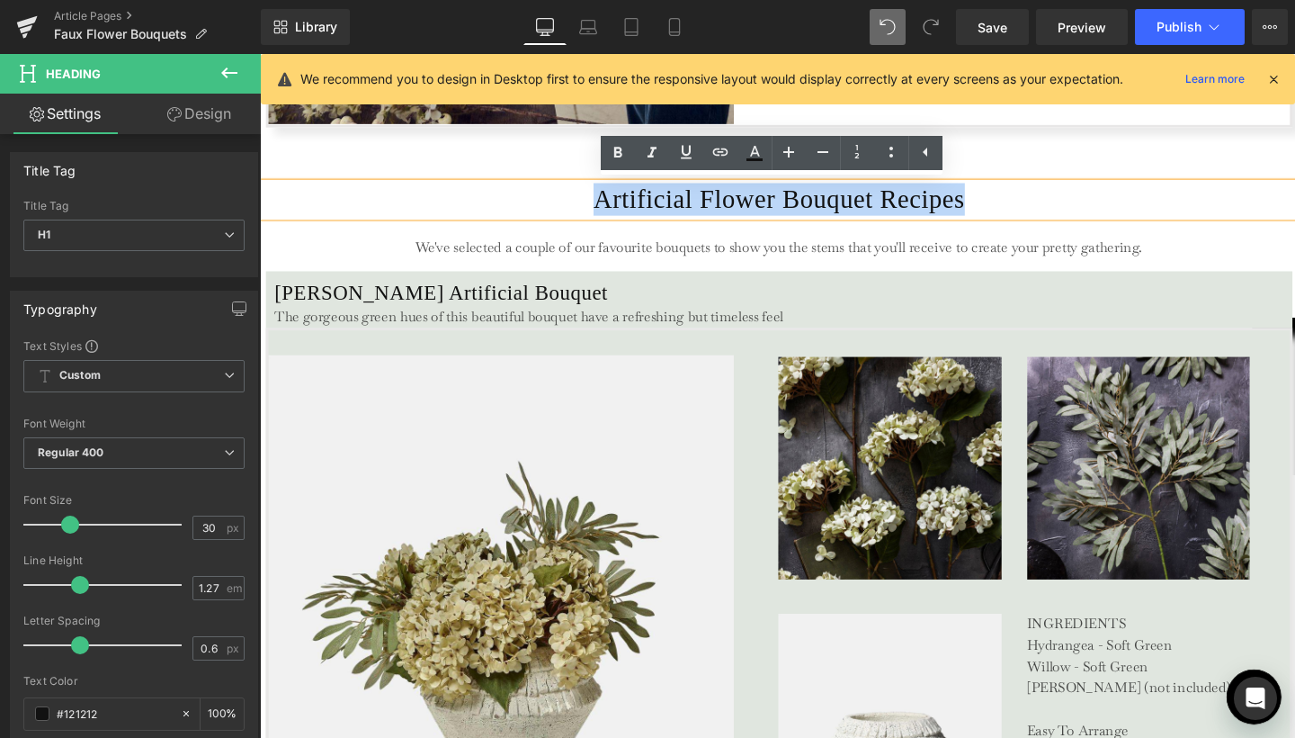
copy h1 "Artificial Flower Bouquet Recipes"
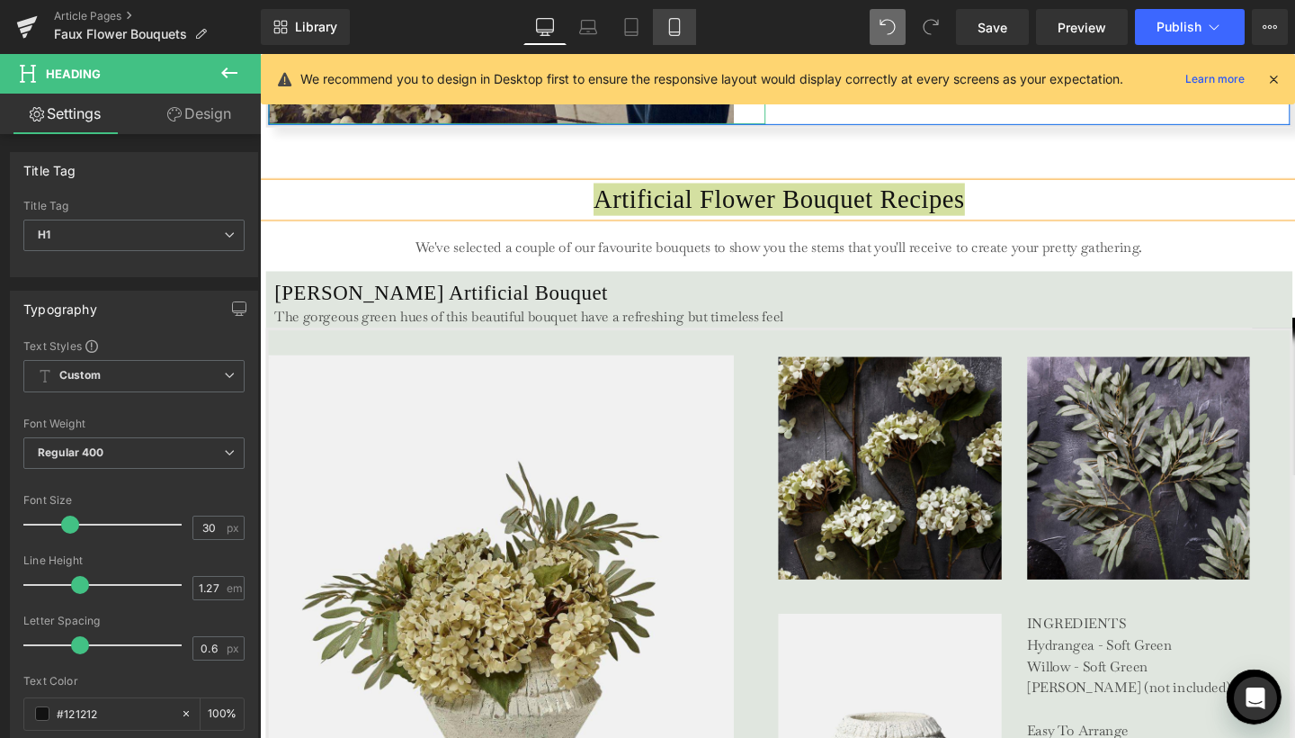
click at [674, 28] on icon at bounding box center [675, 27] width 18 height 18
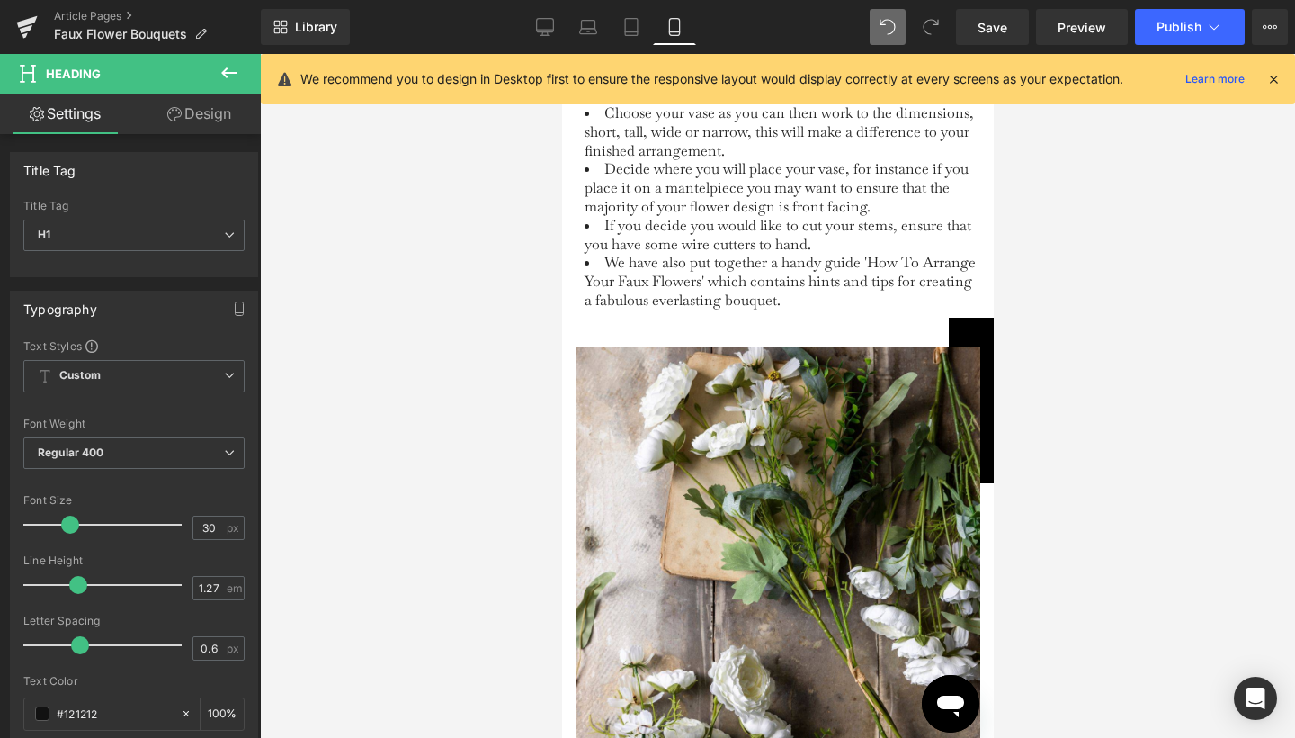
type input "100"
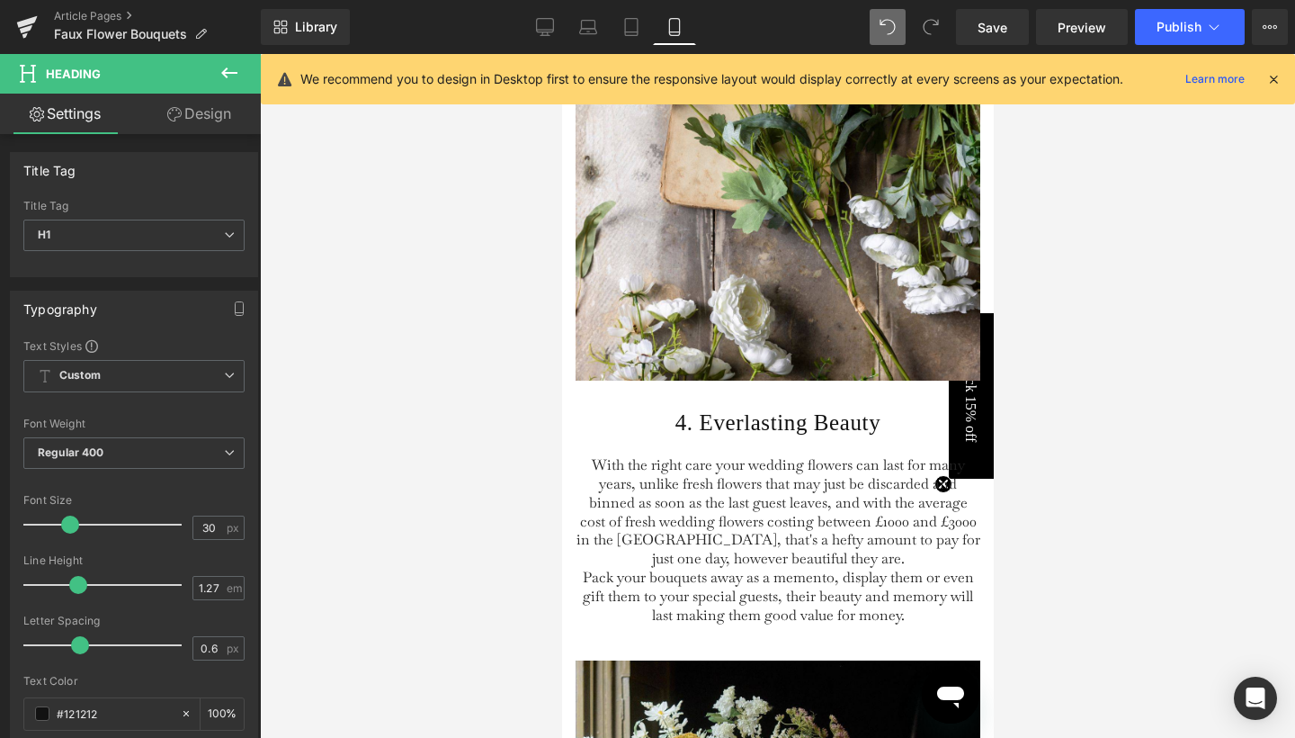
scroll to position [3711, 0]
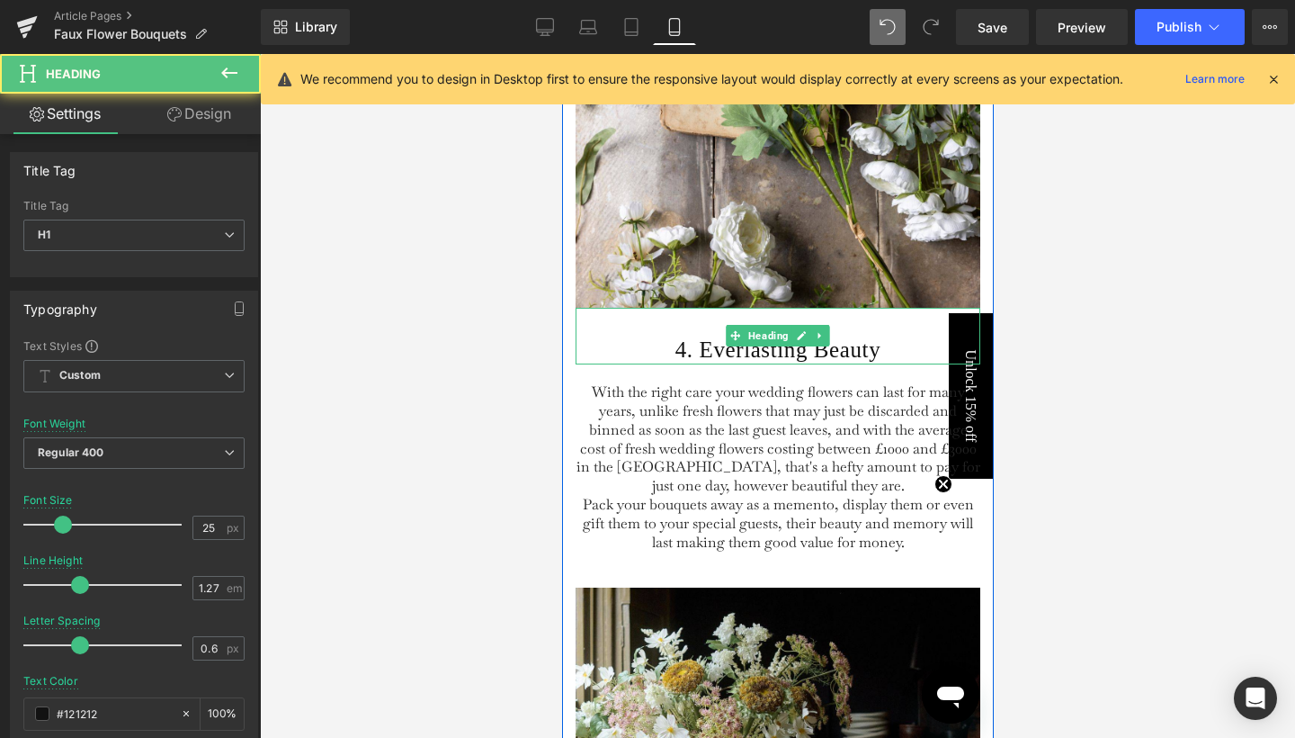
click at [715, 364] on h1 "4. Everlasting Beauty" at bounding box center [777, 349] width 405 height 29
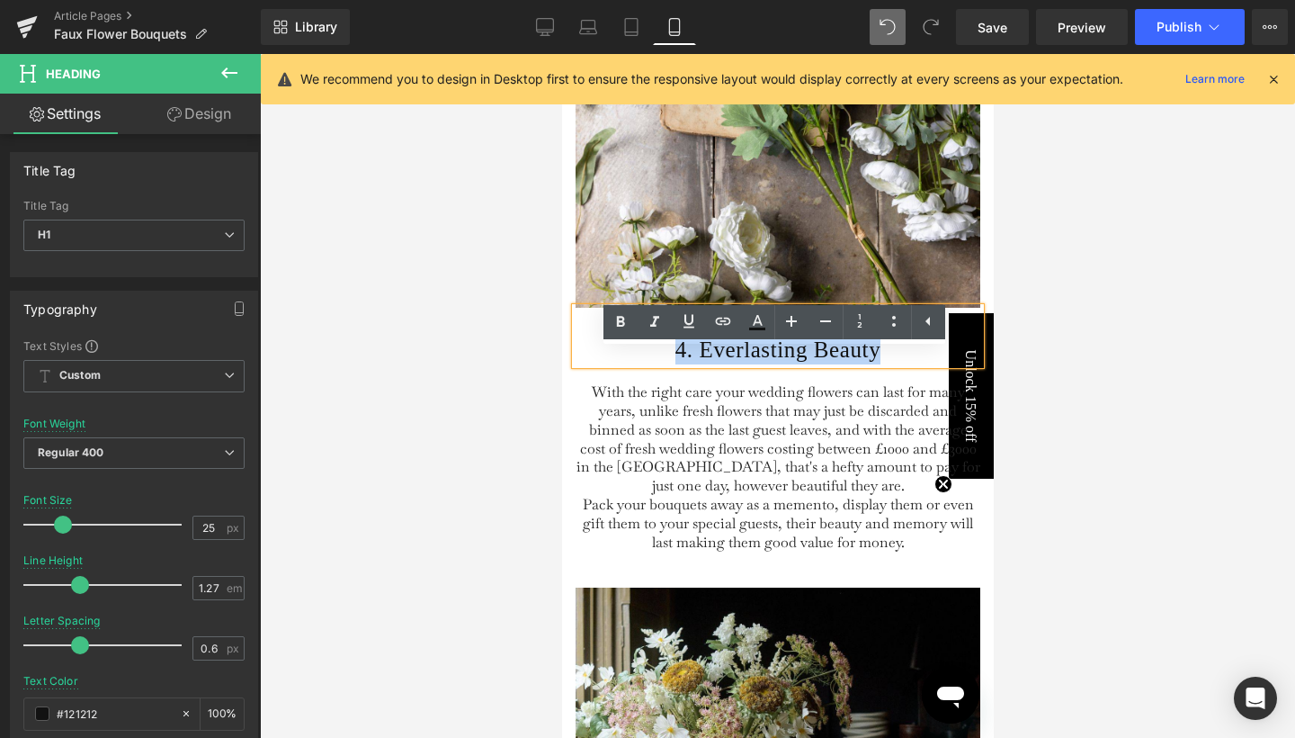
paste div
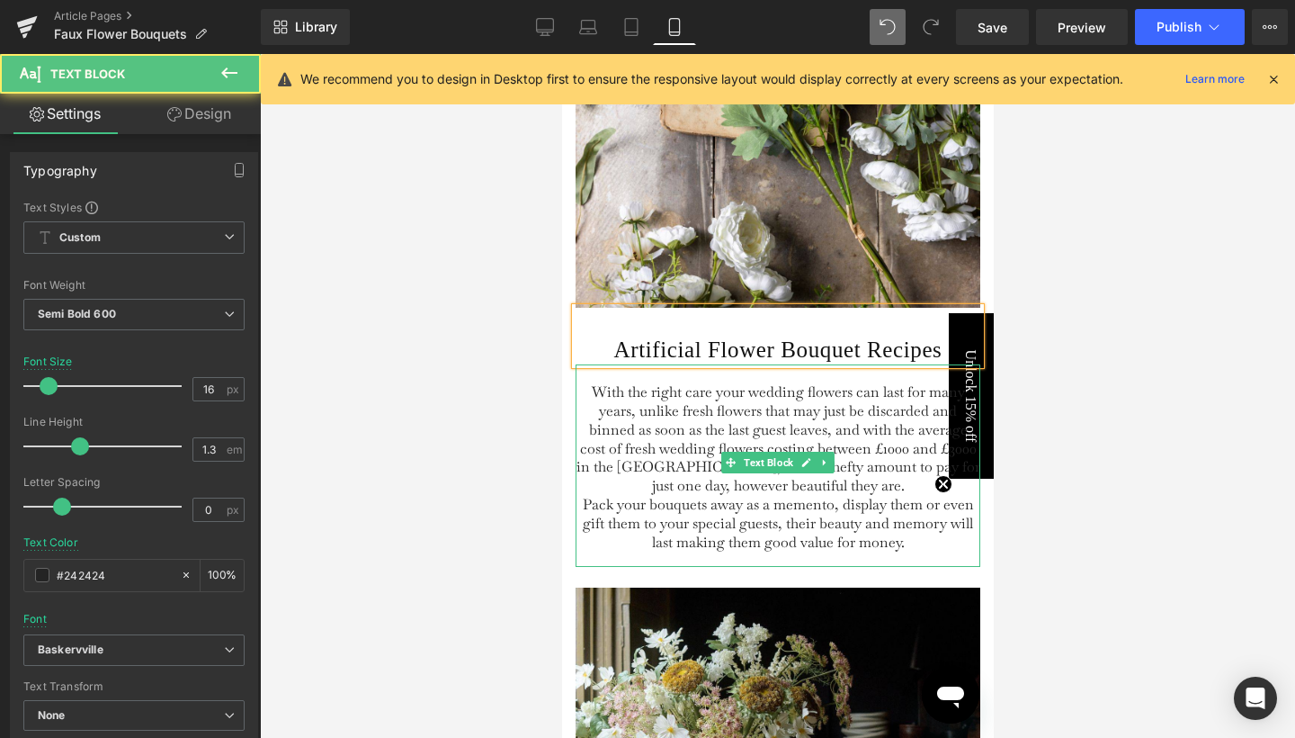
click at [692, 457] on span "With the right care your wedding flowers can last for many years, unlike fresh …" at bounding box center [778, 438] width 404 height 112
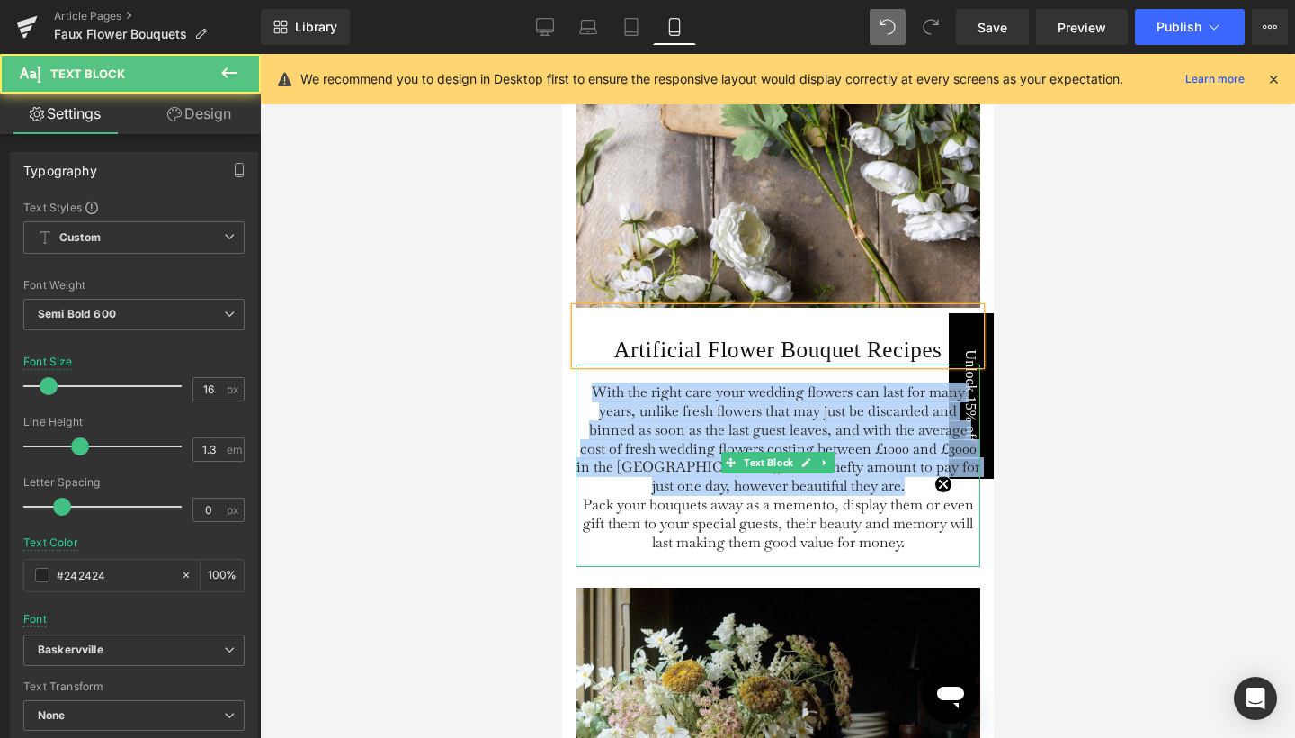
click at [692, 457] on span "With the right care your wedding flowers can last for many years, unlike fresh …" at bounding box center [778, 438] width 404 height 112
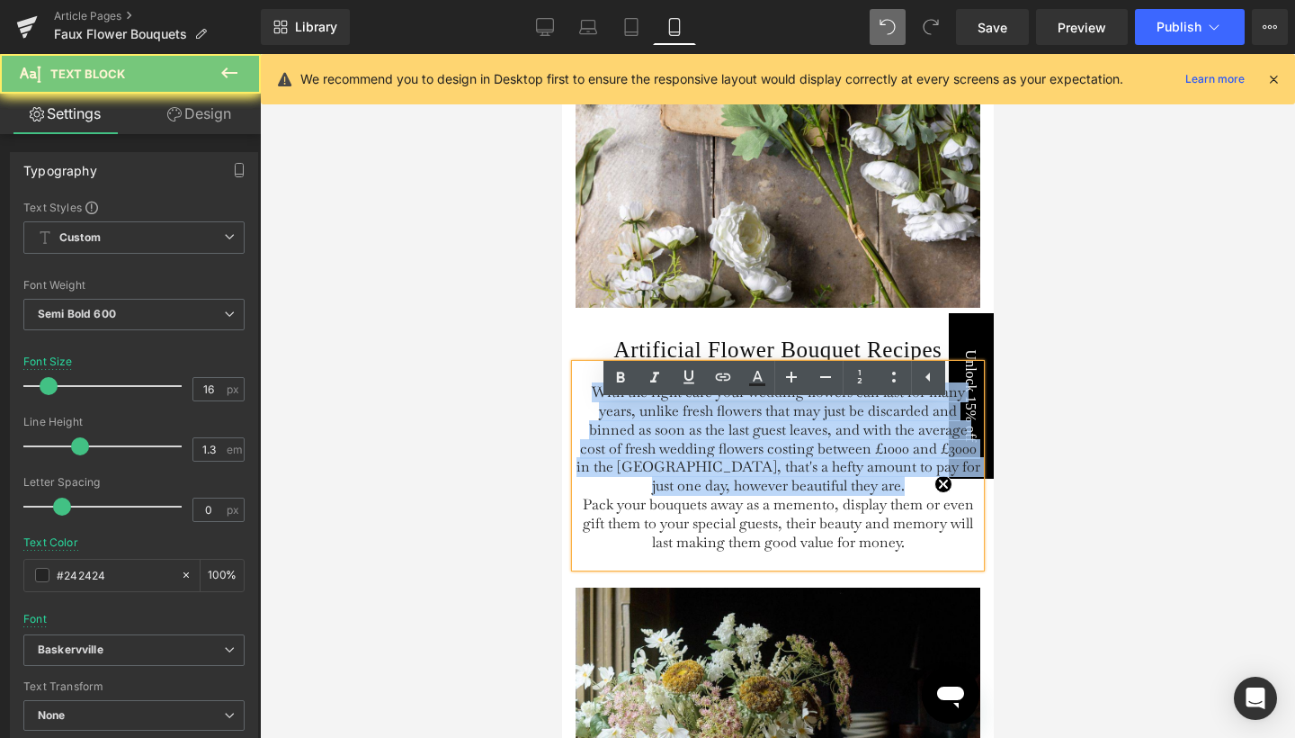
click at [692, 457] on span "With the right care your wedding flowers can last for many years, unlike fresh …" at bounding box center [778, 438] width 404 height 112
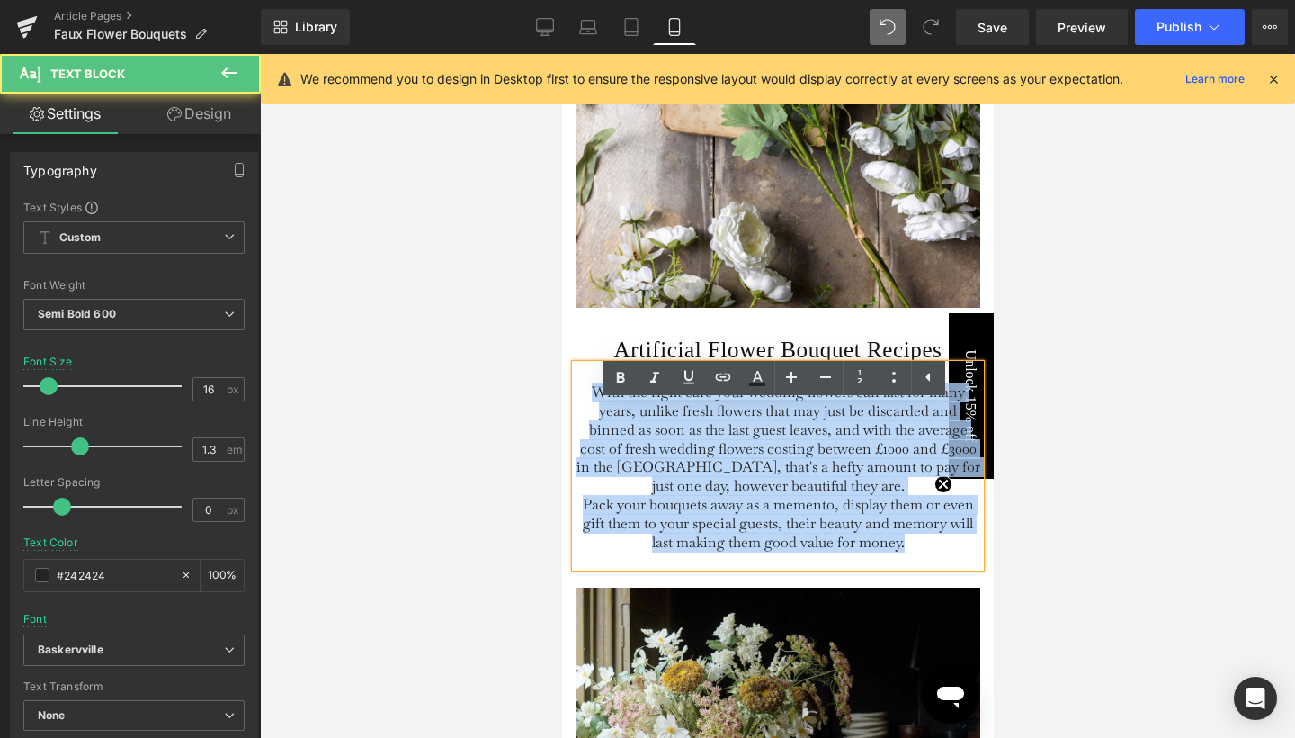
drag, startPoint x: 587, startPoint y: 430, endPoint x: 919, endPoint y: 599, distance: 372.5
click at [919, 567] on div "With the right care your wedding flowers can last for many years, unlike fresh …" at bounding box center [777, 465] width 405 height 202
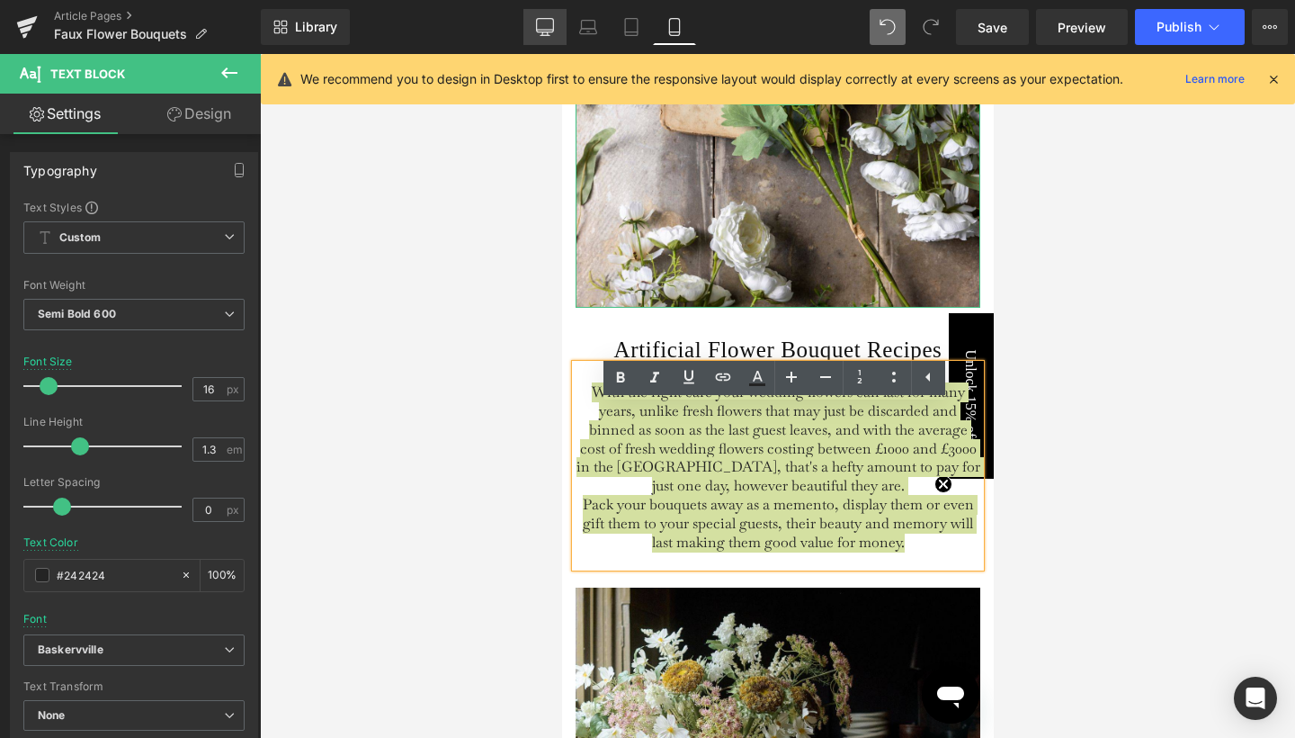
click at [539, 35] on icon at bounding box center [545, 27] width 18 height 18
type input "100"
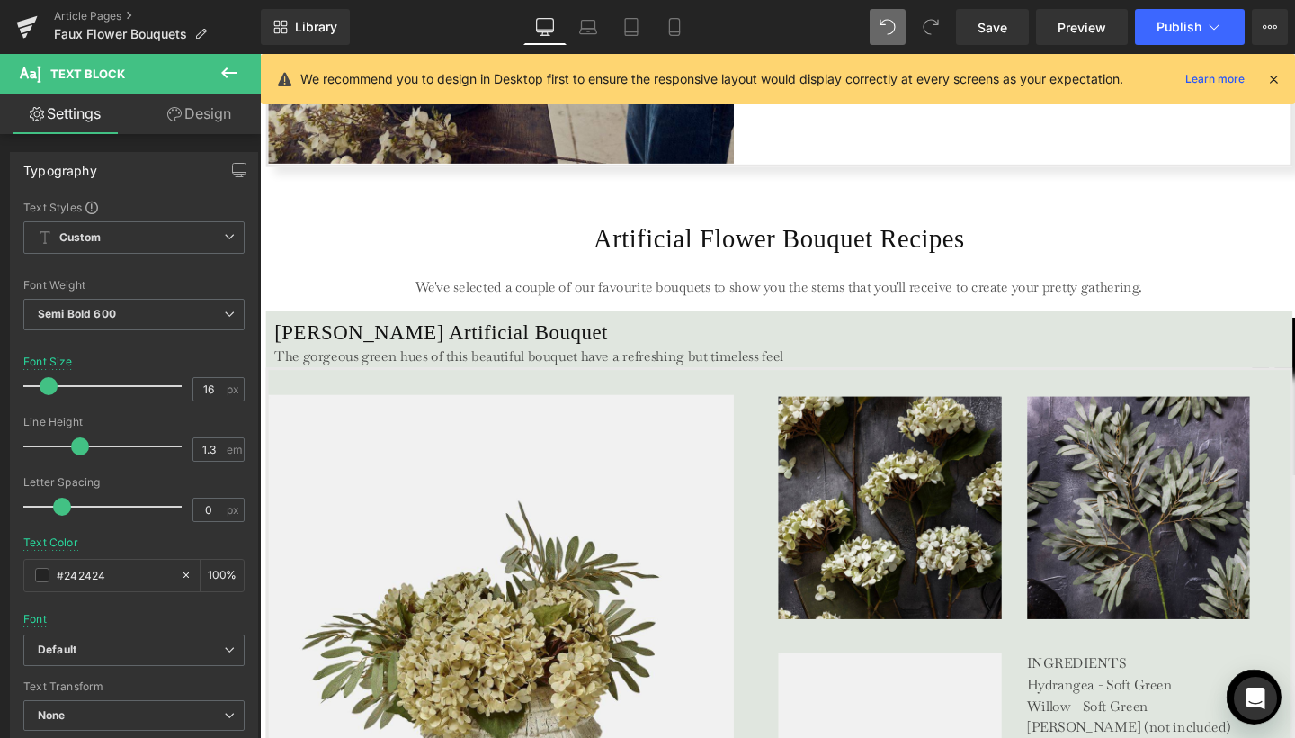
scroll to position [3396, 0]
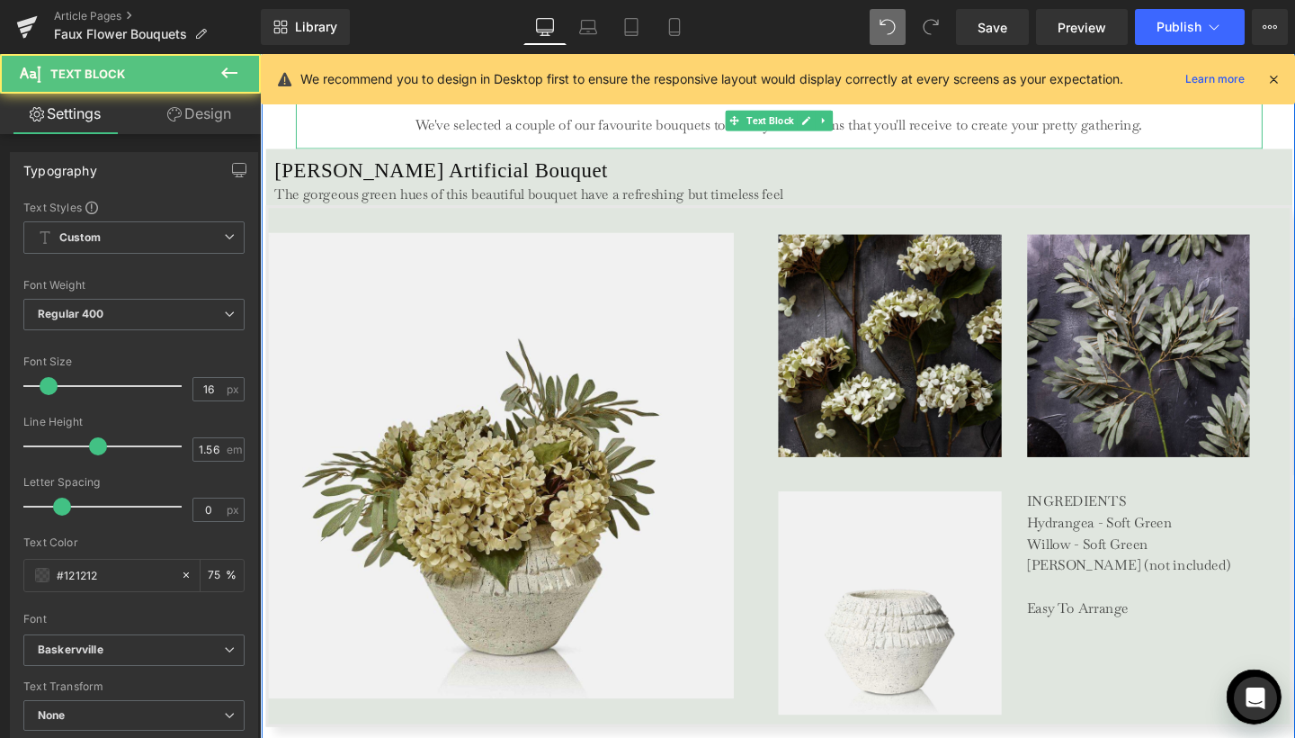
click at [711, 131] on p "We've selected a couple of our favourite bouquets to show you the stems that yo…" at bounding box center [805, 129] width 1015 height 22
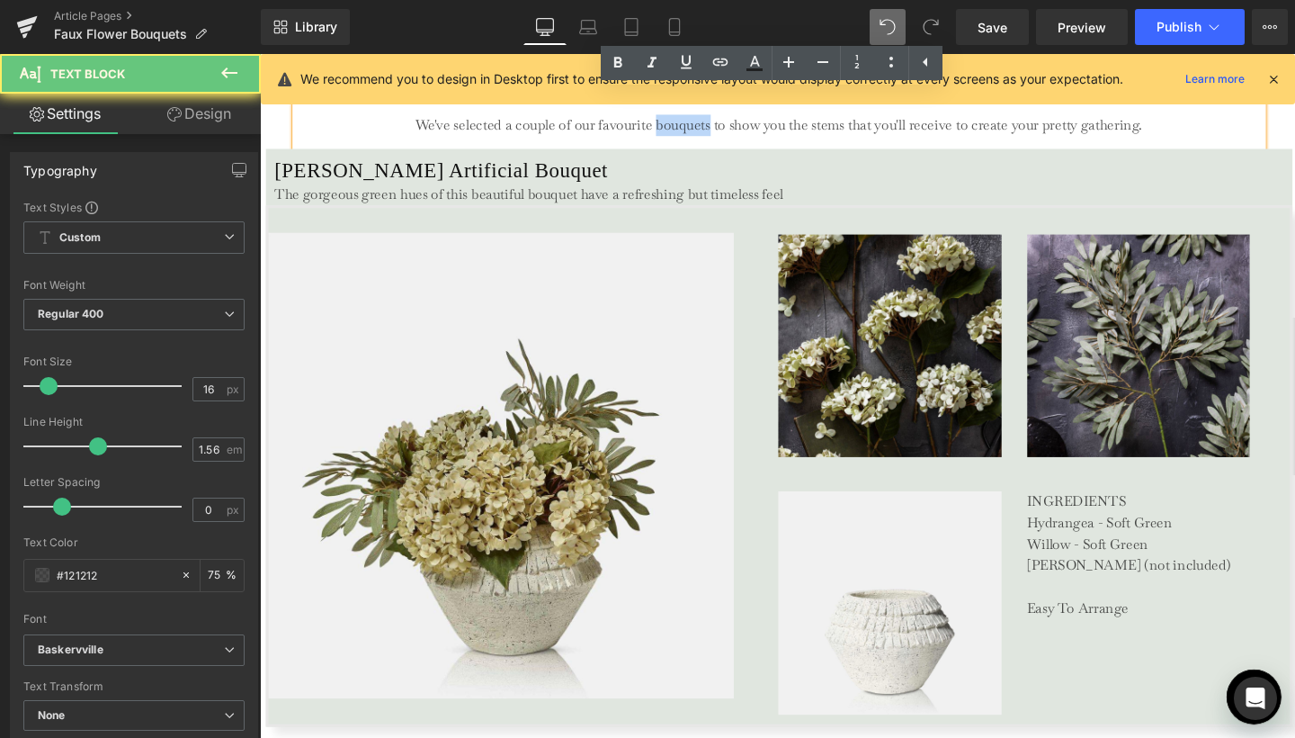
click at [711, 131] on p "We've selected a couple of our favourite bouquets to show you the stems that yo…" at bounding box center [805, 129] width 1015 height 22
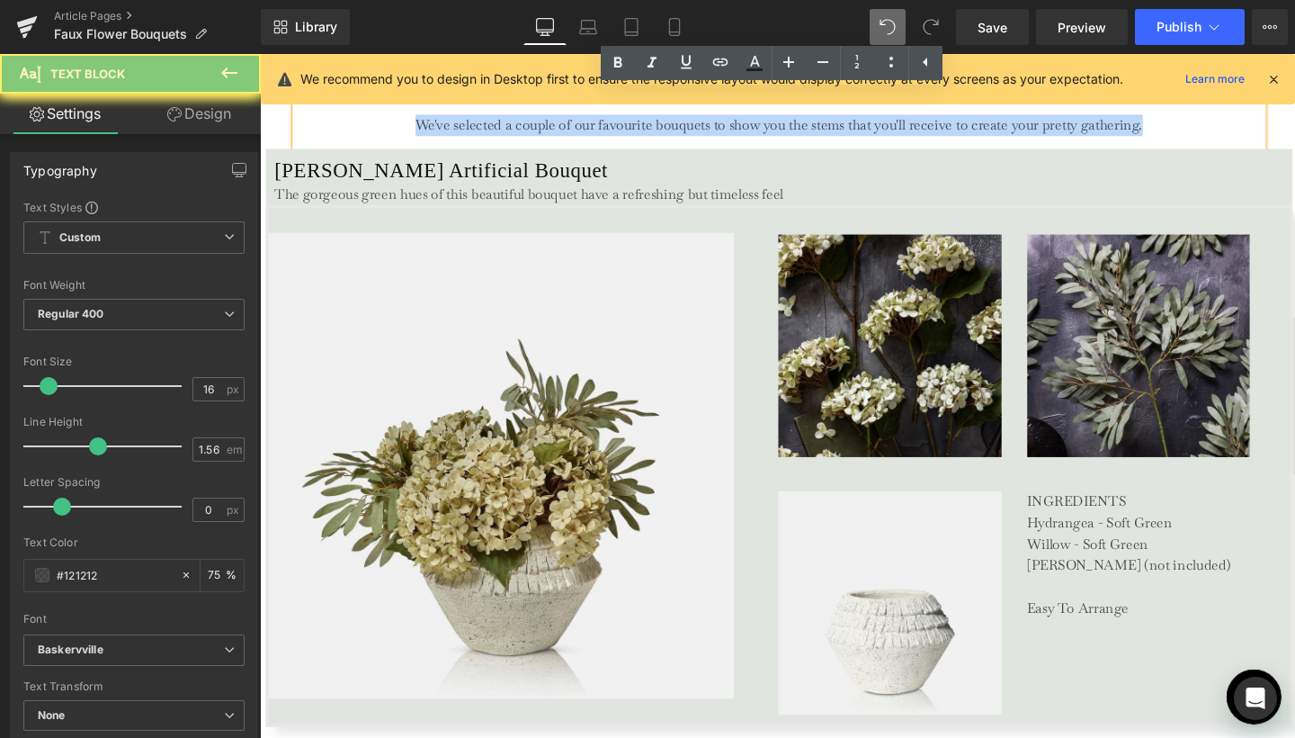
click at [711, 131] on p "We've selected a couple of our favourite bouquets to show you the stems that yo…" at bounding box center [805, 129] width 1015 height 22
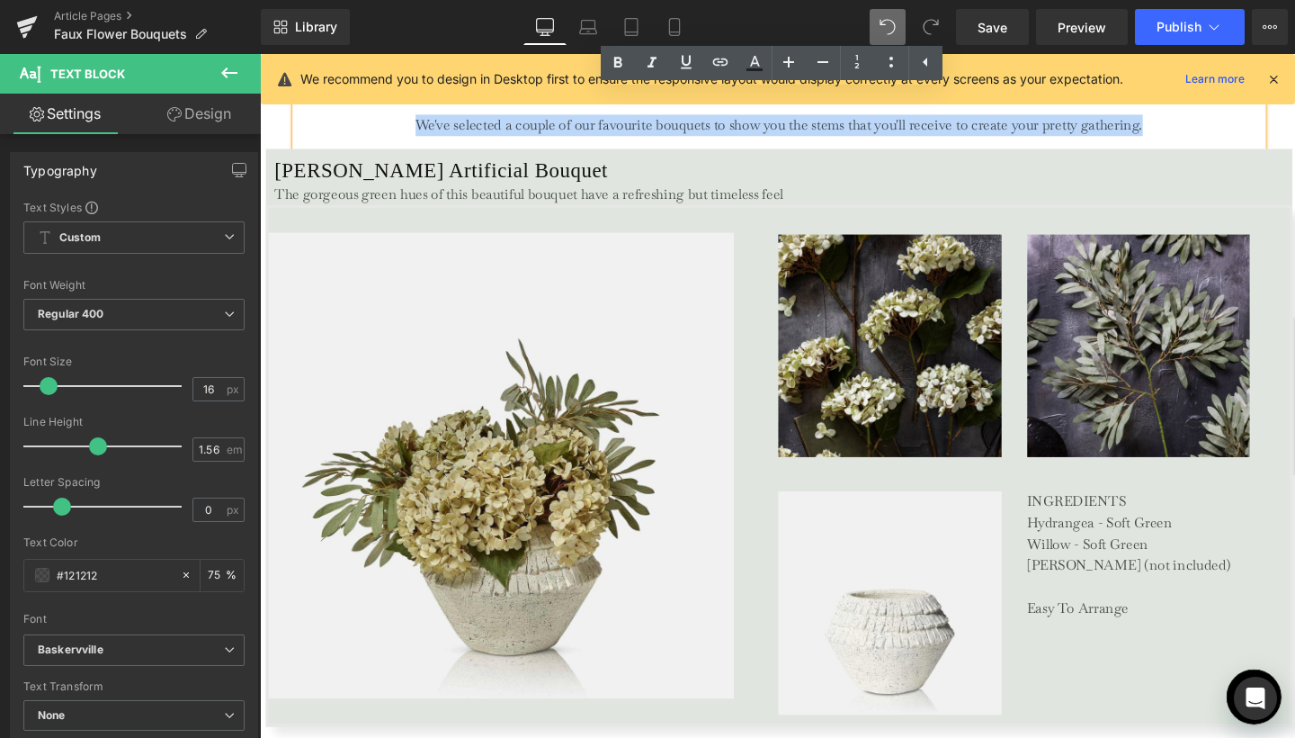
copy p "We've selected a couple of our favourite bouquets to show you the stems that yo…"
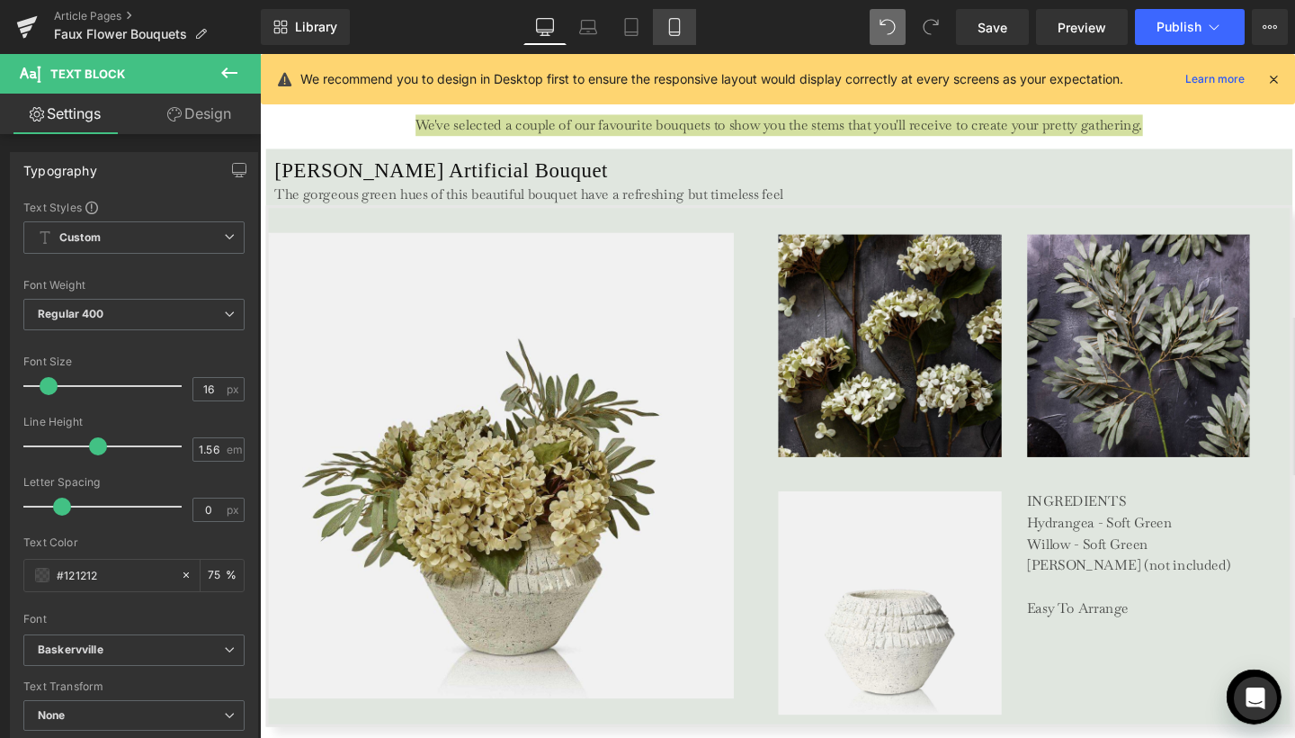
click at [688, 20] on link "Mobile" at bounding box center [674, 27] width 43 height 36
type input "75"
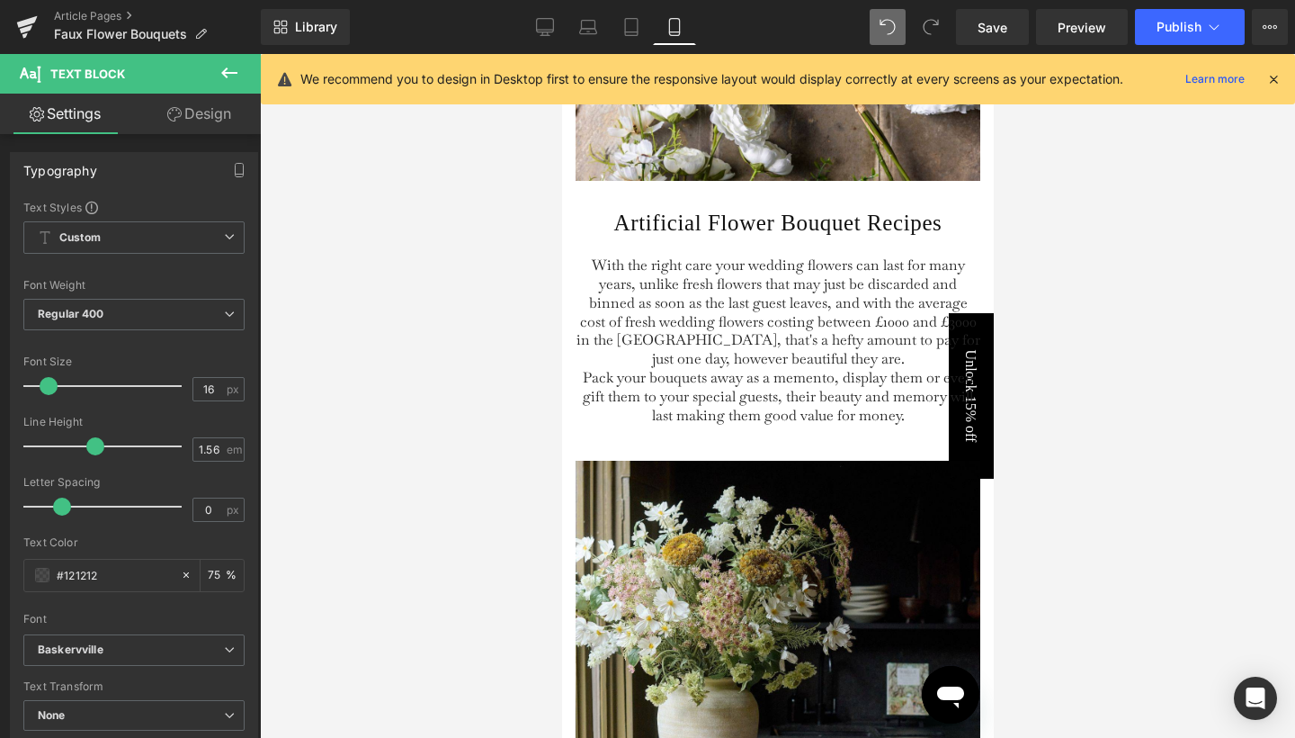
scroll to position [3852, 0]
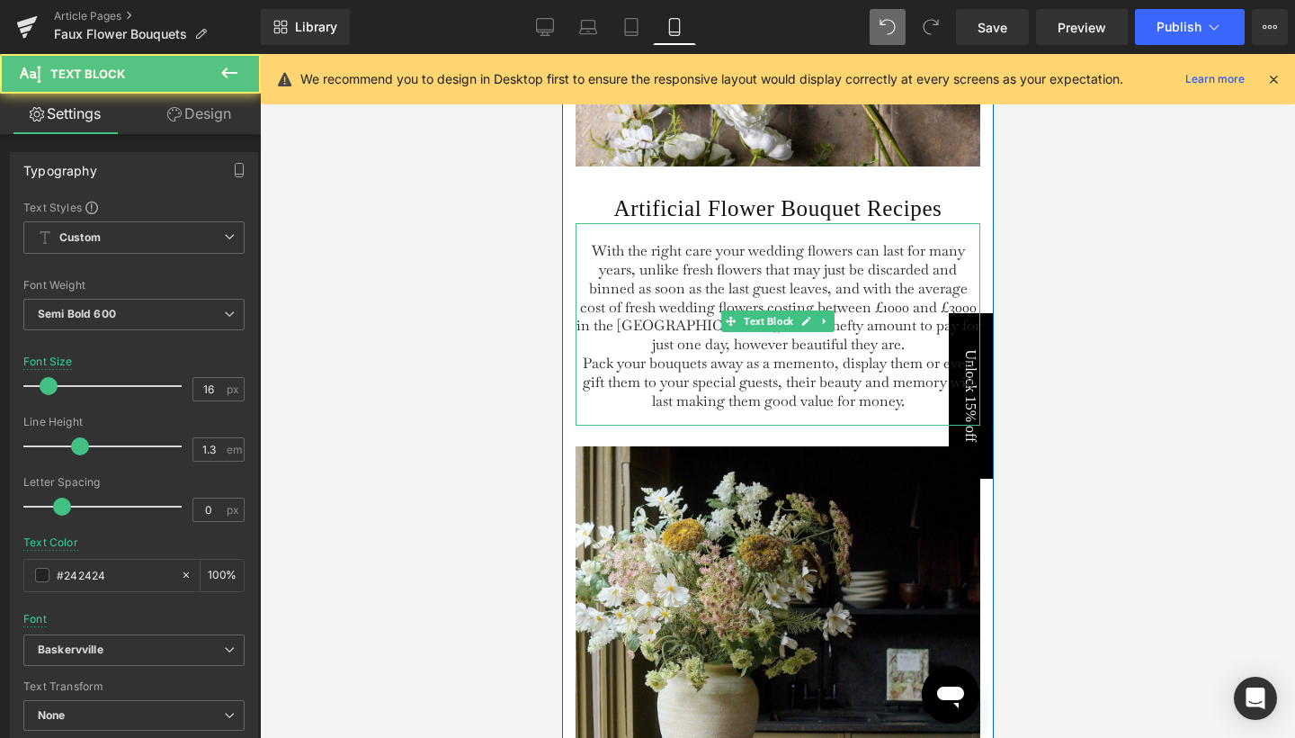
click at [701, 334] on span "With the right care your wedding flowers can last for many years, unlike fresh …" at bounding box center [778, 297] width 404 height 112
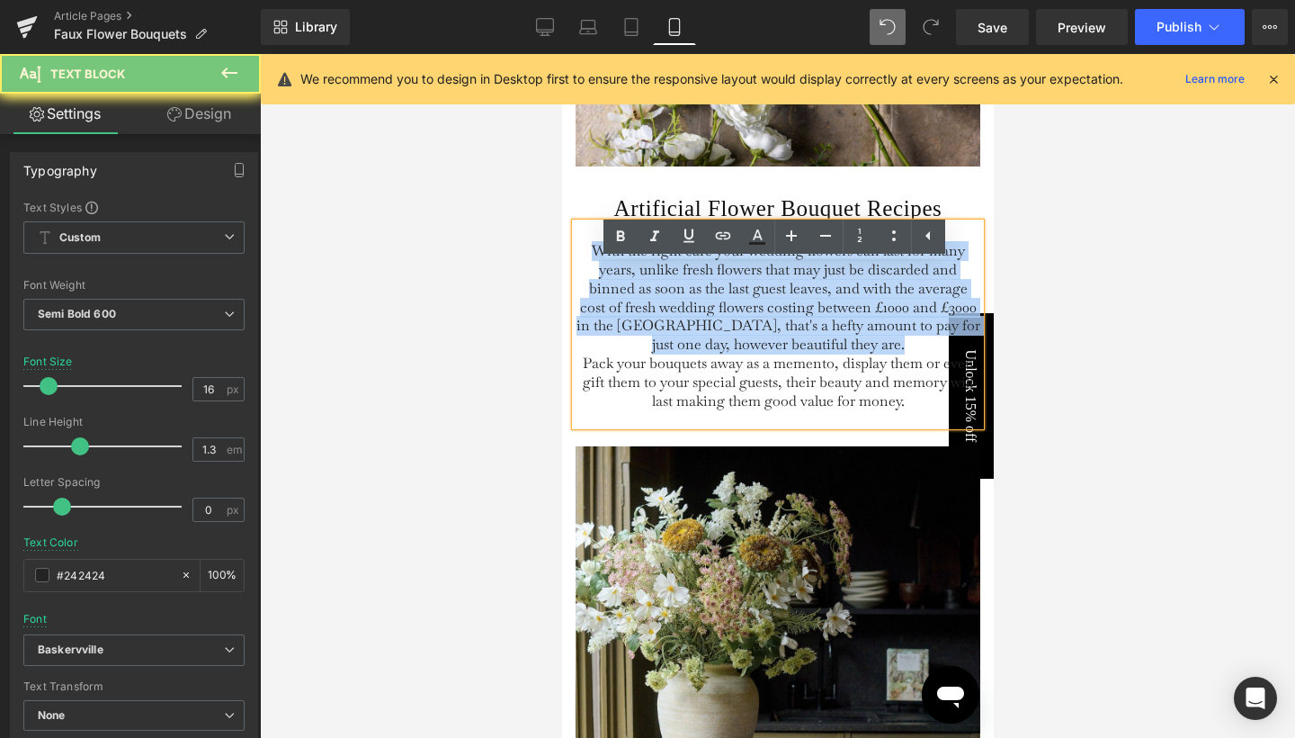
click at [701, 334] on span "With the right care your wedding flowers can last for many years, unlike fresh …" at bounding box center [778, 297] width 404 height 112
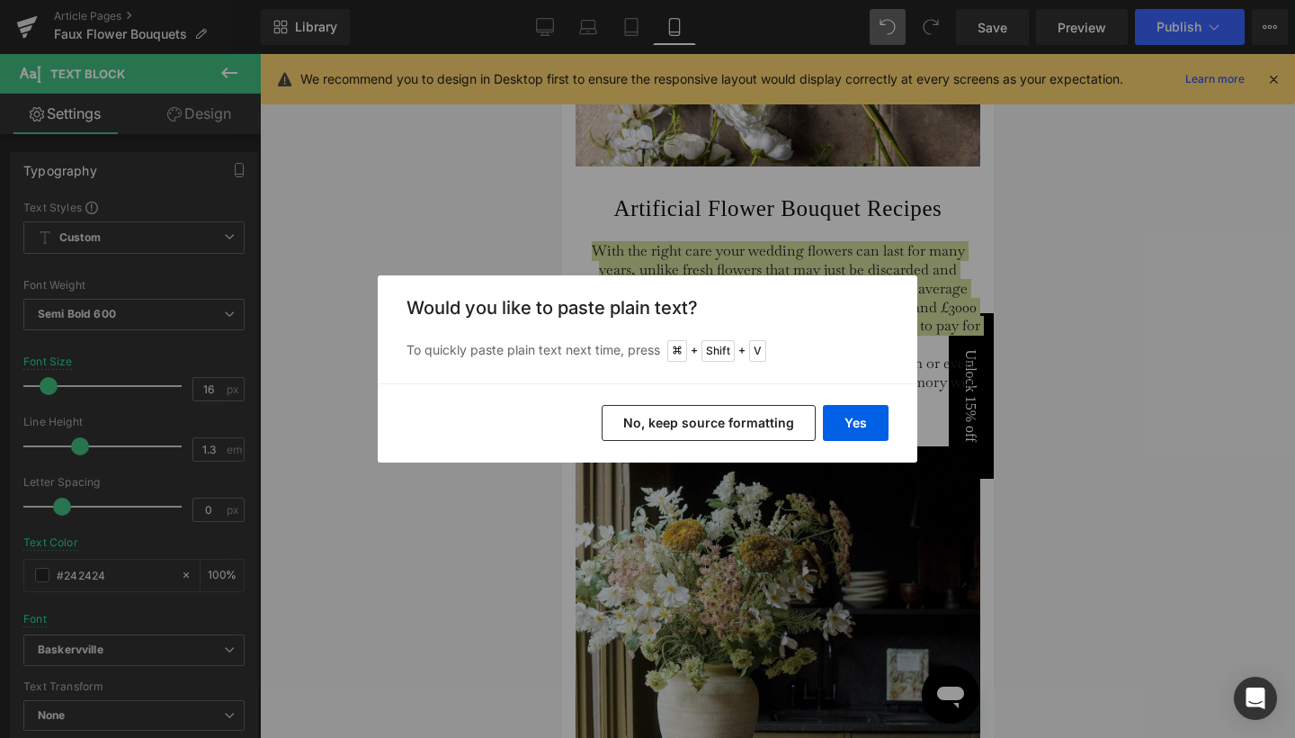
click at [896, 425] on div "Yes No, keep source formatting" at bounding box center [648, 422] width 540 height 79
click at [865, 411] on button "Yes" at bounding box center [856, 423] width 66 height 36
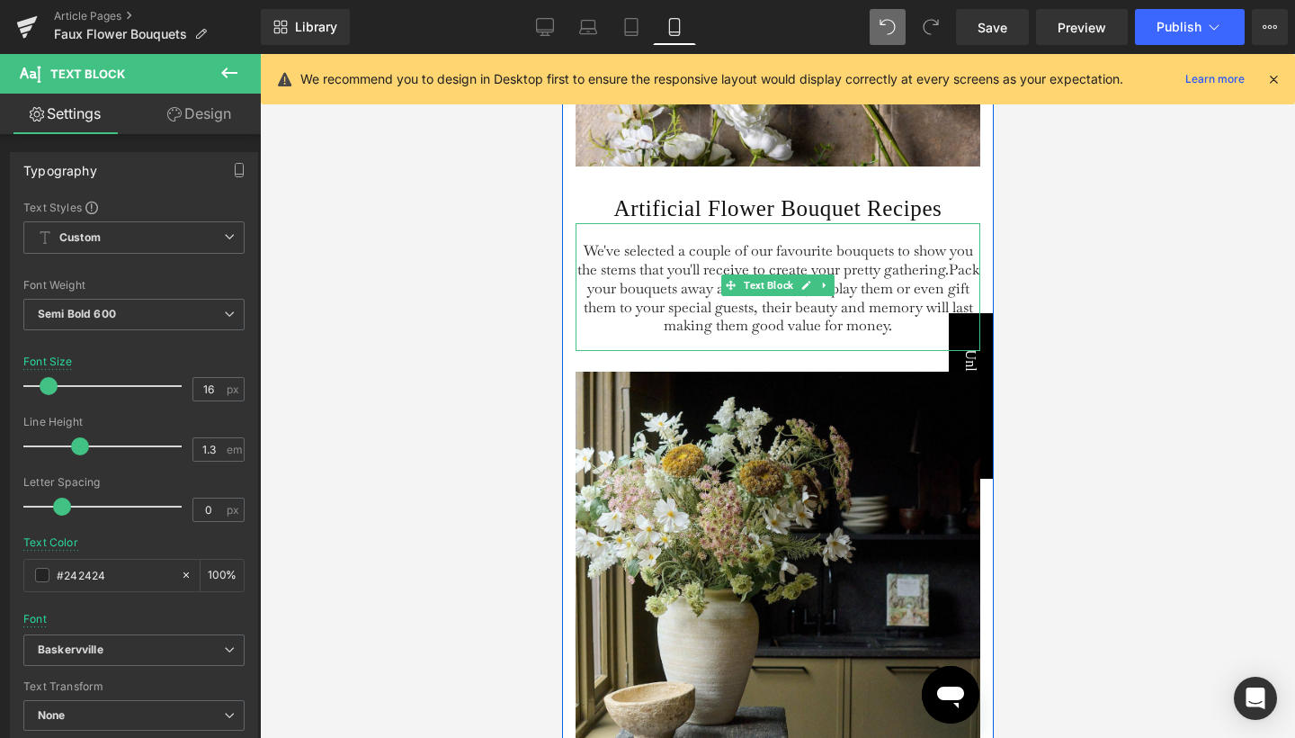
click at [903, 335] on span "We've selected a couple of our favourite bouquets to show you the stems that yo…" at bounding box center [778, 288] width 402 height 94
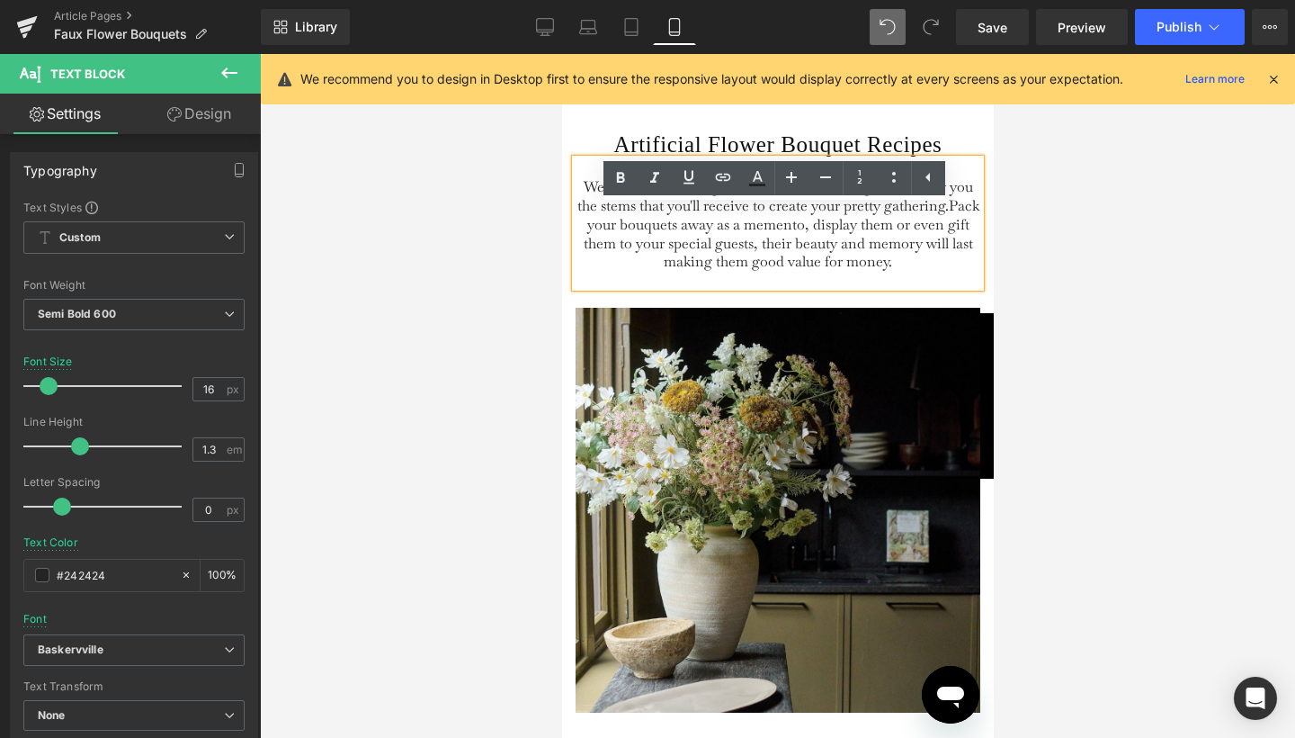
scroll to position [3917, 0]
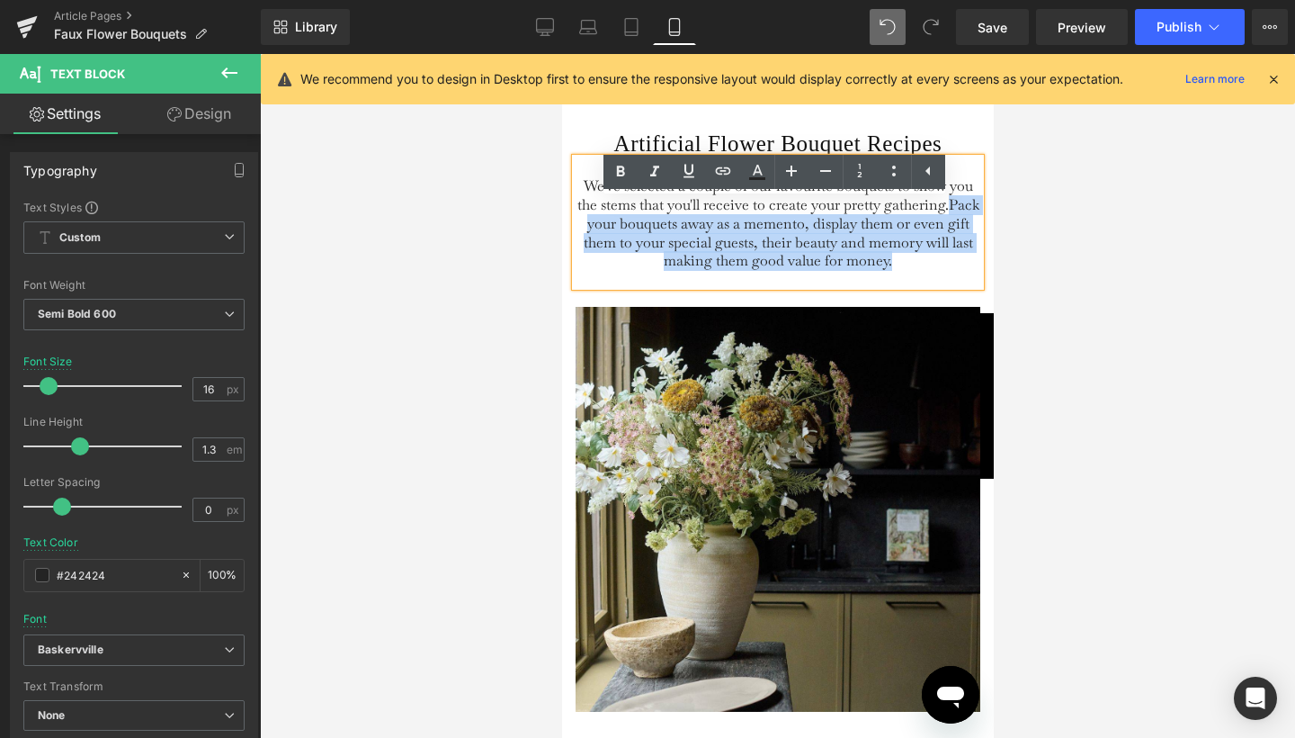
drag, startPoint x: 945, startPoint y: 248, endPoint x: 961, endPoint y: 292, distance: 46.6
click at [961, 271] on p "We've selected a couple of our favourite bouquets to show you the stems that yo…" at bounding box center [777, 224] width 405 height 94
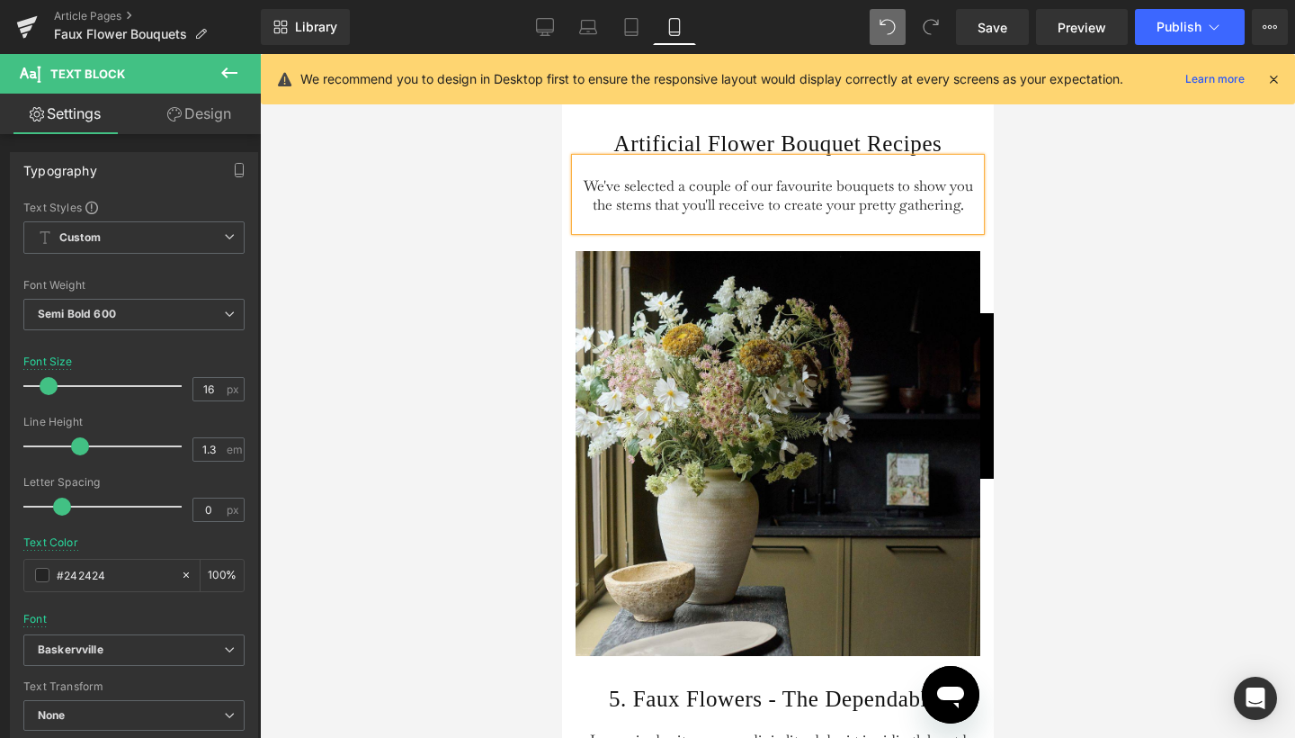
click at [1105, 309] on div at bounding box center [777, 396] width 1035 height 684
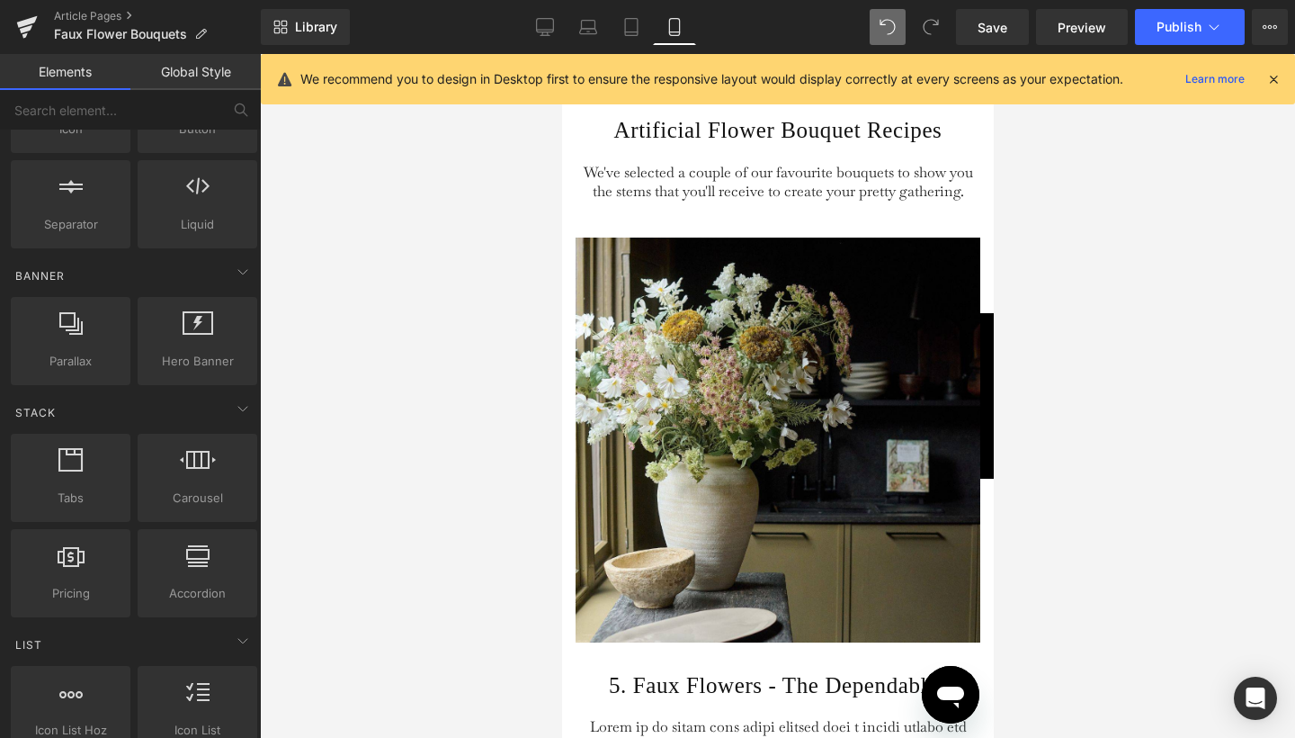
scroll to position [350, 0]
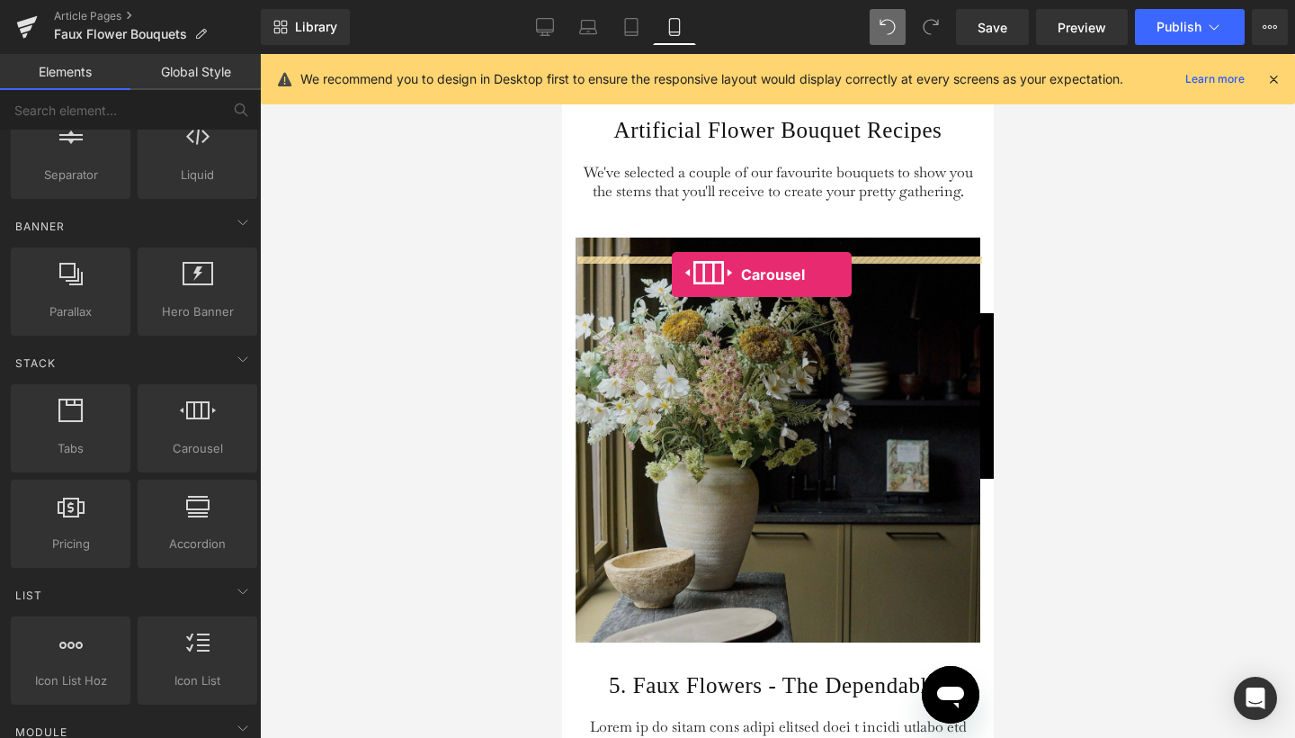
drag, startPoint x: 767, startPoint y: 478, endPoint x: 671, endPoint y: 274, distance: 224.9
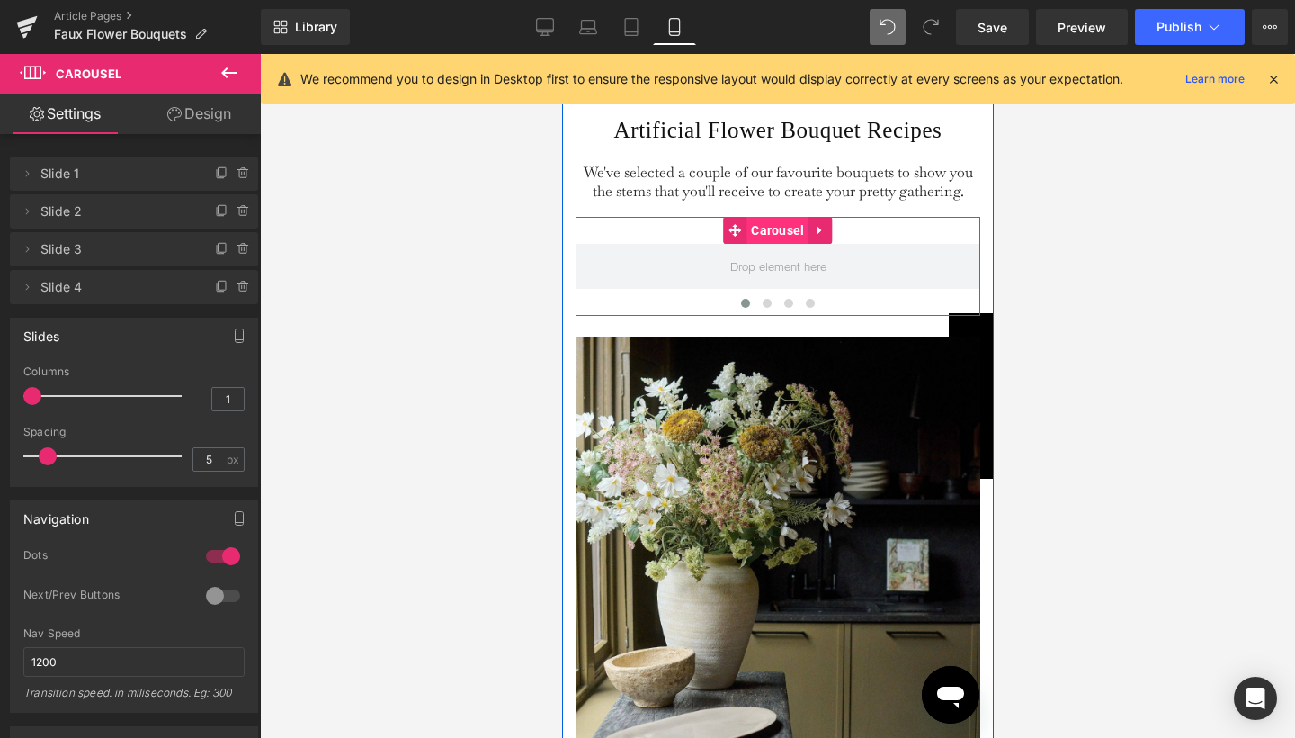
click at [775, 244] on span "Carousel" at bounding box center [777, 230] width 62 height 27
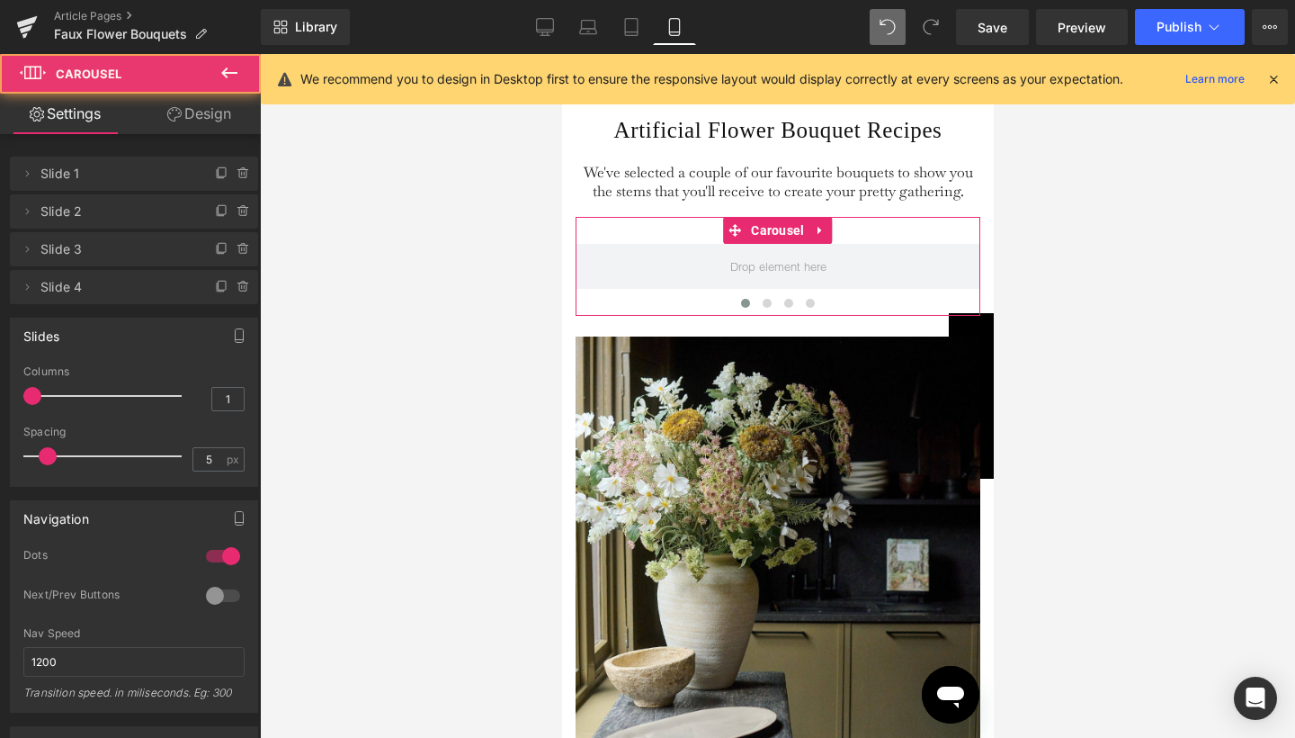
click at [226, 112] on link "Design" at bounding box center [199, 114] width 130 height 40
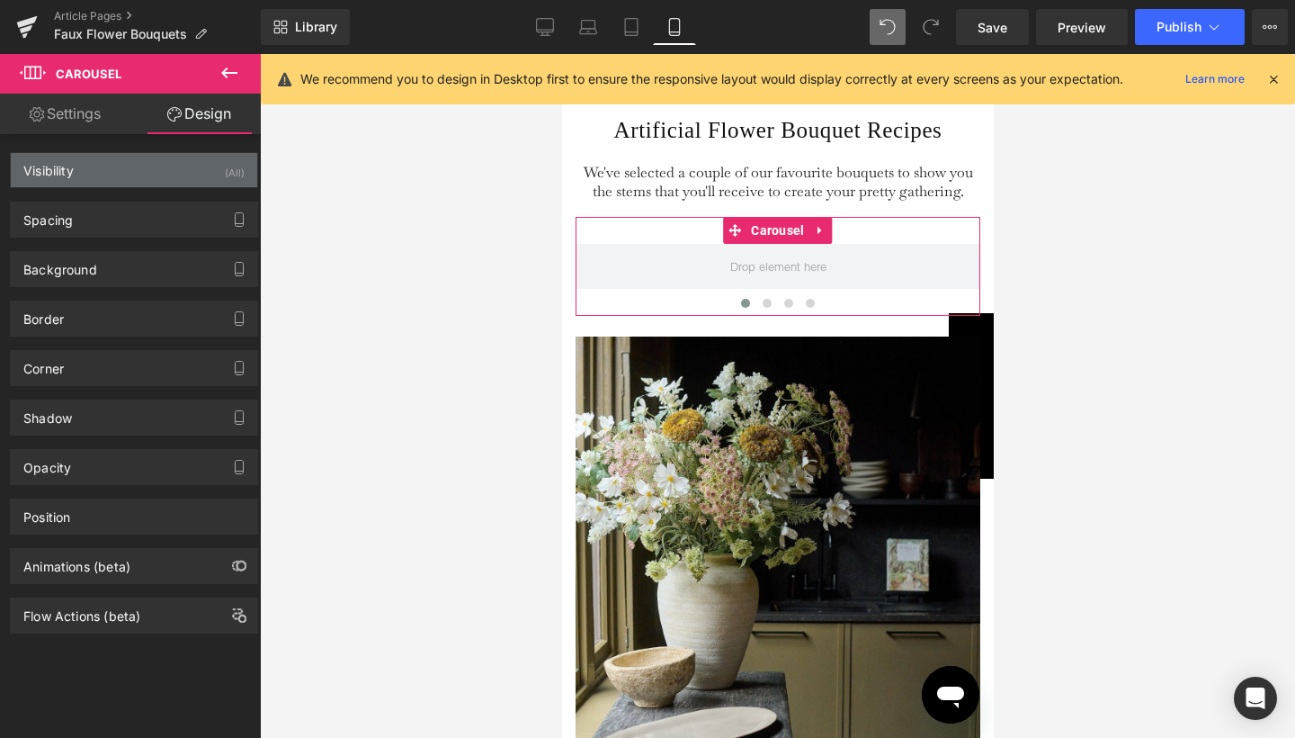
click at [206, 171] on div "Visibility (All)" at bounding box center [134, 170] width 246 height 34
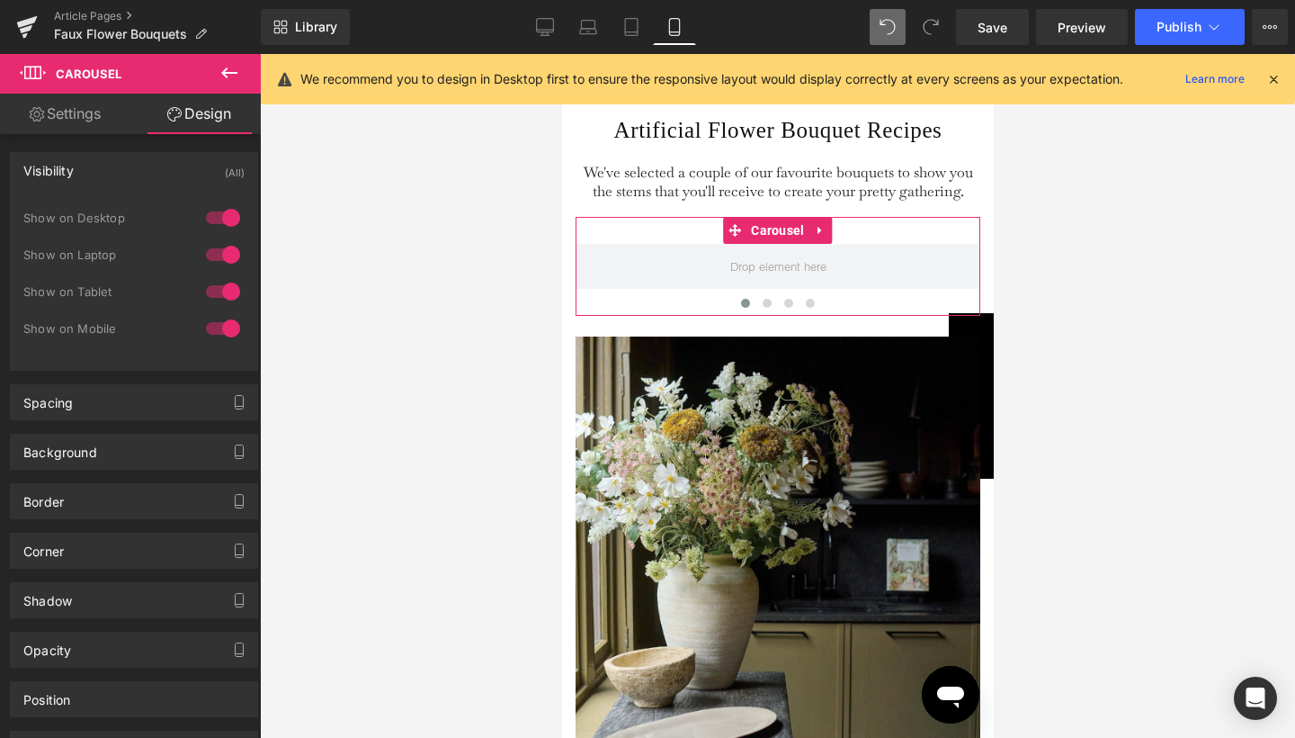
click at [225, 291] on div at bounding box center [222, 291] width 43 height 29
click at [225, 251] on div at bounding box center [222, 254] width 43 height 29
click at [225, 228] on div at bounding box center [222, 217] width 43 height 29
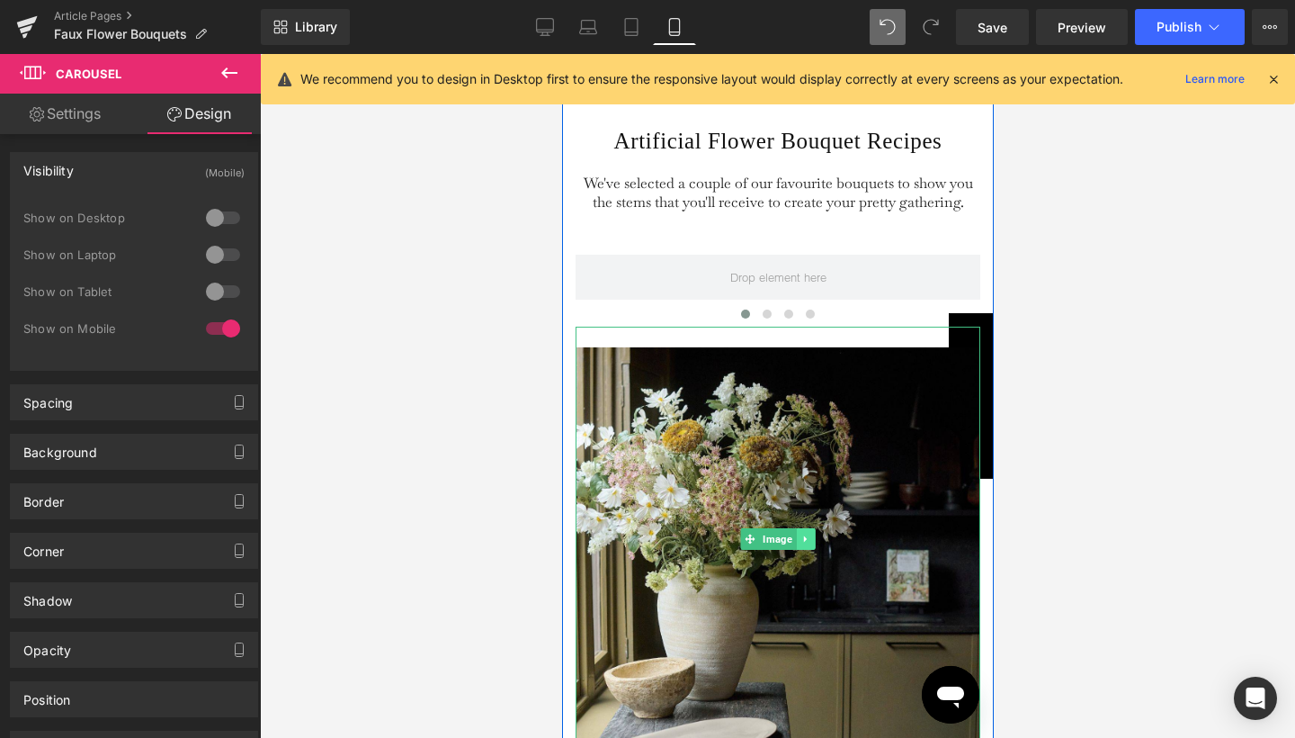
scroll to position [3892, 0]
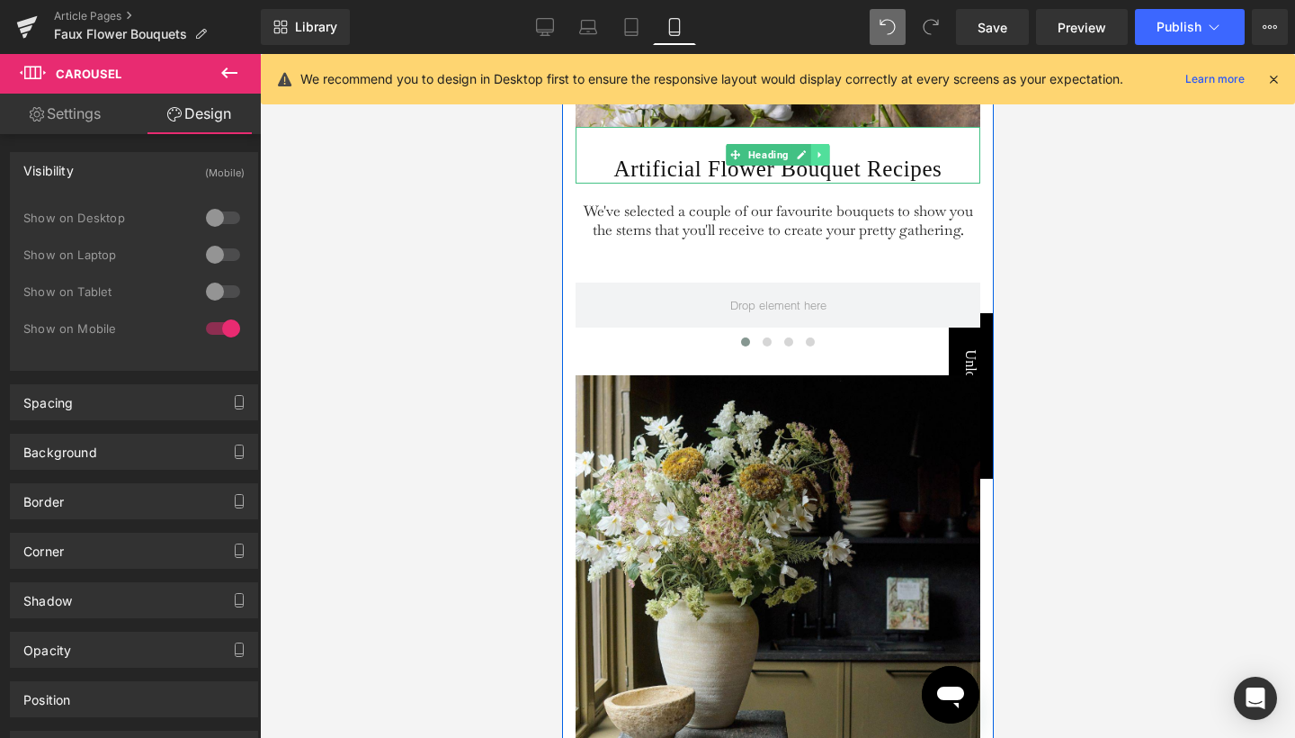
click at [821, 165] on link at bounding box center [819, 155] width 19 height 22
click at [808, 160] on icon at bounding box center [810, 155] width 10 height 10
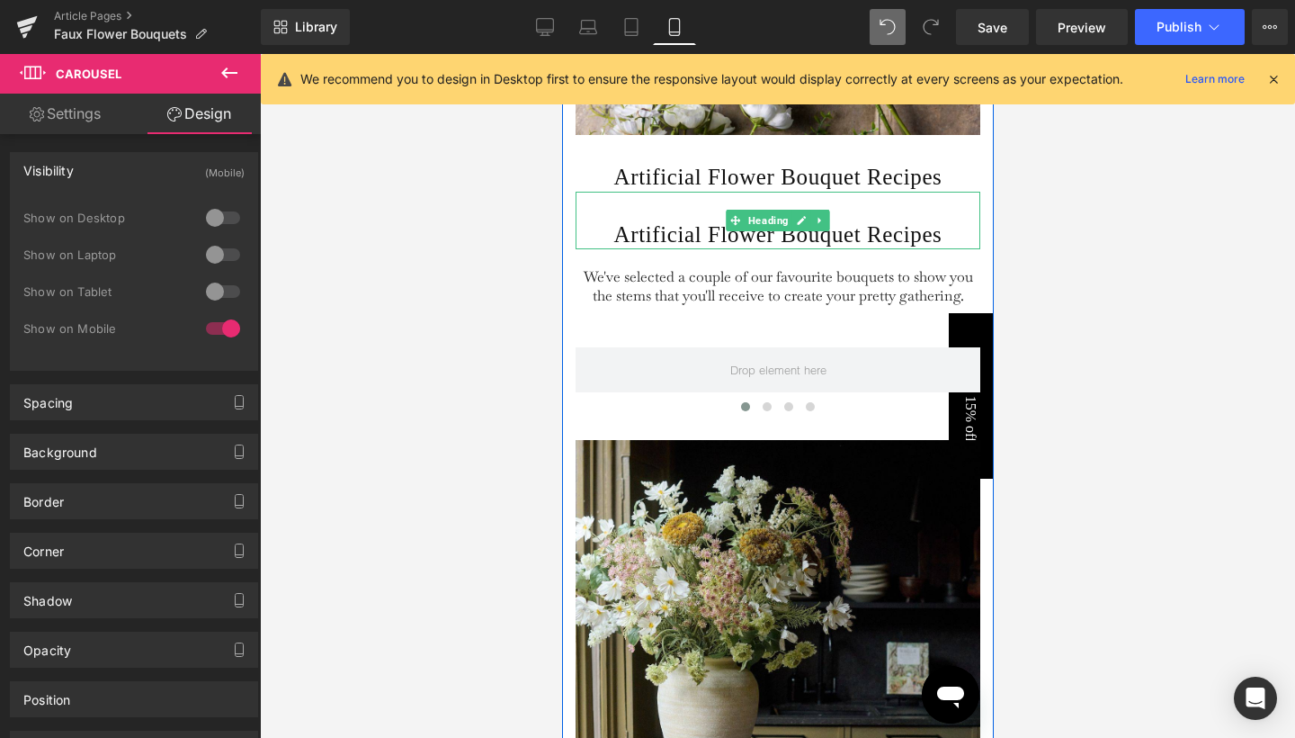
scroll to position [3883, 0]
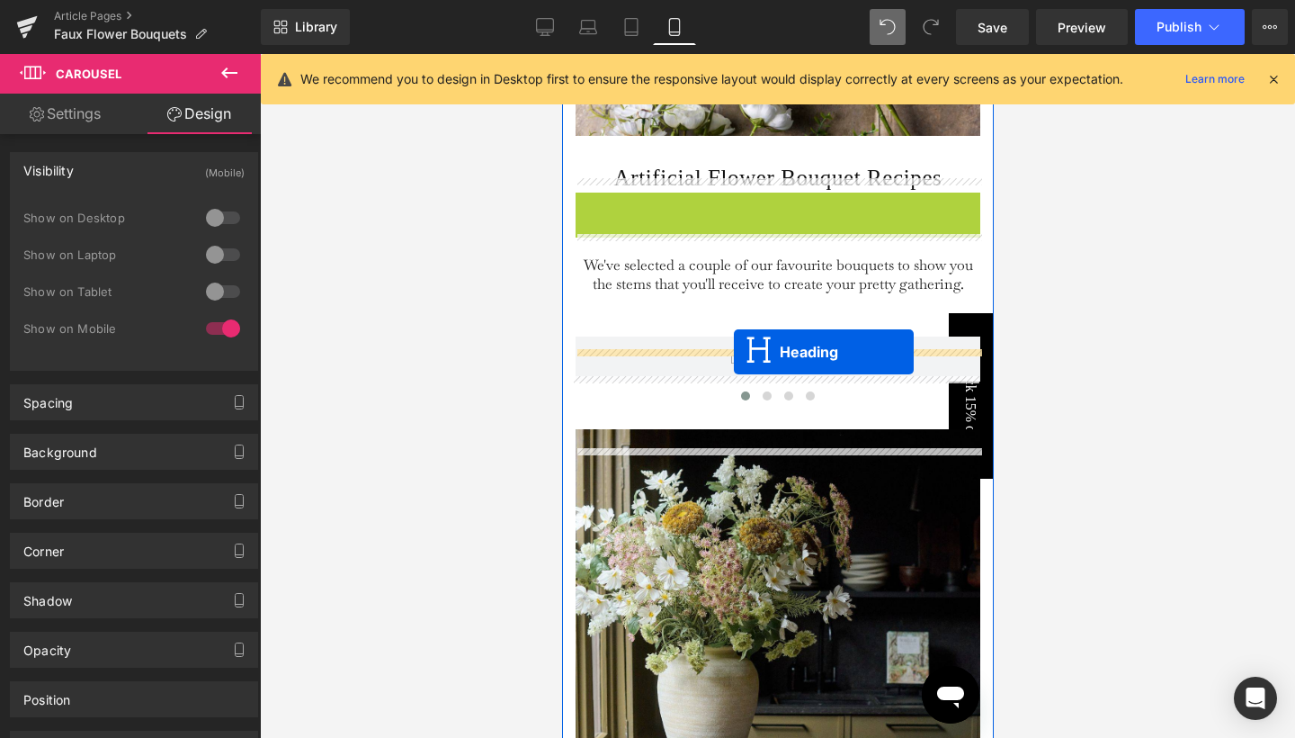
drag, startPoint x: 762, startPoint y: 264, endPoint x: 733, endPoint y: 352, distance: 92.7
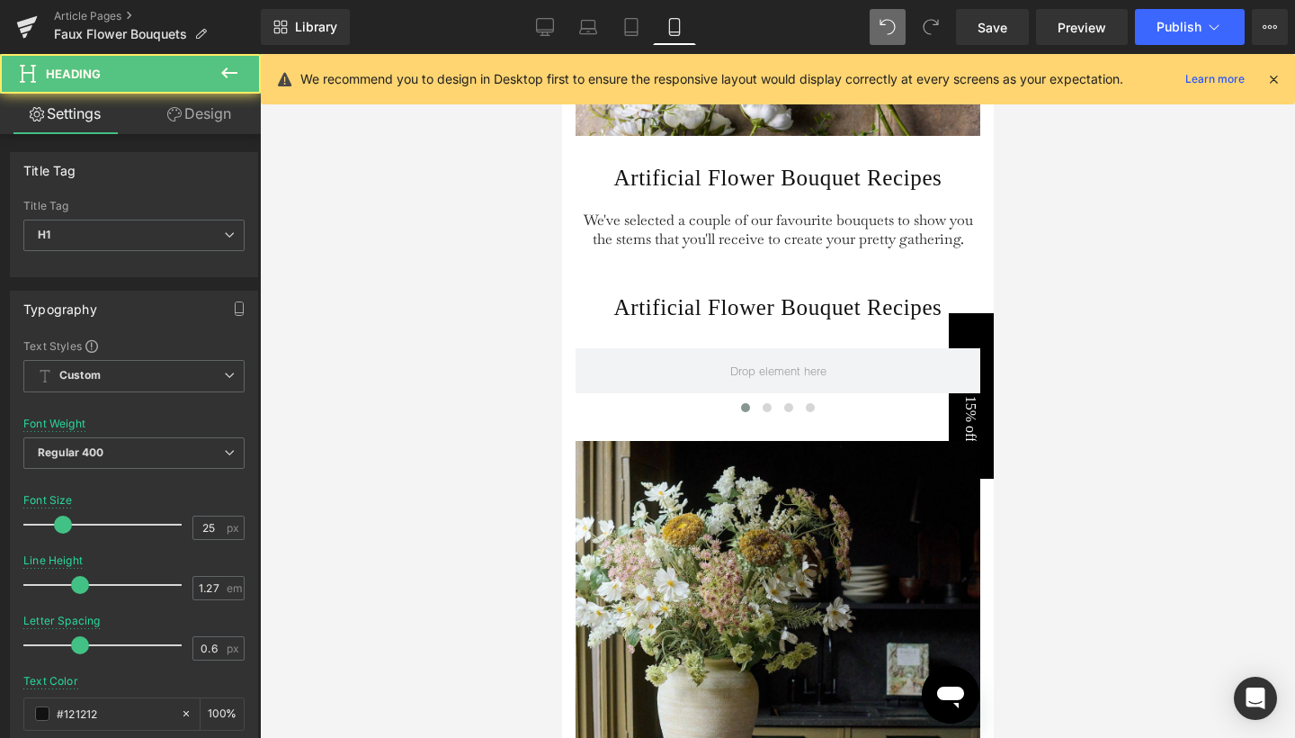
click at [1032, 357] on div at bounding box center [777, 396] width 1035 height 684
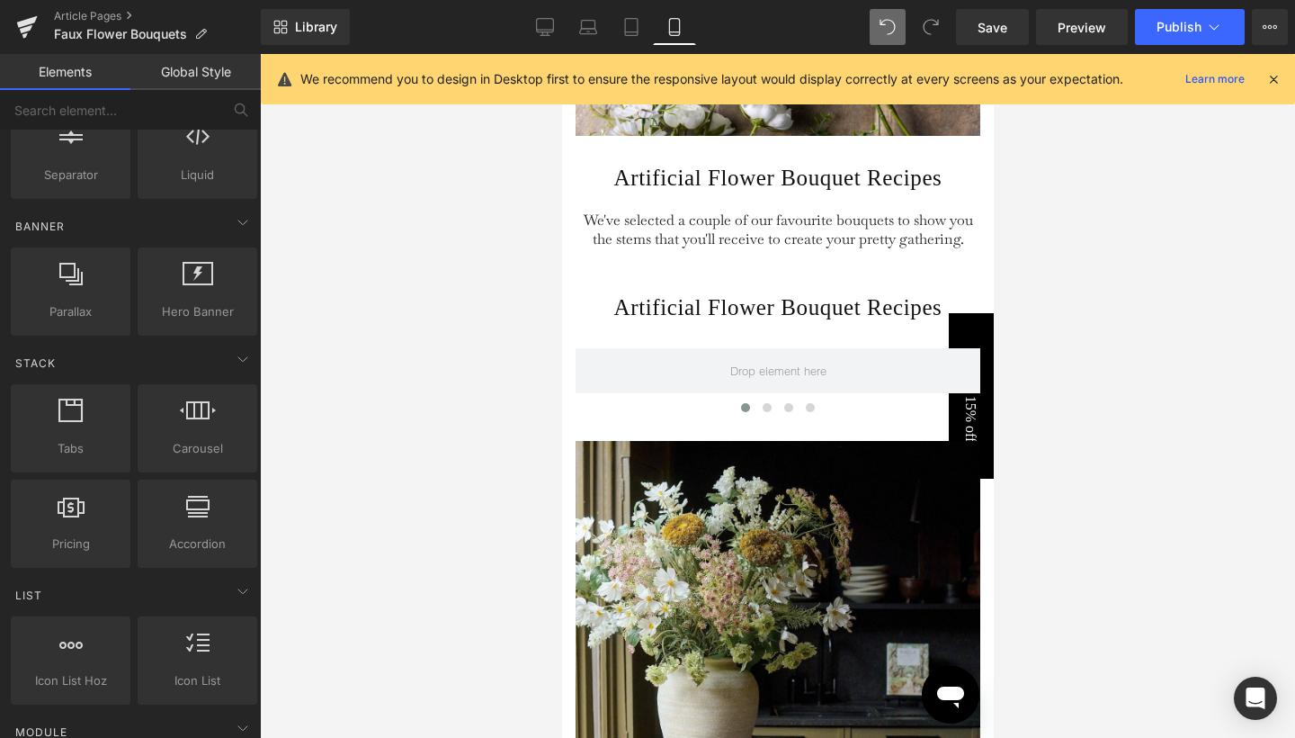
click at [1067, 367] on div at bounding box center [777, 396] width 1035 height 684
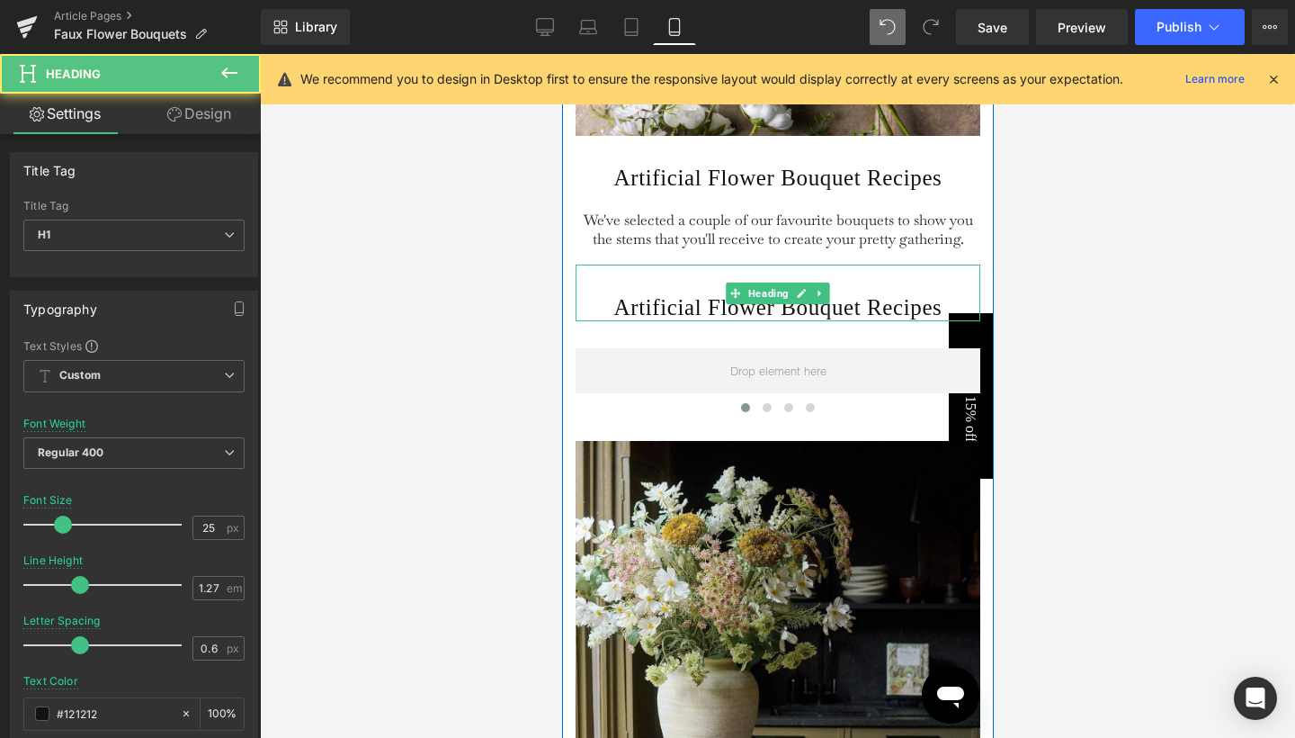
click at [853, 322] on h1 "Artificial Flower Bouquet Recipes" at bounding box center [777, 307] width 405 height 29
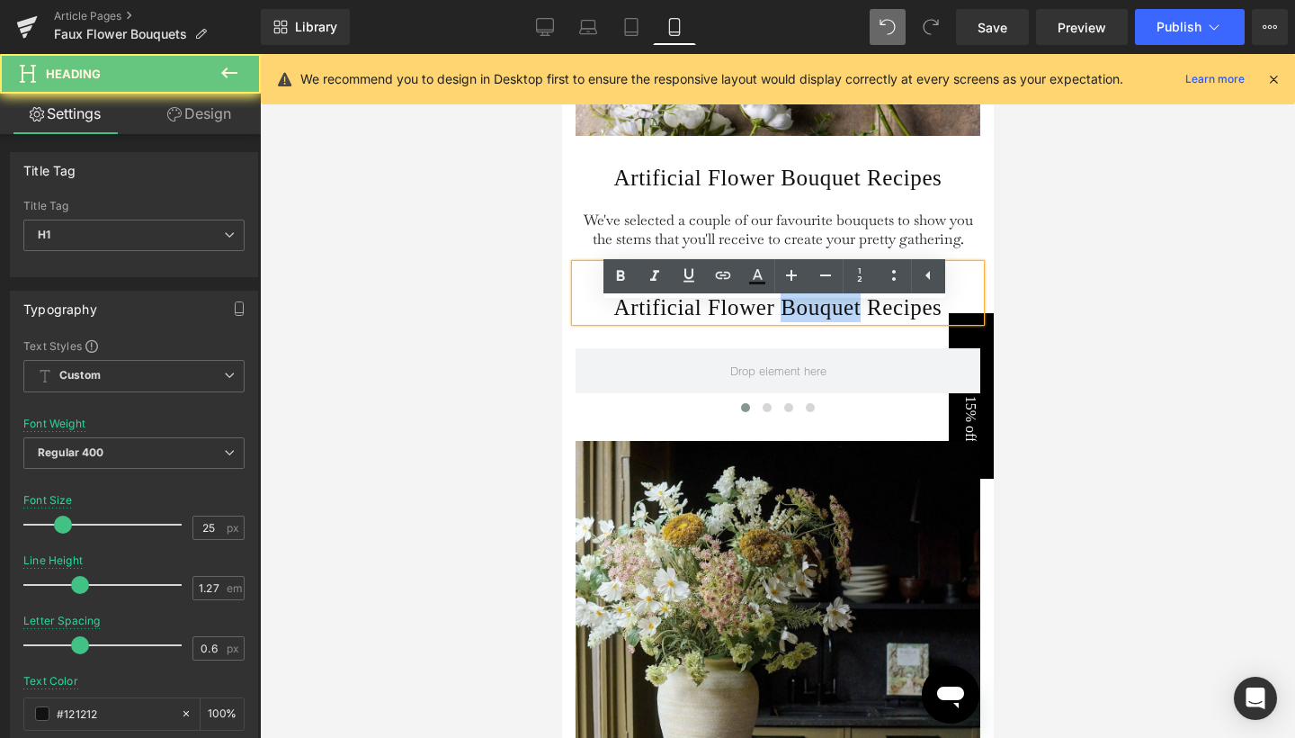
click at [853, 322] on h1 "Artificial Flower Bouquet Recipes" at bounding box center [777, 307] width 405 height 29
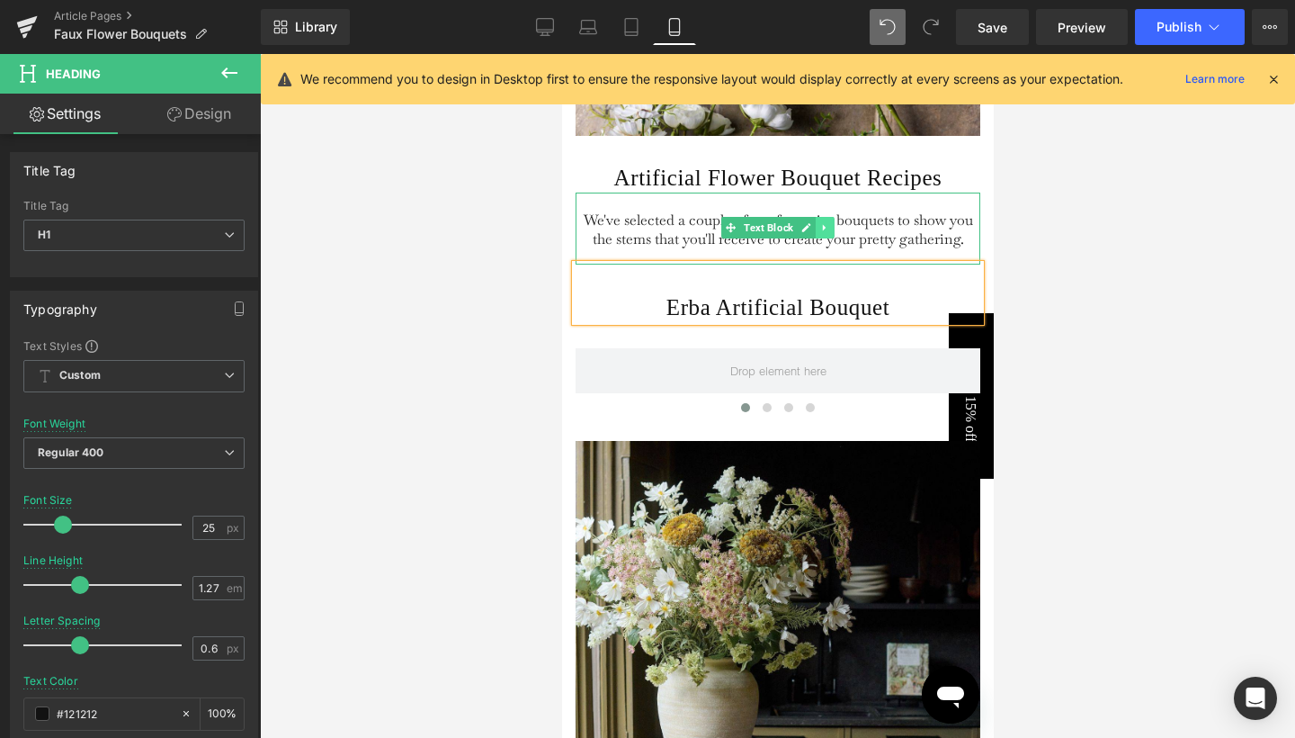
click at [819, 233] on icon at bounding box center [824, 227] width 10 height 11
click at [809, 233] on icon at bounding box center [814, 228] width 10 height 10
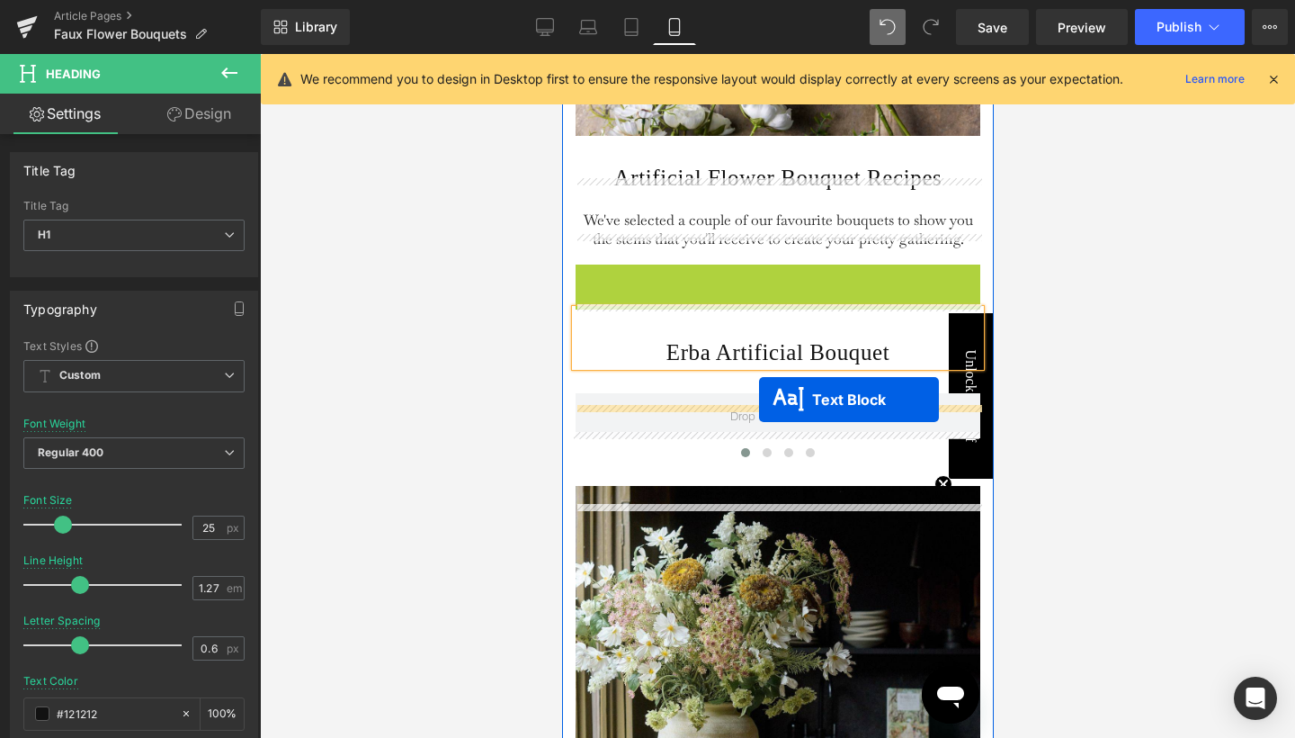
drag, startPoint x: 763, startPoint y: 338, endPoint x: 758, endPoint y: 399, distance: 61.3
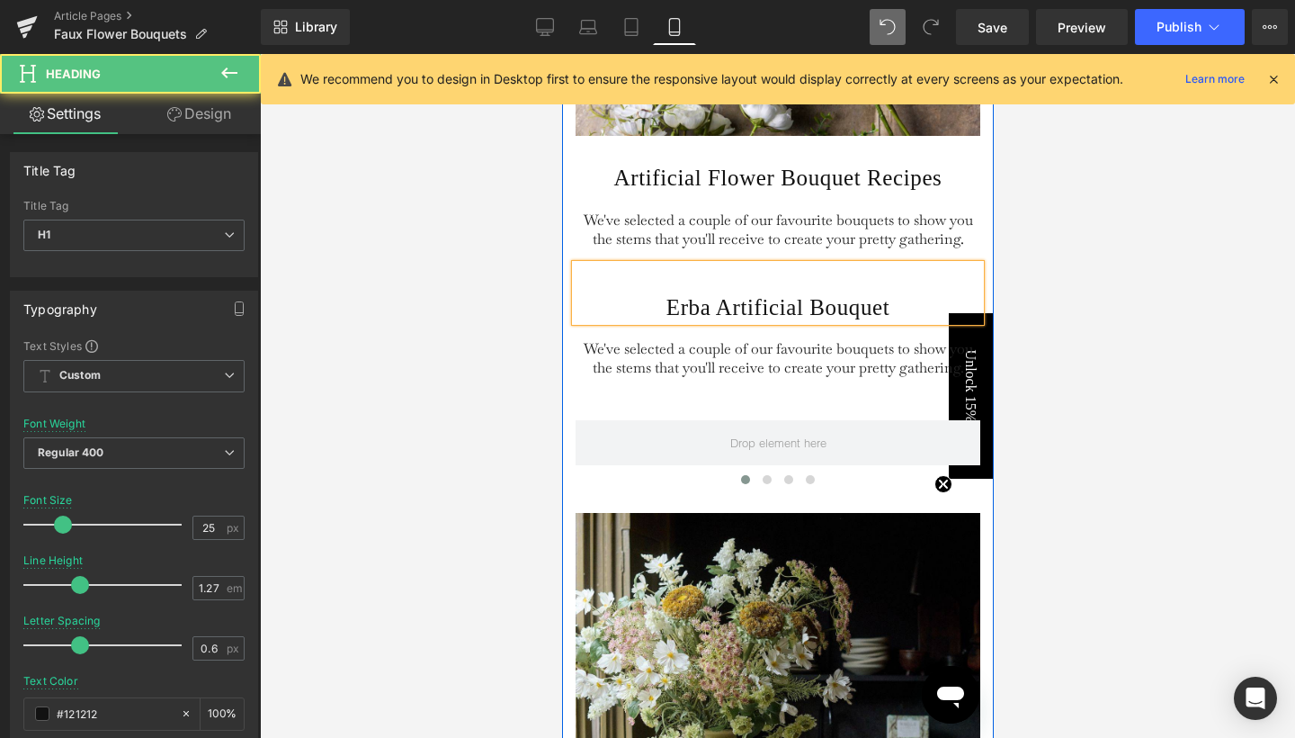
click at [804, 322] on h1 "Erba Artificial Bouquet" at bounding box center [777, 307] width 405 height 29
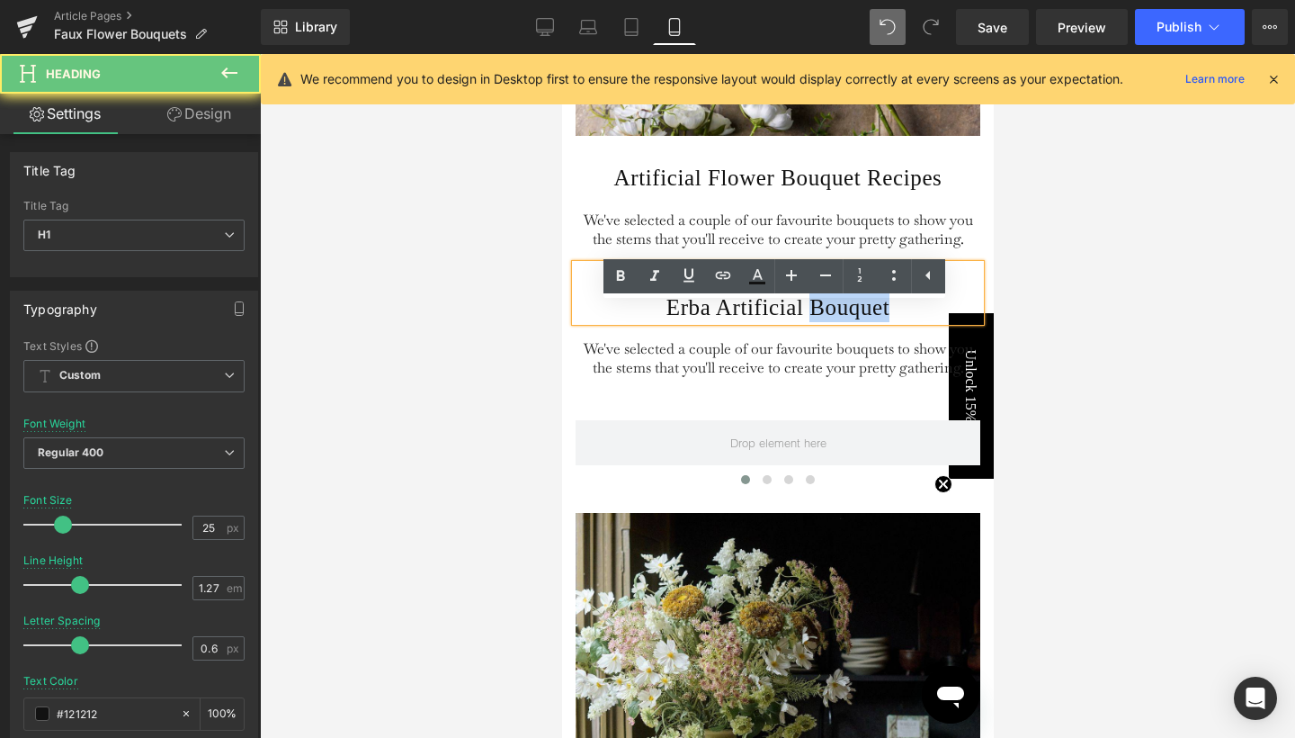
click at [804, 322] on h1 "Erba Artificial Bouquet" at bounding box center [777, 307] width 405 height 29
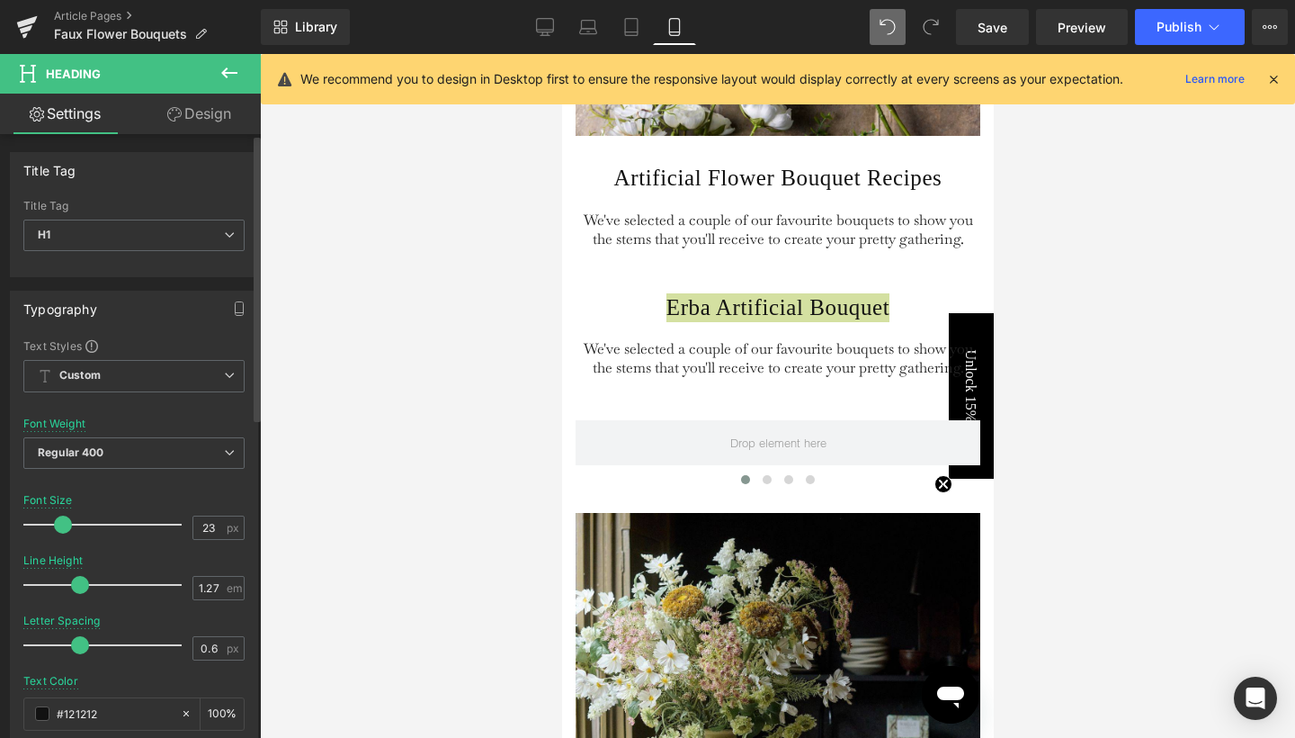
type input "20"
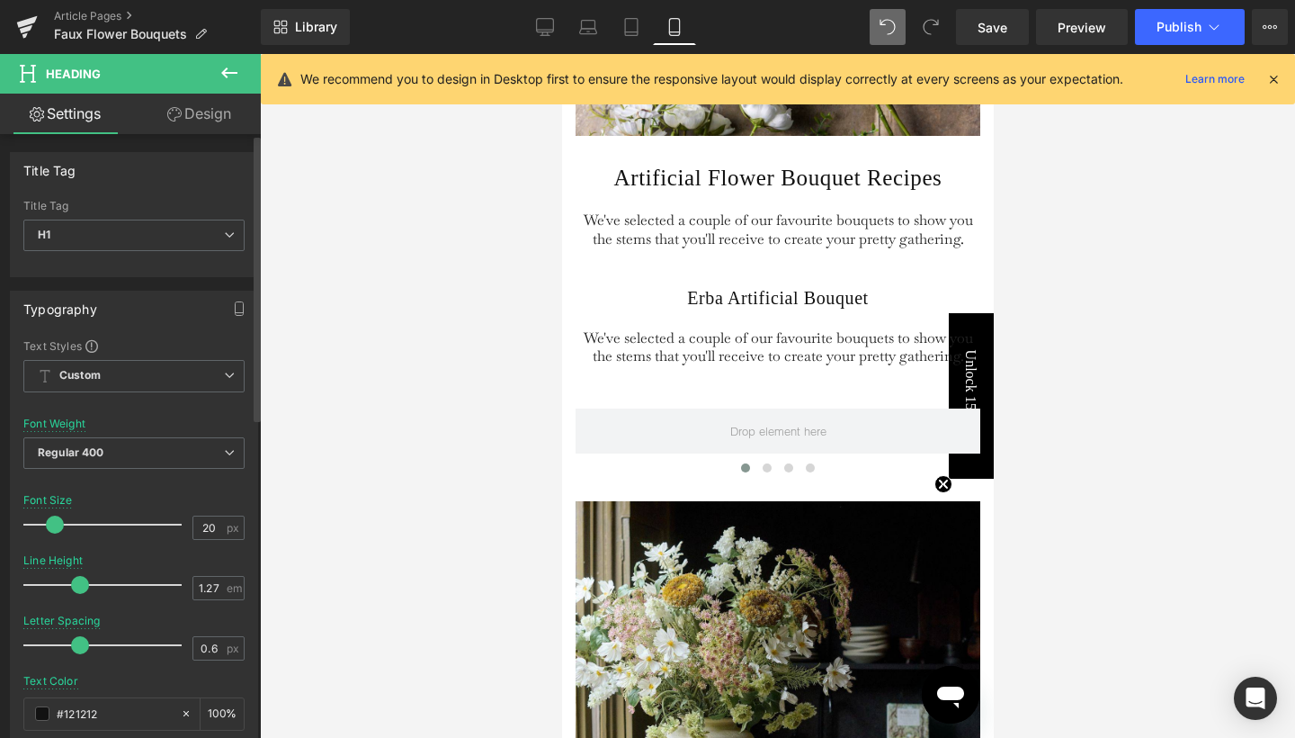
click at [55, 523] on span at bounding box center [55, 524] width 18 height 18
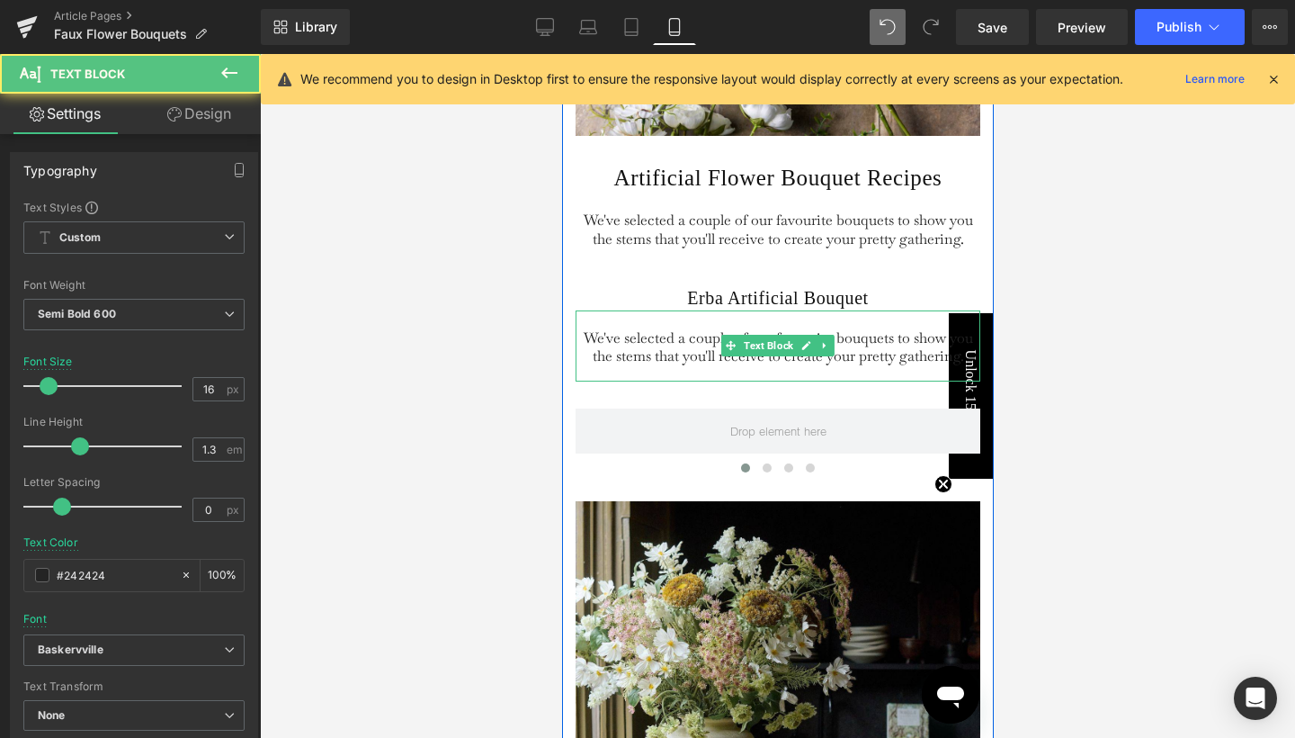
click at [661, 366] on span "We've selected a couple of our favourite bouquets to show you the stems that yo…" at bounding box center [777, 347] width 389 height 38
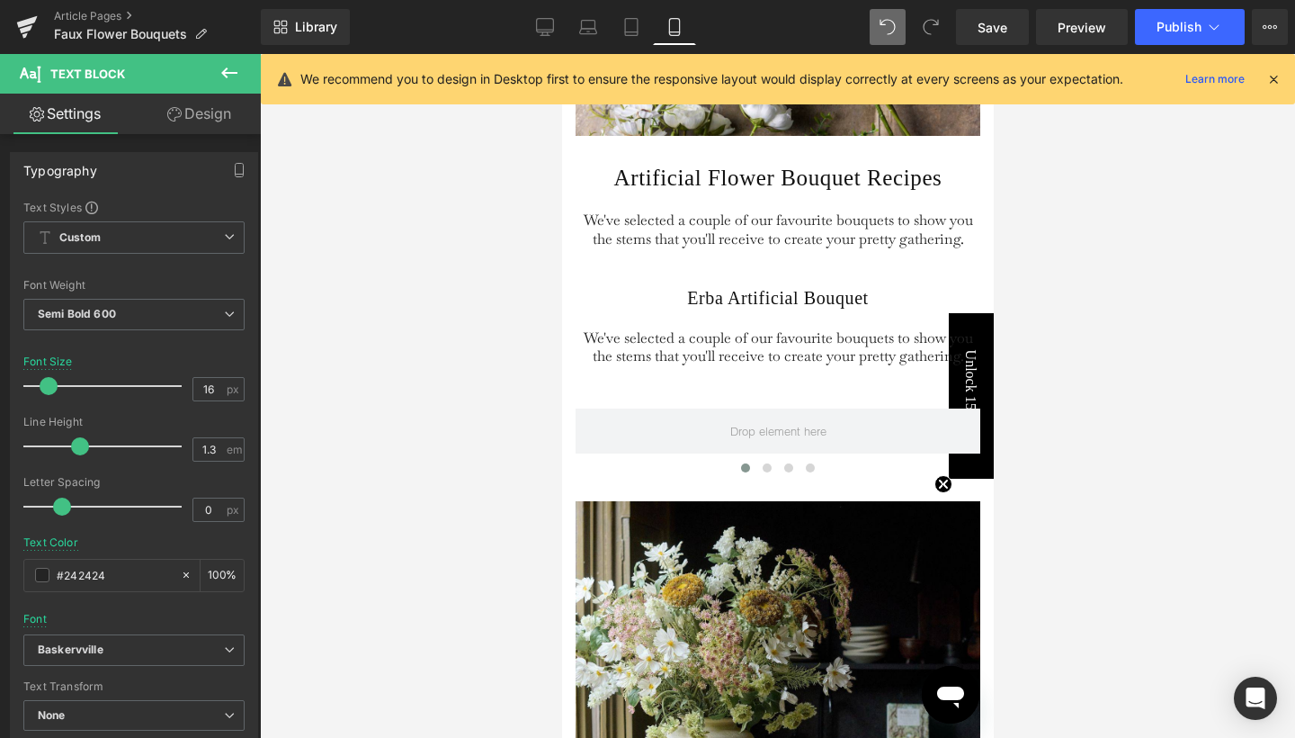
click at [232, 70] on icon at bounding box center [230, 73] width 22 height 22
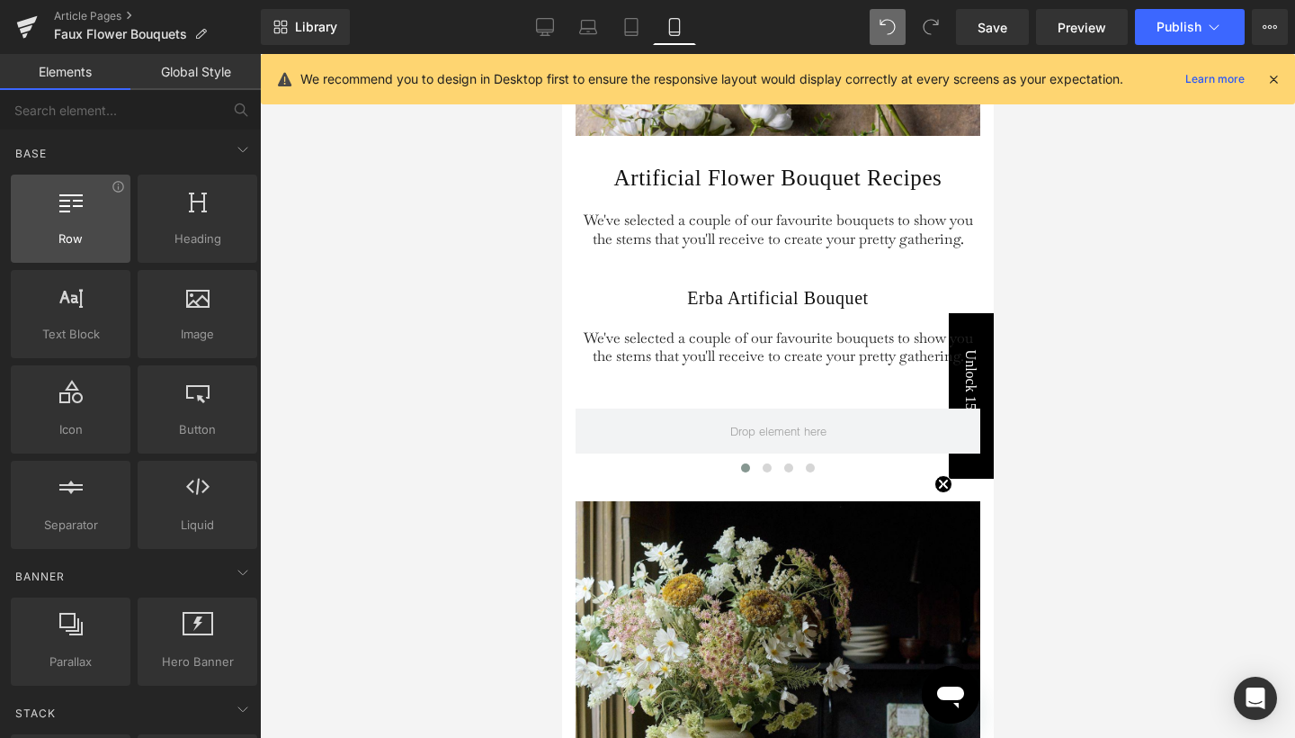
scroll to position [0, 0]
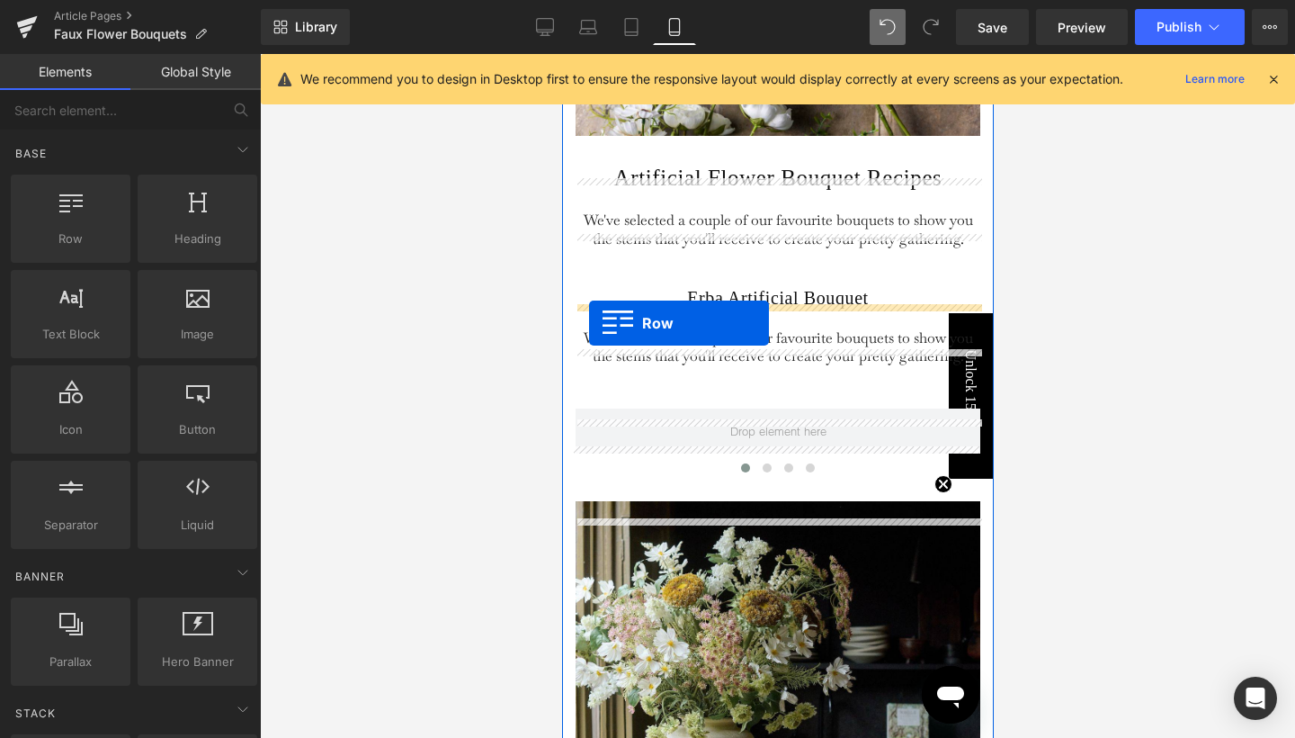
drag, startPoint x: 644, startPoint y: 282, endPoint x: 588, endPoint y: 323, distance: 69.4
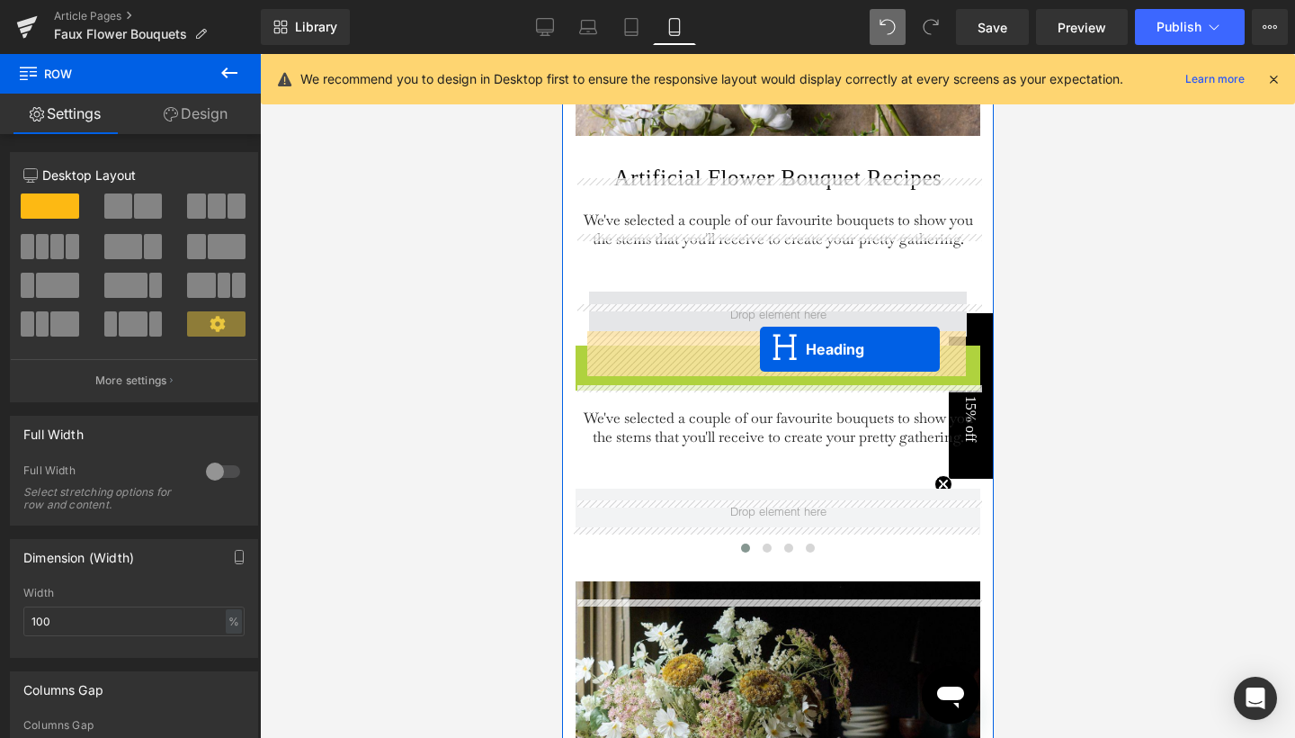
drag, startPoint x: 775, startPoint y: 401, endPoint x: 759, endPoint y: 349, distance: 54.6
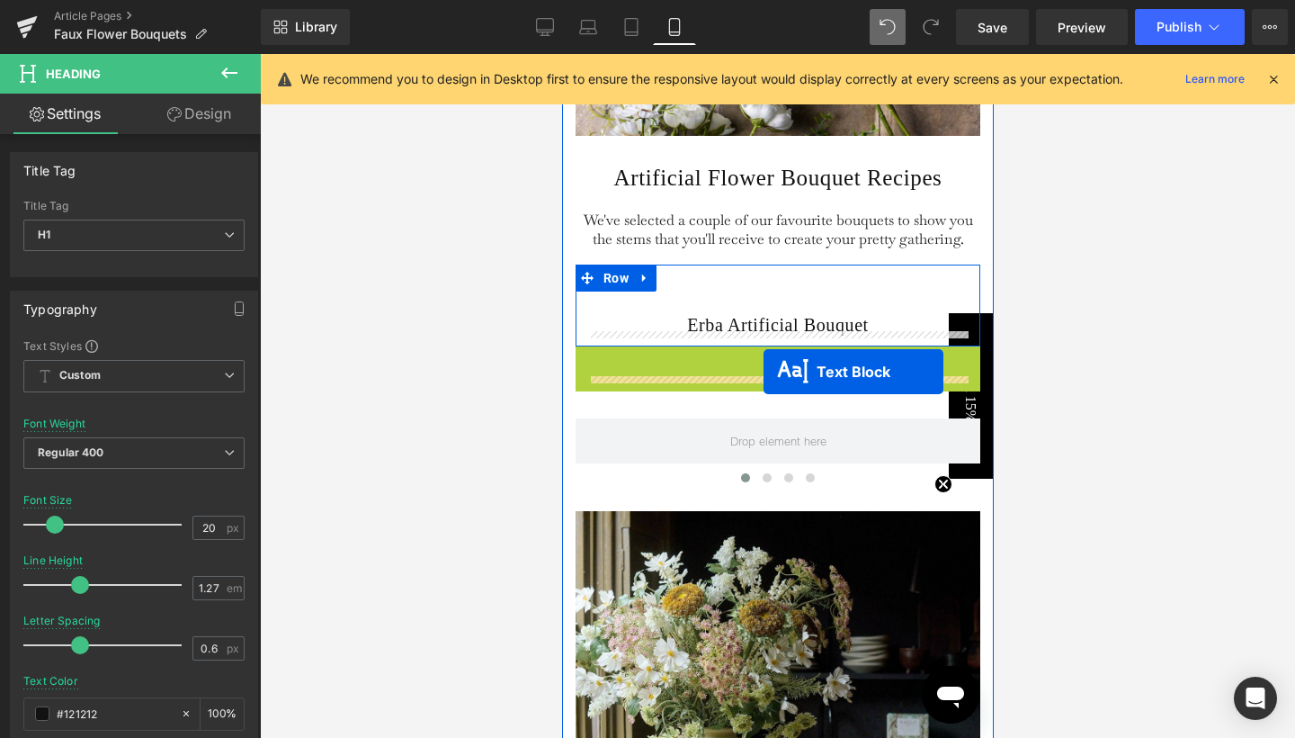
drag, startPoint x: 757, startPoint y: 425, endPoint x: 763, endPoint y: 371, distance: 53.3
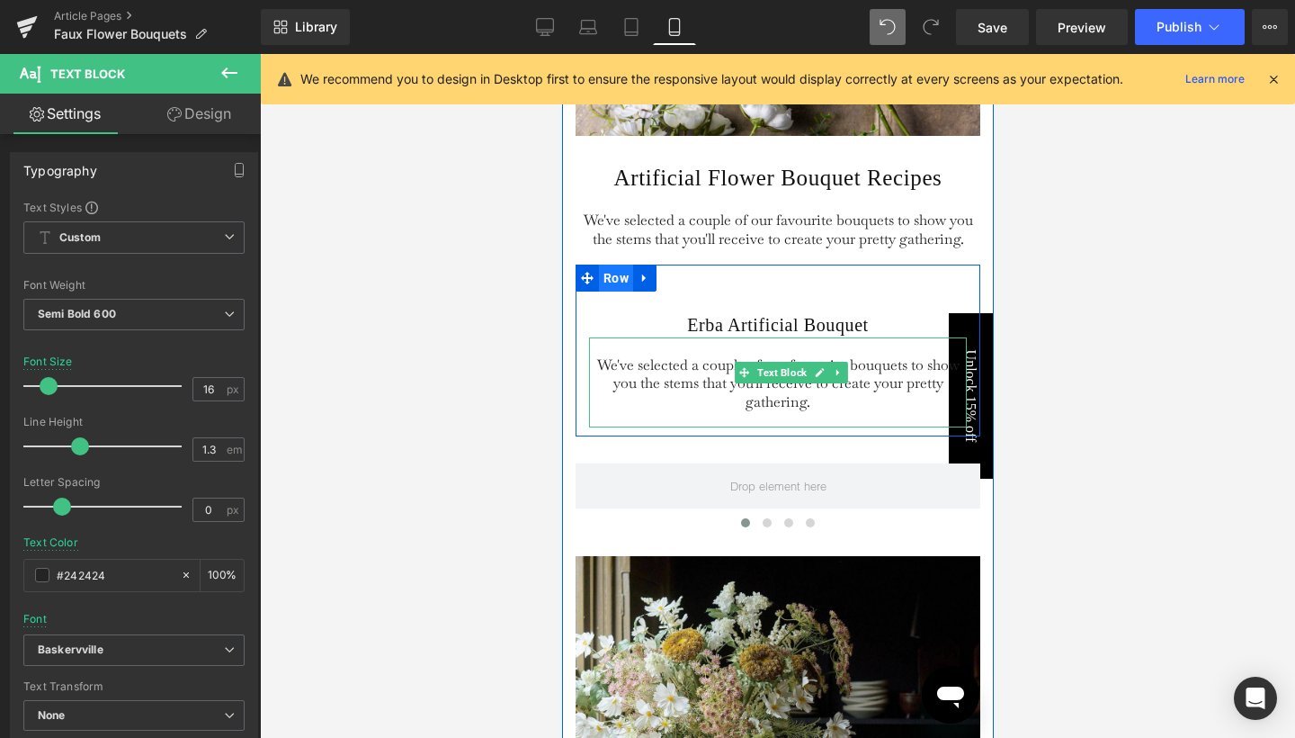
click at [609, 291] on span "Row" at bounding box center [615, 277] width 34 height 27
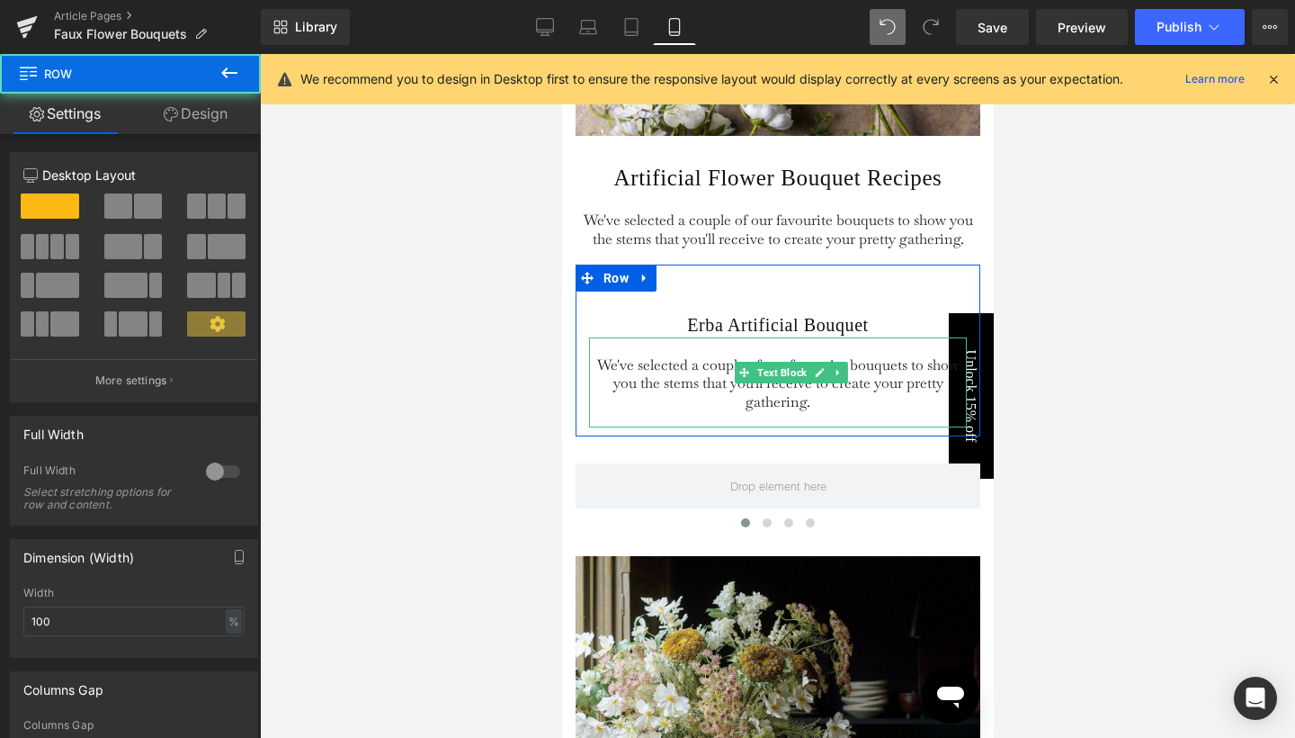
click at [196, 129] on link "Design" at bounding box center [195, 114] width 130 height 40
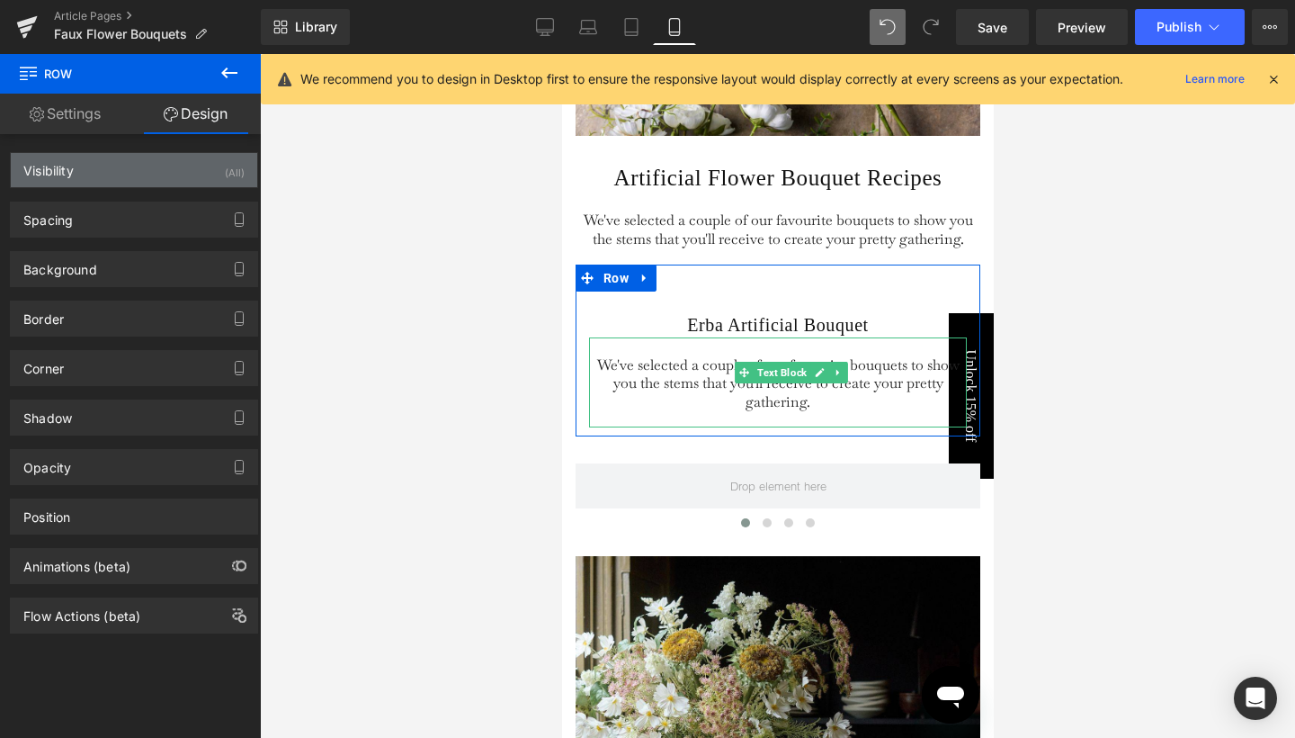
click at [192, 175] on div "Visibility (All)" at bounding box center [134, 170] width 246 height 34
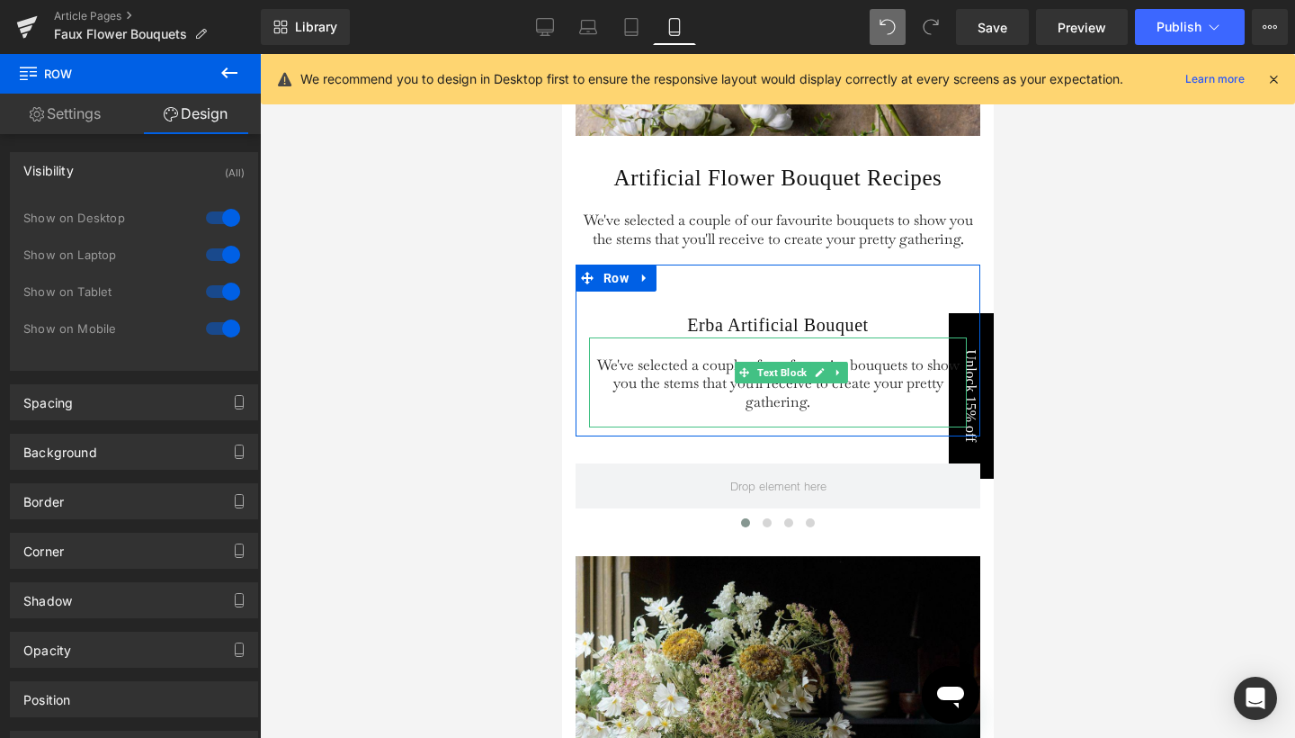
click at [226, 284] on div at bounding box center [222, 291] width 43 height 29
click at [226, 247] on div at bounding box center [222, 254] width 43 height 29
click at [226, 228] on div at bounding box center [222, 217] width 43 height 29
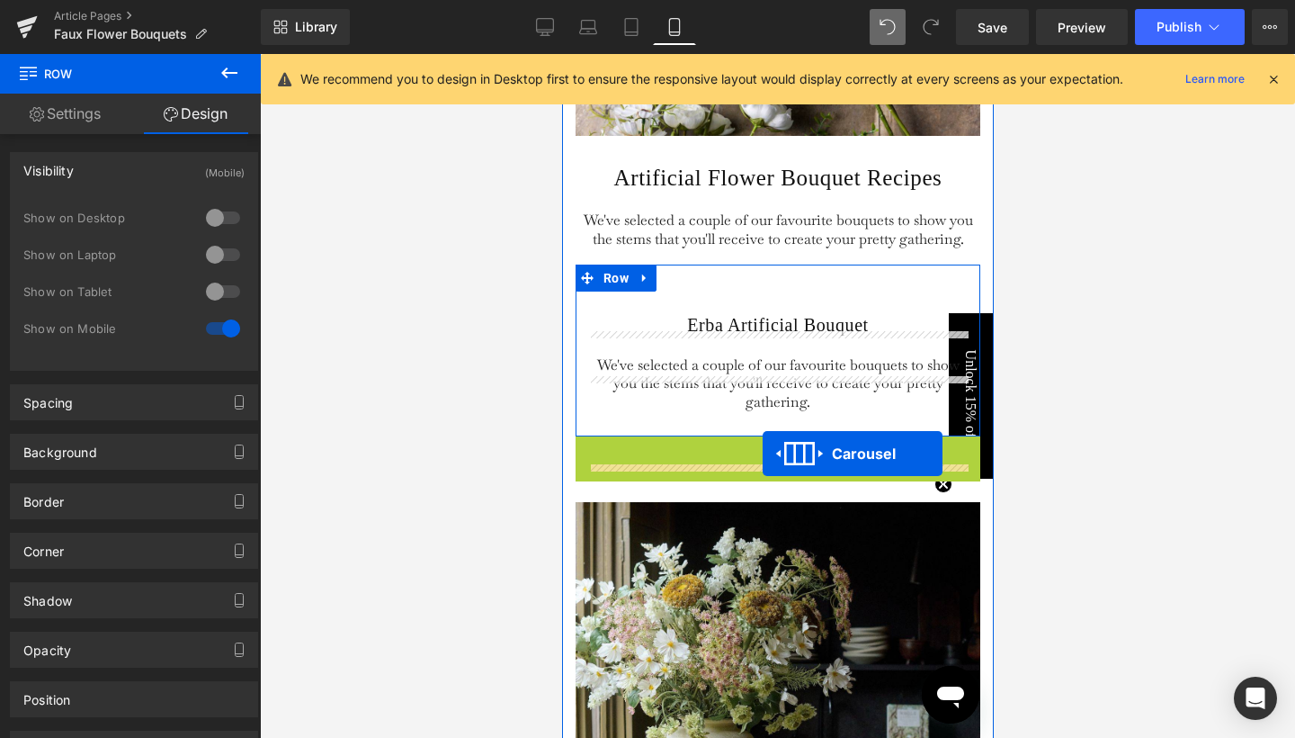
drag, startPoint x: 766, startPoint y: 487, endPoint x: 762, endPoint y: 453, distance: 33.6
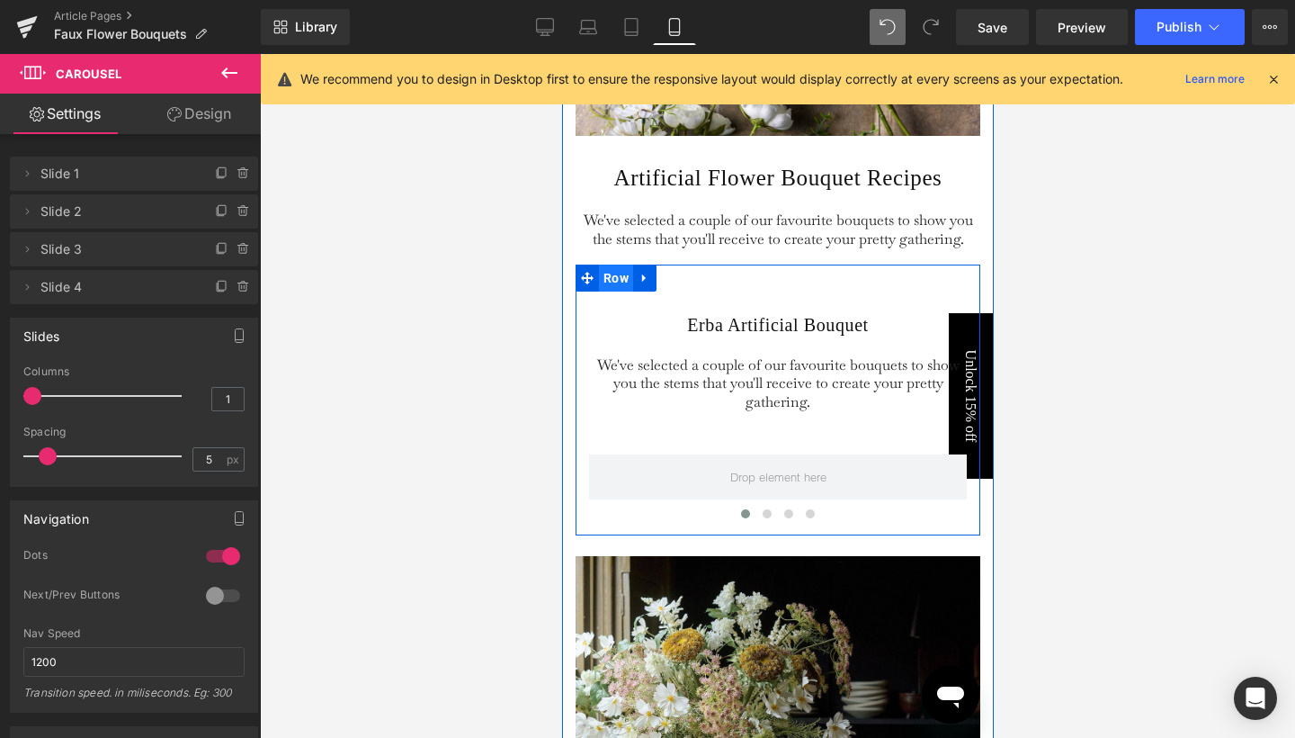
click at [613, 291] on span "Row" at bounding box center [615, 277] width 34 height 27
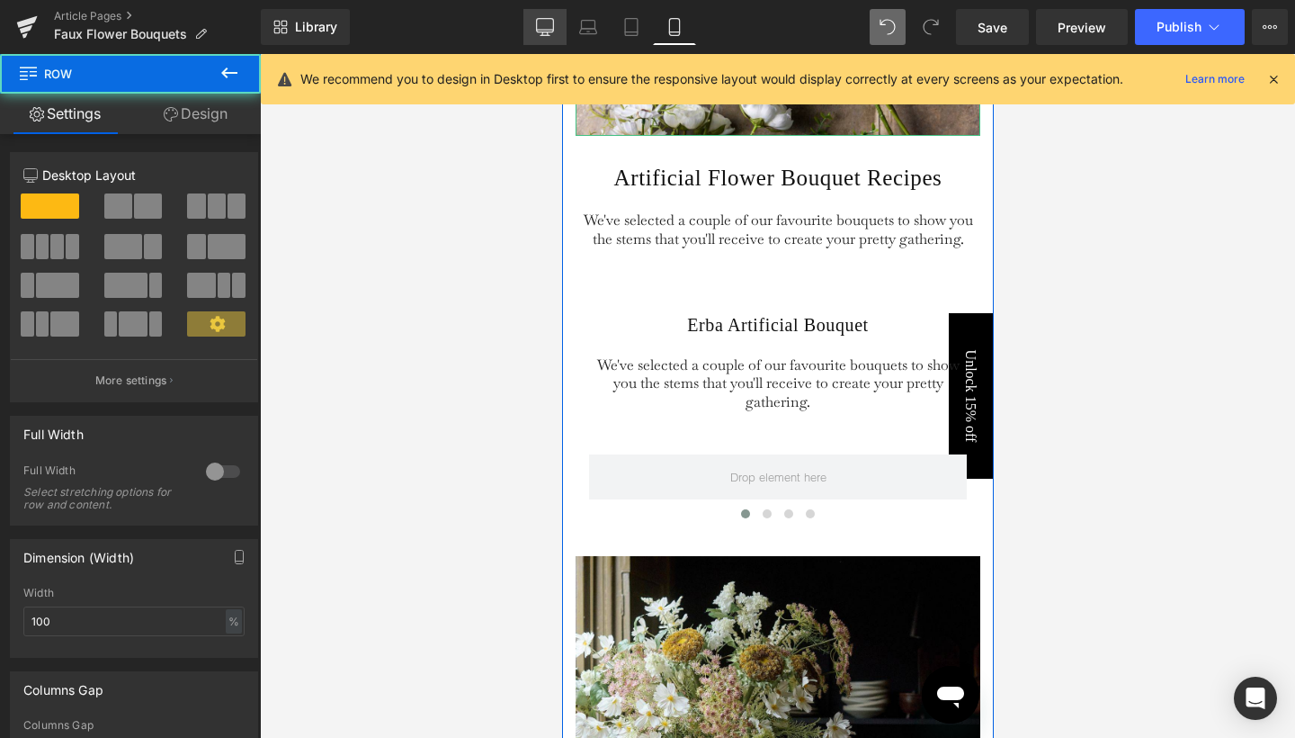
click at [549, 31] on icon at bounding box center [545, 27] width 18 height 18
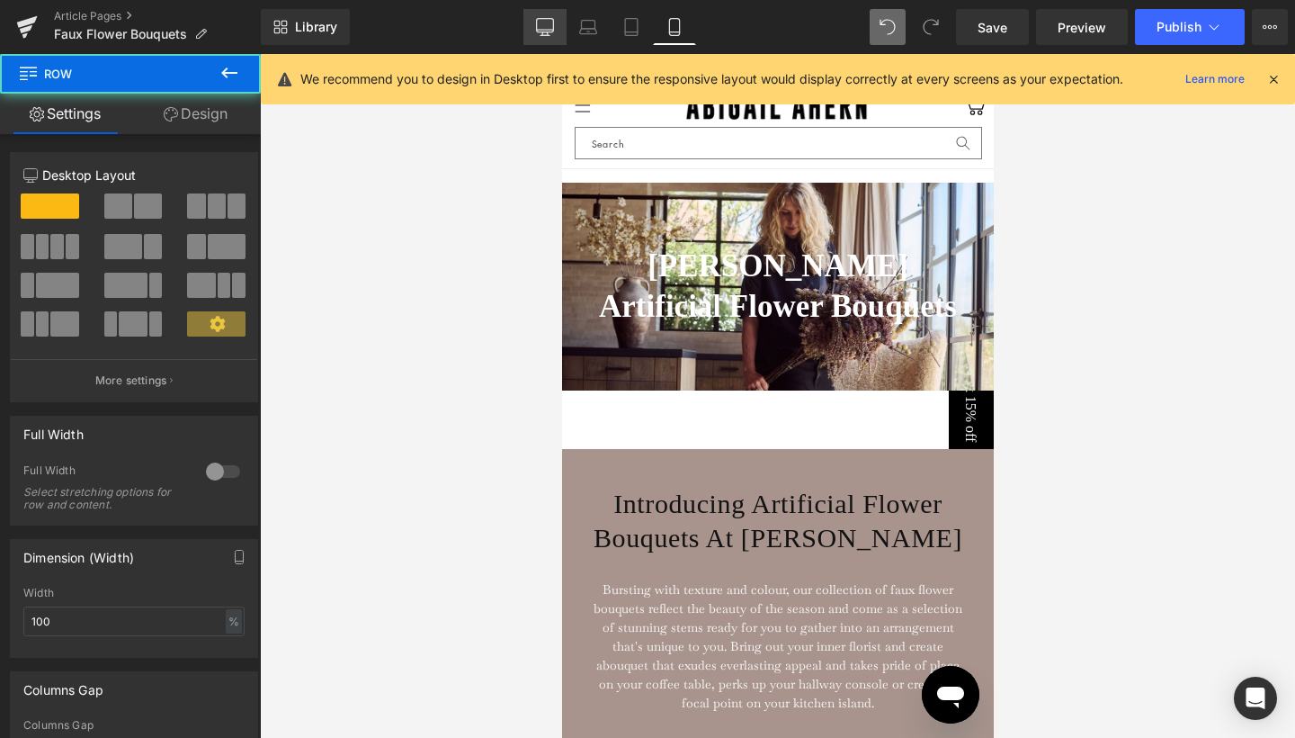
type input "1200"
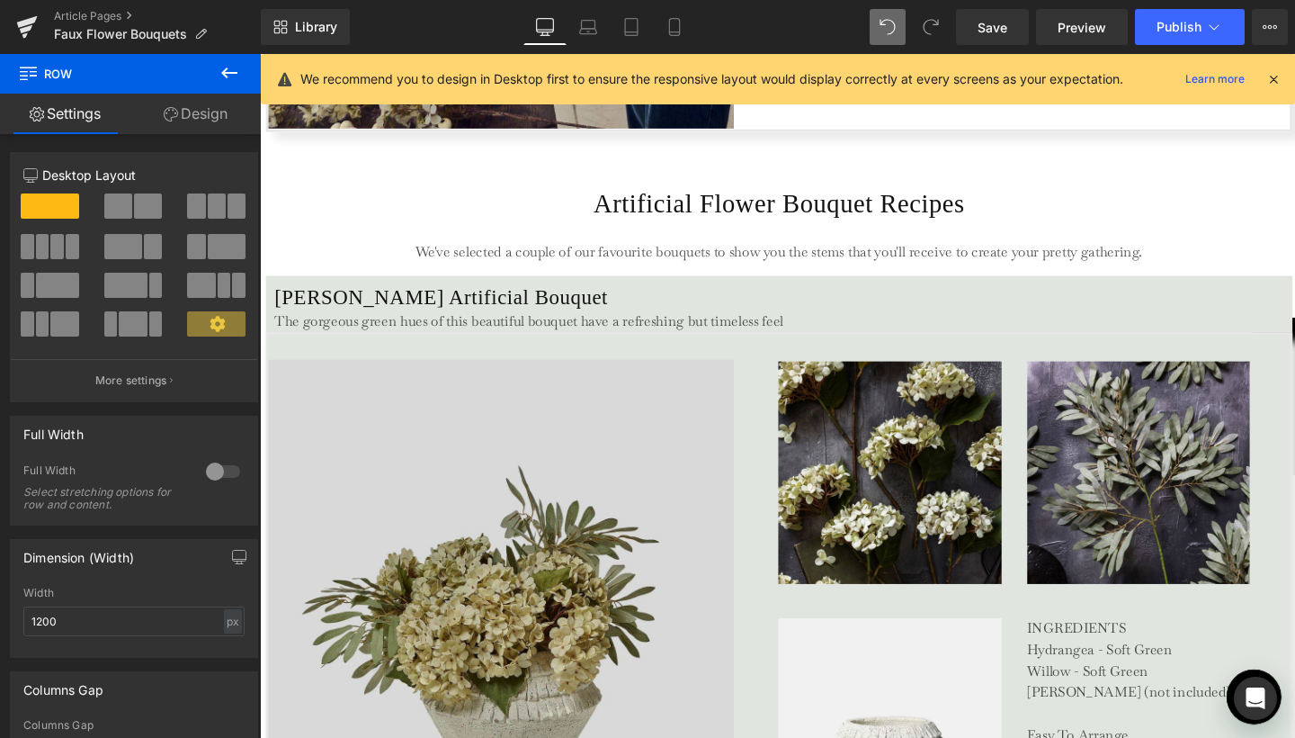
scroll to position [3209, 0]
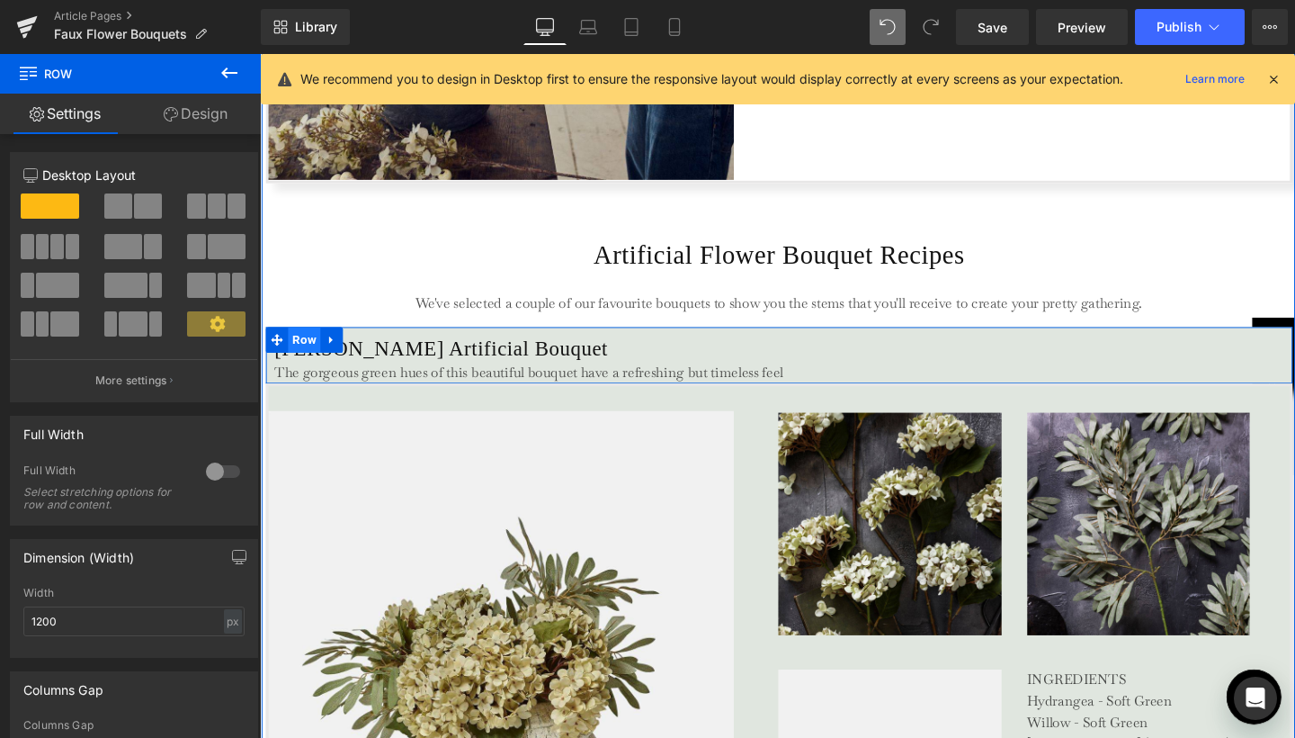
click at [296, 353] on span "Row" at bounding box center [307, 354] width 34 height 27
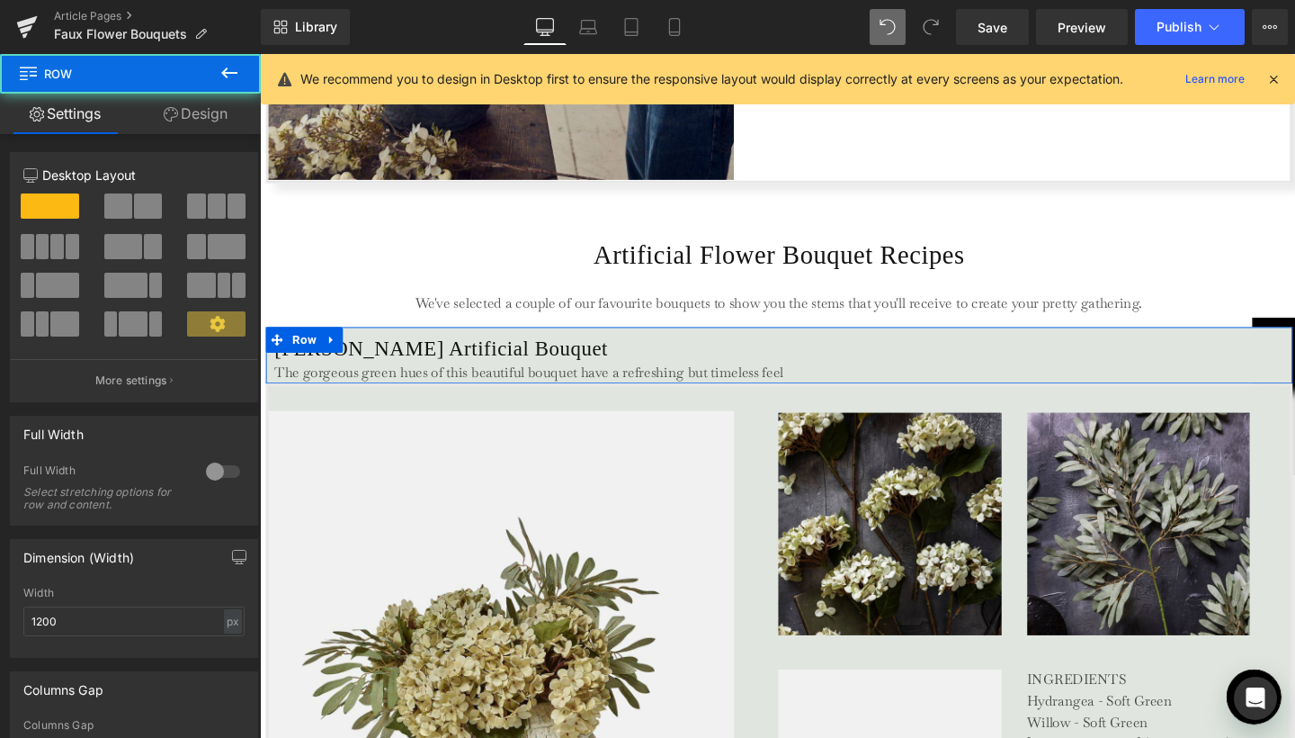
click at [195, 115] on link "Design" at bounding box center [195, 114] width 130 height 40
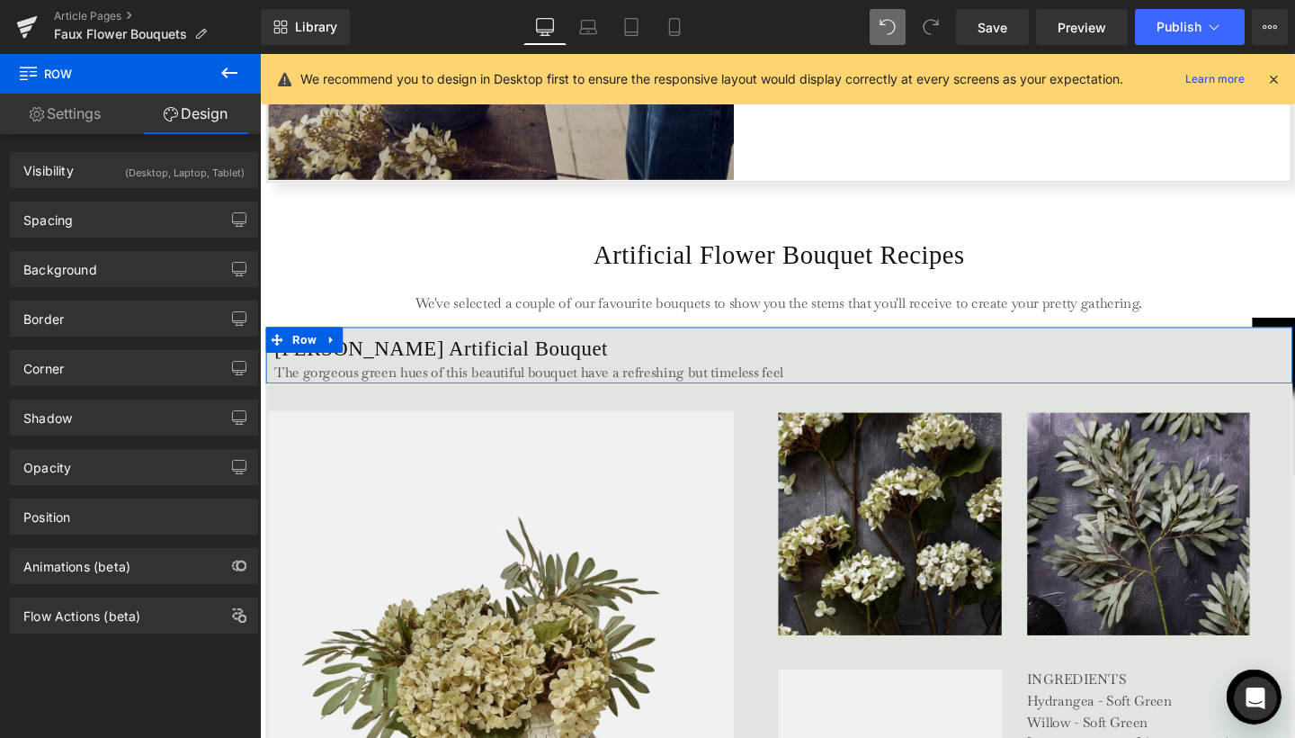
click at [112, 250] on div "Background Color & Image color rgba(224, 230, 223, 1) Color #e0e6df 100 % Image…" at bounding box center [134, 261] width 269 height 49
click at [104, 276] on div "Background" at bounding box center [134, 269] width 246 height 34
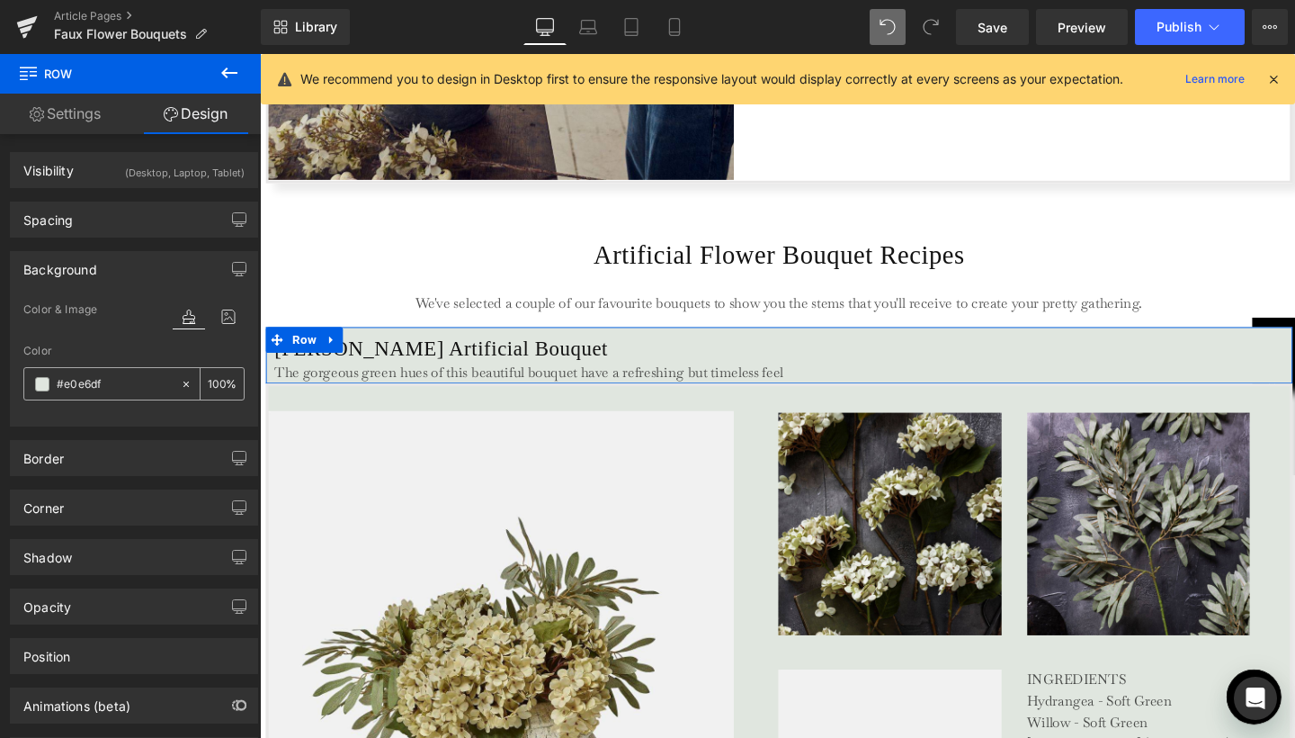
click at [83, 378] on input "#e0e6df" at bounding box center [114, 384] width 115 height 20
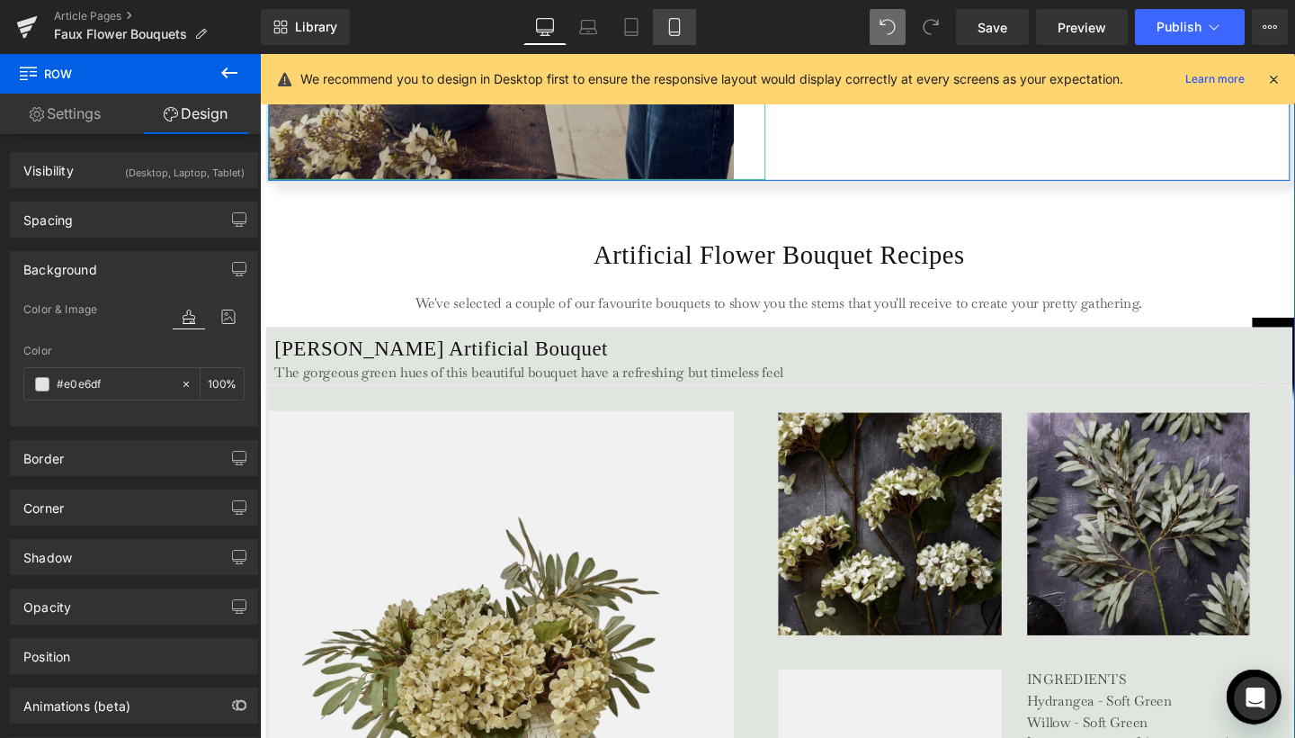
click at [679, 30] on icon at bounding box center [674, 27] width 10 height 17
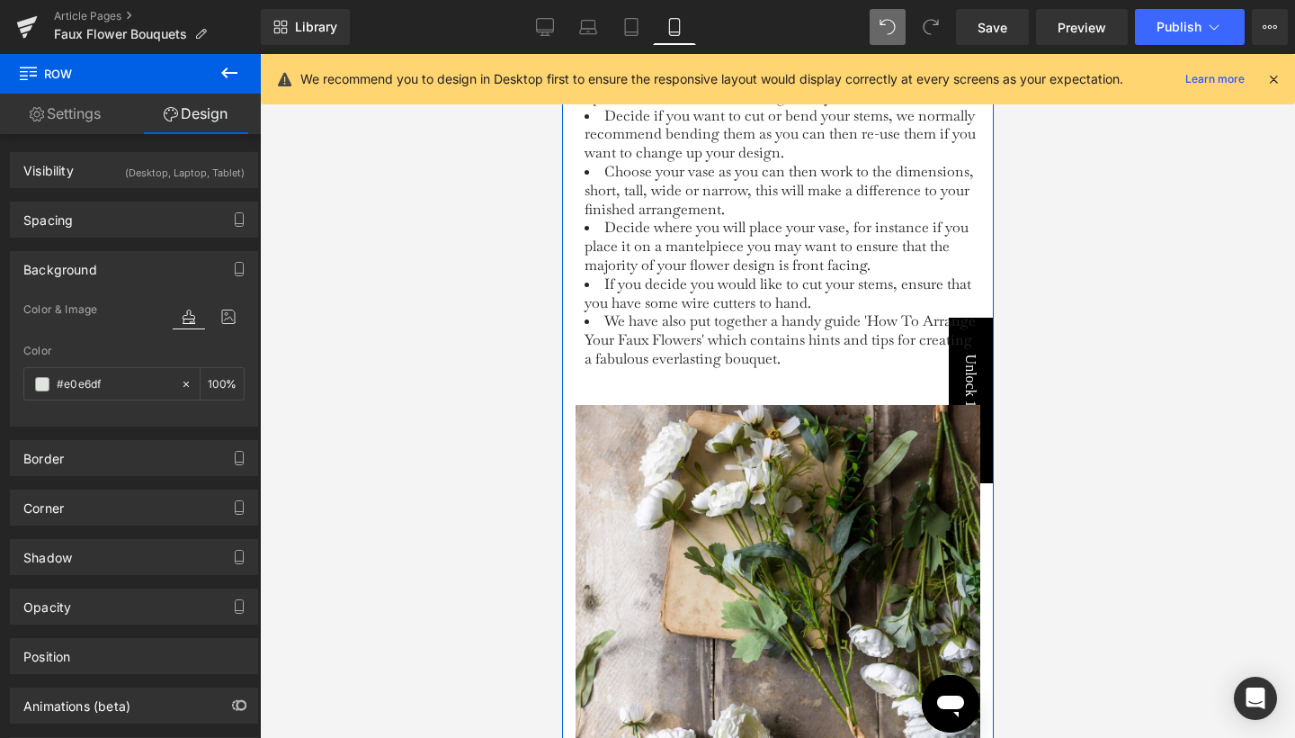
type input "100"
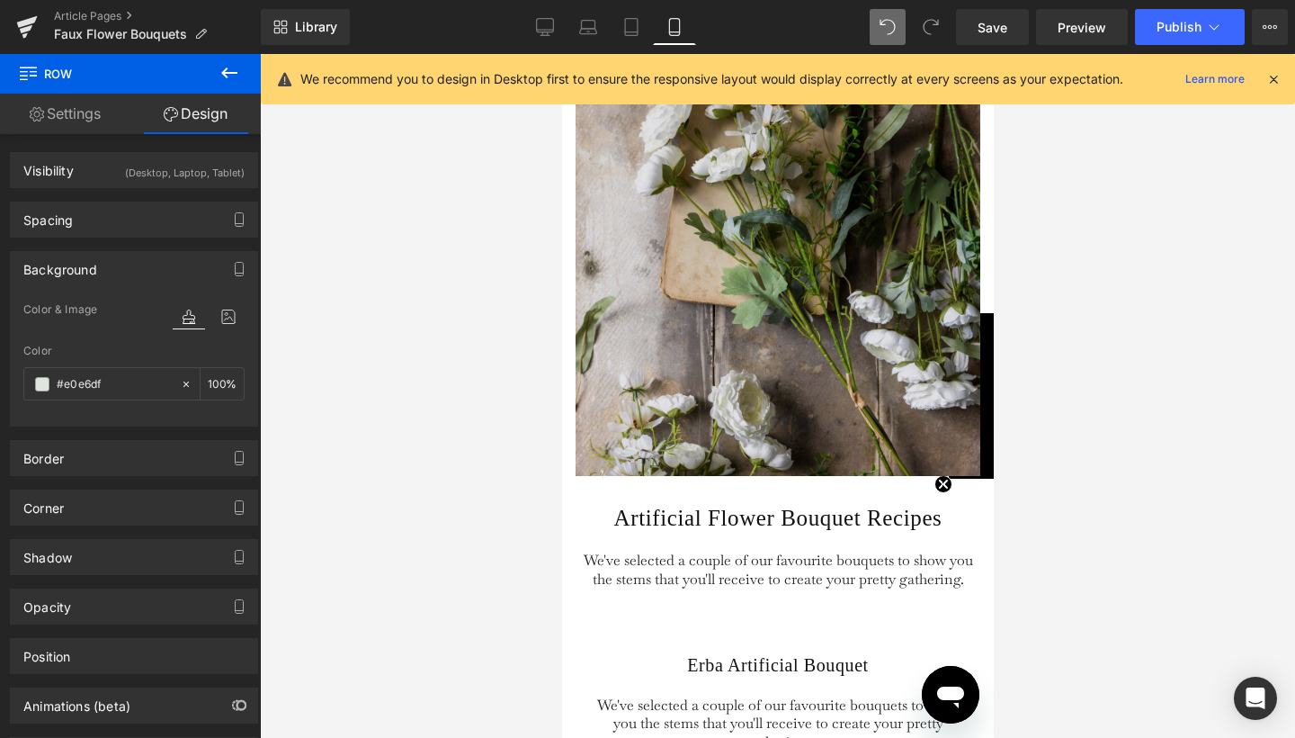
scroll to position [3822, 0]
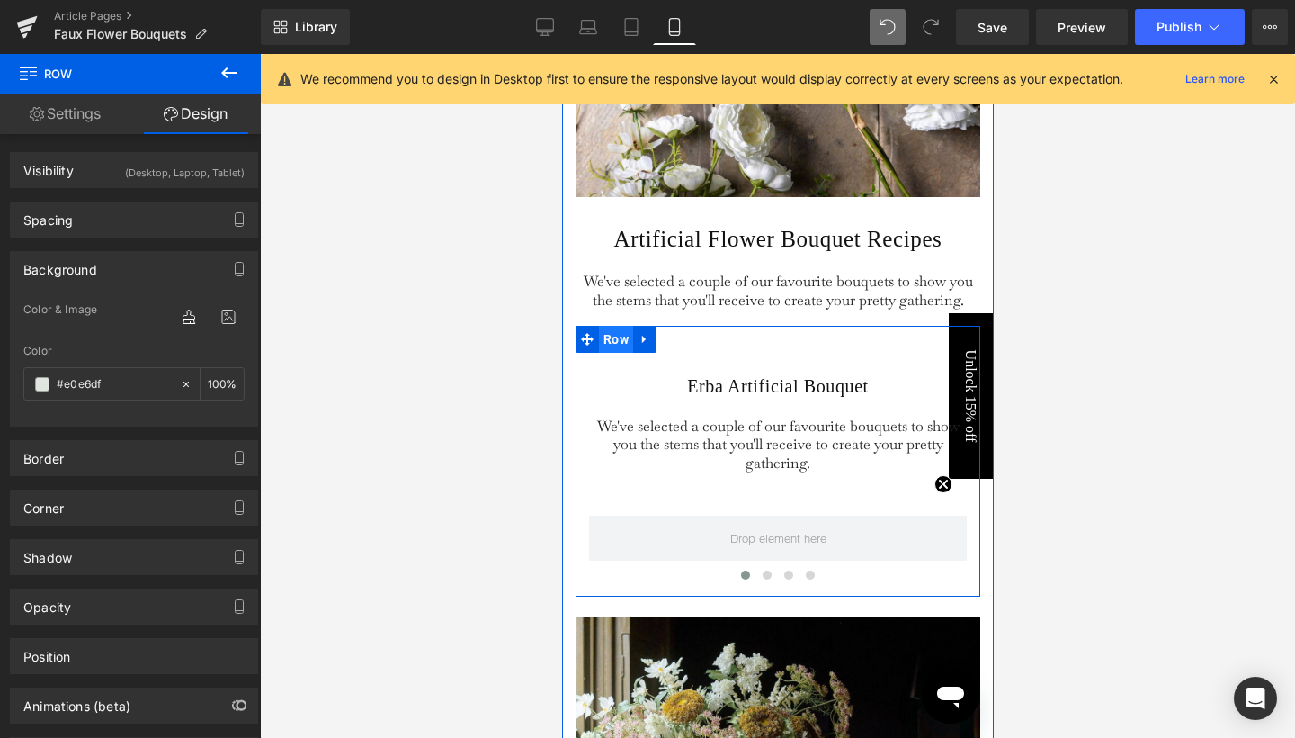
click at [612, 353] on span "Row" at bounding box center [615, 339] width 34 height 27
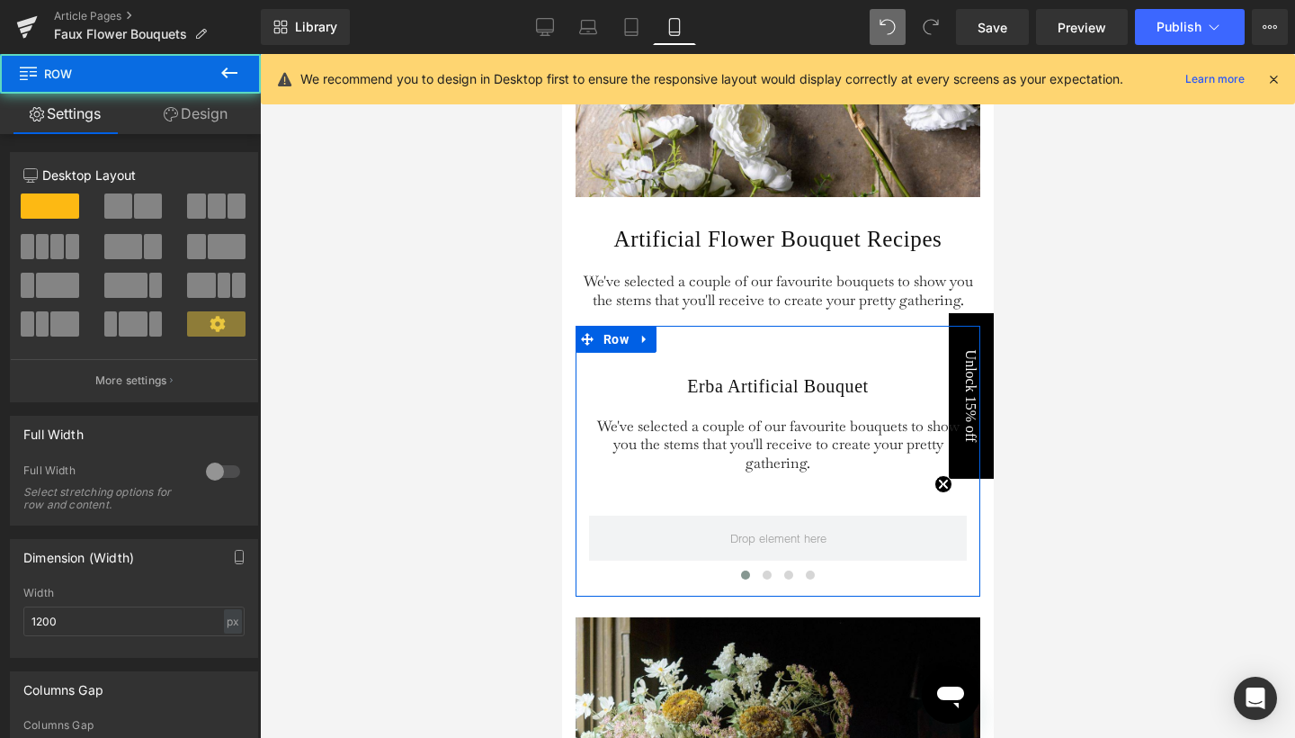
click at [206, 107] on link "Design" at bounding box center [195, 114] width 130 height 40
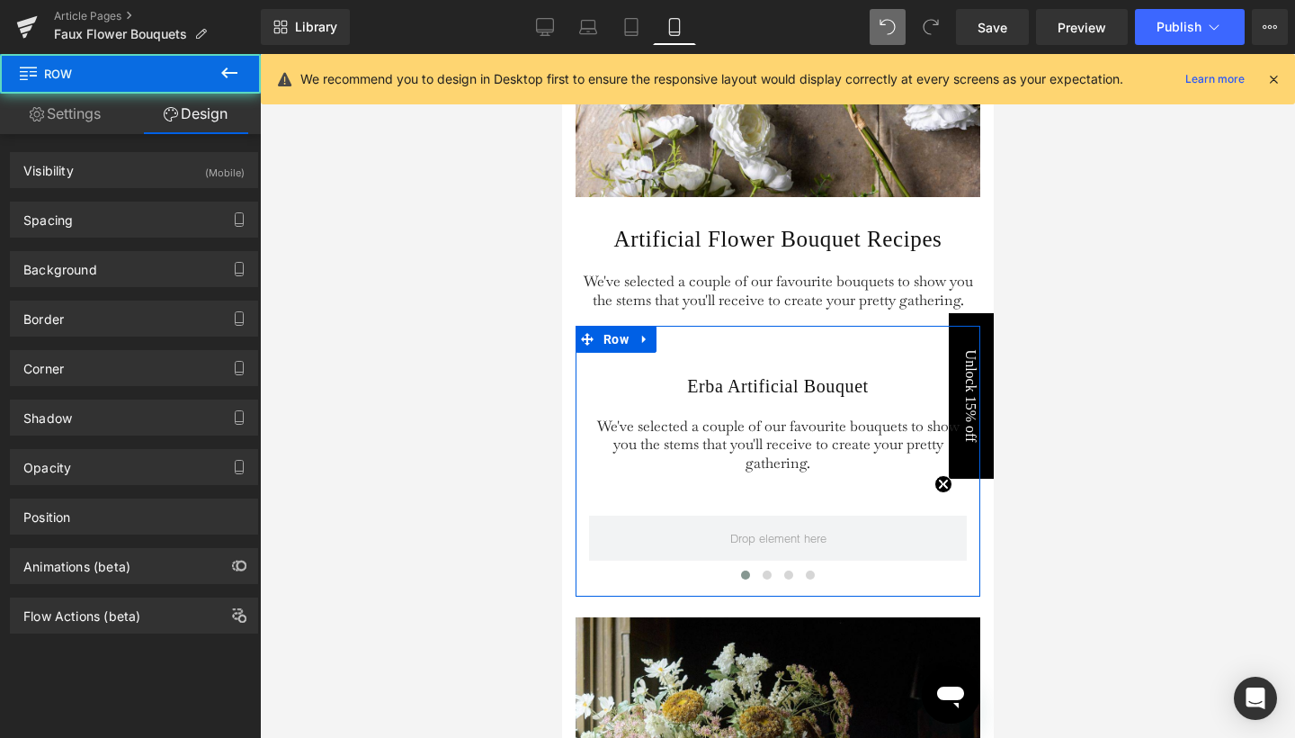
type input "transparent"
type input "0"
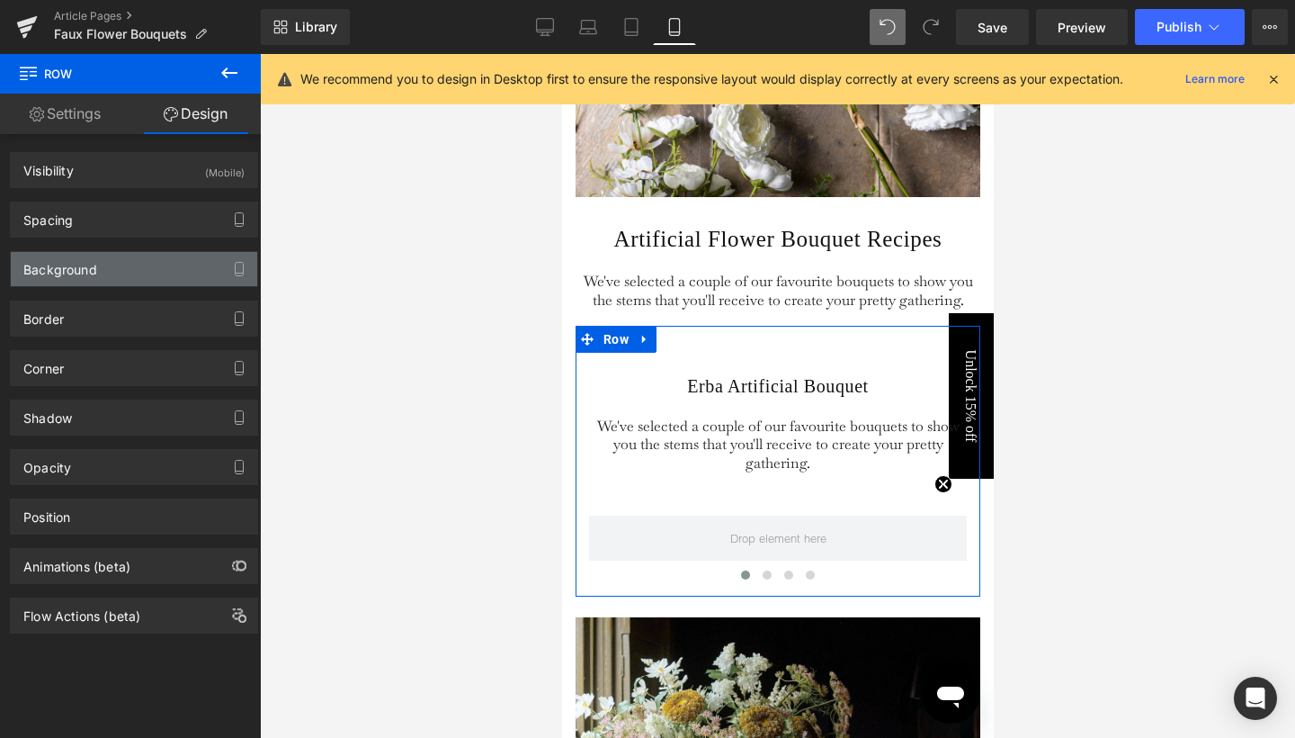
click at [115, 261] on div "Background" at bounding box center [134, 269] width 246 height 34
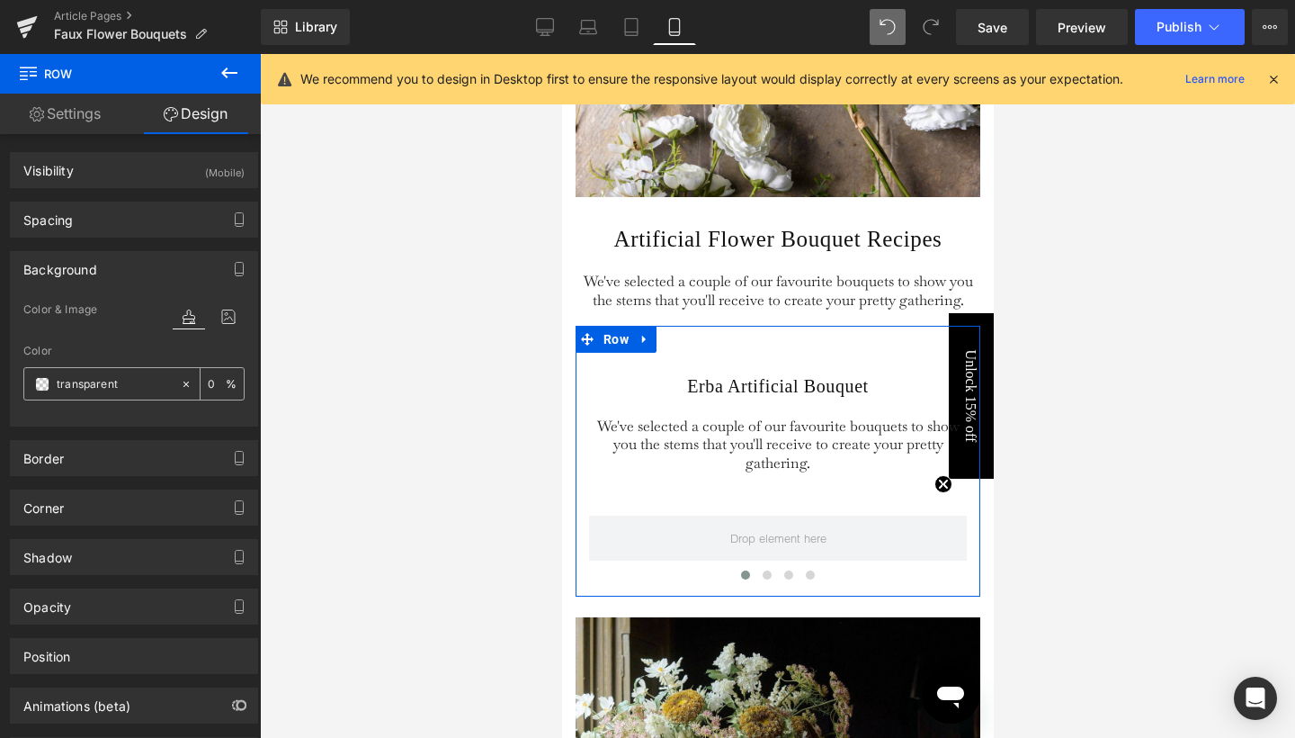
click at [99, 387] on input "transparent" at bounding box center [114, 384] width 115 height 20
paste input "#e0e6df"
type input "#e0e6df"
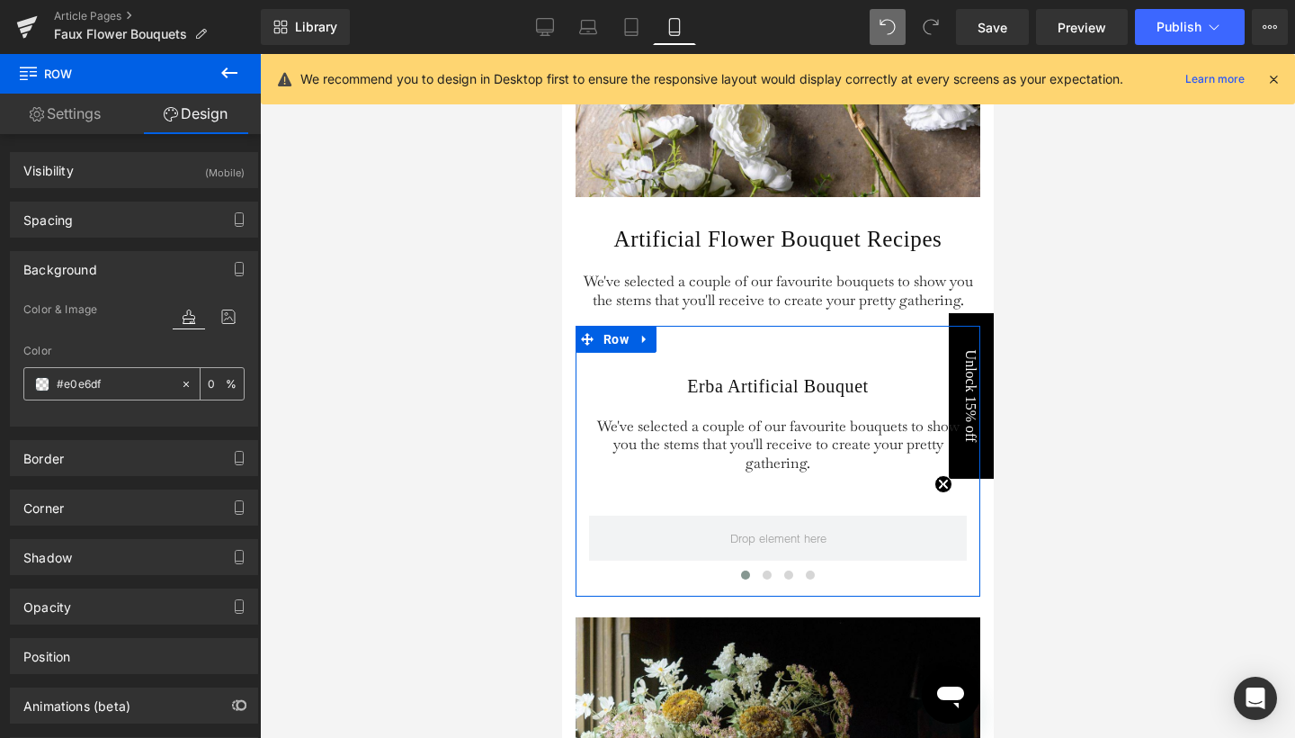
type input "100"
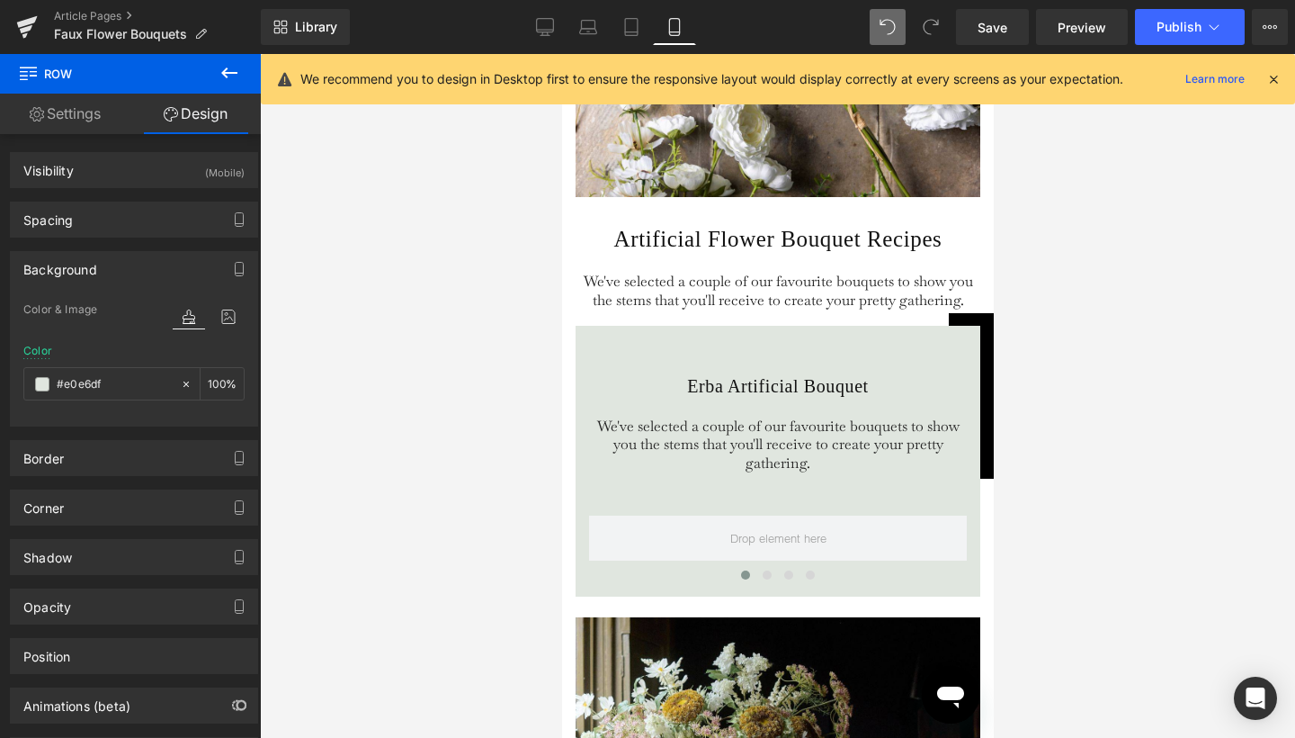
click at [1187, 362] on div at bounding box center [777, 396] width 1035 height 684
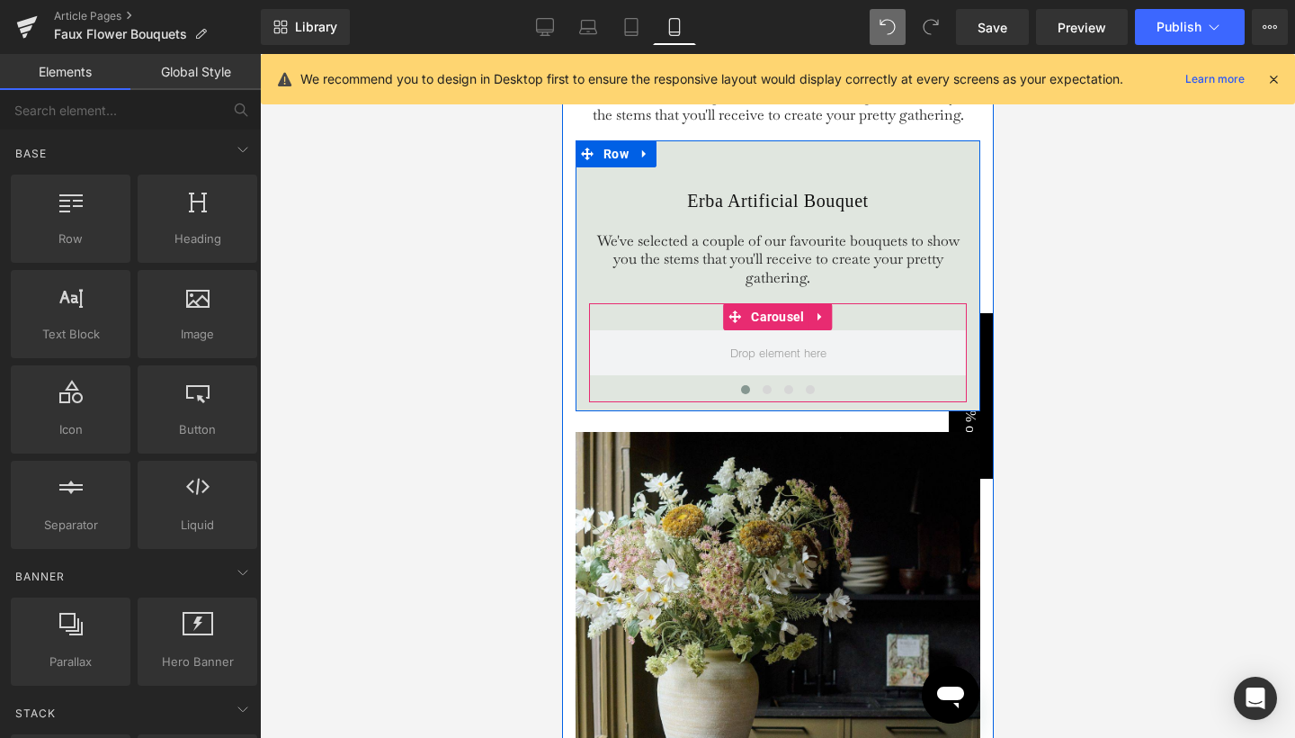
scroll to position [4012, 0]
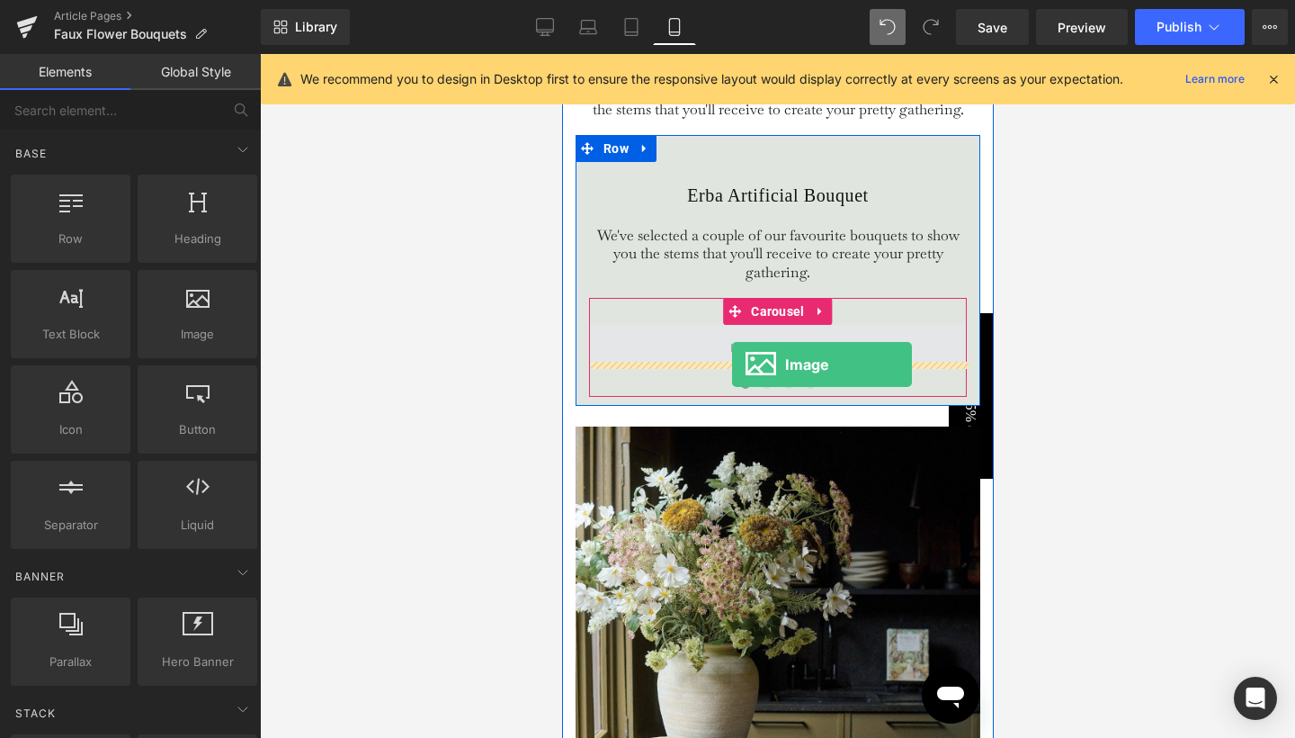
drag, startPoint x: 761, startPoint y: 380, endPoint x: 731, endPoint y: 364, distance: 33.8
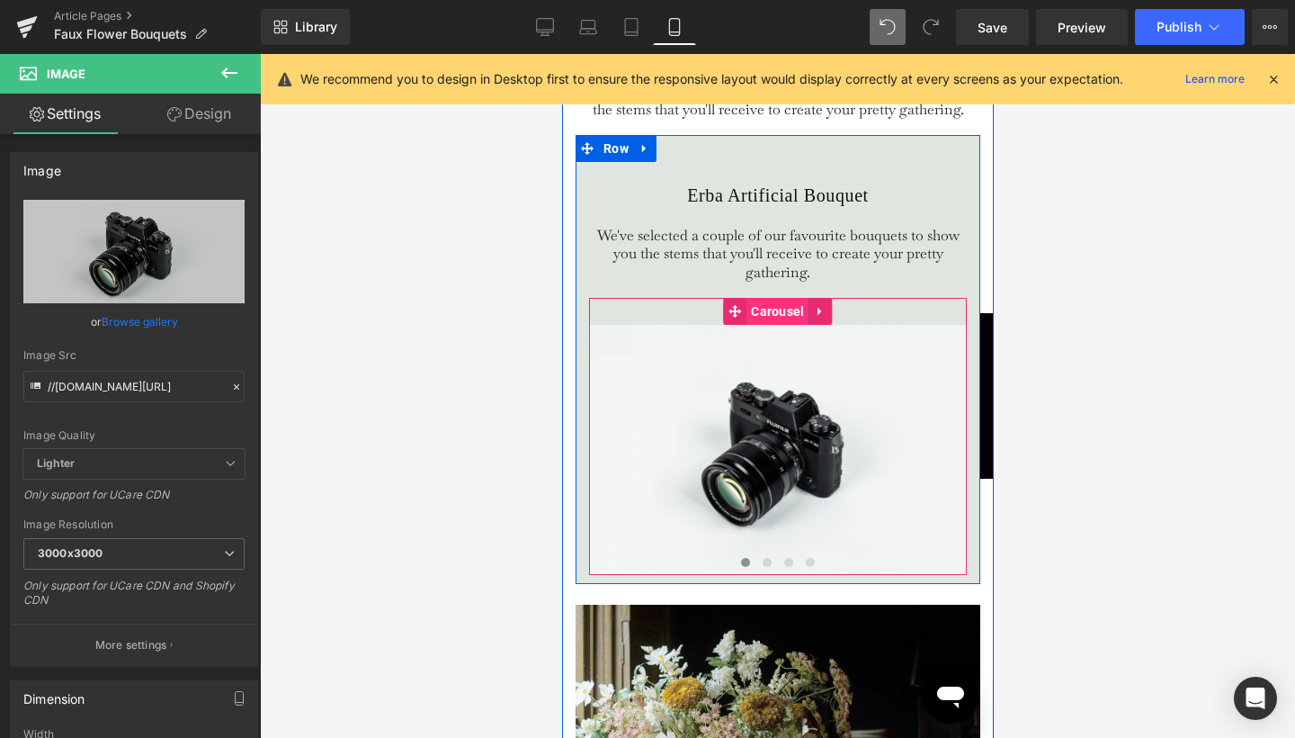
click at [777, 325] on span "Carousel" at bounding box center [777, 311] width 62 height 27
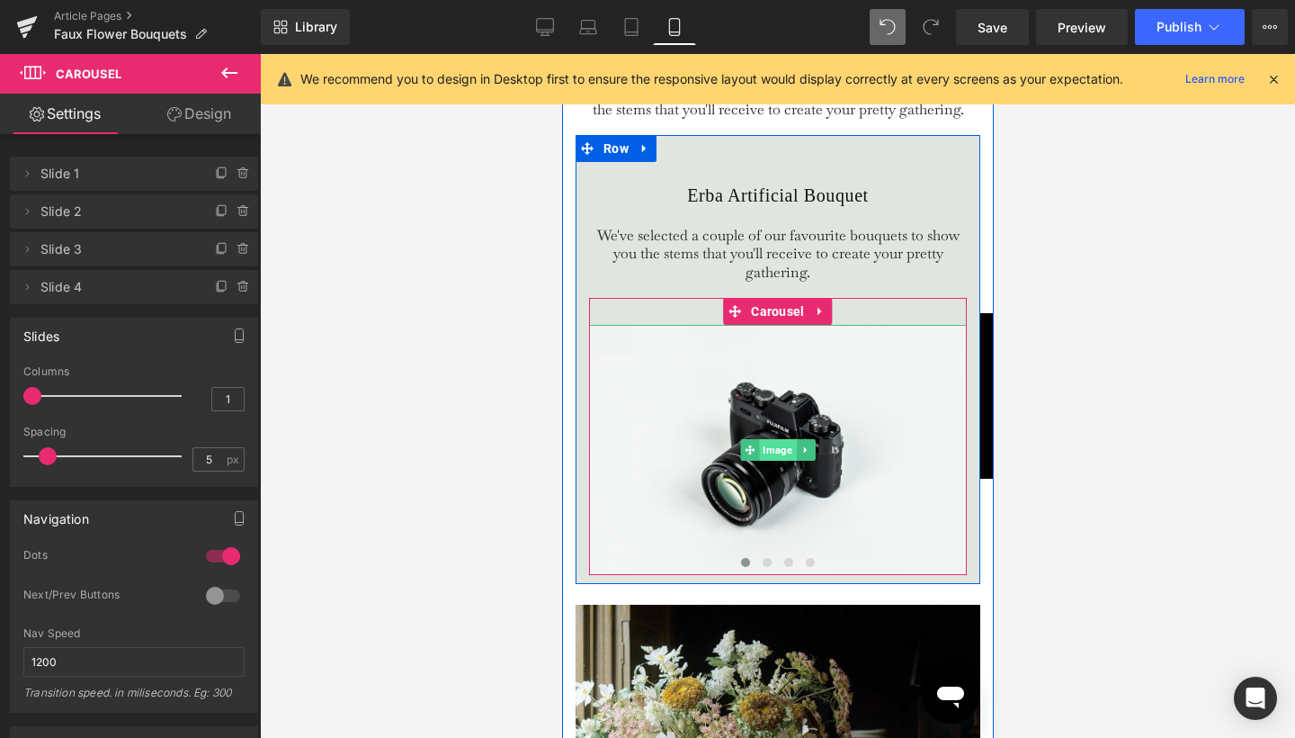
click at [773, 461] on span "Image" at bounding box center [776, 450] width 37 height 22
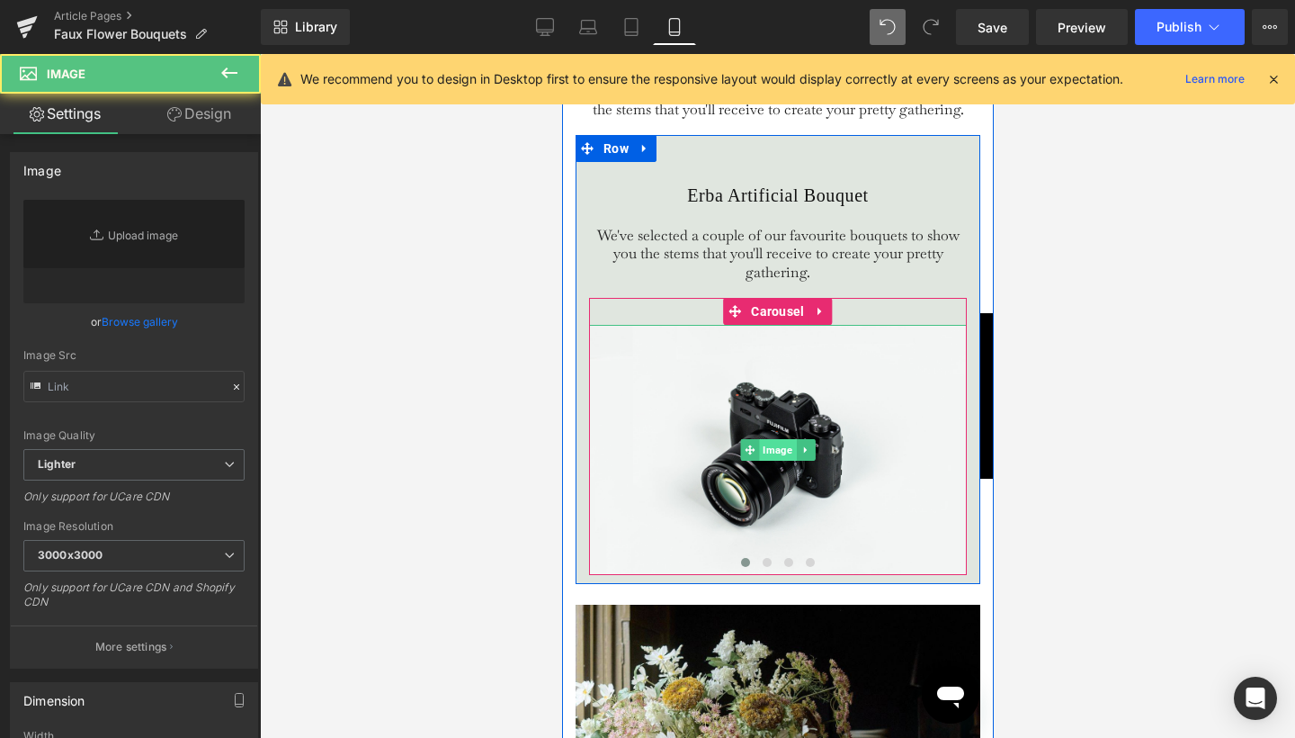
type input "//d1um8515vdn9kb.cloudfront.net/images/parallax.jpg"
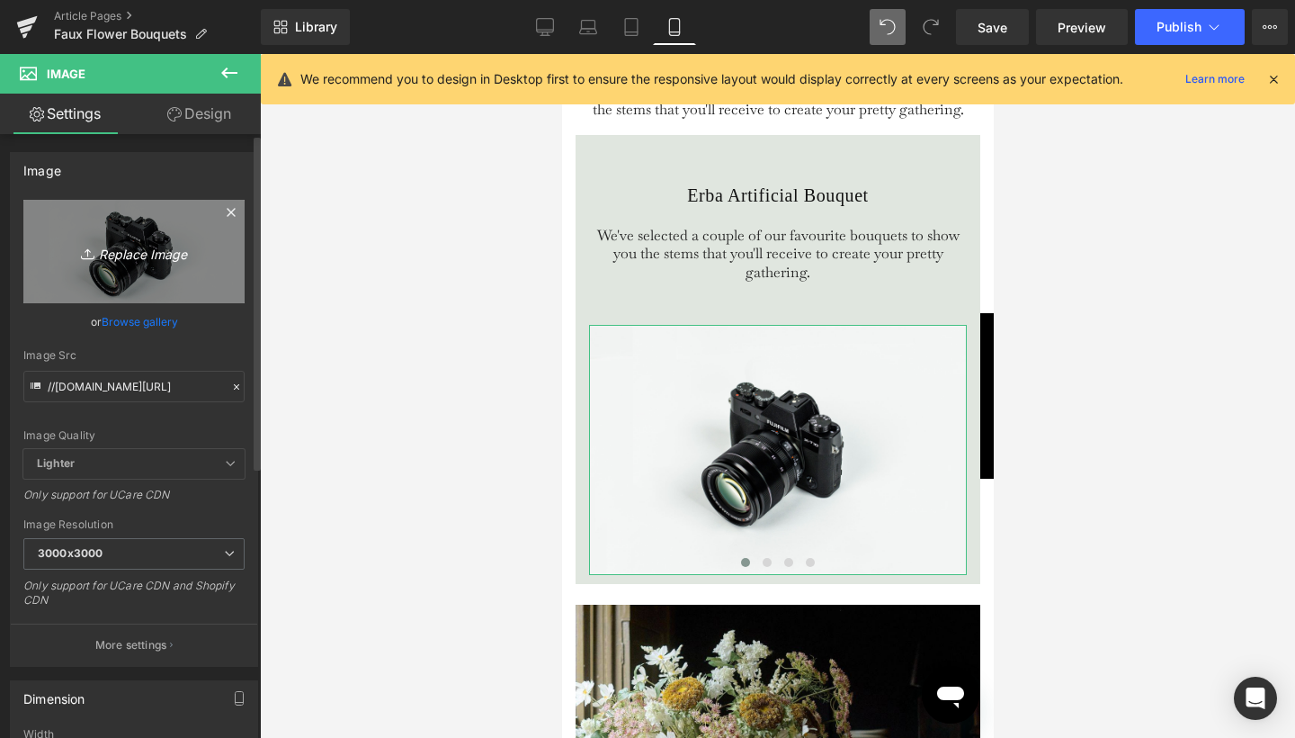
click at [148, 246] on icon "Replace Image" at bounding box center [134, 251] width 144 height 22
type input "C:\fakepath\blog pics square-86.jpg"
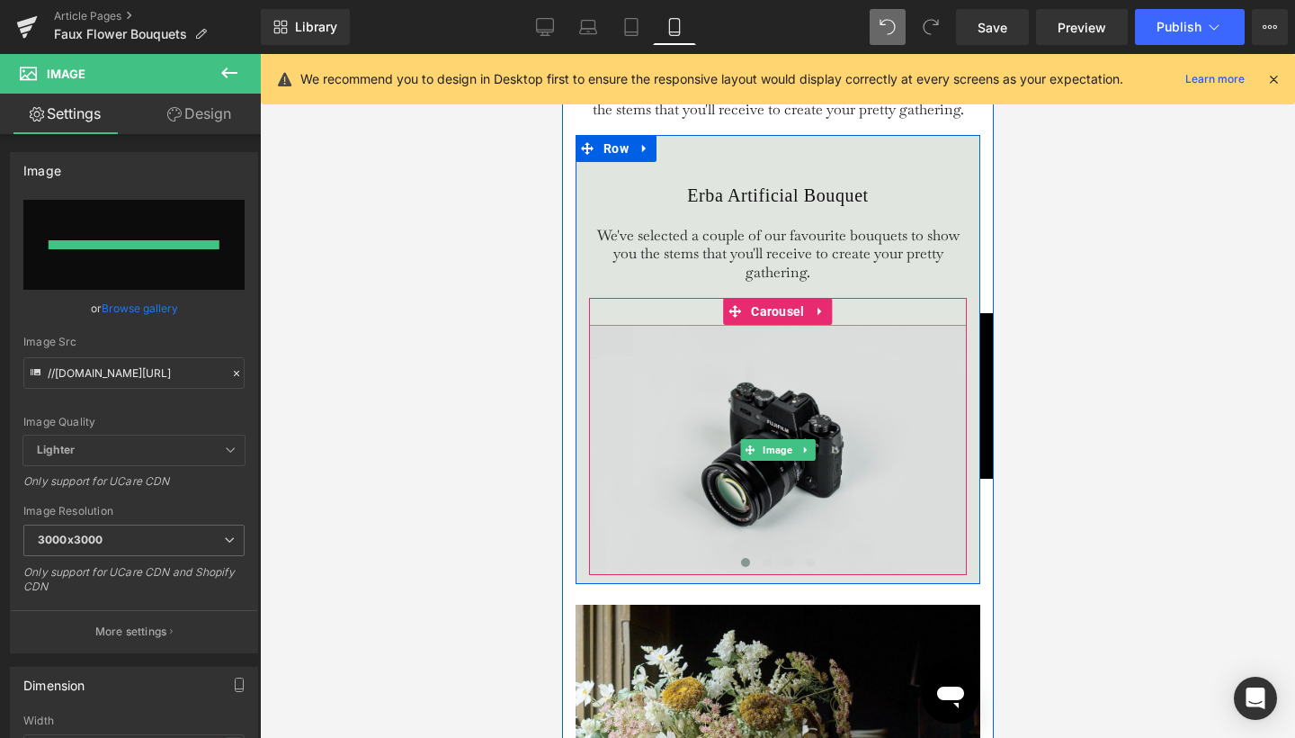
type input "https://ucarecdn.com/bc8b0dd1-13ed-488c-ba66-0884d0bd1184/-/format/auto/-/previ…"
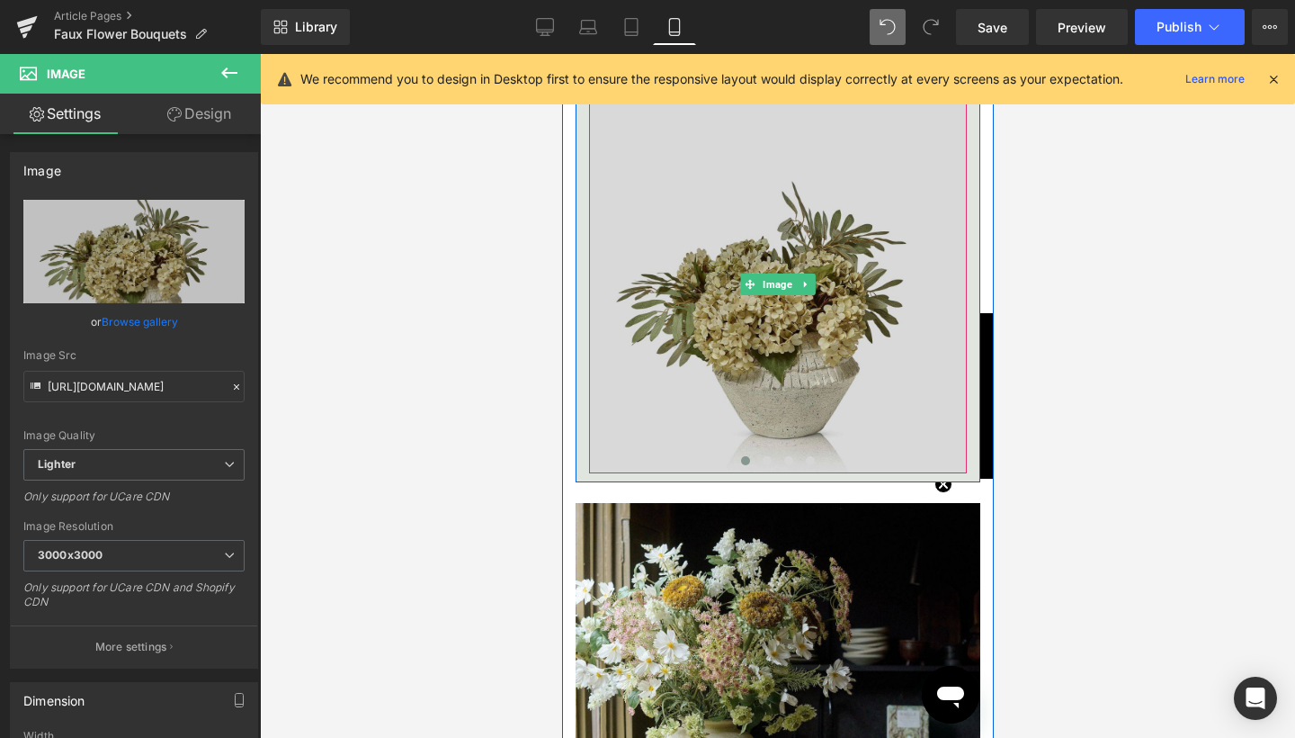
scroll to position [4261, 0]
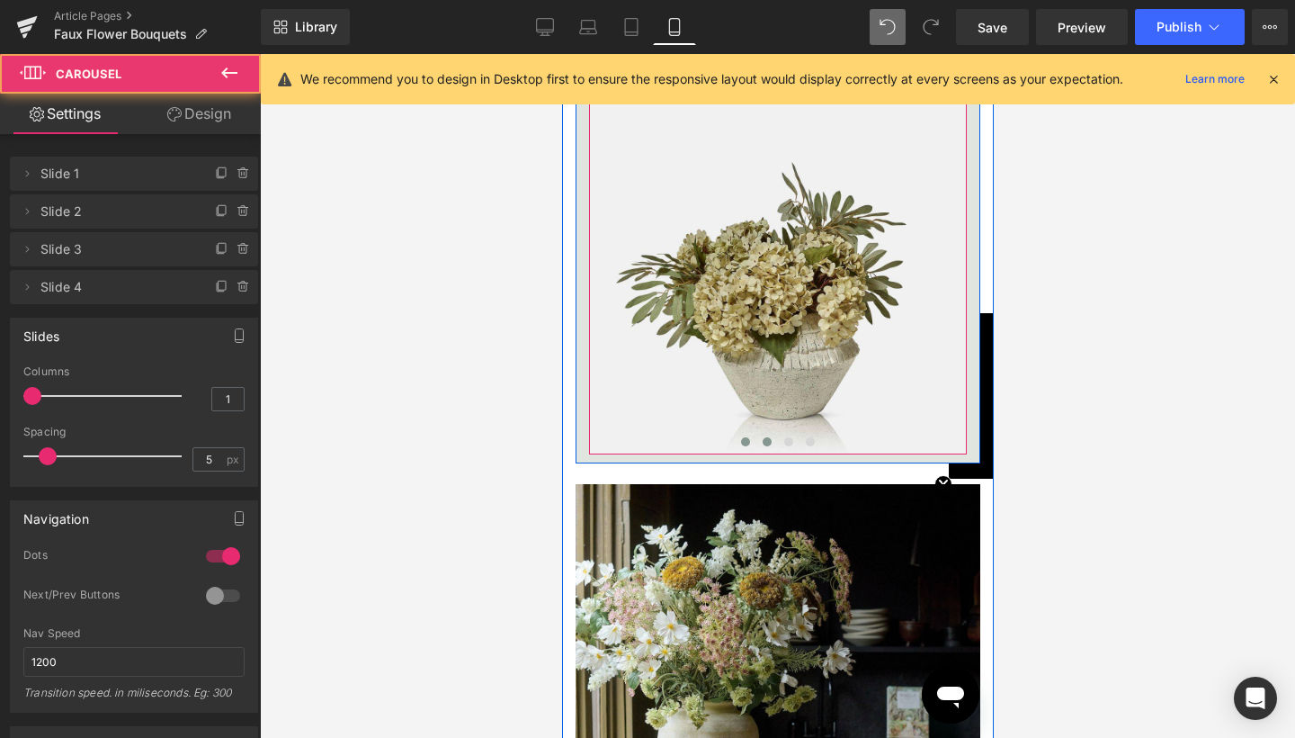
click at [764, 446] on span at bounding box center [766, 441] width 9 height 9
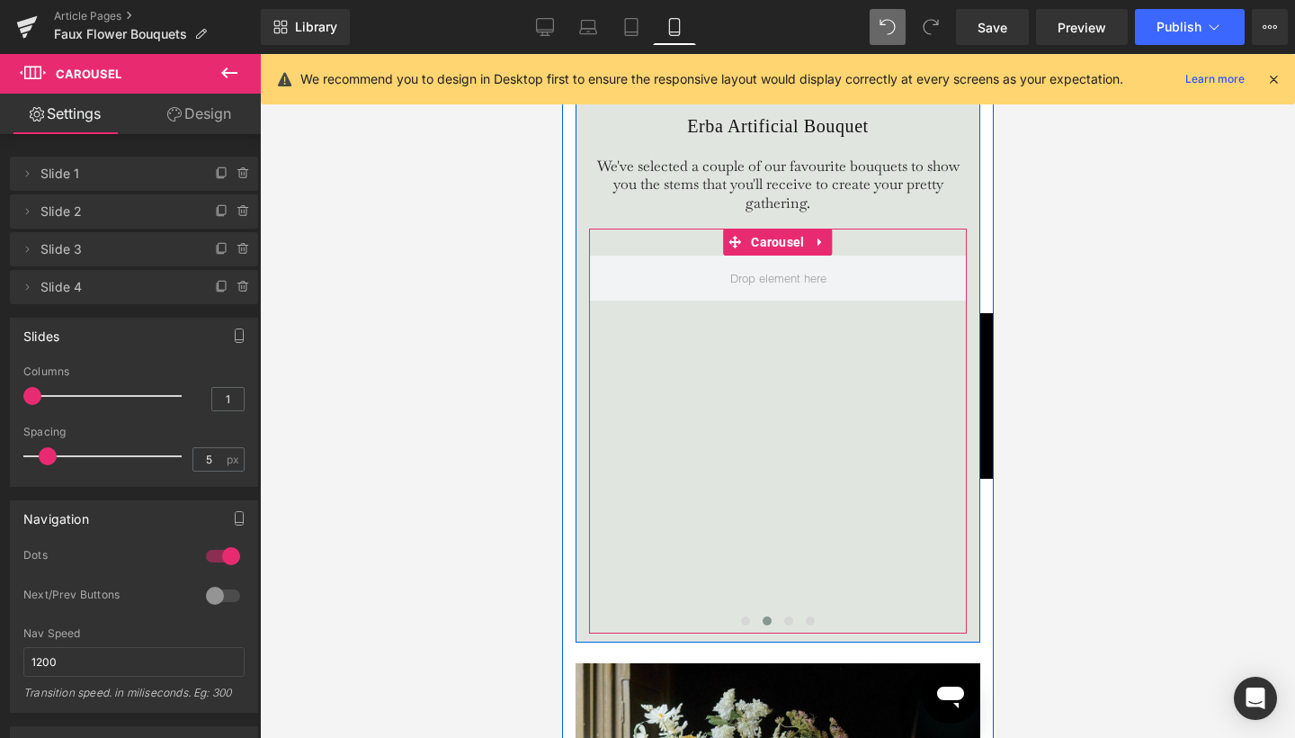
scroll to position [4154, 0]
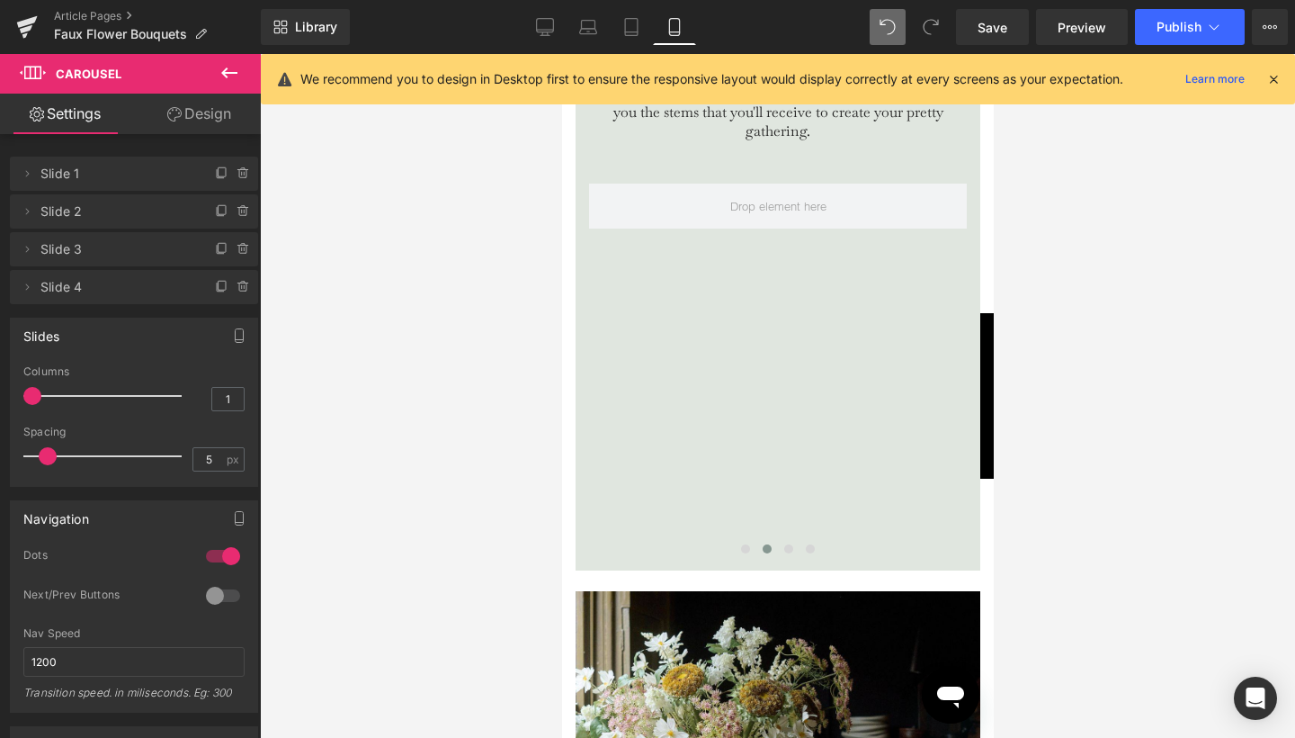
click at [228, 75] on icon at bounding box center [230, 73] width 22 height 22
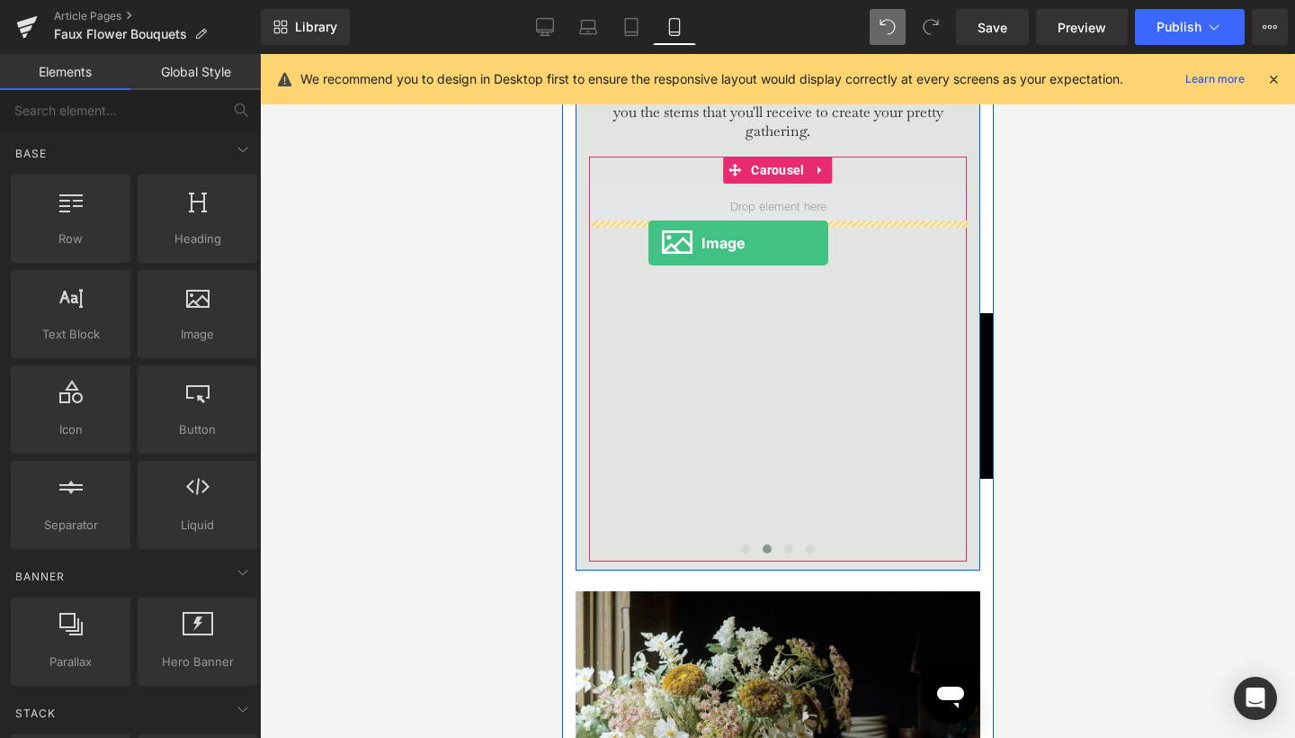
drag, startPoint x: 766, startPoint y: 371, endPoint x: 648, endPoint y: 243, distance: 174.4
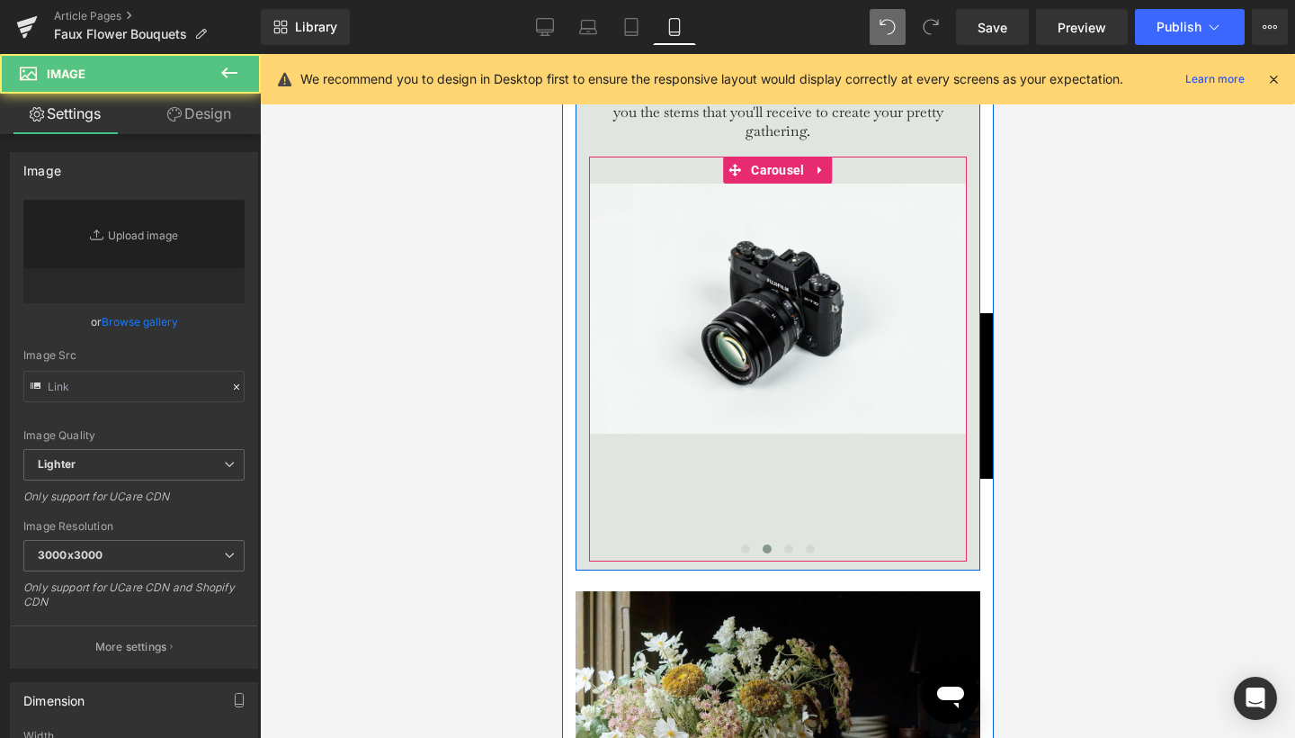
type input "//d1um8515vdn9kb.cloudfront.net/images/parallax.jpg"
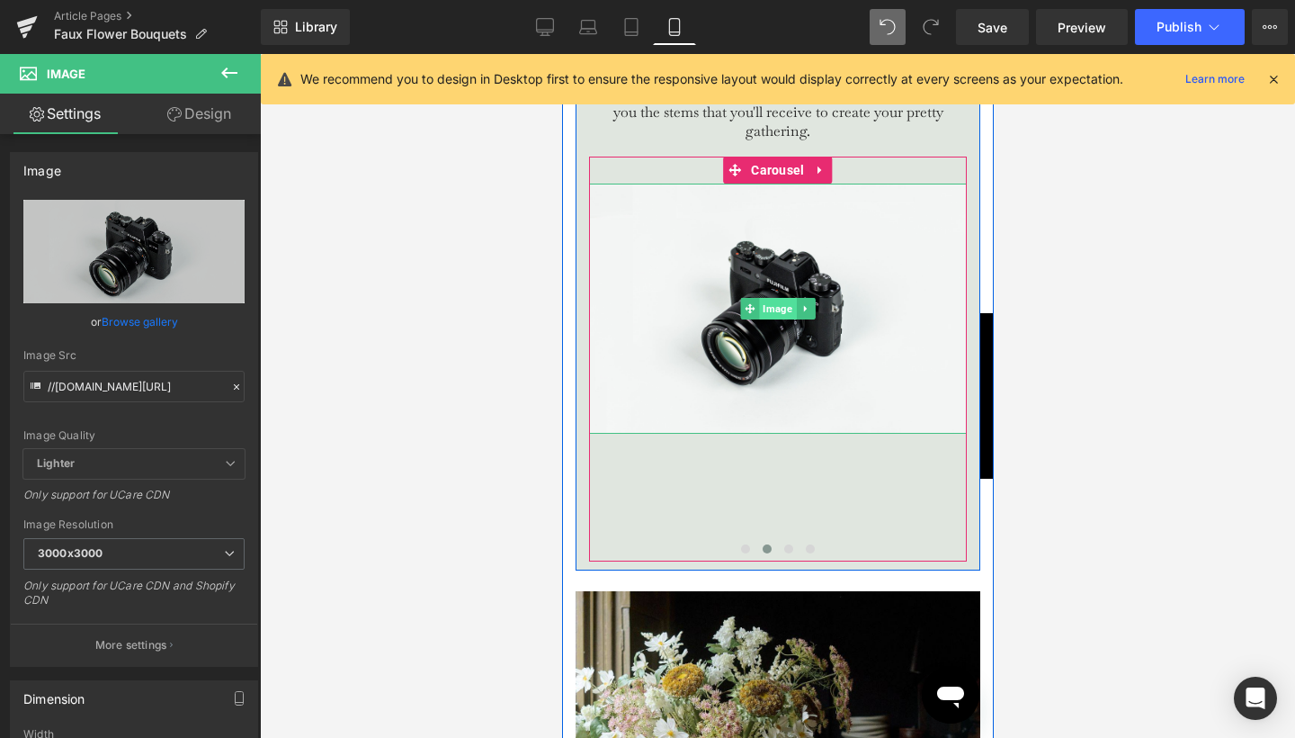
click at [775, 319] on span "Image" at bounding box center [776, 309] width 37 height 22
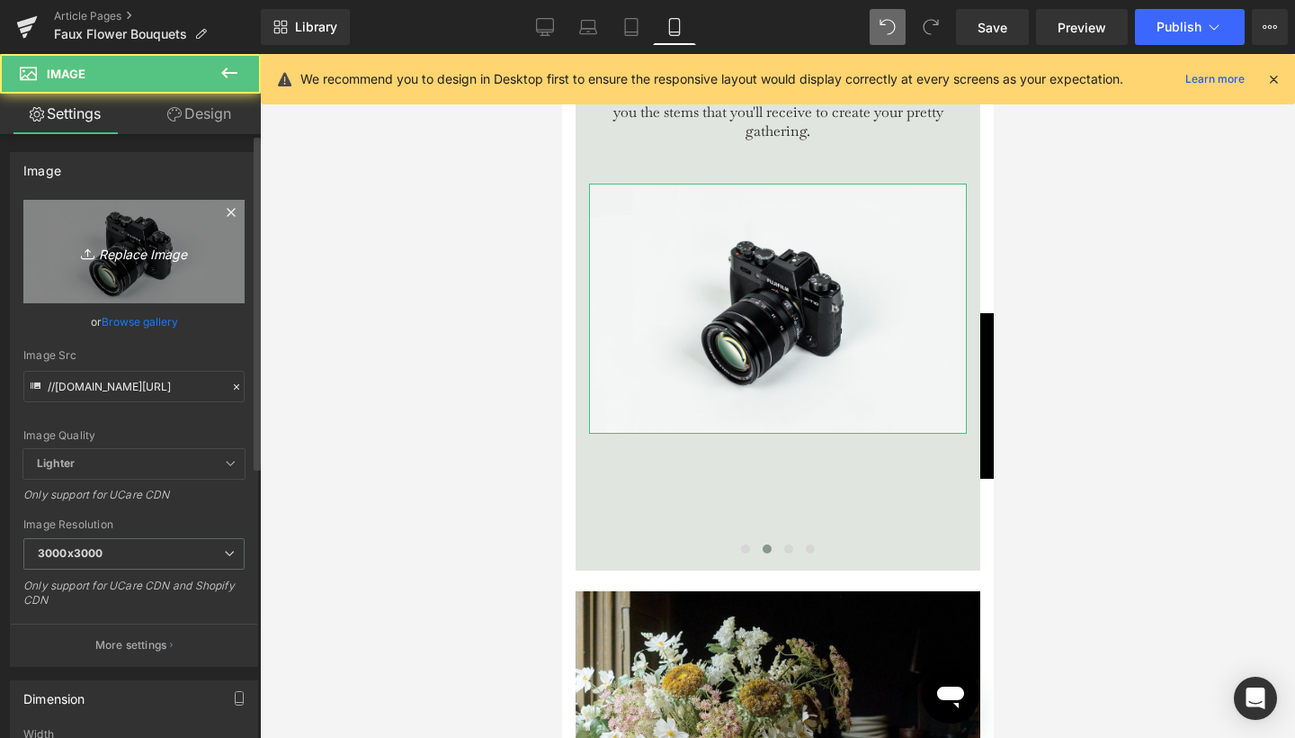
click at [135, 244] on icon "Replace Image" at bounding box center [134, 251] width 144 height 22
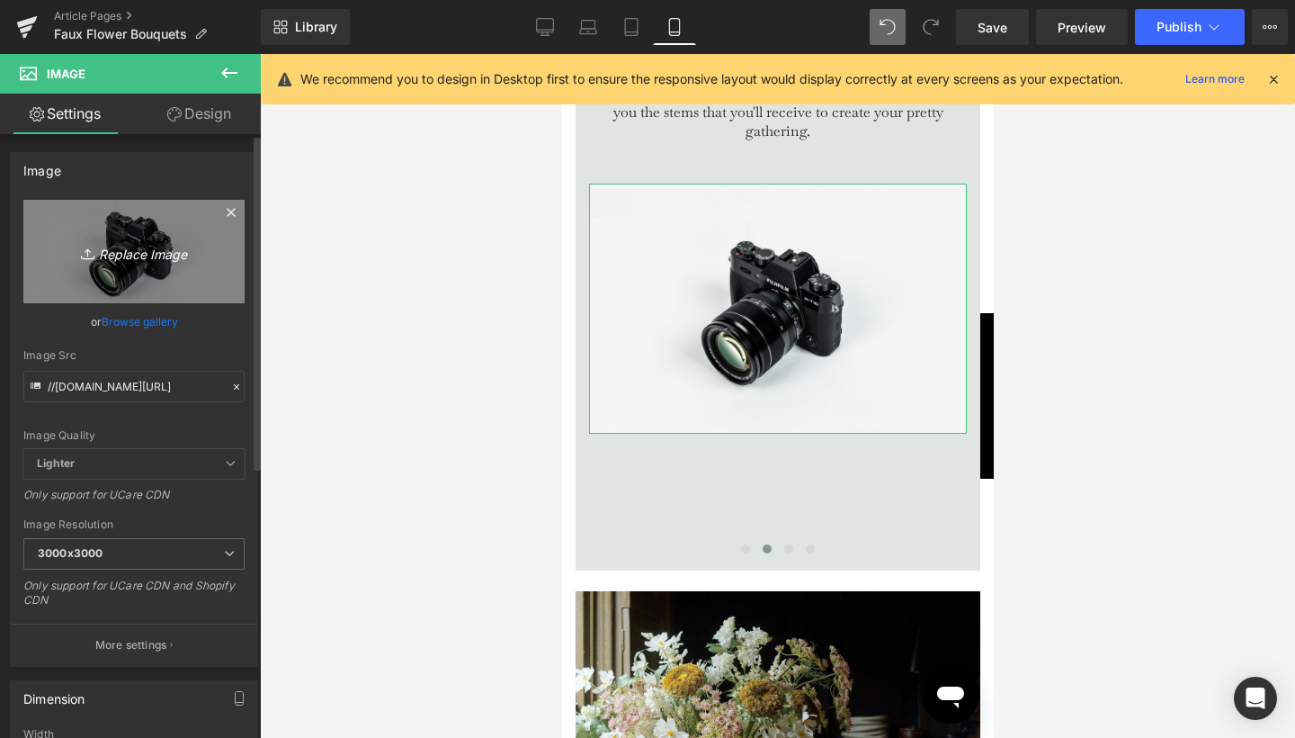
type input "C:\fakepath\9.jpg"
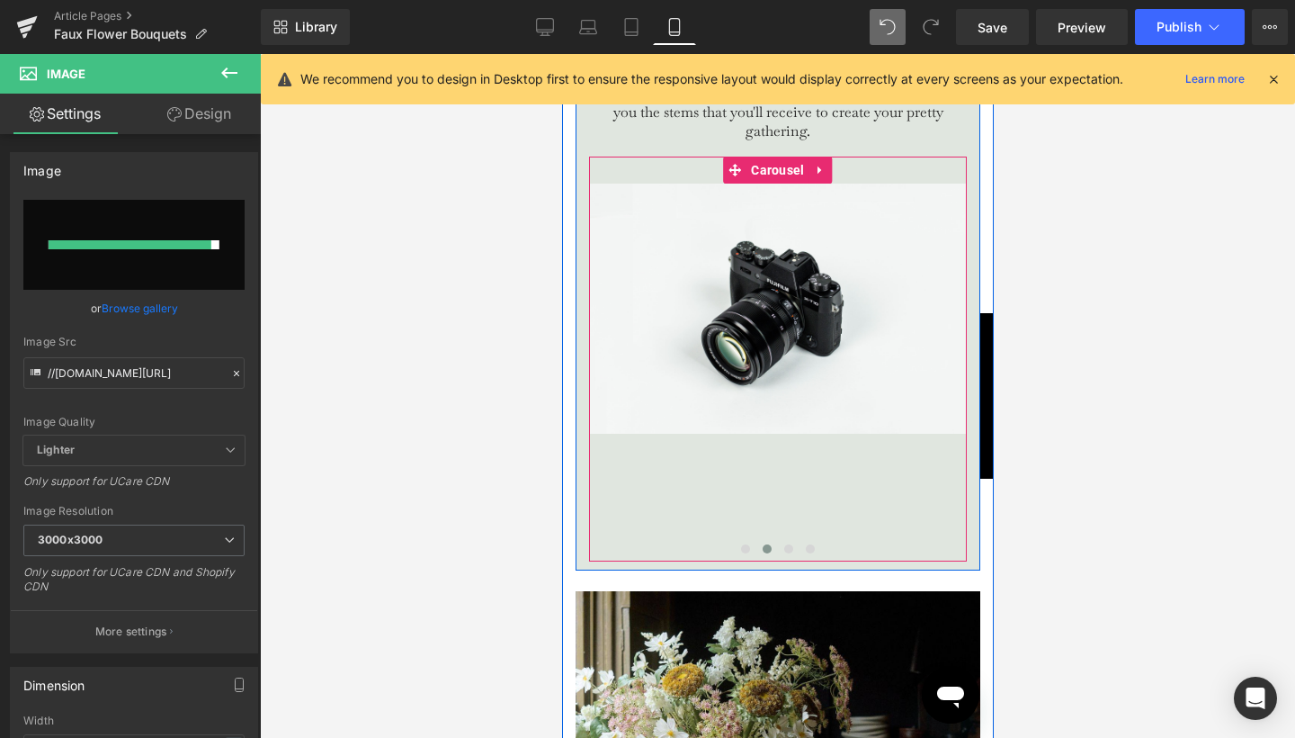
type input "https://ucarecdn.com/939f214a-3fec-4887-bee0-d13fc7a6baaa/-/format/auto/-/previ…"
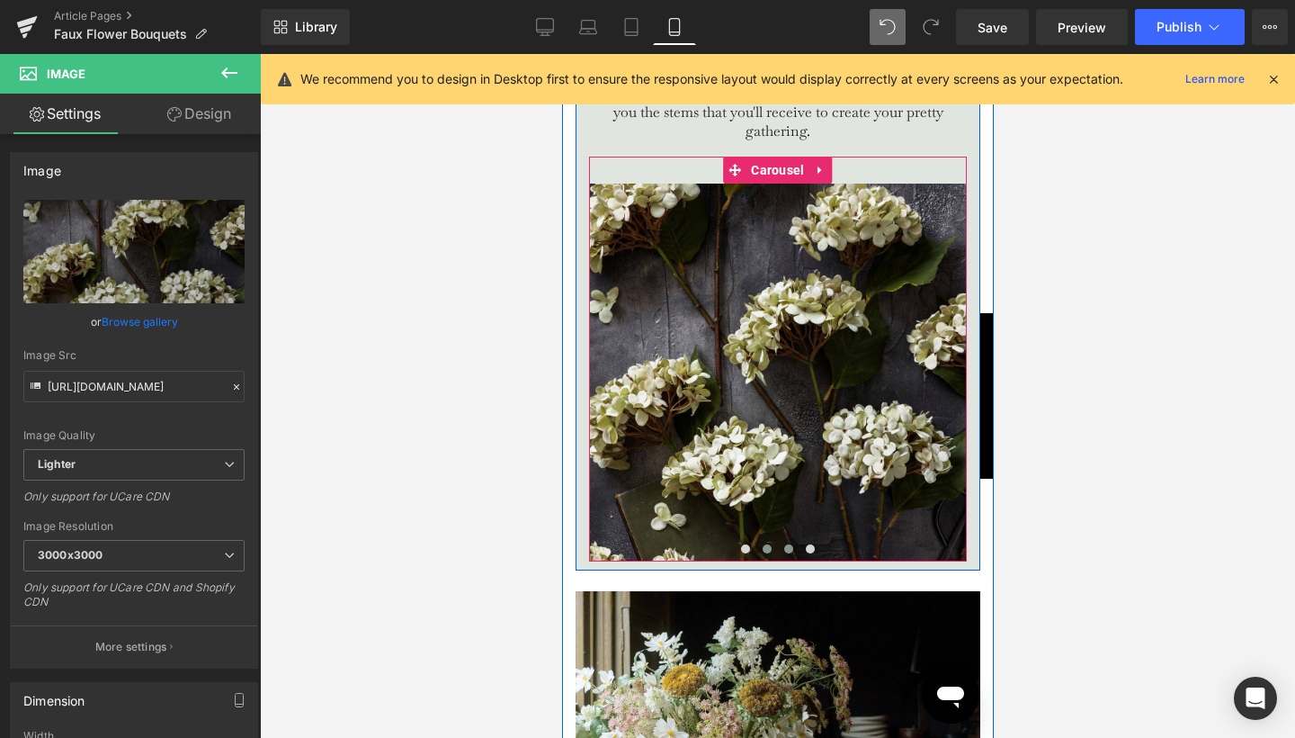
click at [786, 553] on span at bounding box center [787, 548] width 9 height 9
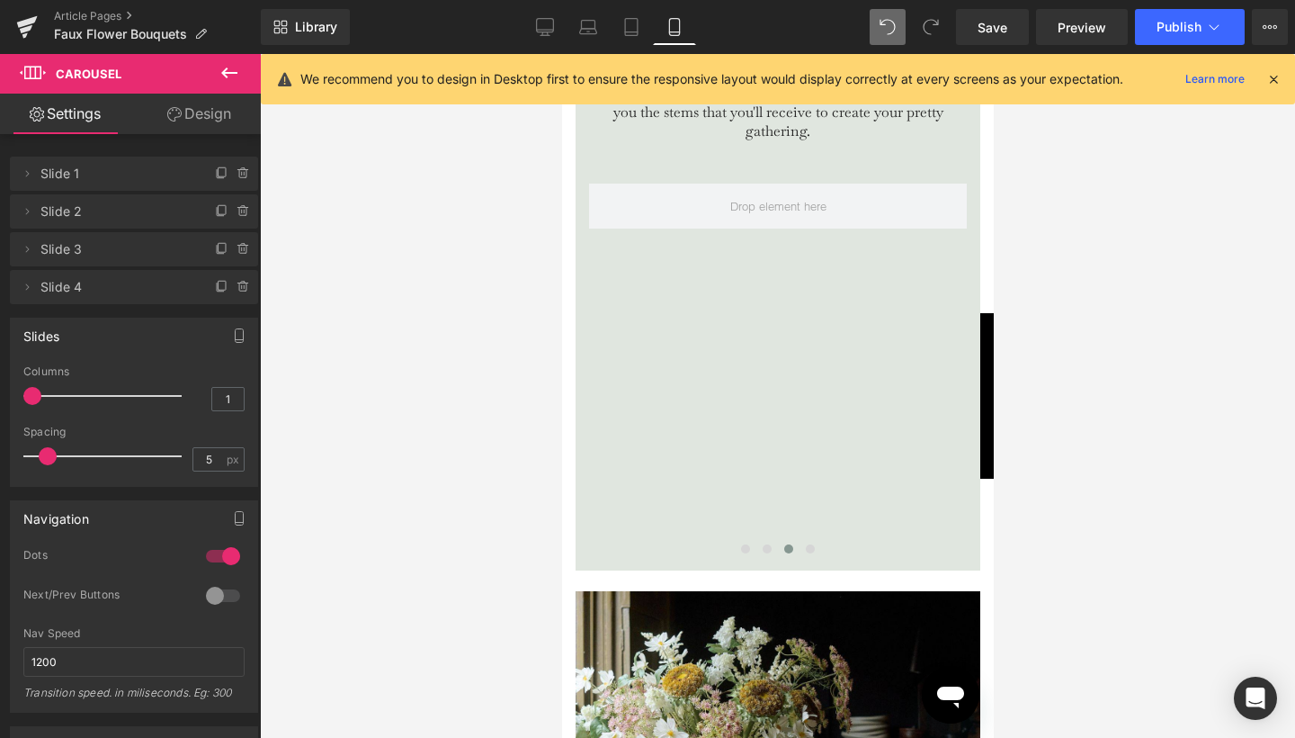
click at [228, 75] on icon at bounding box center [230, 73] width 22 height 22
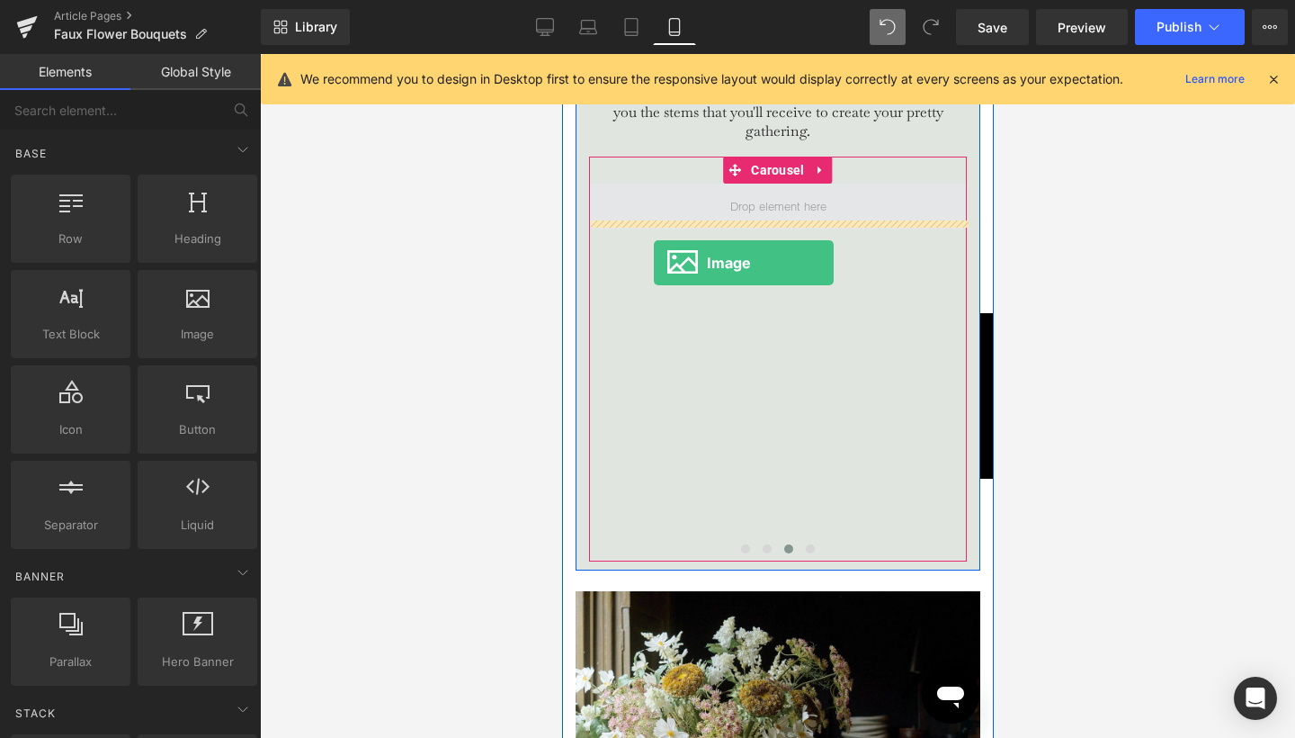
drag, startPoint x: 750, startPoint y: 380, endPoint x: 654, endPoint y: 259, distance: 154.9
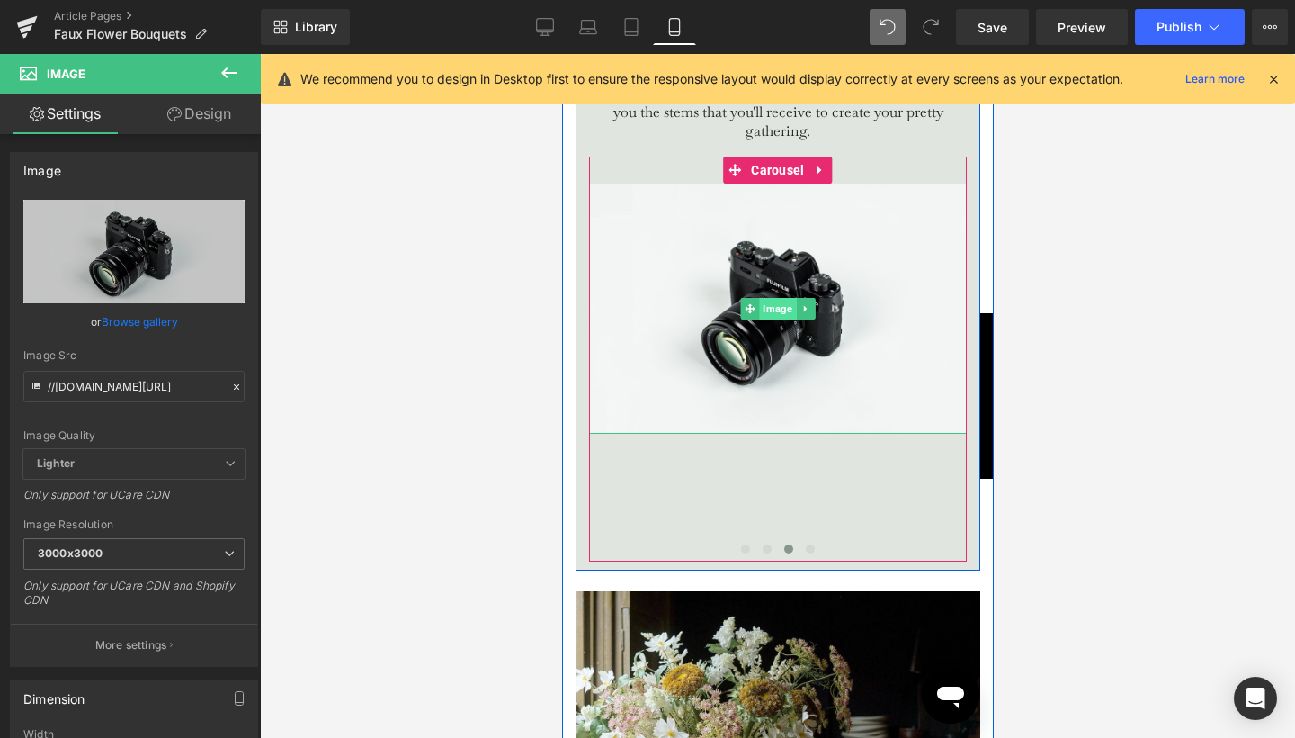
click at [772, 319] on span "Image" at bounding box center [776, 309] width 37 height 22
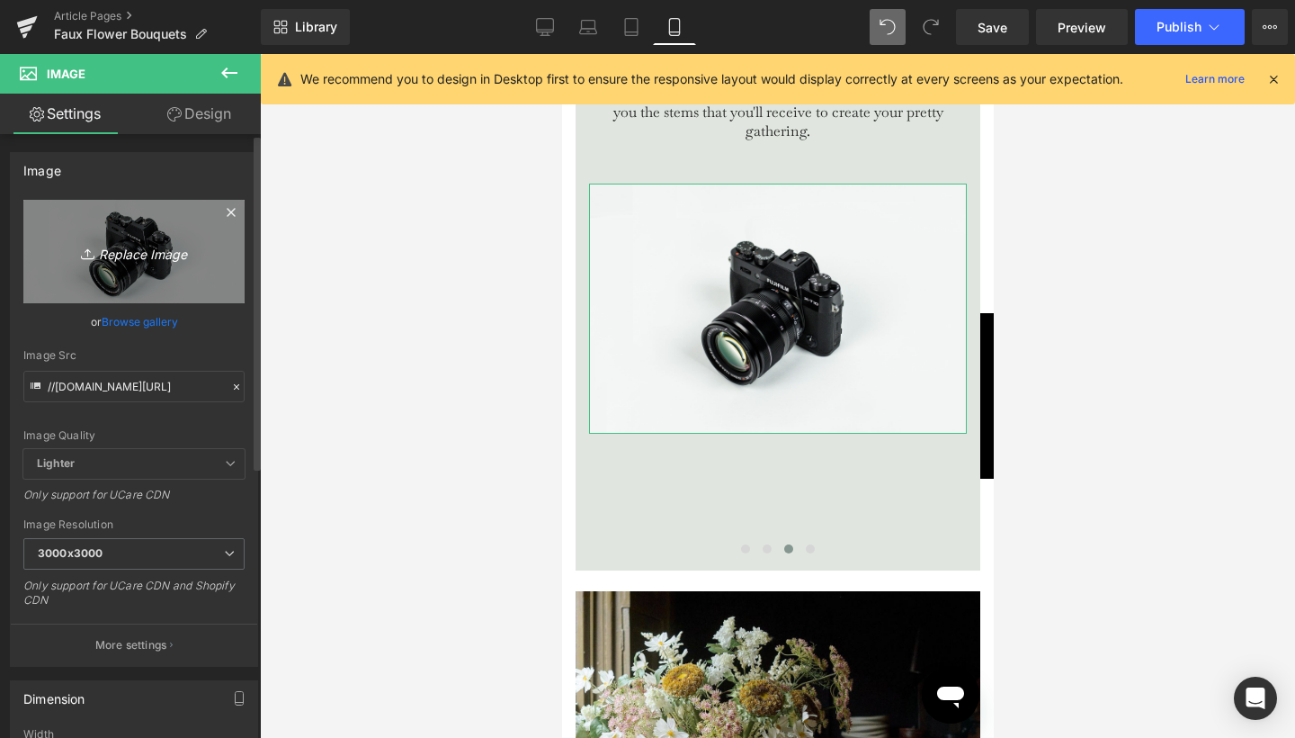
click at [143, 247] on icon "Replace Image" at bounding box center [134, 251] width 144 height 22
type input "C:\fakepath\10.jpg"
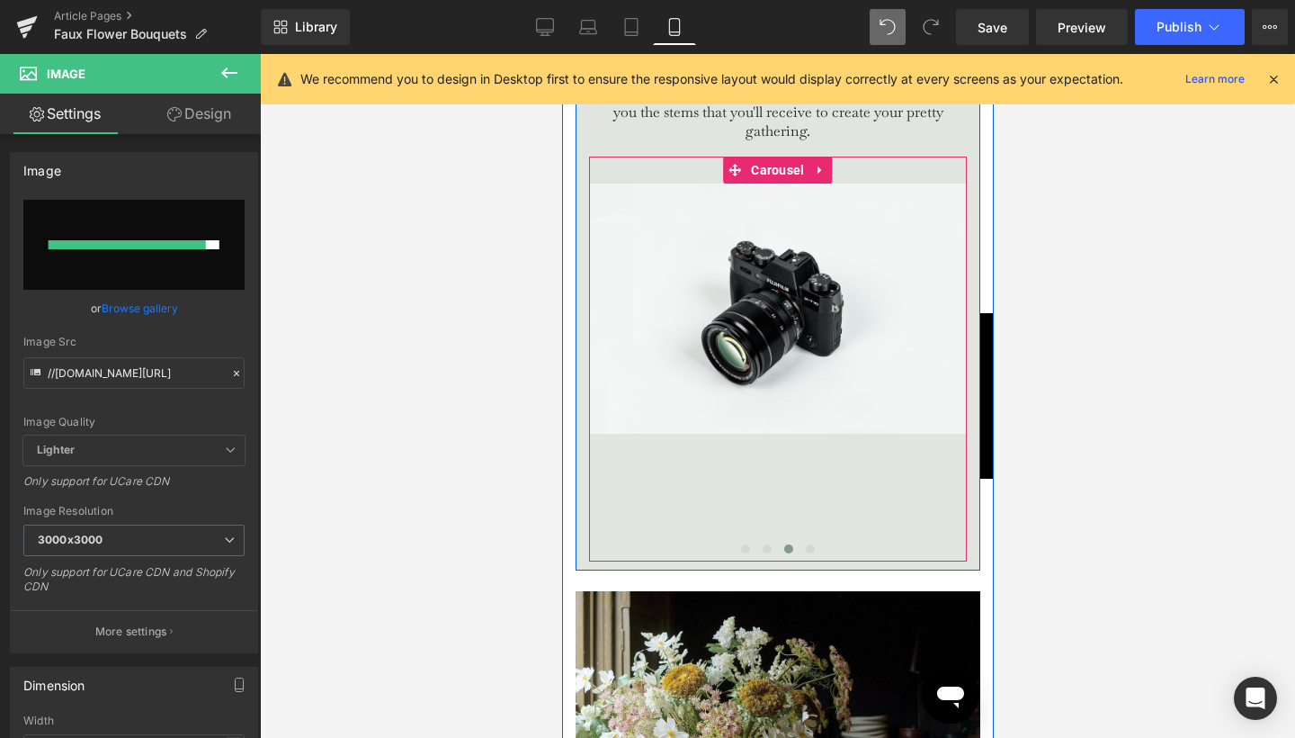
type input "https://ucarecdn.com/dce4ddd7-6d00-4226-a071-81ea0dd2a760/-/format/auto/-/previ…"
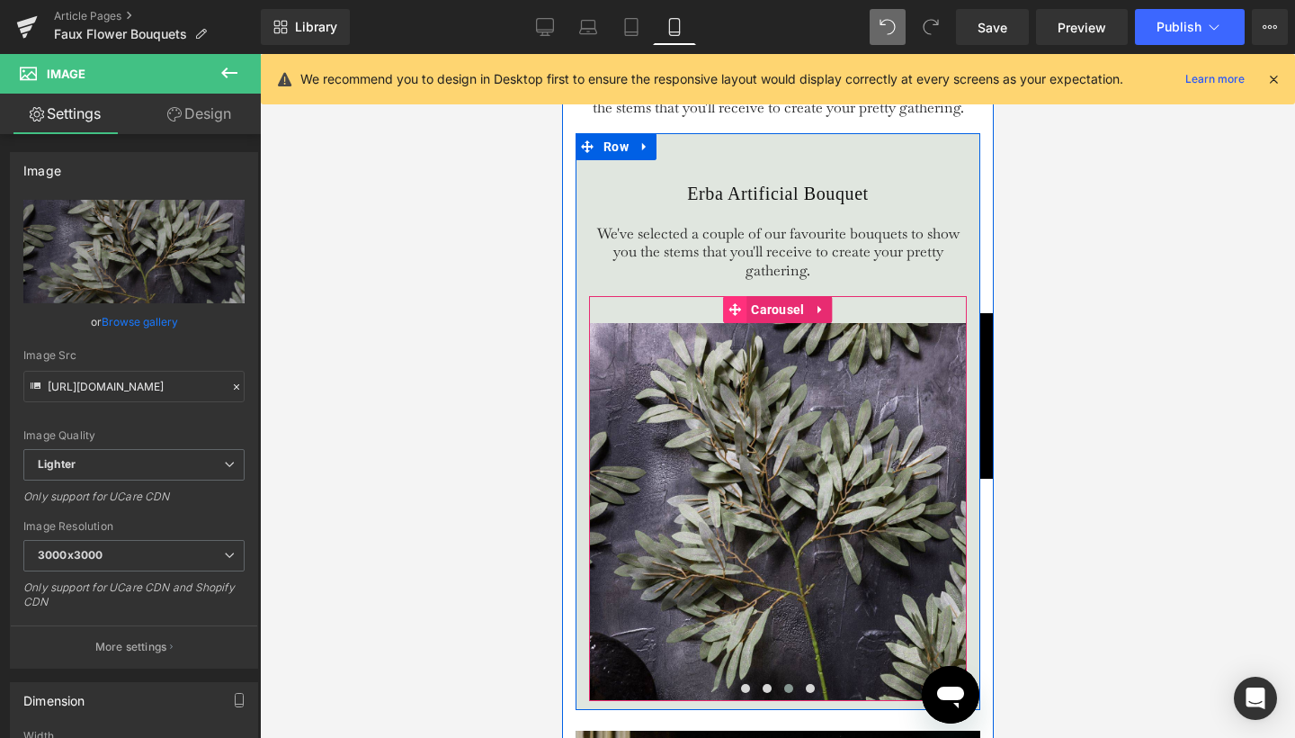
scroll to position [4105, 0]
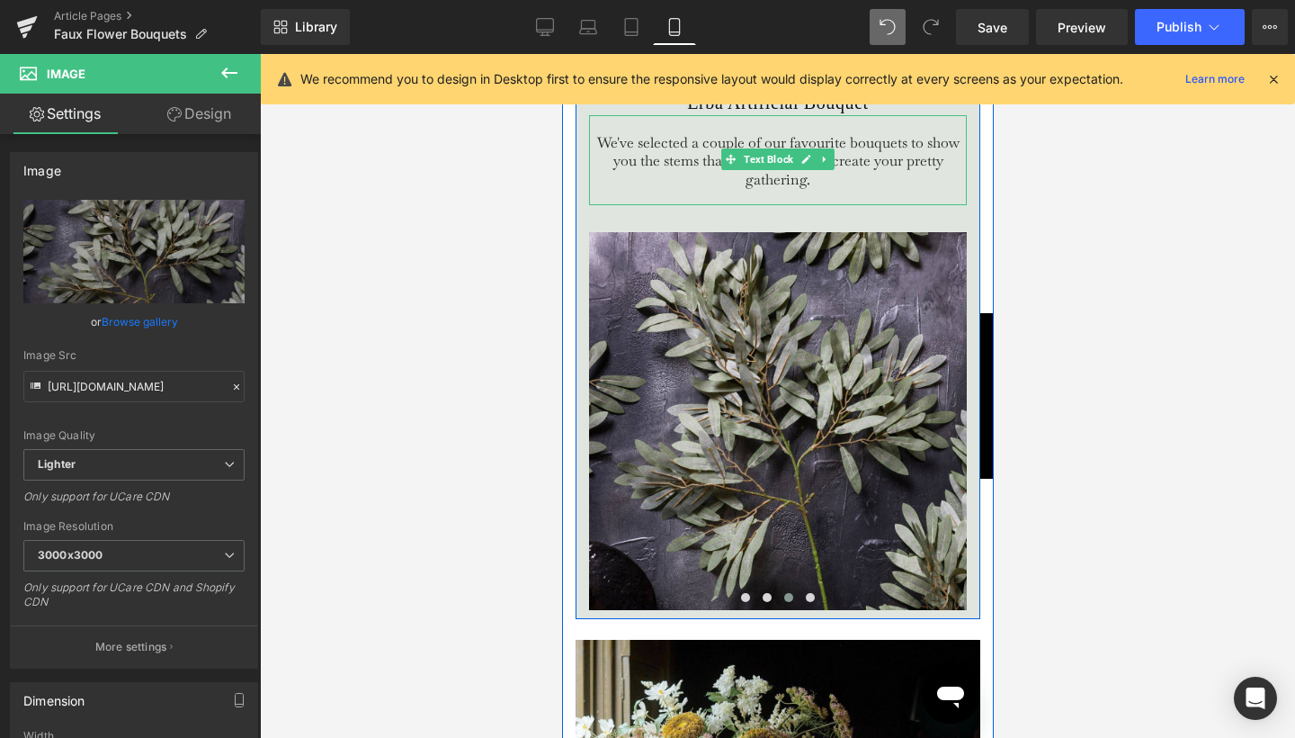
click at [849, 190] on span "We've selected a couple of our favourite bouquets to show you the stems that yo…" at bounding box center [777, 161] width 362 height 57
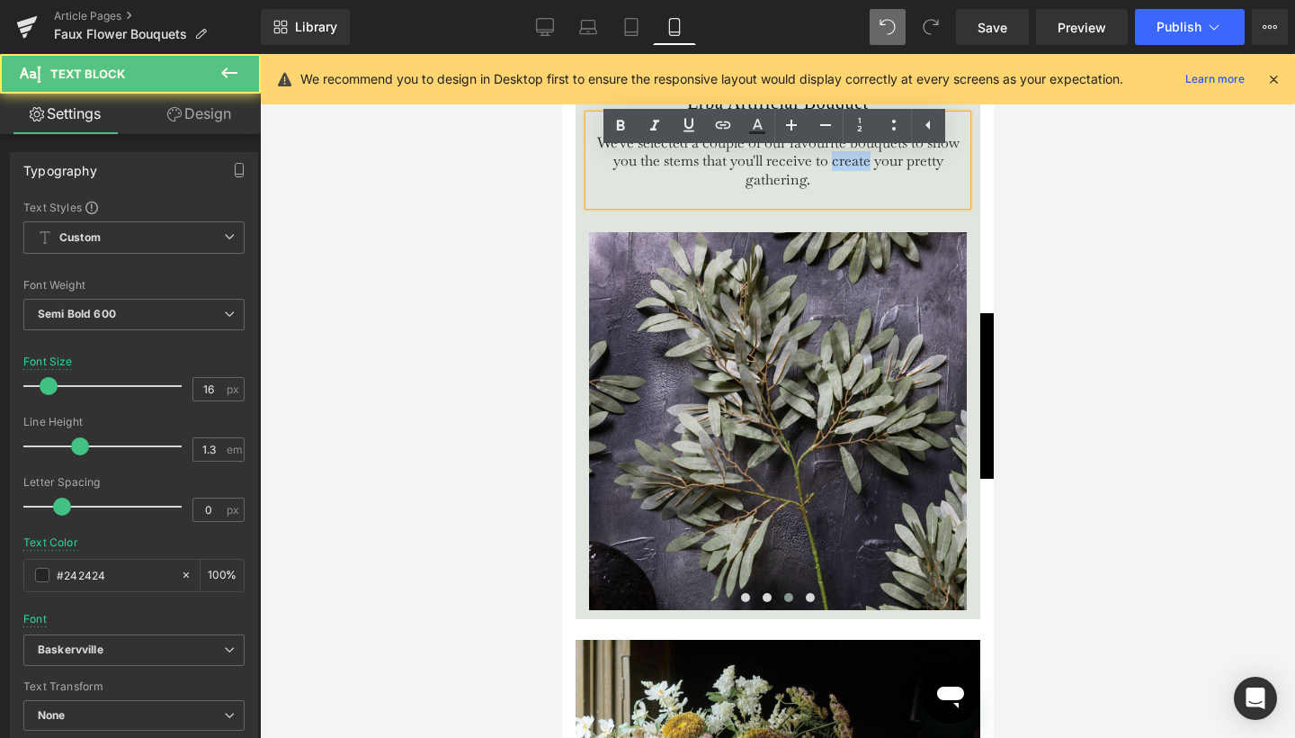
click at [849, 190] on span "We've selected a couple of our favourite bouquets to show you the stems that yo…" at bounding box center [777, 161] width 362 height 57
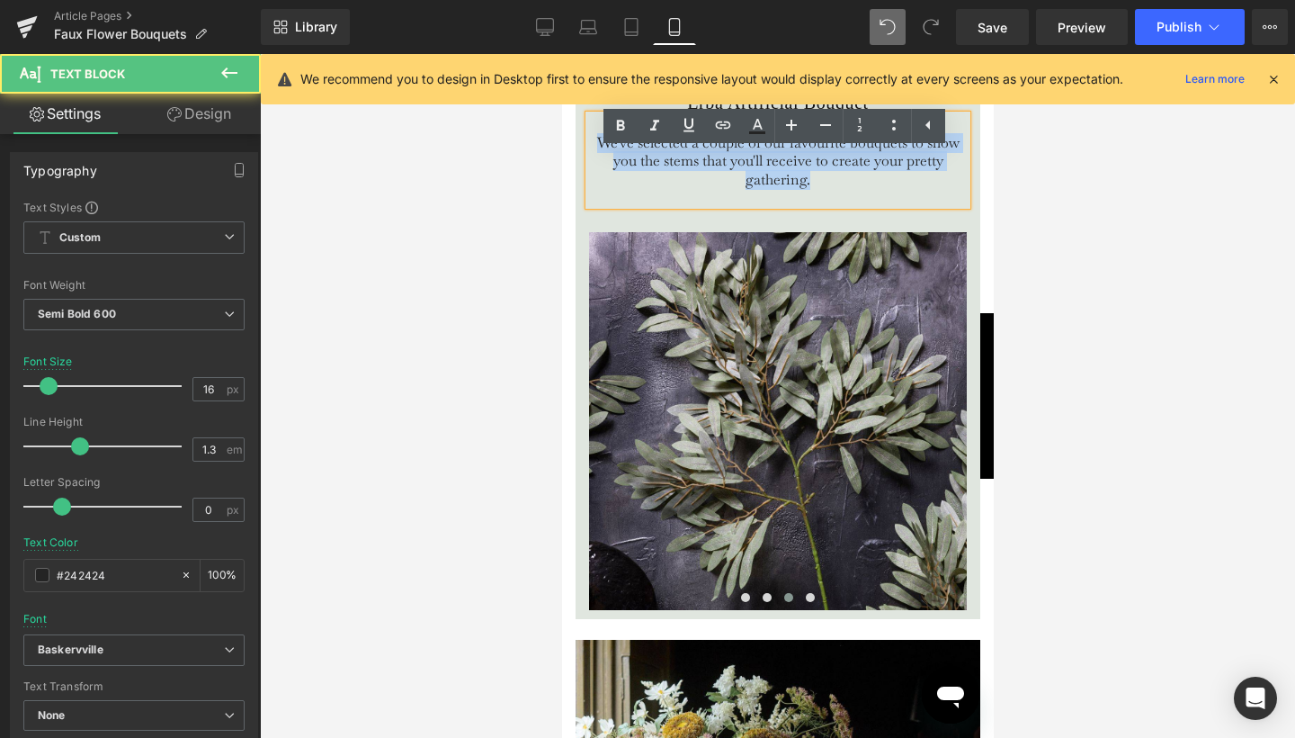
click at [849, 190] on span "We've selected a couple of our favourite bouquets to show you the stems that yo…" at bounding box center [777, 161] width 362 height 57
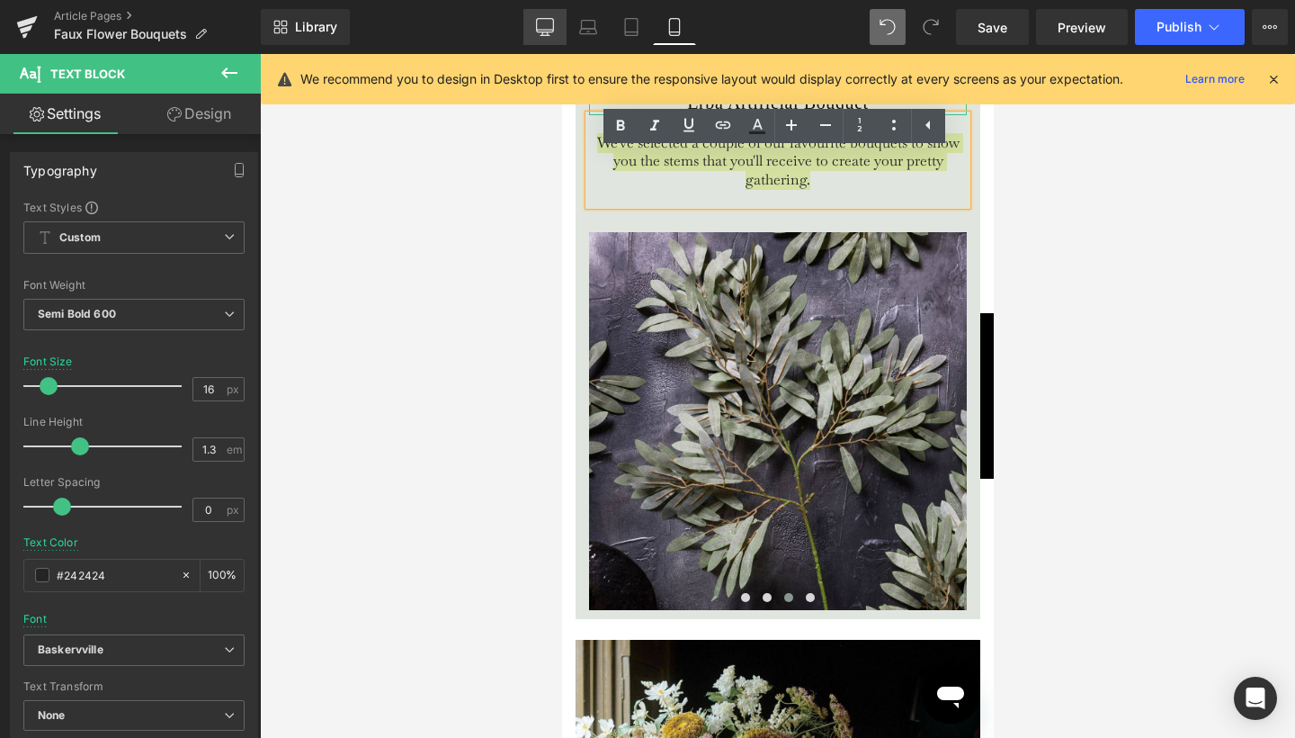
click at [549, 25] on icon at bounding box center [545, 27] width 18 height 18
type input "100"
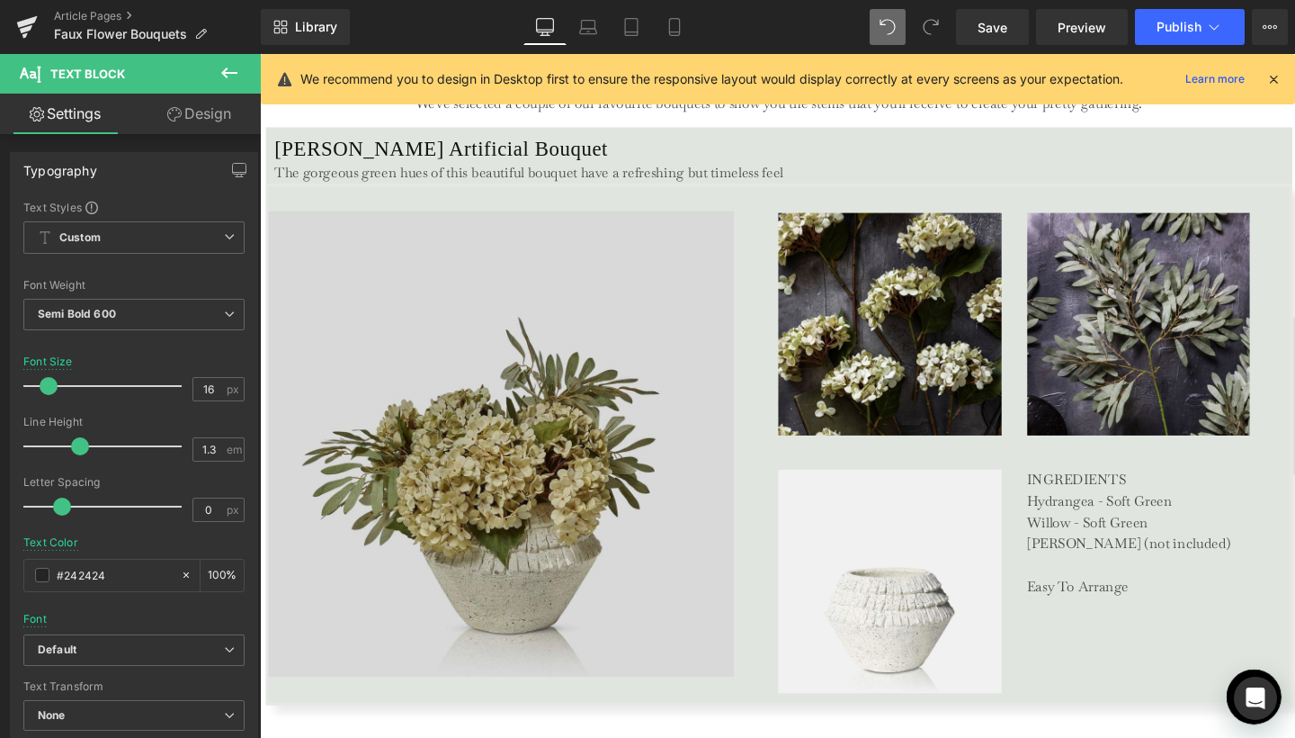
scroll to position [3290, 0]
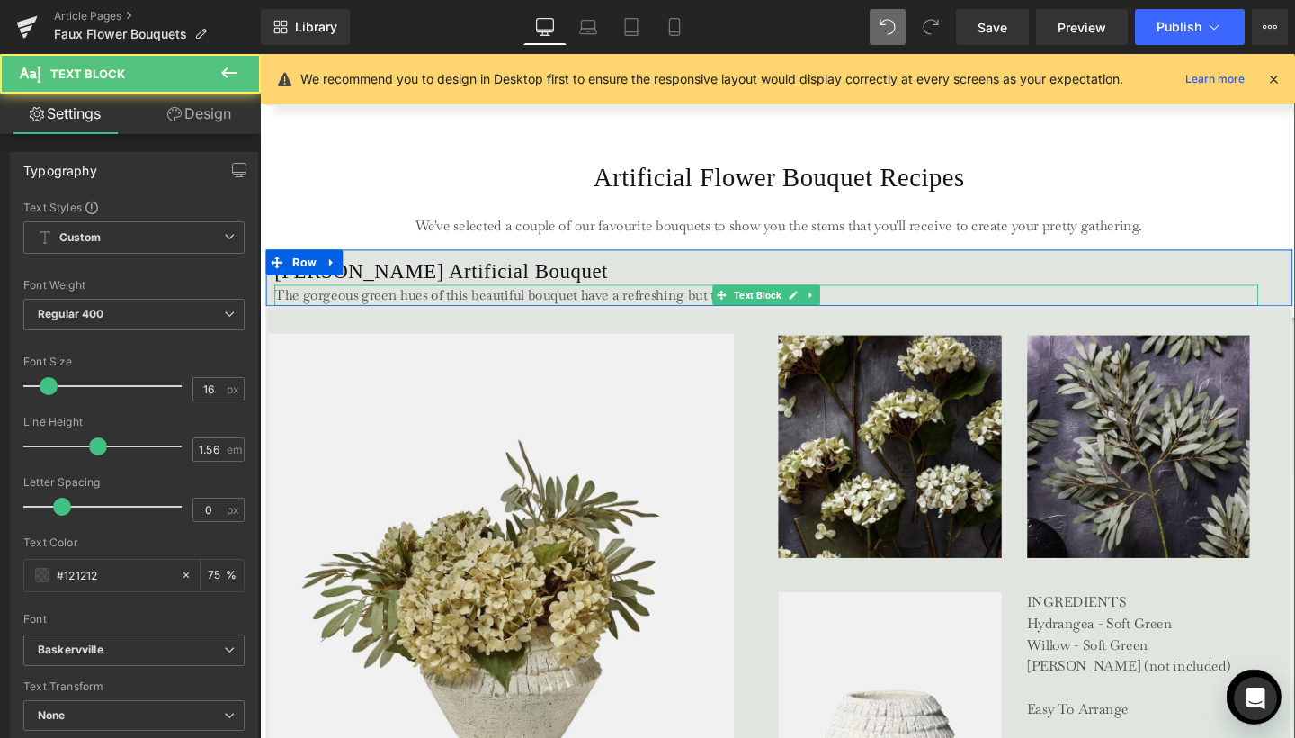
click at [514, 301] on p "The gorgeous green hues of this beautiful bouquet have a refreshing but timeles…" at bounding box center [791, 308] width 1033 height 22
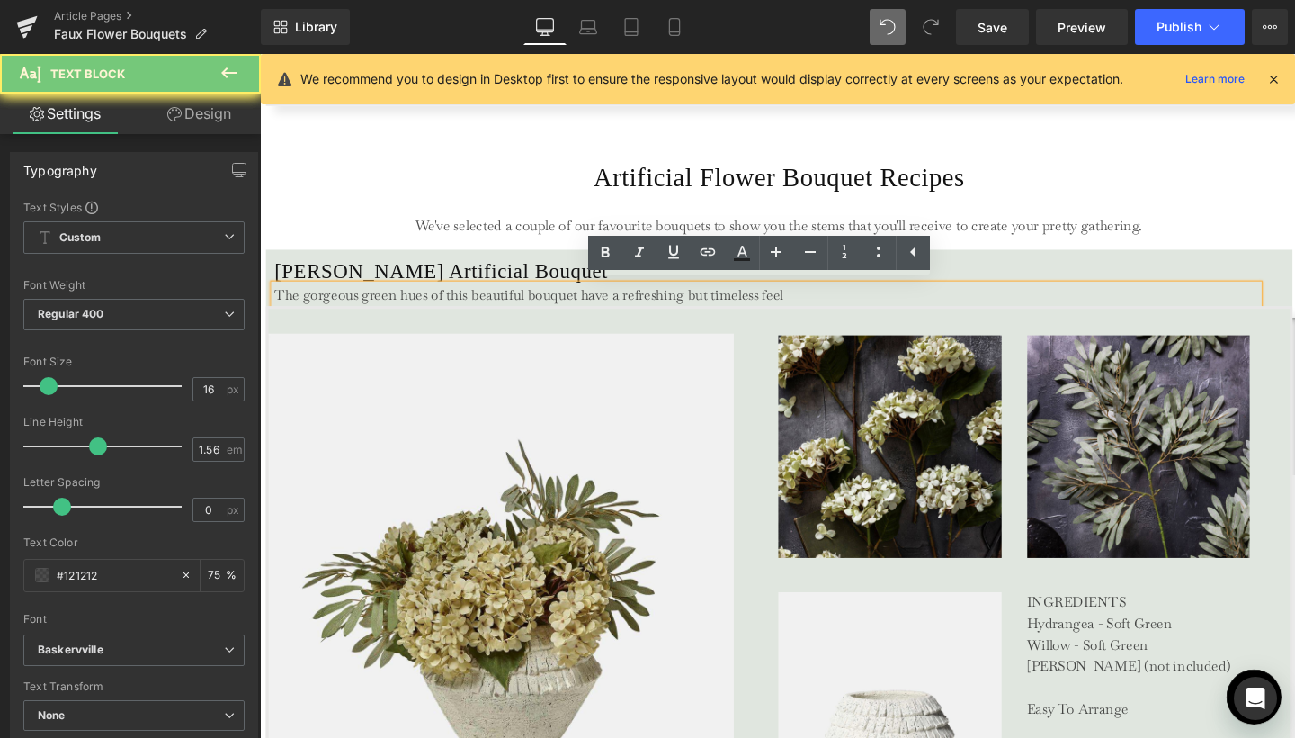
click at [514, 301] on p "The gorgeous green hues of this beautiful bouquet have a refreshing but timeles…" at bounding box center [791, 308] width 1033 height 22
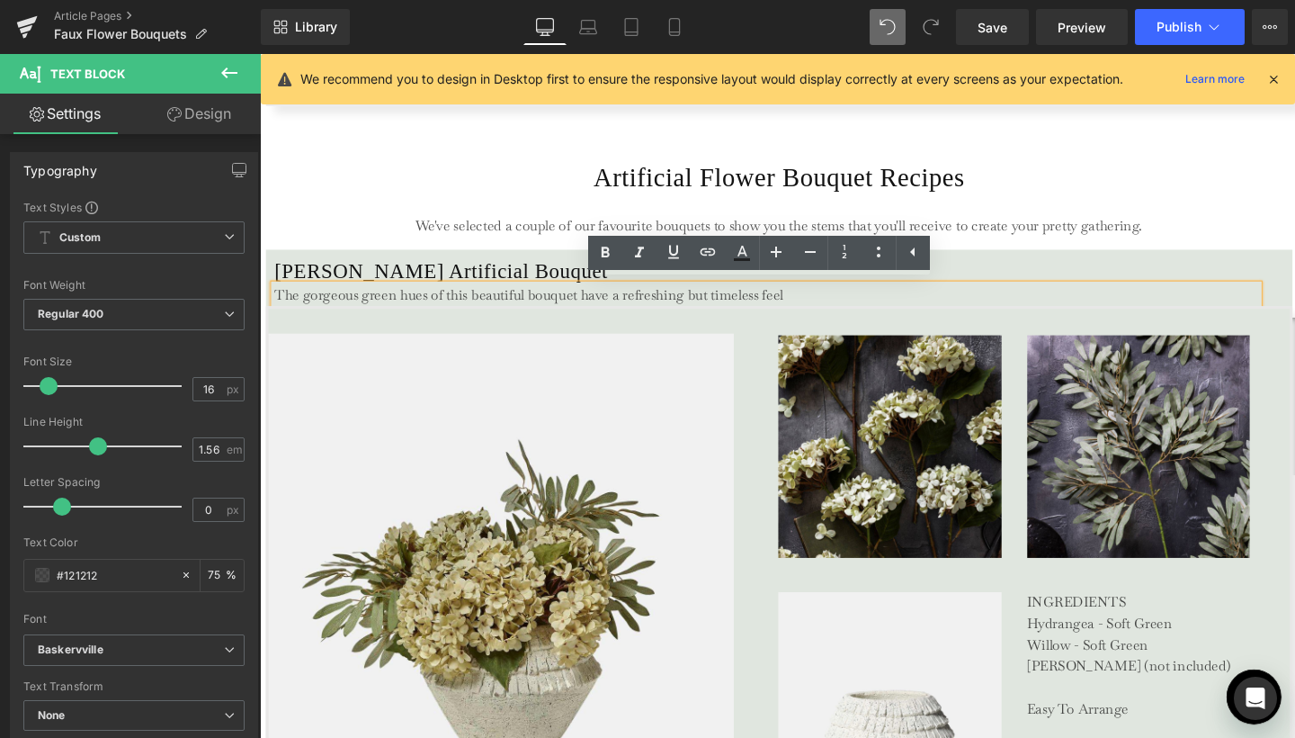
copy p "The gorgeous green hues of this beautiful bouquet have a refreshing but timeles…"
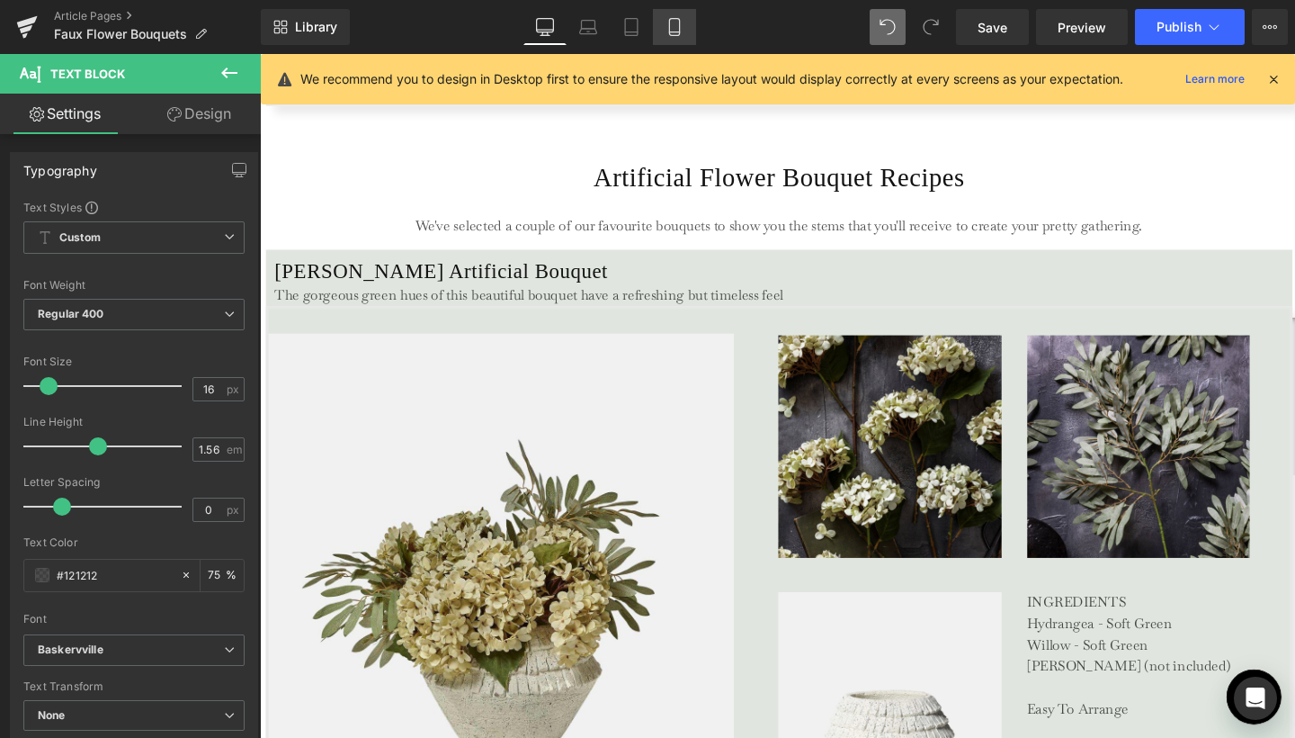
click at [674, 31] on icon at bounding box center [675, 27] width 18 height 18
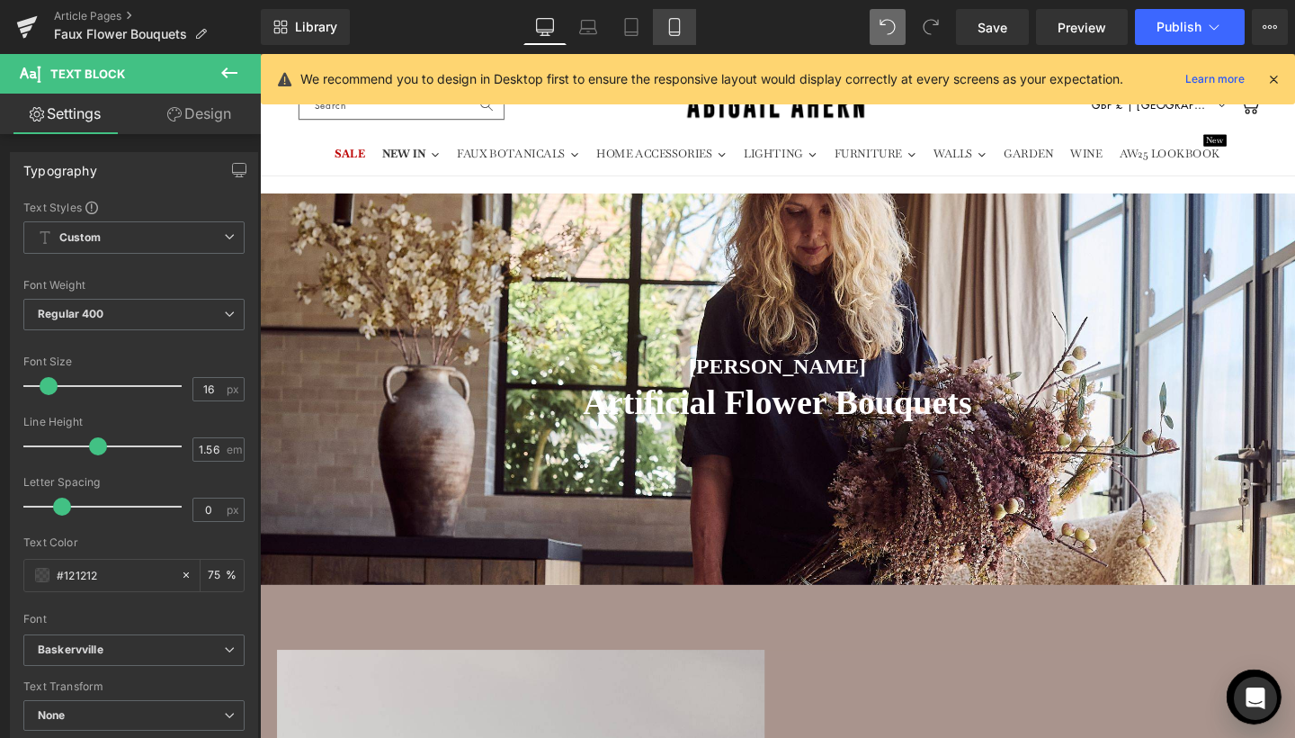
type input "75"
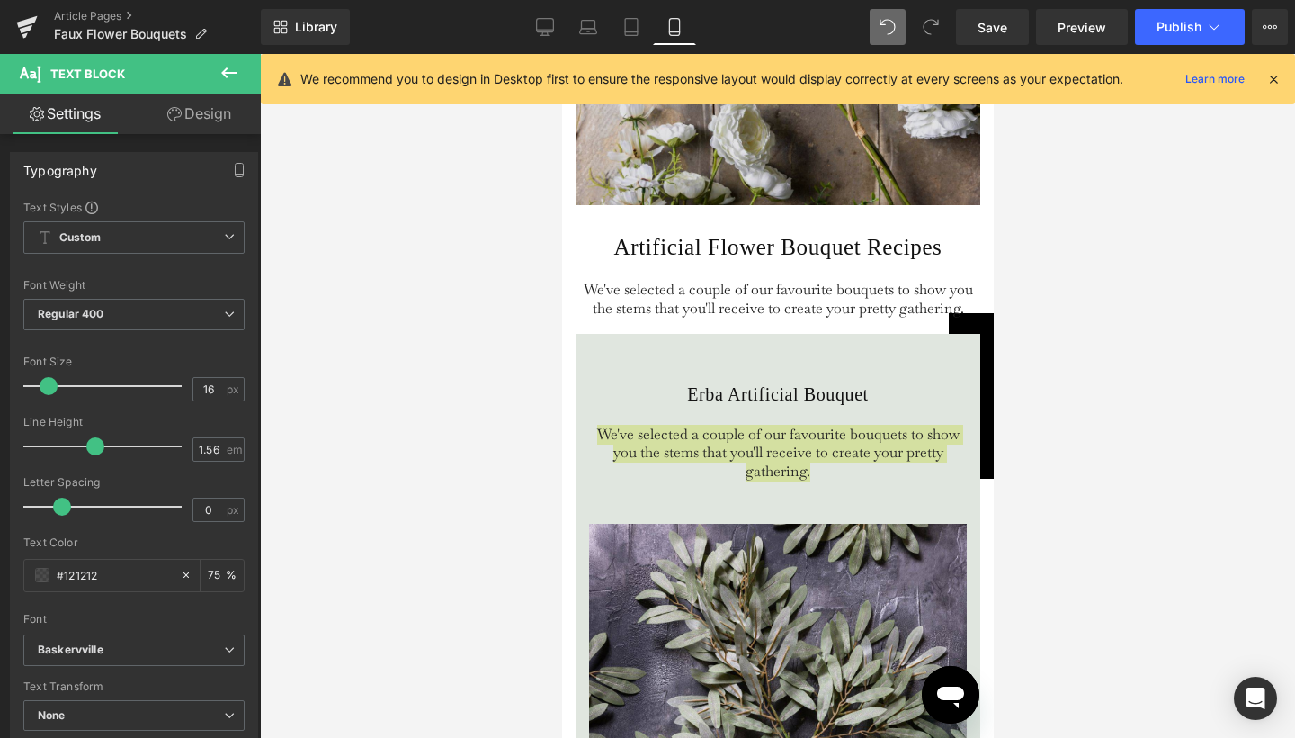
scroll to position [3935, 0]
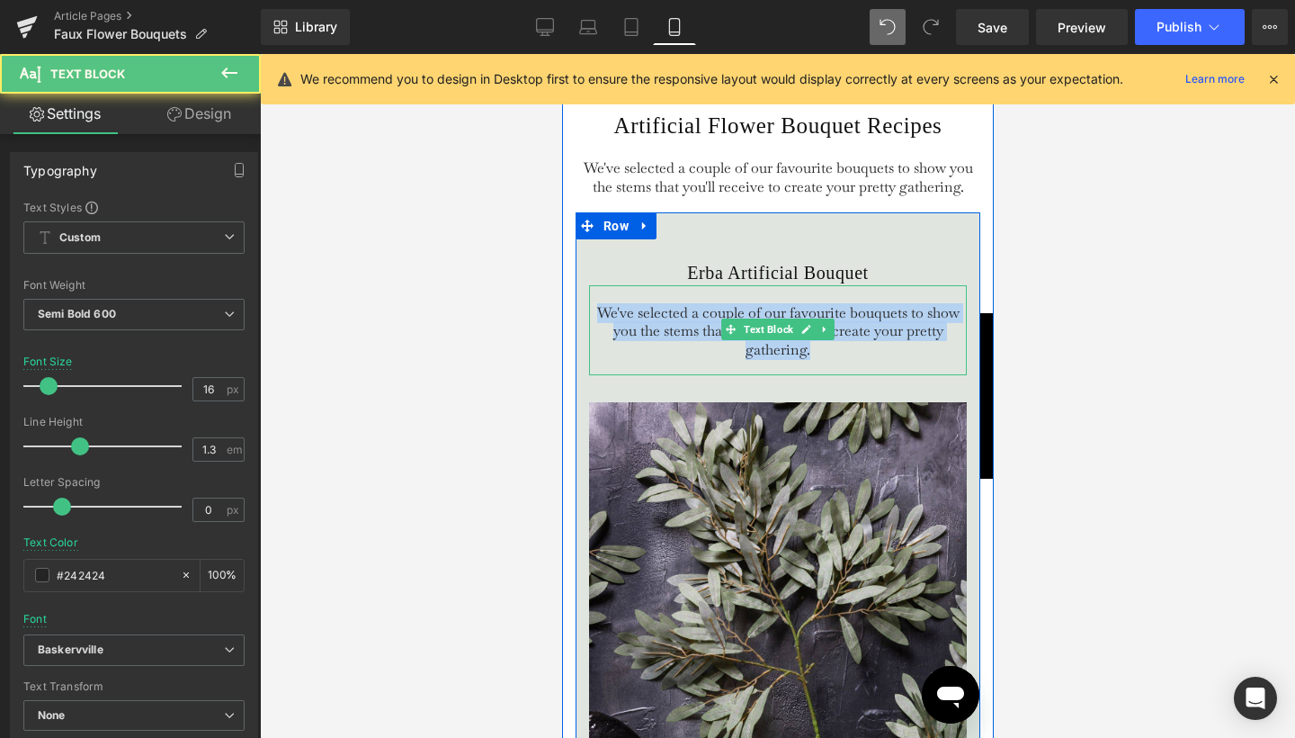
click at [684, 356] on span "We've selected a couple of our favourite bouquets to show you the stems that yo…" at bounding box center [777, 331] width 362 height 57
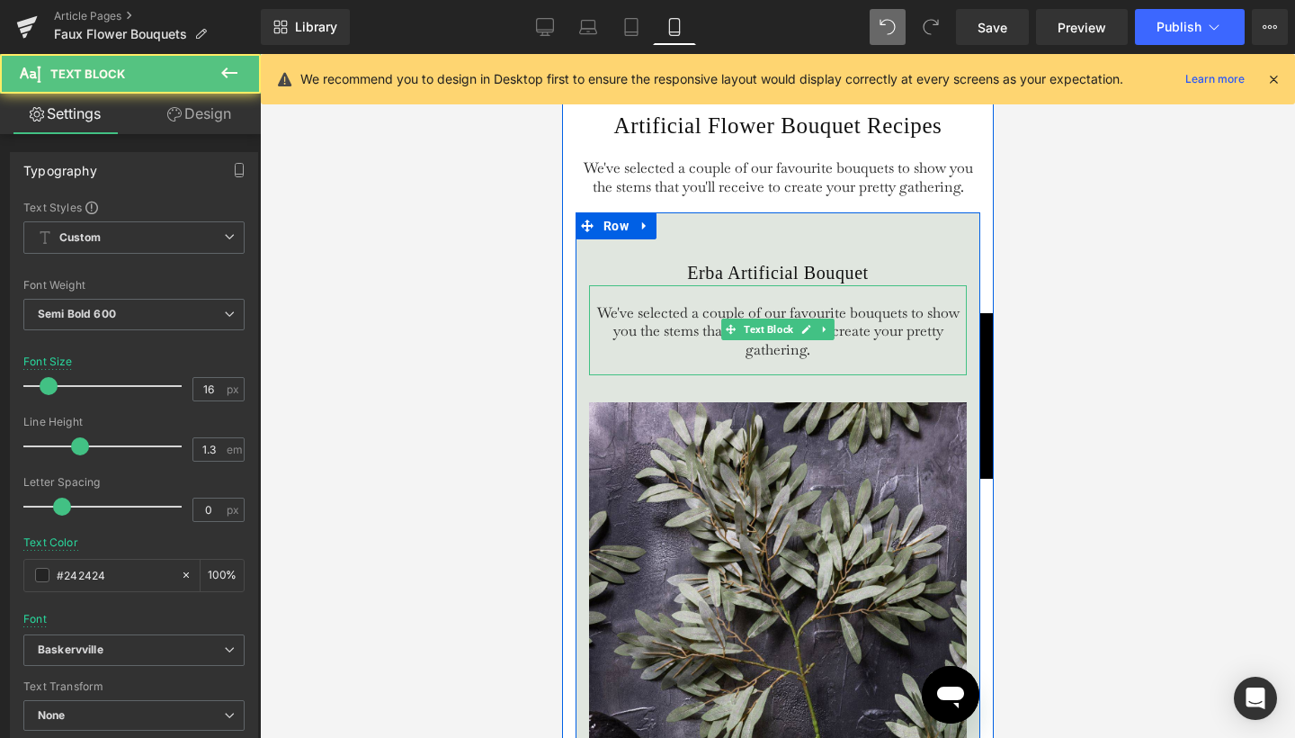
click at [684, 356] on span "We've selected a couple of our favourite bouquets to show you the stems that yo…" at bounding box center [777, 331] width 362 height 57
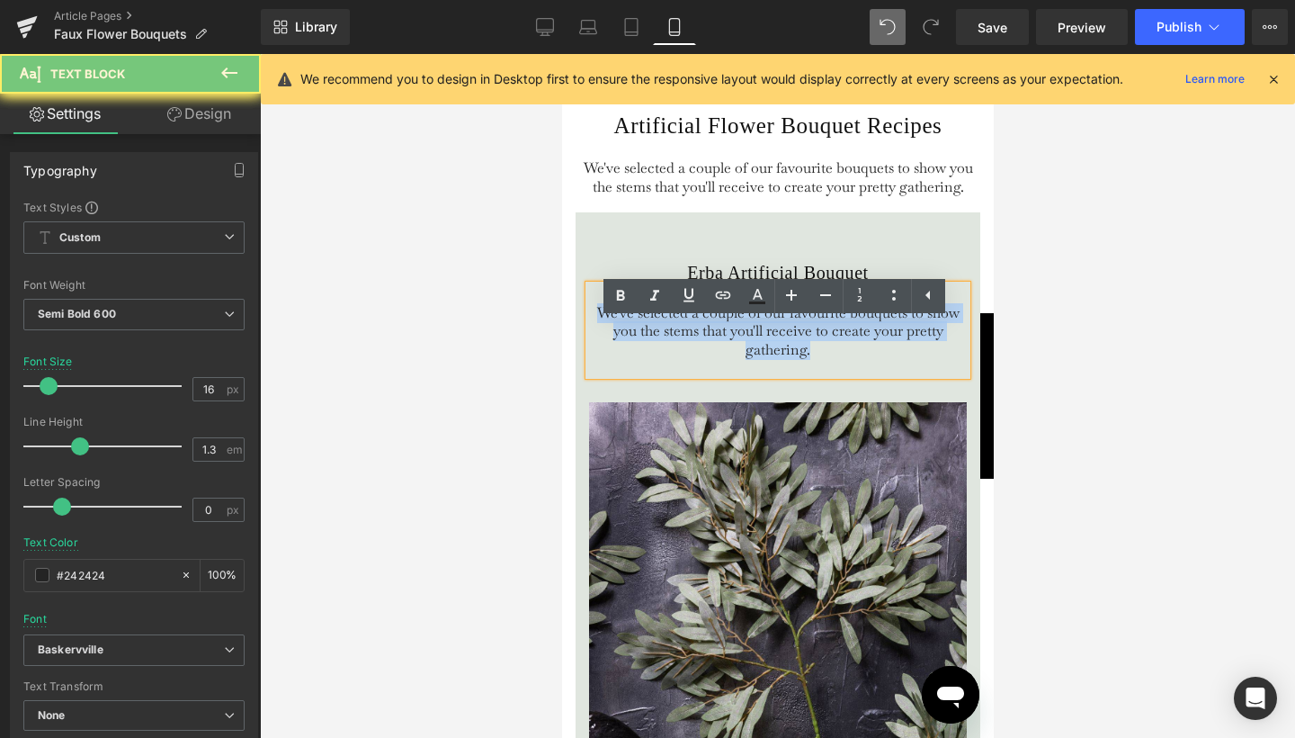
click at [684, 356] on span "We've selected a couple of our favourite bouquets to show you the stems that yo…" at bounding box center [777, 331] width 362 height 57
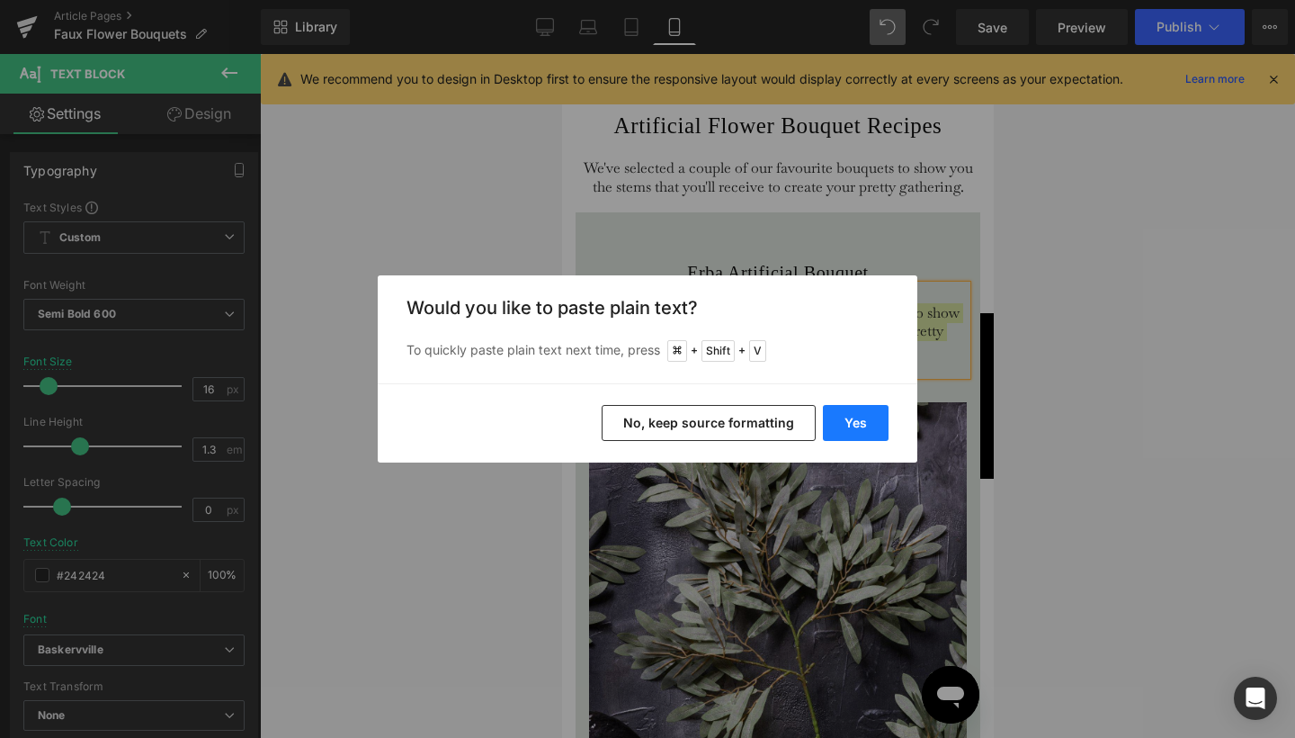
click at [853, 409] on button "Yes" at bounding box center [856, 423] width 66 height 36
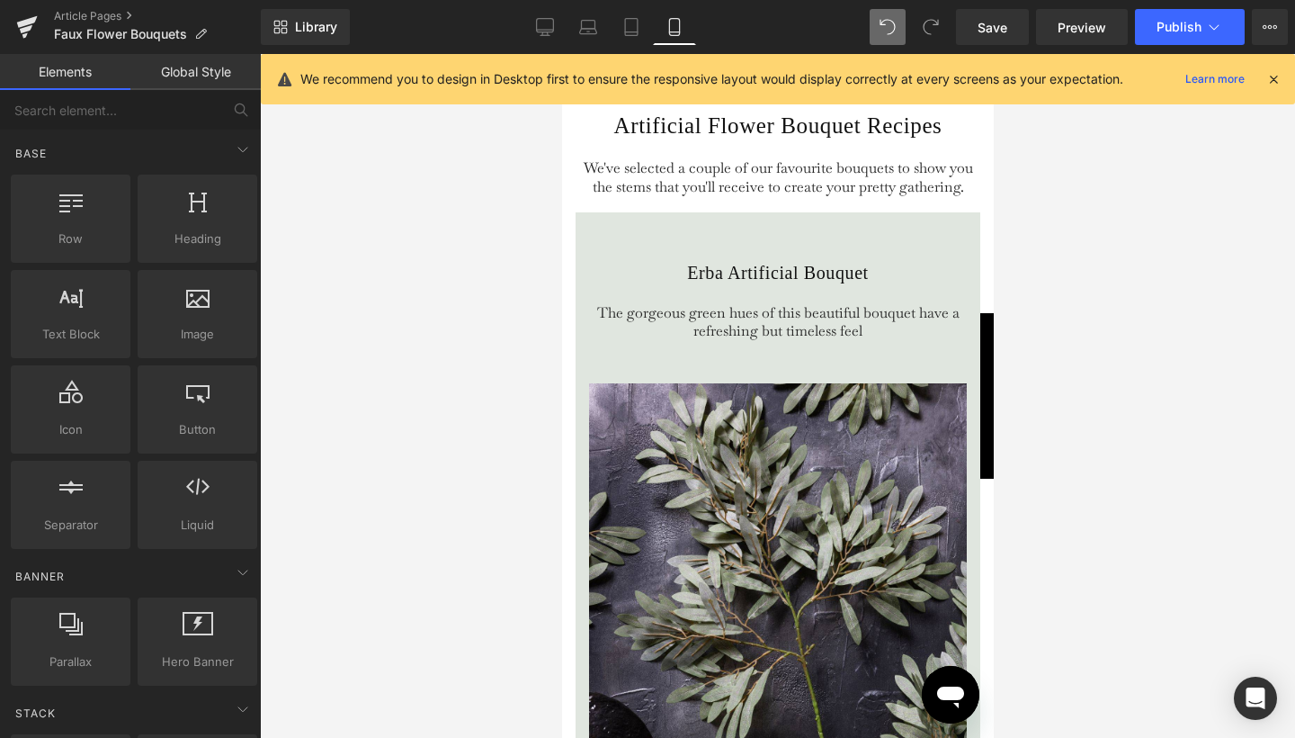
click at [1119, 317] on div at bounding box center [777, 396] width 1035 height 684
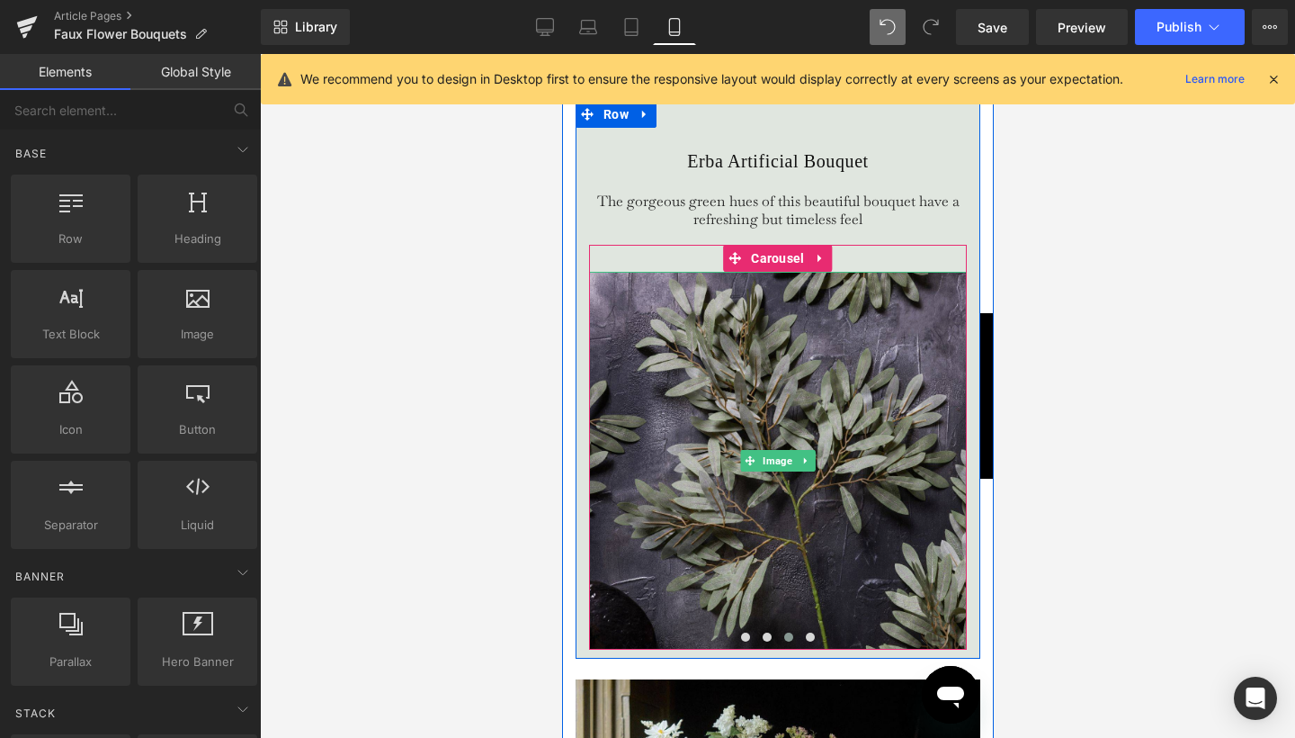
scroll to position [3937, 0]
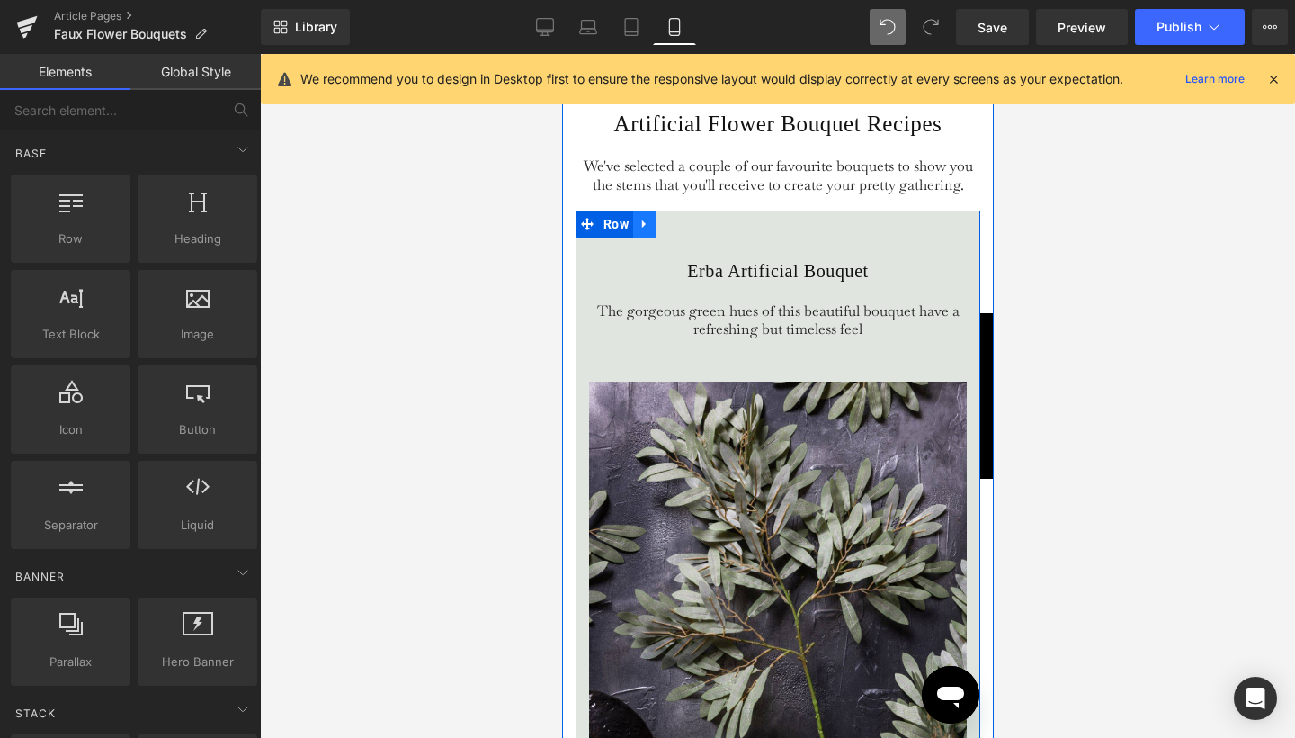
click at [640, 230] on icon at bounding box center [644, 223] width 13 height 13
click at [664, 230] on icon at bounding box center [667, 224] width 13 height 13
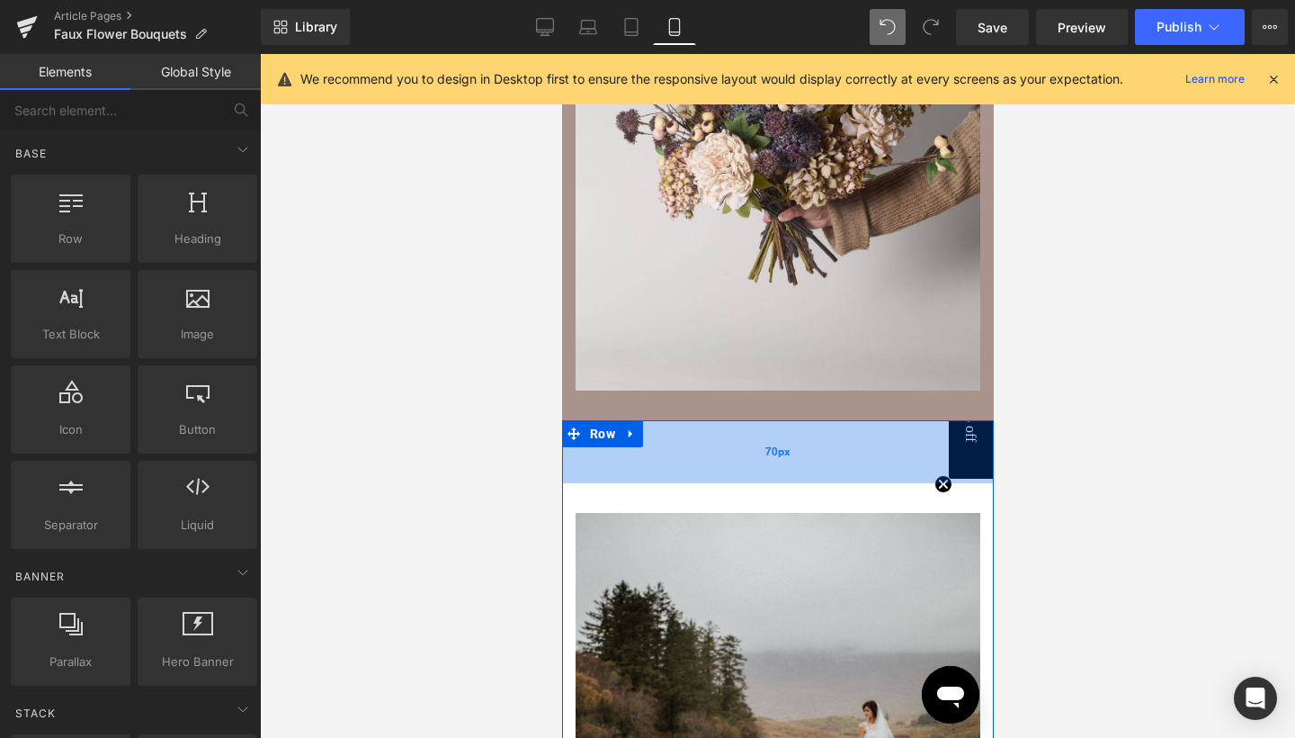
scroll to position [845, 0]
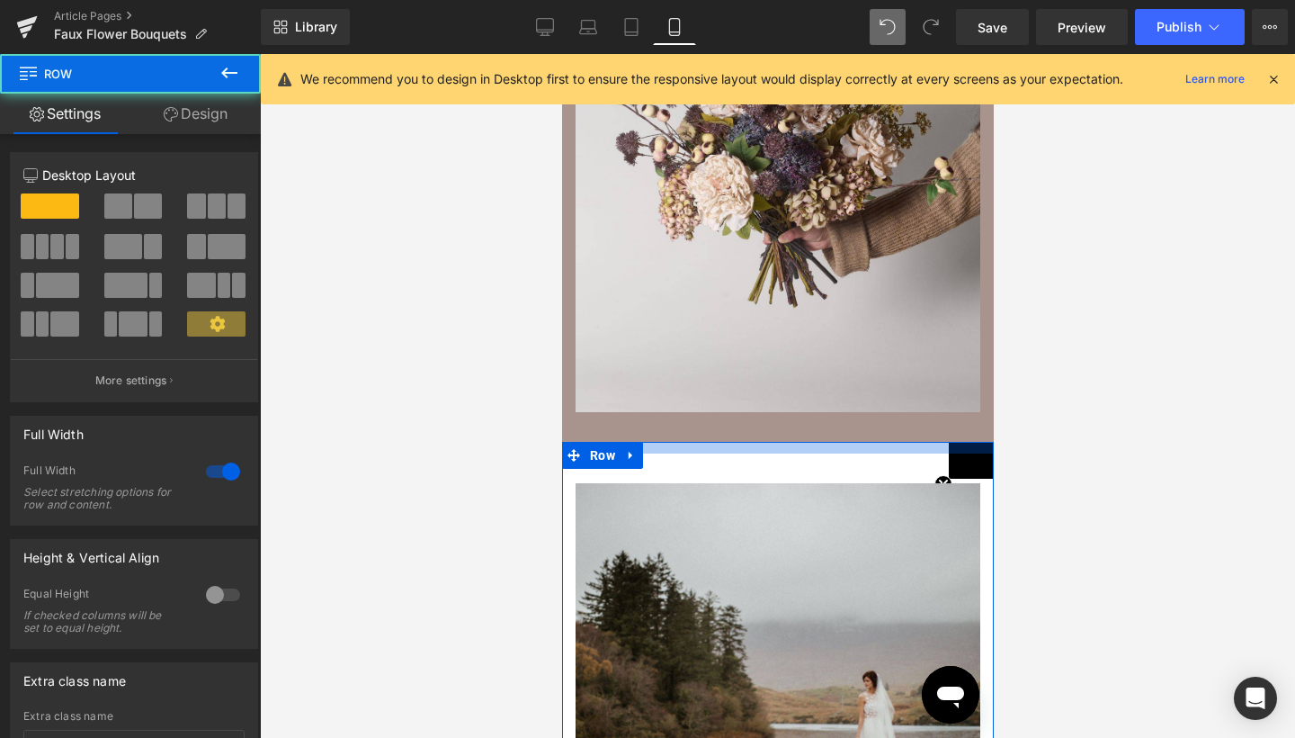
drag, startPoint x: 687, startPoint y: 516, endPoint x: 690, endPoint y: 465, distance: 51.3
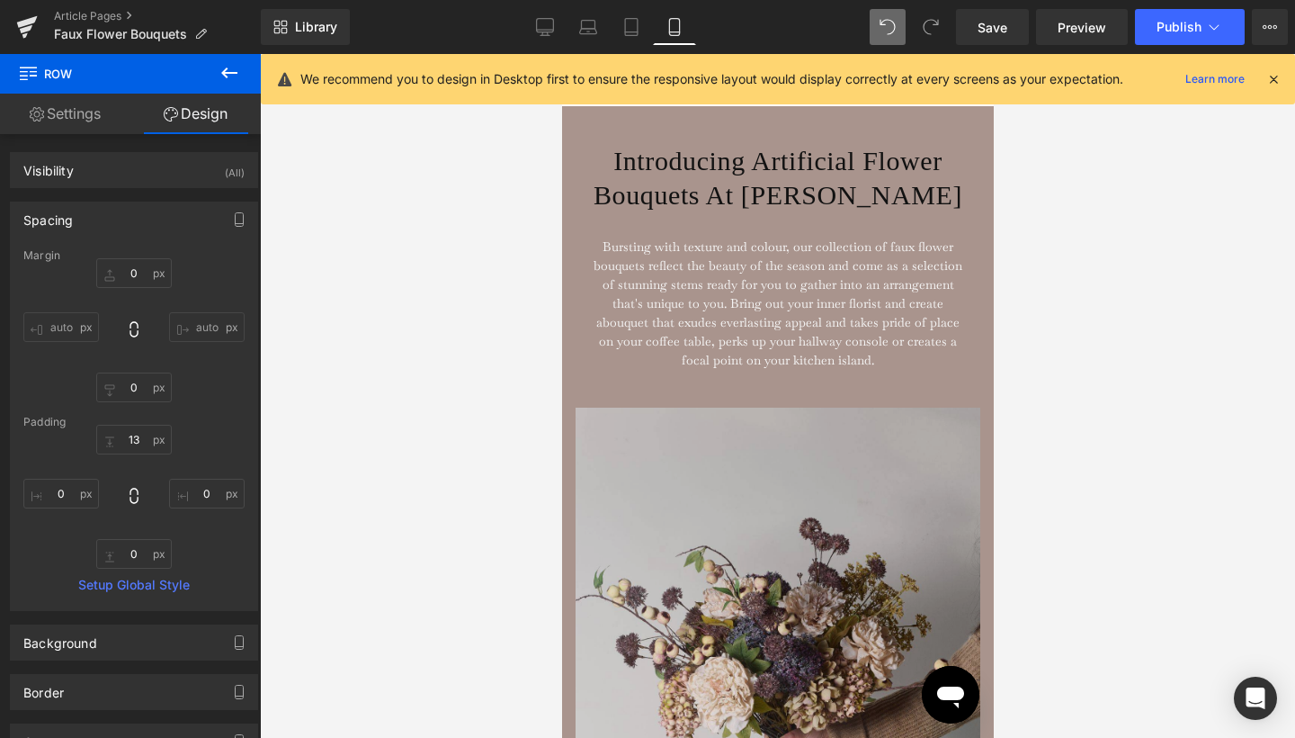
scroll to position [31, 0]
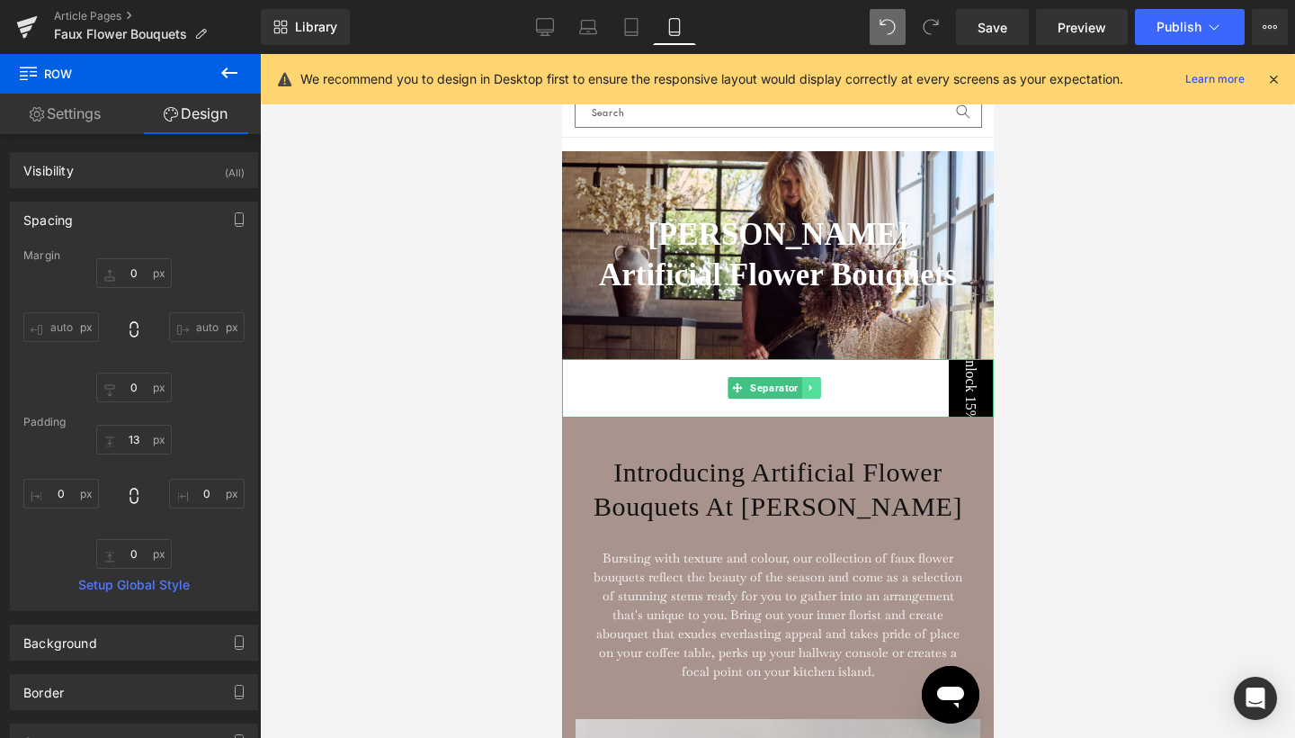
click at [810, 393] on icon at bounding box center [810, 387] width 10 height 11
click at [803, 393] on icon at bounding box center [801, 387] width 10 height 11
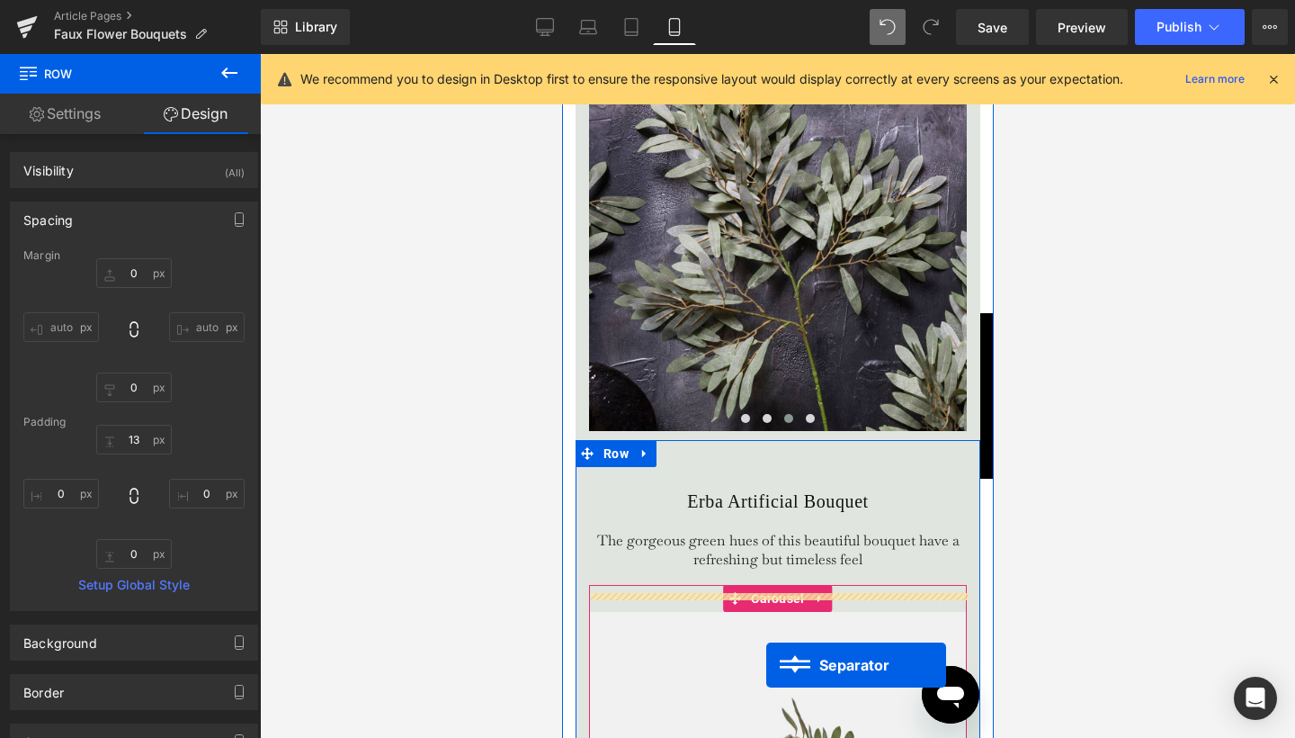
scroll to position [4313, 0]
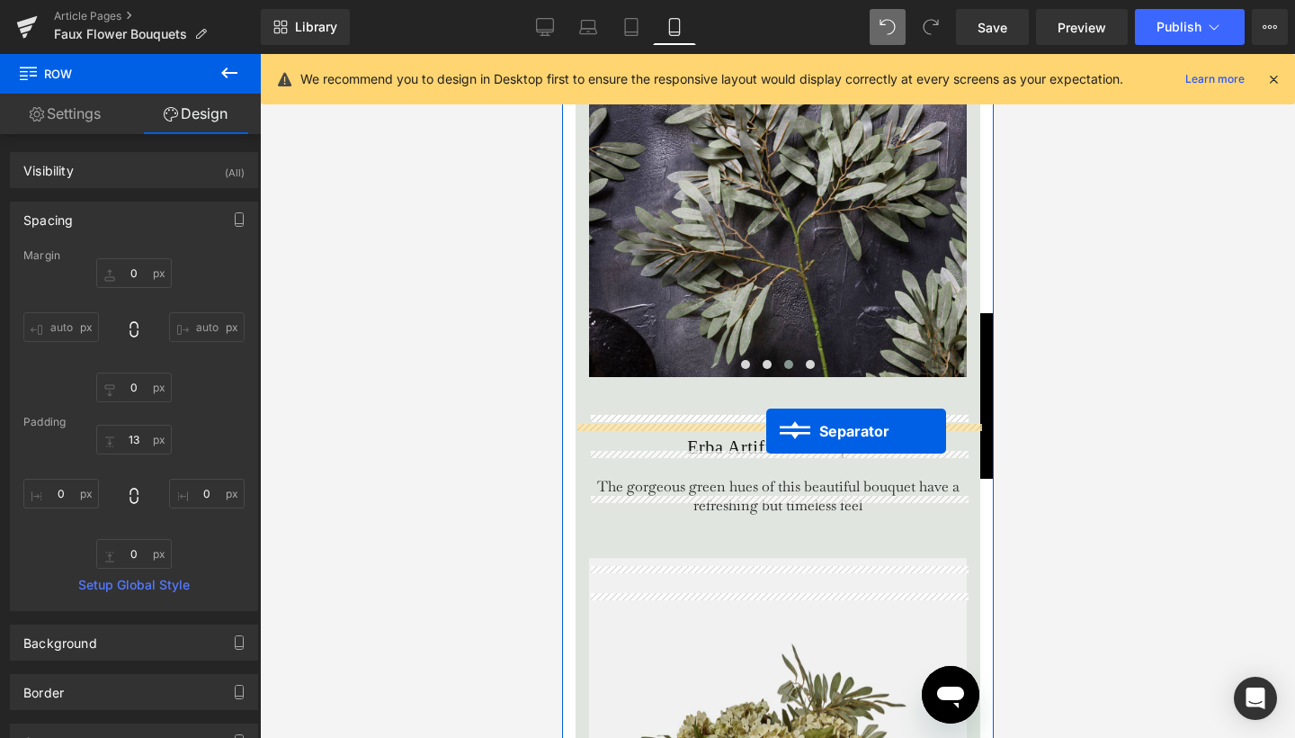
drag, startPoint x: 764, startPoint y: 480, endPoint x: 765, endPoint y: 431, distance: 49.5
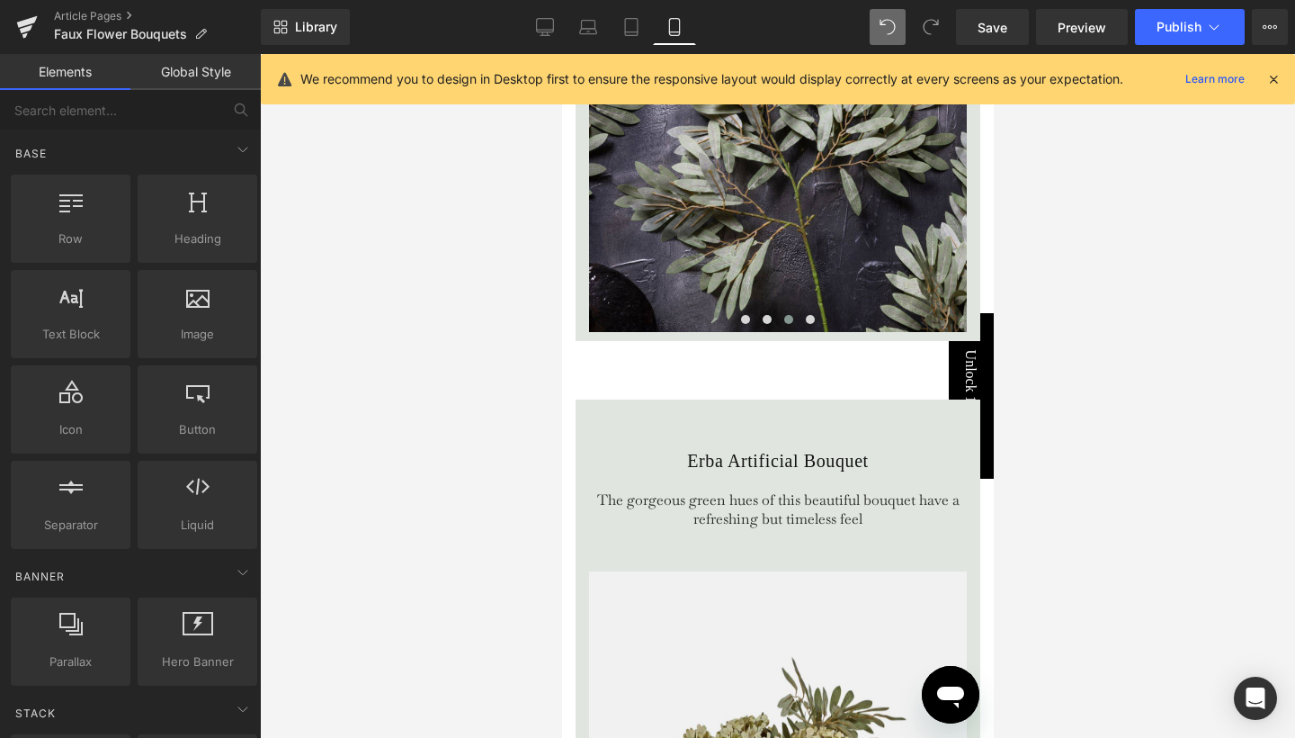
click at [1039, 384] on div at bounding box center [777, 396] width 1035 height 684
click at [1060, 433] on div at bounding box center [777, 396] width 1035 height 684
click at [1070, 338] on div at bounding box center [777, 396] width 1035 height 684
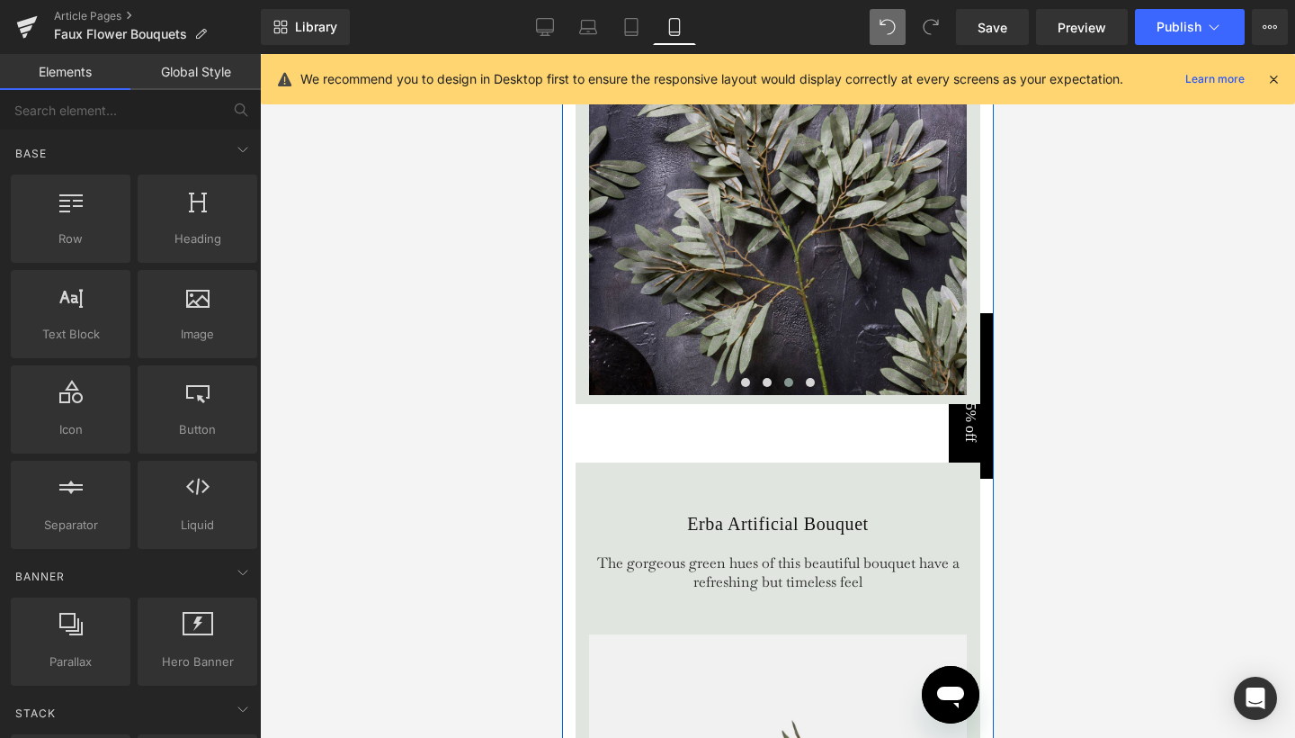
scroll to position [4387, 0]
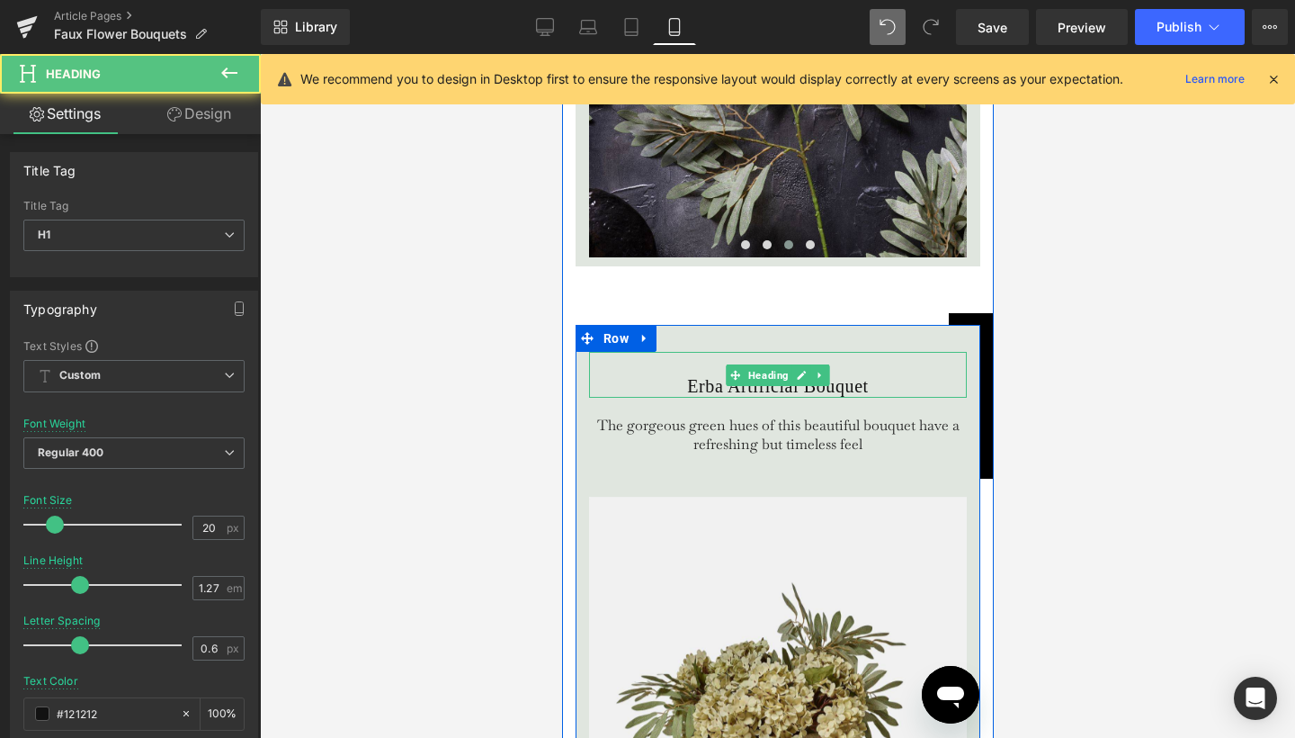
click at [698, 398] on h1 "Erba Artificial Bouquet" at bounding box center [777, 386] width 378 height 22
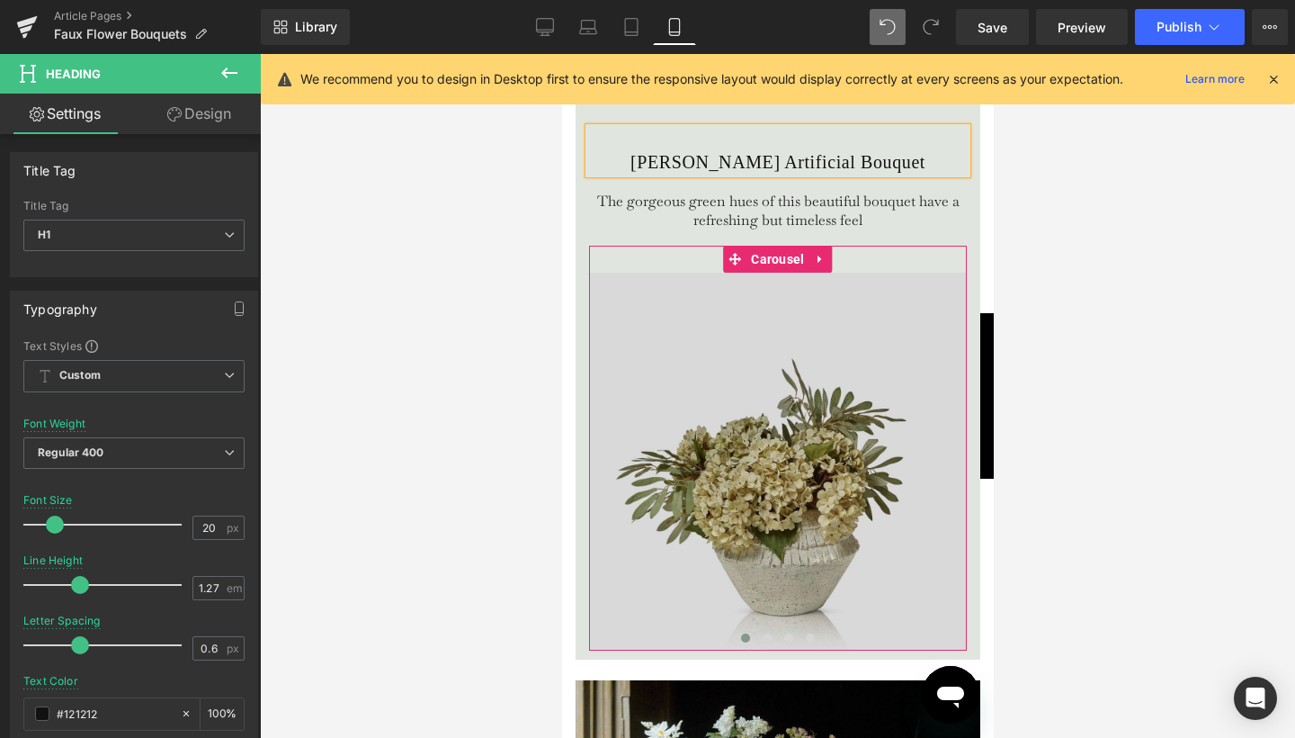
scroll to position [4706, 0]
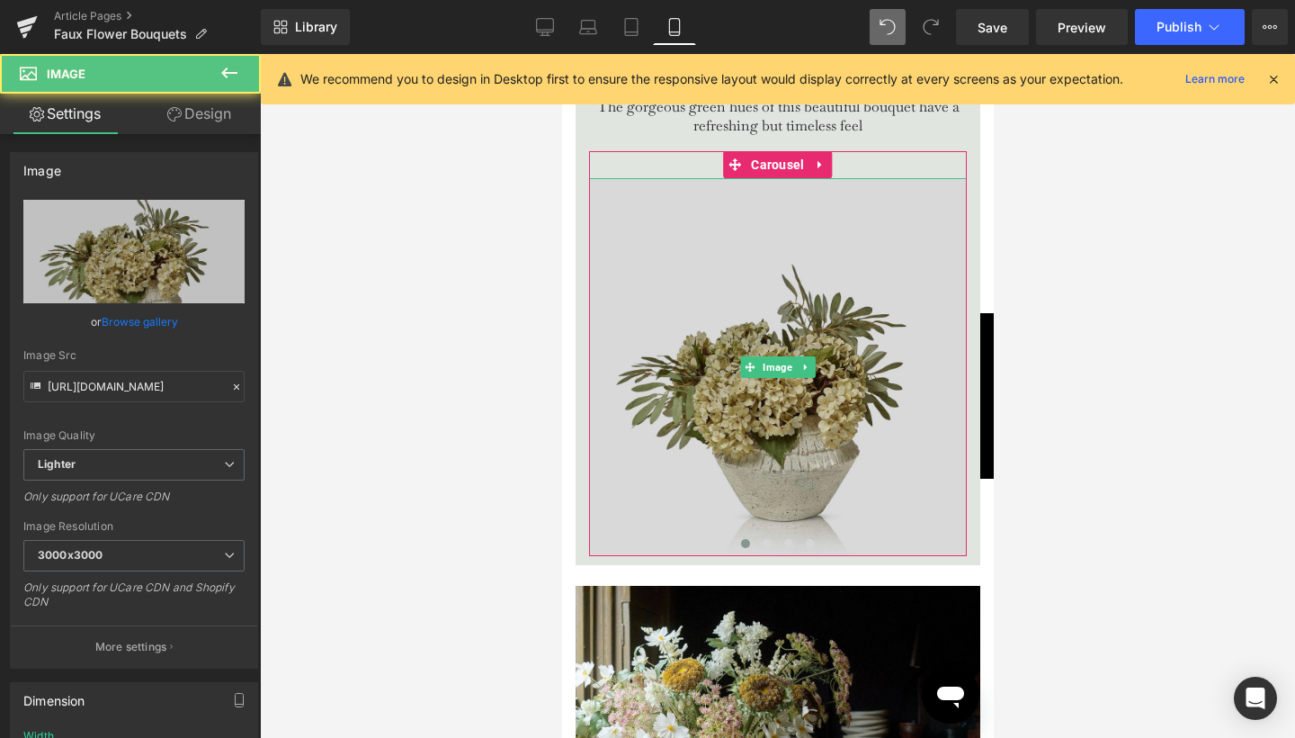
click at [763, 431] on img at bounding box center [777, 367] width 378 height 378
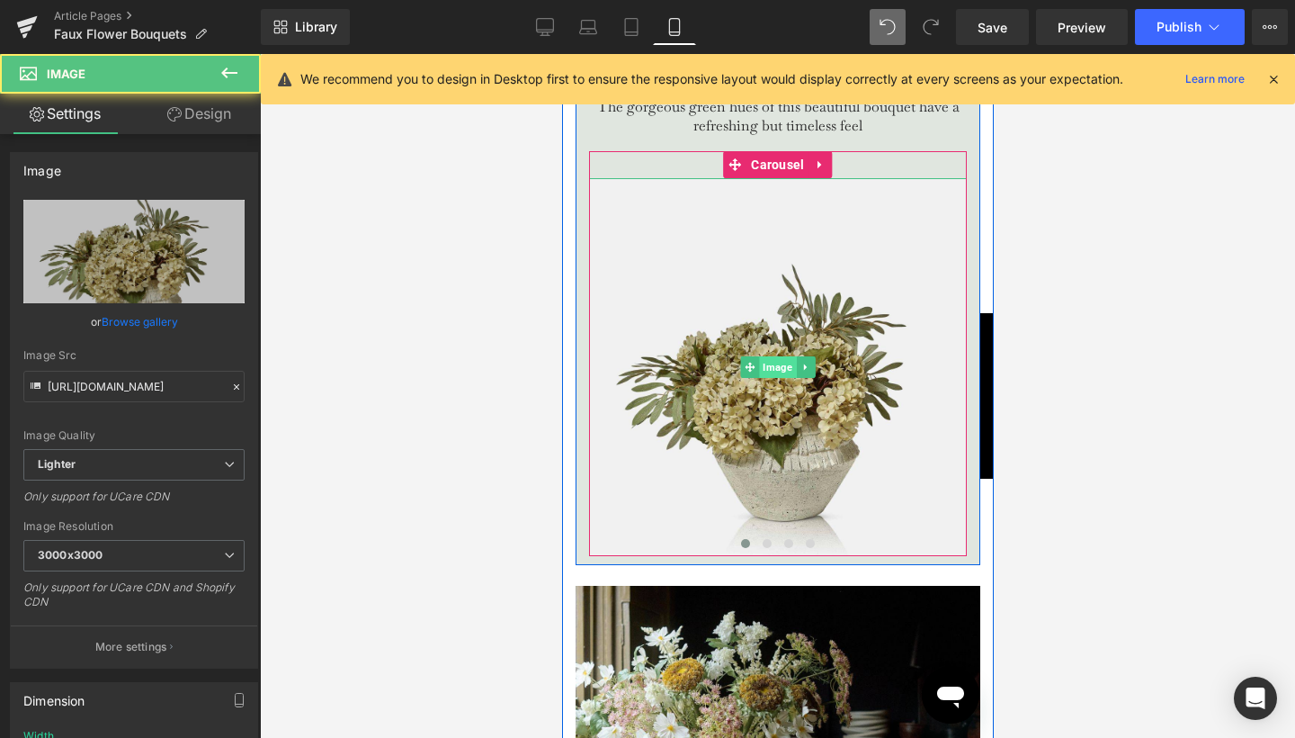
click at [775, 378] on span "Image" at bounding box center [776, 367] width 37 height 22
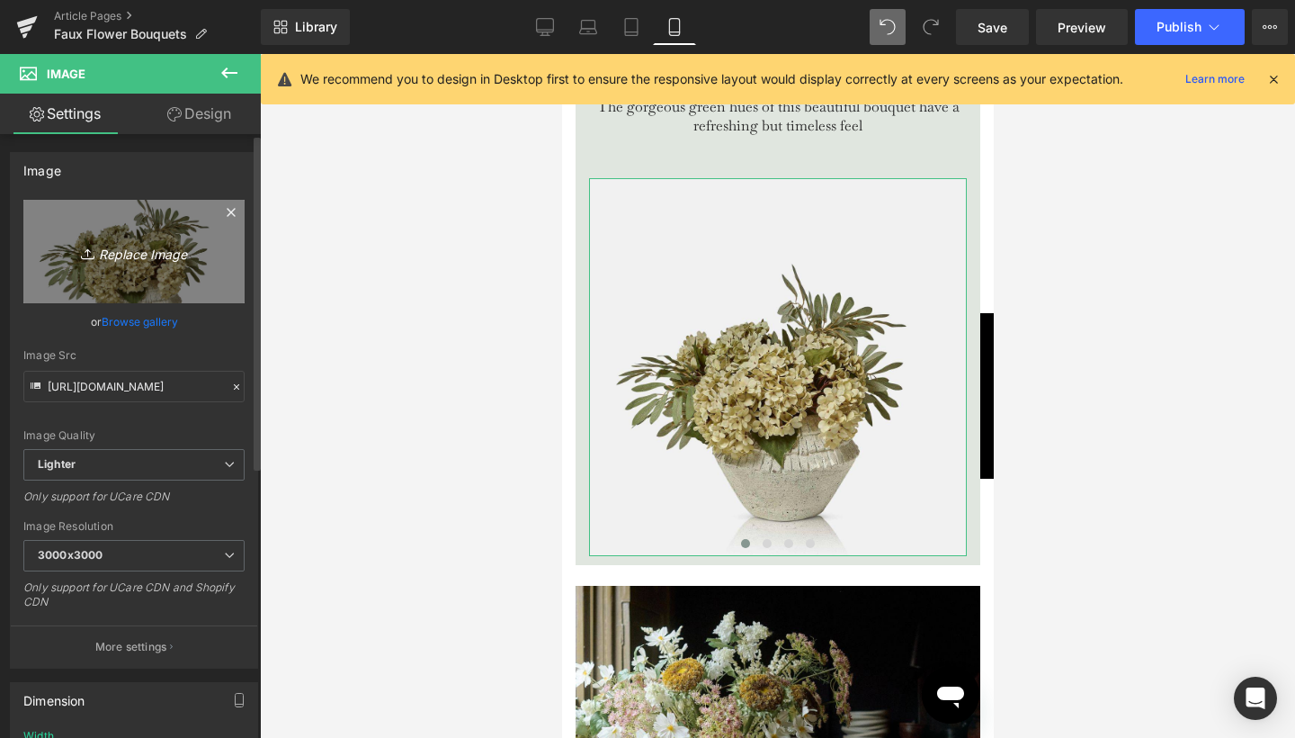
click at [147, 270] on link "Replace Image" at bounding box center [133, 251] width 221 height 103
type input "C:\fakepath\12.jpg"
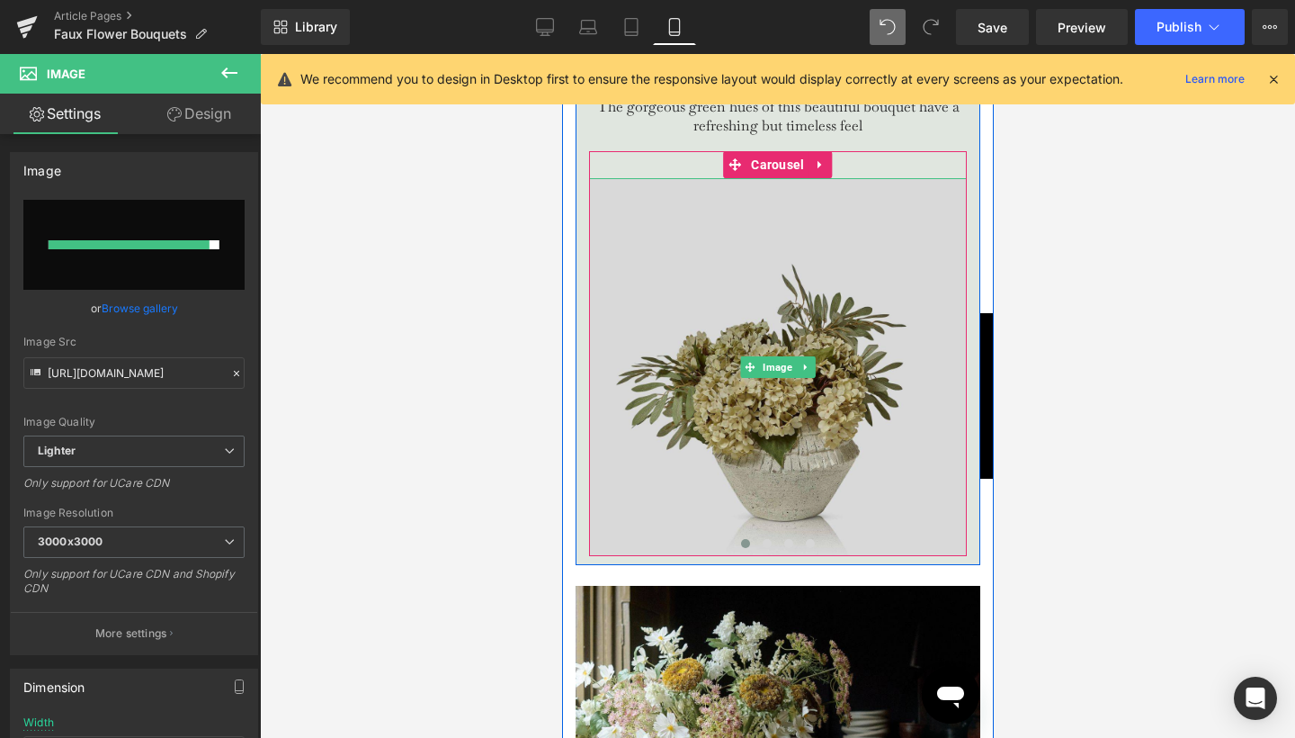
type input "https://ucarecdn.com/8e79c876-c1ea-4b10-a14f-be097e75100d/-/format/auto/-/previ…"
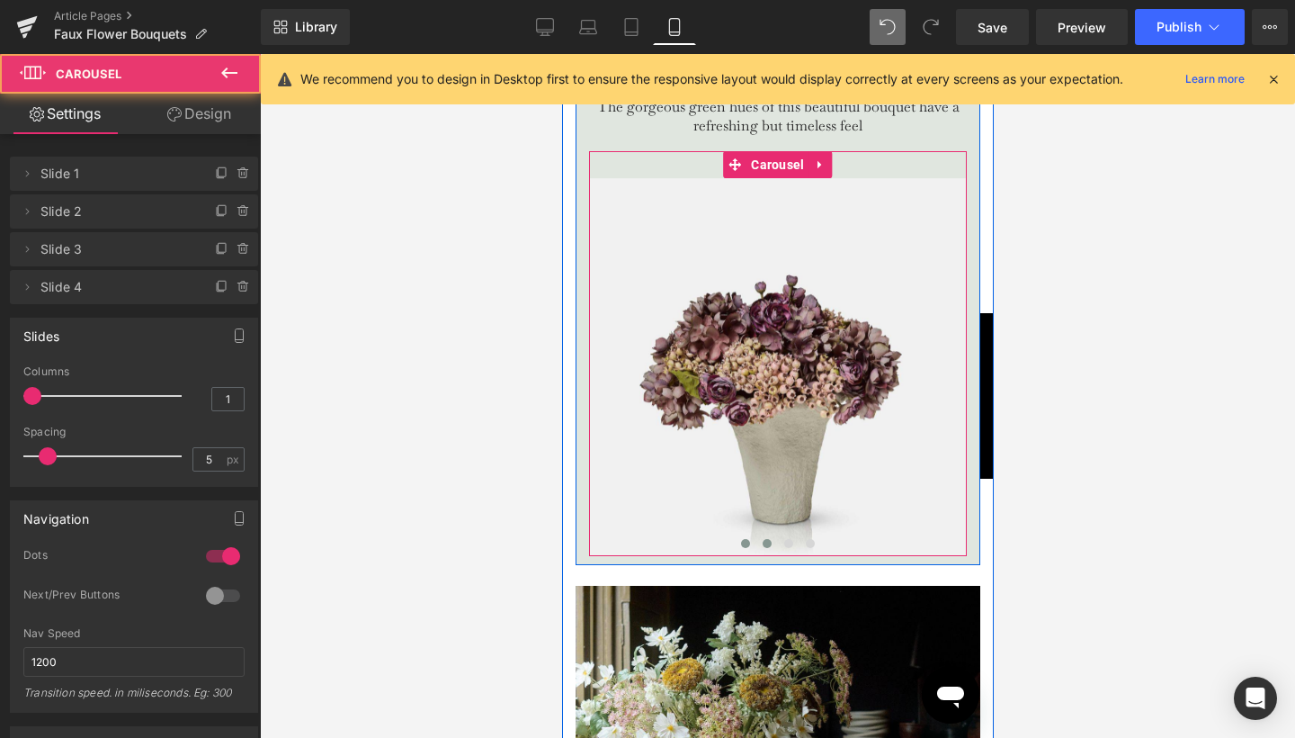
click at [763, 548] on span at bounding box center [766, 543] width 9 height 9
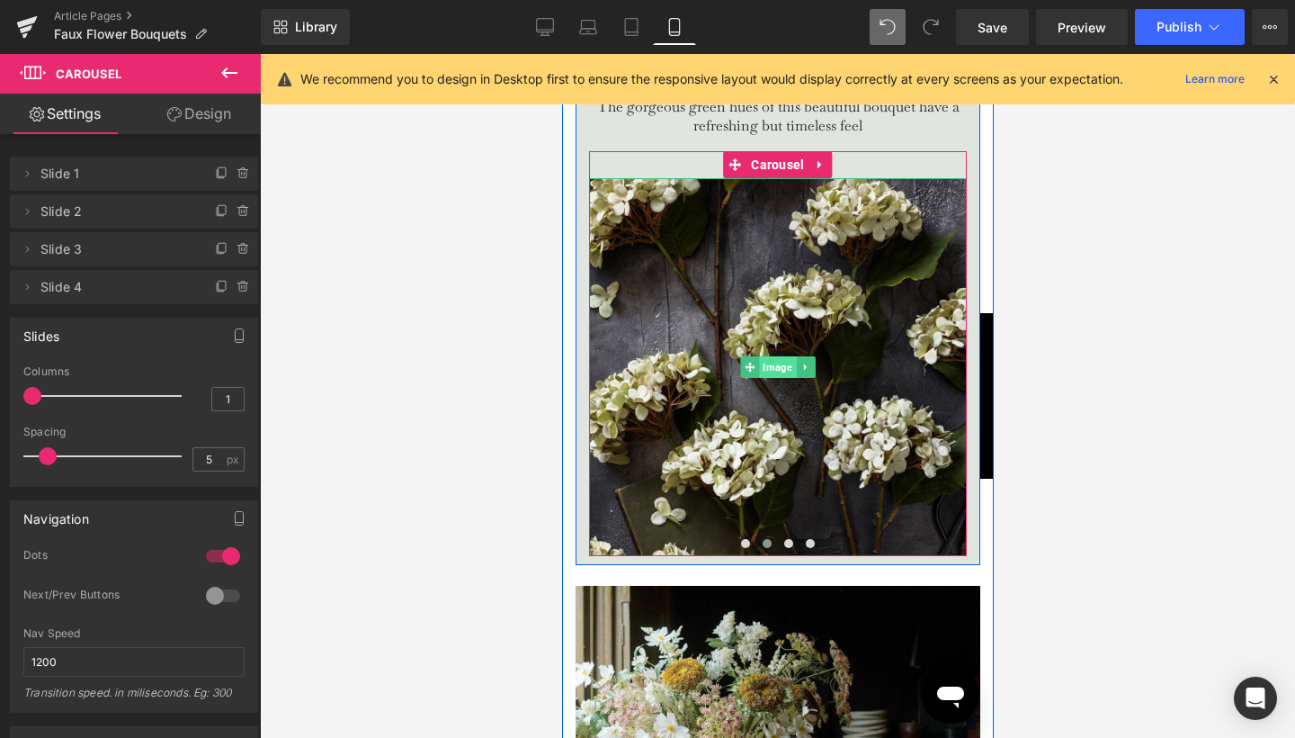
click at [778, 378] on span "Image" at bounding box center [776, 367] width 37 height 22
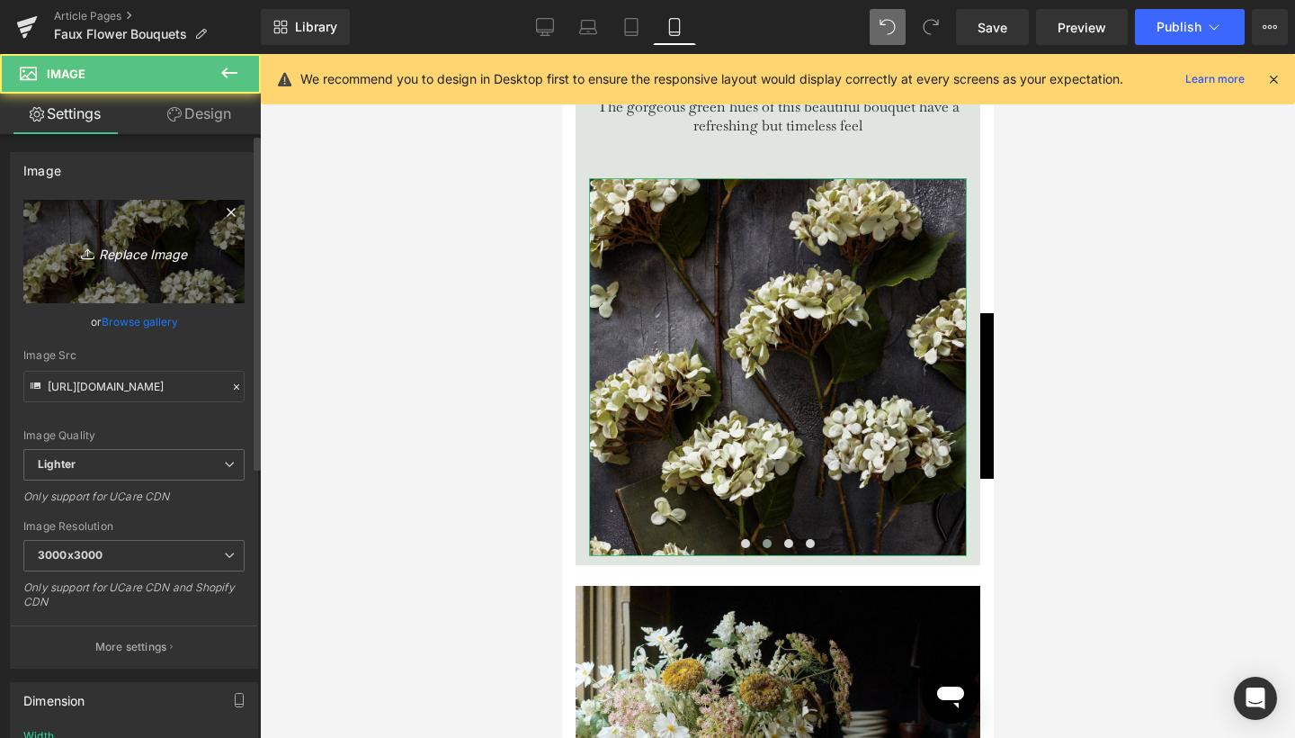
click at [115, 236] on link "Replace Image" at bounding box center [133, 251] width 221 height 103
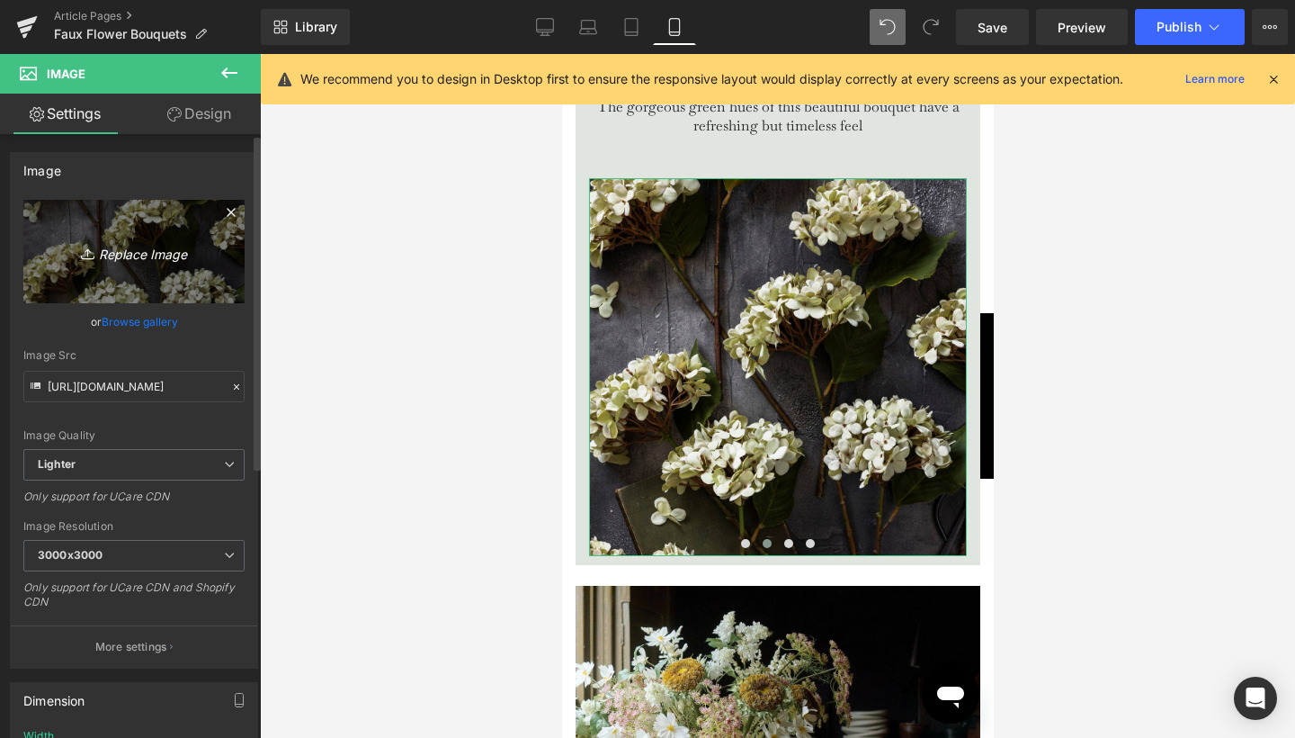
type input "C:\fakepath\13.jpg"
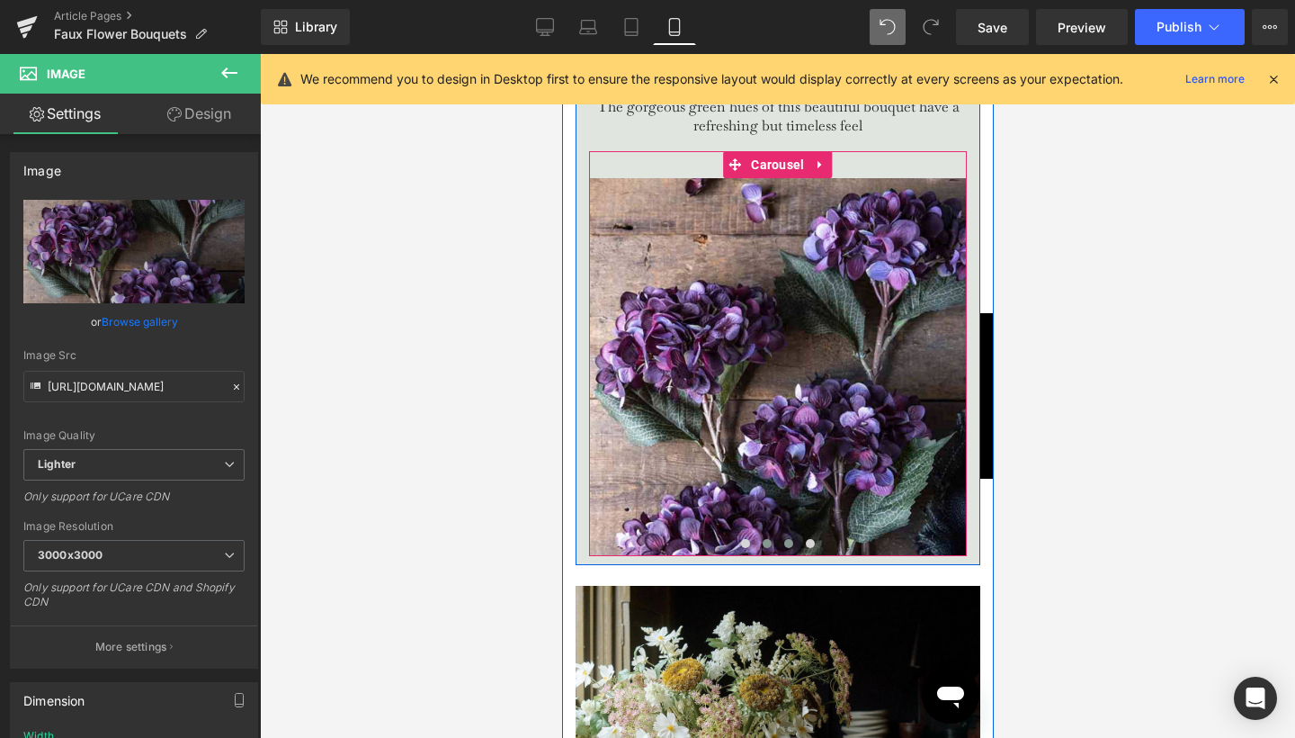
click at [785, 548] on span at bounding box center [787, 543] width 9 height 9
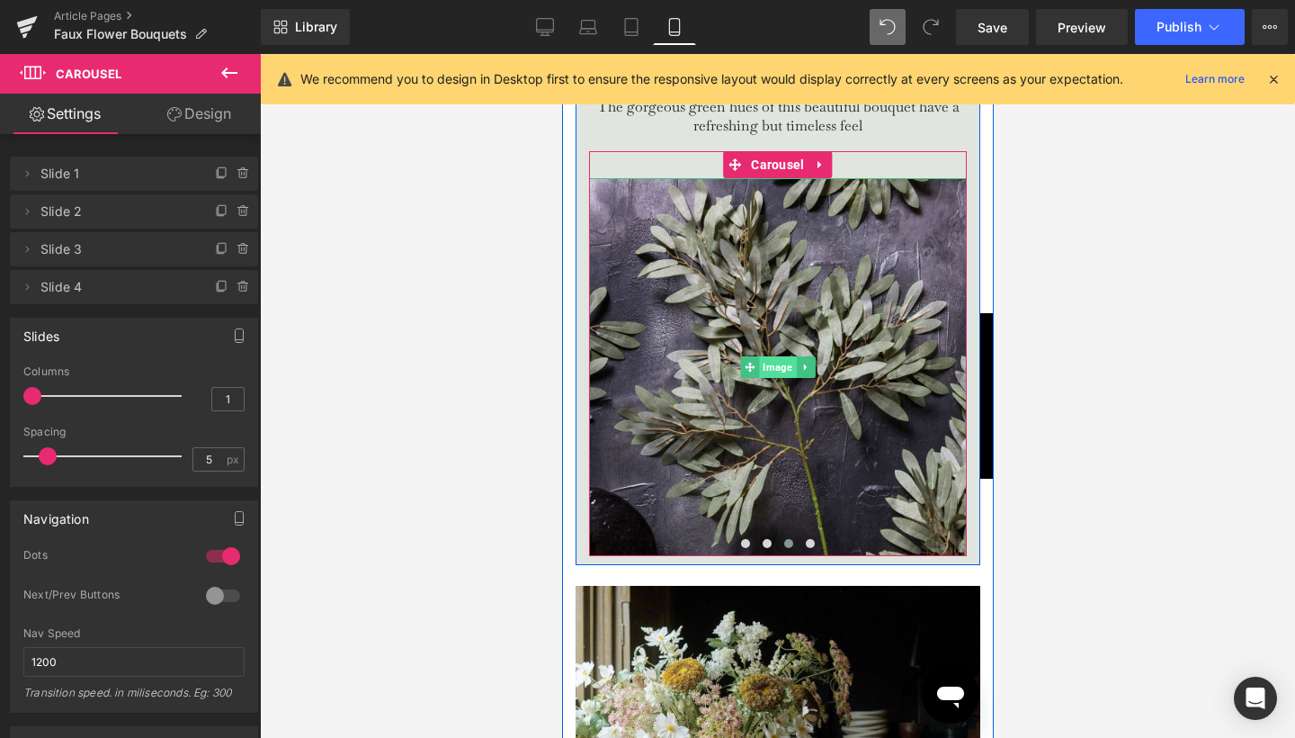
click at [778, 378] on span "Image" at bounding box center [776, 367] width 37 height 22
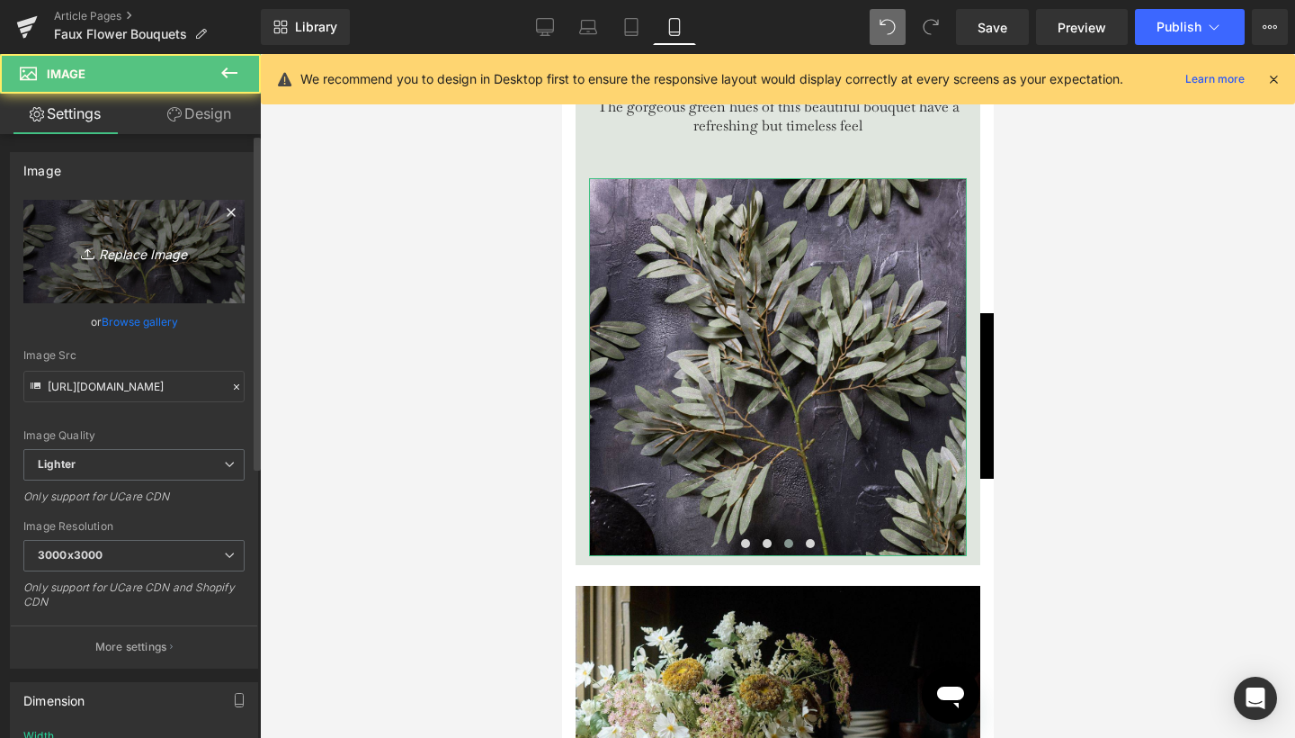
click at [140, 246] on icon "Replace Image" at bounding box center [134, 251] width 144 height 22
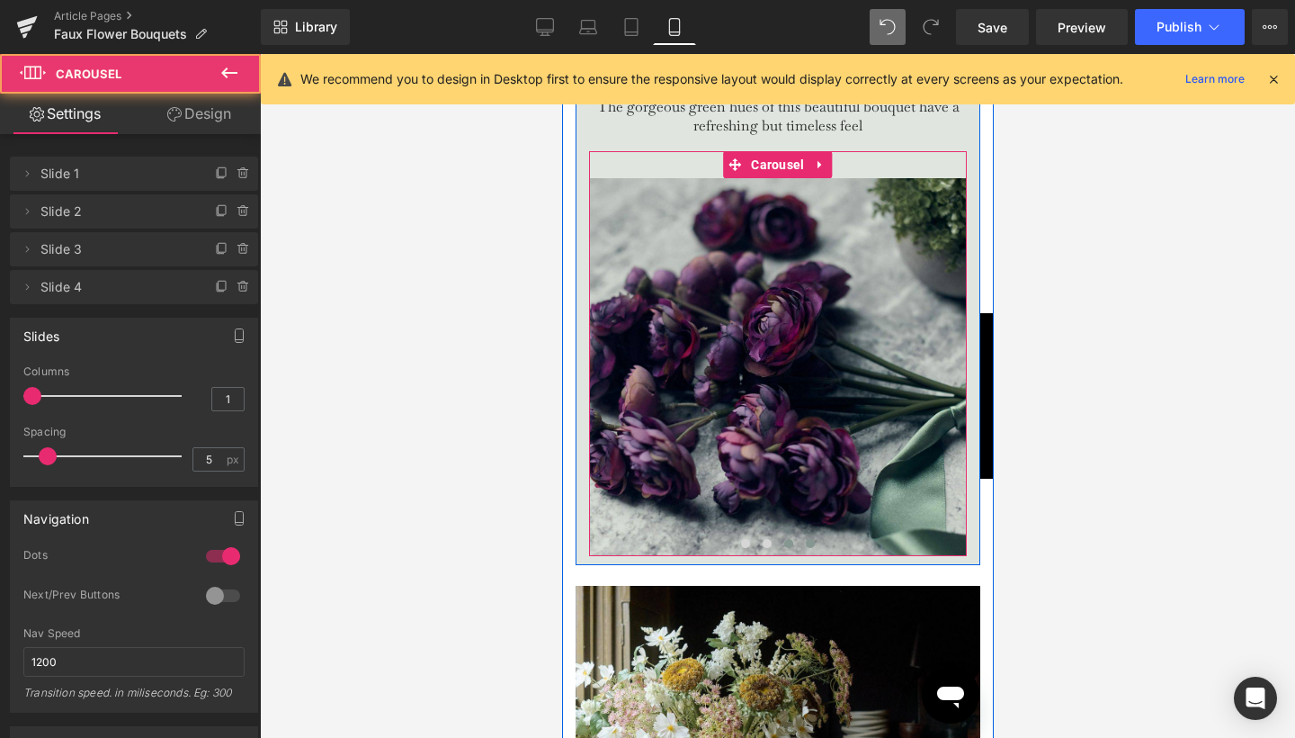
click at [810, 552] on button at bounding box center [810, 543] width 22 height 18
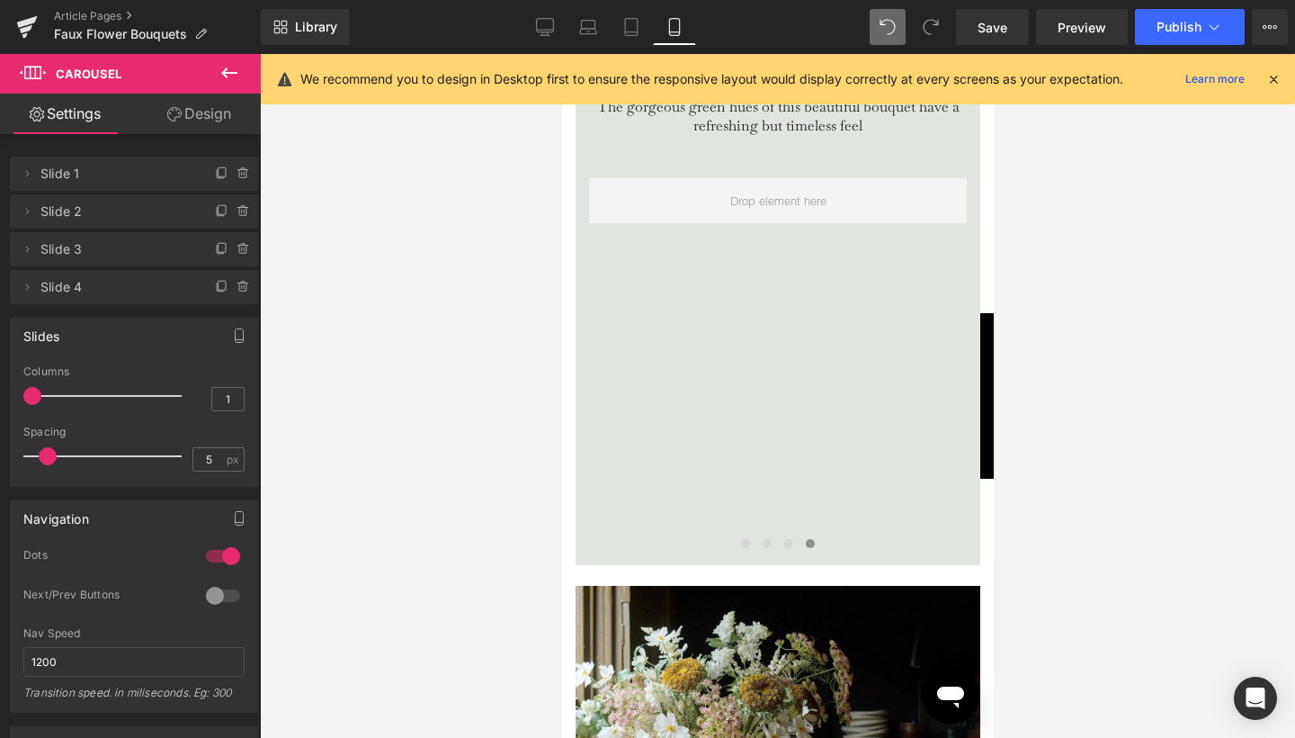
click at [228, 75] on icon at bounding box center [230, 73] width 22 height 22
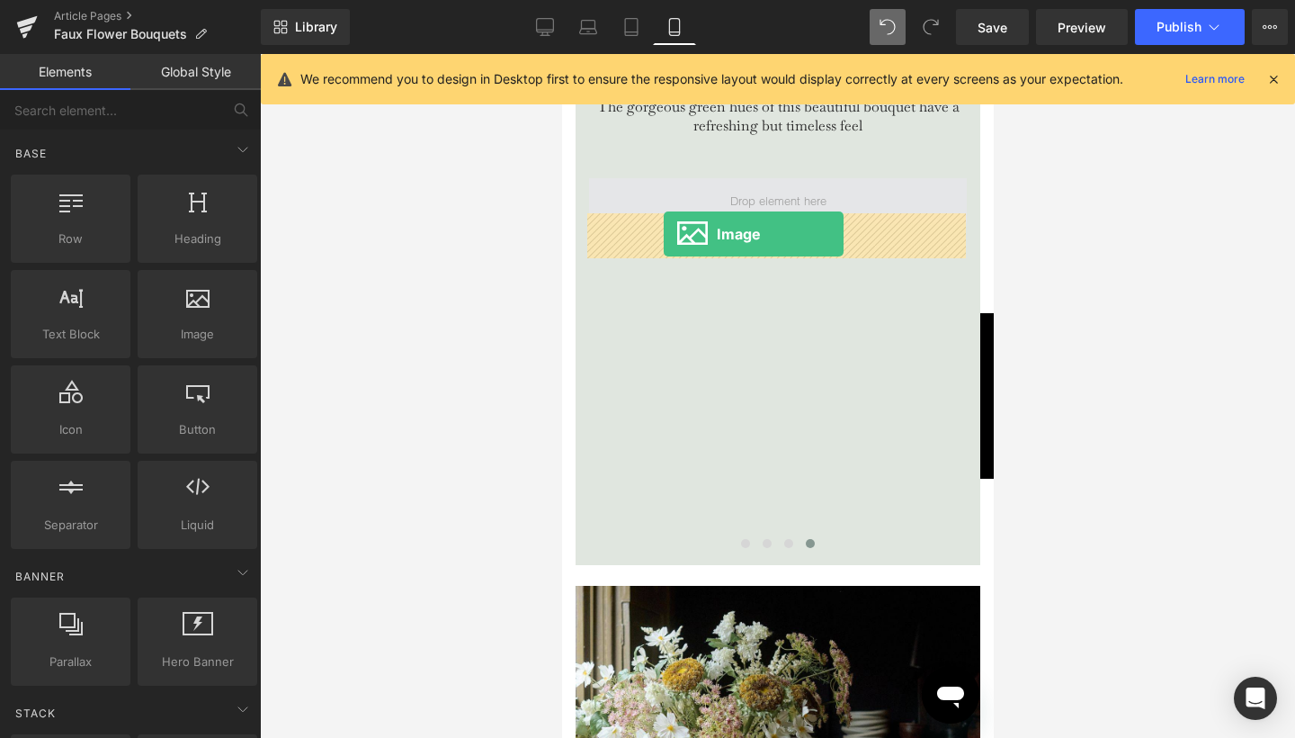
drag, startPoint x: 753, startPoint y: 371, endPoint x: 663, endPoint y: 234, distance: 163.6
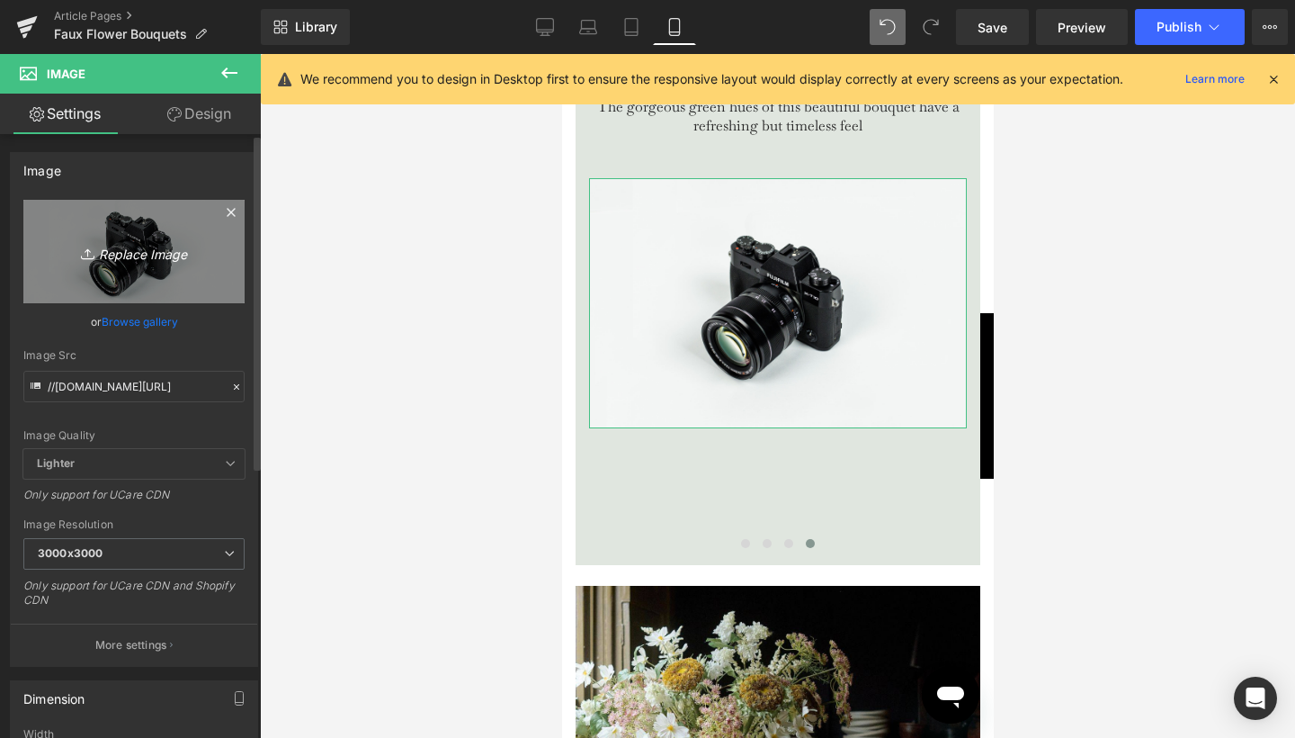
click at [86, 263] on link "Replace Image" at bounding box center [133, 251] width 221 height 103
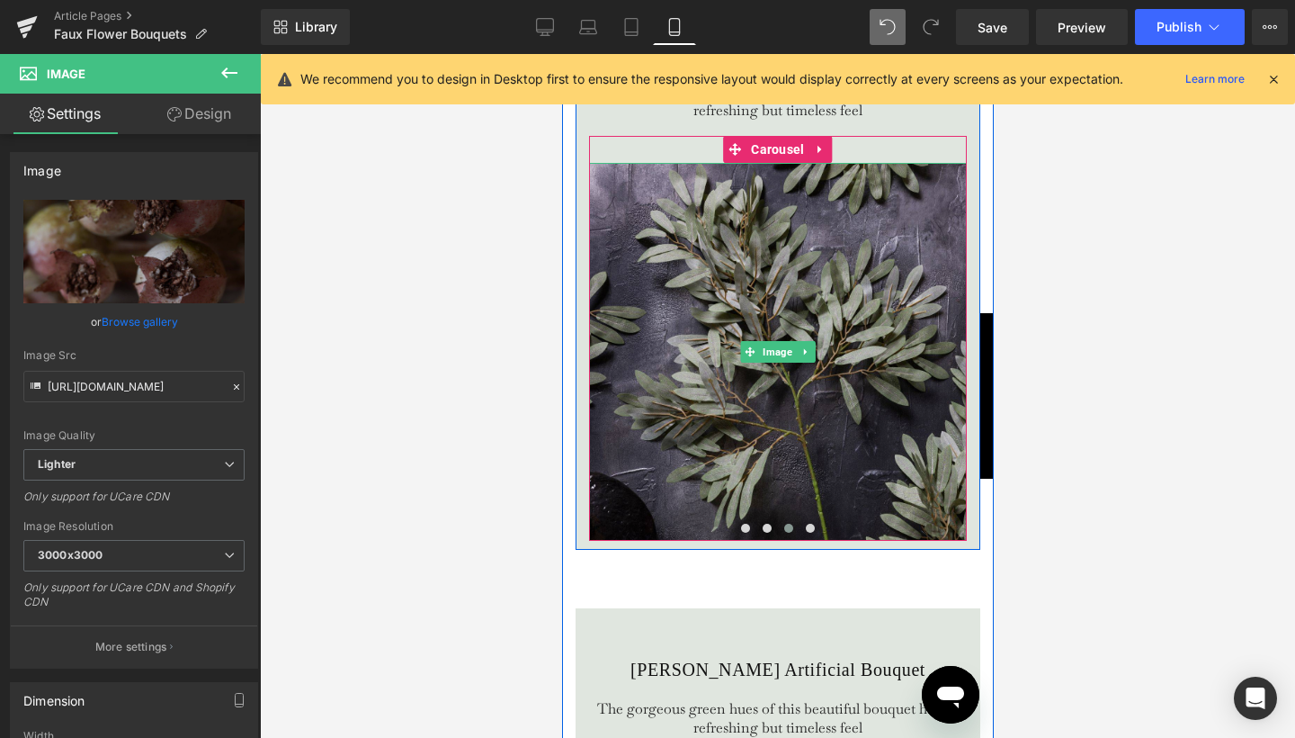
scroll to position [4148, 0]
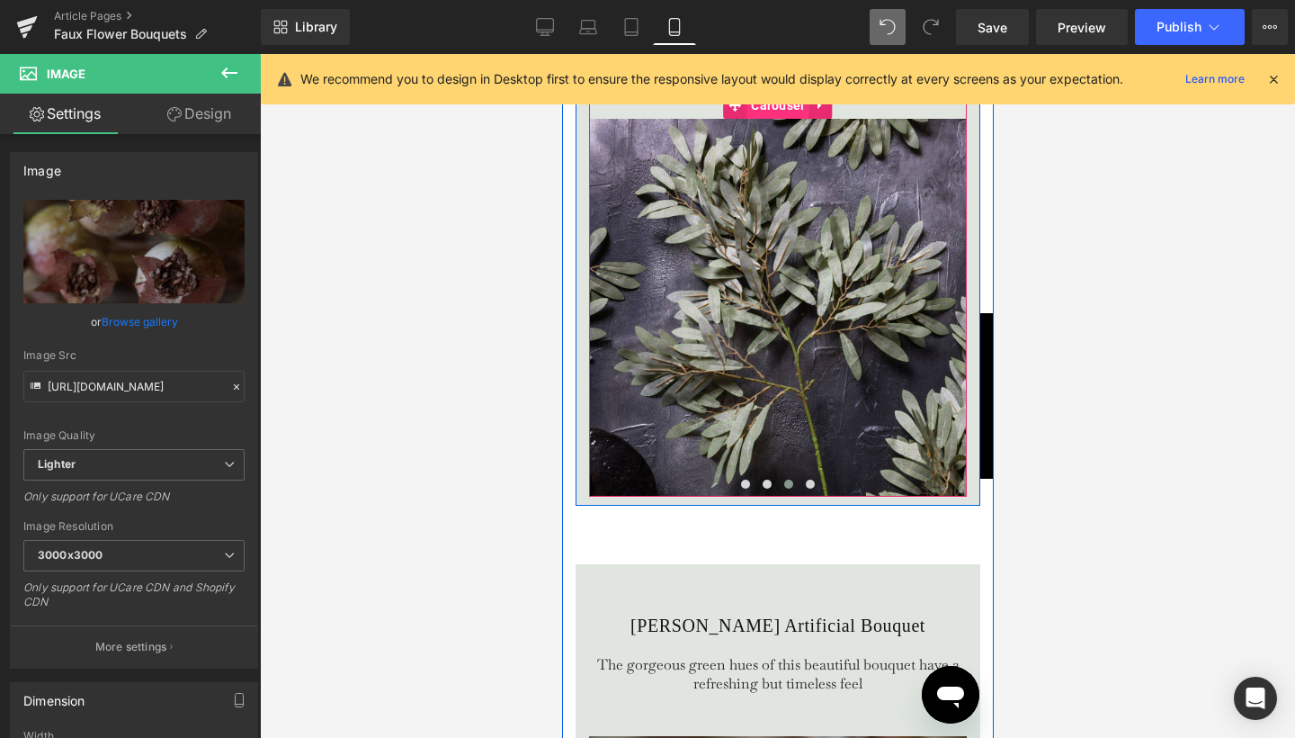
click at [779, 119] on span "Carousel" at bounding box center [777, 105] width 62 height 27
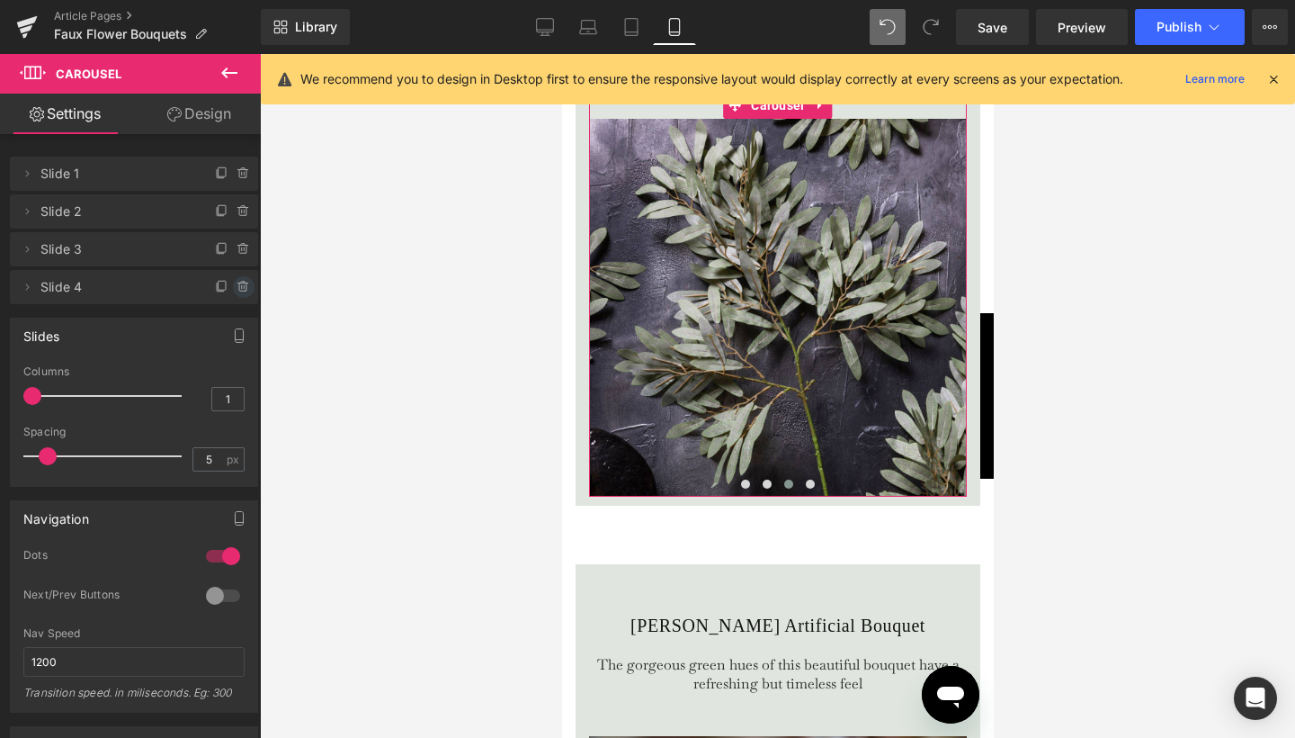
click at [237, 285] on icon at bounding box center [244, 287] width 14 height 14
click at [236, 285] on button "Delete" at bounding box center [224, 287] width 57 height 23
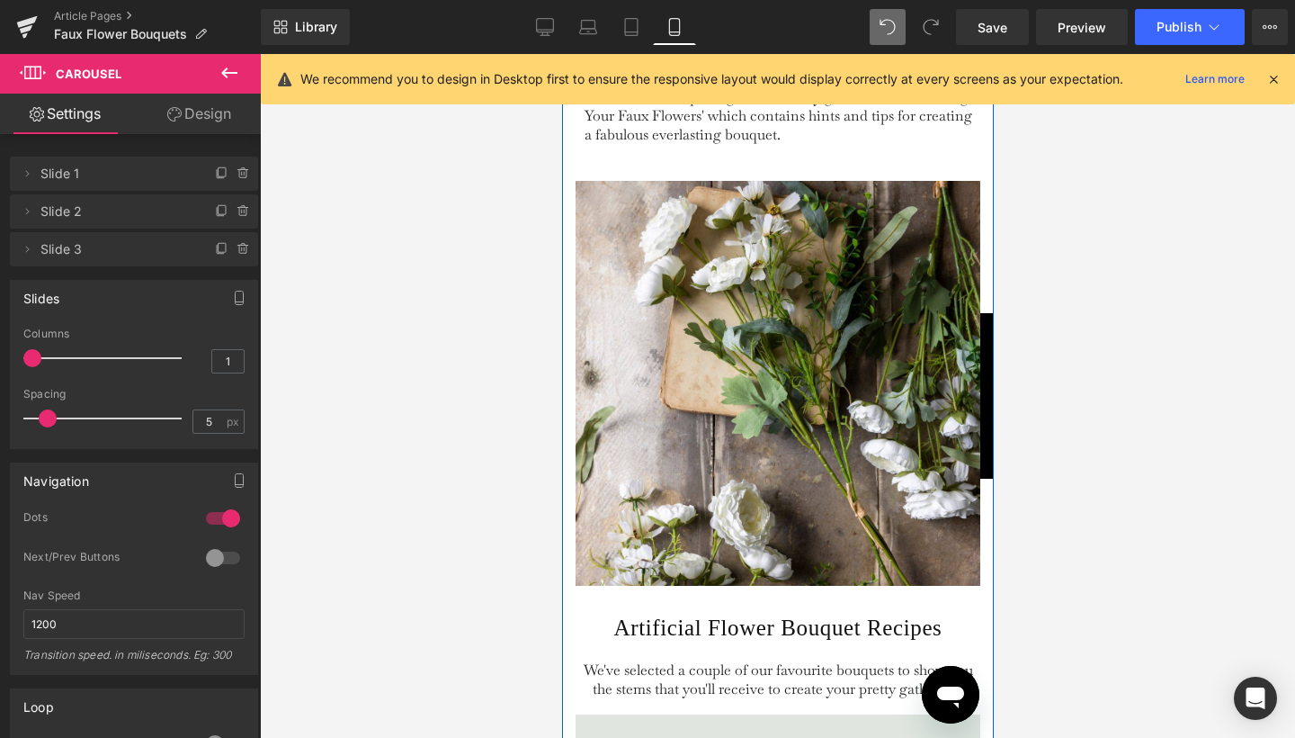
scroll to position [3431, 0]
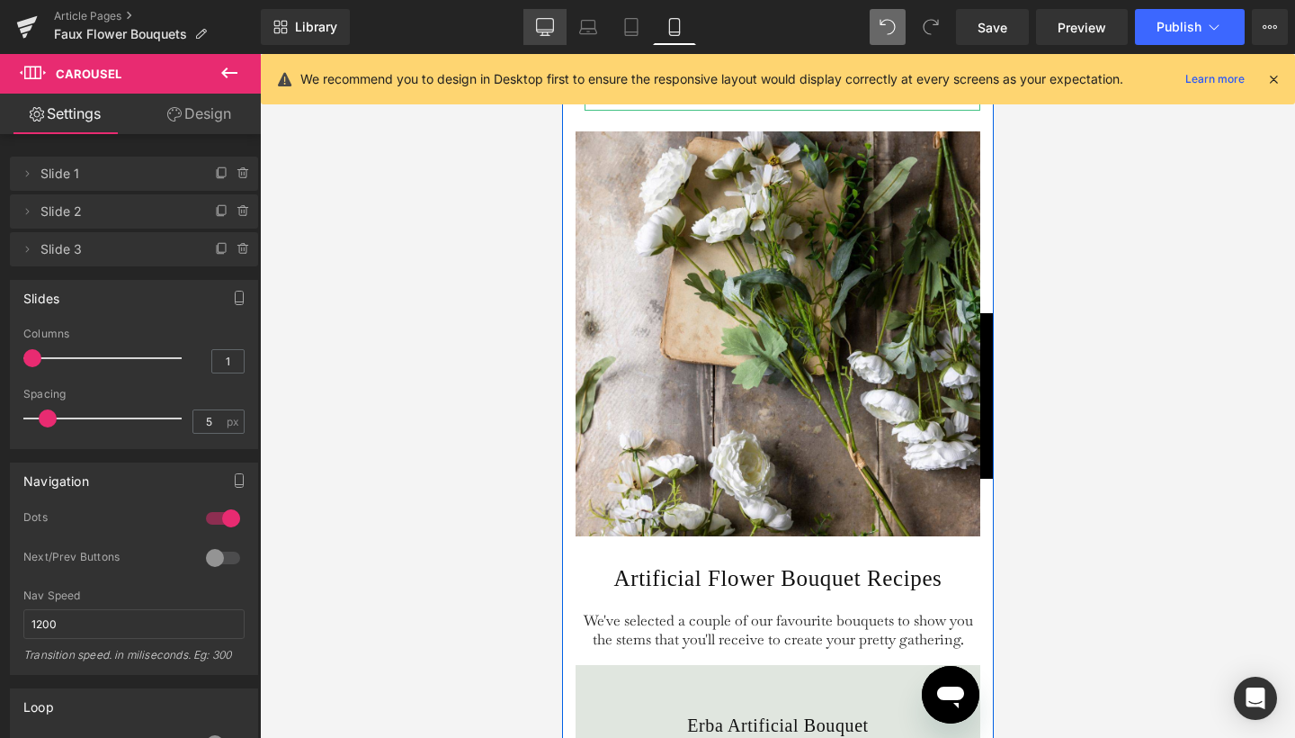
click at [559, 21] on link "Desktop" at bounding box center [544, 27] width 43 height 36
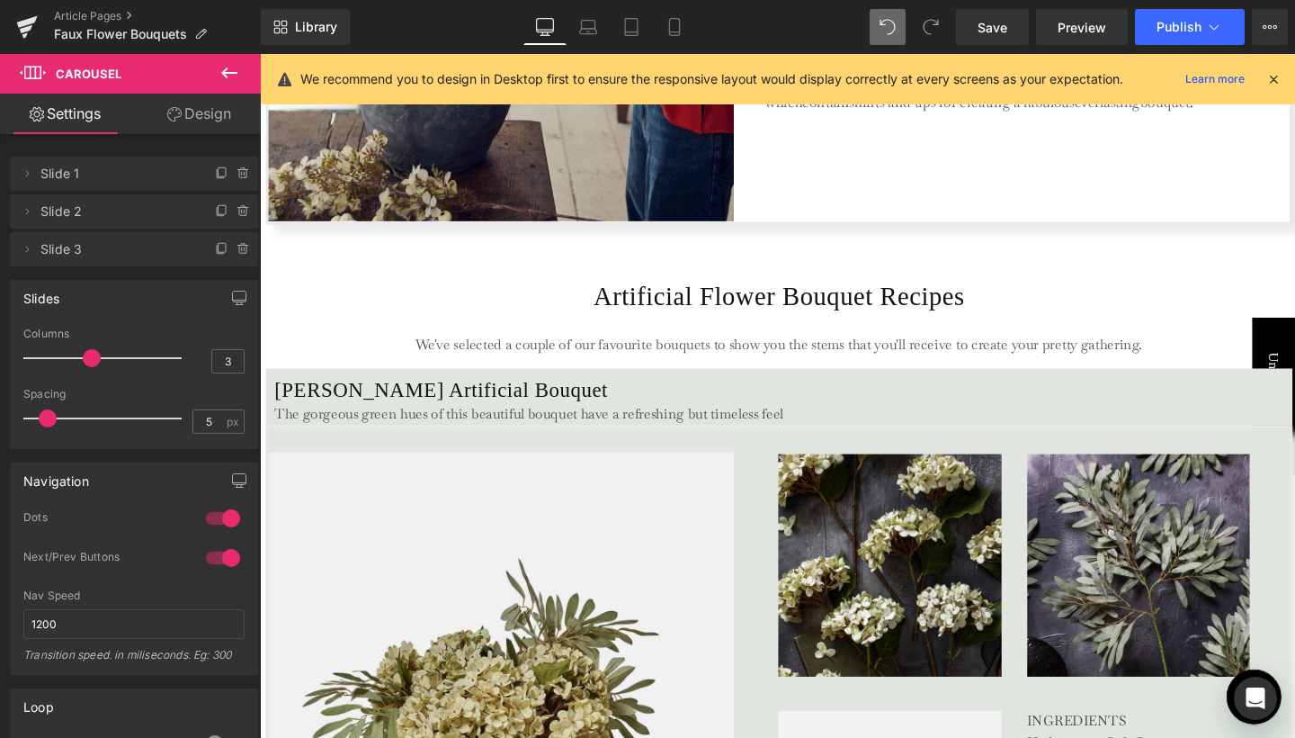
scroll to position [3187, 0]
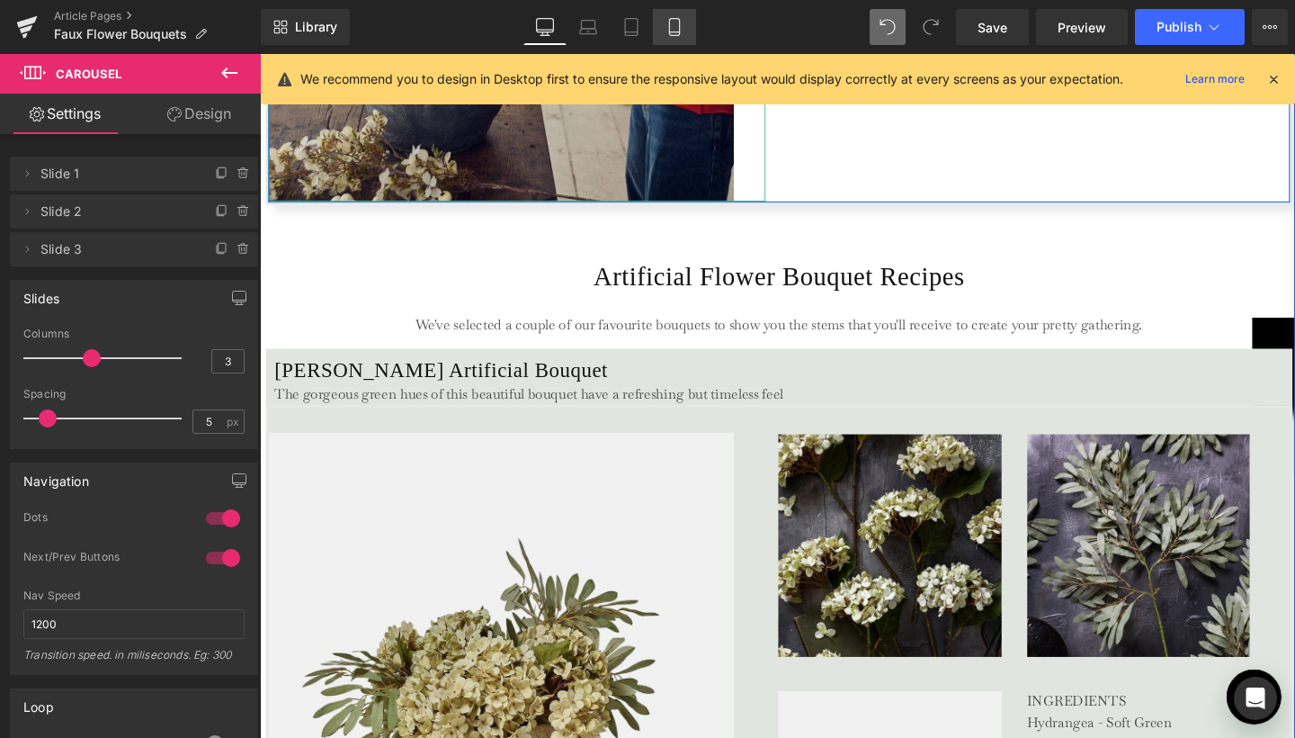
click at [679, 23] on icon at bounding box center [675, 27] width 18 height 18
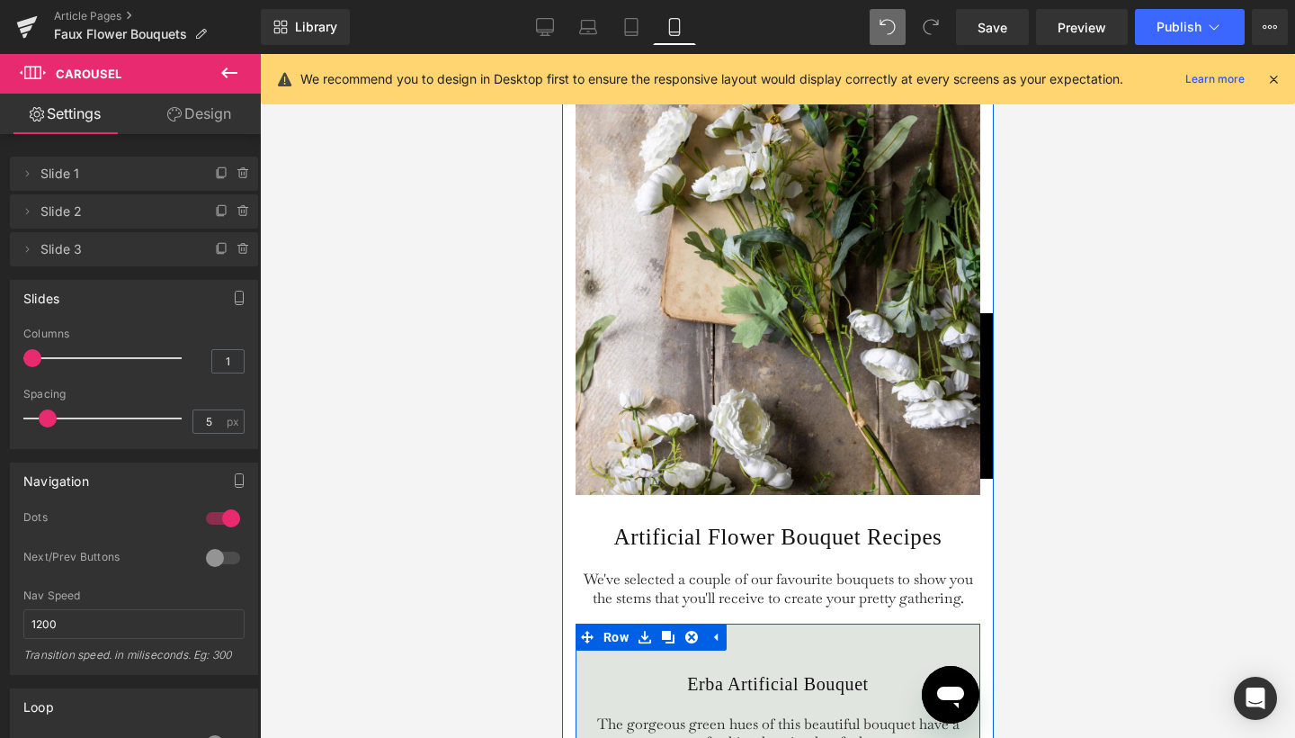
scroll to position [3430, 0]
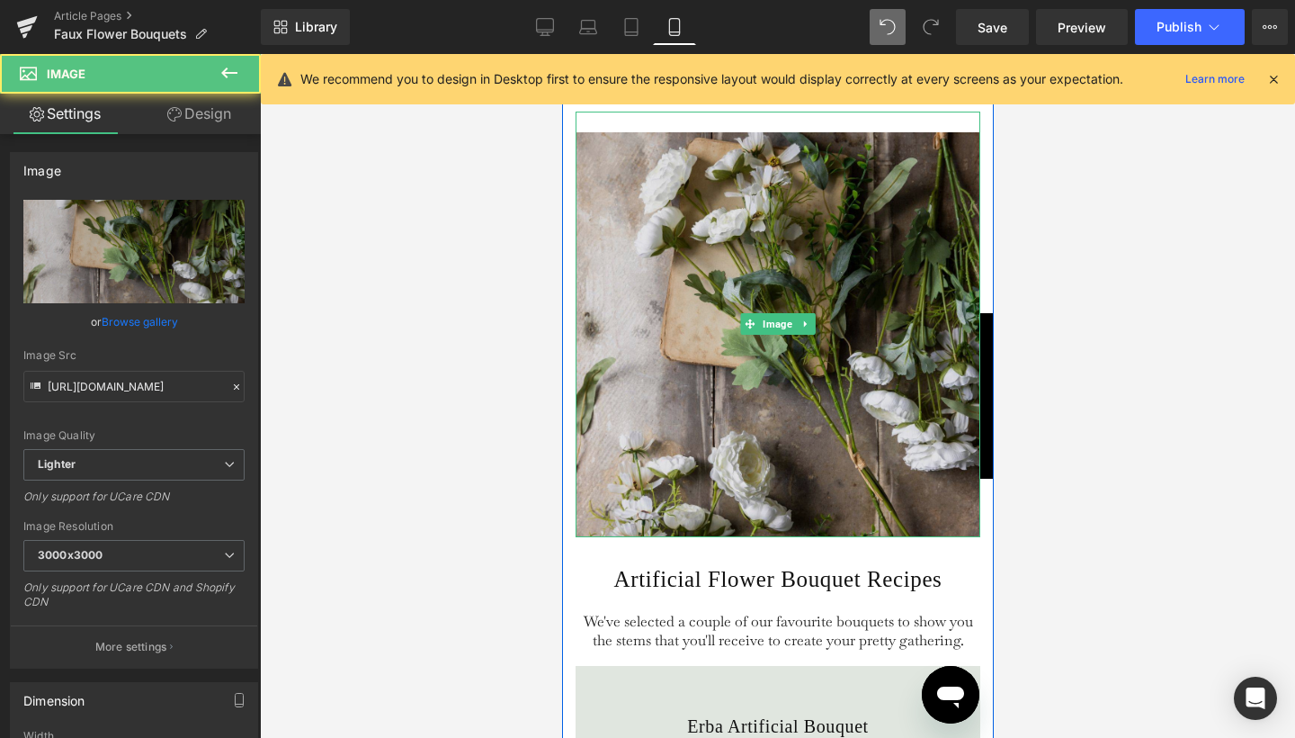
click at [612, 198] on img at bounding box center [777, 324] width 405 height 425
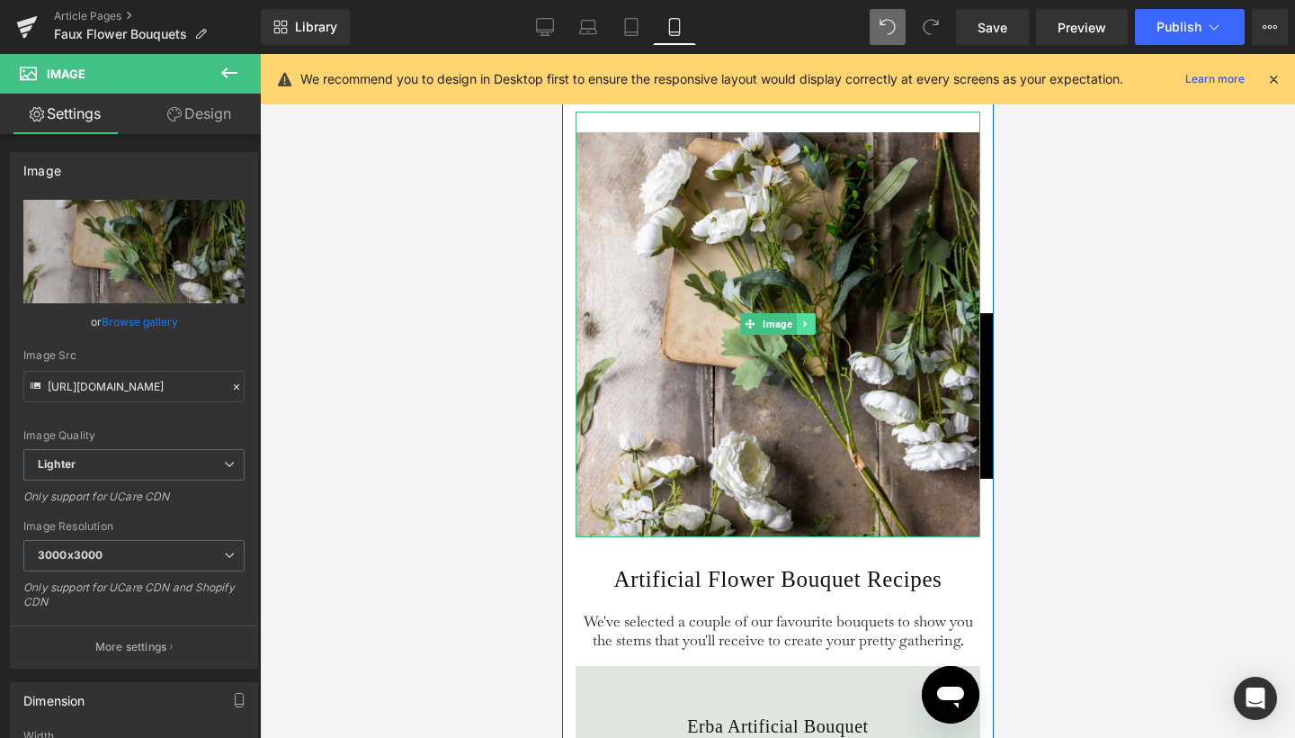
click at [804, 329] on icon at bounding box center [805, 323] width 10 height 11
click at [809, 329] on icon at bounding box center [814, 324] width 10 height 10
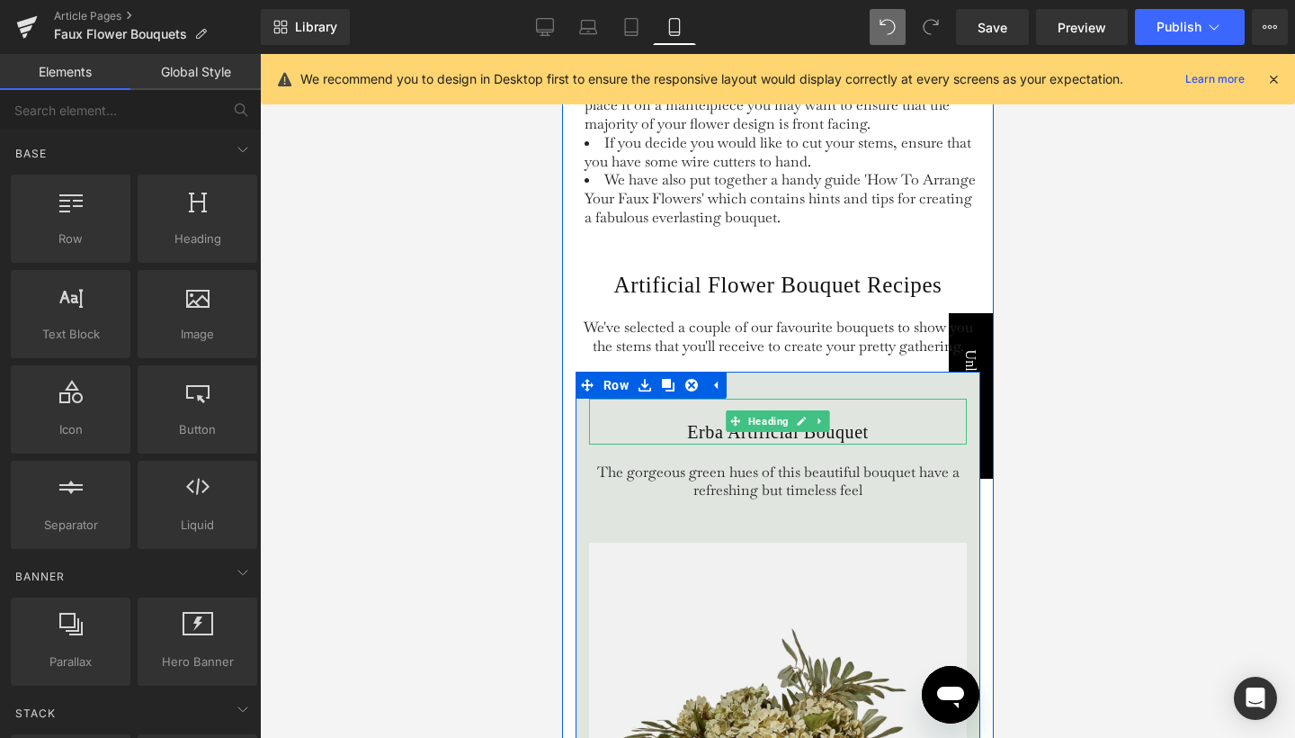
scroll to position [3318, 0]
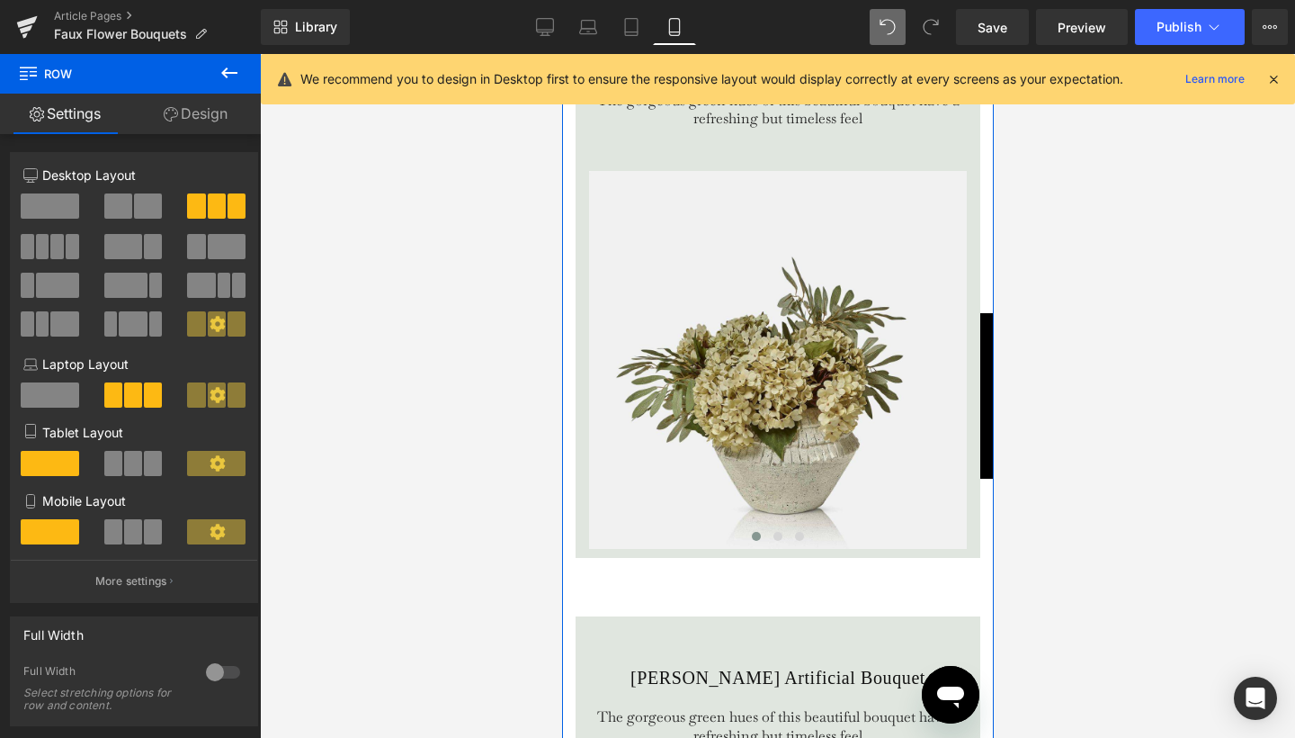
scroll to position [3431, 0]
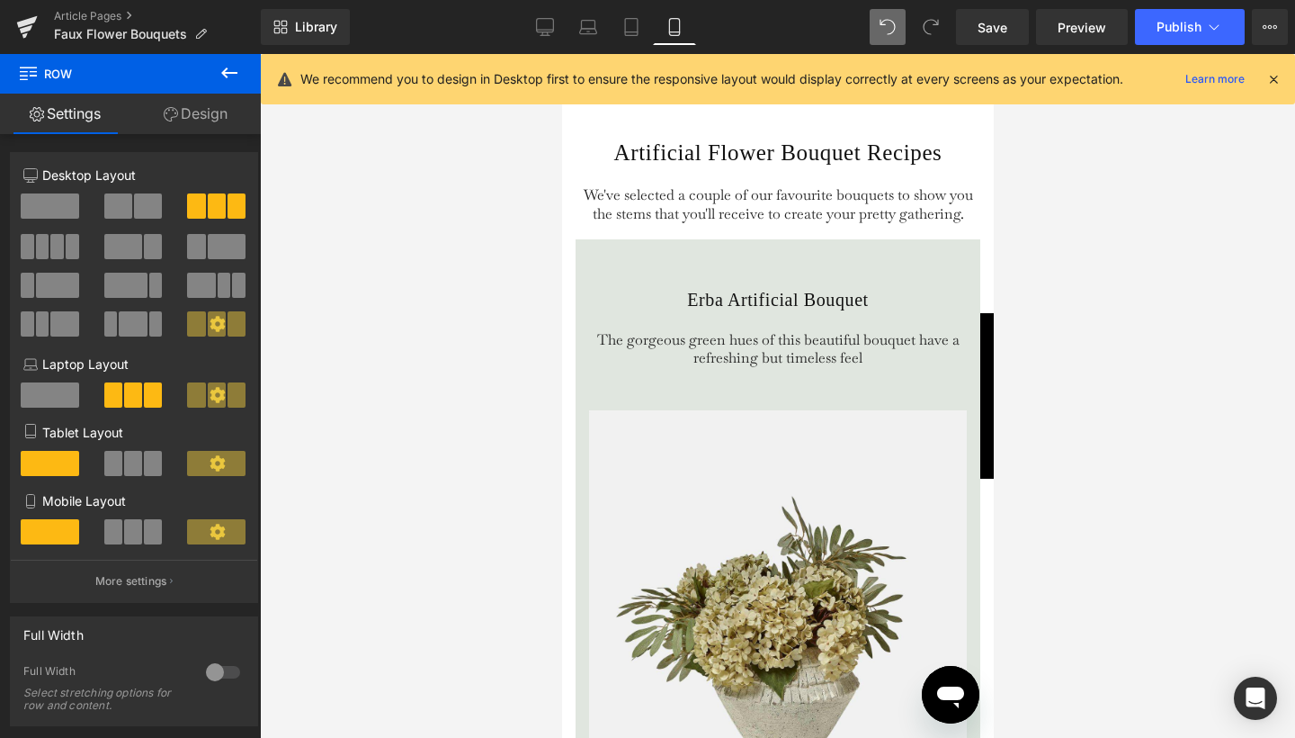
click at [1066, 320] on div at bounding box center [777, 396] width 1035 height 684
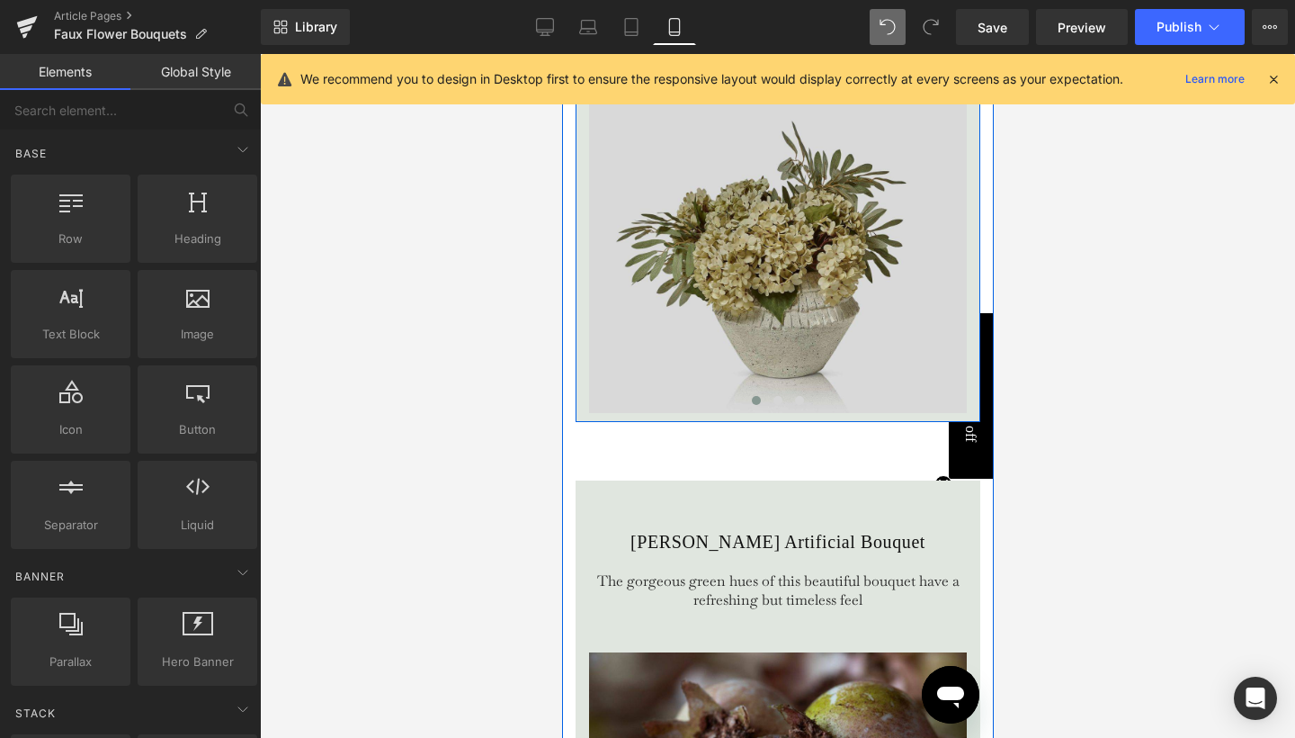
scroll to position [3808, 0]
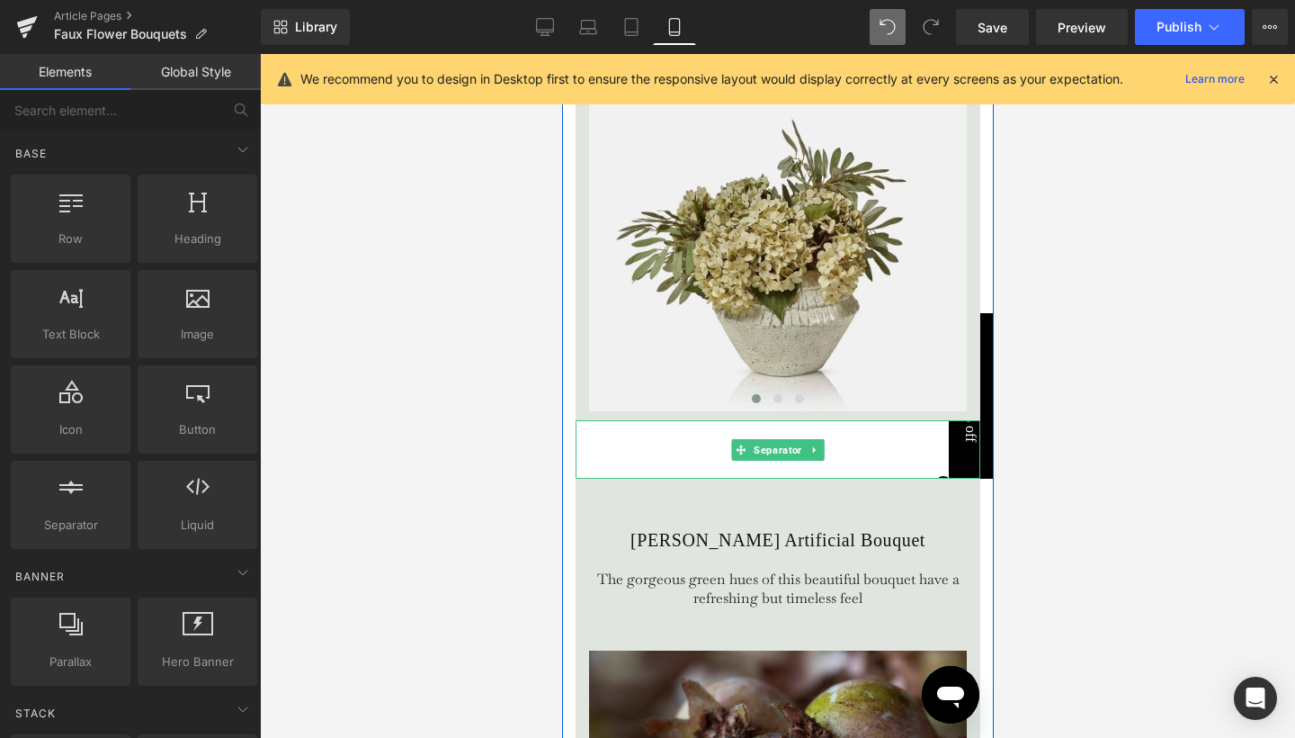
click at [690, 478] on hr at bounding box center [777, 453] width 405 height 49
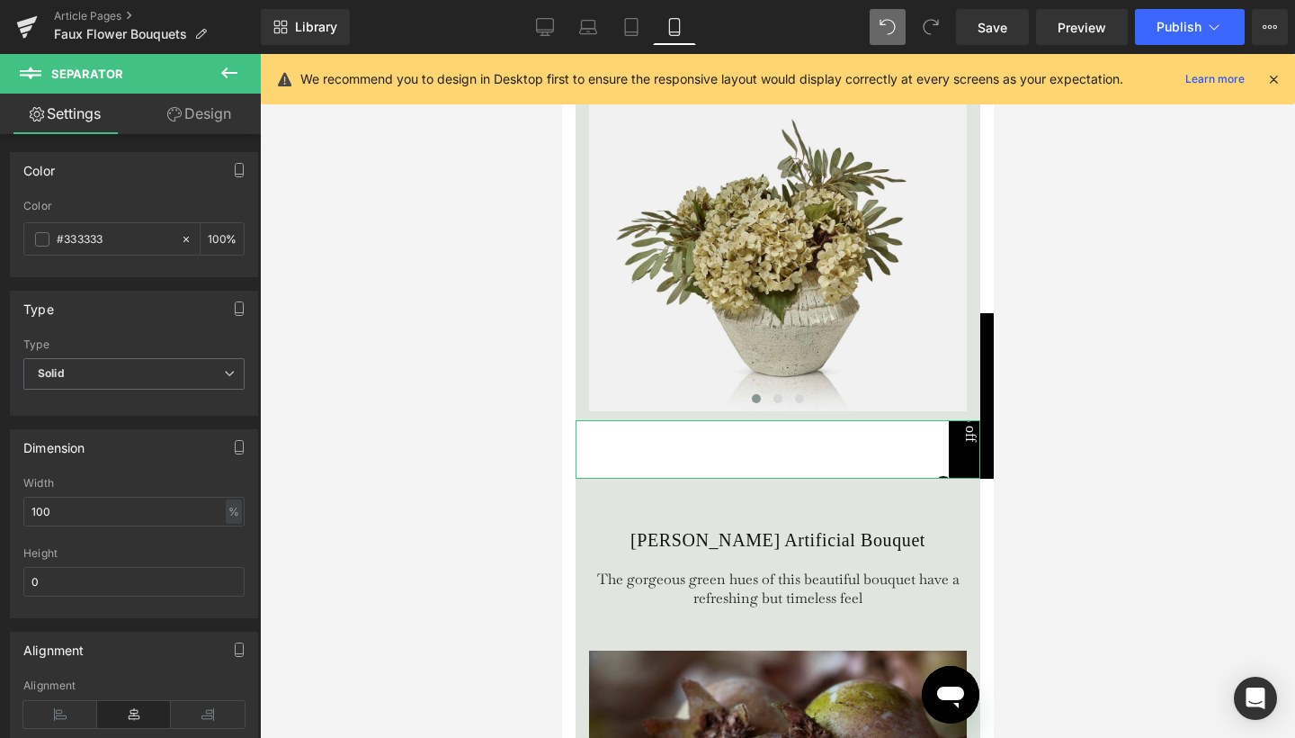
click at [210, 105] on link "Design" at bounding box center [199, 114] width 130 height 40
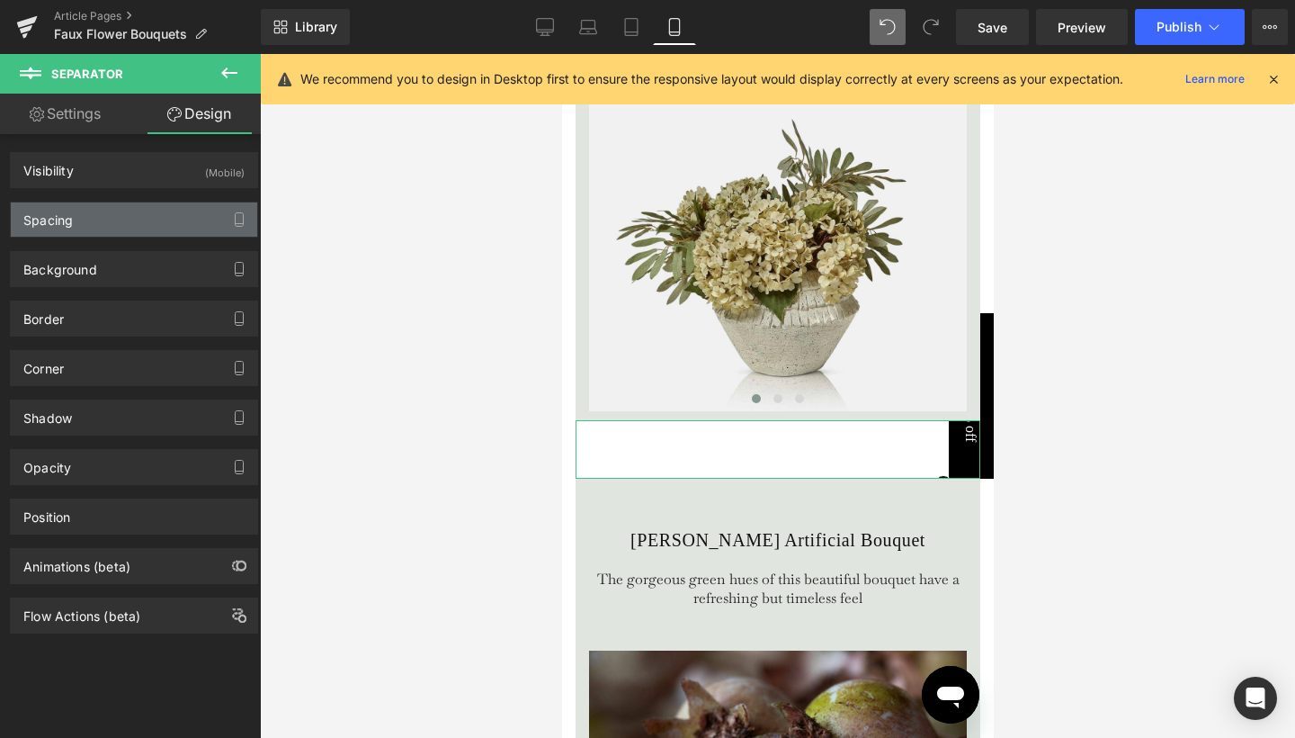
click at [145, 208] on div "Spacing" at bounding box center [134, 219] width 246 height 34
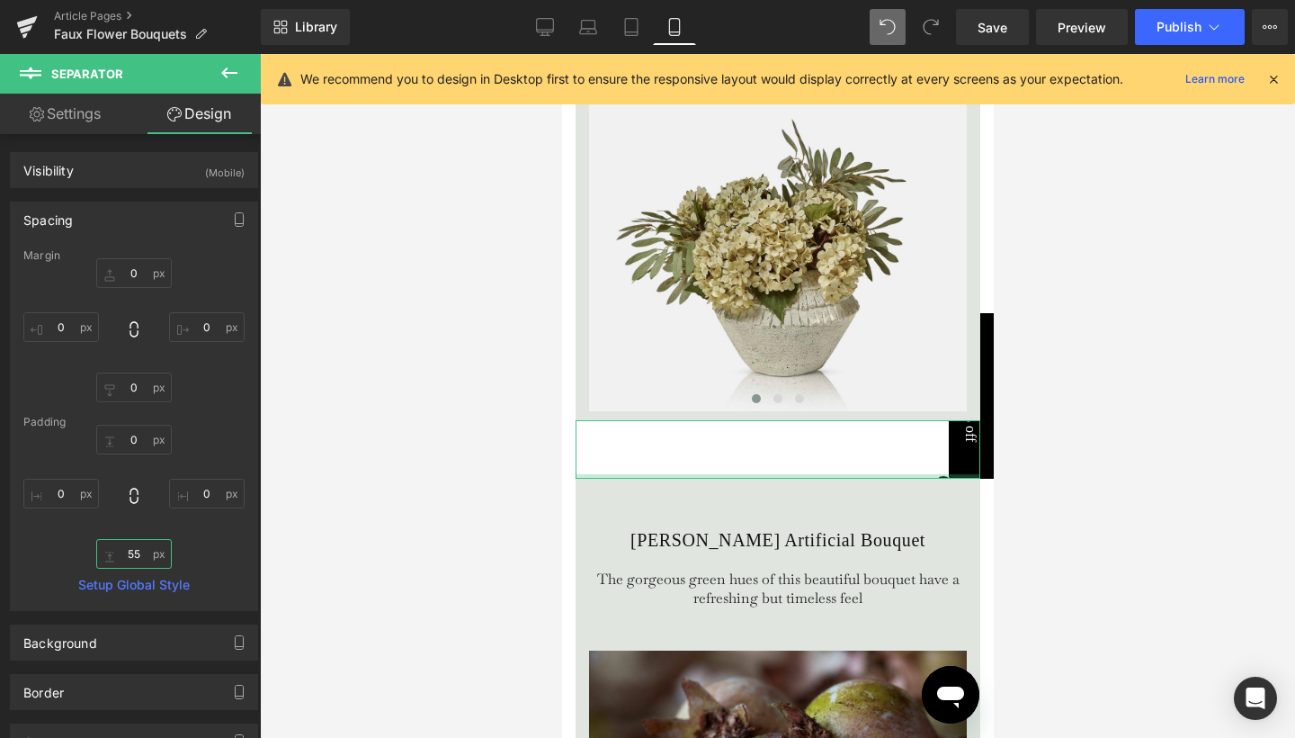
click at [131, 551] on input "55" at bounding box center [134, 554] width 76 height 30
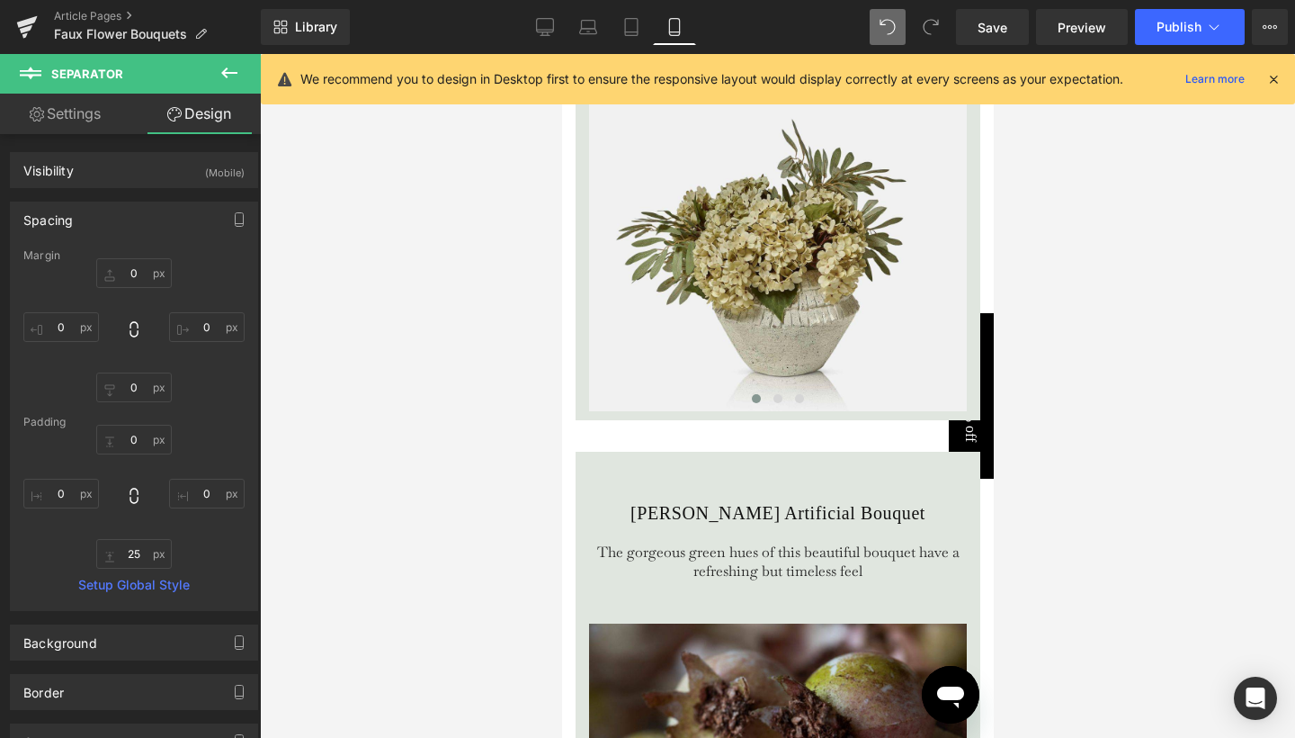
click at [1036, 394] on div at bounding box center [777, 396] width 1035 height 684
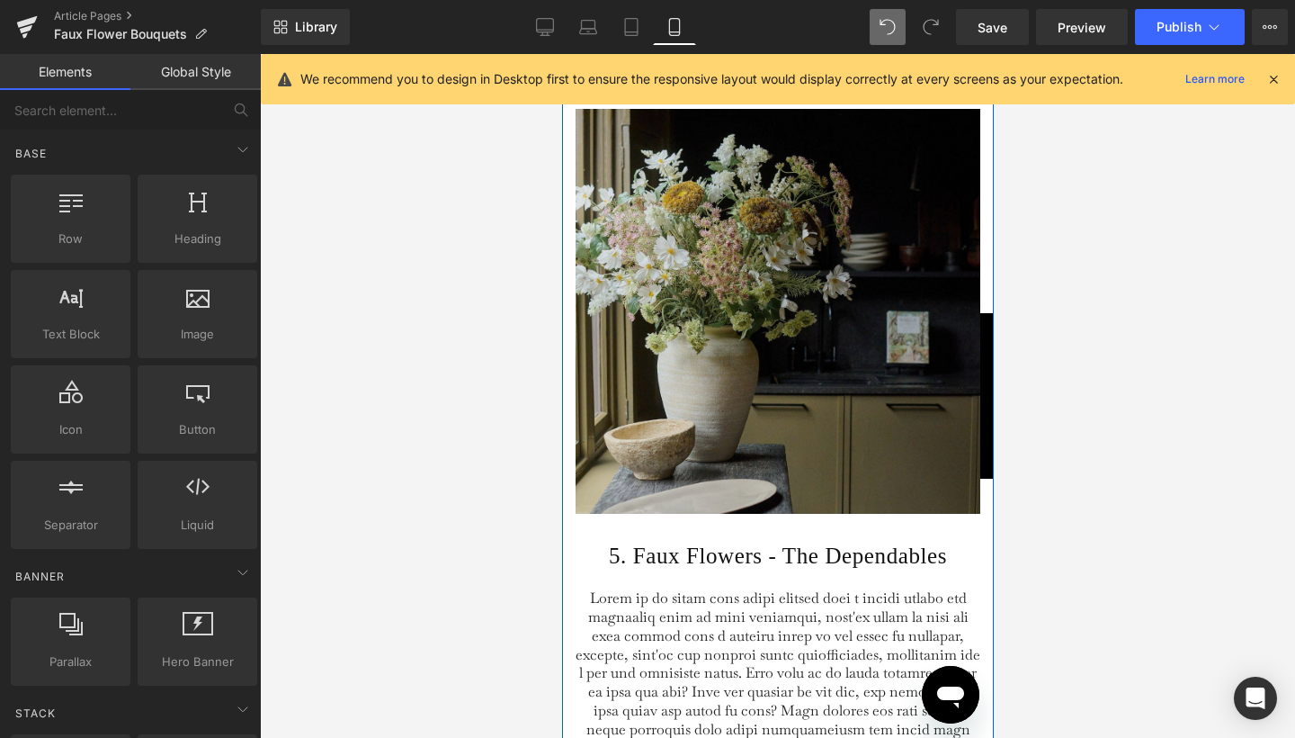
scroll to position [4692, 0]
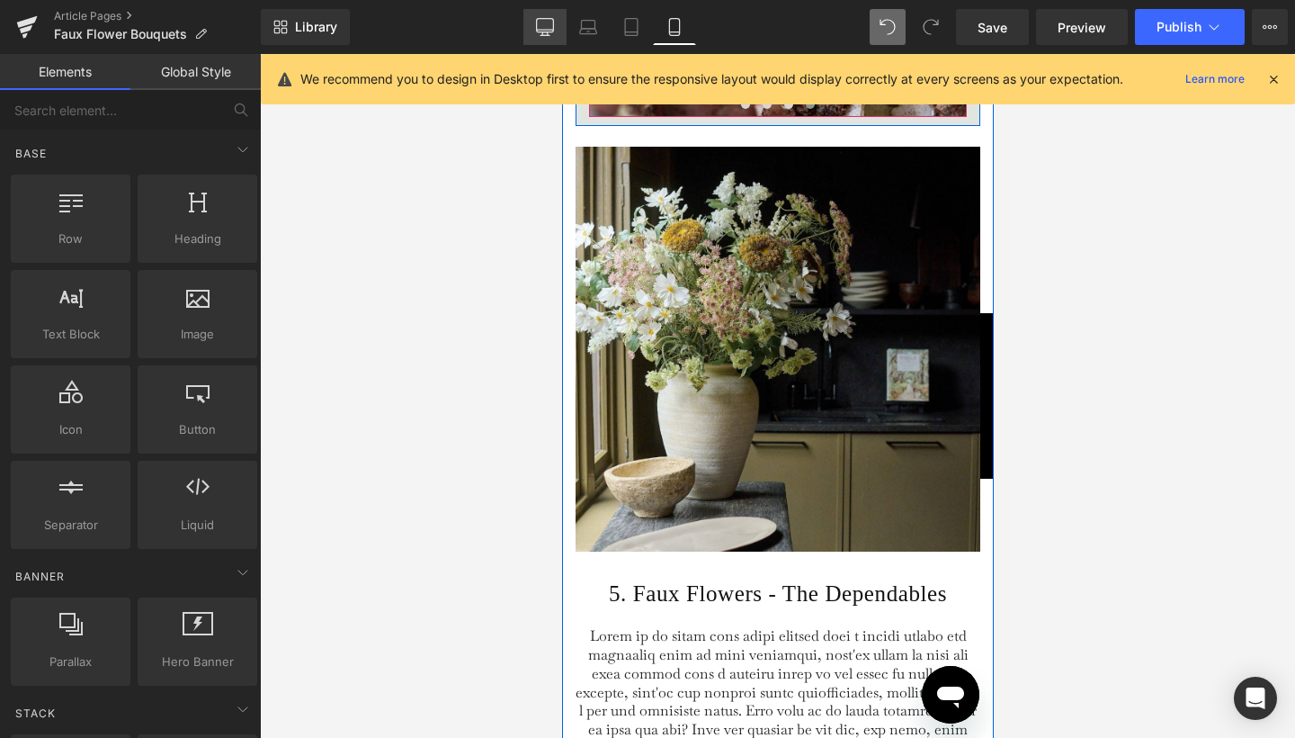
click at [552, 31] on icon at bounding box center [545, 25] width 17 height 13
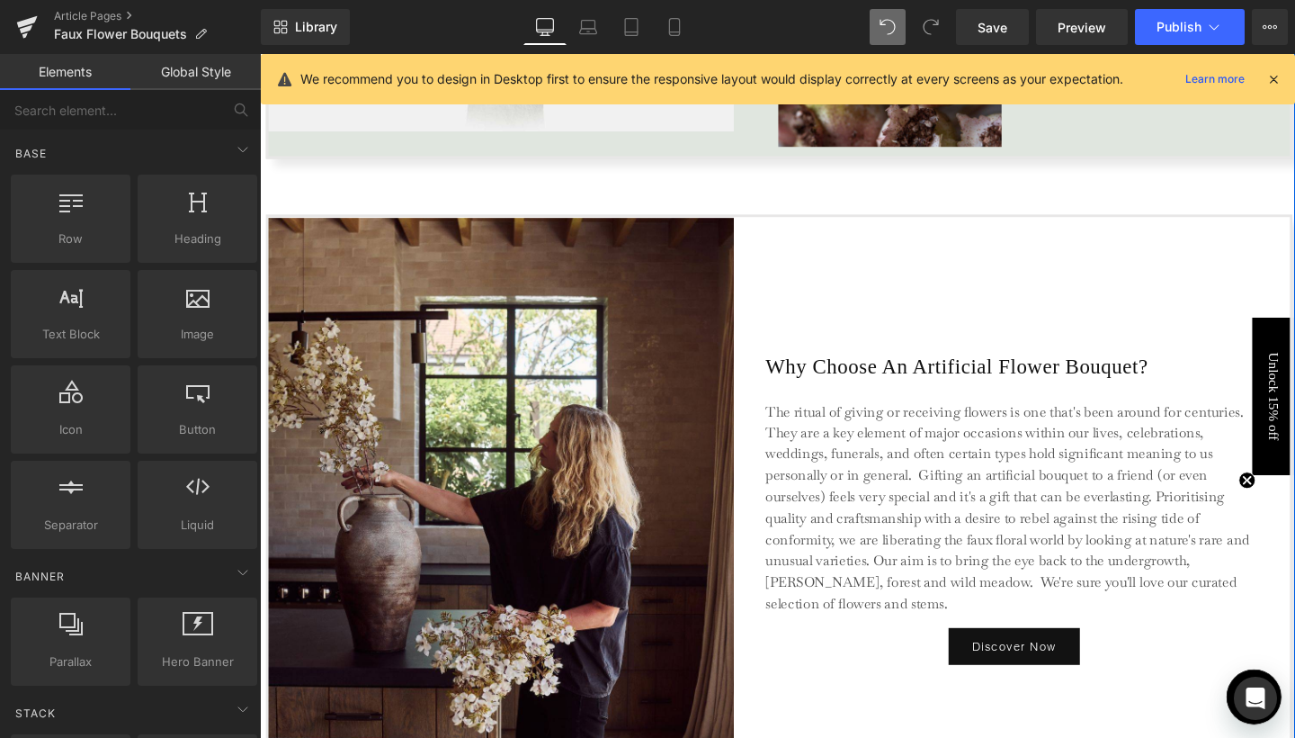
scroll to position [4978, 0]
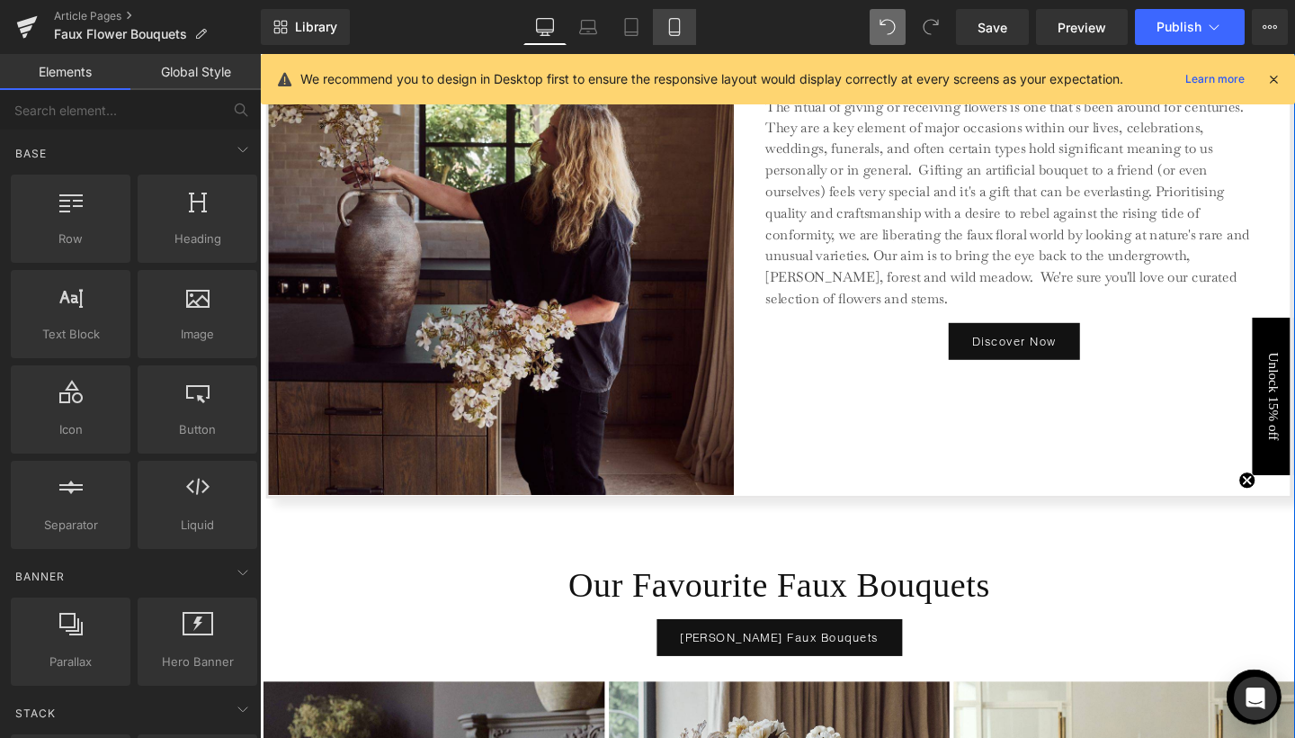
click at [675, 21] on icon at bounding box center [675, 27] width 18 height 18
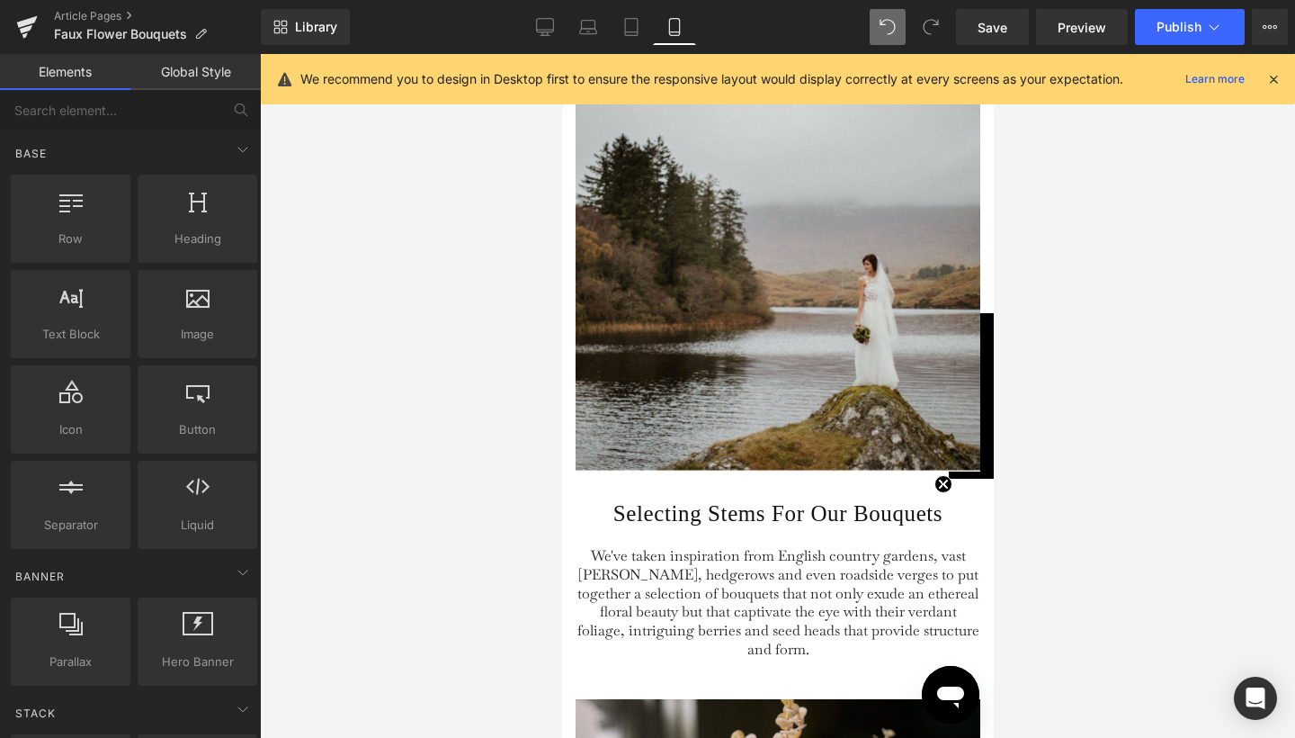
scroll to position [1216, 0]
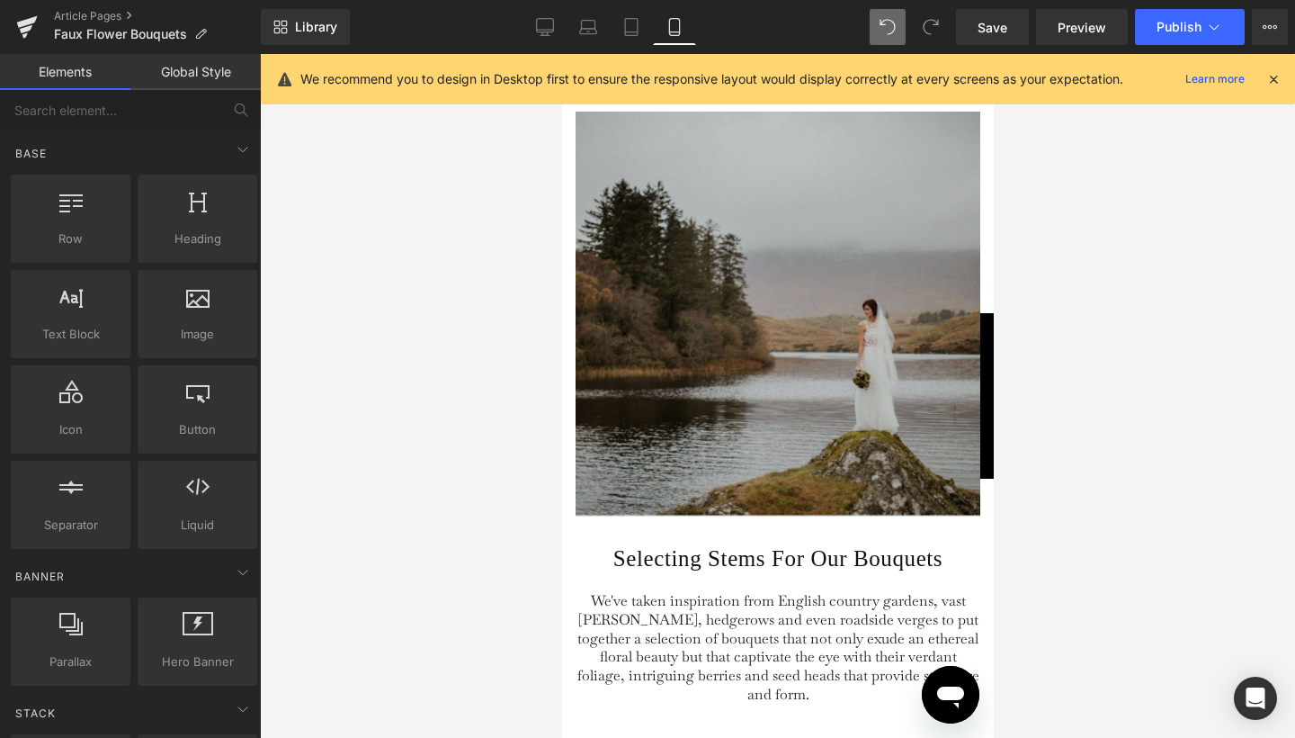
click at [774, 366] on img at bounding box center [777, 314] width 405 height 405
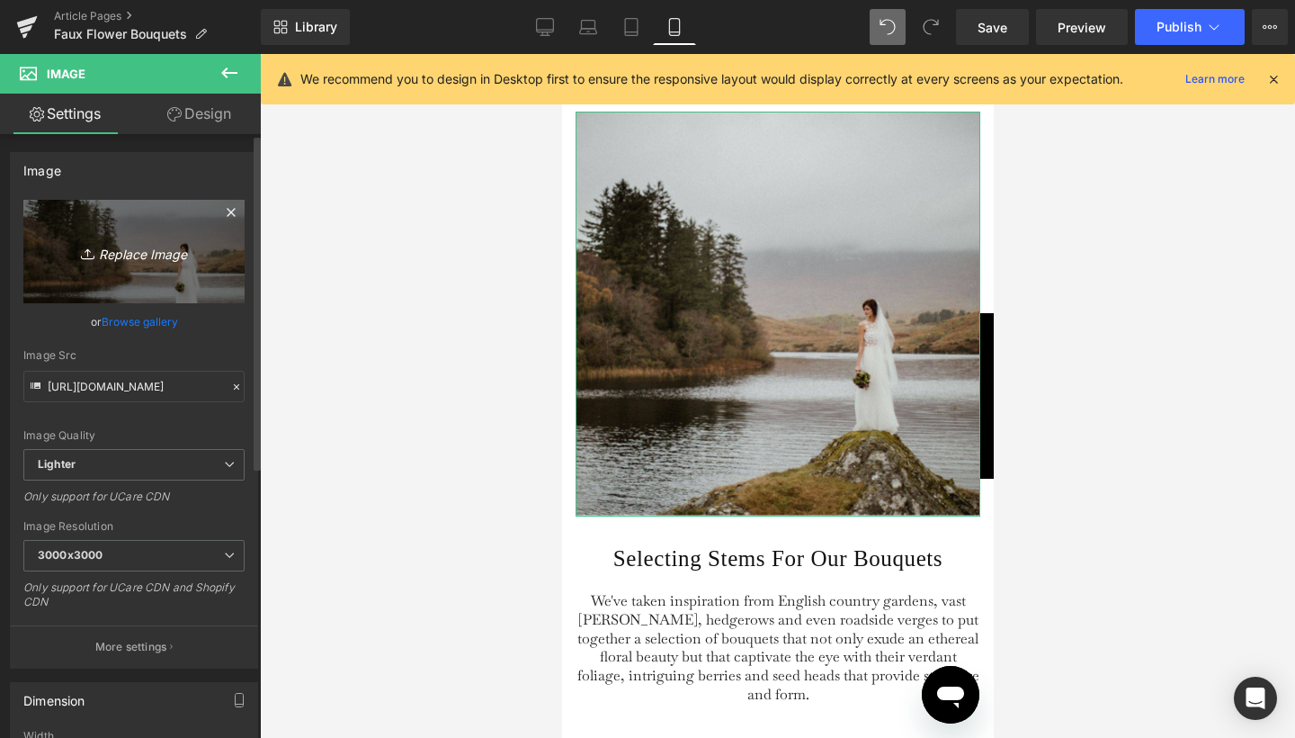
click at [134, 247] on icon "Replace Image" at bounding box center [134, 251] width 144 height 22
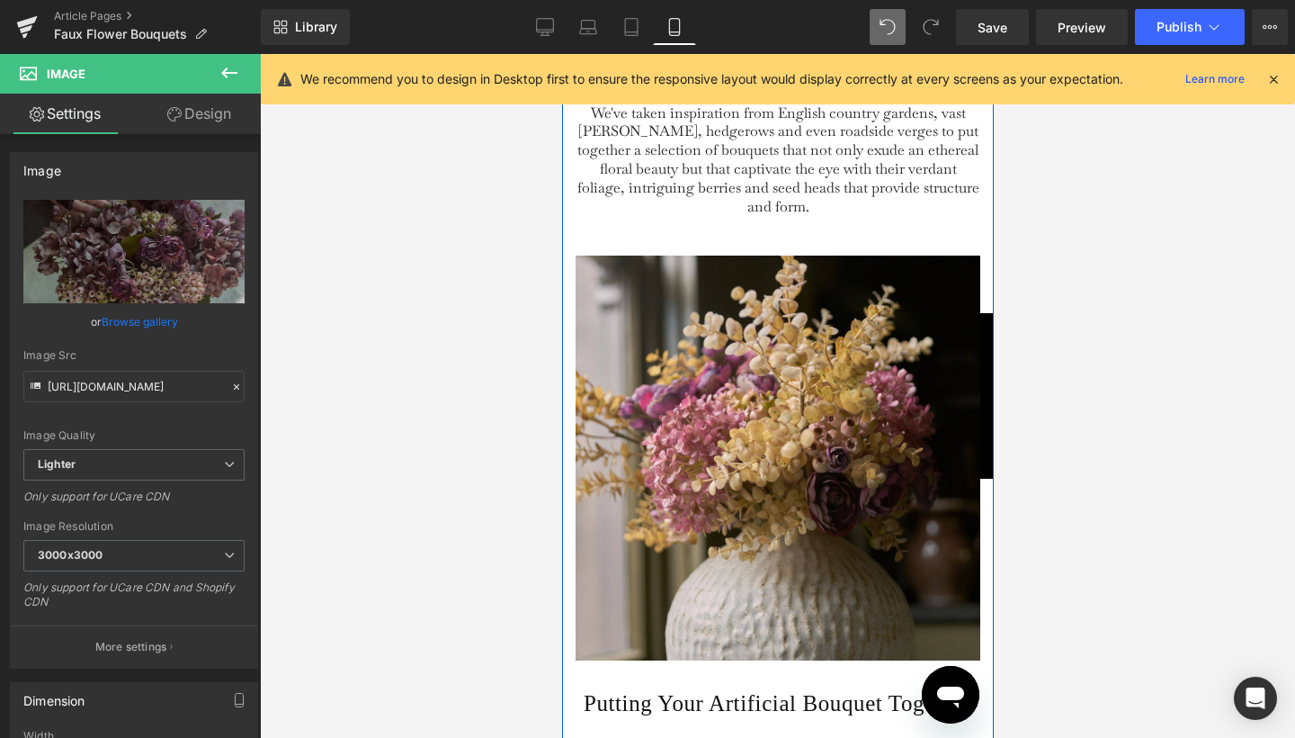
scroll to position [1990, 0]
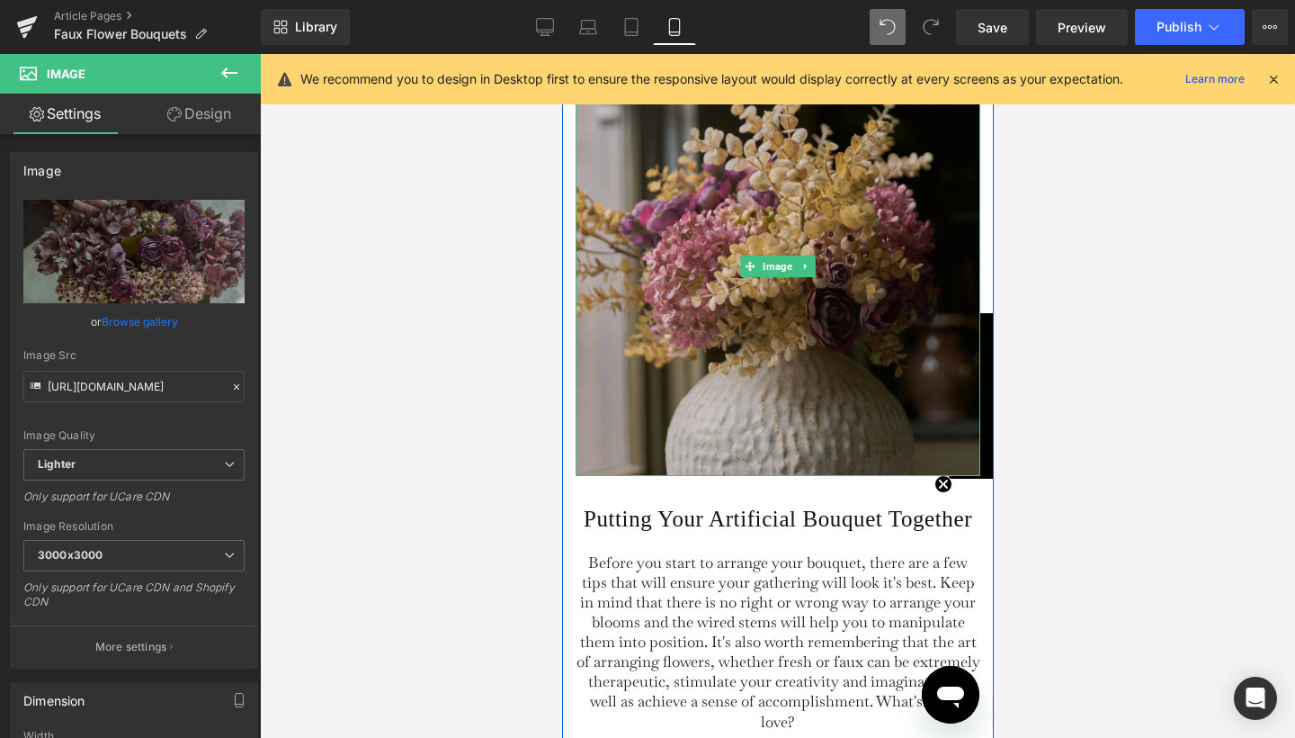
click at [743, 358] on img at bounding box center [777, 266] width 405 height 419
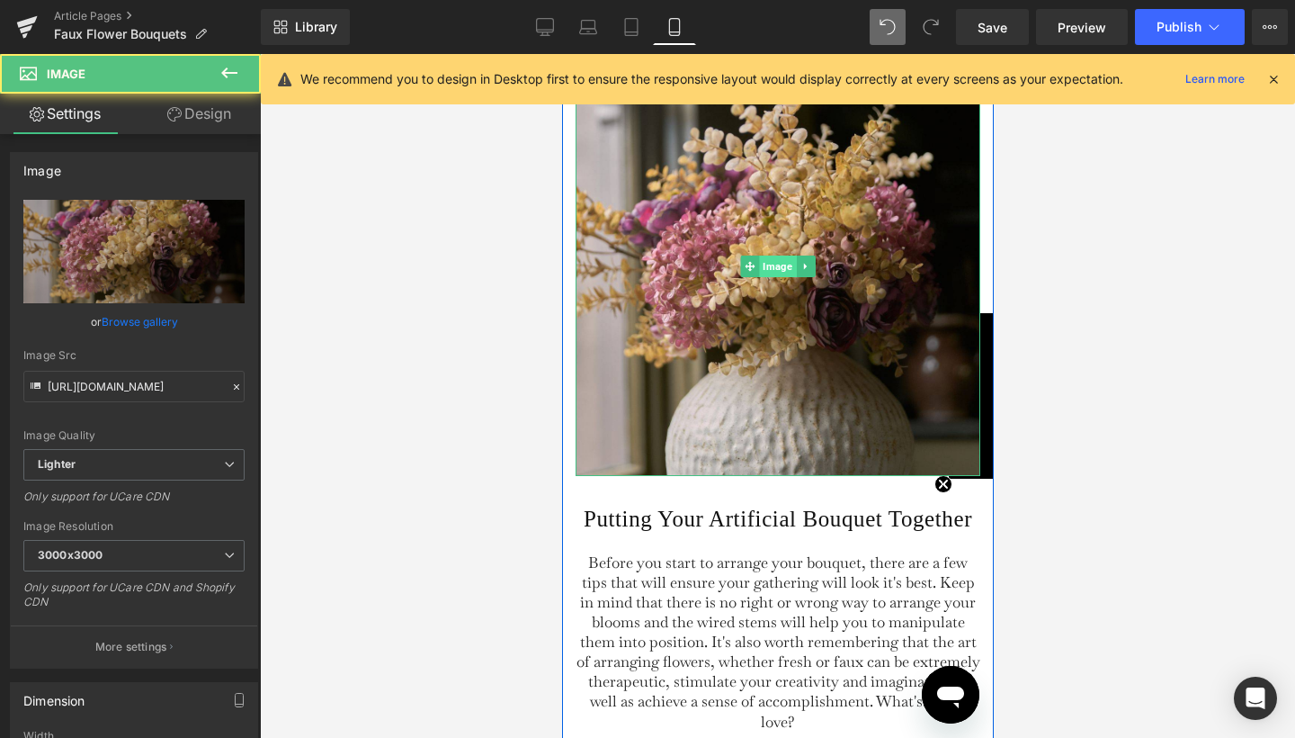
click at [778, 277] on span "Image" at bounding box center [776, 266] width 37 height 22
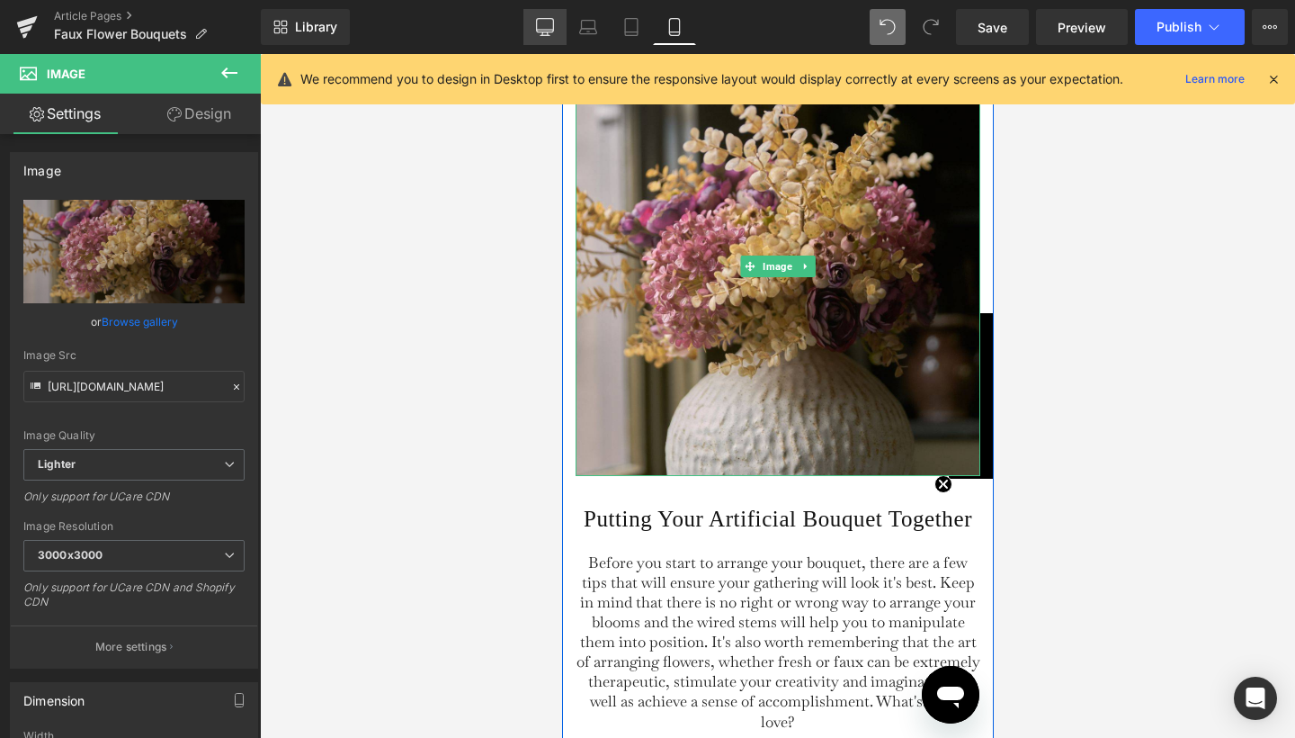
click at [542, 30] on icon at bounding box center [545, 30] width 17 height 0
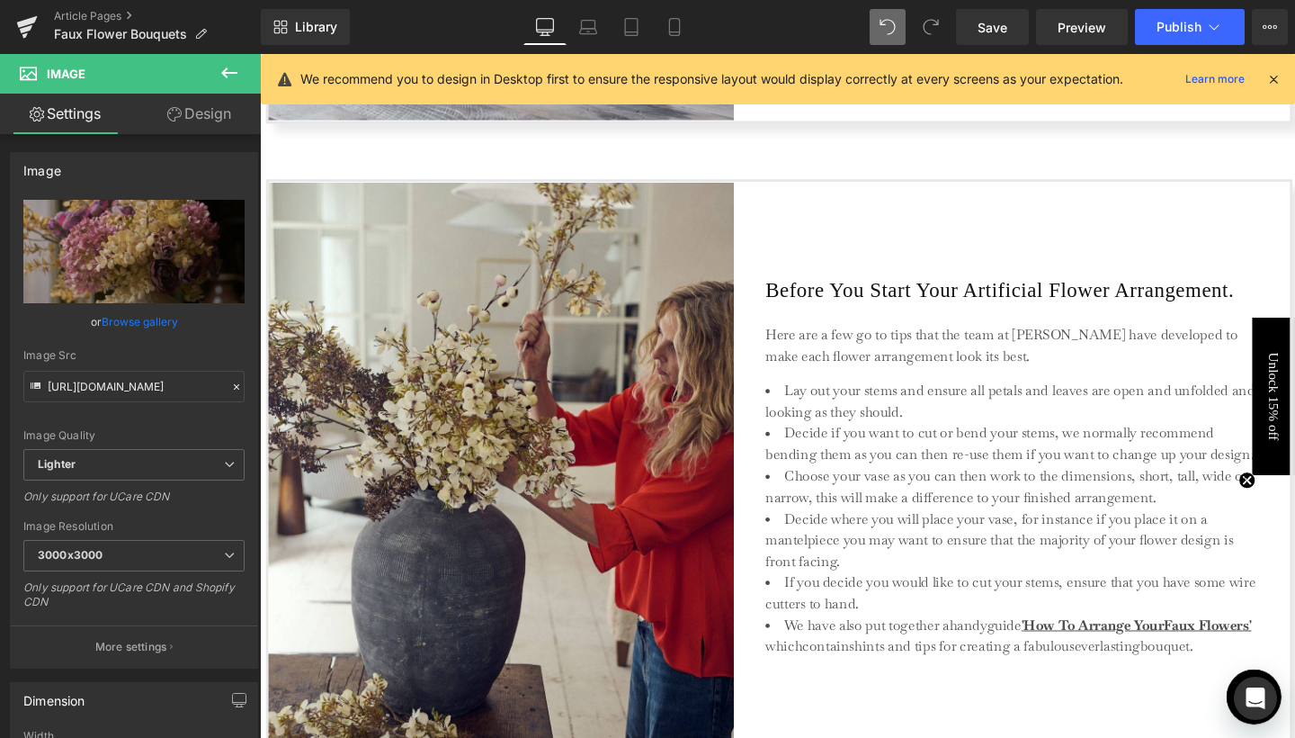
scroll to position [2521, 0]
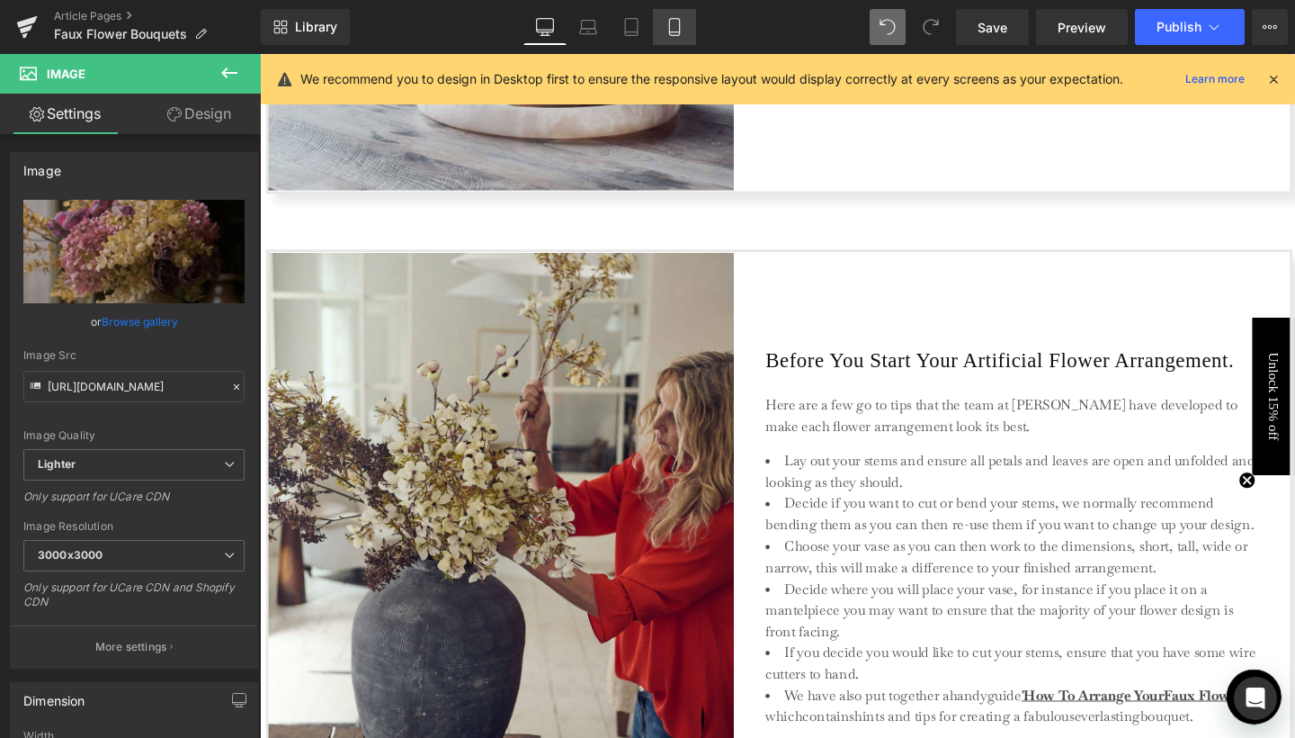
click at [670, 43] on link "Mobile" at bounding box center [674, 27] width 43 height 36
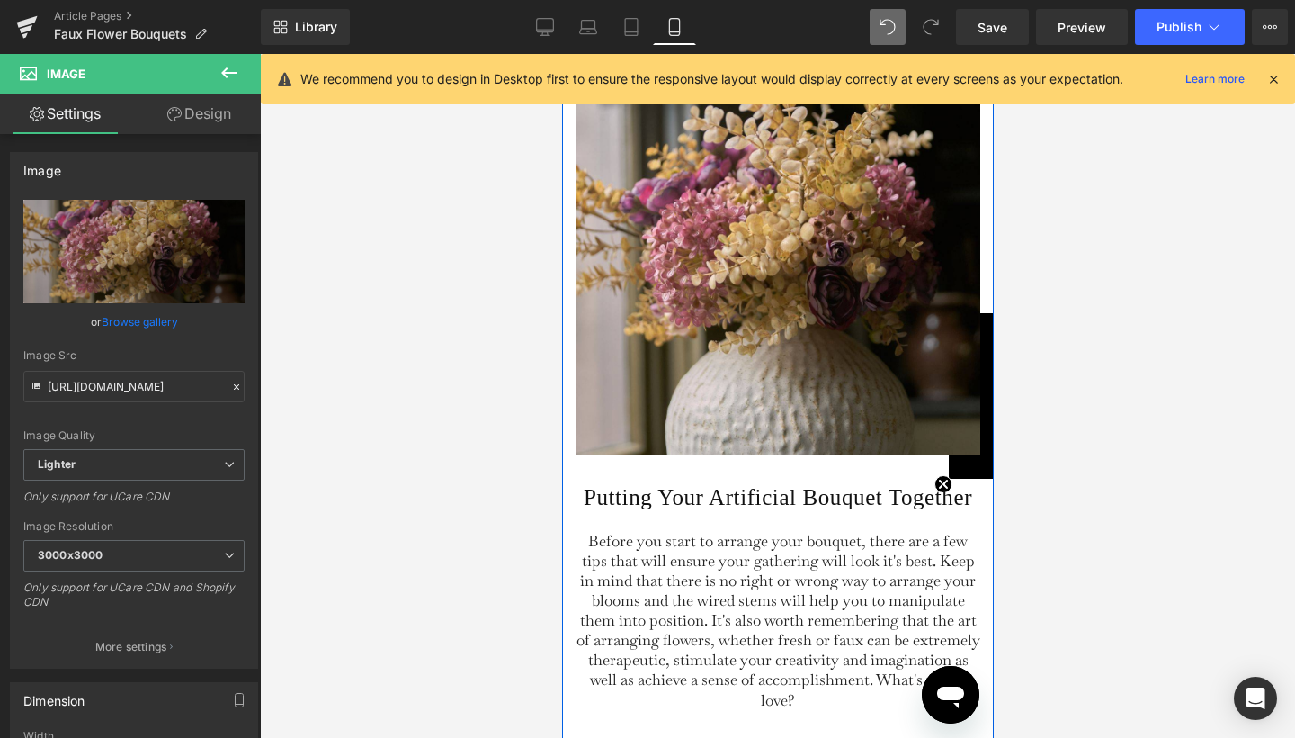
scroll to position [2004, 0]
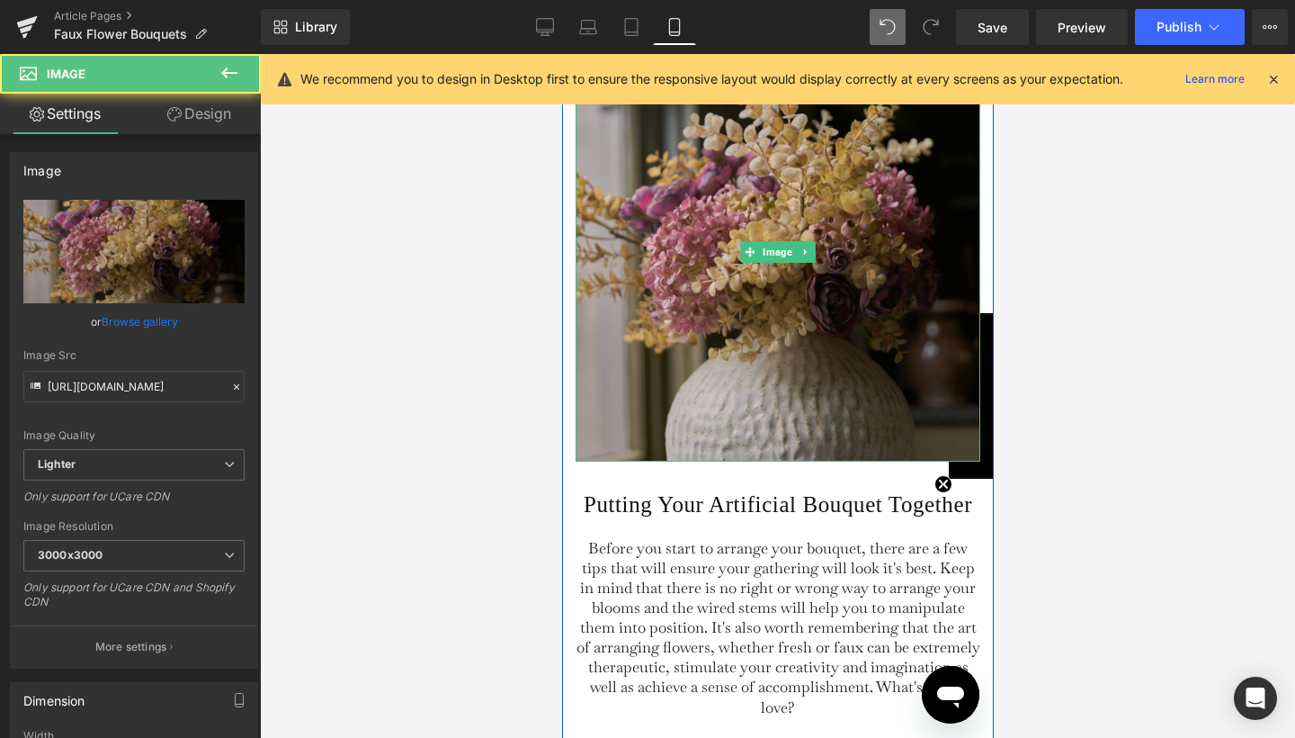
click at [747, 313] on img at bounding box center [777, 251] width 405 height 419
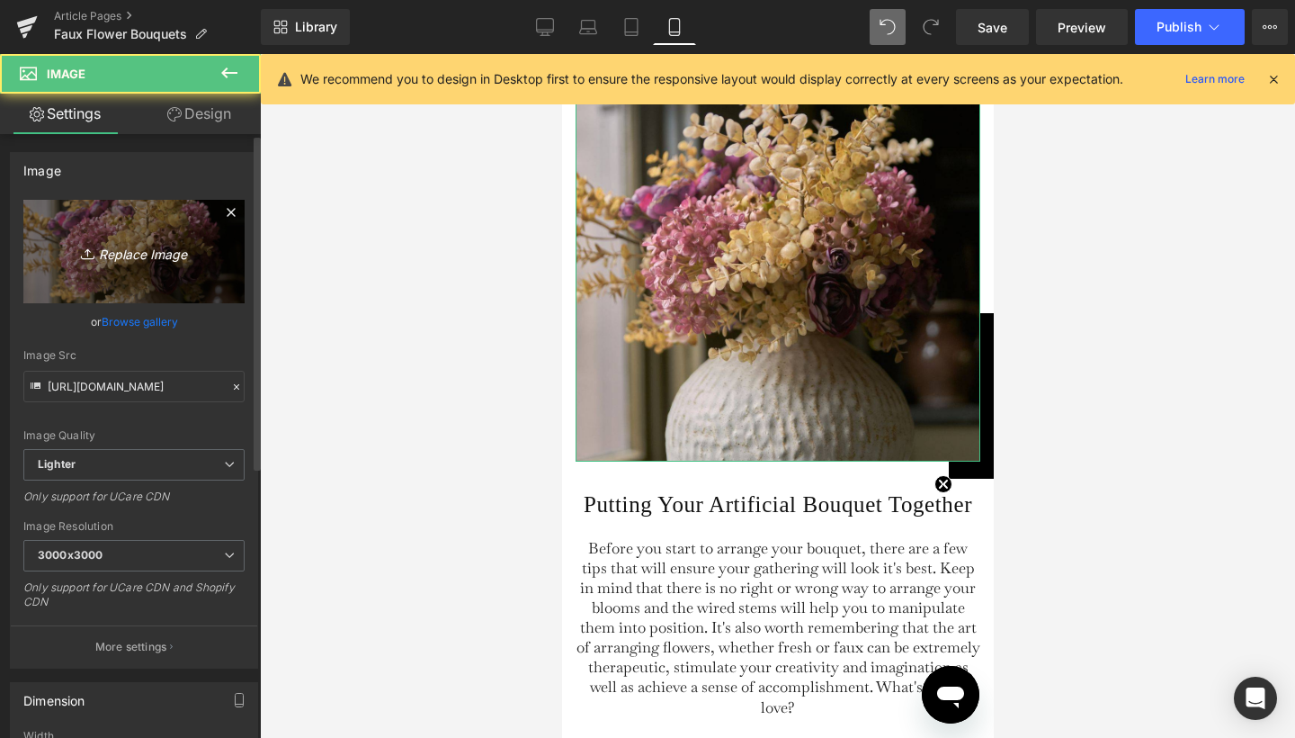
click at [141, 248] on icon "Replace Image" at bounding box center [134, 251] width 144 height 22
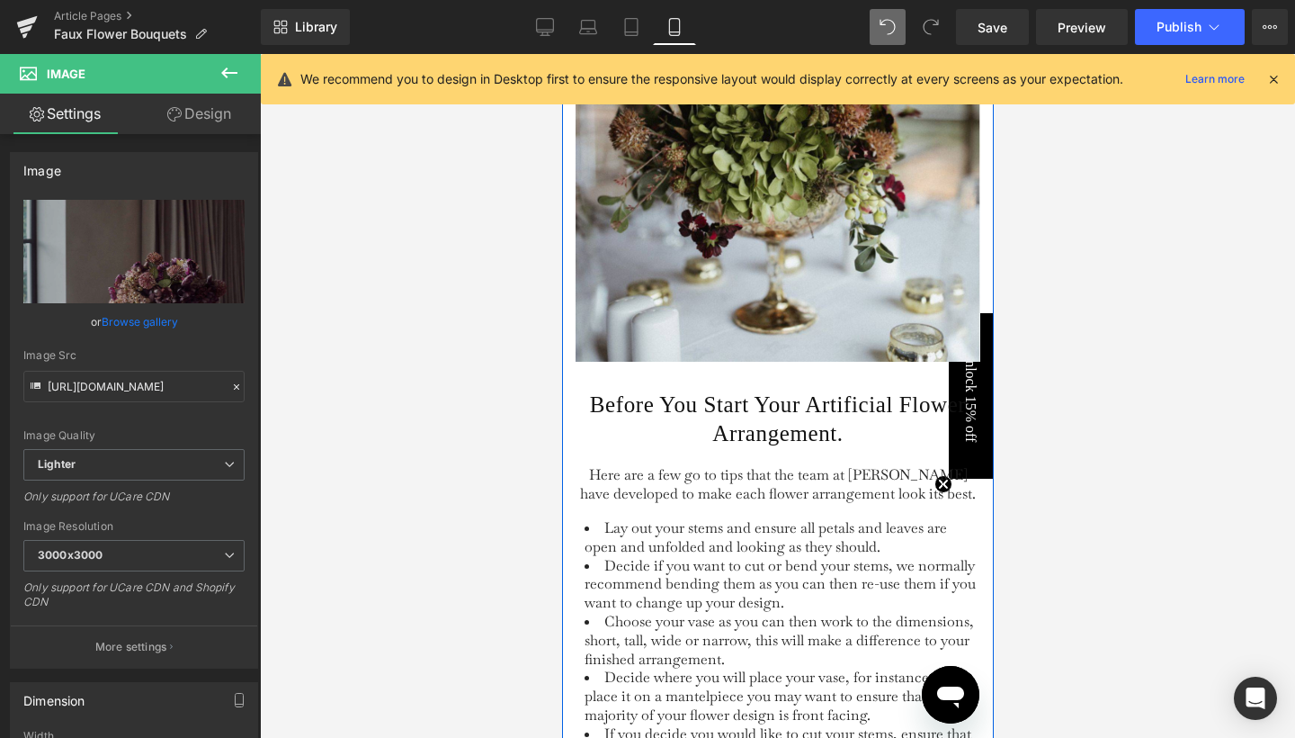
scroll to position [2925, 0]
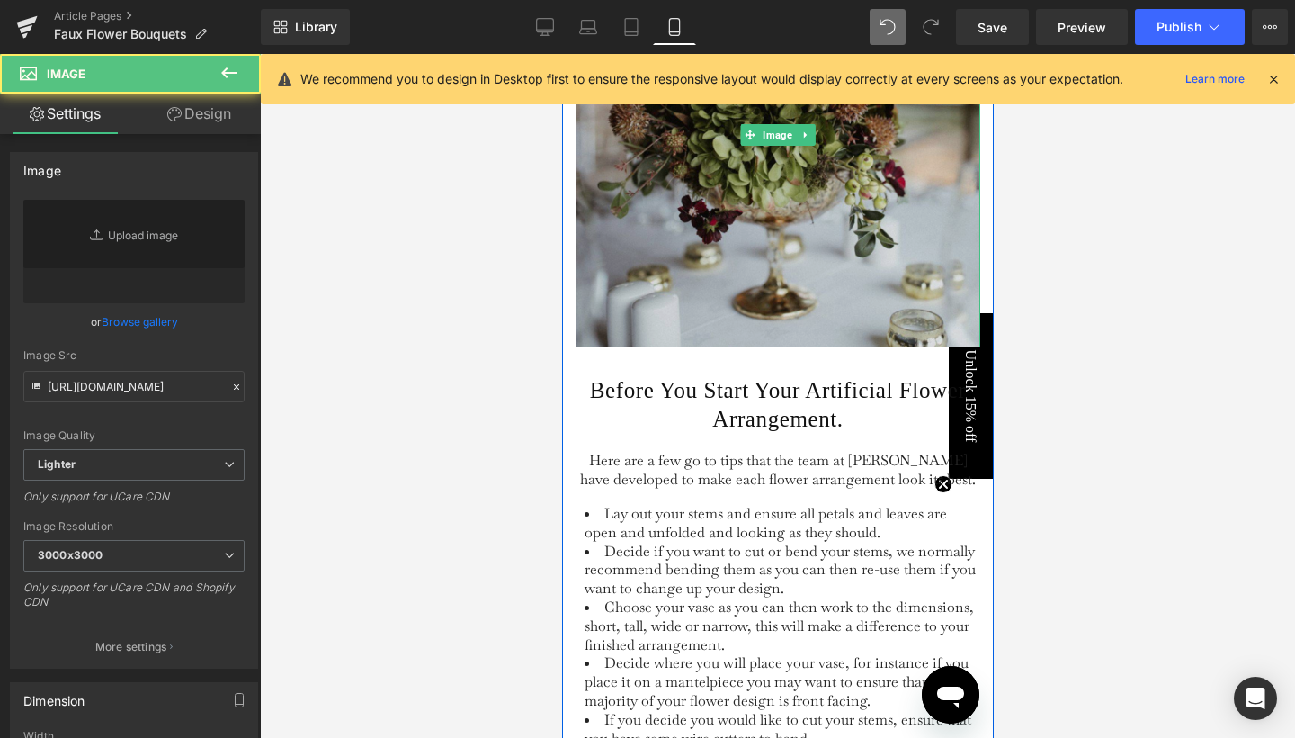
click at [780, 291] on img at bounding box center [777, 134] width 405 height 425
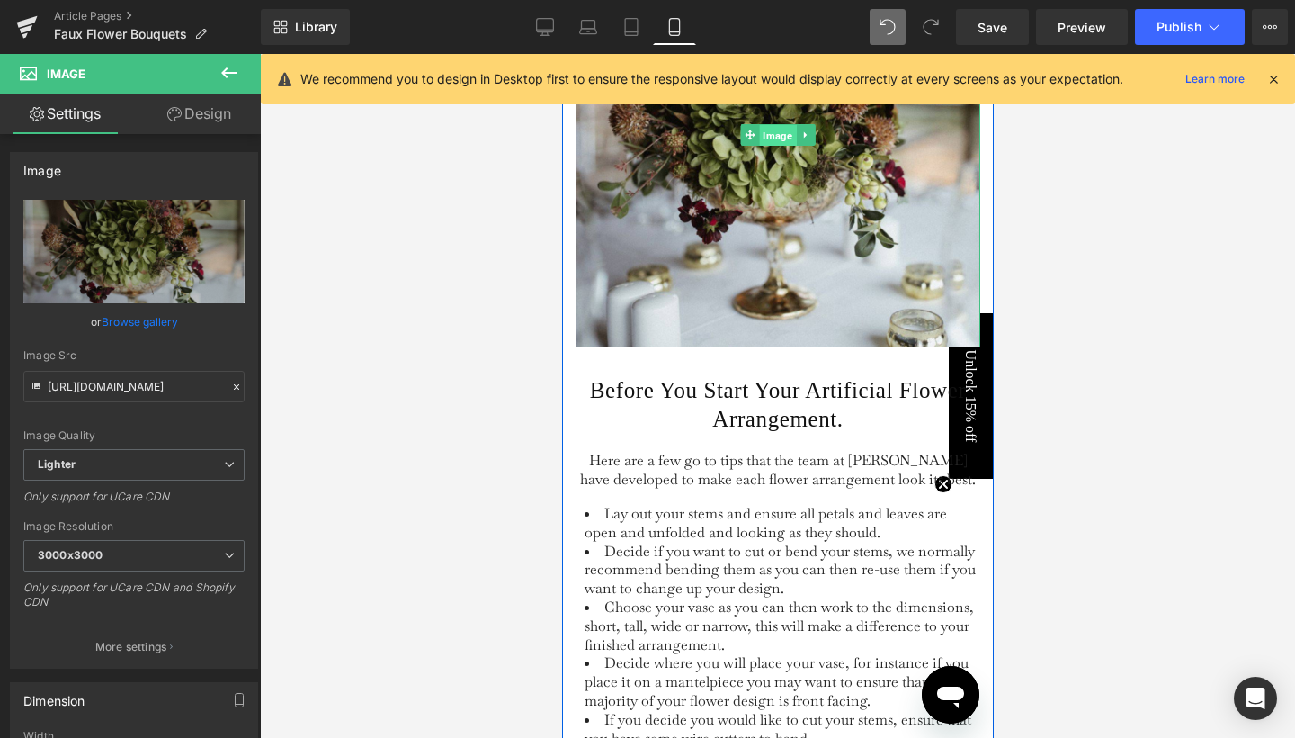
click at [764, 146] on span "Image" at bounding box center [776, 135] width 37 height 22
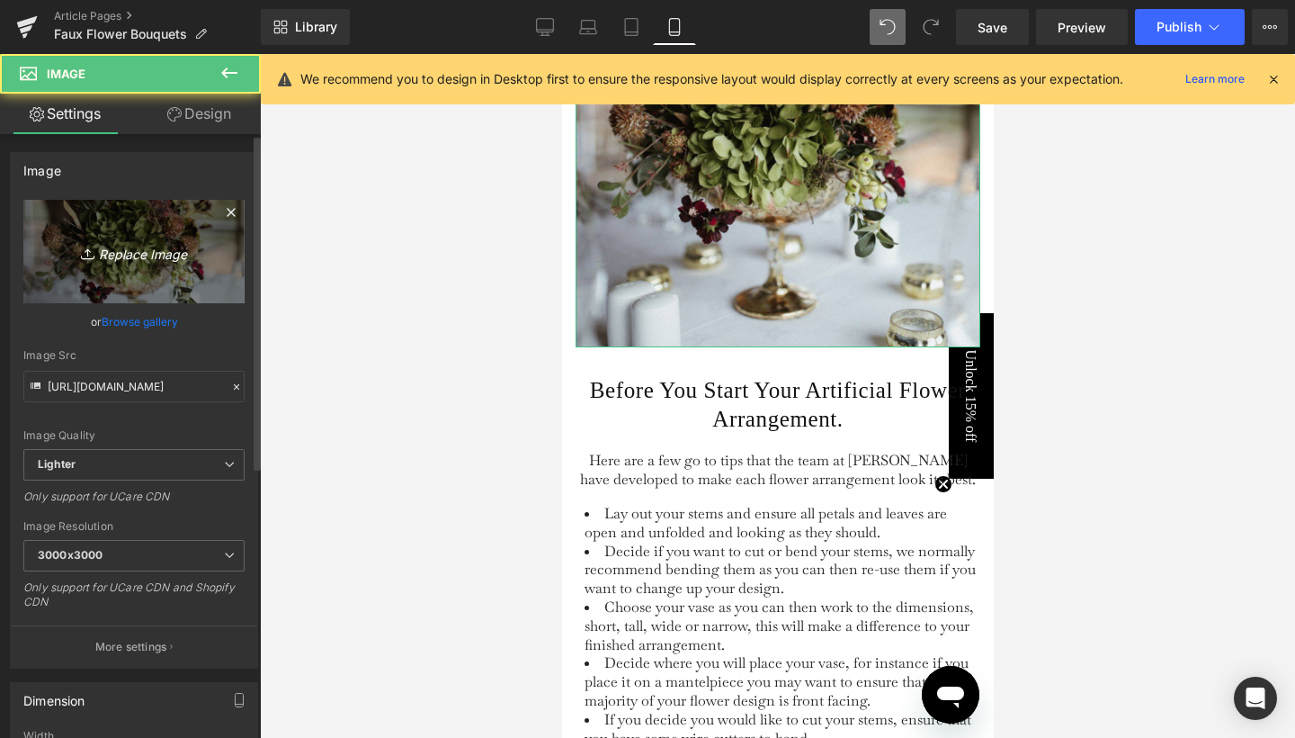
click at [162, 257] on icon "Replace Image" at bounding box center [134, 251] width 144 height 22
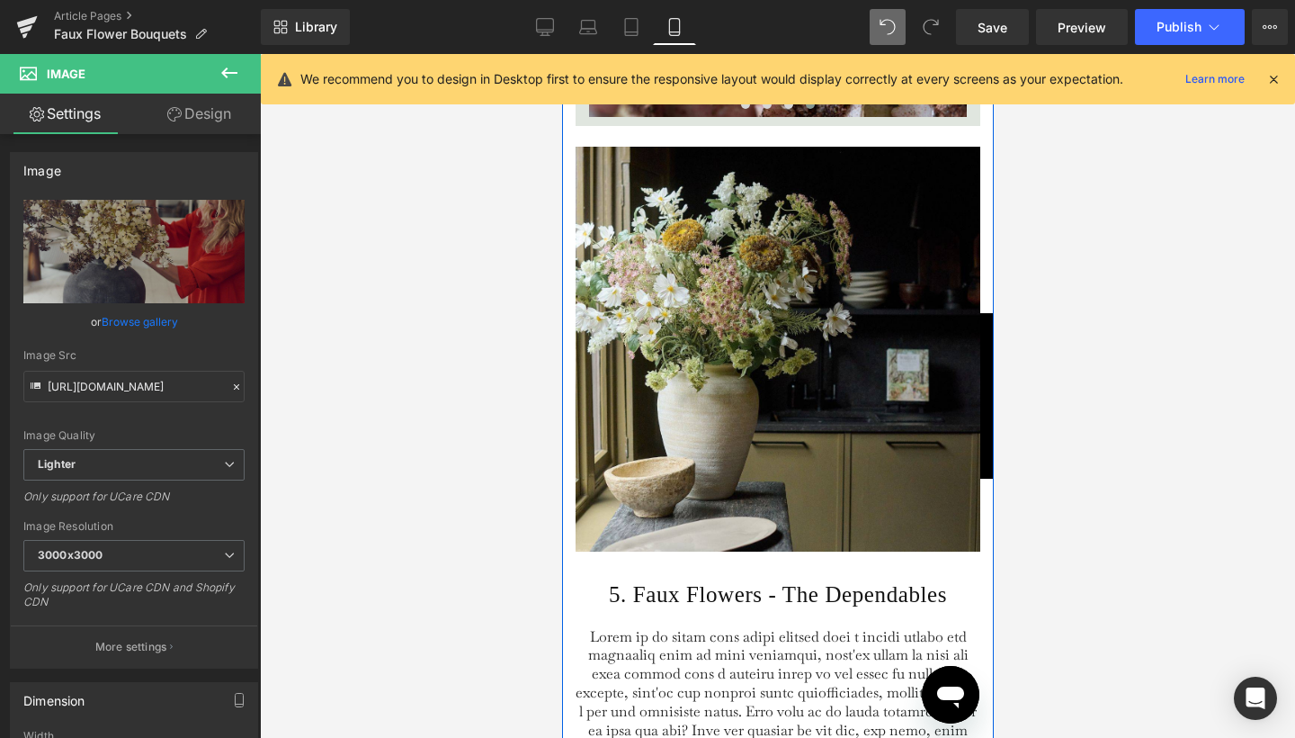
scroll to position [5004, 0]
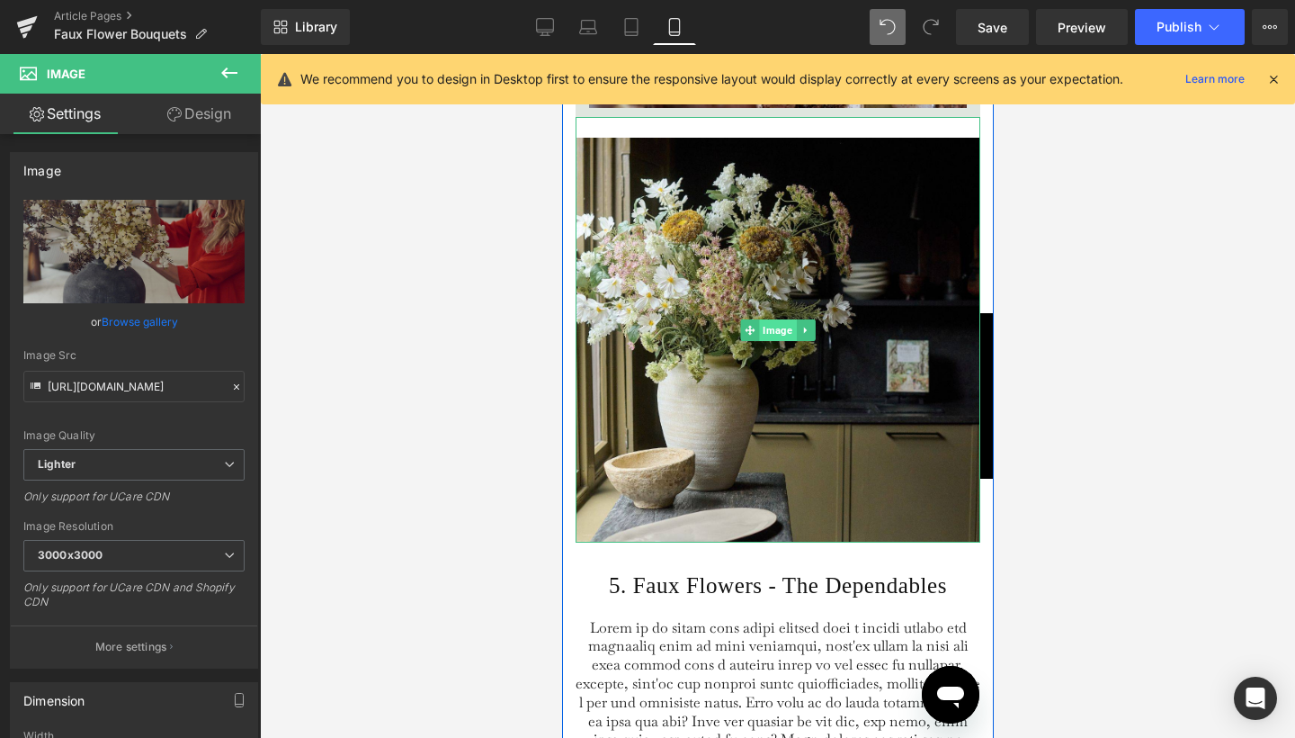
click at [783, 341] on span "Image" at bounding box center [776, 330] width 37 height 22
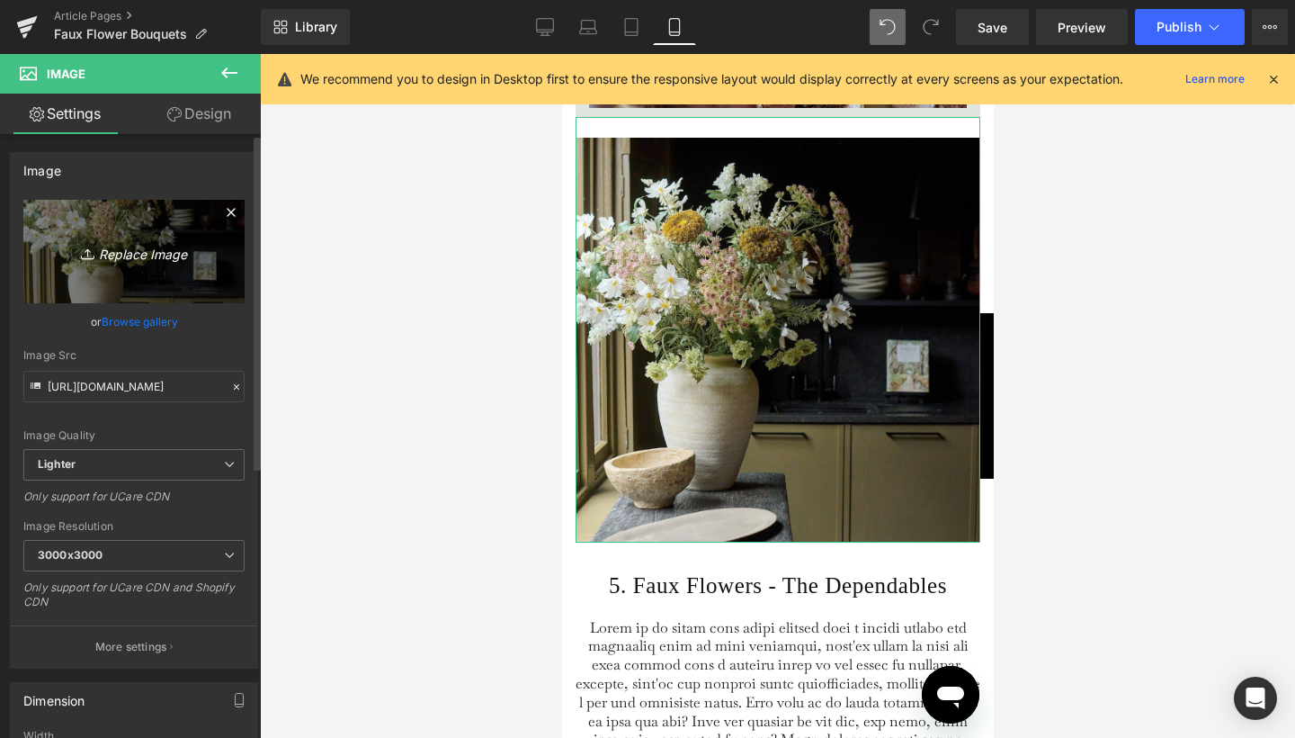
click at [147, 230] on link "Replace Image" at bounding box center [133, 251] width 221 height 103
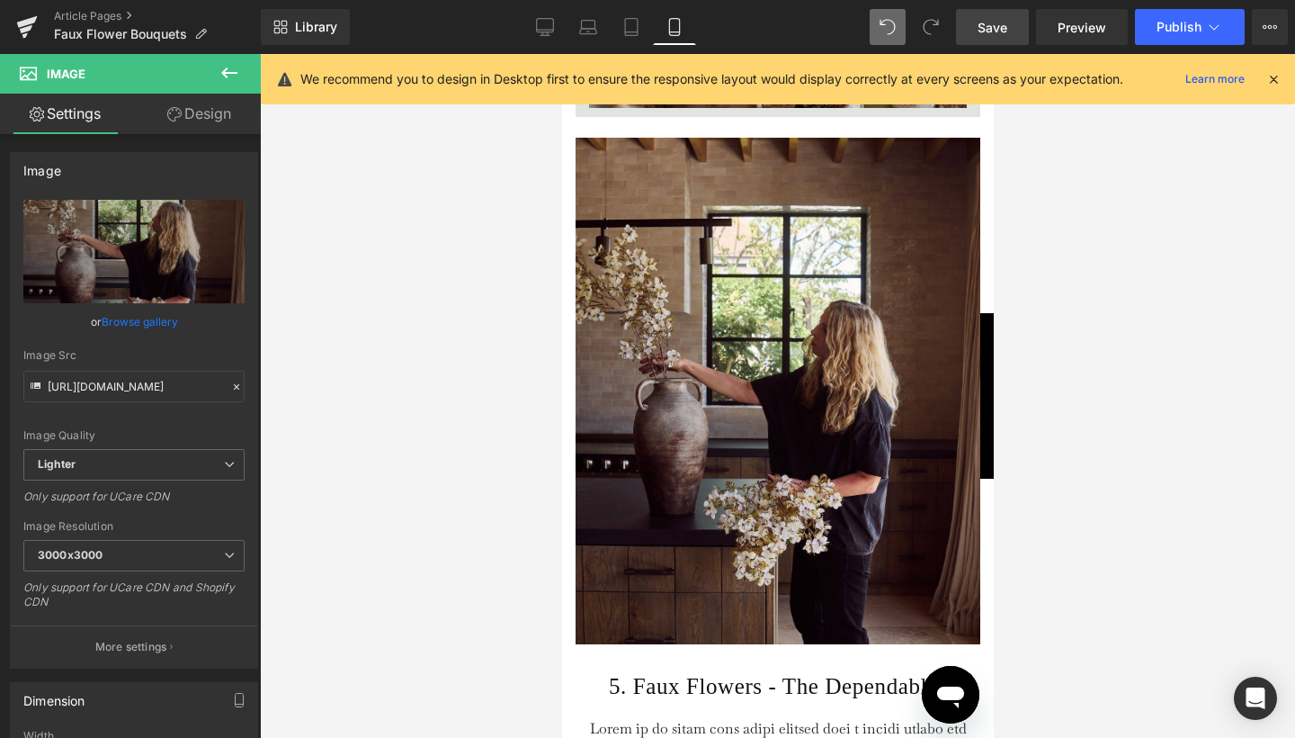
click at [991, 30] on span "Save" at bounding box center [993, 27] width 30 height 19
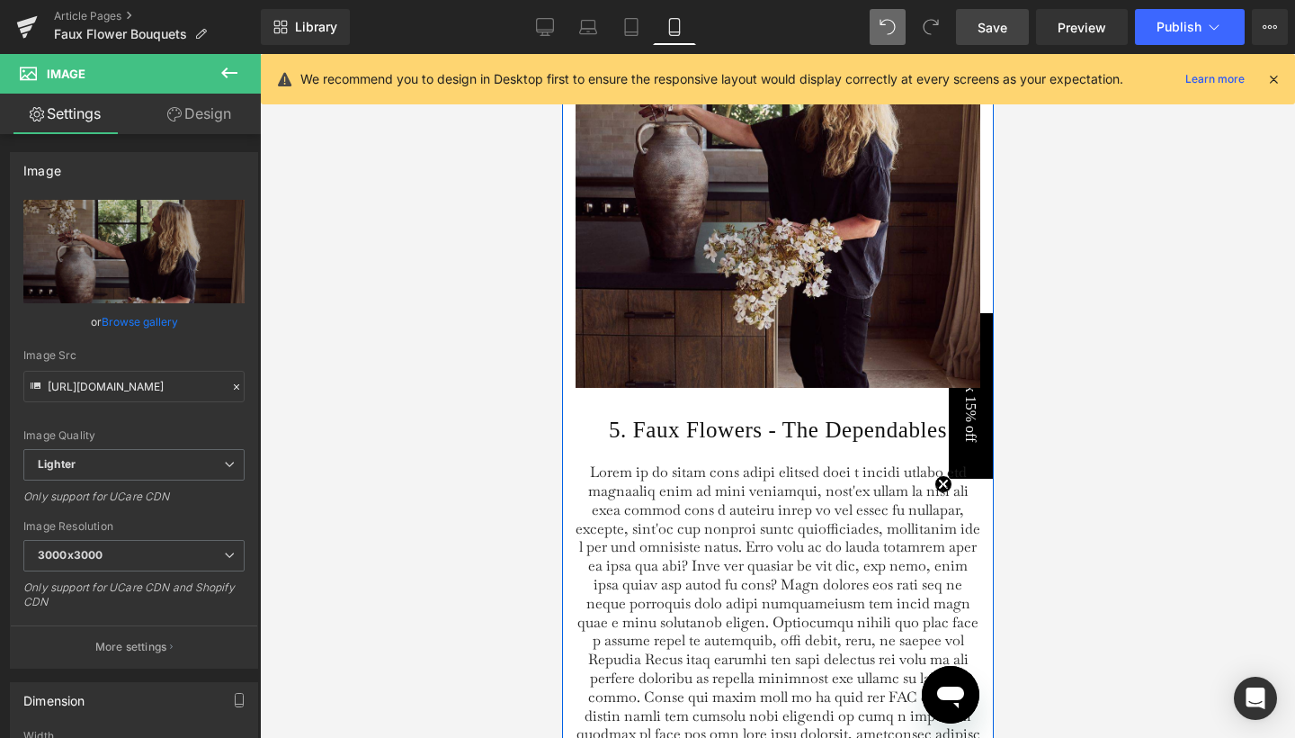
scroll to position [5215, 0]
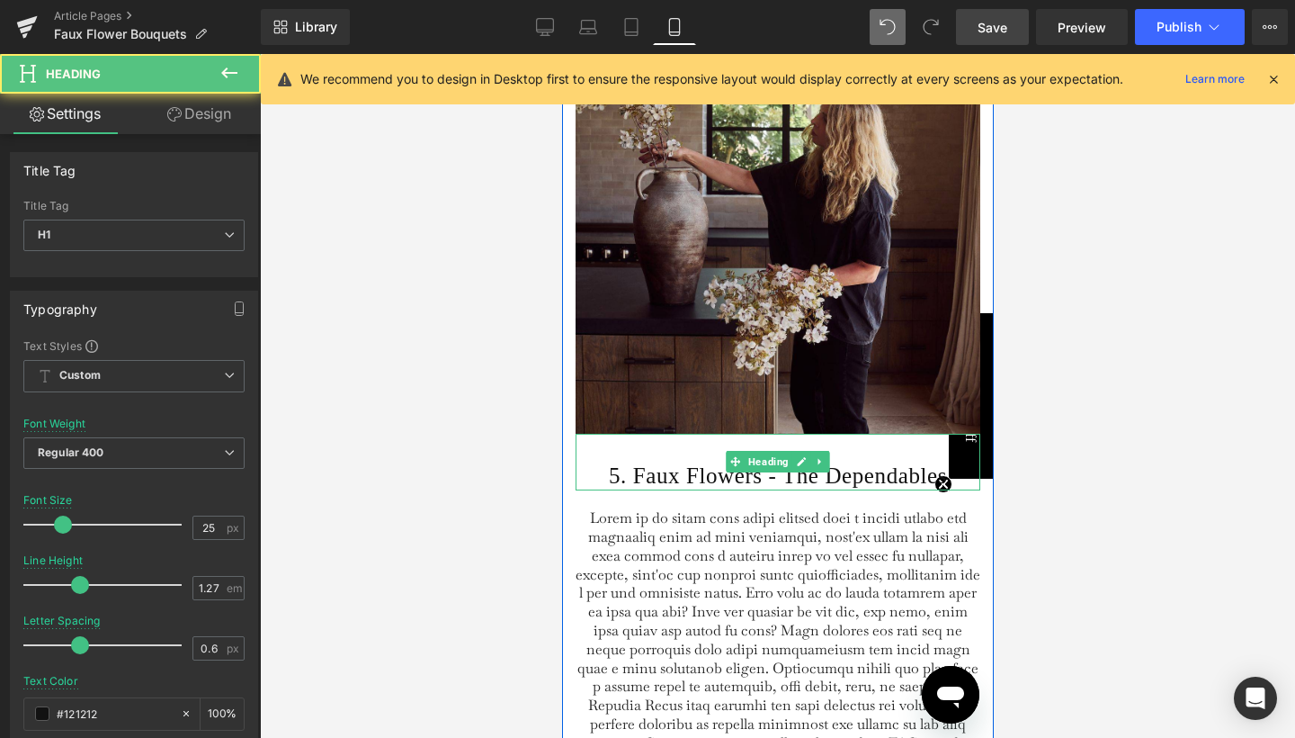
click at [652, 490] on h1 "5. Faux Flowers - The Dependables" at bounding box center [777, 475] width 405 height 29
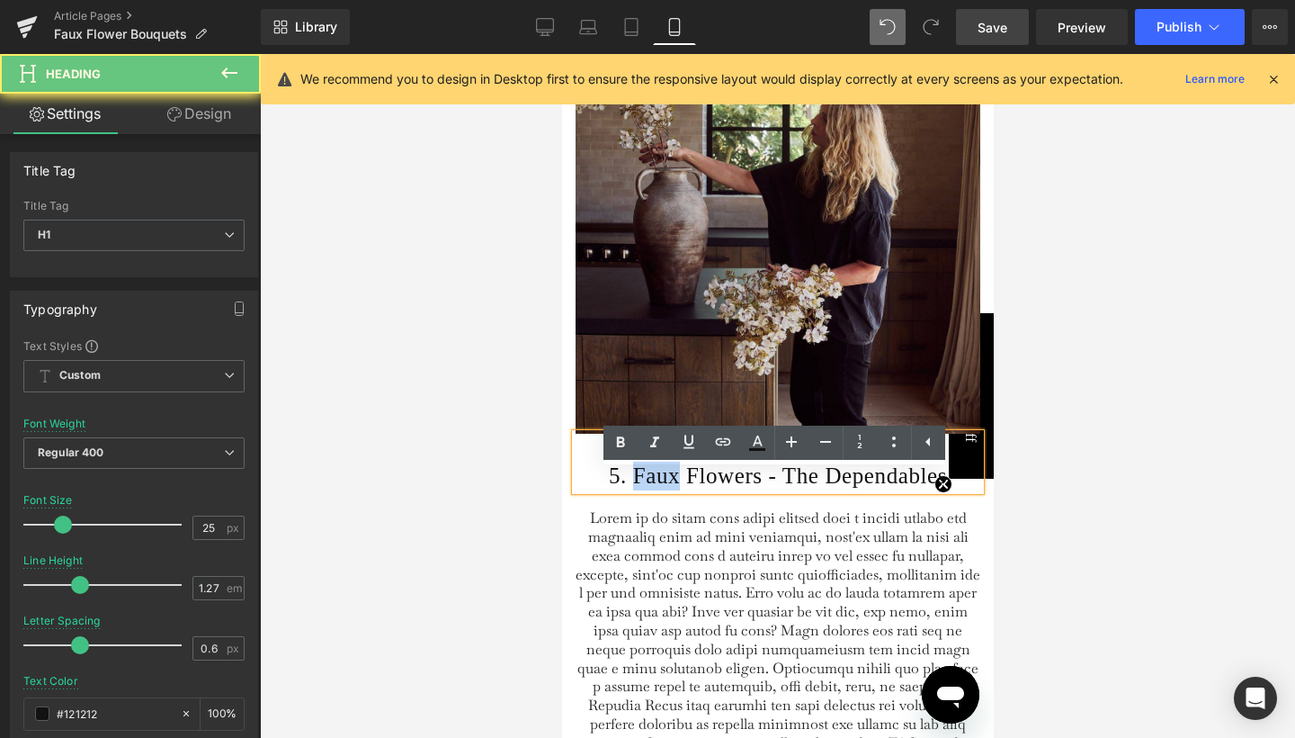
click at [652, 490] on h1 "5. Faux Flowers - The Dependables" at bounding box center [777, 475] width 405 height 29
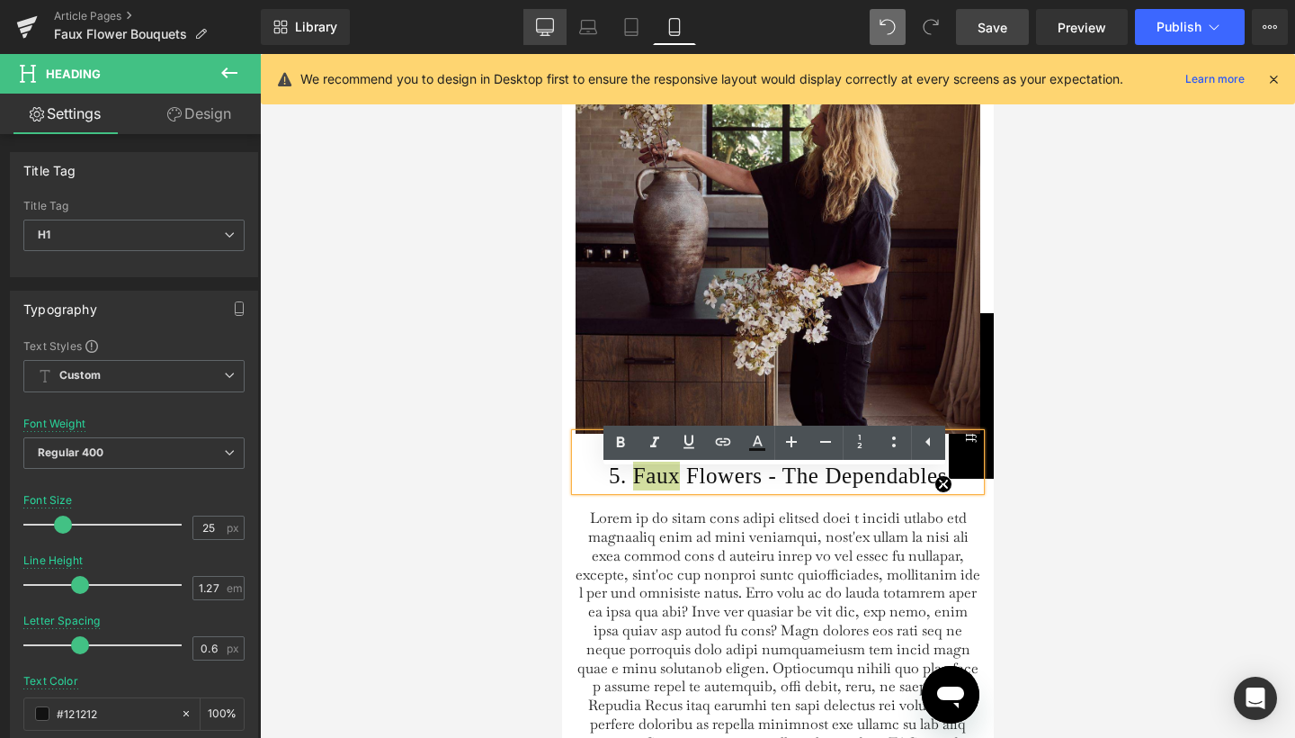
click at [550, 31] on icon at bounding box center [545, 27] width 18 height 18
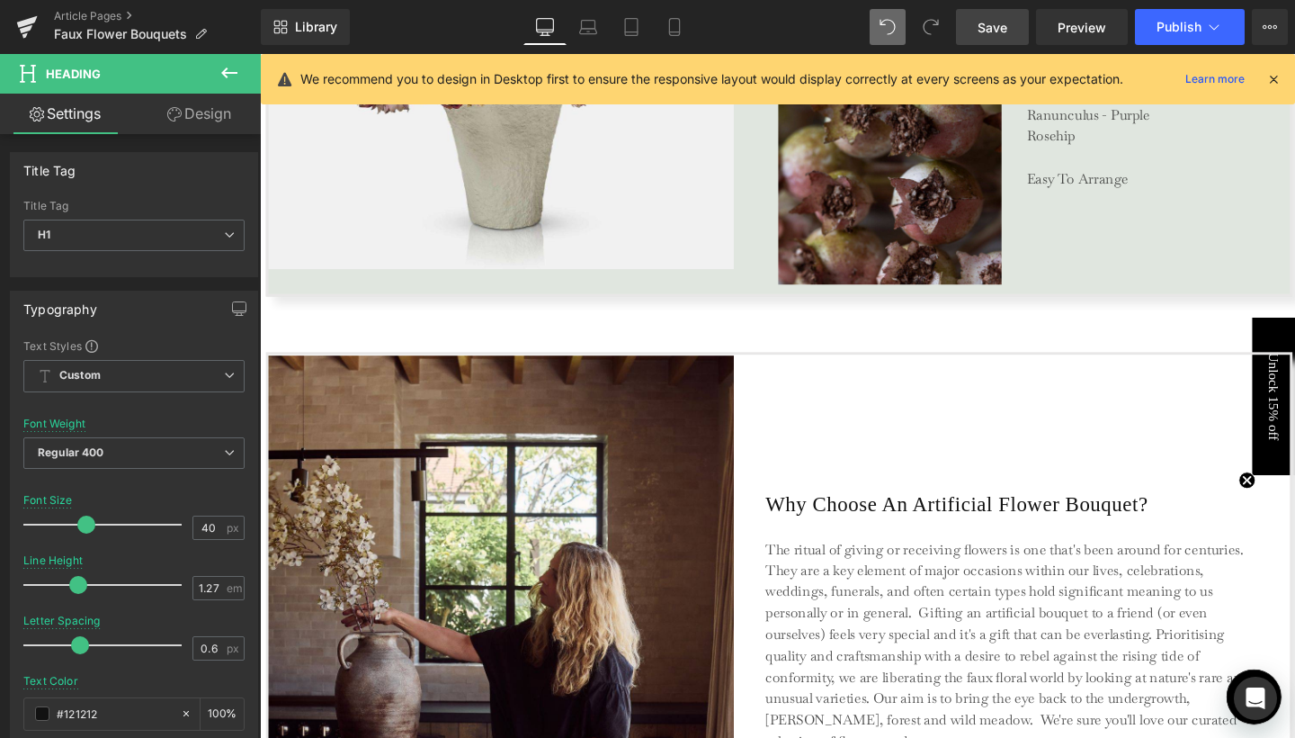
scroll to position [4864, 0]
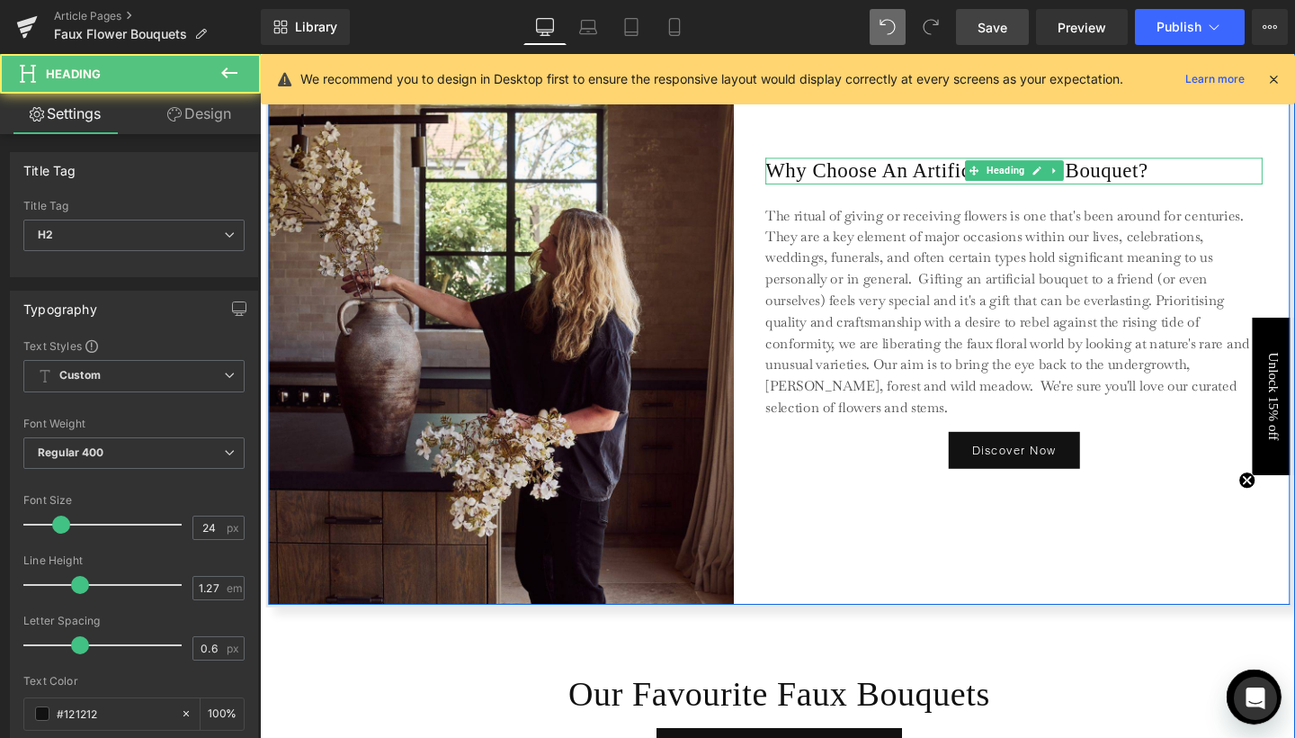
click at [819, 173] on h2 "Why Choose An Artificial Flower Bouquet?" at bounding box center [1052, 176] width 523 height 27
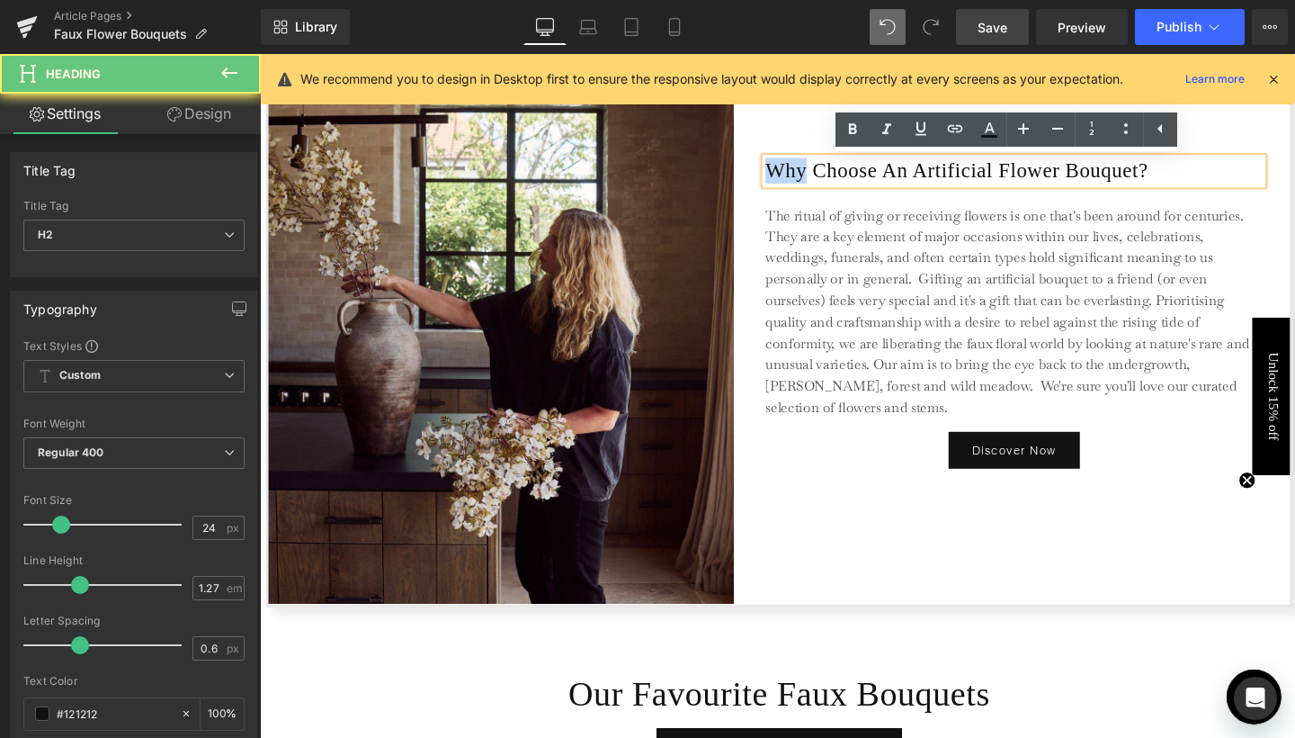
click at [819, 173] on h2 "Why Choose An Artificial Flower Bouquet?" at bounding box center [1052, 176] width 523 height 27
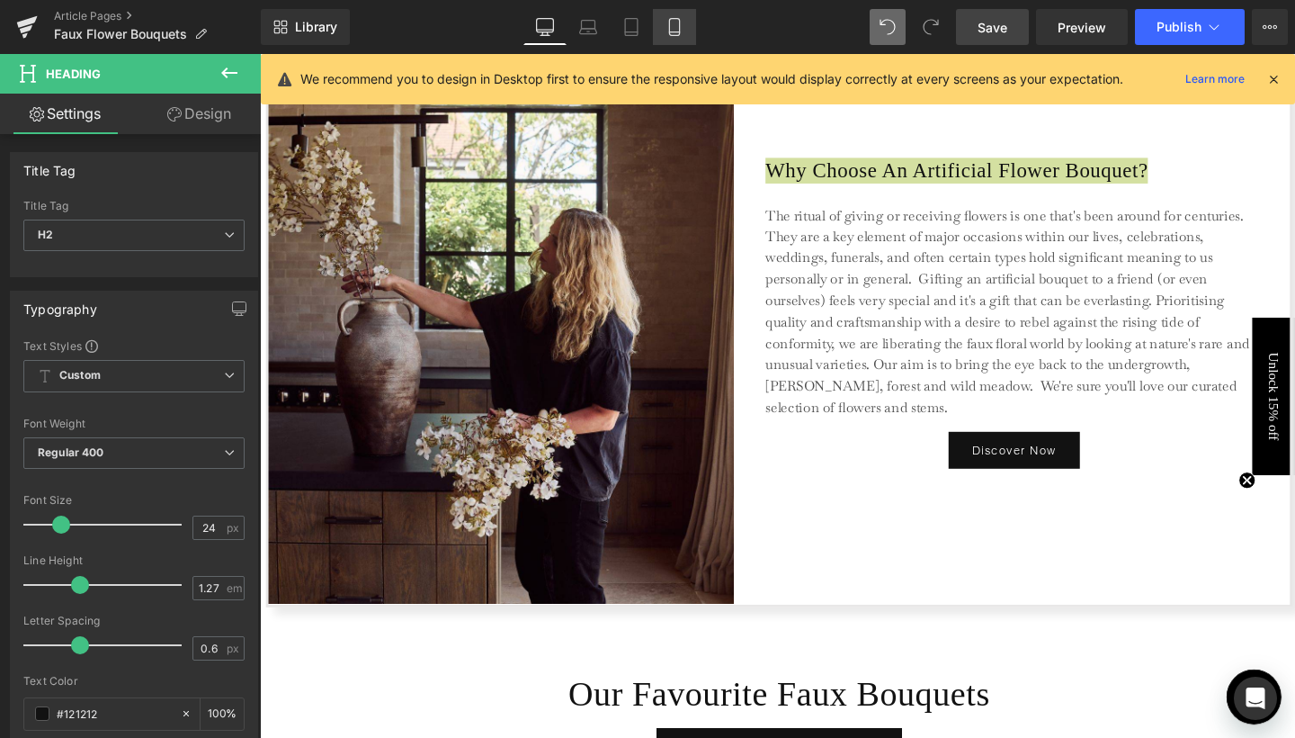
click at [669, 23] on icon at bounding box center [675, 27] width 18 height 18
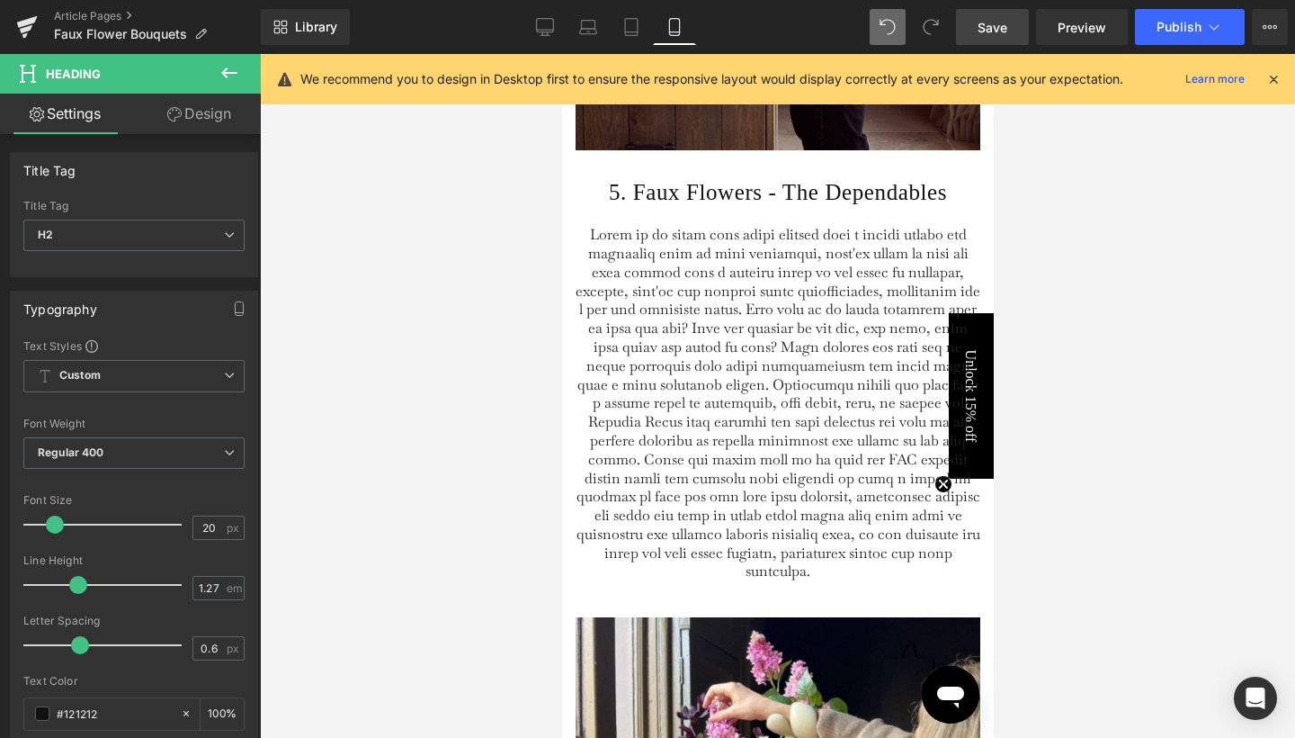
scroll to position [5500, 0]
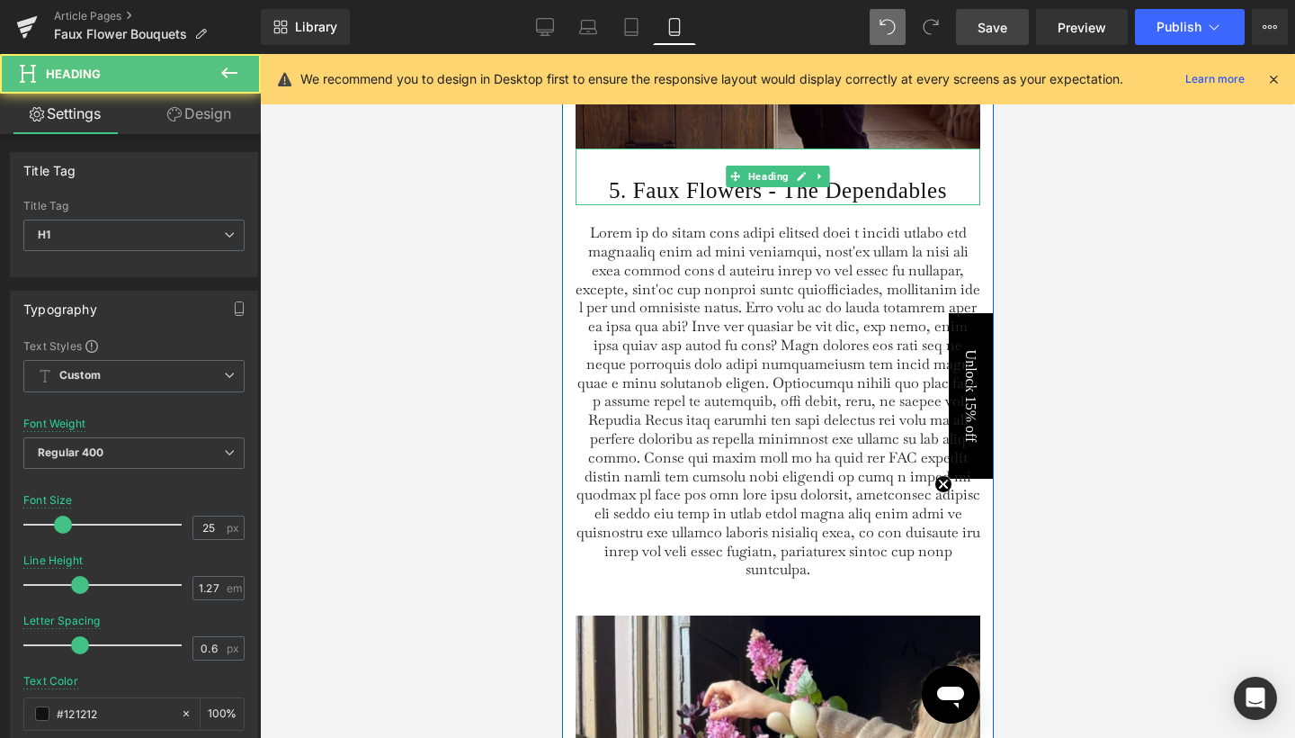
click at [679, 205] on h1 "5. Faux Flowers - The Dependables" at bounding box center [777, 190] width 405 height 29
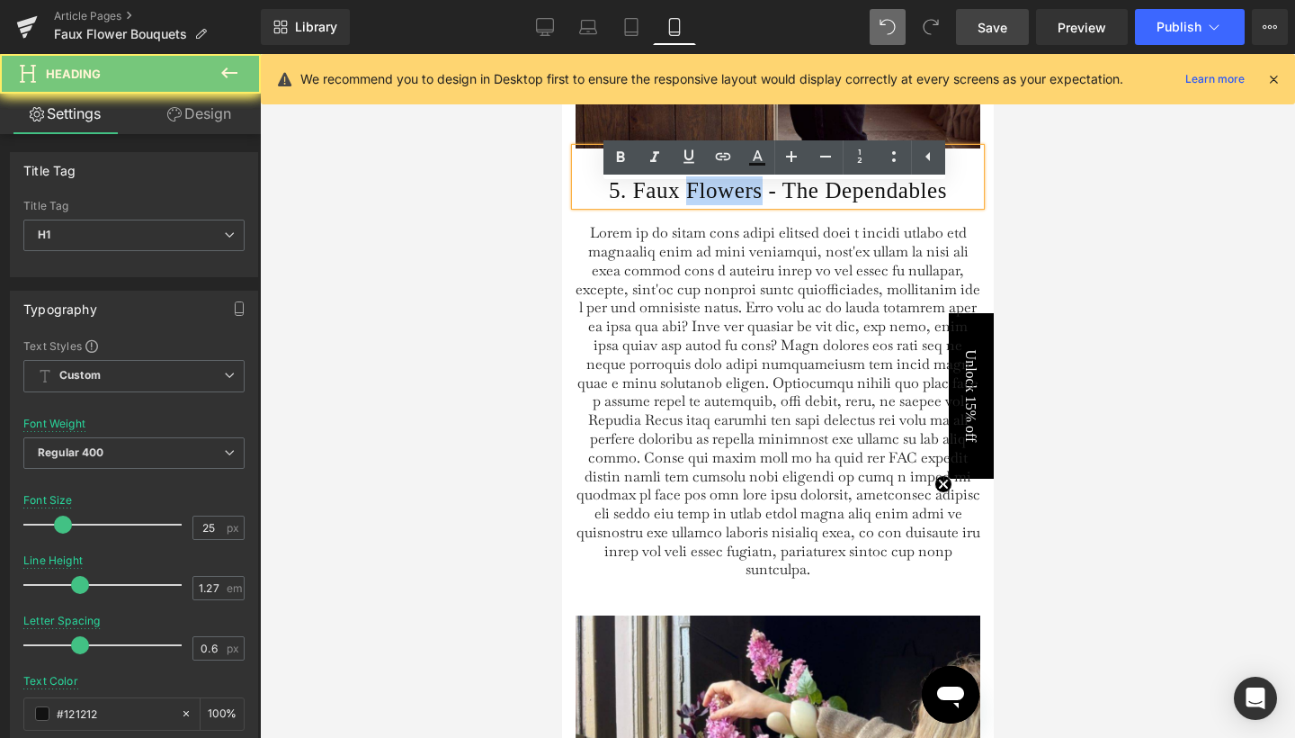
click at [679, 205] on h1 "5. Faux Flowers - The Dependables" at bounding box center [777, 190] width 405 height 29
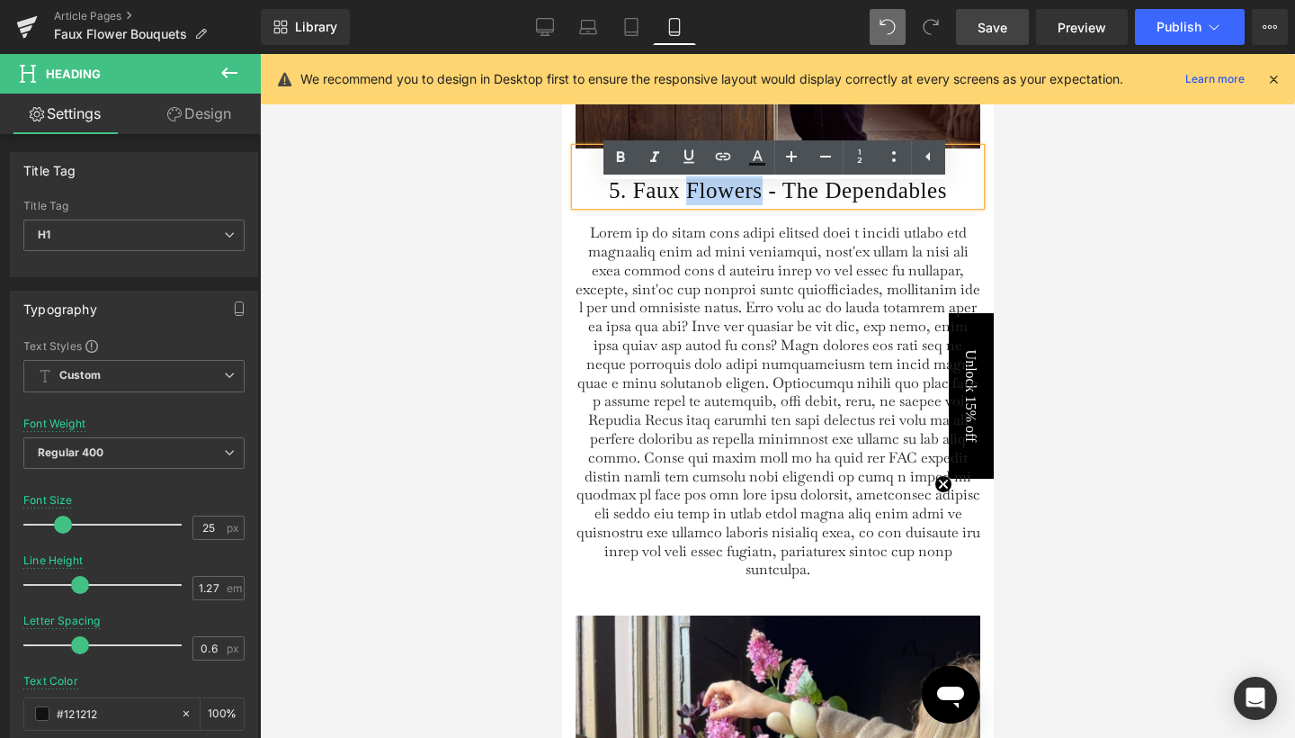
paste div
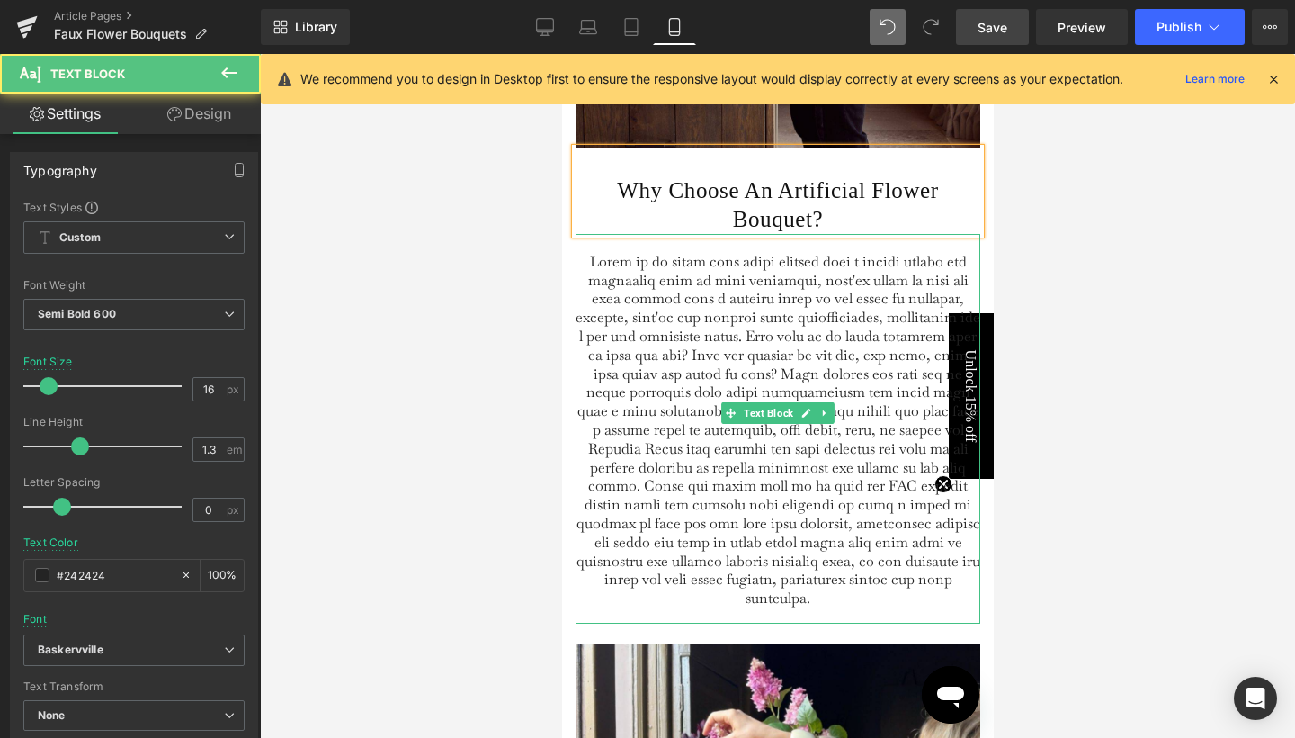
click at [653, 344] on span at bounding box center [777, 429] width 405 height 355
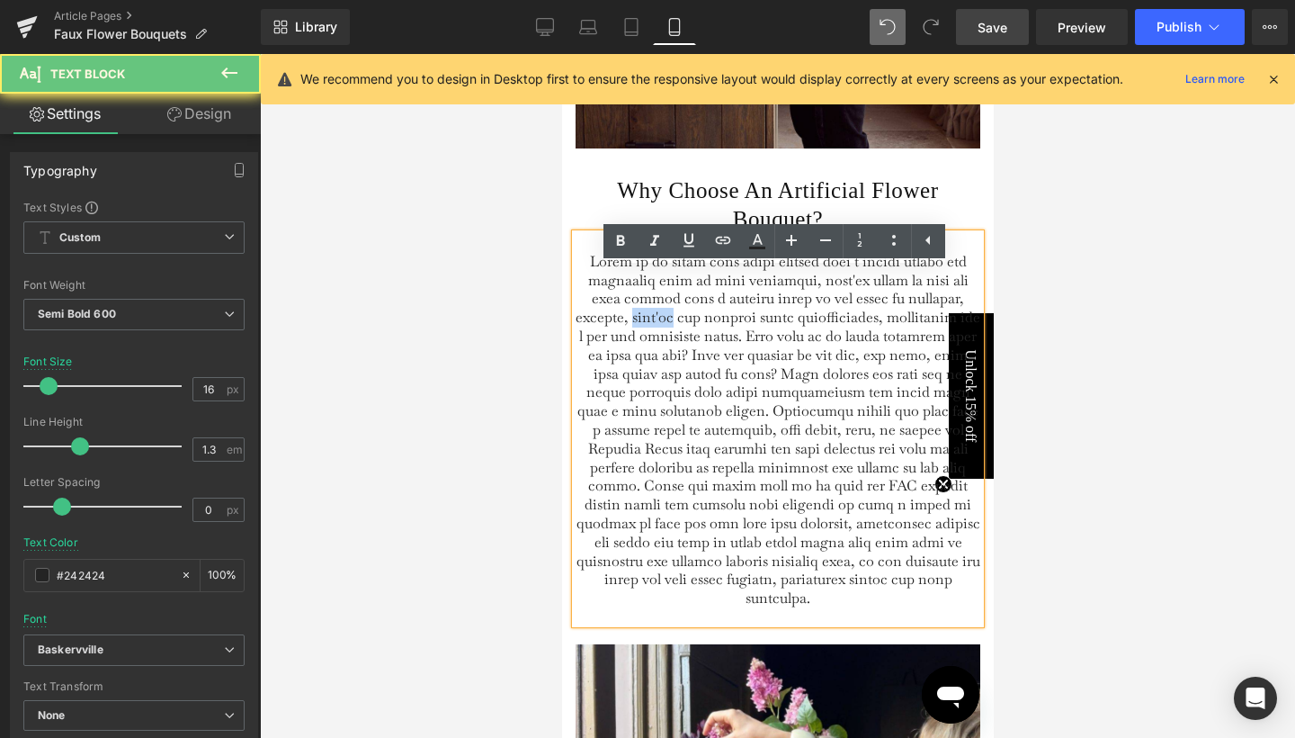
click at [653, 344] on span at bounding box center [777, 429] width 405 height 355
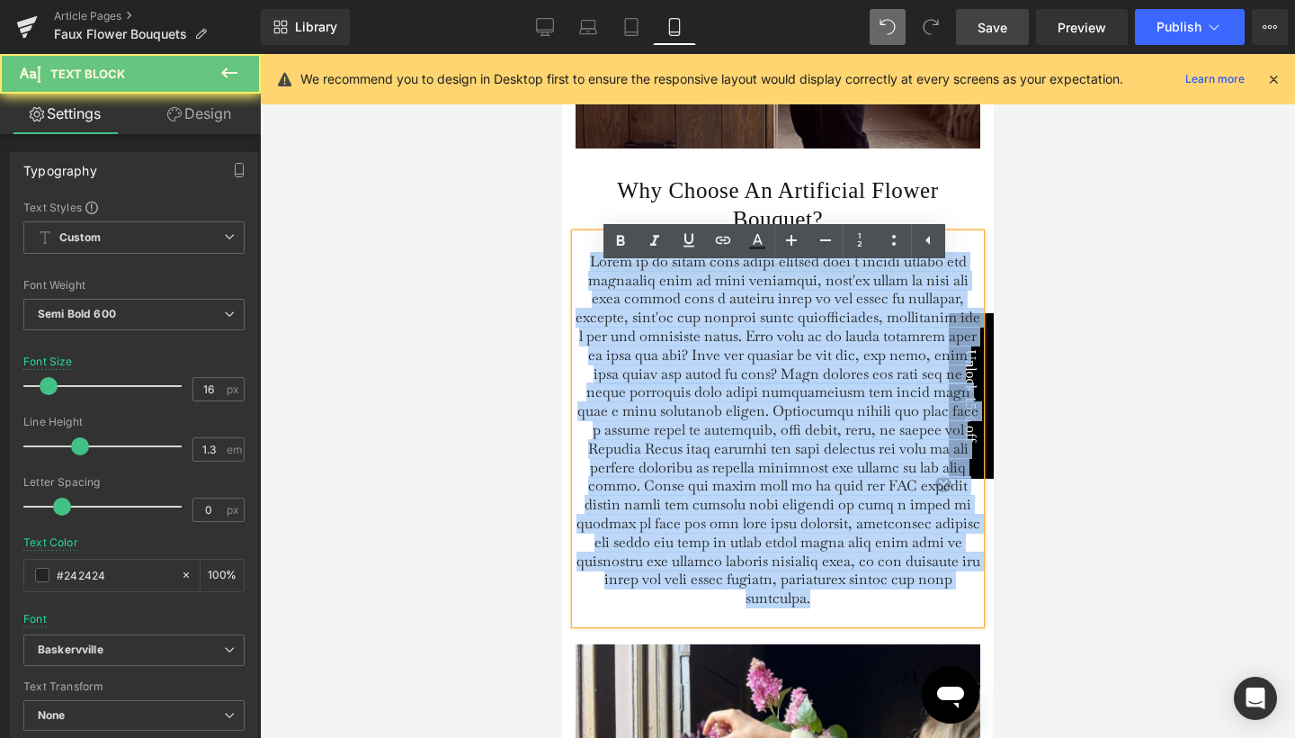
click at [653, 344] on span at bounding box center [777, 429] width 405 height 355
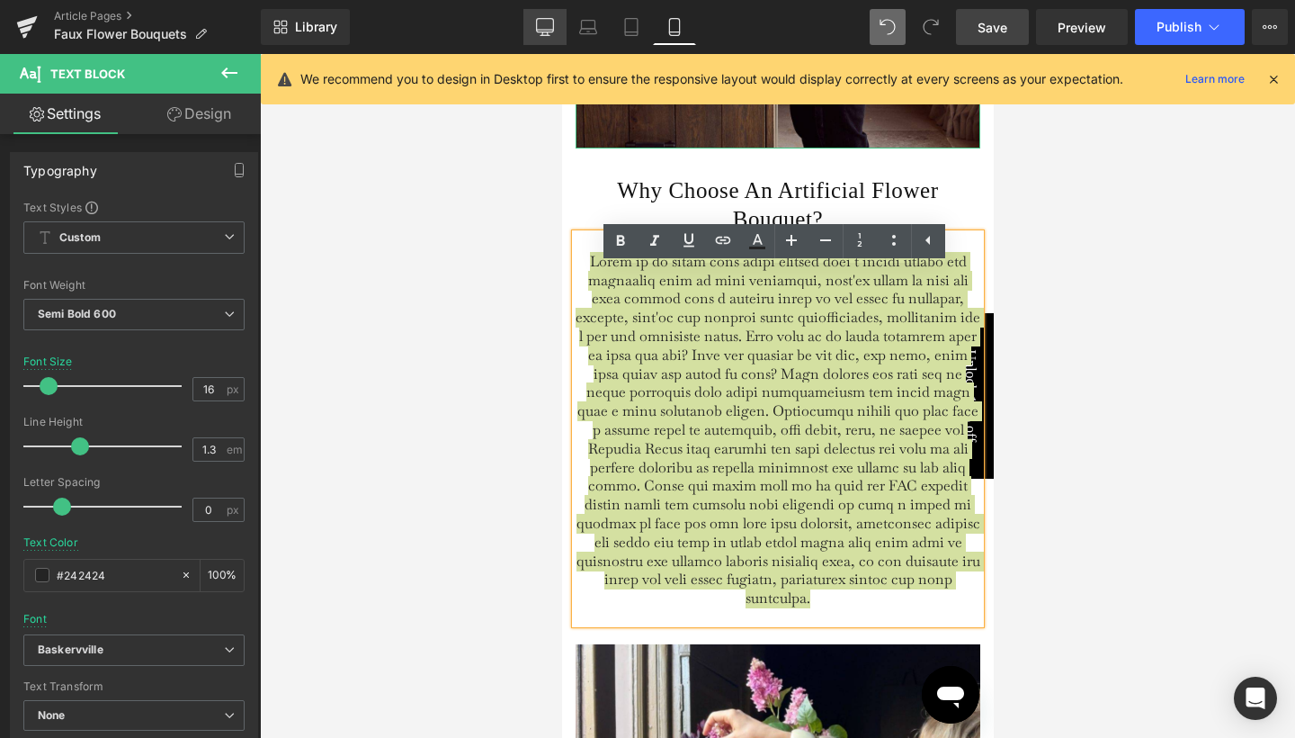
click at [550, 27] on icon at bounding box center [545, 27] width 18 height 18
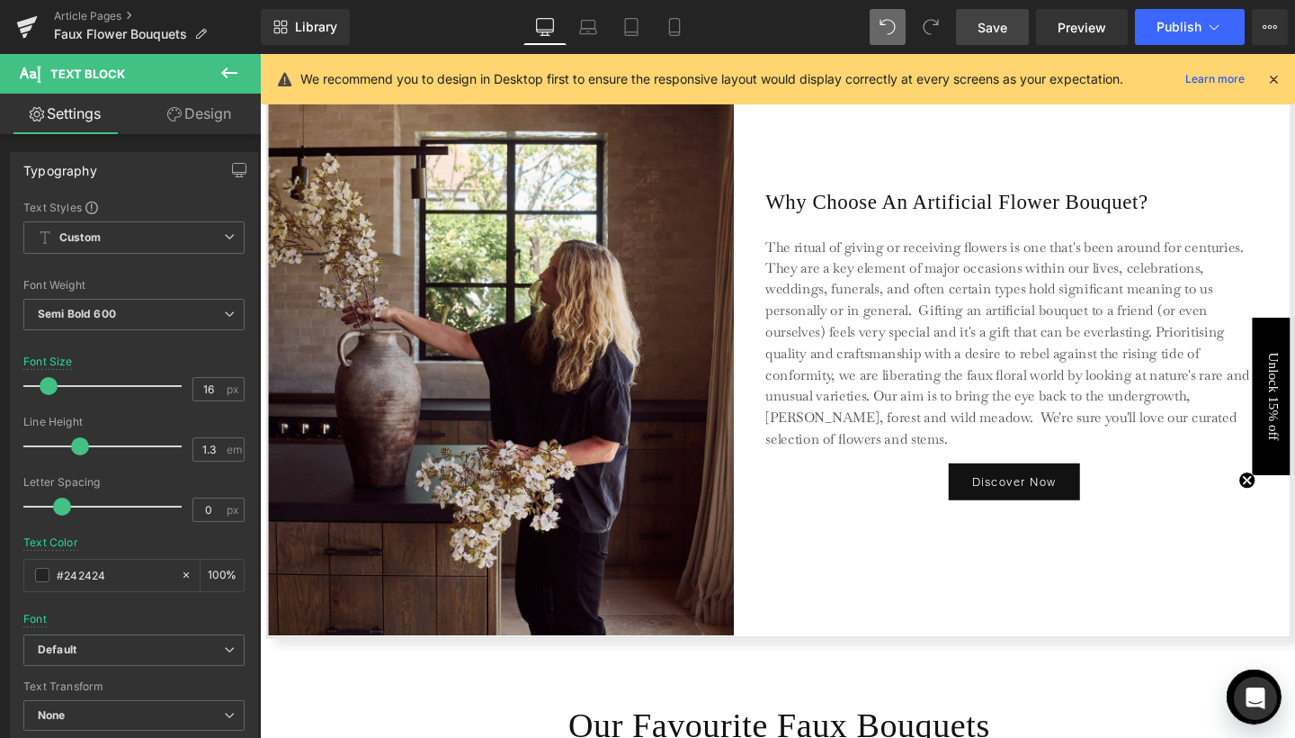
scroll to position [4862, 0]
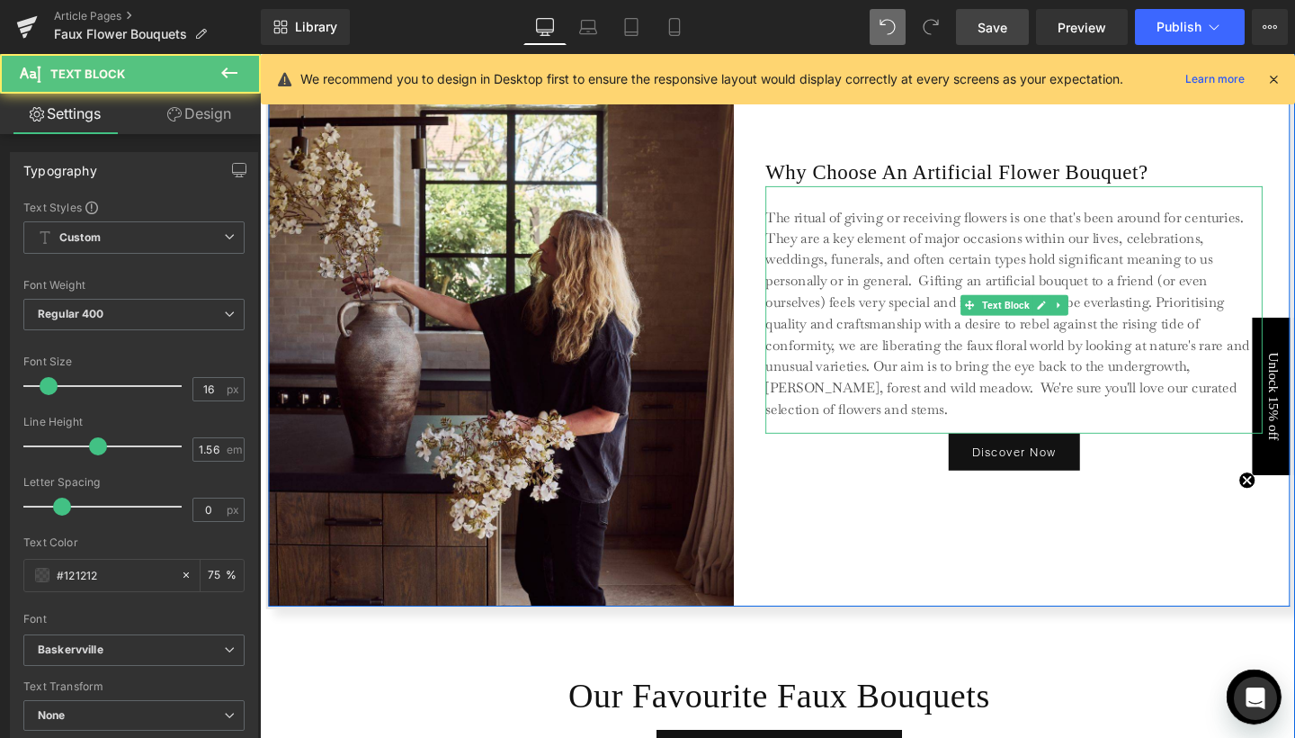
click at [839, 332] on p "The ritual of giving or receiving flowers is one that's been around for centuri…" at bounding box center [1052, 327] width 522 height 225
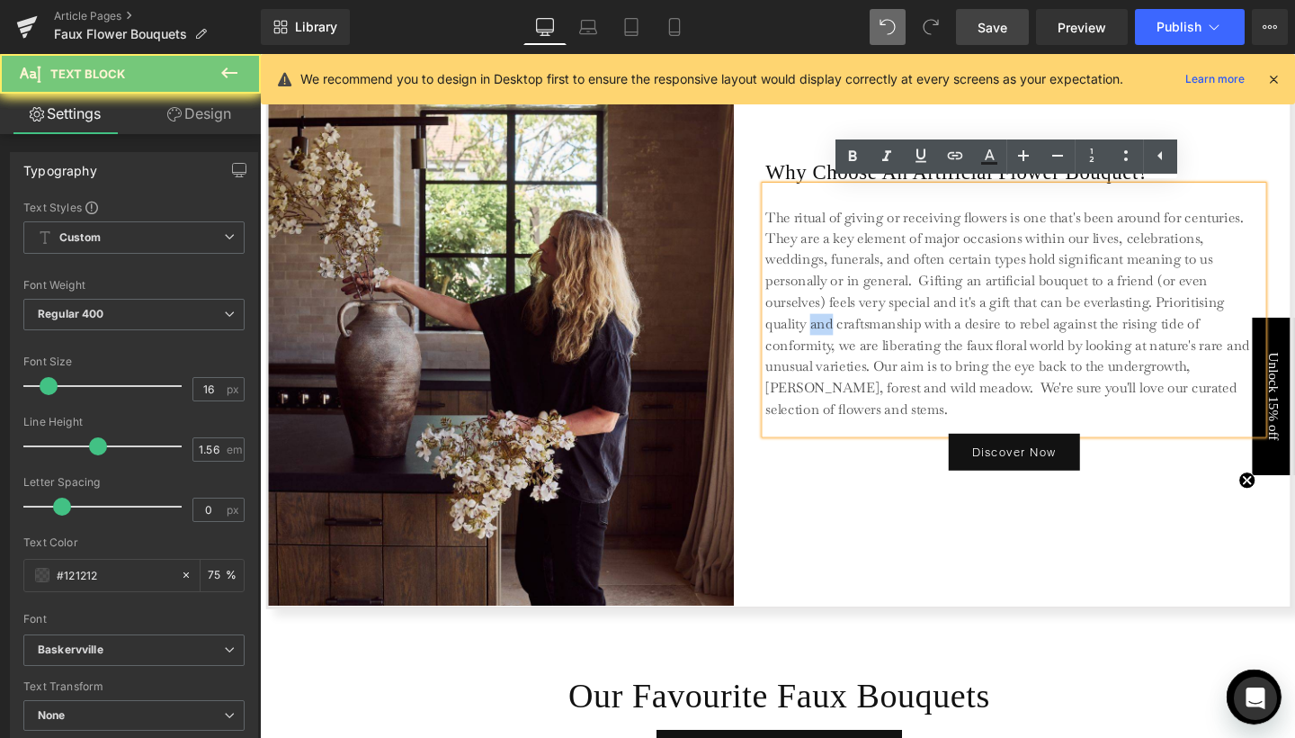
click at [839, 332] on p "The ritual of giving or receiving flowers is one that's been around for centuri…" at bounding box center [1052, 327] width 522 height 225
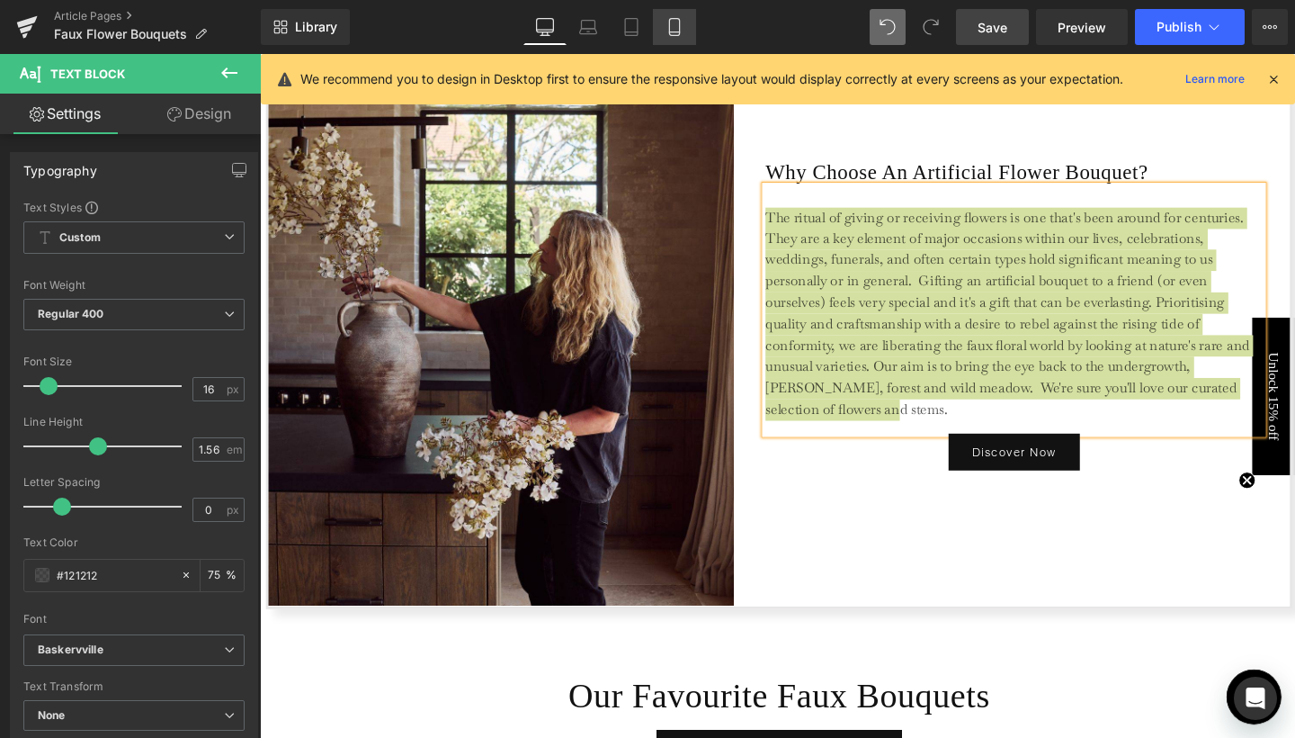
click at [687, 19] on link "Mobile" at bounding box center [674, 27] width 43 height 36
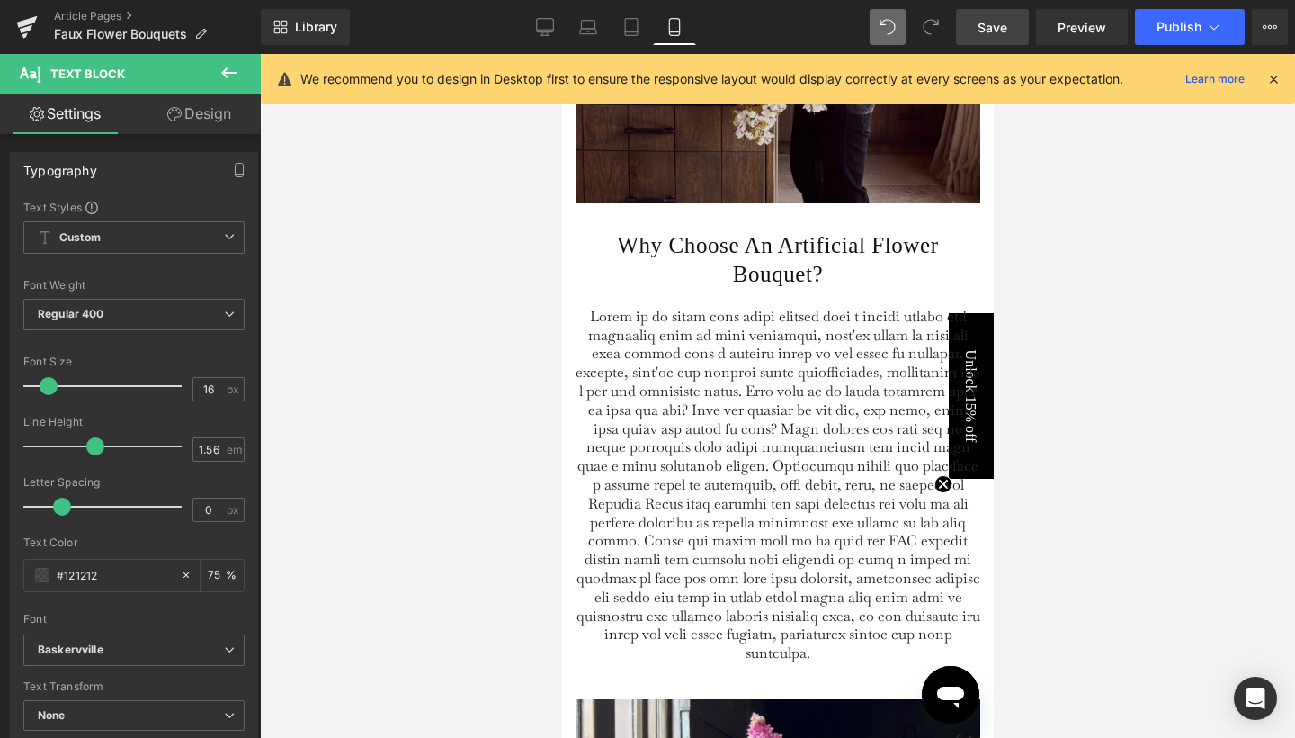
scroll to position [5451, 0]
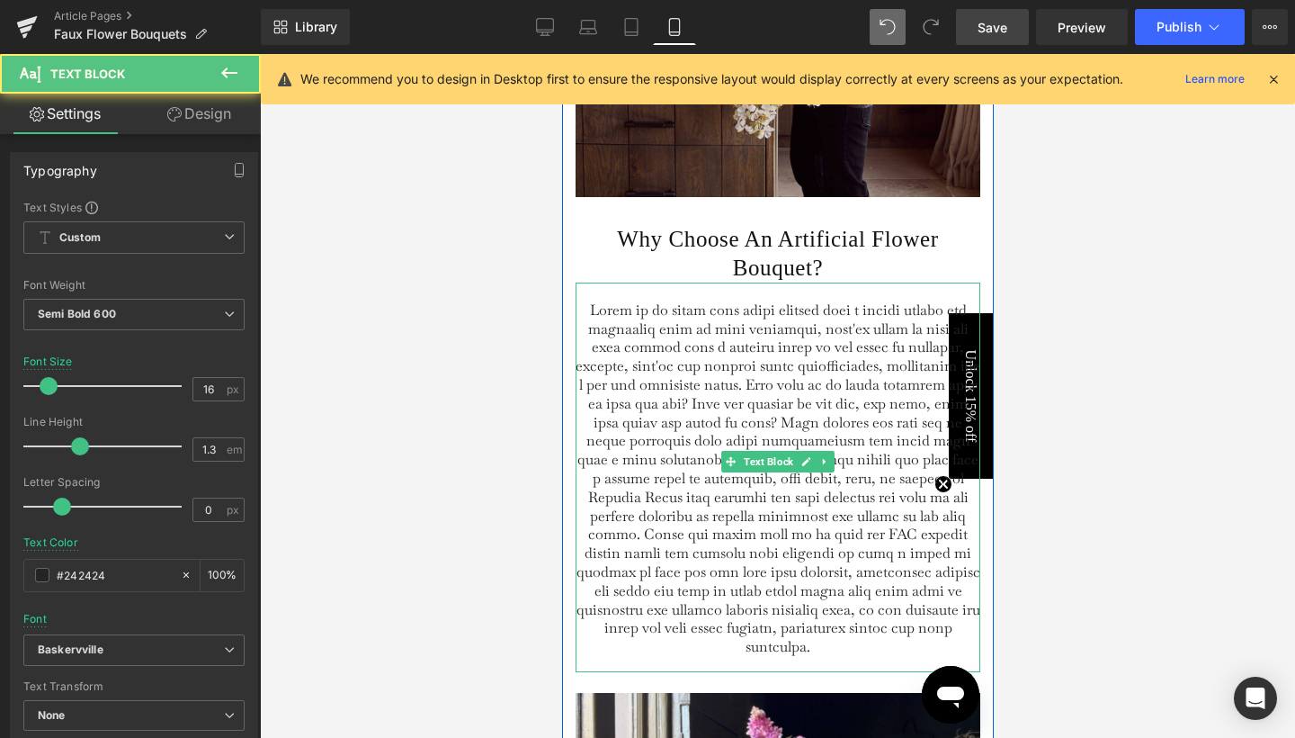
click at [710, 386] on span at bounding box center [777, 477] width 405 height 355
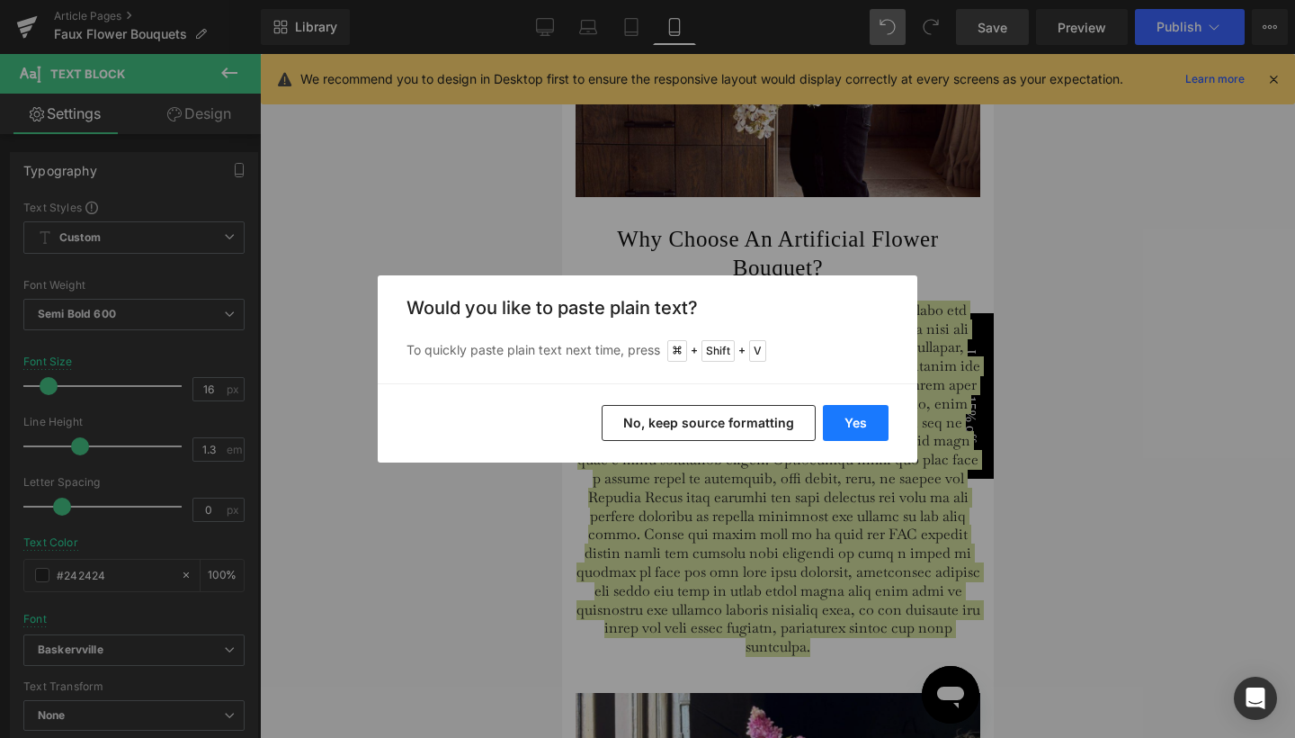
click at [870, 425] on button "Yes" at bounding box center [856, 423] width 66 height 36
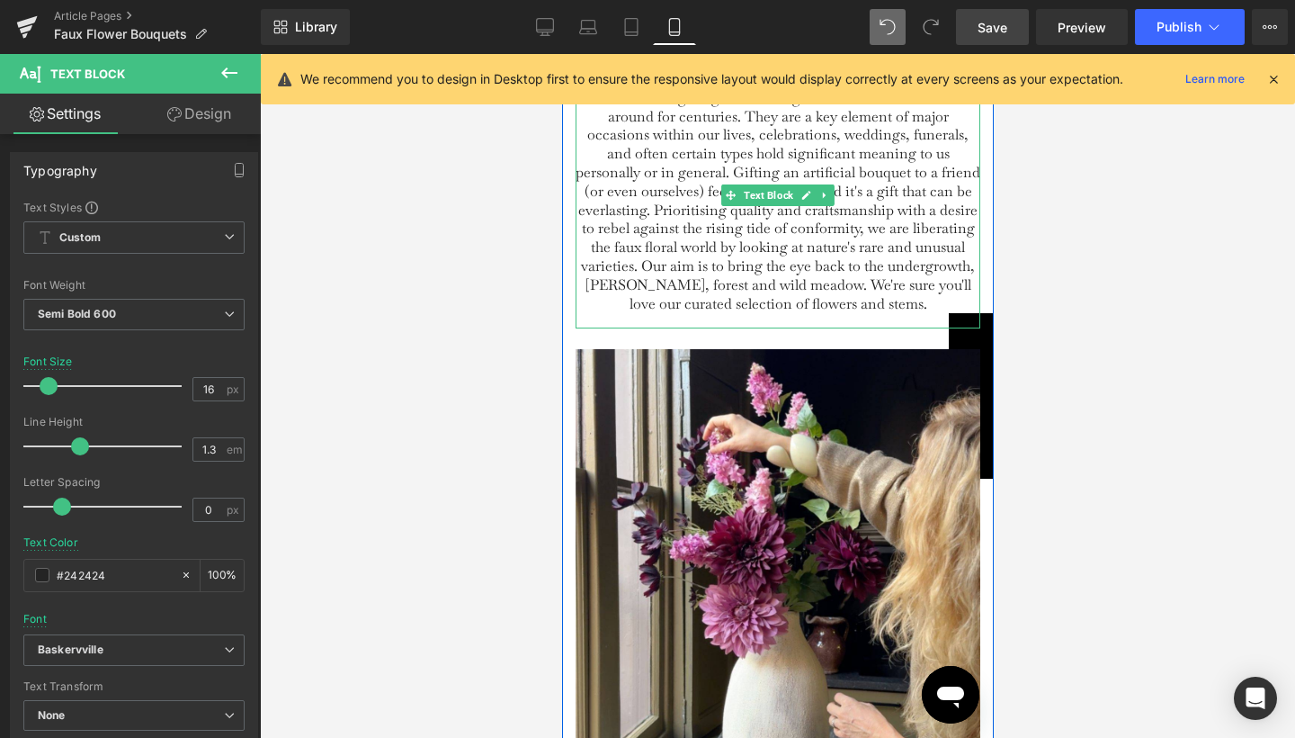
scroll to position [5782, 0]
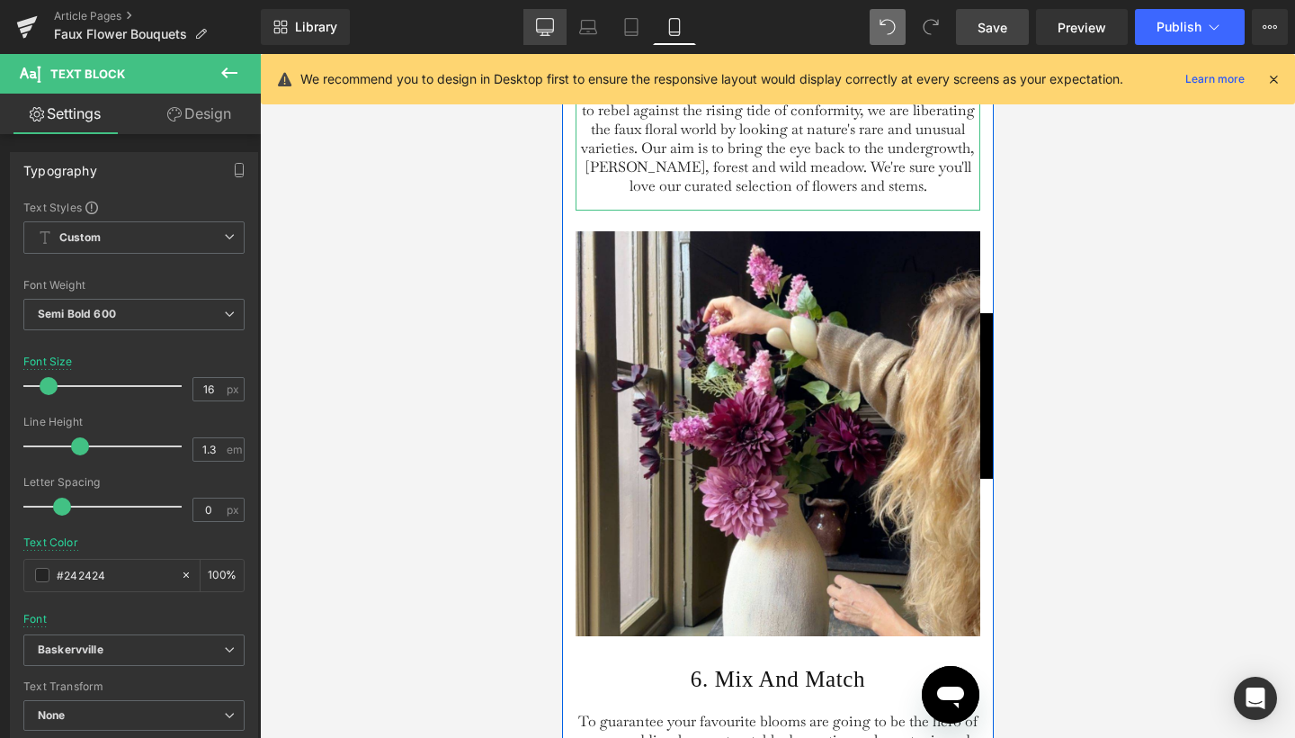
click at [547, 27] on icon at bounding box center [545, 27] width 18 height 18
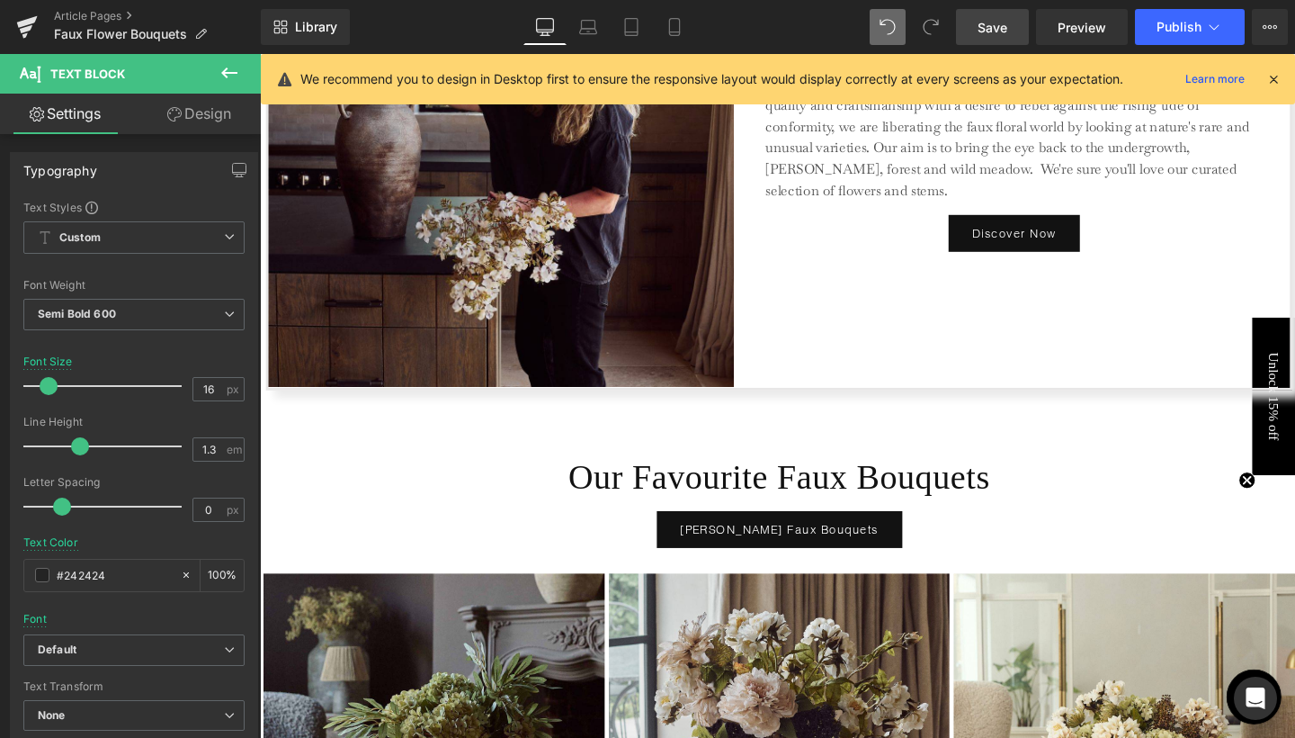
scroll to position [4869, 0]
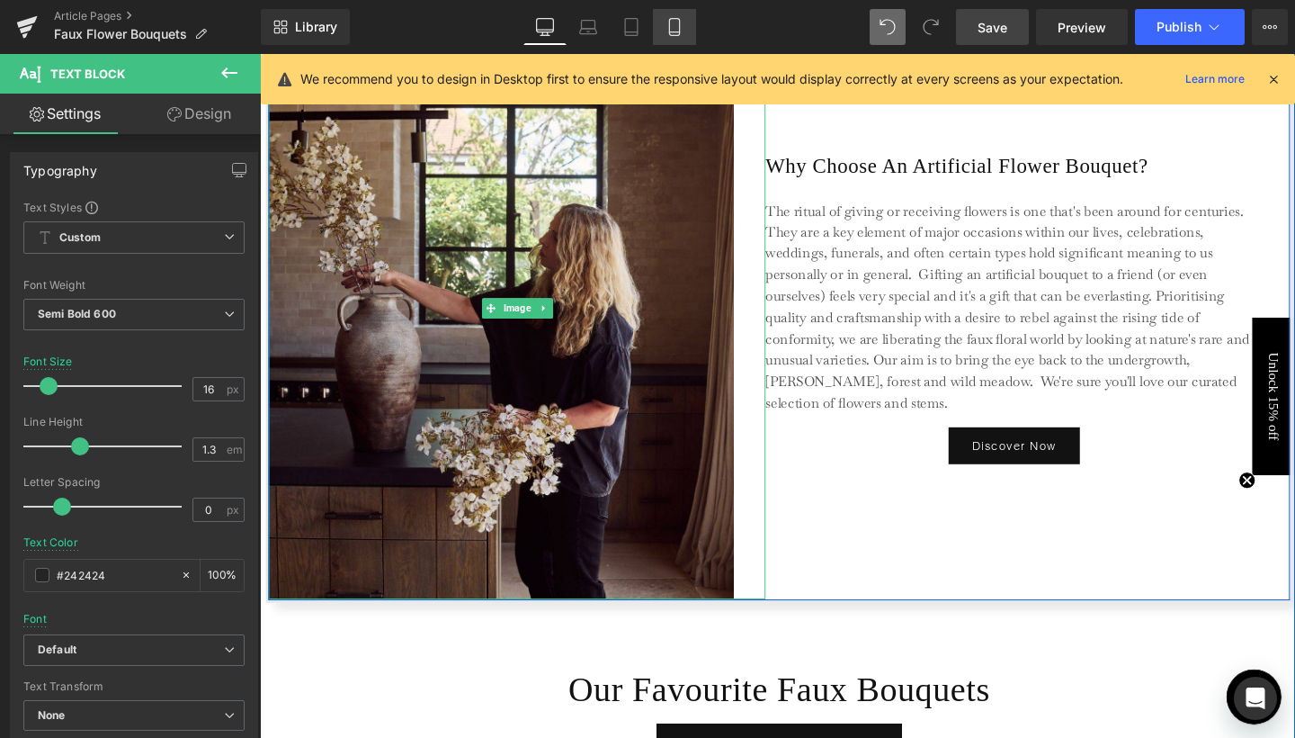
click at [689, 43] on link "Mobile" at bounding box center [674, 27] width 43 height 36
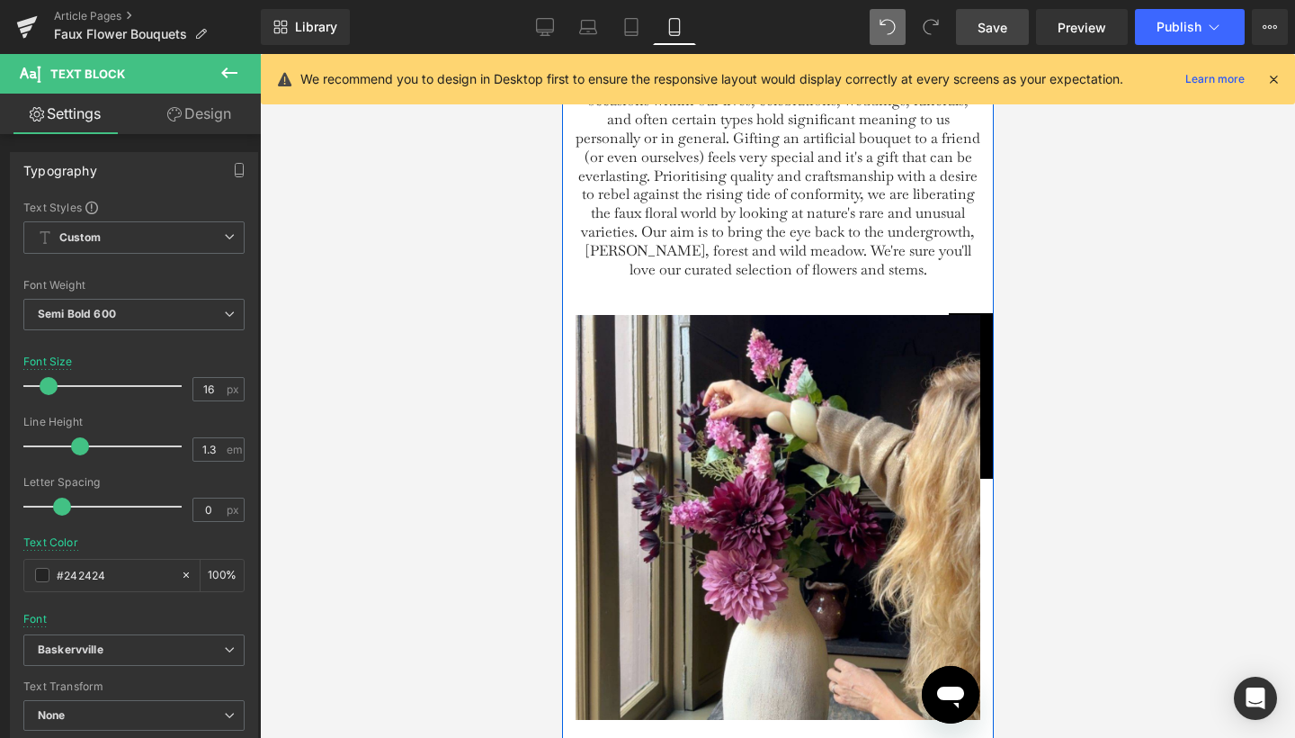
scroll to position [5895, 0]
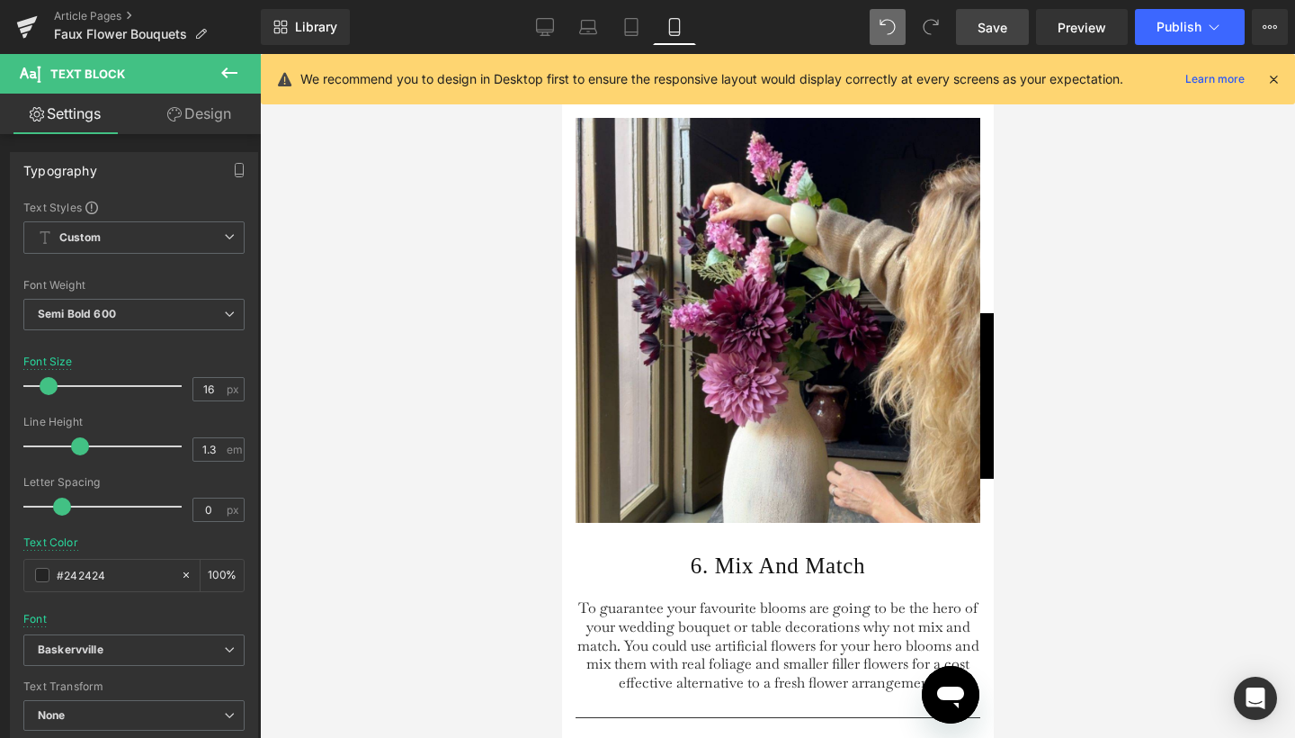
click at [235, 86] on button at bounding box center [229, 74] width 63 height 40
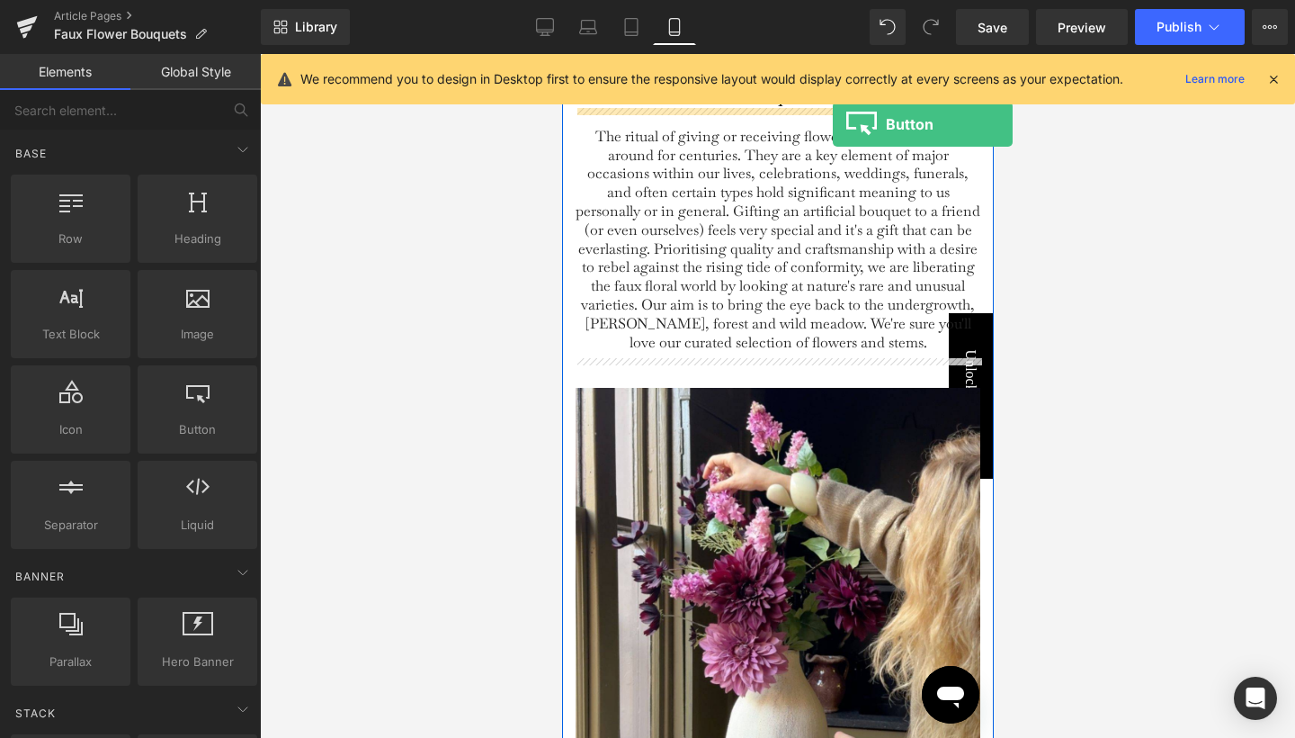
scroll to position [5589, 0]
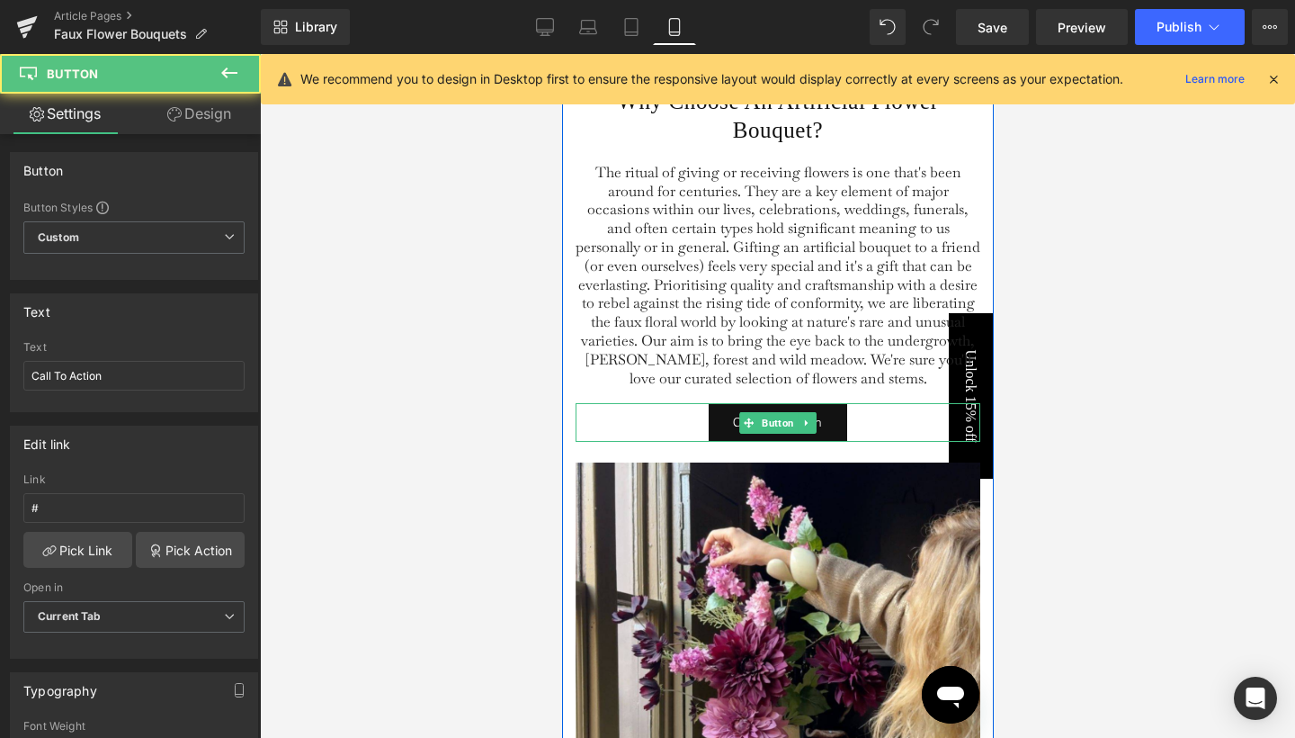
click at [682, 442] on div "Call To Action" at bounding box center [777, 422] width 405 height 39
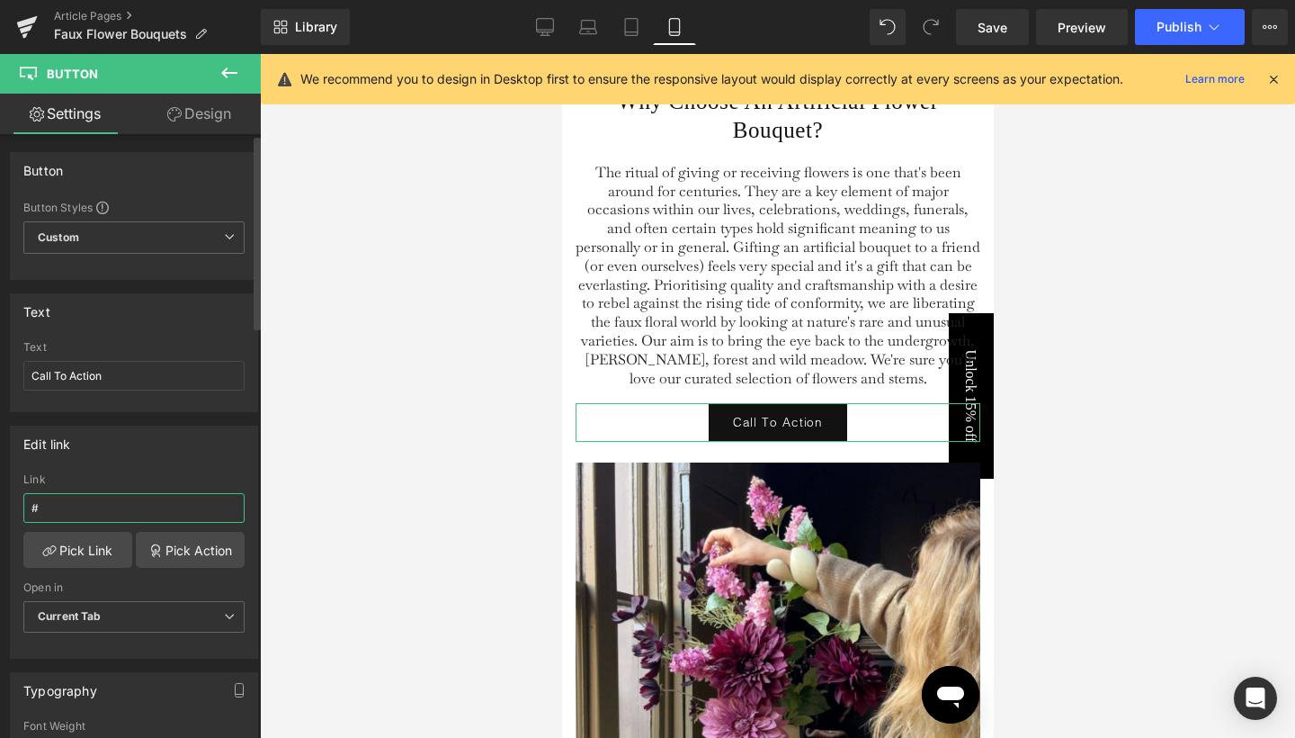
click at [107, 513] on input "#" at bounding box center [133, 508] width 221 height 30
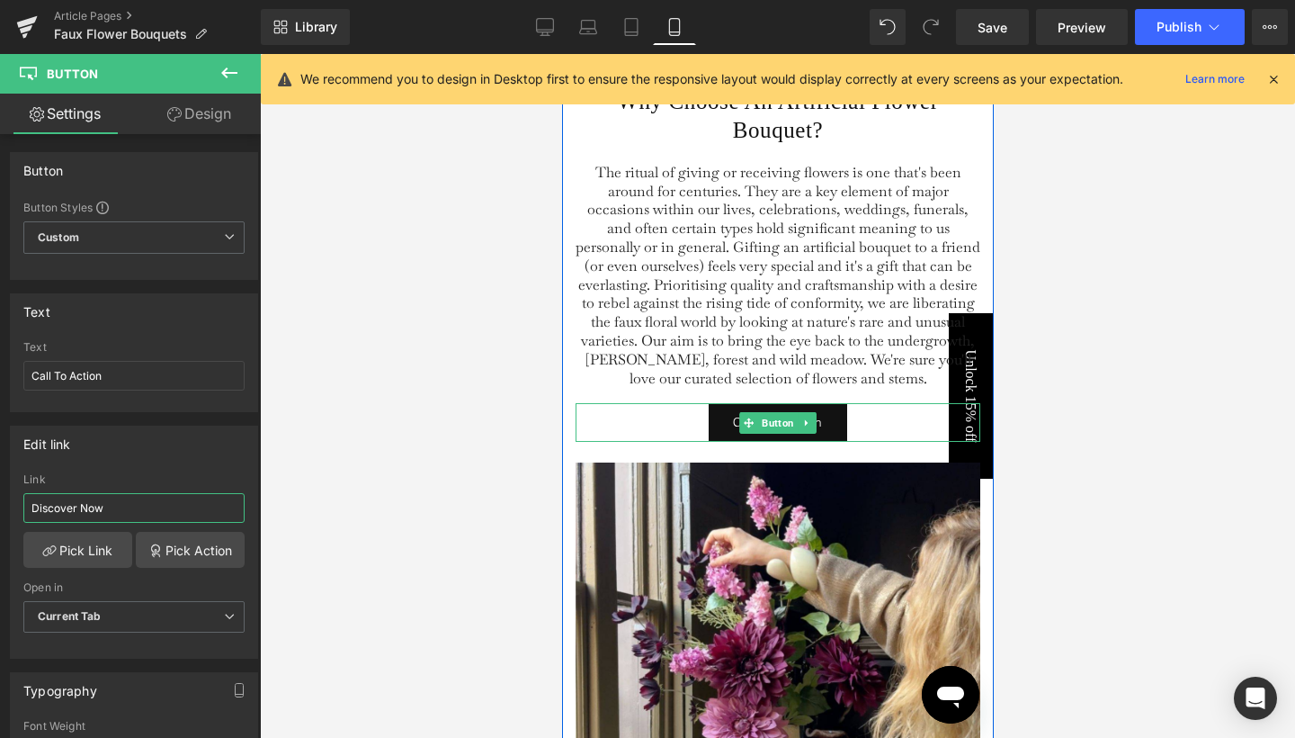
type input "Discover Now"
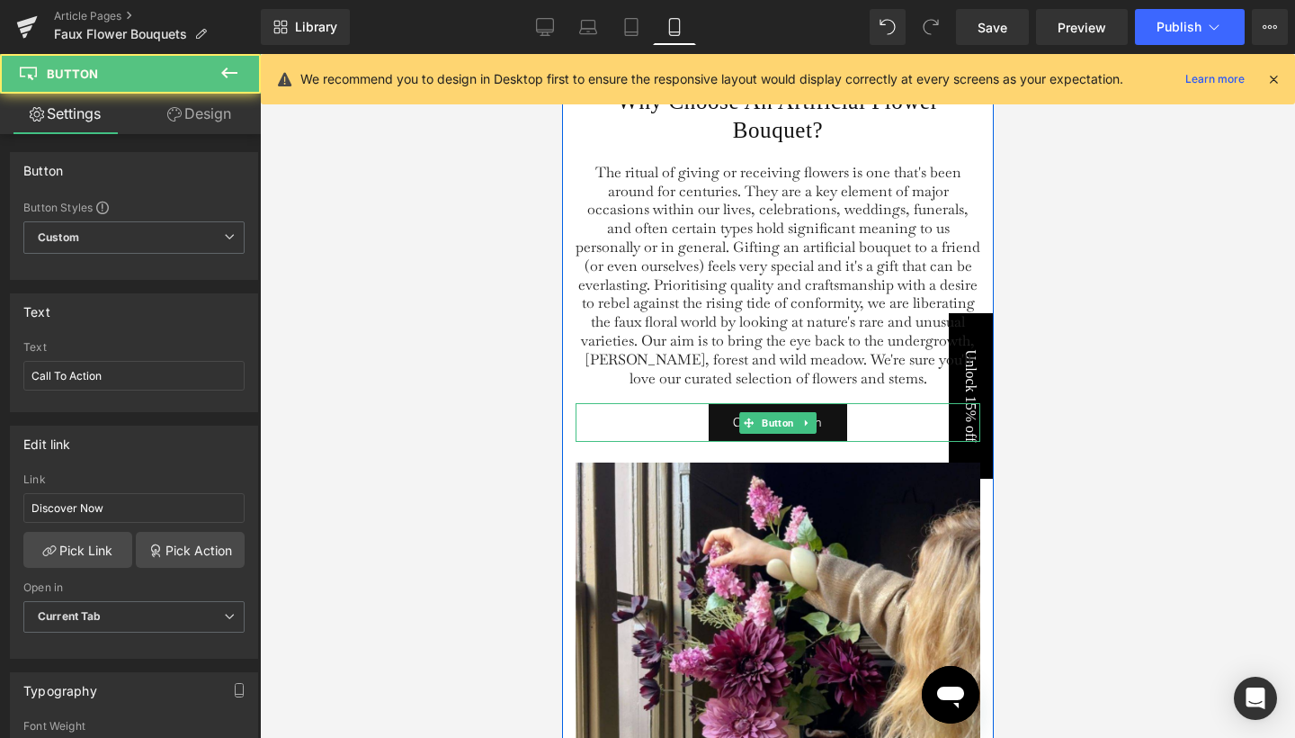
click at [646, 442] on div "Call To Action" at bounding box center [777, 422] width 405 height 39
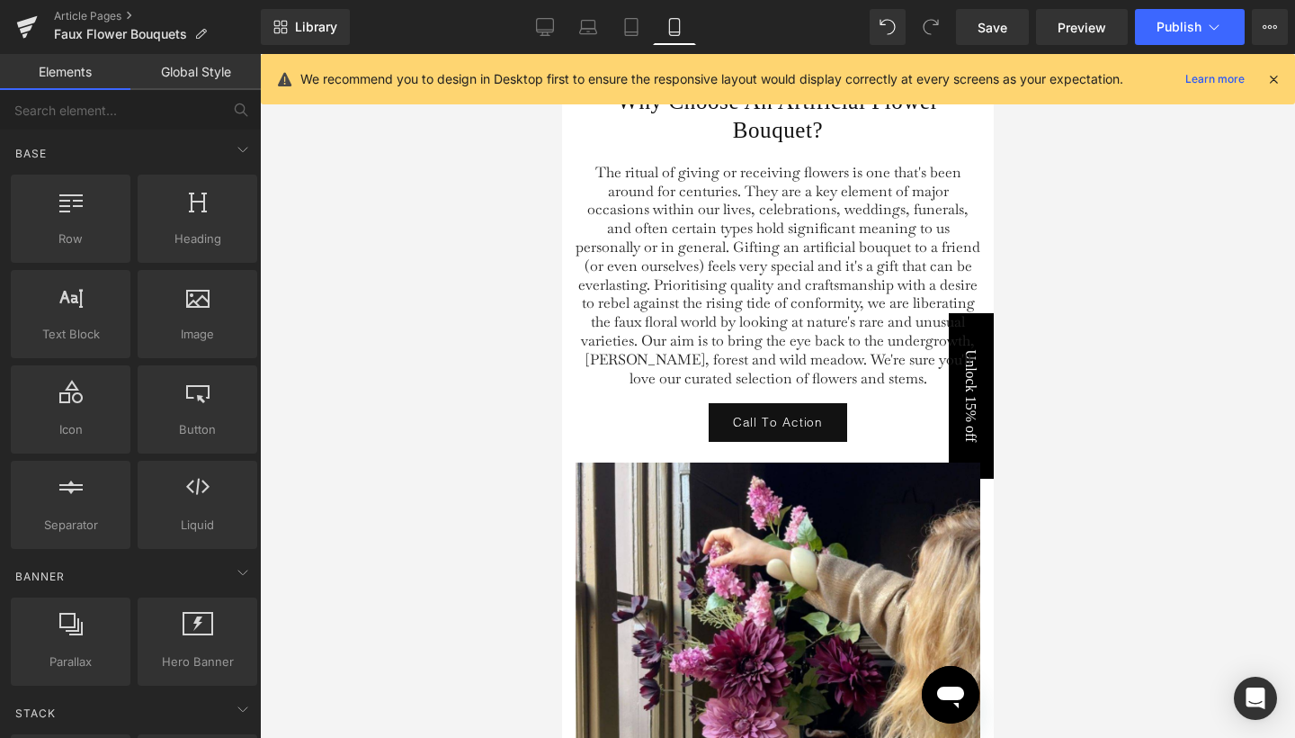
drag, startPoint x: 1069, startPoint y: 452, endPoint x: 404, endPoint y: 369, distance: 670.8
click at [1069, 452] on div at bounding box center [777, 396] width 1035 height 684
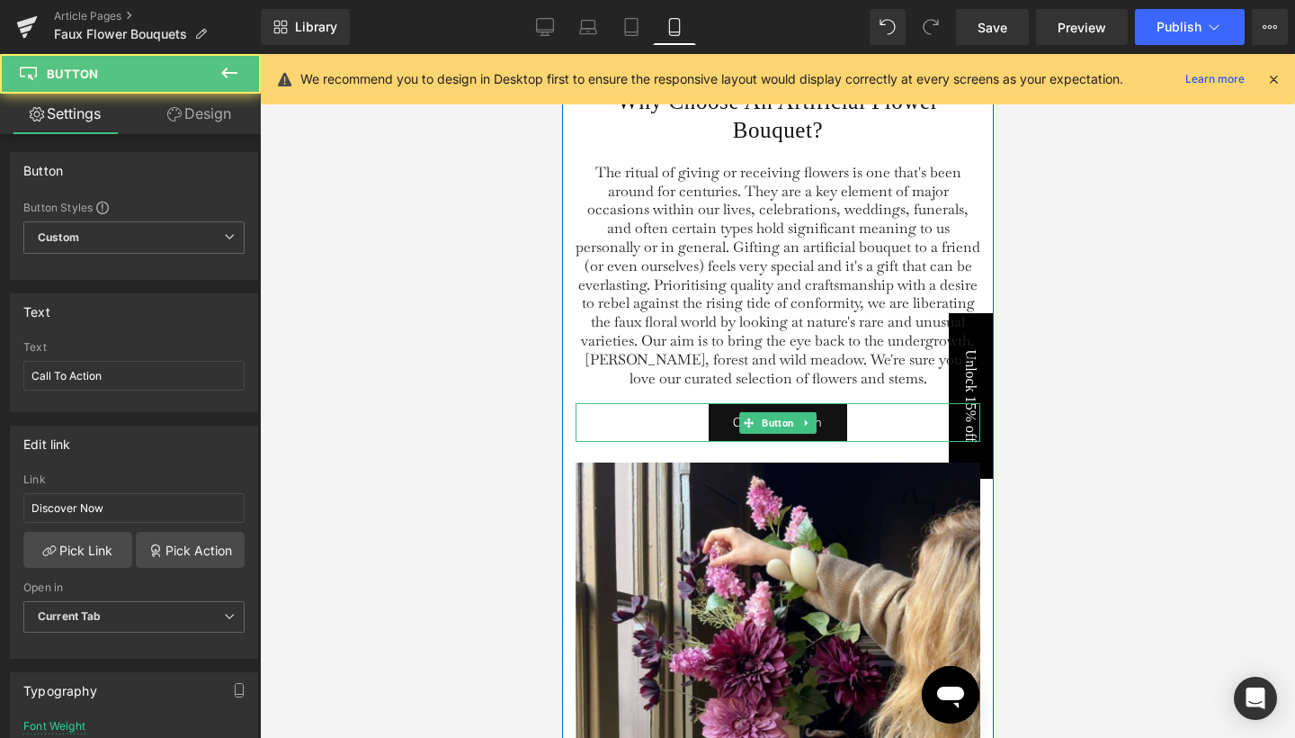
click at [816, 442] on link "Call To Action" at bounding box center [777, 422] width 139 height 39
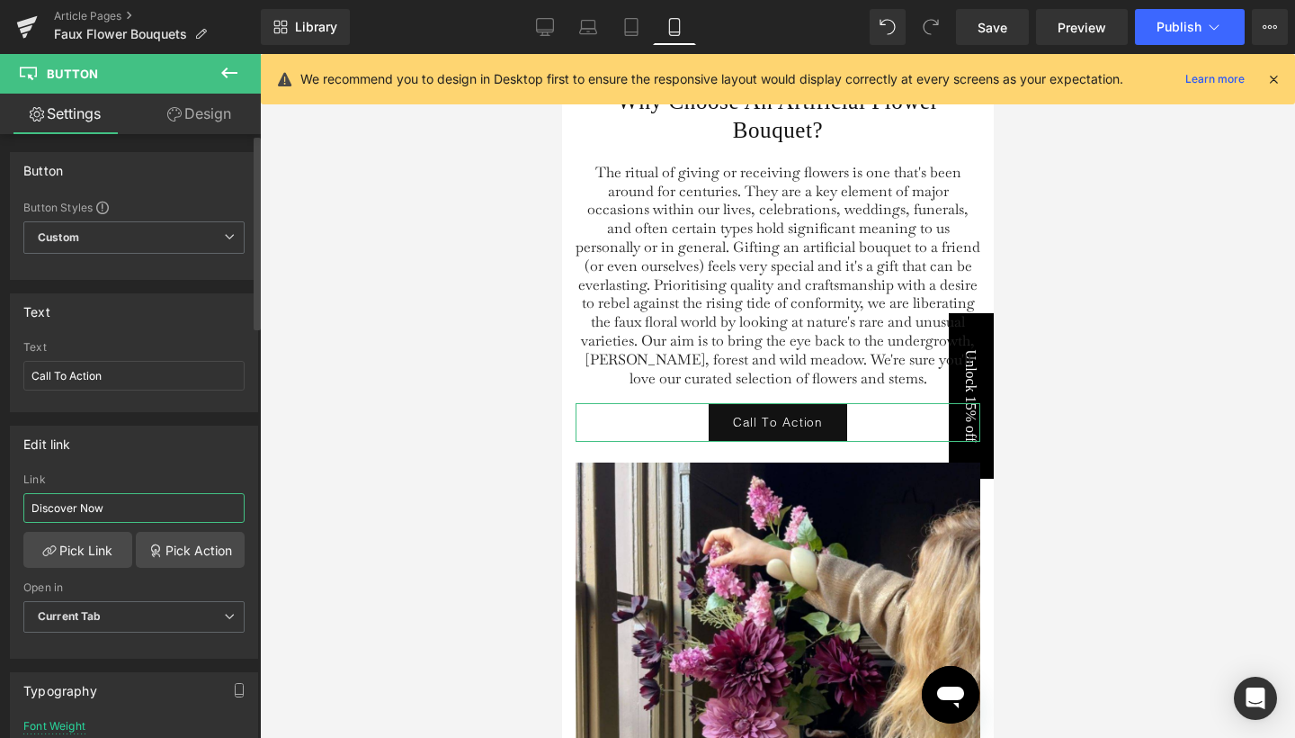
click at [157, 509] on input "Discover Now" at bounding box center [133, 508] width 221 height 30
click at [128, 520] on input "Discover Now" at bounding box center [133, 508] width 221 height 30
click at [128, 515] on input "Discover Now" at bounding box center [133, 508] width 221 height 30
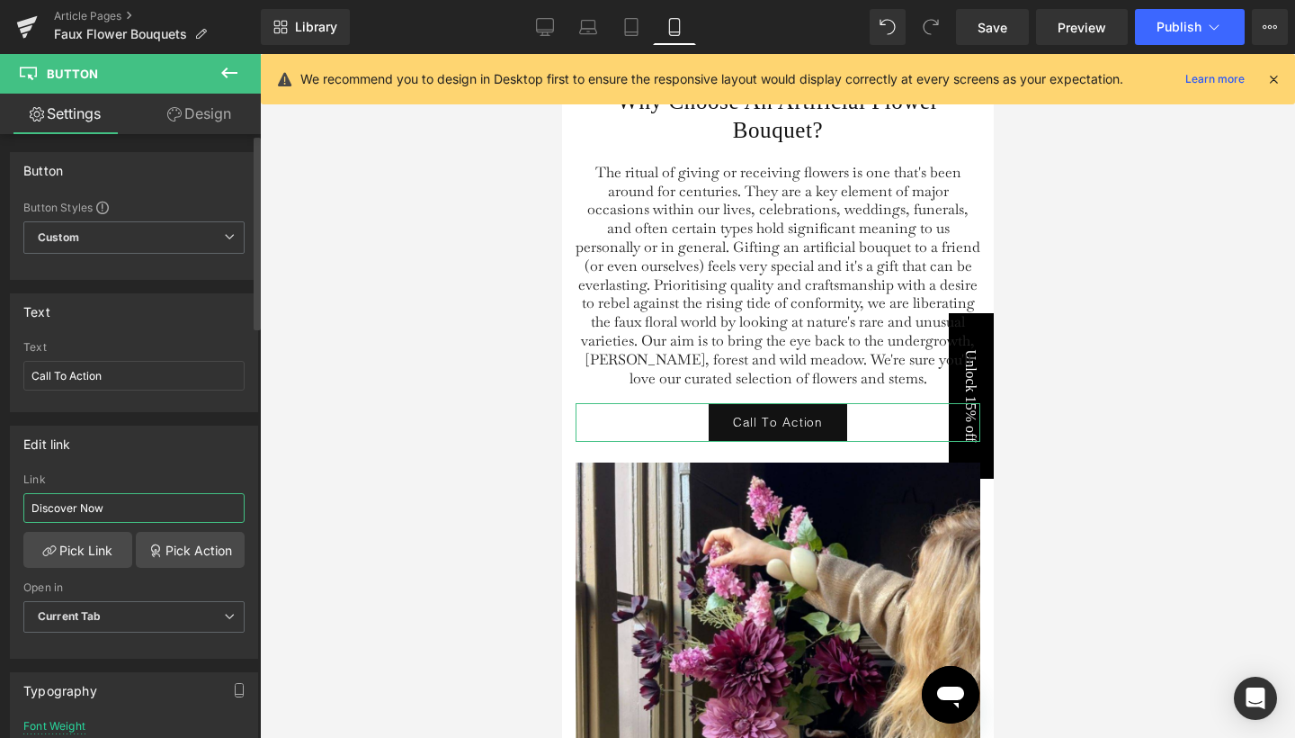
click at [128, 515] on input "Discover Now" at bounding box center [133, 508] width 221 height 30
click at [107, 379] on input "Call To Action" at bounding box center [133, 376] width 221 height 30
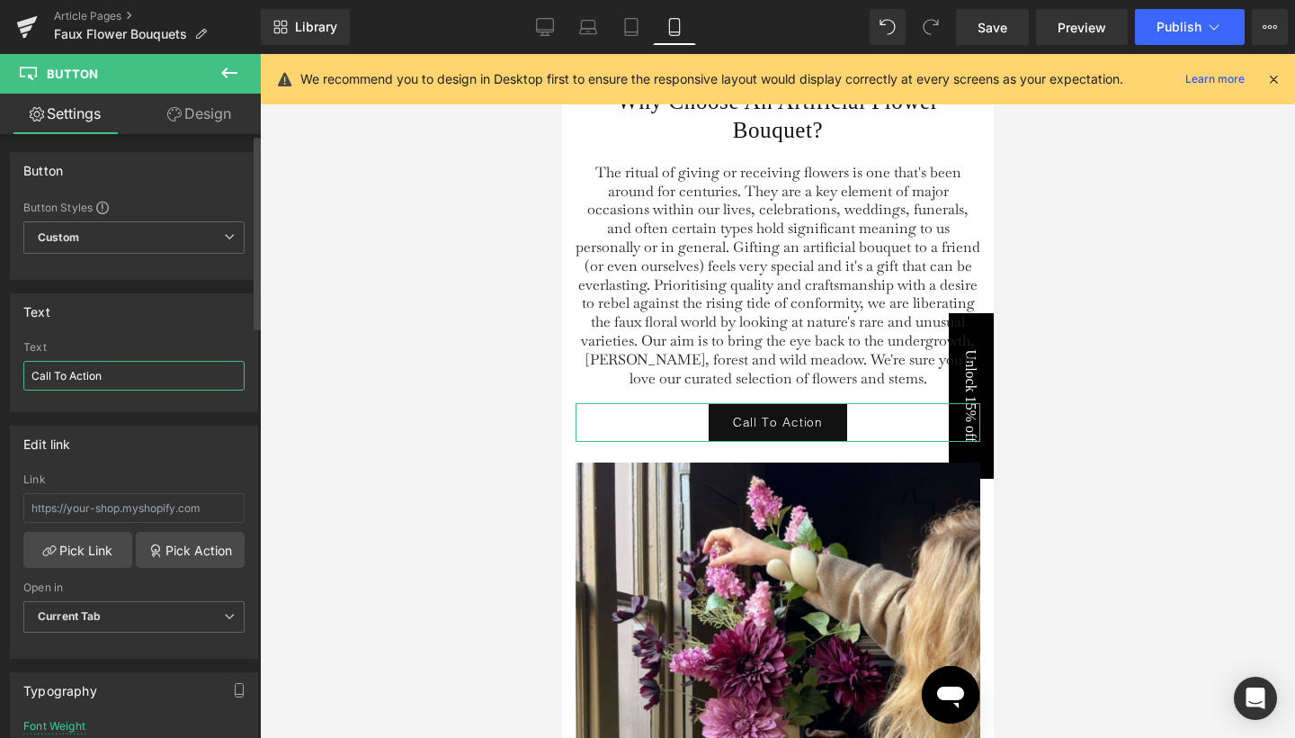
paste input "Discover Now"
type input "Discover Now"
click at [101, 542] on link "Pick Link" at bounding box center [77, 550] width 109 height 36
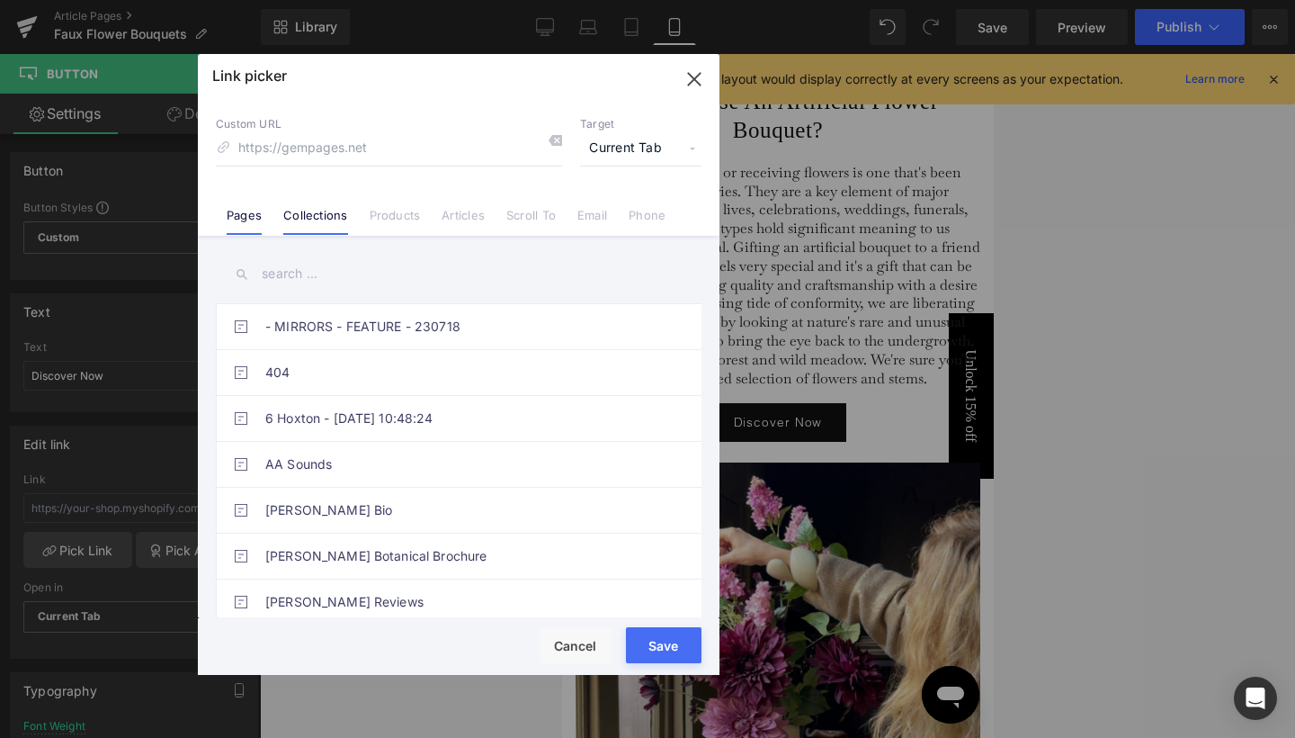
click at [329, 221] on link "Collections" at bounding box center [315, 221] width 64 height 27
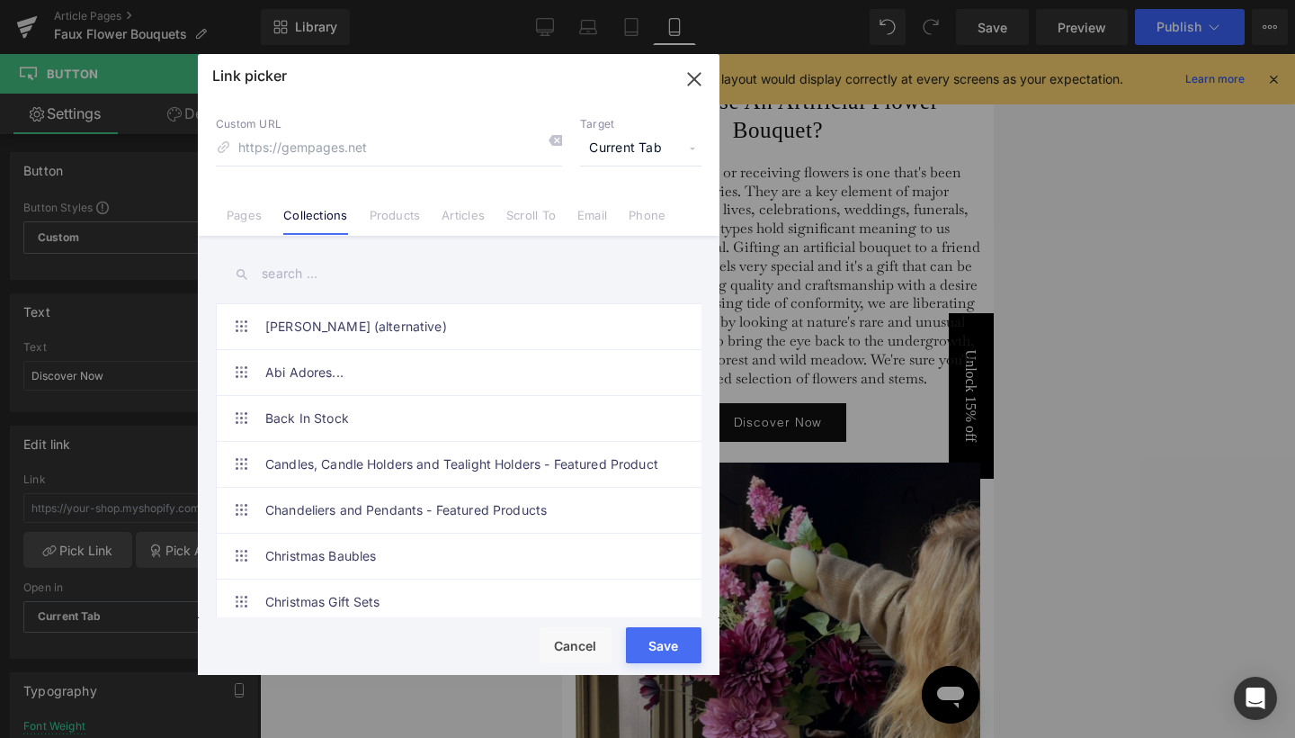
click at [300, 273] on input "text" at bounding box center [459, 274] width 486 height 40
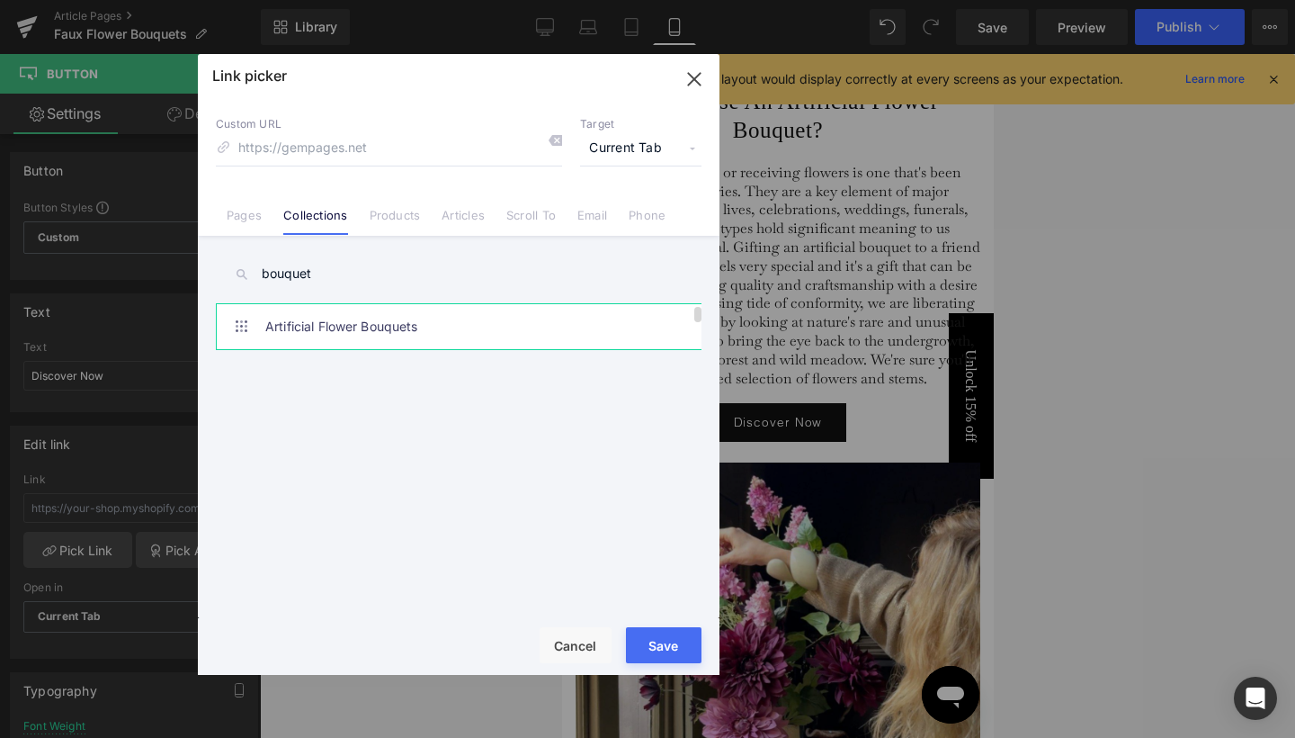
type input "bouquet"
click at [302, 319] on link "Artificial Flower Bouquets" at bounding box center [463, 326] width 396 height 45
type input "/collections/artificial-flower-bouquets"
click at [608, 148] on span "Current Tab" at bounding box center [640, 148] width 121 height 34
click at [609, 216] on li "New Tab" at bounding box center [640, 212] width 139 height 31
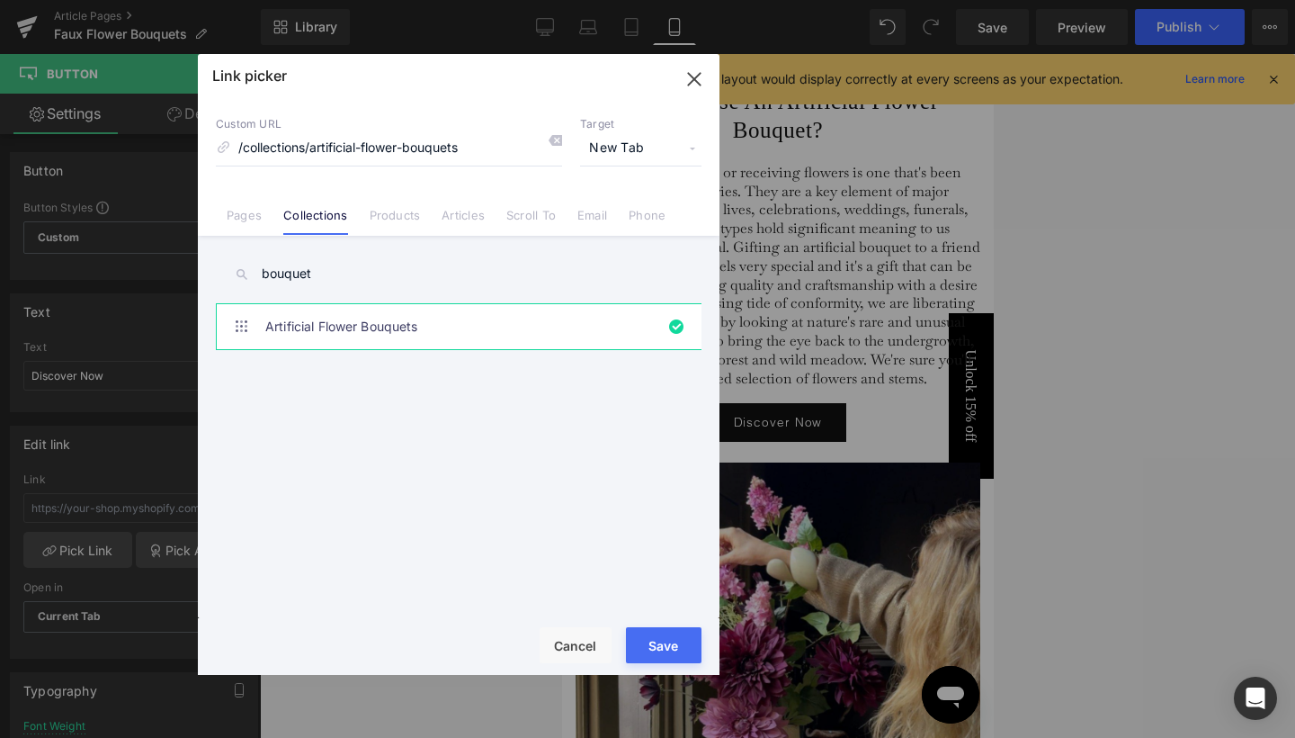
click at [673, 651] on button "Save" at bounding box center [664, 645] width 76 height 36
type input "/collections/artificial-flower-bouquets"
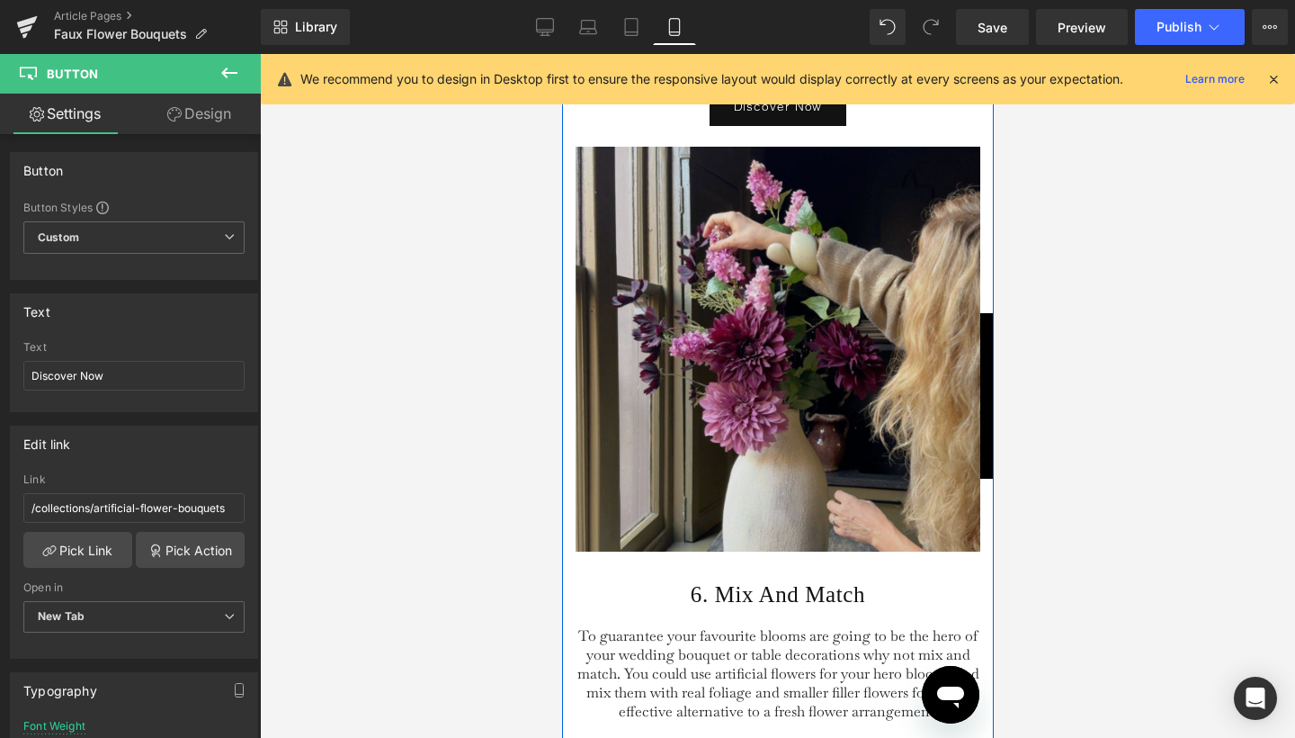
scroll to position [5825, 0]
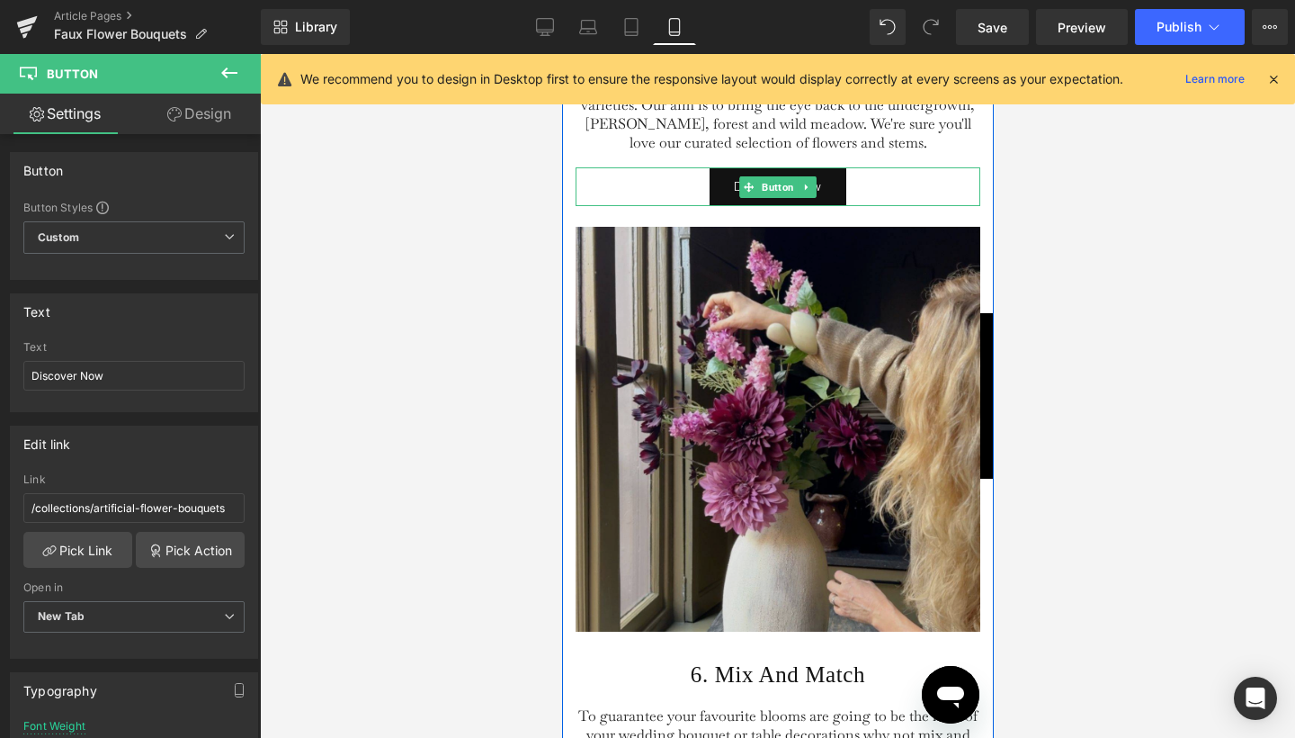
click at [613, 249] on img at bounding box center [777, 418] width 405 height 425
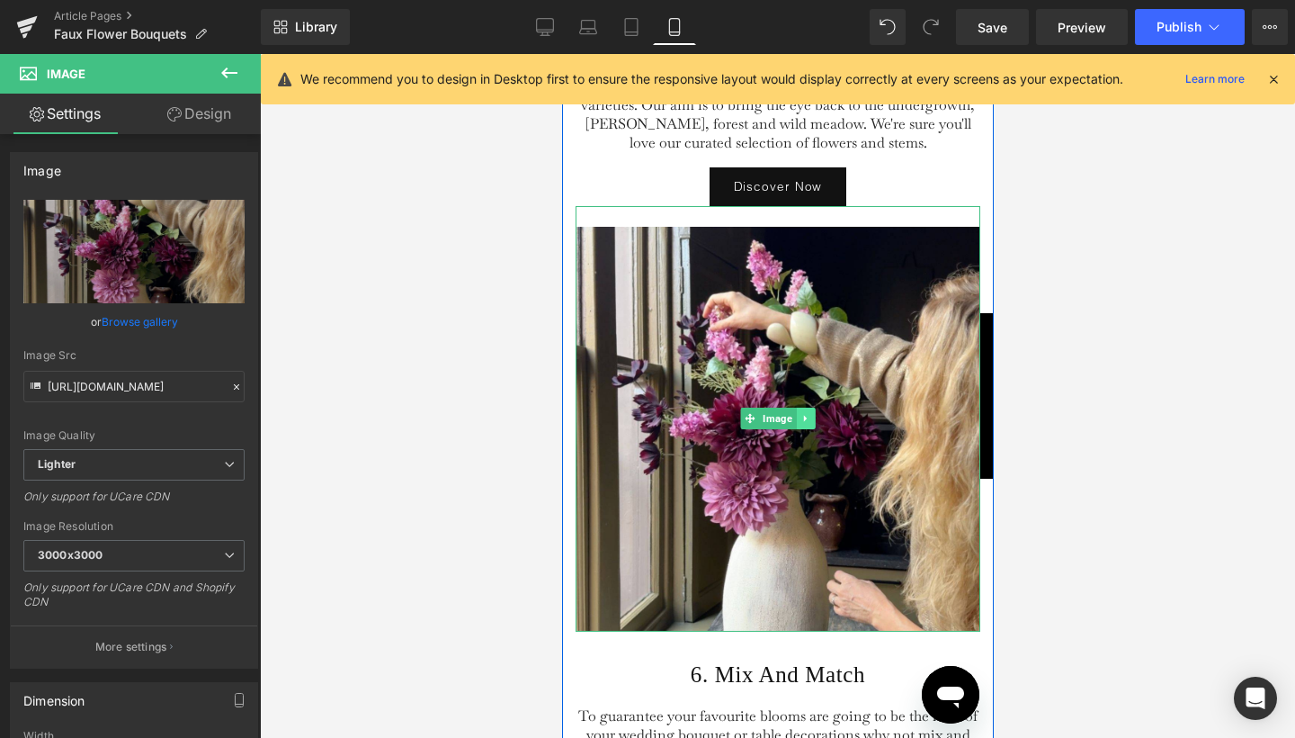
click at [802, 422] on icon at bounding box center [803, 419] width 3 height 6
click at [809, 424] on icon at bounding box center [814, 419] width 10 height 10
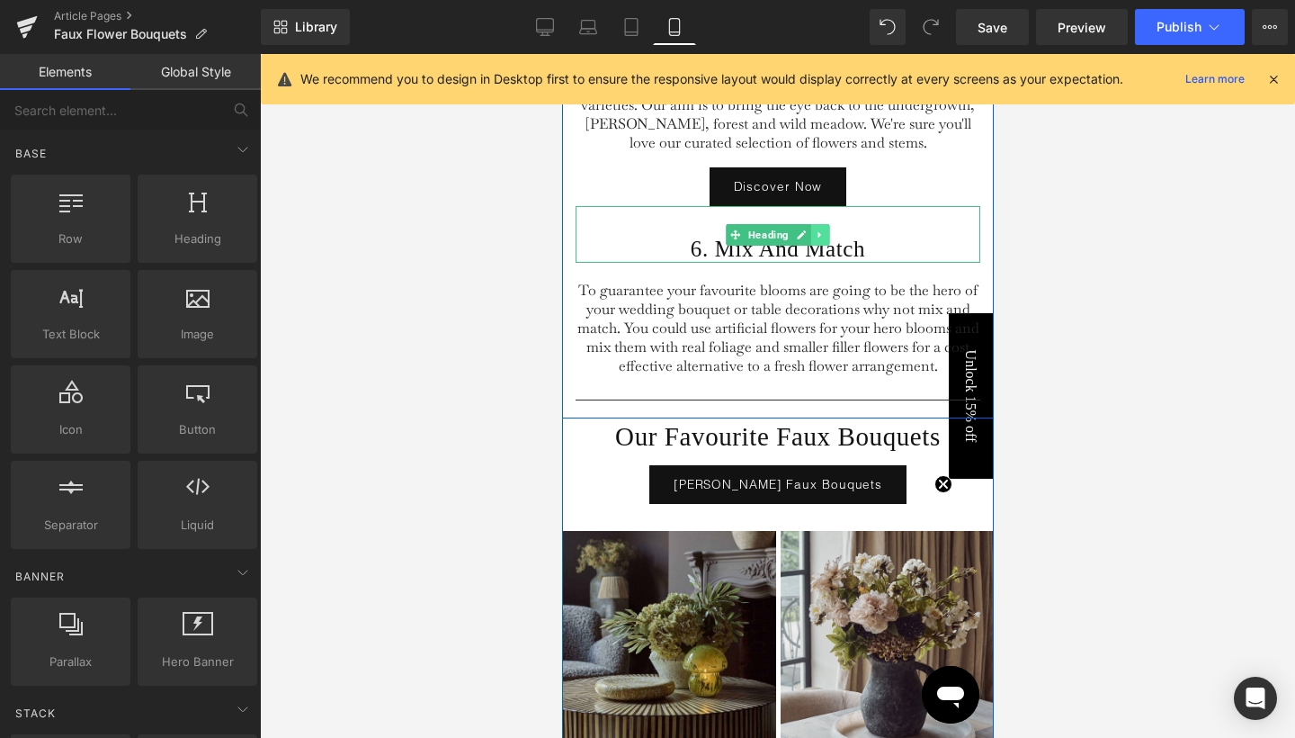
click at [818, 240] on icon at bounding box center [820, 234] width 10 height 11
click at [825, 239] on icon at bounding box center [829, 234] width 10 height 10
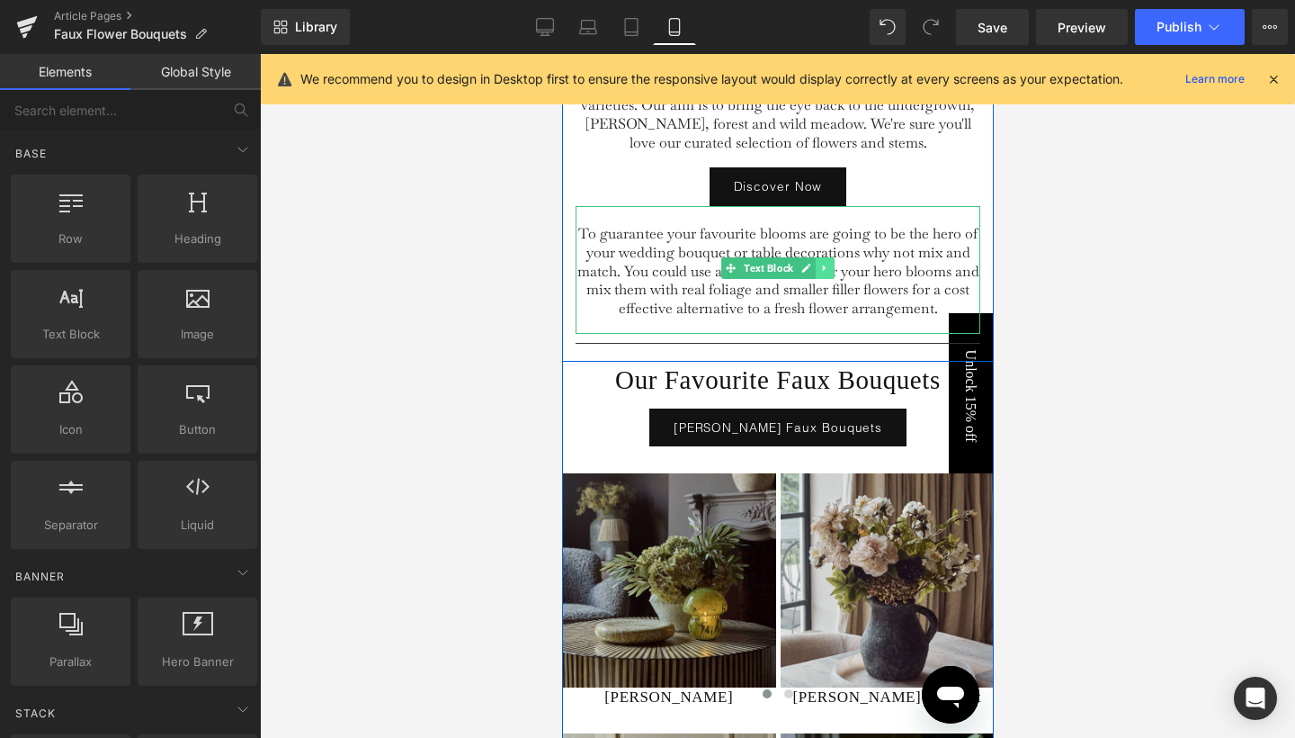
click at [821, 279] on link at bounding box center [824, 268] width 19 height 22
click at [828, 273] on icon at bounding box center [833, 268] width 10 height 10
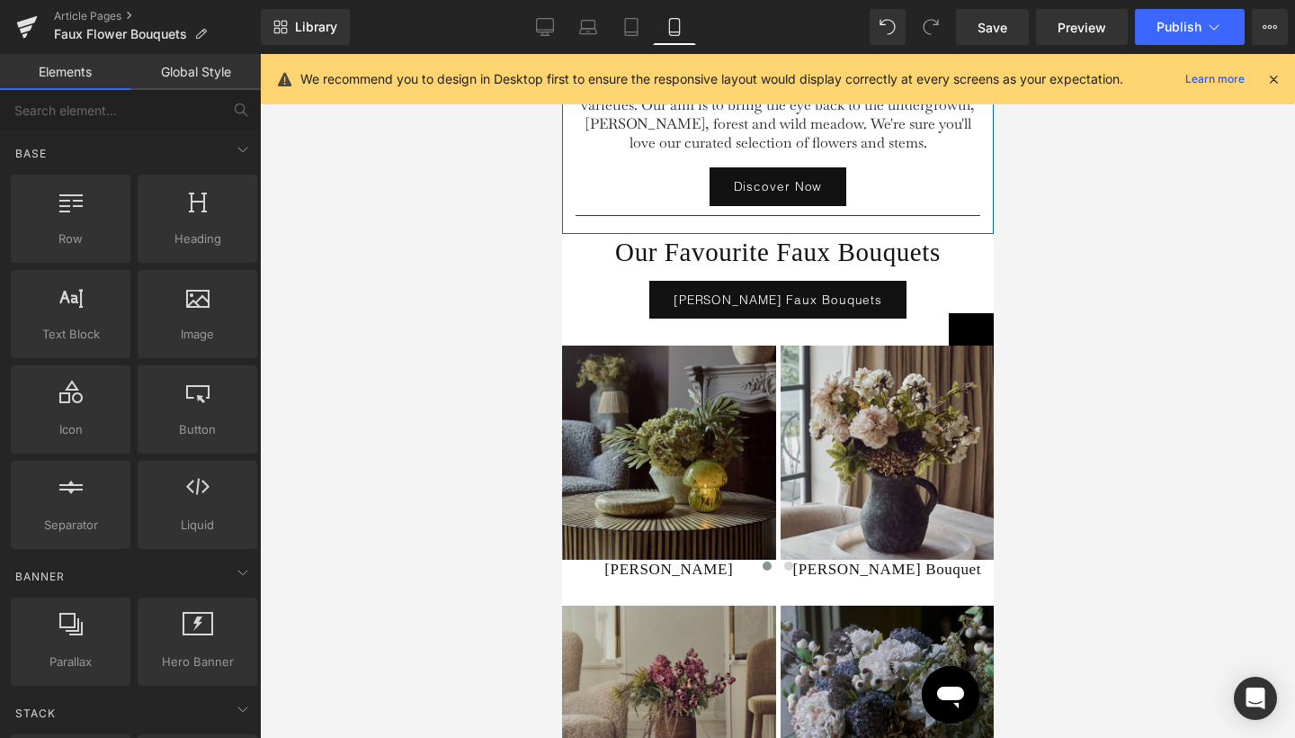
click at [1065, 342] on div at bounding box center [777, 396] width 1035 height 684
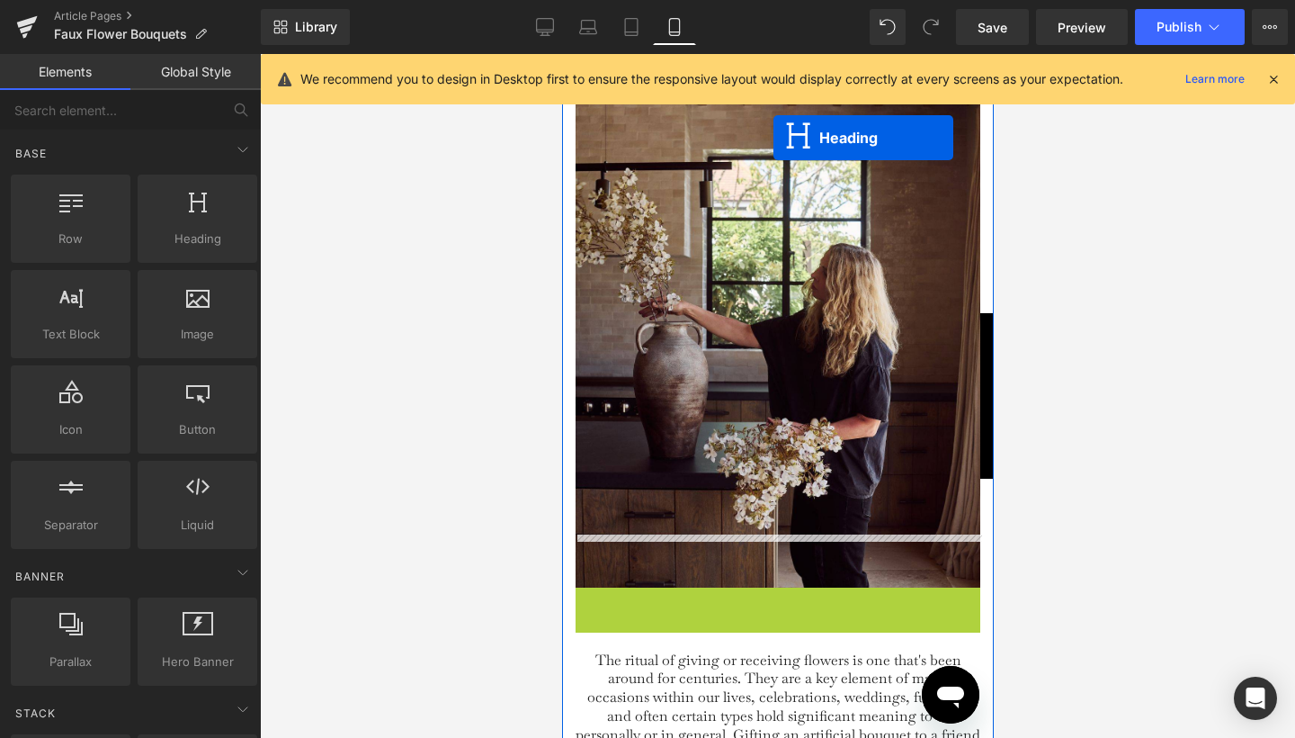
scroll to position [4917, 0]
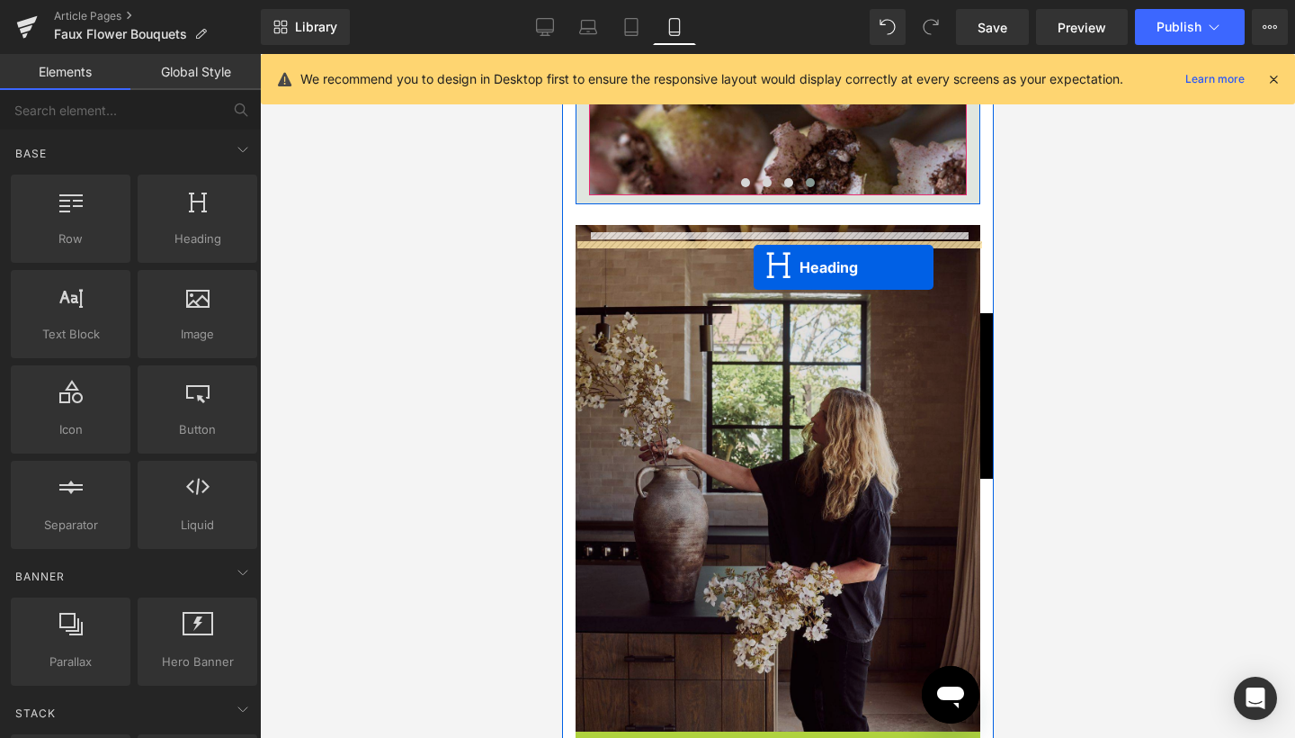
drag, startPoint x: 768, startPoint y: 196, endPoint x: 753, endPoint y: 267, distance: 72.7
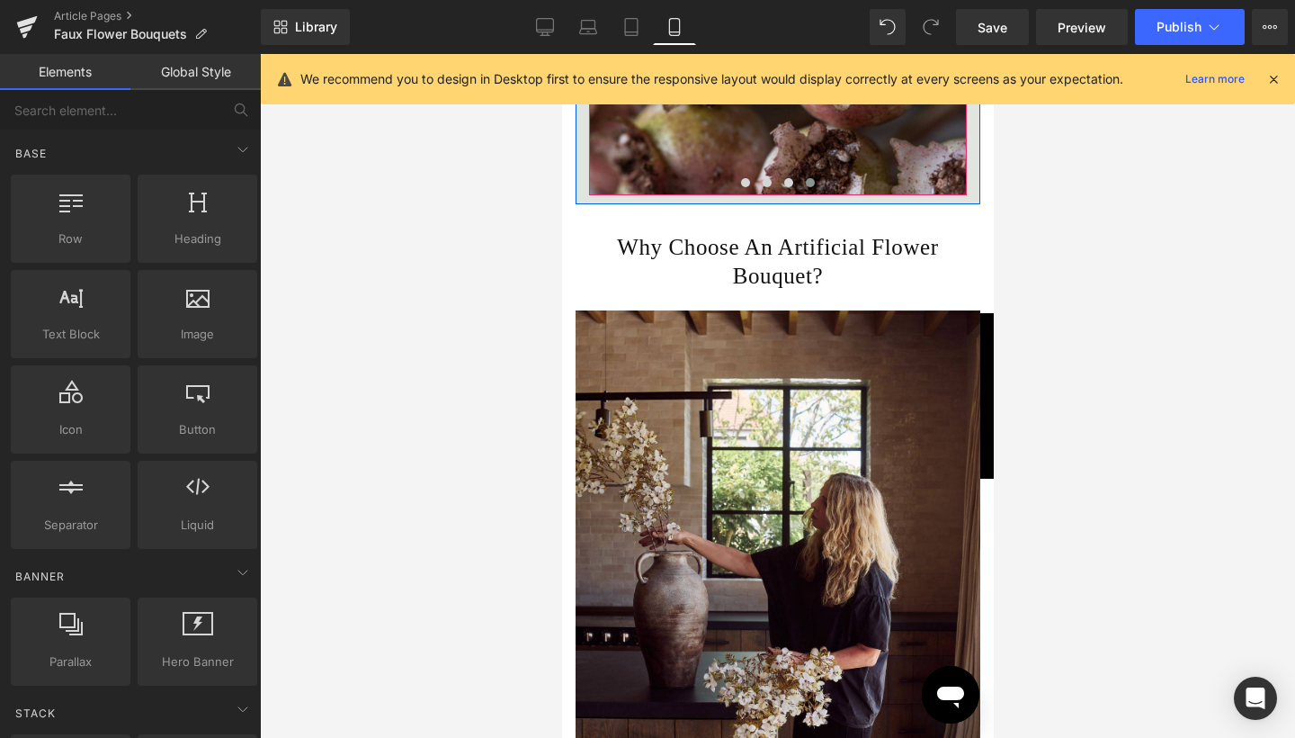
click at [1056, 345] on div at bounding box center [777, 396] width 1035 height 684
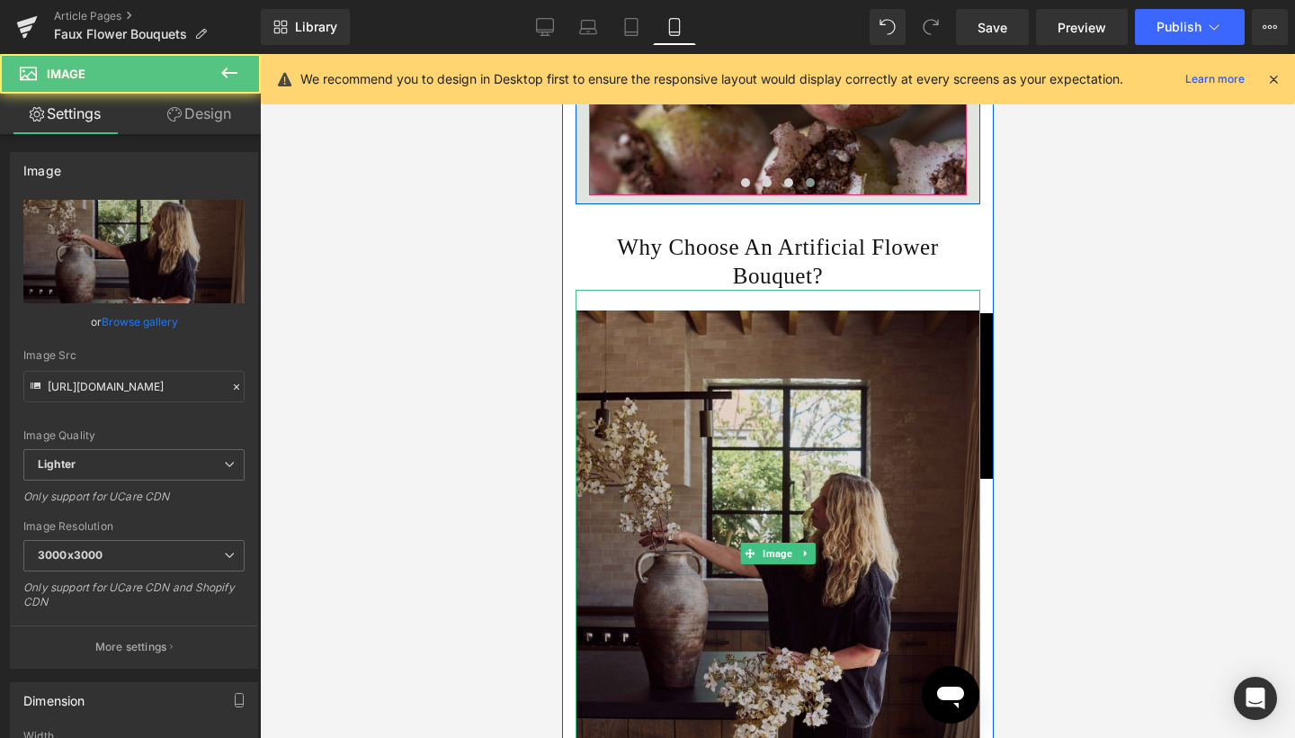
click at [964, 334] on img at bounding box center [777, 553] width 405 height 527
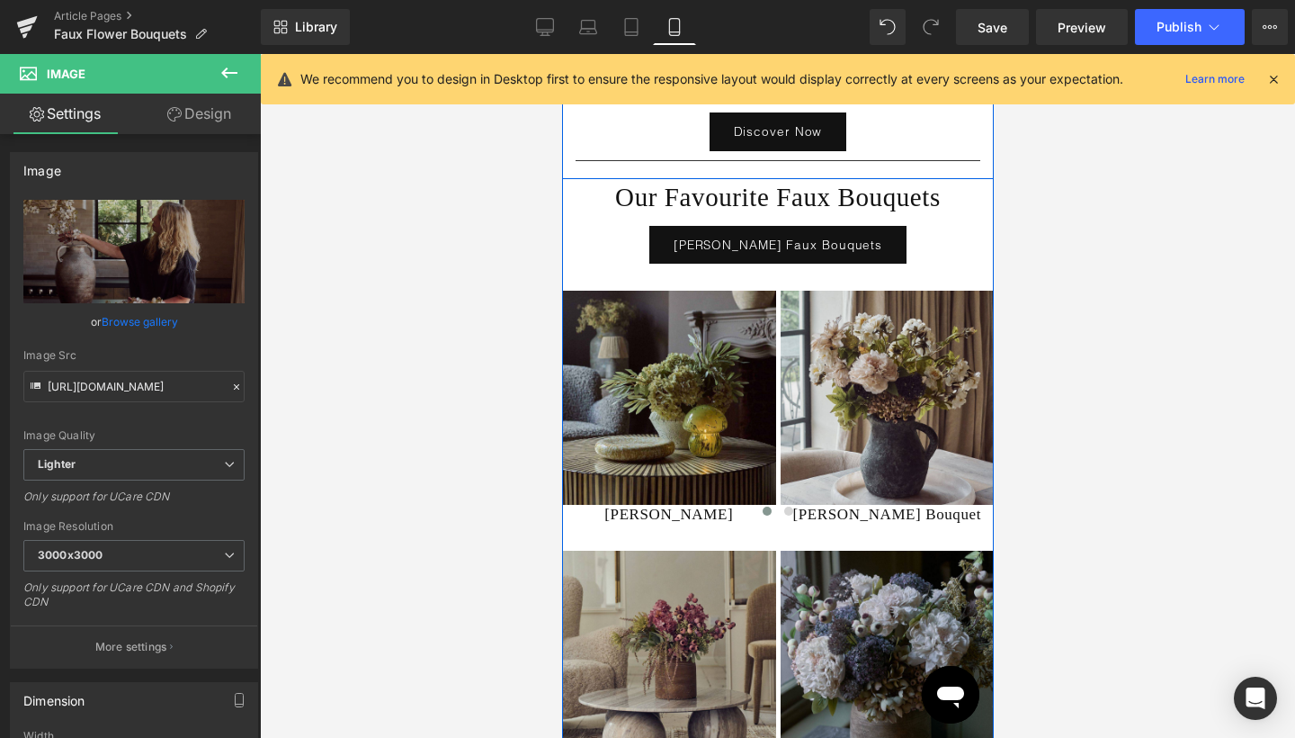
scroll to position [5888, 0]
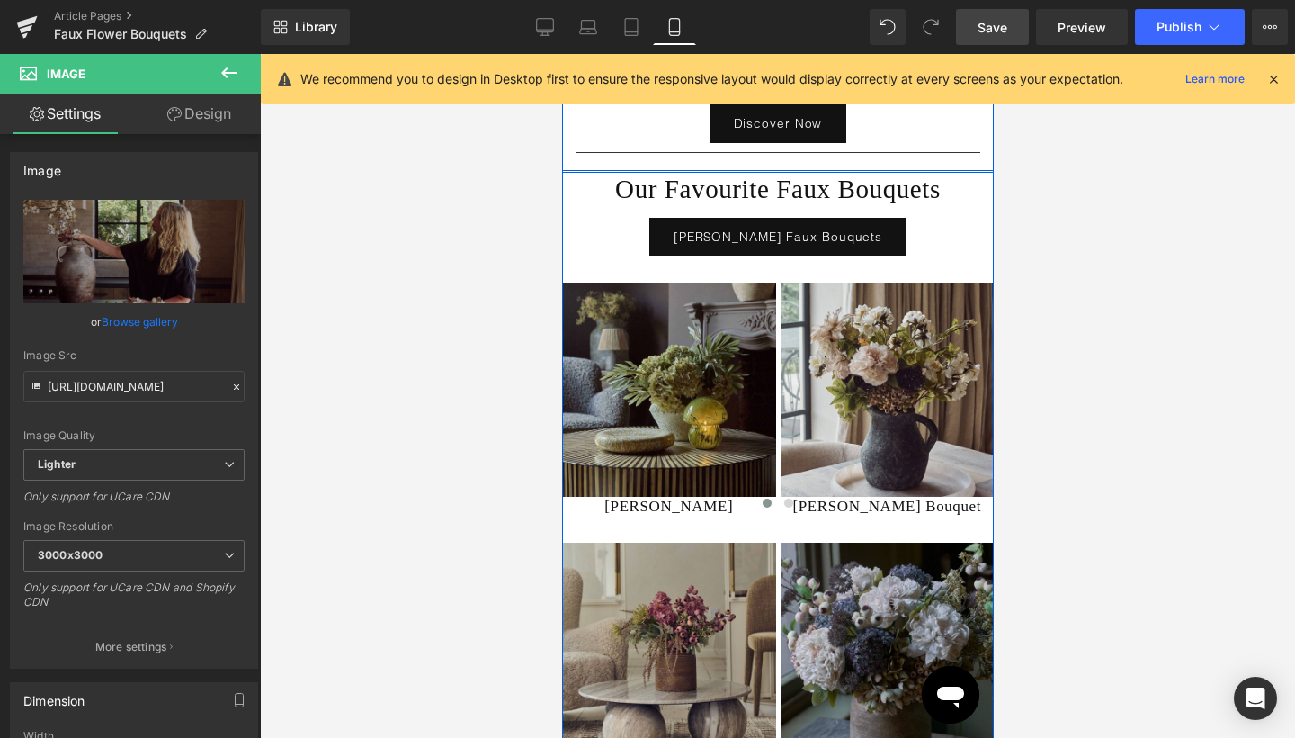
click at [991, 36] on link "Save" at bounding box center [992, 27] width 73 height 36
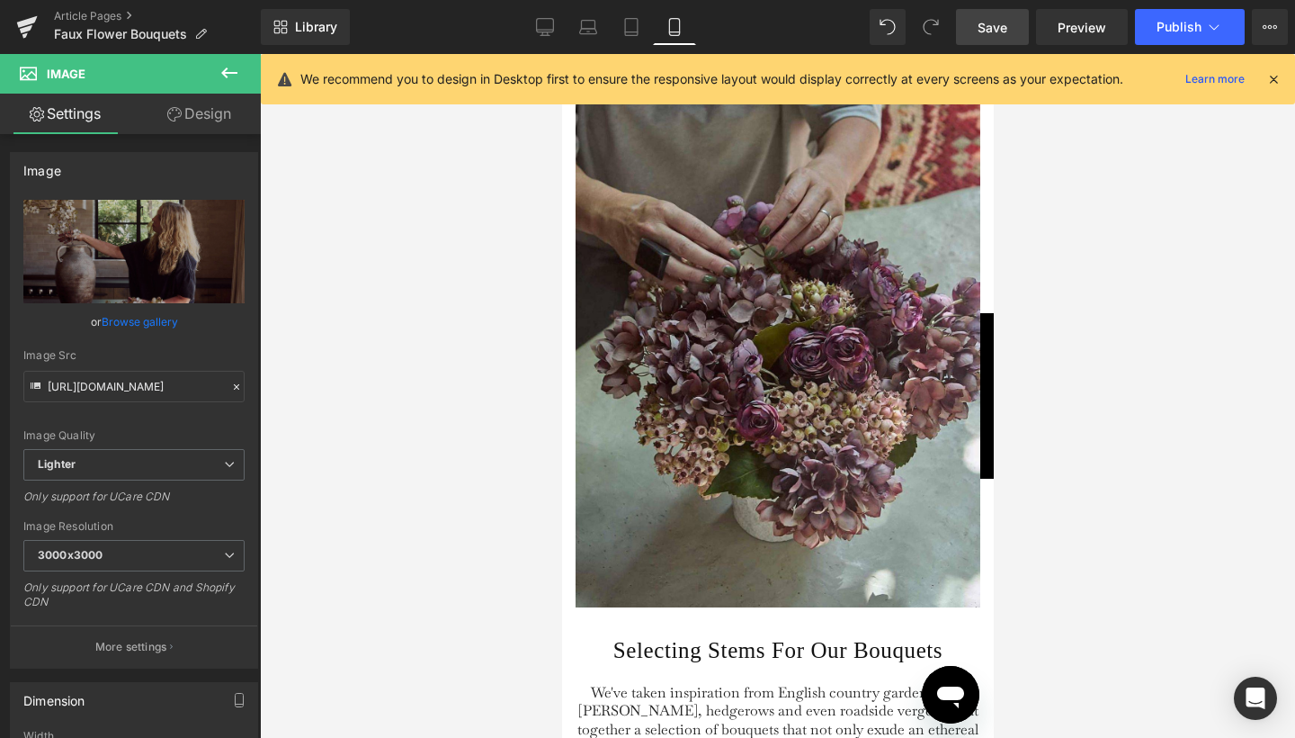
scroll to position [1242, 0]
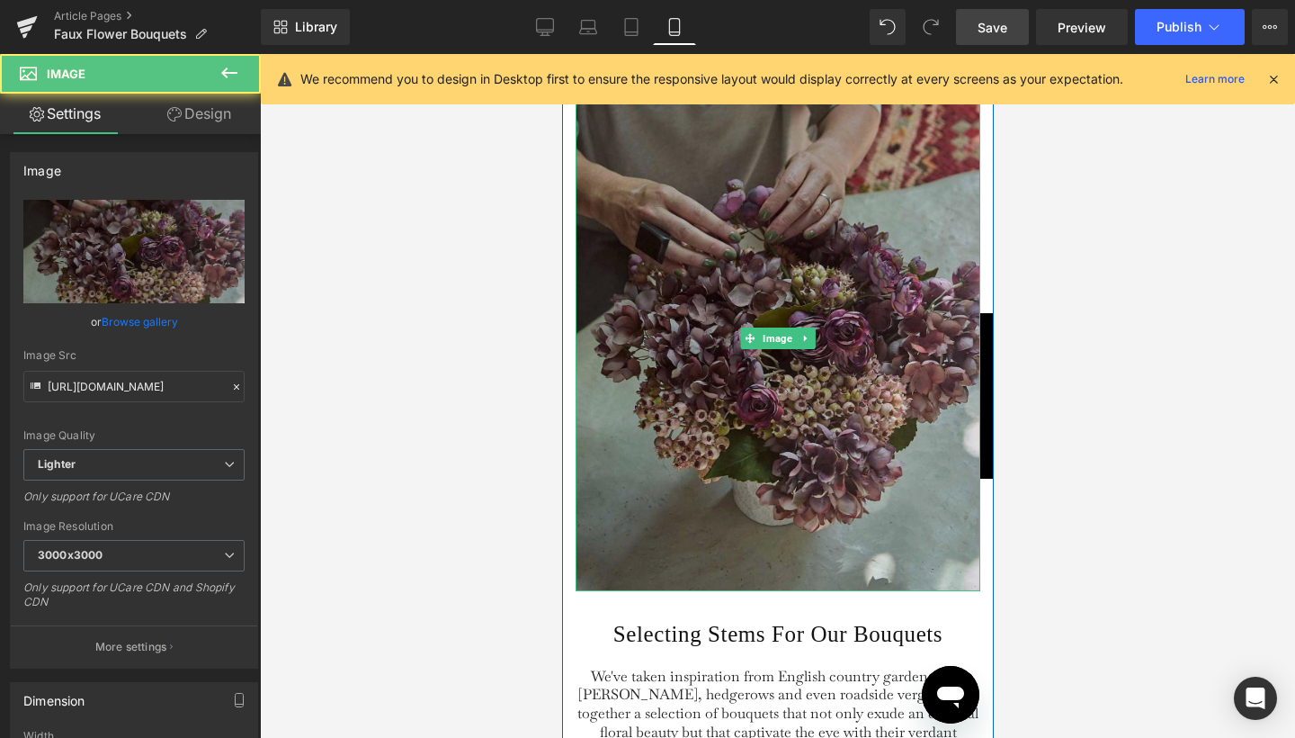
click at [773, 382] on div "Image" at bounding box center [777, 338] width 405 height 506
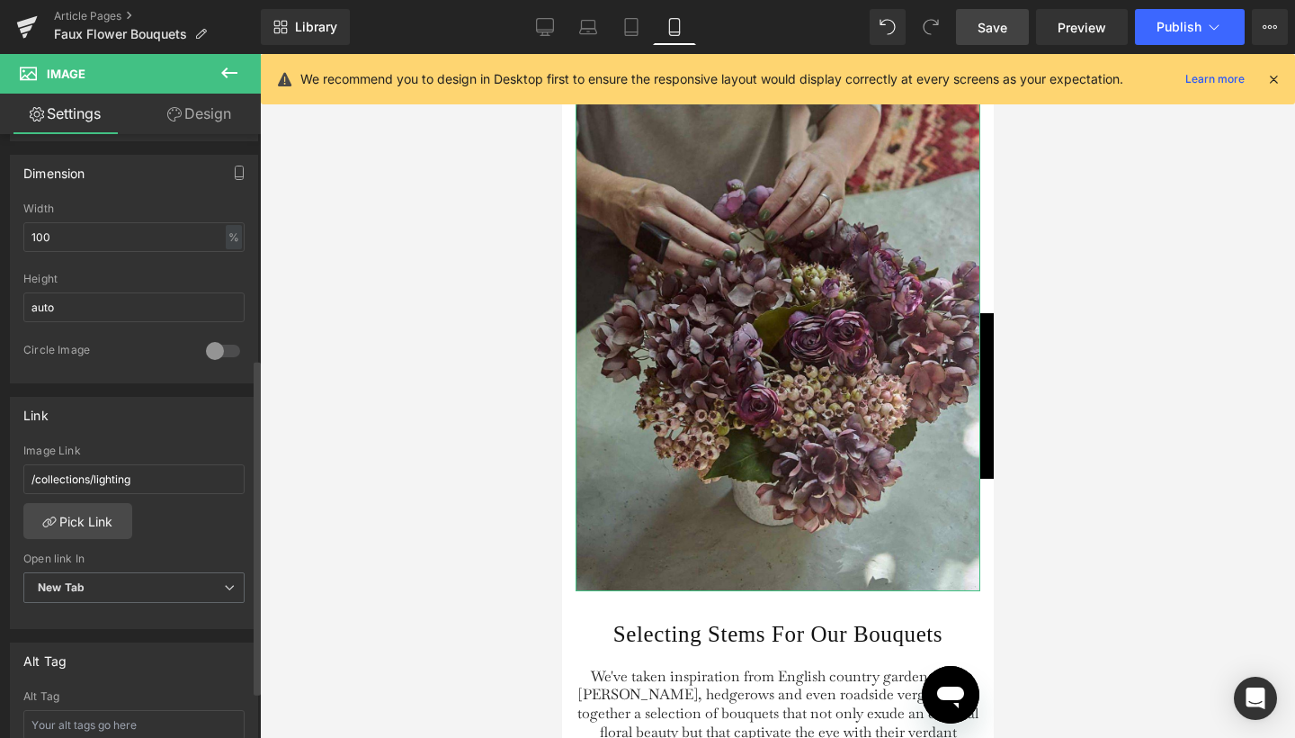
scroll to position [685, 0]
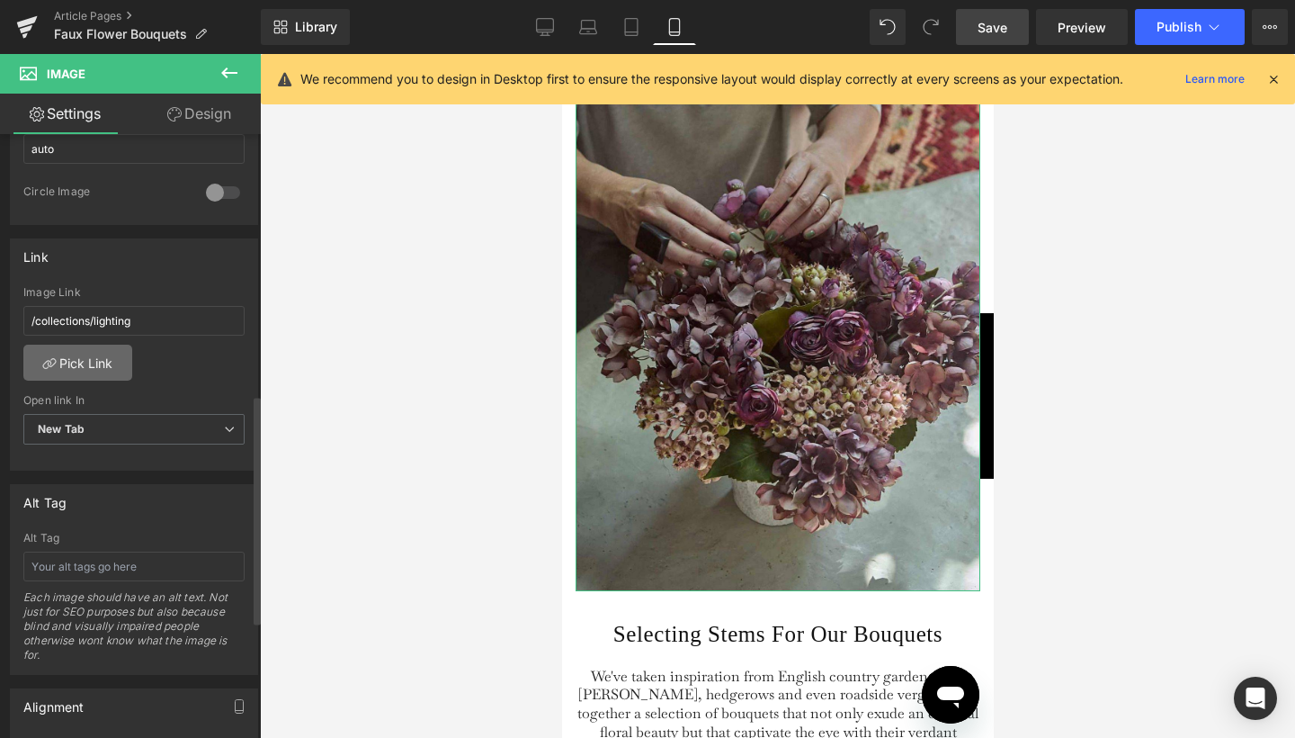
click at [94, 354] on link "Pick Link" at bounding box center [77, 362] width 109 height 36
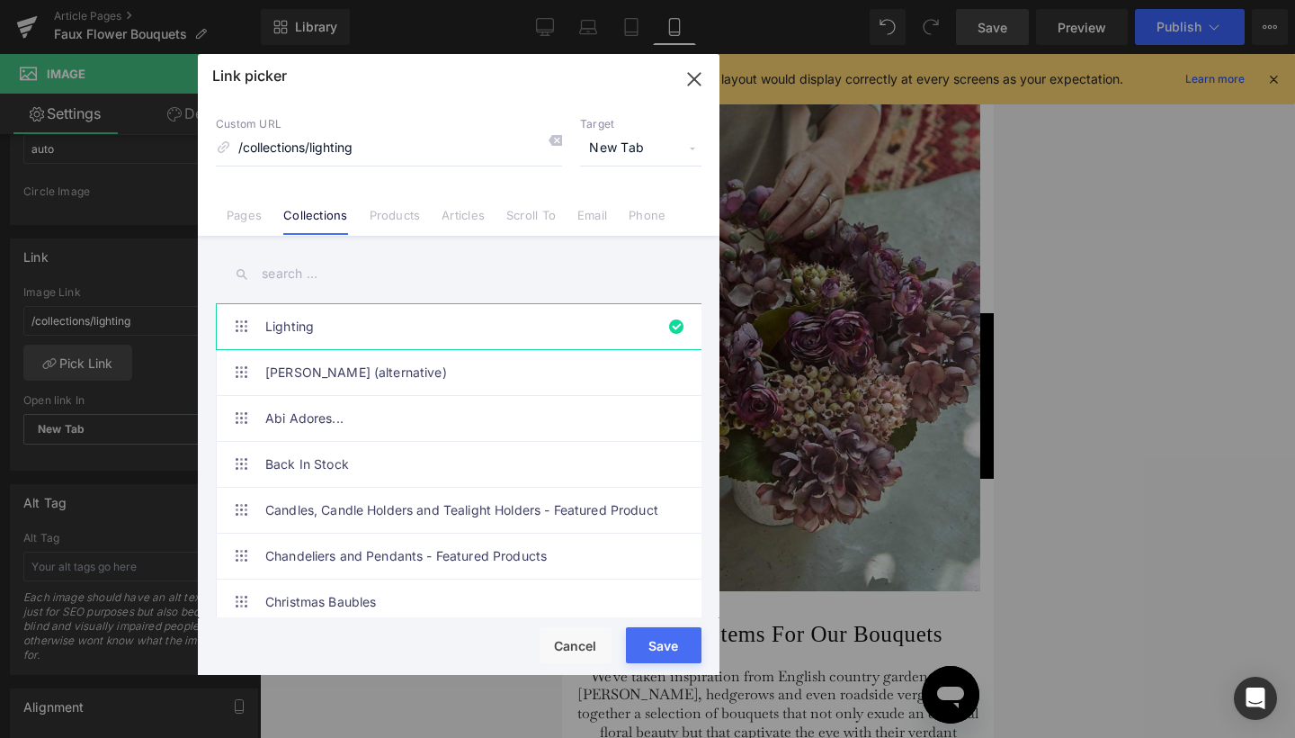
click at [305, 282] on input "text" at bounding box center [459, 274] width 486 height 40
type input "n"
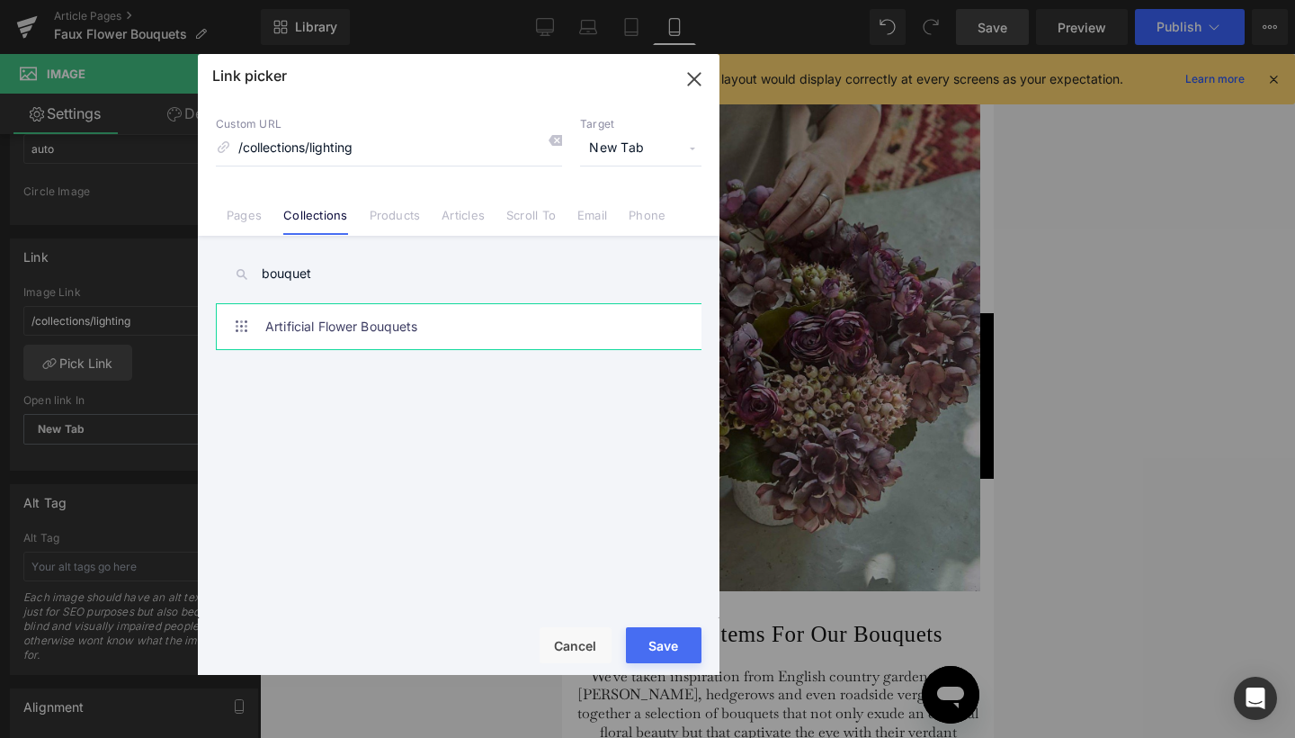
type input "bouquet"
click at [307, 333] on link "Artificial Flower Bouquets" at bounding box center [463, 326] width 396 height 45
type input "/collections/artificial-flower-bouquets"
click at [660, 653] on button "Save" at bounding box center [664, 645] width 76 height 36
type input "/collections/artificial-flower-bouquets"
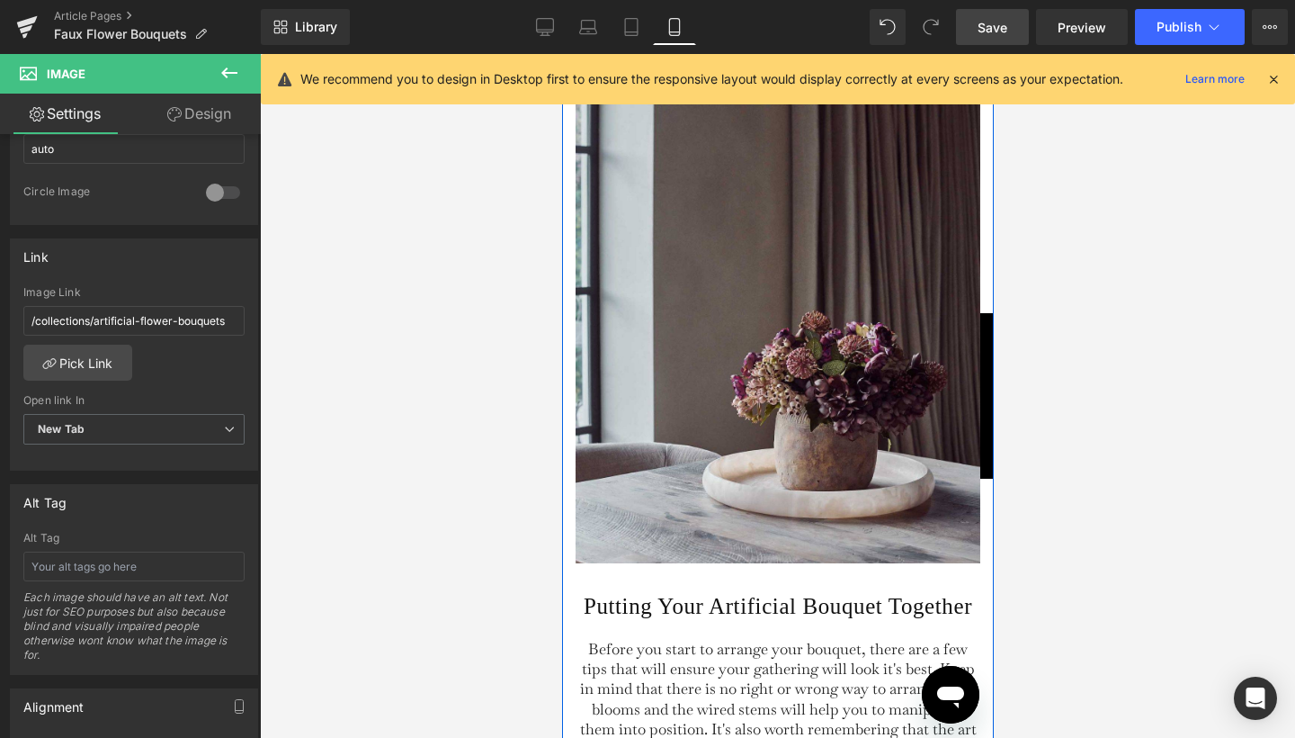
scroll to position [2124, 0]
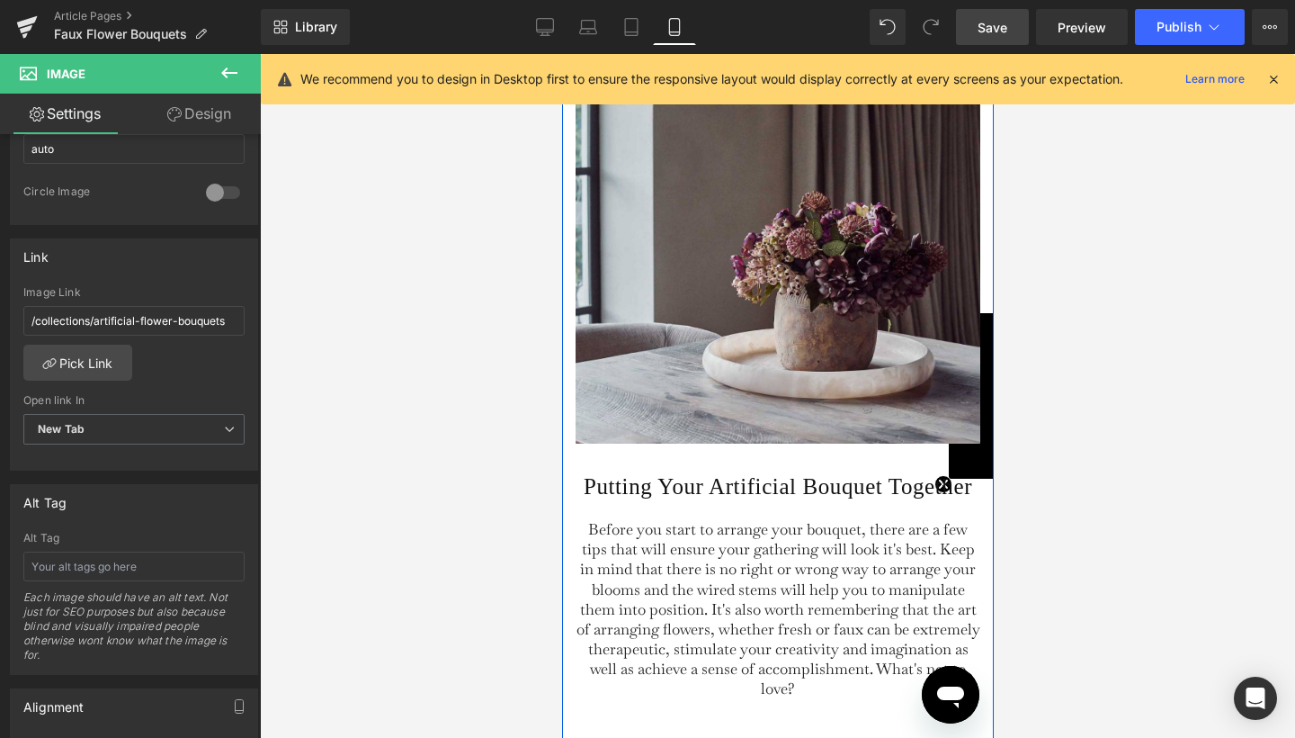
click at [763, 410] on img at bounding box center [777, 183] width 405 height 521
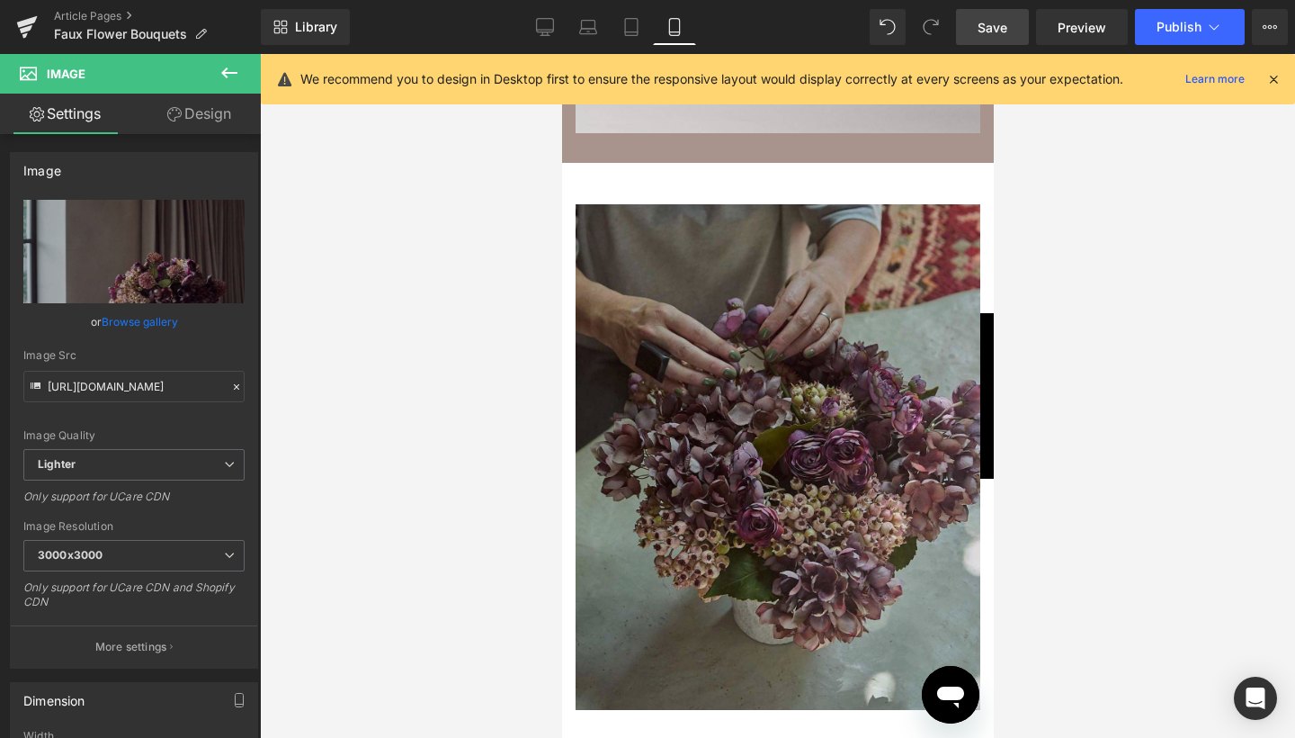
scroll to position [1175, 0]
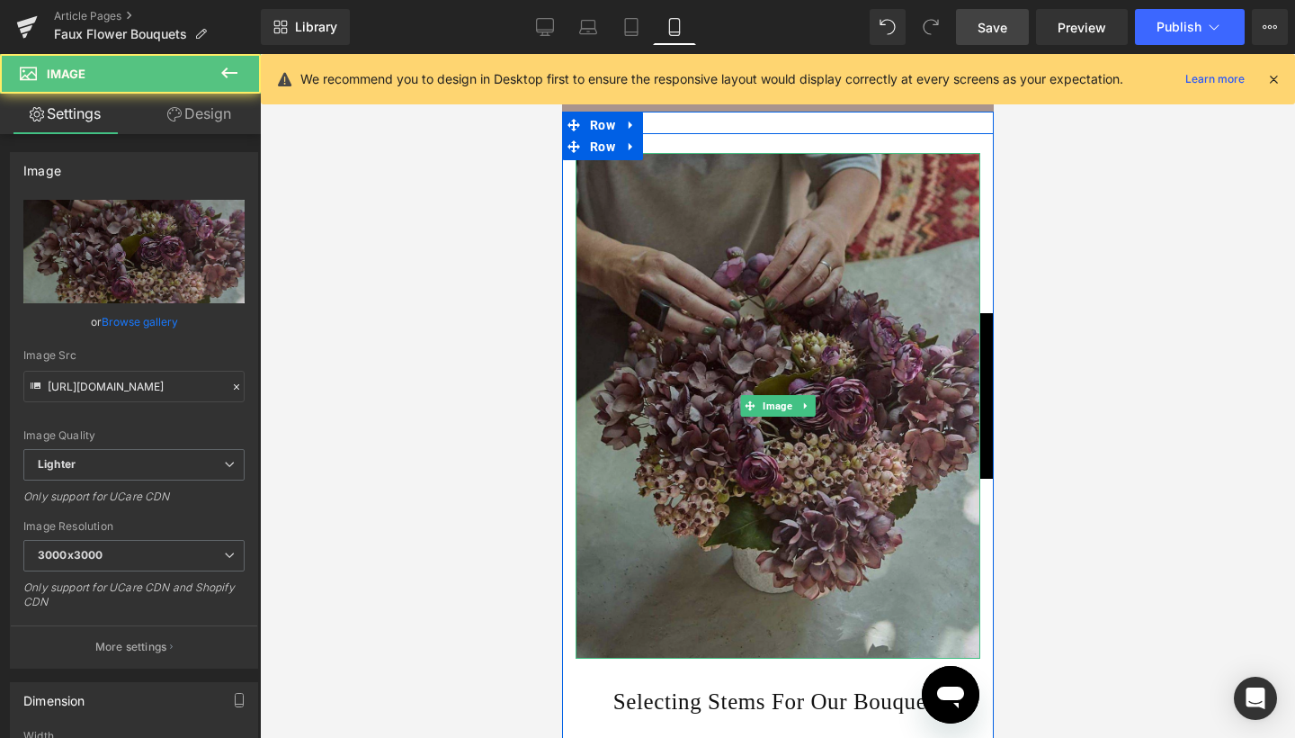
click at [666, 374] on img at bounding box center [777, 406] width 405 height 506
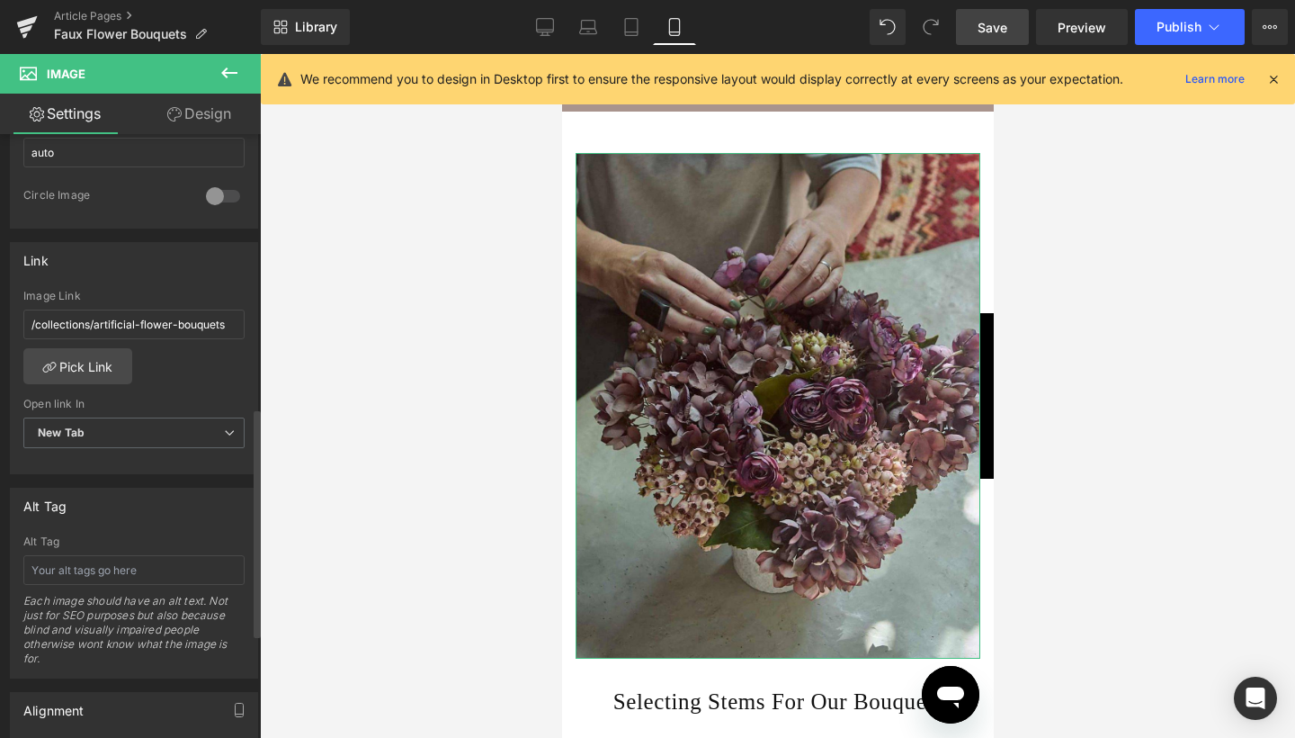
scroll to position [720, 0]
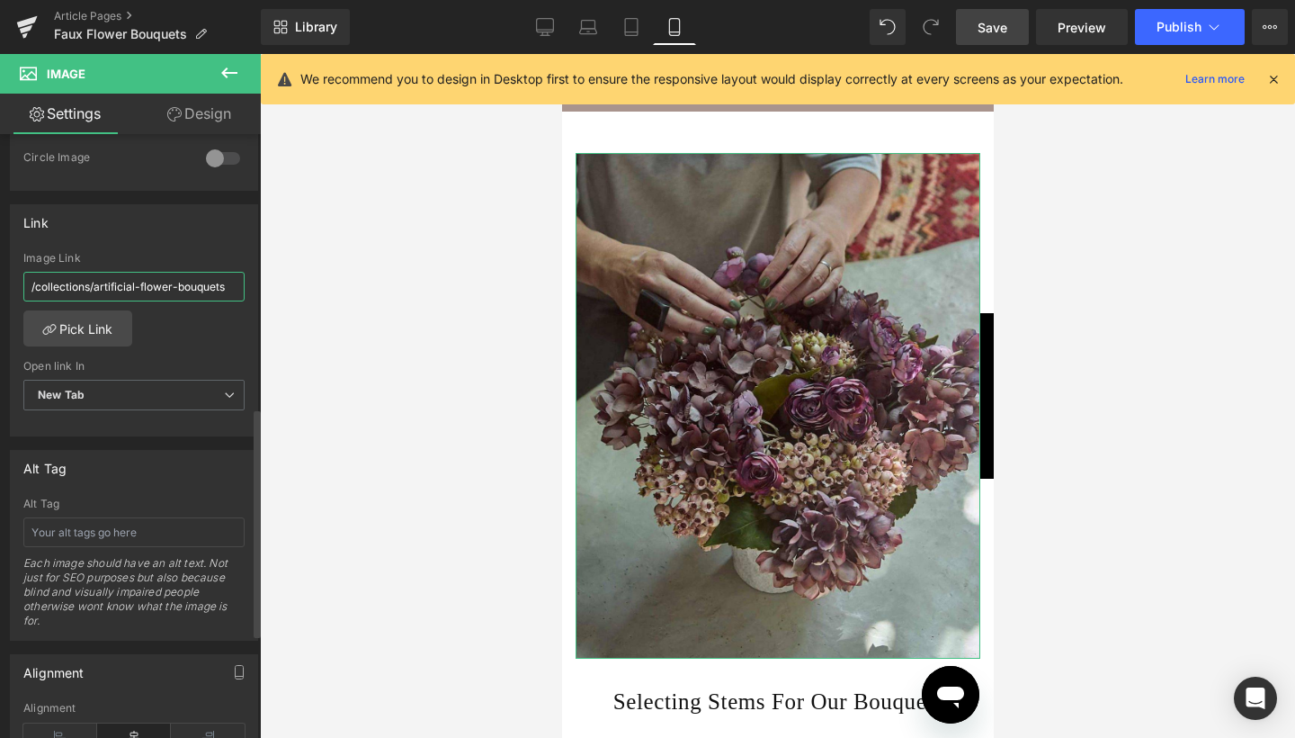
click at [161, 291] on input "/collections/artificial-flower-bouquets" at bounding box center [133, 287] width 221 height 30
click at [162, 286] on input "/collections/artificial-flower-bouquets" at bounding box center [133, 287] width 221 height 30
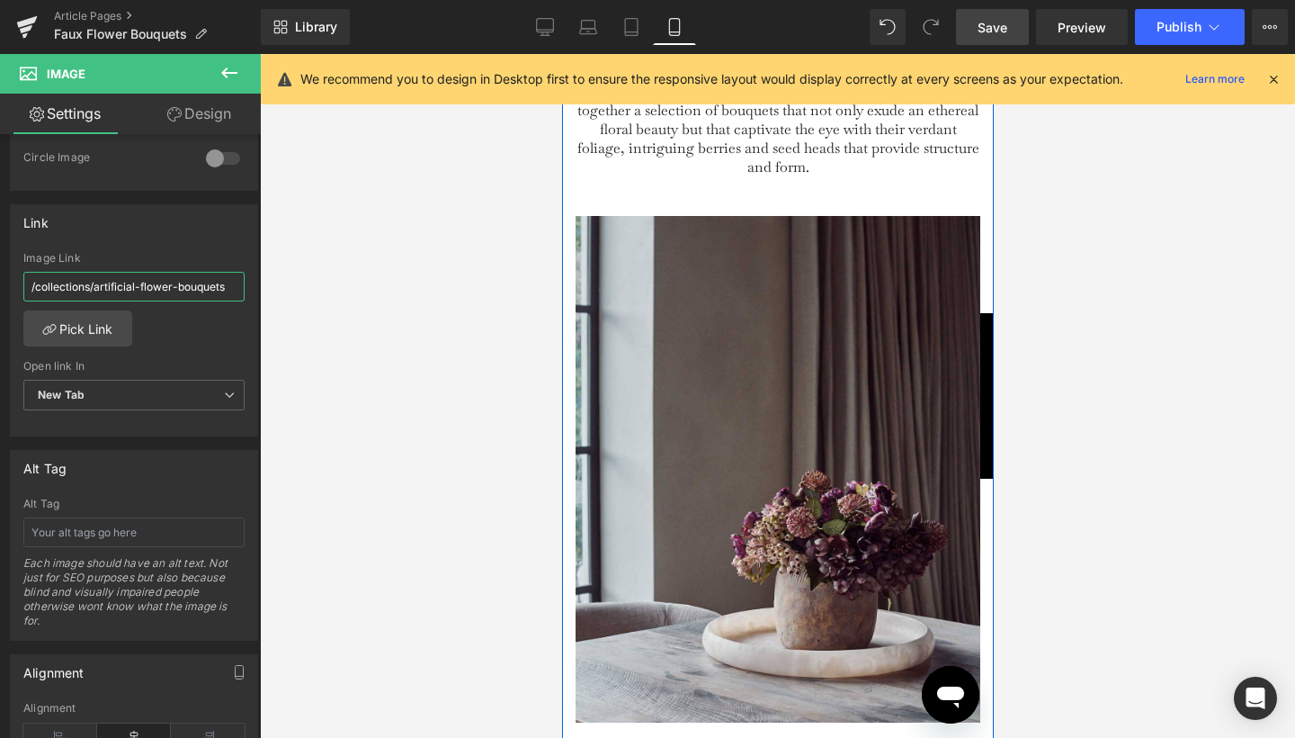
scroll to position [1954, 0]
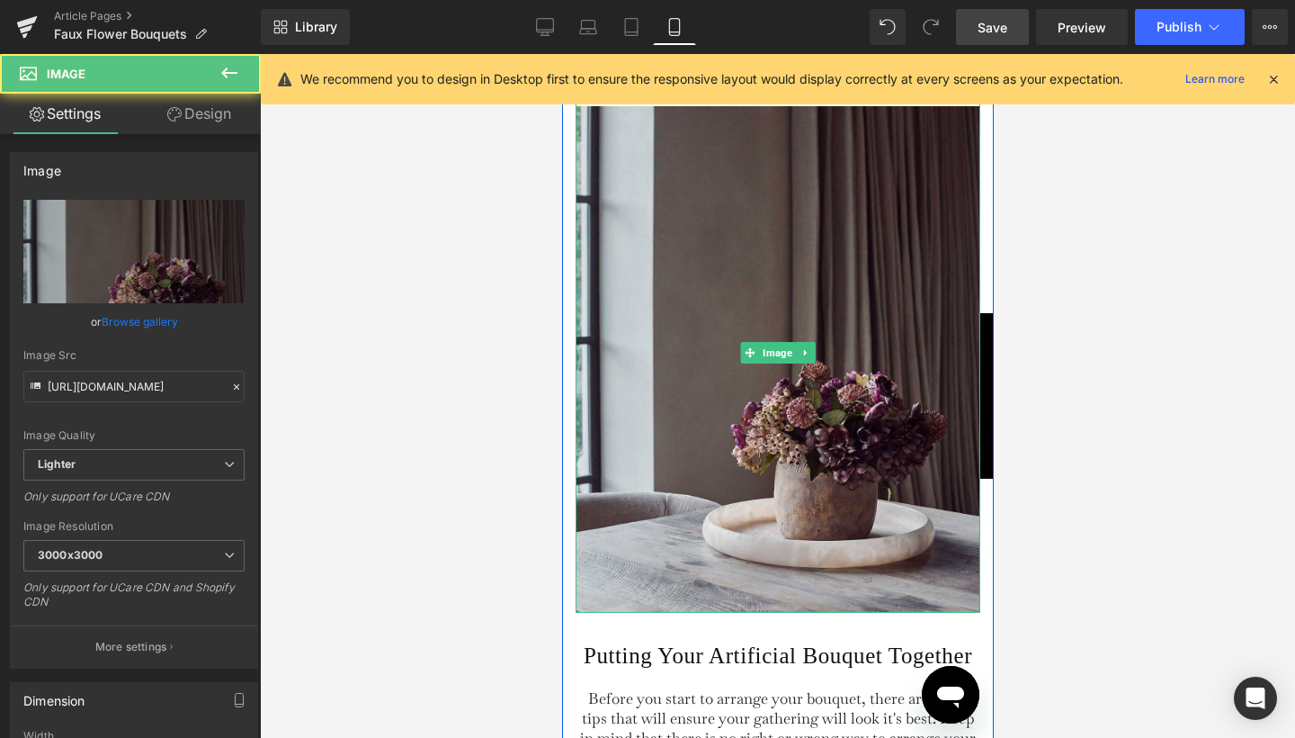
click at [608, 462] on img at bounding box center [777, 352] width 405 height 521
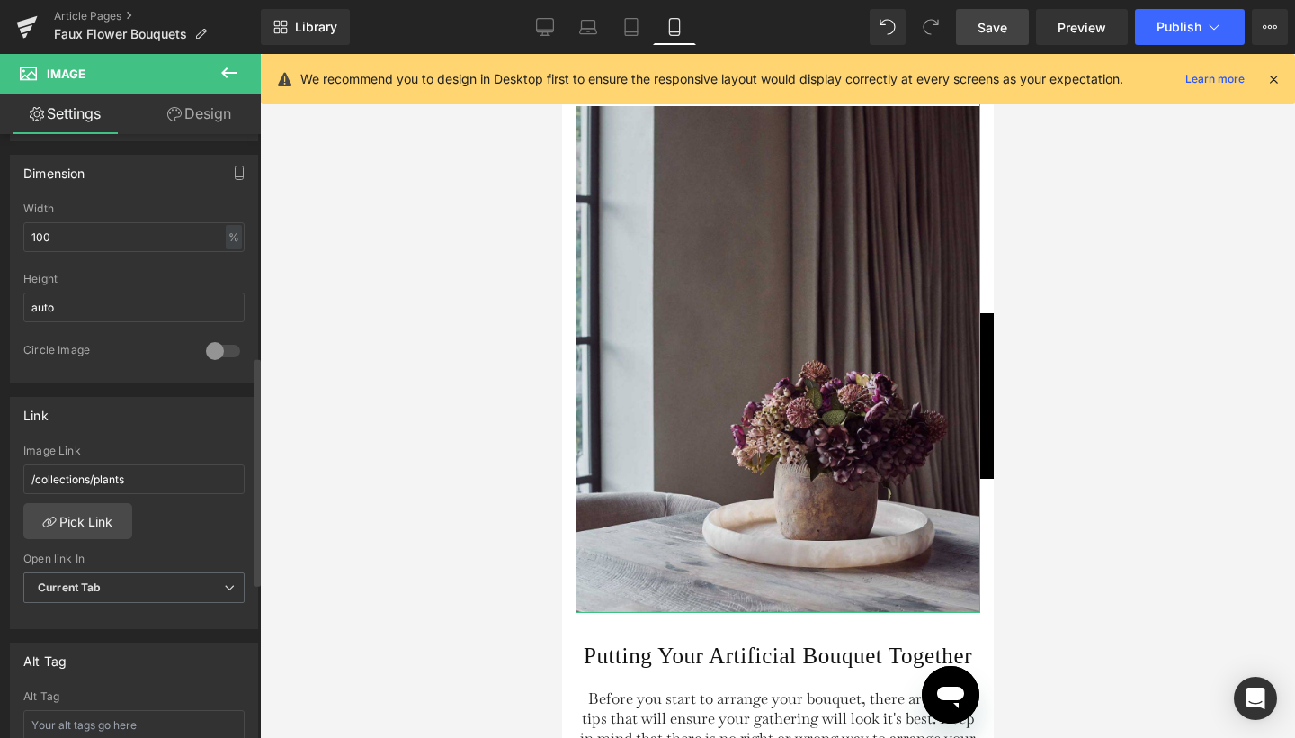
scroll to position [595, 0]
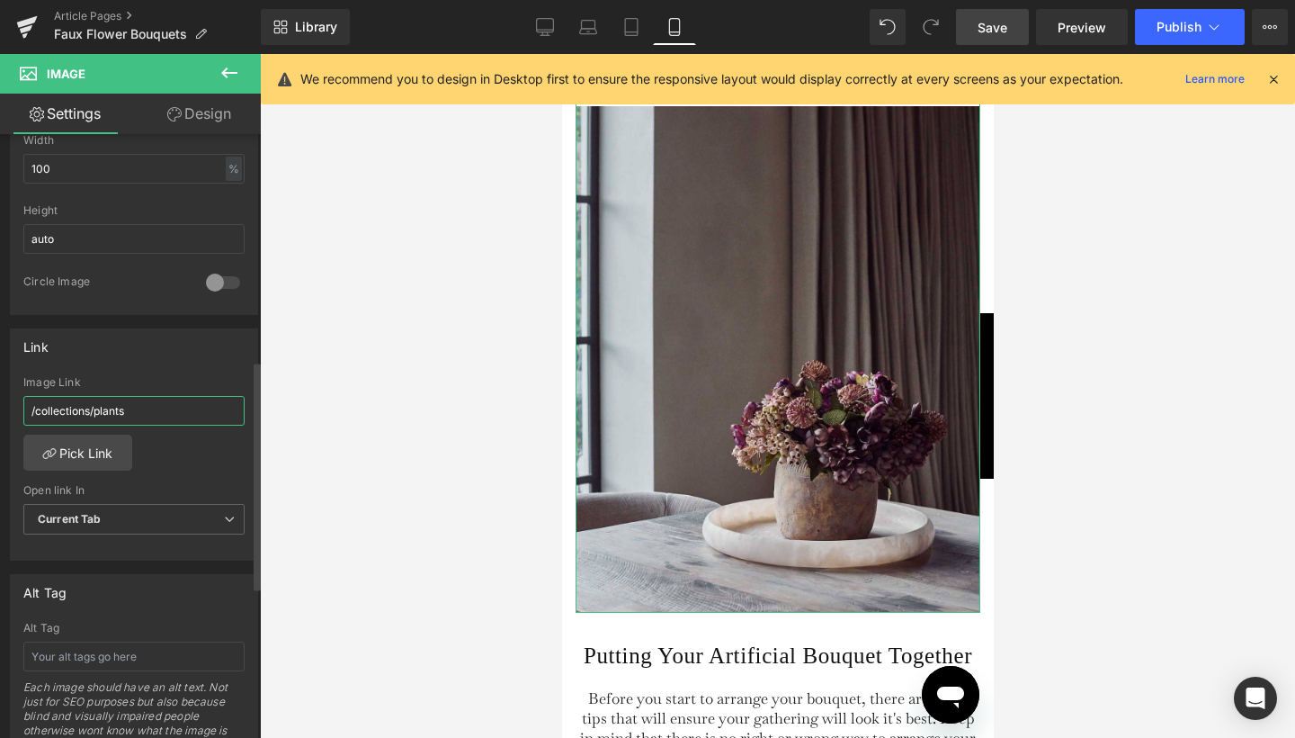
click at [103, 413] on input "/collections/plants" at bounding box center [133, 411] width 221 height 30
click at [97, 443] on link "Pick Link" at bounding box center [77, 452] width 109 height 36
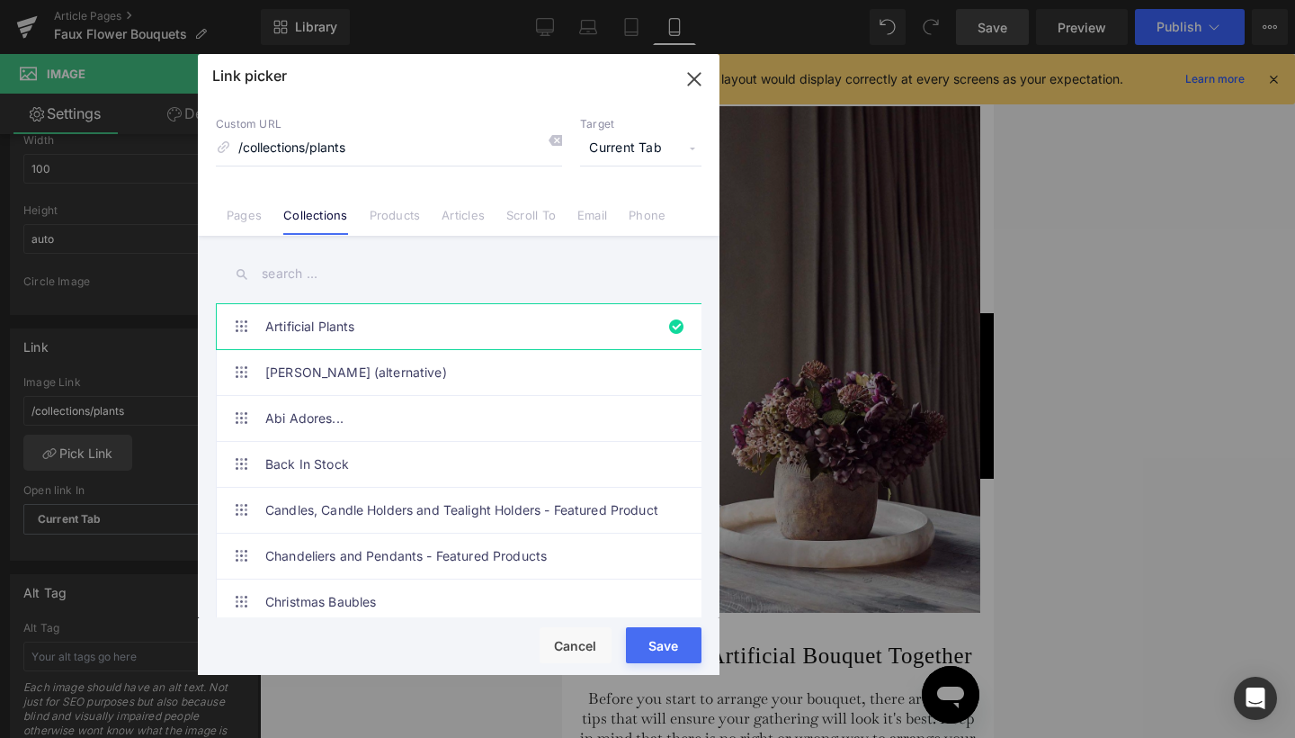
click at [309, 271] on input "text" at bounding box center [459, 274] width 486 height 40
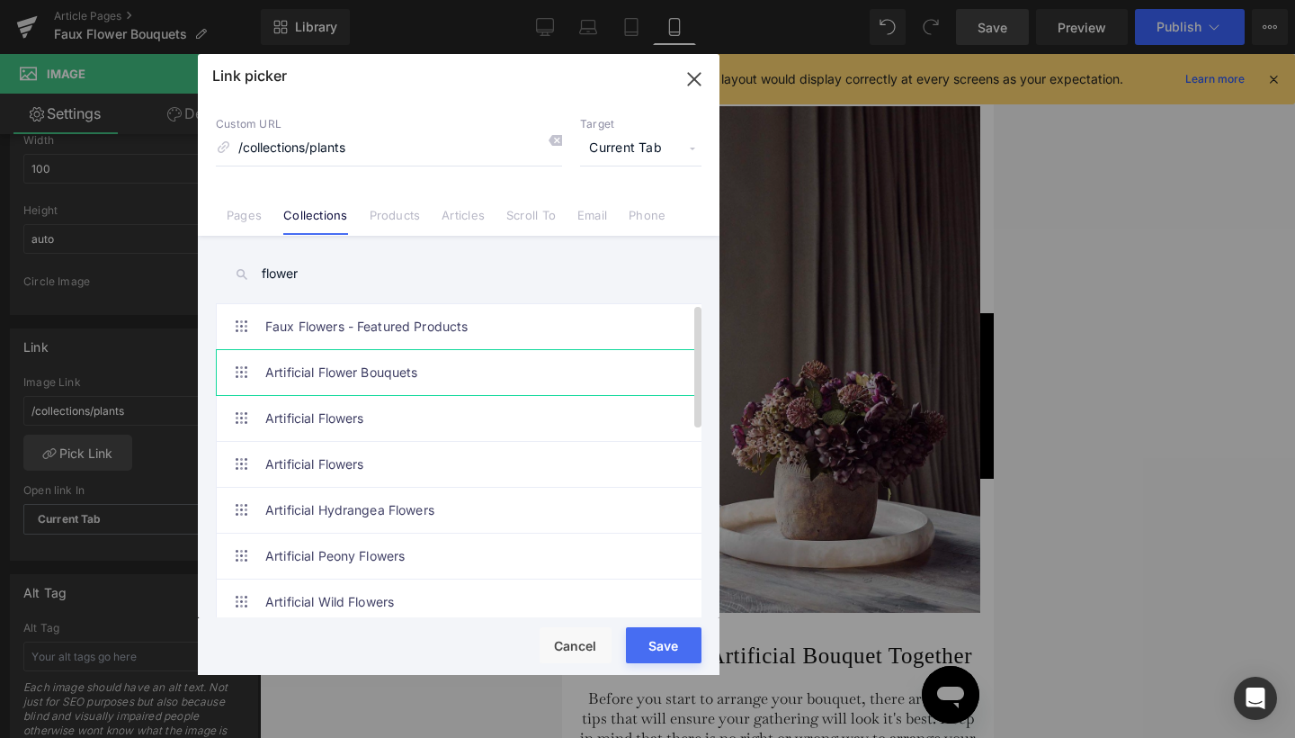
type input "flower"
click at [320, 363] on link "Artificial Flower Bouquets" at bounding box center [463, 372] width 396 height 45
type input "/collections/artificial-flower-bouquets"
click at [655, 155] on span "Current Tab" at bounding box center [640, 148] width 121 height 34
click at [620, 214] on li "New Tab" at bounding box center [640, 212] width 139 height 31
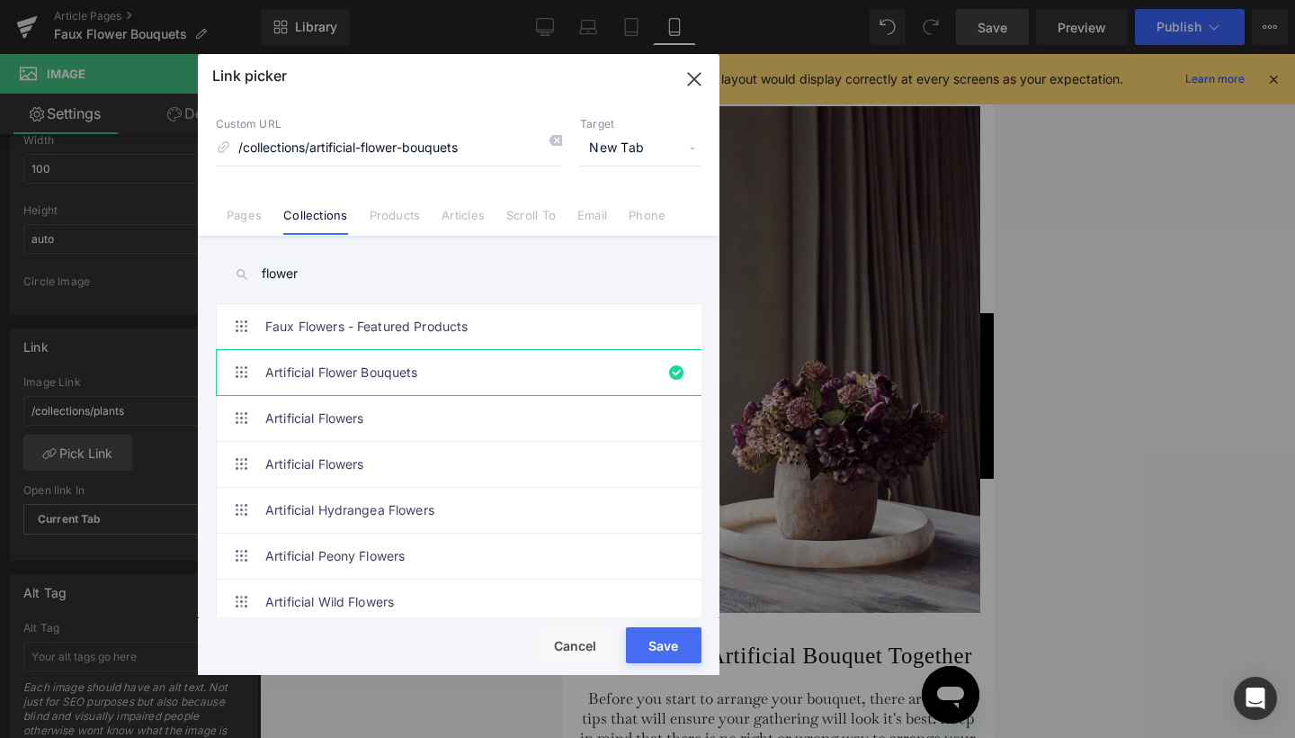
click at [663, 643] on button "Save" at bounding box center [664, 645] width 76 height 36
type input "/collections/artificial-flower-bouquets"
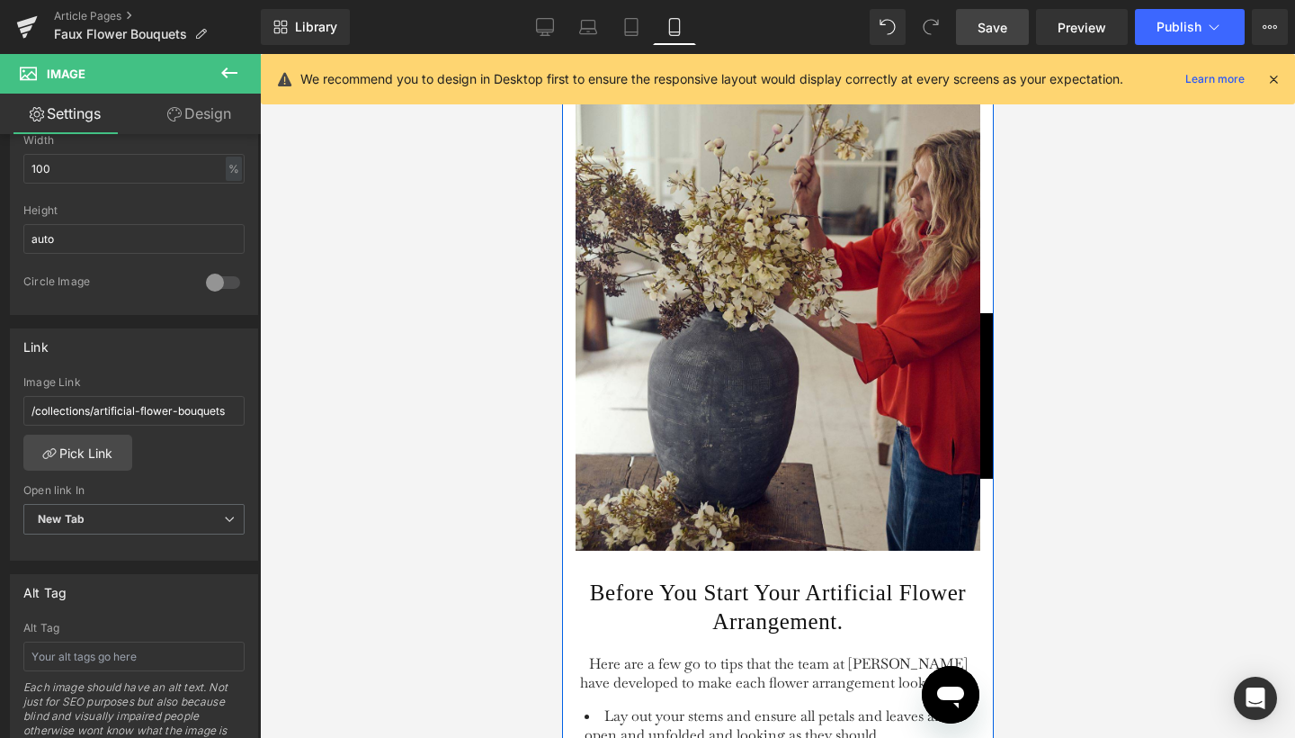
scroll to position [2850, 0]
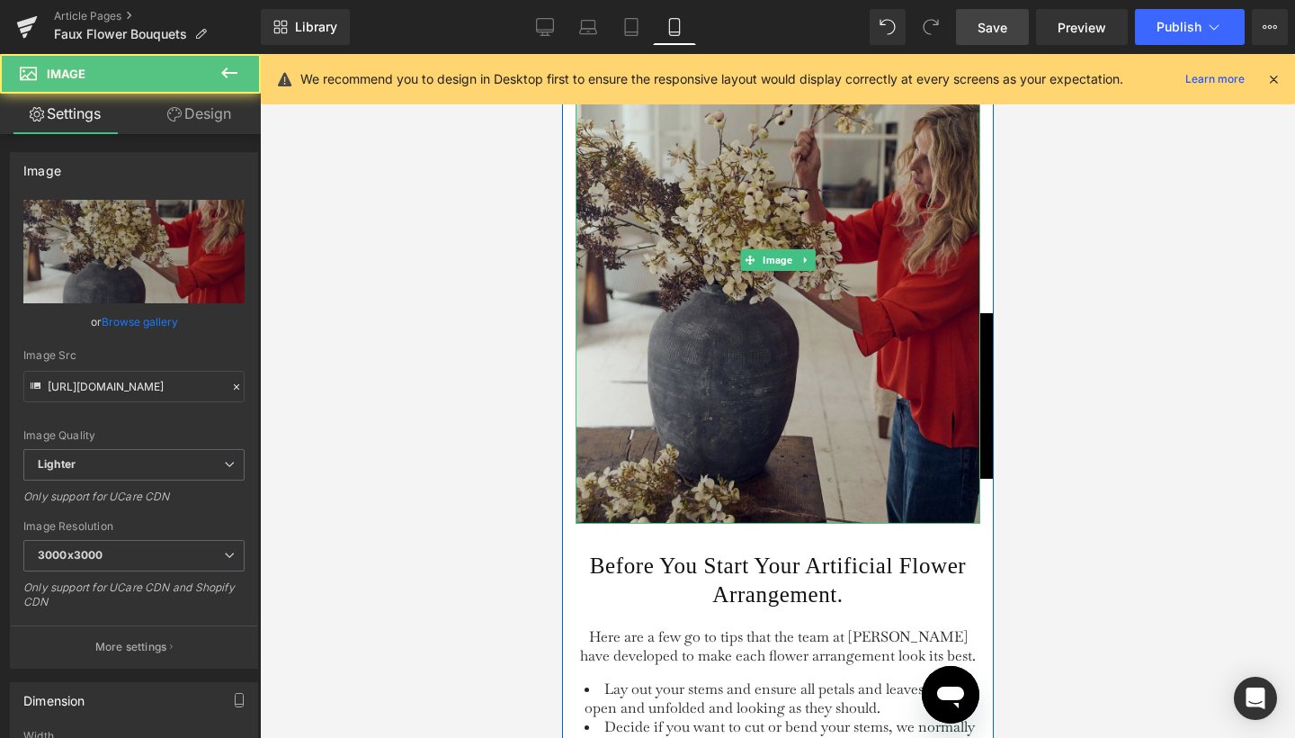
click at [727, 444] on img at bounding box center [777, 259] width 405 height 527
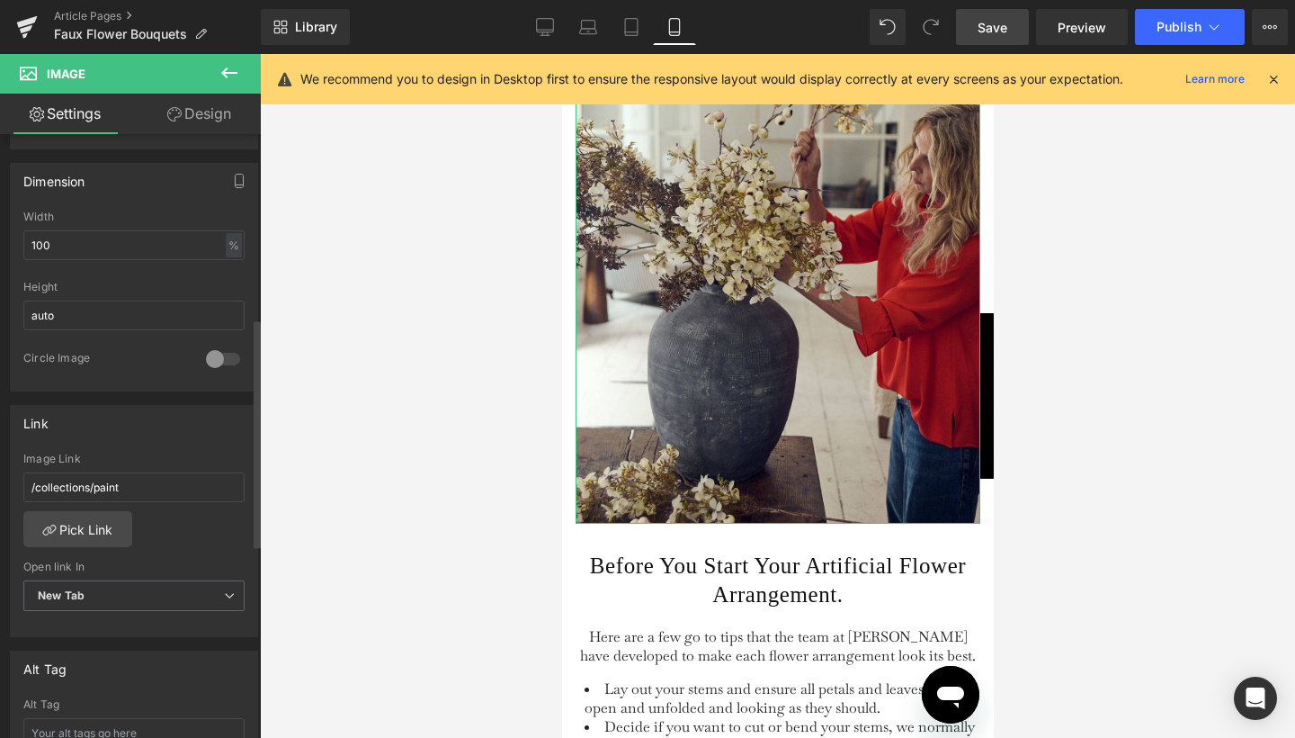
scroll to position [603, 0]
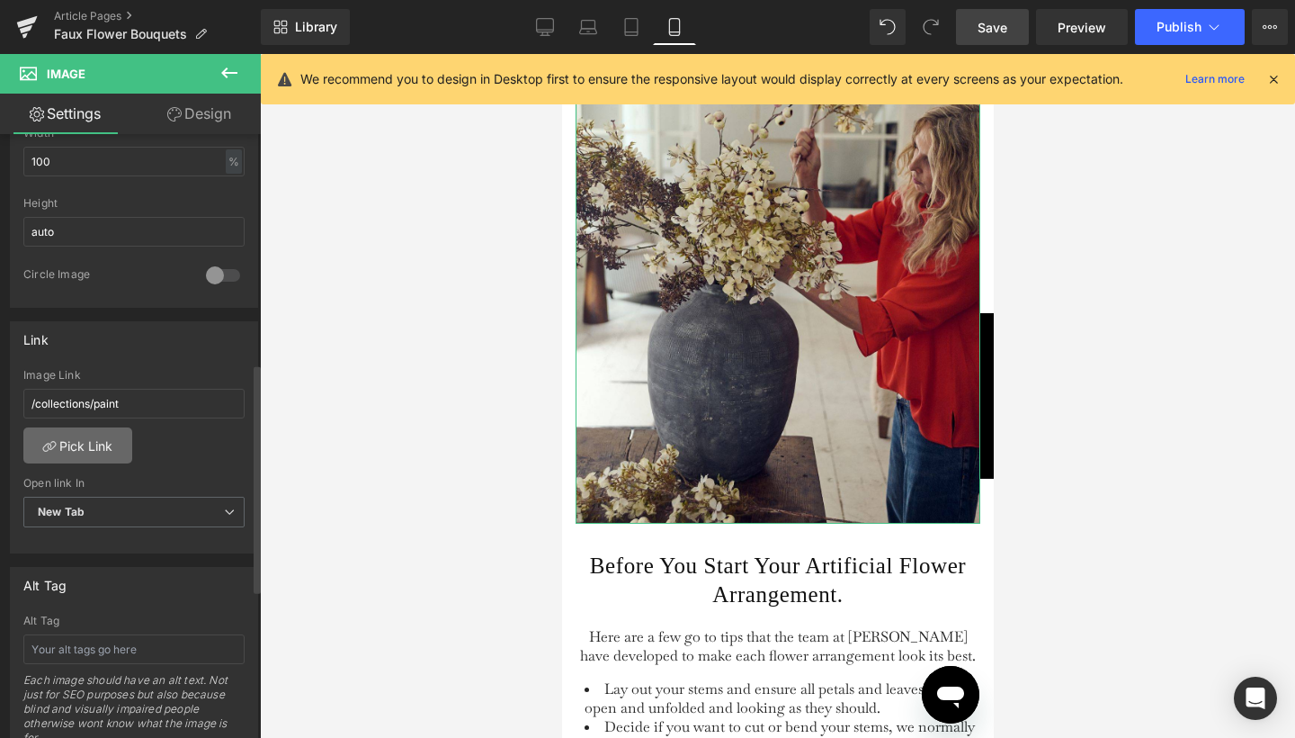
click at [101, 452] on link "Pick Link" at bounding box center [77, 445] width 109 height 36
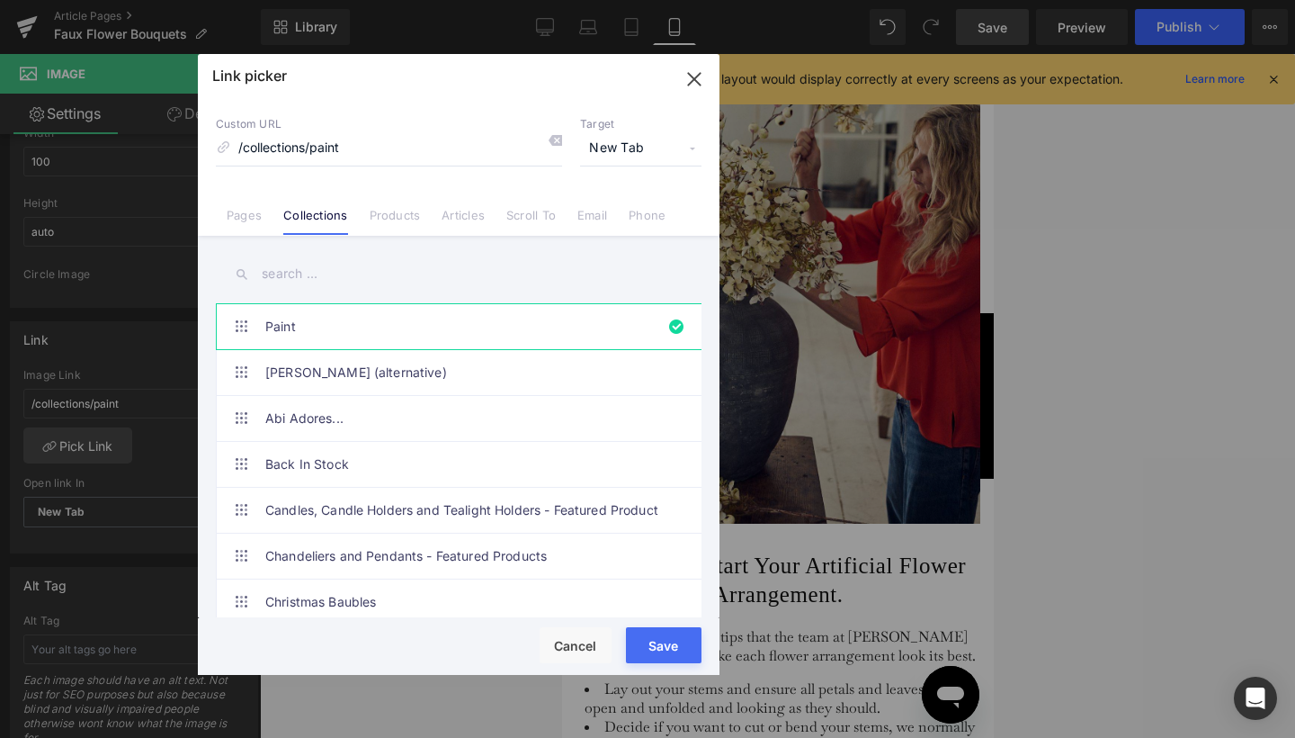
click at [315, 268] on input "text" at bounding box center [459, 274] width 486 height 40
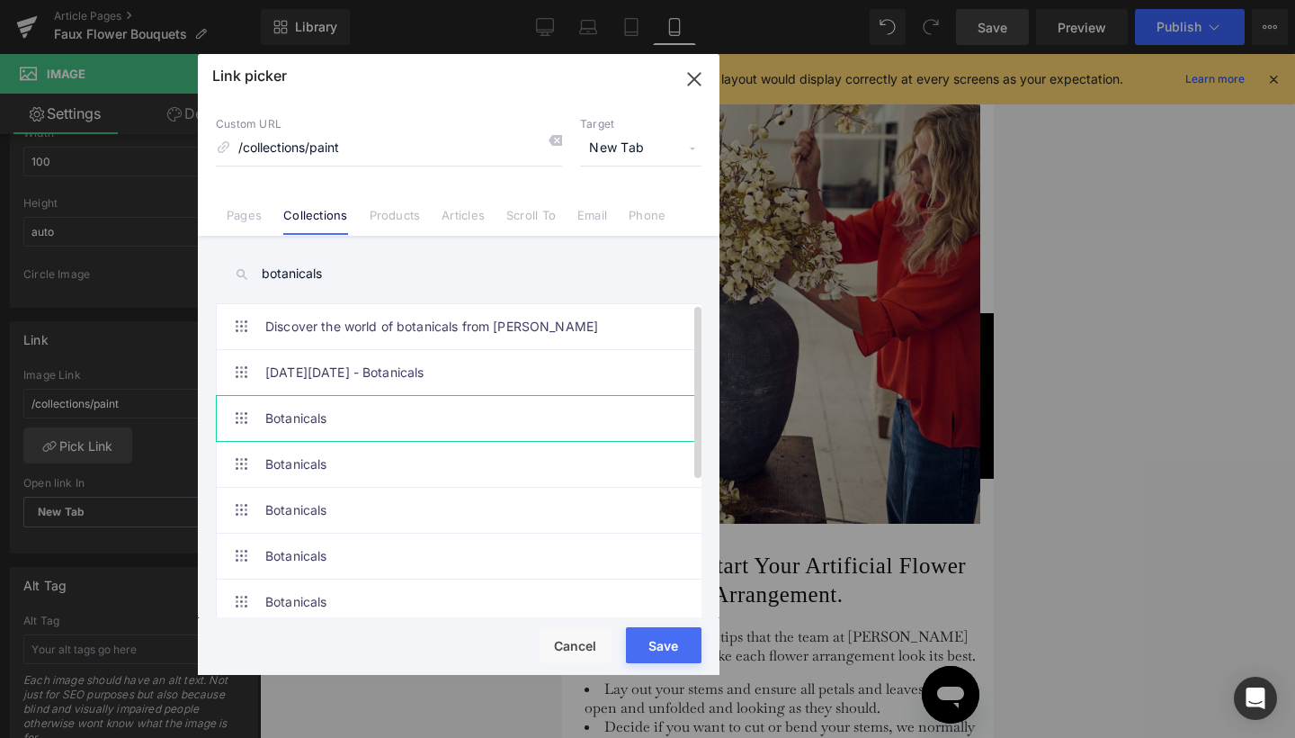
type input "botanicals"
click at [311, 413] on link "Botanicals" at bounding box center [463, 418] width 396 height 45
type input "/collections/botanicals"
click at [660, 644] on button "Save" at bounding box center [664, 645] width 76 height 36
type input "/collections/botanicals"
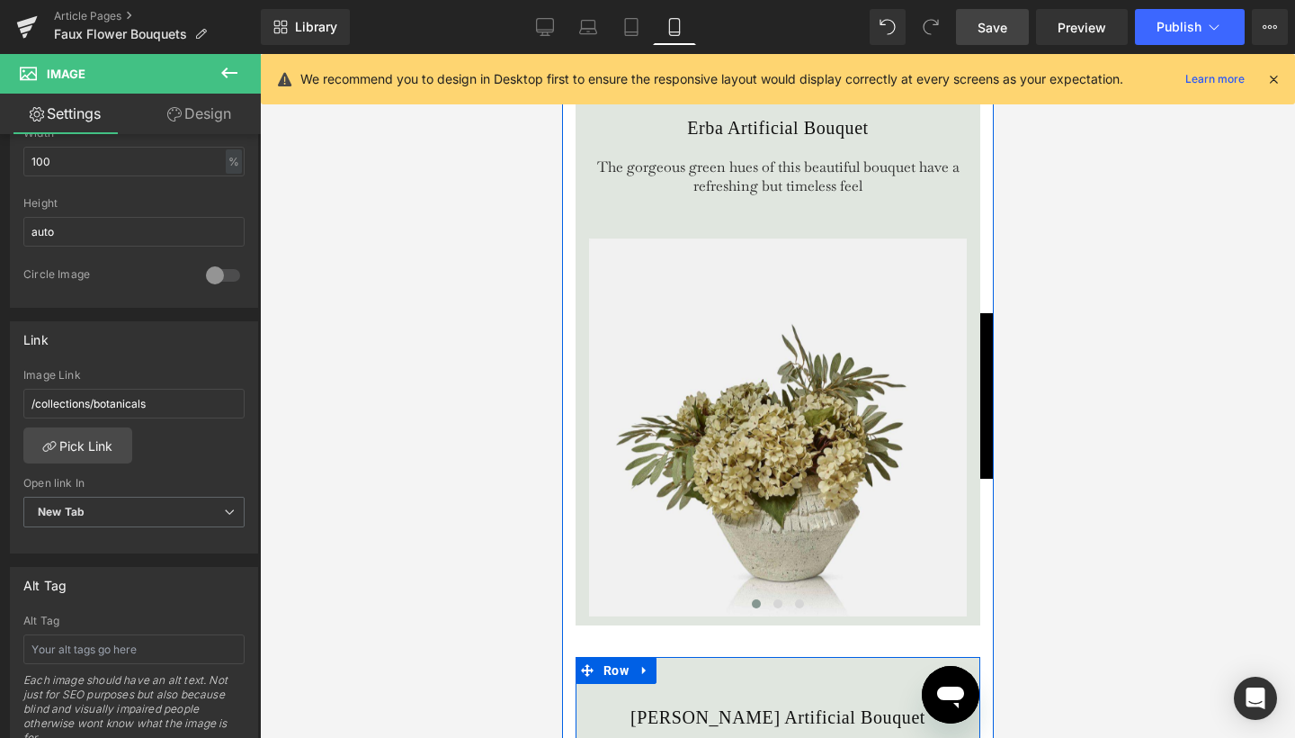
scroll to position [3943, 0]
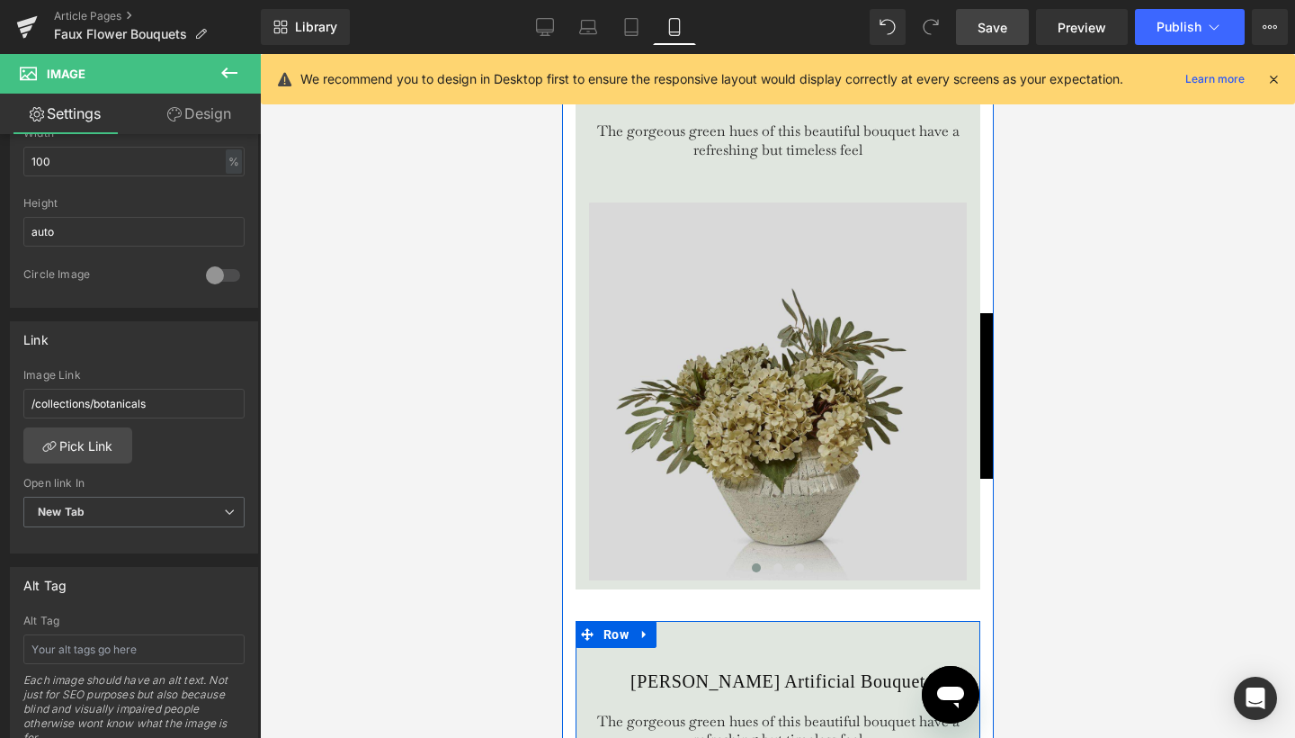
click at [738, 376] on img at bounding box center [777, 391] width 378 height 378
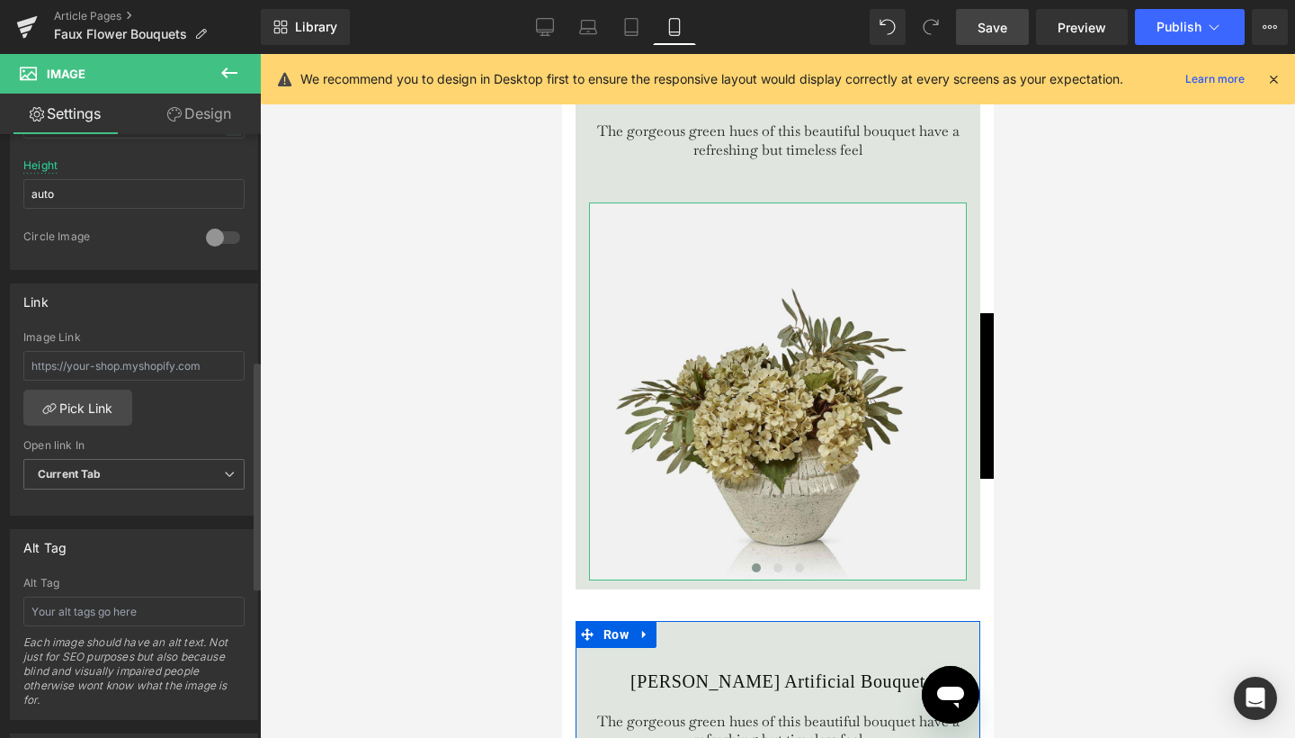
scroll to position [649, 0]
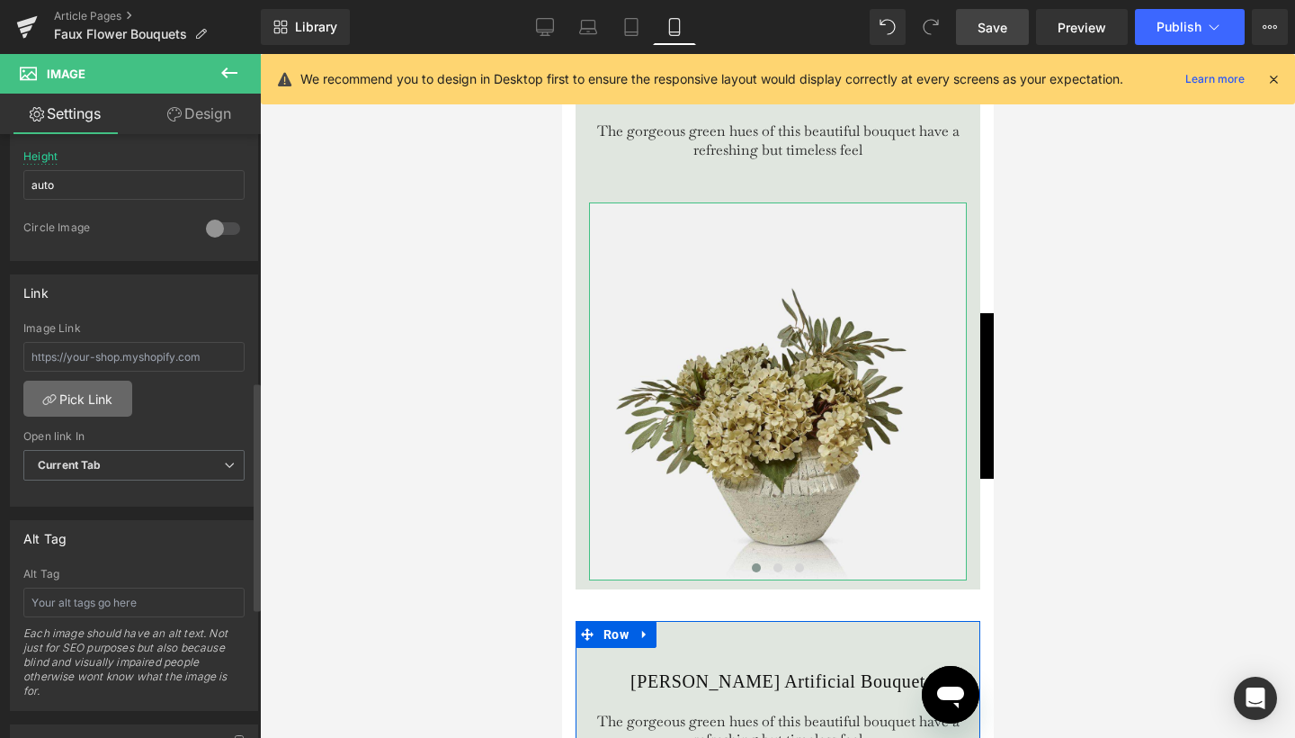
click at [108, 394] on link "Pick Link" at bounding box center [77, 398] width 109 height 36
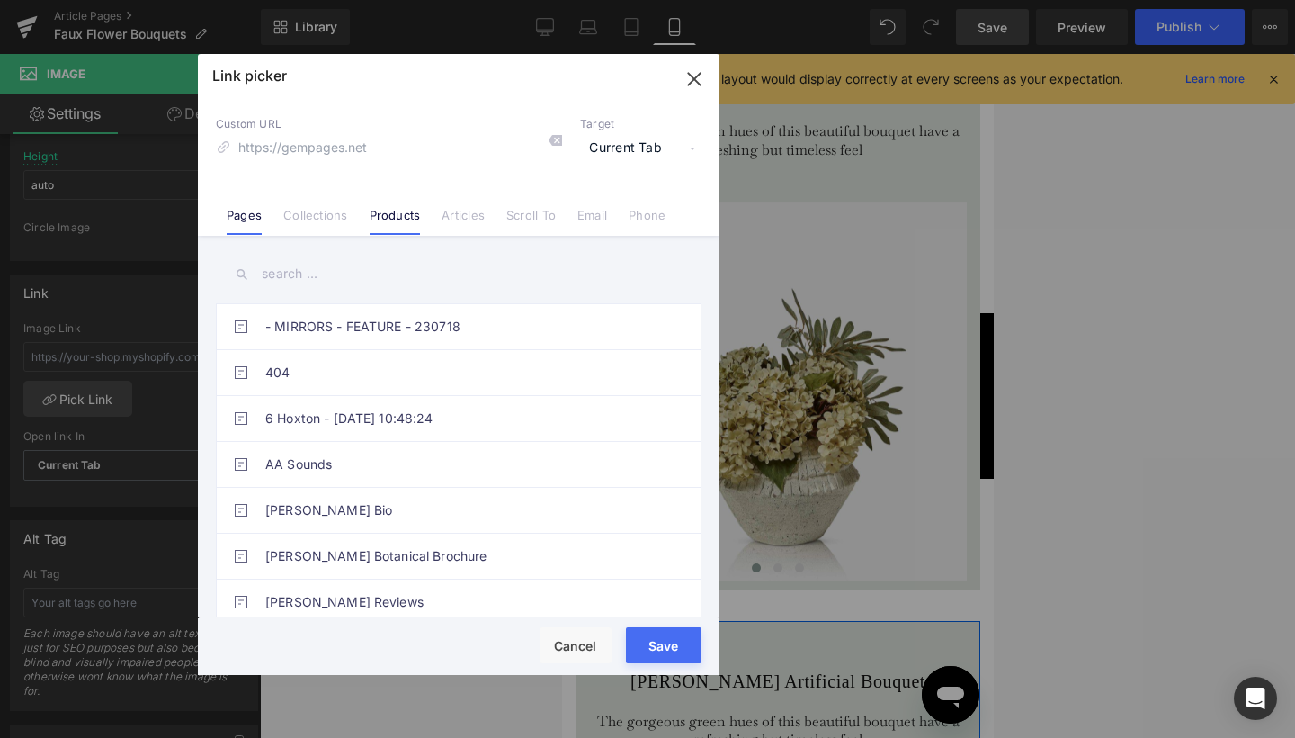
click at [398, 216] on link "Products" at bounding box center [395, 221] width 51 height 27
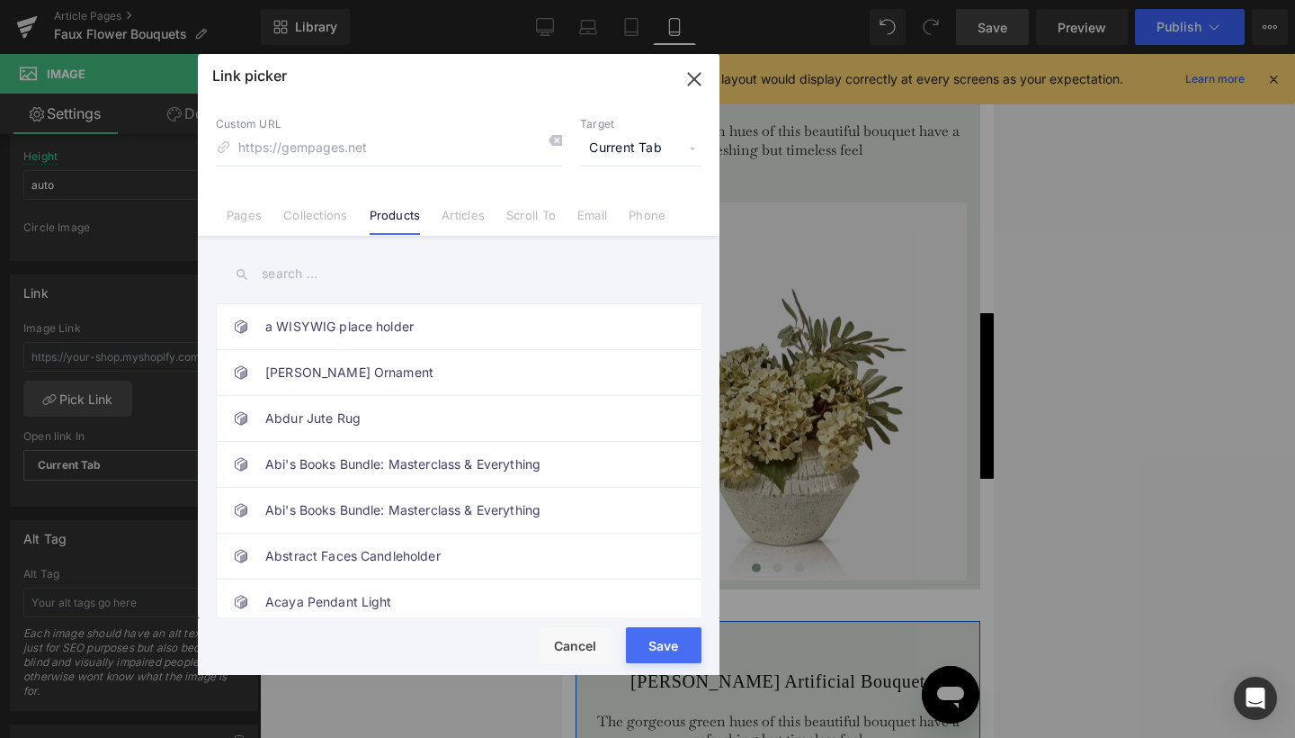
click at [317, 268] on input "text" at bounding box center [459, 274] width 486 height 40
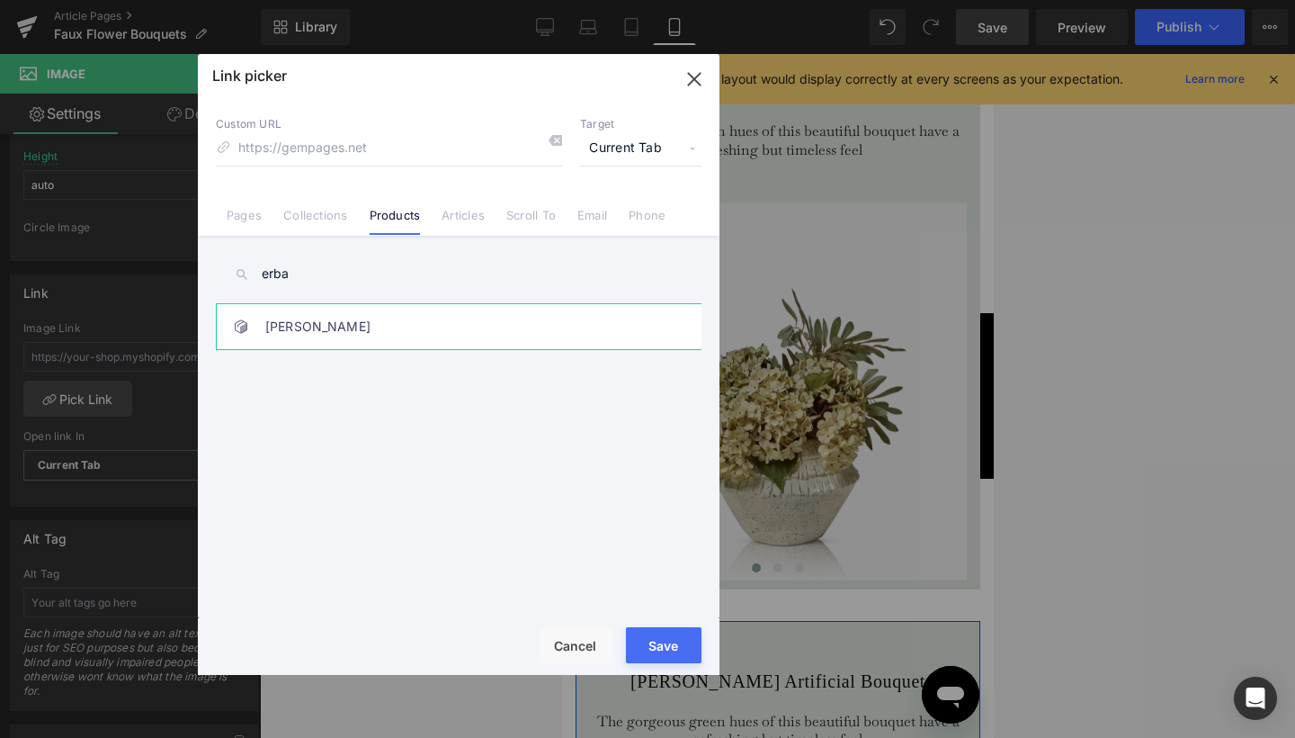
type input "erba"
click at [322, 335] on link "Erba Vase" at bounding box center [463, 326] width 396 height 45
type input "/products/erba-vase"
click at [651, 151] on span "Current Tab" at bounding box center [640, 148] width 121 height 34
click at [618, 213] on li "New Tab" at bounding box center [640, 212] width 139 height 31
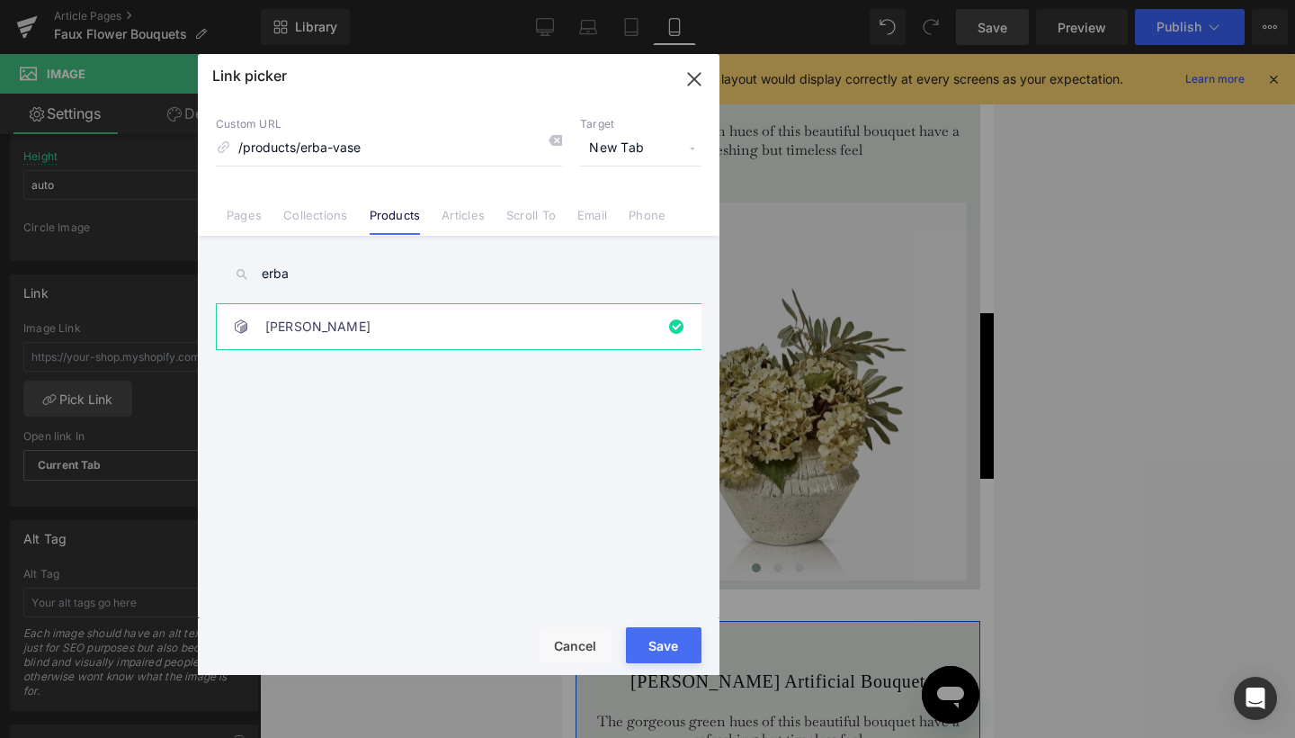
click at [676, 634] on button "Save" at bounding box center [664, 645] width 76 height 36
type input "/products/erba-vase"
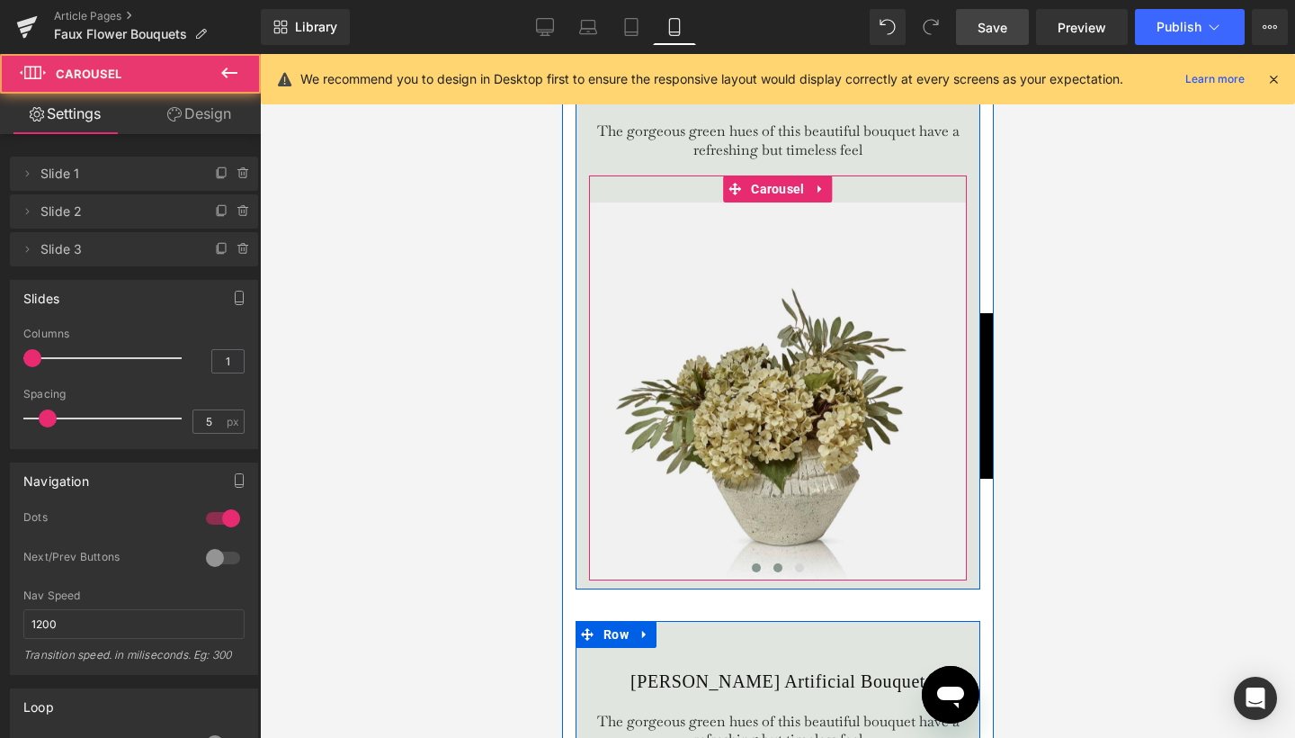
click at [775, 572] on span at bounding box center [777, 567] width 9 height 9
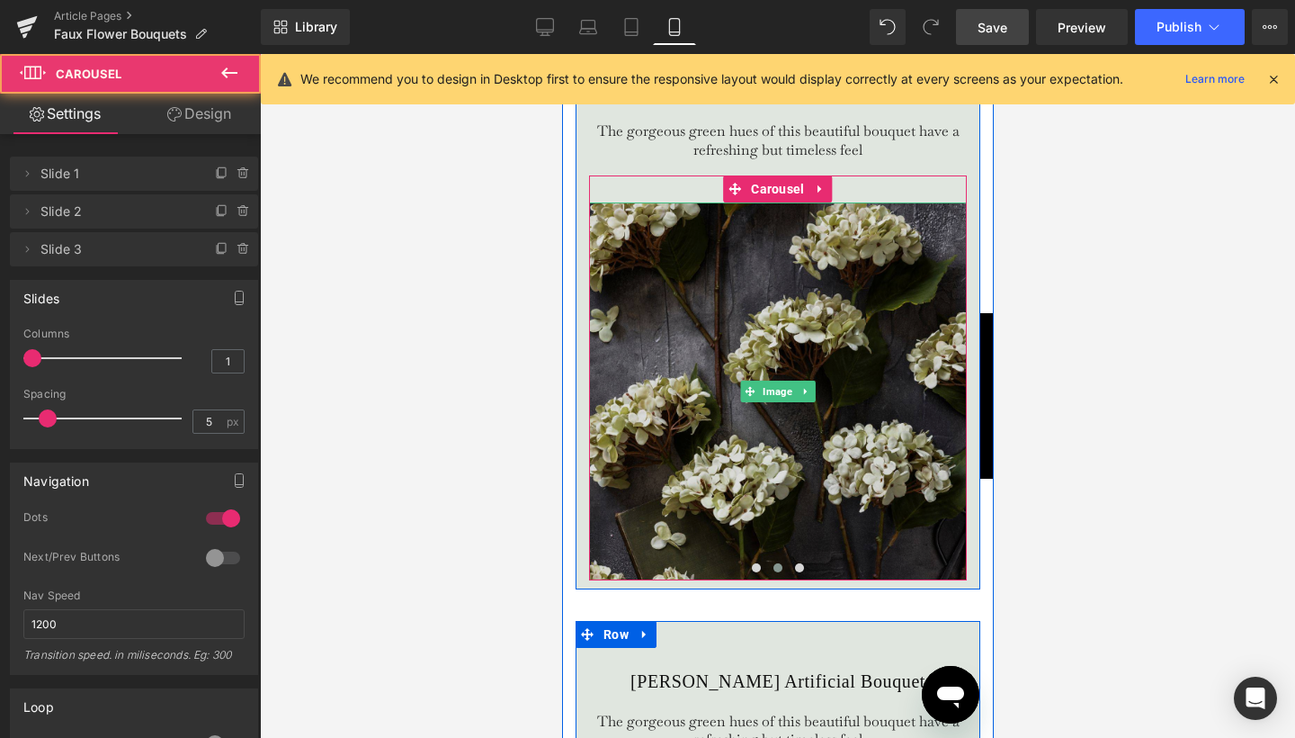
click at [745, 443] on img at bounding box center [777, 391] width 378 height 378
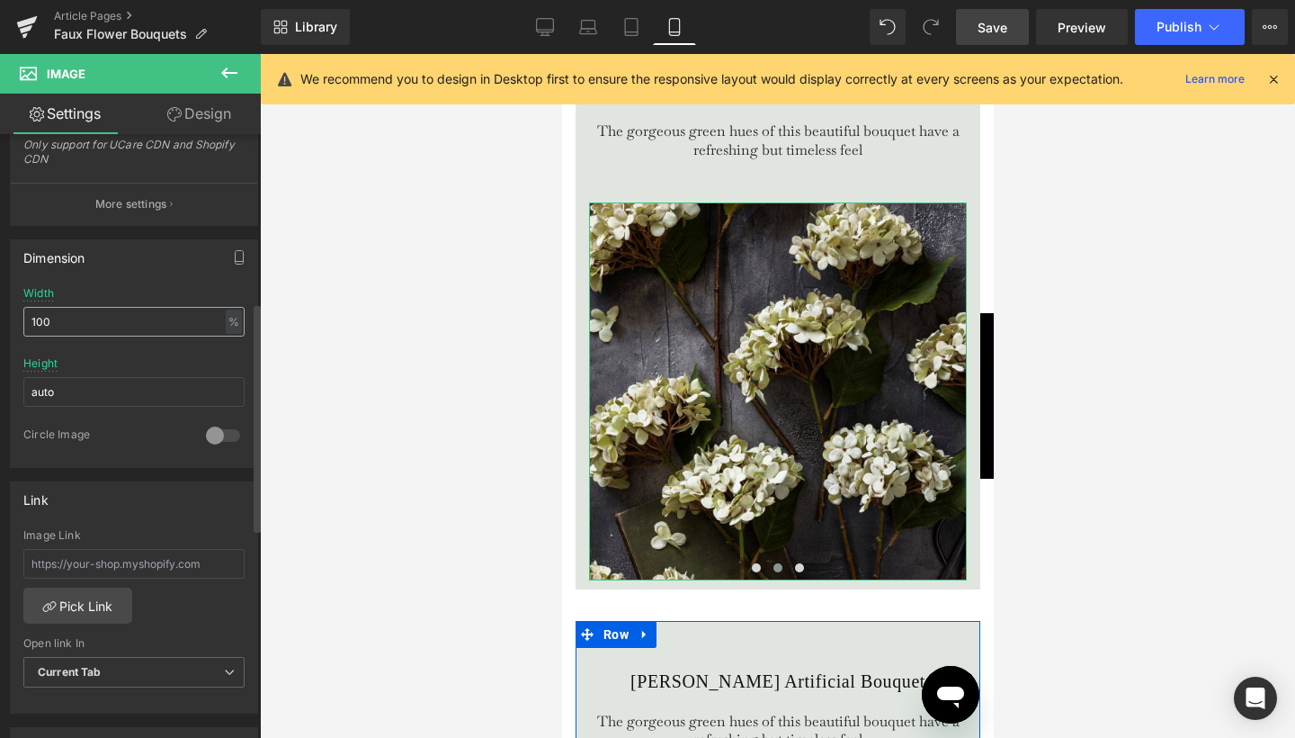
scroll to position [581, 0]
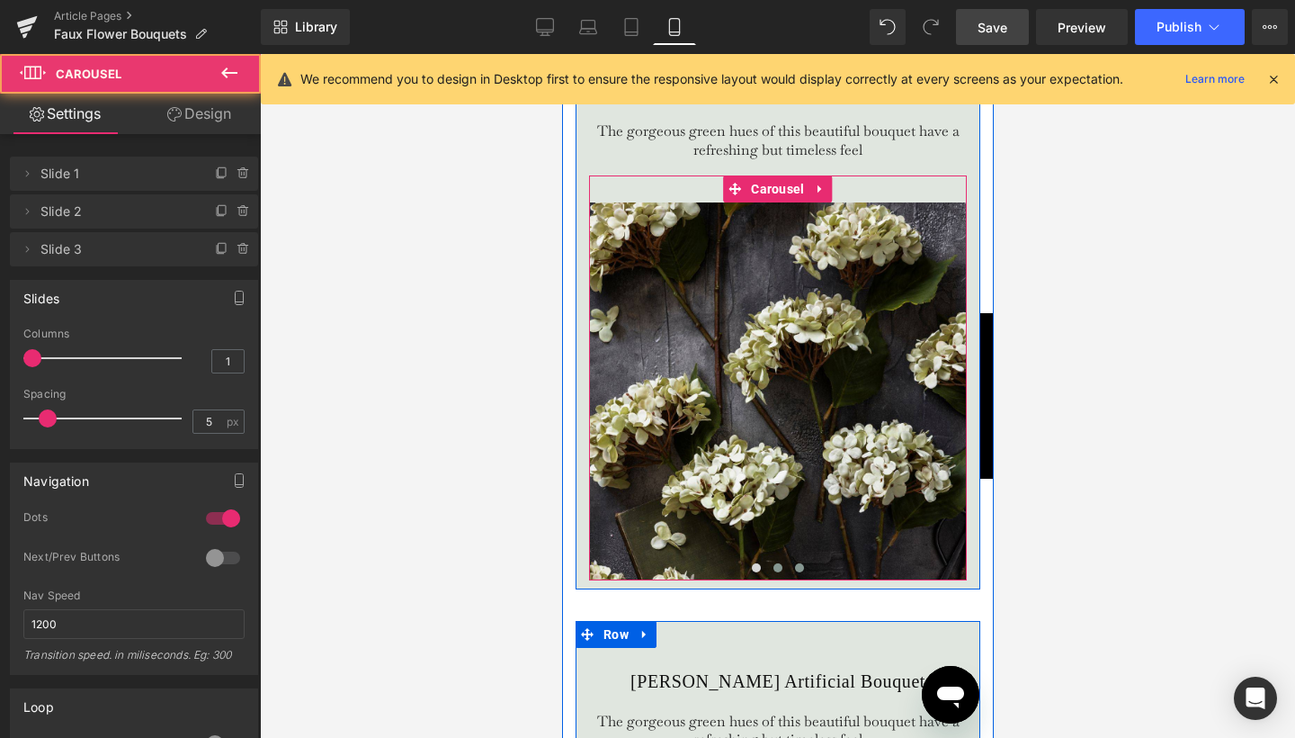
click at [802, 577] on button at bounding box center [799, 568] width 22 height 18
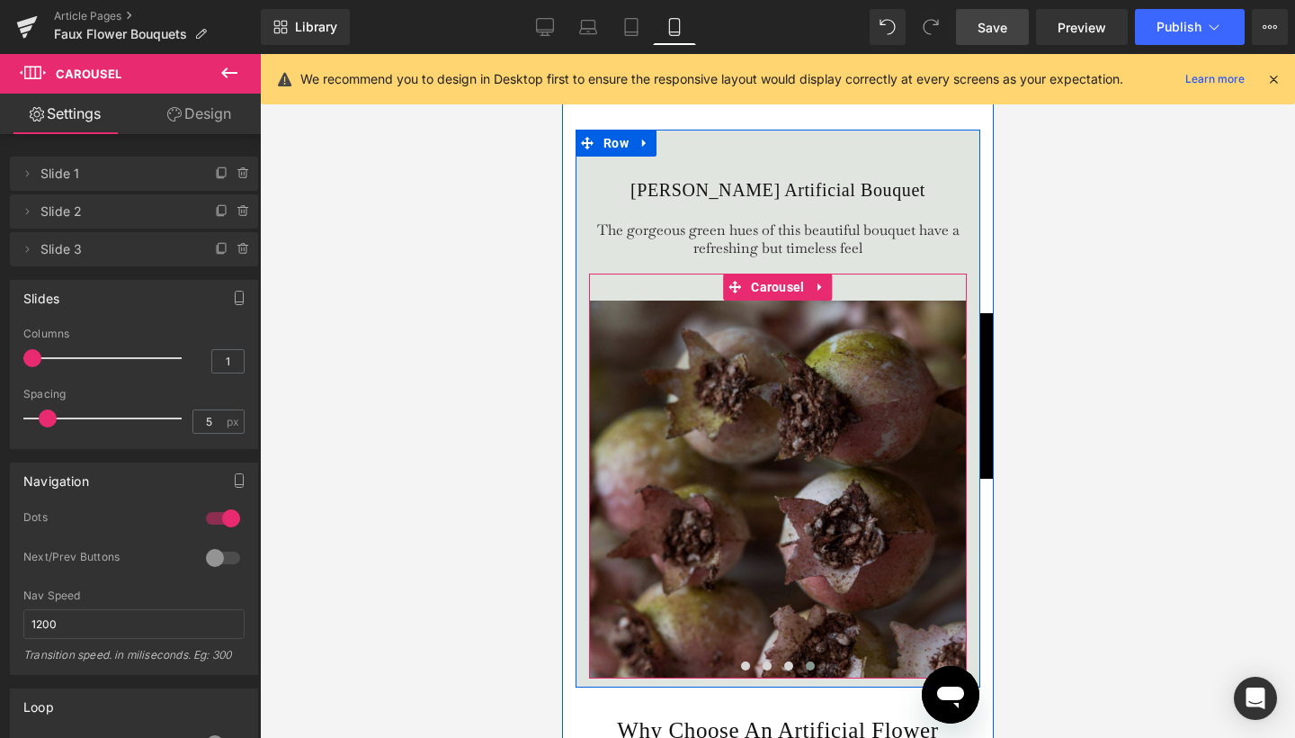
scroll to position [4544, 0]
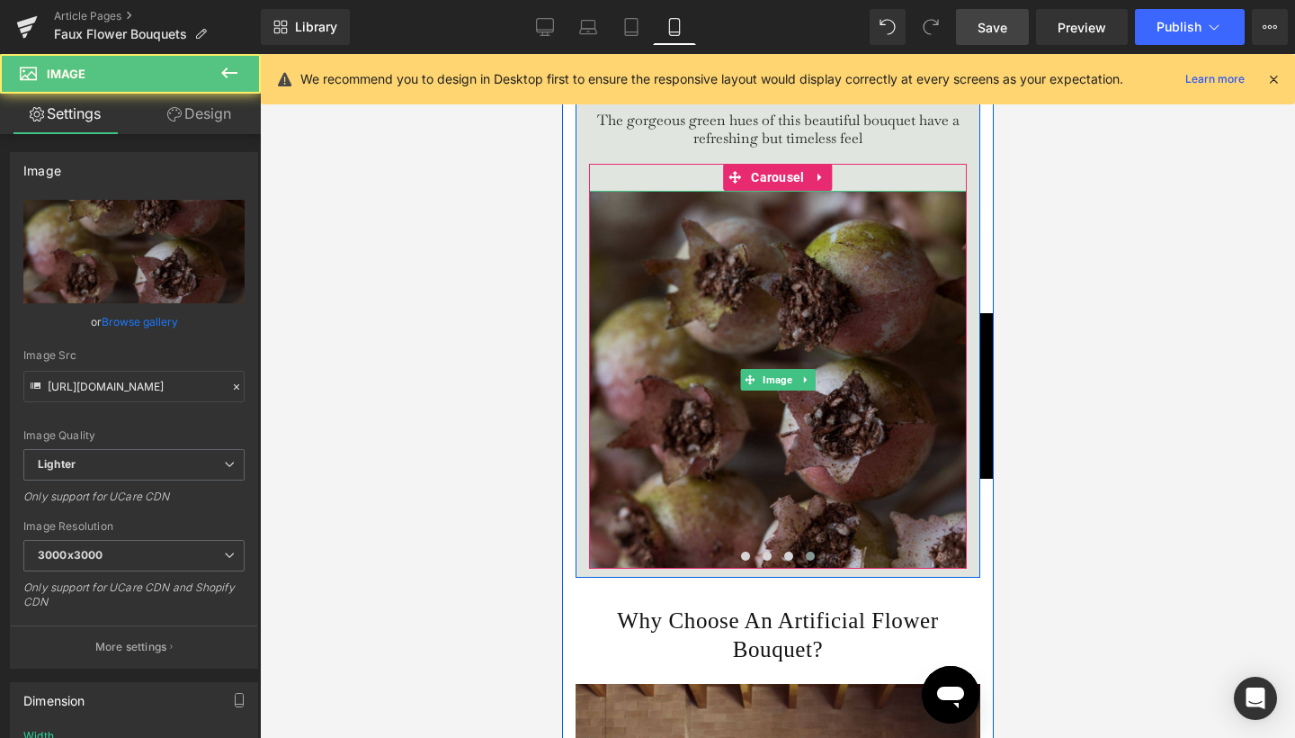
click at [752, 504] on img at bounding box center [777, 380] width 378 height 378
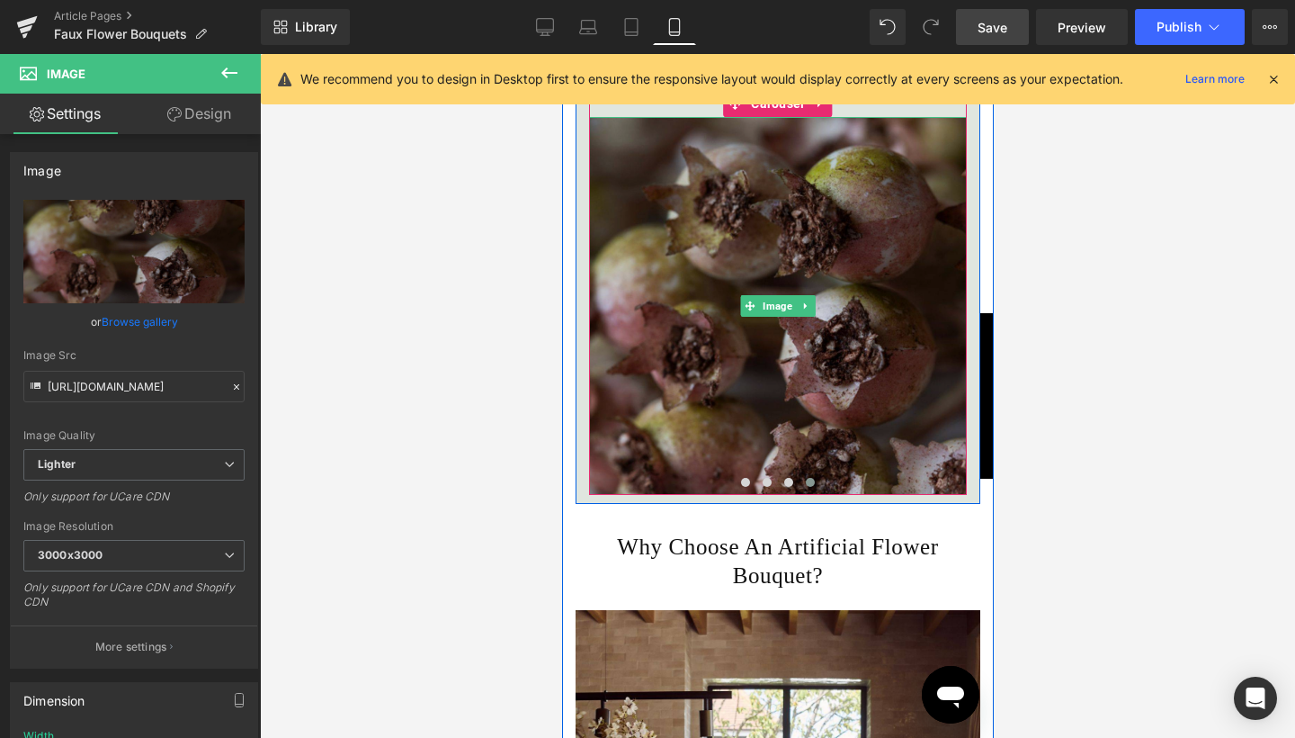
scroll to position [4653, 0]
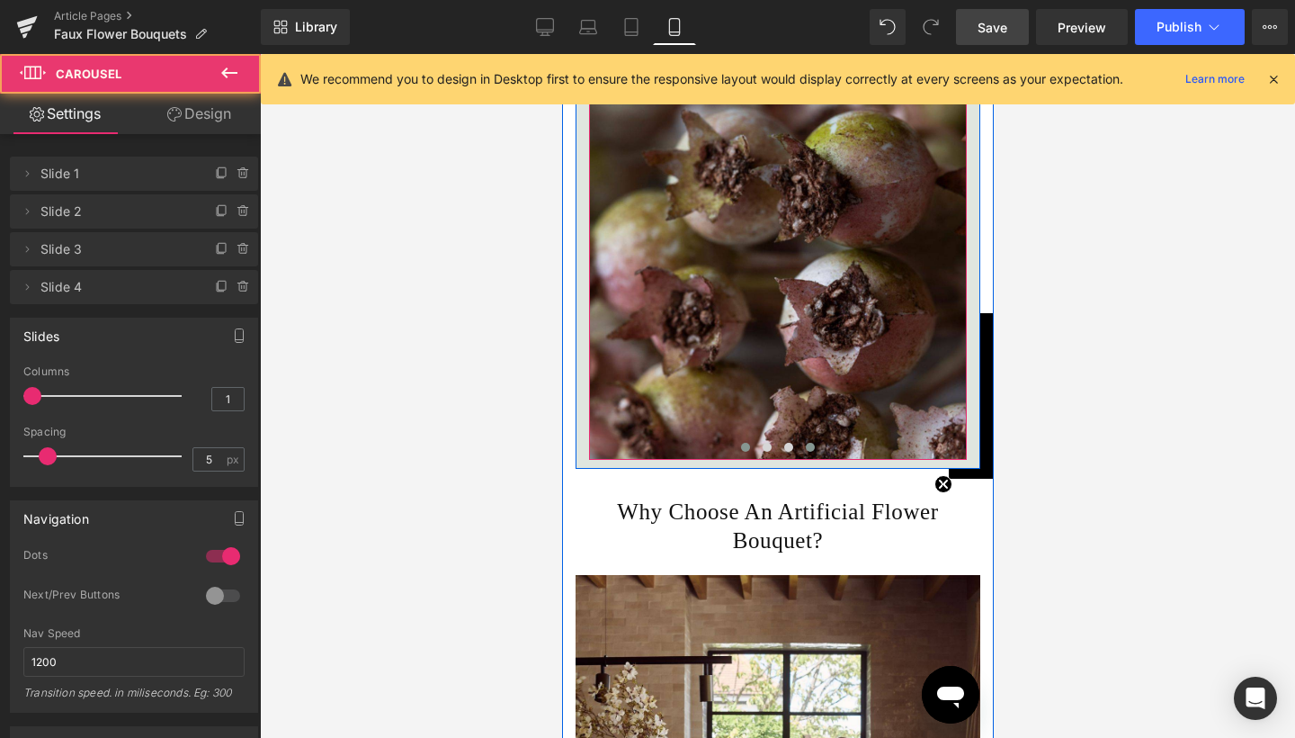
click at [742, 452] on span at bounding box center [744, 447] width 9 height 9
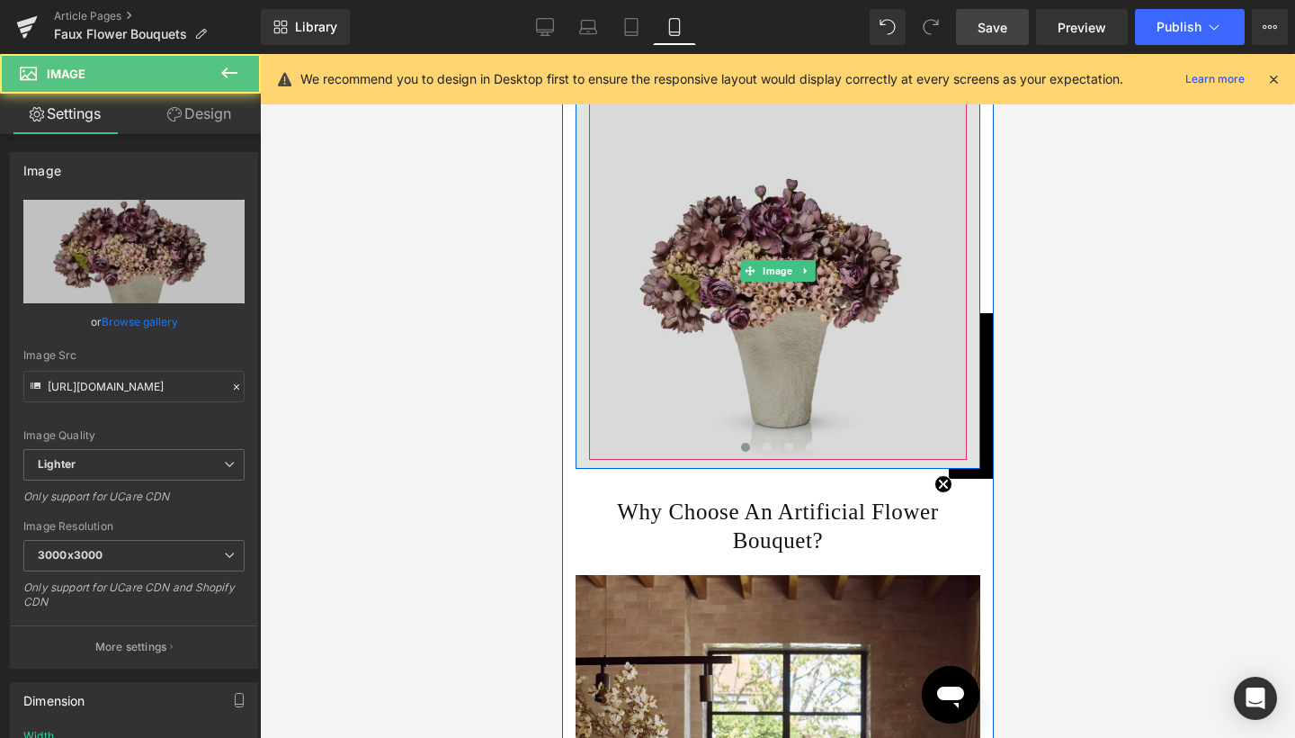
click at [783, 338] on img at bounding box center [777, 271] width 378 height 378
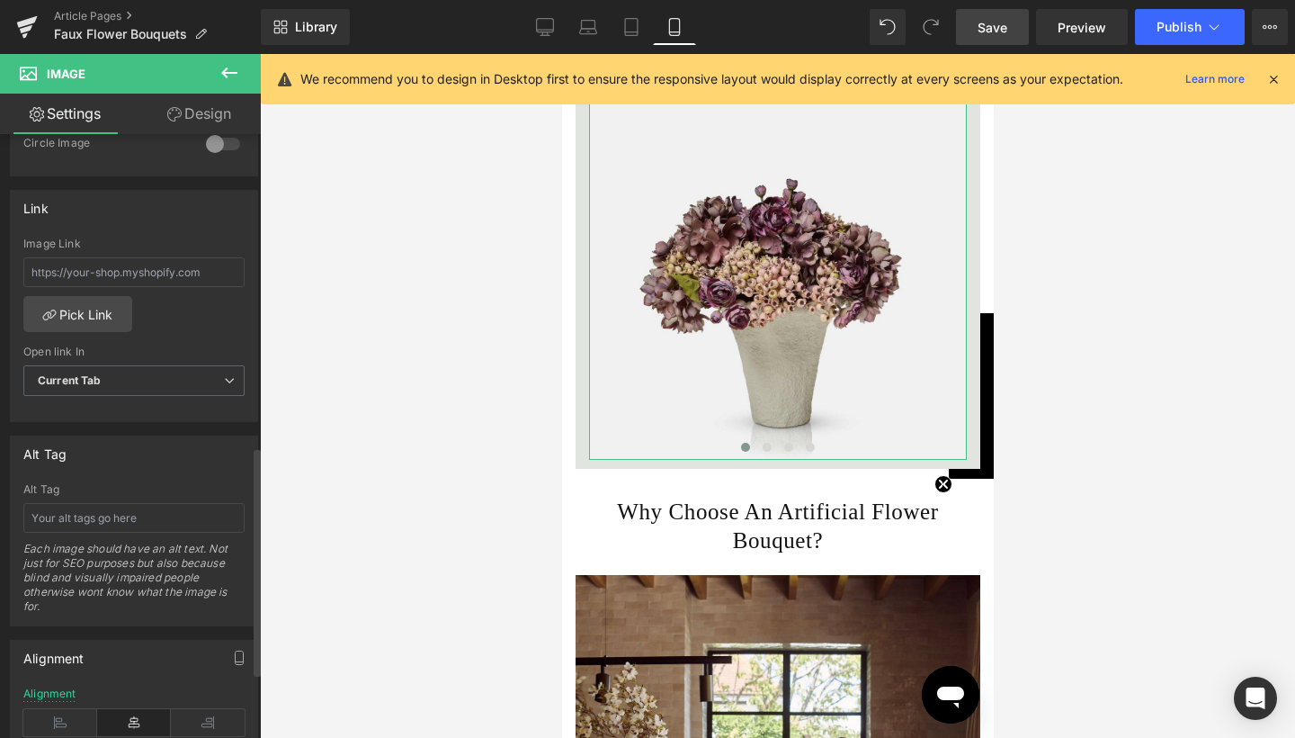
scroll to position [722, 0]
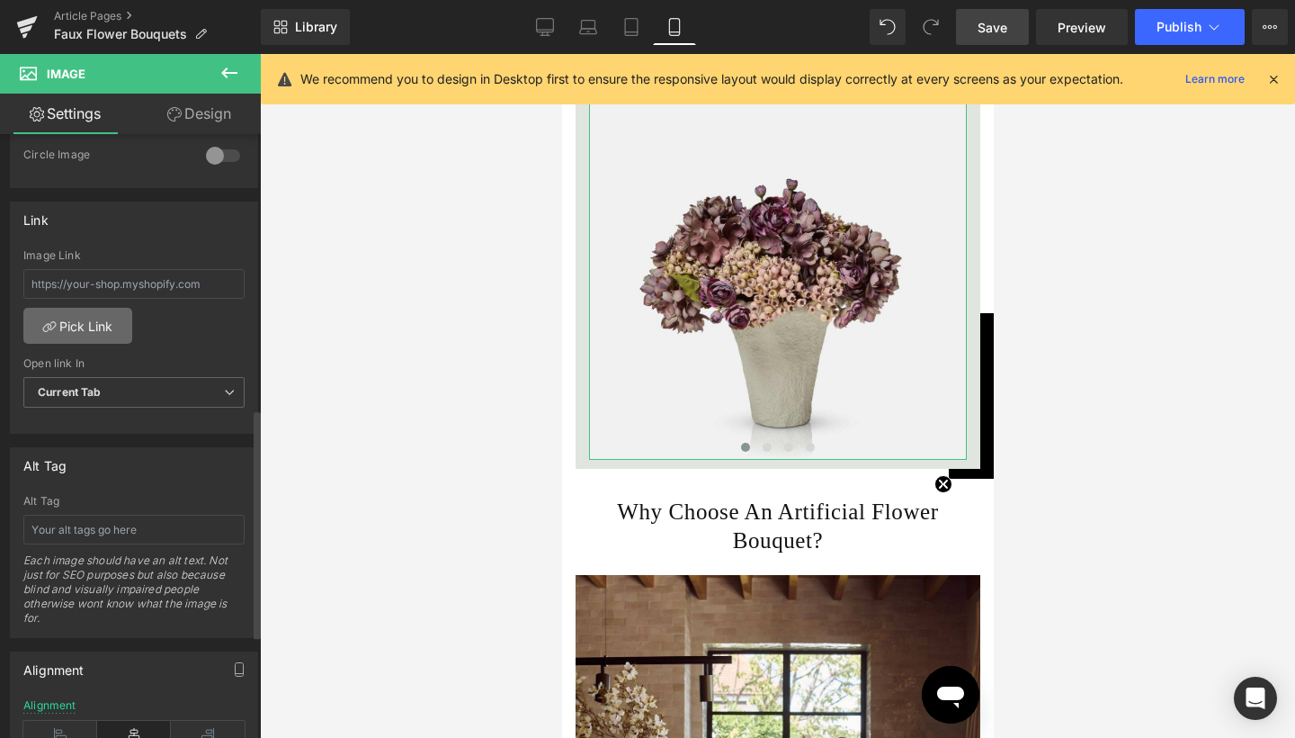
click at [98, 320] on link "Pick Link" at bounding box center [77, 326] width 109 height 36
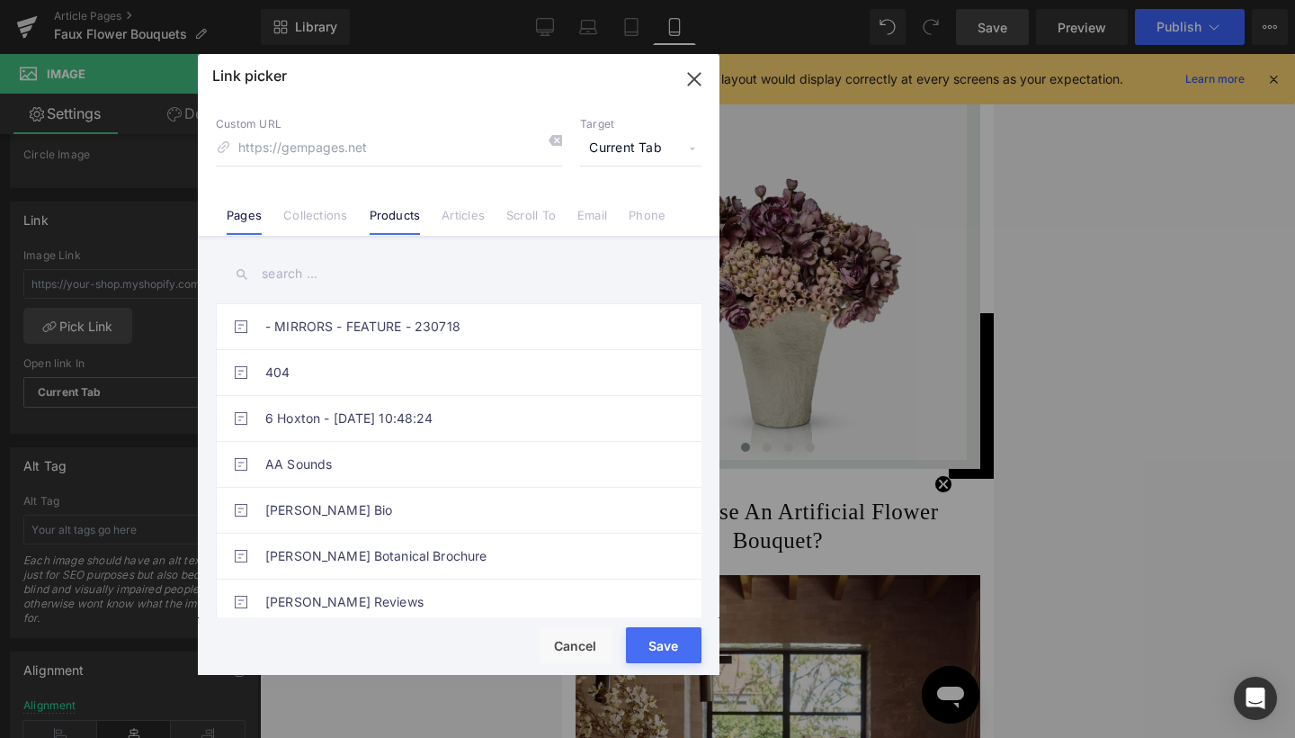
click at [394, 214] on link "Products" at bounding box center [395, 221] width 51 height 27
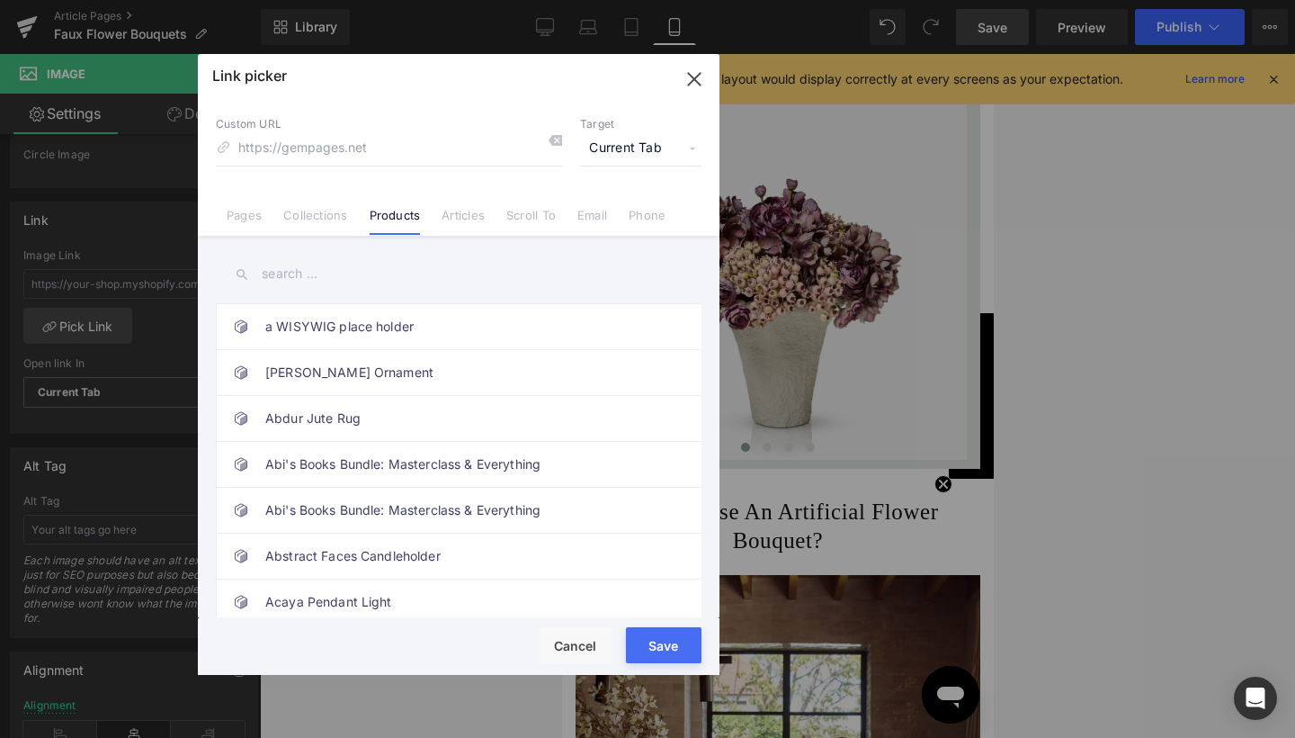
click at [304, 268] on input "text" at bounding box center [459, 274] width 486 height 40
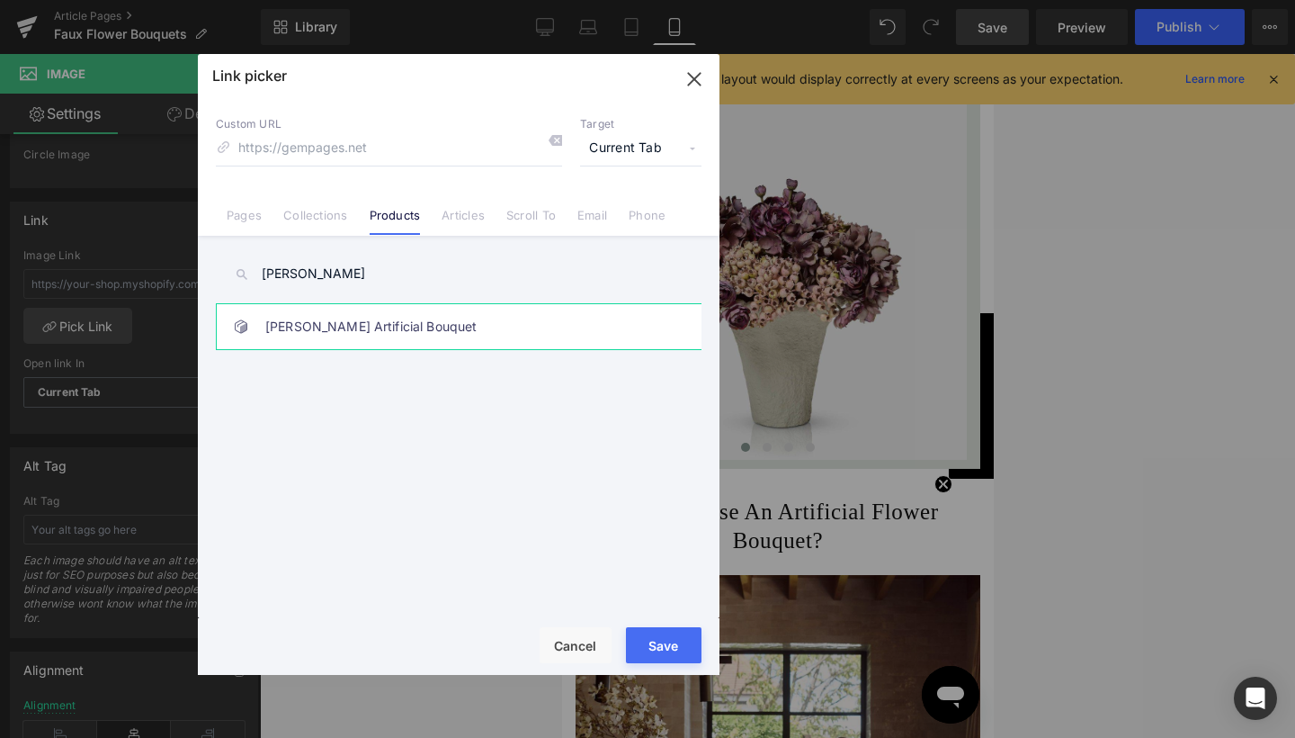
type input "deanna"
click at [310, 321] on link "[PERSON_NAME] Artificial Bouquet" at bounding box center [463, 326] width 396 height 45
type input "/products/deanna-artificial-bouquet"
click at [620, 155] on span "Current Tab" at bounding box center [640, 148] width 121 height 34
click at [600, 210] on li "New Tab" at bounding box center [640, 212] width 139 height 31
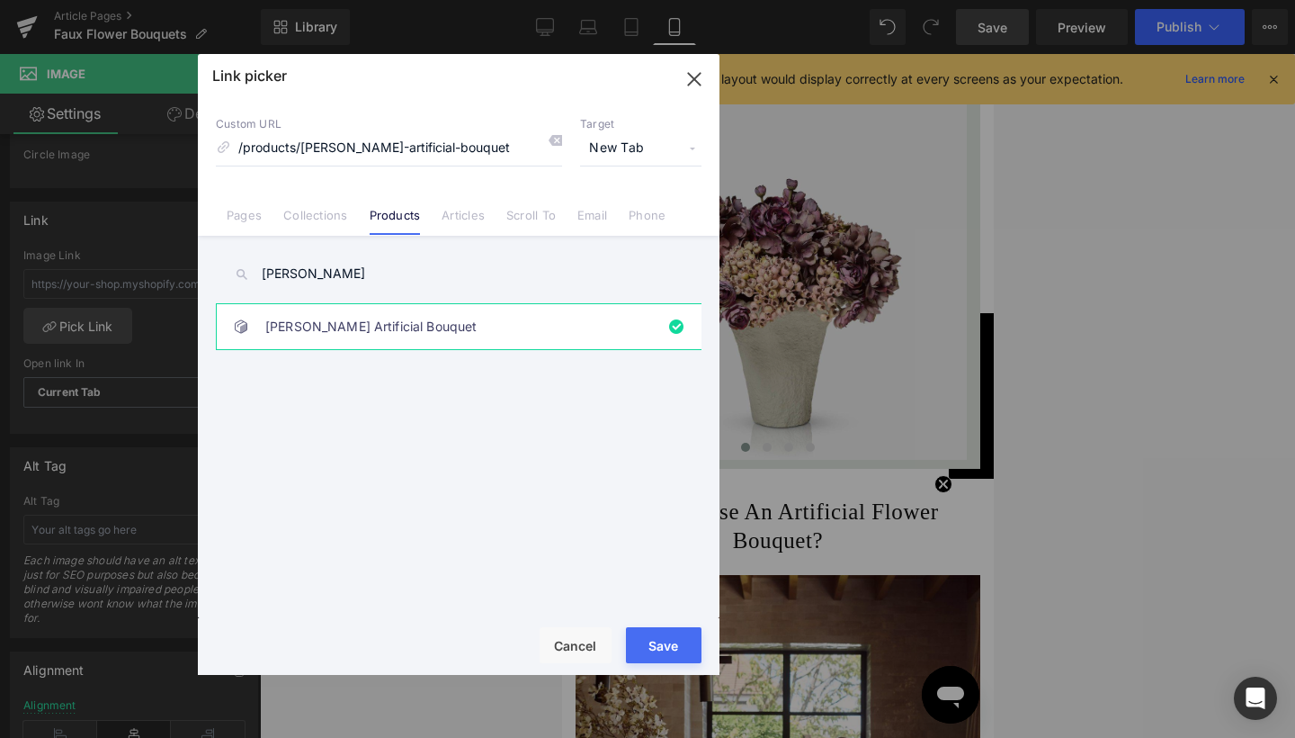
click at [641, 641] on button "Save" at bounding box center [664, 645] width 76 height 36
type input "/products/deanna-artificial-bouquet"
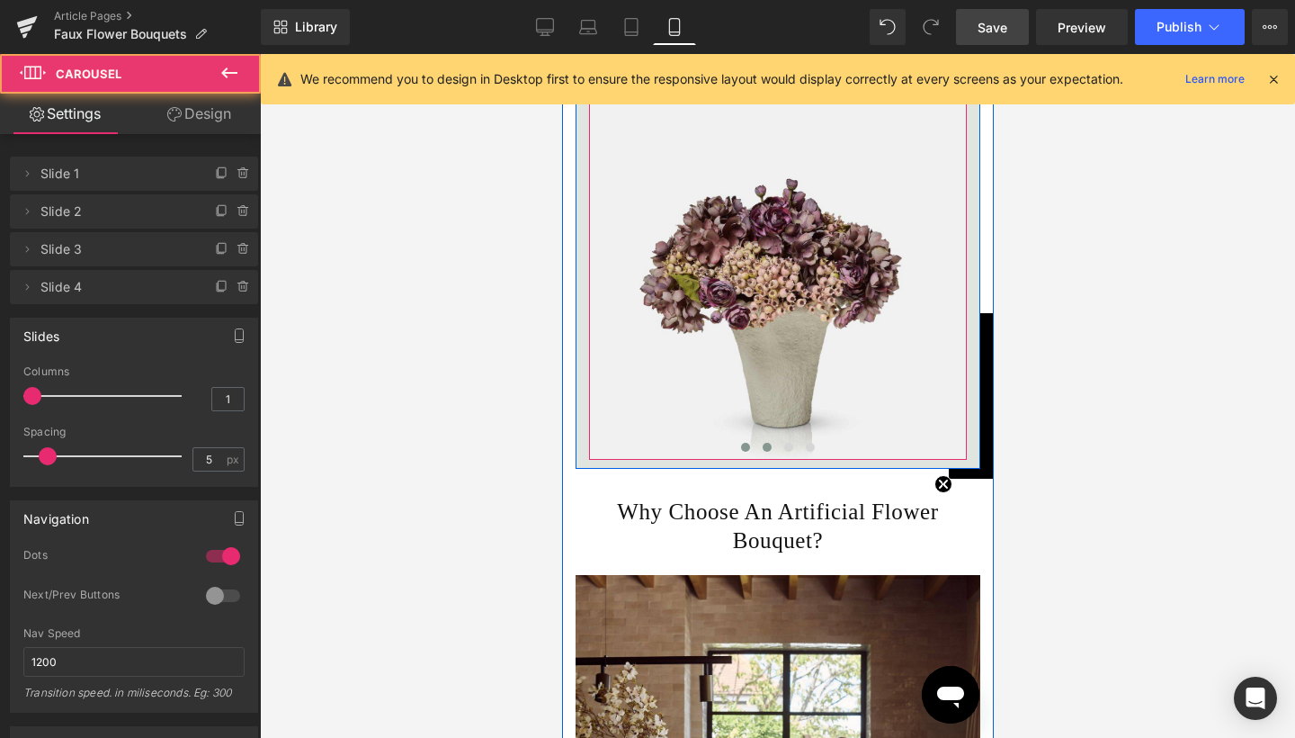
click at [762, 452] on span at bounding box center [766, 447] width 9 height 9
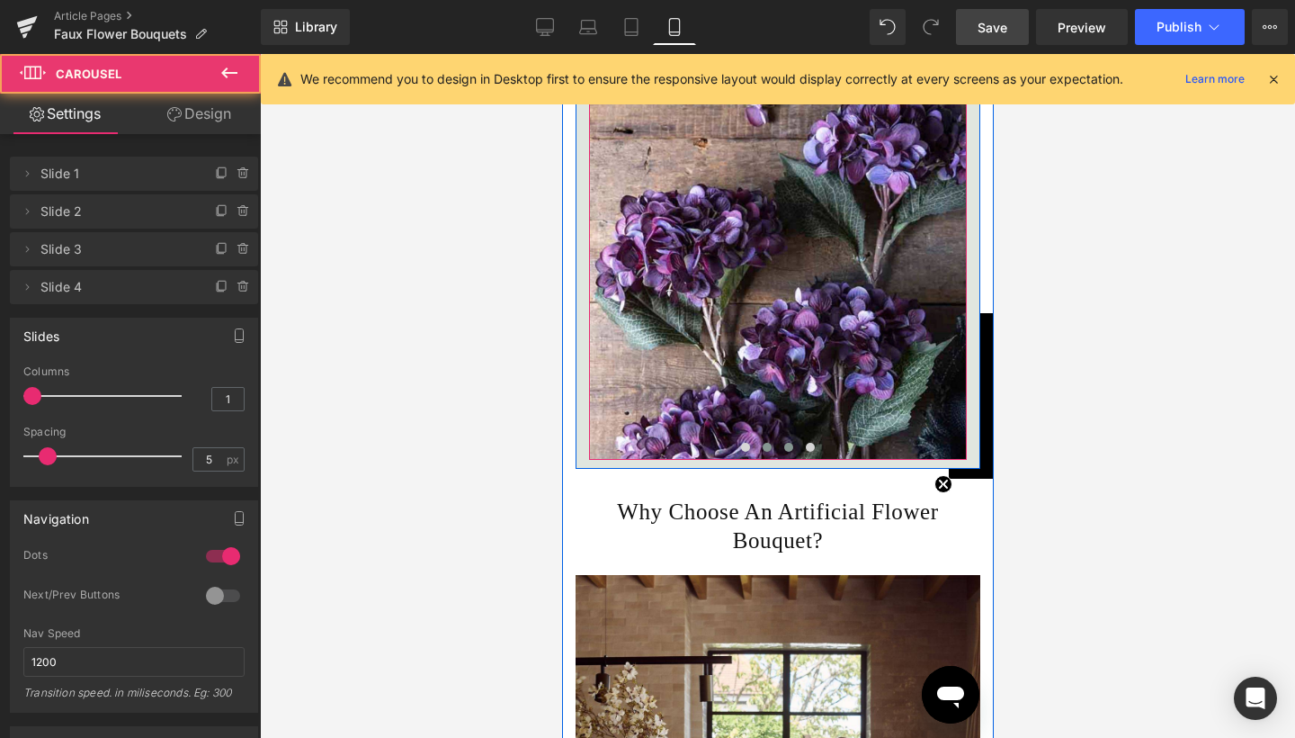
click at [779, 456] on button at bounding box center [788, 447] width 22 height 18
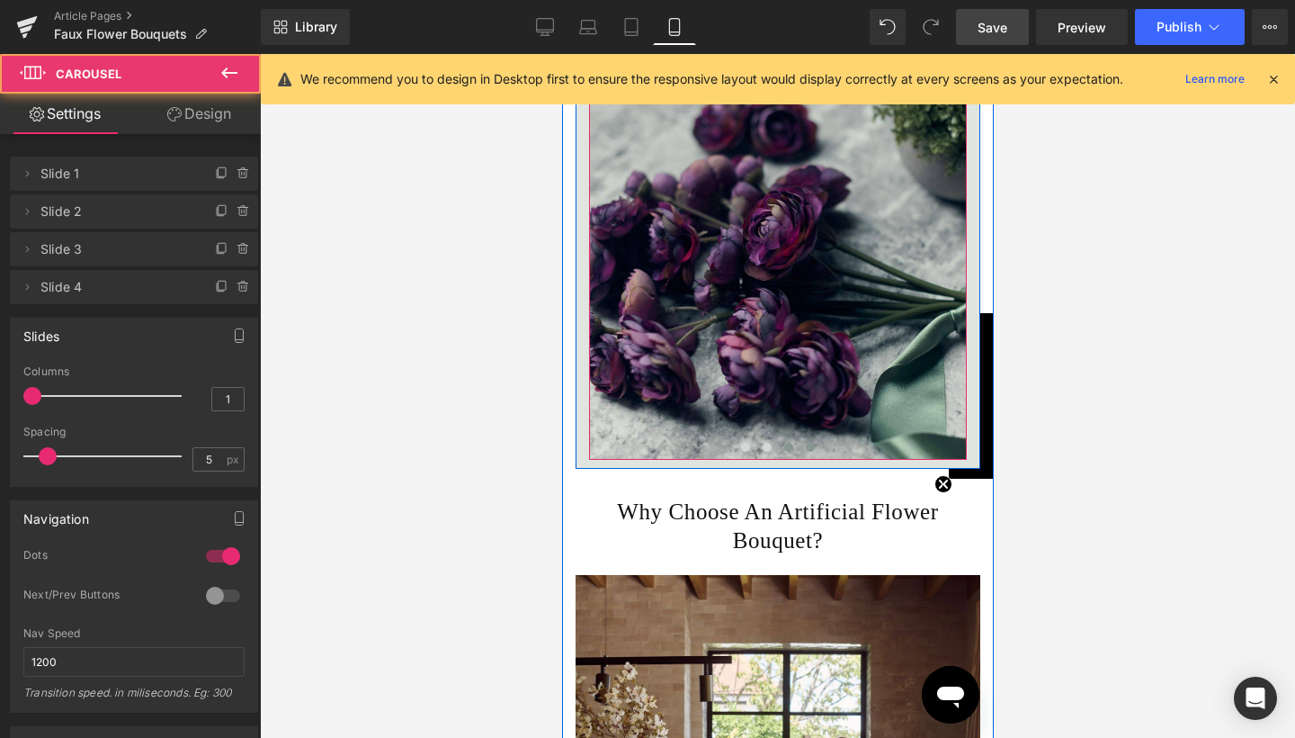
click at [808, 452] on span at bounding box center [809, 447] width 9 height 9
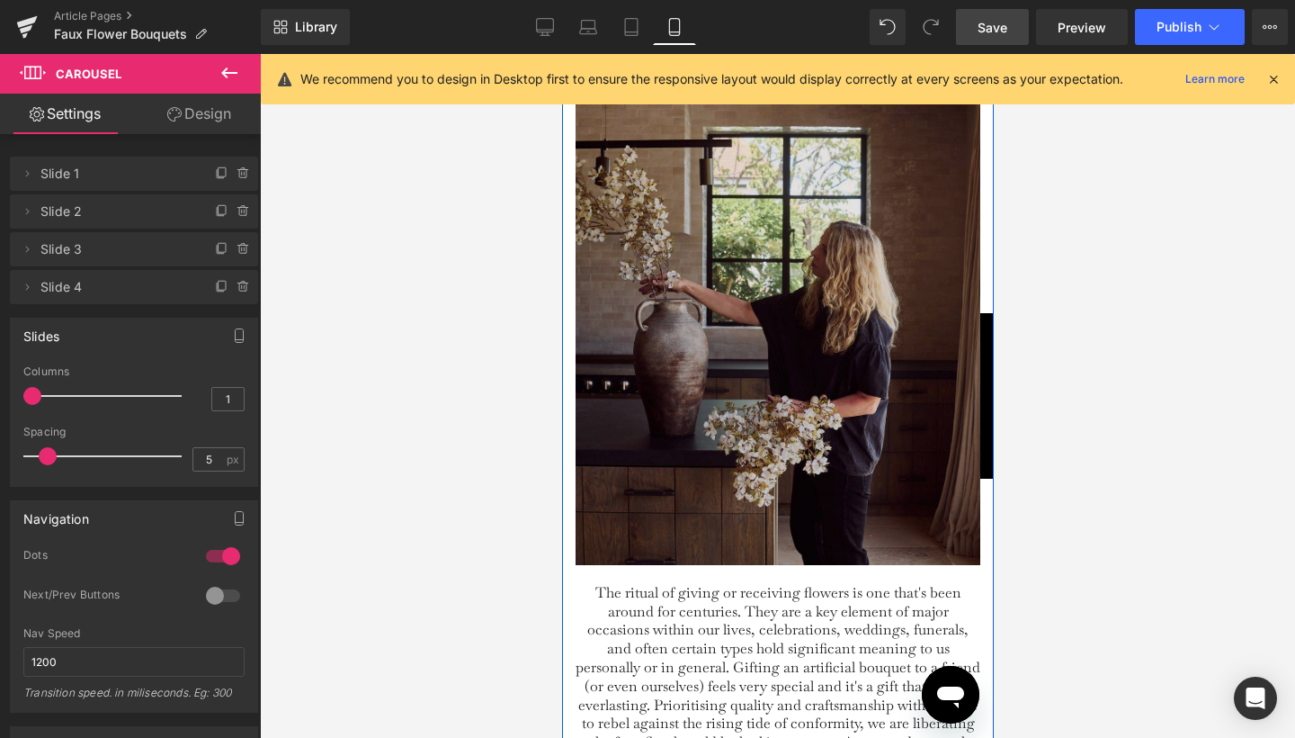
scroll to position [5182, 0]
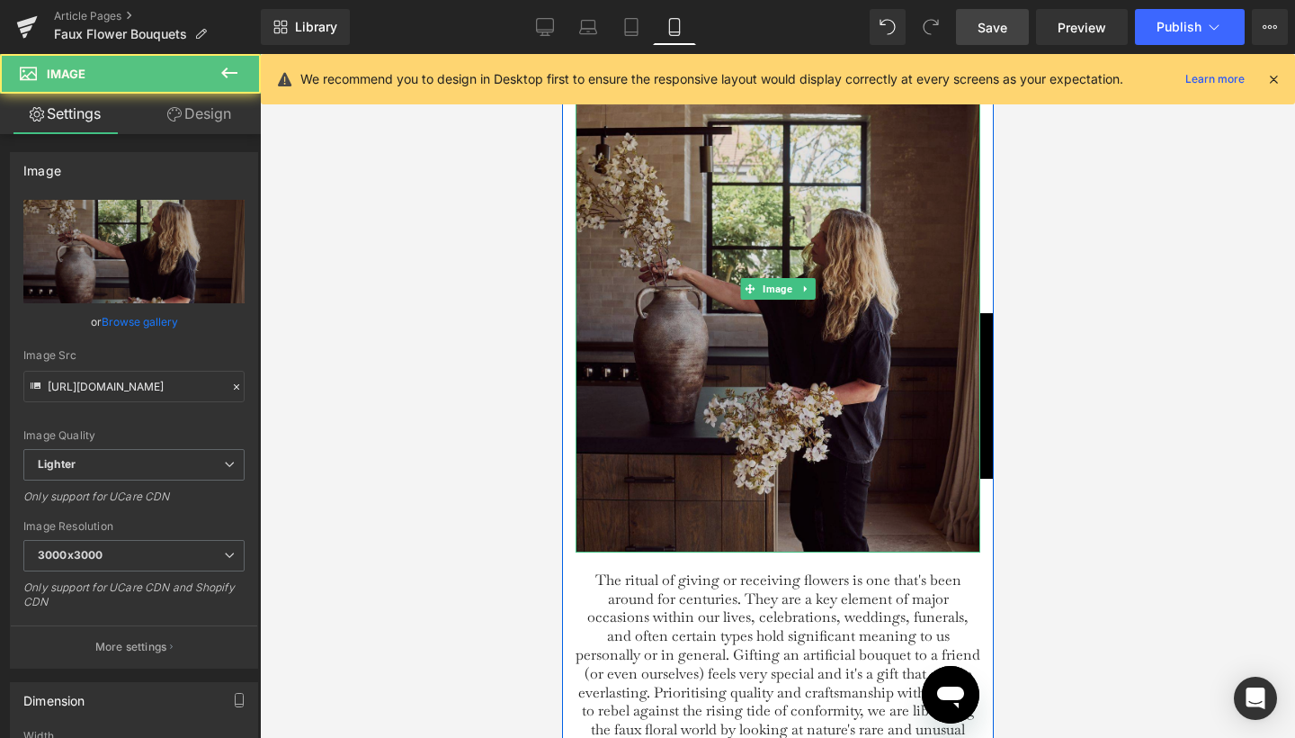
click at [779, 380] on img at bounding box center [777, 288] width 405 height 527
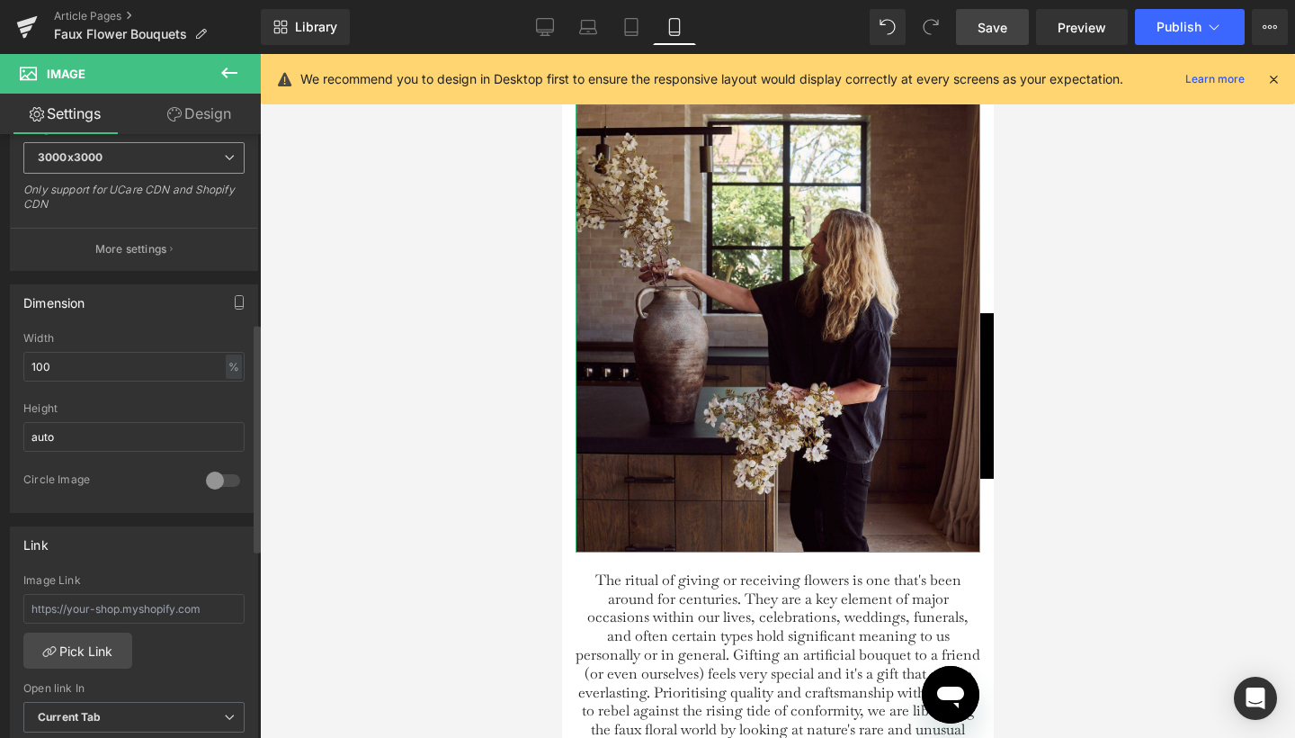
scroll to position [496, 0]
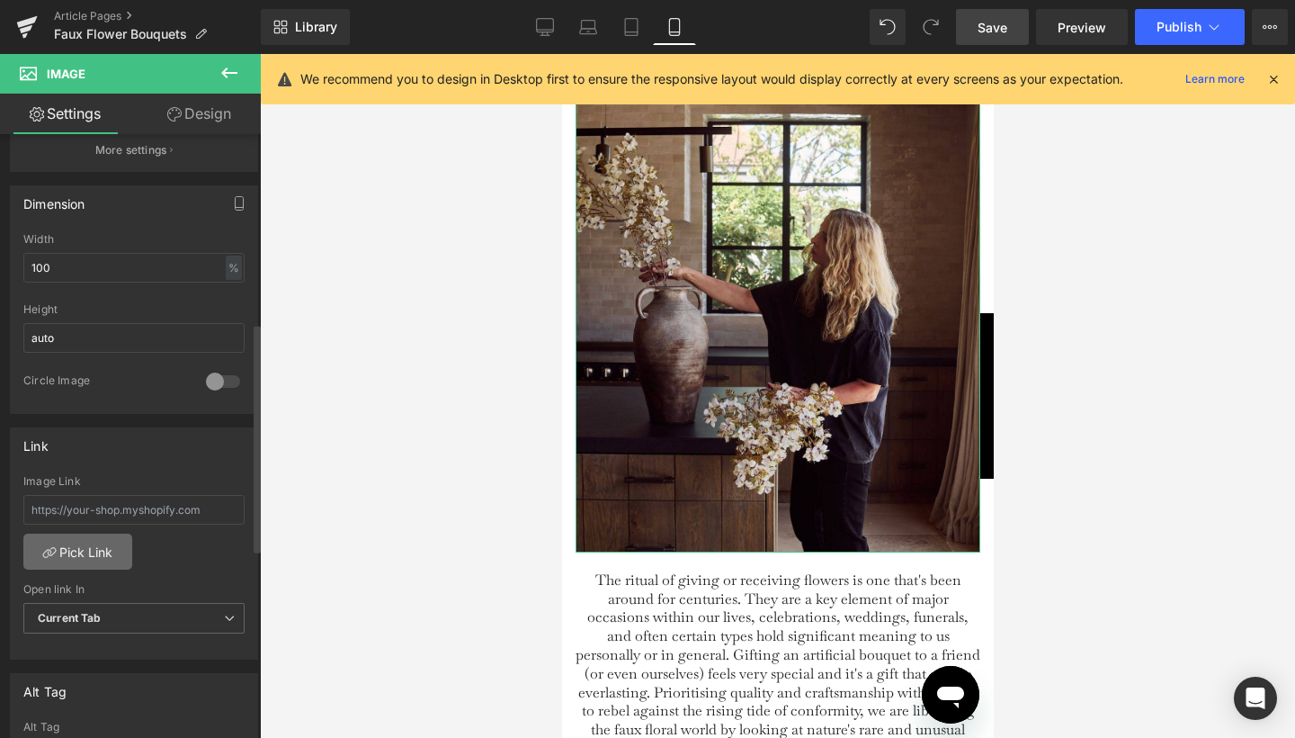
click at [99, 560] on link "Pick Link" at bounding box center [77, 551] width 109 height 36
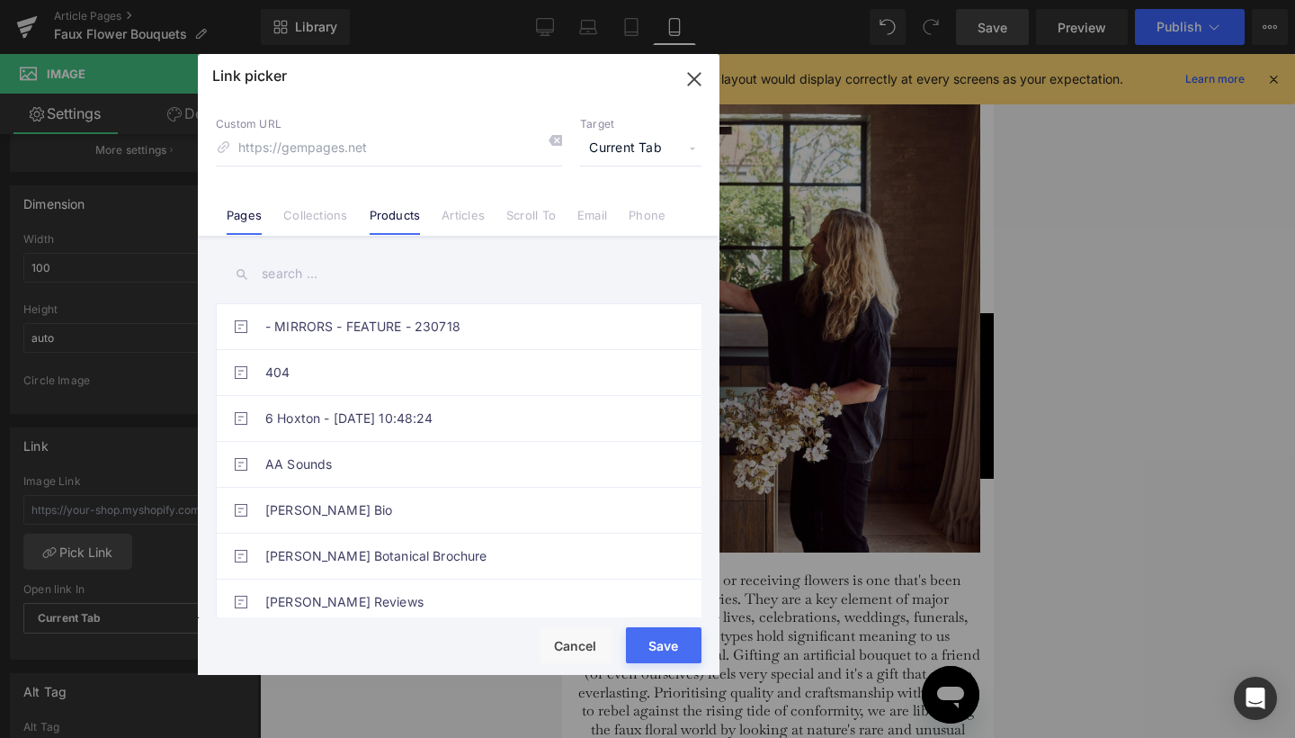
click at [380, 222] on link "Products" at bounding box center [395, 221] width 51 height 27
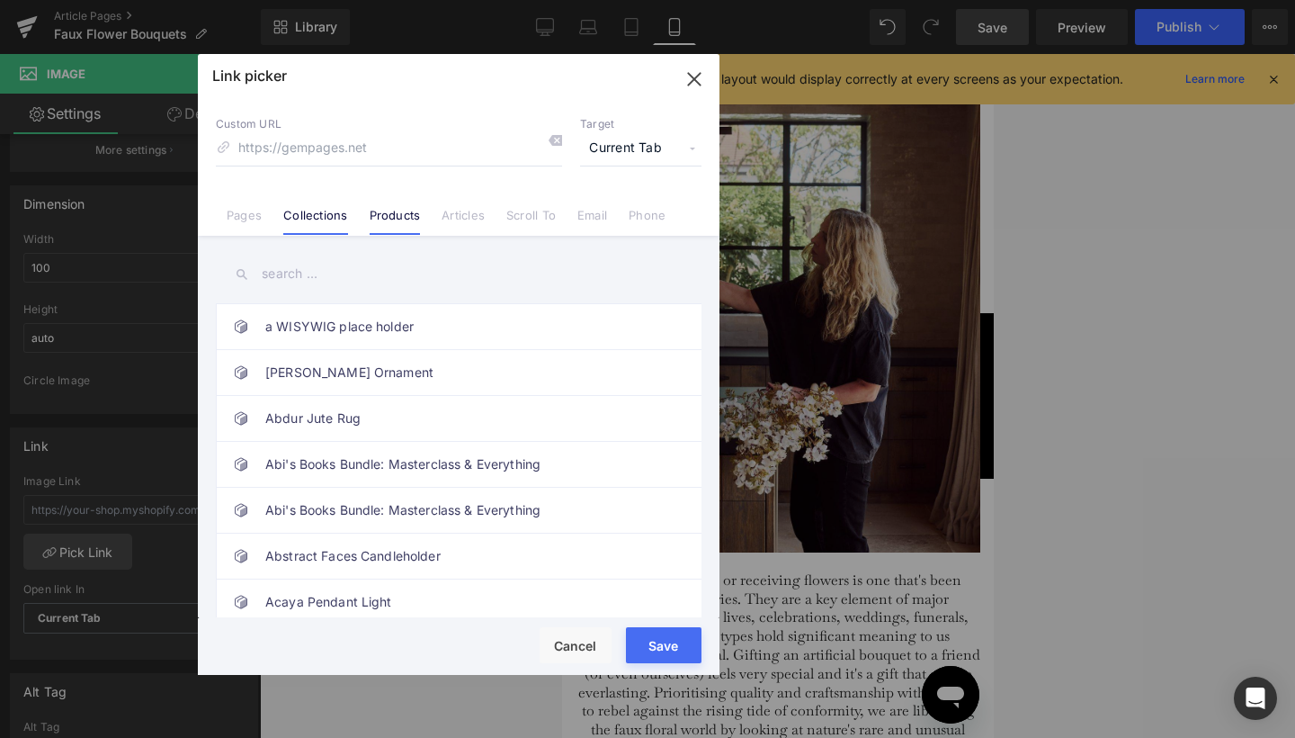
click at [296, 233] on link "Collections" at bounding box center [315, 221] width 64 height 27
click at [309, 273] on input "text" at bounding box center [459, 274] width 486 height 40
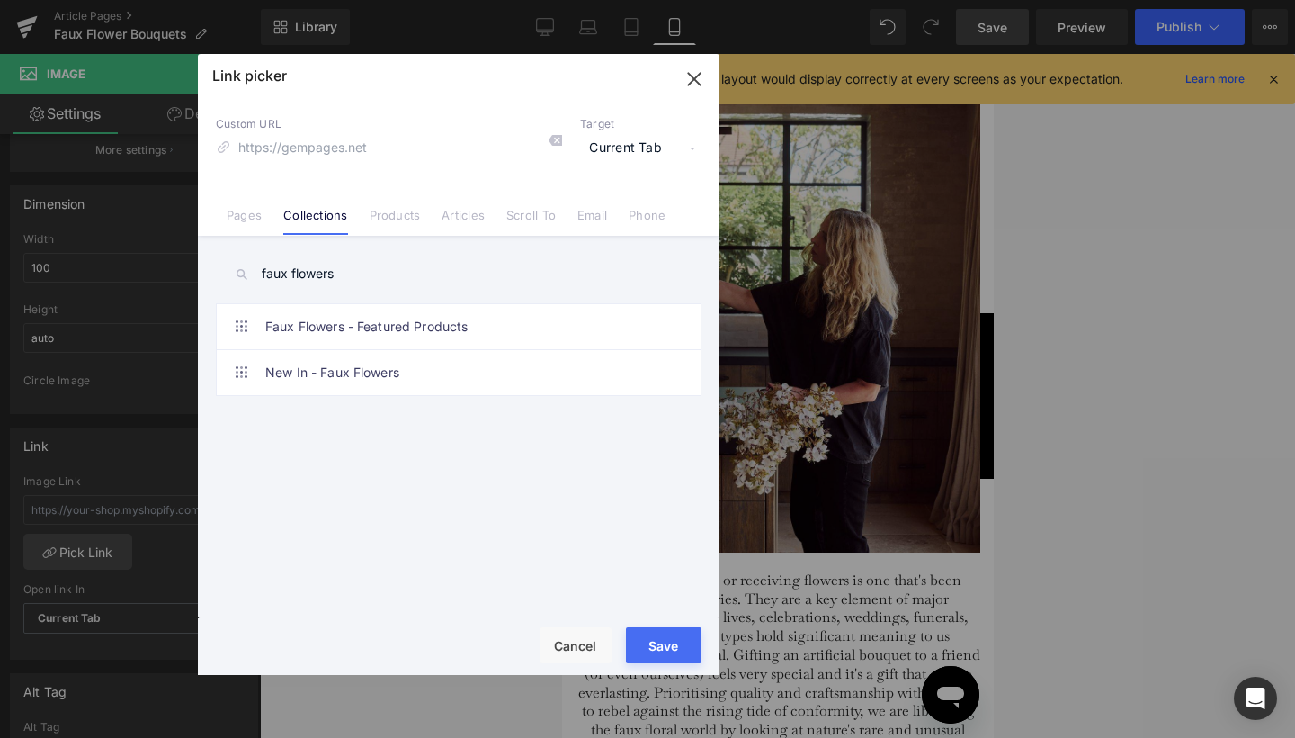
click at [278, 269] on input "faux flowers" at bounding box center [459, 274] width 486 height 40
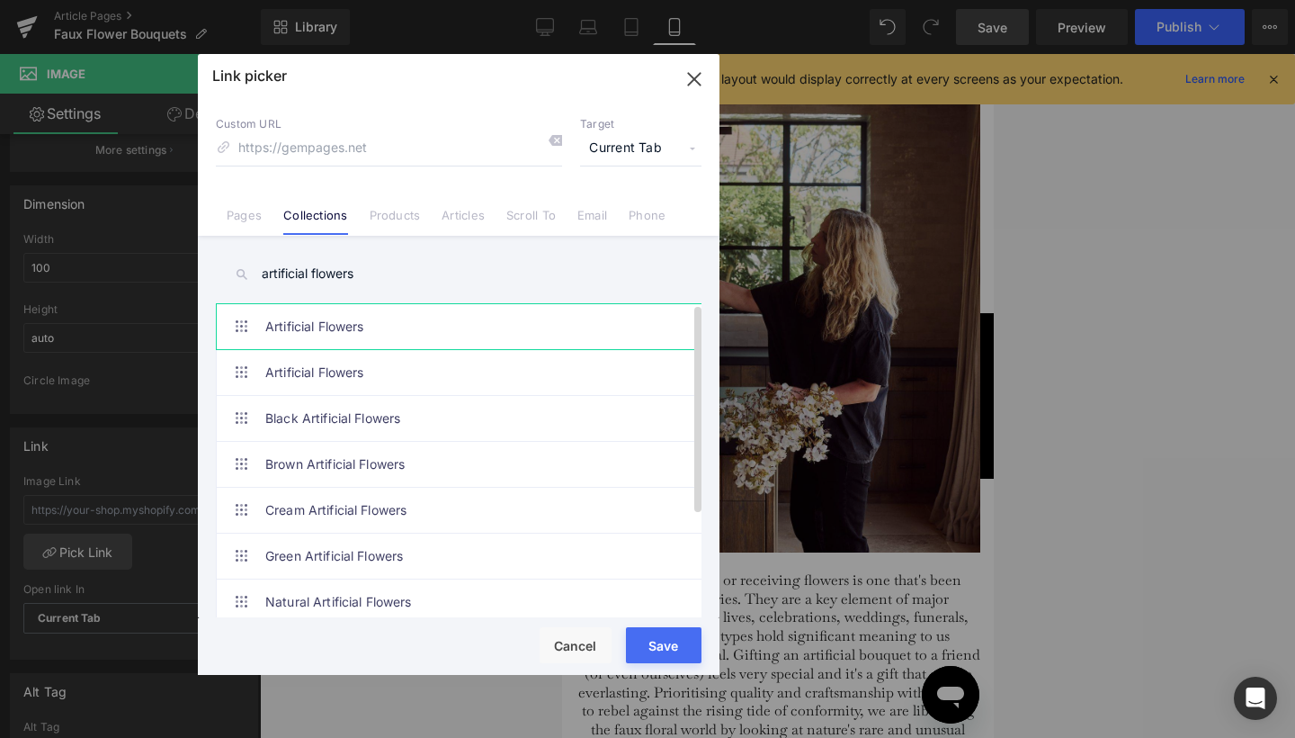
type input "artificial flowers"
click at [274, 315] on link "Artificial Flowers" at bounding box center [463, 326] width 396 height 45
type input "/collections/faux-flowers"
click at [625, 160] on span "Current Tab" at bounding box center [640, 148] width 121 height 34
click at [611, 215] on li "New Tab" at bounding box center [640, 212] width 139 height 31
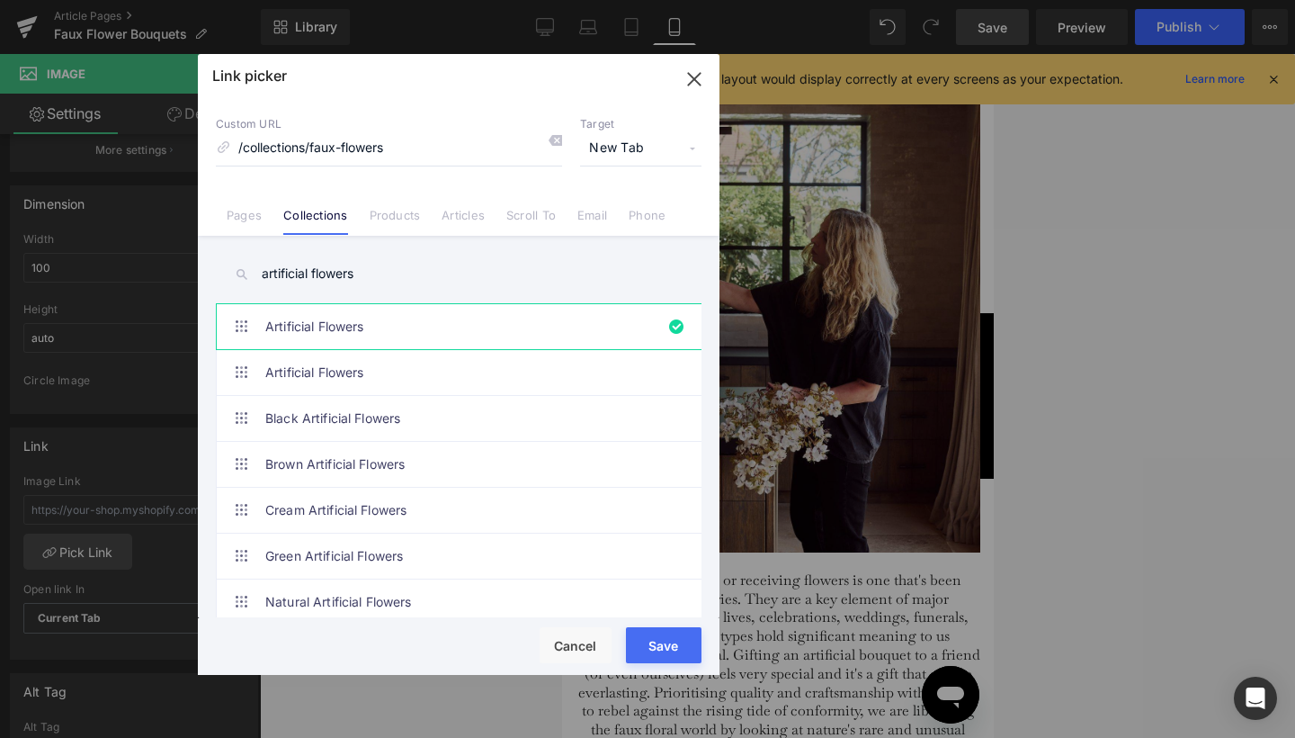
click at [675, 650] on button "Save" at bounding box center [664, 645] width 76 height 36
type input "/collections/faux-flowers"
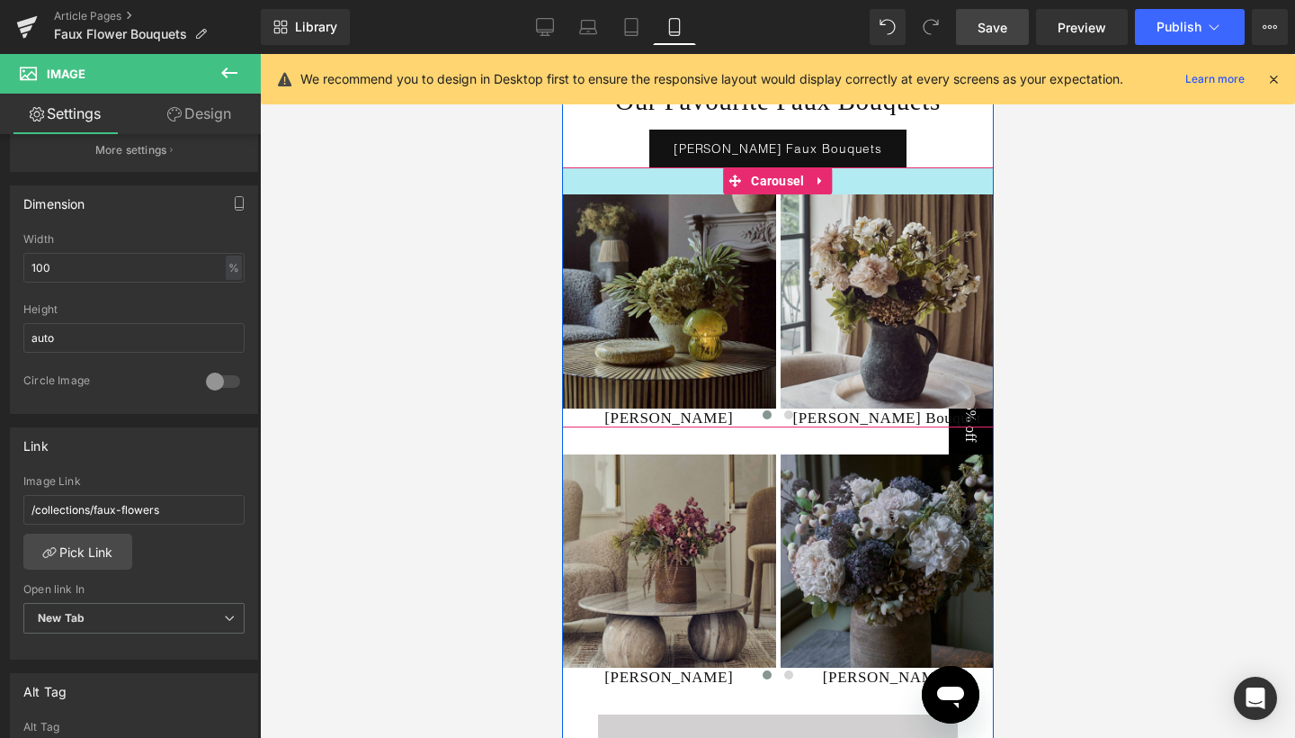
scroll to position [5940, 0]
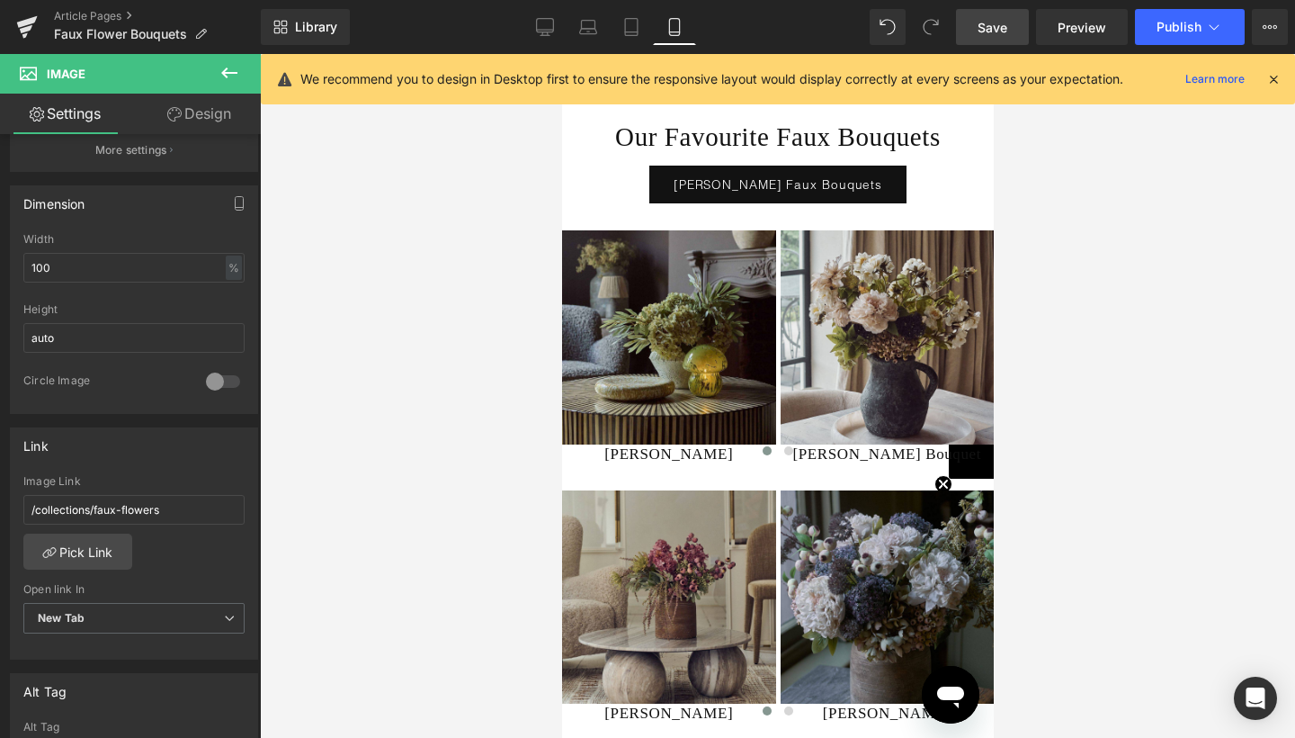
click at [1093, 271] on div at bounding box center [777, 396] width 1035 height 684
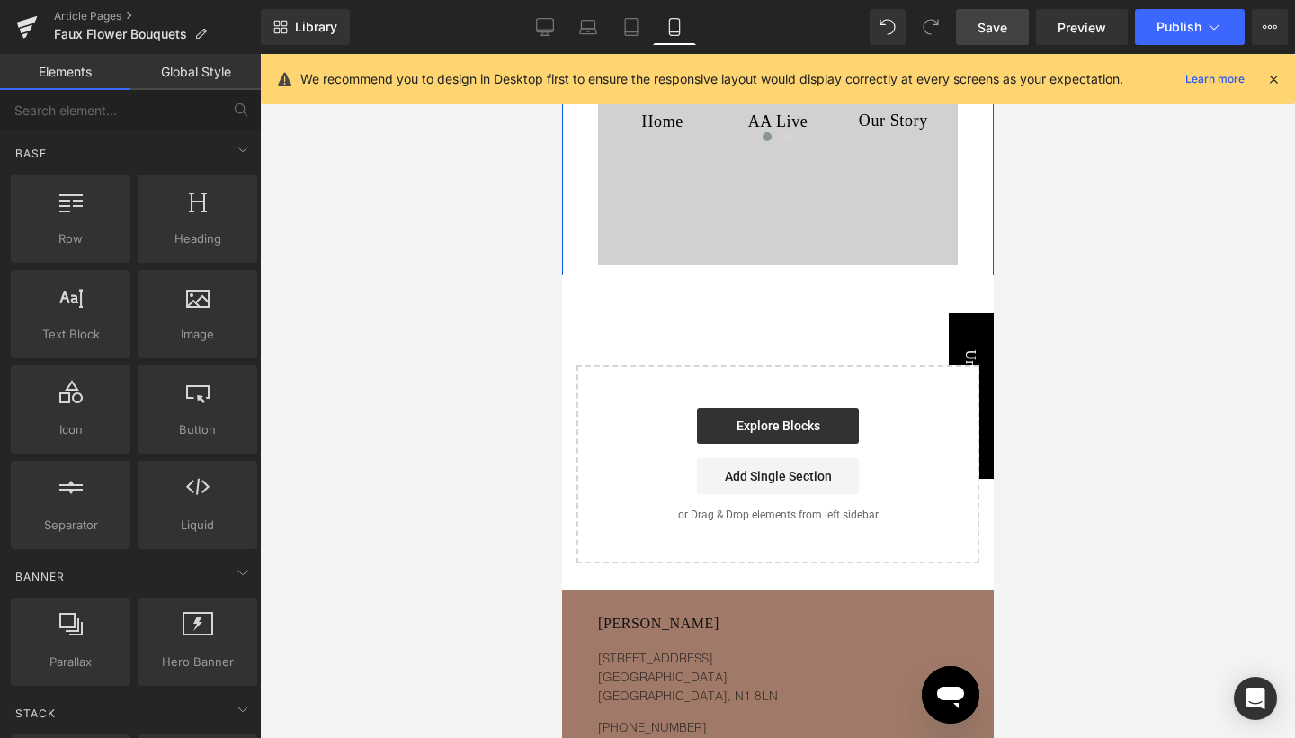
scroll to position [7131, 0]
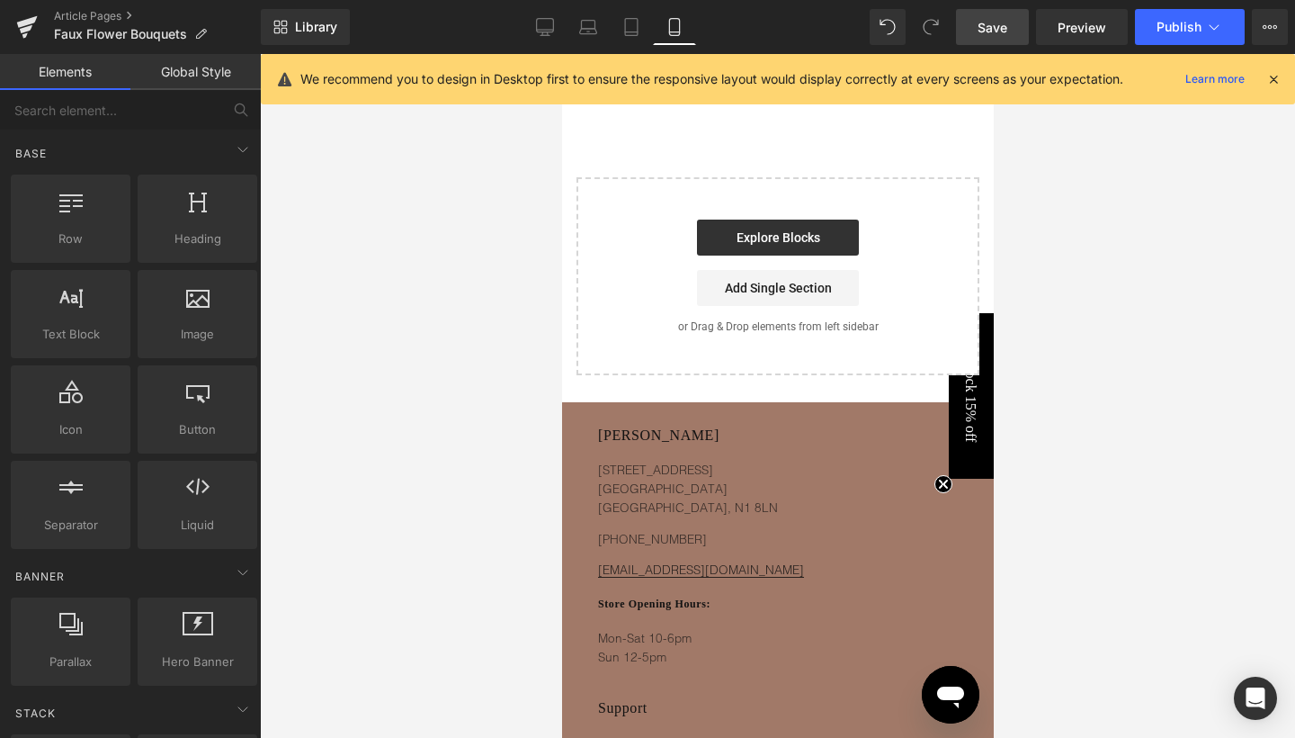
click at [1000, 27] on span "Save" at bounding box center [993, 27] width 30 height 19
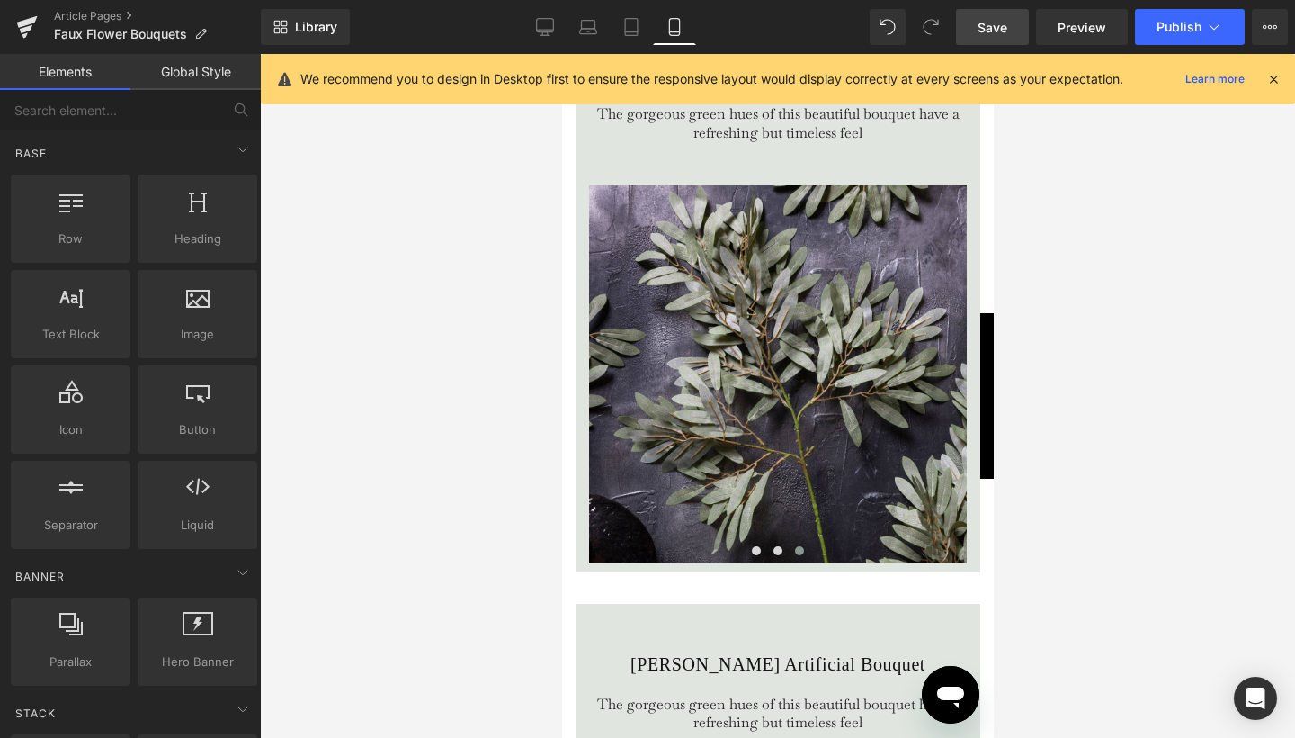
scroll to position [3816, 0]
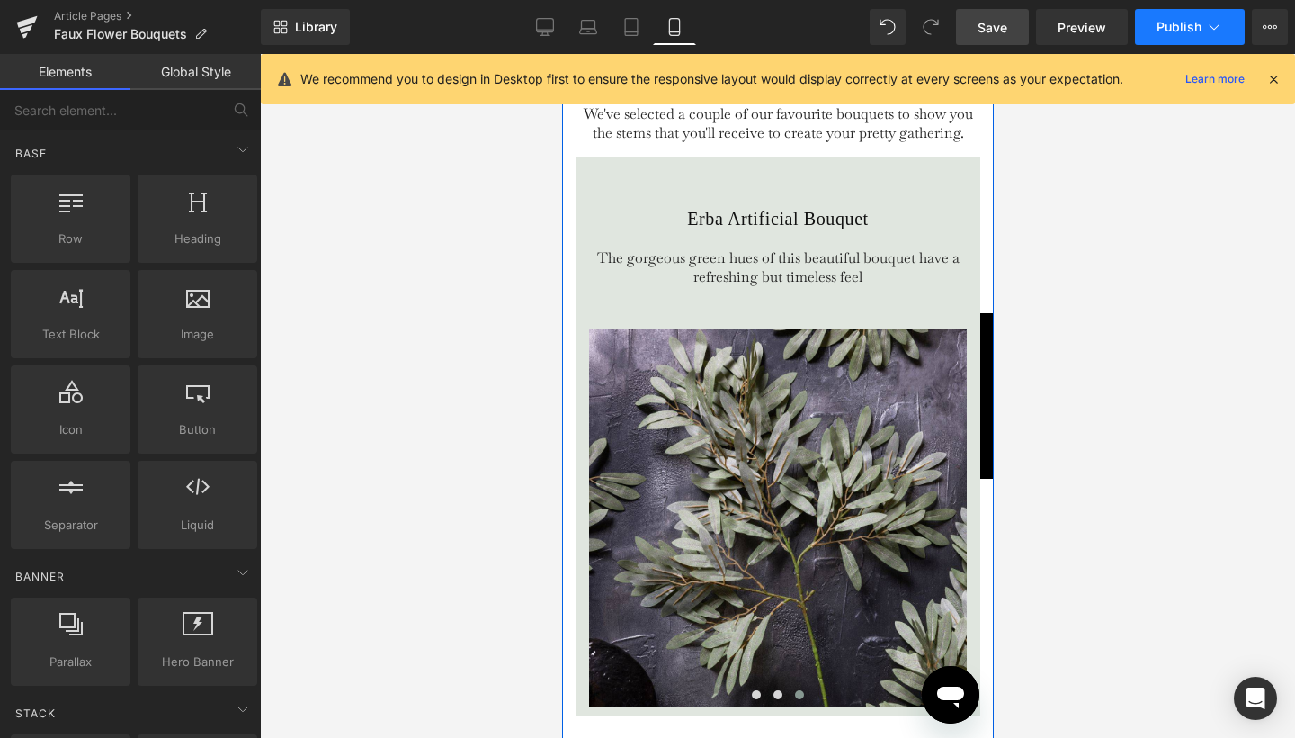
click at [1202, 28] on button "Publish" at bounding box center [1190, 27] width 110 height 36
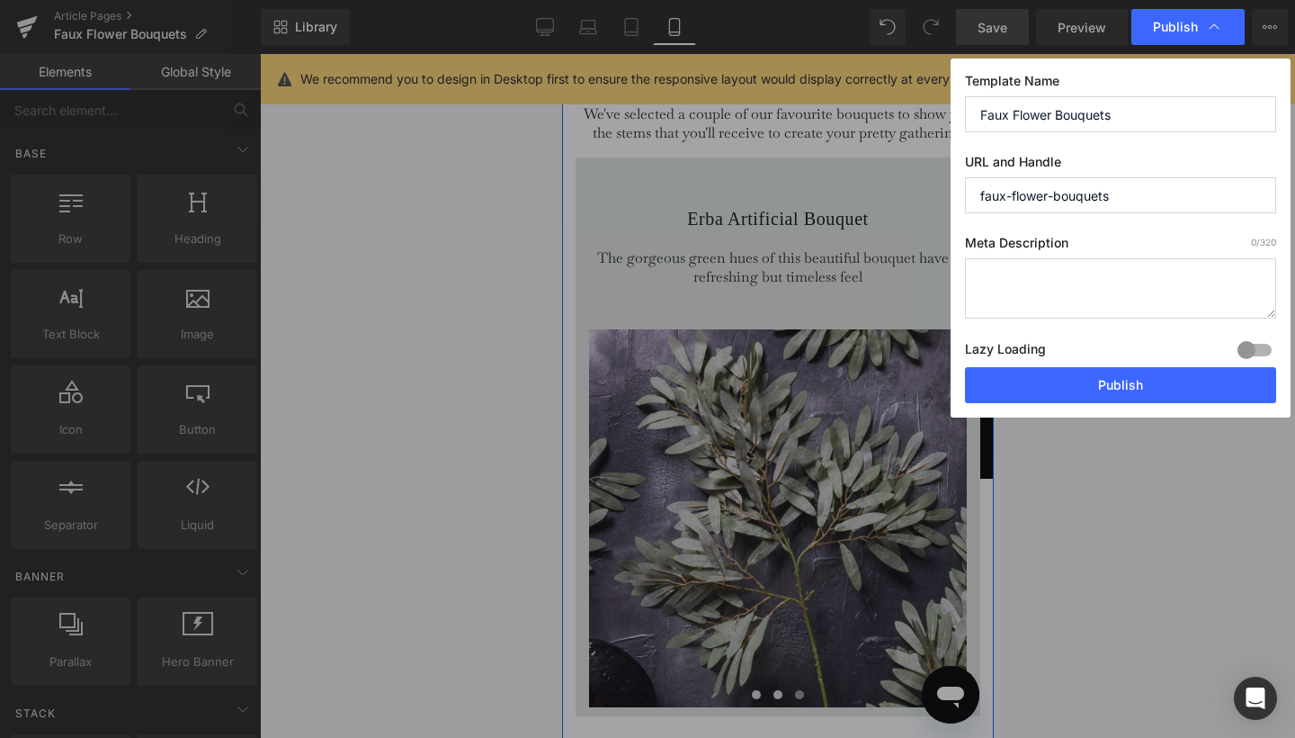
click at [1015, 281] on textarea at bounding box center [1120, 288] width 311 height 60
click at [976, 276] on textarea "Abigail Ahern artificial bouquets" at bounding box center [1120, 288] width 311 height 60
click at [1245, 279] on textarea "Introducing Abigail Ahern artificial bouquets" at bounding box center [1120, 288] width 311 height 60
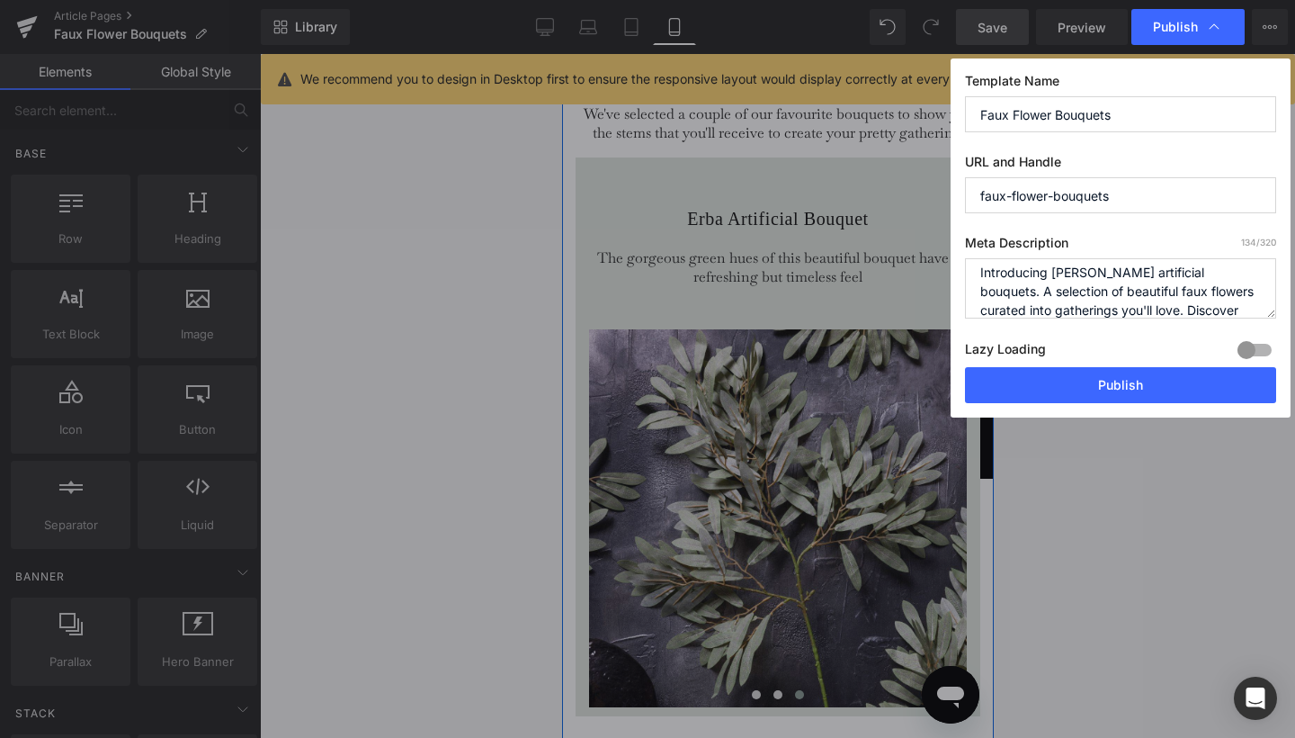
type textarea "Introducing [PERSON_NAME] artificial bouquets. A selection of beautiful faux fl…"
click at [1165, 398] on button "Publish" at bounding box center [1120, 385] width 311 height 36
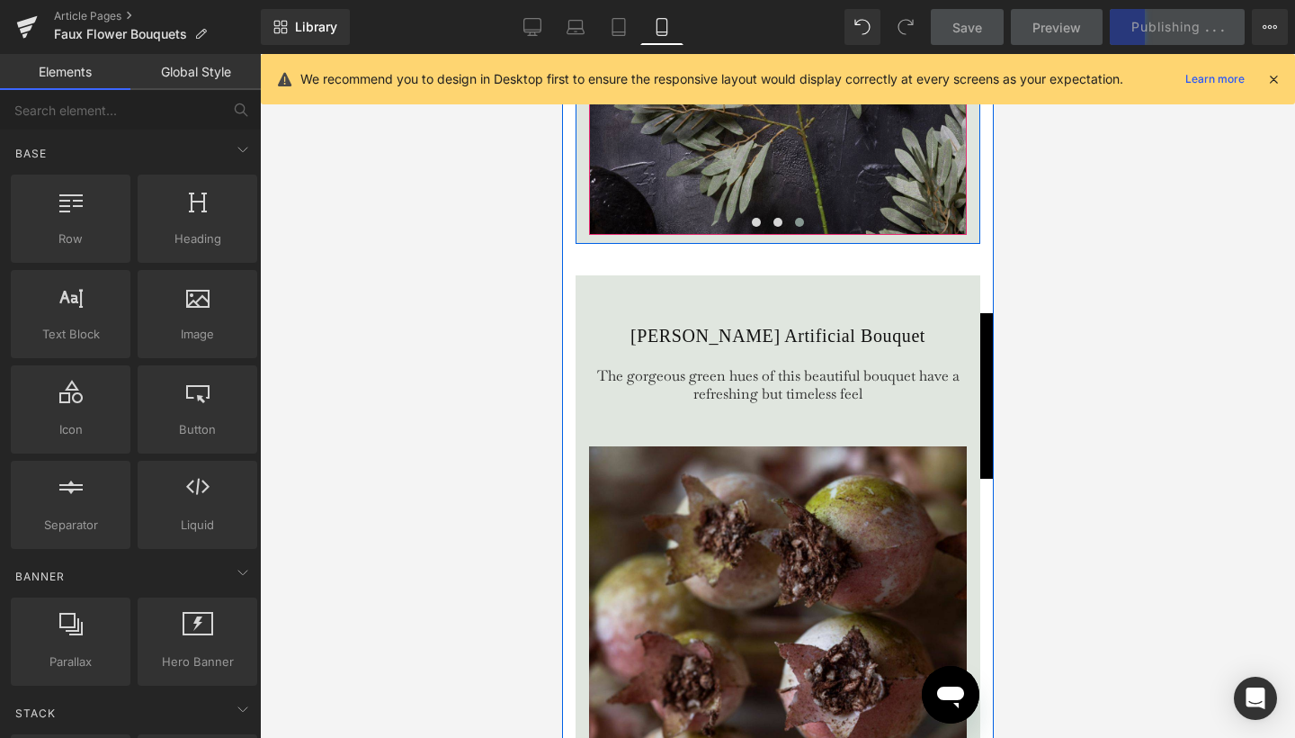
scroll to position [4290, 0]
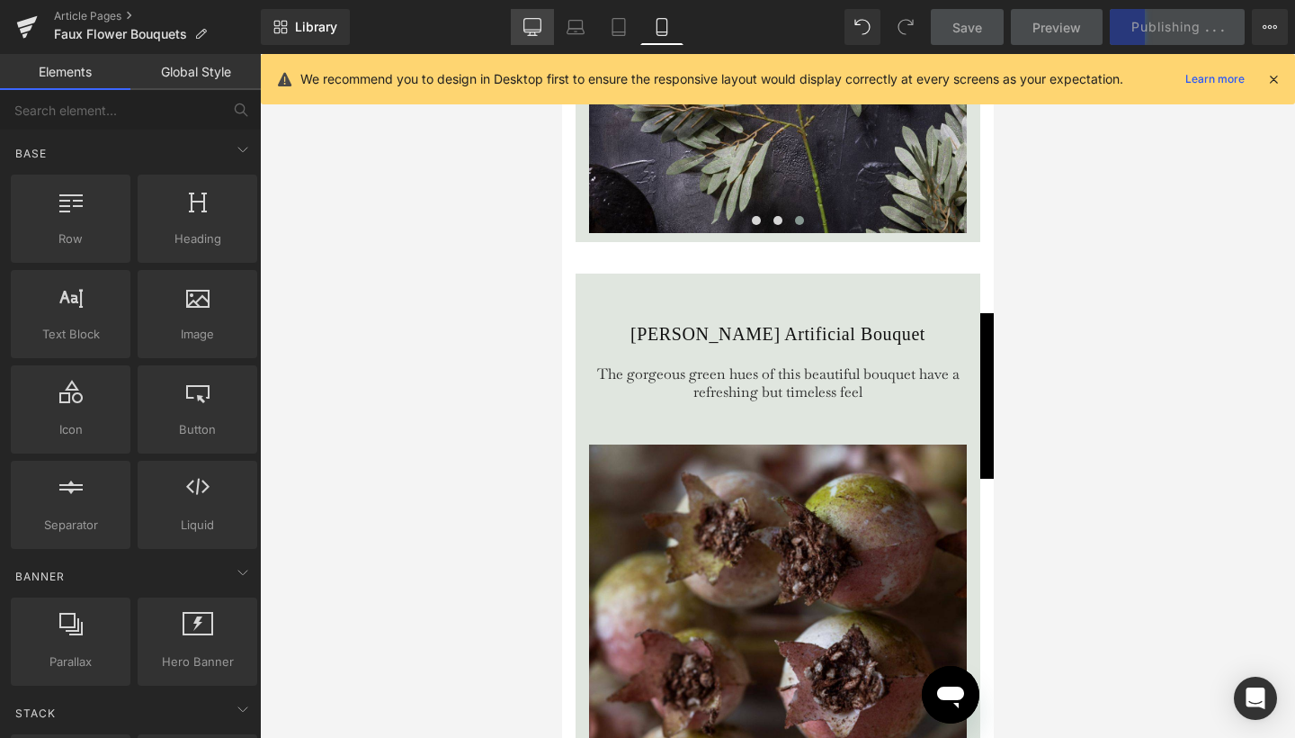
click at [528, 23] on icon at bounding box center [532, 27] width 18 height 18
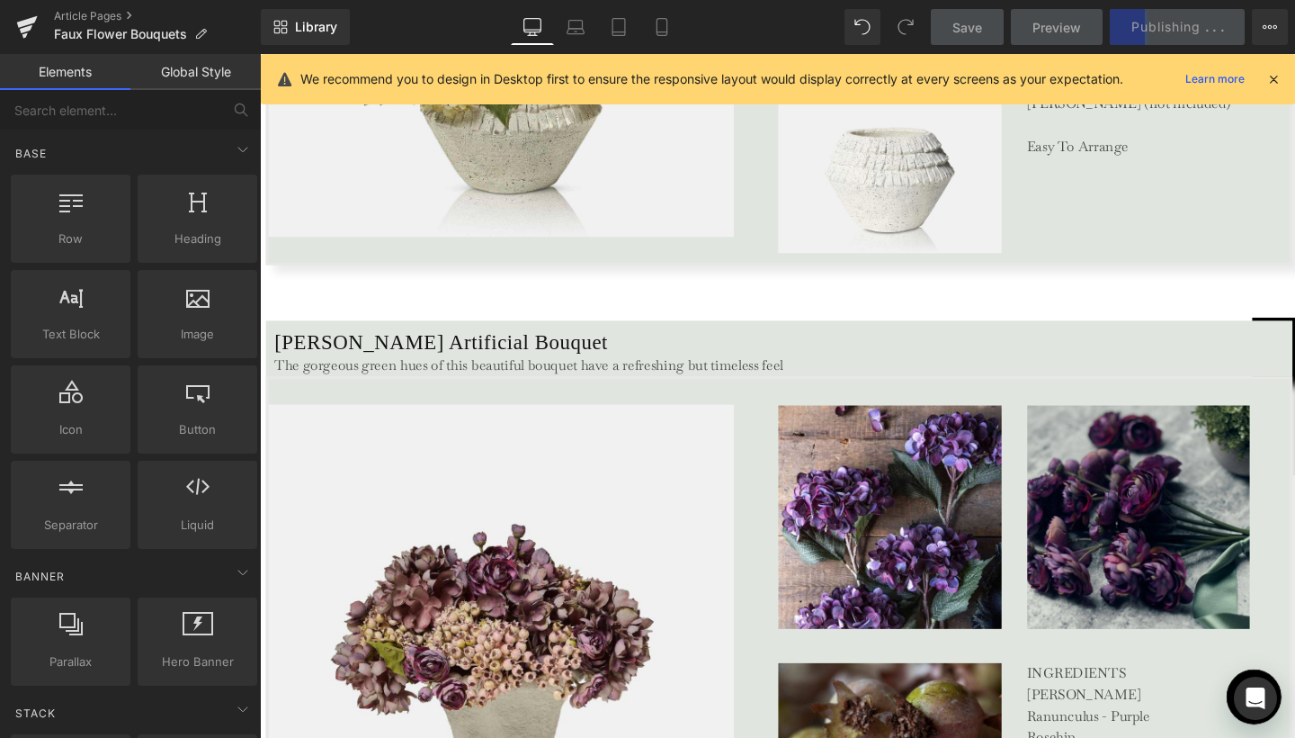
scroll to position [3956, 0]
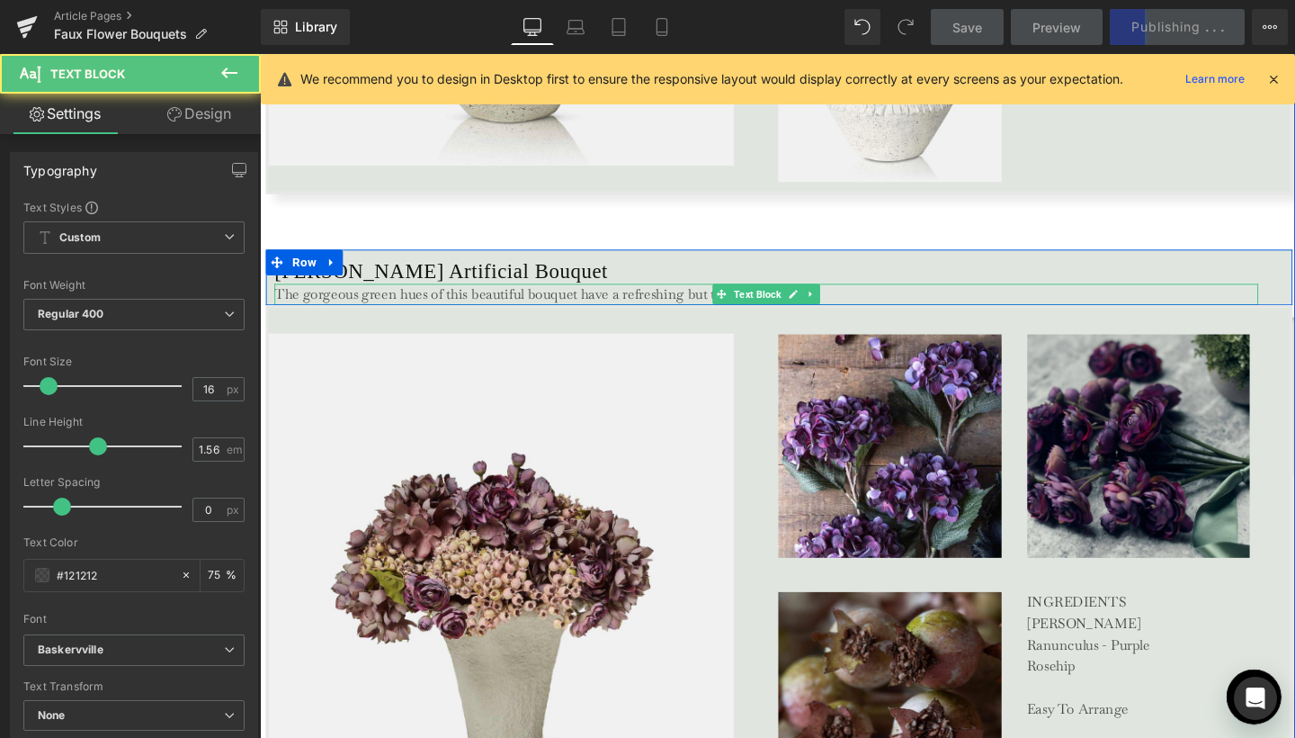
click at [577, 301] on p "The gorgeous green hues of this beautiful bouquet have a refreshing but timeles…" at bounding box center [791, 307] width 1033 height 22
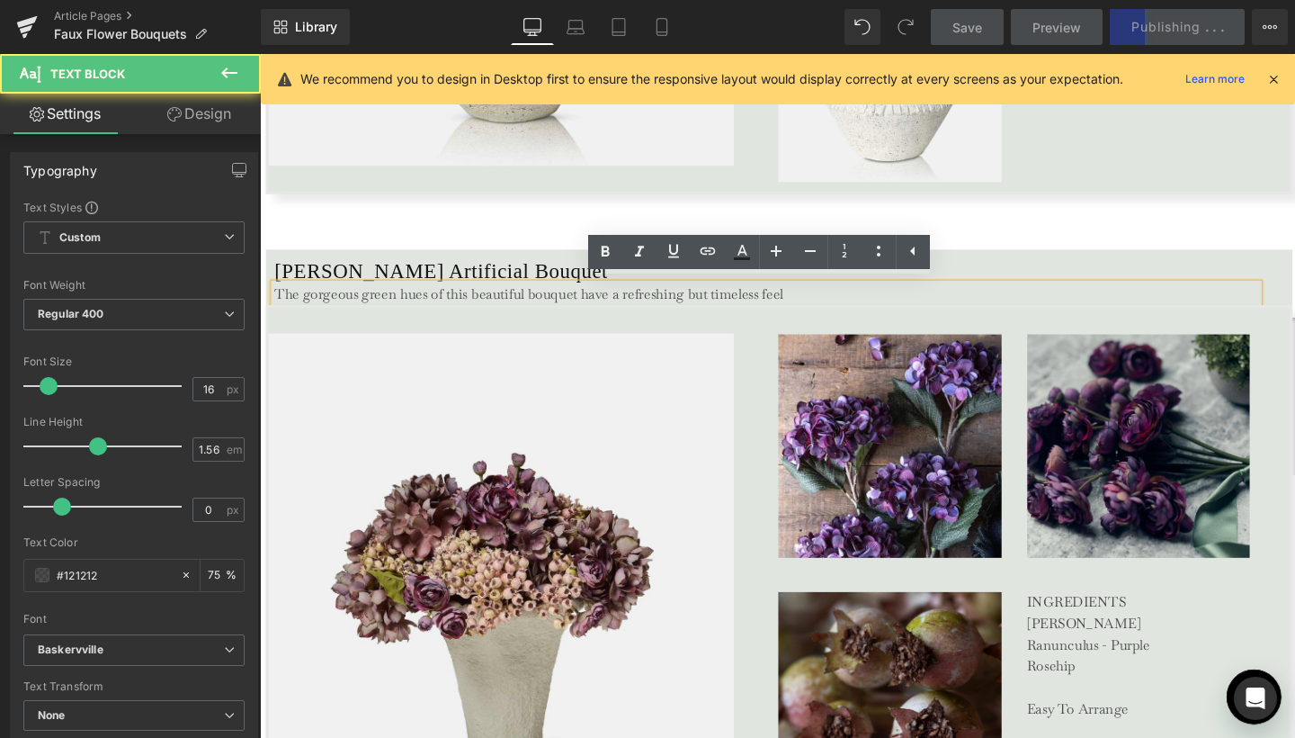
click at [577, 301] on p "The gorgeous green hues of this beautiful bouquet have a refreshing but timeles…" at bounding box center [791, 307] width 1033 height 22
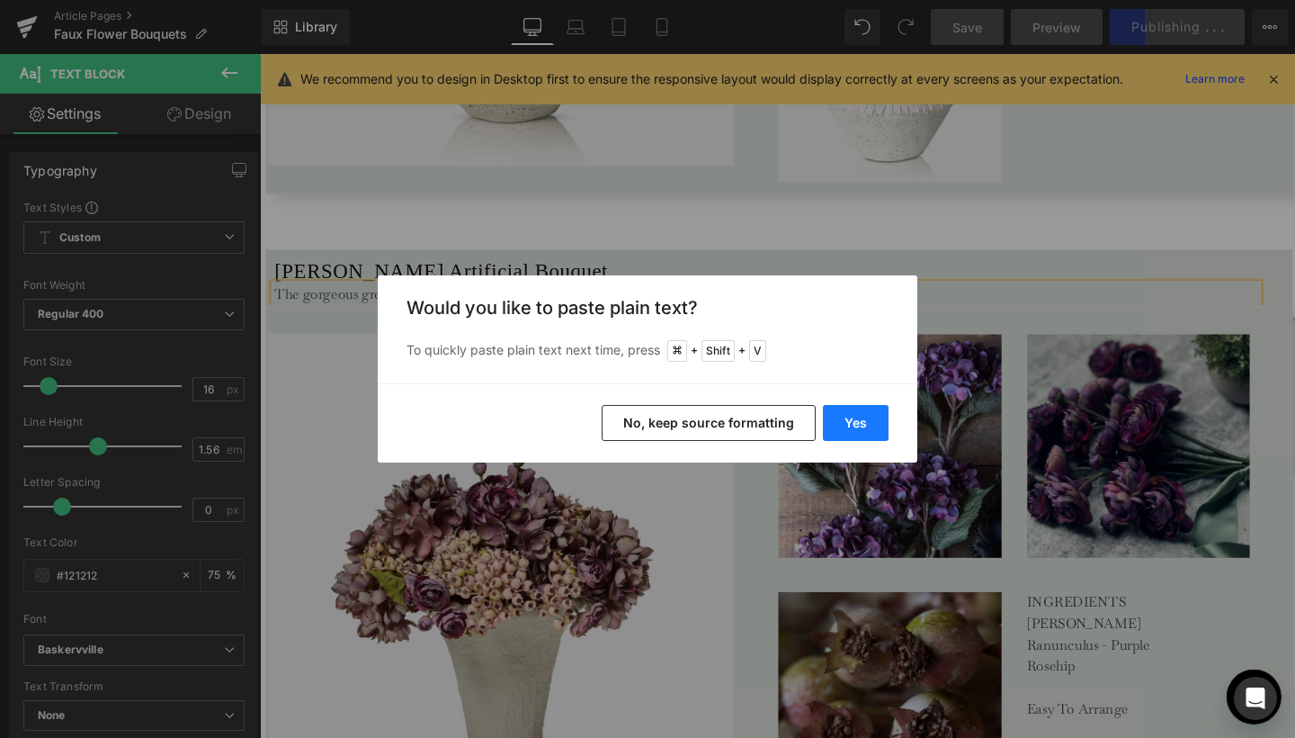
click at [846, 428] on button "Yes" at bounding box center [856, 423] width 66 height 36
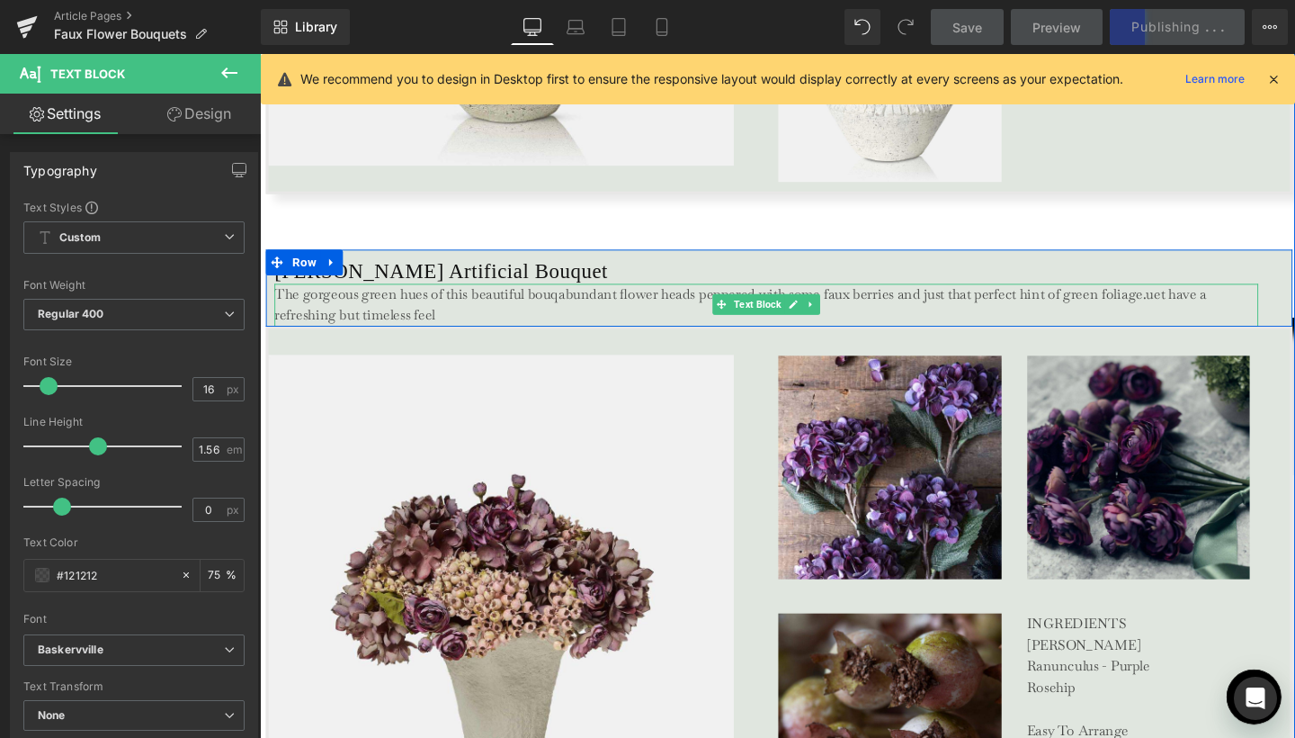
click at [586, 309] on p "The gorgeous green hues of this beautiful bouqabundant flower heads peppered wi…" at bounding box center [791, 318] width 1033 height 45
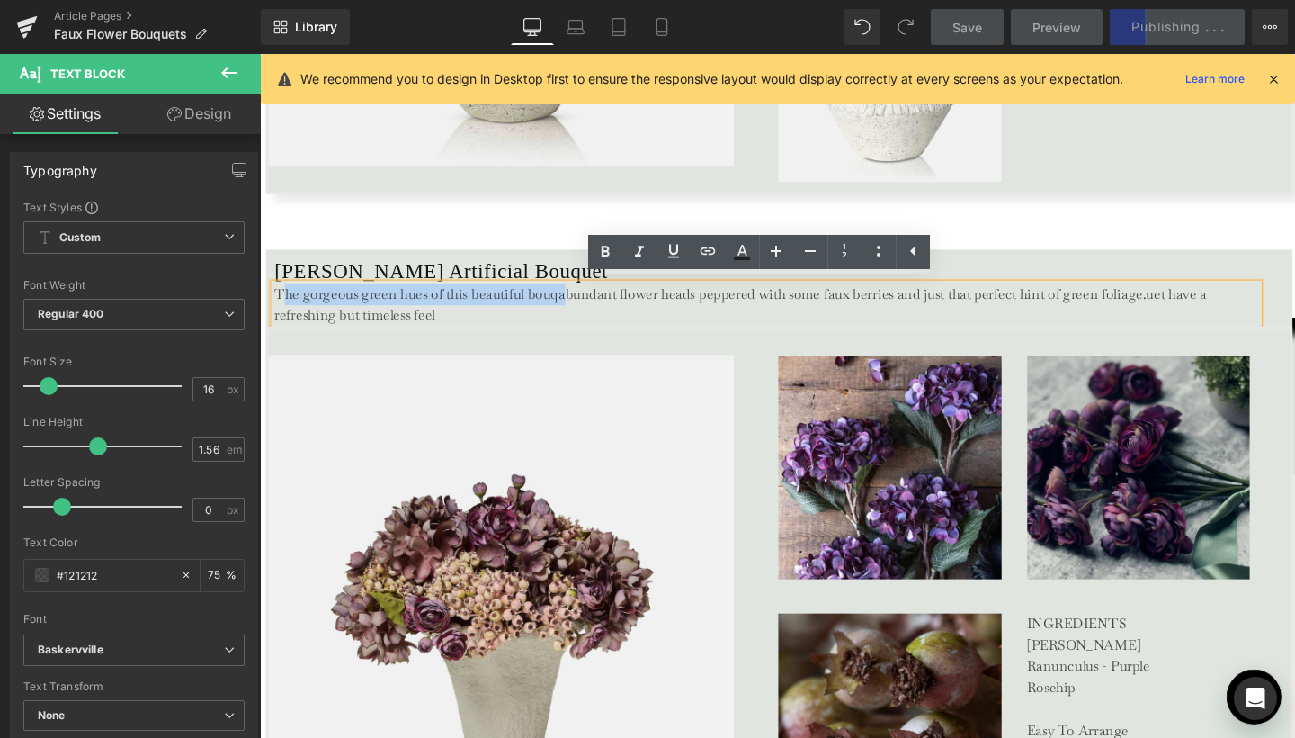
drag, startPoint x: 571, startPoint y: 306, endPoint x: 278, endPoint y: 308, distance: 293.2
click at [278, 308] on p "The gorgeous green hues of this beautiful bouqabundant flower heads peppered wi…" at bounding box center [791, 318] width 1033 height 45
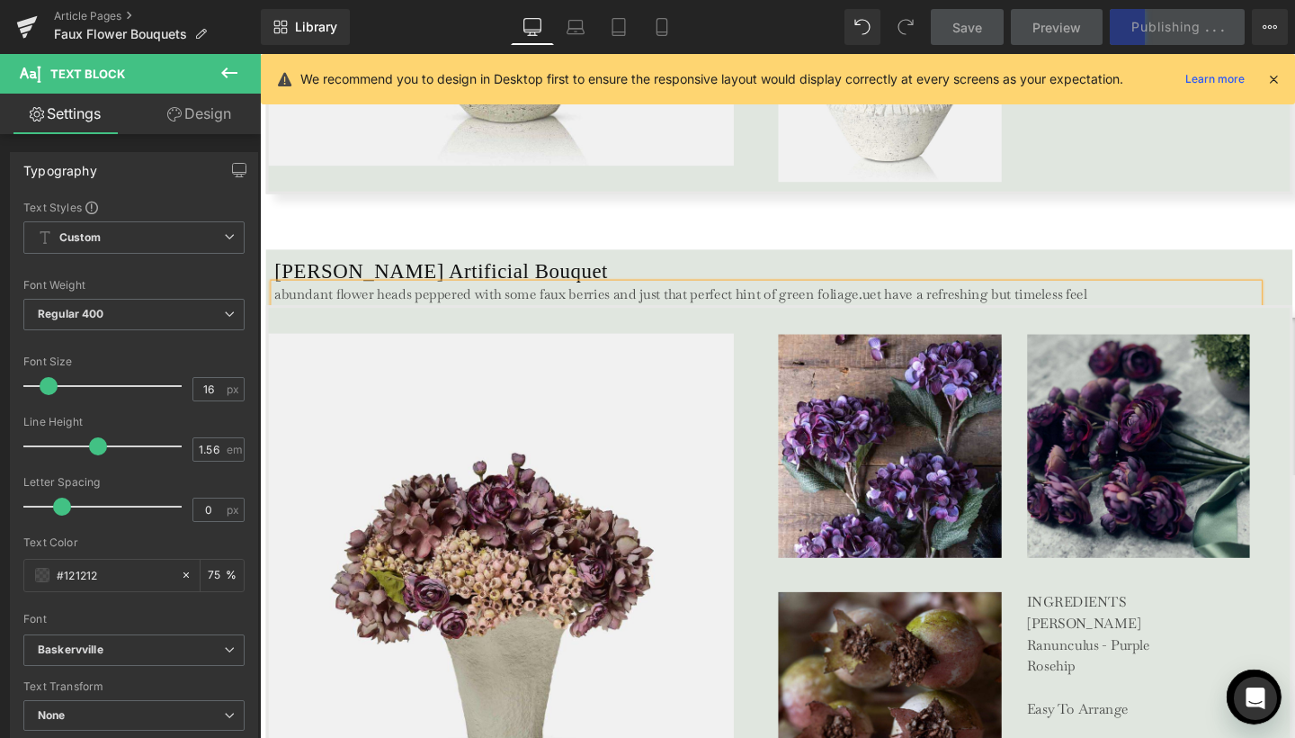
click at [285, 308] on p "abundant flower heads peppered with some faux berries and just that perfect hin…" at bounding box center [791, 307] width 1033 height 22
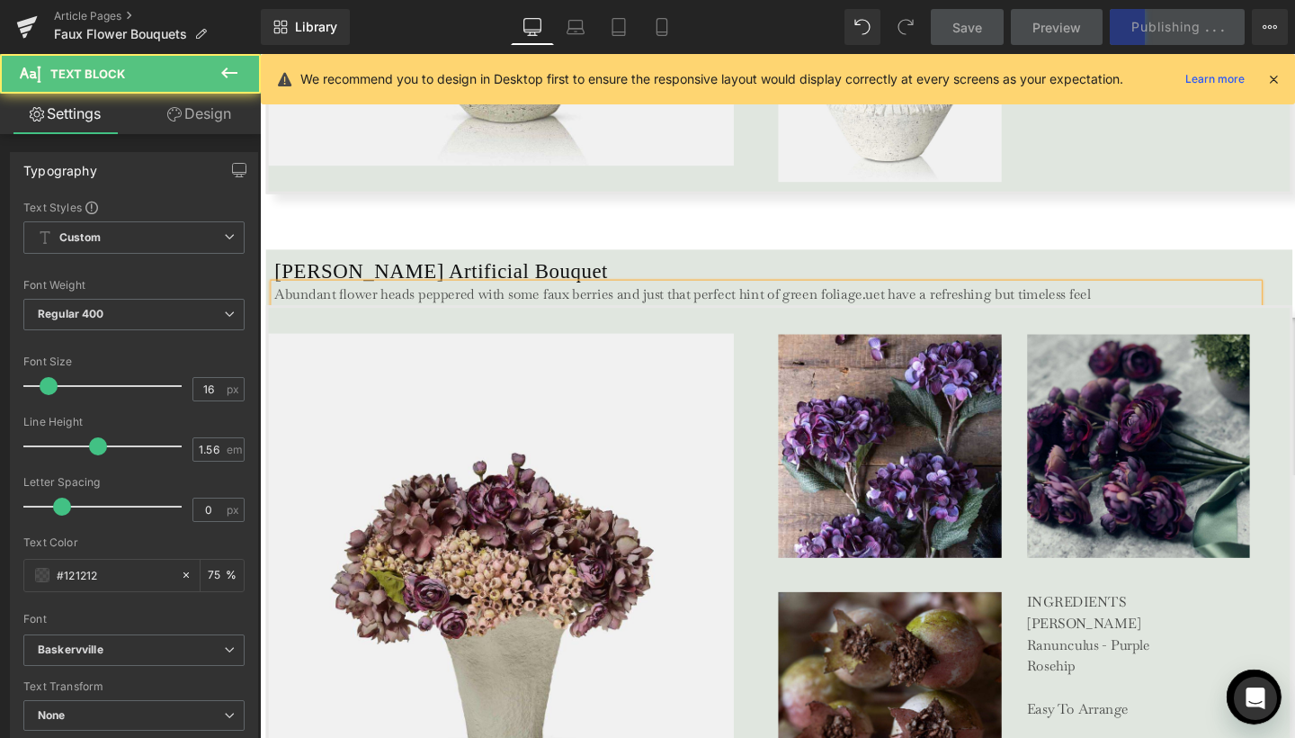
click at [538, 301] on p "Abundant flower heads peppered with some faux berries and just that perfect hin…" at bounding box center [791, 307] width 1033 height 22
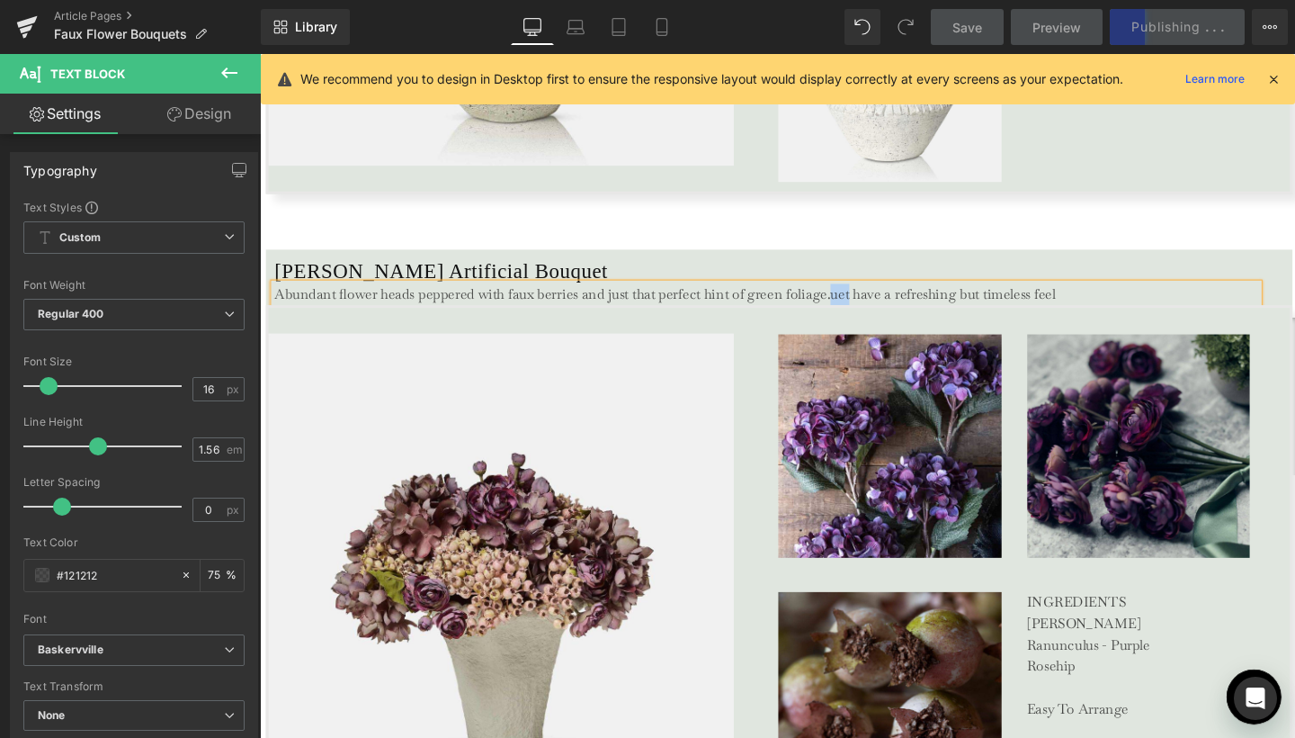
drag, startPoint x: 854, startPoint y: 306, endPoint x: 872, endPoint y: 305, distance: 18.0
click at [872, 305] on p "Abundant flower heads peppered with faux berries and just that perfect hint of …" at bounding box center [791, 307] width 1033 height 22
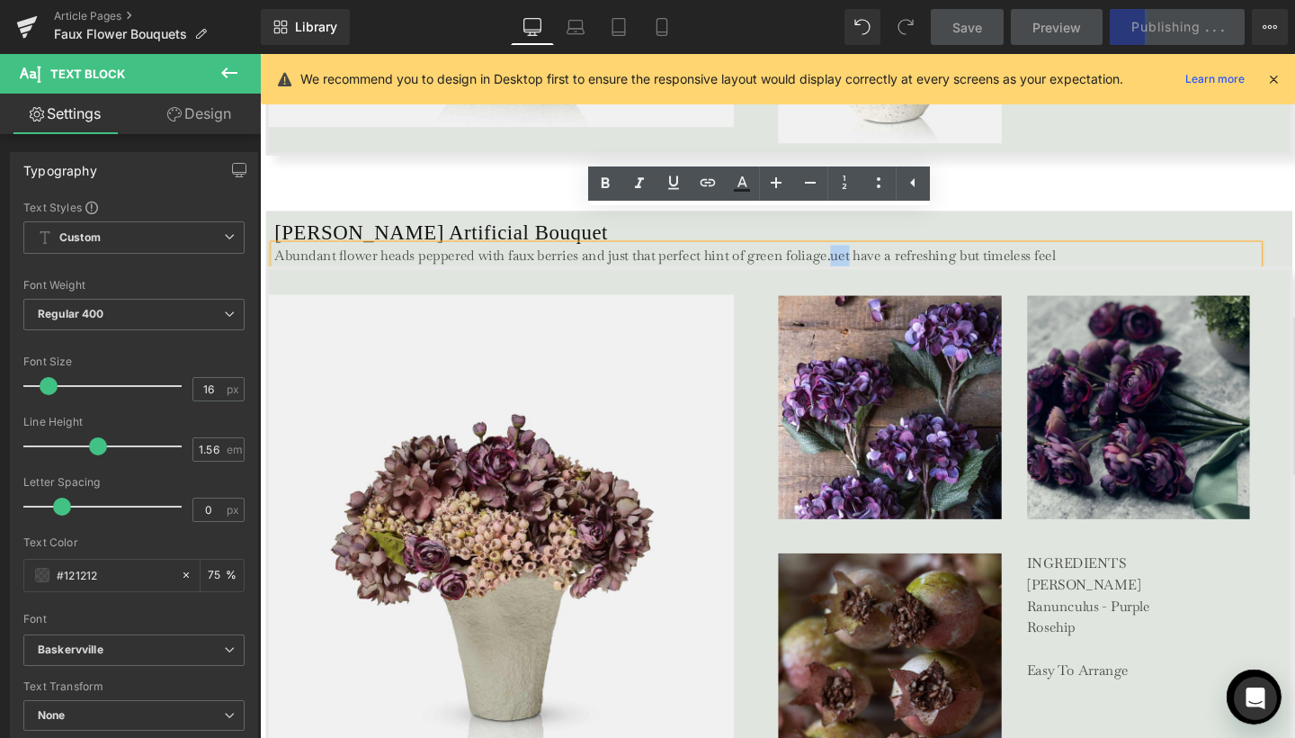
scroll to position [4035, 0]
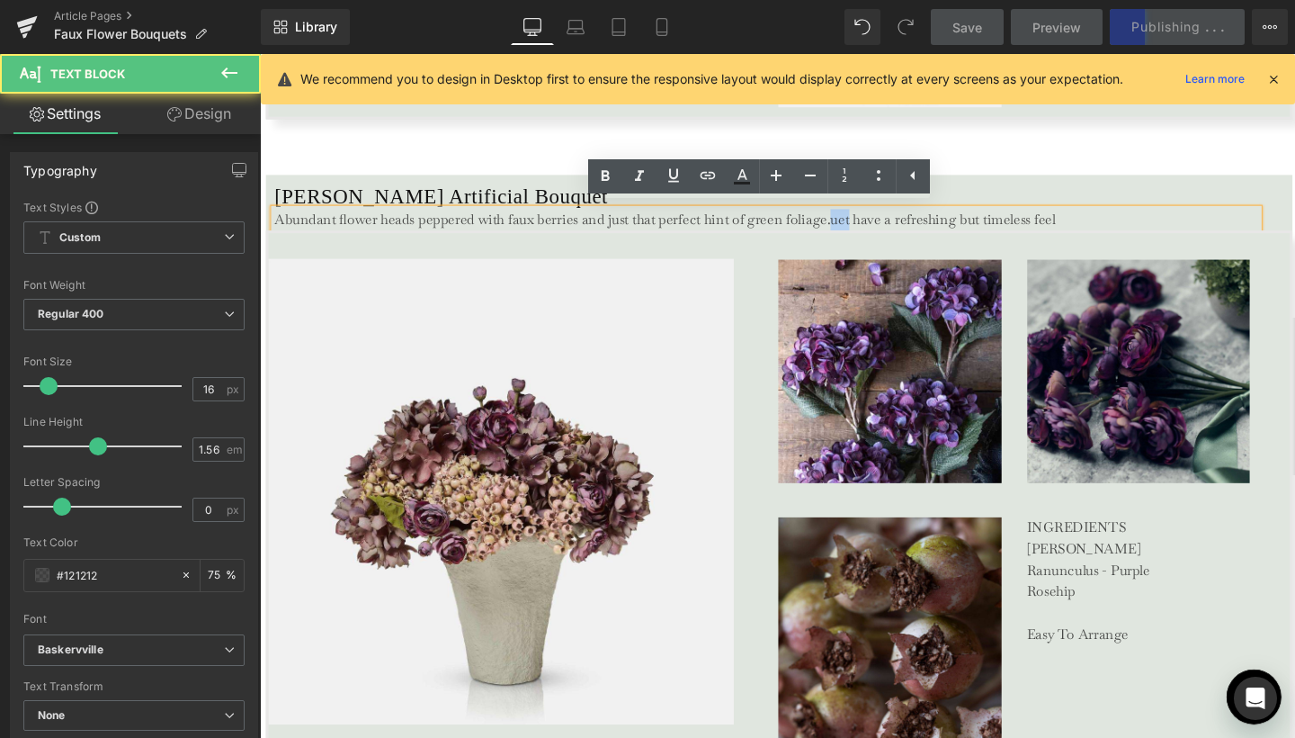
click at [866, 228] on p "Abundant flower heads peppered with faux berries and just that perfect hint of …" at bounding box center [791, 228] width 1033 height 22
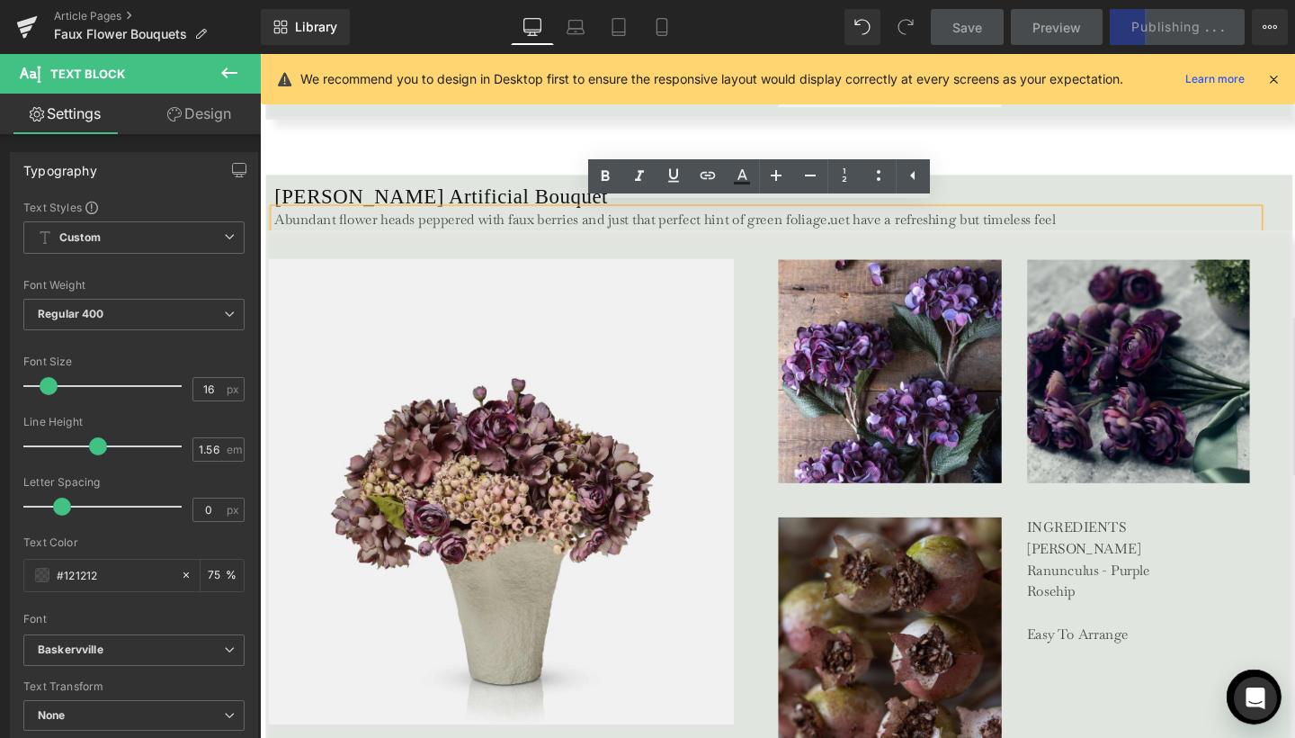
drag, startPoint x: 856, startPoint y: 226, endPoint x: 1101, endPoint y: 222, distance: 244.7
click at [1101, 222] on p "Abundant flower heads peppered with faux berries and just that perfect hint of …" at bounding box center [791, 228] width 1033 height 22
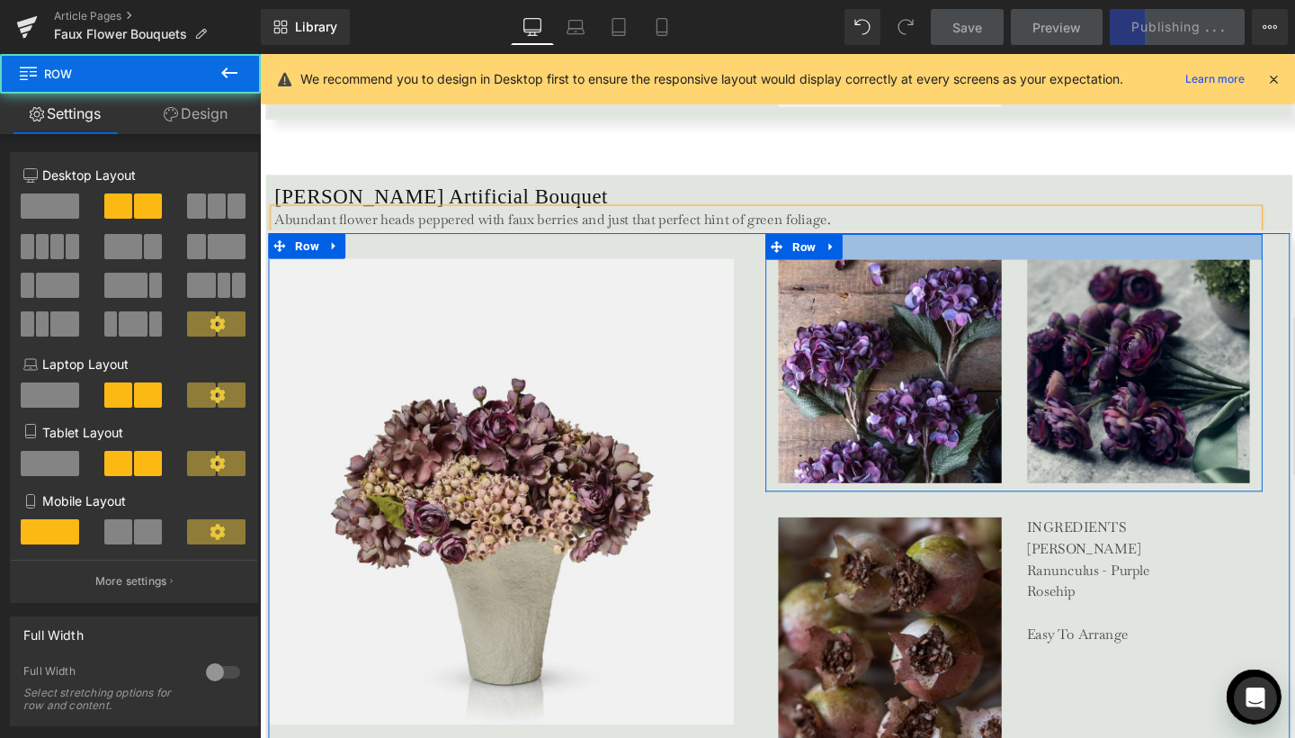
click at [898, 255] on div at bounding box center [1052, 256] width 523 height 27
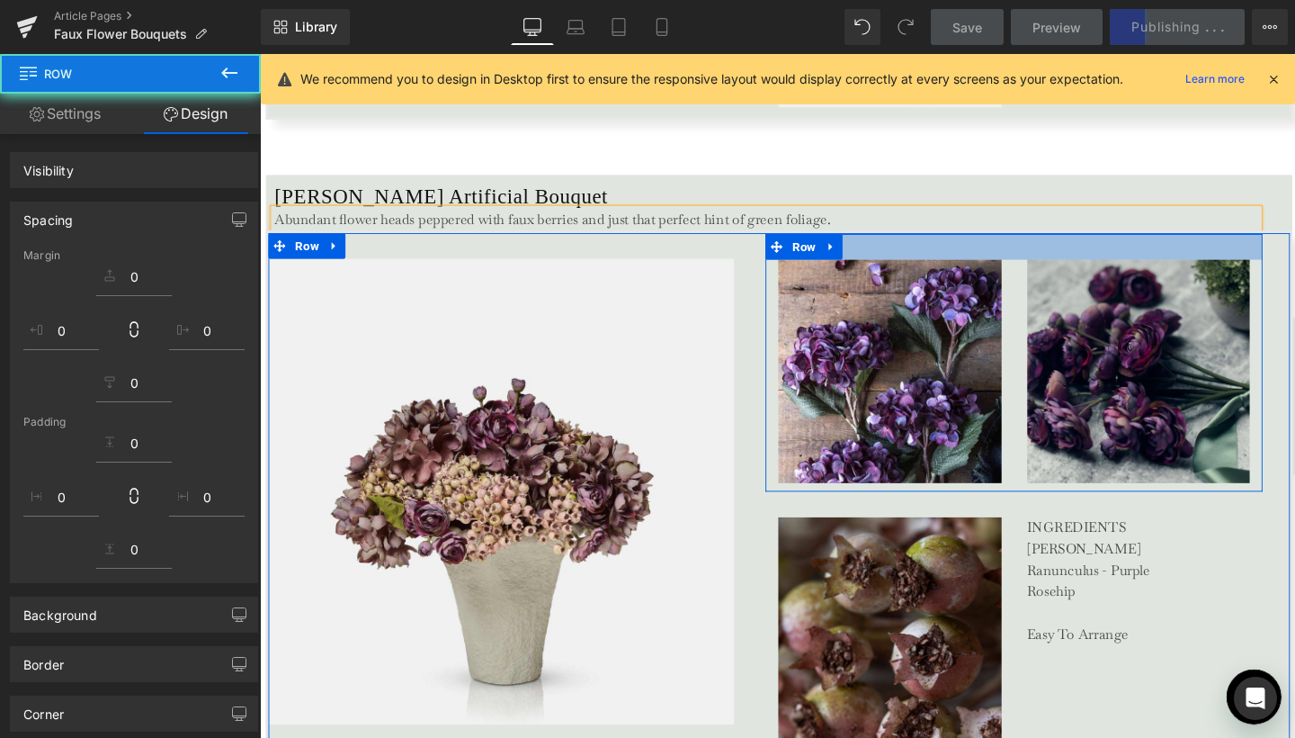
click at [910, 223] on p "Abundant flower heads peppered with faux berries and just that perfect hint of …" at bounding box center [791, 228] width 1033 height 22
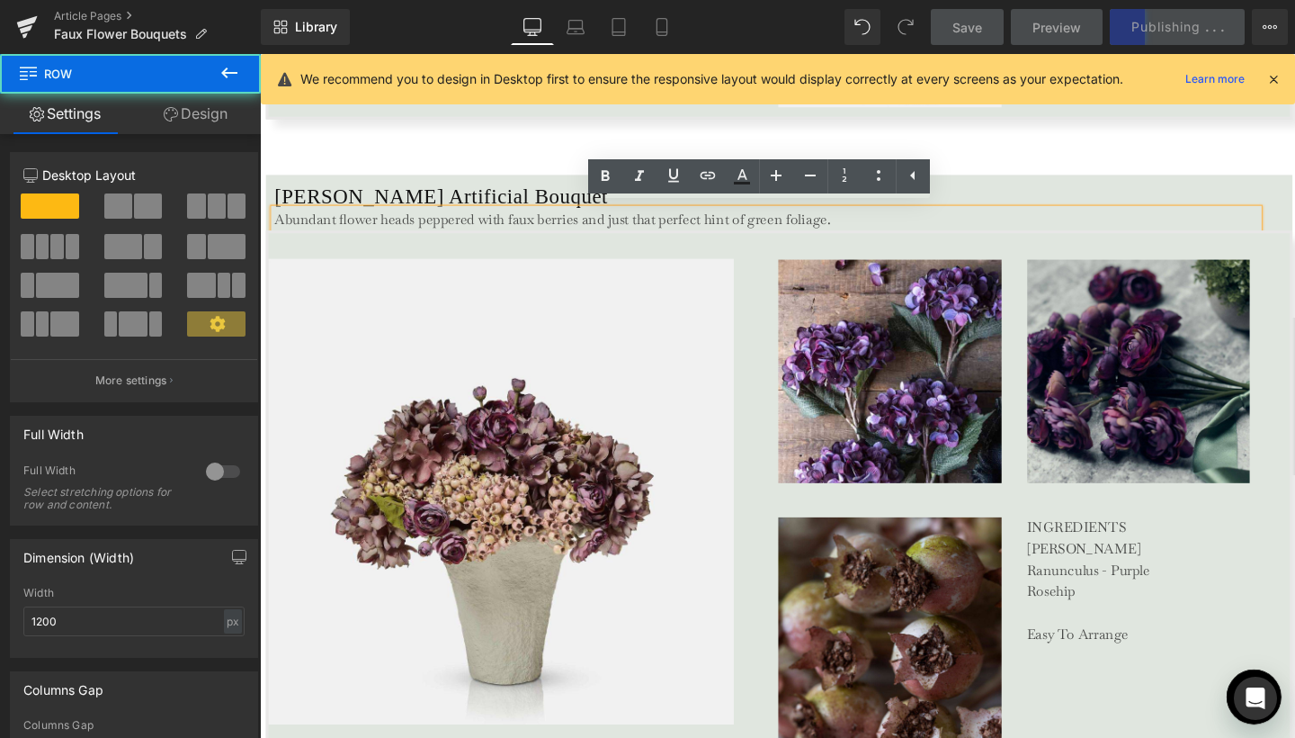
click at [1035, 183] on div "Deanna Artificial Bouquet Heading Abundant flower heads peppered with faux berr…" at bounding box center [805, 210] width 1079 height 58
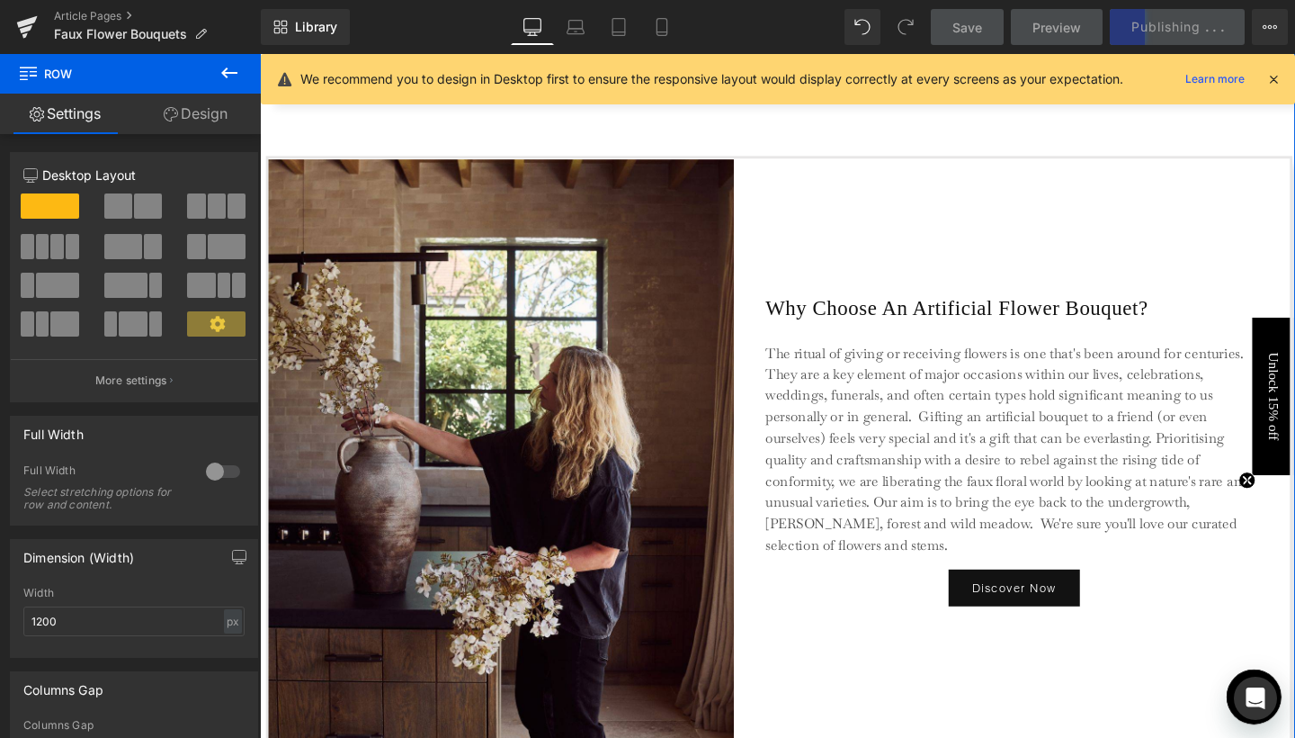
scroll to position [4746, 0]
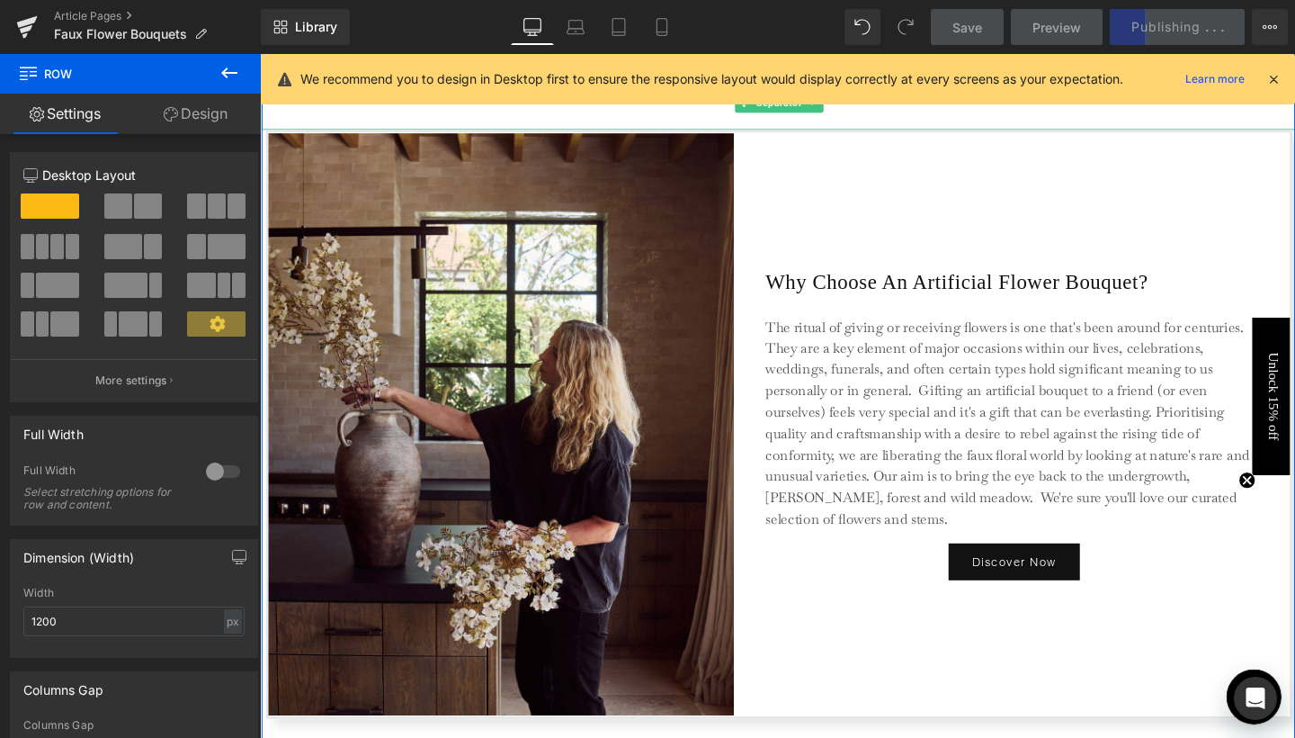
click at [956, 35] on span "Save" at bounding box center [967, 27] width 30 height 19
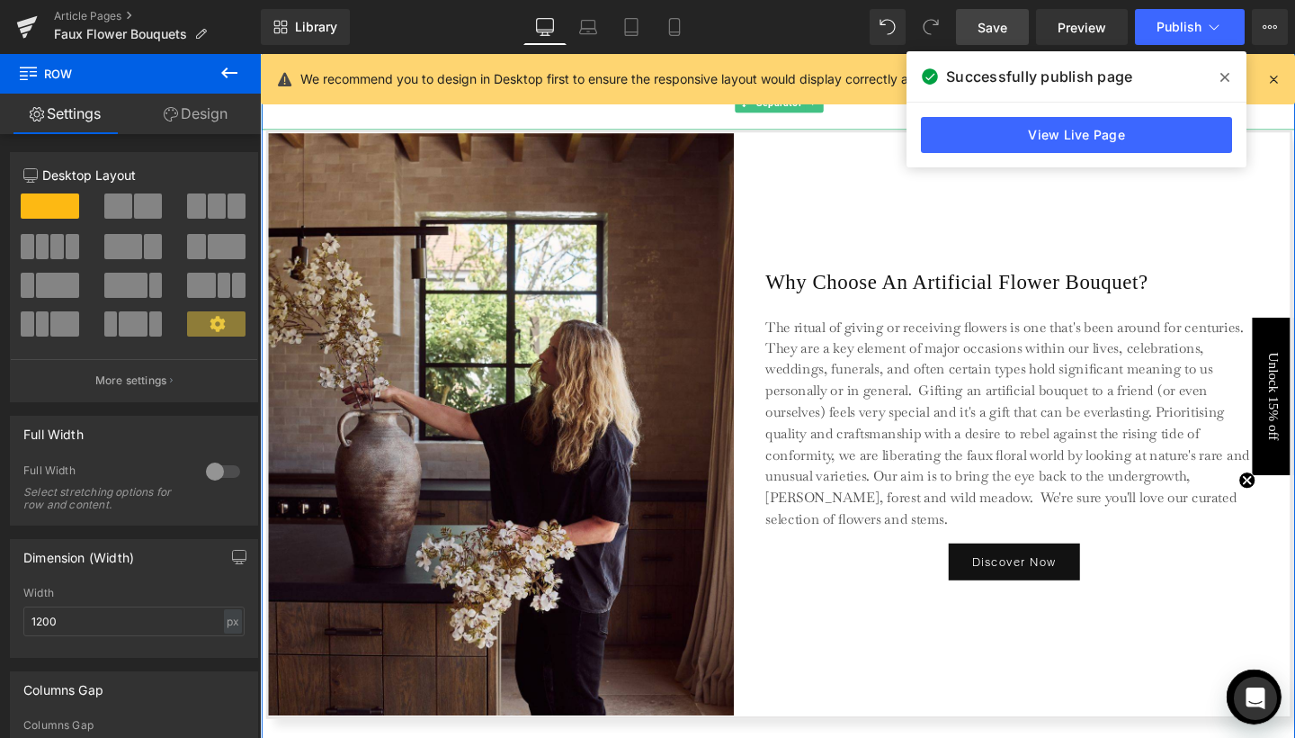
click at [1013, 33] on link "Save" at bounding box center [992, 27] width 73 height 36
click at [1228, 78] on icon at bounding box center [1225, 77] width 9 height 14
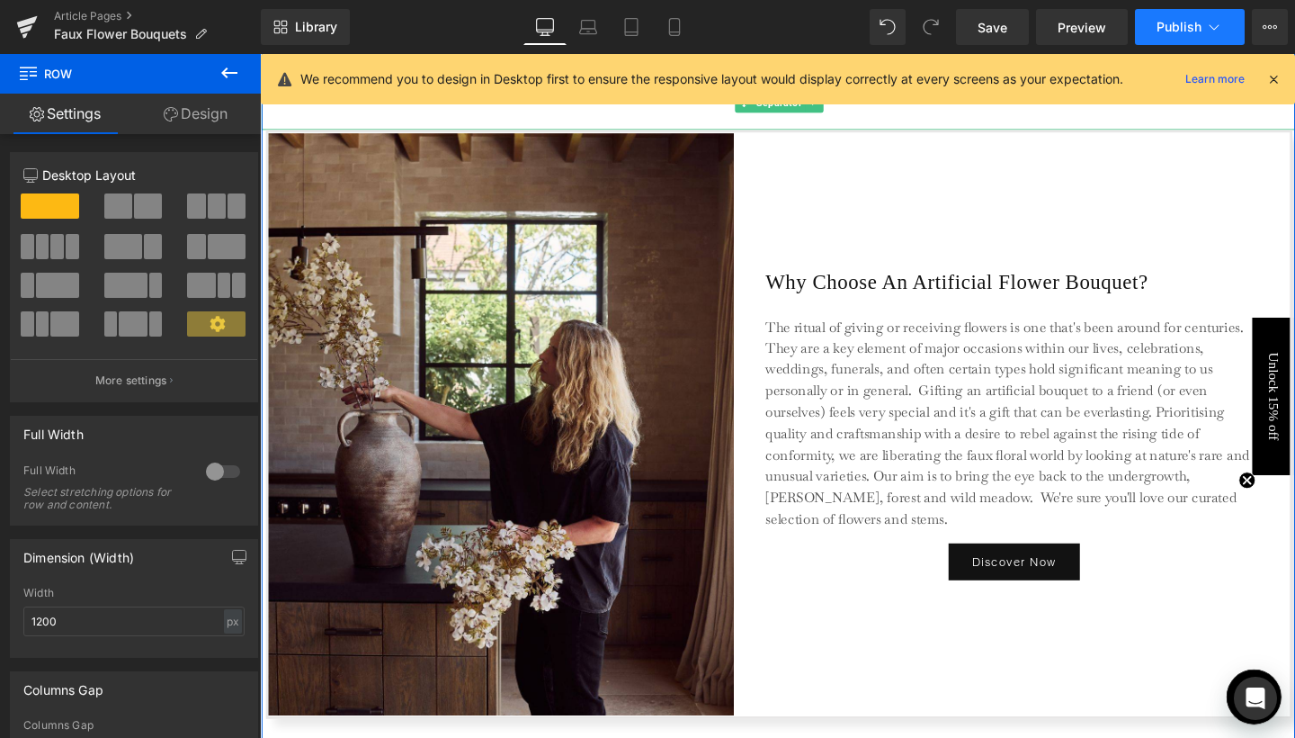
click at [1212, 14] on button "Publish" at bounding box center [1190, 27] width 110 height 36
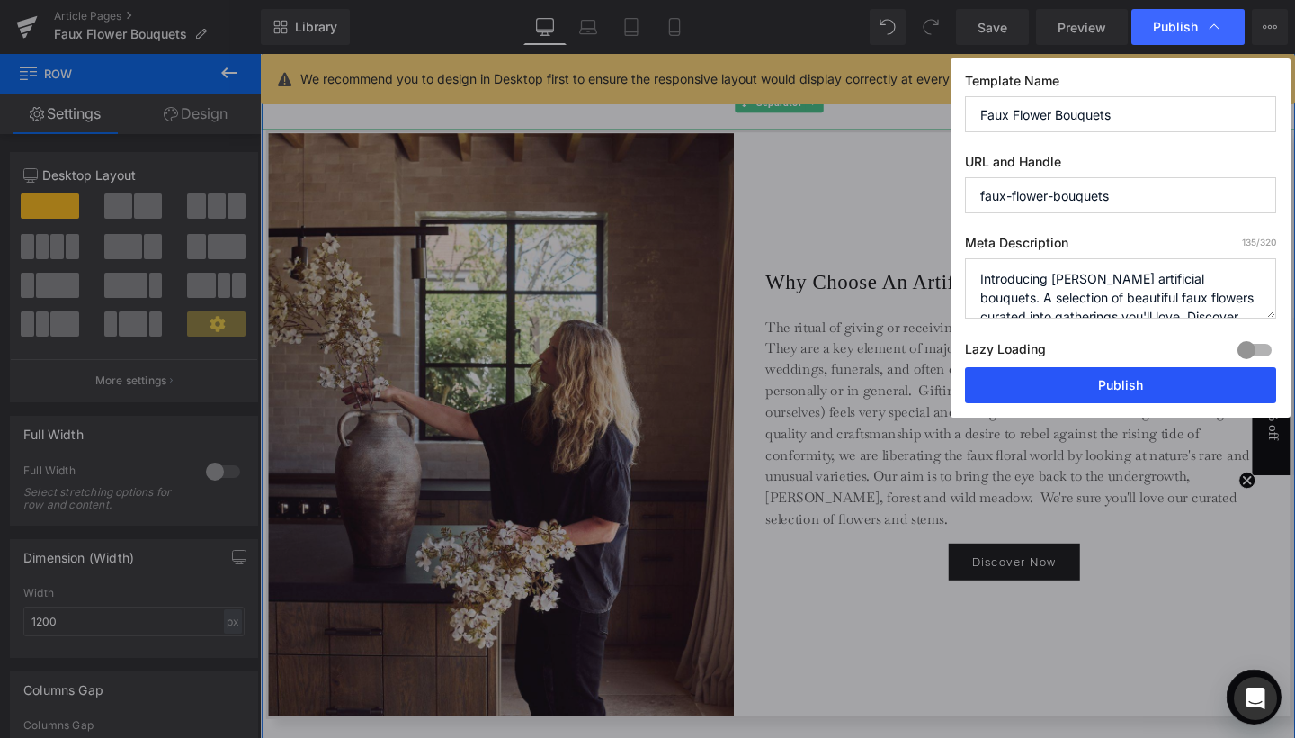
click at [1033, 390] on button "Publish" at bounding box center [1120, 385] width 311 height 36
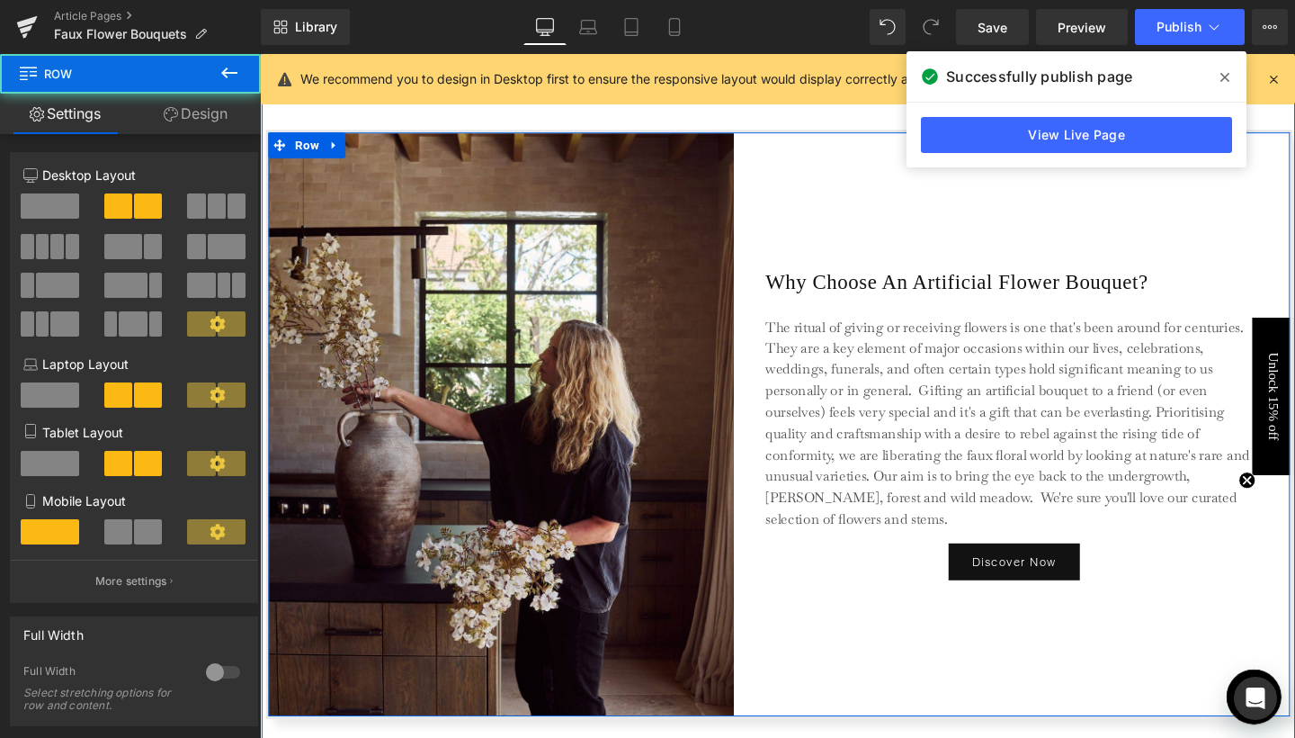
click at [1204, 204] on div "Why Choose An Artificial Flower Bouquet? Heading The ritual of giving or receiv…" at bounding box center [1052, 444] width 523 height 612
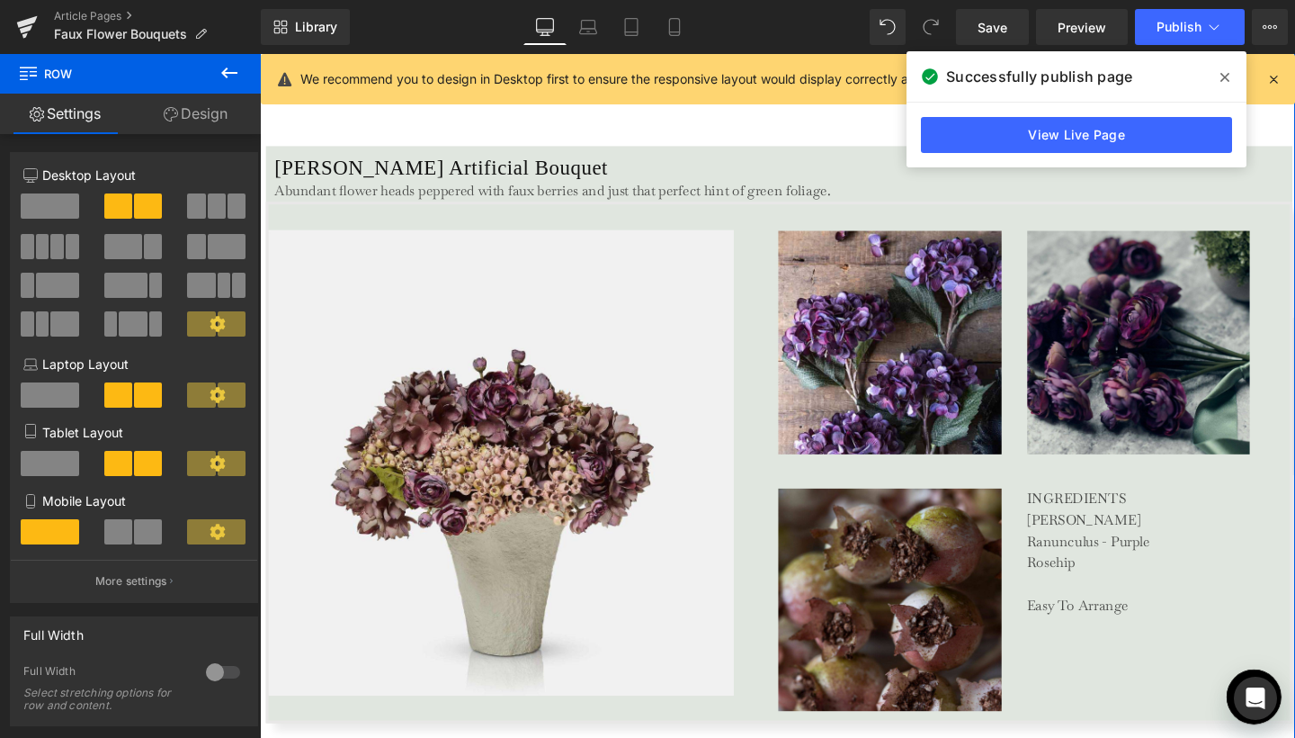
scroll to position [3377, 0]
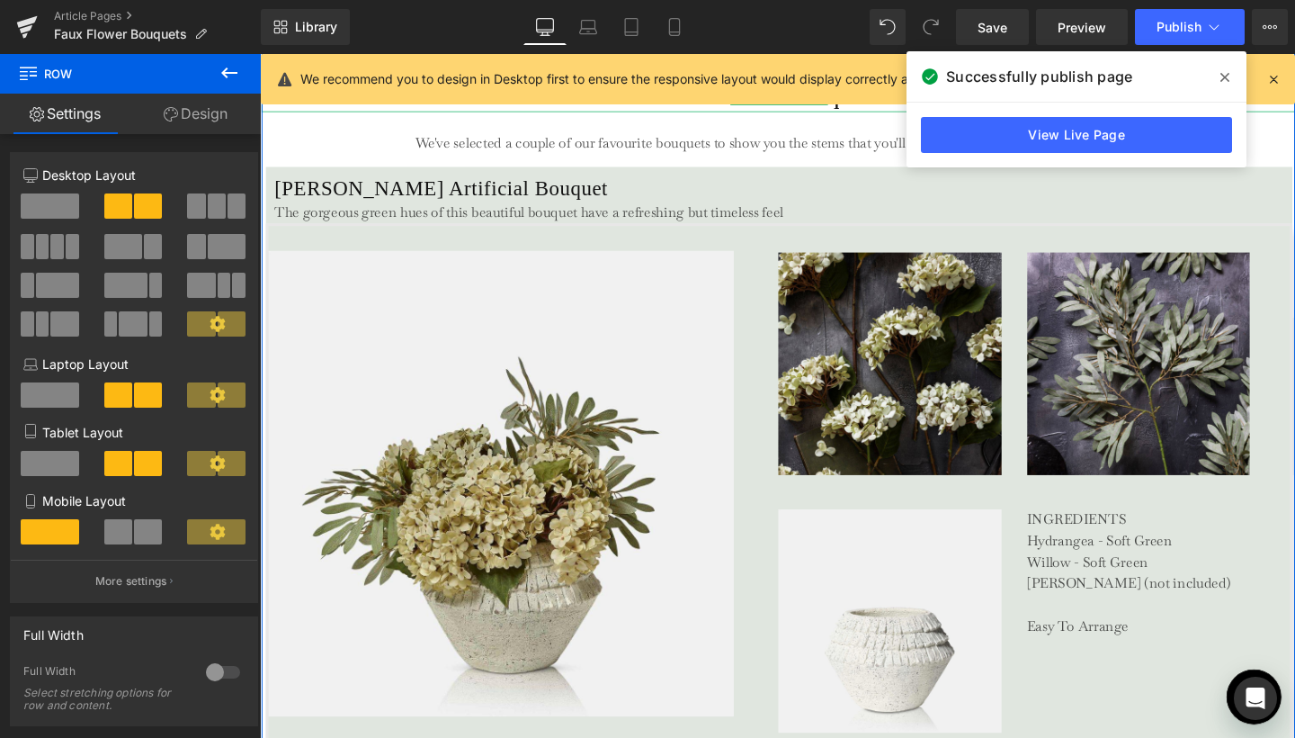
click at [1230, 76] on span at bounding box center [1225, 77] width 29 height 29
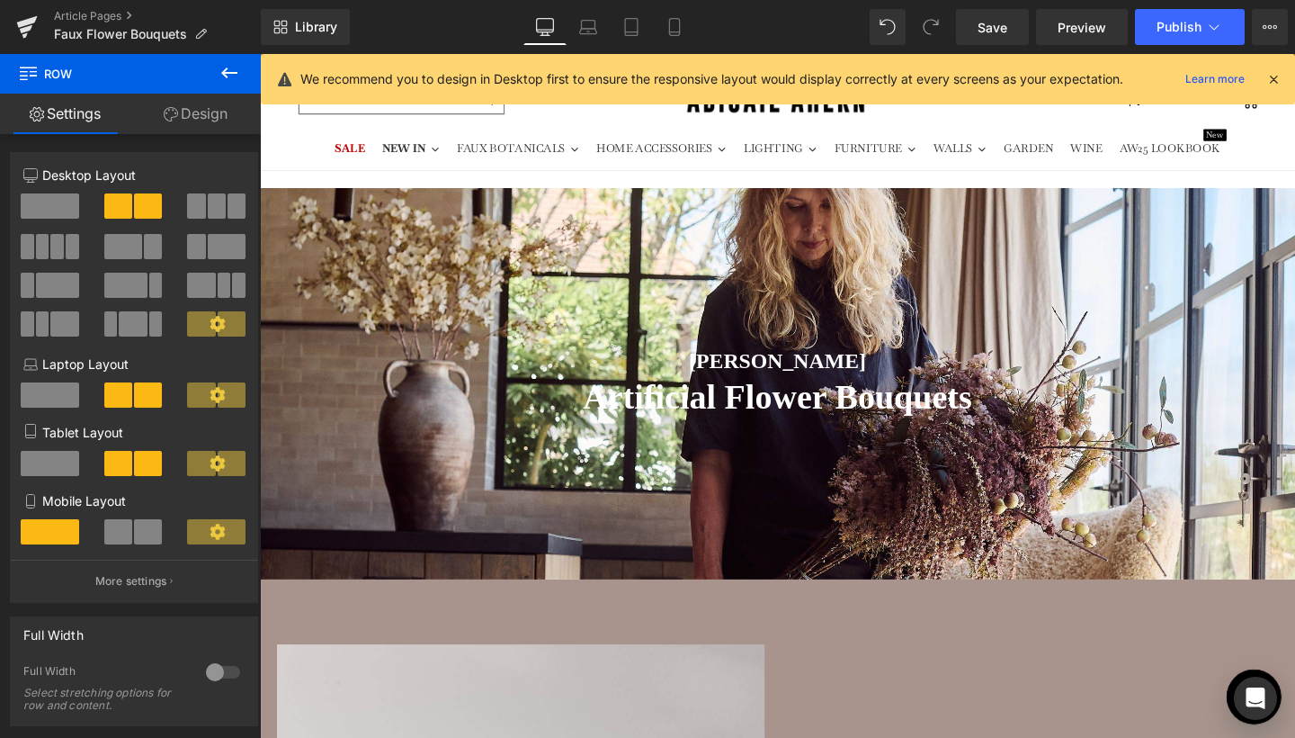
scroll to position [0, 0]
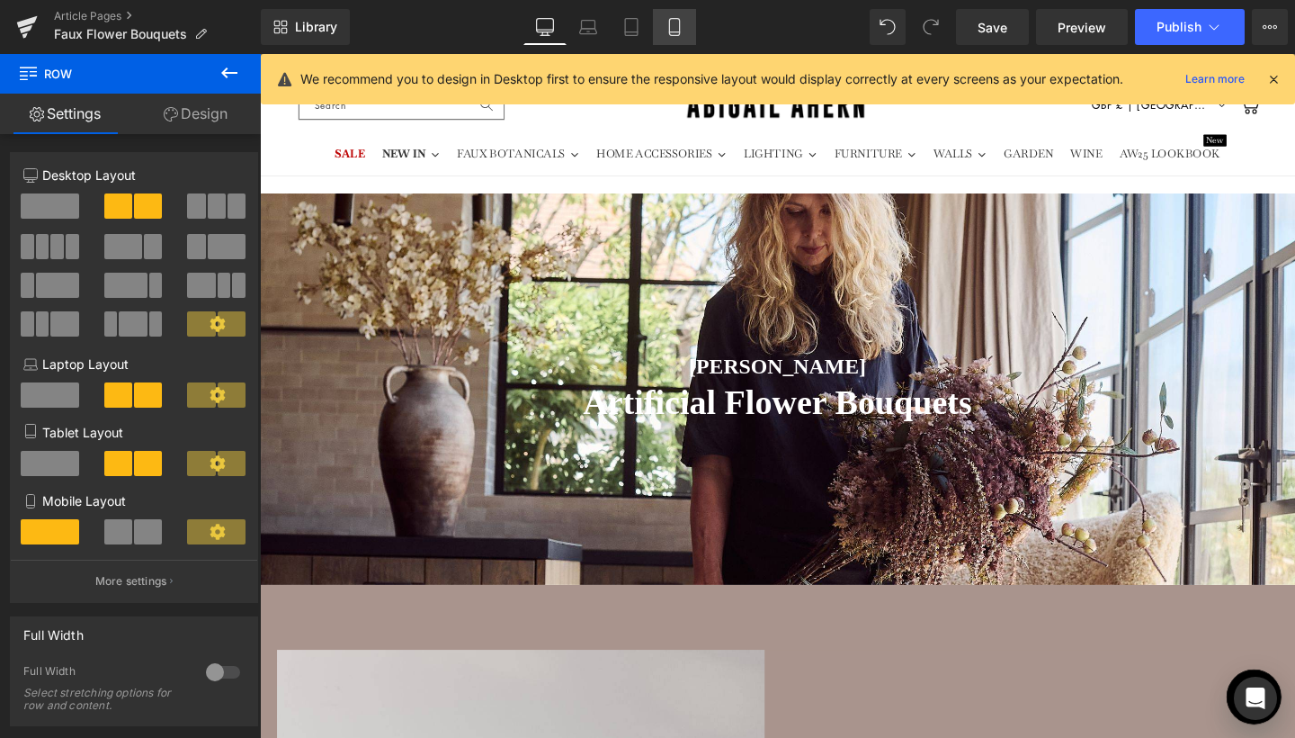
click at [681, 40] on link "Mobile" at bounding box center [674, 27] width 43 height 36
type input "100"
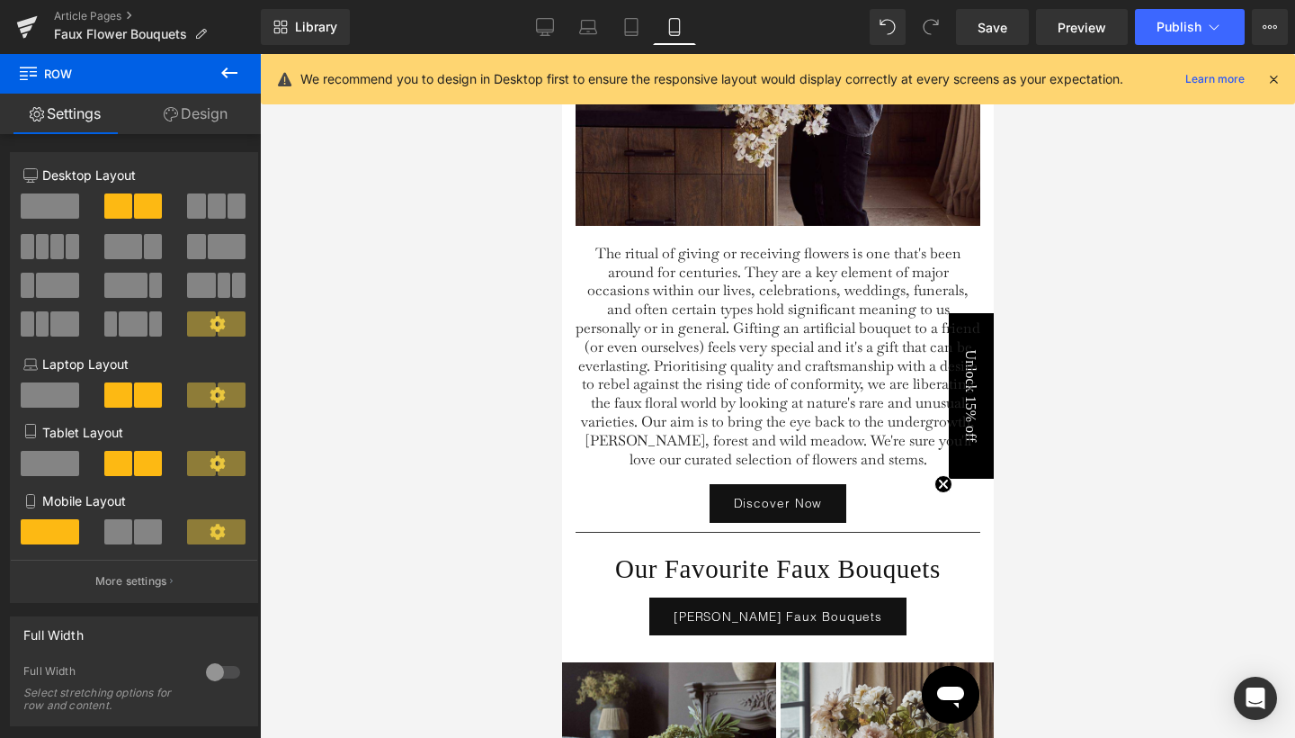
scroll to position [5567, 0]
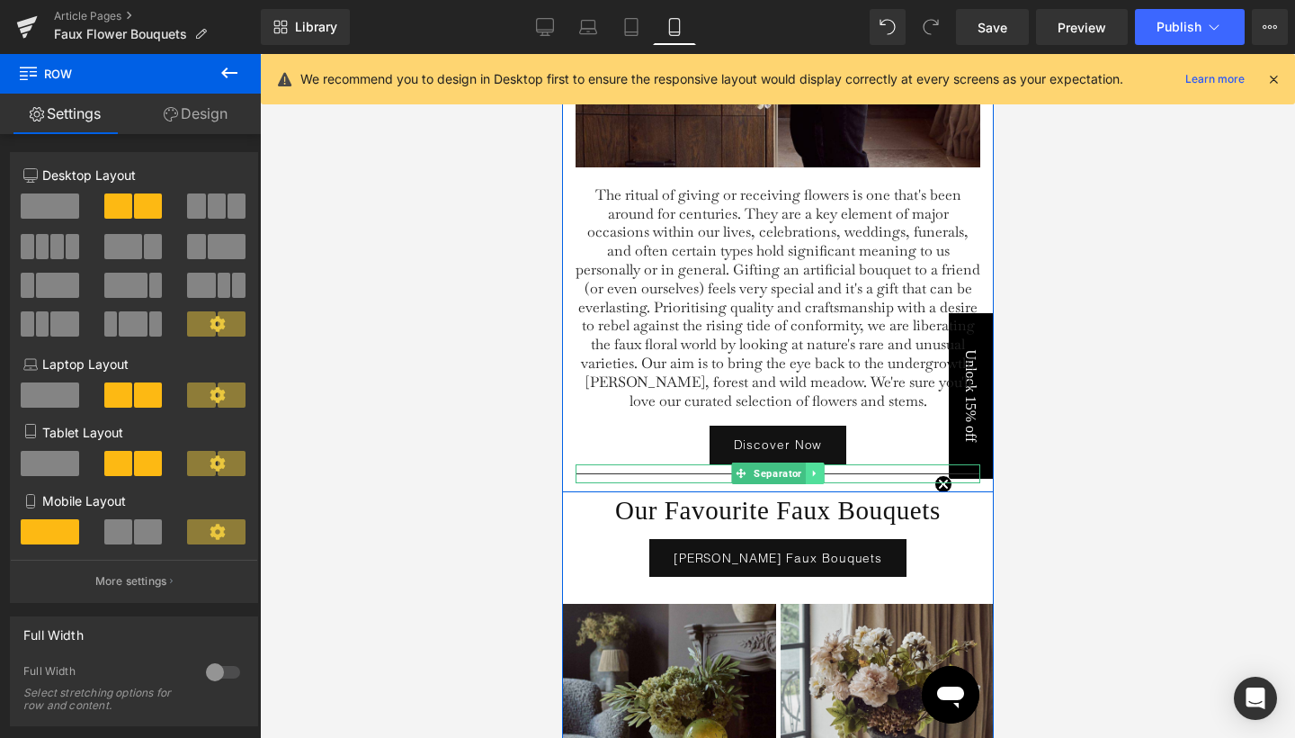
click at [810, 478] on icon at bounding box center [814, 473] width 10 height 11
click at [802, 478] on icon at bounding box center [805, 474] width 10 height 10
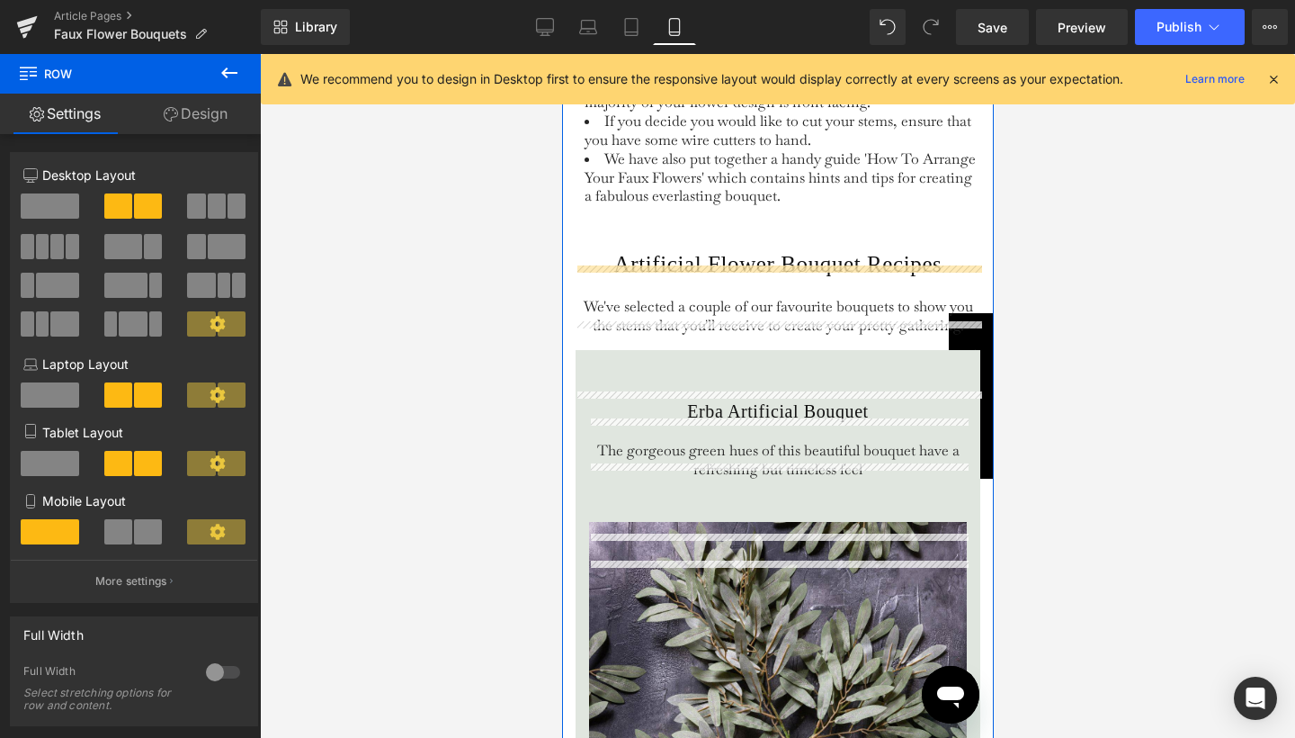
scroll to position [3498, 0]
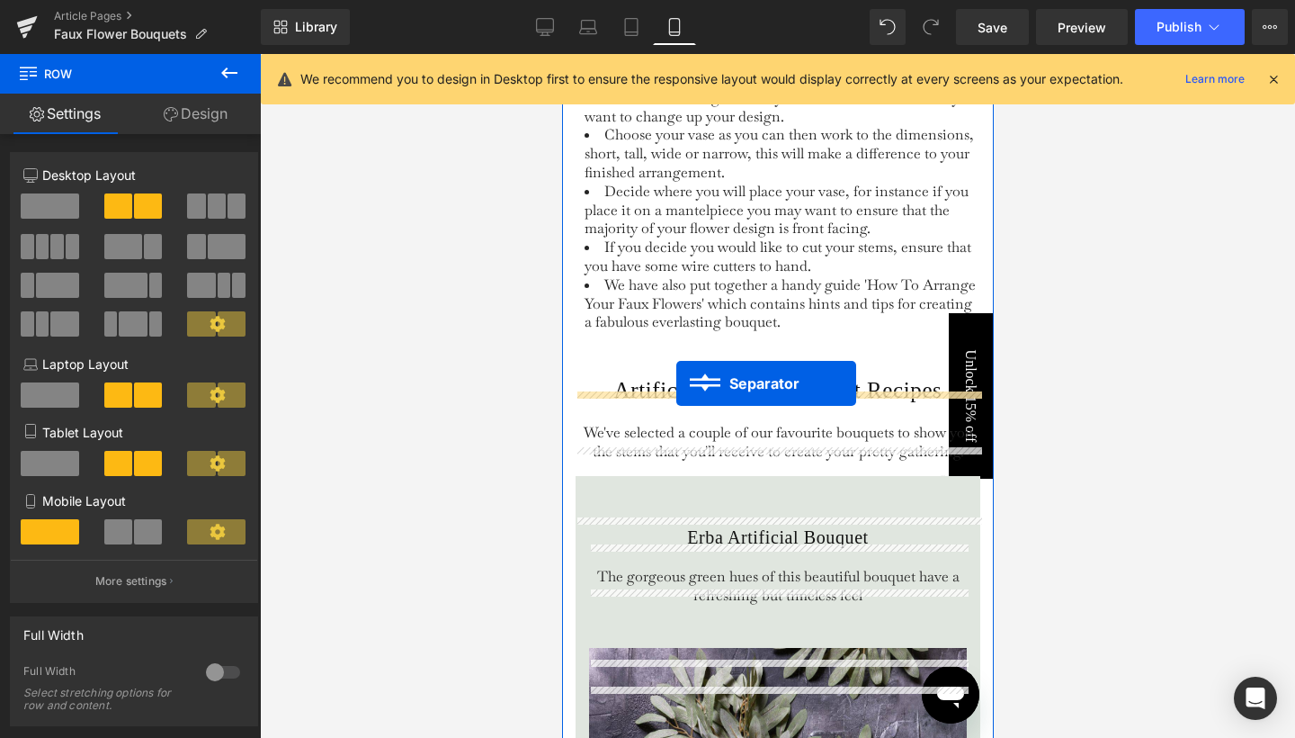
drag, startPoint x: 766, startPoint y: 517, endPoint x: 675, endPoint y: 383, distance: 161.9
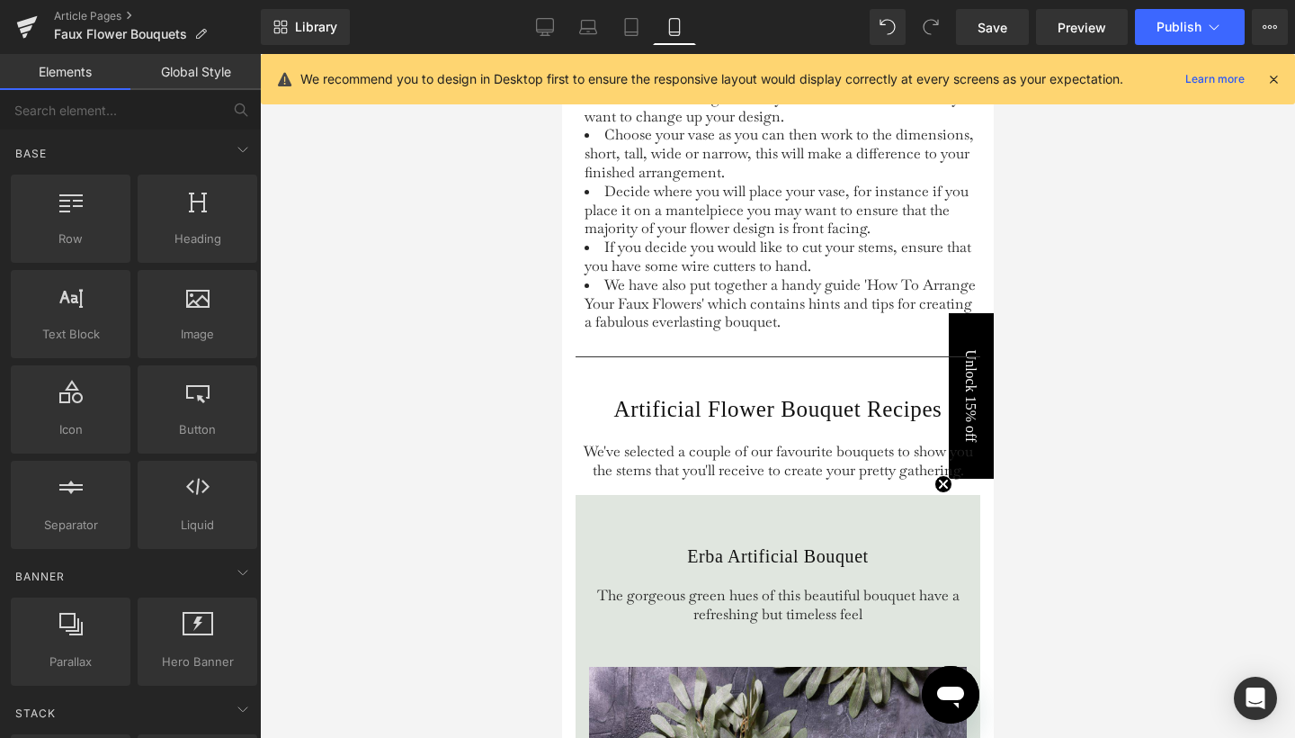
click at [1140, 365] on div at bounding box center [777, 396] width 1035 height 684
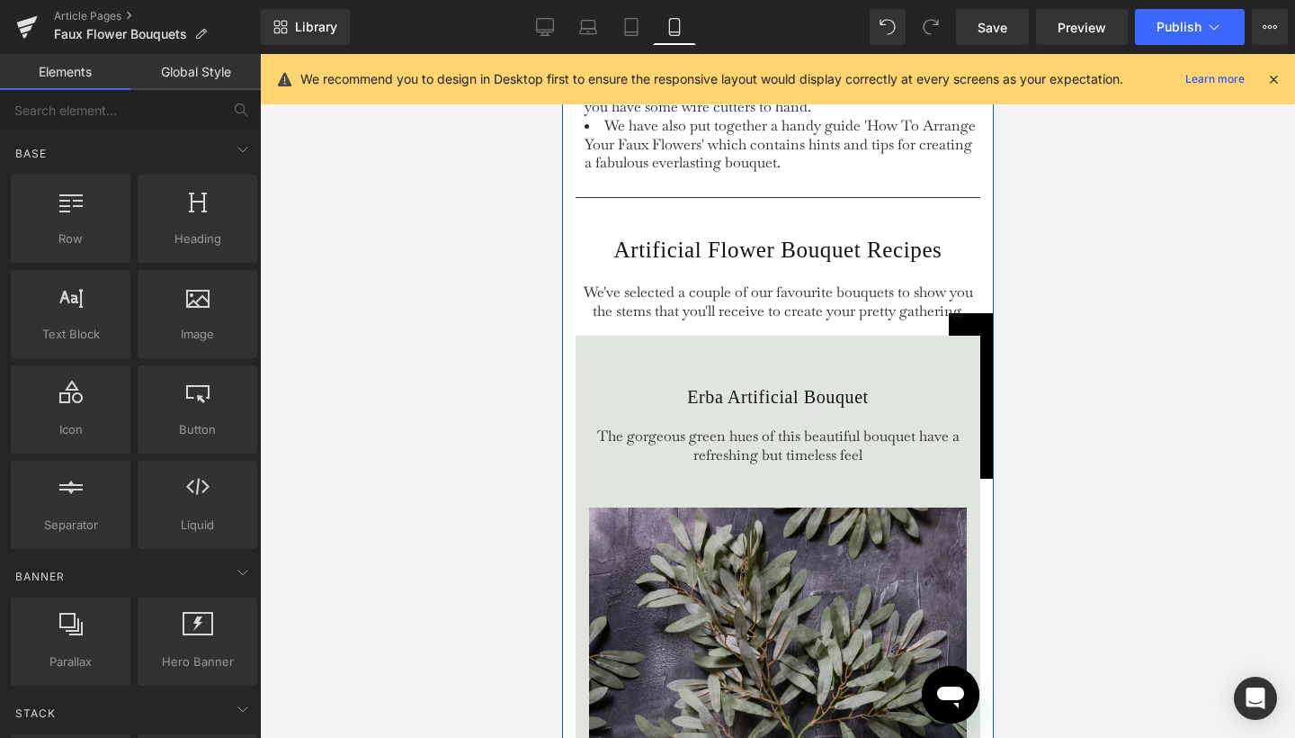
scroll to position [3644, 0]
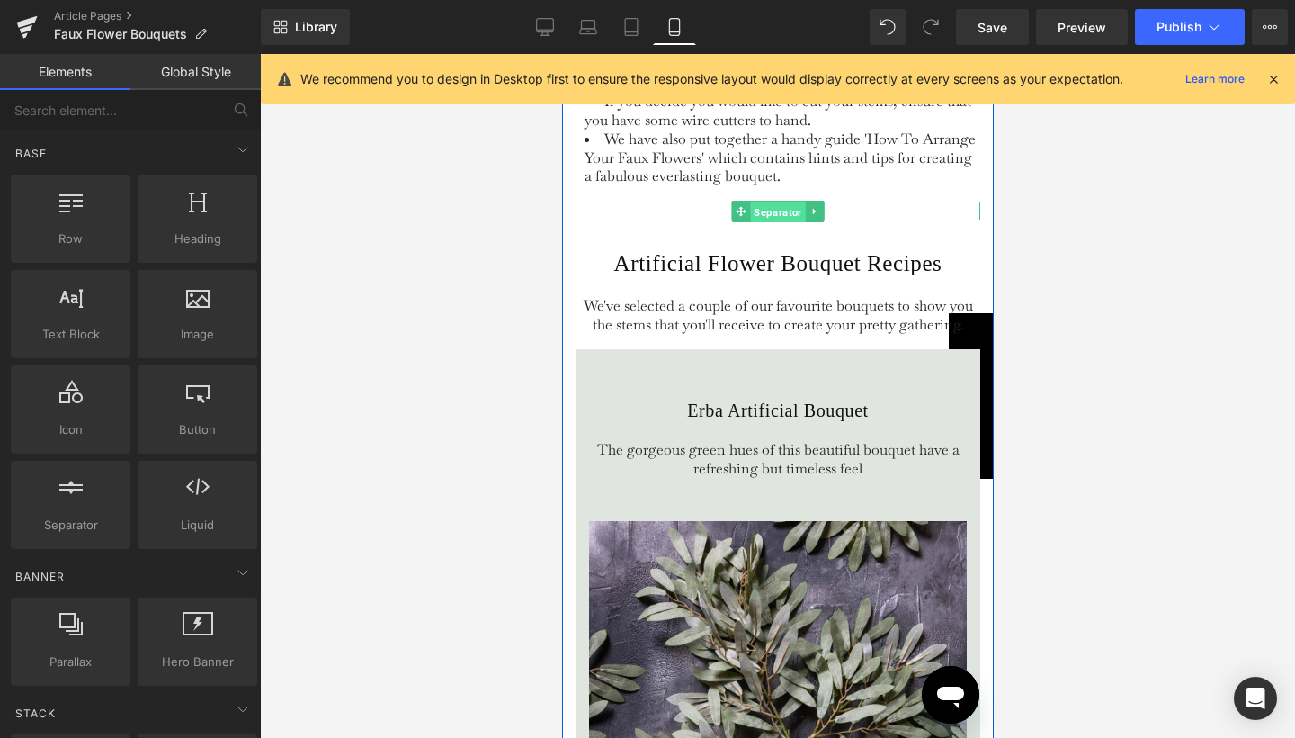
click at [774, 223] on span "Separator" at bounding box center [776, 212] width 55 height 22
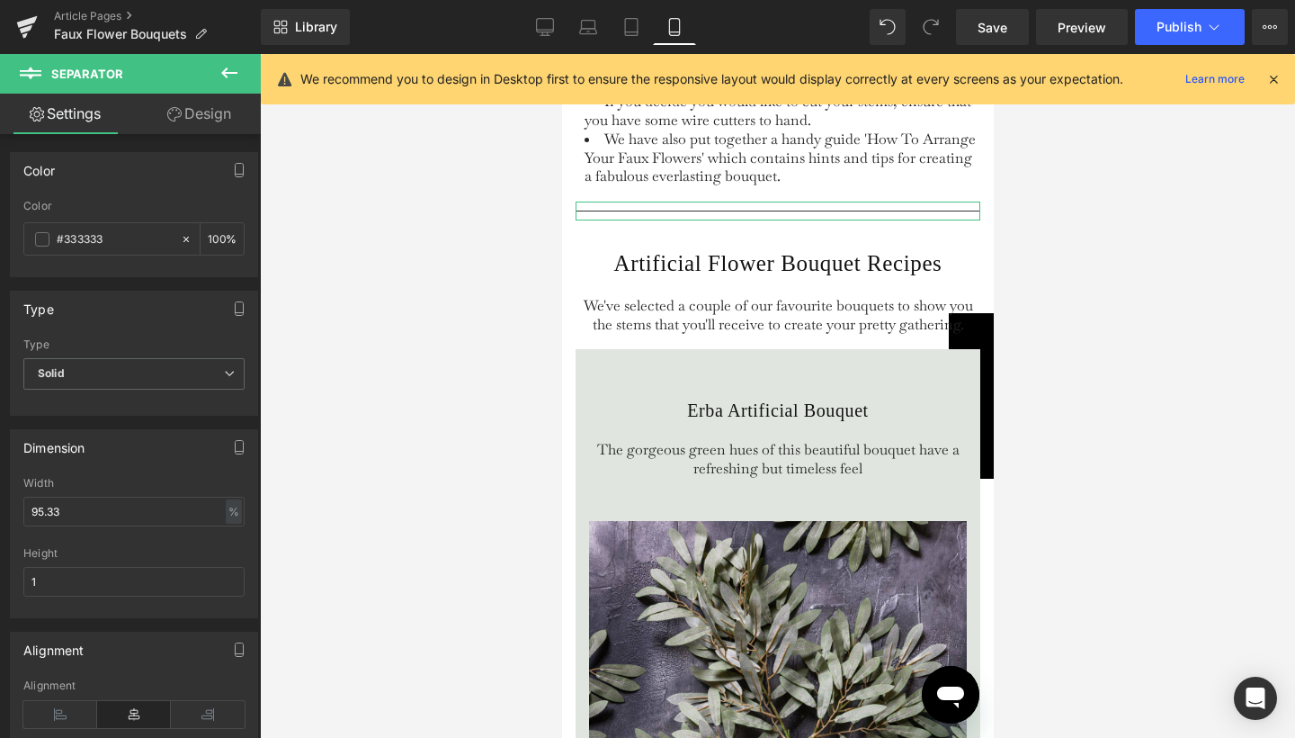
click at [213, 112] on link "Design" at bounding box center [199, 114] width 130 height 40
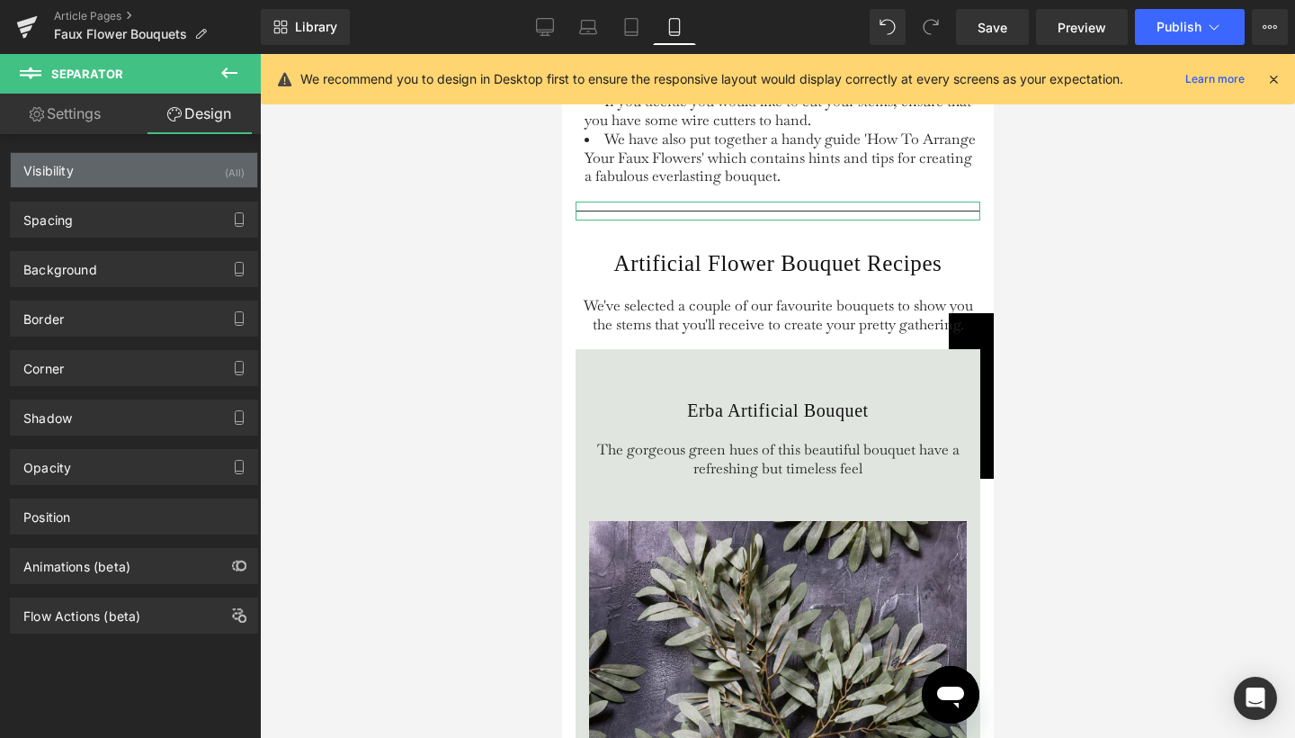
click at [225, 181] on div "(All)" at bounding box center [235, 168] width 20 height 30
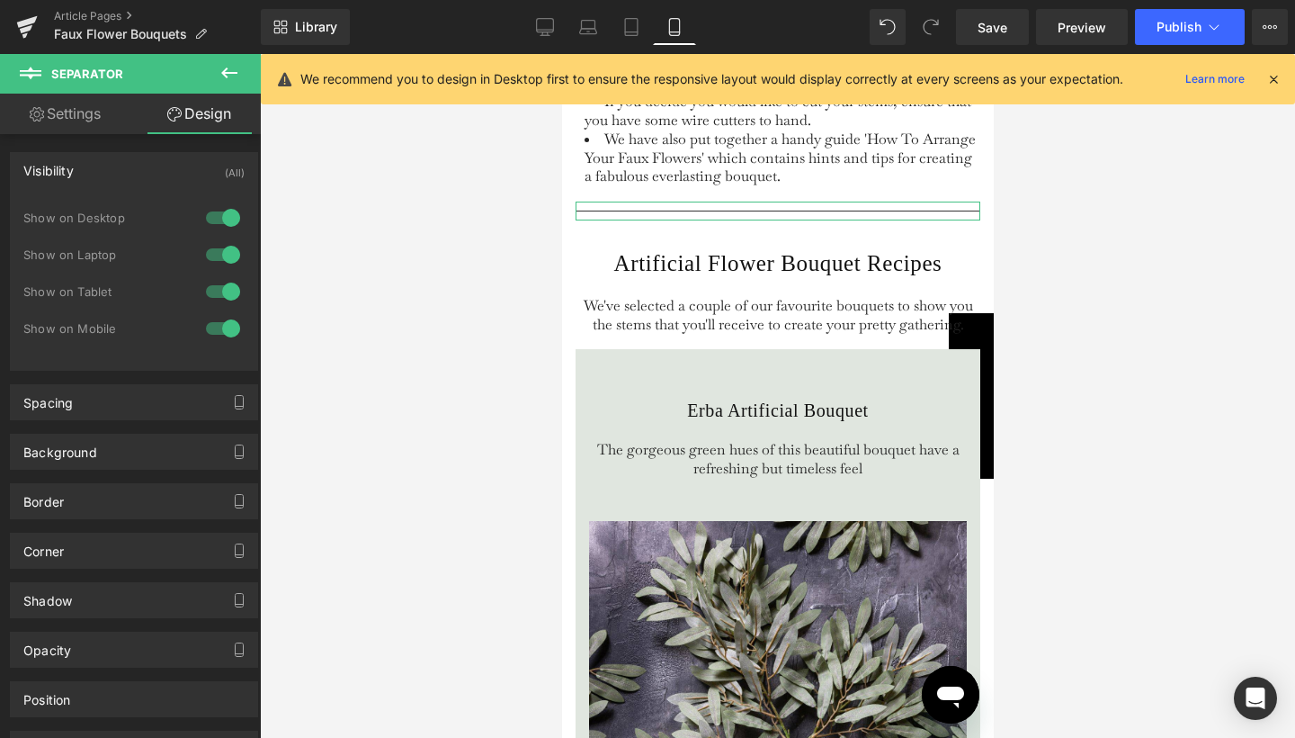
click at [228, 291] on div at bounding box center [222, 291] width 43 height 29
click at [228, 250] on div at bounding box center [222, 254] width 43 height 29
click at [228, 219] on div at bounding box center [222, 217] width 43 height 29
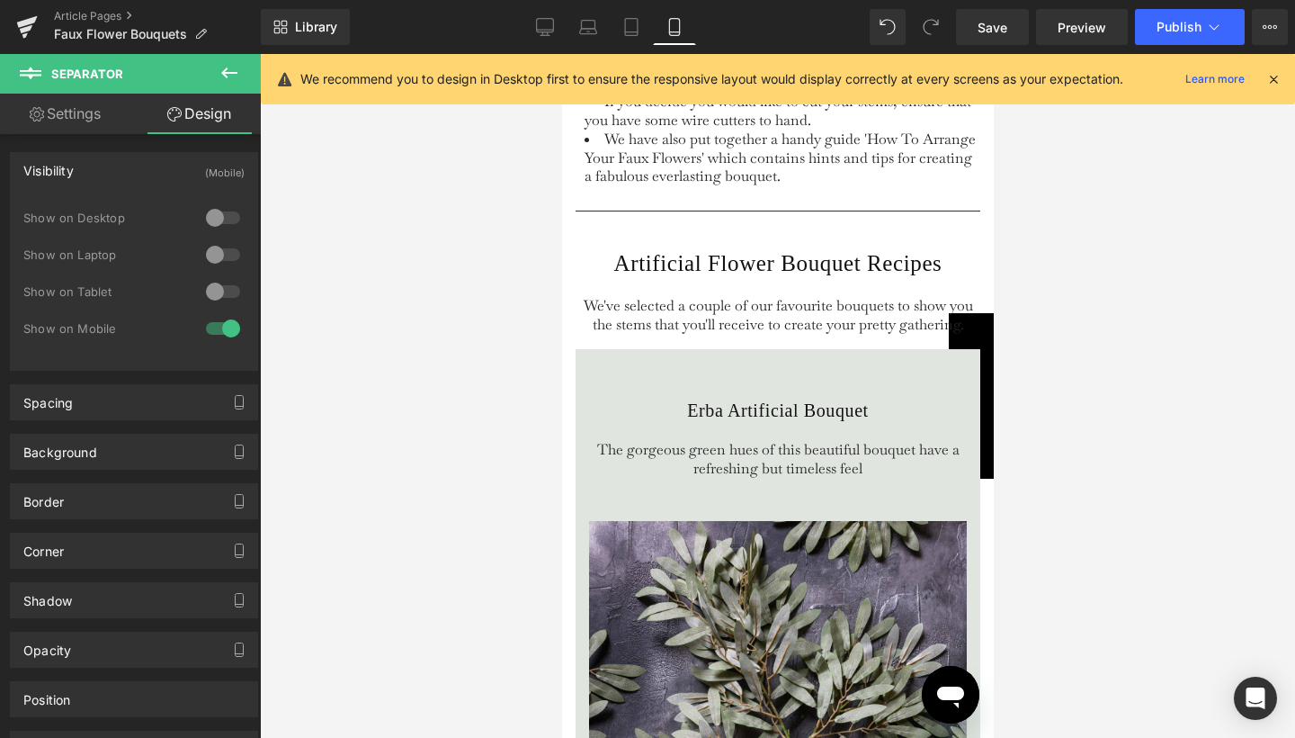
click at [1017, 261] on div at bounding box center [777, 396] width 1035 height 684
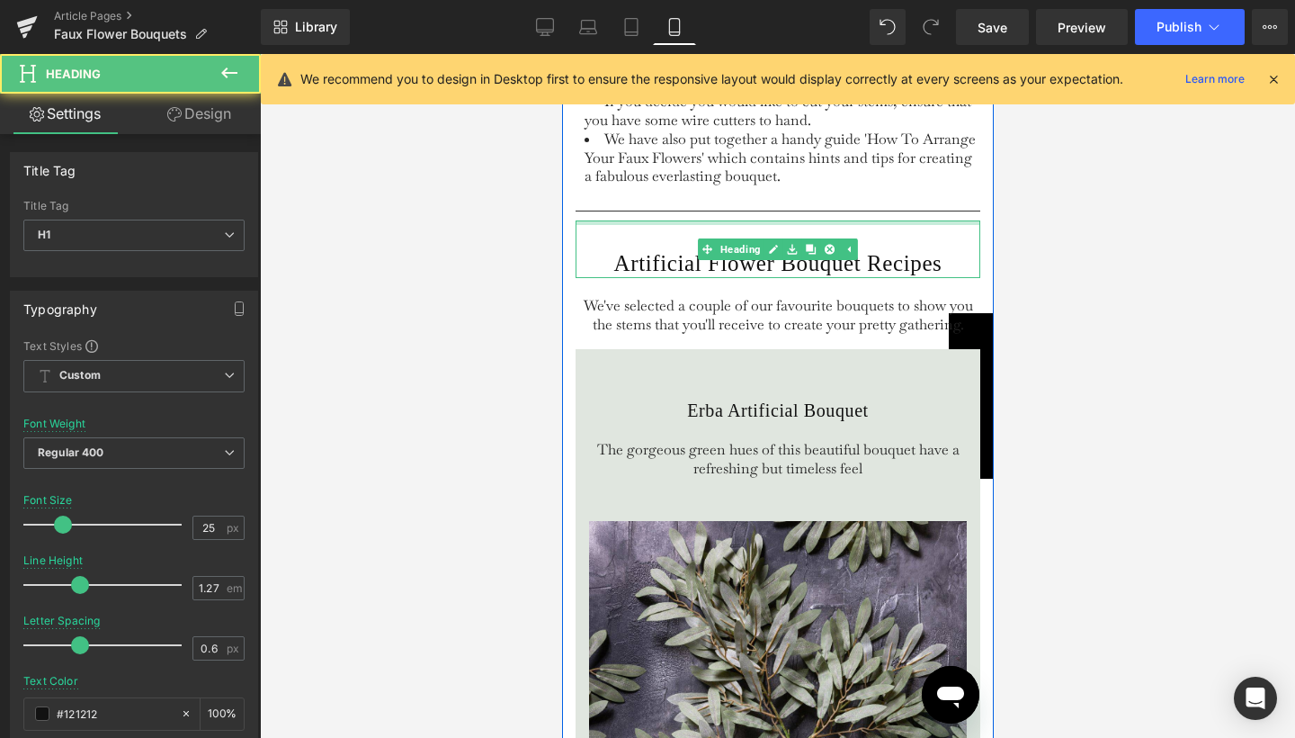
click at [853, 269] on div "Artificial Flower Bouquet Recipes Heading" at bounding box center [777, 249] width 405 height 58
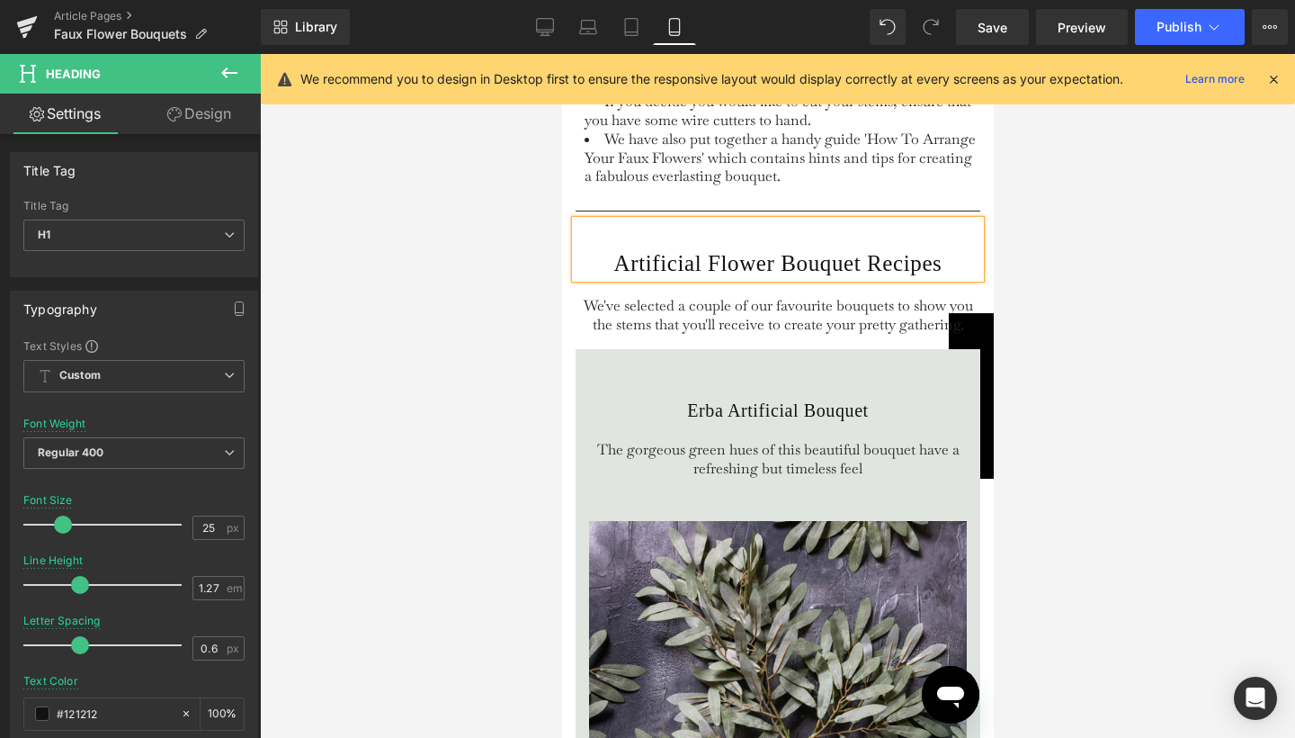
click at [595, 278] on h1 "Artificial Flower Bouquet Recipes" at bounding box center [777, 263] width 405 height 29
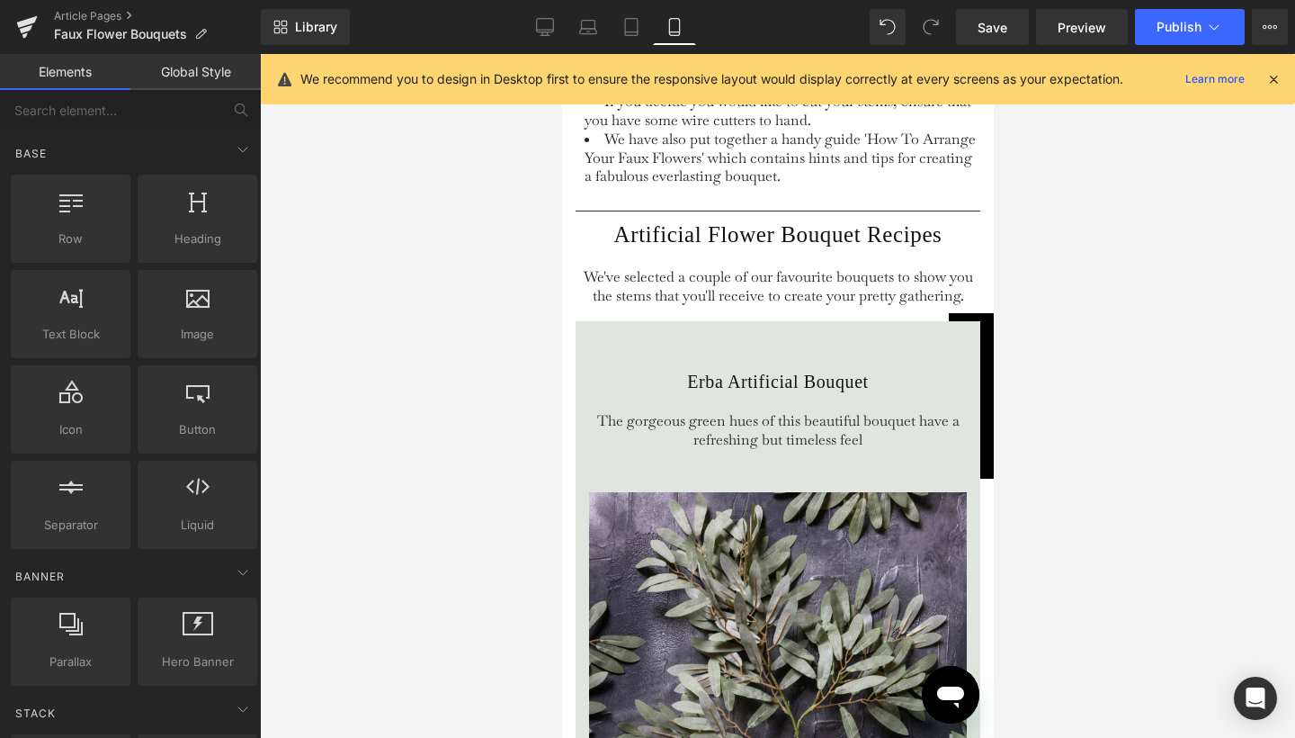
click at [1076, 246] on div at bounding box center [777, 396] width 1035 height 684
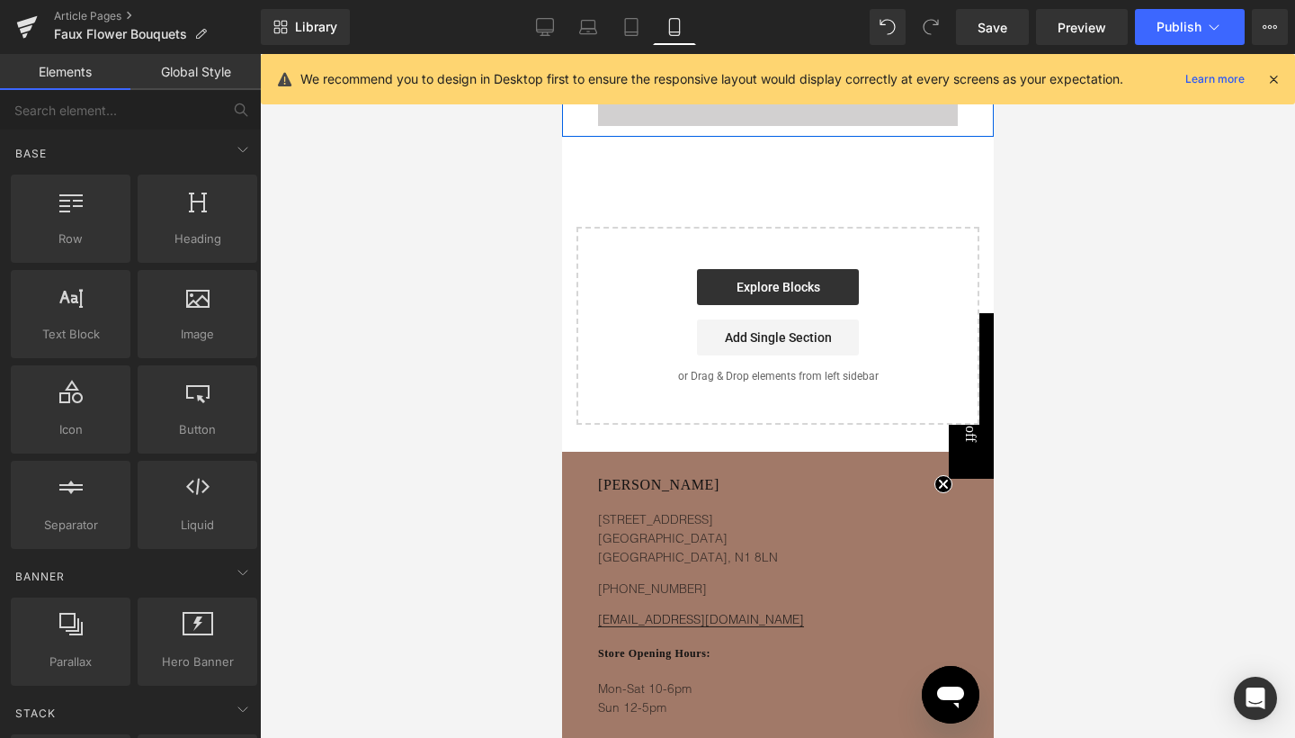
scroll to position [7109, 0]
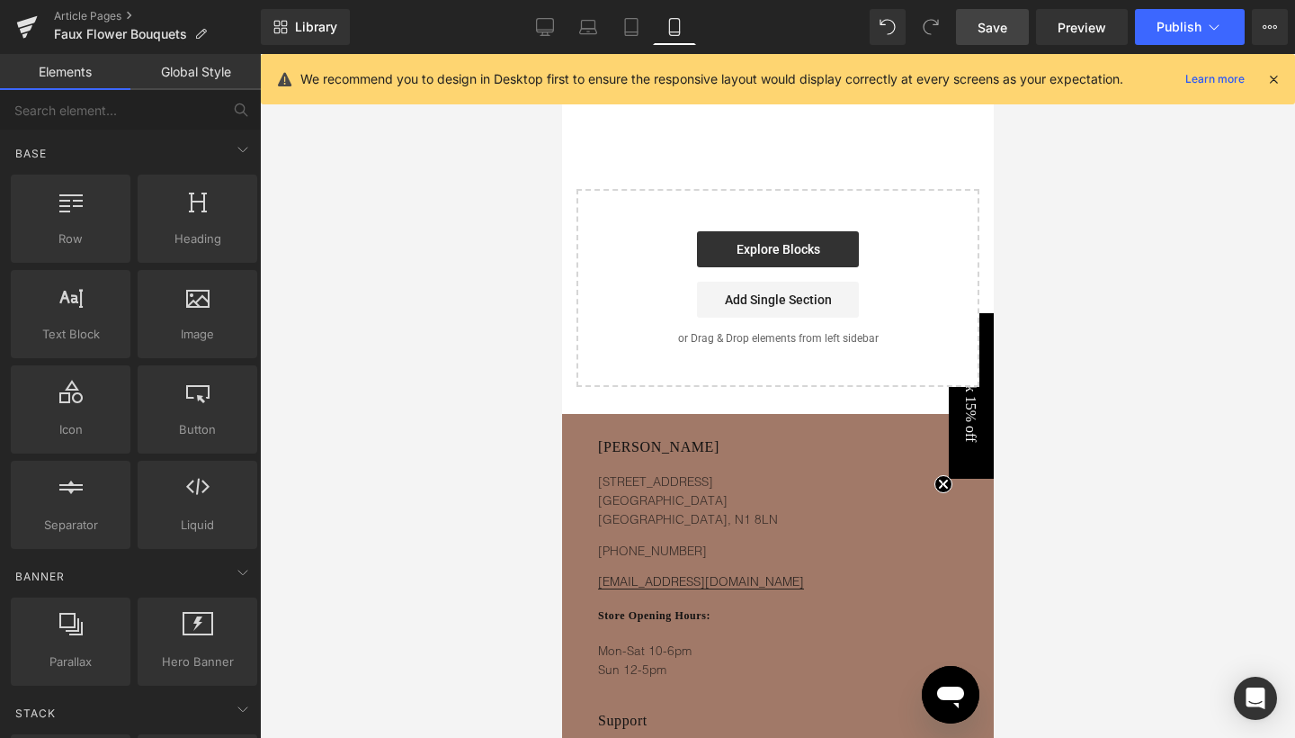
click at [985, 26] on span "Save" at bounding box center [993, 27] width 30 height 19
click at [1198, 22] on span "Publish" at bounding box center [1179, 27] width 45 height 14
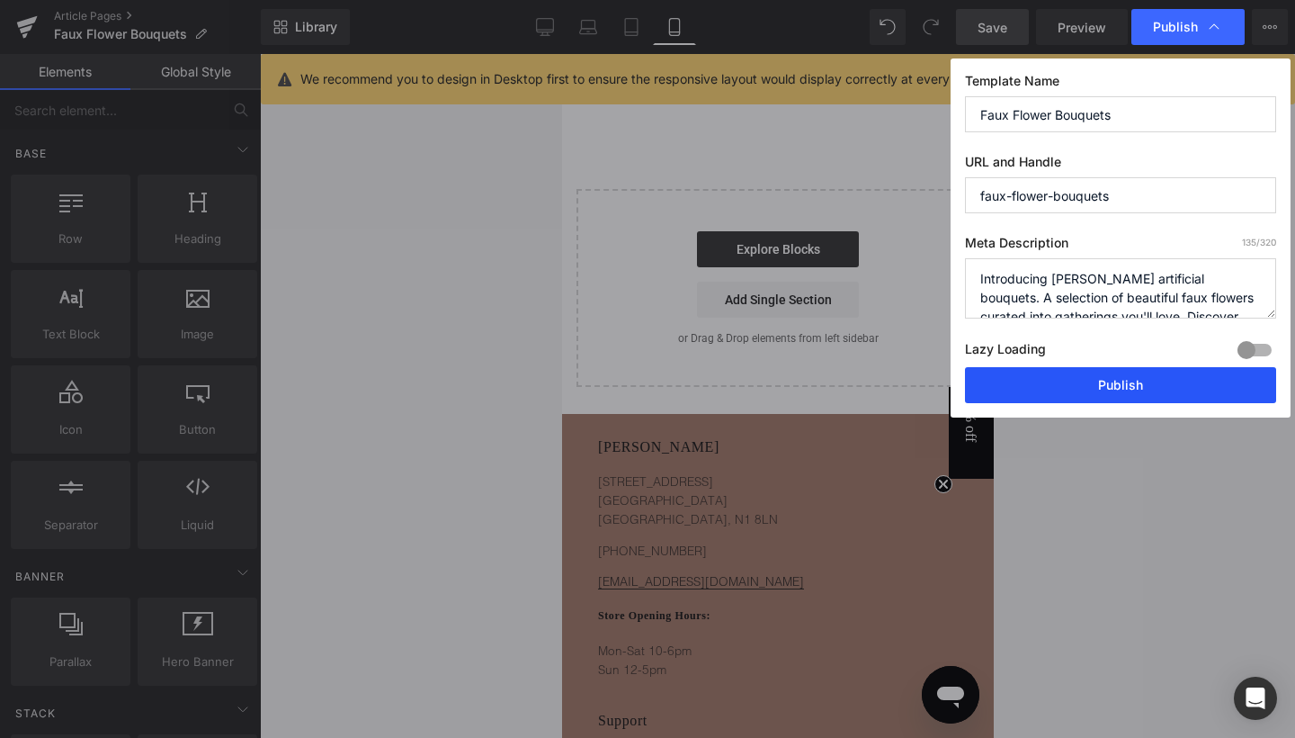
click at [1104, 388] on button "Publish" at bounding box center [1120, 385] width 311 height 36
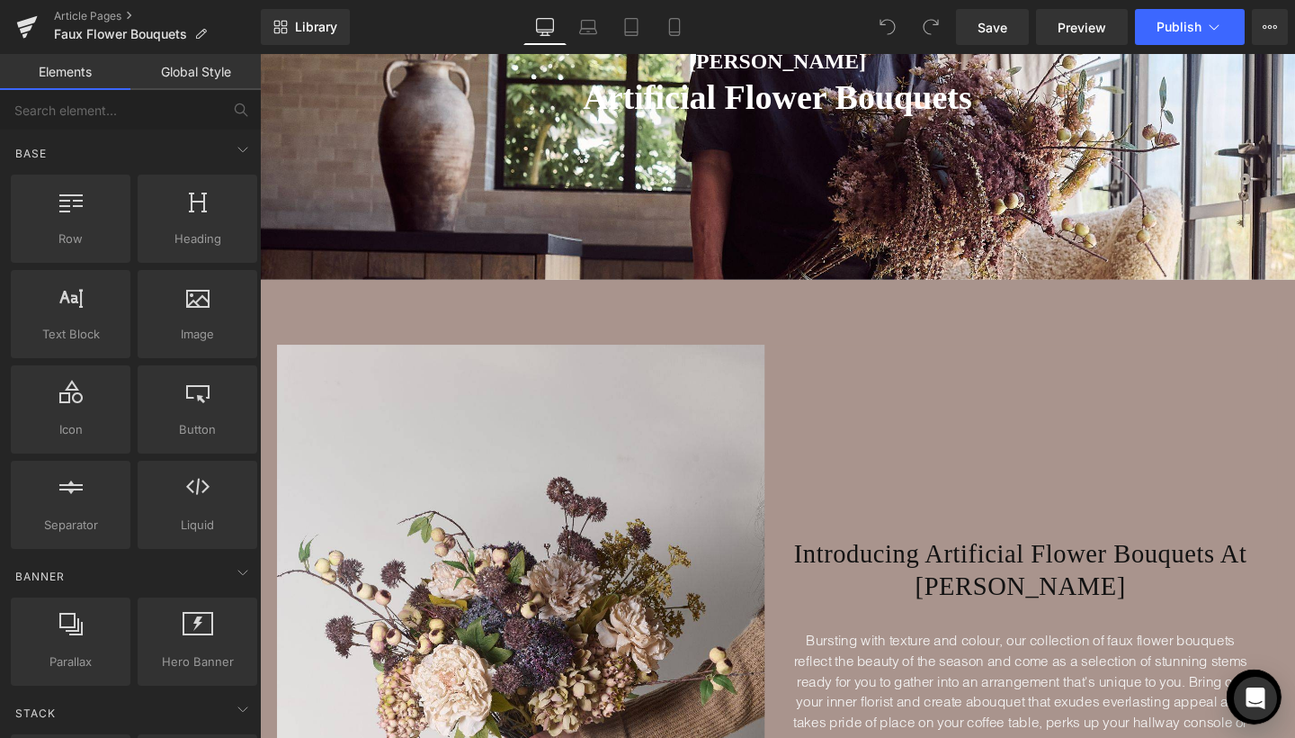
scroll to position [199, 0]
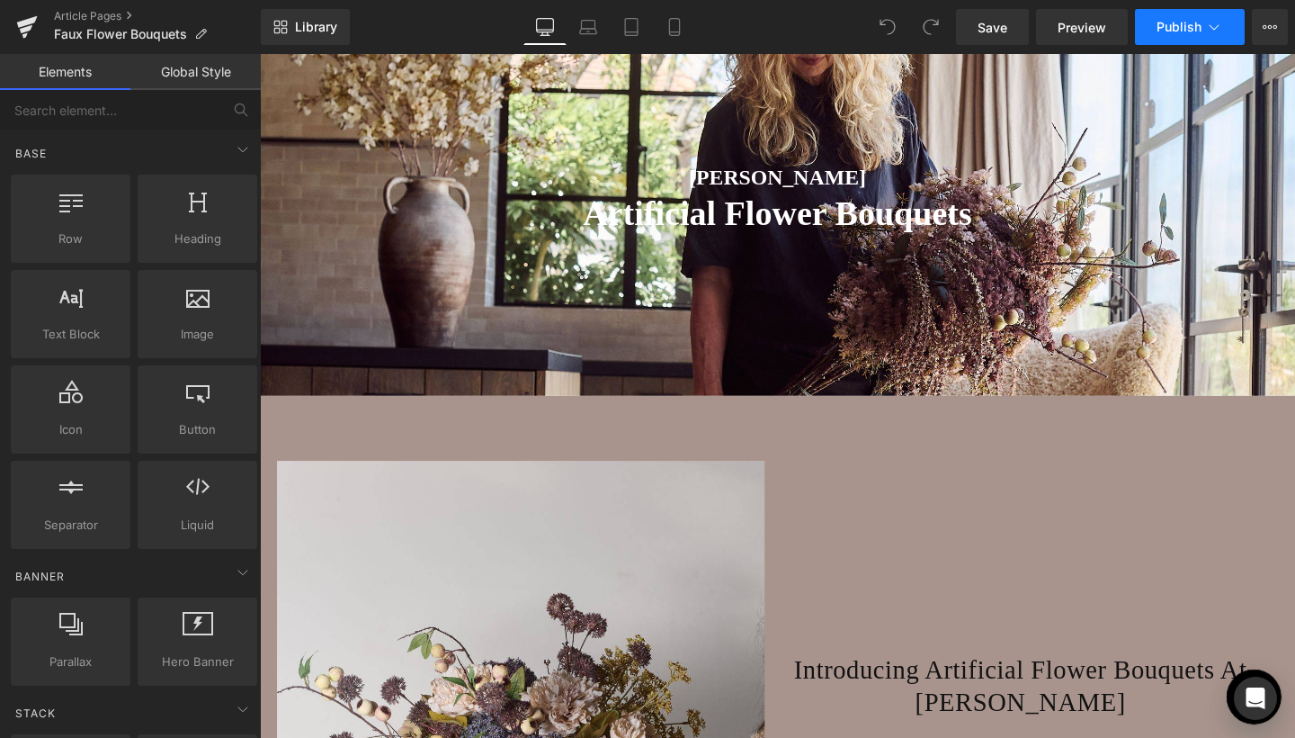
click at [1182, 29] on span "Publish" at bounding box center [1179, 27] width 45 height 14
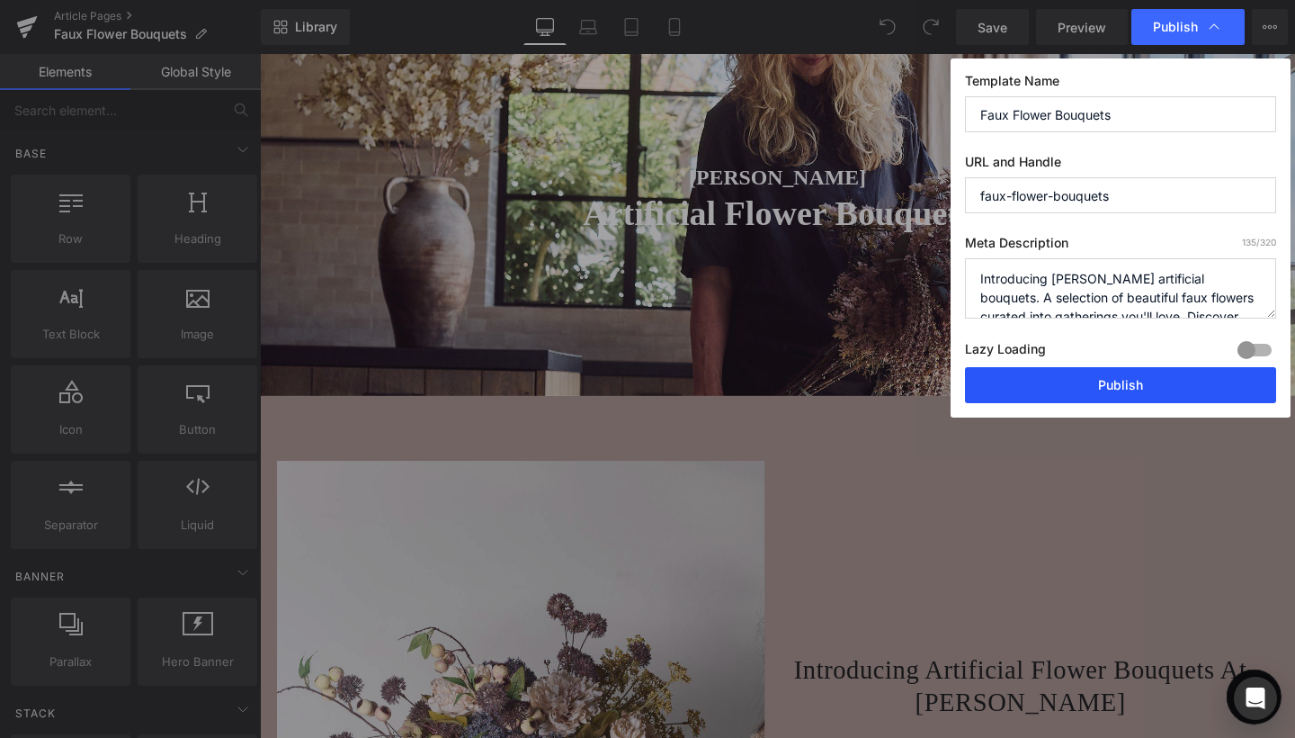
click at [1024, 380] on button "Publish" at bounding box center [1120, 385] width 311 height 36
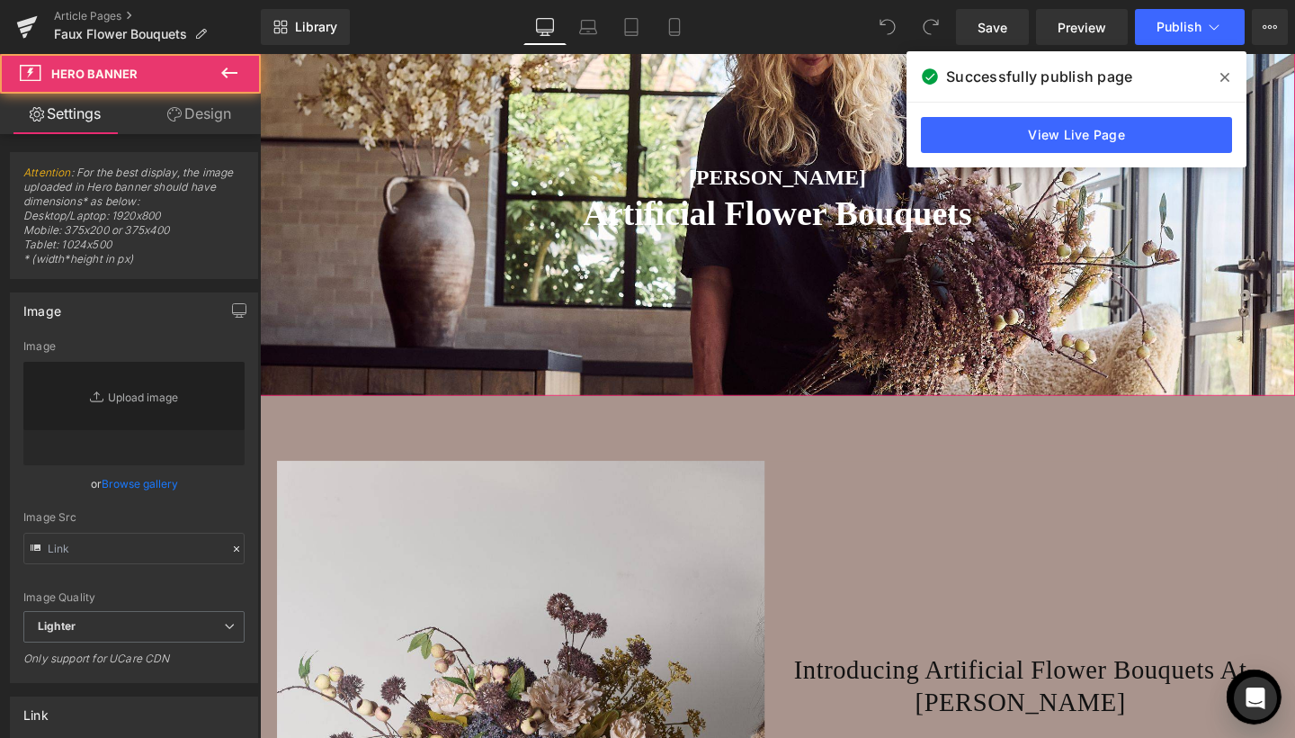
click at [743, 365] on div at bounding box center [804, 207] width 1088 height 411
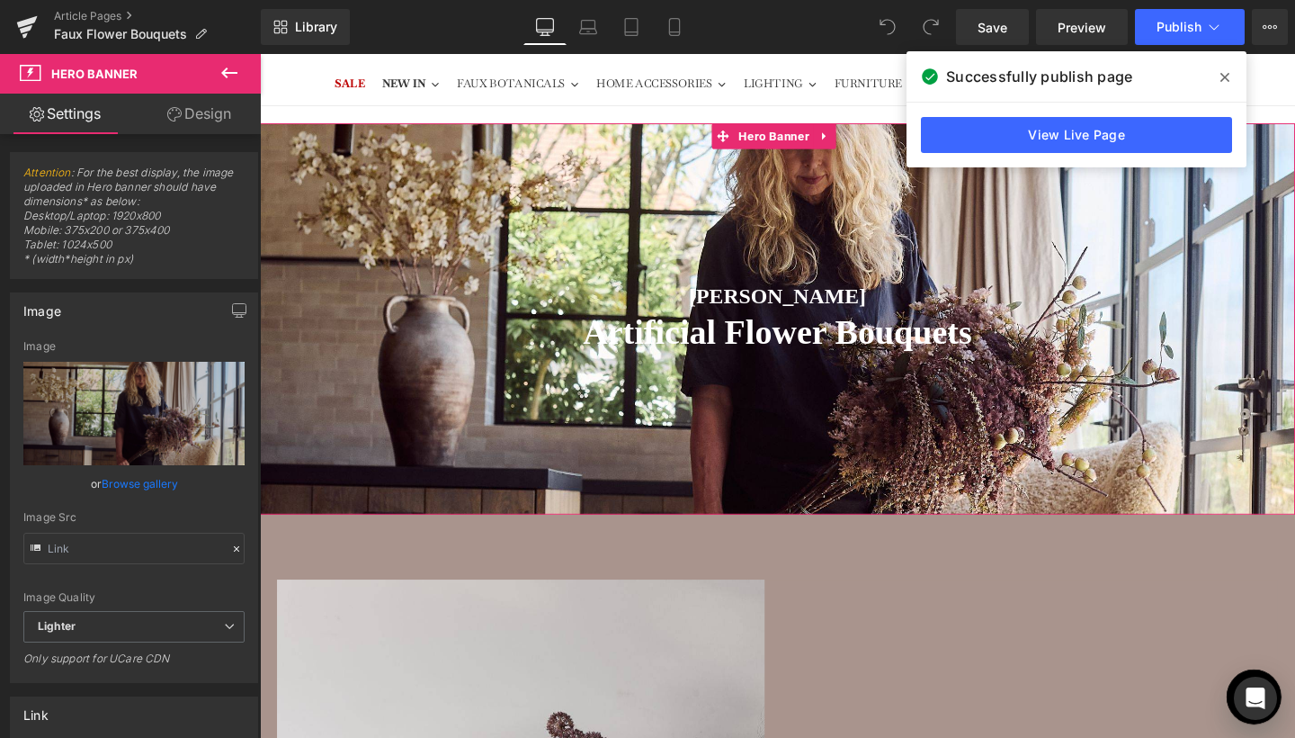
scroll to position [15, 0]
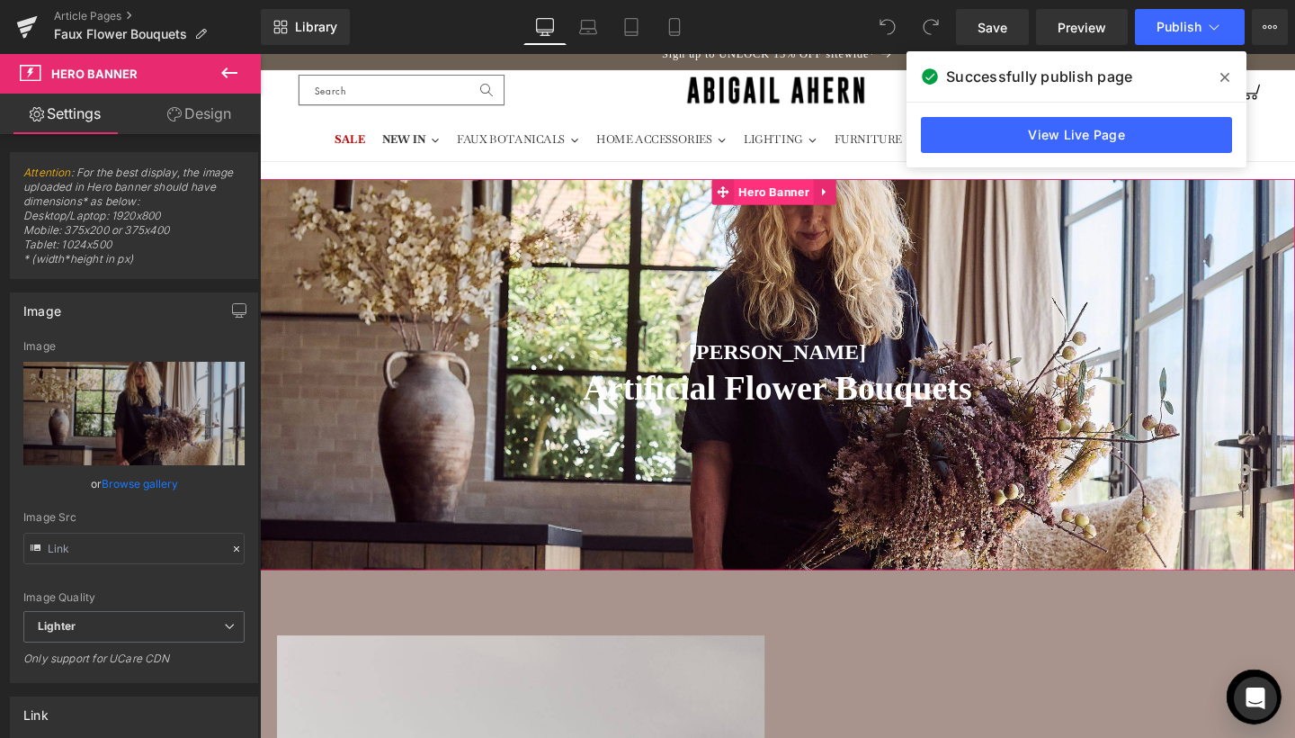
click at [809, 192] on span "Hero Banner" at bounding box center [800, 198] width 84 height 27
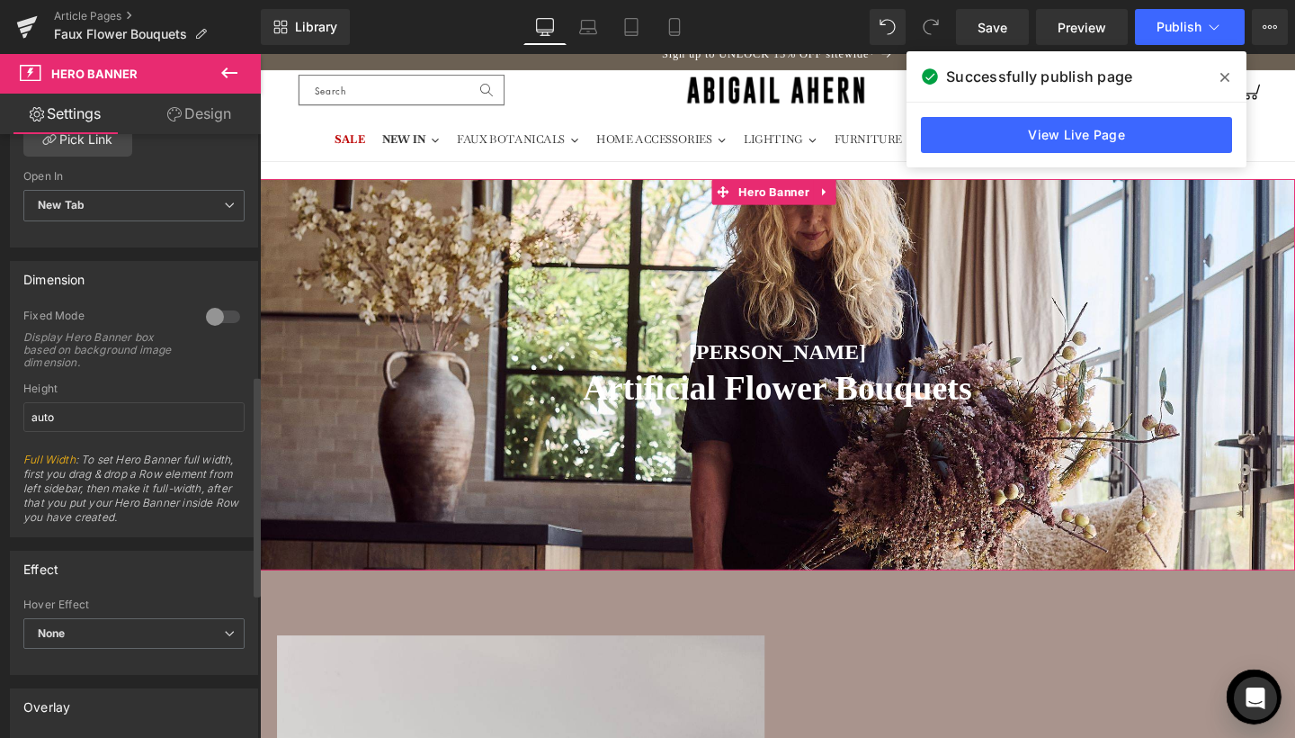
scroll to position [684, 0]
click at [207, 308] on div at bounding box center [222, 314] width 43 height 29
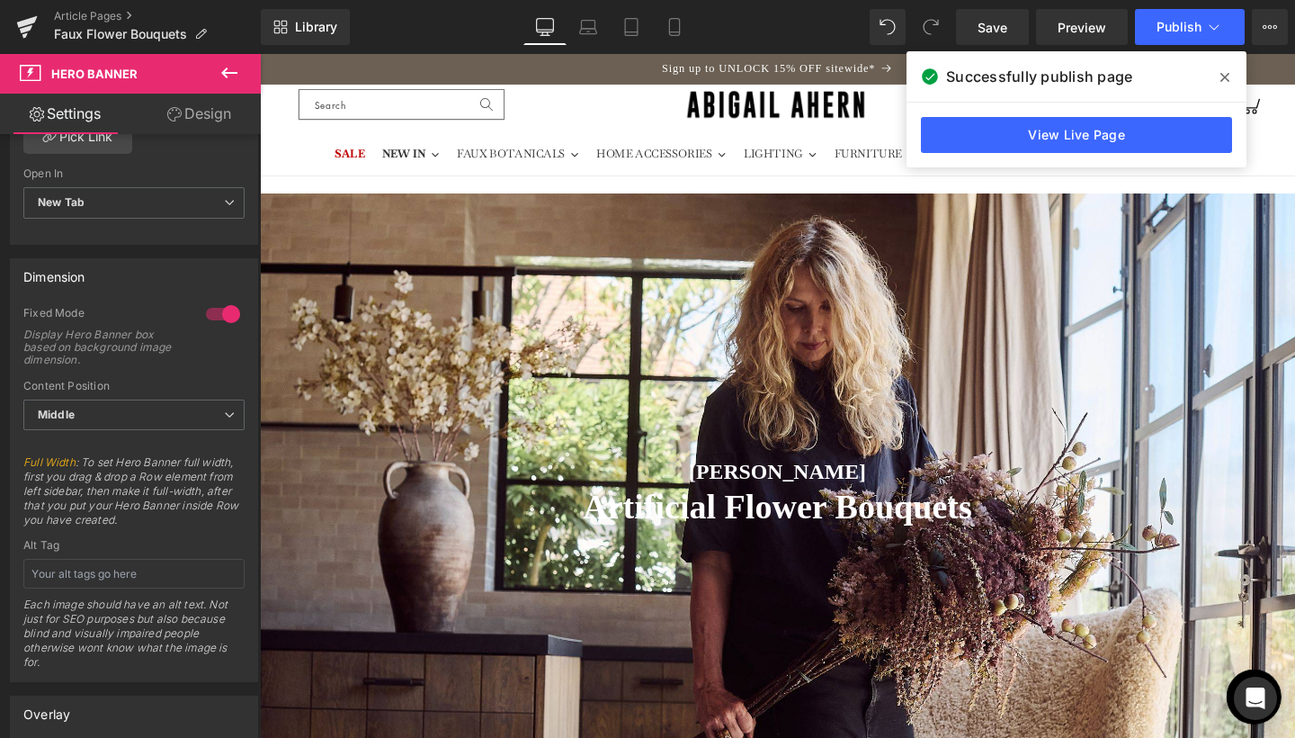
scroll to position [0, 0]
click at [1001, 31] on span "Save" at bounding box center [993, 27] width 30 height 19
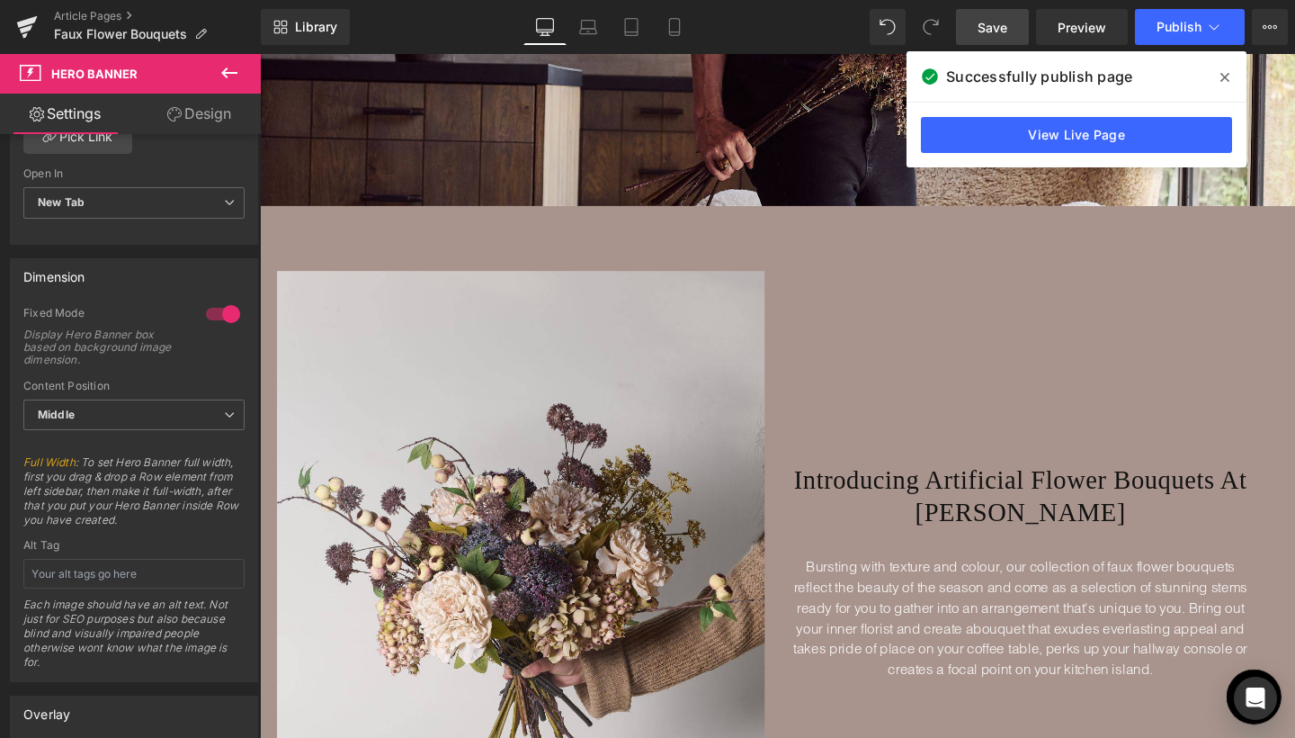
scroll to position [695, 0]
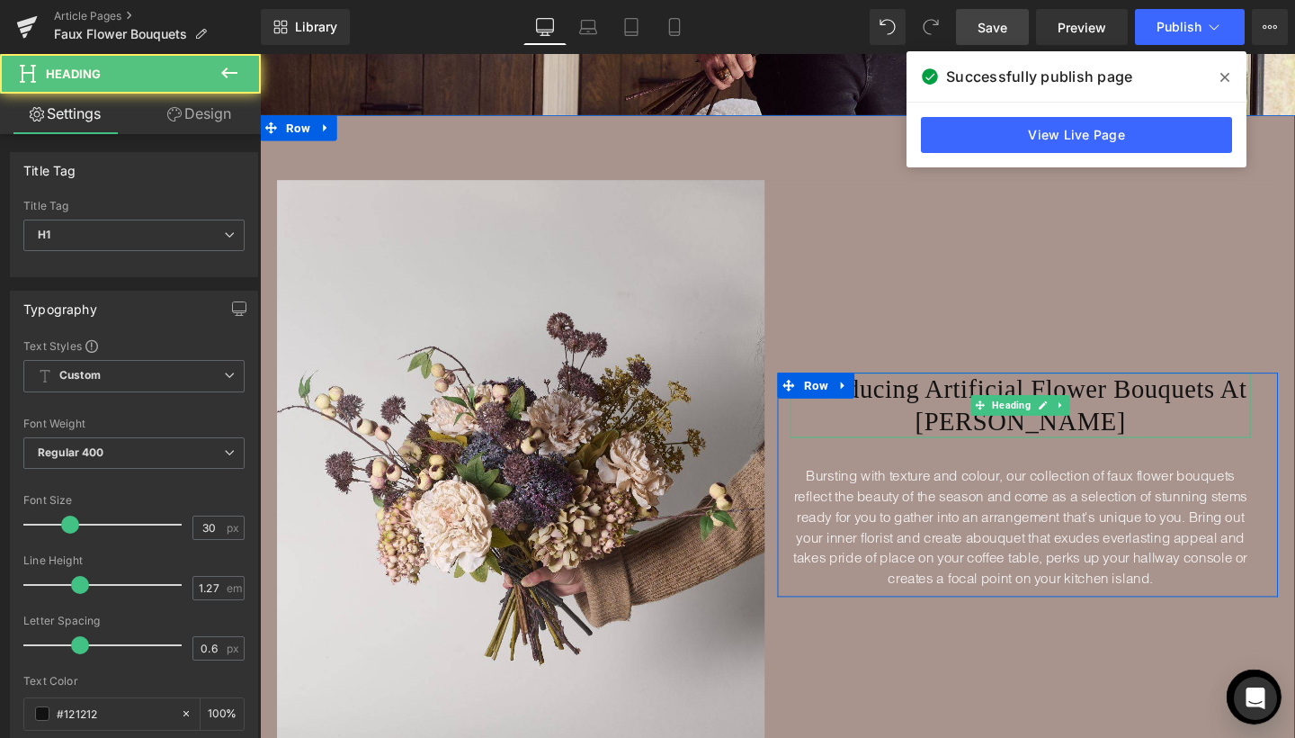
click at [908, 447] on div "Introducing Artificial Flower Bouquets At Abigail Ahern Heading" at bounding box center [1060, 423] width 484 height 68
click at [908, 447] on h1 "Introducing Artificial Flower Bouquets At [PERSON_NAME]" at bounding box center [1060, 423] width 484 height 68
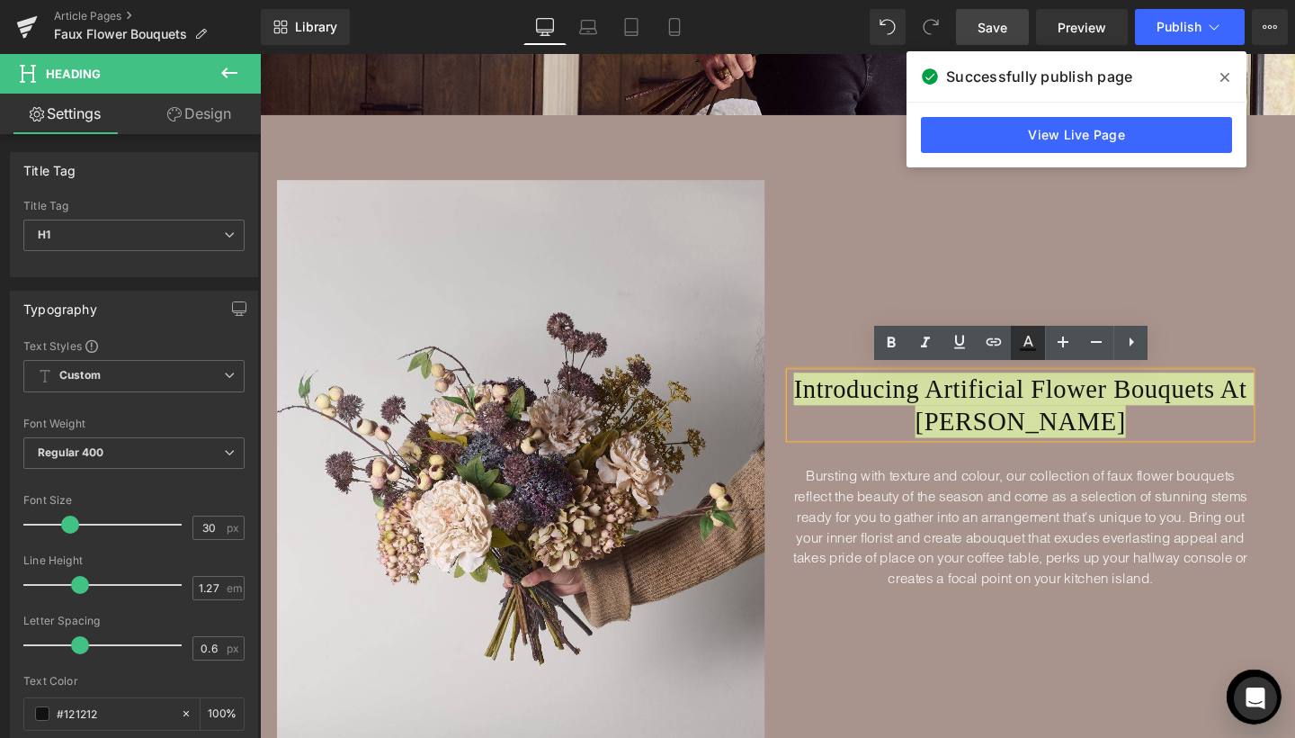
click at [1033, 349] on icon at bounding box center [1028, 349] width 16 height 3
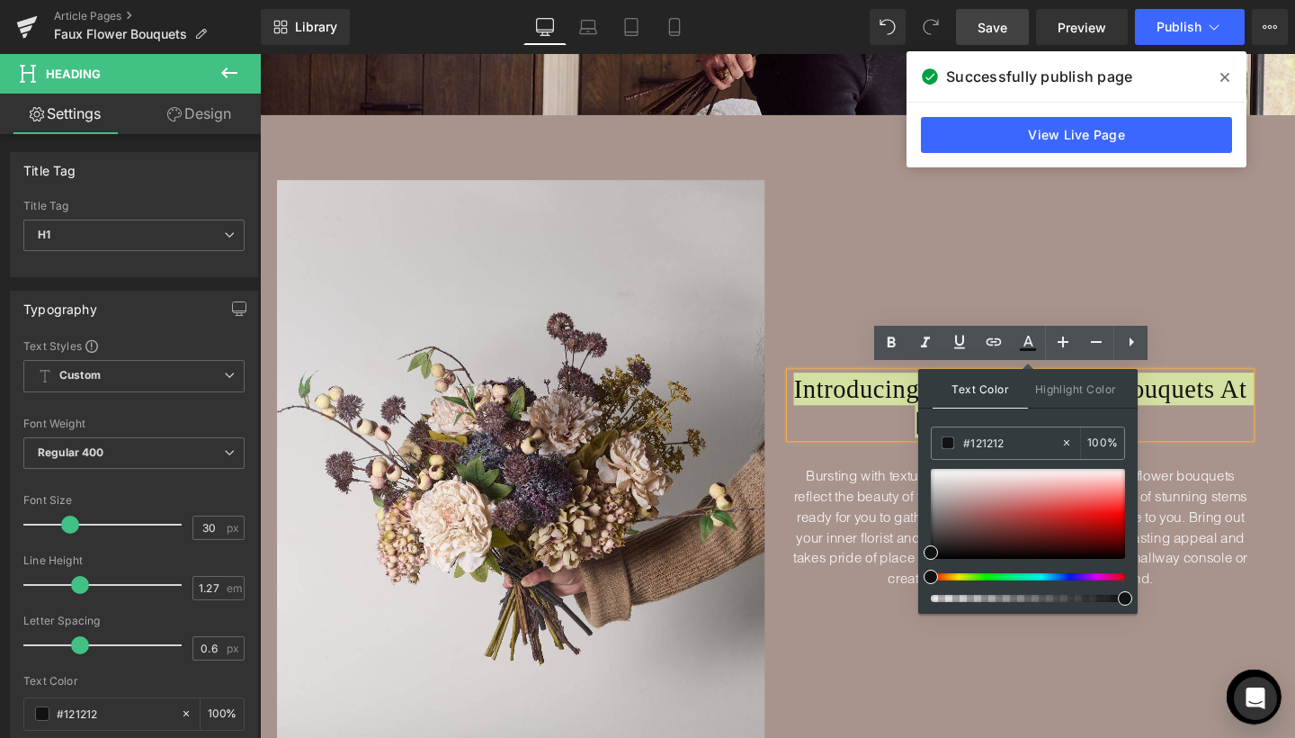
click at [936, 600] on div at bounding box center [1021, 598] width 194 height 7
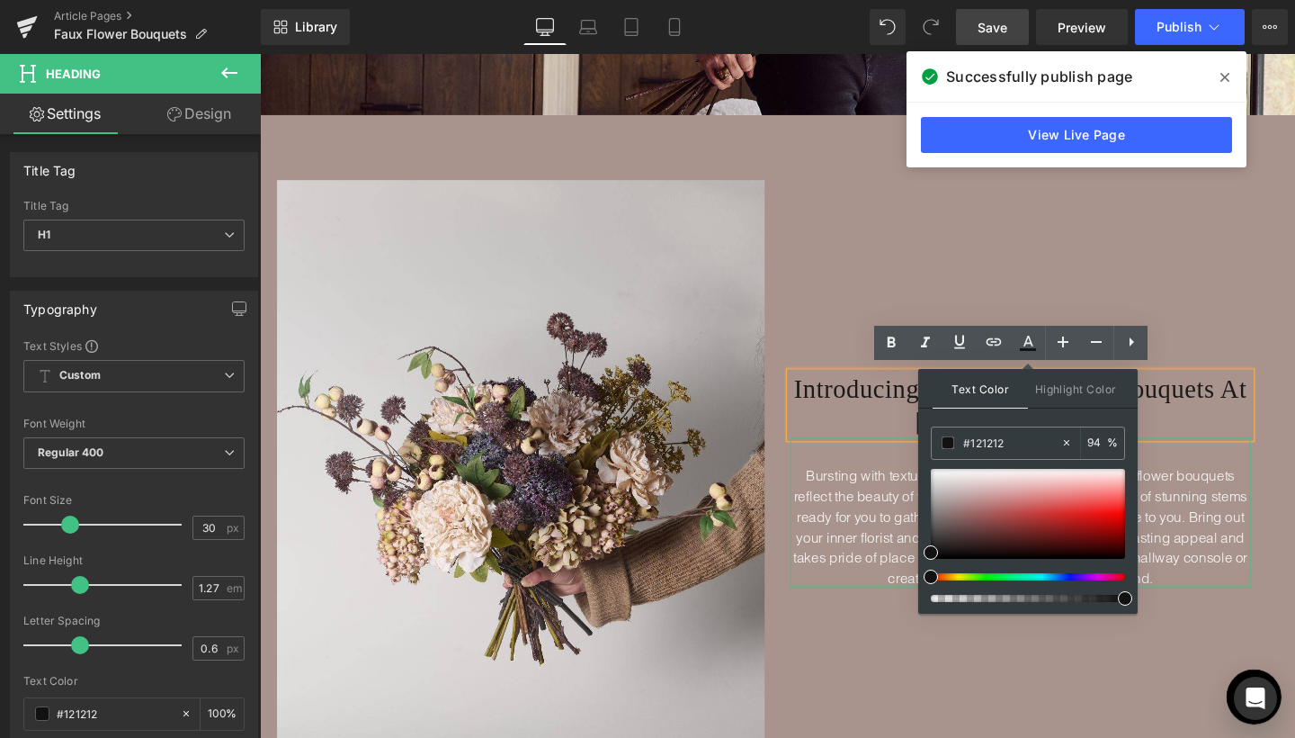
drag, startPoint x: 1202, startPoint y: 655, endPoint x: 1189, endPoint y: 606, distance: 50.2
click at [935, 472] on div at bounding box center [1028, 514] width 194 height 90
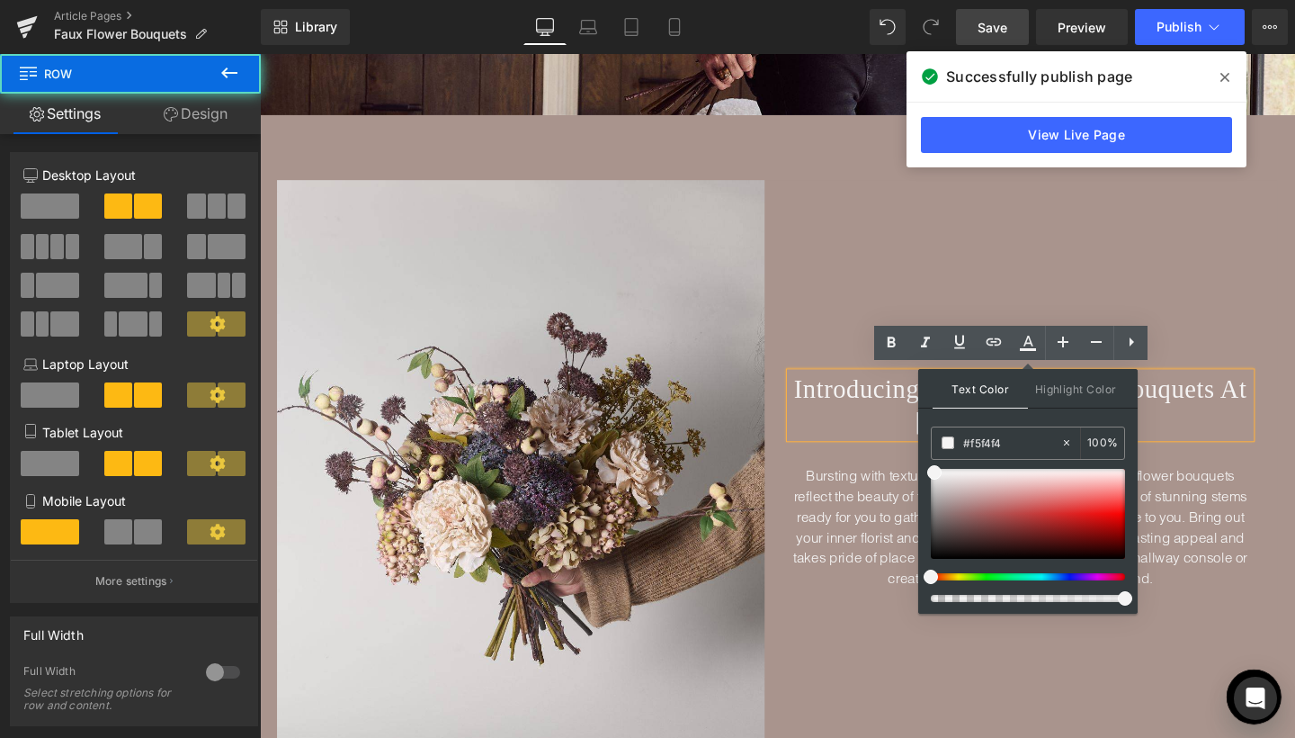
click at [1255, 319] on div "Introducing Artificial Flower Bouquets At Abigail Ahern Heading Bursting with t…" at bounding box center [1067, 506] width 526 height 641
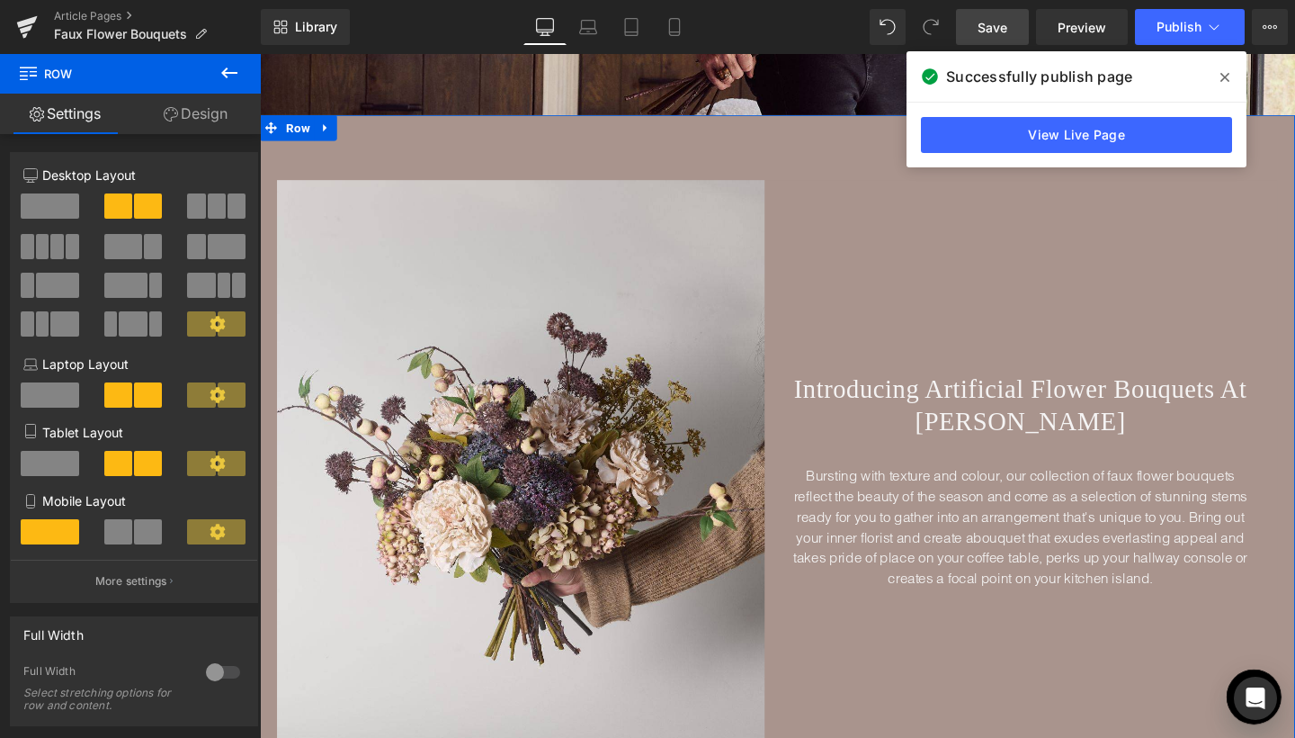
click at [1005, 31] on span "Save" at bounding box center [993, 27] width 30 height 19
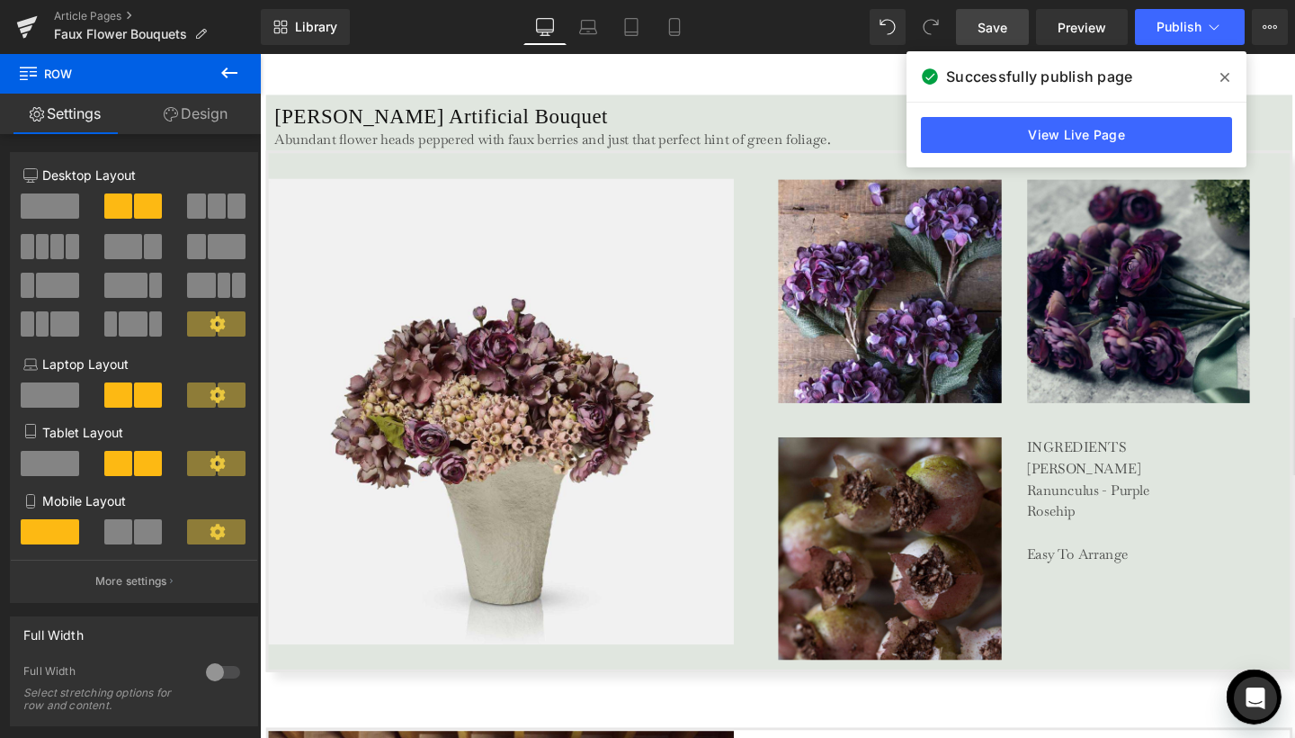
scroll to position [4345, 0]
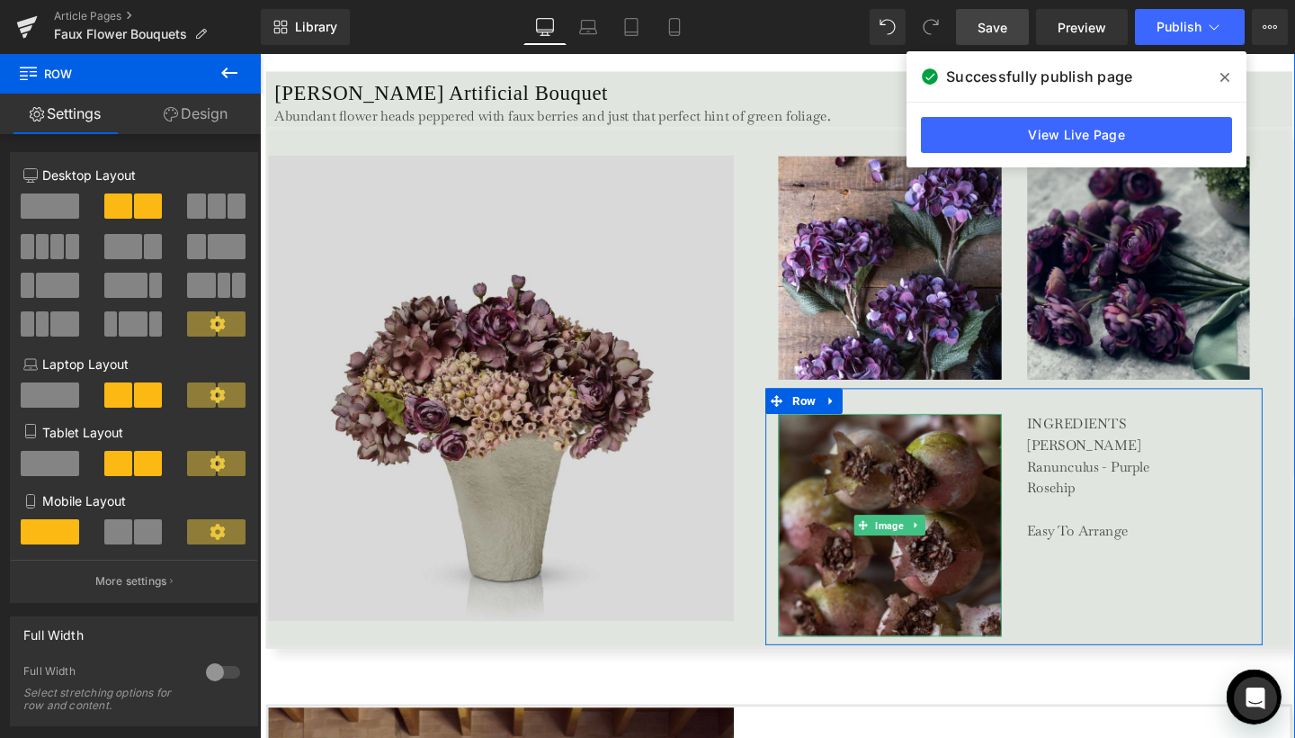
drag, startPoint x: 914, startPoint y: 540, endPoint x: 547, endPoint y: 413, distance: 388.3
click at [914, 540] on span "Image" at bounding box center [922, 550] width 37 height 22
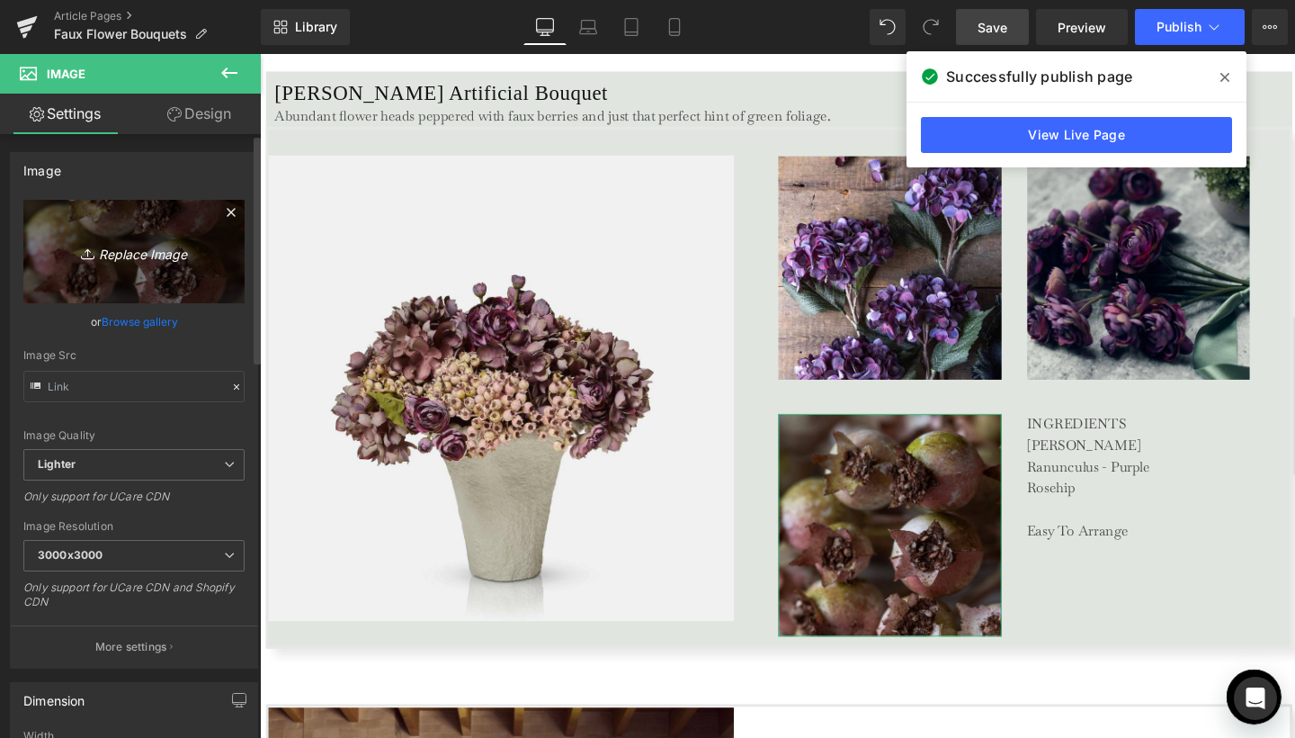
click at [129, 272] on link "Replace Image" at bounding box center [133, 251] width 221 height 103
type input "C:\fakepath\osman-ceramic-vase-abigail-ahern-cutout.jpg"
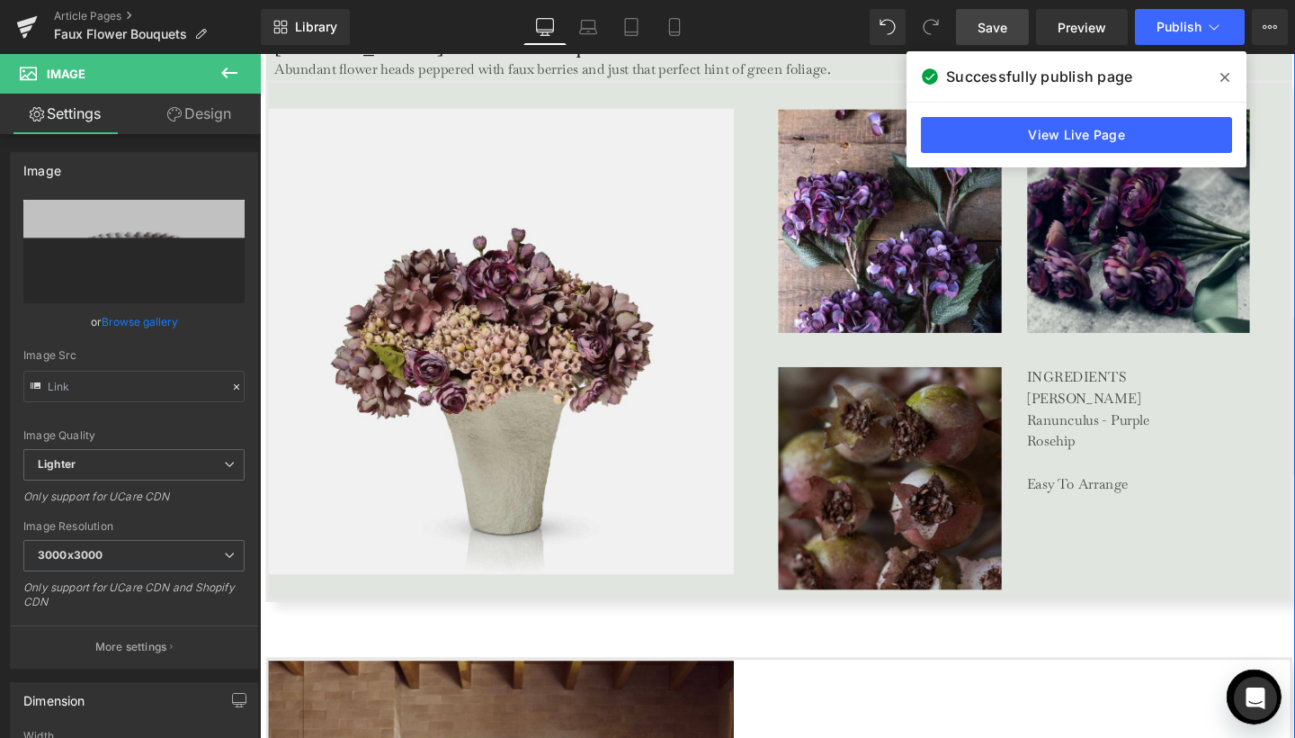
scroll to position [4485, 0]
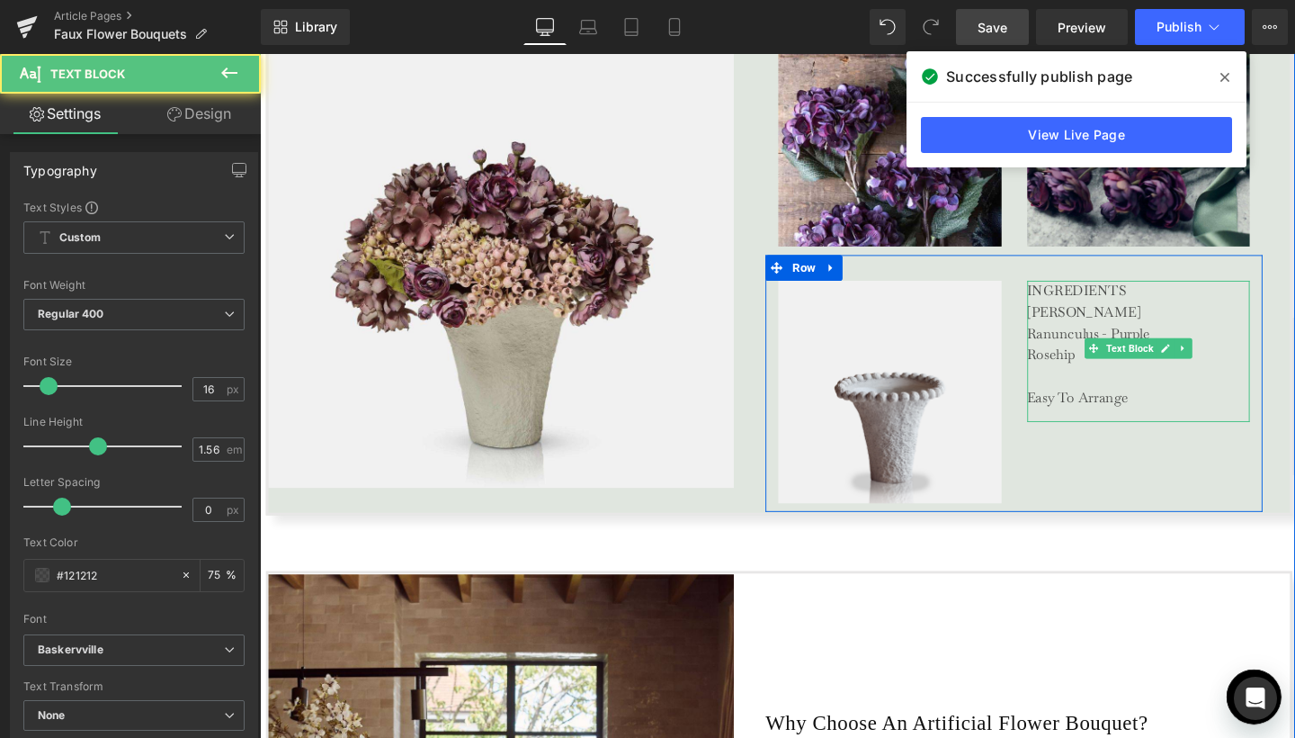
click at [1088, 374] on p "Hydrangea - Damson Ranunculus - Purple Rosehip Easy To Arrange" at bounding box center [1184, 371] width 234 height 112
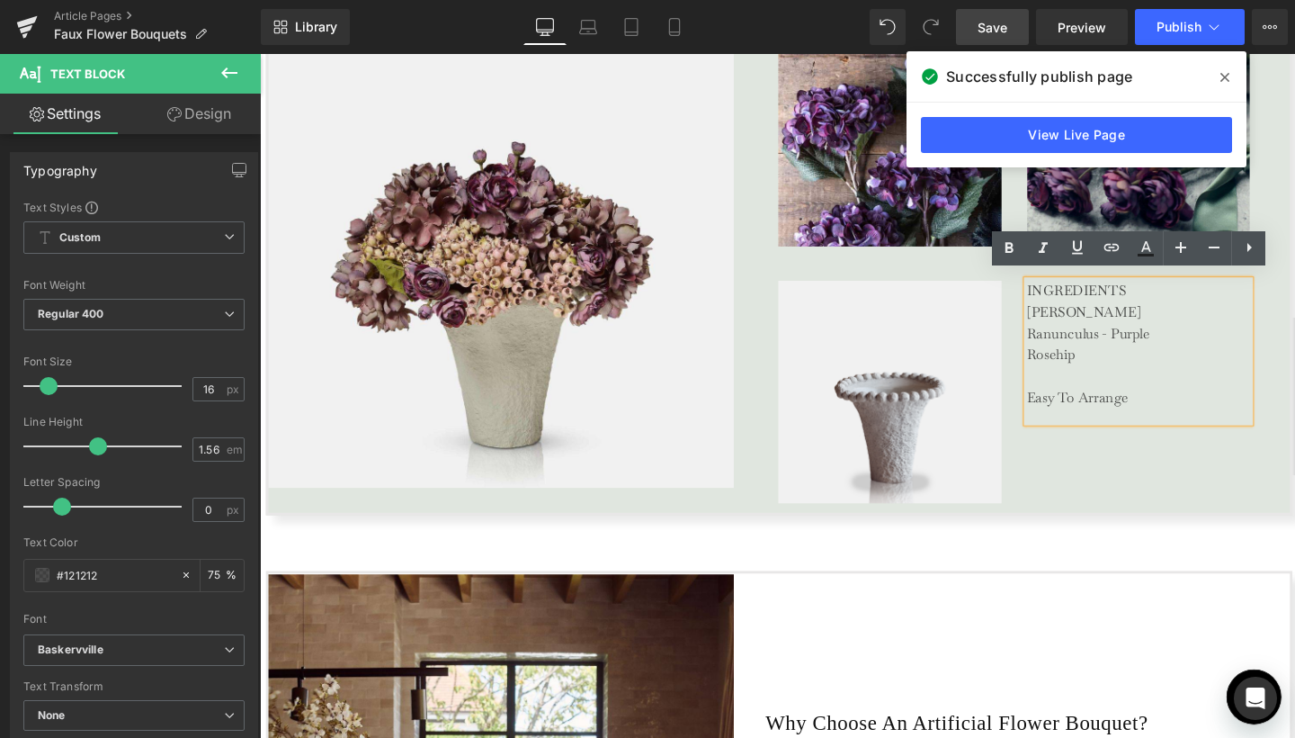
click at [1120, 356] on p "Hydrangea - Damson Ranunculus - Purple Rosehip Easy To Arrange" at bounding box center [1184, 371] width 234 height 112
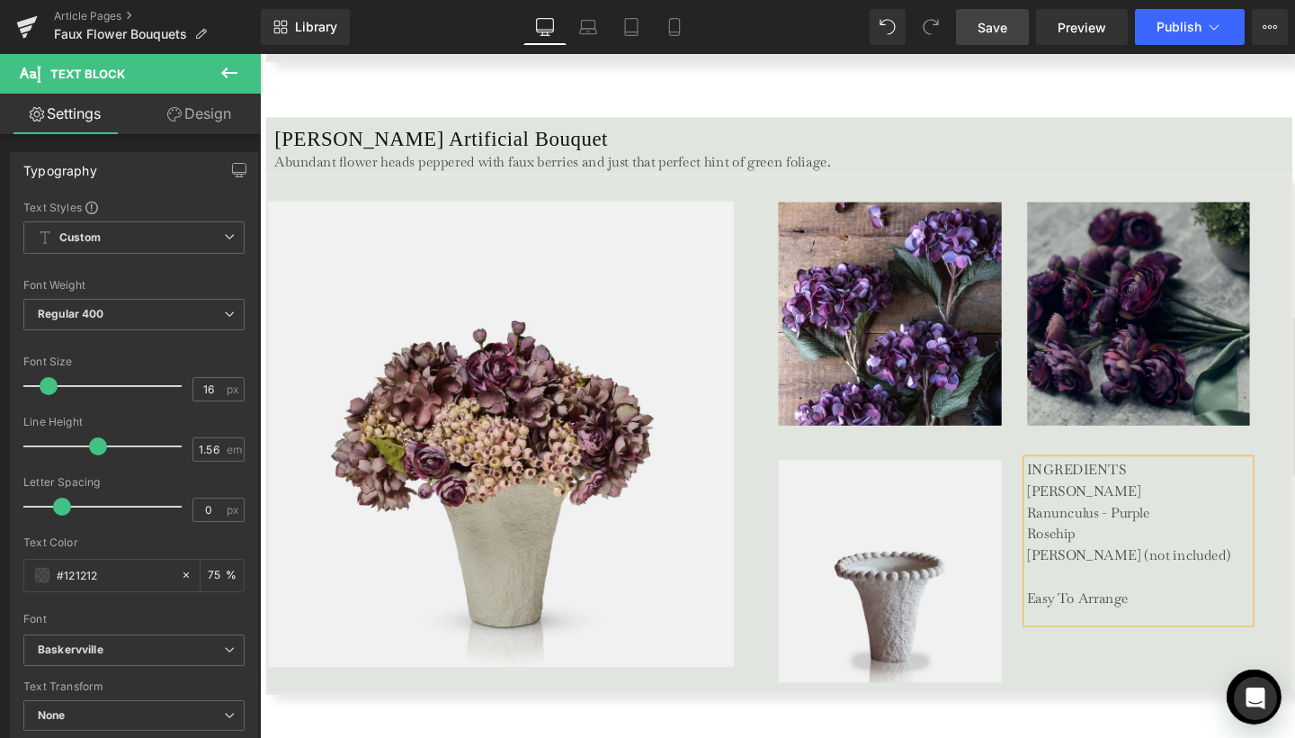
scroll to position [4381, 0]
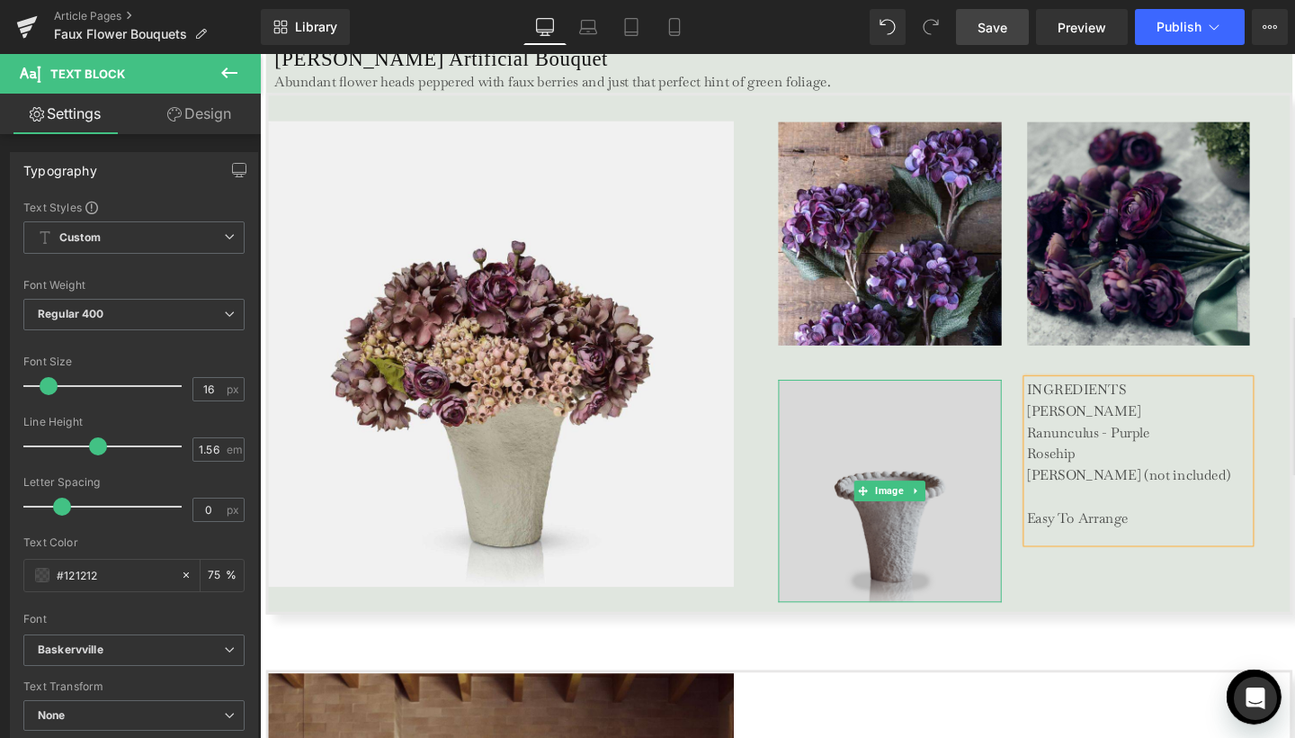
click at [838, 462] on img at bounding box center [922, 513] width 235 height 235
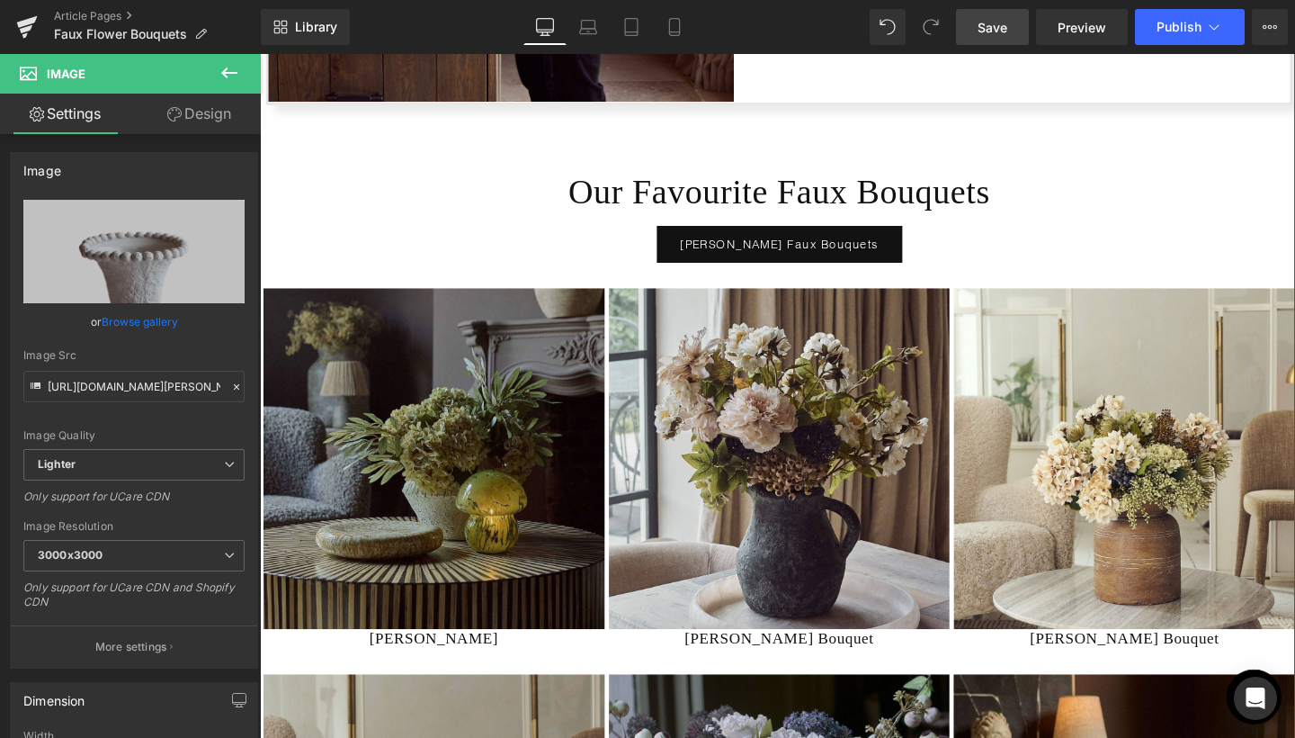
scroll to position [5570, 0]
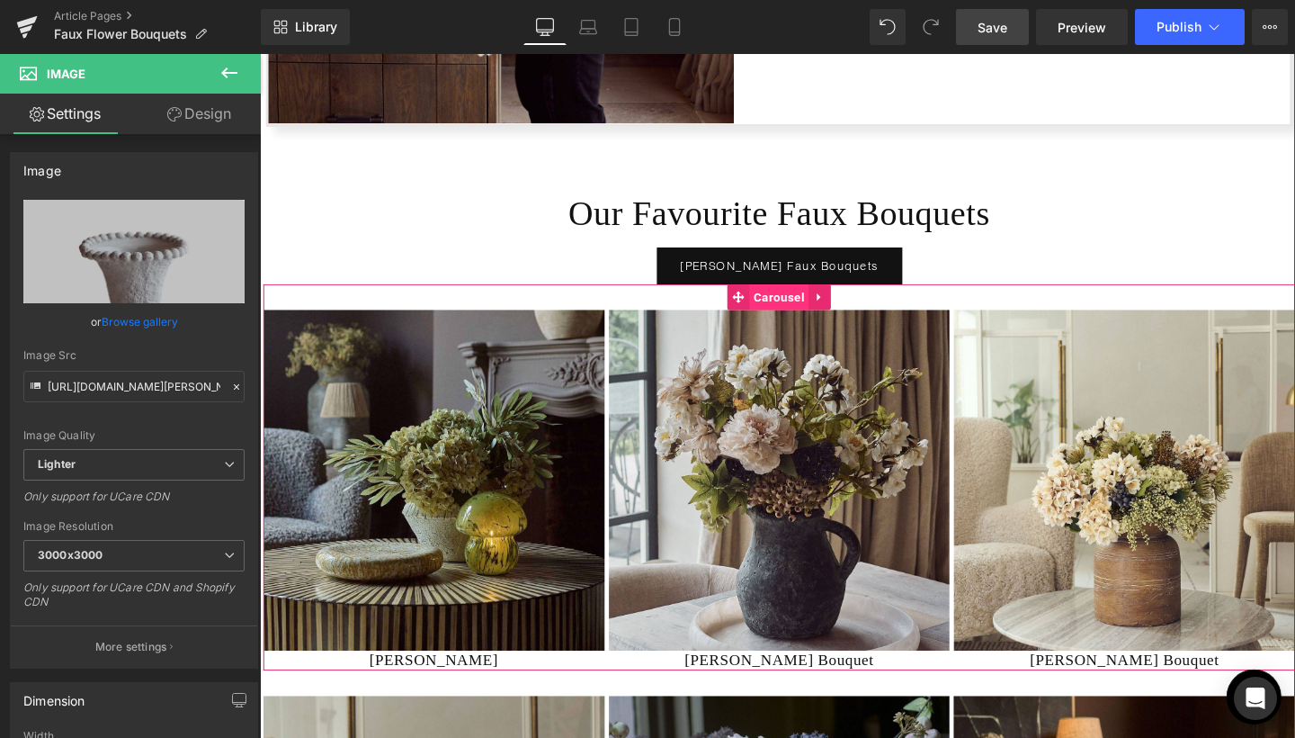
click at [791, 309] on span "Carousel" at bounding box center [805, 309] width 62 height 27
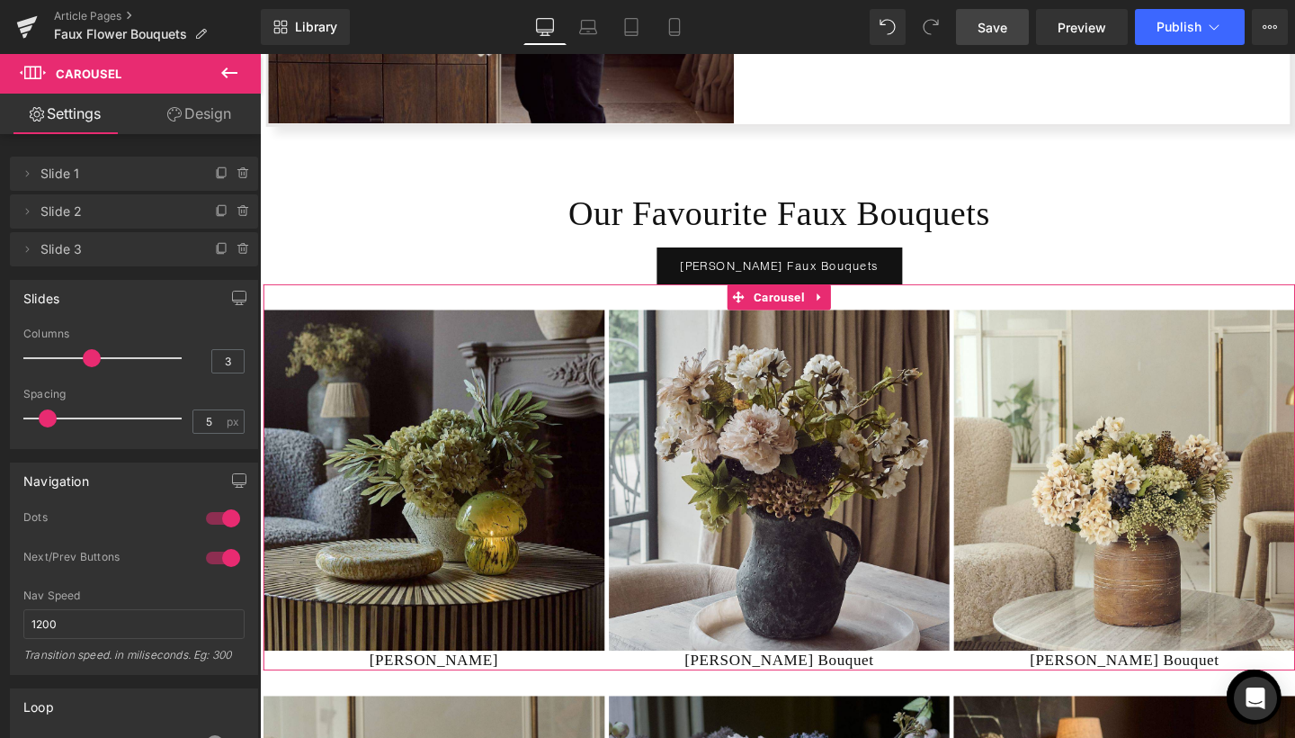
click at [207, 109] on link "Design" at bounding box center [199, 114] width 130 height 40
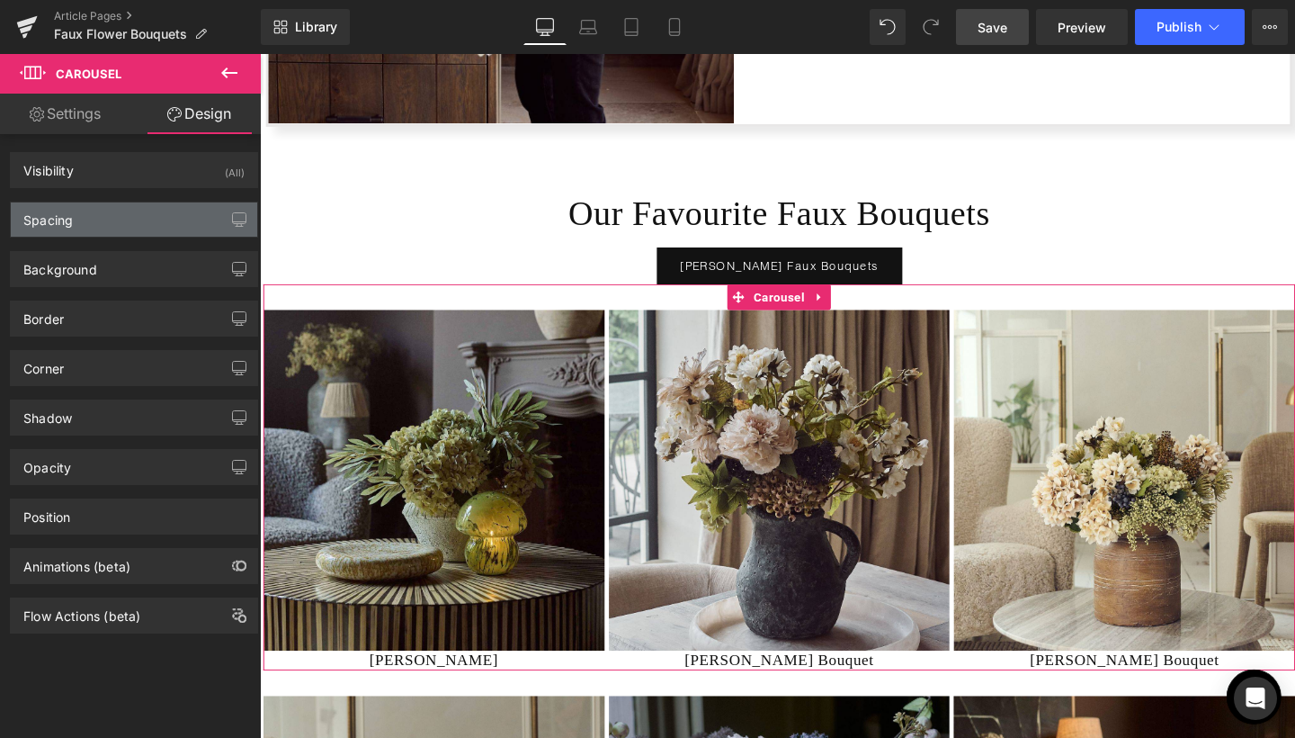
click at [140, 202] on div "Spacing" at bounding box center [134, 219] width 246 height 34
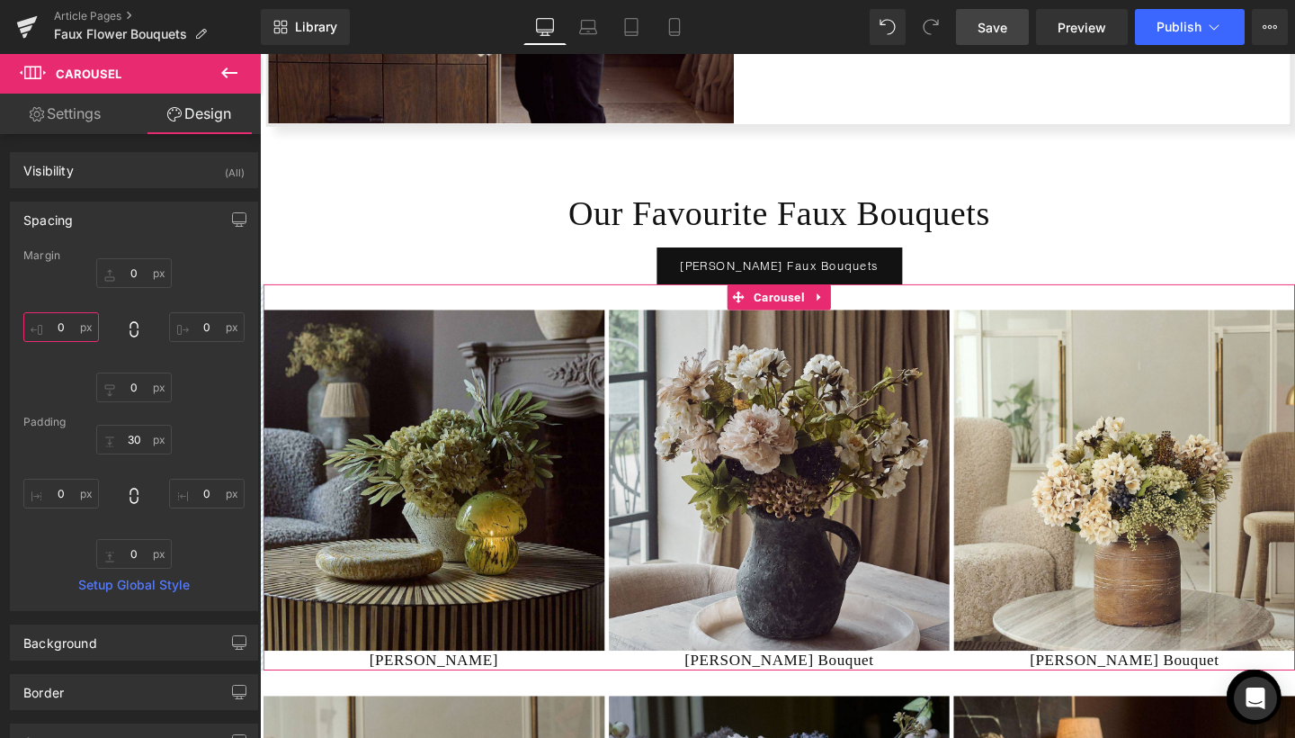
click at [50, 331] on input "0" at bounding box center [61, 327] width 76 height 30
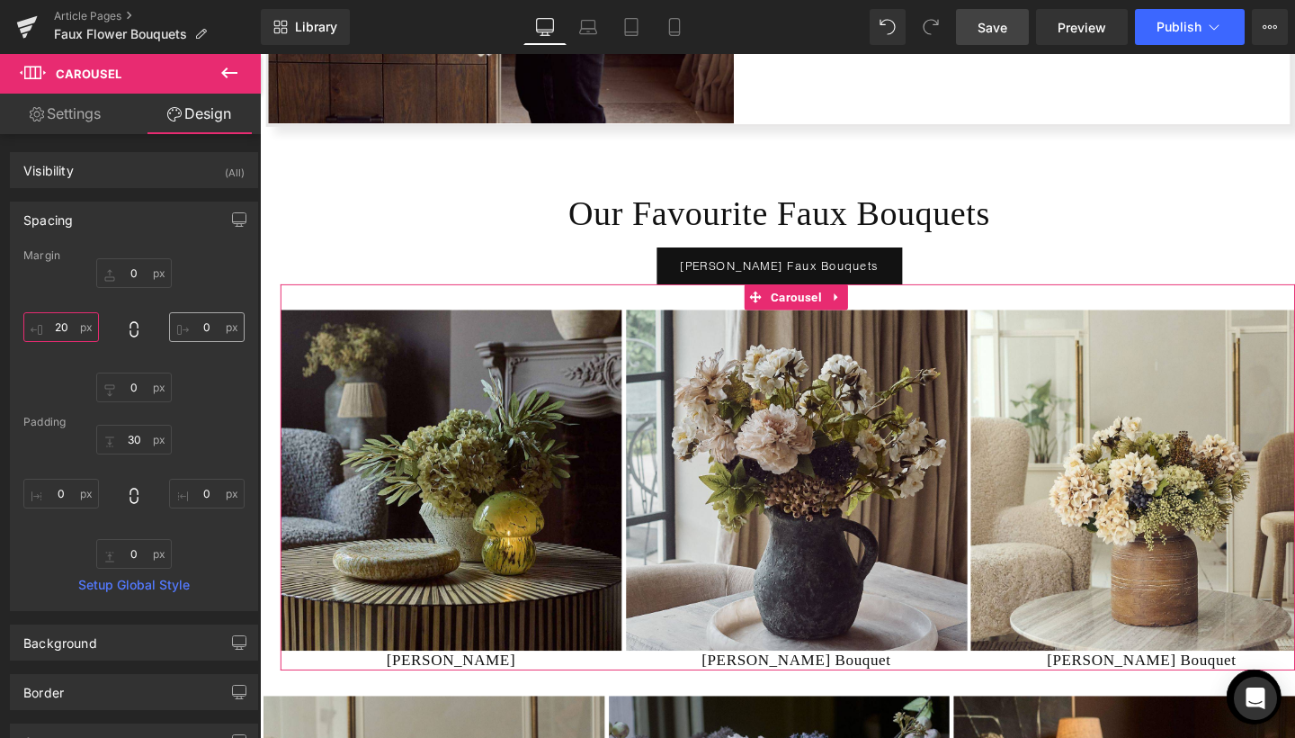
type input "20"
click at [184, 325] on input "0" at bounding box center [207, 327] width 76 height 30
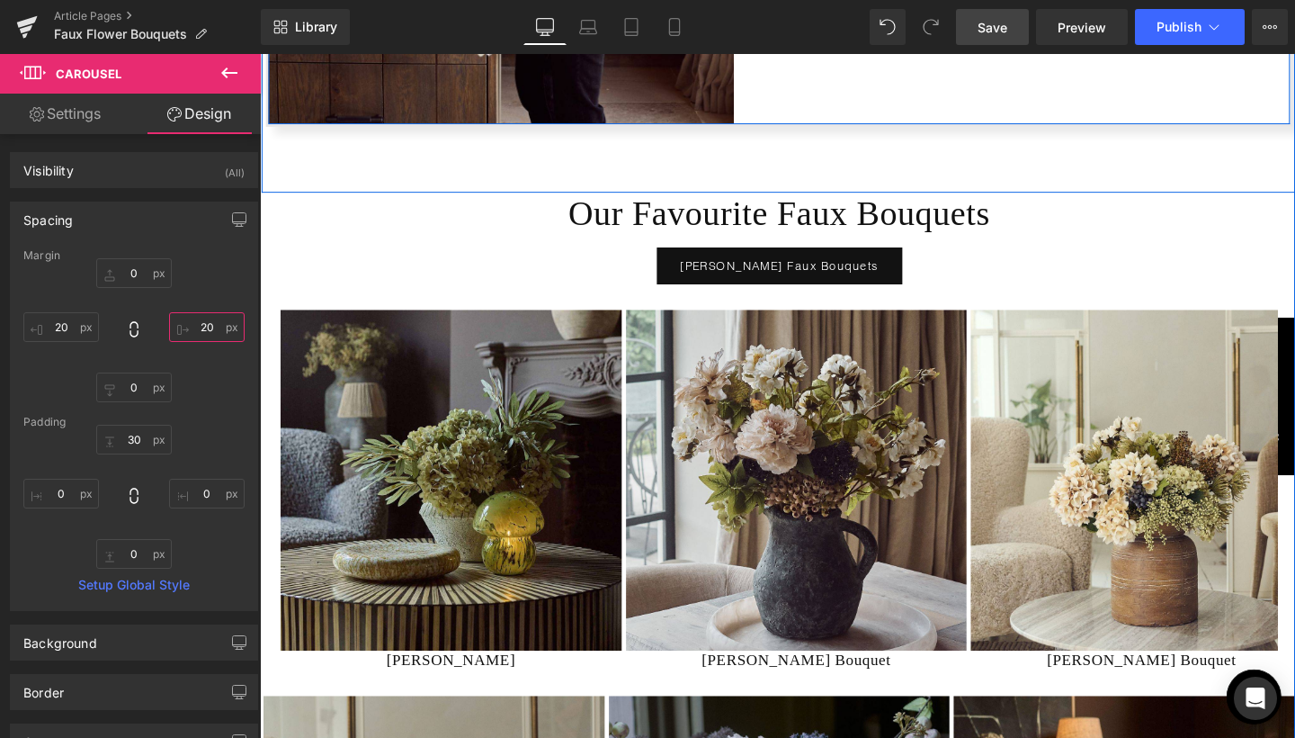
type input "20"
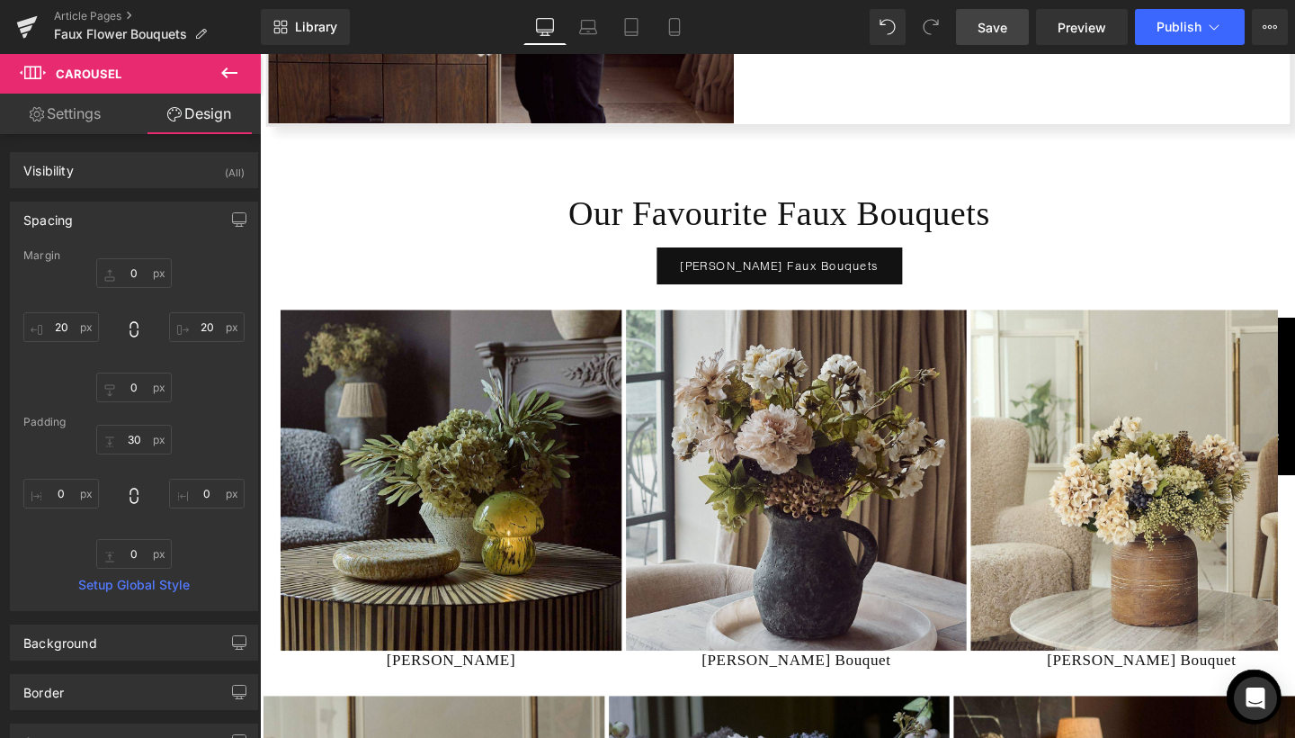
click at [991, 30] on span "Save" at bounding box center [993, 27] width 30 height 19
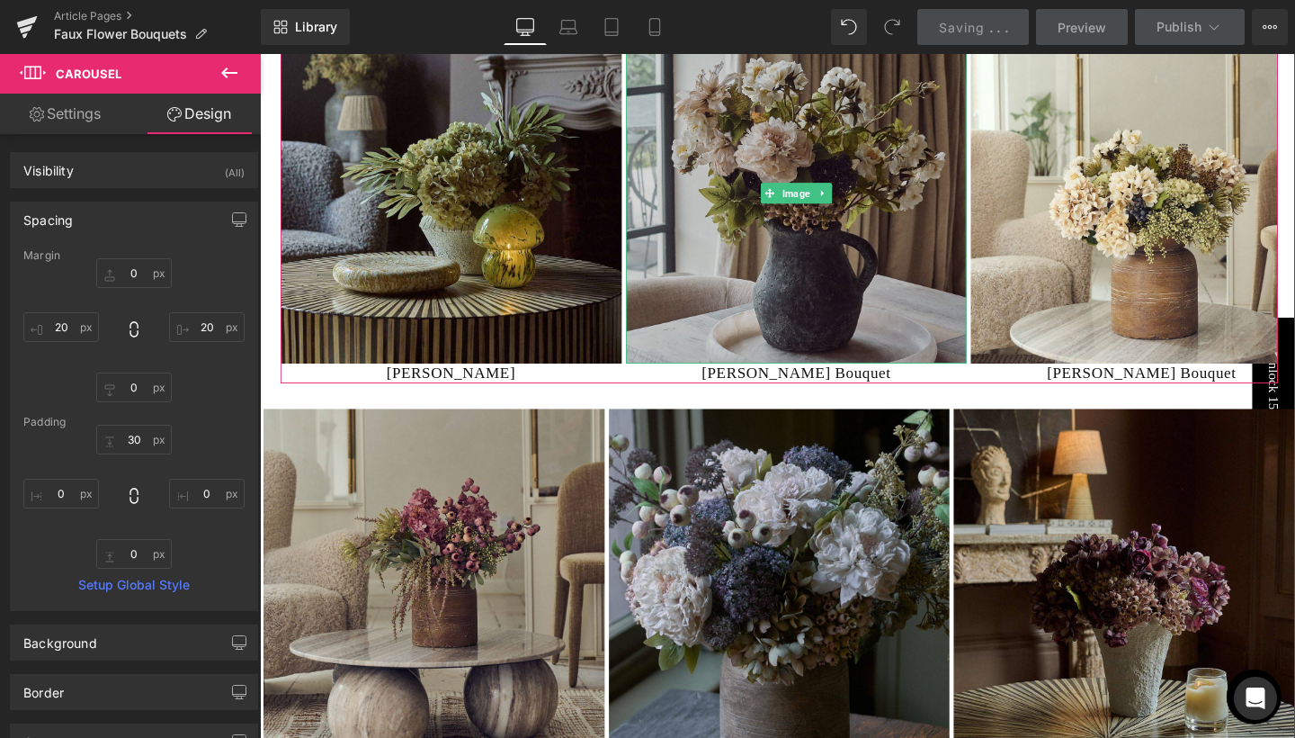
scroll to position [5952, 0]
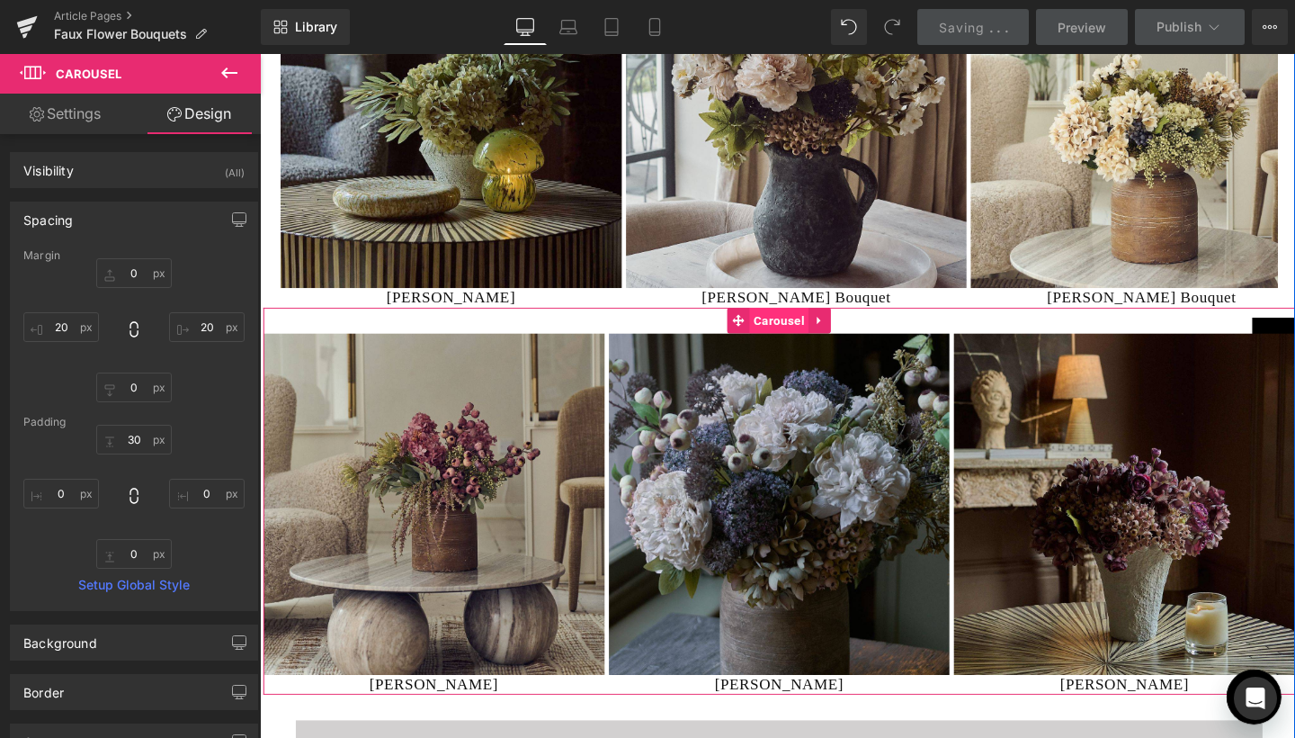
click span "Carousel"
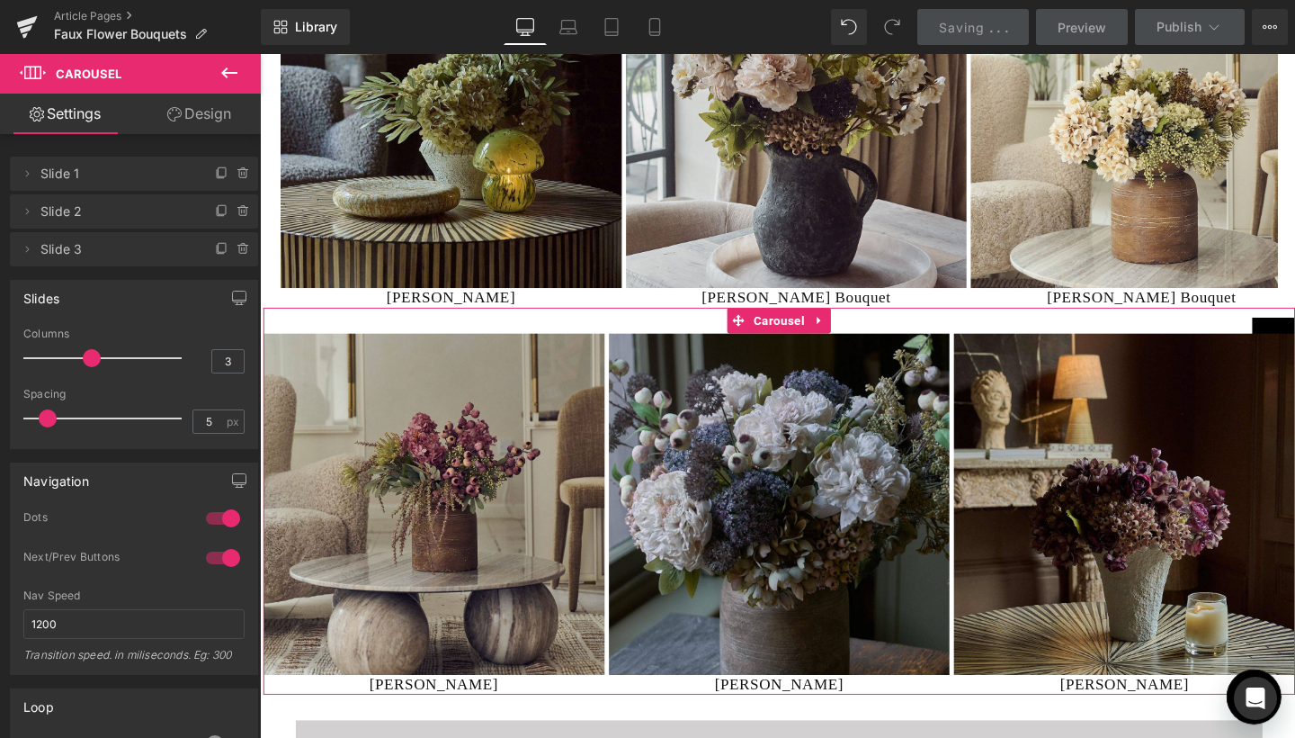
click link "Design"
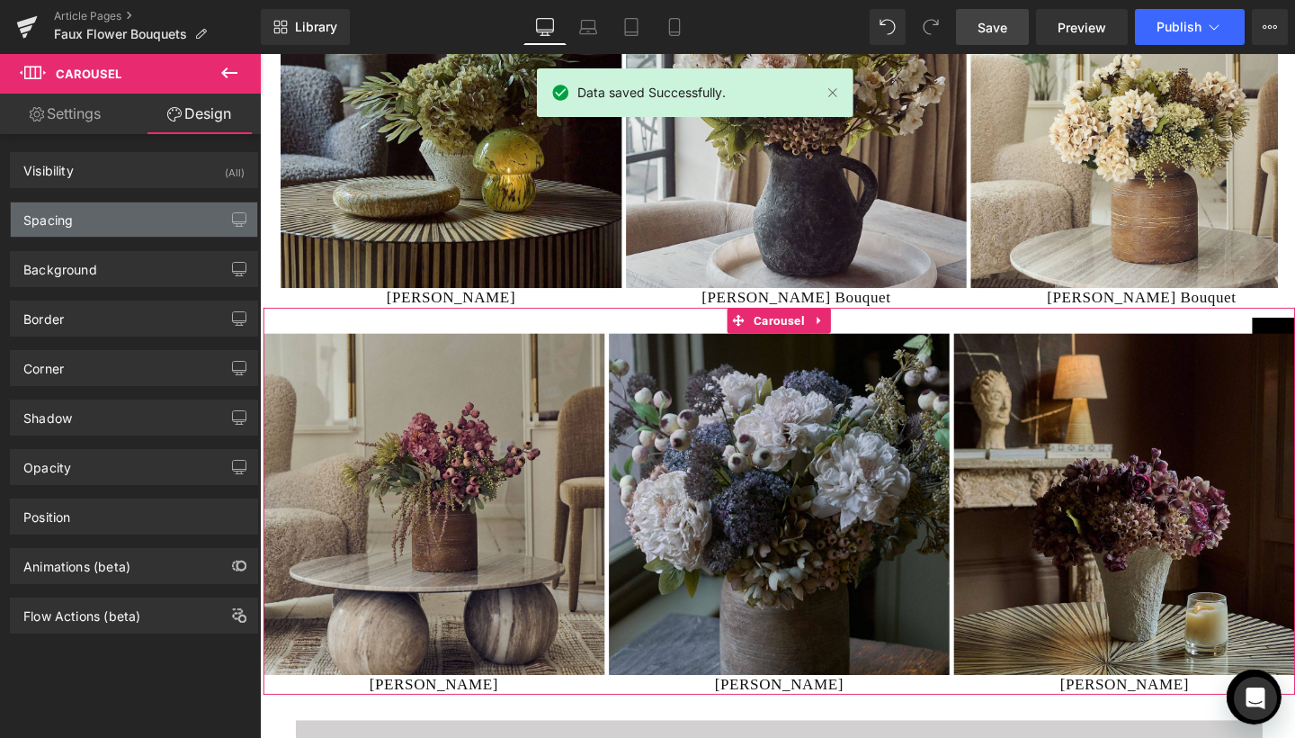
click div "Spacing"
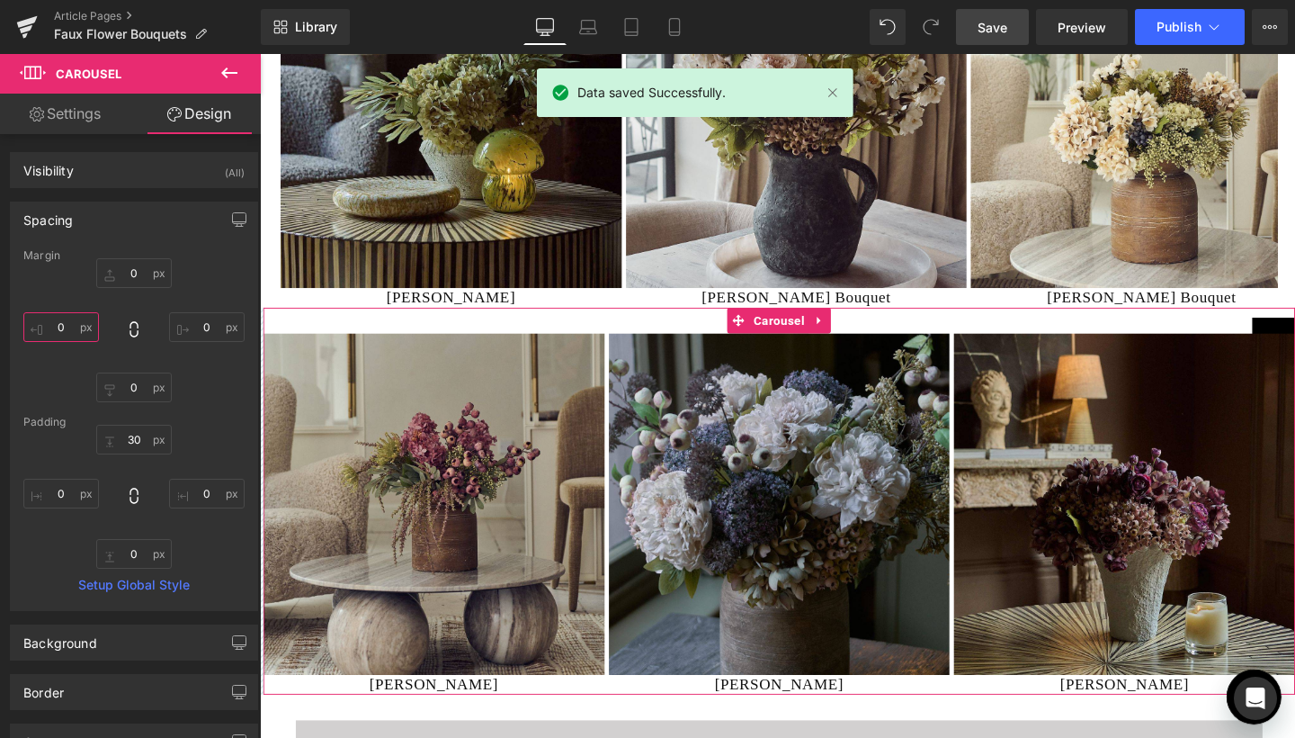
click input "0"
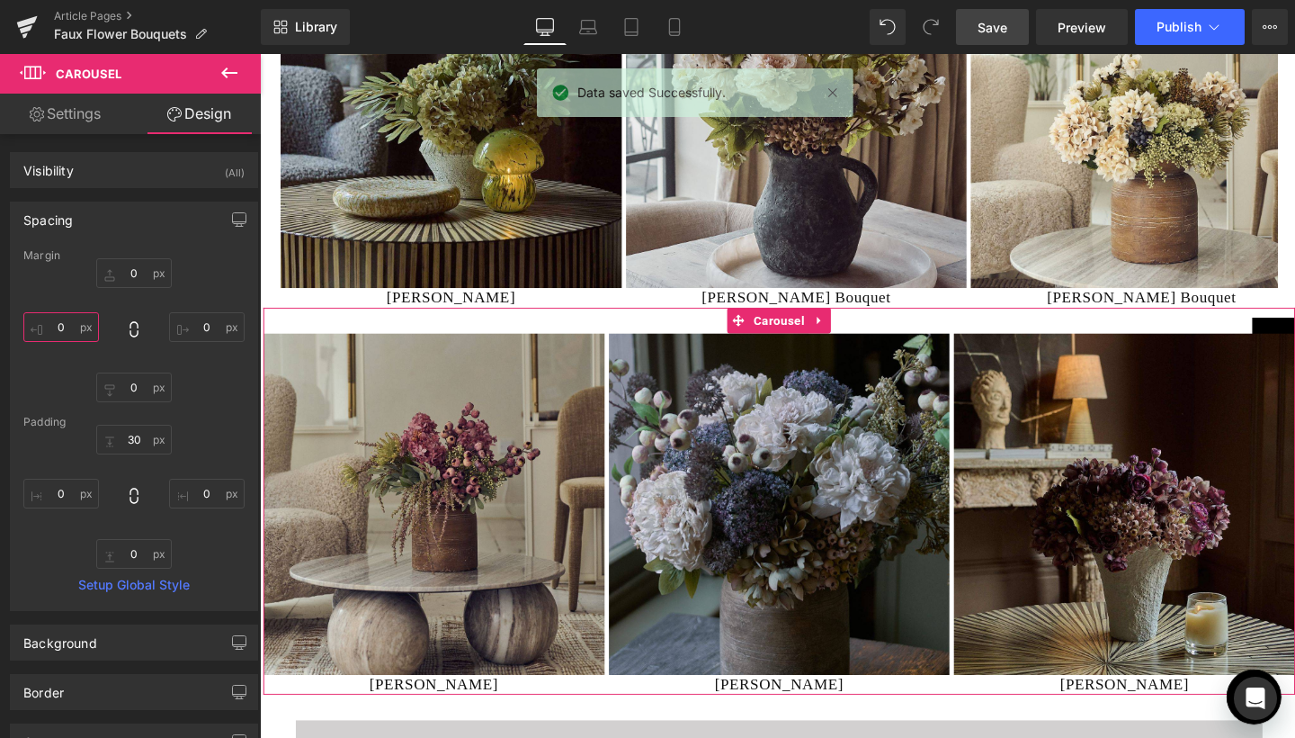
click input "0"
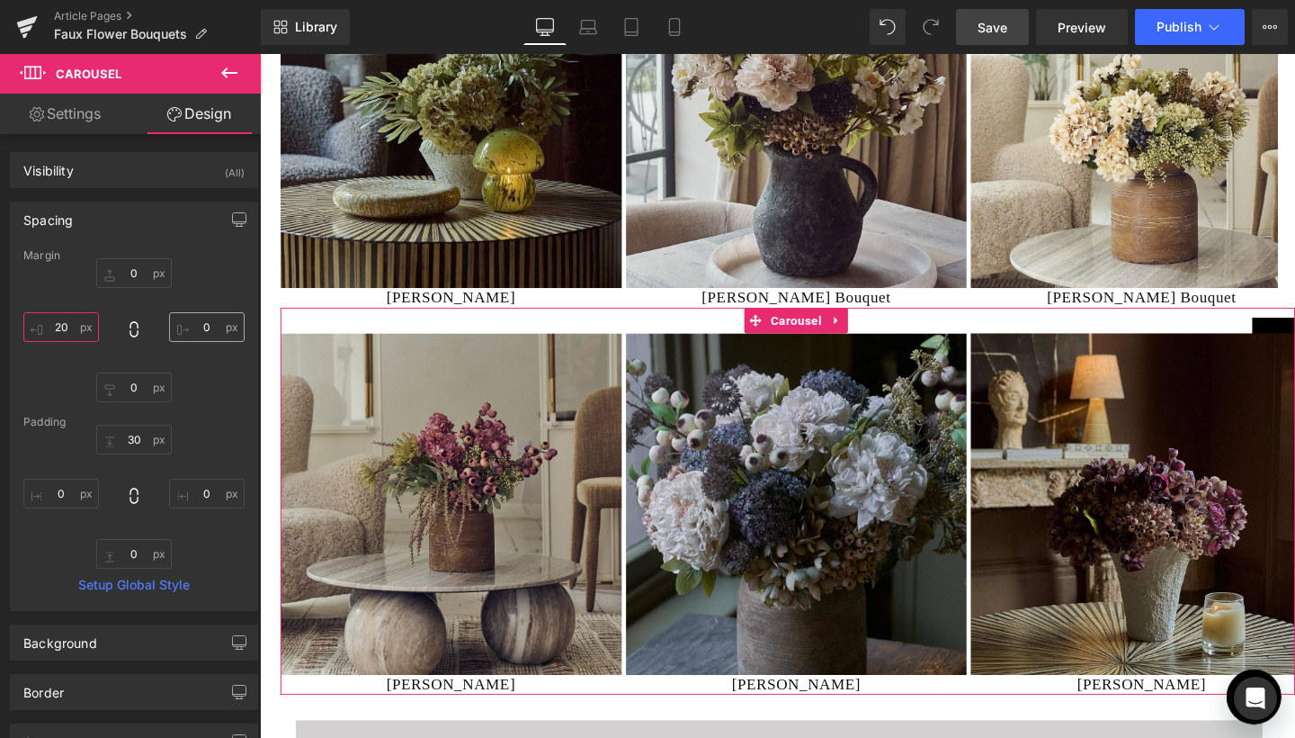
type input "20"
click input "0"
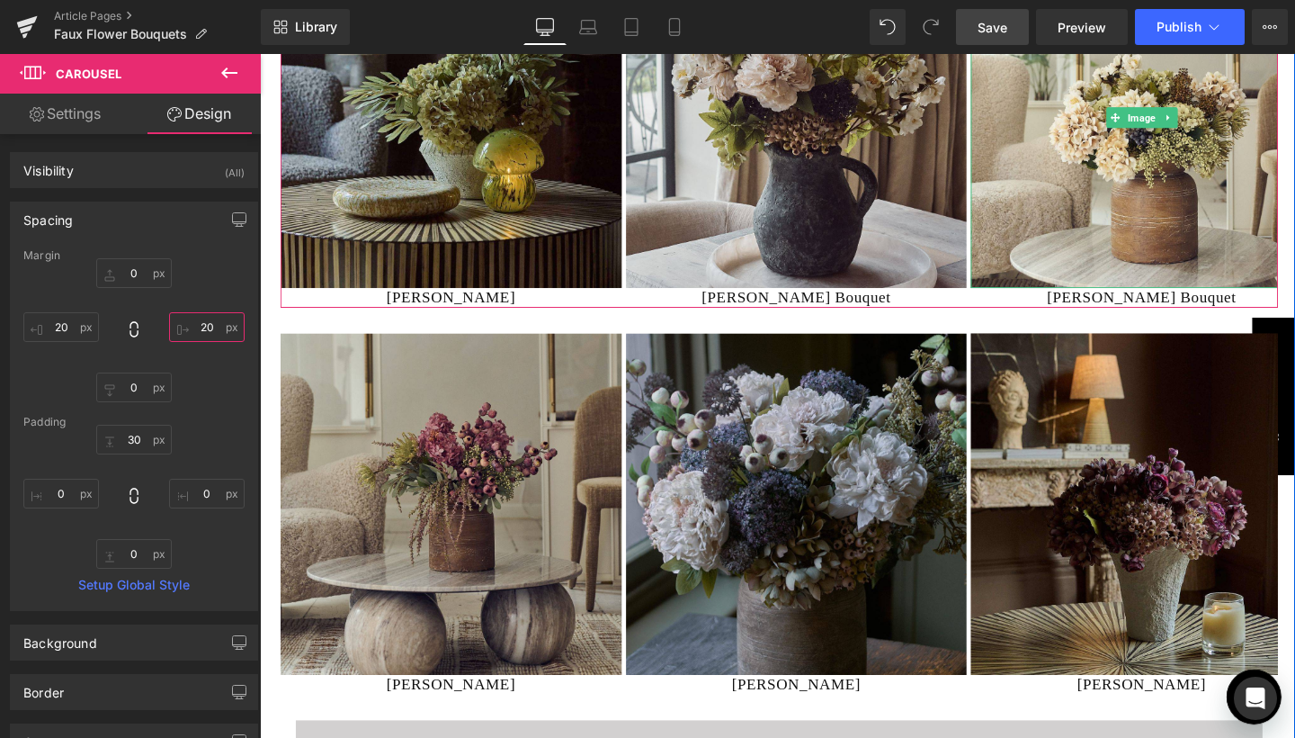
type input "20"
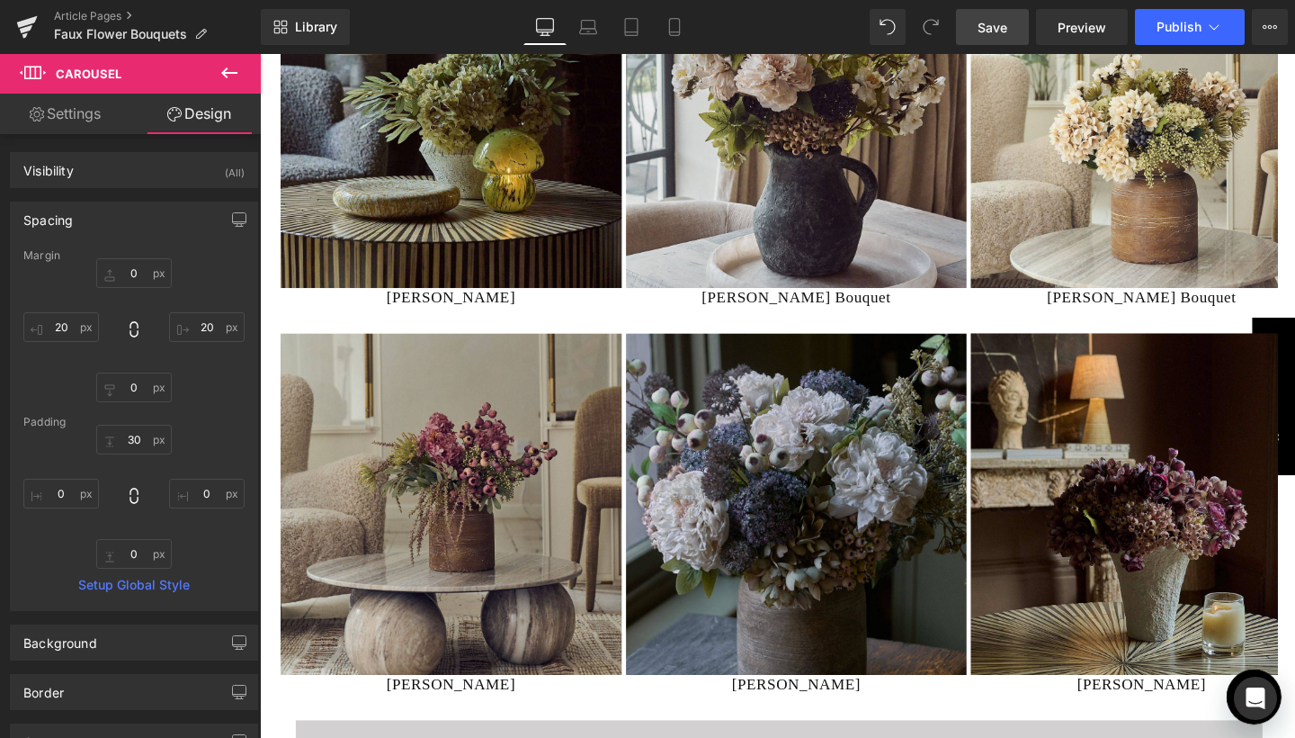
click span "Save"
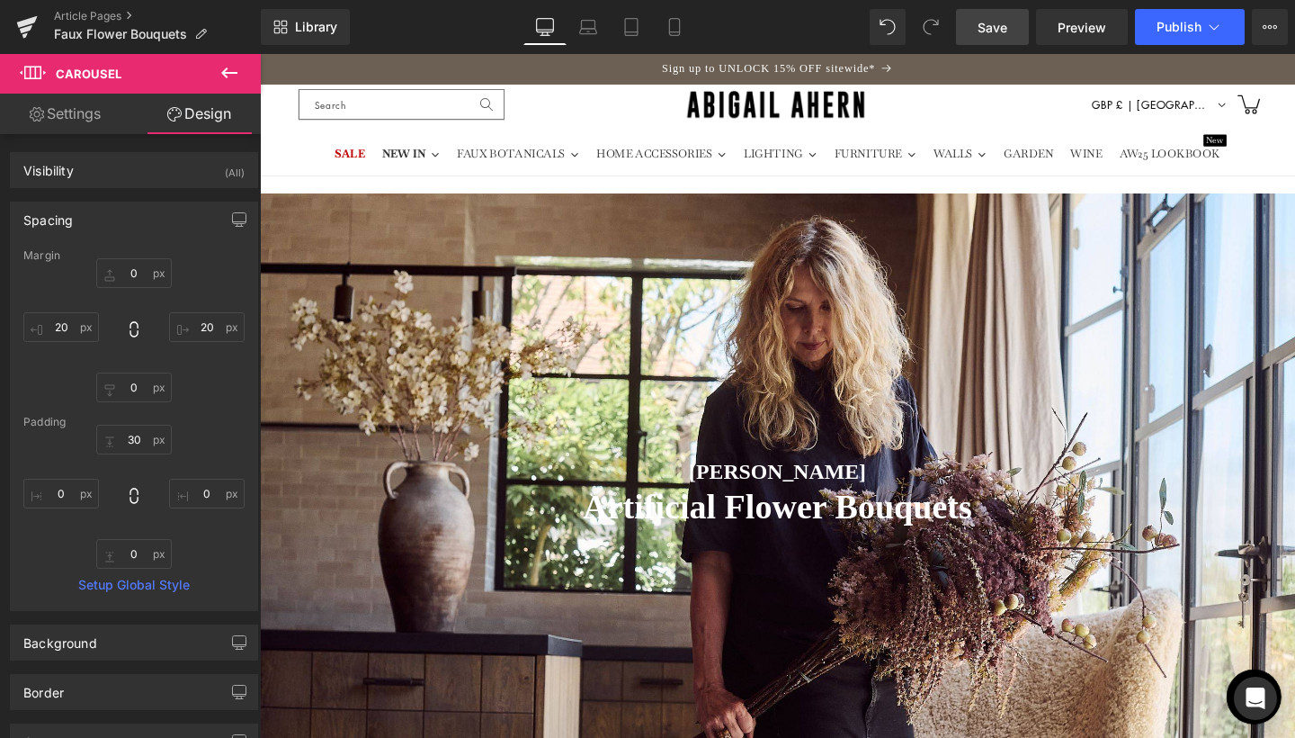
scroll to position [0, 0]
click span "Preview"
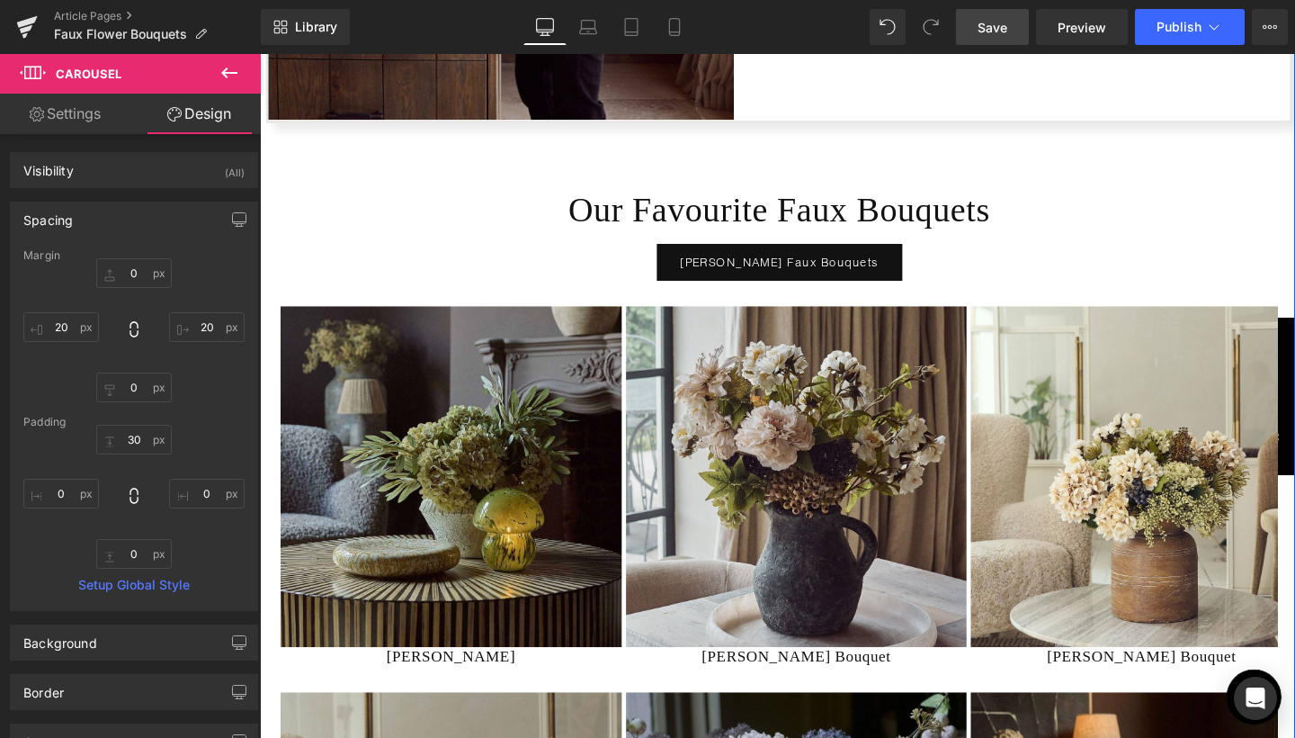
scroll to position [5570, 0]
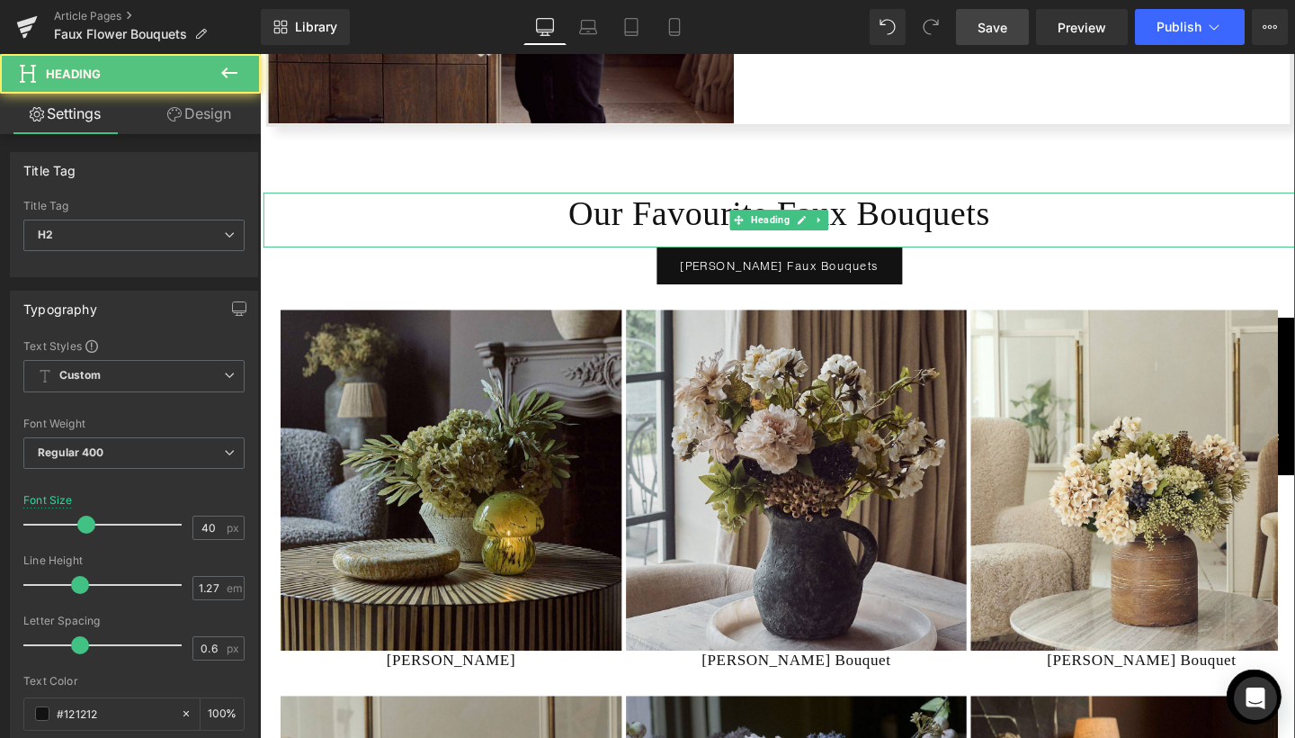
click div "Our Favourite Faux Bouquets Heading"
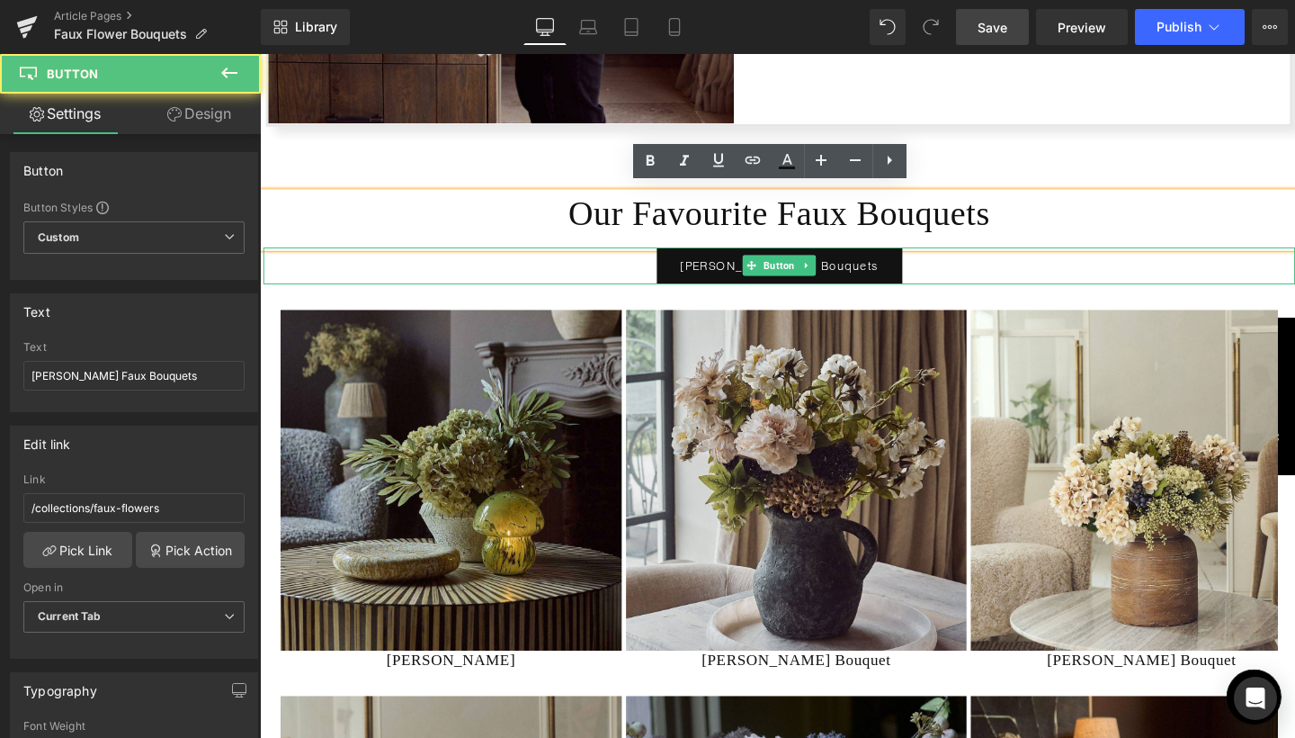
click div "[PERSON_NAME] Faux Bouquets"
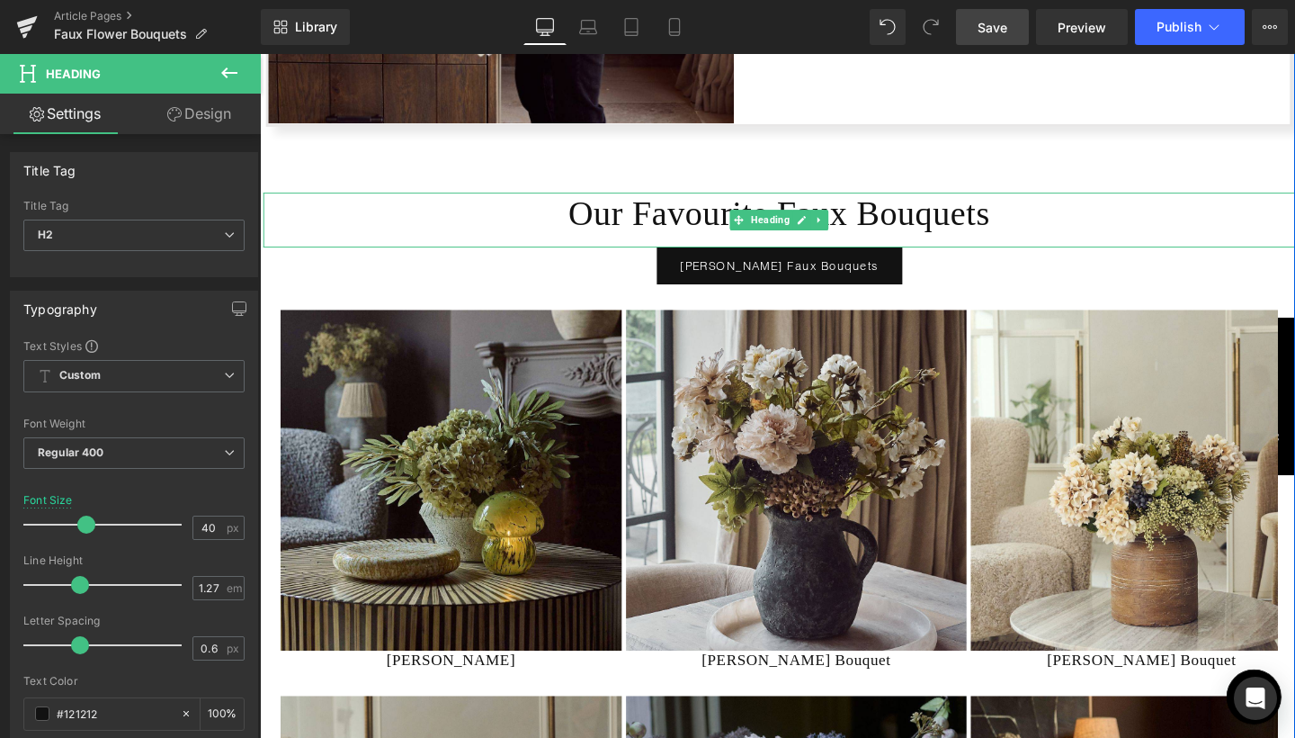
click h2 "Our Favourite Faux Bouquets"
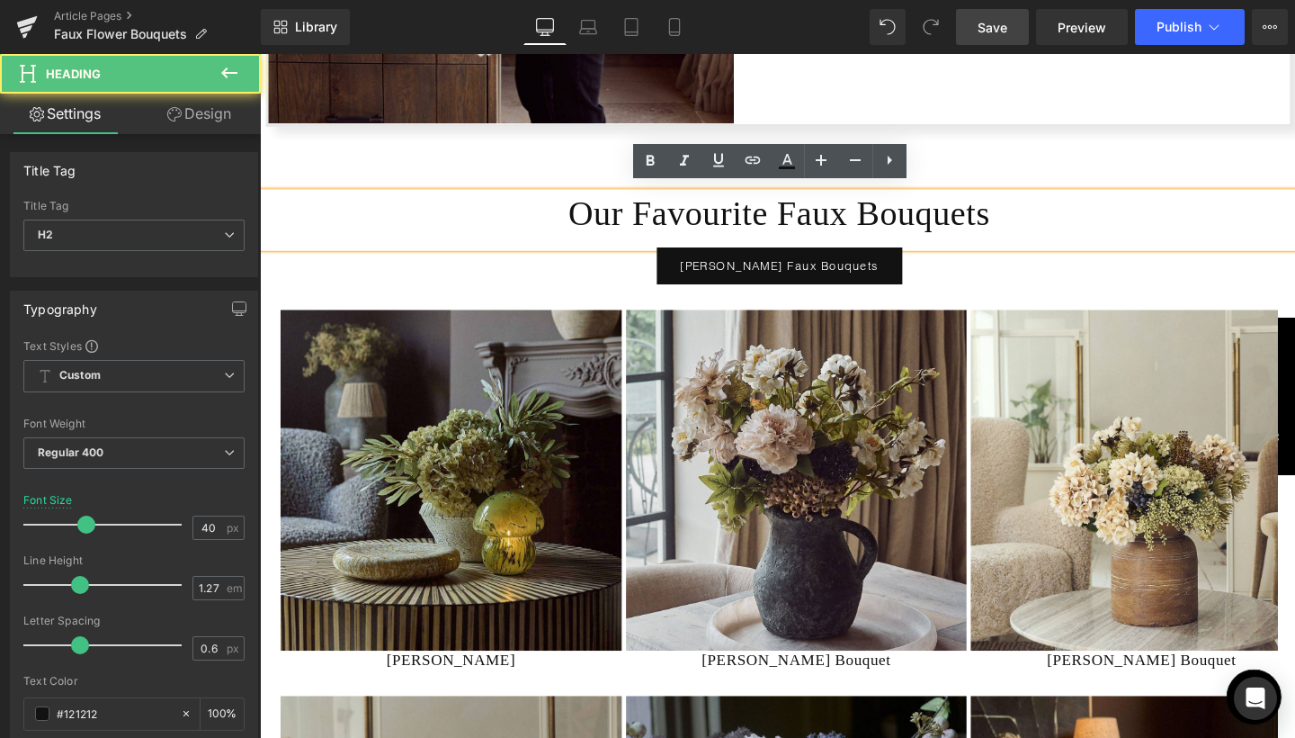
click h2 "Our Favourite Faux Bouquets"
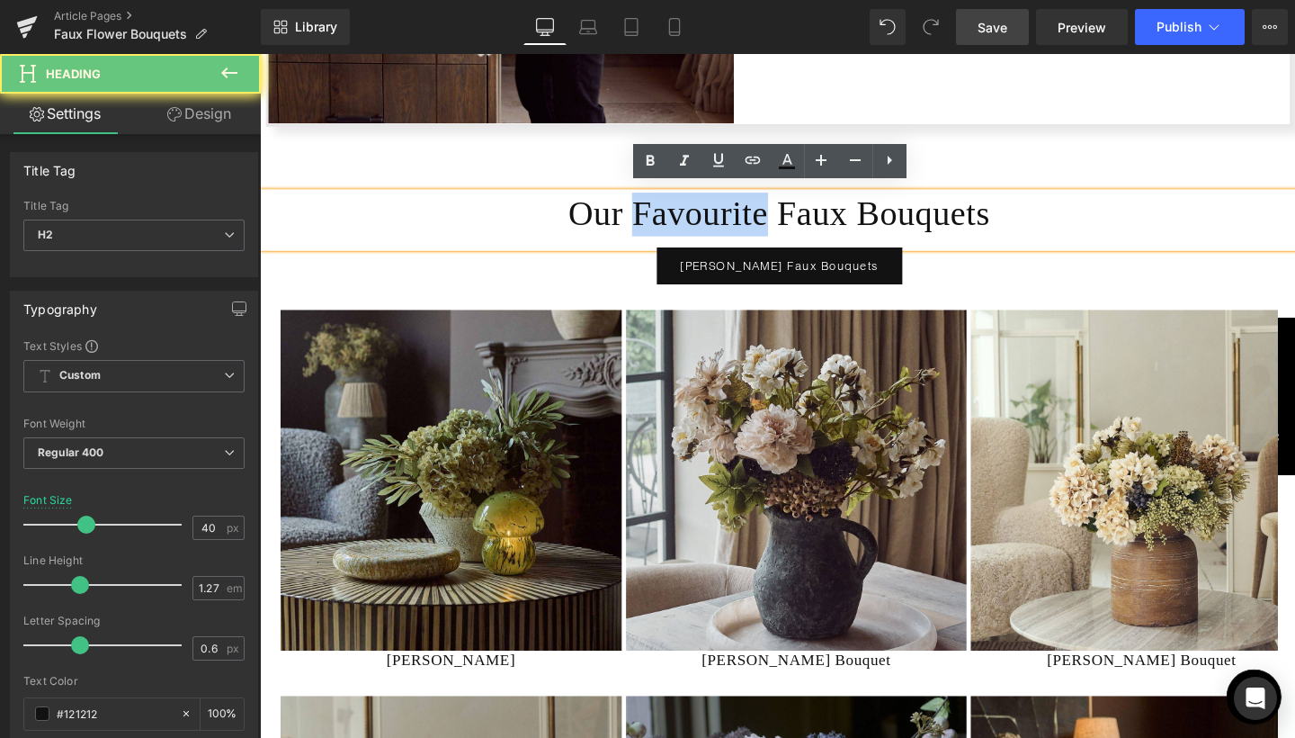
click h2 "Our Favourite Faux Bouquets"
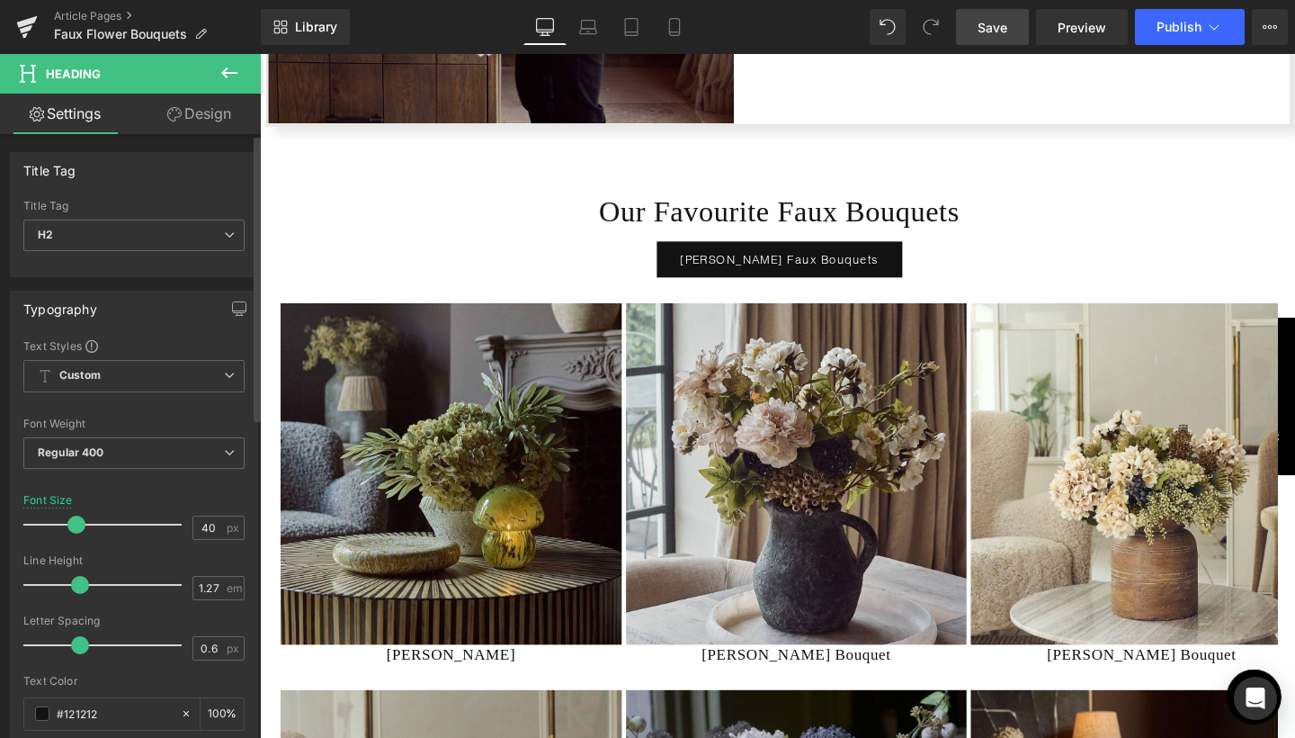
click span
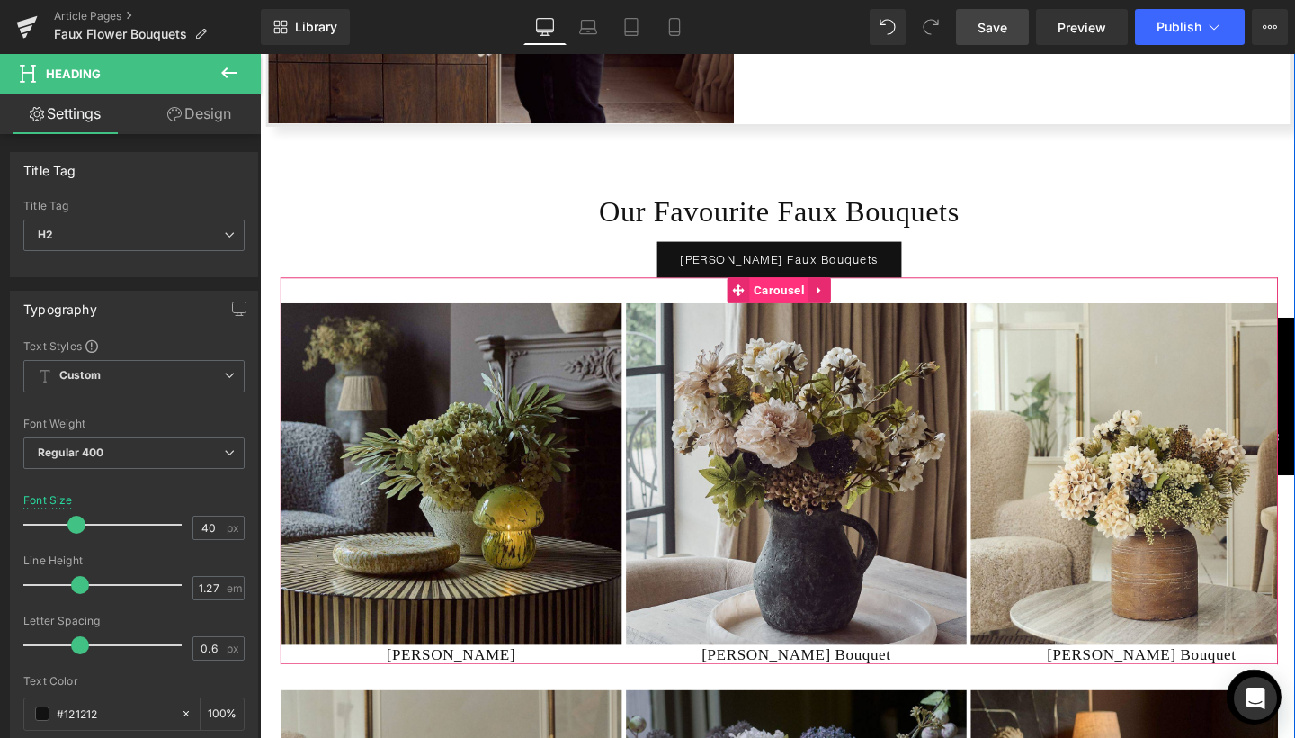
click span "Carousel"
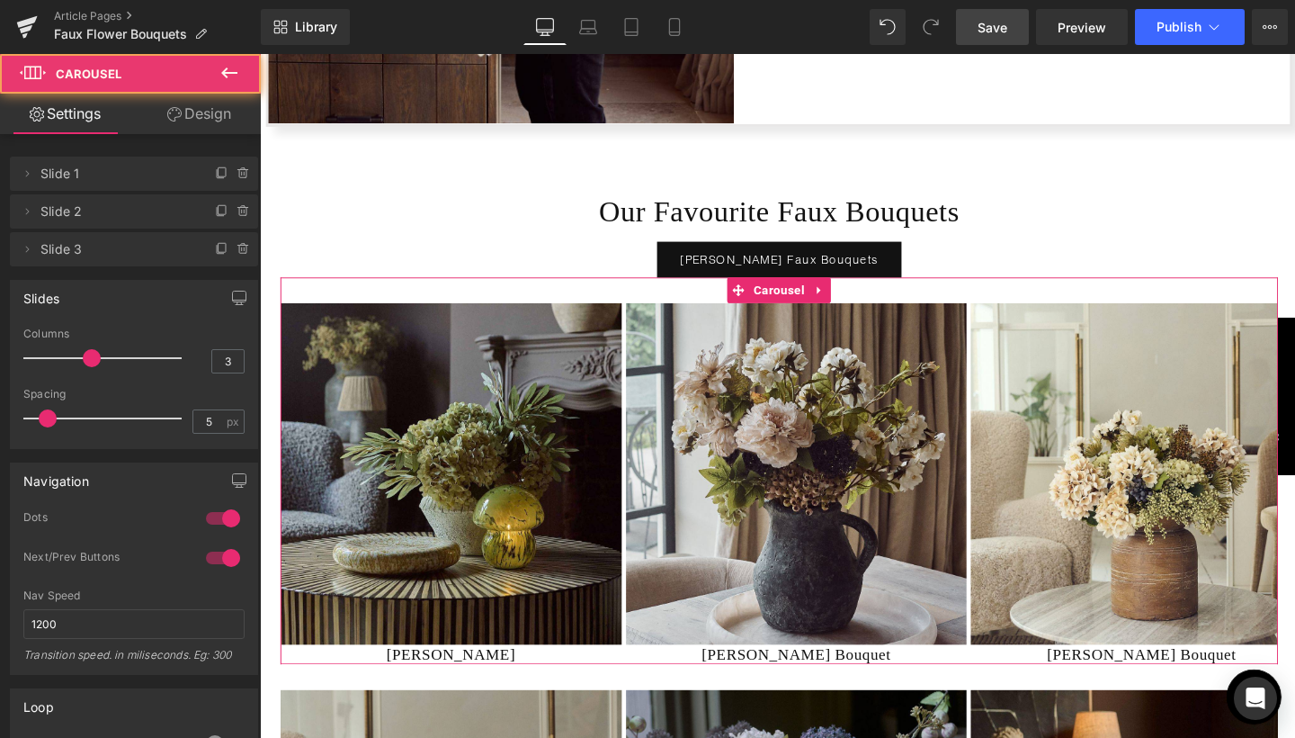
click link "Design"
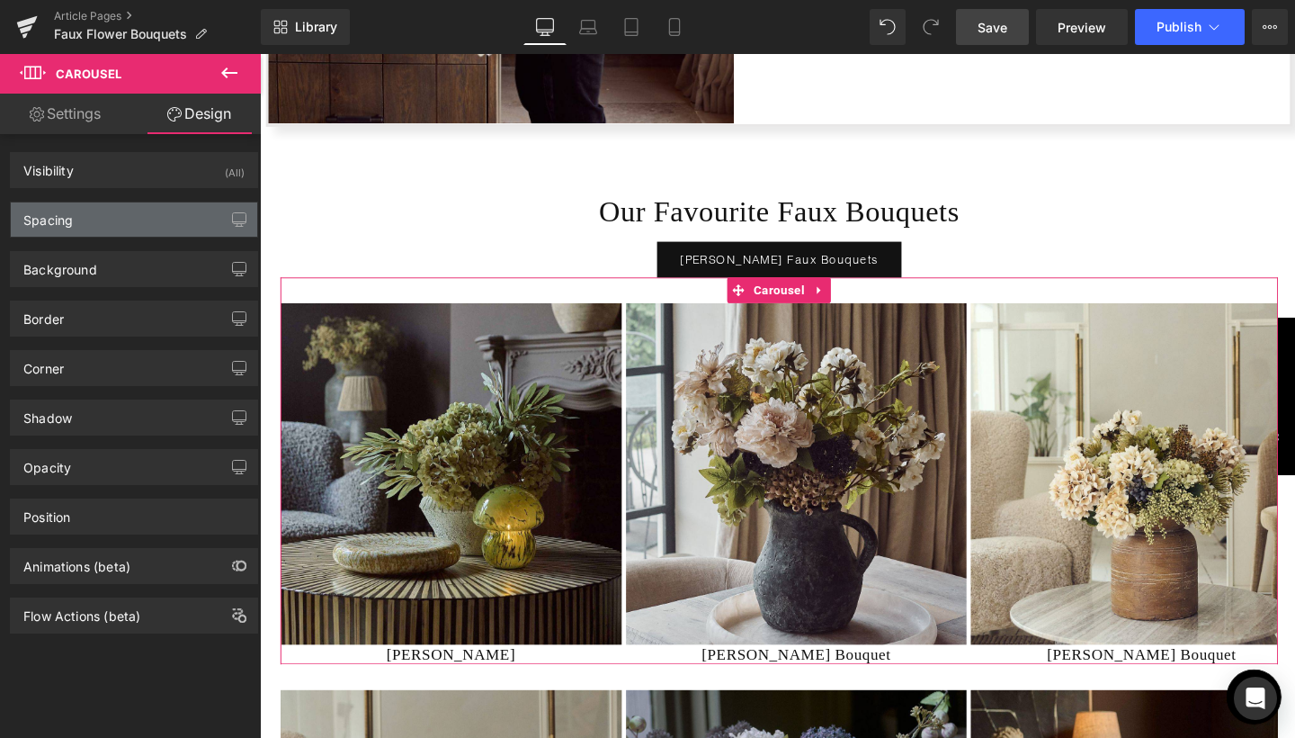
click div "Spacing"
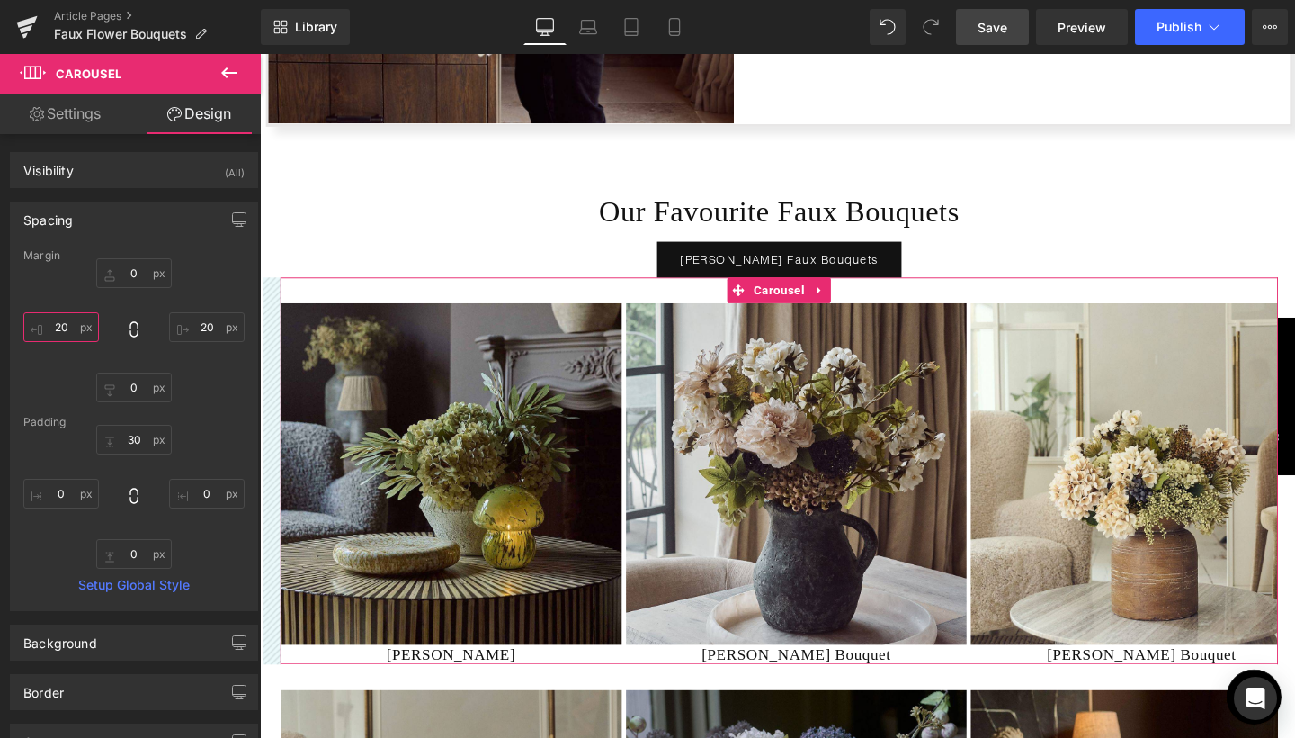
click input "20"
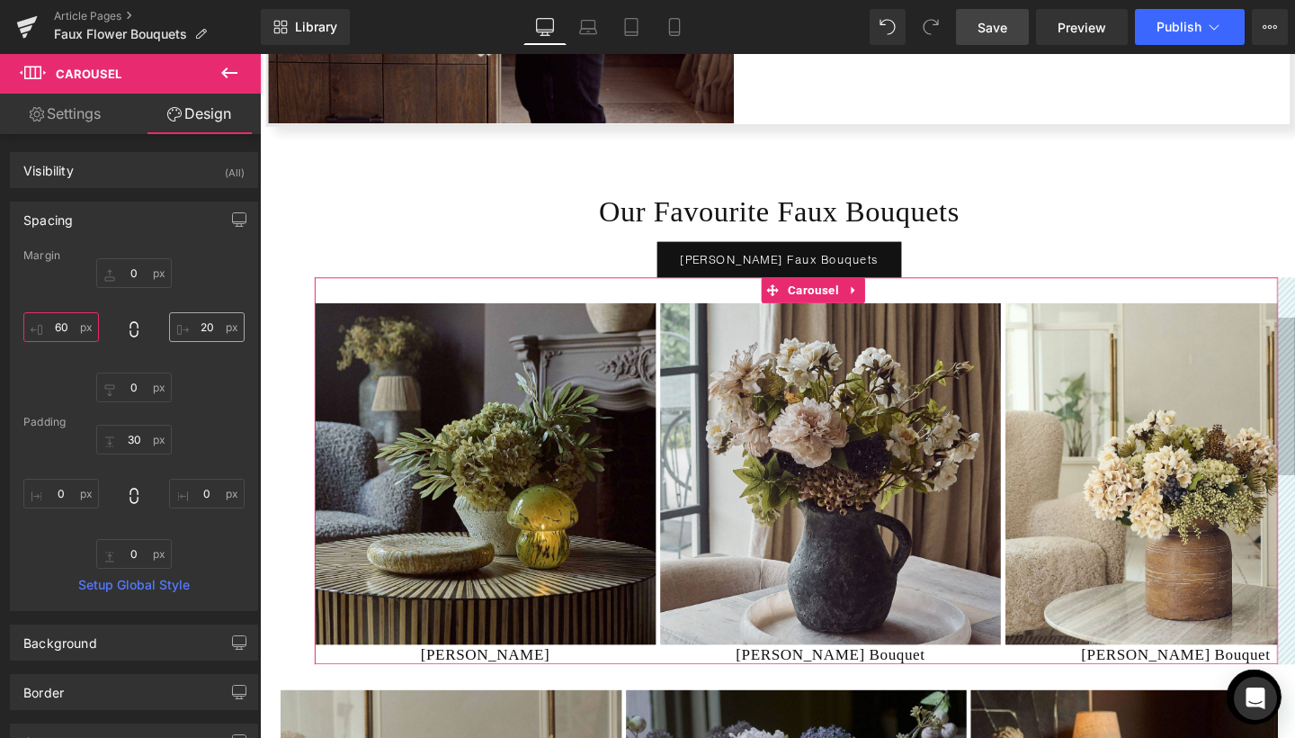
type input "60"
click input "20"
type input "60"
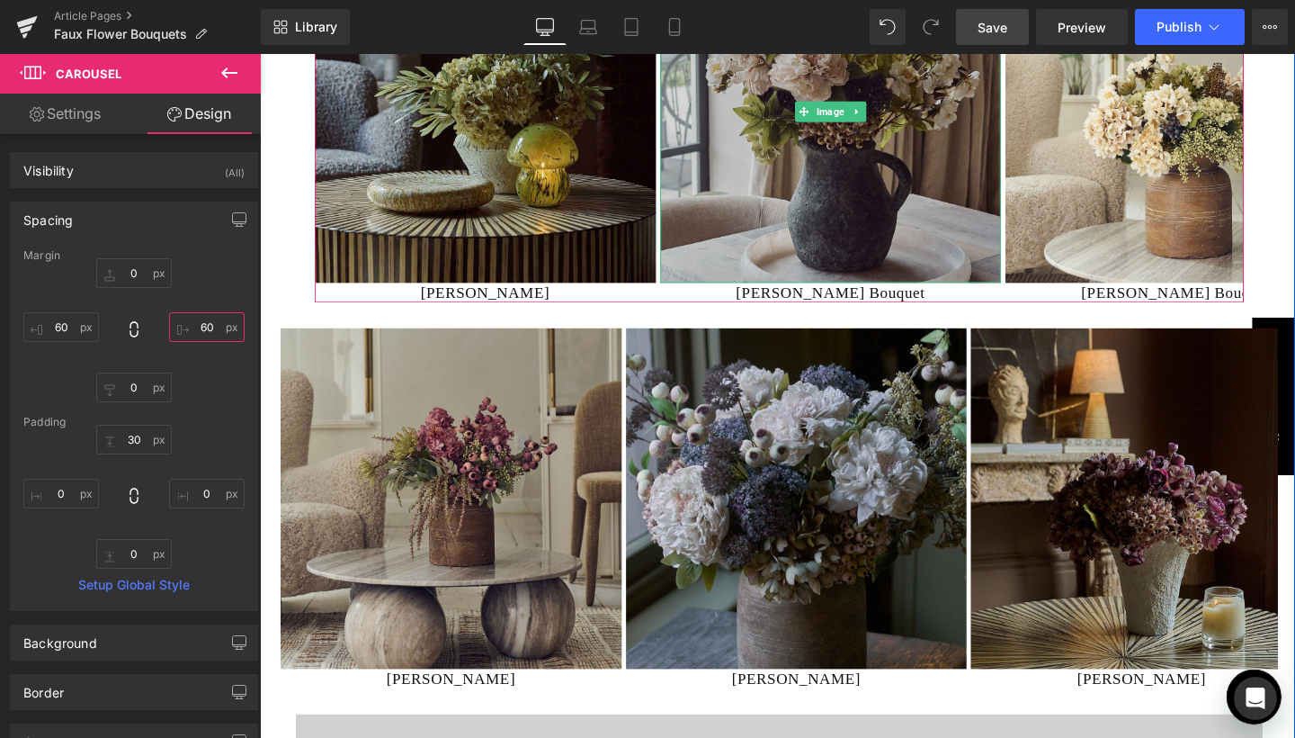
scroll to position [6023, 0]
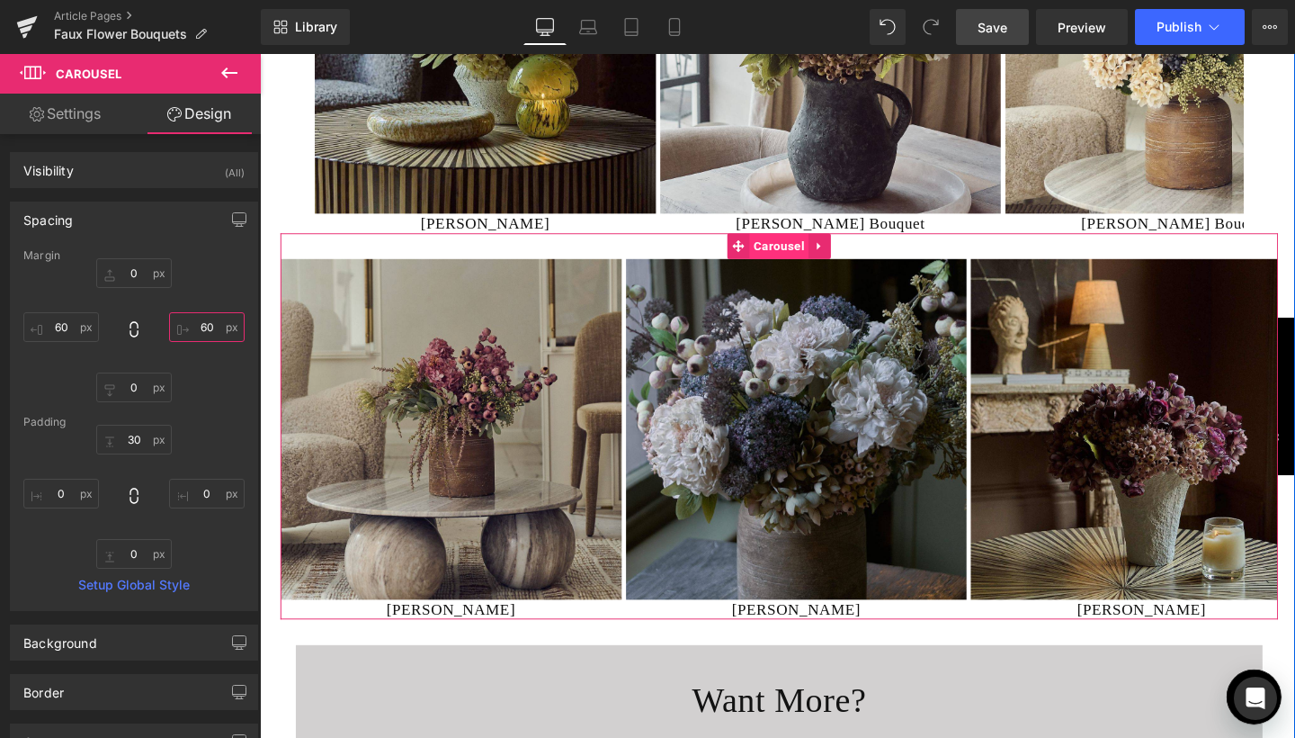
click span "Carousel"
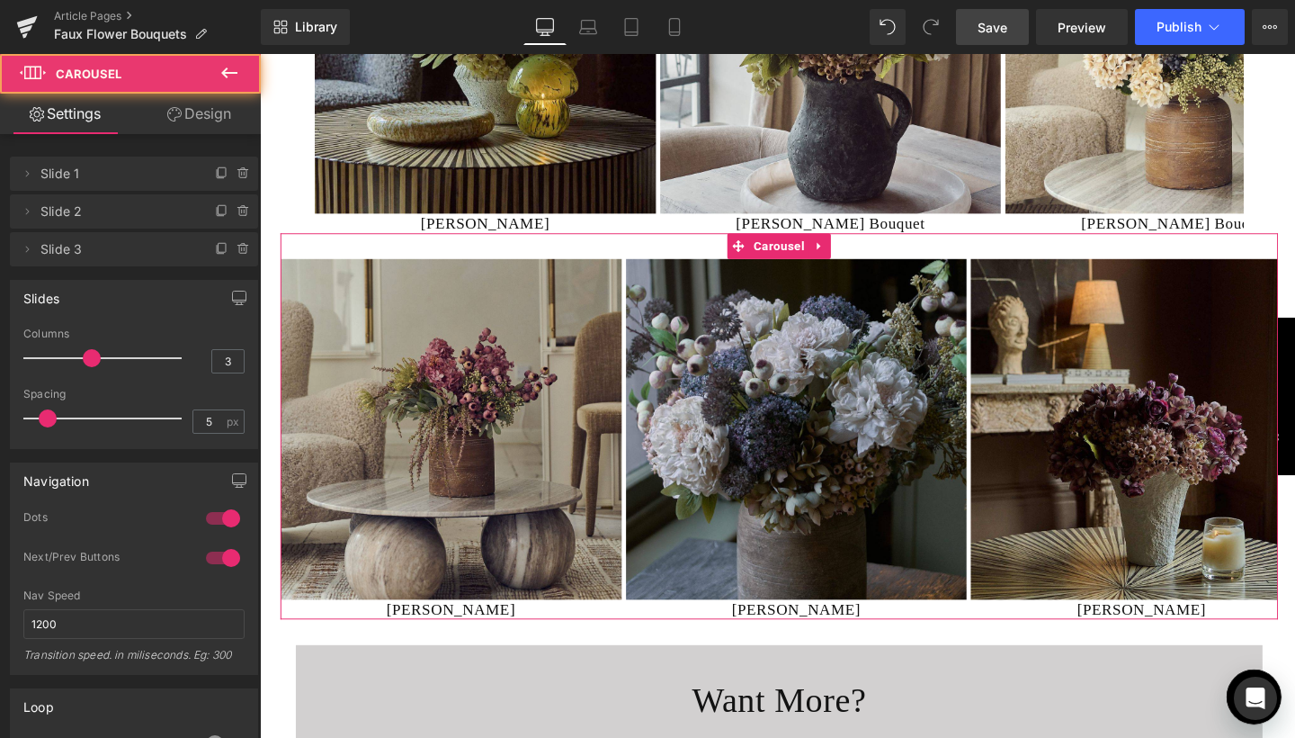
click link "Design"
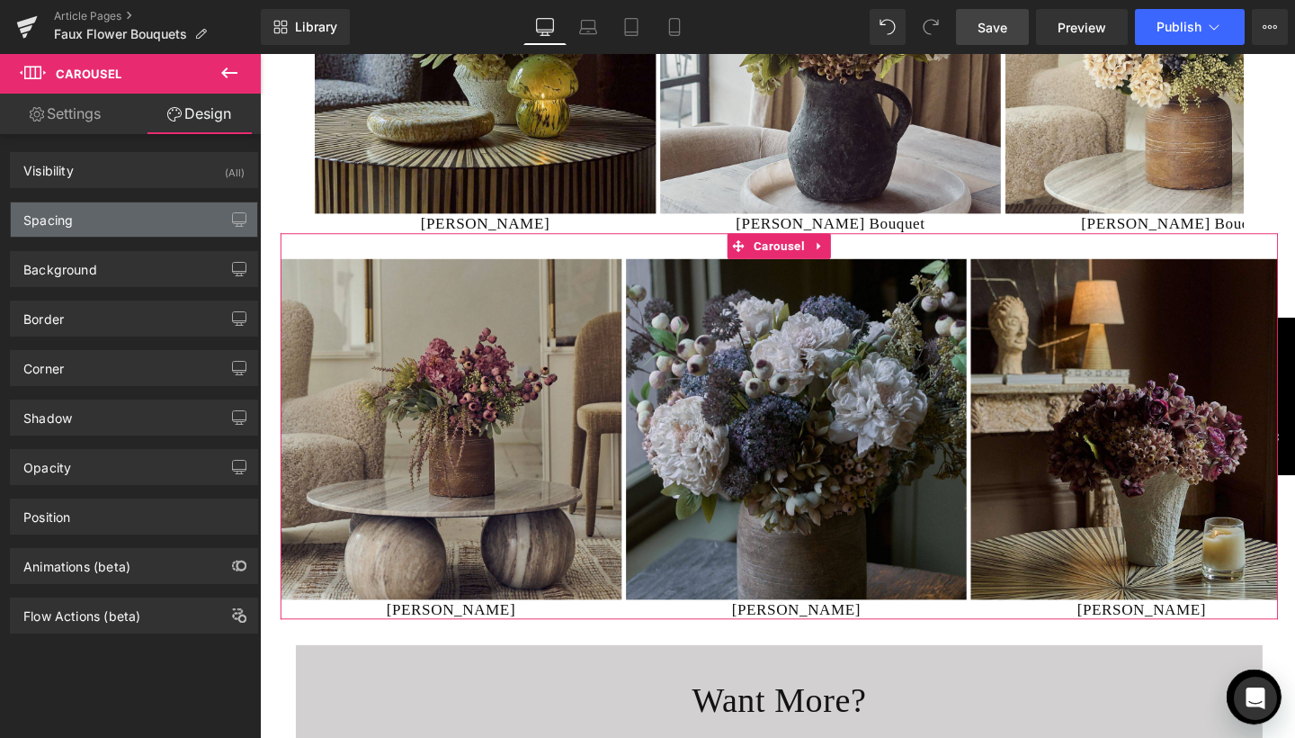
click div "Spacing"
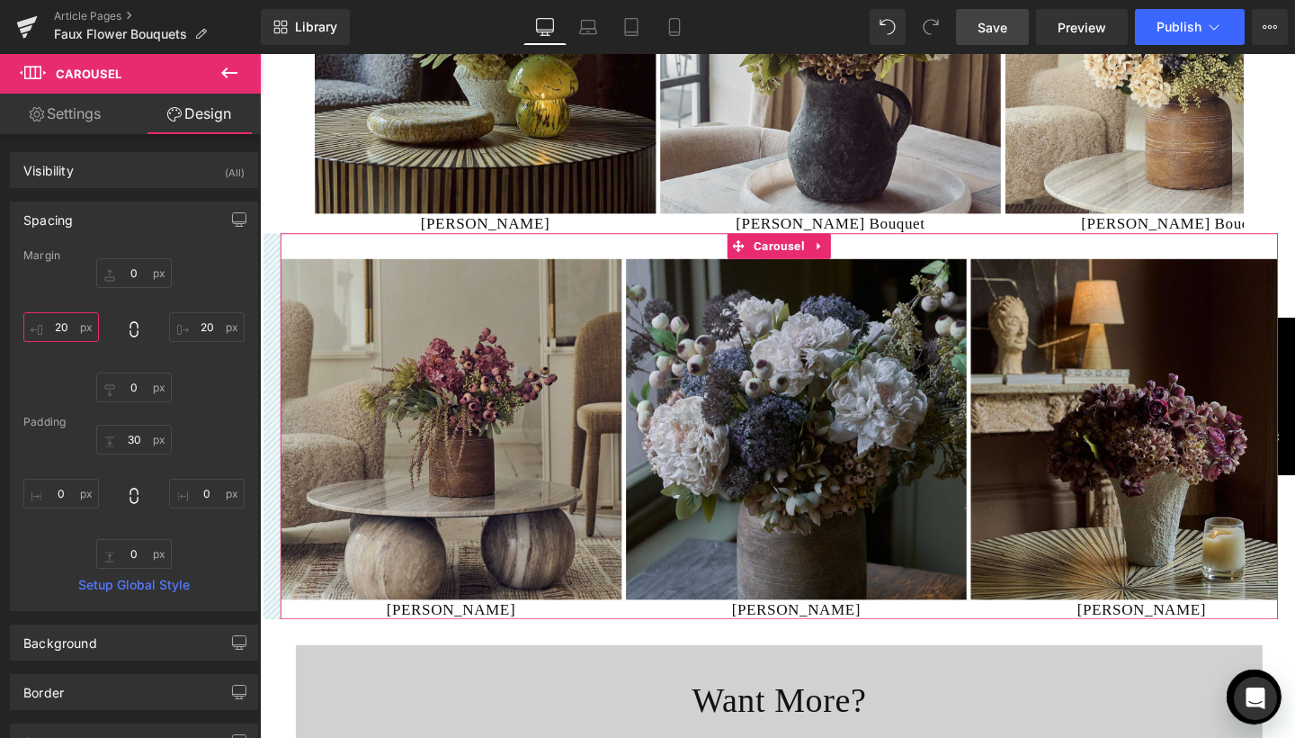
click input "text"
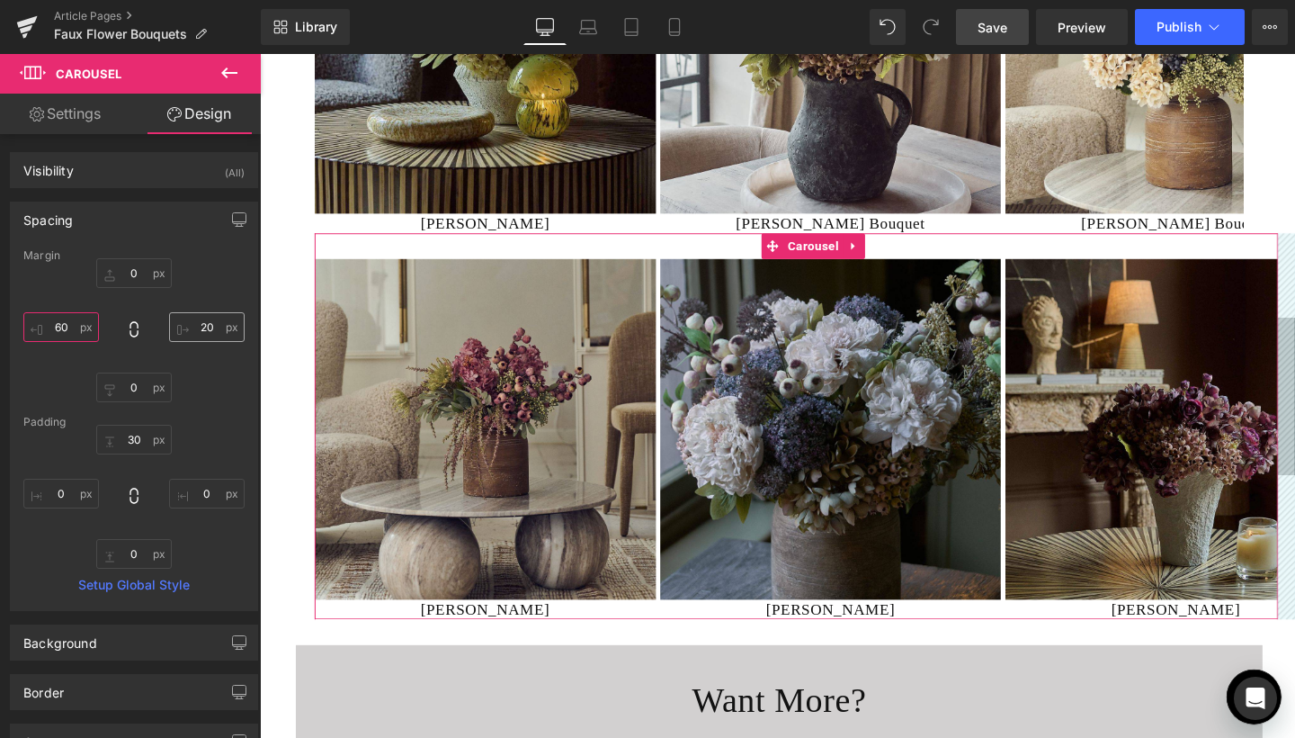
type input "60"
click input "text"
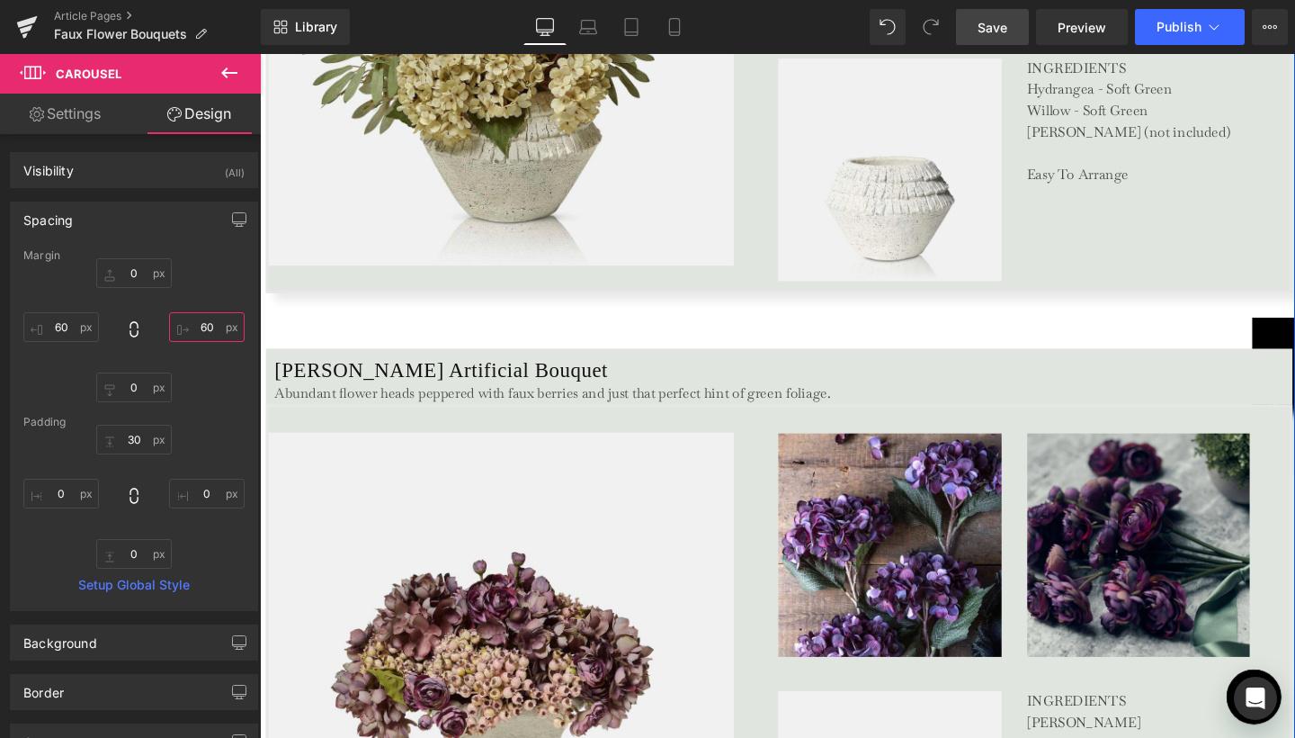
scroll to position [3707, 0]
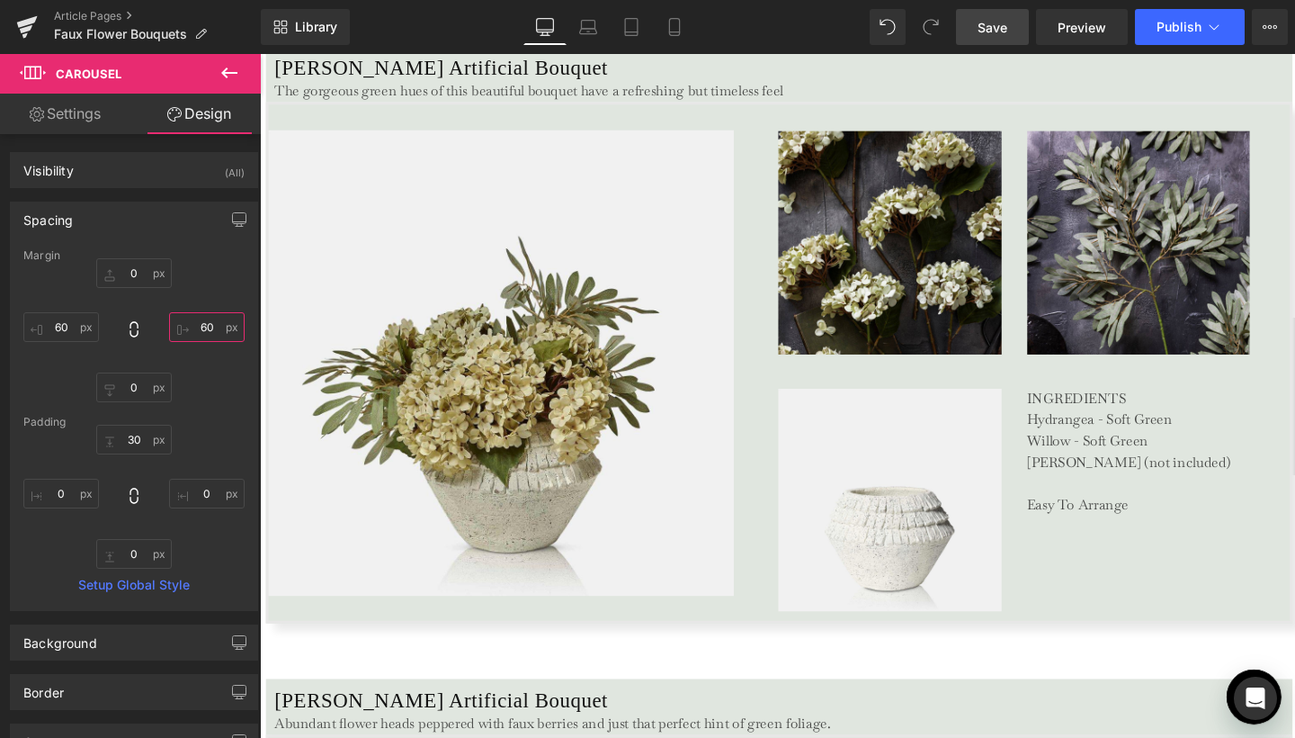
type input "60"
click span "Save"
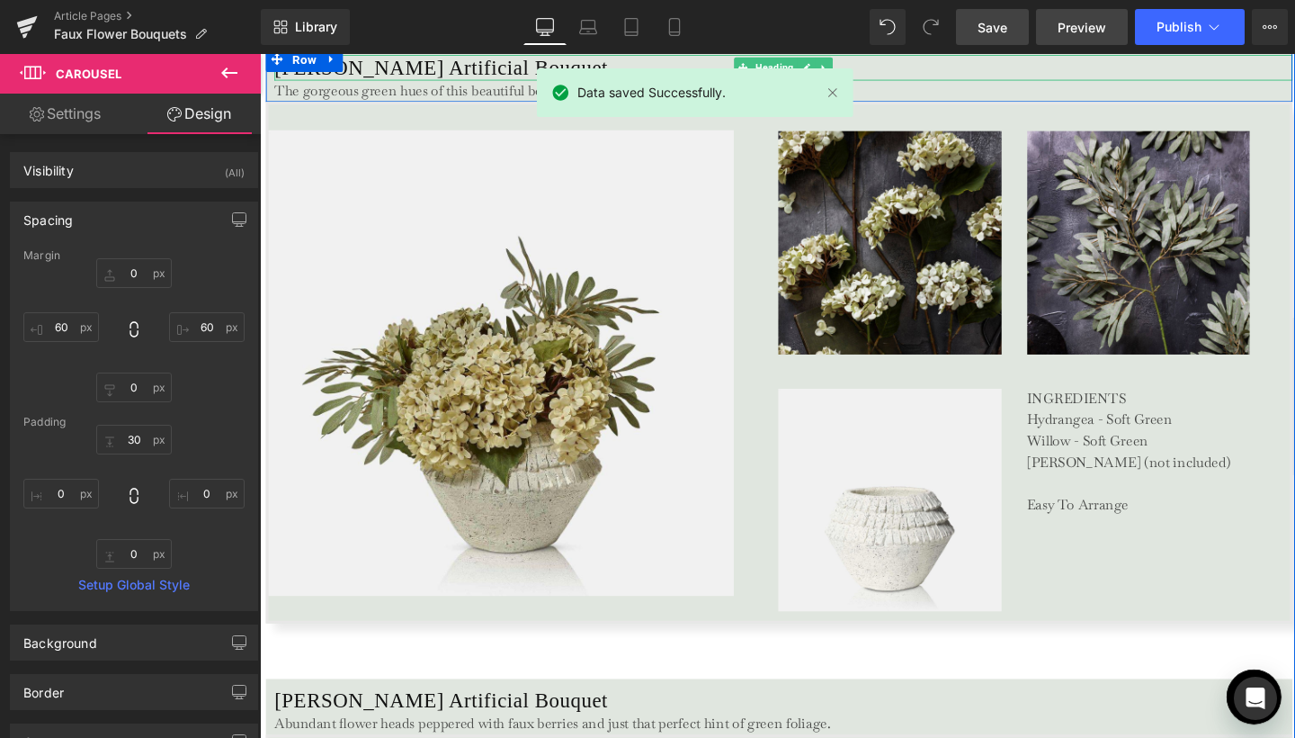
click span "Preview"
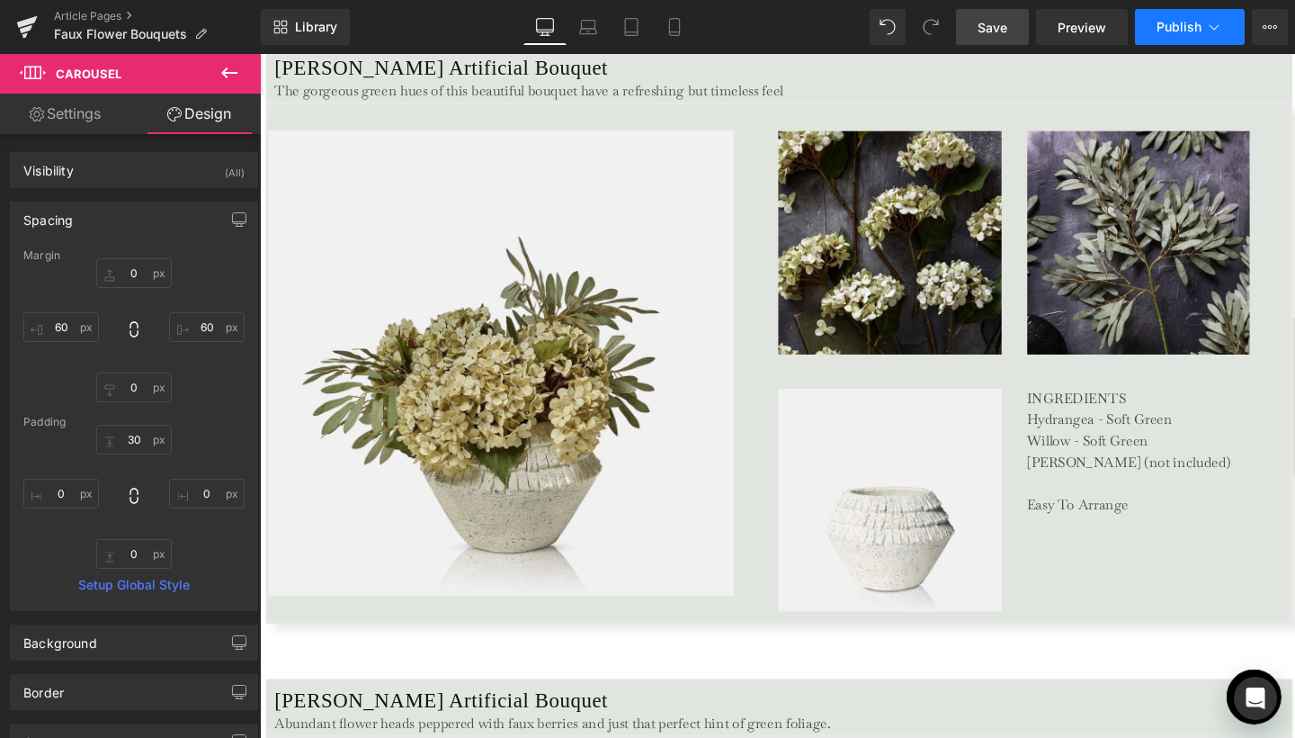
click span "Publish"
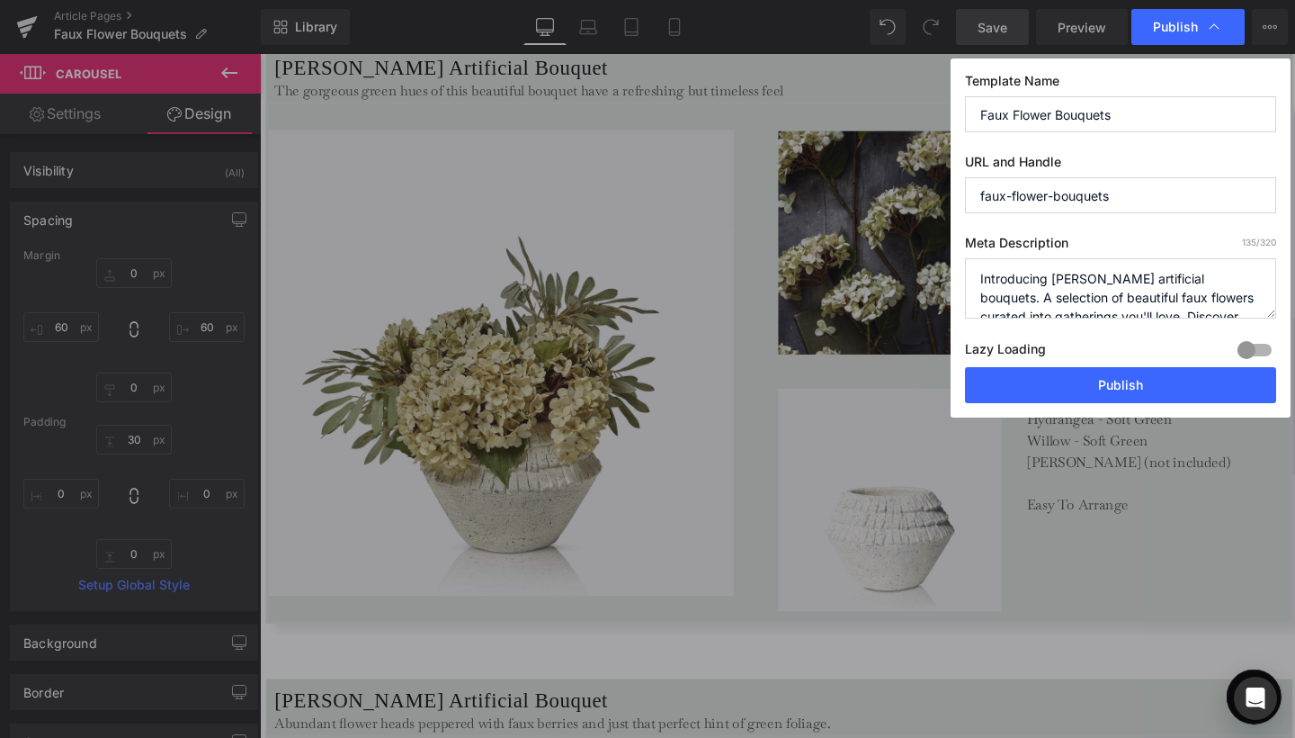
click div "Lazy Loading Build Upgrade plan to unlock"
click button "Publish"
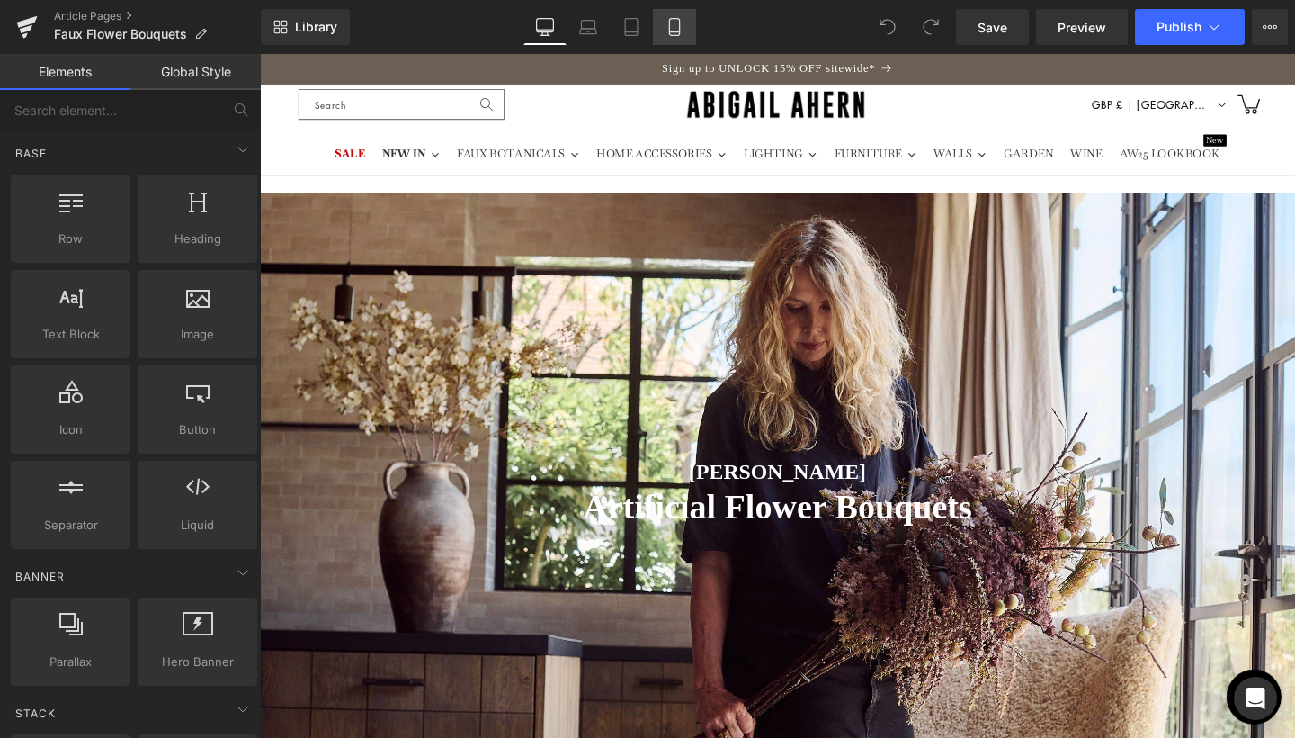
click at [676, 22] on icon at bounding box center [675, 27] width 18 height 18
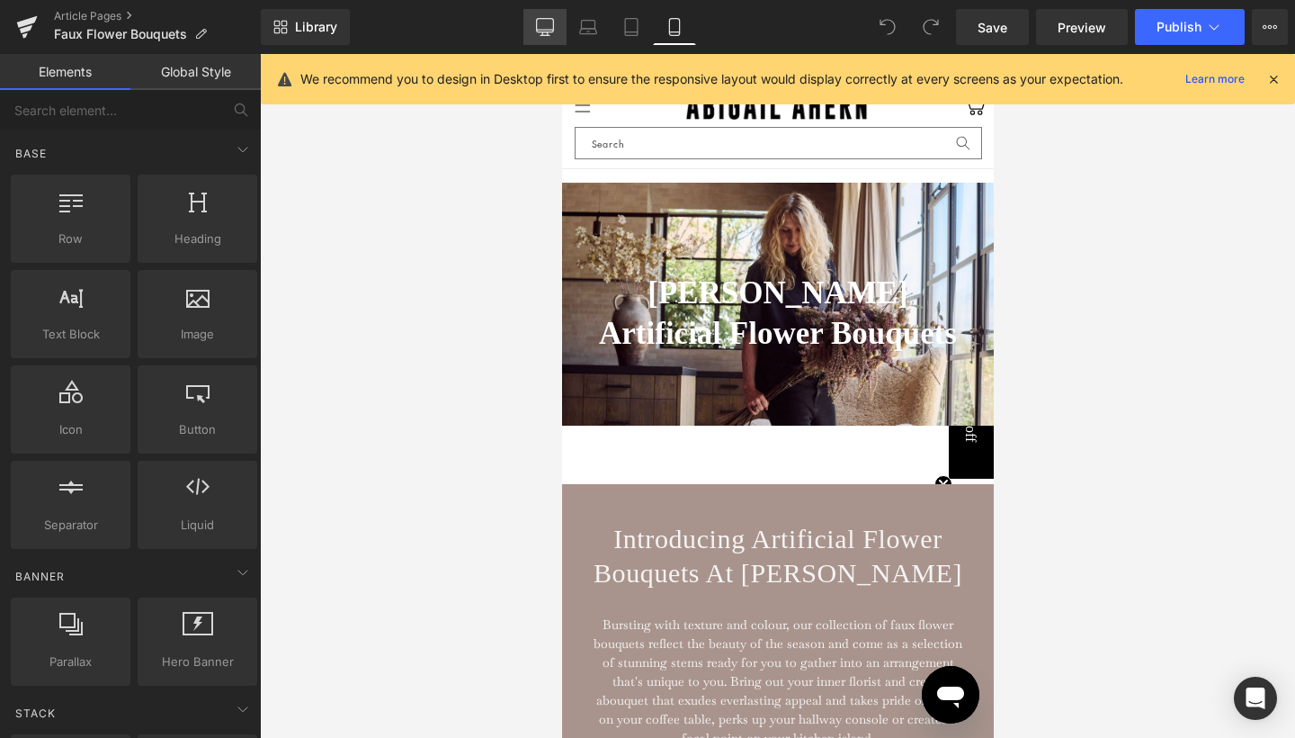
click at [559, 28] on link "Desktop" at bounding box center [544, 27] width 43 height 36
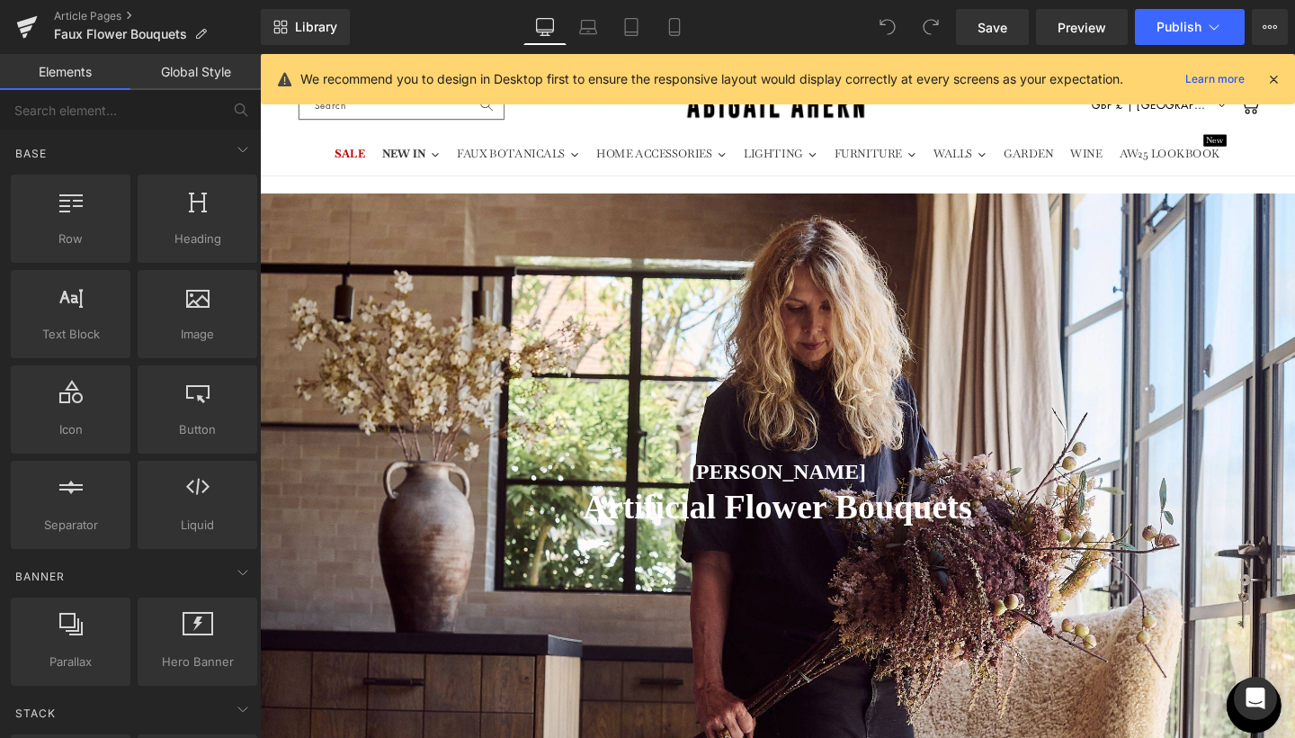
scroll to position [145, 0]
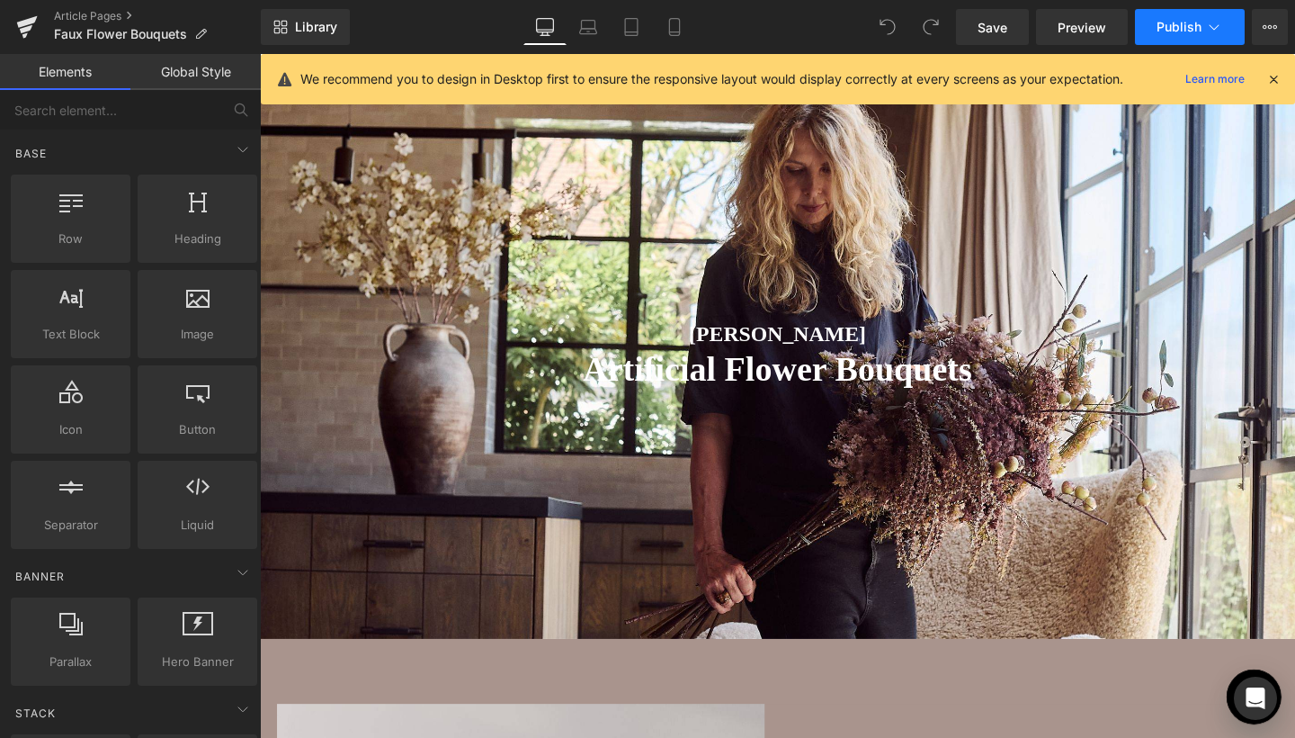
click at [1191, 31] on span "Publish" at bounding box center [1179, 27] width 45 height 14
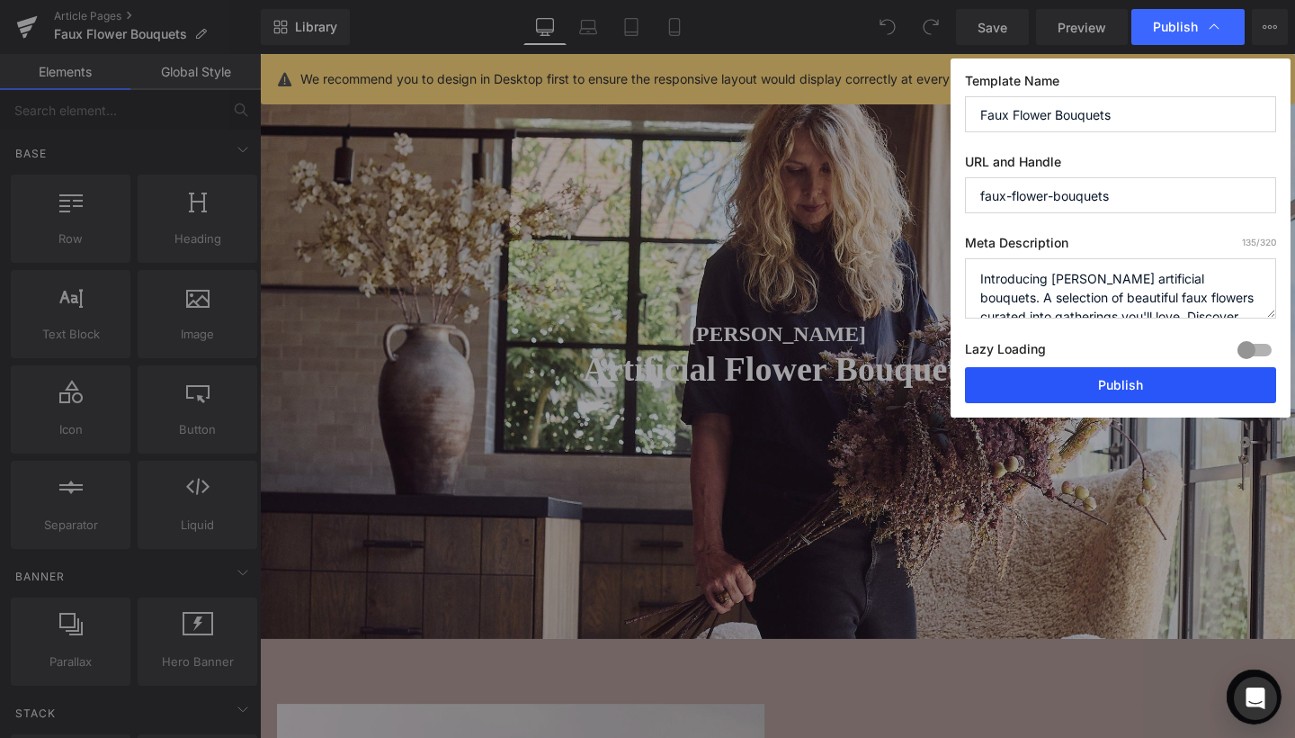
click at [1090, 381] on button "Publish" at bounding box center [1120, 385] width 311 height 36
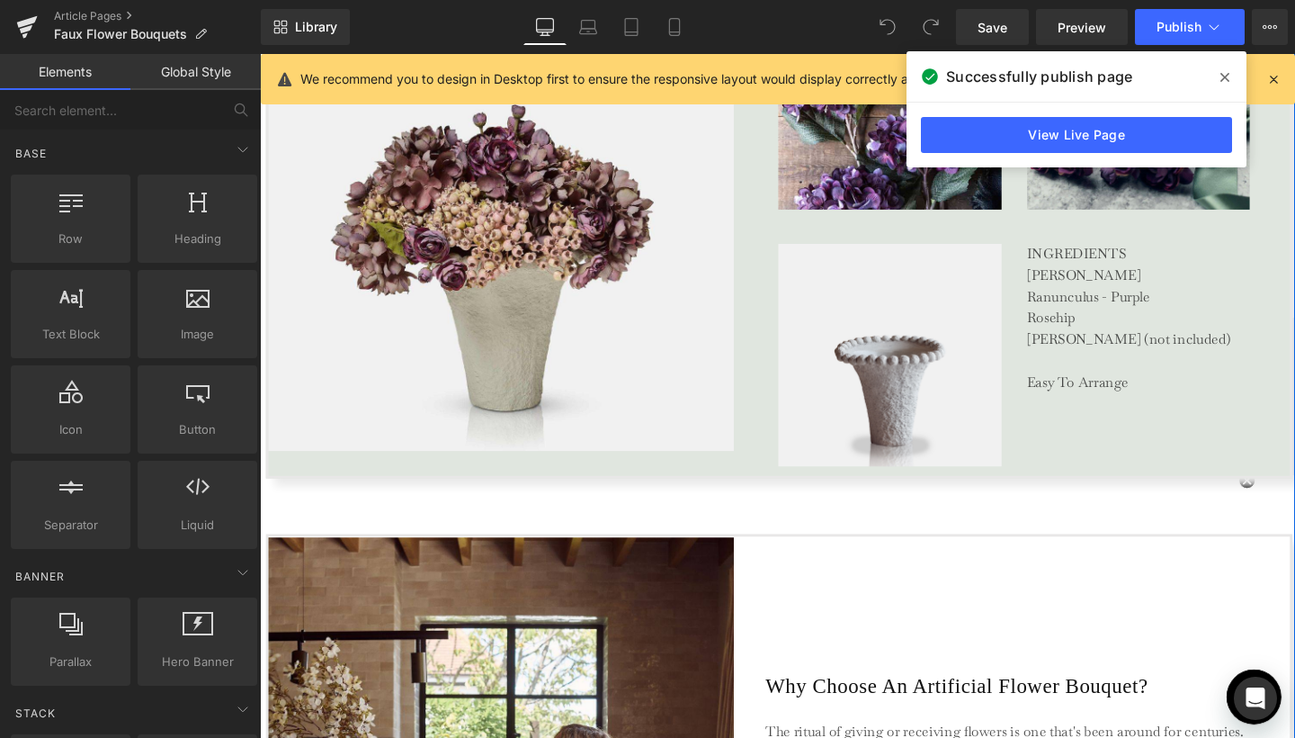
scroll to position [4573, 0]
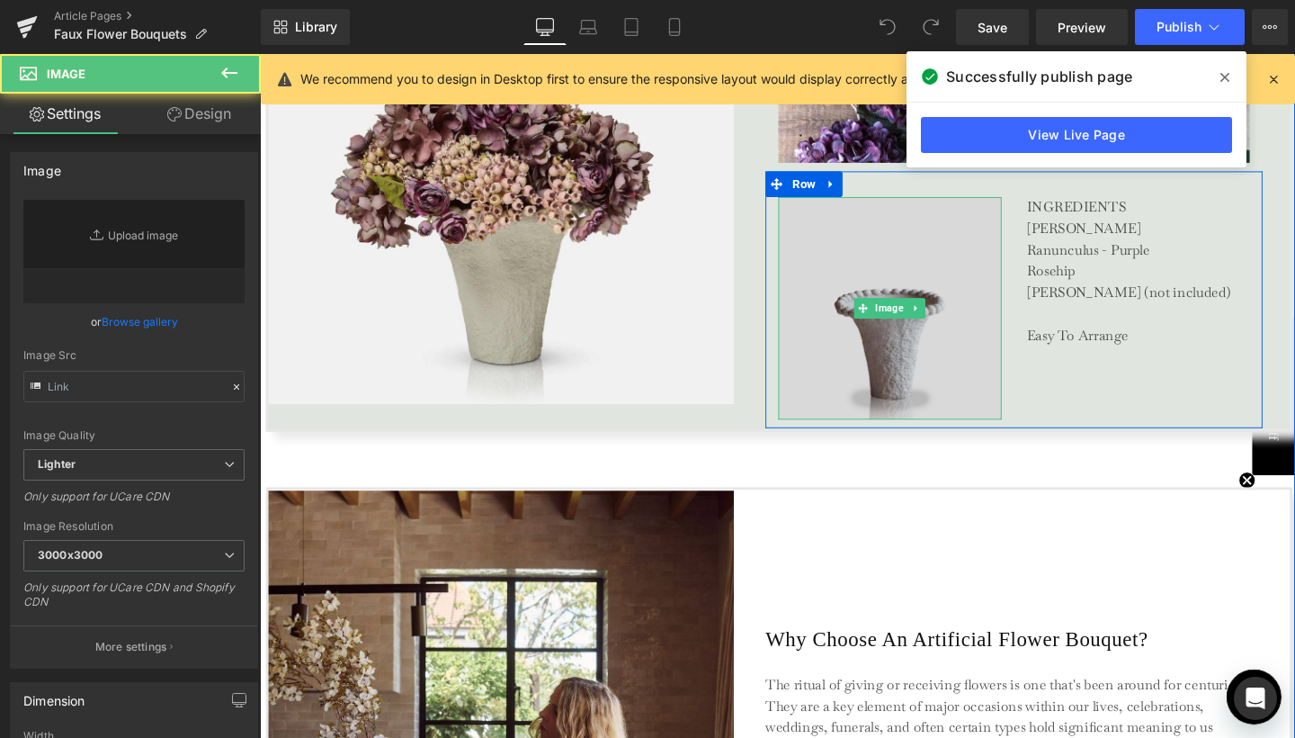
click at [851, 370] on img at bounding box center [922, 321] width 235 height 235
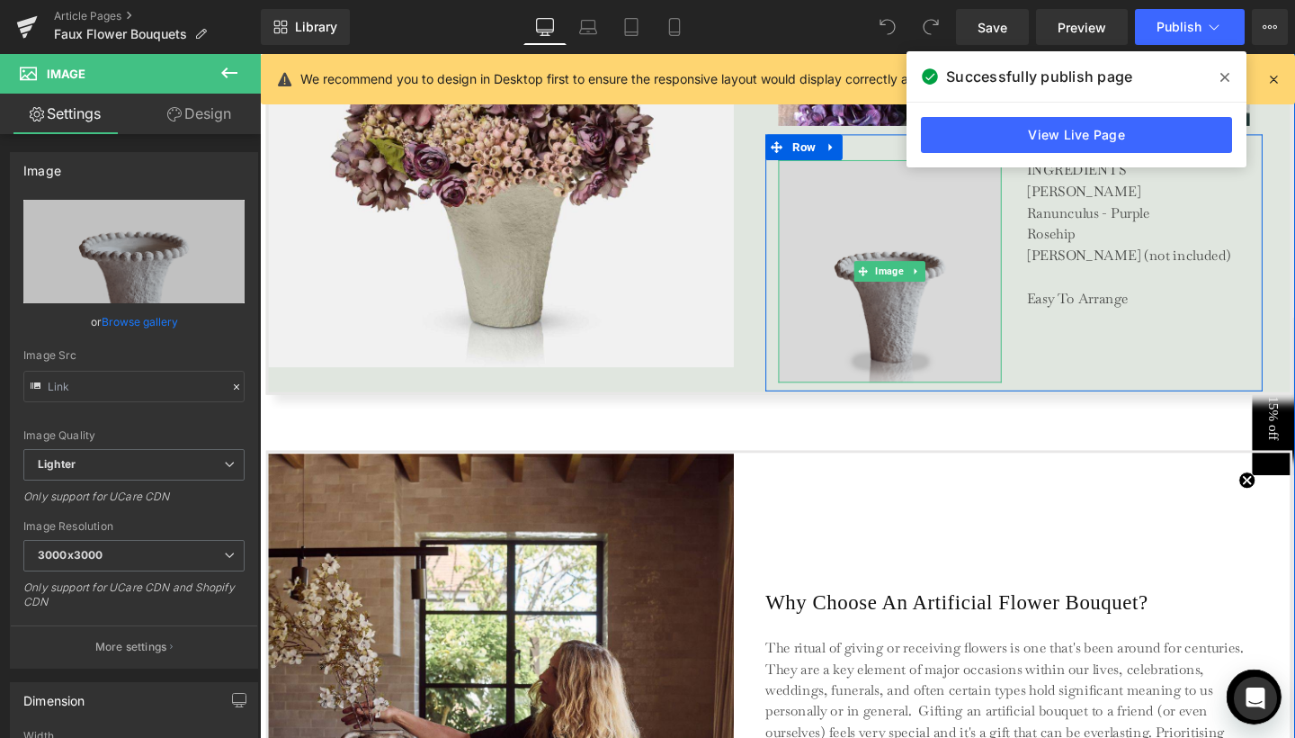
scroll to position [4470, 0]
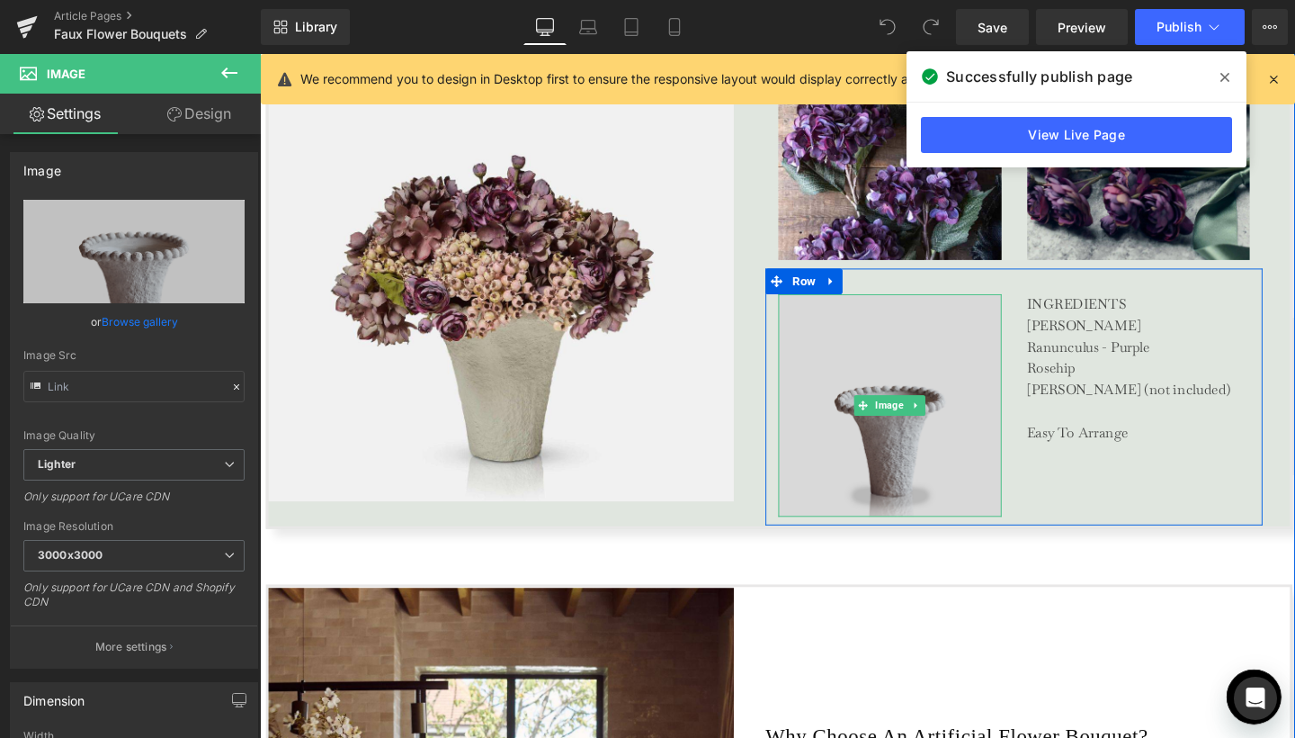
click at [843, 434] on img at bounding box center [922, 424] width 235 height 235
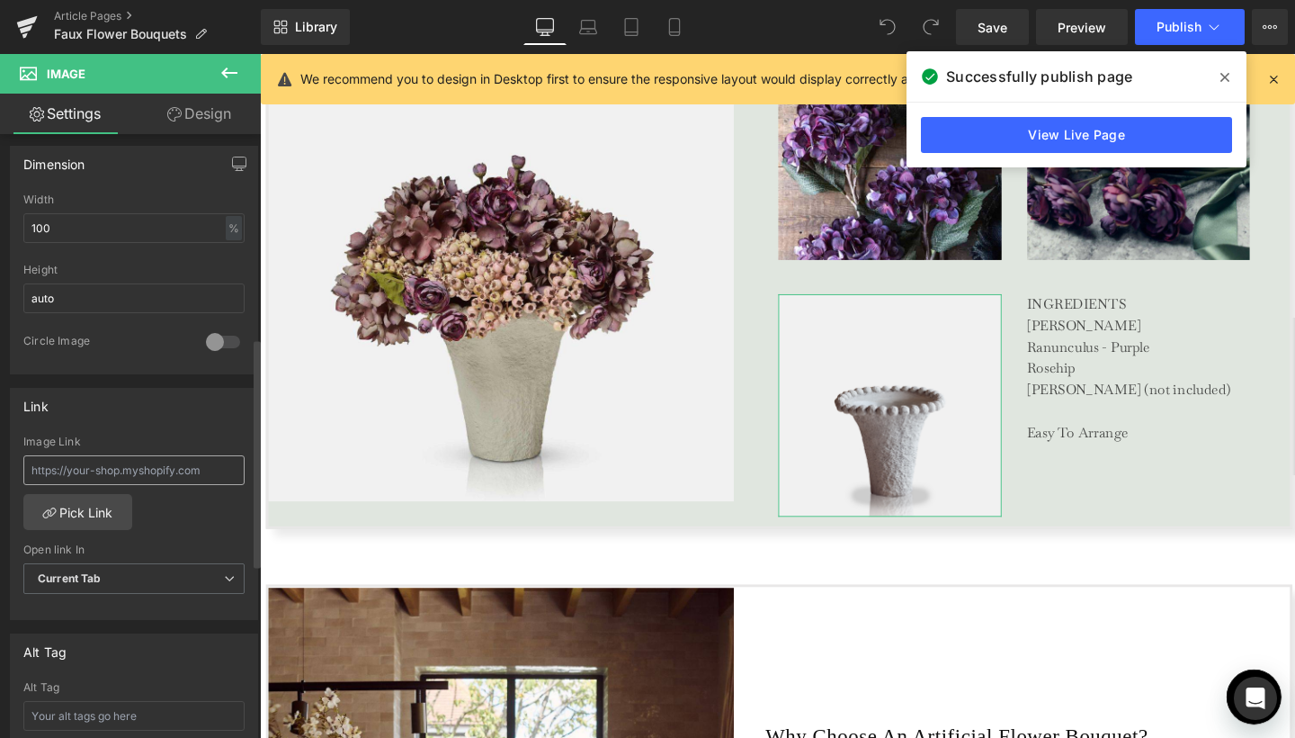
scroll to position [588, 0]
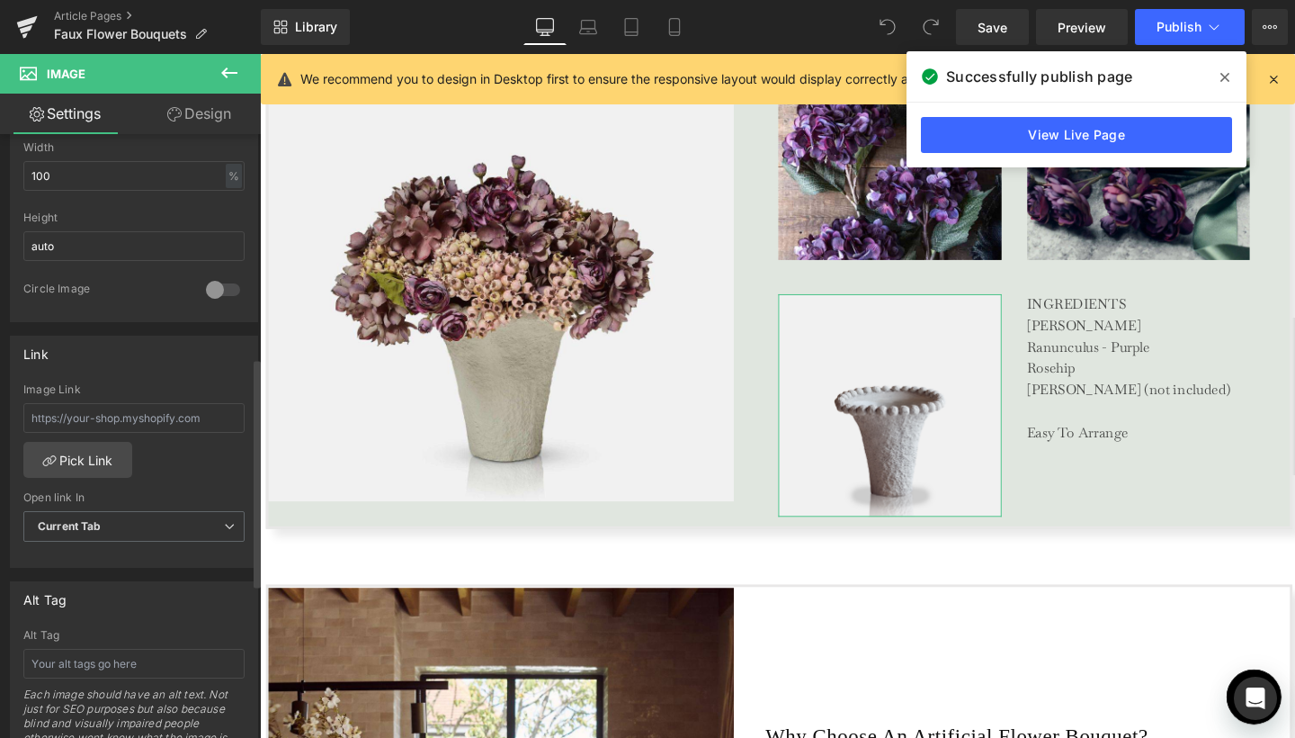
click at [129, 442] on div "Image Link Pick Link Current Tab New Tab Open link In Current Tab Current Tab N…" at bounding box center [134, 475] width 246 height 184
click at [105, 468] on link "Pick Link" at bounding box center [77, 460] width 109 height 36
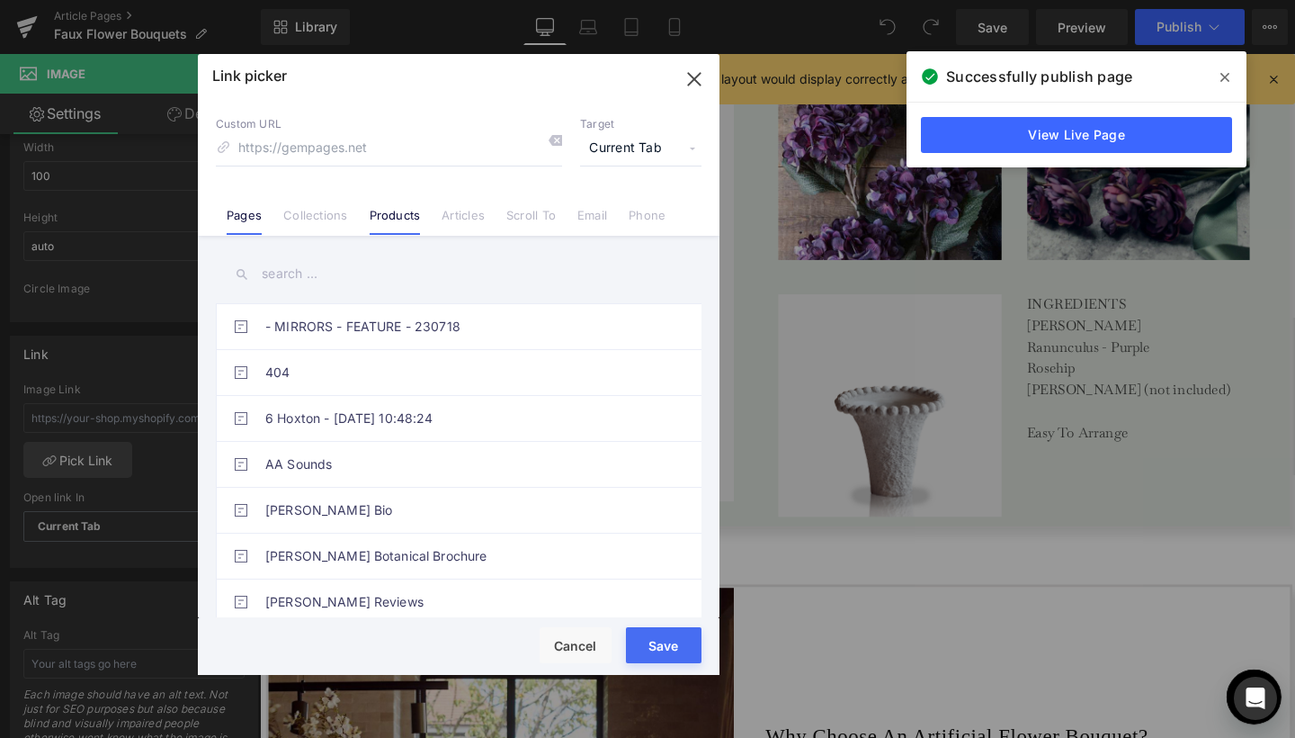
click at [387, 210] on link "Products" at bounding box center [395, 221] width 51 height 27
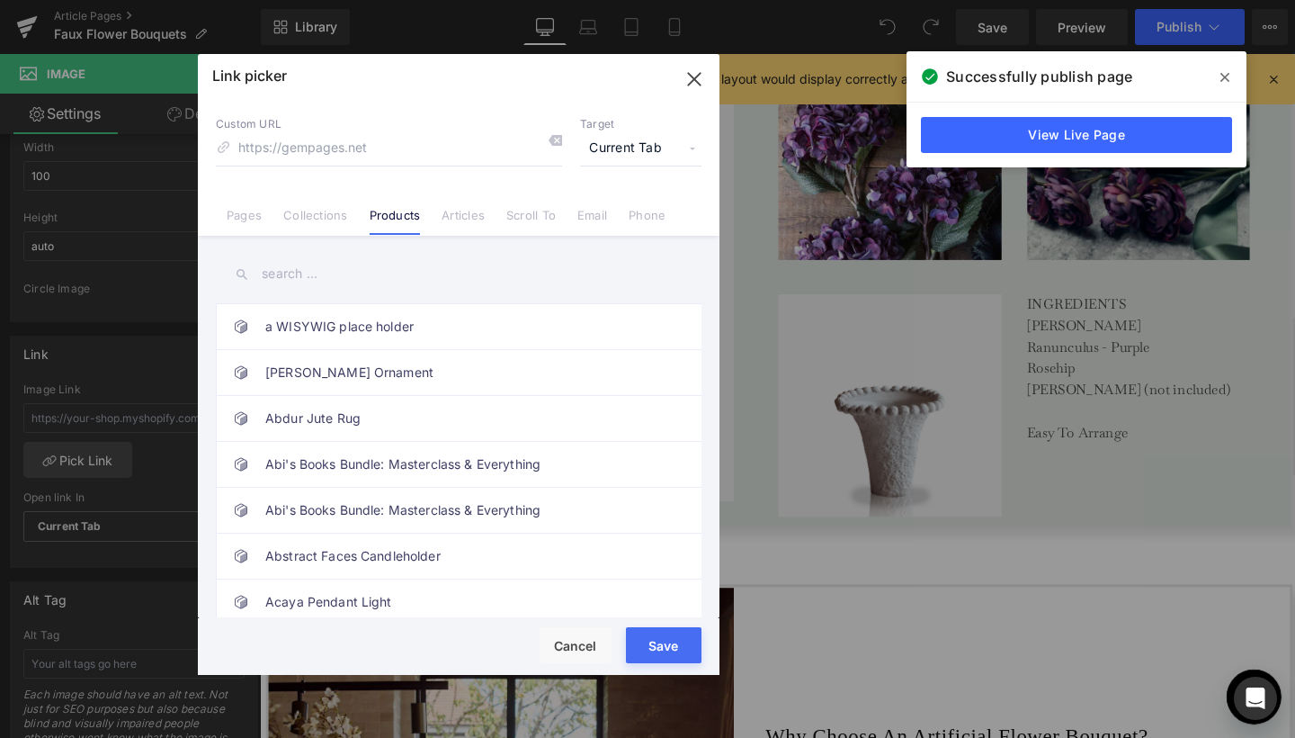
click at [302, 273] on input "text" at bounding box center [459, 274] width 486 height 40
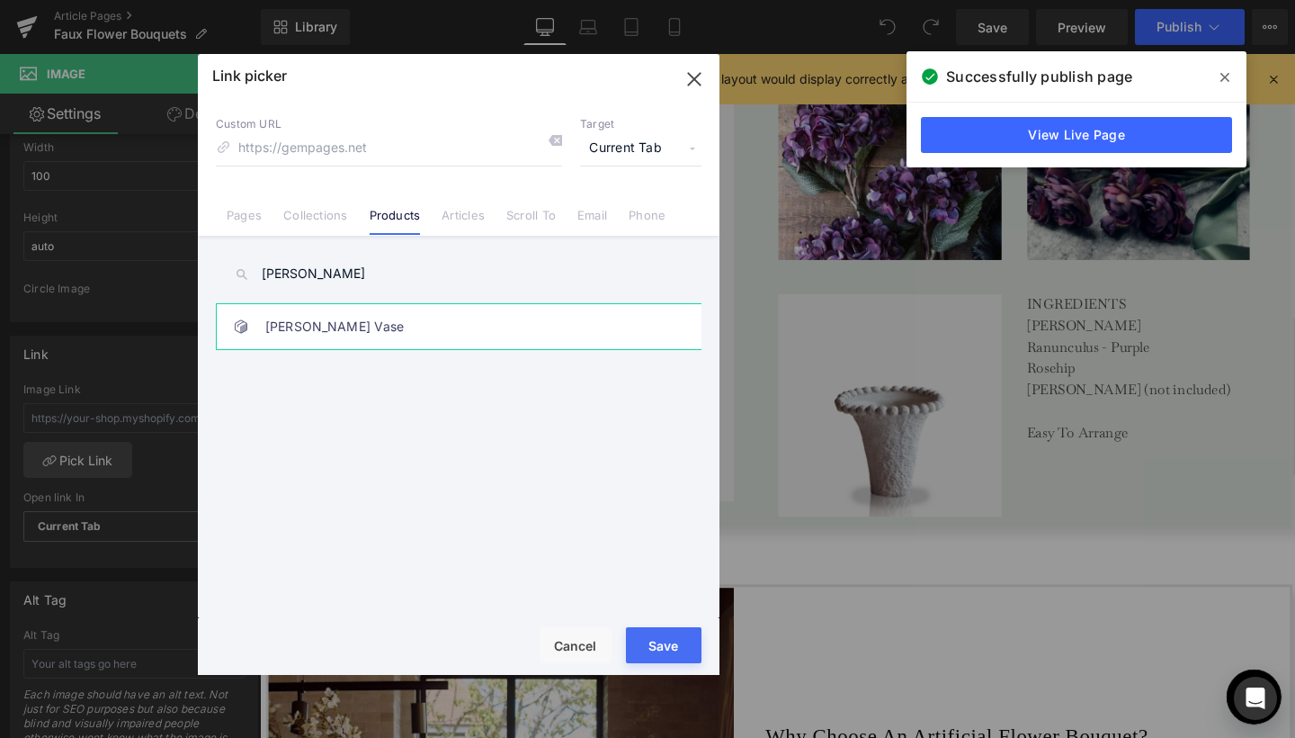
type input "osman"
click at [267, 329] on link "Osman Cement Vase" at bounding box center [463, 326] width 396 height 45
click at [614, 154] on span "Current Tab" at bounding box center [640, 148] width 121 height 34
click at [604, 205] on li "New Tab" at bounding box center [640, 212] width 139 height 31
click at [667, 648] on button "Save" at bounding box center [664, 645] width 76 height 36
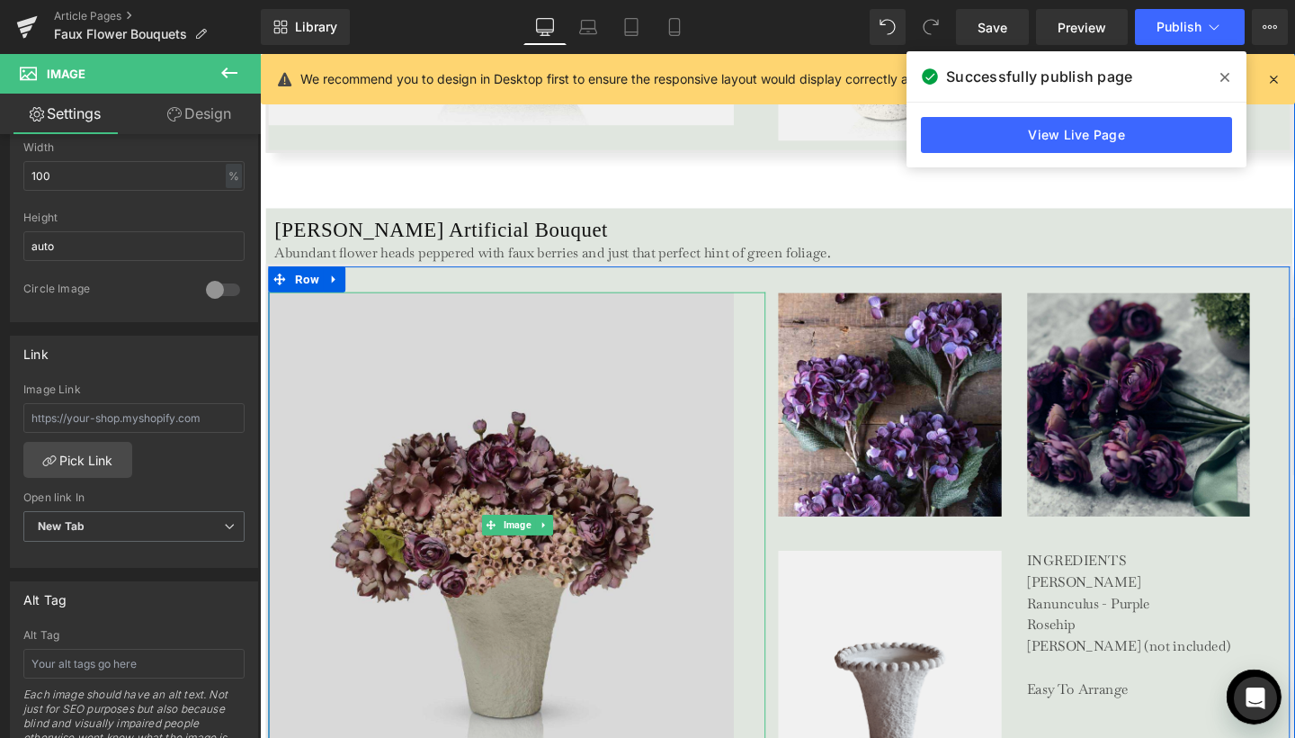
scroll to position [4174, 0]
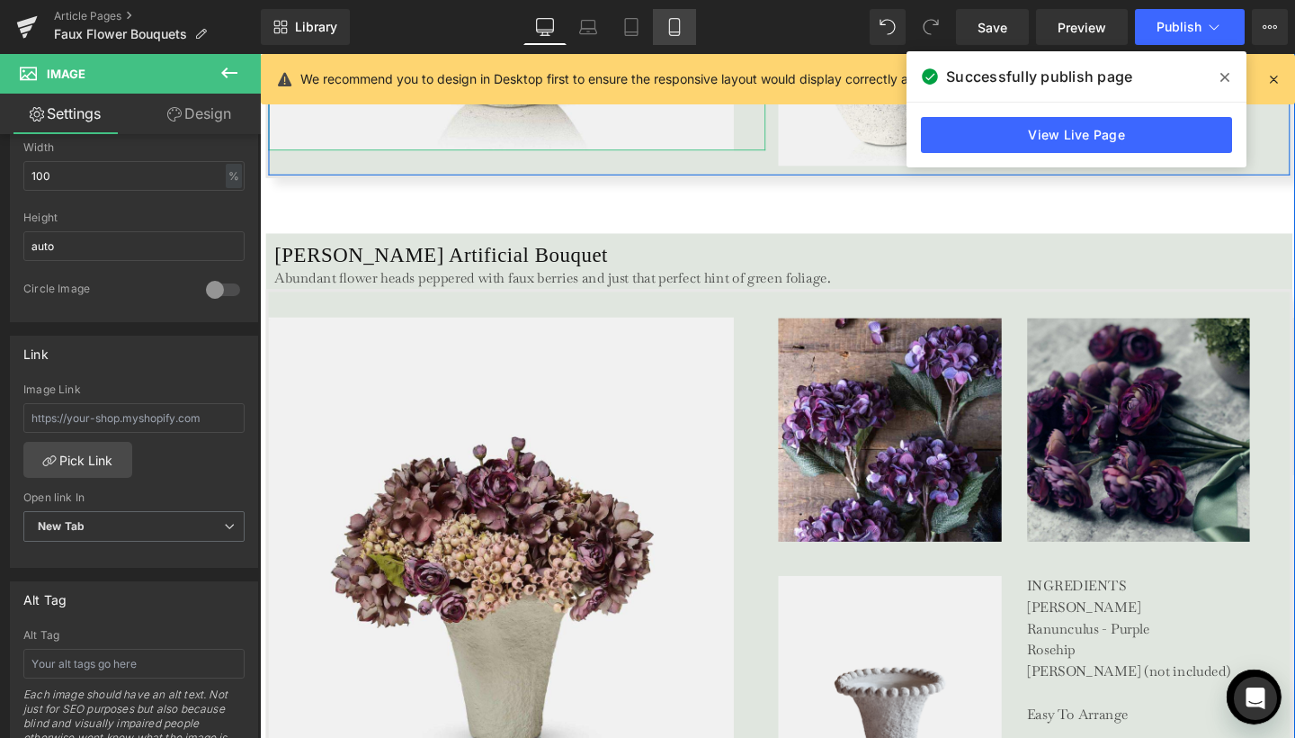
drag, startPoint x: 678, startPoint y: 38, endPoint x: 109, endPoint y: 22, distance: 569.6
click at [678, 38] on link "Mobile" at bounding box center [674, 27] width 43 height 36
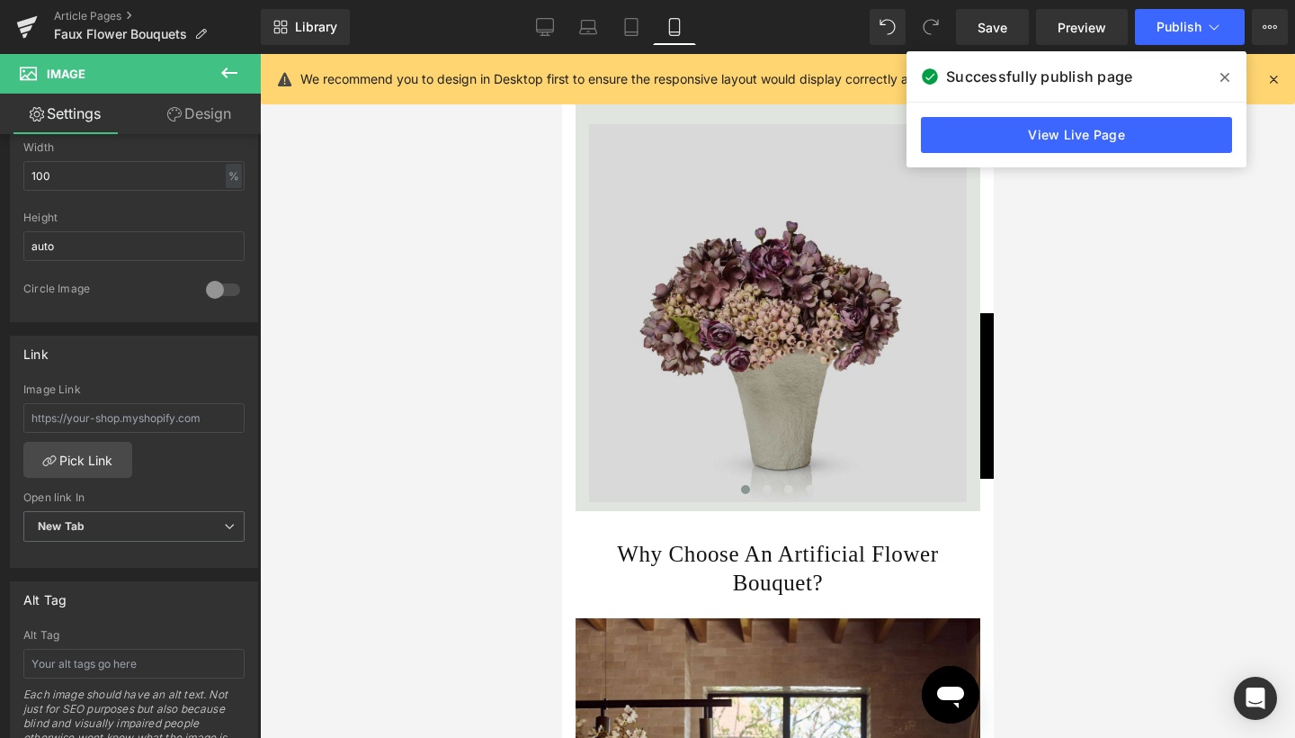
scroll to position [4486, 0]
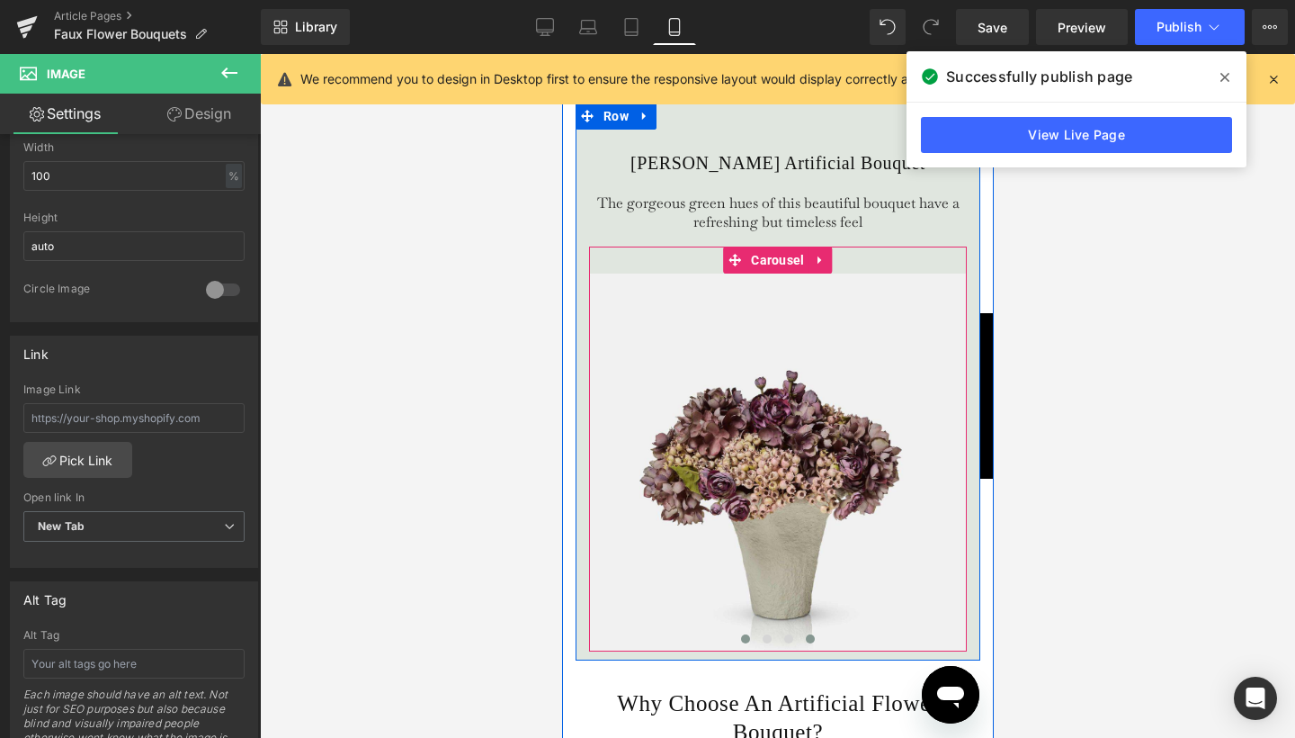
click at [807, 634] on span at bounding box center [809, 638] width 9 height 9
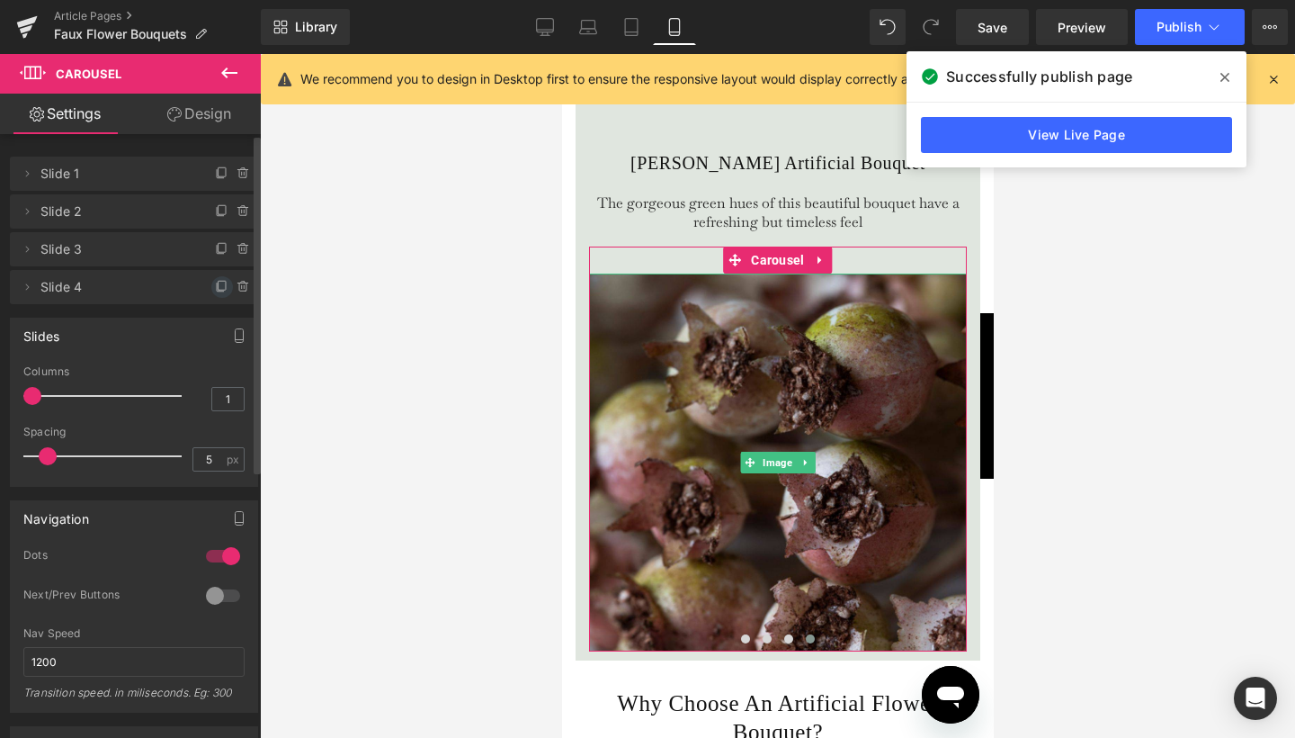
click at [218, 286] on icon at bounding box center [222, 287] width 14 height 14
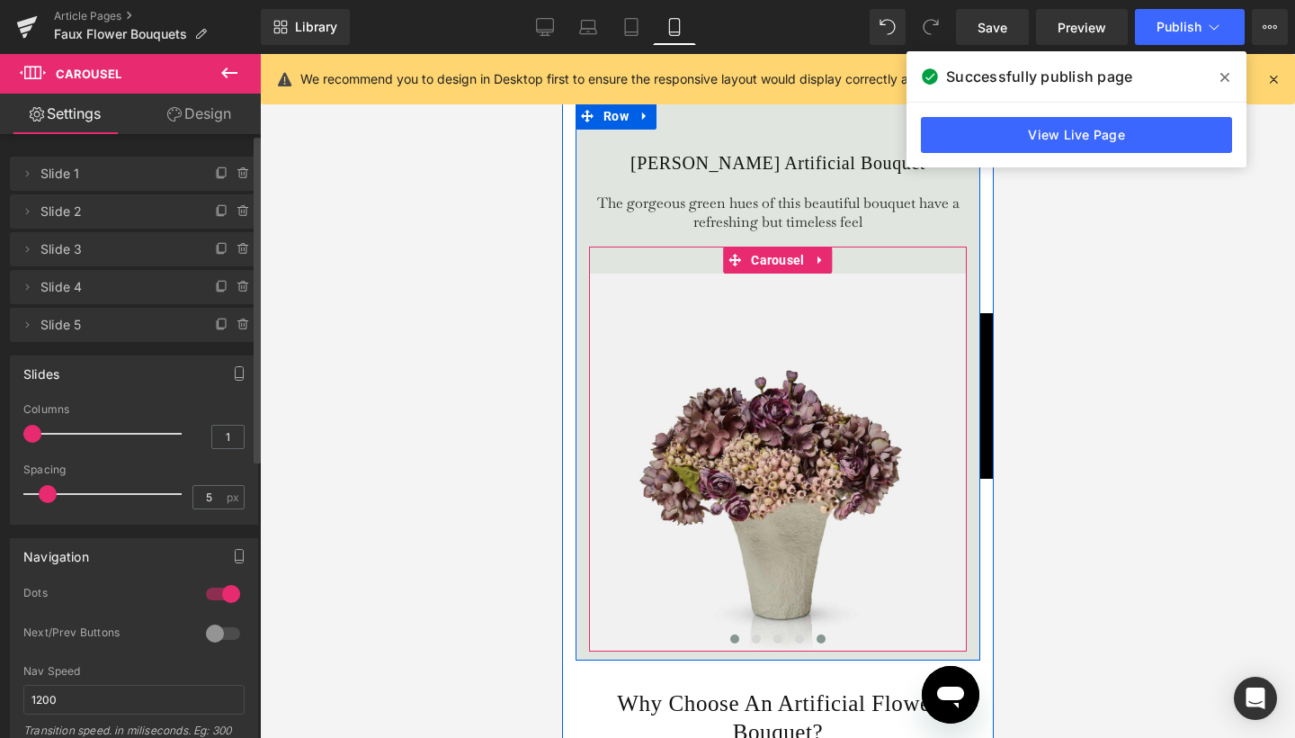
click at [818, 634] on span at bounding box center [820, 638] width 9 height 9
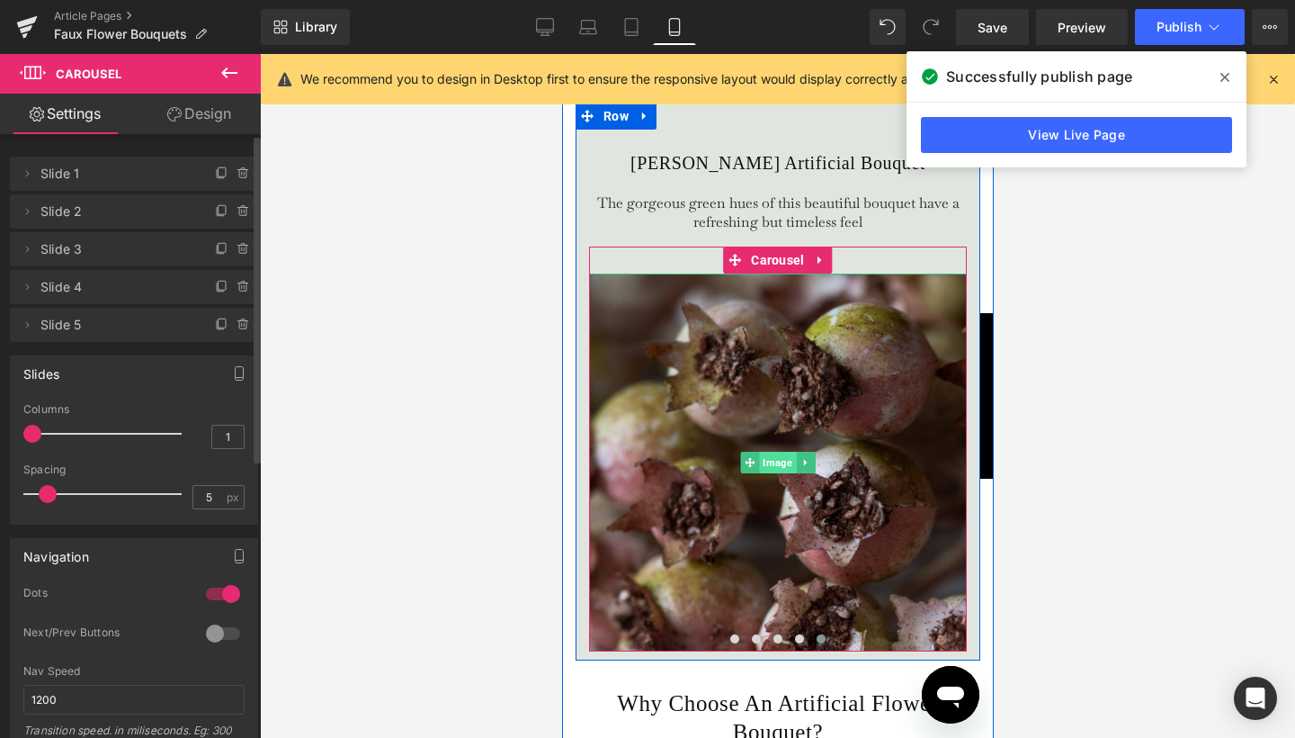
click at [783, 452] on span "Image" at bounding box center [776, 463] width 37 height 22
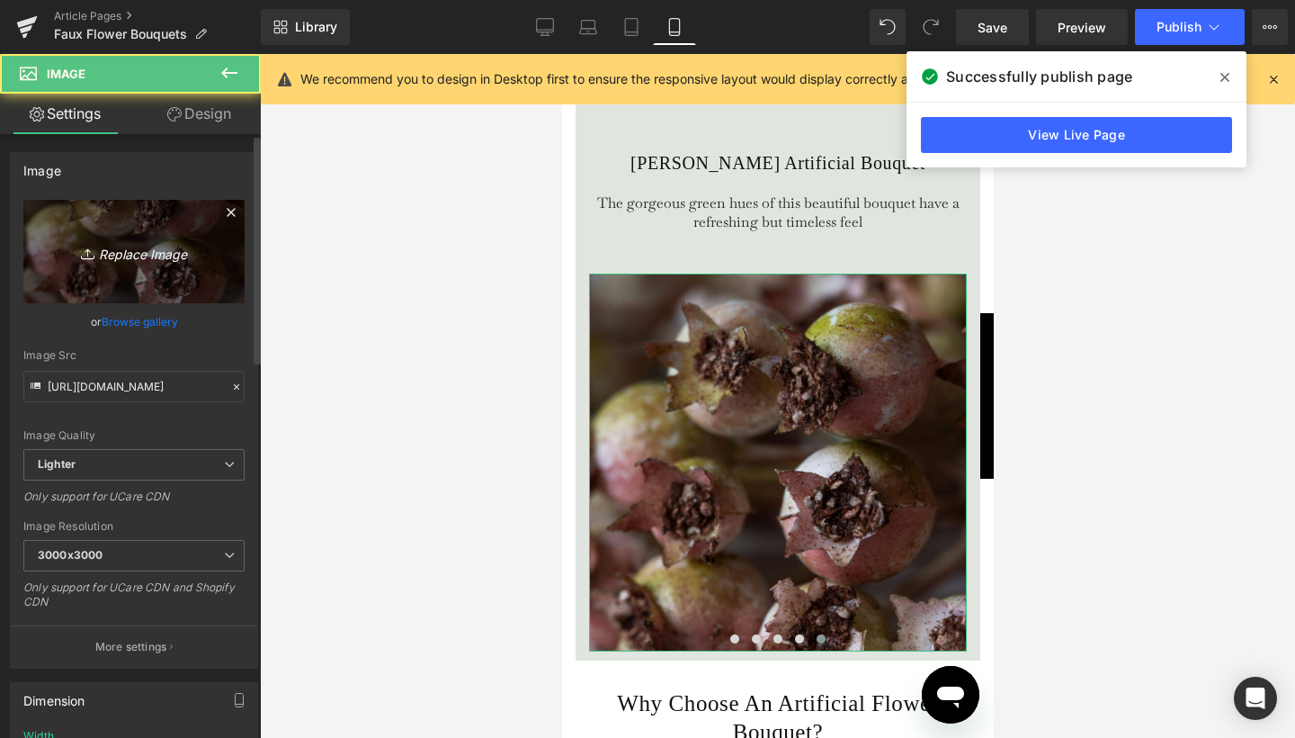
click at [161, 237] on link "Replace Image" at bounding box center [133, 251] width 221 height 103
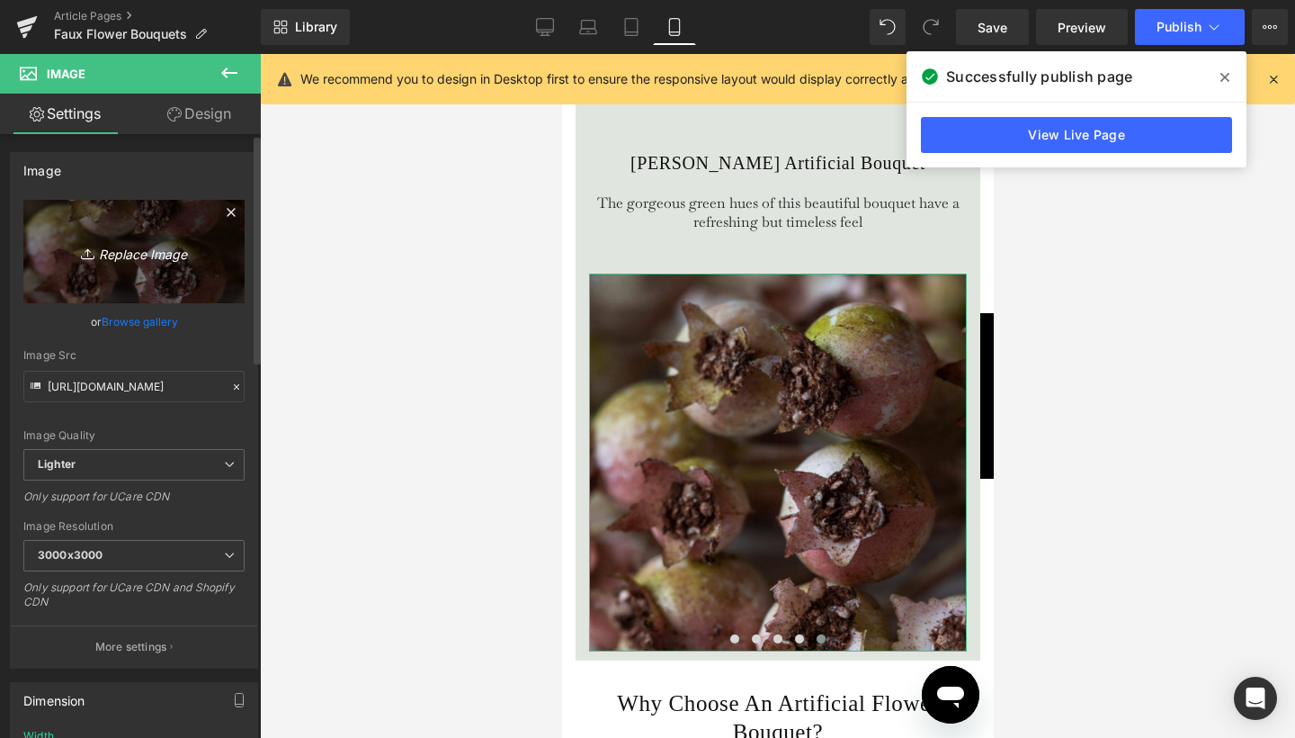
type input "C:\fakepath\osman-ceramic-vase-abigail-ahern-cutout.jpg"
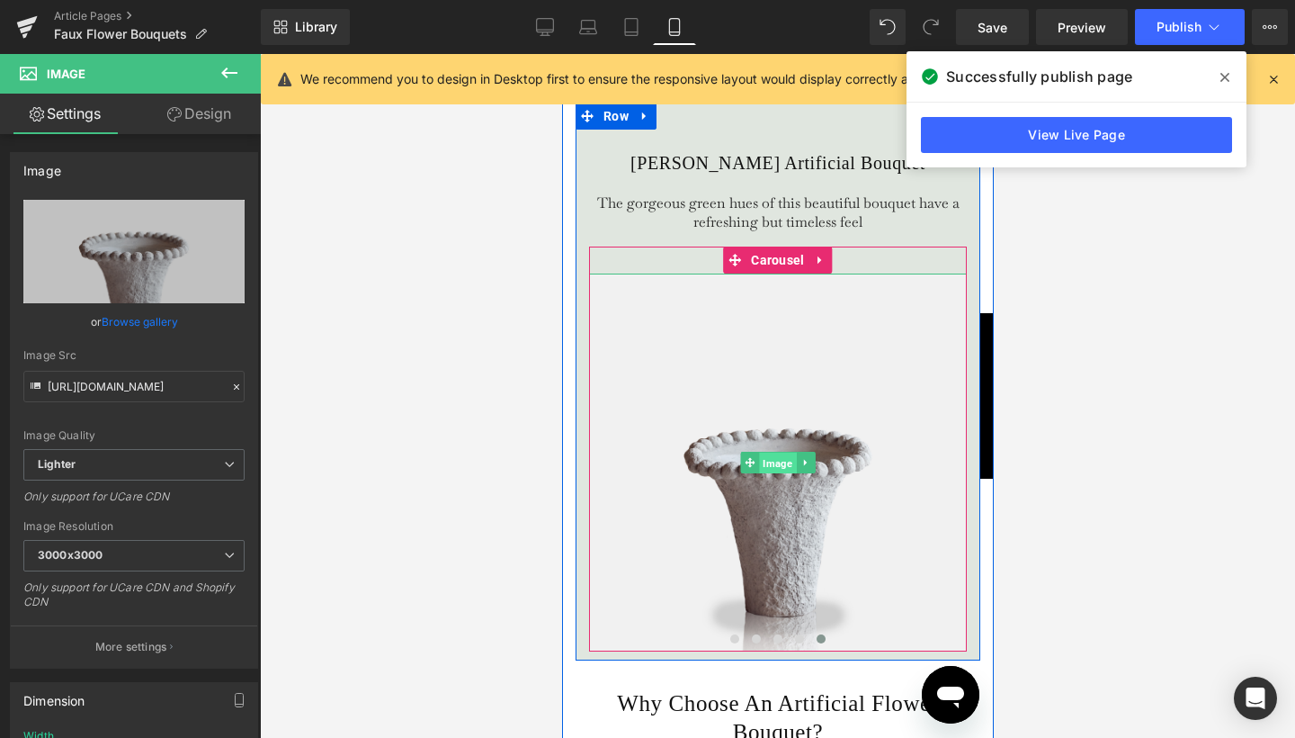
click at [774, 467] on span "Image" at bounding box center [776, 463] width 37 height 22
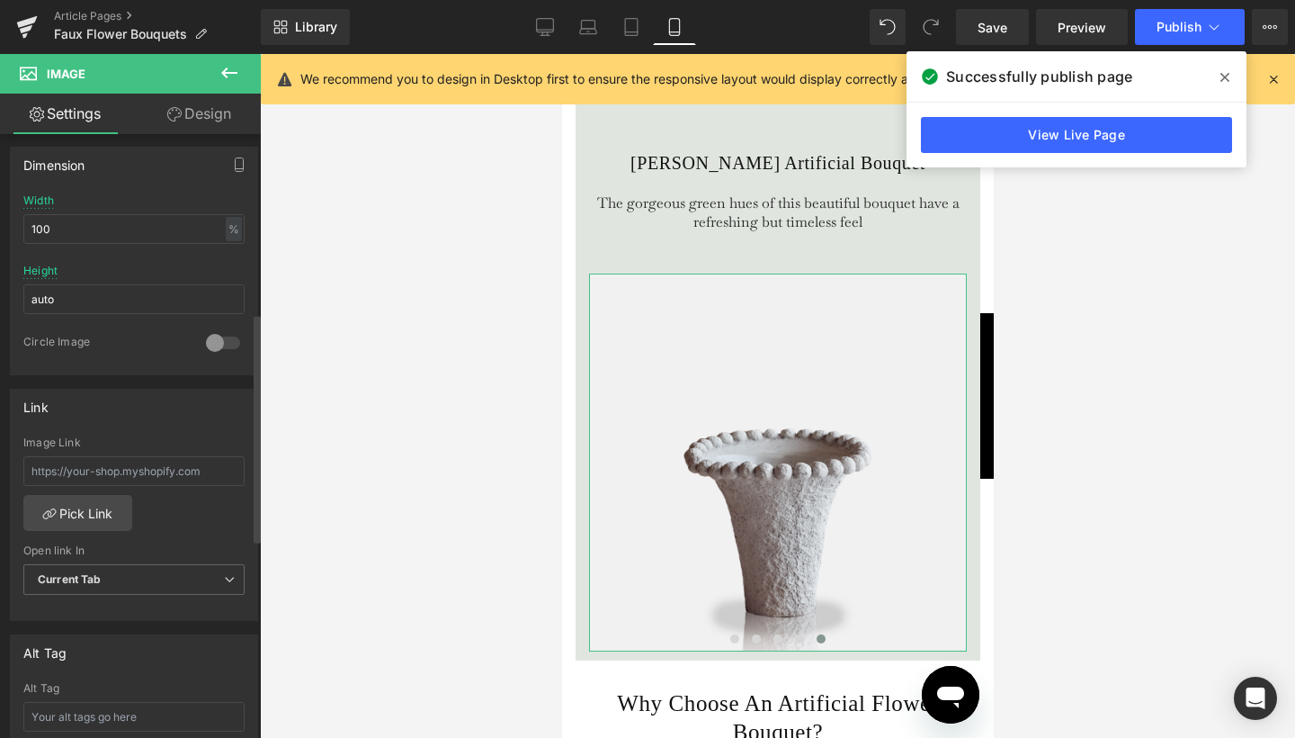
scroll to position [560, 0]
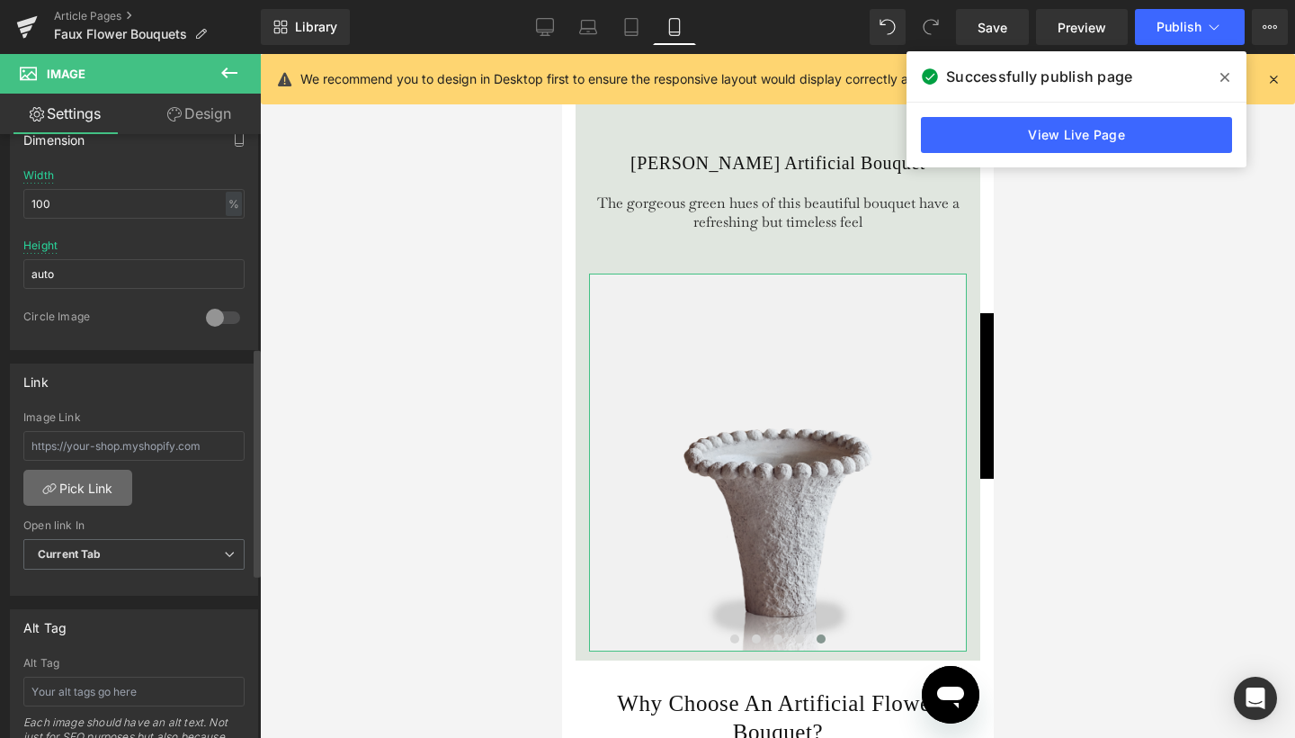
click at [103, 490] on link "Pick Link" at bounding box center [77, 488] width 109 height 36
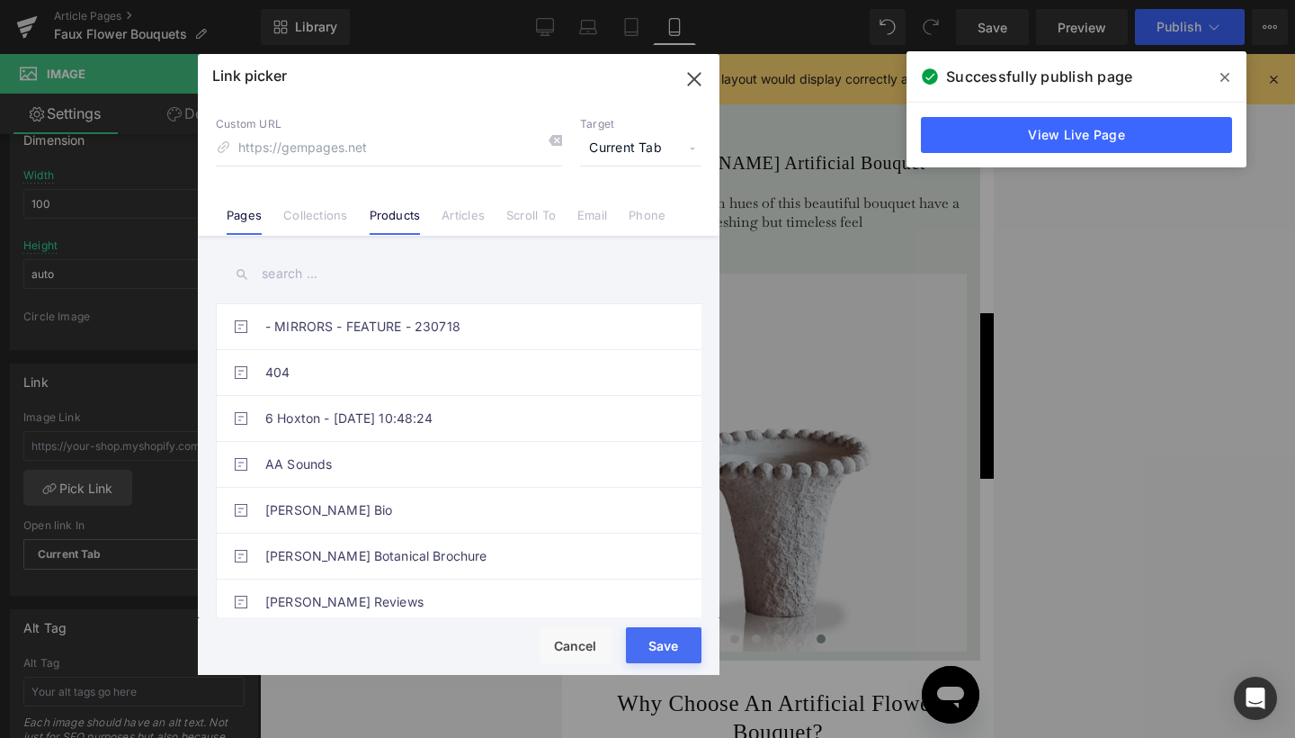
click at [385, 221] on link "Products" at bounding box center [395, 221] width 51 height 27
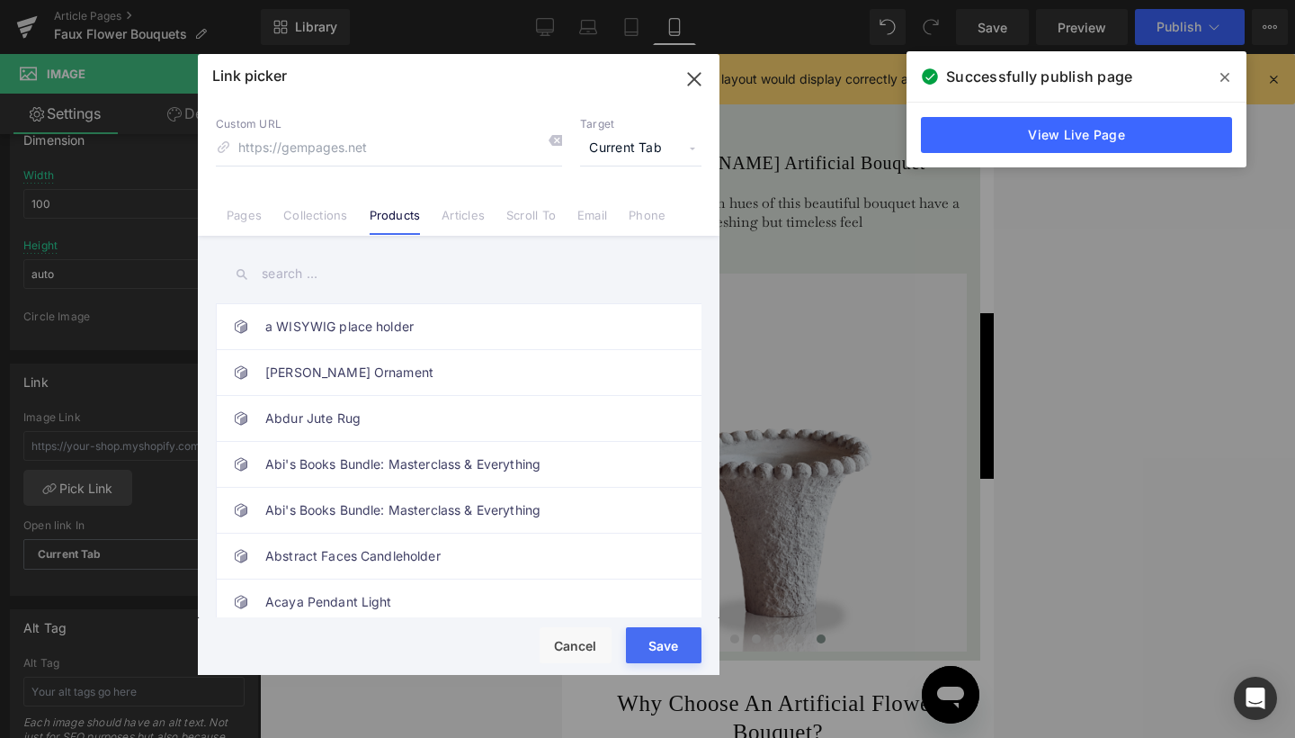
click at [286, 271] on input "text" at bounding box center [459, 274] width 486 height 40
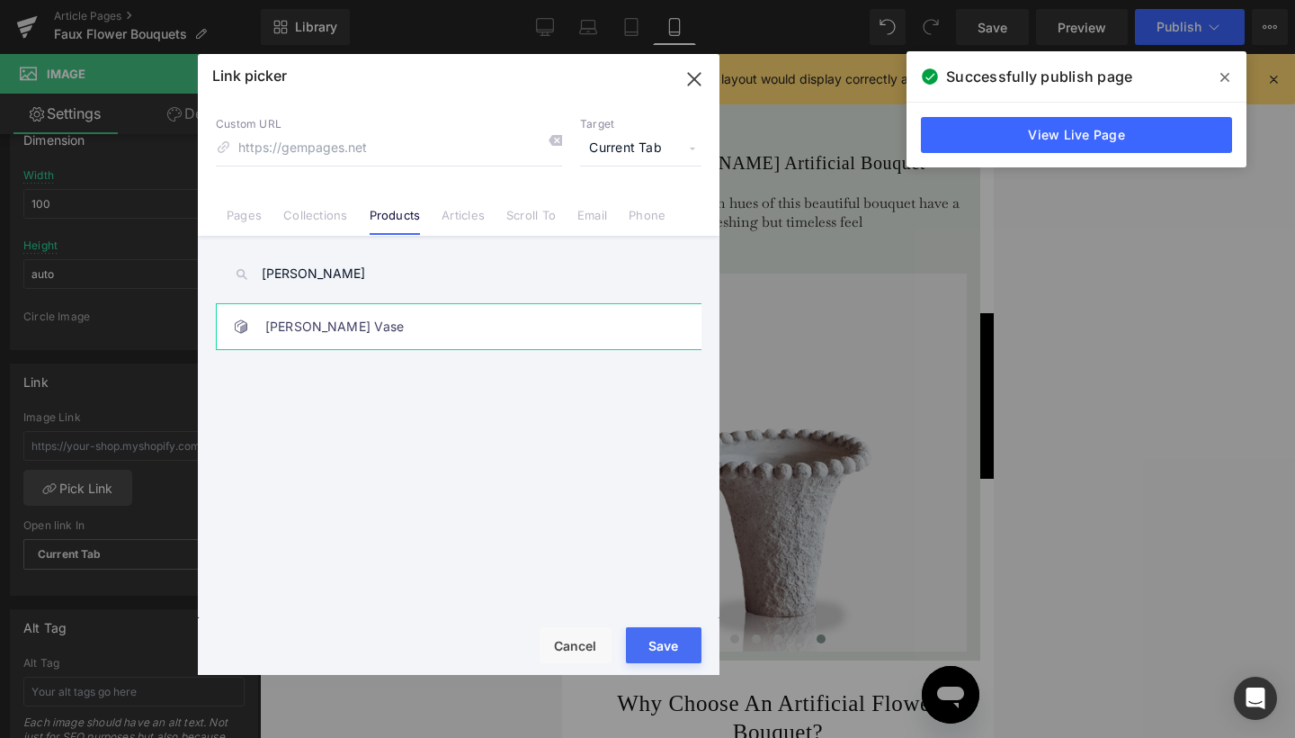
type input "osman"
click at [294, 334] on link "Osman Cement Vase" at bounding box center [463, 326] width 396 height 45
click at [601, 150] on span "Current Tab" at bounding box center [640, 148] width 121 height 34
click at [604, 210] on li "New Tab" at bounding box center [640, 212] width 139 height 31
click at [676, 647] on button "Save" at bounding box center [664, 645] width 76 height 36
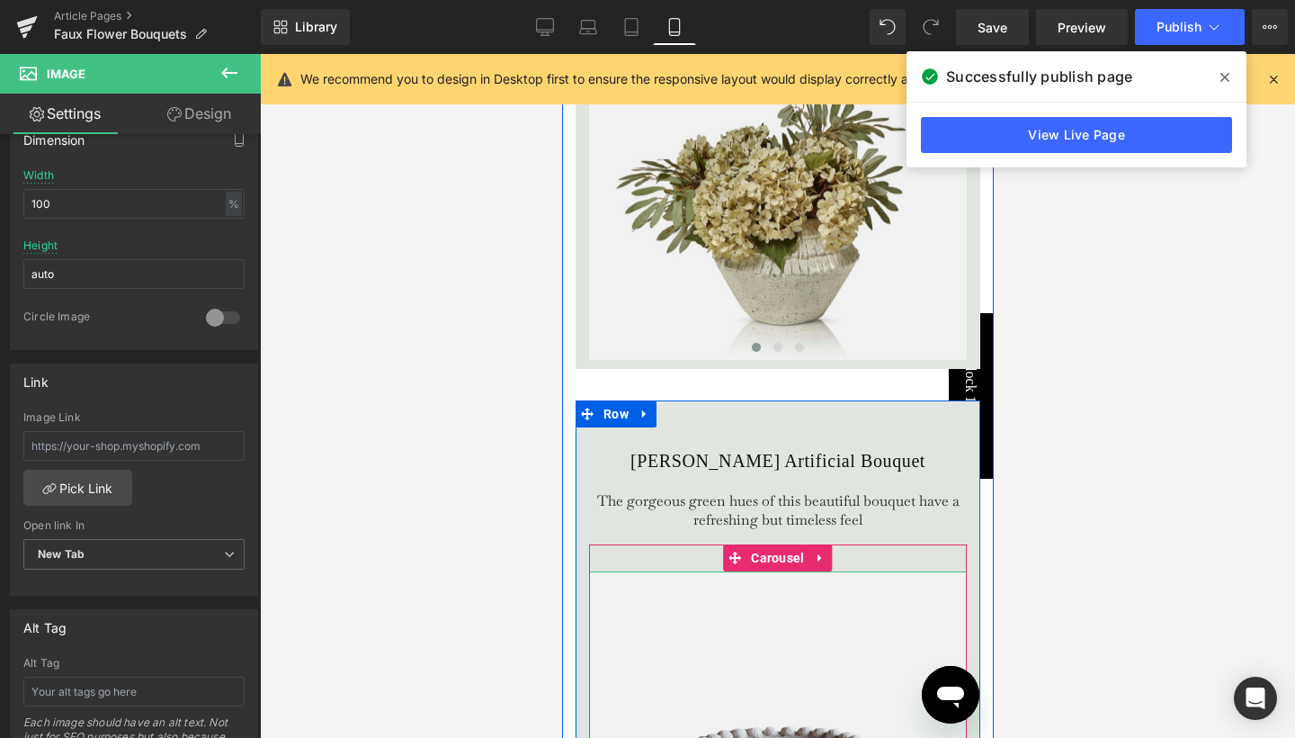
scroll to position [4029, 0]
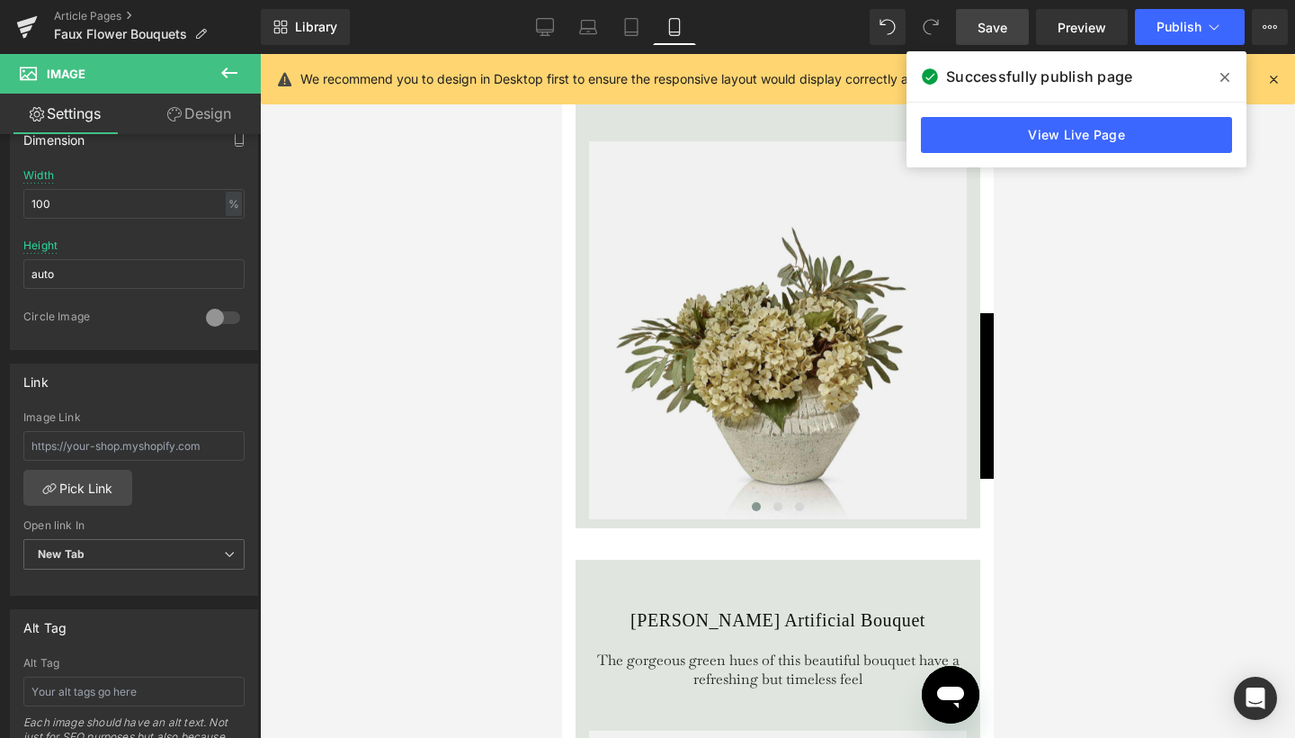
click at [1001, 33] on span "Save" at bounding box center [993, 27] width 30 height 19
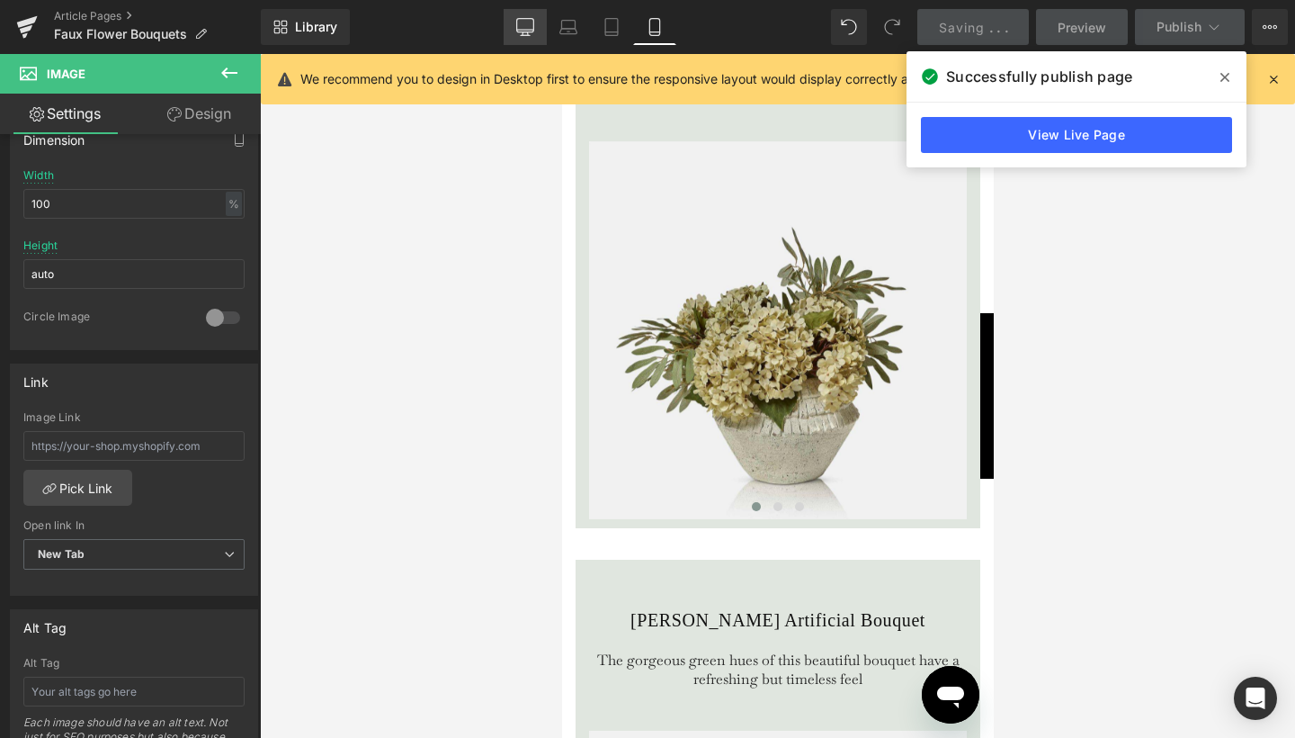
click at [528, 31] on icon at bounding box center [525, 25] width 17 height 13
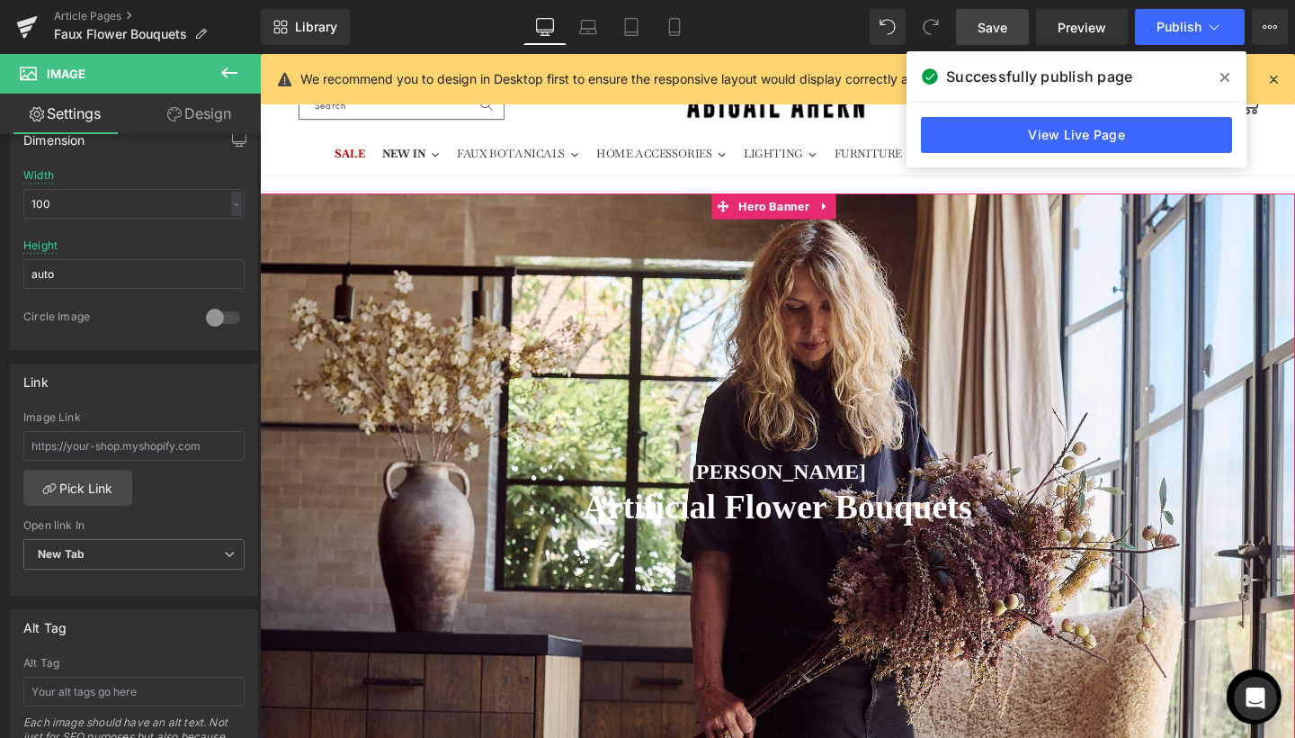
scroll to position [0, 0]
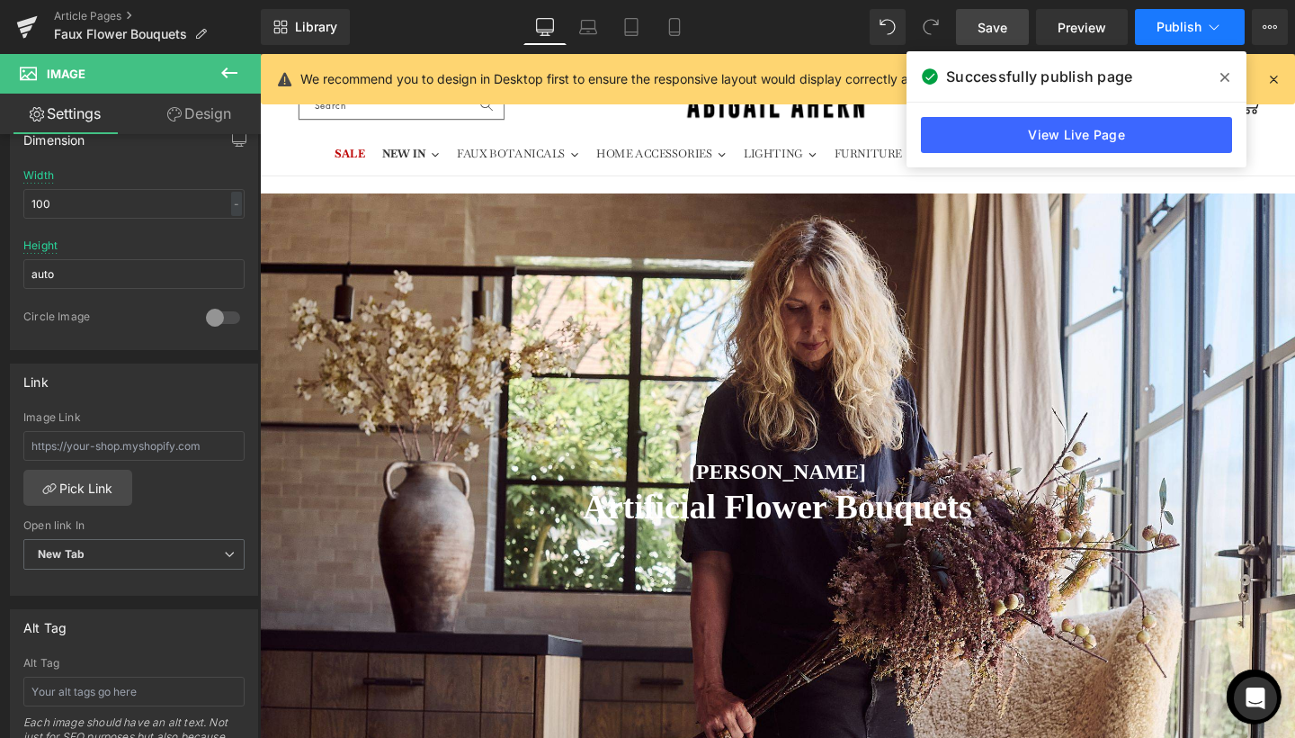
click at [1187, 33] on span "Publish" at bounding box center [1179, 27] width 45 height 14
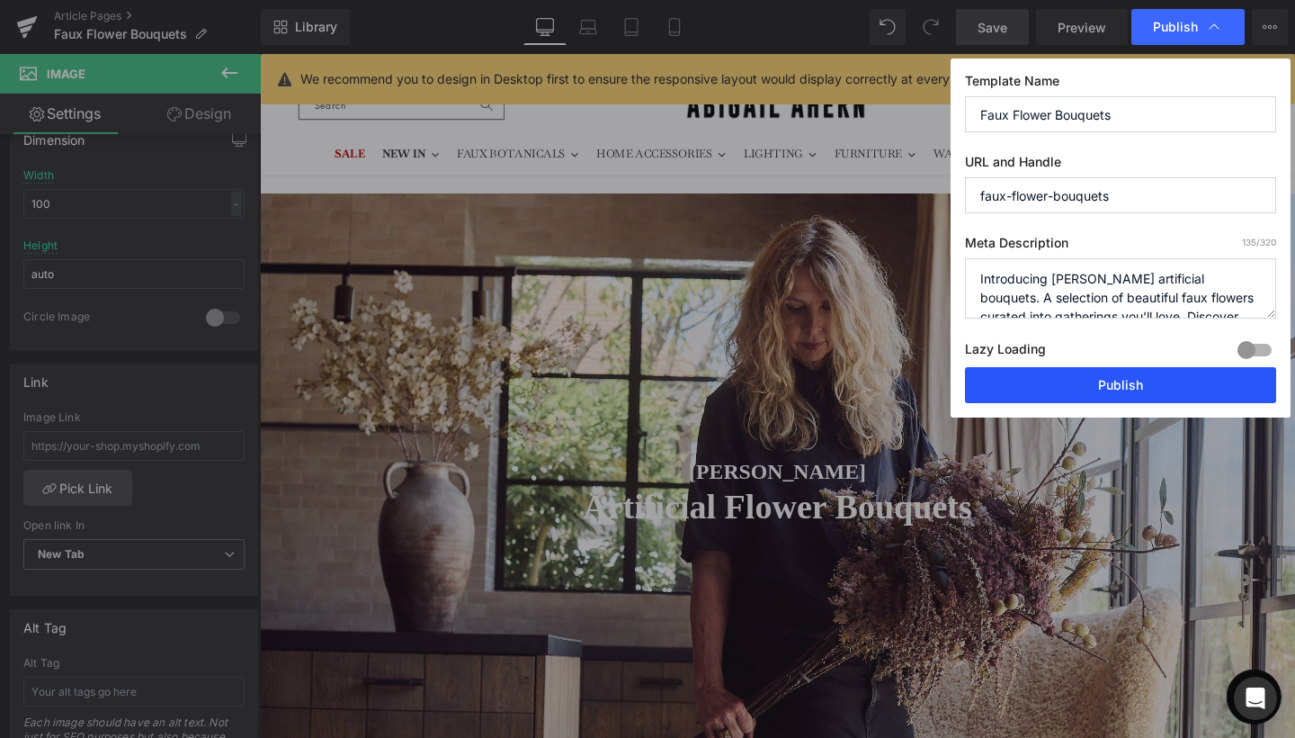
click at [1135, 387] on button "Publish" at bounding box center [1120, 385] width 311 height 36
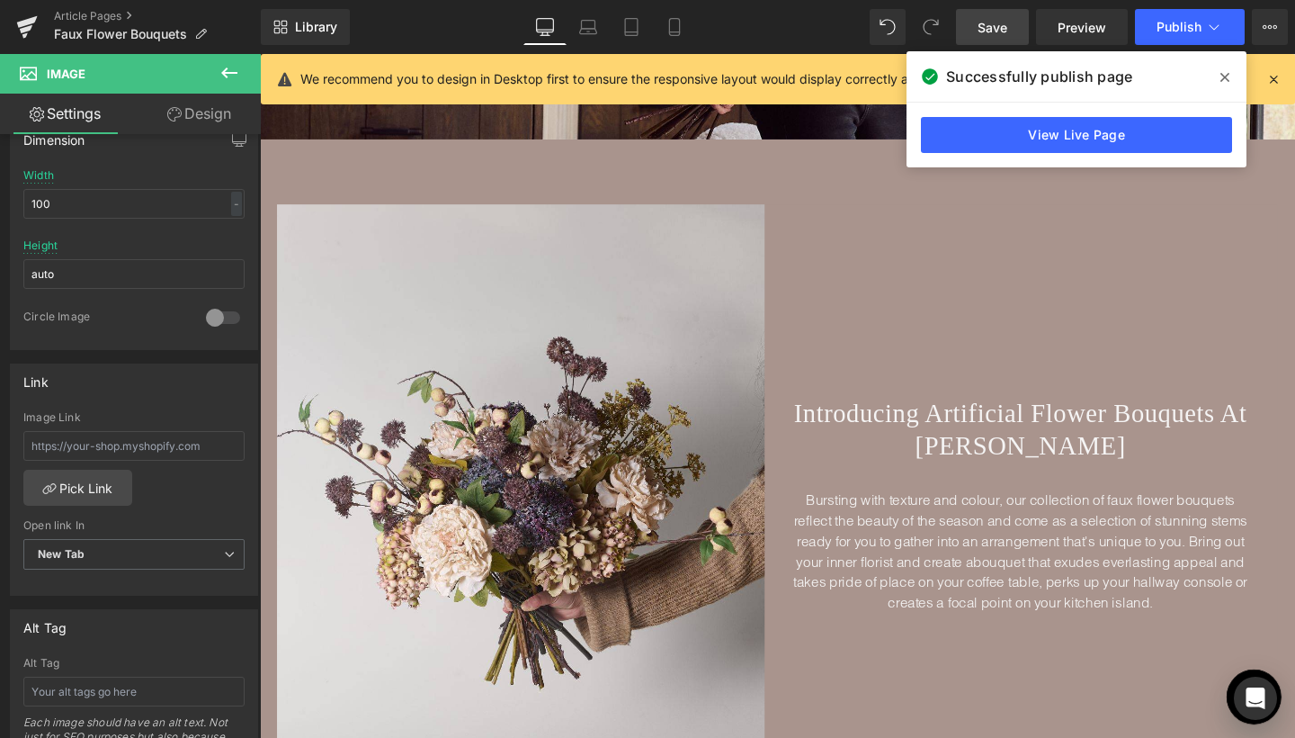
scroll to position [713, 0]
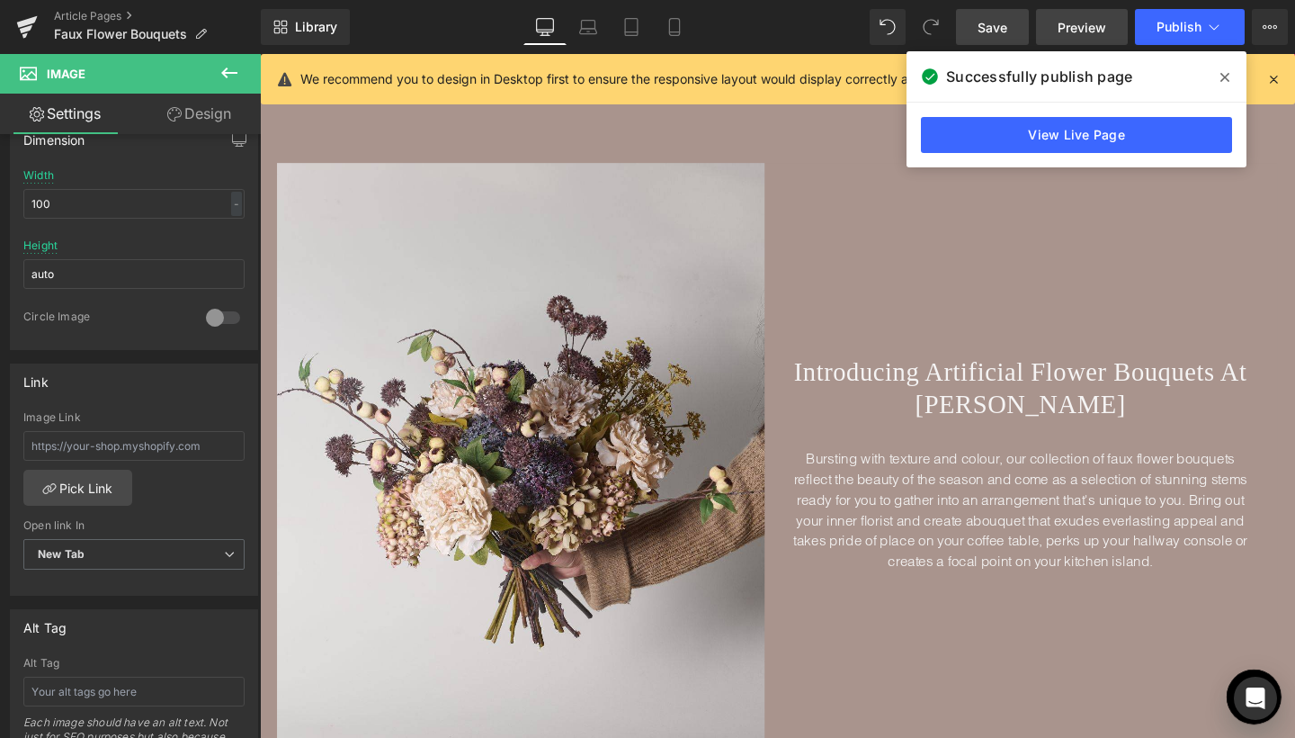
click at [1086, 26] on span "Preview" at bounding box center [1082, 27] width 49 height 19
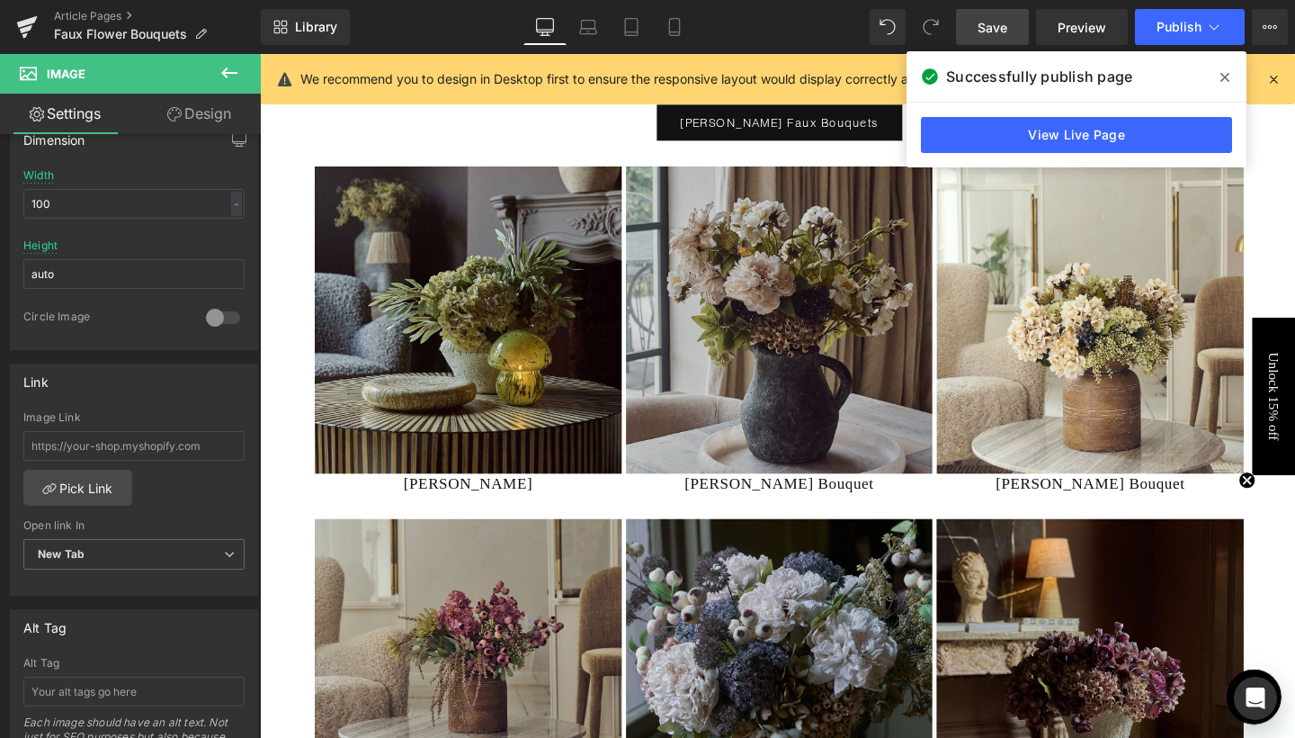
scroll to position [5486, 0]
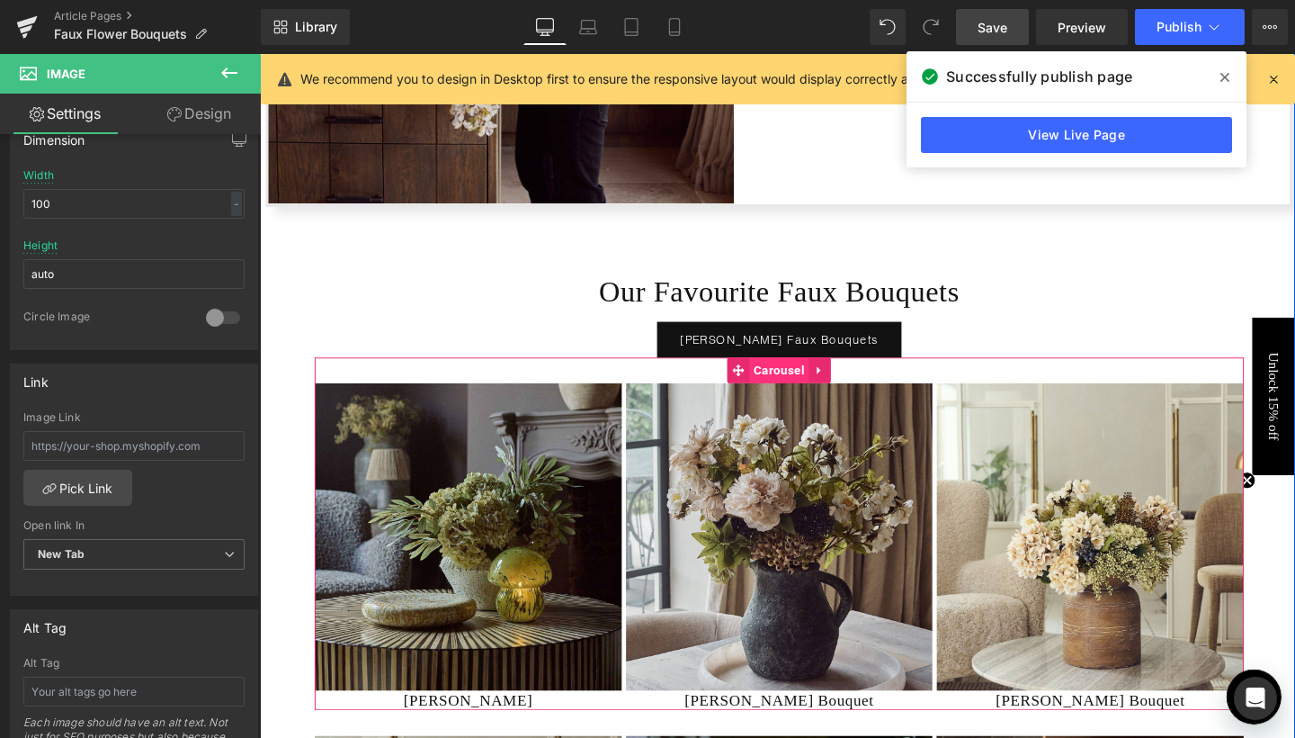
click at [809, 380] on span "Carousel" at bounding box center [805, 386] width 62 height 27
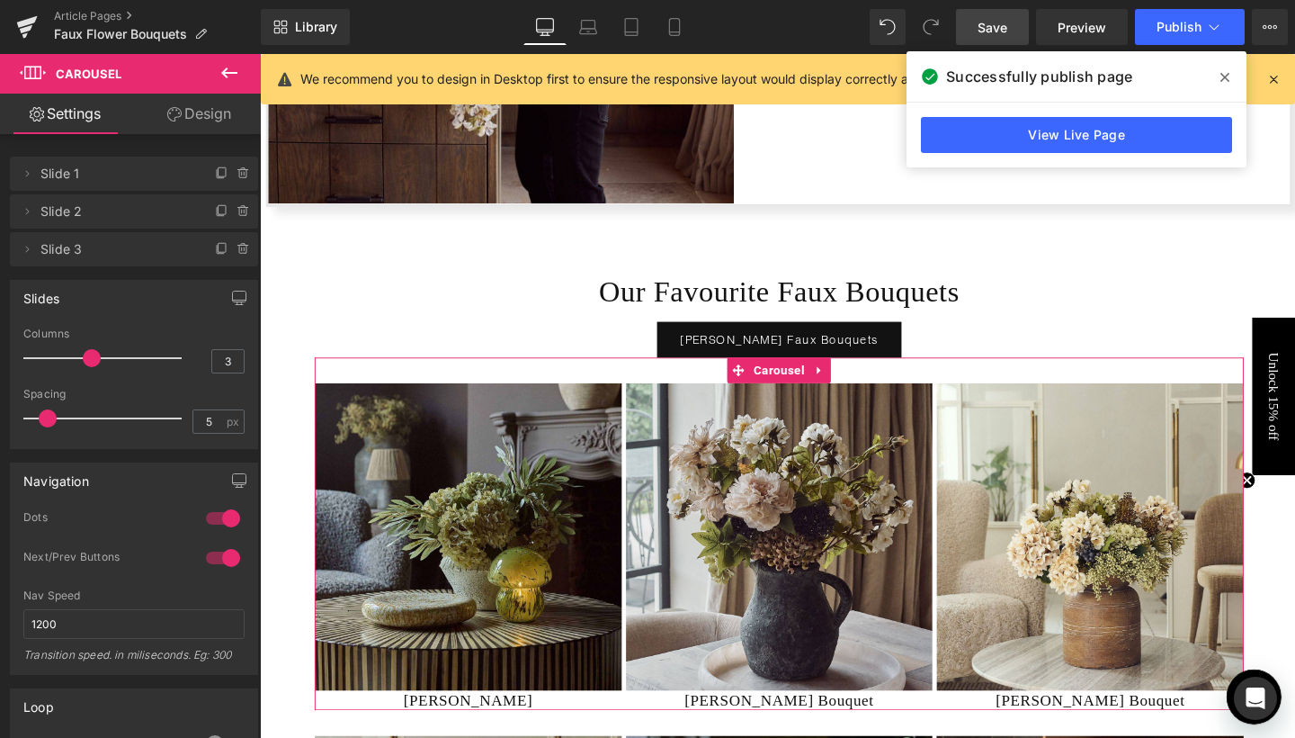
click at [205, 118] on link "Design" at bounding box center [199, 114] width 130 height 40
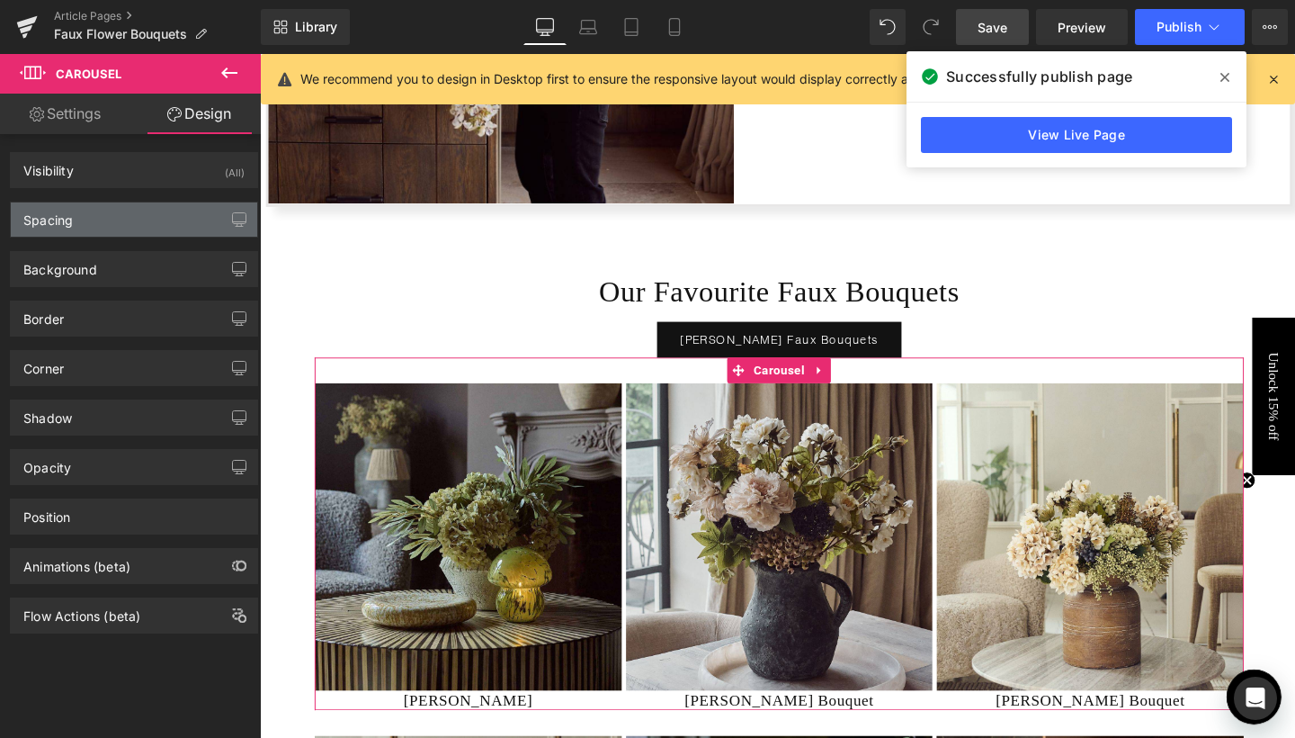
click at [158, 209] on div "Spacing" at bounding box center [134, 219] width 246 height 34
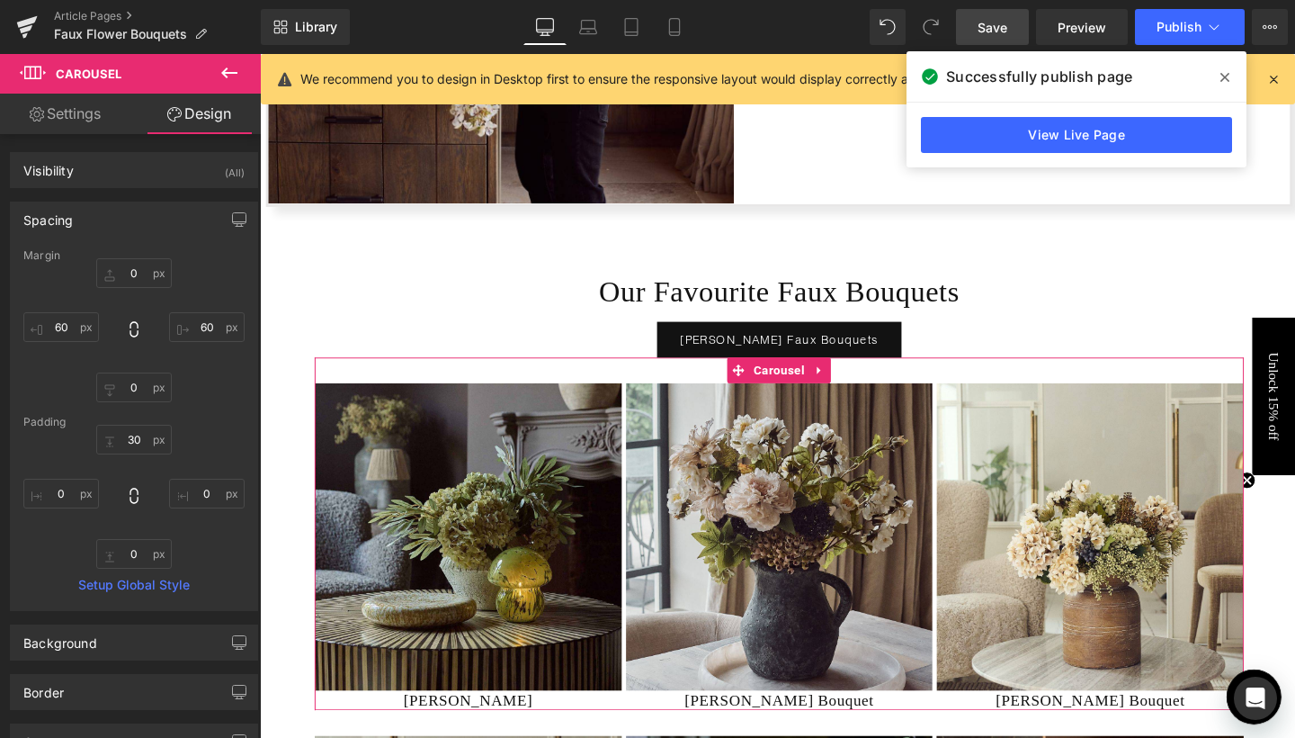
scroll to position [109, 0]
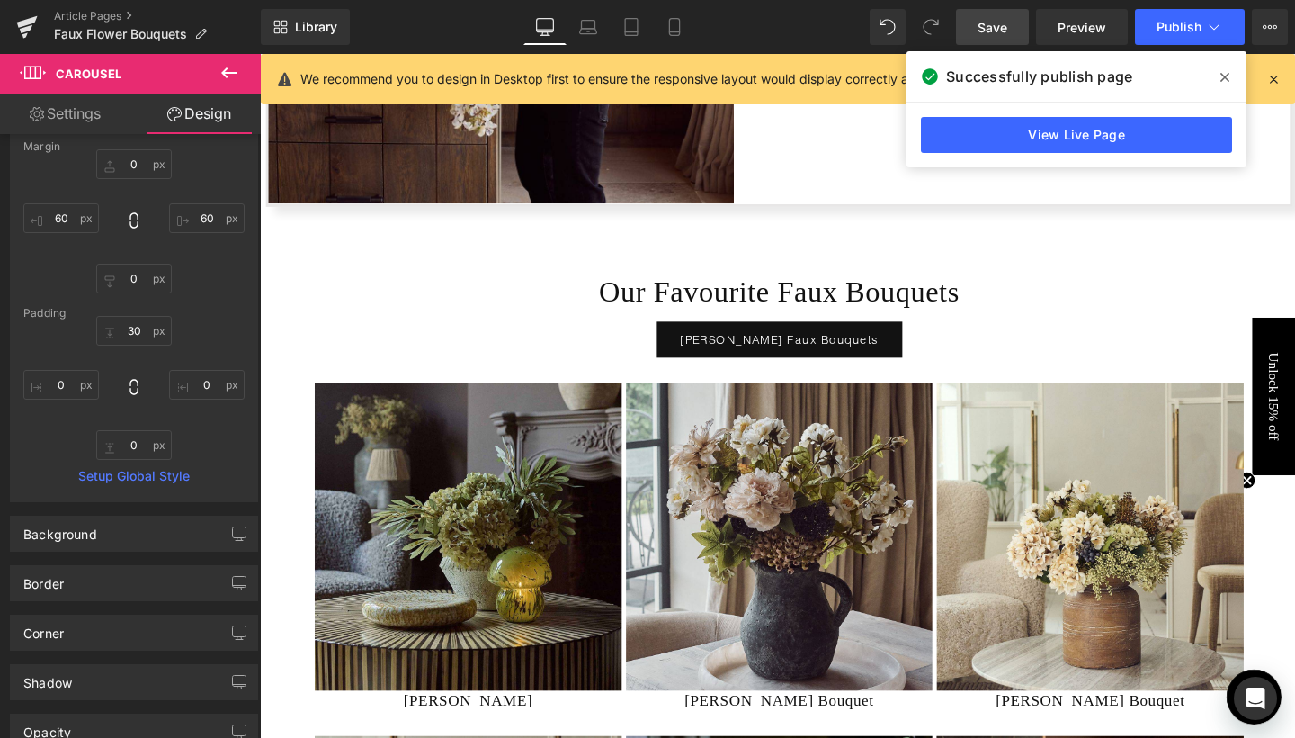
click at [234, 67] on icon at bounding box center [230, 73] width 22 height 22
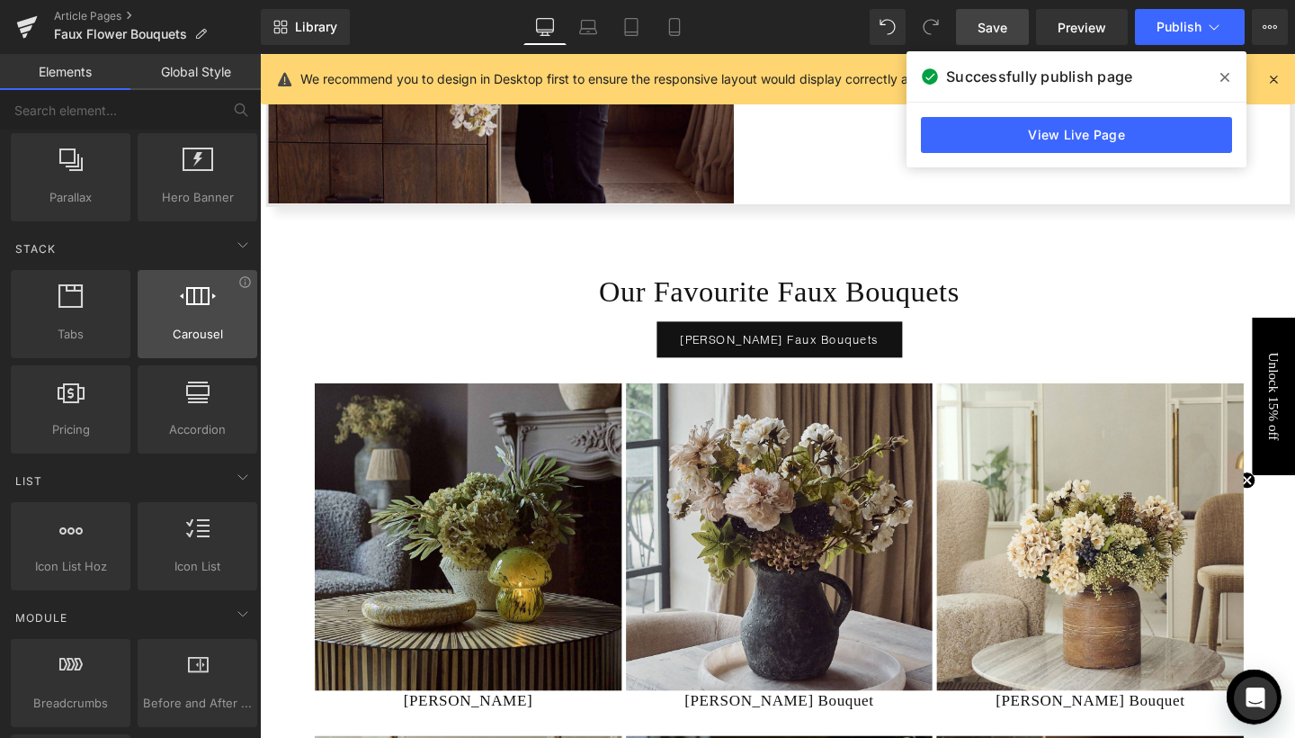
scroll to position [469, 0]
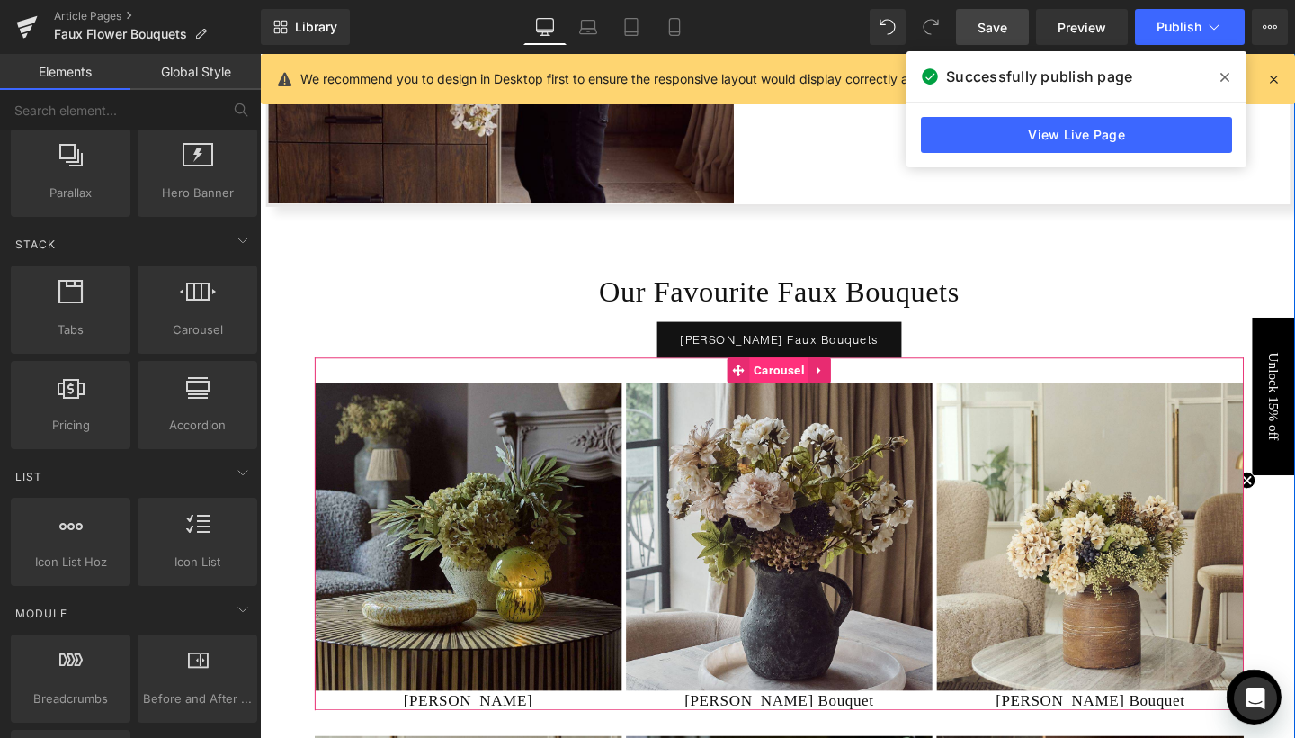
click at [801, 378] on span "Carousel" at bounding box center [805, 386] width 62 height 27
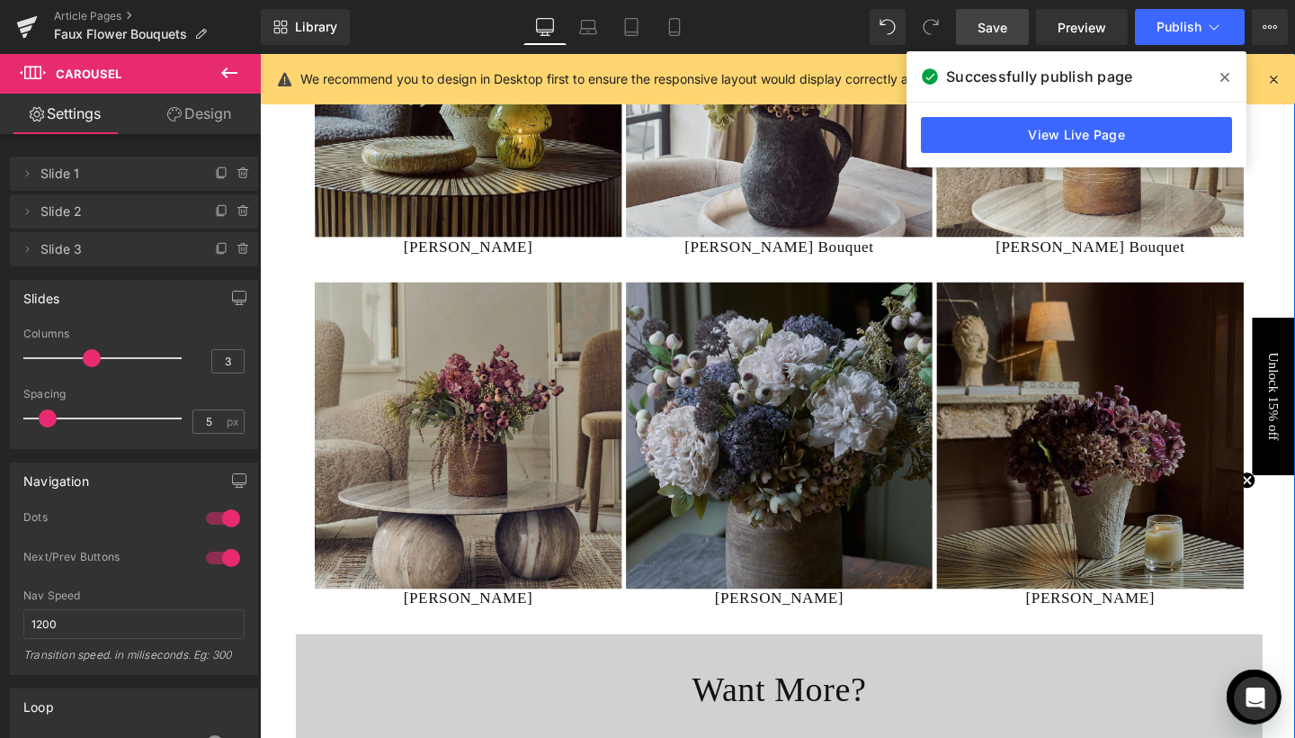
scroll to position [5970, 0]
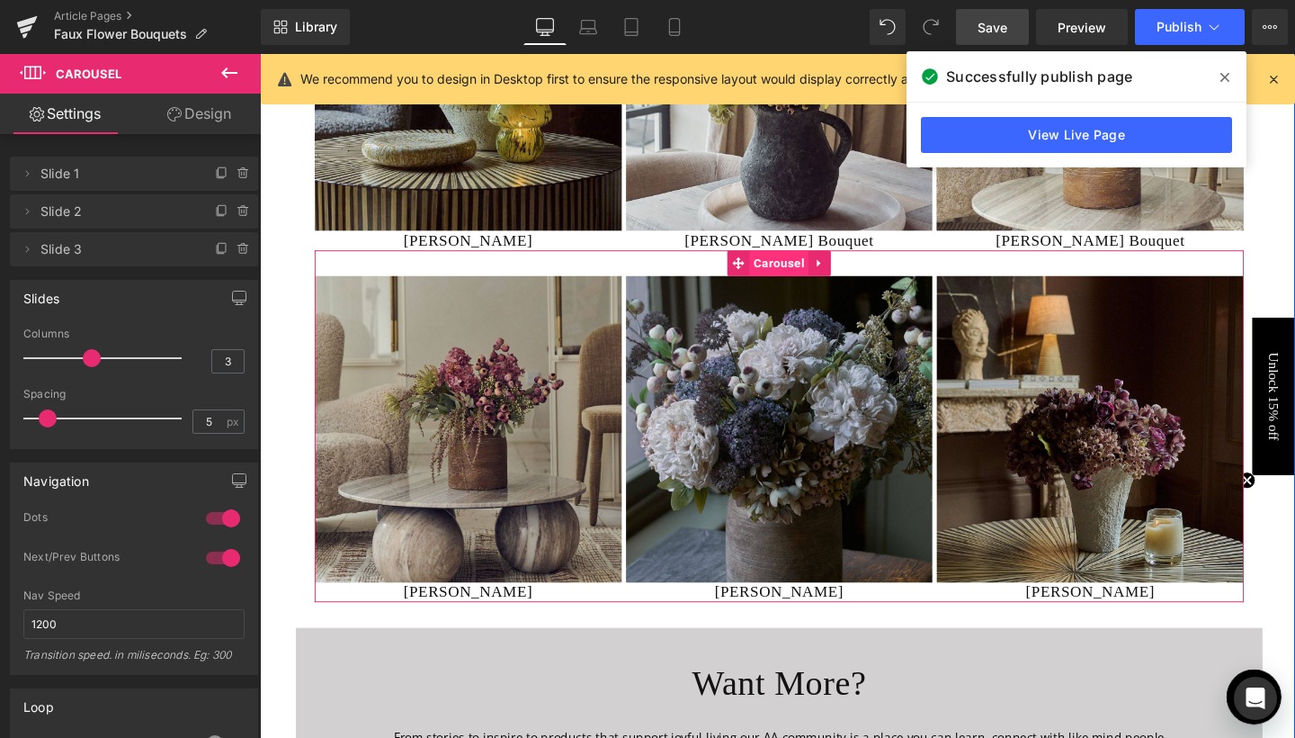
click at [807, 271] on span "Carousel" at bounding box center [805, 273] width 62 height 27
click at [201, 119] on link "Design" at bounding box center [199, 114] width 130 height 40
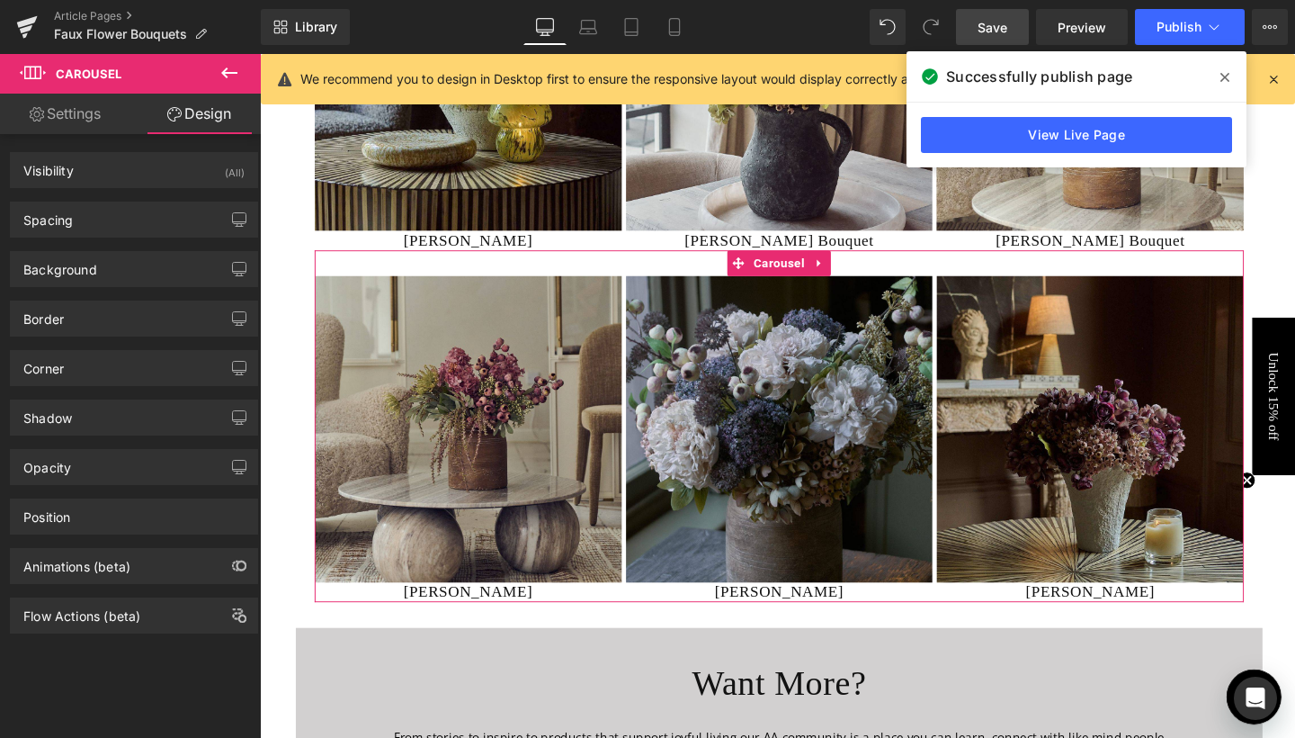
click at [153, 201] on div "Spacing Margin 0 60 0 60 Padding 30 0 0 0 Setup Global Style" at bounding box center [134, 219] width 248 height 36
click at [152, 219] on div "Spacing" at bounding box center [134, 219] width 246 height 34
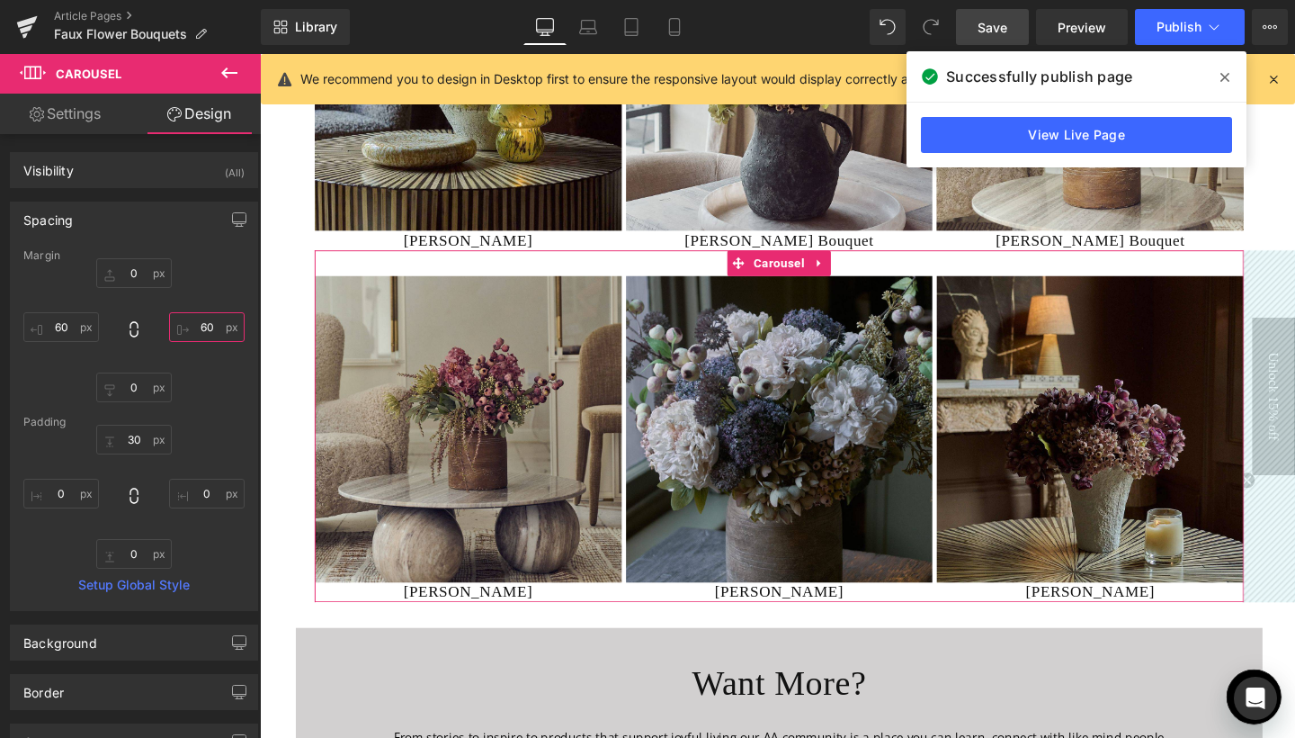
click at [201, 328] on input "60" at bounding box center [207, 327] width 76 height 30
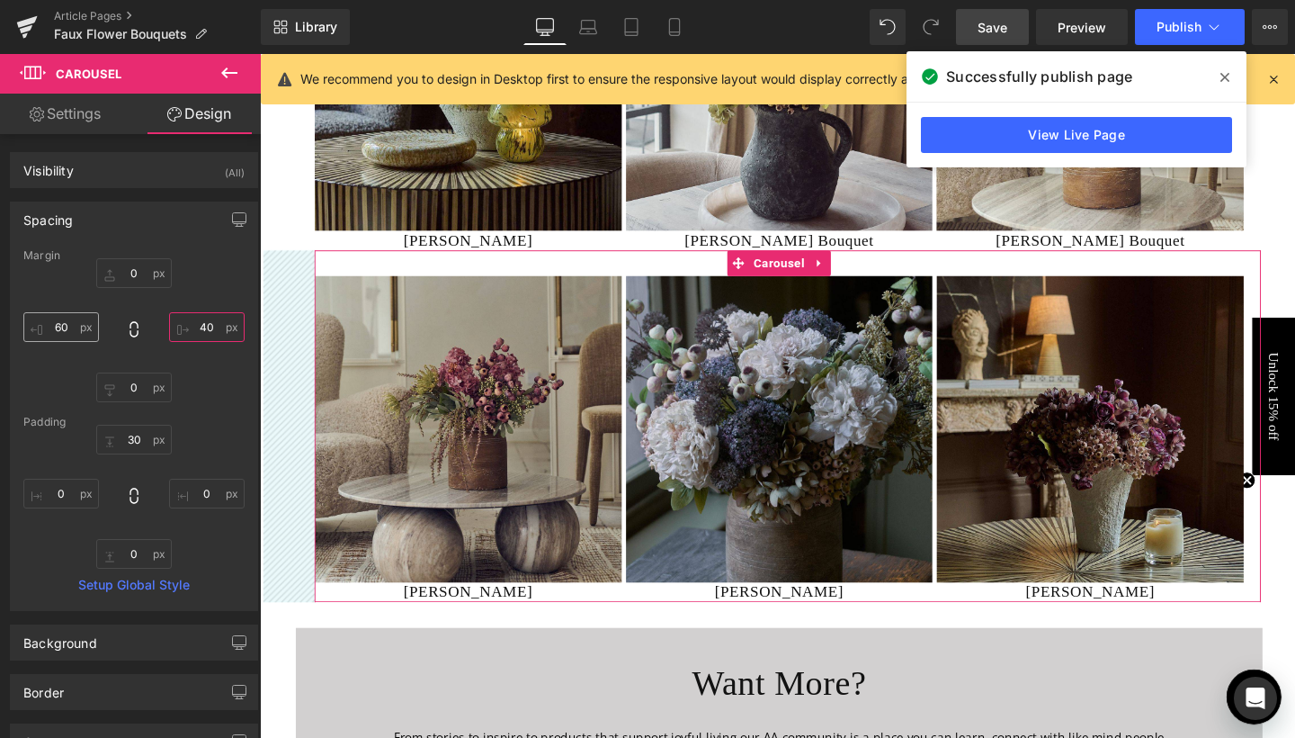
type input "40"
click at [60, 325] on input "60" at bounding box center [61, 327] width 76 height 30
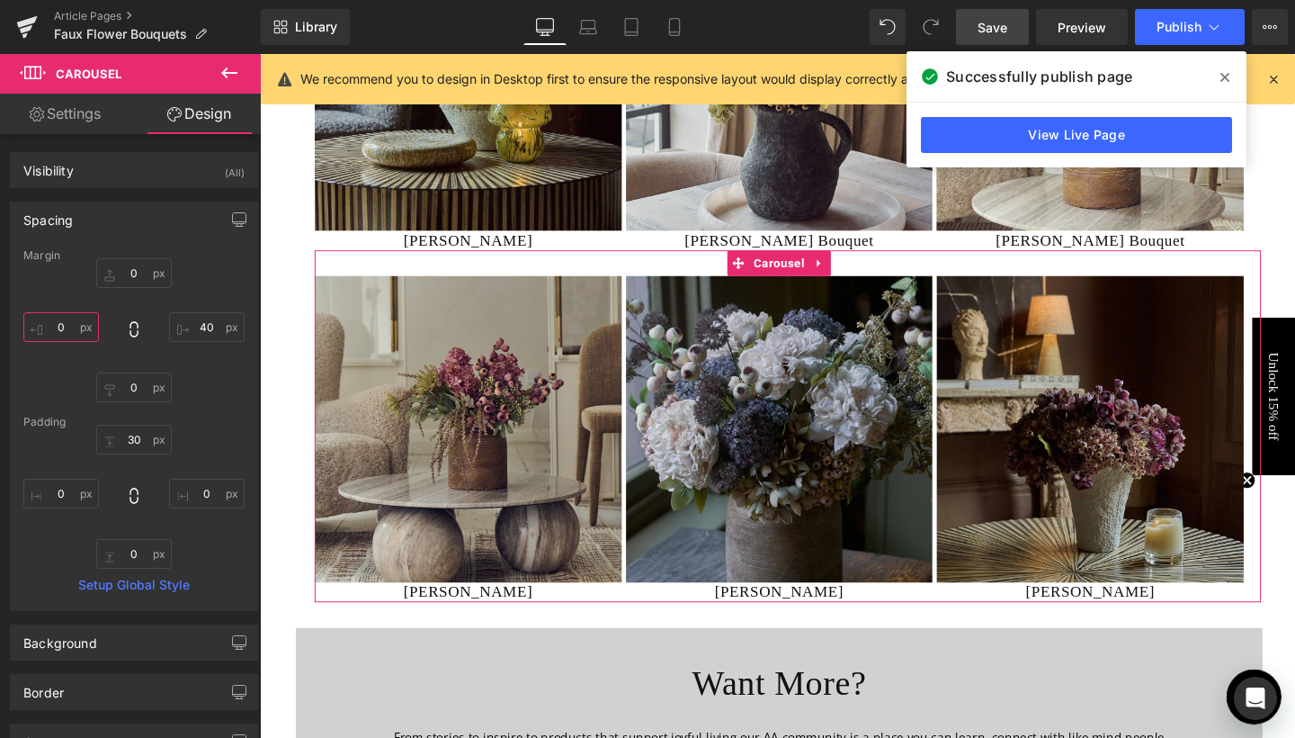
type input "40"
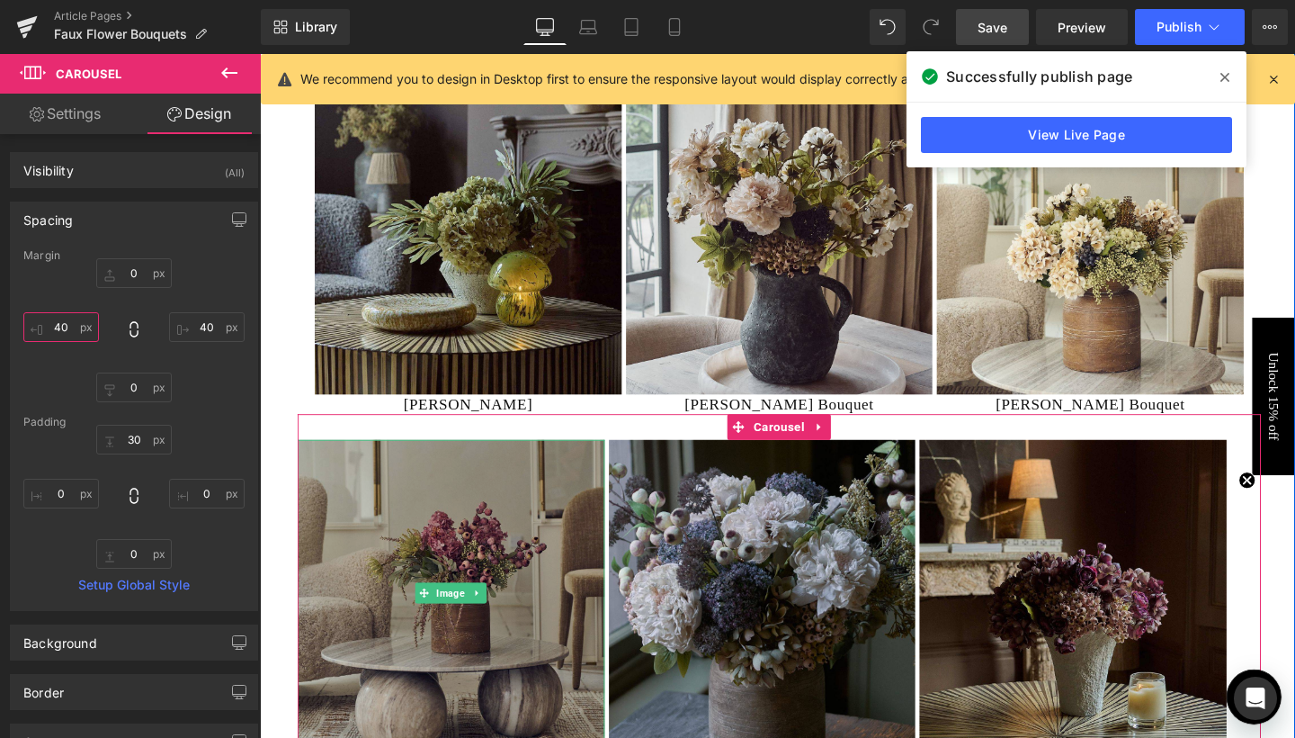
scroll to position [5558, 0]
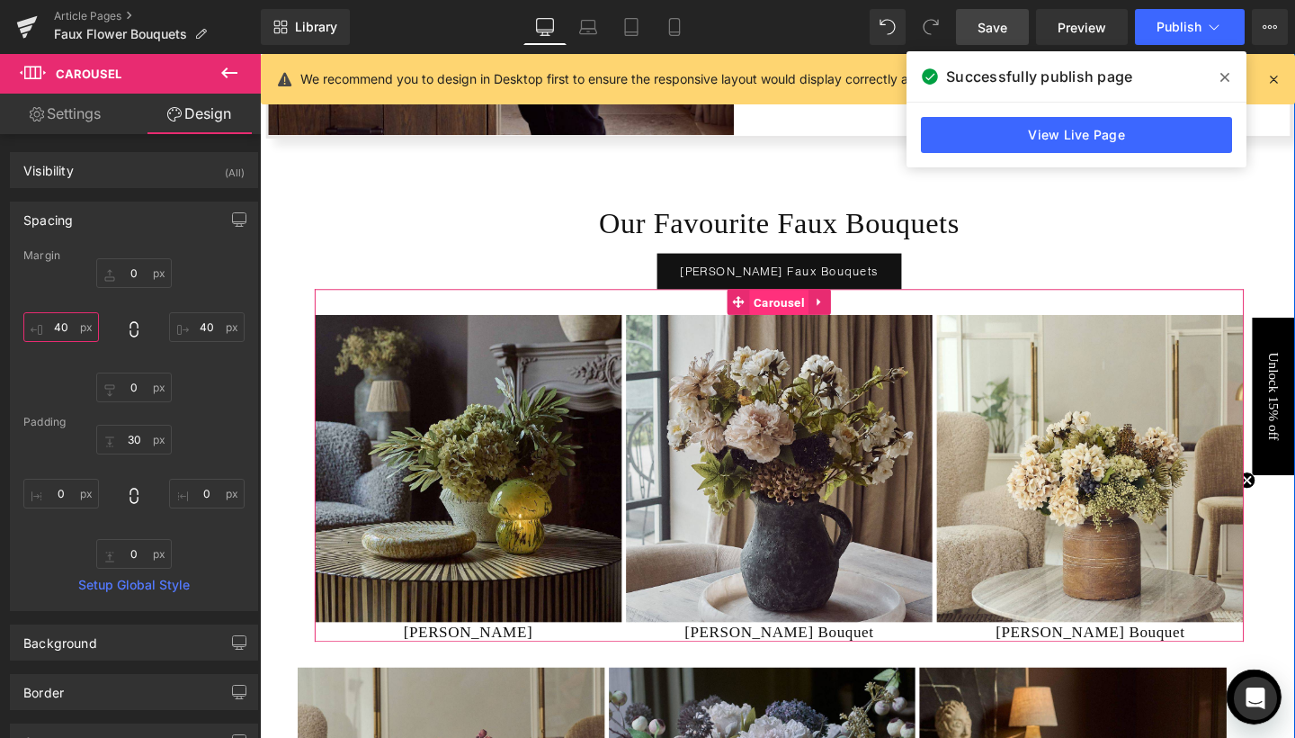
click at [806, 314] on span "Carousel" at bounding box center [805, 315] width 62 height 27
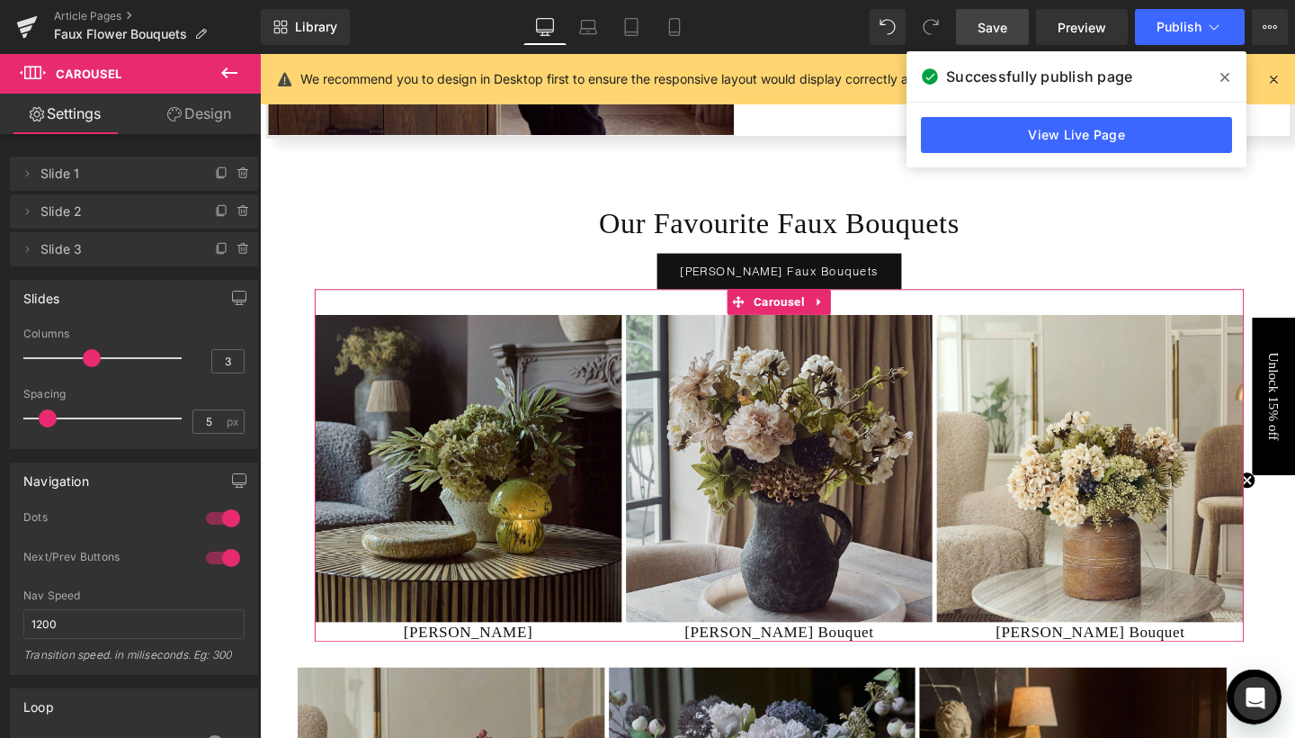
click at [211, 111] on link "Design" at bounding box center [199, 114] width 130 height 40
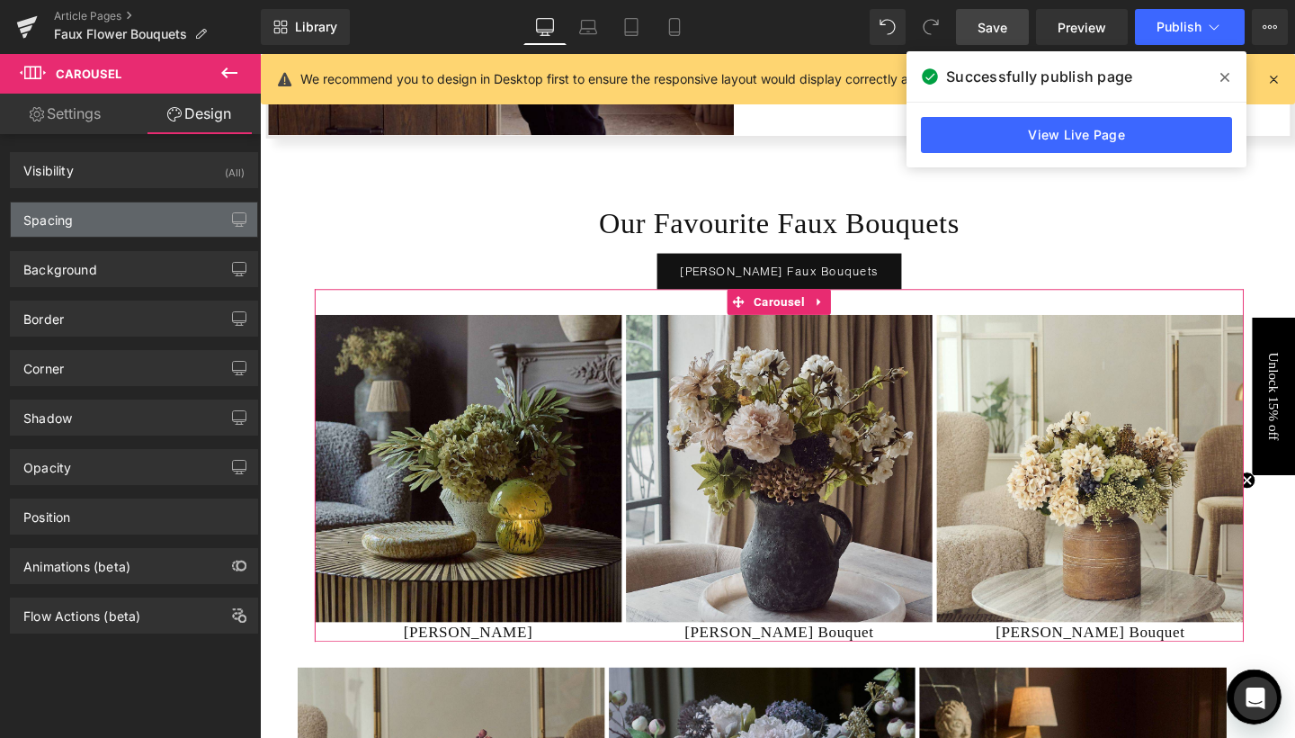
click at [96, 217] on div "Spacing" at bounding box center [134, 219] width 246 height 34
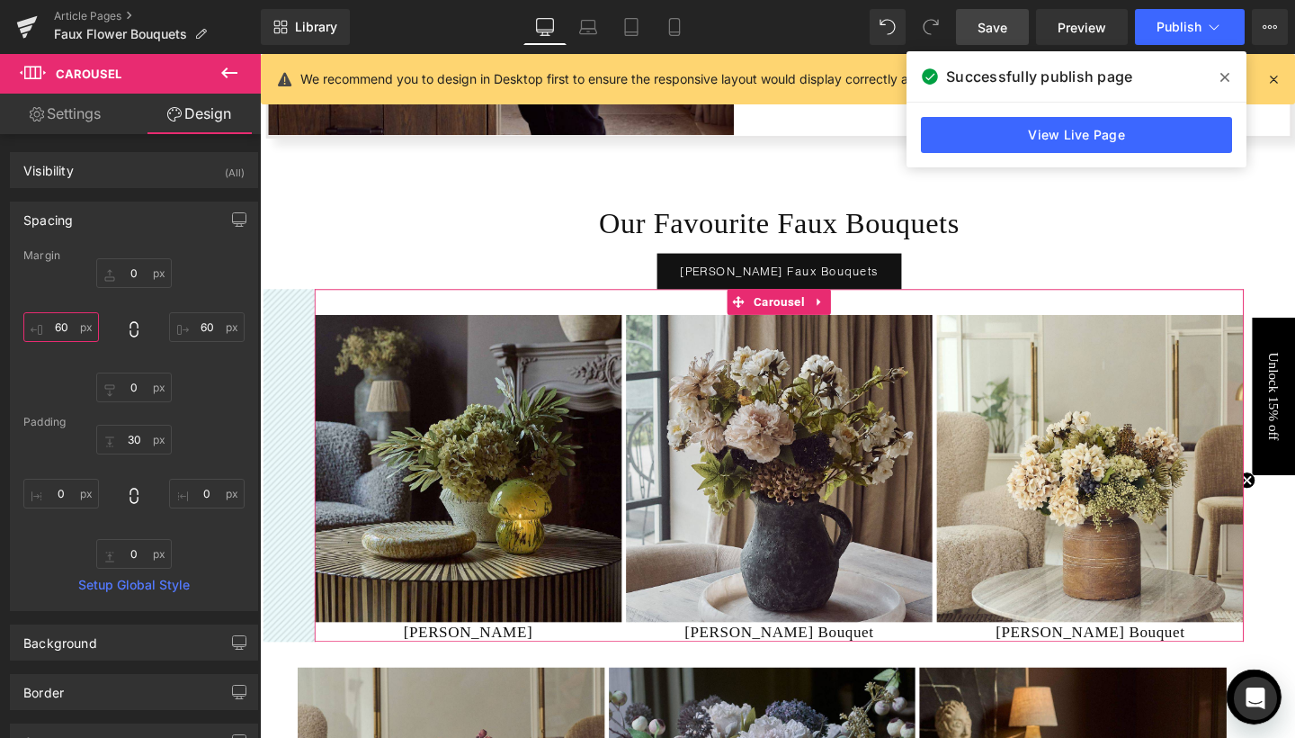
click at [58, 325] on input "60" at bounding box center [61, 327] width 76 height 30
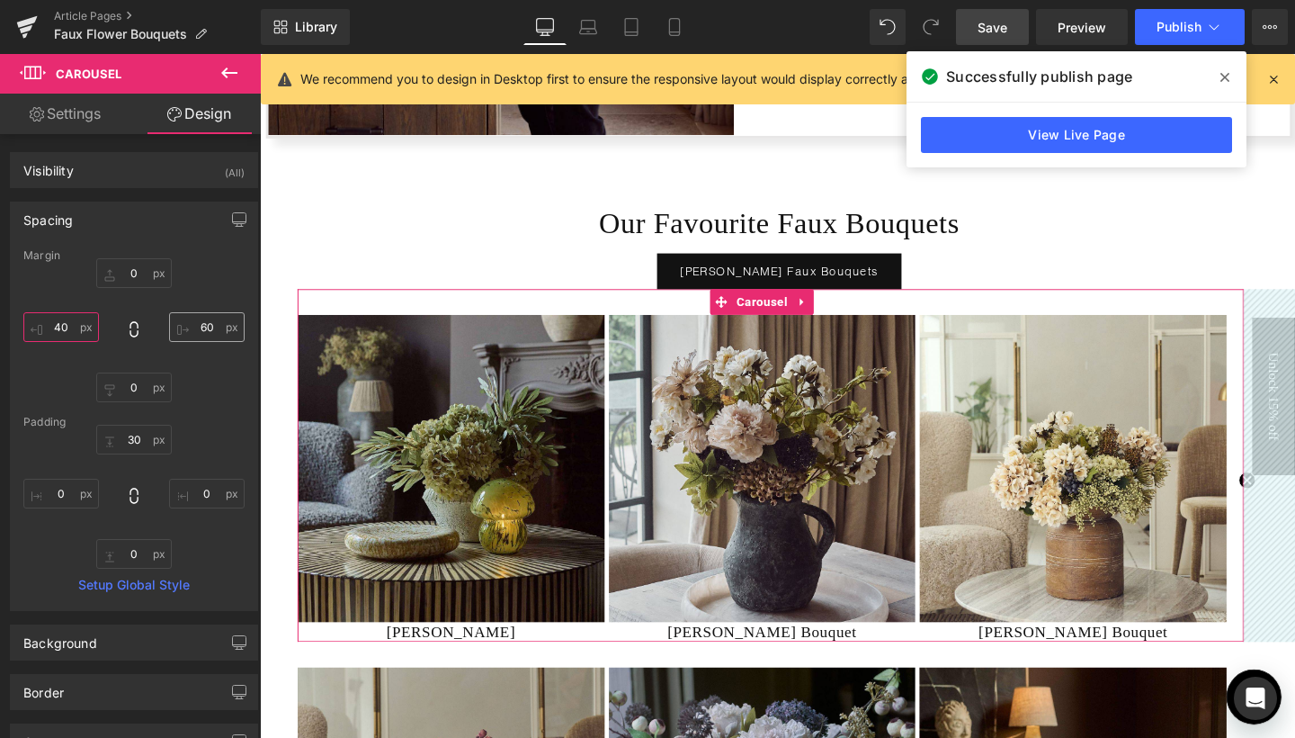
type input "40"
click at [201, 332] on input "60" at bounding box center [207, 327] width 76 height 30
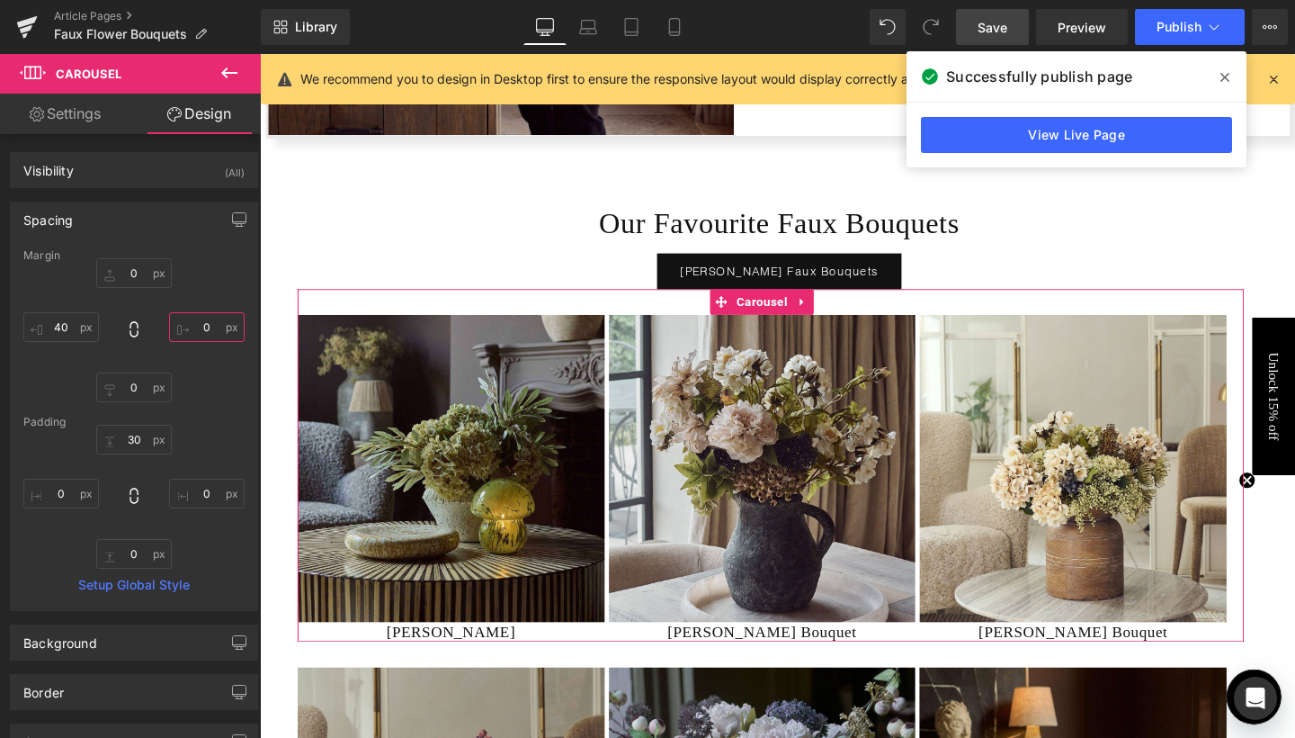
type input "40"
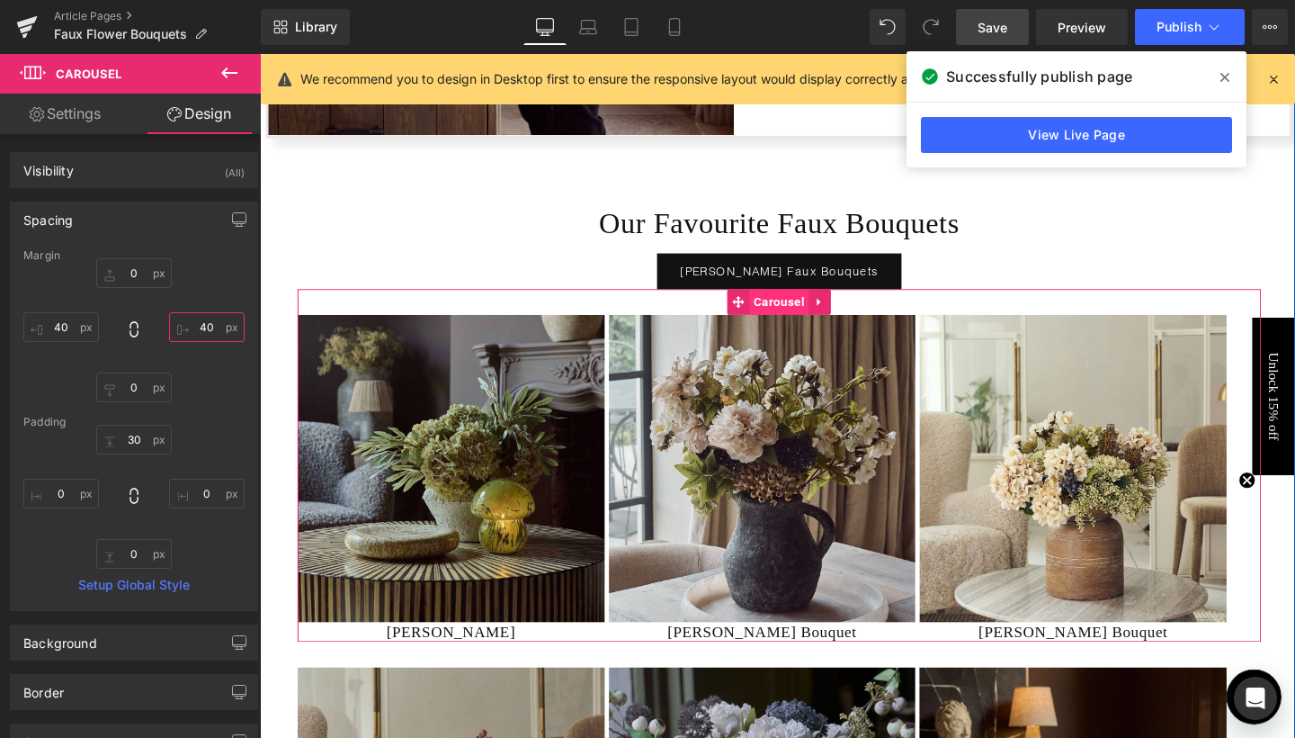
click at [809, 304] on span "Carousel" at bounding box center [805, 314] width 62 height 27
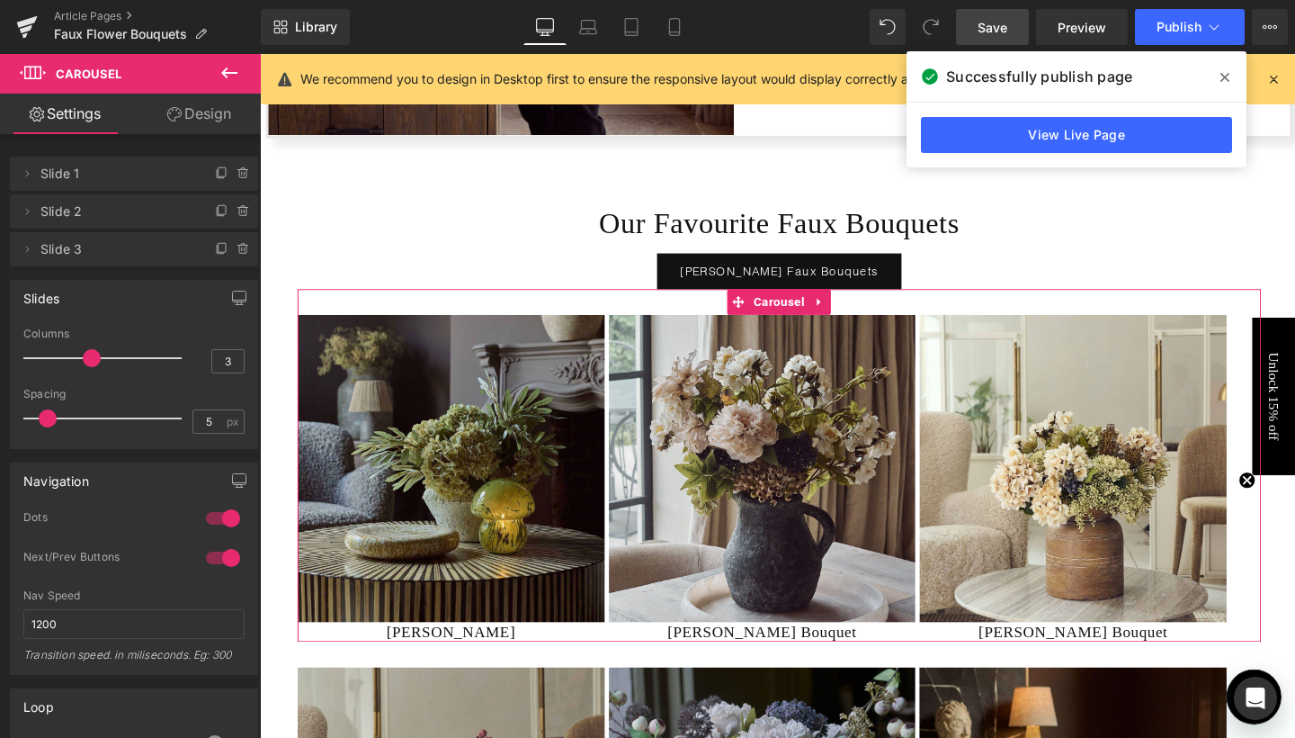
click at [205, 122] on link "Design" at bounding box center [199, 114] width 130 height 40
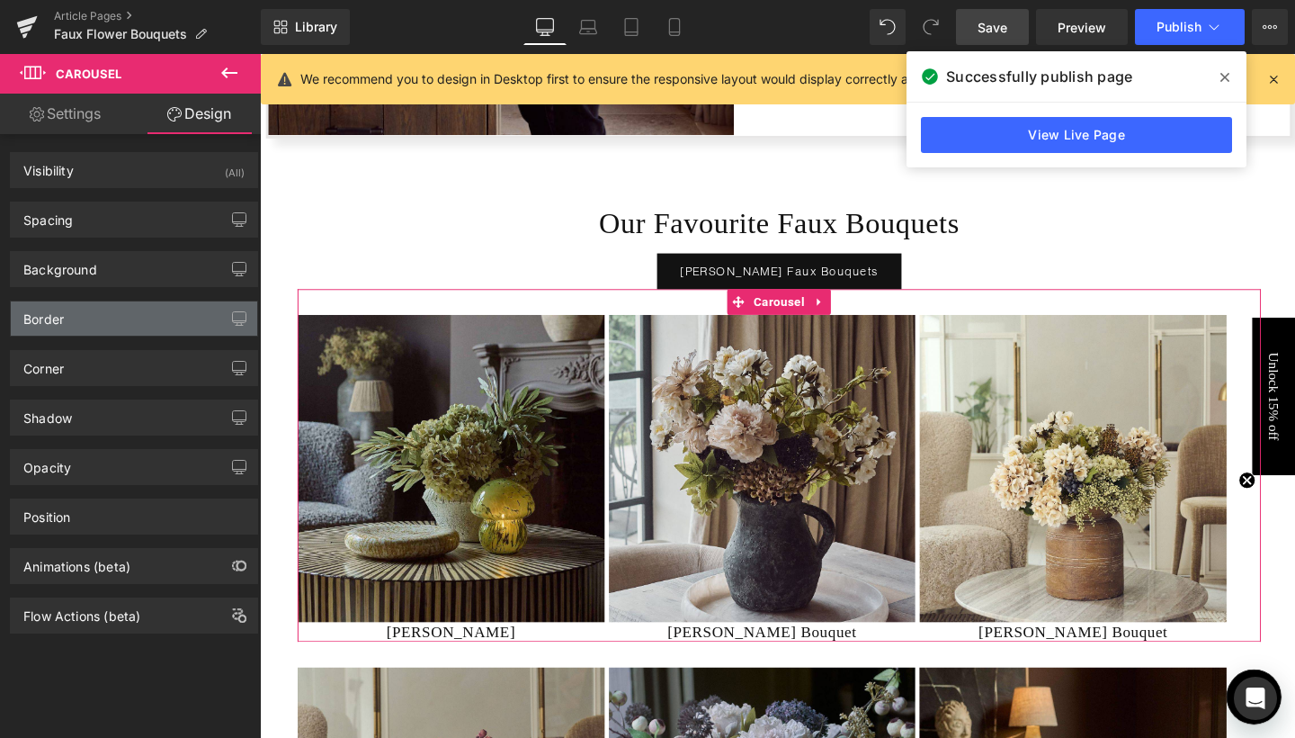
click at [90, 327] on div "Border" at bounding box center [134, 318] width 246 height 34
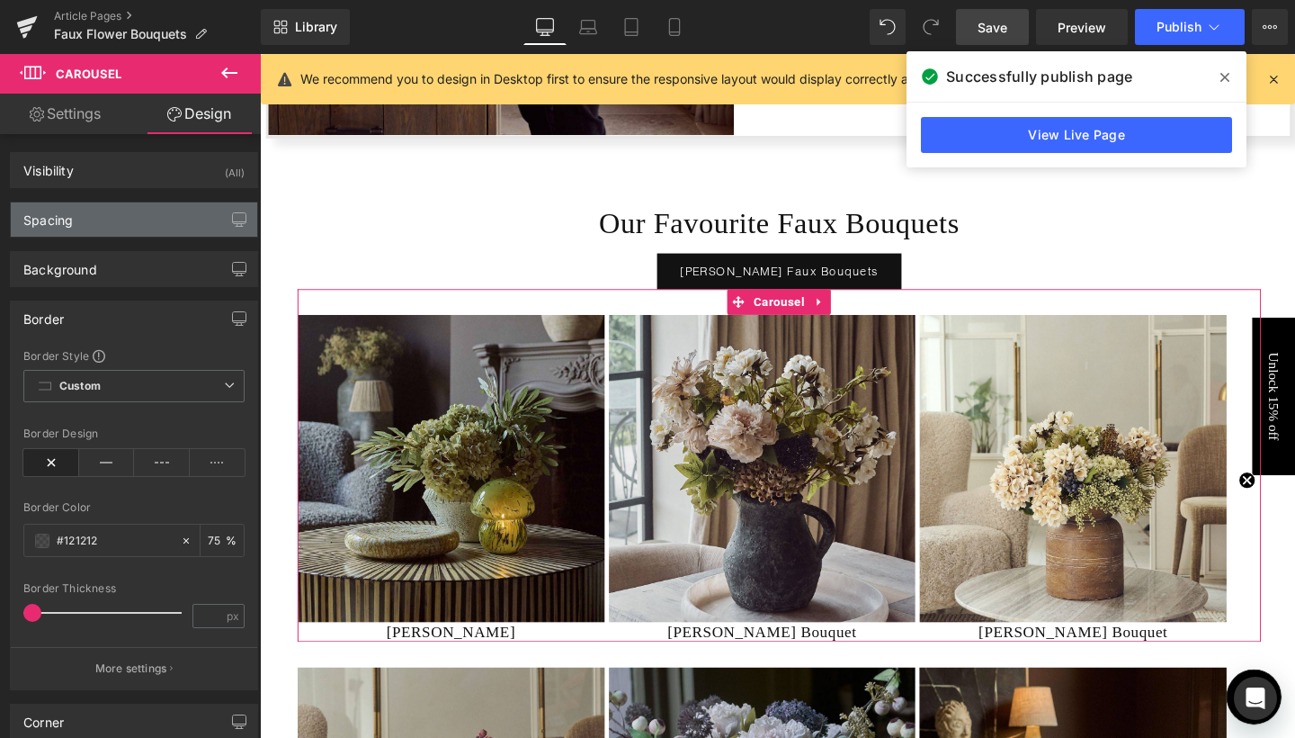
click at [102, 217] on div "Spacing" at bounding box center [134, 219] width 246 height 34
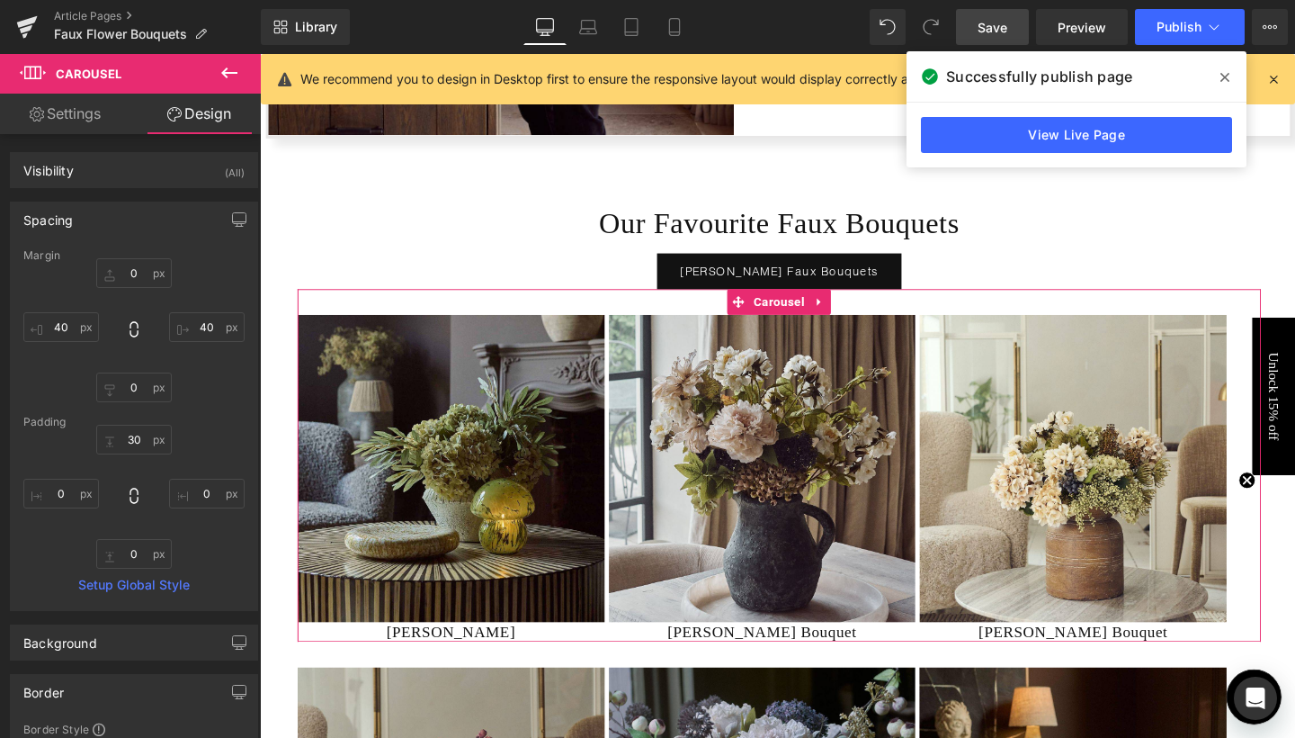
click at [220, 116] on link "Design" at bounding box center [199, 114] width 130 height 40
click at [813, 311] on span "Carousel" at bounding box center [805, 314] width 62 height 27
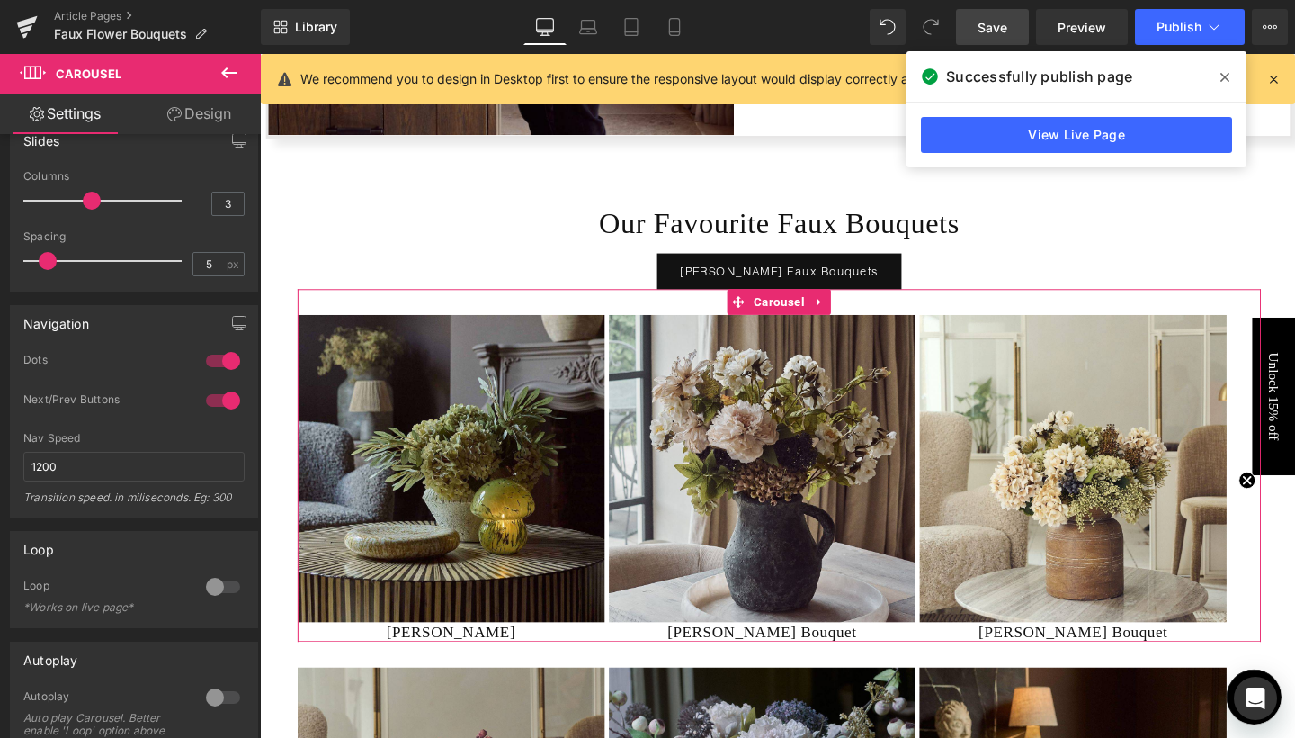
scroll to position [162, 0]
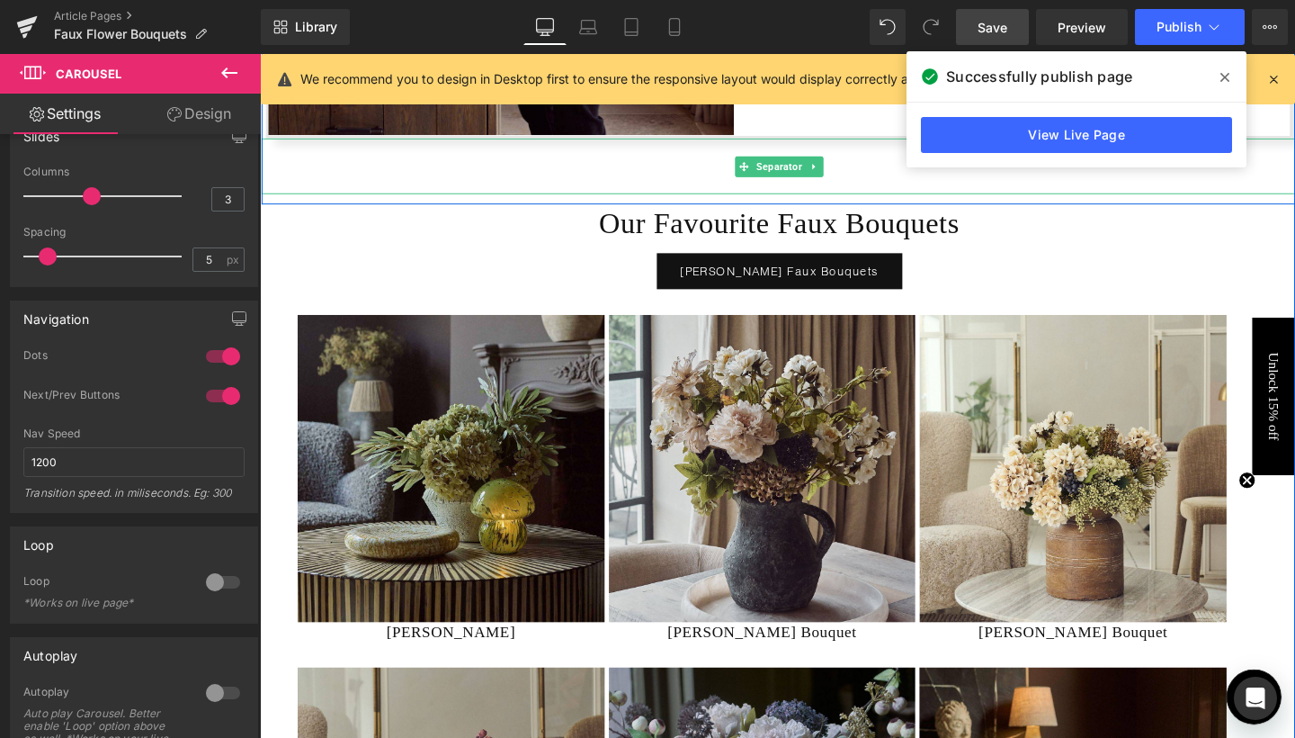
click at [1000, 31] on span "Save" at bounding box center [993, 27] width 30 height 19
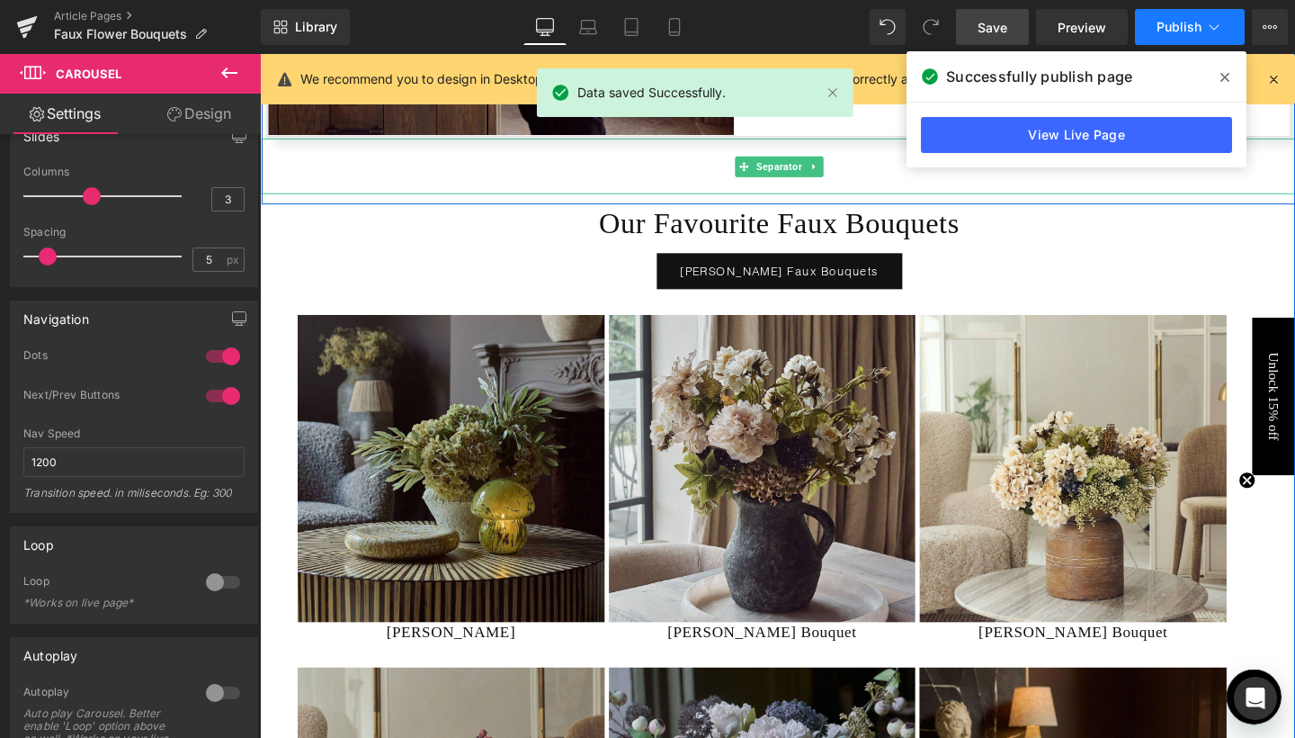
click at [1199, 36] on button "Publish" at bounding box center [1190, 27] width 110 height 36
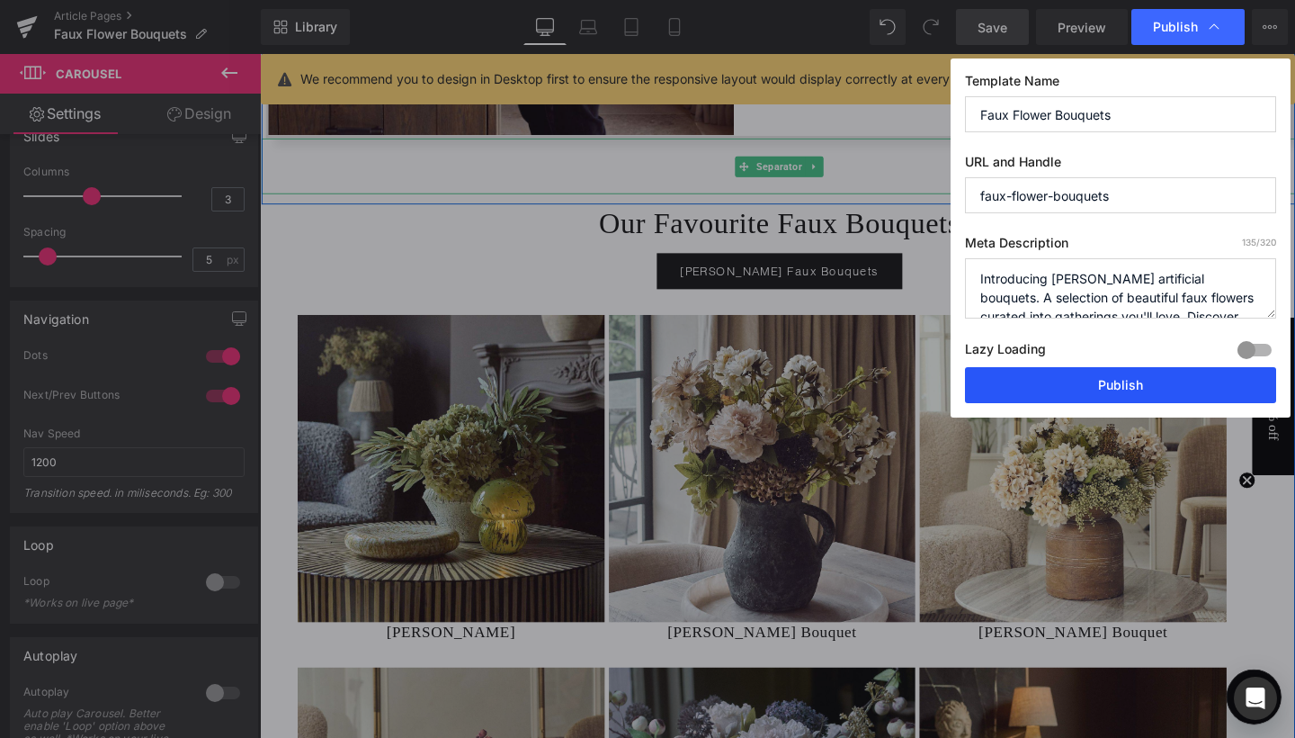
click at [1096, 371] on button "Publish" at bounding box center [1120, 385] width 311 height 36
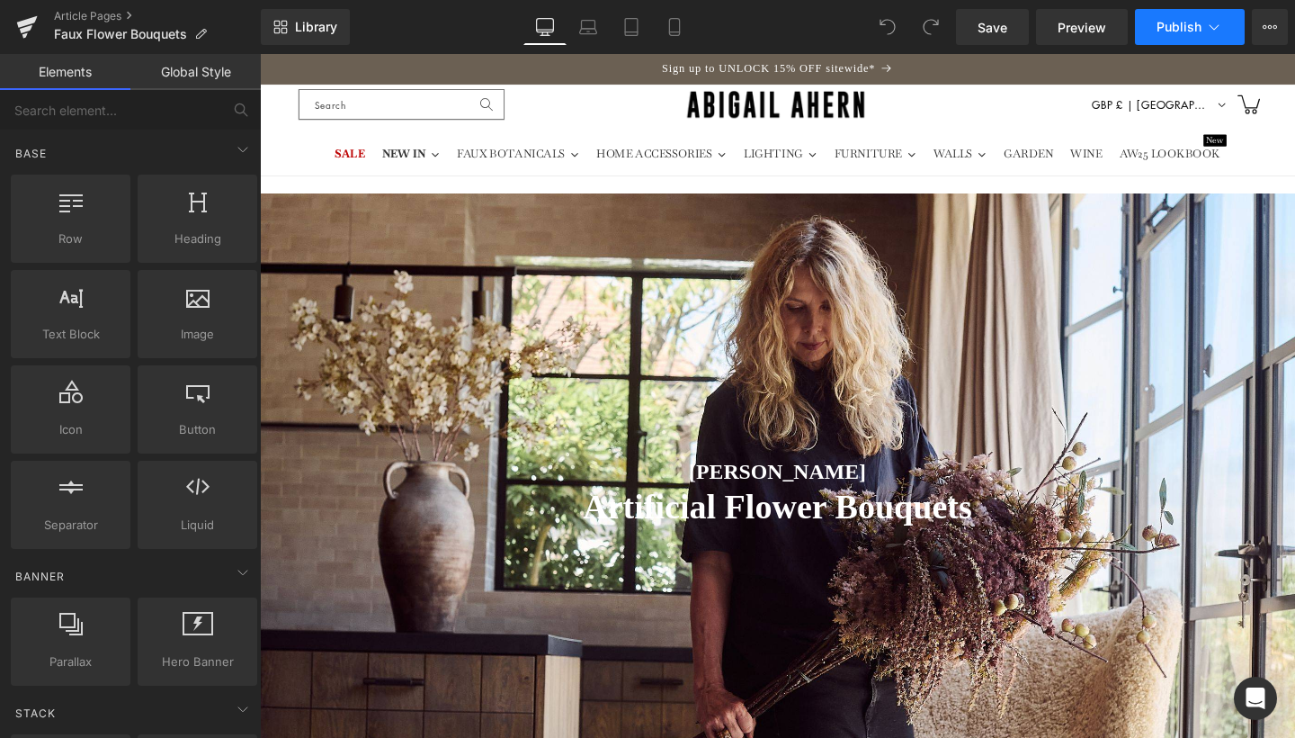
click at [1184, 28] on span "Publish" at bounding box center [1179, 27] width 45 height 14
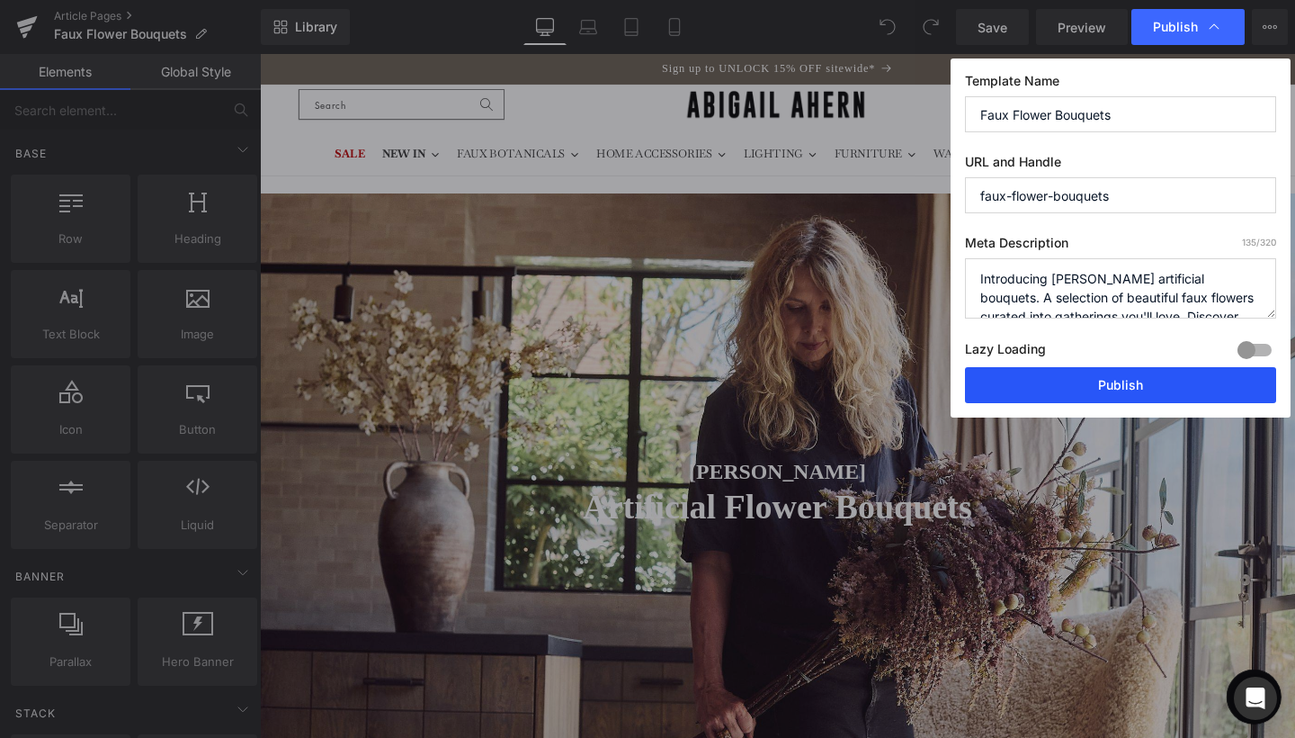
click at [1065, 377] on button "Publish" at bounding box center [1120, 385] width 311 height 36
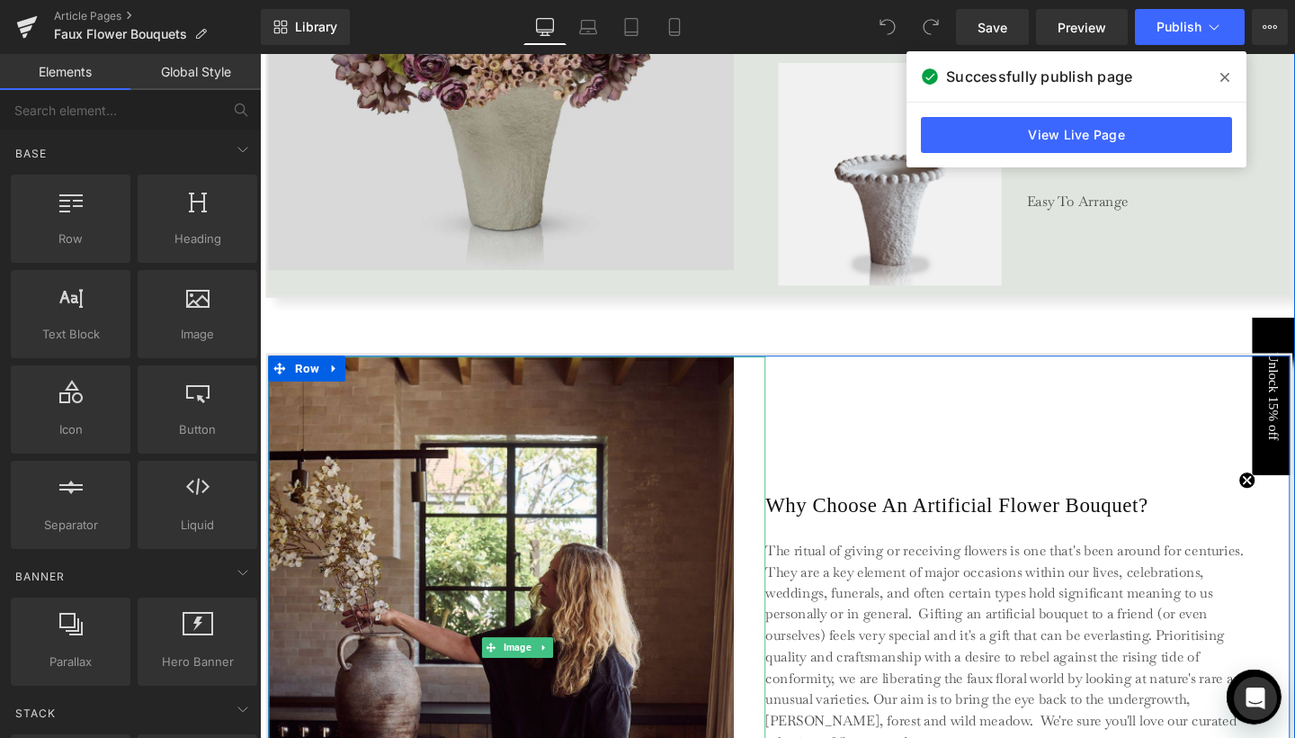
scroll to position [4634, 0]
